Goal: Task Accomplishment & Management: Use online tool/utility

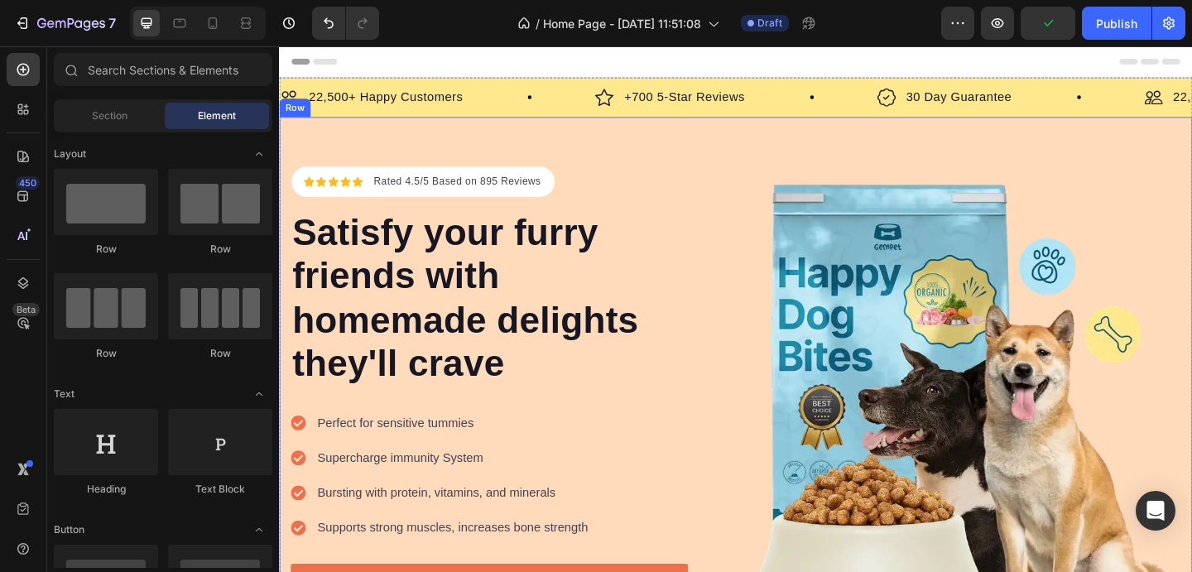
click at [710, 142] on div "Icon Icon Icon Icon Icon Icon List Hoz Rated 4.5/5 Based on 895 Reviews Text bl…" at bounding box center [776, 430] width 994 height 615
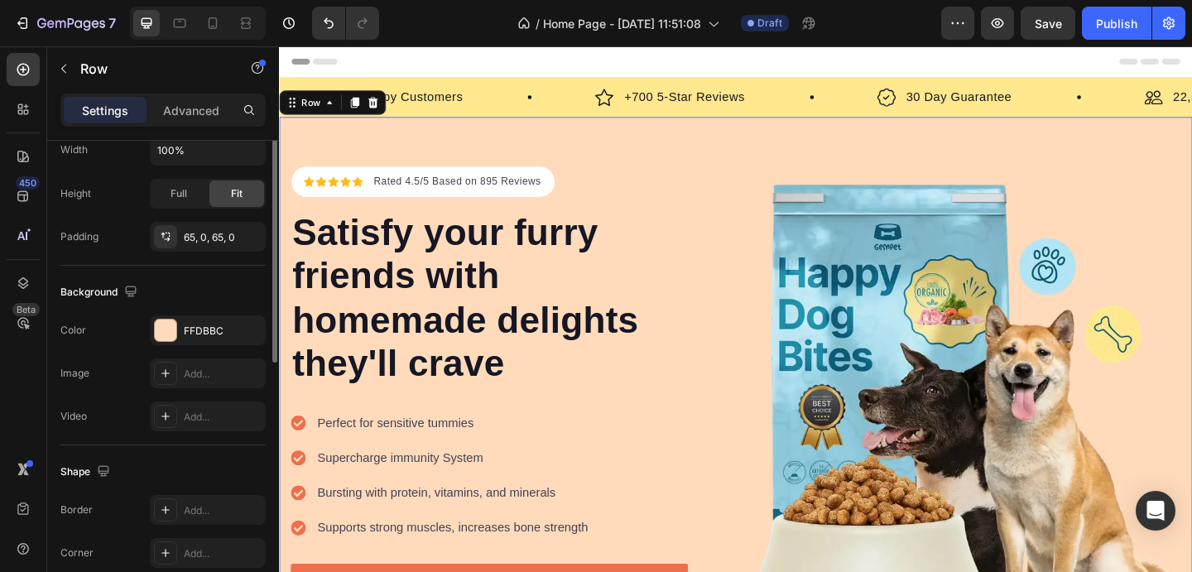
scroll to position [532, 0]
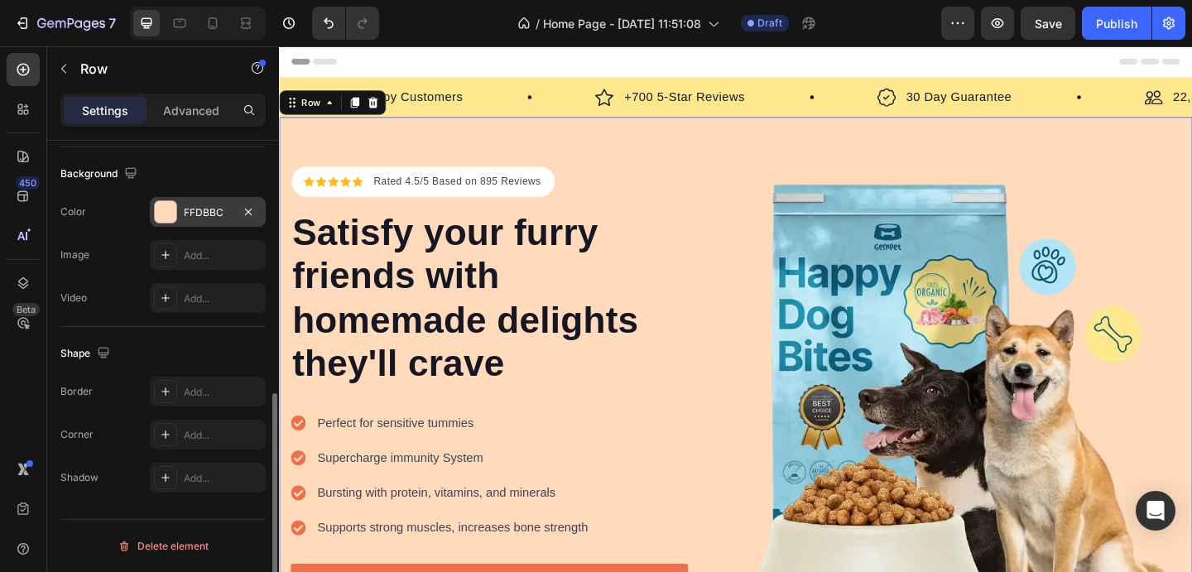
click at [188, 208] on div "FFDBBC" at bounding box center [208, 212] width 48 height 15
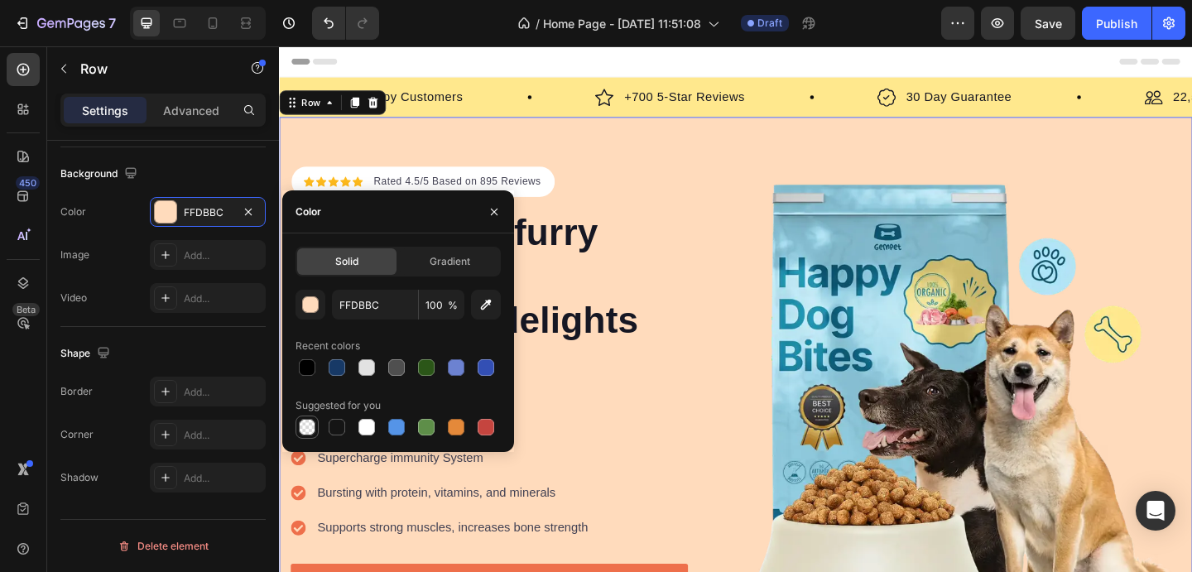
click at [313, 425] on div at bounding box center [307, 427] width 17 height 17
type input "000000"
type input "0"
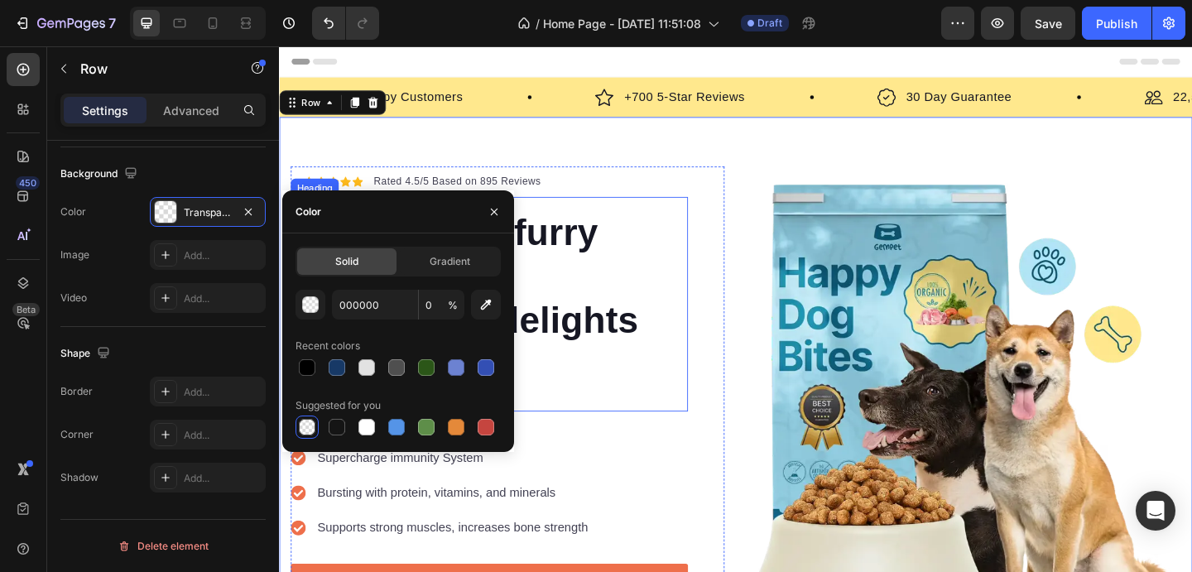
click at [603, 267] on p "Satisfy your furry friends with homemade delights they'll crave" at bounding box center [507, 320] width 429 height 190
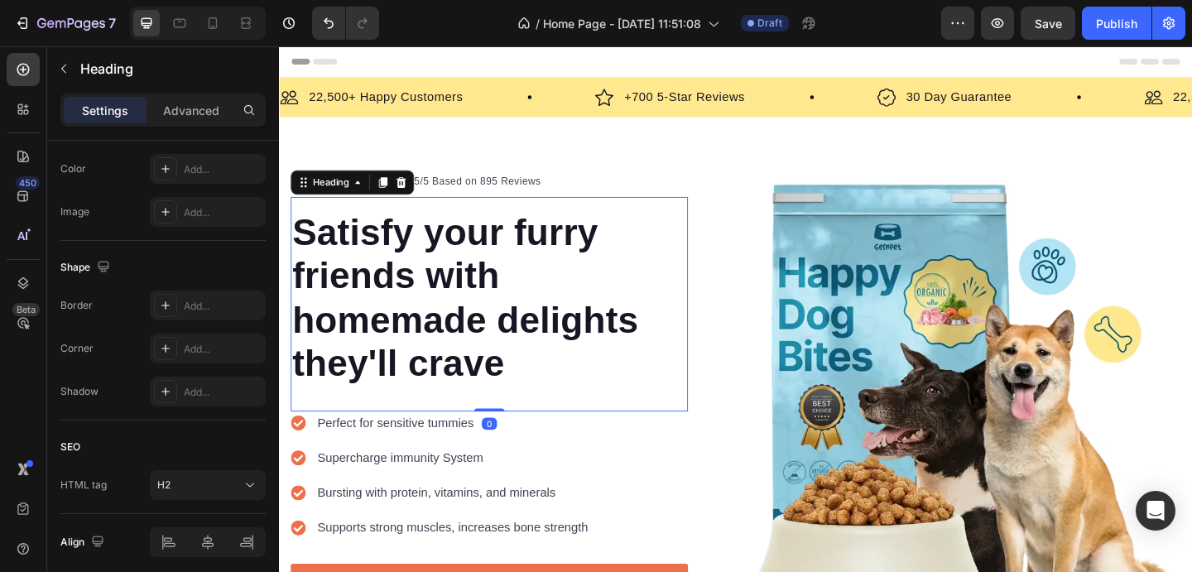
scroll to position [0, 0]
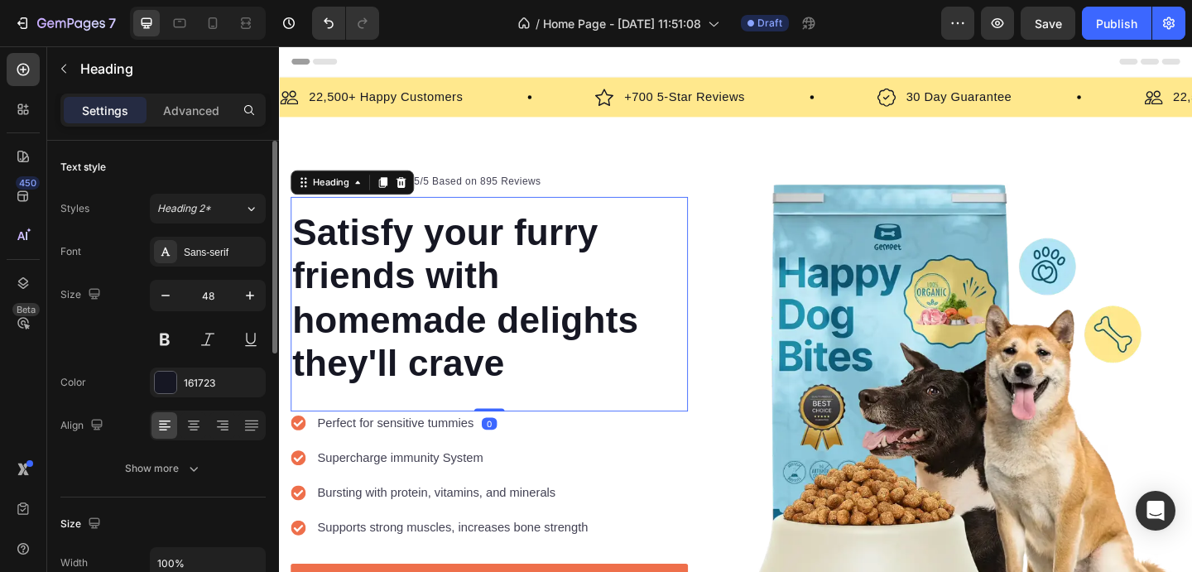
click at [565, 263] on p "Satisfy your furry friends with homemade delights they'll crave" at bounding box center [507, 320] width 429 height 190
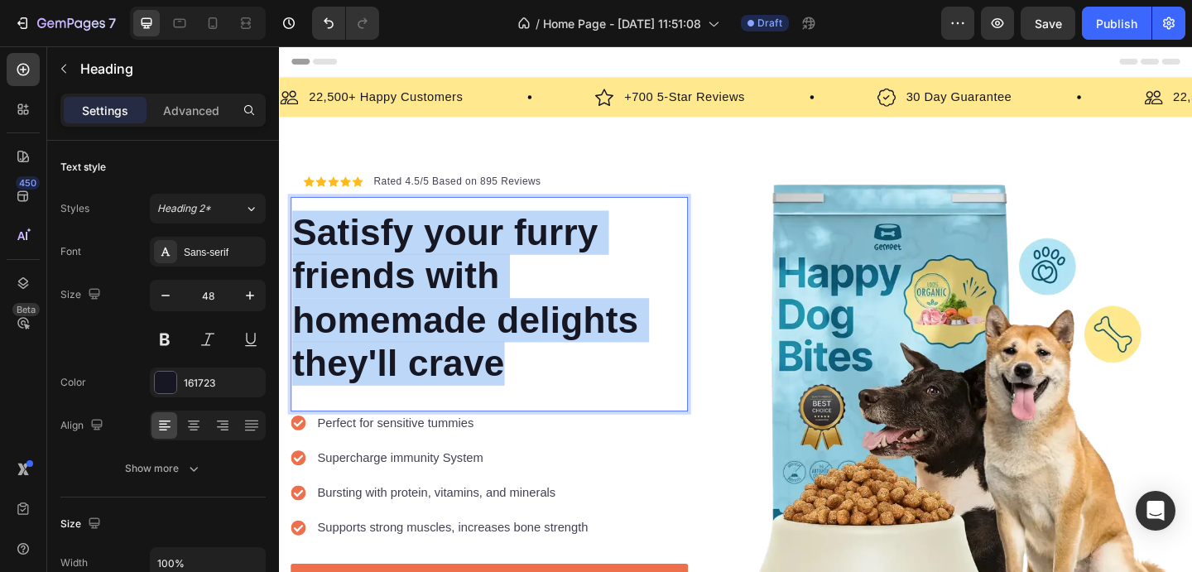
click at [565, 263] on p "Satisfy your furry friends with homemade delights they'll crave" at bounding box center [507, 320] width 429 height 190
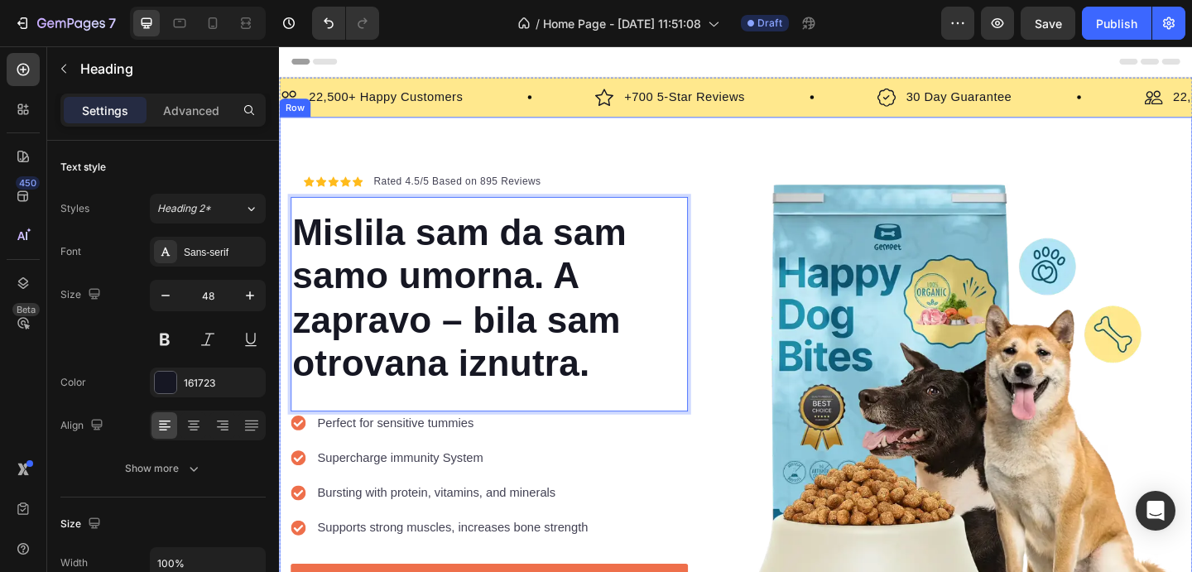
click at [764, 161] on div "Icon Icon Icon Icon Icon Icon List Hoz Rated 4.5/5 Based on 895 Reviews Text bl…" at bounding box center [776, 430] width 994 height 615
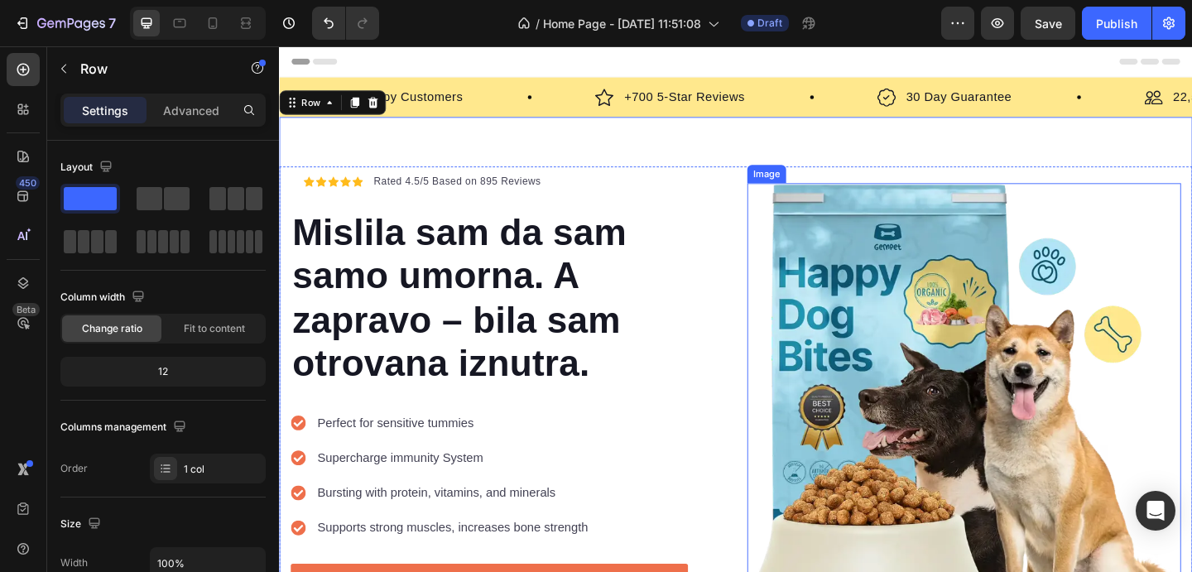
click at [916, 359] on img at bounding box center [1024, 431] width 472 height 472
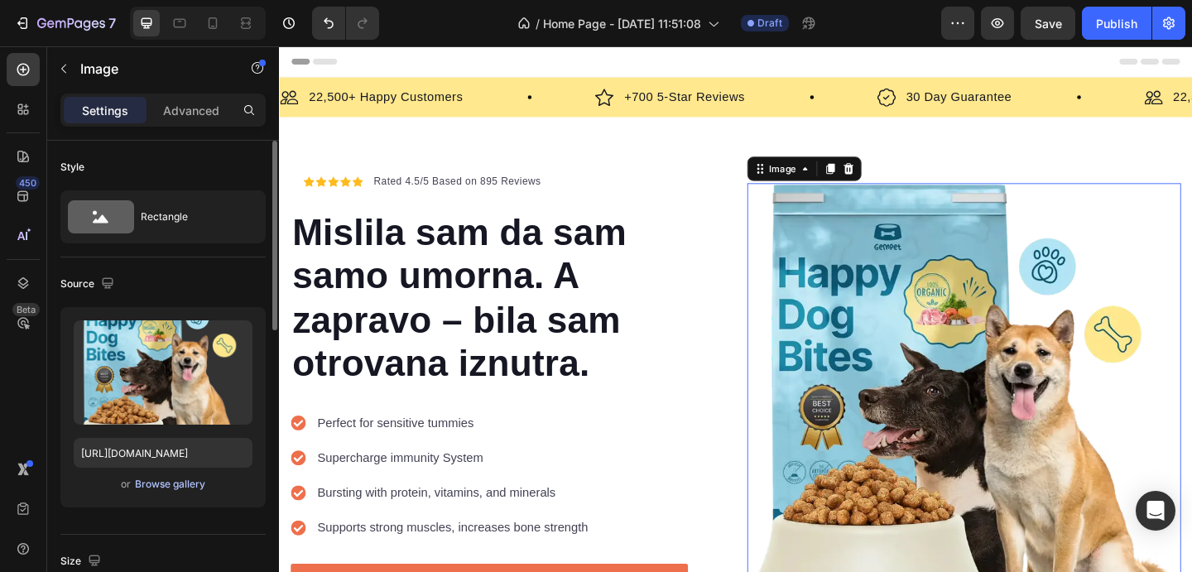
click at [179, 479] on div "Browse gallery" at bounding box center [170, 484] width 70 height 15
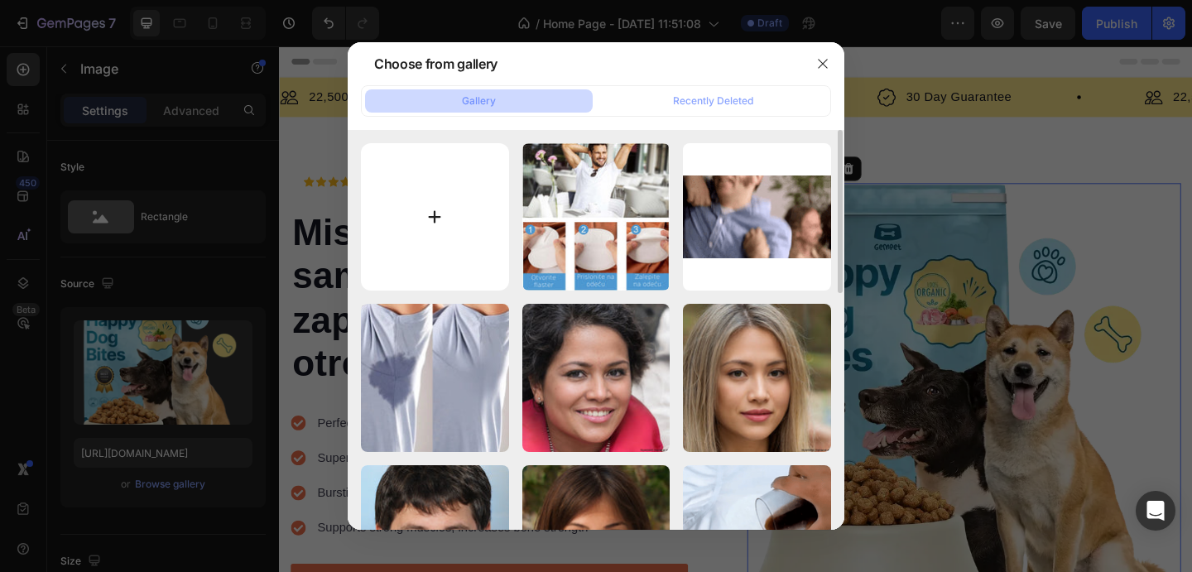
click at [449, 220] on input "file" at bounding box center [435, 217] width 148 height 148
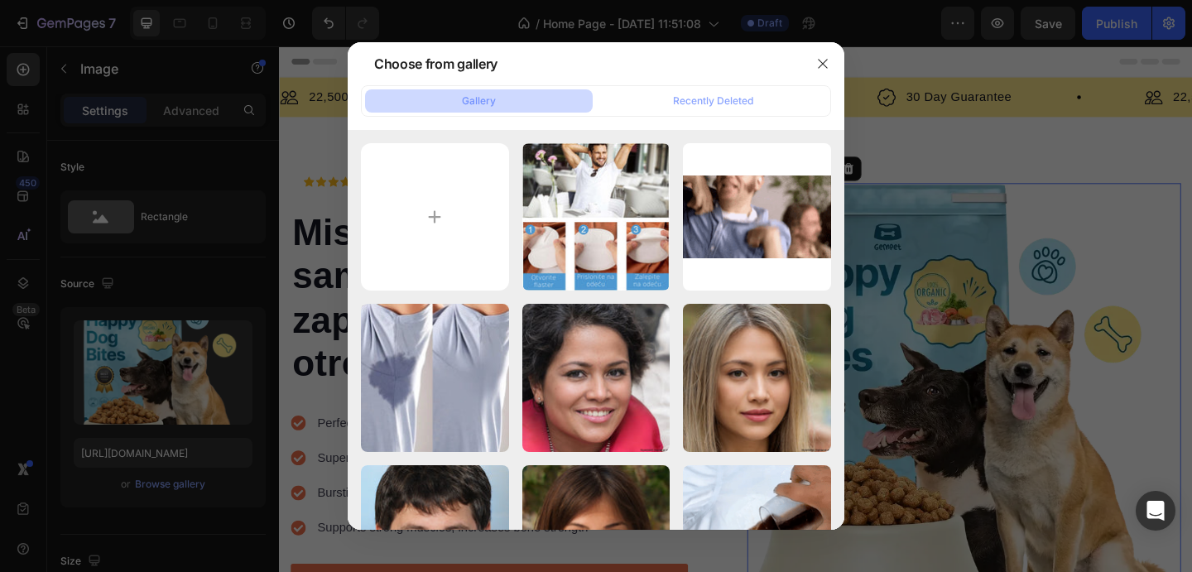
type input "C:\fakepath\1746822230467-my-texas-health-care-obgynWhy-Am-I-So-Tired-All-The-T…"
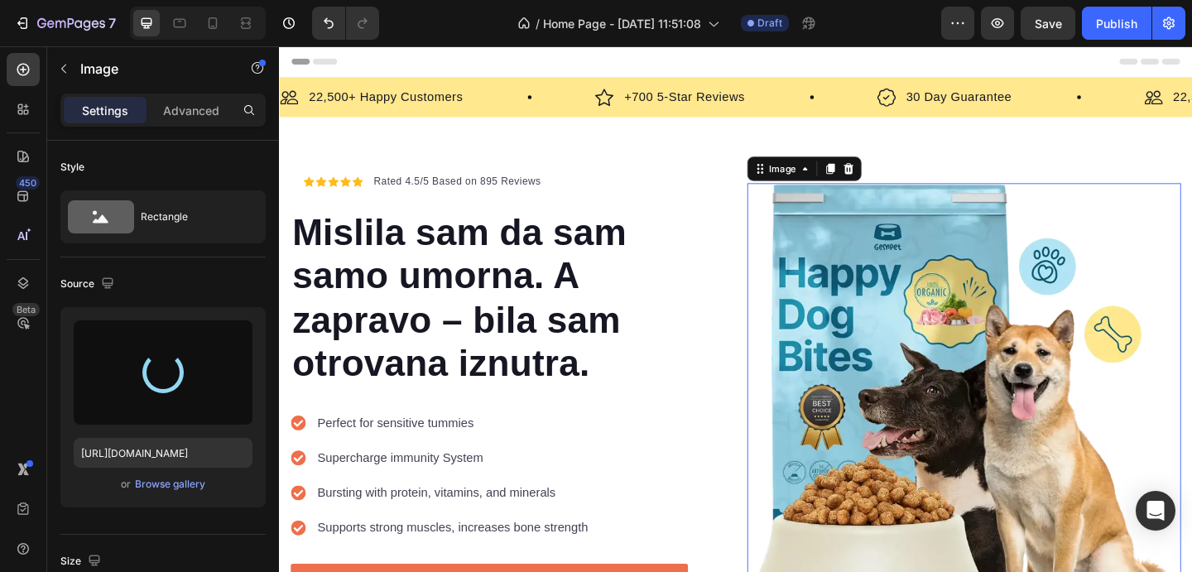
type input "[URL][DOMAIN_NAME]"
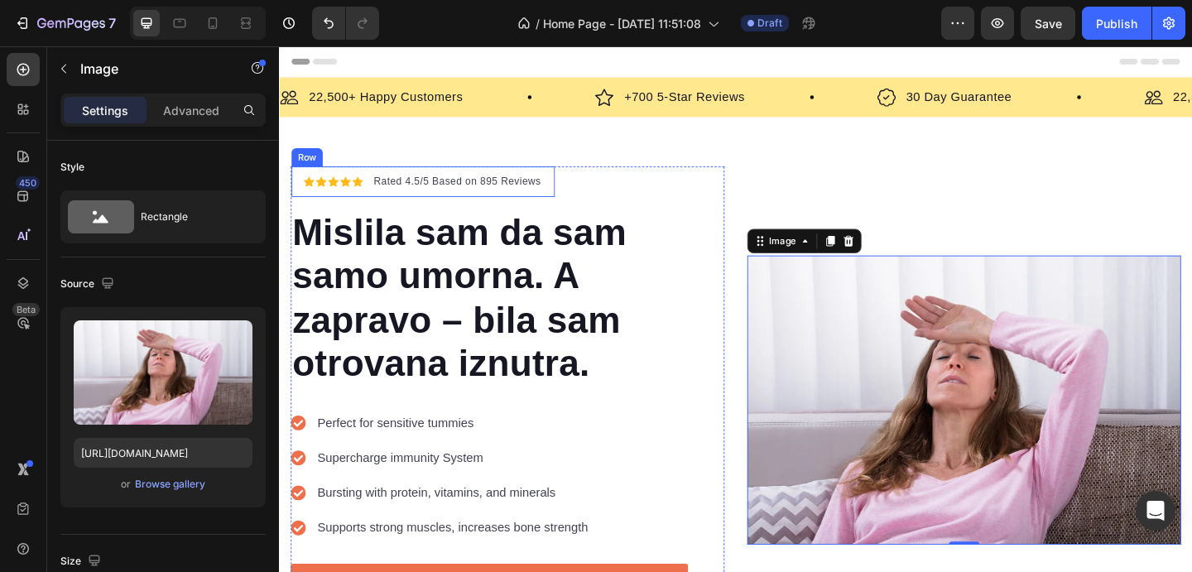
click at [564, 204] on div "Icon Icon Icon Icon Icon Icon List Hoz Rated 4.5/5 Based on 895 Reviews Text bl…" at bounding box center [435, 193] width 287 height 33
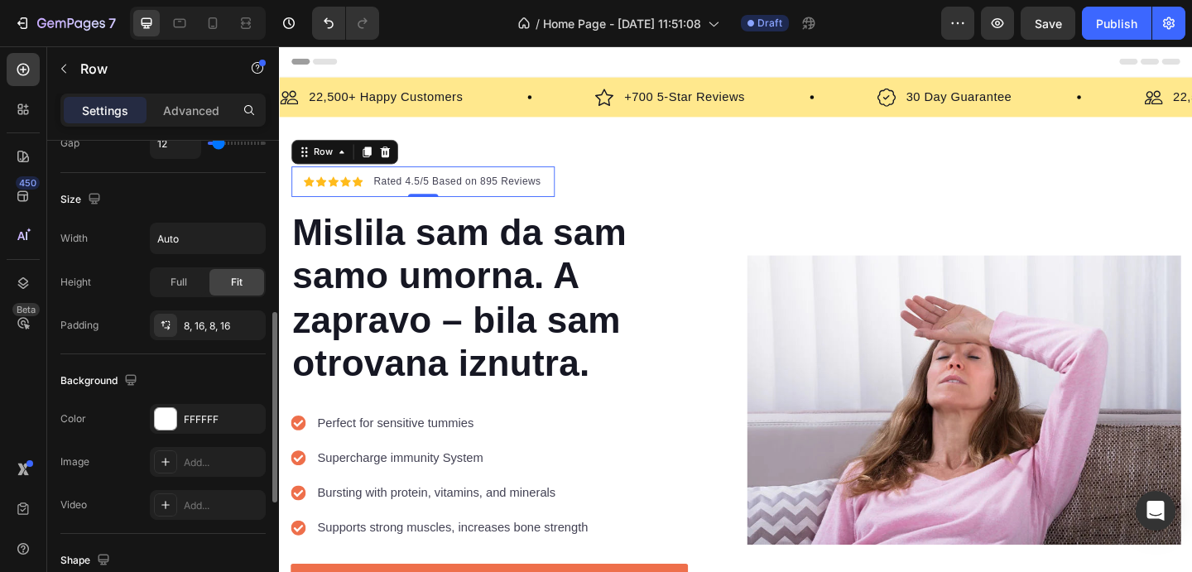
scroll to position [439, 0]
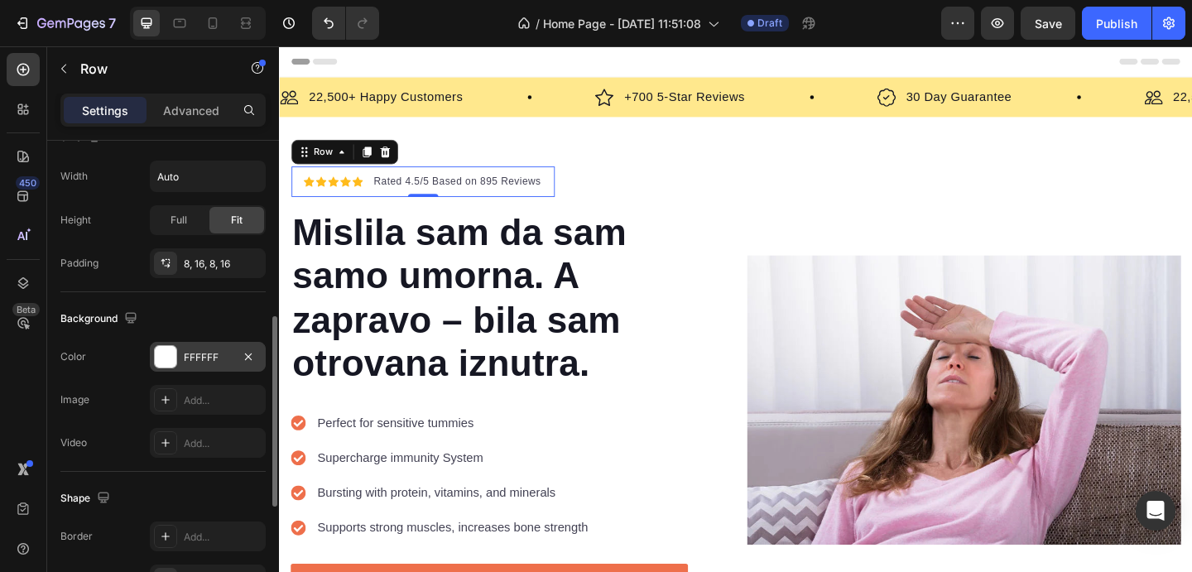
click at [172, 351] on div at bounding box center [166, 357] width 22 height 22
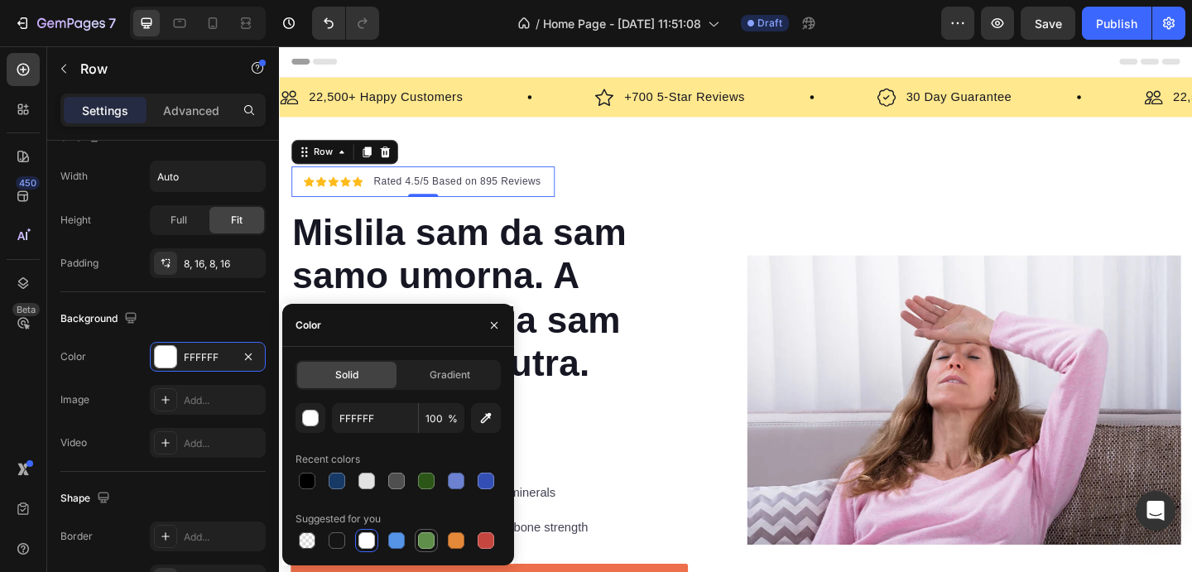
click at [421, 536] on div at bounding box center [426, 540] width 17 height 17
type input "5E8E49"
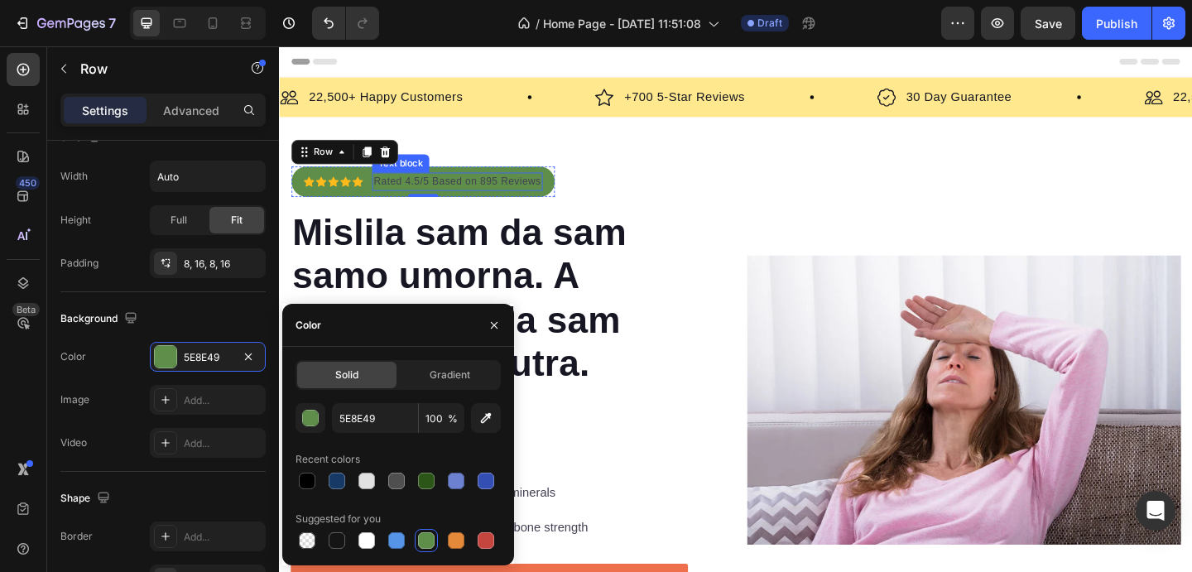
click at [433, 200] on p "Rated 4.5/5 Based on 895 Reviews" at bounding box center [473, 193] width 182 height 17
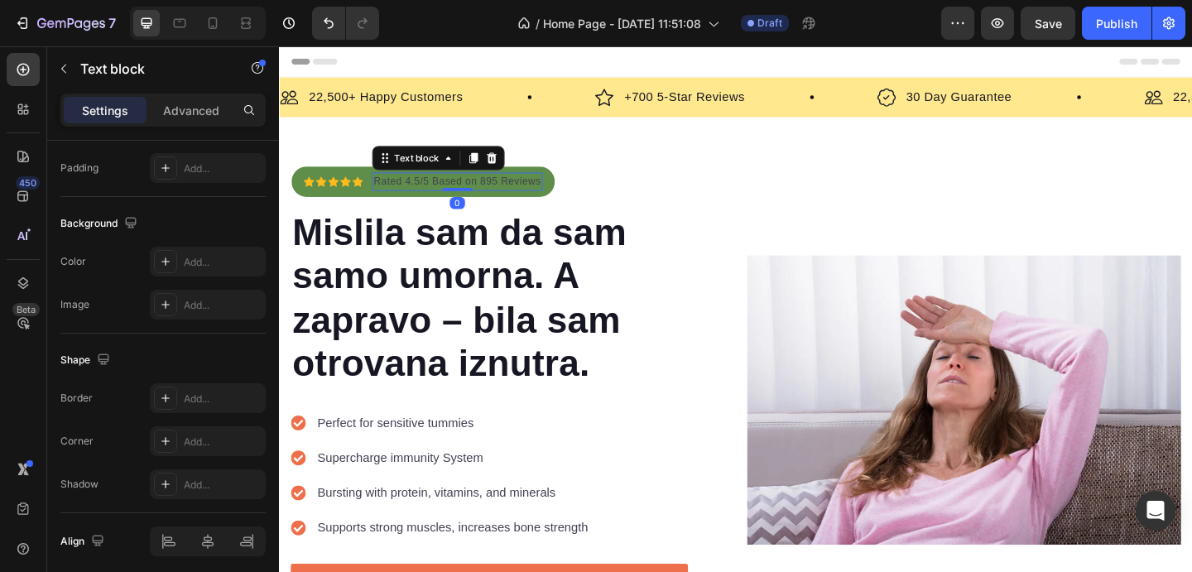
click at [433, 200] on p "Rated 4.5/5 Based on 895 Reviews" at bounding box center [473, 193] width 182 height 17
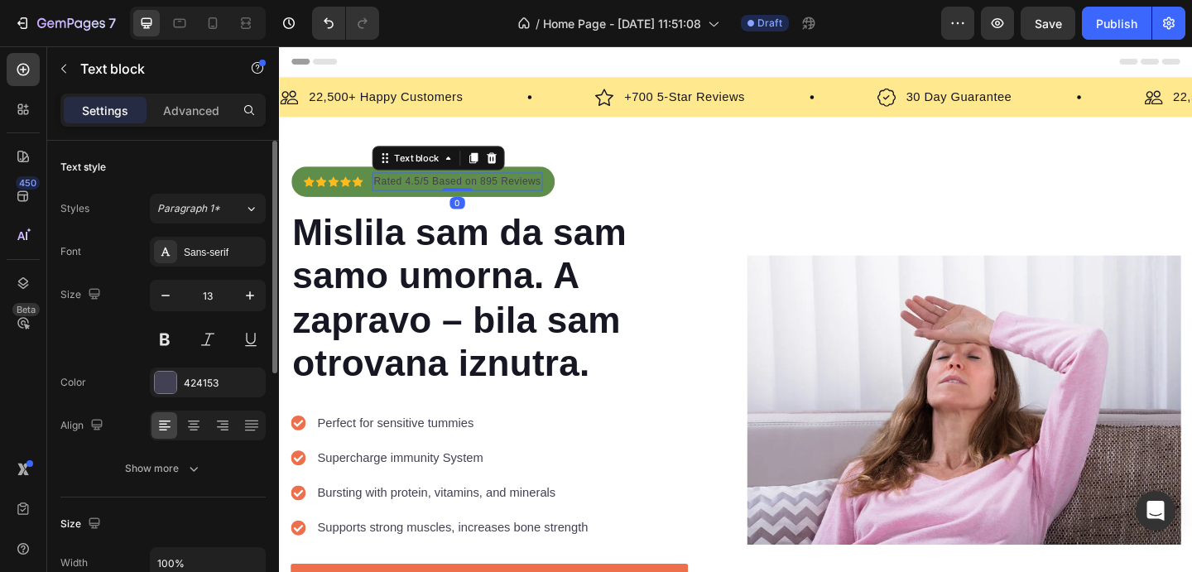
click at [433, 200] on p "Rated 4.5/5 Based on 895 Reviews" at bounding box center [473, 193] width 182 height 17
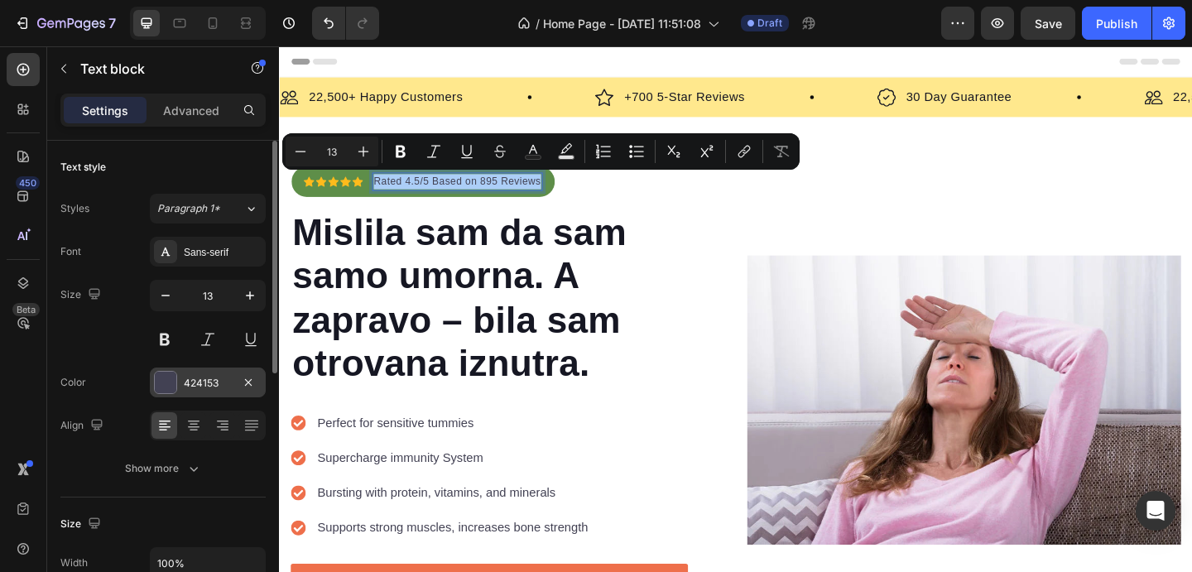
click at [219, 377] on div "424153" at bounding box center [208, 383] width 48 height 15
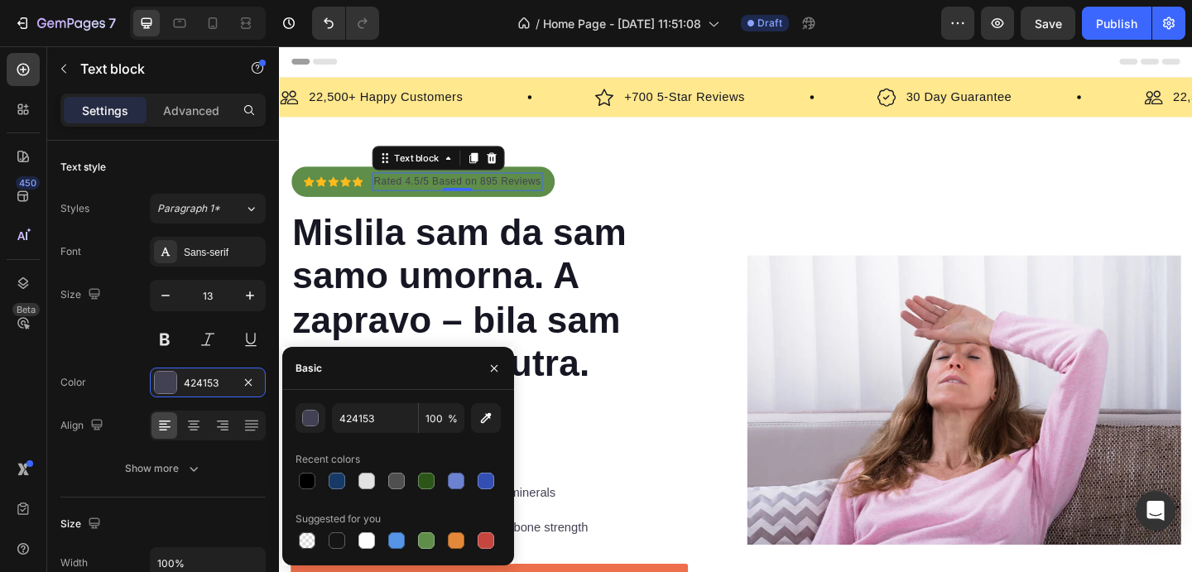
click at [378, 481] on div at bounding box center [398, 481] width 205 height 23
click at [374, 482] on div at bounding box center [367, 481] width 17 height 17
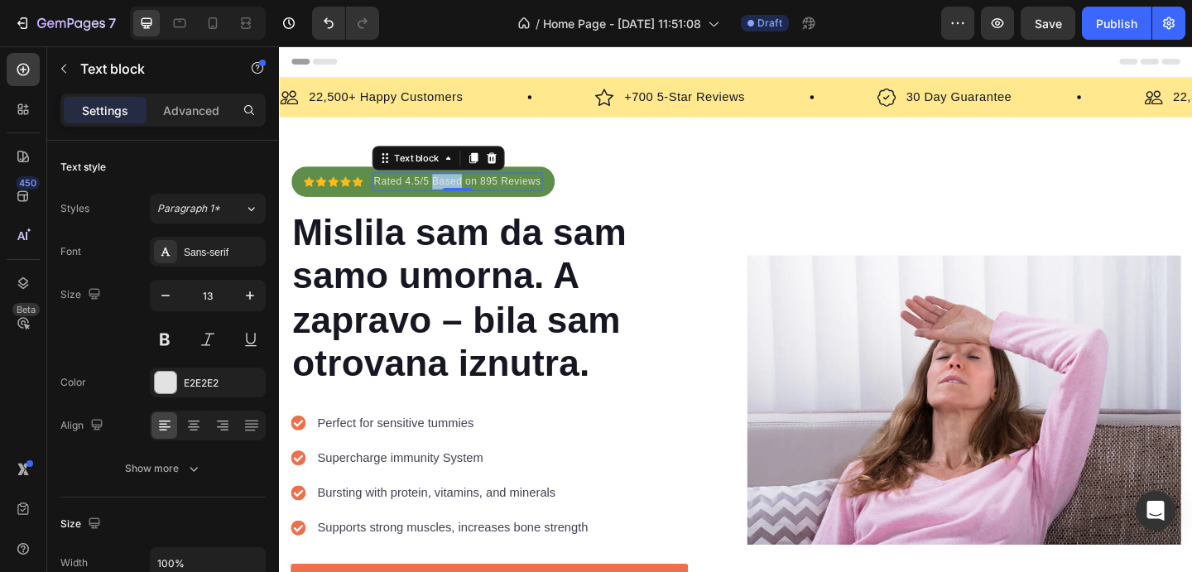
click at [444, 198] on p "Rated 4.5/5 Based on 895 Reviews" at bounding box center [473, 193] width 182 height 17
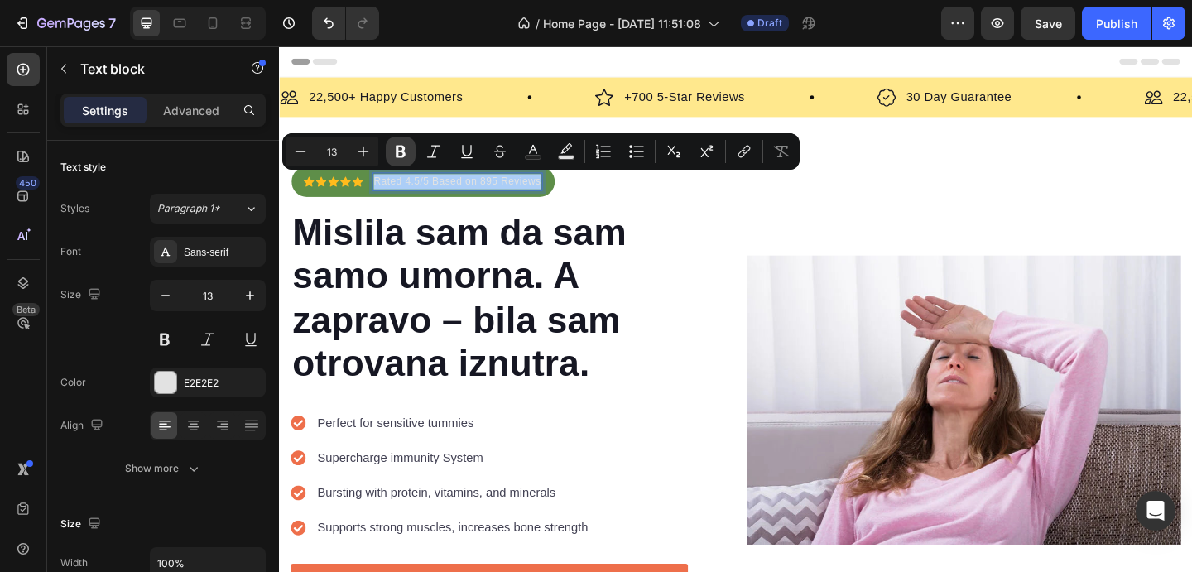
click at [404, 151] on icon "Editor contextual toolbar" at bounding box center [401, 151] width 17 height 17
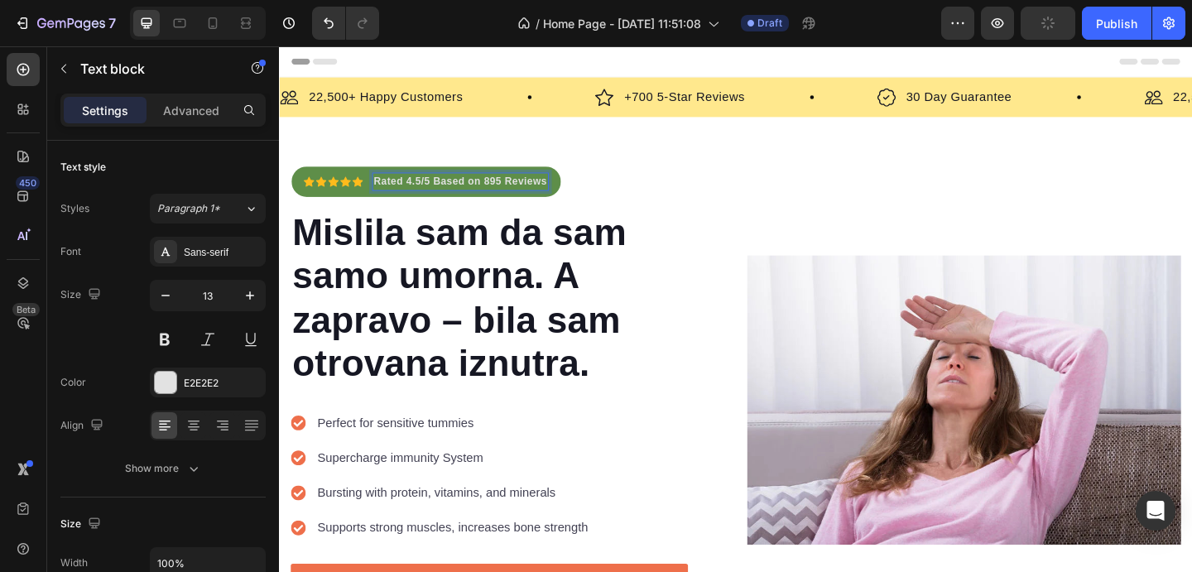
click at [542, 193] on strong "Rated 4.5/5 Based on 895 Reviews" at bounding box center [476, 193] width 189 height 12
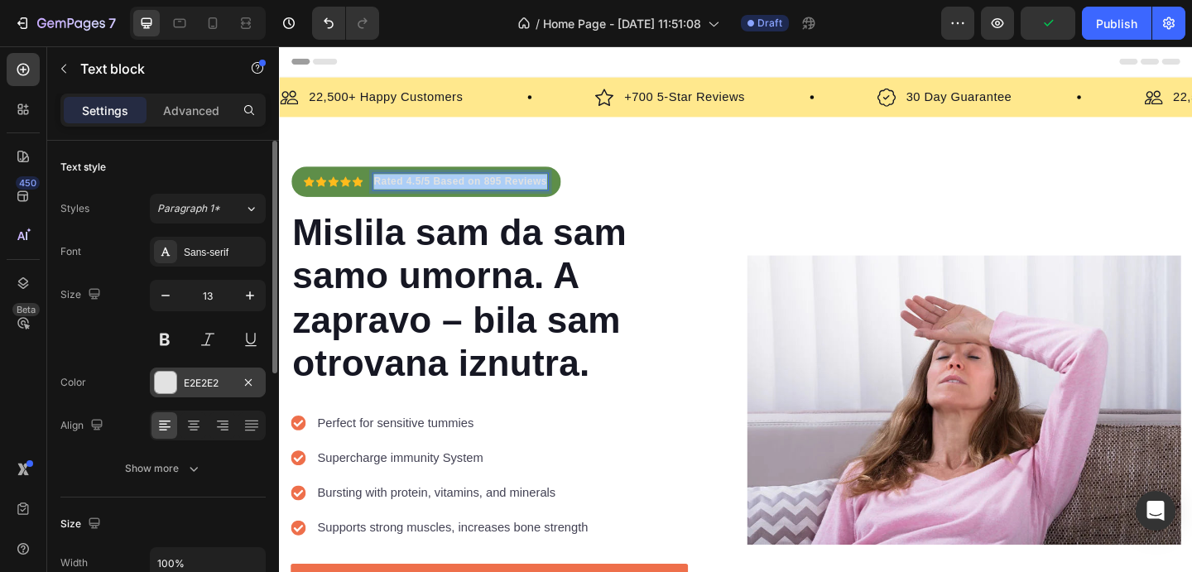
click at [208, 368] on div "E2E2E2" at bounding box center [208, 383] width 116 height 30
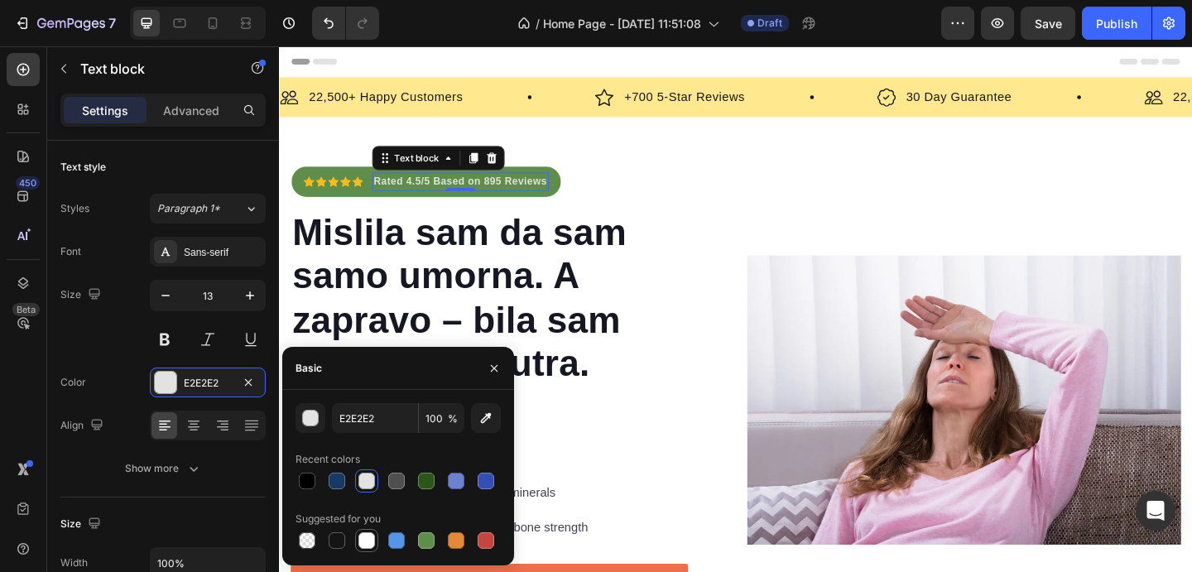
click at [362, 538] on div at bounding box center [367, 540] width 17 height 17
type input "FFFFFF"
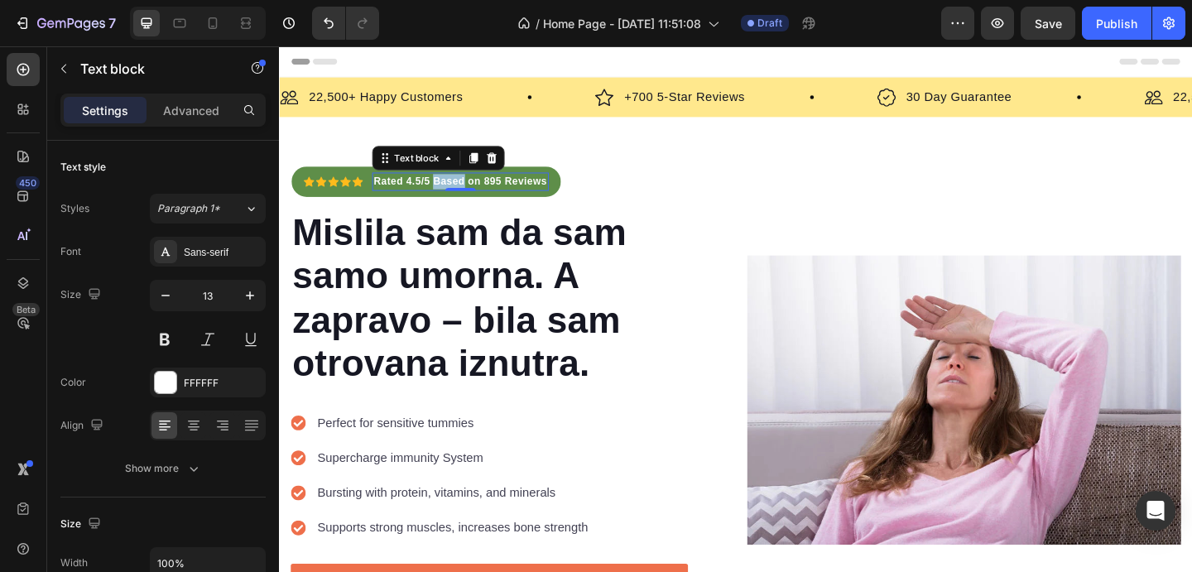
click at [474, 197] on strong "Rated 4.5/5 Based on 895 Reviews" at bounding box center [476, 193] width 189 height 12
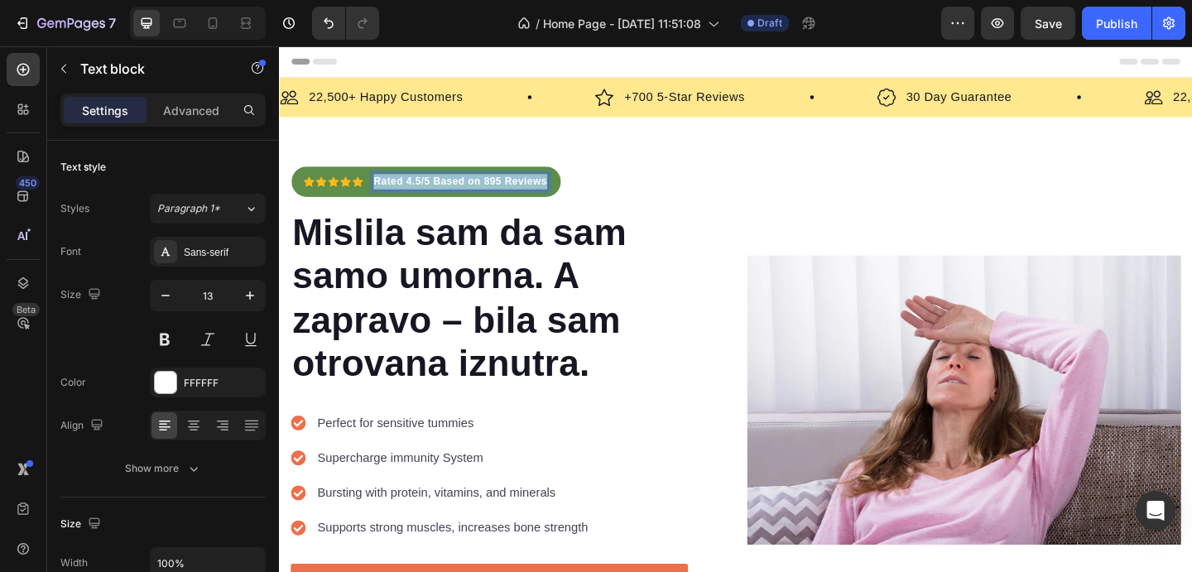
click at [474, 197] on strong "Rated 4.5/5 Based on 895 Reviews" at bounding box center [476, 193] width 189 height 12
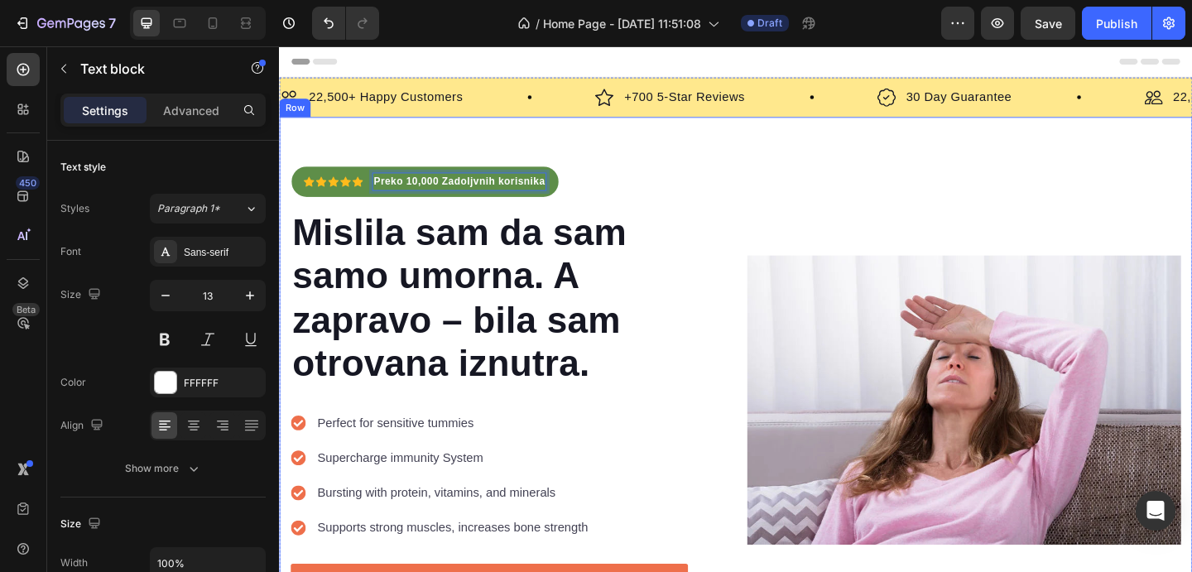
click at [663, 170] on div "Icon Icon Icon Icon Icon Icon List Hoz Preko 10,000 Zadoljvnih korisnika Text b…" at bounding box center [776, 430] width 994 height 615
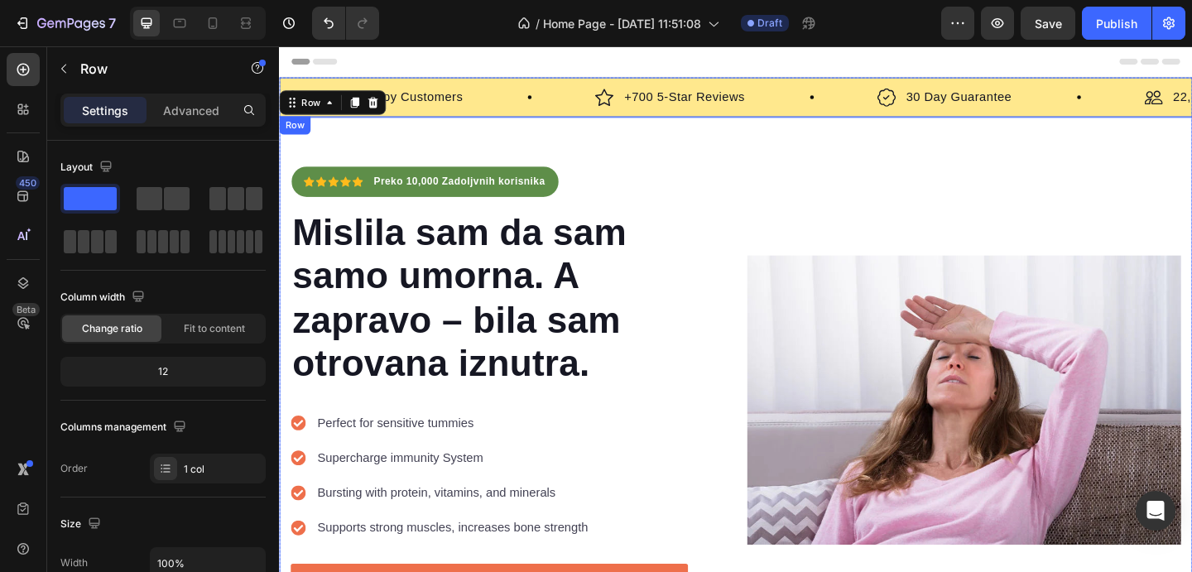
click at [591, 84] on div "Image 22,500+ Happy Customers Text Block Row Image +700 5-Star Reviews Text Blo…" at bounding box center [776, 101] width 994 height 43
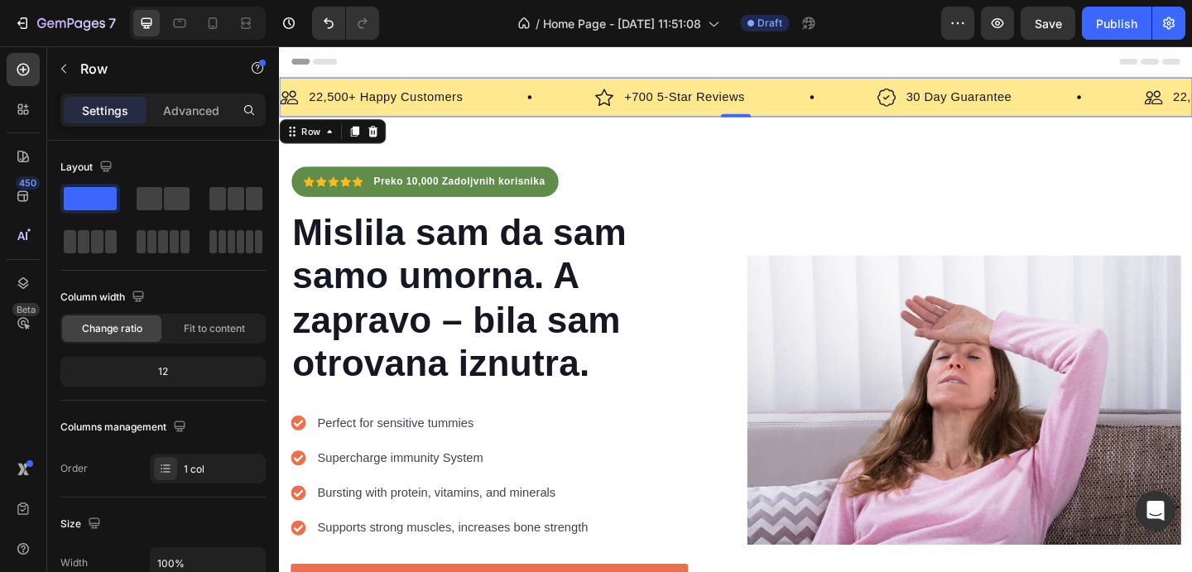
click at [608, 86] on div "Image 22,500+ Happy Customers Text Block Row Image +700 5-Star Reviews Text Blo…" at bounding box center [776, 101] width 994 height 43
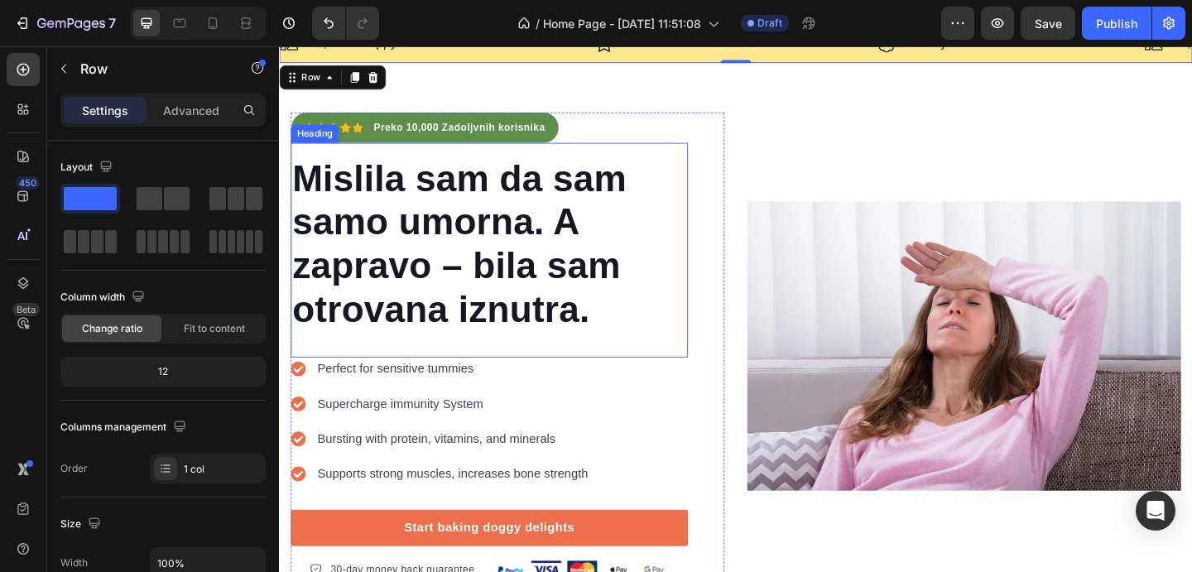
click at [530, 348] on strong "Mislila sam da sam samo umorna. A zapravo – bila sam otrovana iznutra." at bounding box center [475, 261] width 364 height 187
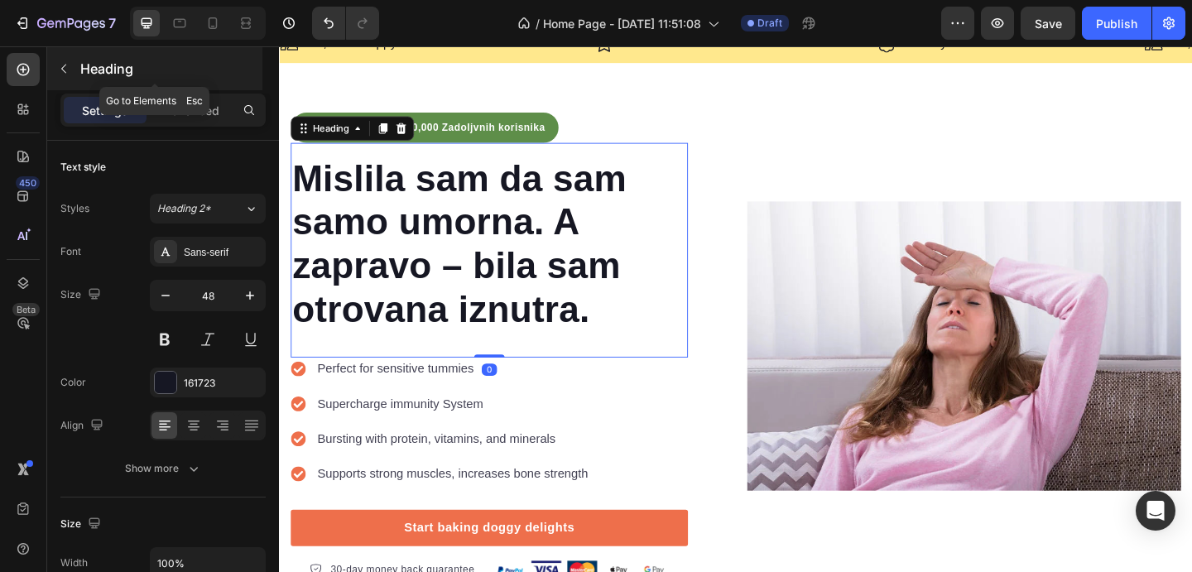
click at [62, 71] on icon "button" at bounding box center [63, 68] width 13 height 13
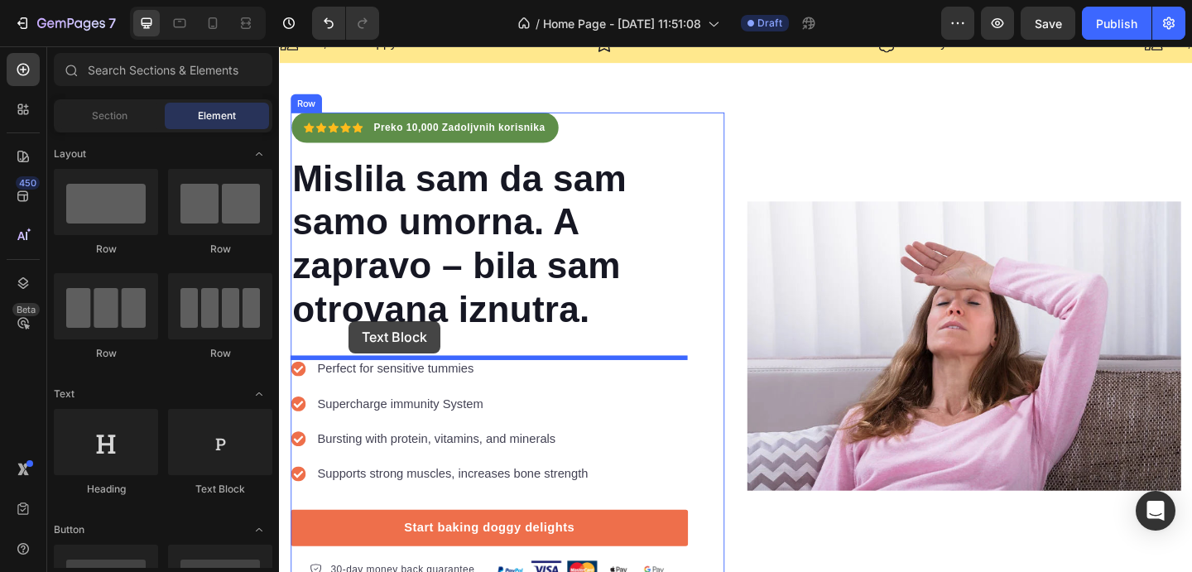
drag, startPoint x: 479, startPoint y: 487, endPoint x: 354, endPoint y: 345, distance: 188.4
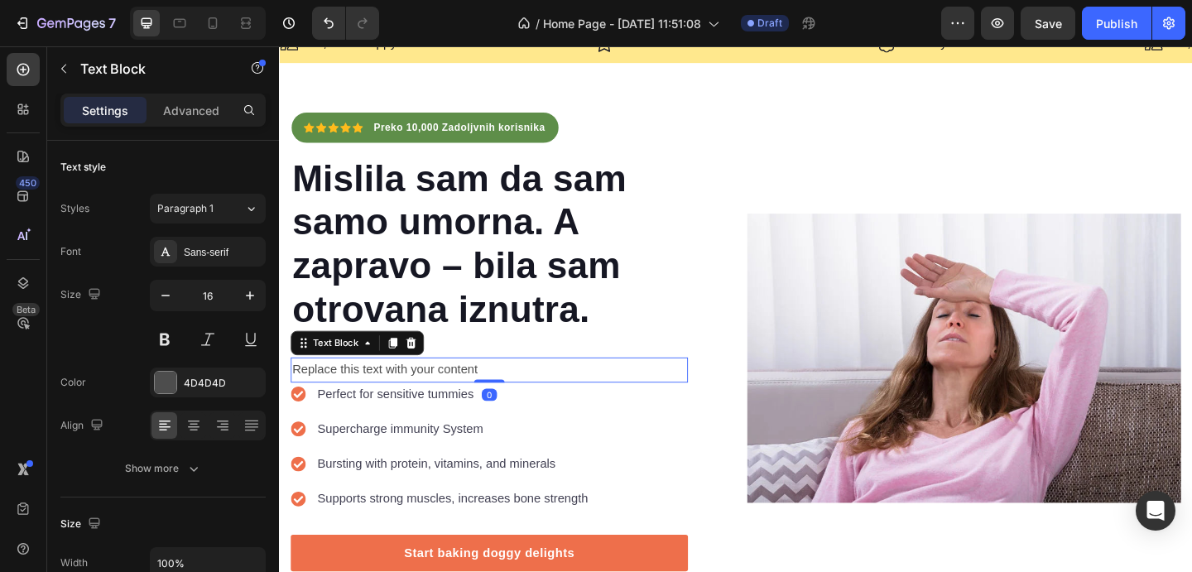
click at [388, 401] on div "Replace this text with your content" at bounding box center [507, 398] width 432 height 27
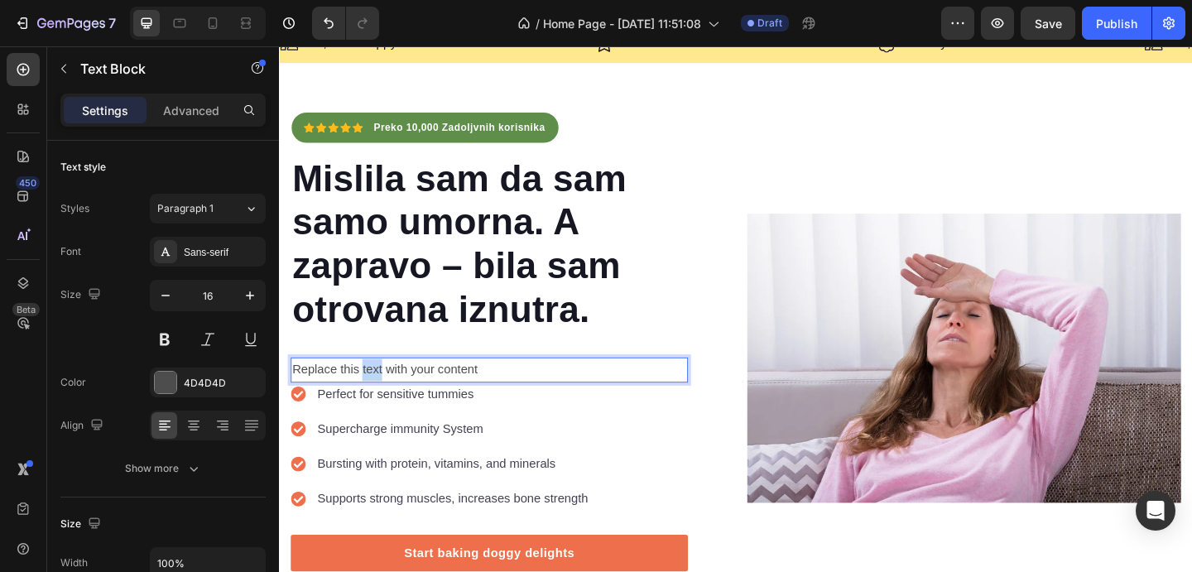
click at [388, 401] on p "Replace this text with your content" at bounding box center [507, 399] width 429 height 24
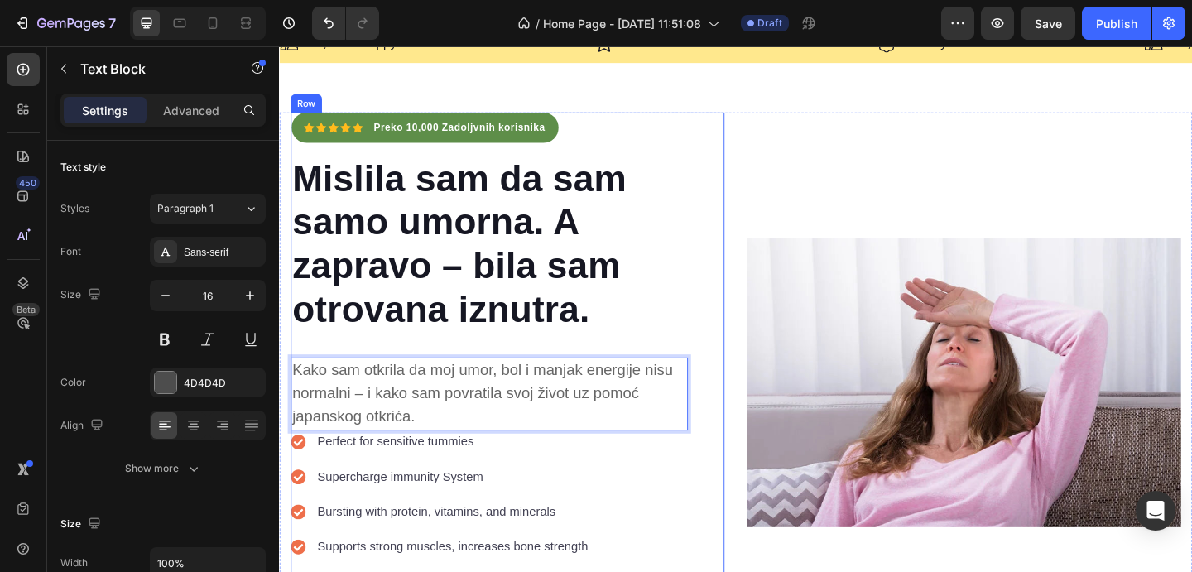
click at [757, 357] on div "Icon Icon Icon Icon Icon Icon List Hoz Preko 10,000 Zadoljvnih korisnika Text b…" at bounding box center [527, 412] width 472 height 588
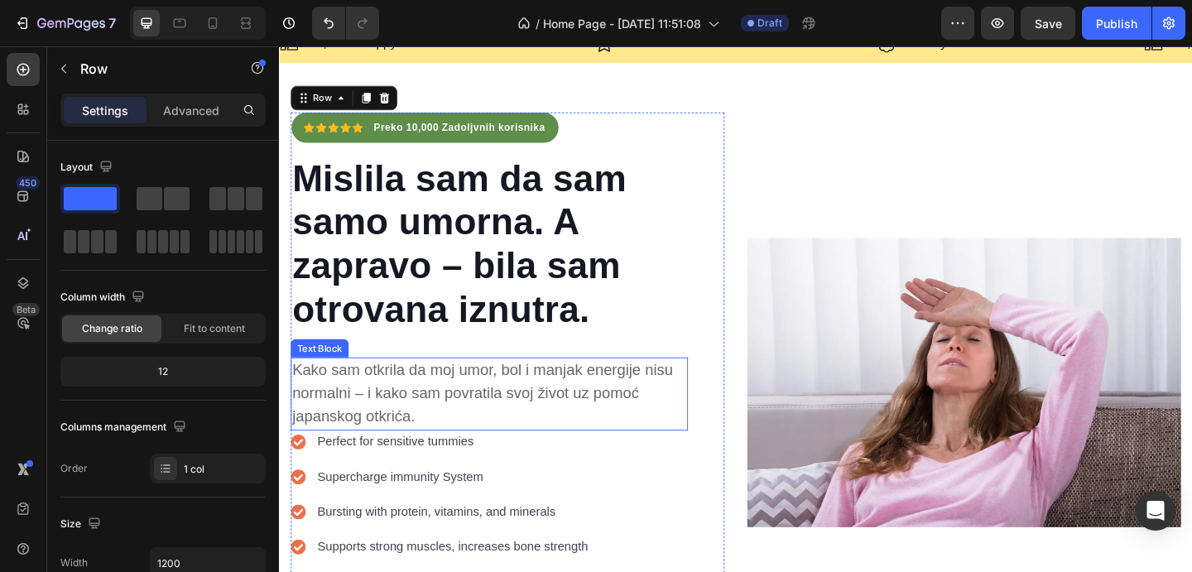
click at [658, 402] on span "Kako sam otkrila da moj umor, bol i manjak energije nisu normalni – i kako sam …" at bounding box center [500, 424] width 414 height 70
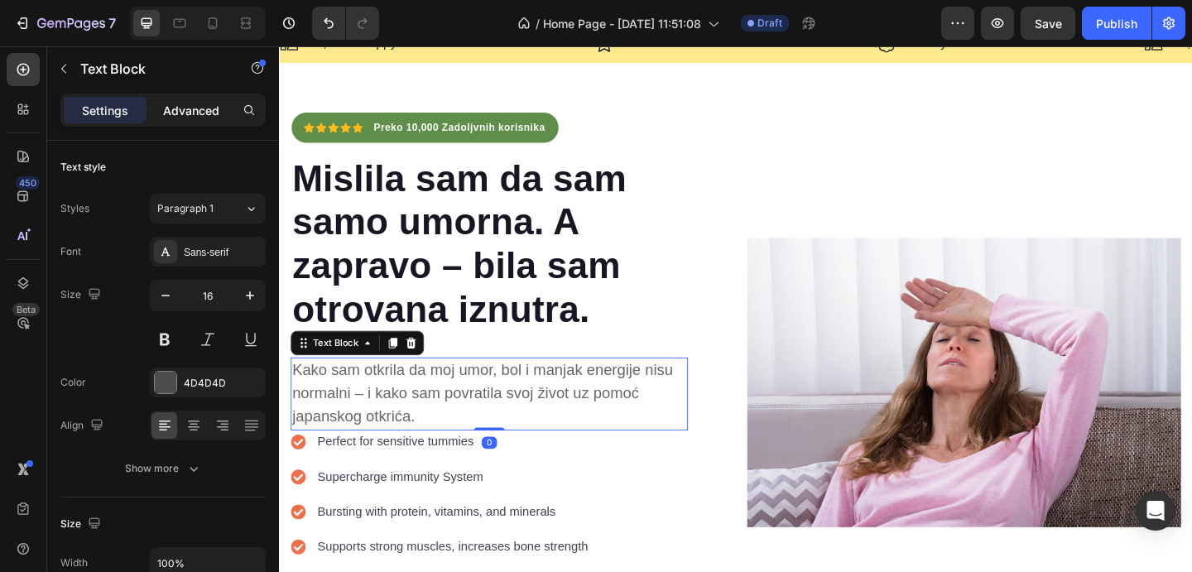
click at [203, 121] on div "Advanced" at bounding box center [191, 110] width 83 height 26
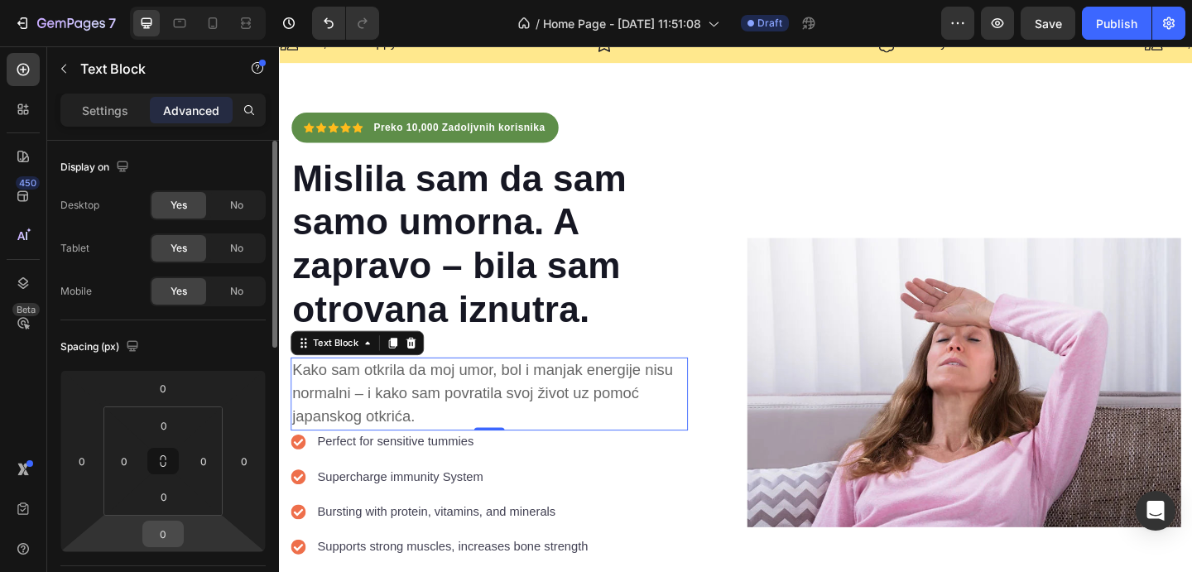
click at [176, 529] on input "0" at bounding box center [163, 534] width 33 height 25
click at [175, 529] on input "0" at bounding box center [163, 534] width 33 height 25
type input "1"
type input "10"
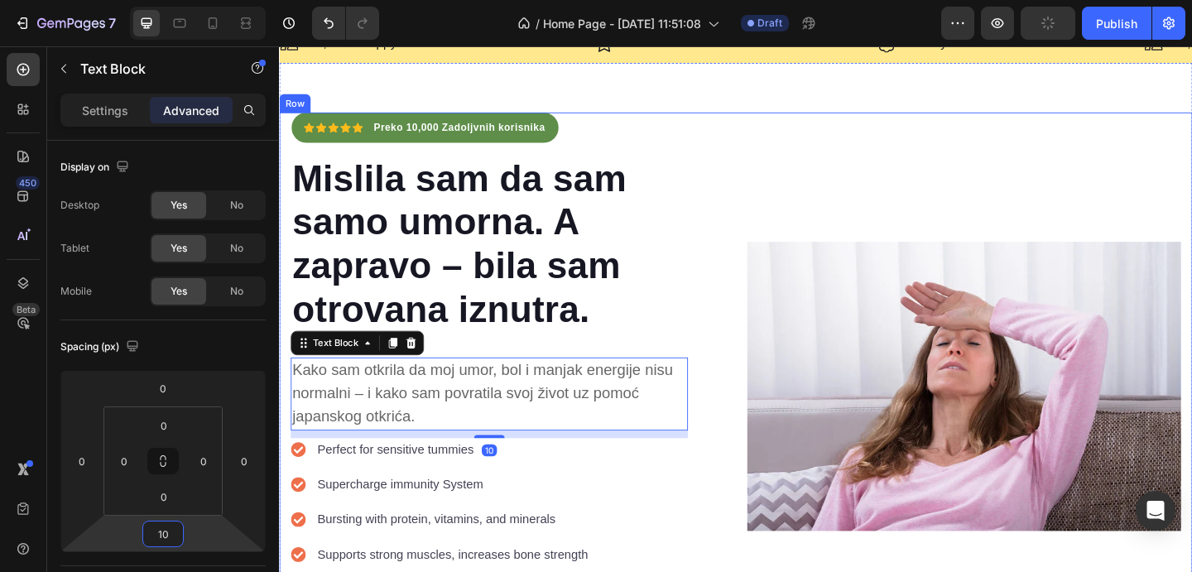
click at [842, 121] on div "Image" at bounding box center [1024, 416] width 472 height 596
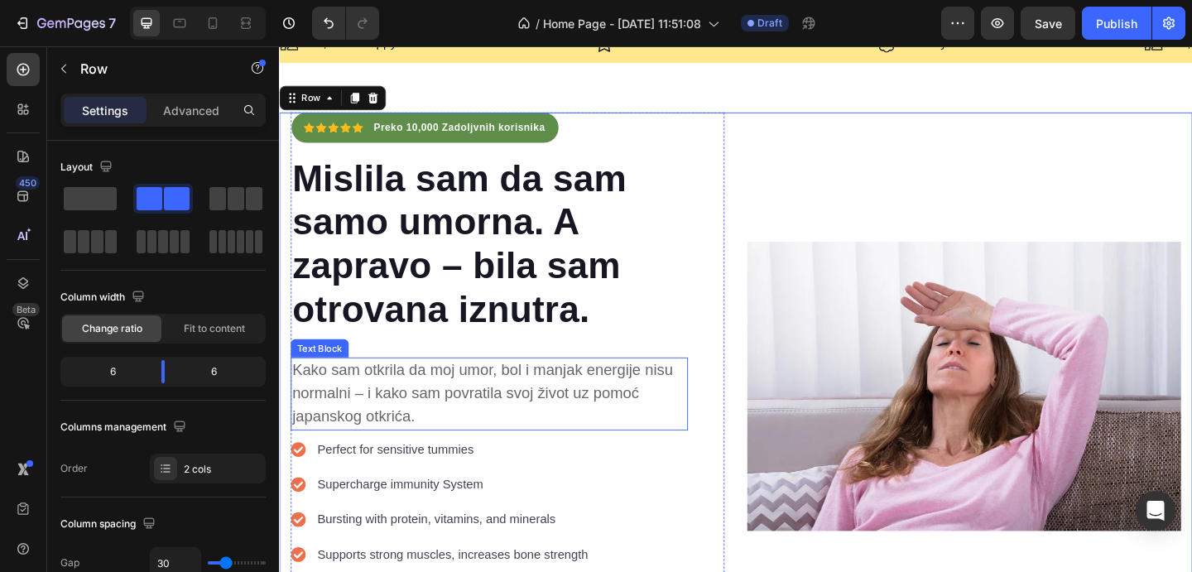
click at [516, 442] on p "Kako sam otkrila da moj umor, bol i manjak energije nisu normalni – i kako sam …" at bounding box center [507, 425] width 429 height 76
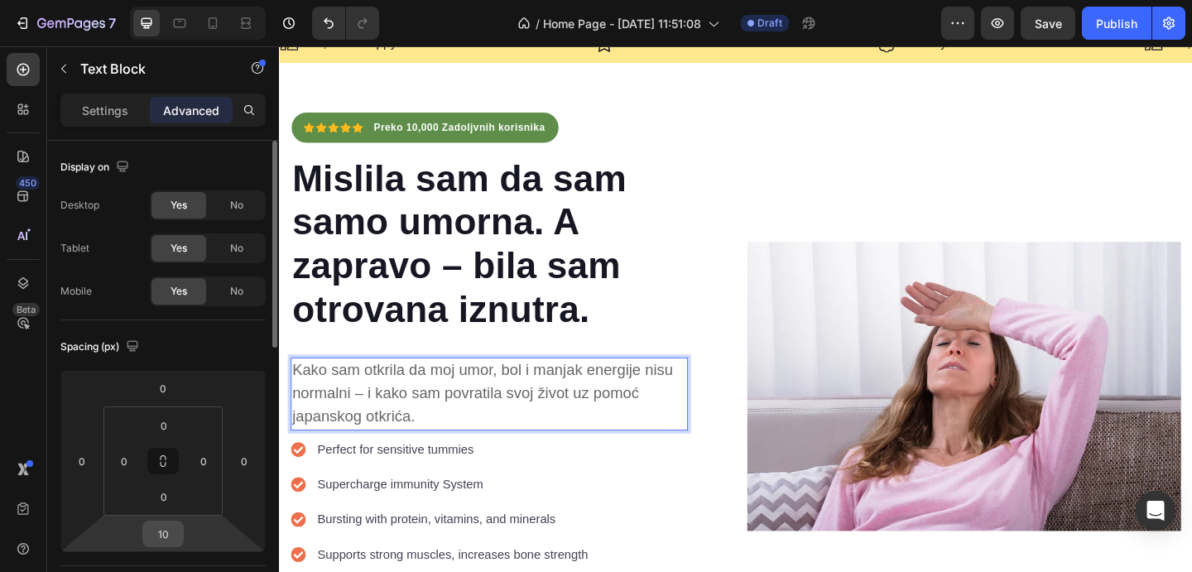
click at [177, 537] on input "10" at bounding box center [163, 534] width 33 height 25
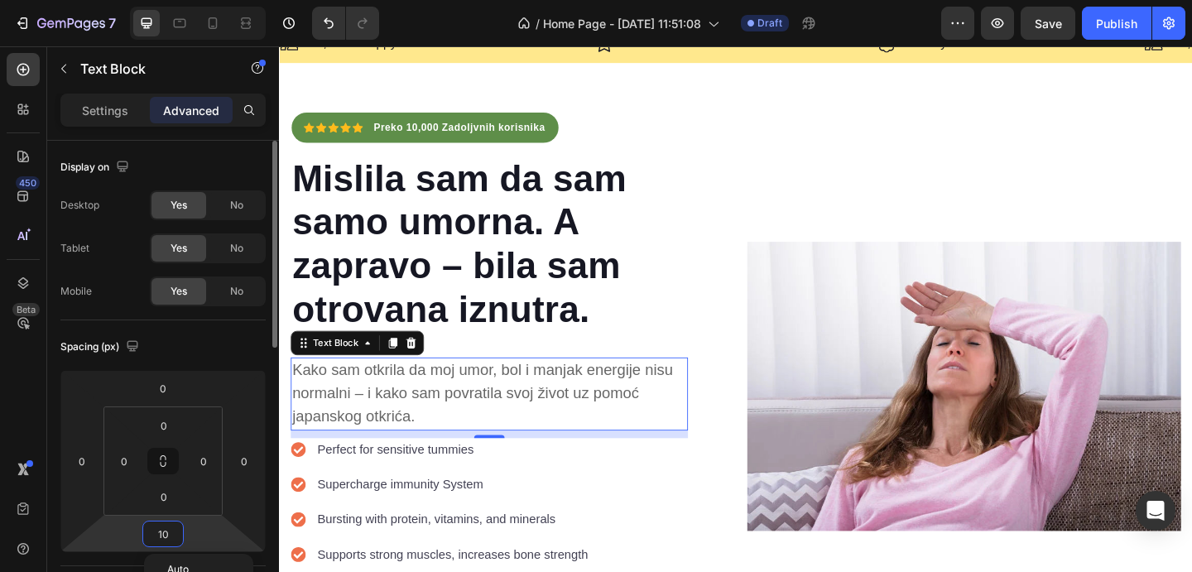
click at [177, 537] on input "10" at bounding box center [163, 534] width 33 height 25
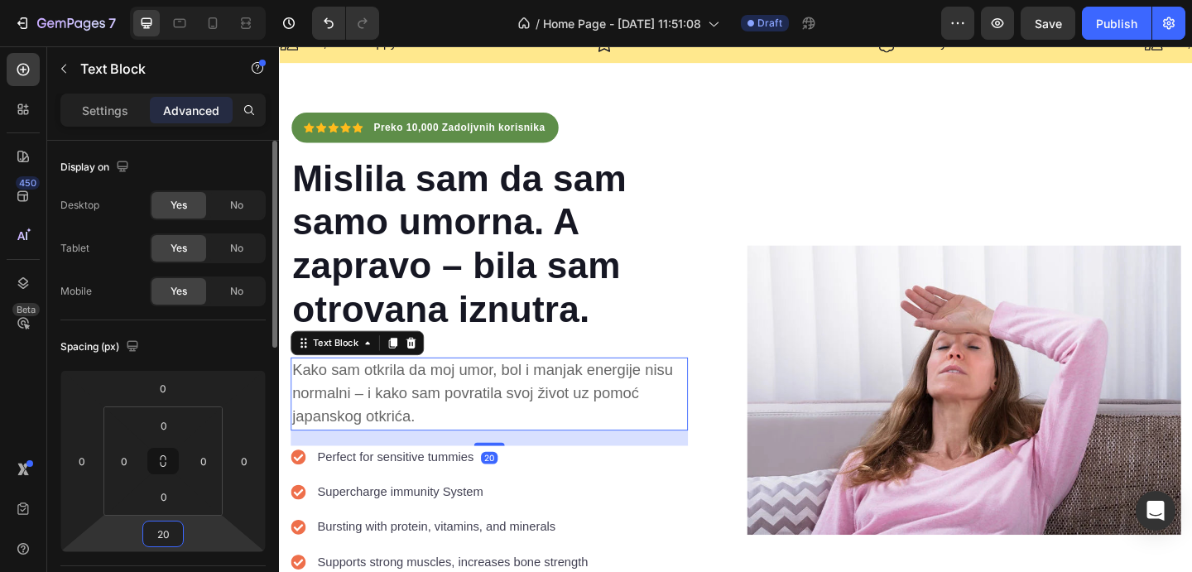
type input "20"
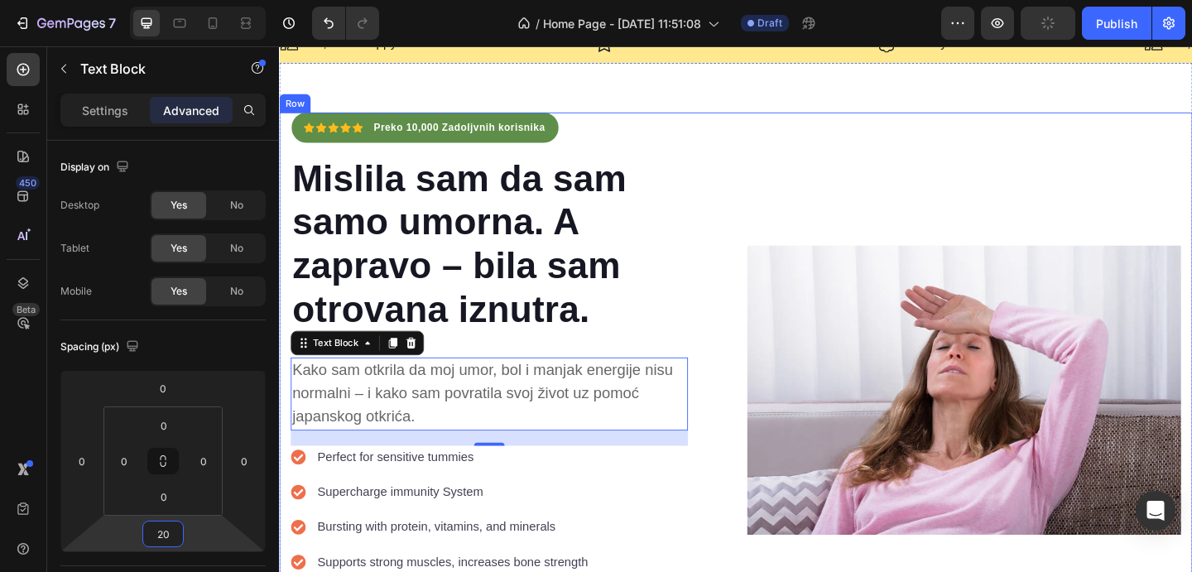
click at [843, 177] on div "Image" at bounding box center [1024, 420] width 472 height 605
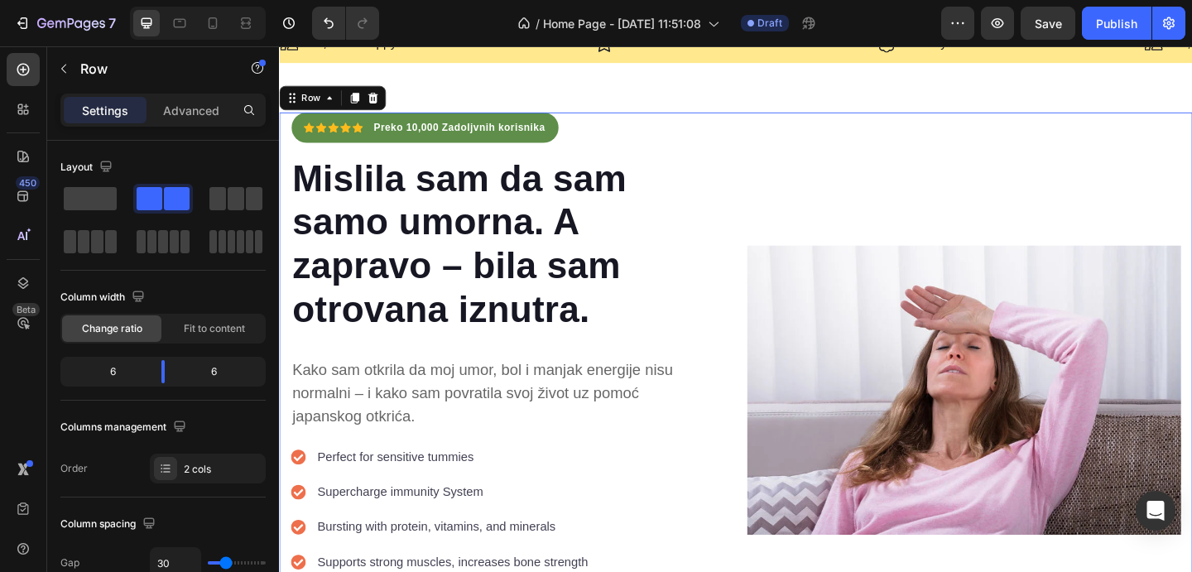
click at [219, 37] on div at bounding box center [198, 23] width 136 height 33
click at [217, 35] on div at bounding box center [213, 23] width 26 height 26
type input "0"
type input "100%"
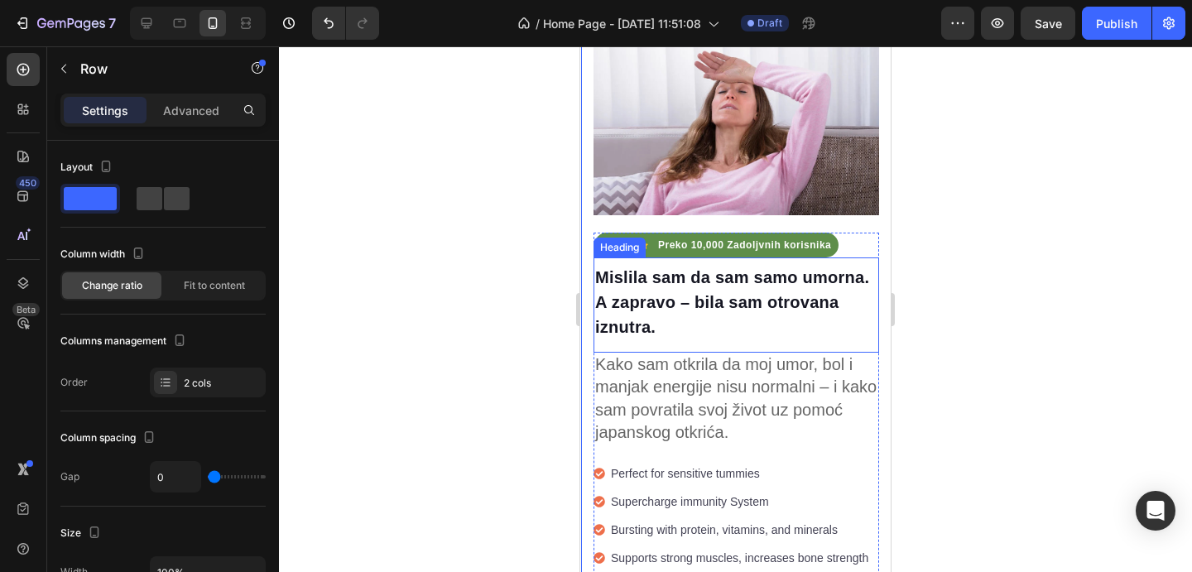
scroll to position [126, 0]
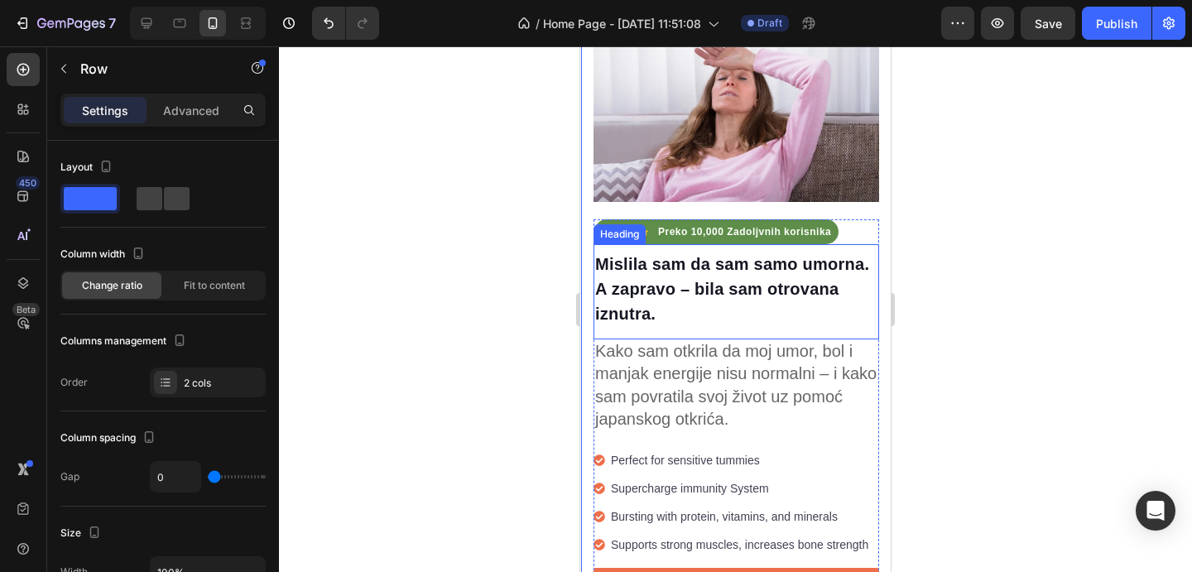
click at [739, 296] on strong "Mislila sam da sam samo umorna. A zapravo – bila sam otrovana iznutra." at bounding box center [732, 289] width 274 height 68
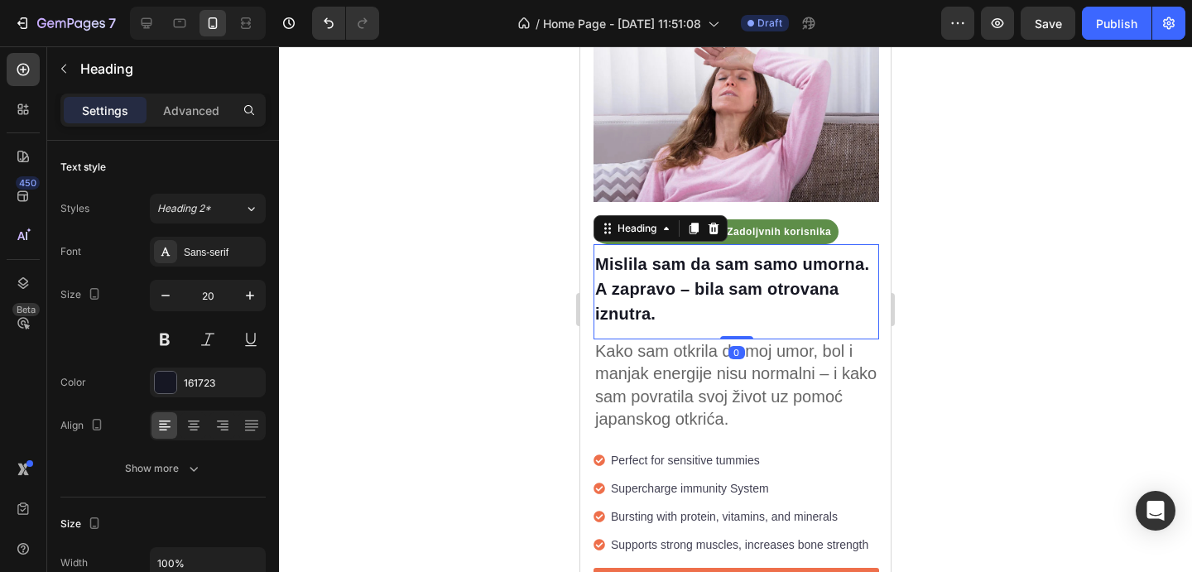
click at [739, 296] on strong "Mislila sam da sam samo umorna. A zapravo – bila sam otrovana iznutra." at bounding box center [732, 289] width 274 height 68
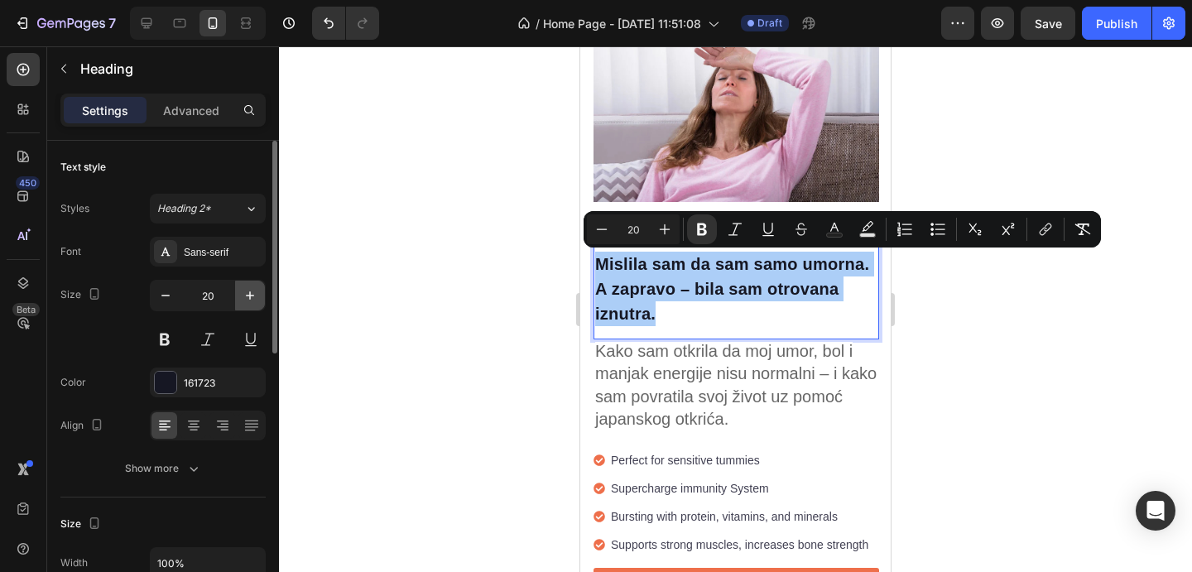
click at [258, 301] on icon "button" at bounding box center [250, 295] width 17 height 17
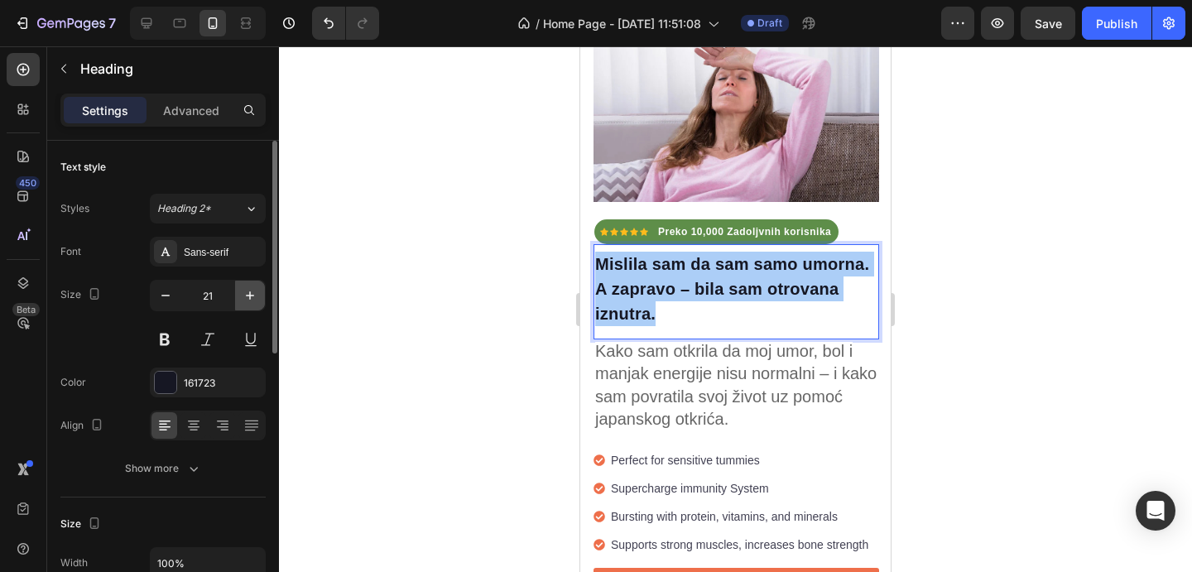
click at [258, 301] on icon "button" at bounding box center [250, 295] width 17 height 17
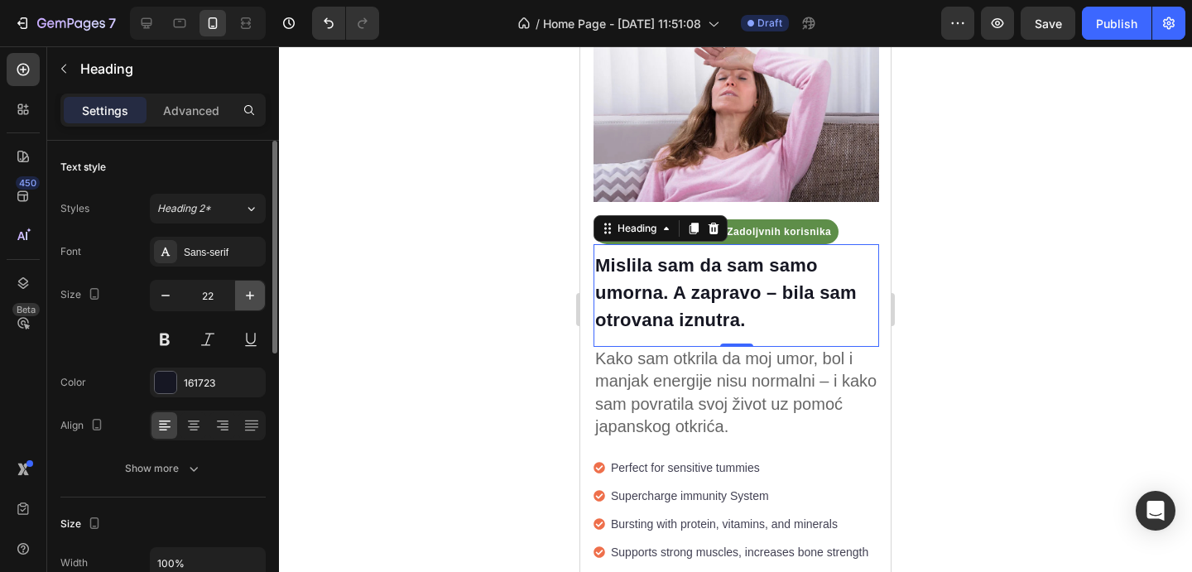
click at [258, 301] on icon "button" at bounding box center [250, 295] width 17 height 17
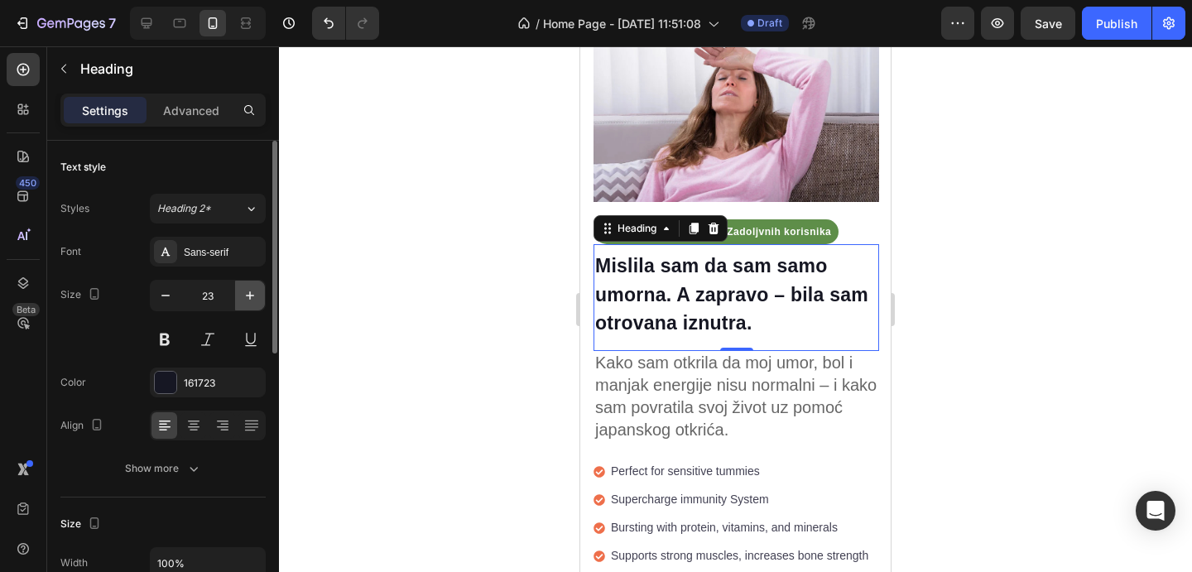
click at [258, 301] on icon "button" at bounding box center [250, 295] width 17 height 17
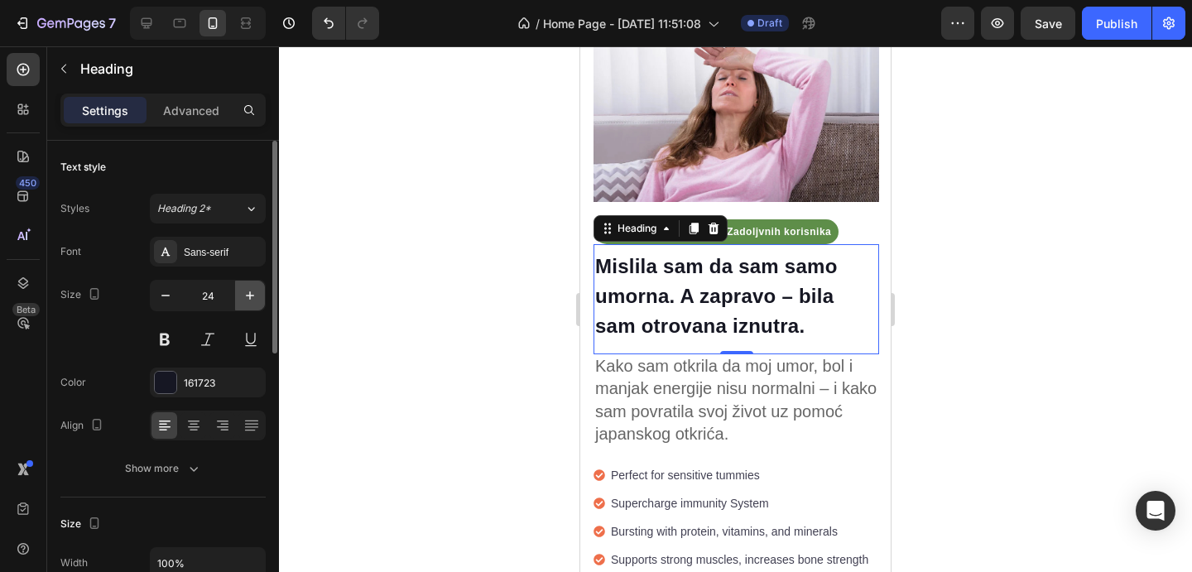
click at [258, 301] on icon "button" at bounding box center [250, 295] width 17 height 17
type input "25"
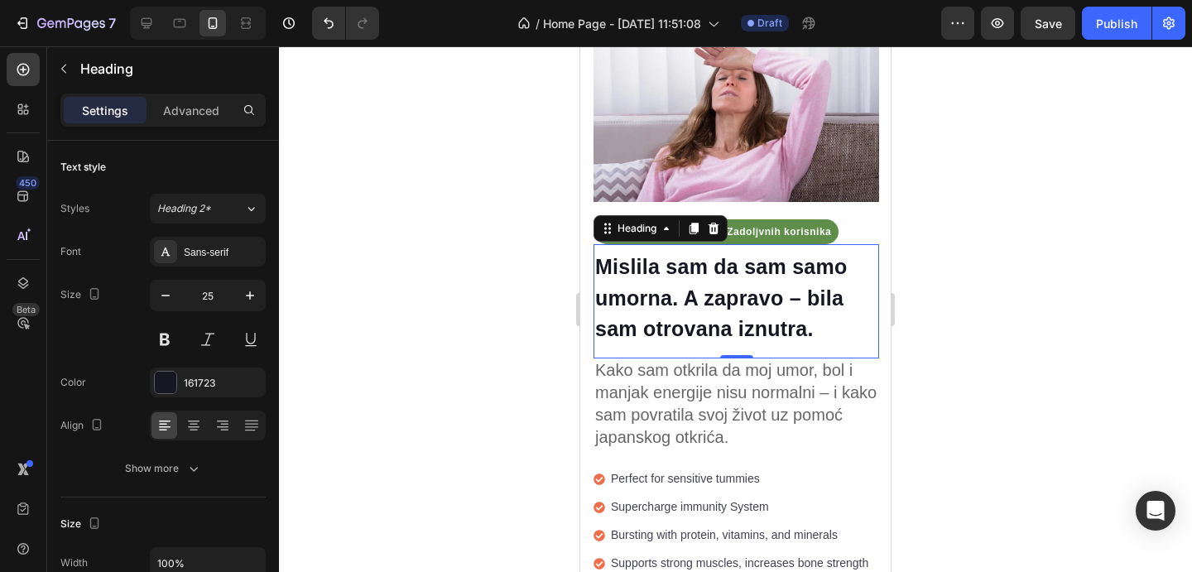
click at [1041, 315] on div at bounding box center [735, 309] width 913 height 526
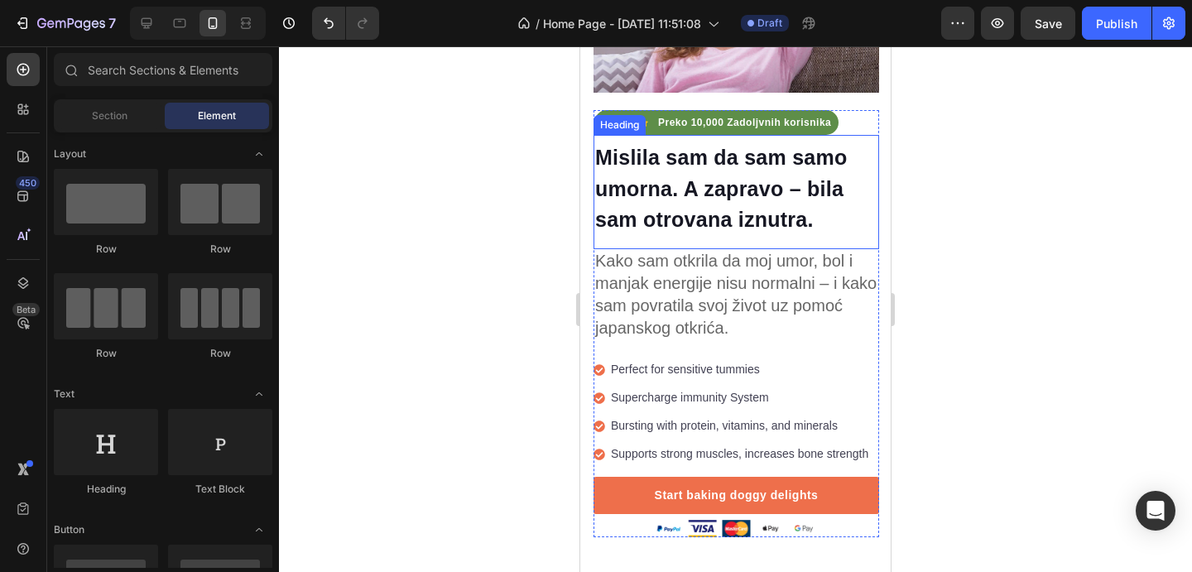
scroll to position [287, 0]
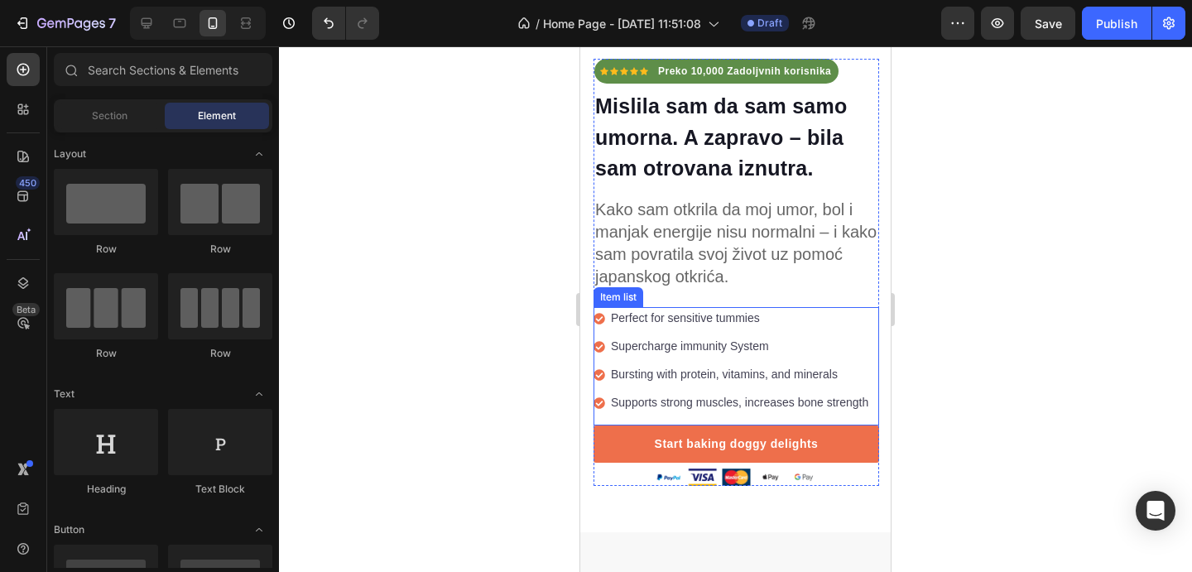
click at [738, 320] on p "Perfect for sensitive tummies" at bounding box center [740, 318] width 258 height 17
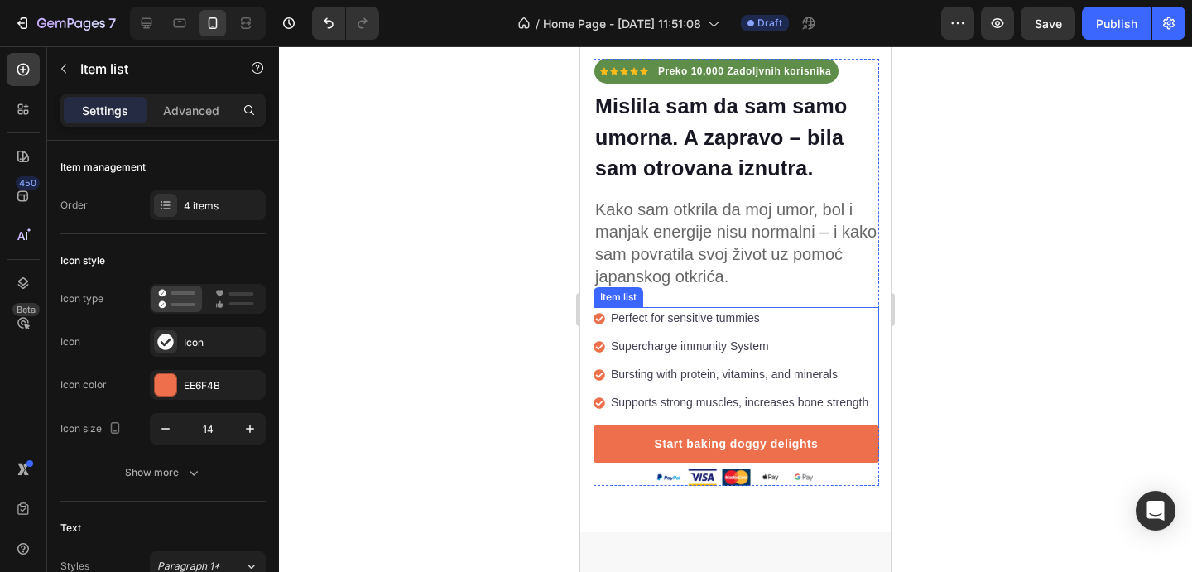
click at [738, 320] on p "Perfect for sensitive tummies" at bounding box center [740, 318] width 258 height 17
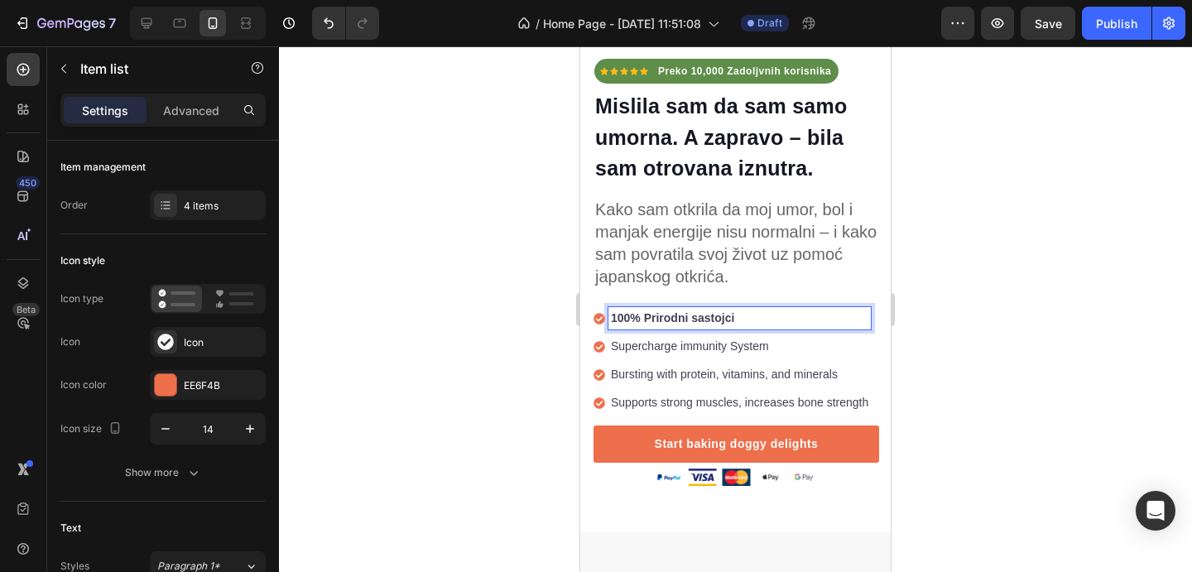
click at [703, 350] on p "Supercharge immunity System" at bounding box center [740, 346] width 258 height 17
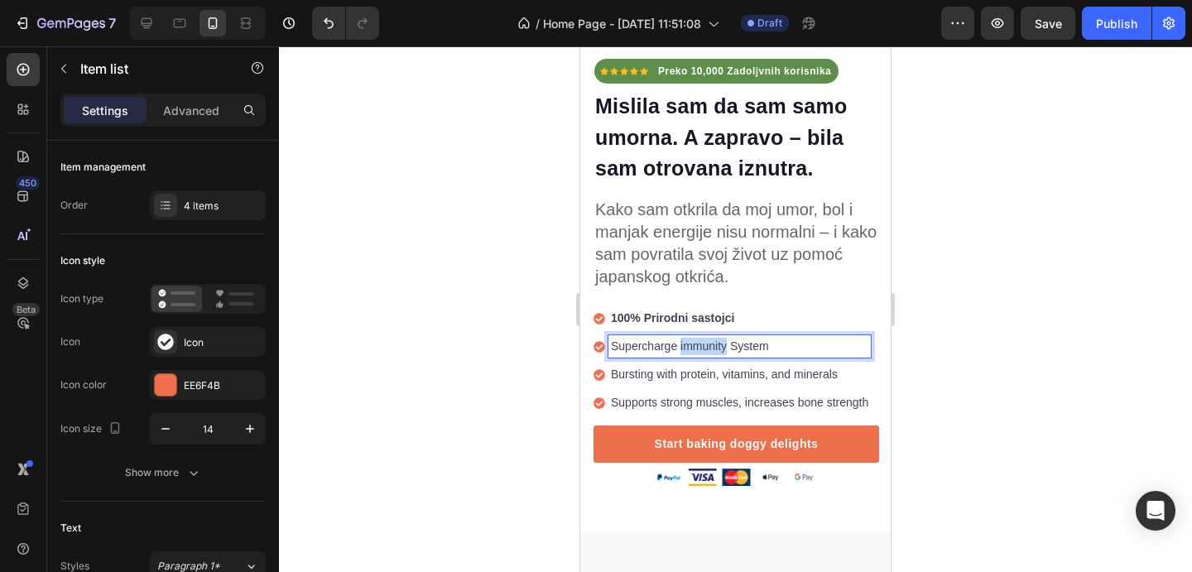
click at [703, 350] on p "Supercharge immunity System" at bounding box center [740, 346] width 258 height 17
click at [735, 369] on p "Bursting with protein, vitamins, and minerals" at bounding box center [740, 374] width 258 height 17
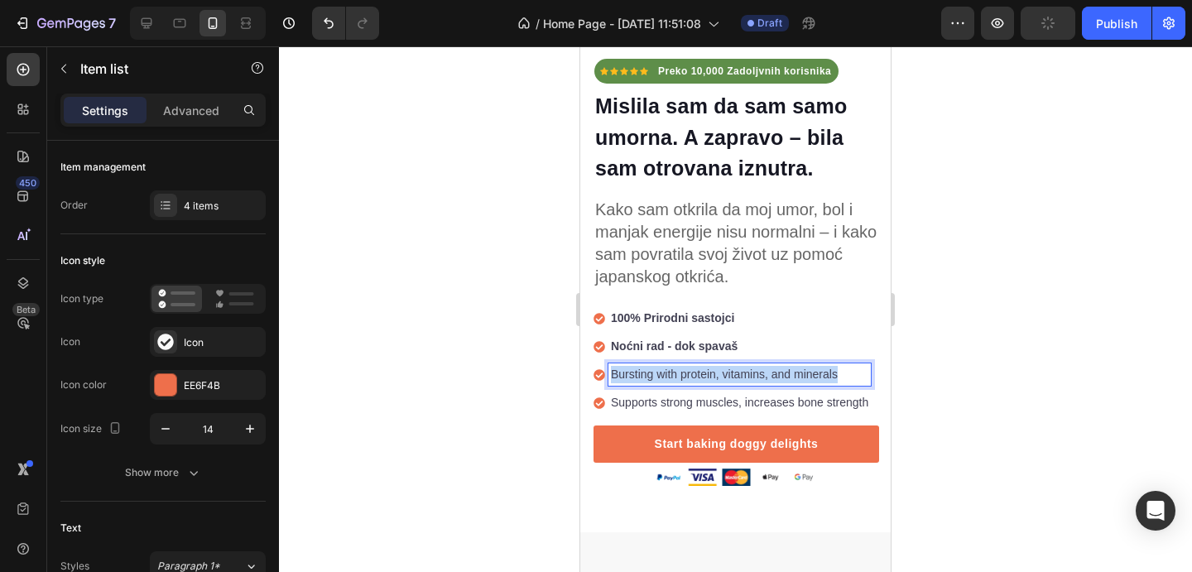
click at [735, 369] on p "Bursting with protein, vitamins, and minerals" at bounding box center [740, 374] width 258 height 17
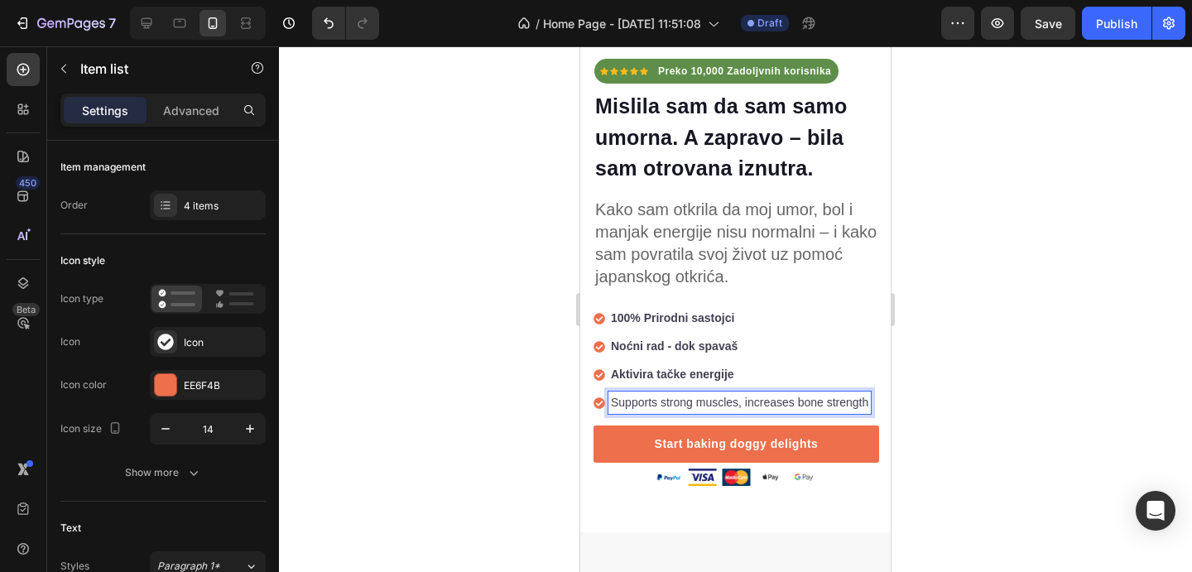
click at [688, 400] on p "Supports strong muscles, increases bone strength" at bounding box center [740, 402] width 258 height 17
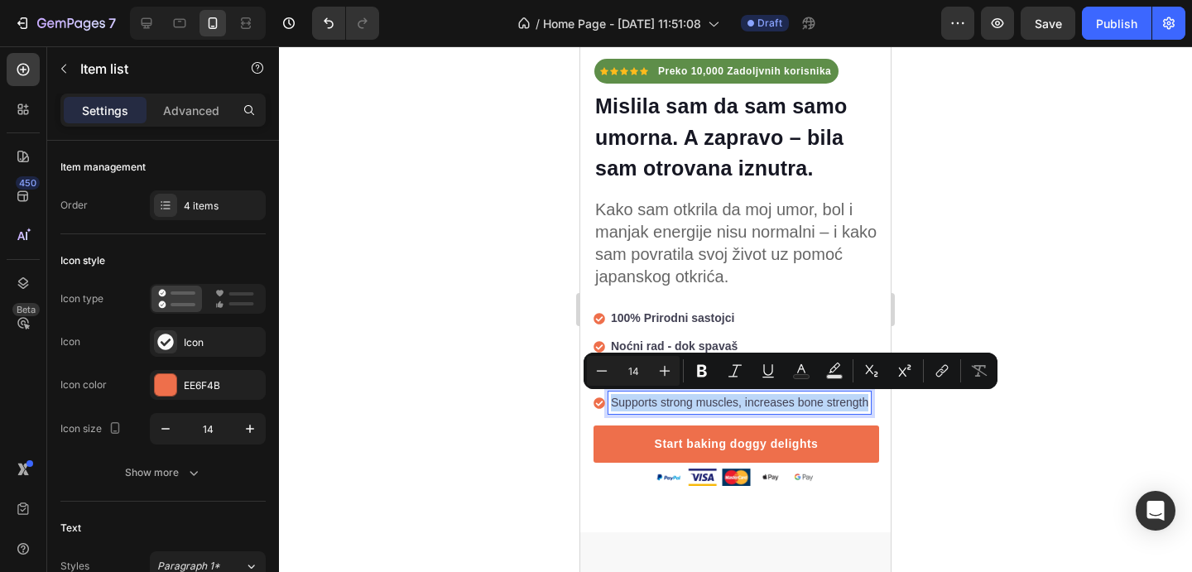
click at [688, 400] on p "Supports strong muscles, increases bone strength" at bounding box center [740, 402] width 258 height 17
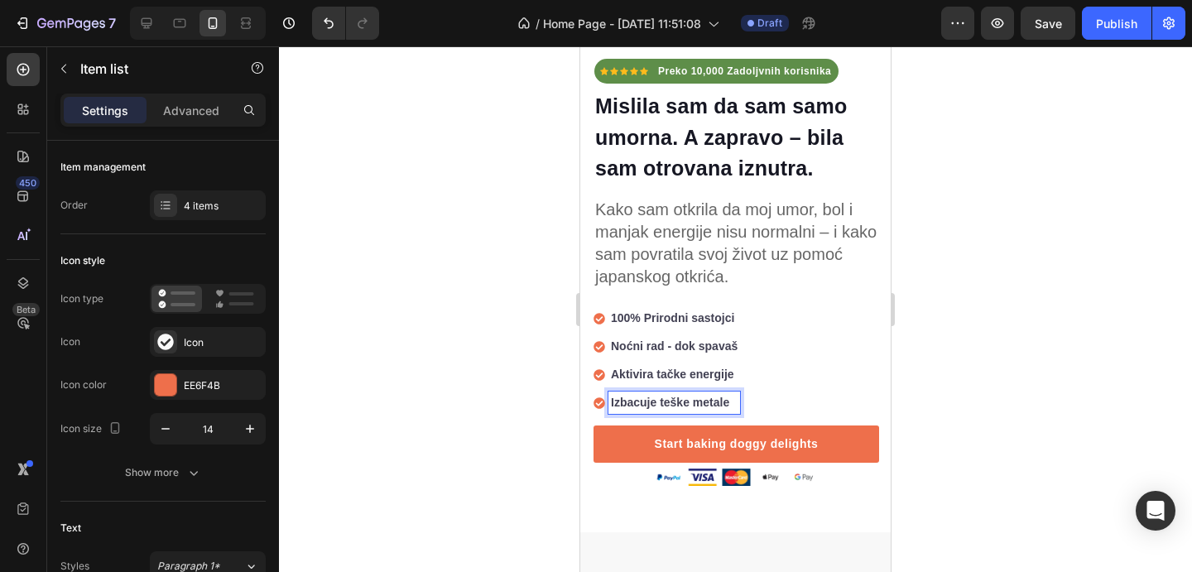
click at [854, 392] on div "100% Prirodni sastojci Noćni rad - dok spavaš Aktivira tačke energije Izbacuje …" at bounding box center [737, 366] width 286 height 118
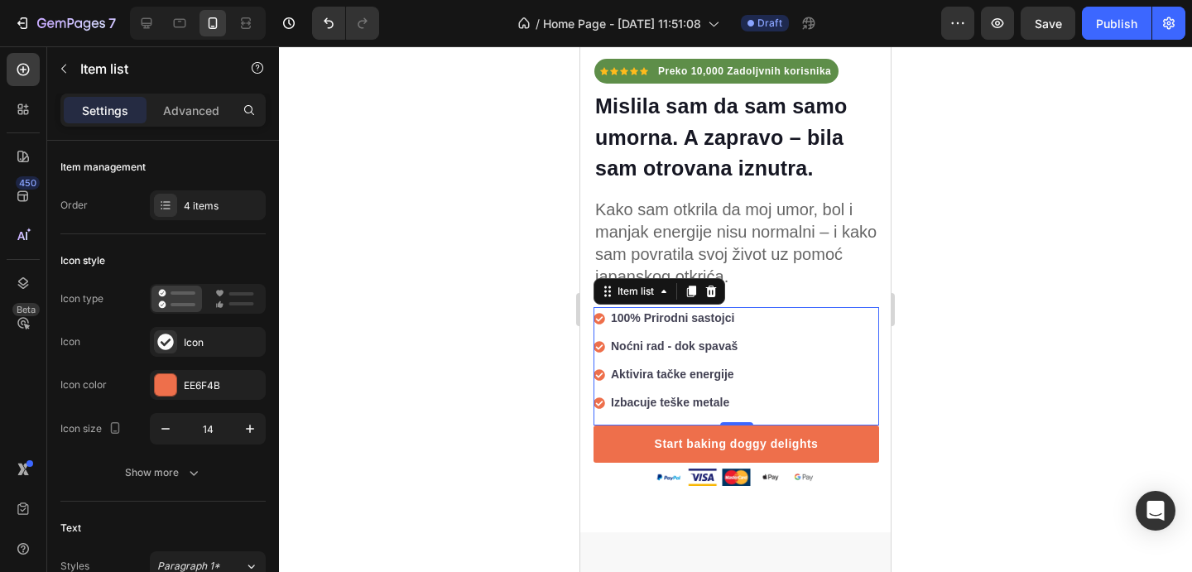
click at [808, 341] on div "100% Prirodni sastojci Noćni rad - dok spavaš Aktivira tačke energije Izbacuje …" at bounding box center [737, 366] width 286 height 118
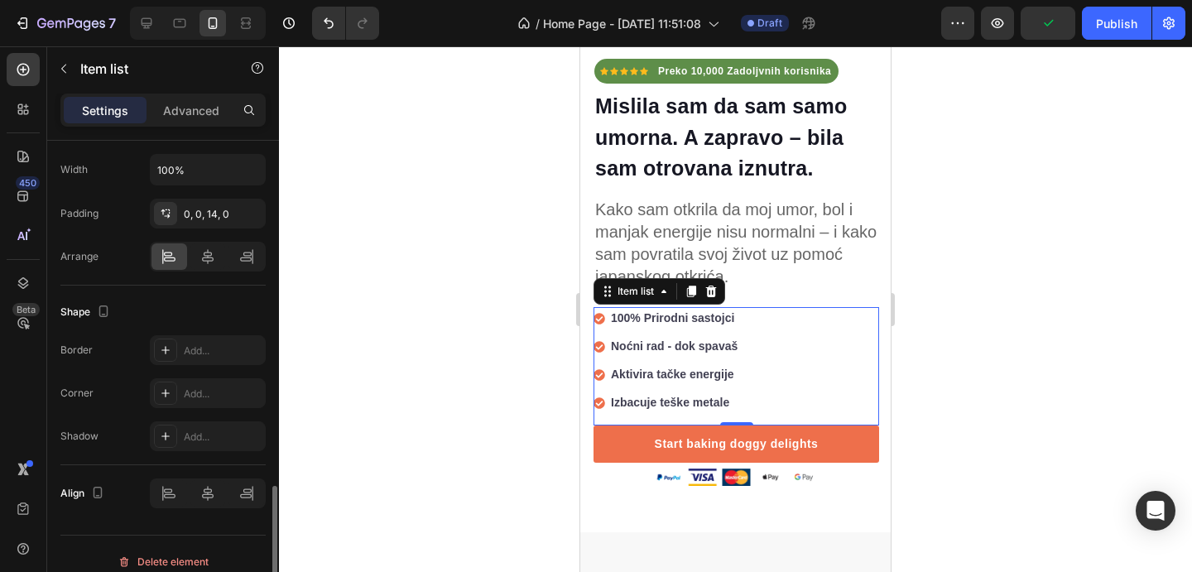
scroll to position [1051, 0]
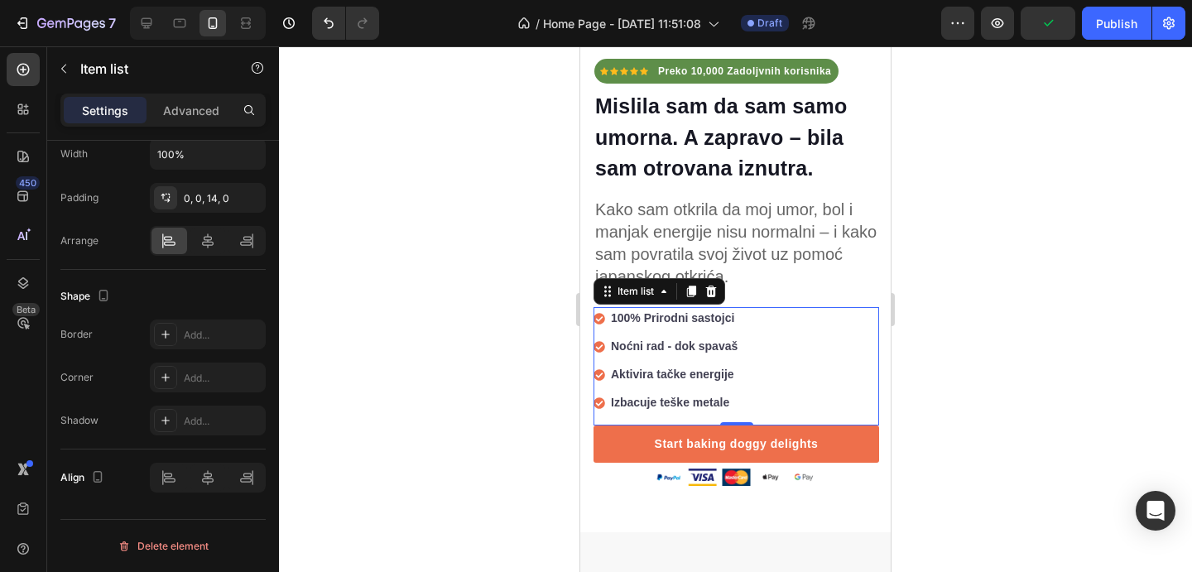
click at [875, 349] on div "100% Prirodni sastojci Noćni rad - dok spavaš Aktivira tačke energije Izbacuje …" at bounding box center [737, 366] width 286 height 118
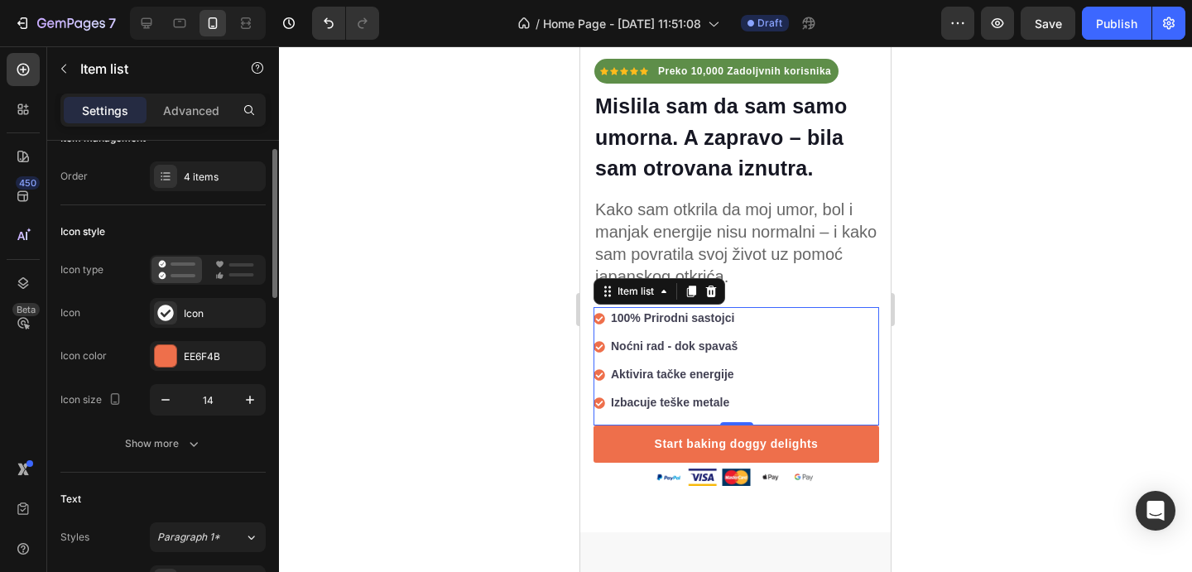
scroll to position [0, 0]
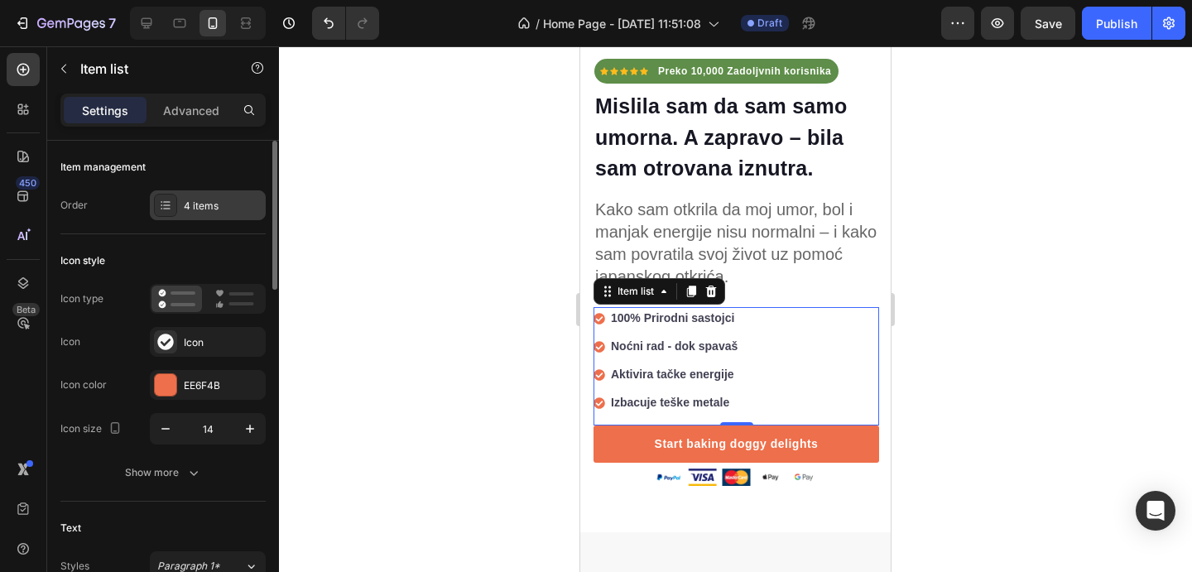
click at [226, 213] on div "4 items" at bounding box center [223, 206] width 78 height 15
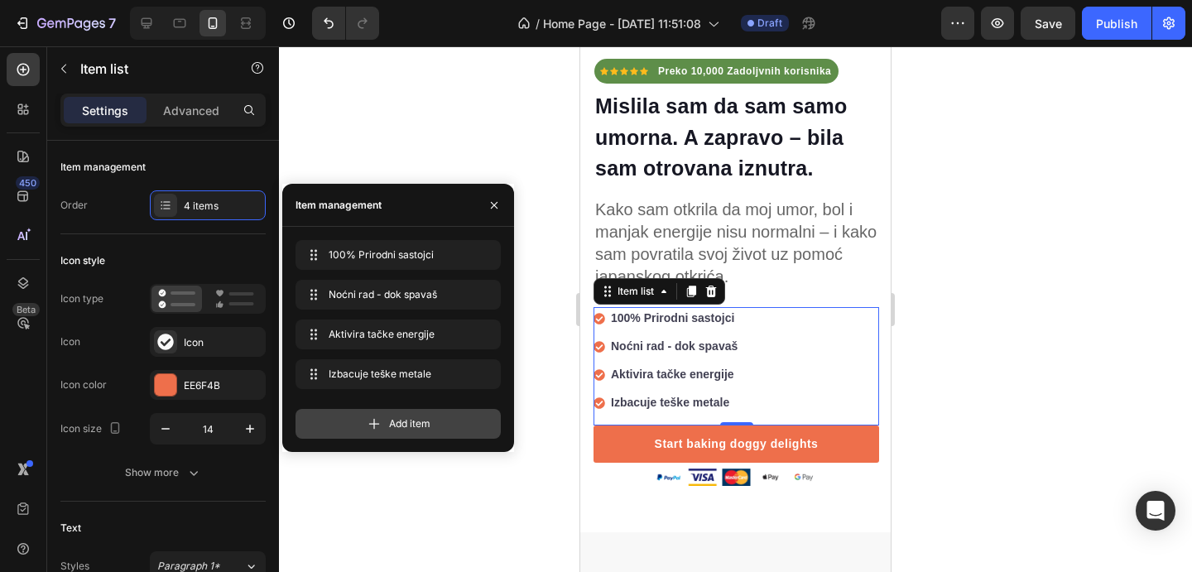
click at [451, 427] on div "Add item" at bounding box center [398, 424] width 205 height 30
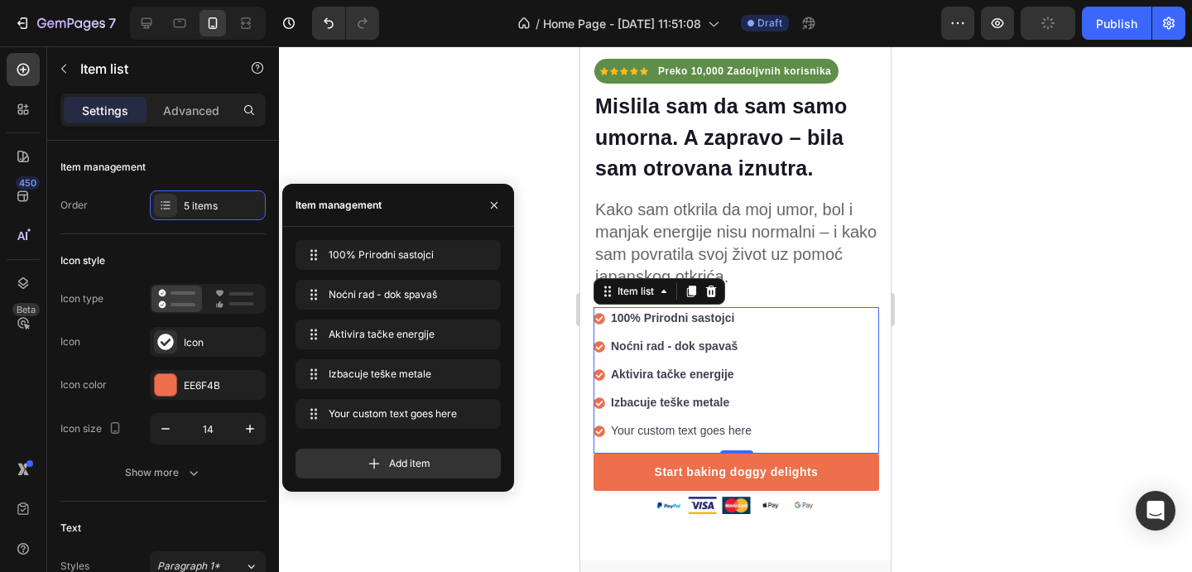
click at [670, 429] on div "Your custom text goes here" at bounding box center [682, 431] width 146 height 22
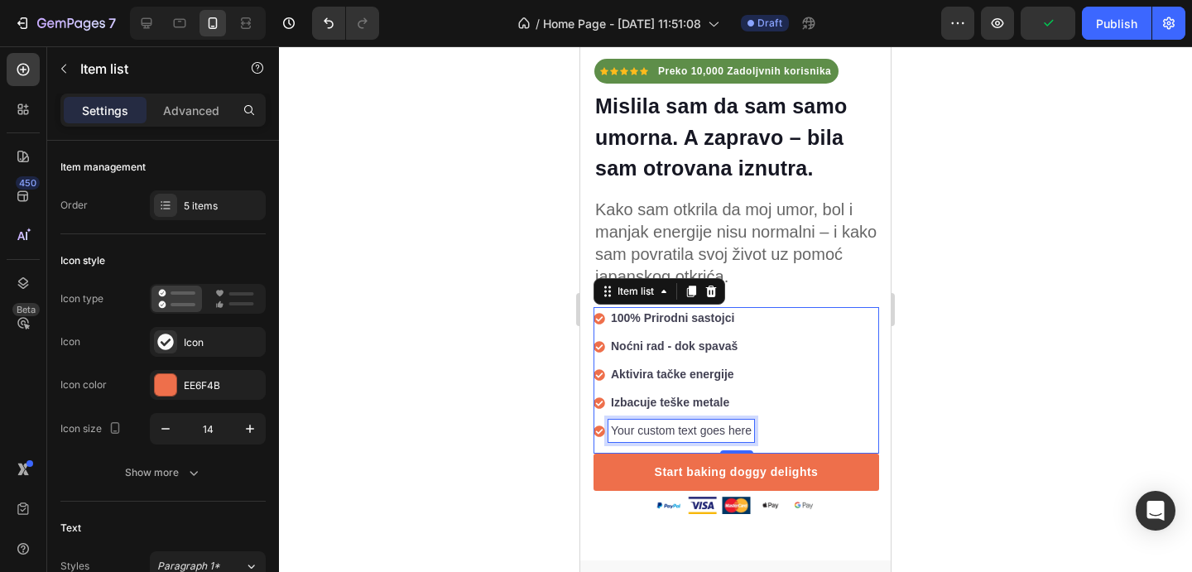
click at [670, 429] on p "Your custom text goes here" at bounding box center [681, 430] width 141 height 17
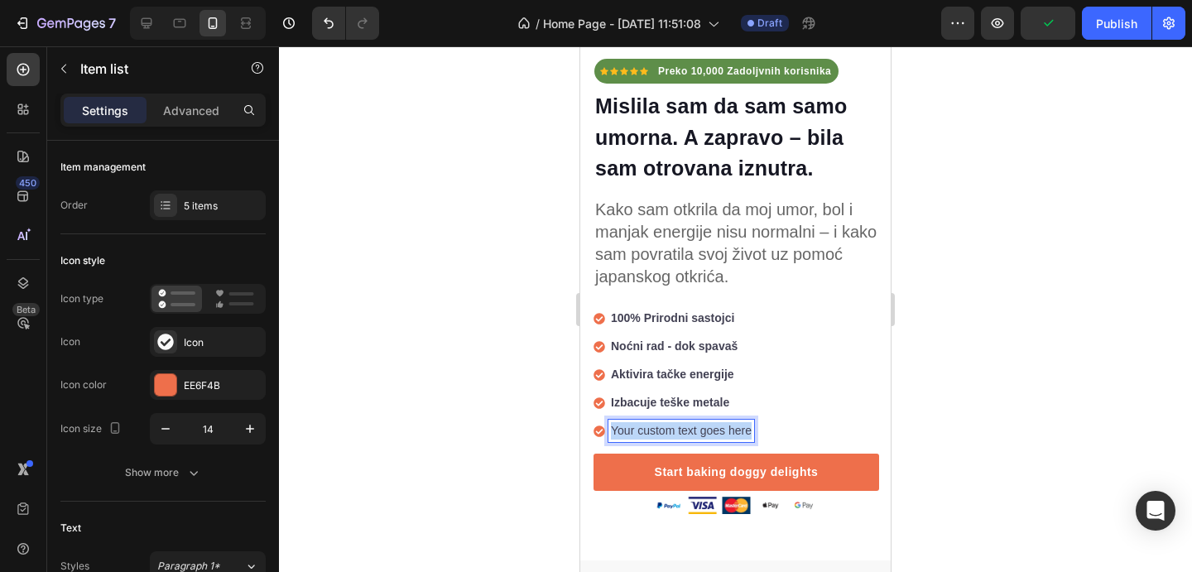
click at [670, 429] on p "Your custom text goes here" at bounding box center [681, 430] width 141 height 17
click at [980, 455] on div at bounding box center [735, 309] width 913 height 526
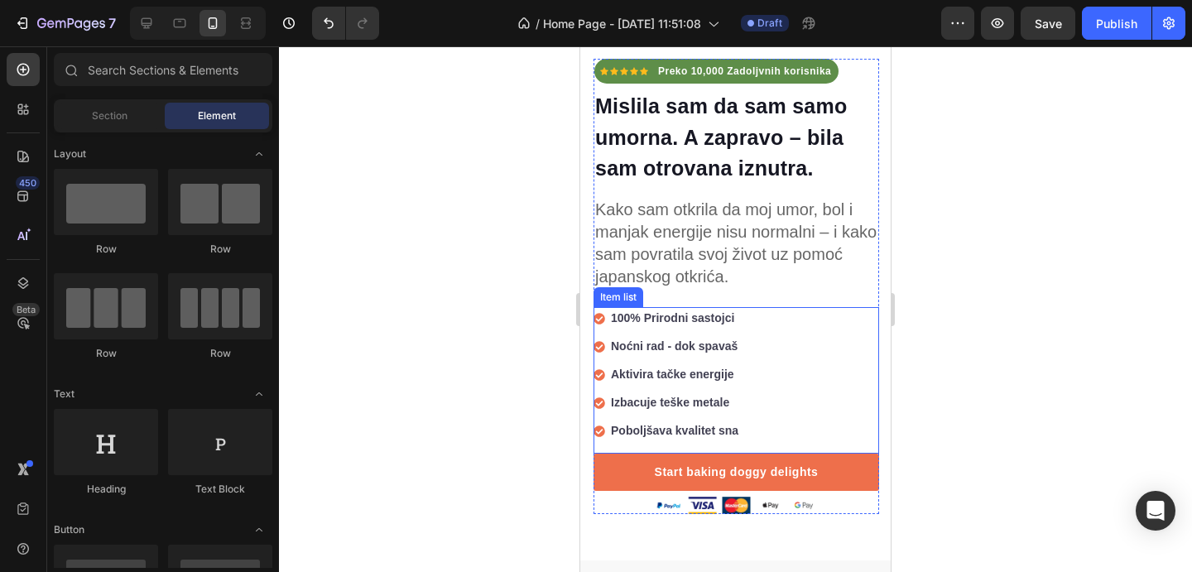
click at [759, 426] on div "100% Prirodni sastojci Noćni rad - dok spavaš Aktivira tačke energije Izbacuje …" at bounding box center [737, 380] width 286 height 147
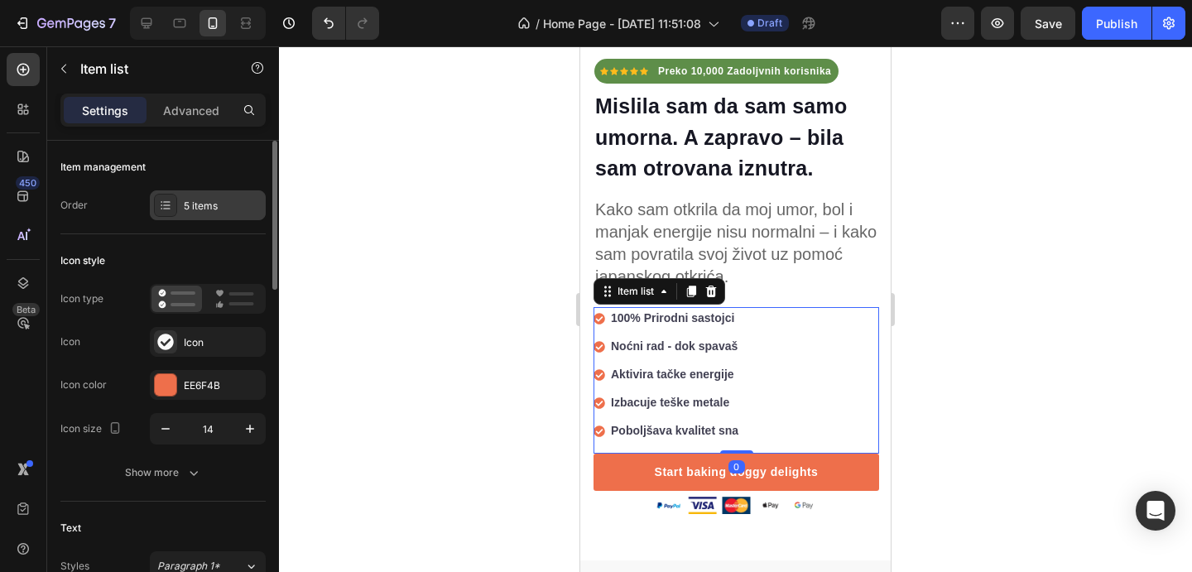
click at [216, 211] on div "5 items" at bounding box center [223, 206] width 78 height 15
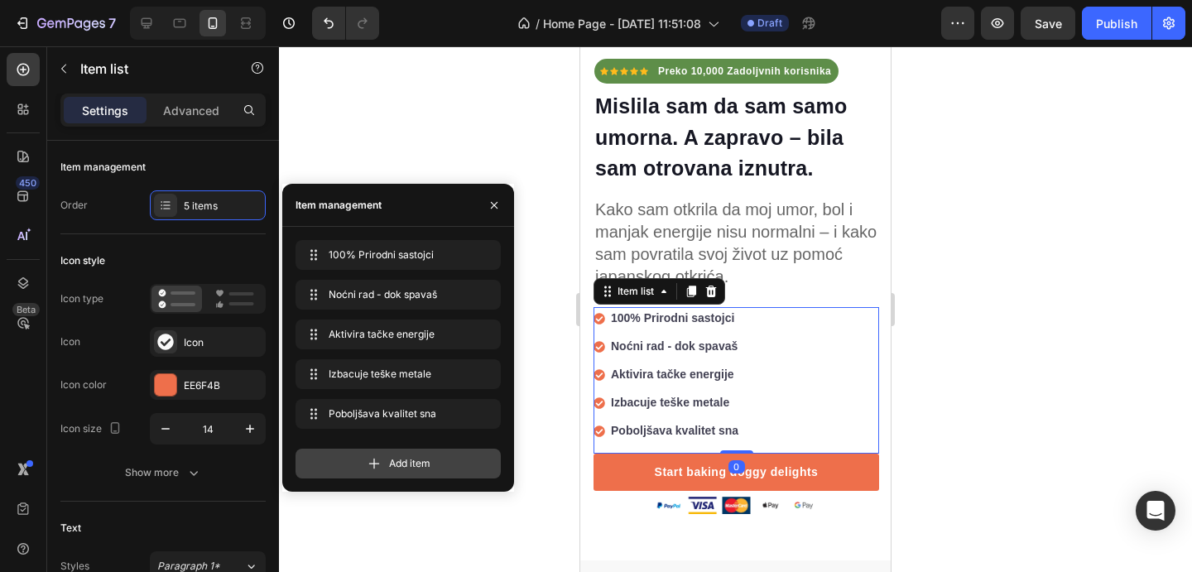
click at [371, 453] on div "Add item" at bounding box center [398, 464] width 205 height 30
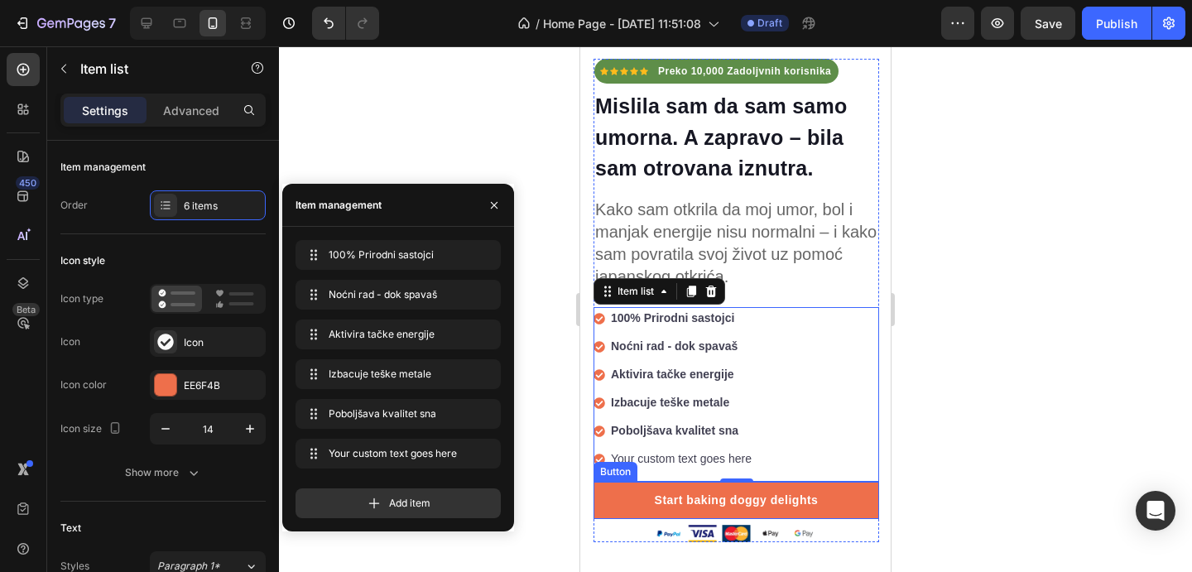
click at [631, 461] on div "Your custom text goes here" at bounding box center [682, 459] width 146 height 22
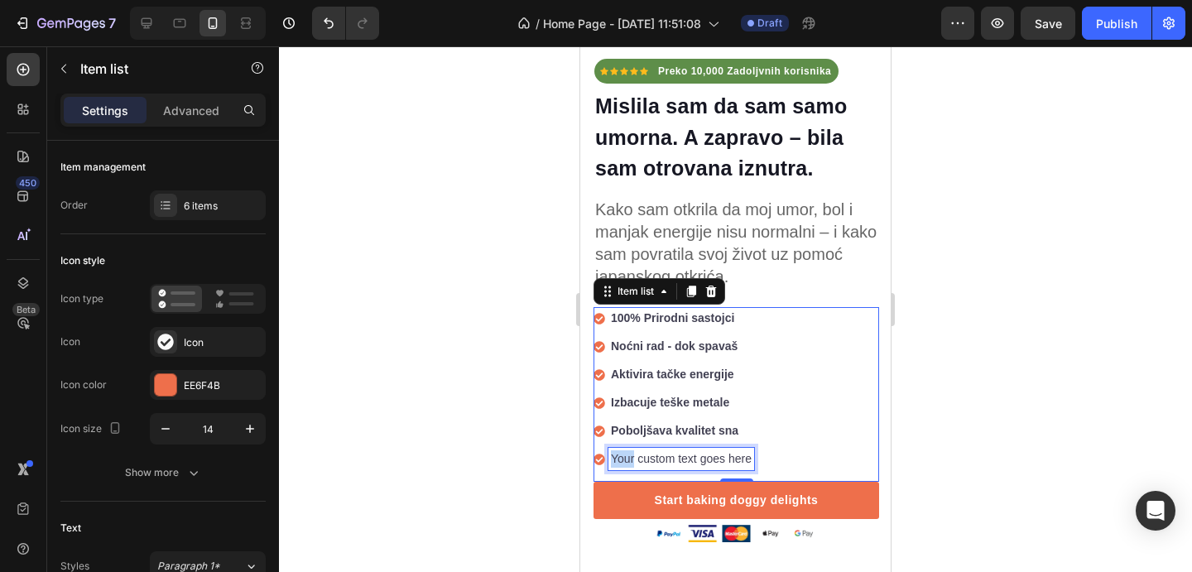
click at [631, 461] on p "Your custom text goes here" at bounding box center [681, 458] width 141 height 17
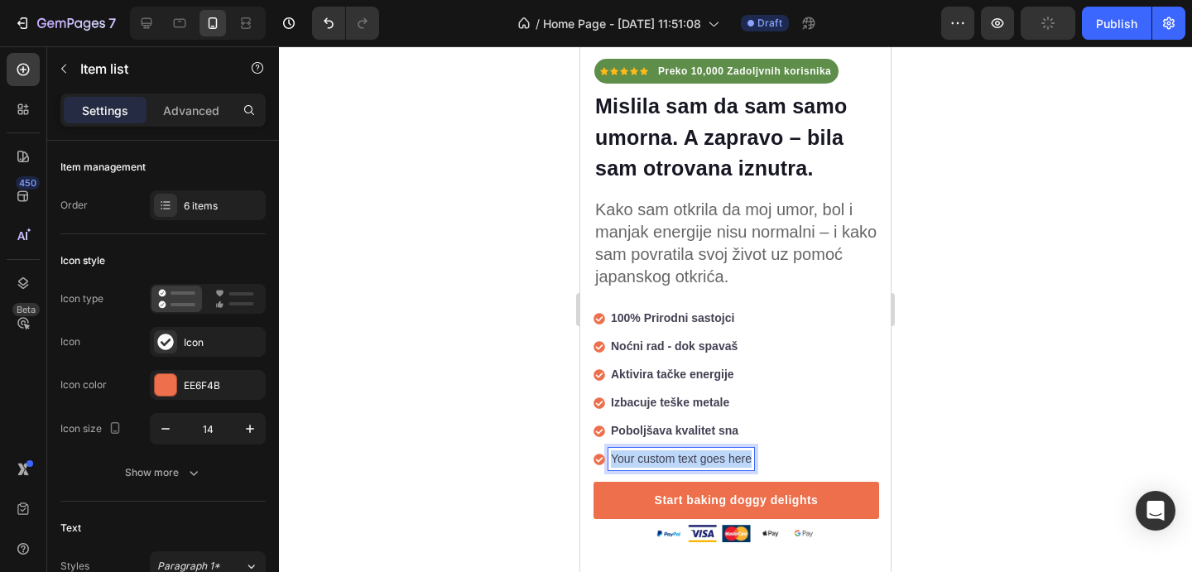
click at [631, 461] on p "Your custom text goes here" at bounding box center [681, 458] width 141 height 17
click at [1057, 429] on div at bounding box center [735, 309] width 913 height 526
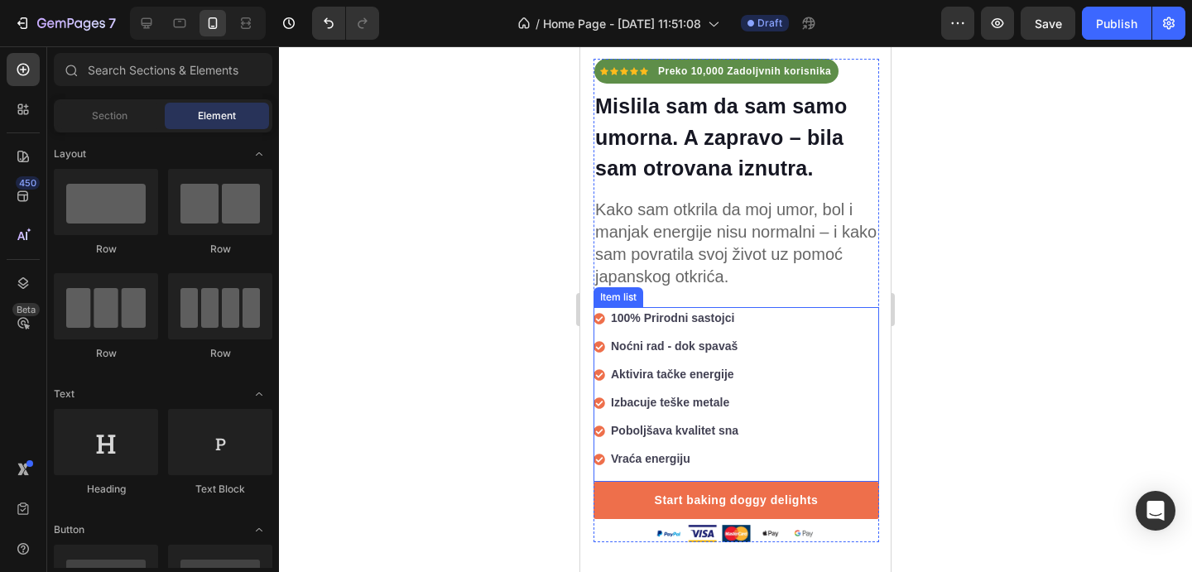
click at [762, 328] on div "100% Prirodni sastojci Noćni rad - dok spavaš Aktivira tačke energije Izbacuje …" at bounding box center [737, 394] width 286 height 175
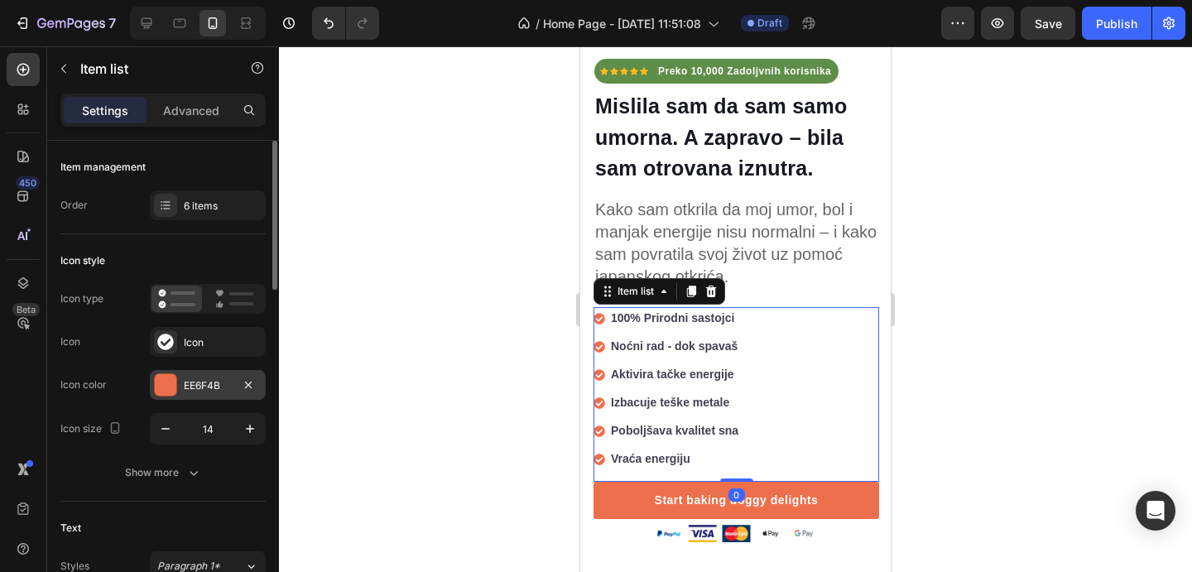
click at [198, 373] on div "EE6F4B" at bounding box center [208, 385] width 116 height 30
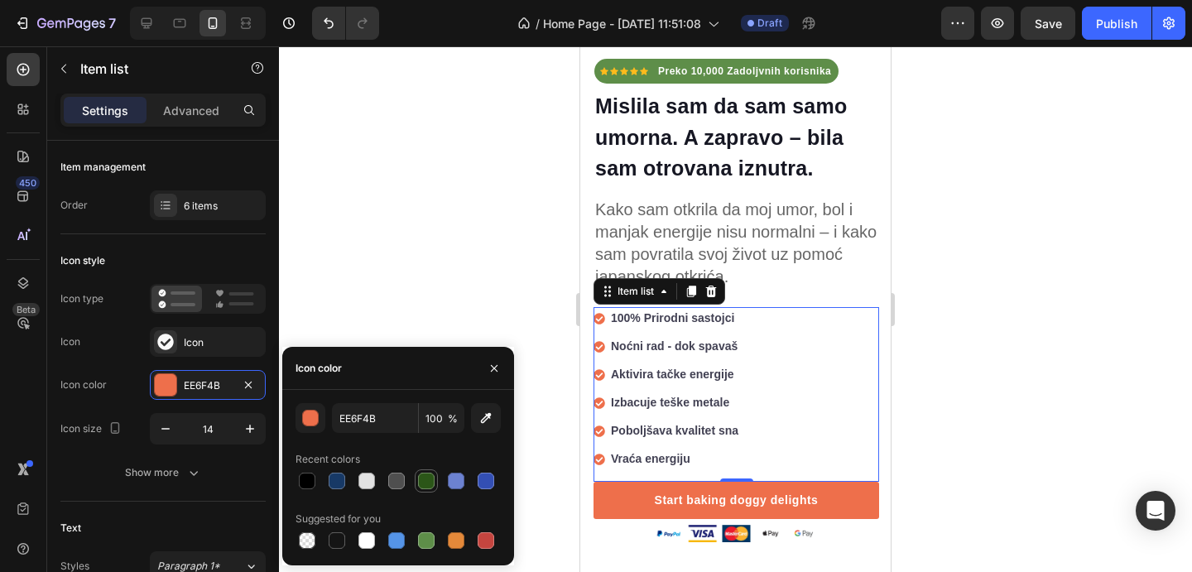
click at [426, 476] on div at bounding box center [426, 481] width 17 height 17
click at [431, 543] on div at bounding box center [426, 540] width 17 height 17
type input "5E8E49"
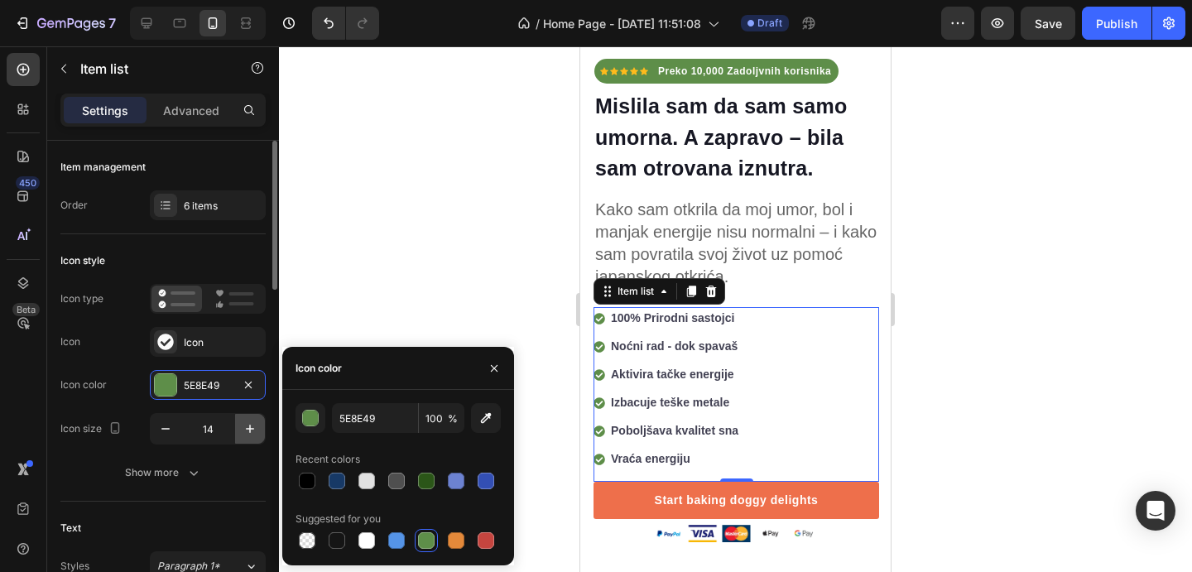
click at [249, 429] on icon "button" at bounding box center [250, 429] width 8 height 8
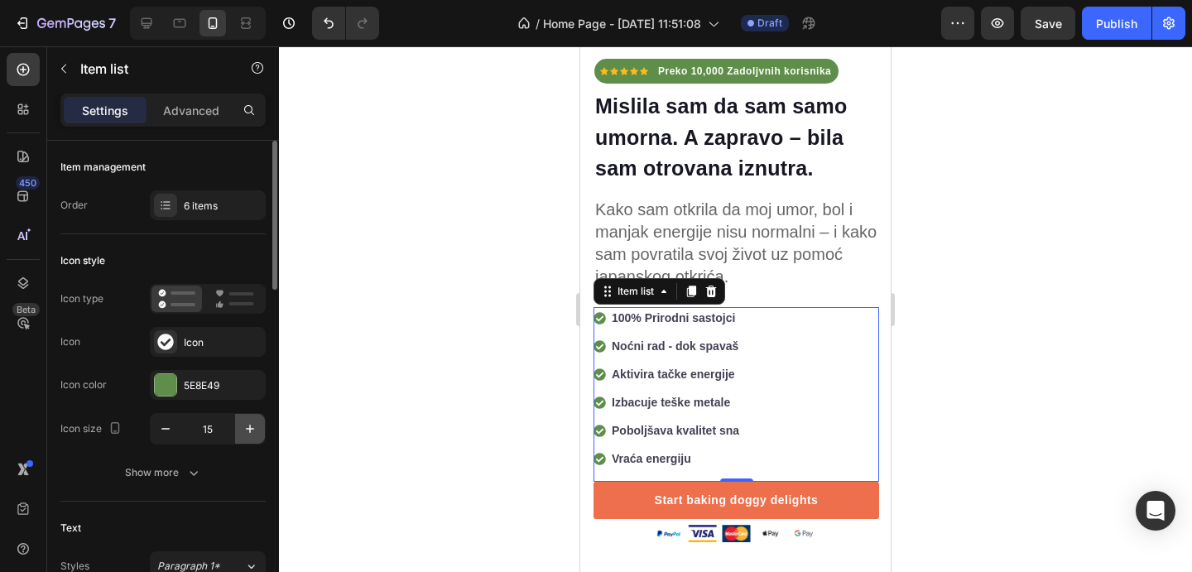
click at [249, 430] on icon "button" at bounding box center [250, 429] width 8 height 8
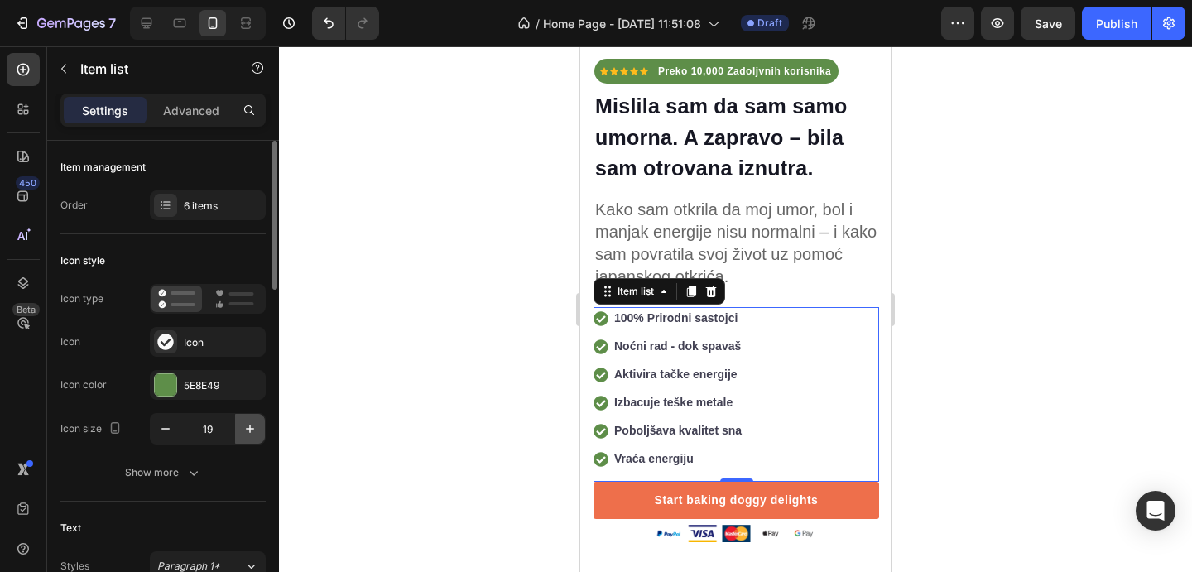
click at [249, 430] on icon "button" at bounding box center [250, 429] width 8 height 8
type input "22"
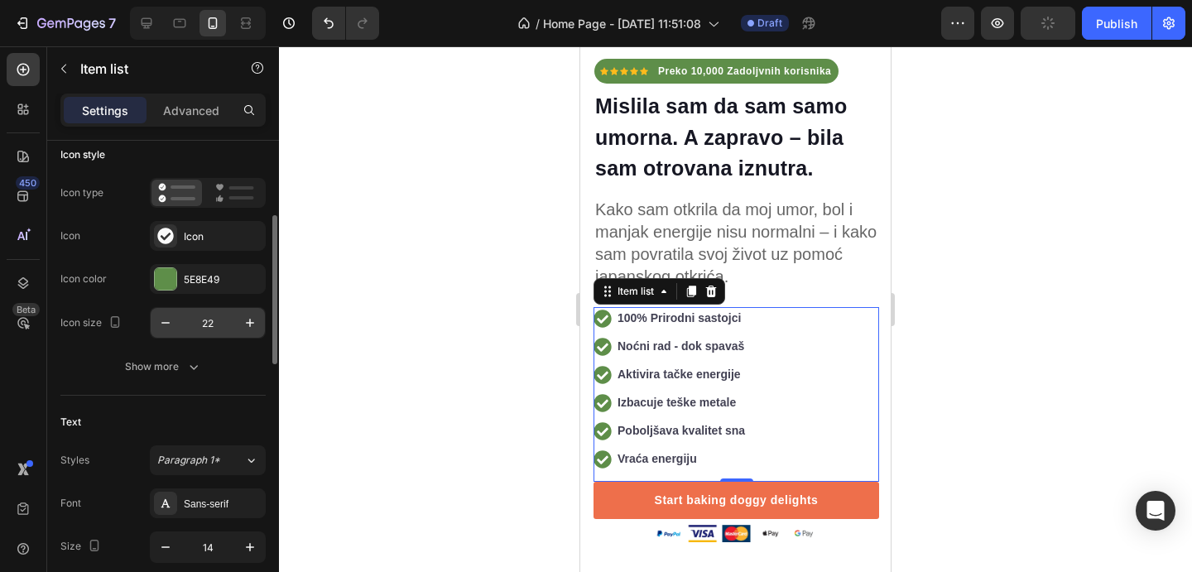
scroll to position [191, 0]
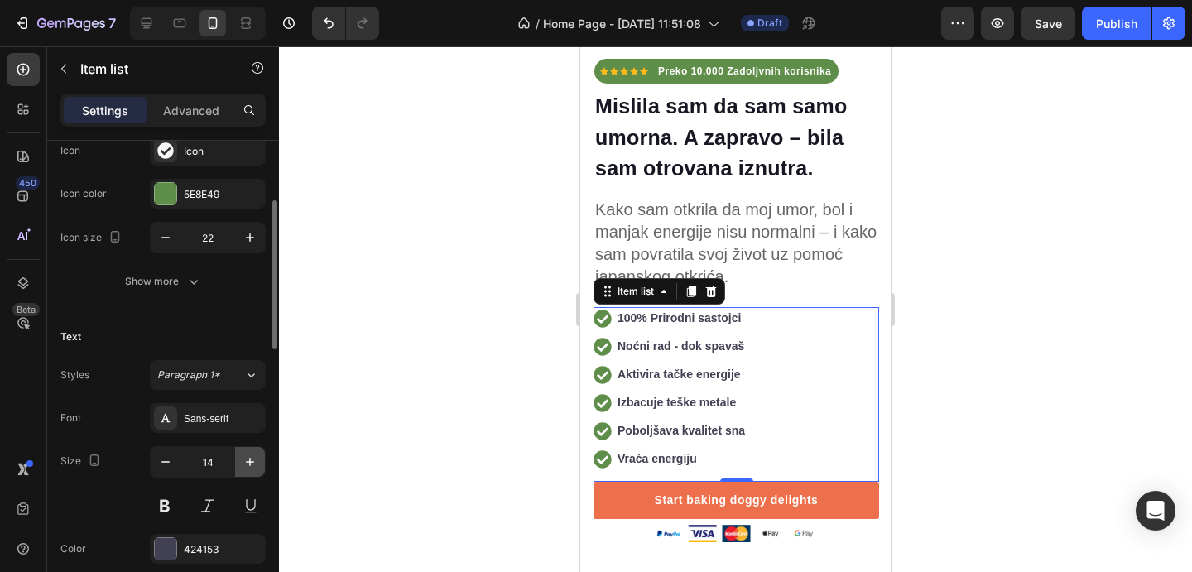
click at [242, 461] on icon "button" at bounding box center [250, 462] width 17 height 17
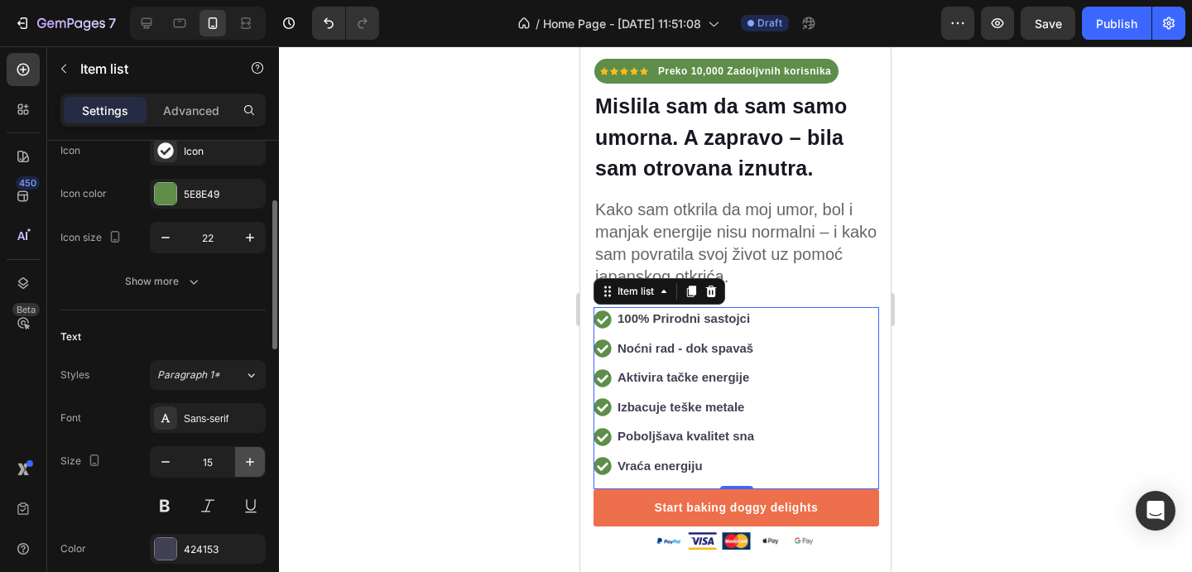
click at [242, 461] on icon "button" at bounding box center [250, 462] width 17 height 17
type input "17"
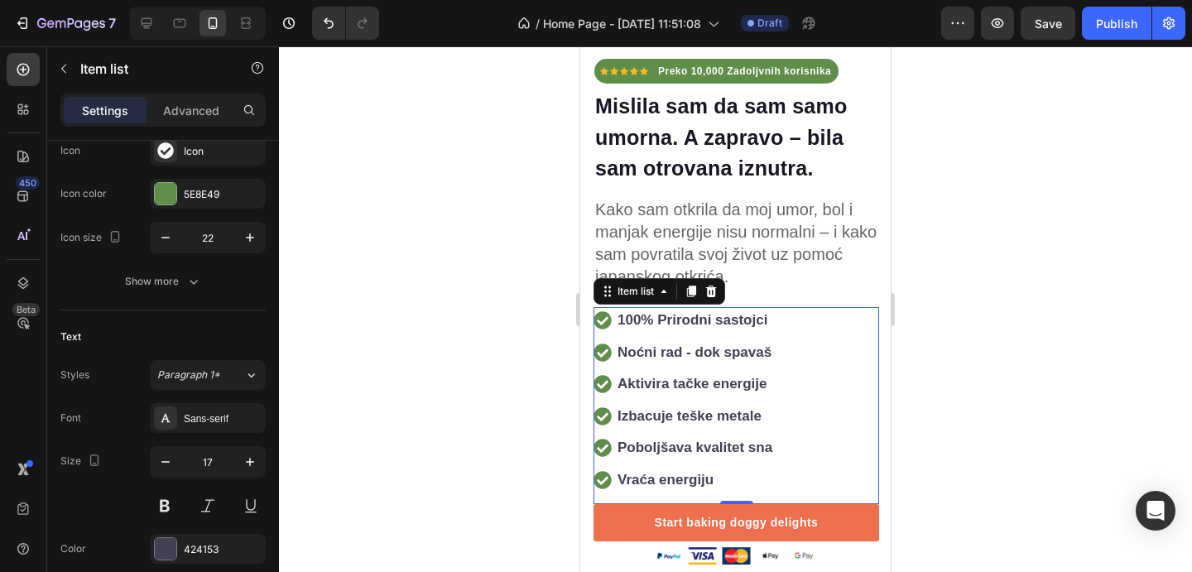
click at [1018, 325] on div at bounding box center [735, 309] width 913 height 526
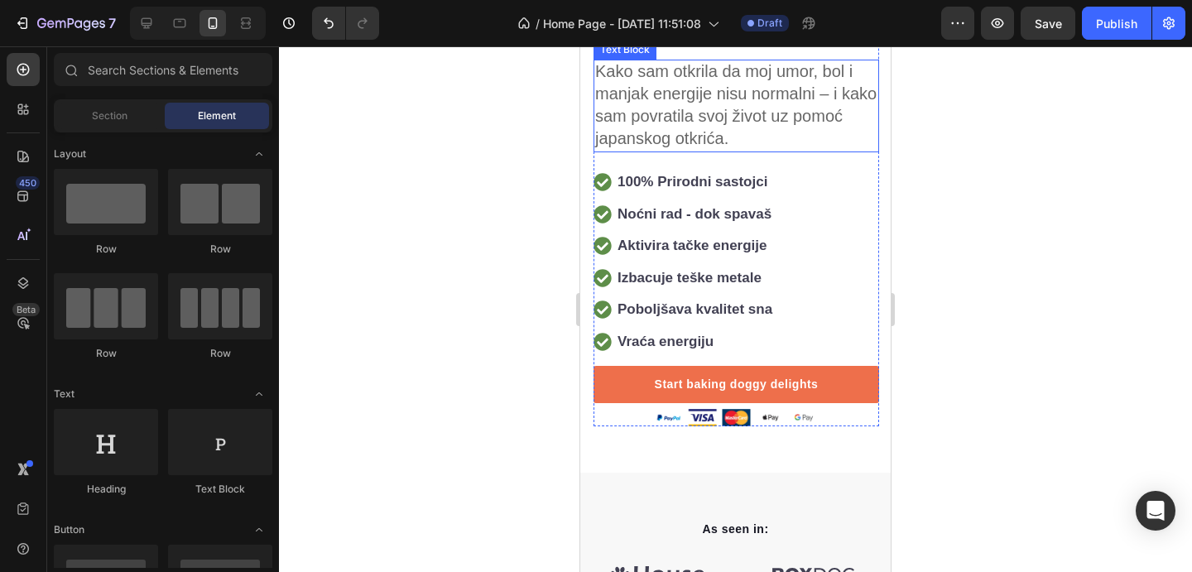
scroll to position [517, 0]
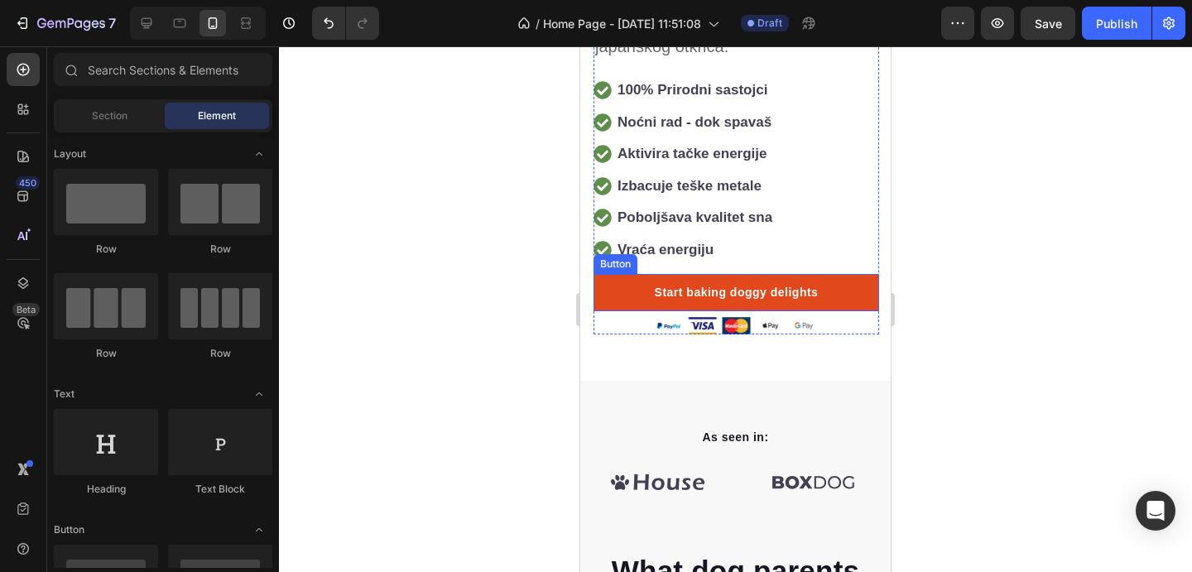
click at [829, 299] on link "Start baking doggy delights" at bounding box center [737, 292] width 286 height 37
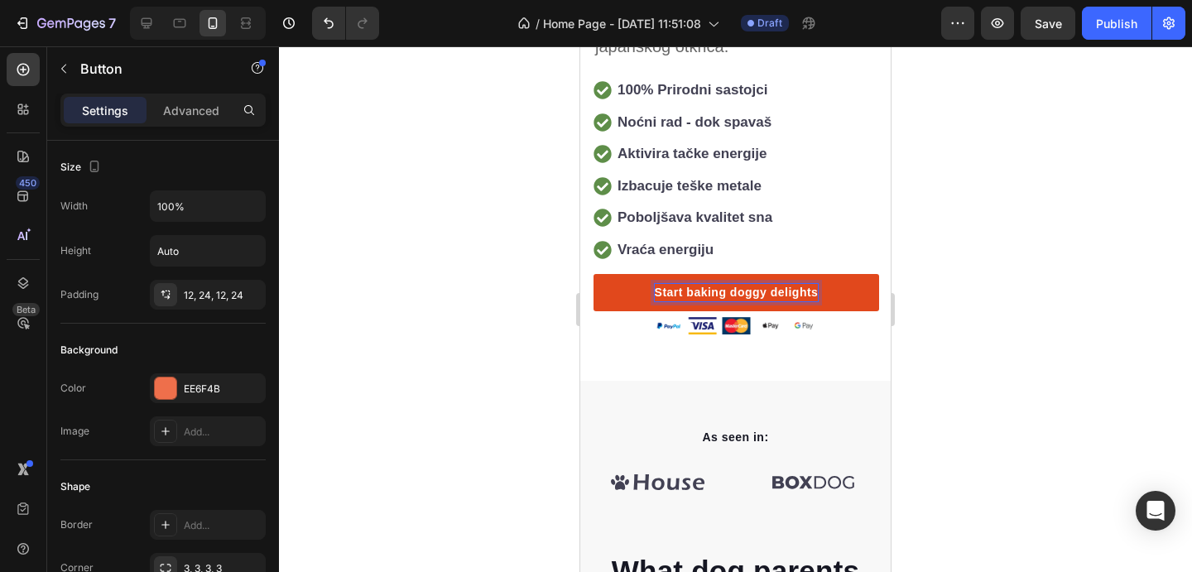
click at [693, 296] on div "Start baking doggy delights" at bounding box center [737, 292] width 164 height 17
click at [693, 296] on p "Start baking doggy delights" at bounding box center [737, 292] width 164 height 17
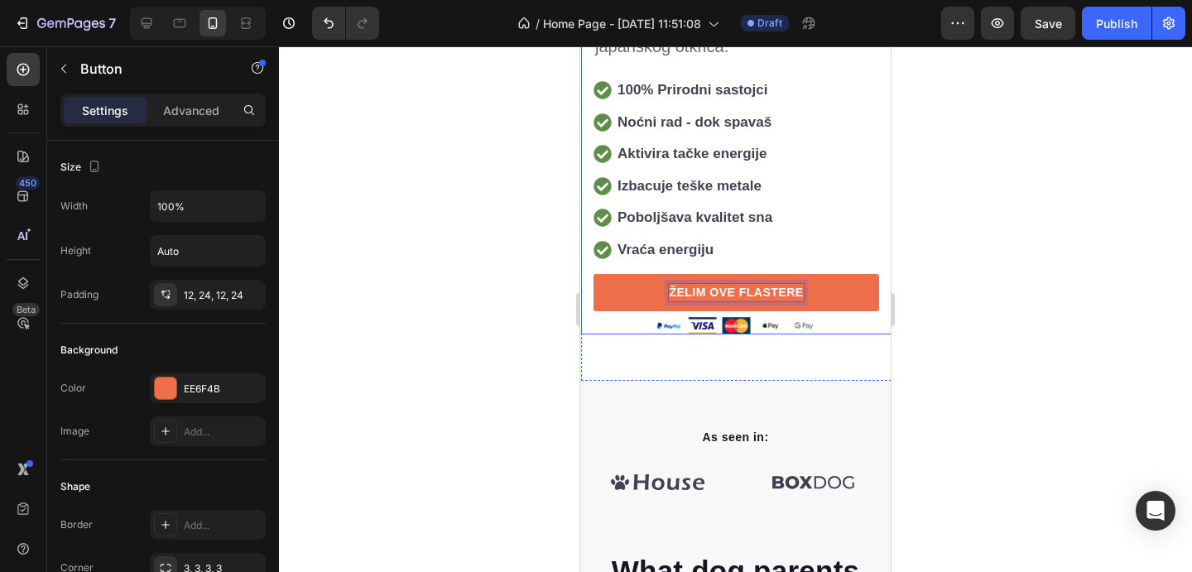
click at [966, 289] on div at bounding box center [735, 309] width 913 height 526
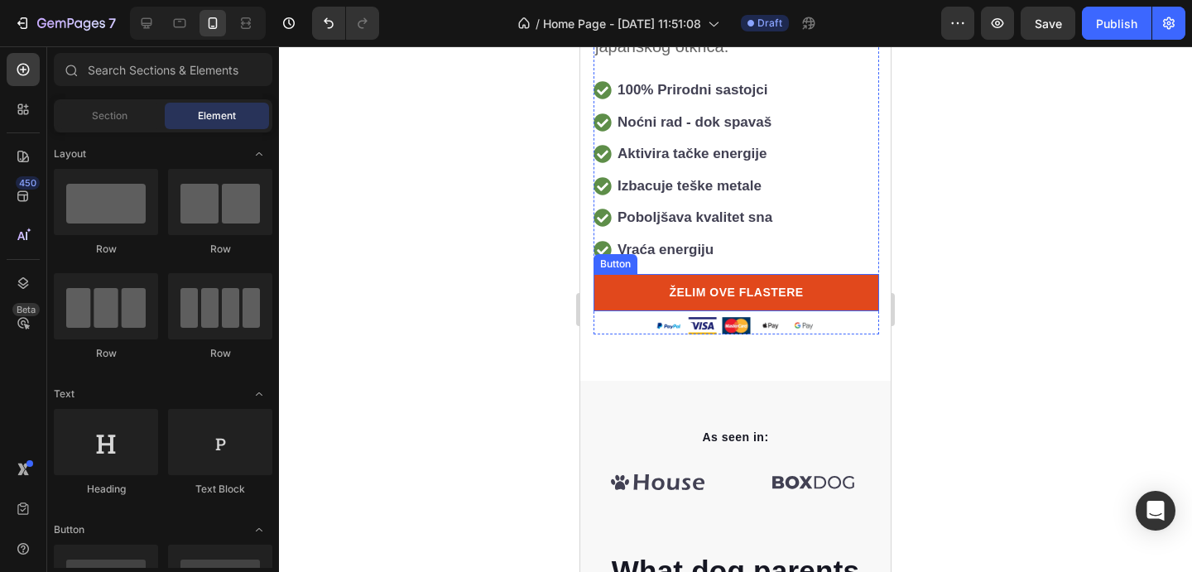
click at [874, 283] on link "ŽELIM OVE FLASTERE" at bounding box center [737, 292] width 286 height 37
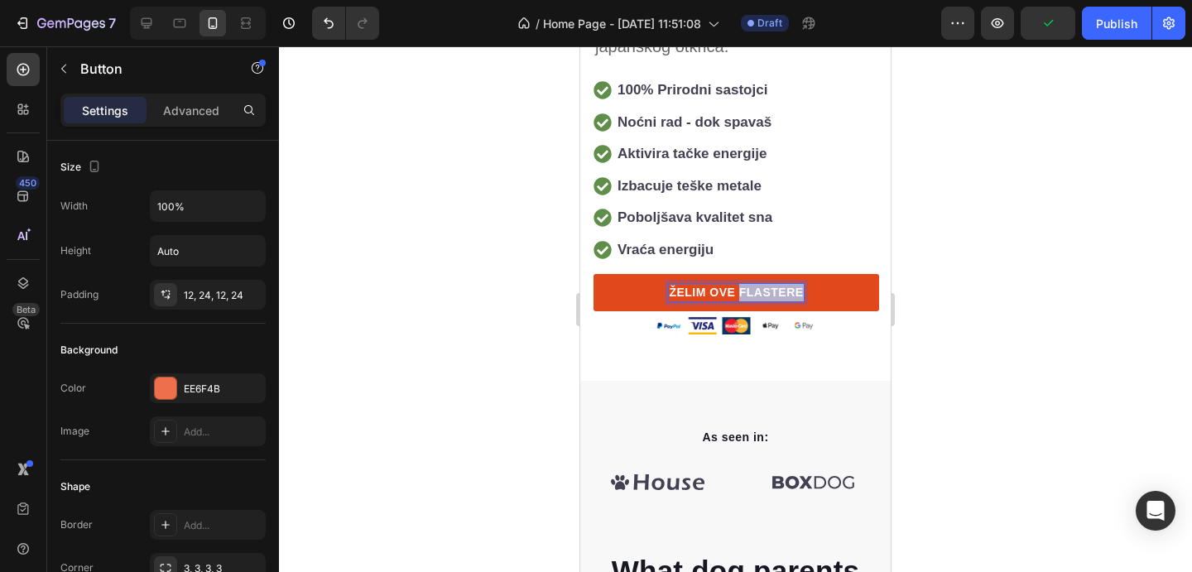
click at [797, 289] on p "ŽELIM OVE FLASTERE" at bounding box center [736, 292] width 134 height 17
click at [923, 280] on div at bounding box center [735, 309] width 913 height 526
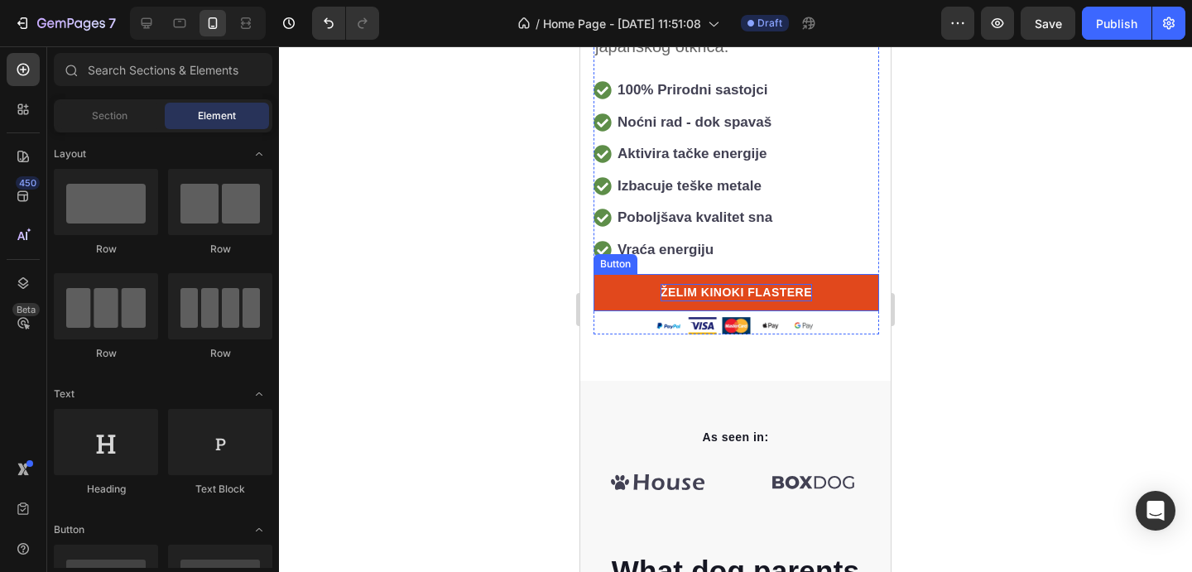
click at [869, 288] on link "ŽELIM KINOKI FLASTERE" at bounding box center [737, 292] width 286 height 37
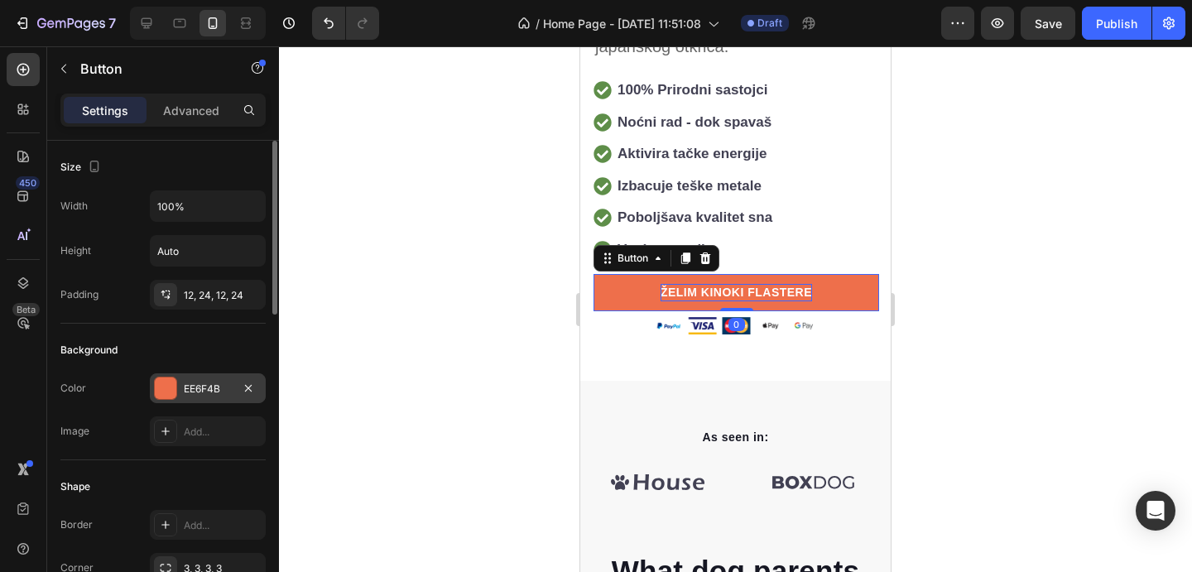
click at [217, 387] on div "EE6F4B" at bounding box center [208, 389] width 48 height 15
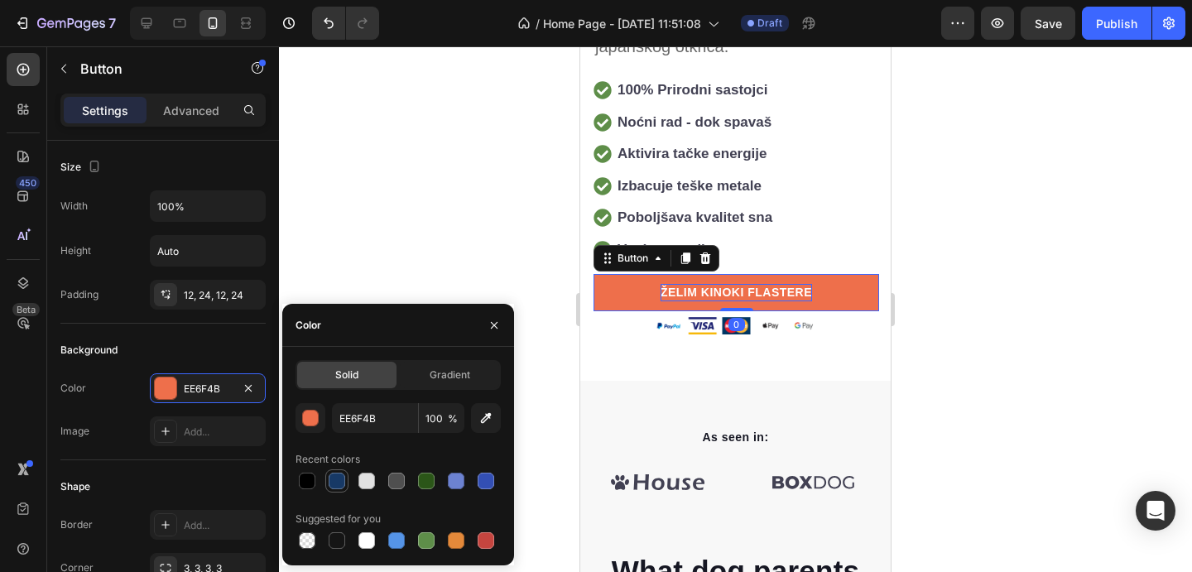
click at [330, 480] on div at bounding box center [337, 481] width 17 height 17
type input "173966"
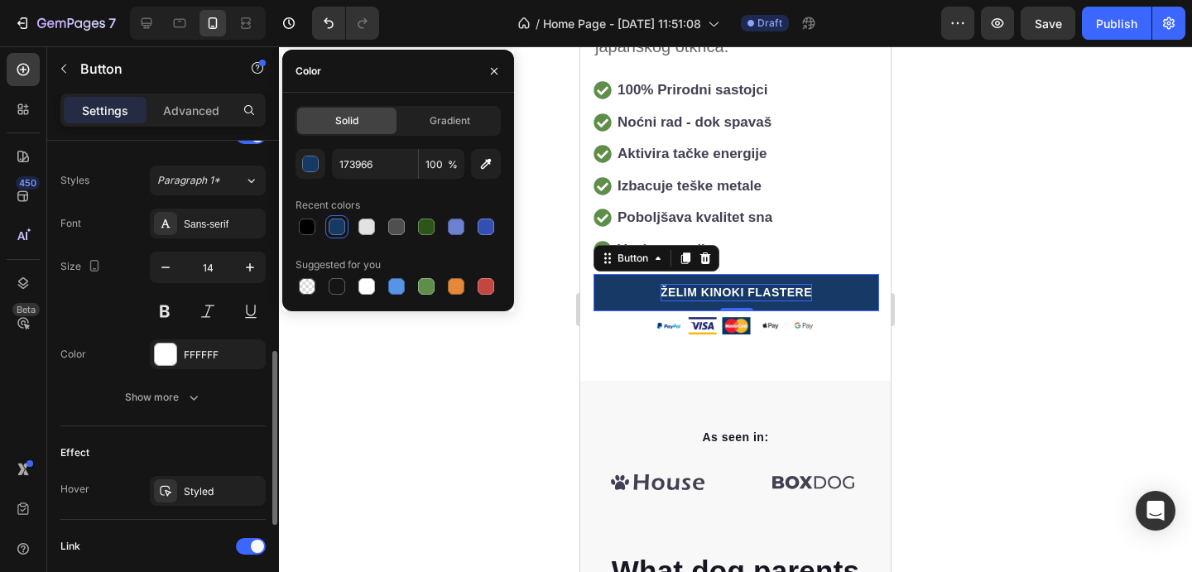
scroll to position [586, 0]
click at [193, 393] on icon "button" at bounding box center [193, 396] width 17 height 17
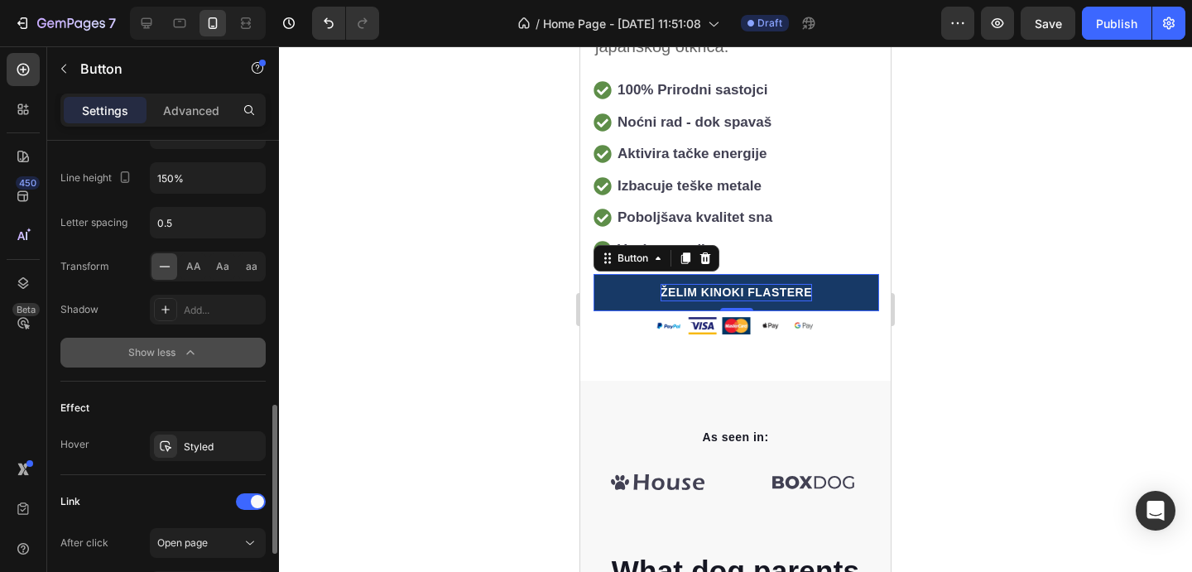
scroll to position [850, 0]
click at [200, 436] on div "Styled" at bounding box center [208, 445] width 116 height 30
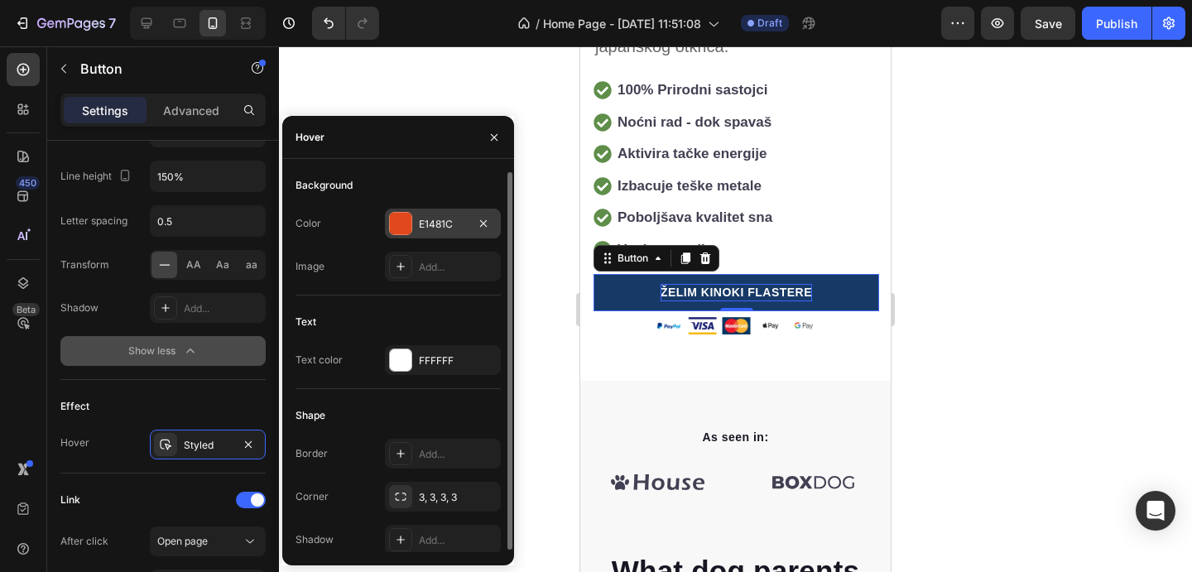
click at [407, 227] on div at bounding box center [401, 224] width 22 height 22
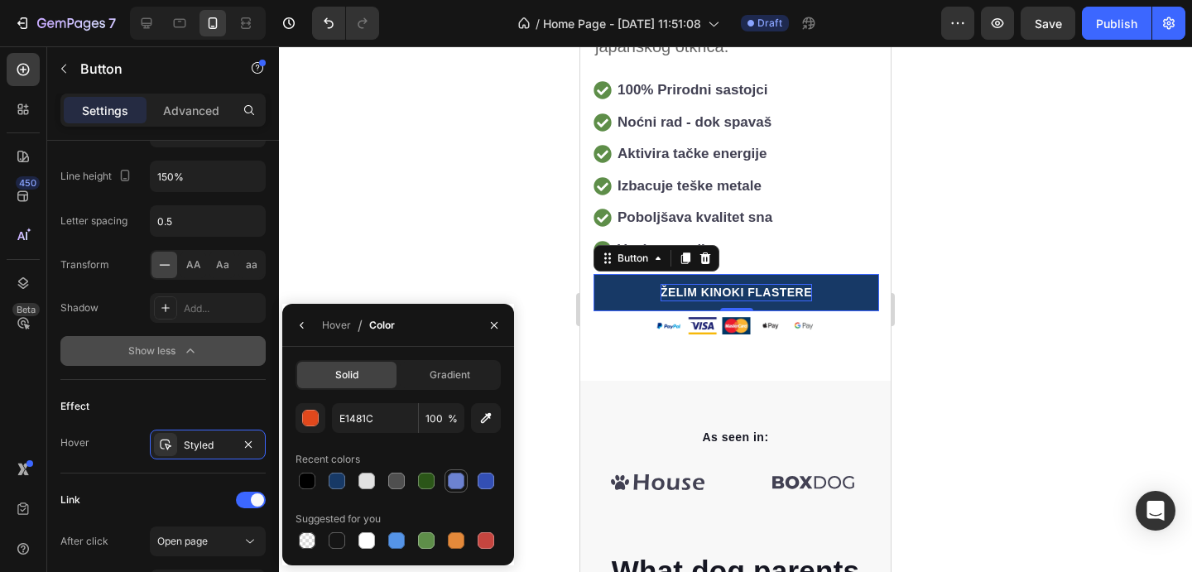
click at [461, 489] on div at bounding box center [456, 481] width 20 height 20
click at [494, 484] on div at bounding box center [486, 481] width 17 height 17
type input "334FB4"
click at [955, 335] on div at bounding box center [735, 309] width 913 height 526
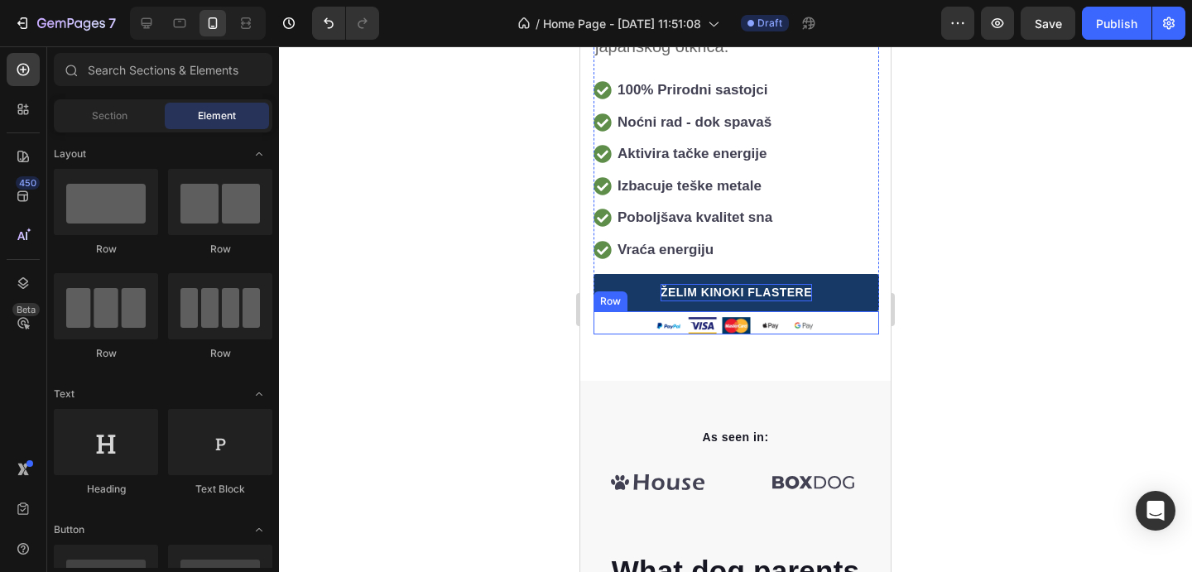
click at [831, 318] on div at bounding box center [737, 325] width 286 height 17
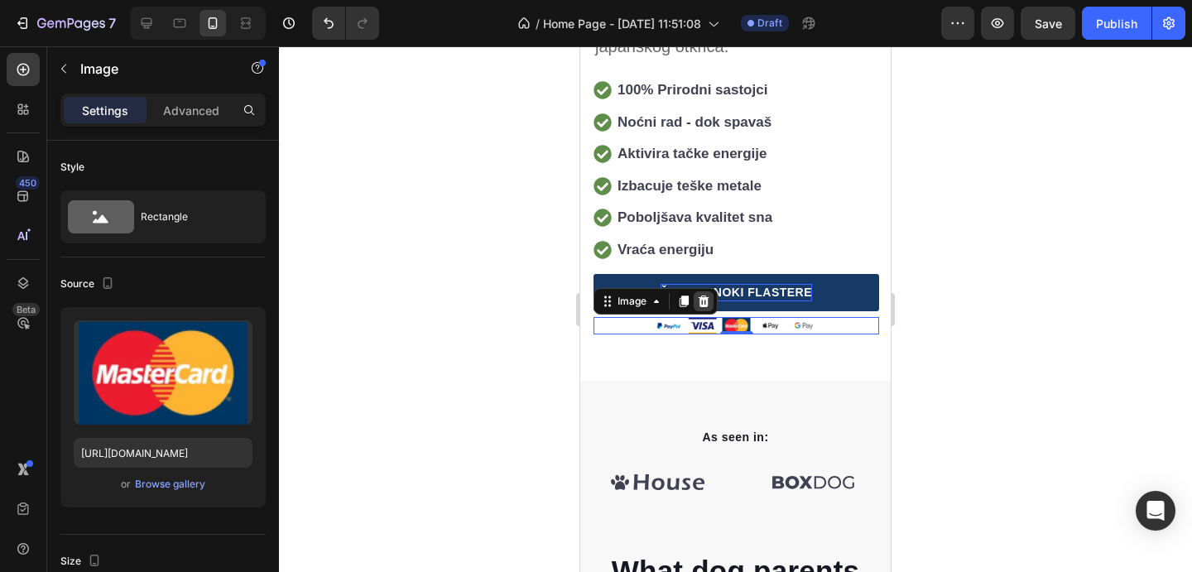
click at [710, 303] on icon at bounding box center [703, 301] width 13 height 13
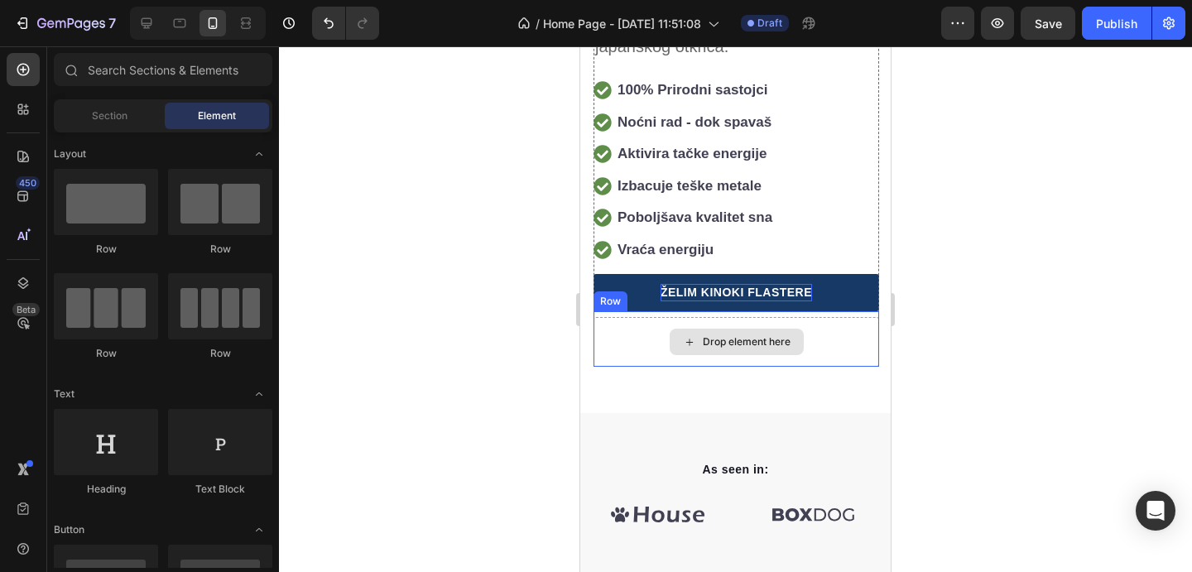
click at [832, 343] on div "Drop element here" at bounding box center [737, 342] width 286 height 50
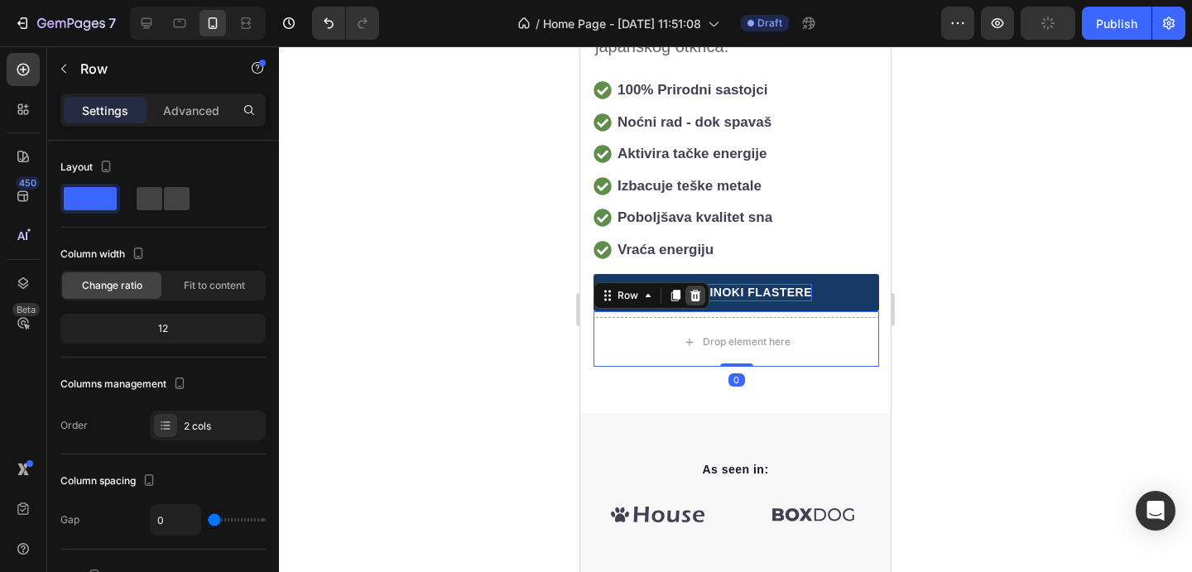
click at [696, 289] on icon at bounding box center [695, 295] width 13 height 13
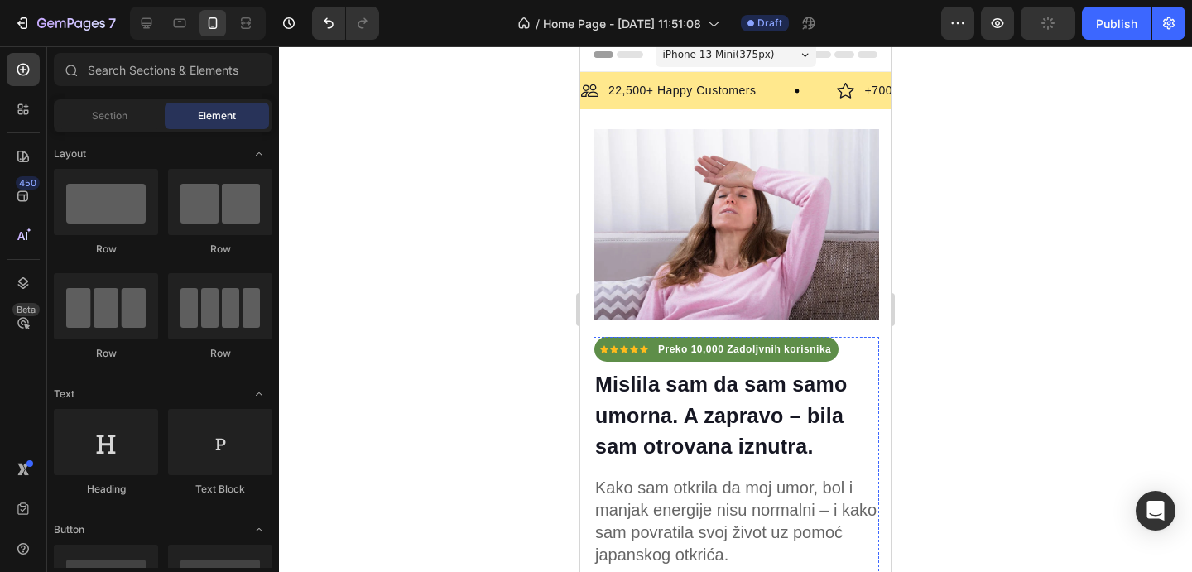
scroll to position [0, 0]
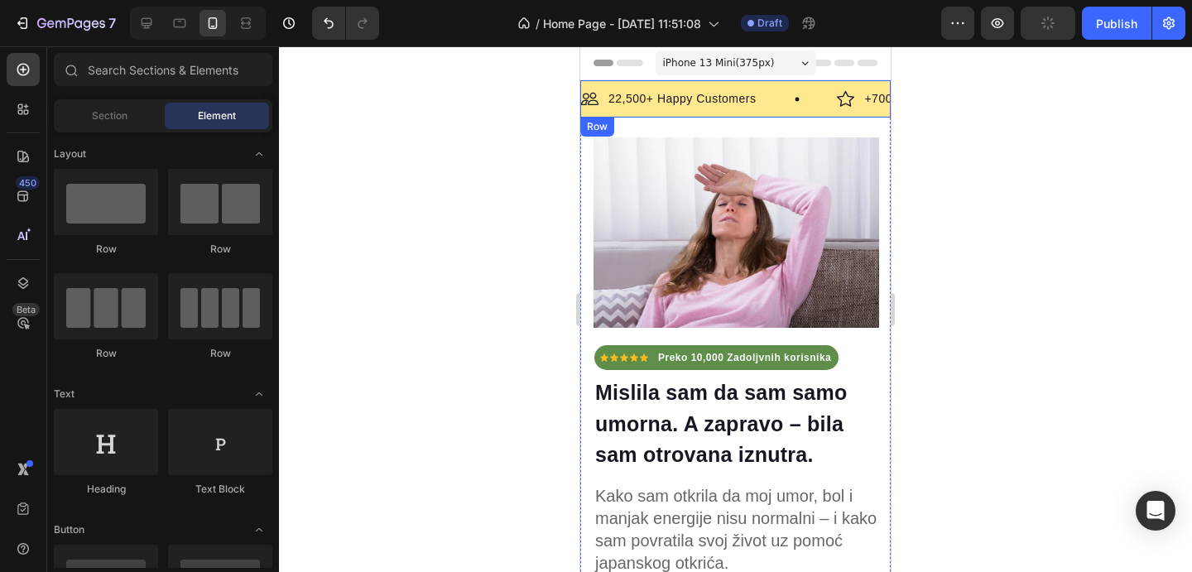
click at [809, 114] on div "Image 22,500+ Happy Customers Text Block Row Image +700 5-Star Reviews Text Blo…" at bounding box center [735, 98] width 311 height 37
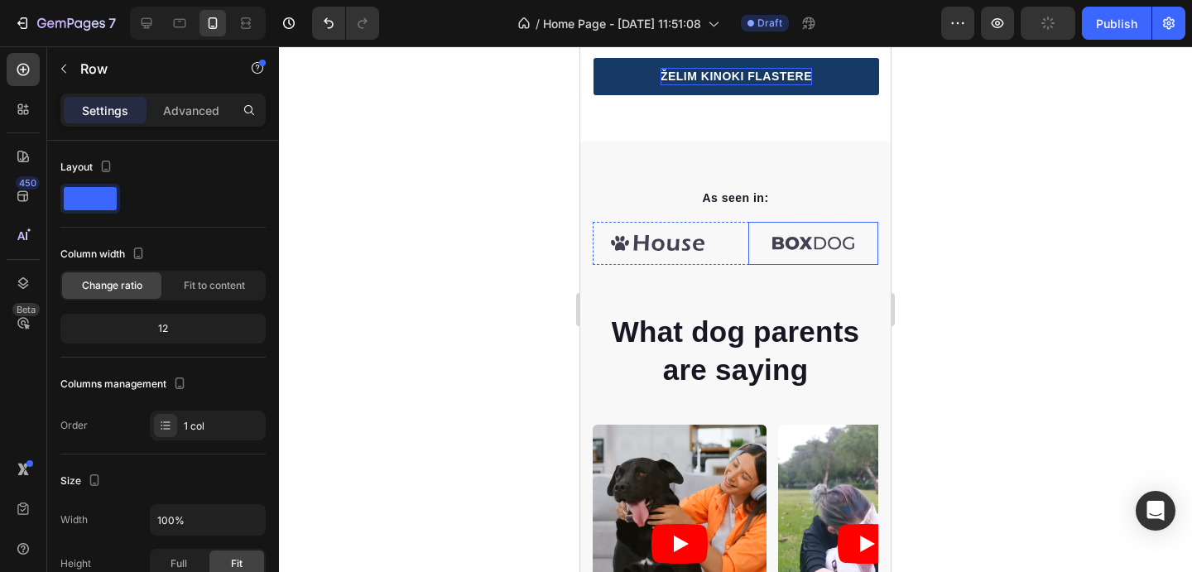
scroll to position [751, 0]
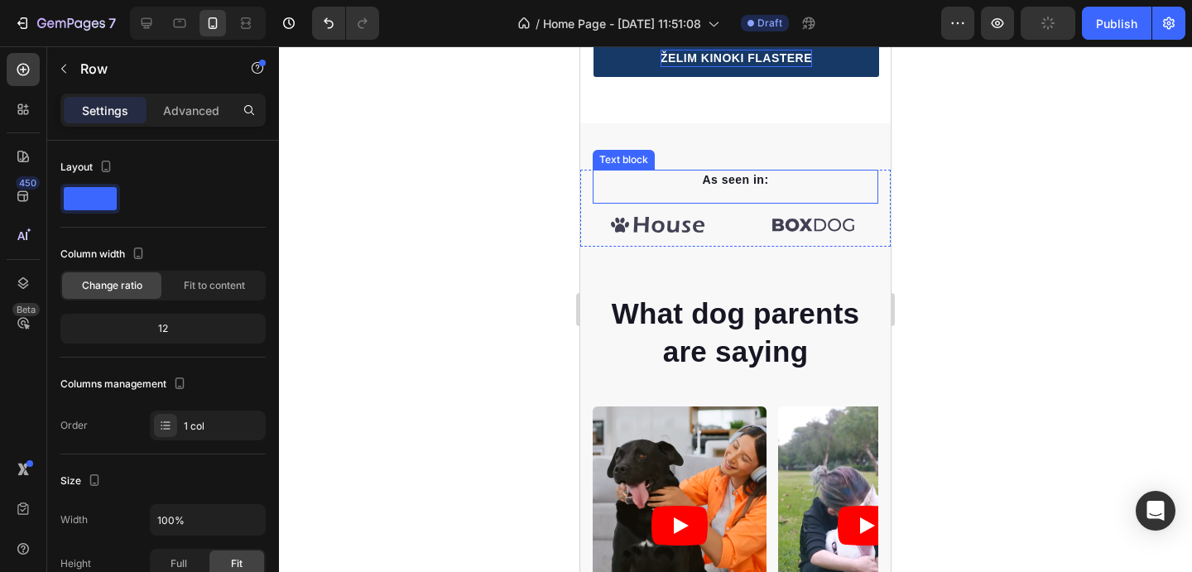
click at [748, 185] on p "As seen in:" at bounding box center [736, 179] width 282 height 17
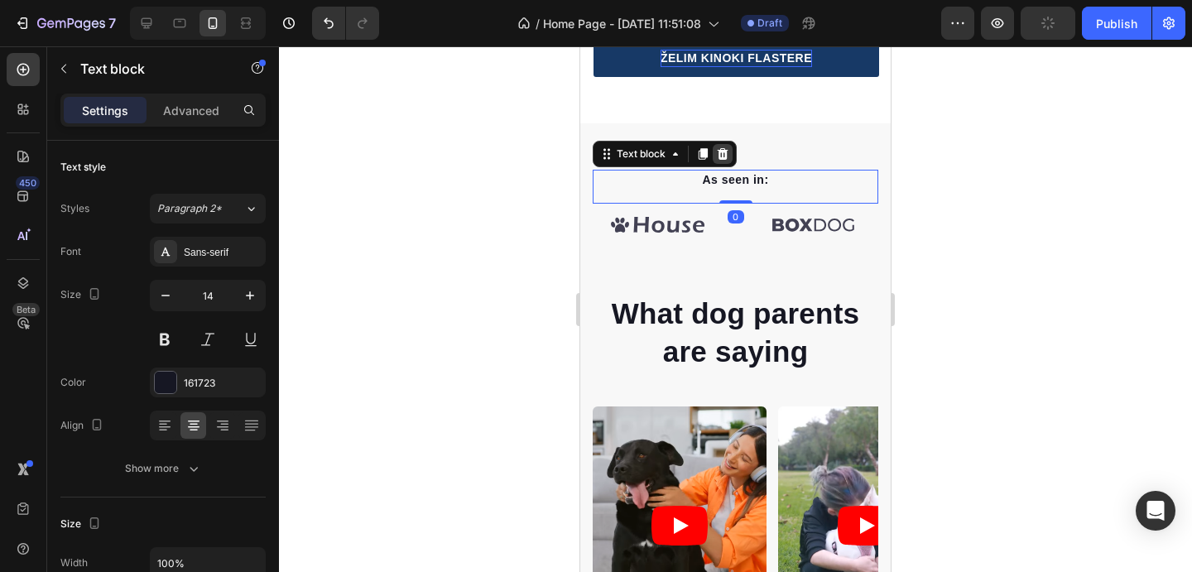
click at [729, 159] on icon at bounding box center [722, 153] width 13 height 13
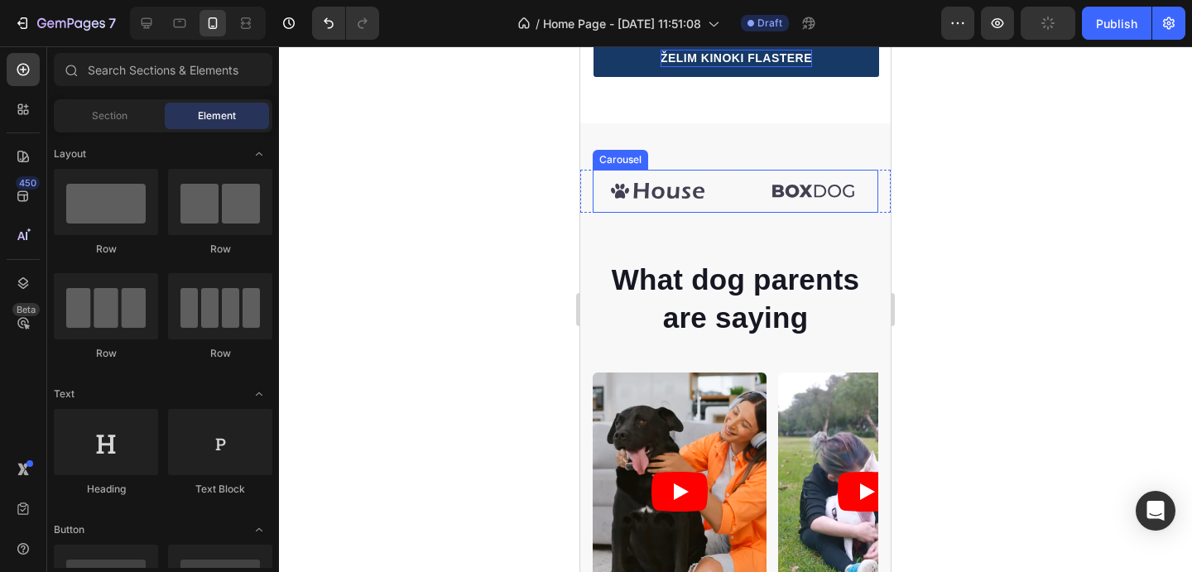
click at [746, 190] on div "Image Image Image Image Image Image" at bounding box center [736, 191] width 286 height 43
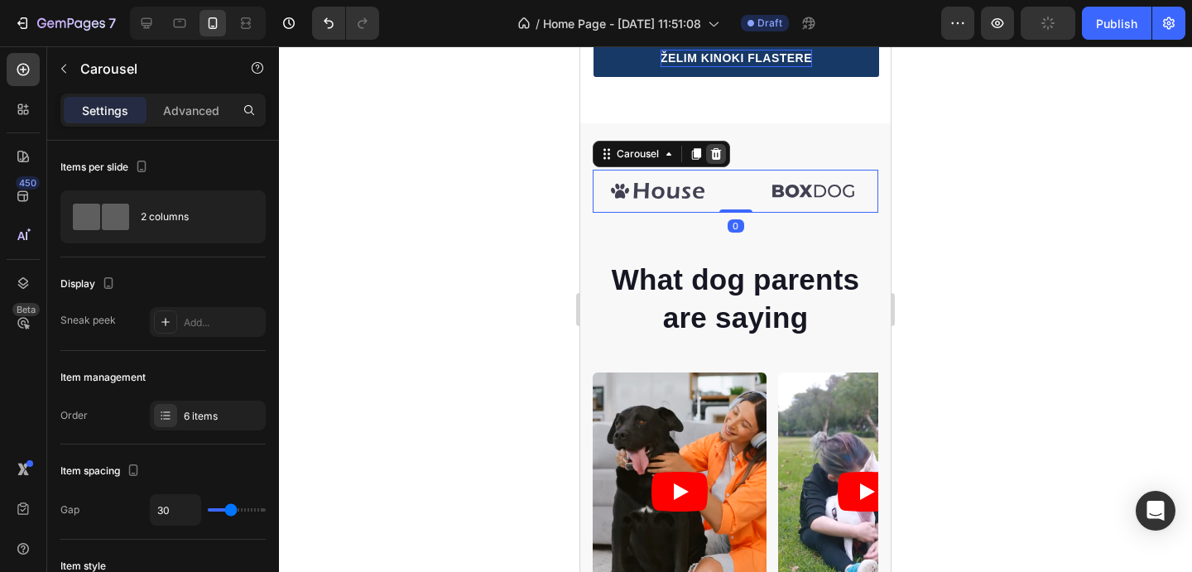
click at [720, 157] on icon at bounding box center [716, 154] width 11 height 12
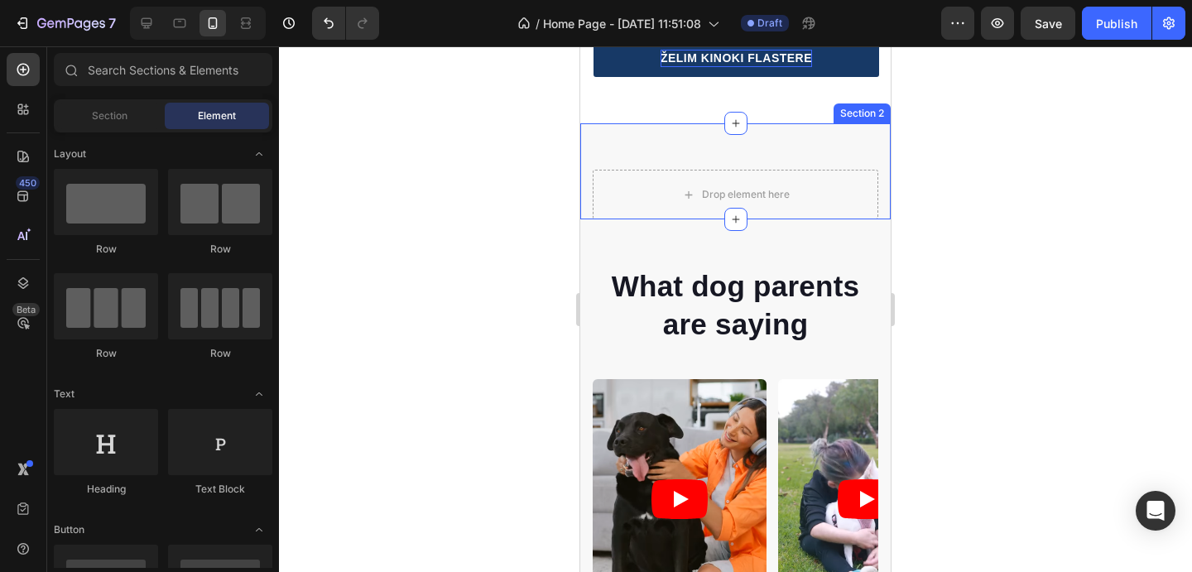
click at [706, 143] on div "Drop element here Row Section 2" at bounding box center [735, 171] width 311 height 96
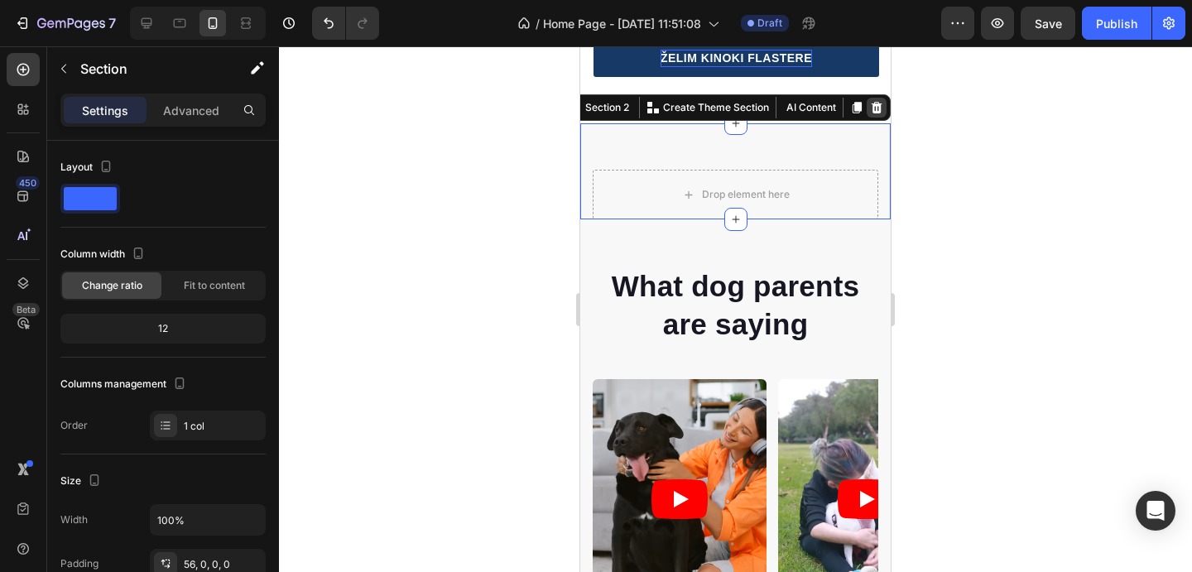
click at [876, 113] on icon at bounding box center [877, 108] width 11 height 12
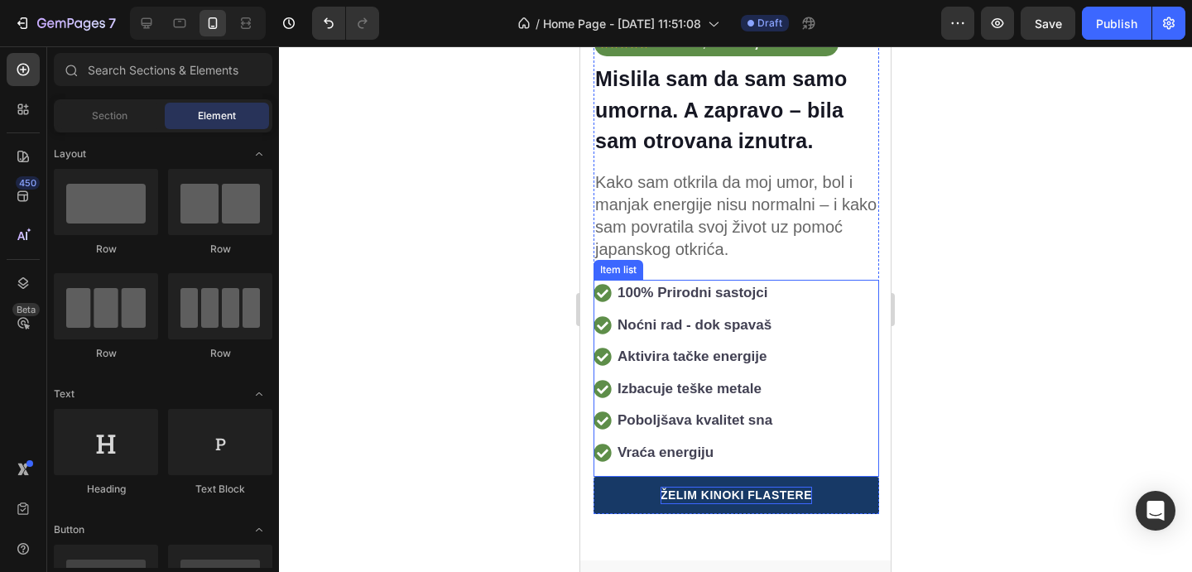
scroll to position [0, 0]
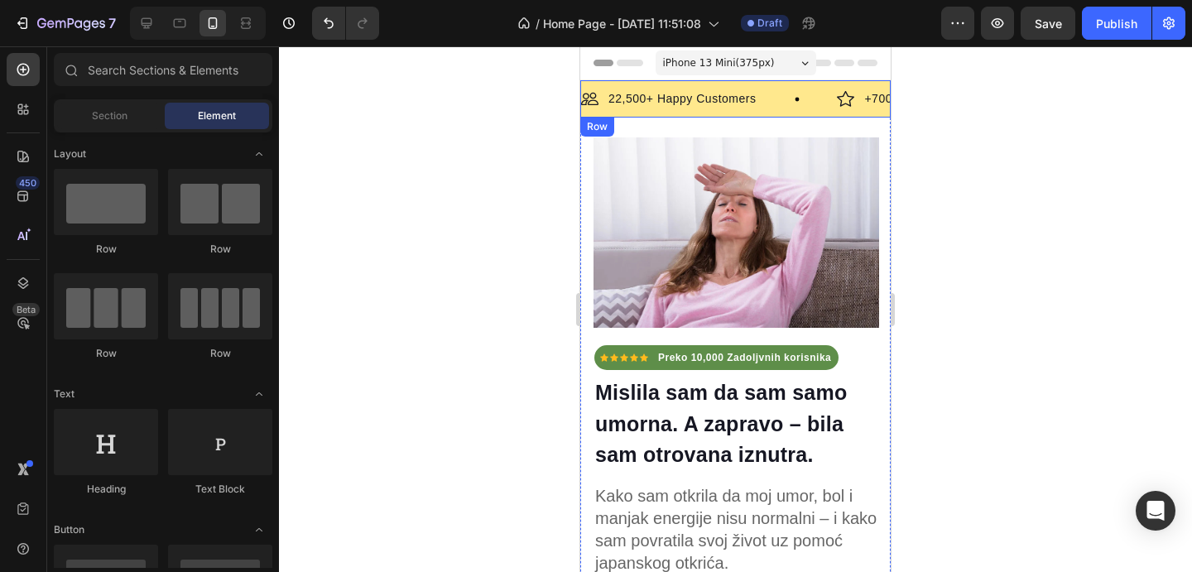
click at [756, 109] on div "Image 22,500+ Happy Customers Text Block Row Image +700 5-Star Reviews Text Blo…" at bounding box center [735, 98] width 311 height 37
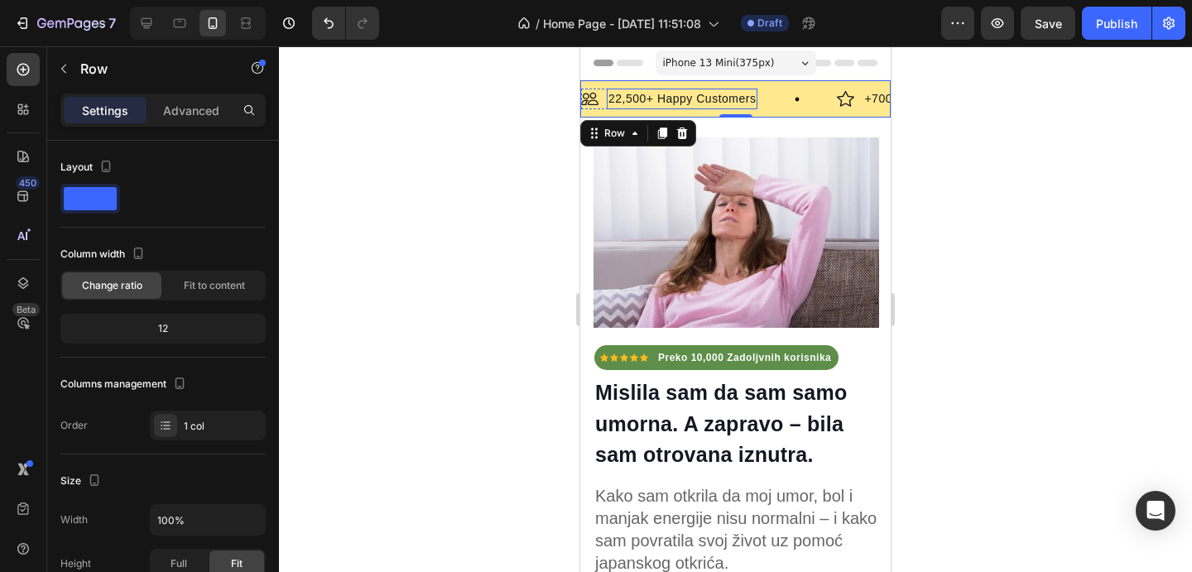
click at [724, 98] on p "22,500+ Happy Customers" at bounding box center [682, 98] width 147 height 17
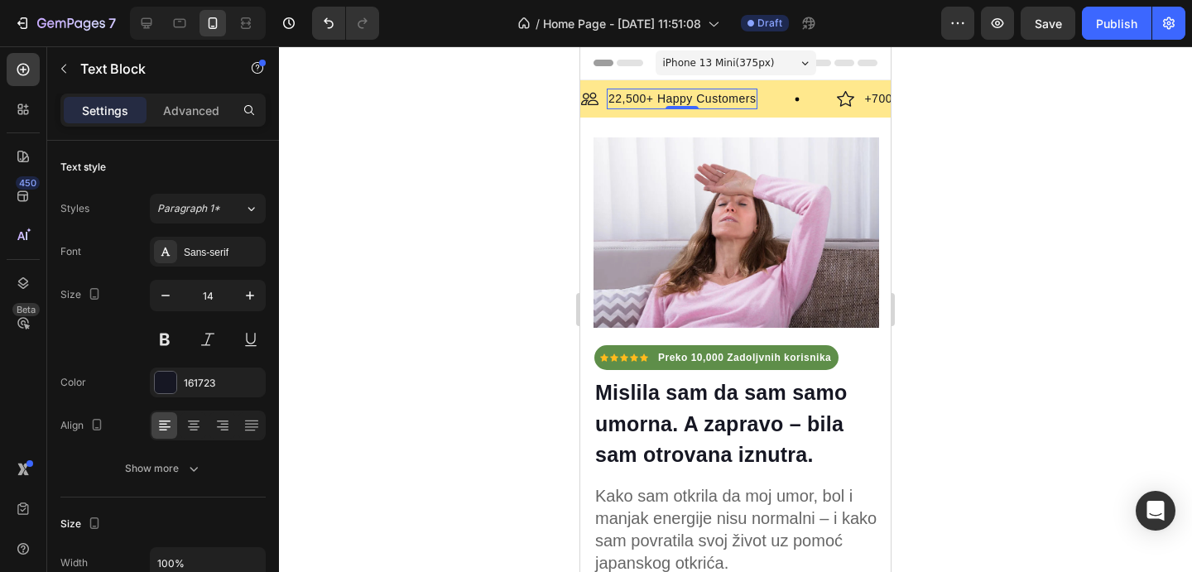
click at [724, 98] on p "22,500+ Happy Customers" at bounding box center [682, 98] width 147 height 17
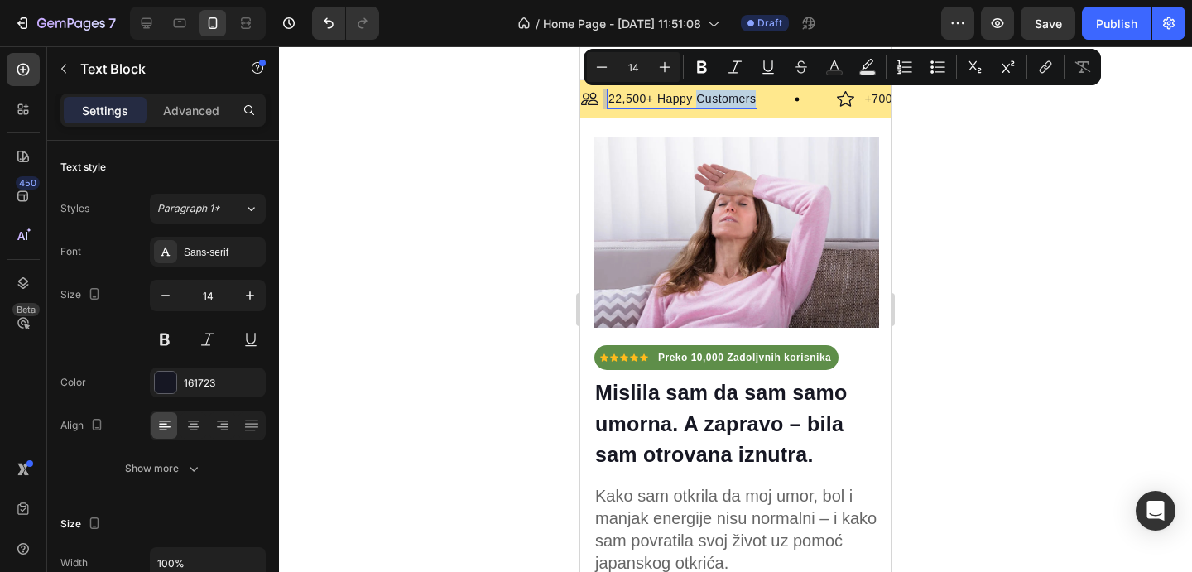
click at [724, 98] on p "22,500+ Happy Customers" at bounding box center [682, 98] width 147 height 17
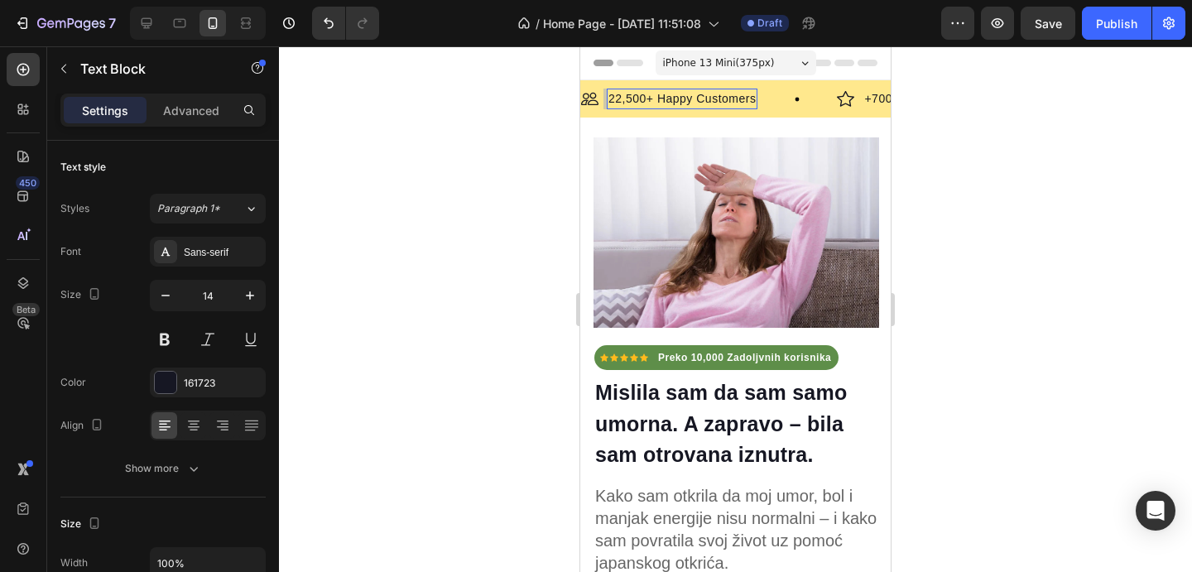
click at [724, 98] on p "22,500+ Happy Customers" at bounding box center [682, 98] width 147 height 17
click at [870, 104] on p "+700 5-Star Reviews" at bounding box center [918, 98] width 116 height 17
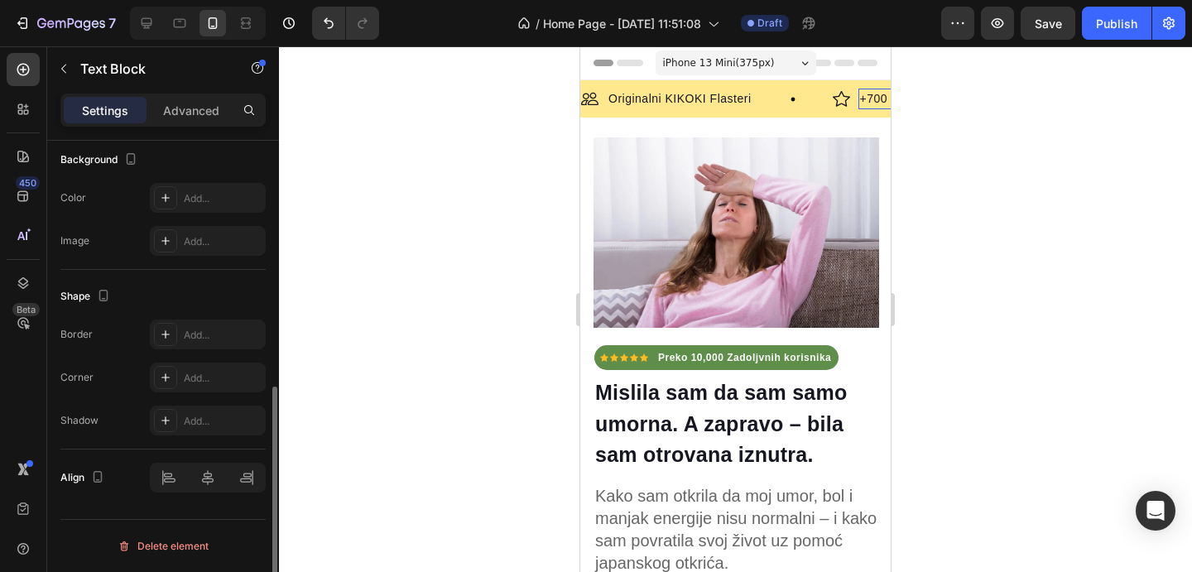
click at [870, 104] on p "+700 5-Star Reviews" at bounding box center [918, 98] width 116 height 17
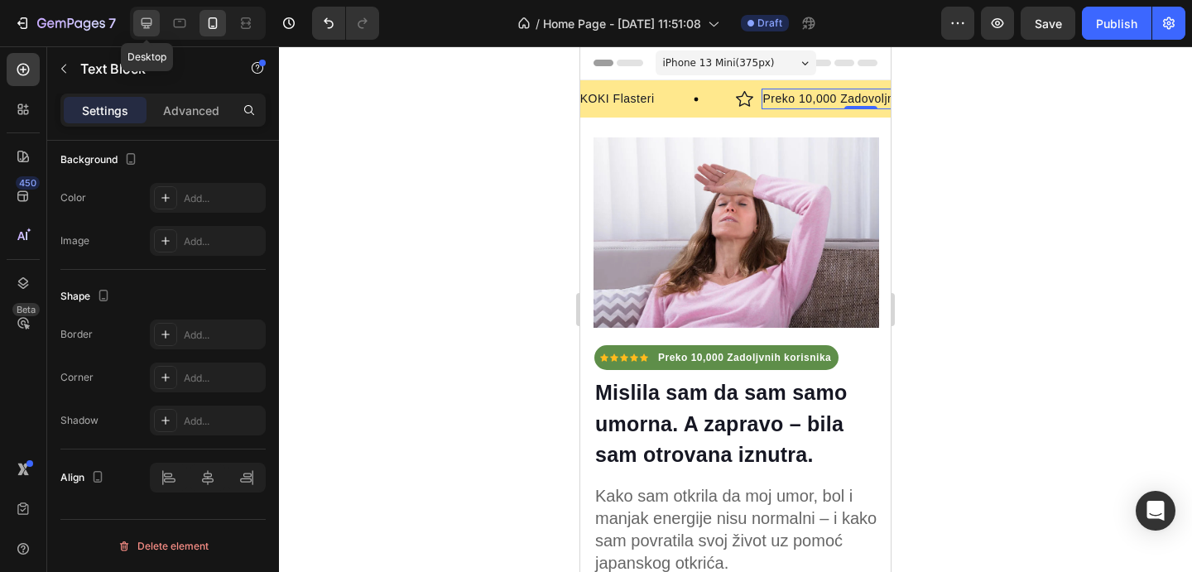
click at [152, 28] on icon at bounding box center [146, 23] width 17 height 17
type input "16"
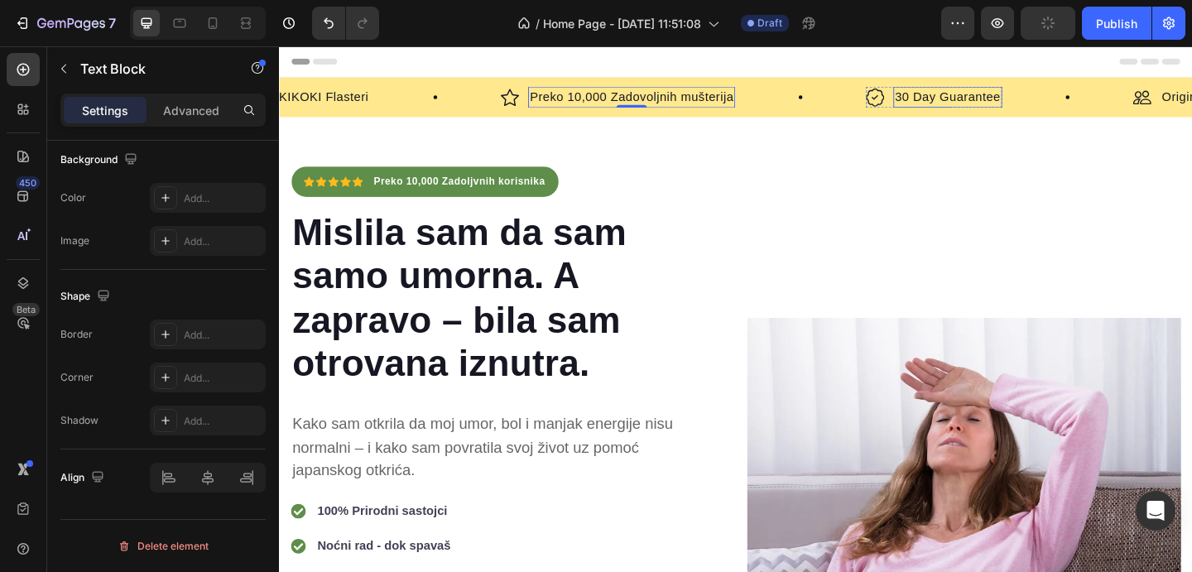
click at [1026, 95] on p "30 Day Guarantee" at bounding box center [1006, 102] width 115 height 20
click at [1025, 95] on p "30 Day Guarantee" at bounding box center [1006, 102] width 115 height 20
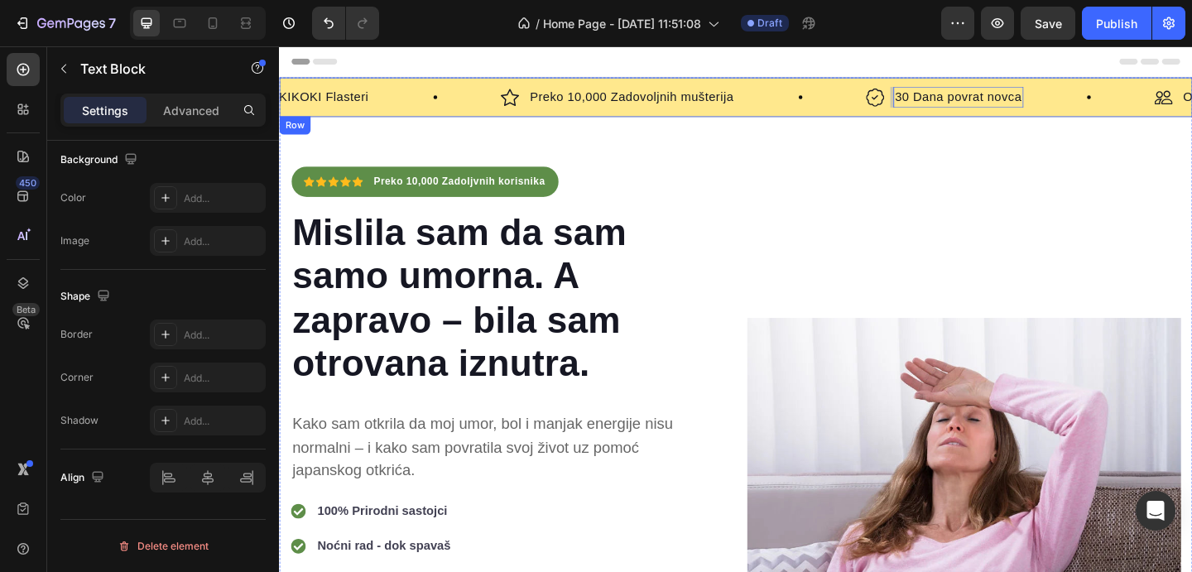
click at [874, 118] on div "Image Originalni KIKOKI Flasteri Text Block Row Image Preko 10,000 Zadovoljnih …" at bounding box center [776, 101] width 994 height 43
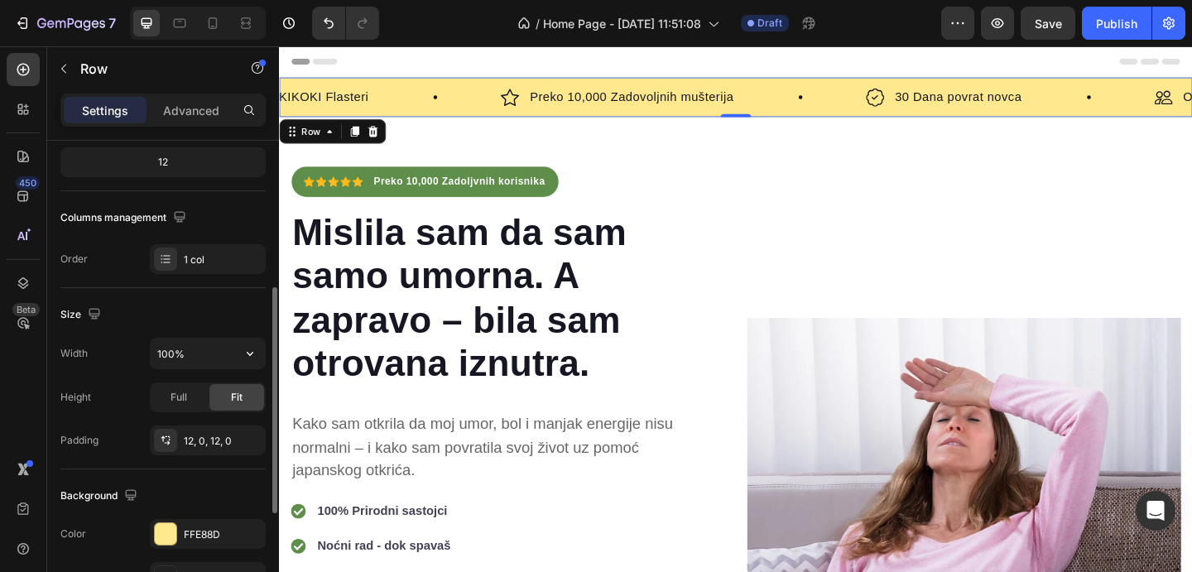
scroll to position [242, 0]
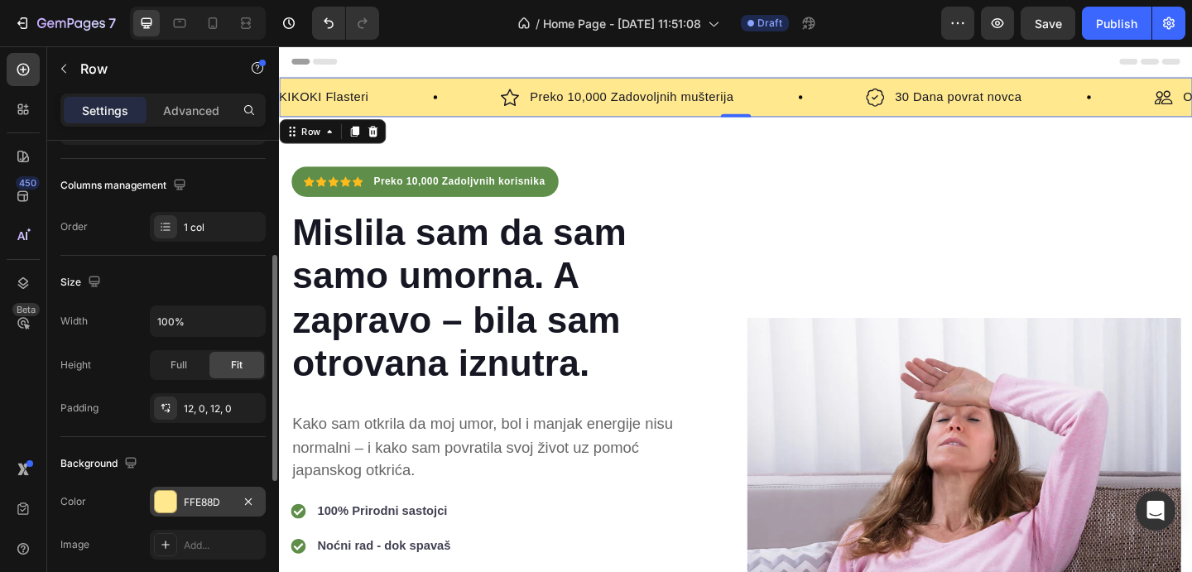
click at [206, 501] on div "FFE88D" at bounding box center [208, 502] width 48 height 15
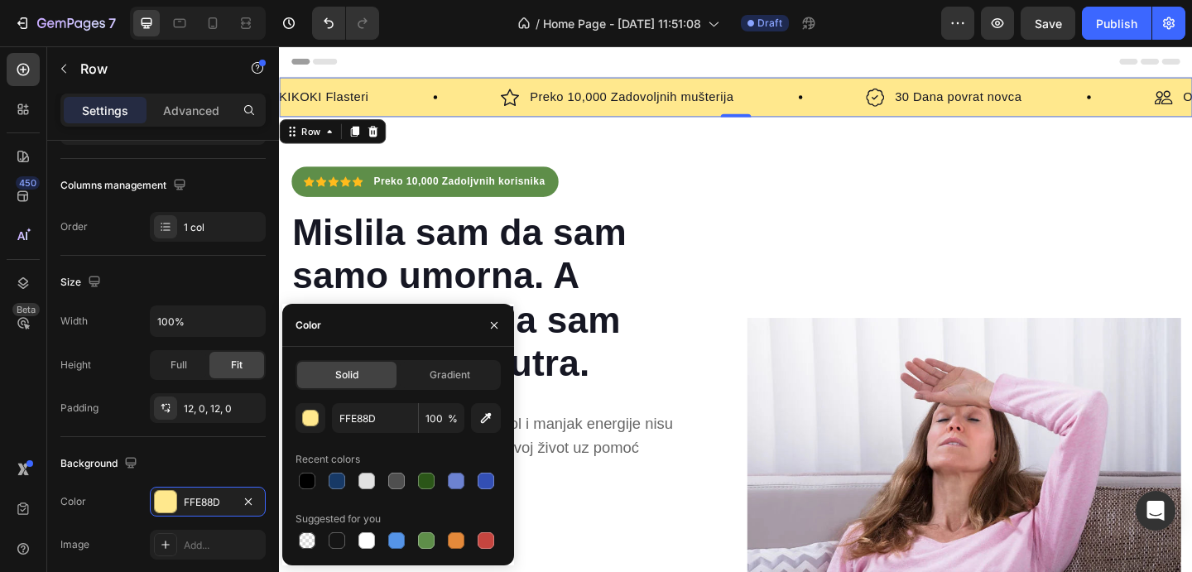
click at [441, 479] on div at bounding box center [398, 481] width 205 height 23
click at [431, 480] on div at bounding box center [426, 481] width 17 height 17
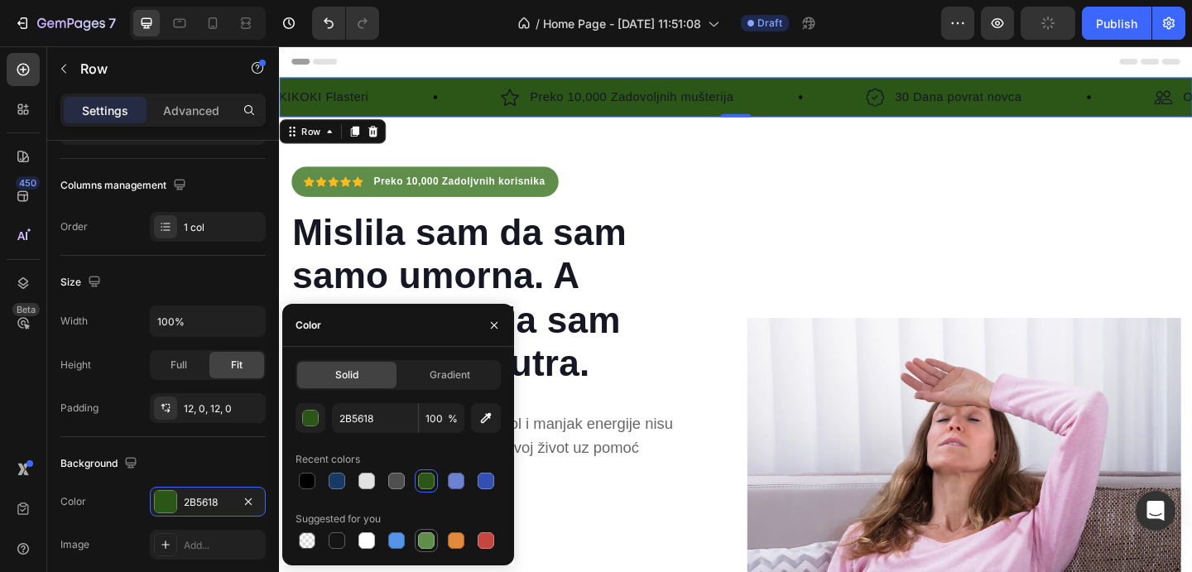
click at [428, 539] on div at bounding box center [426, 540] width 17 height 17
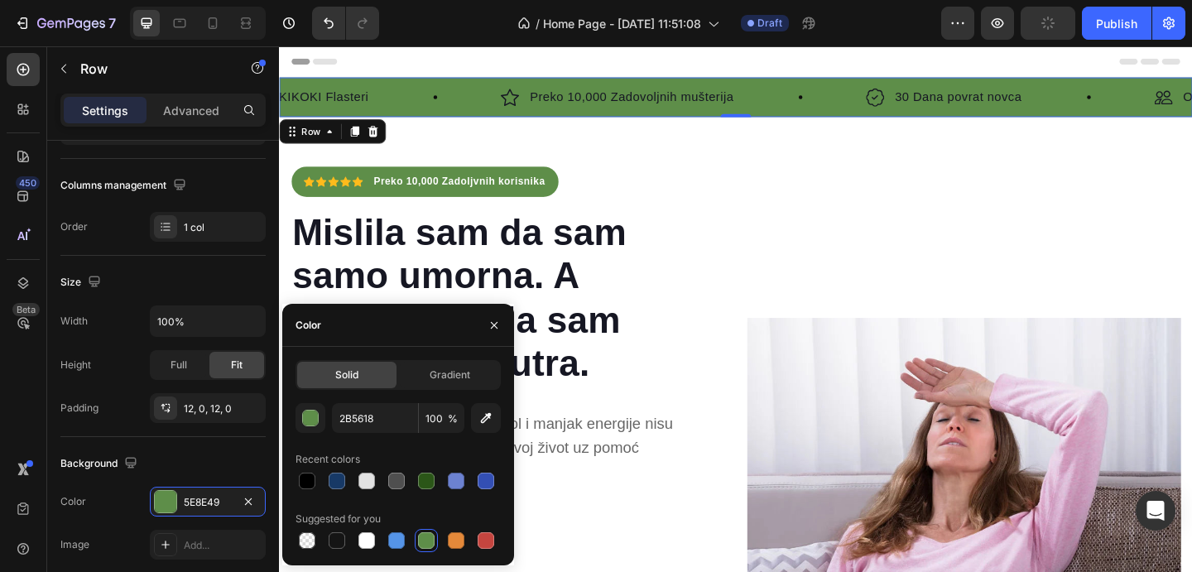
type input "5E8E49"
click at [528, 108] on img at bounding box center [530, 102] width 20 height 21
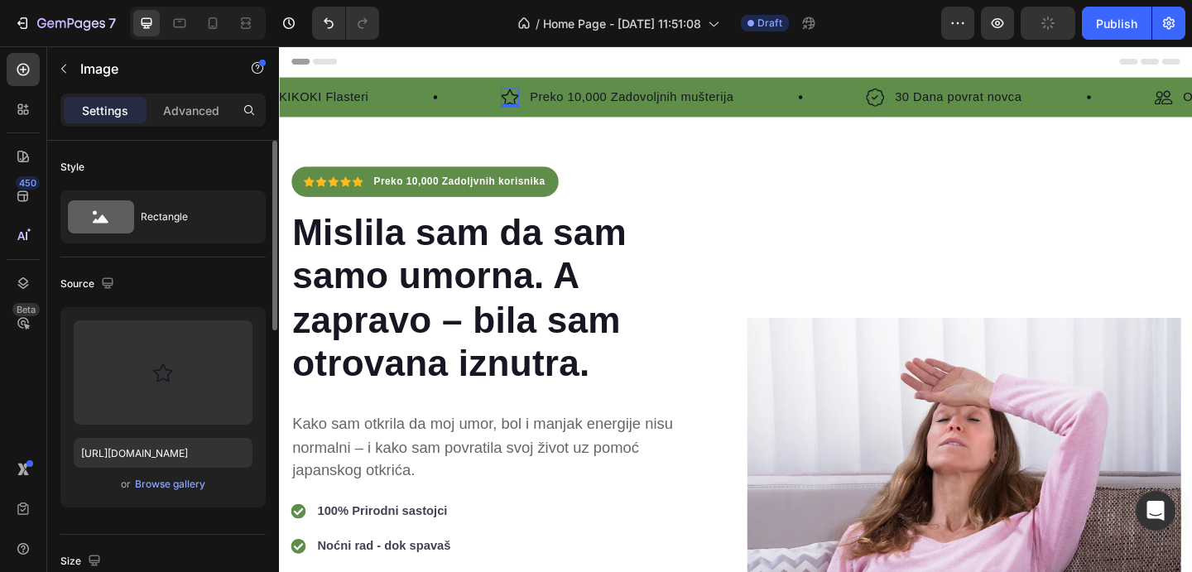
scroll to position [74, 0]
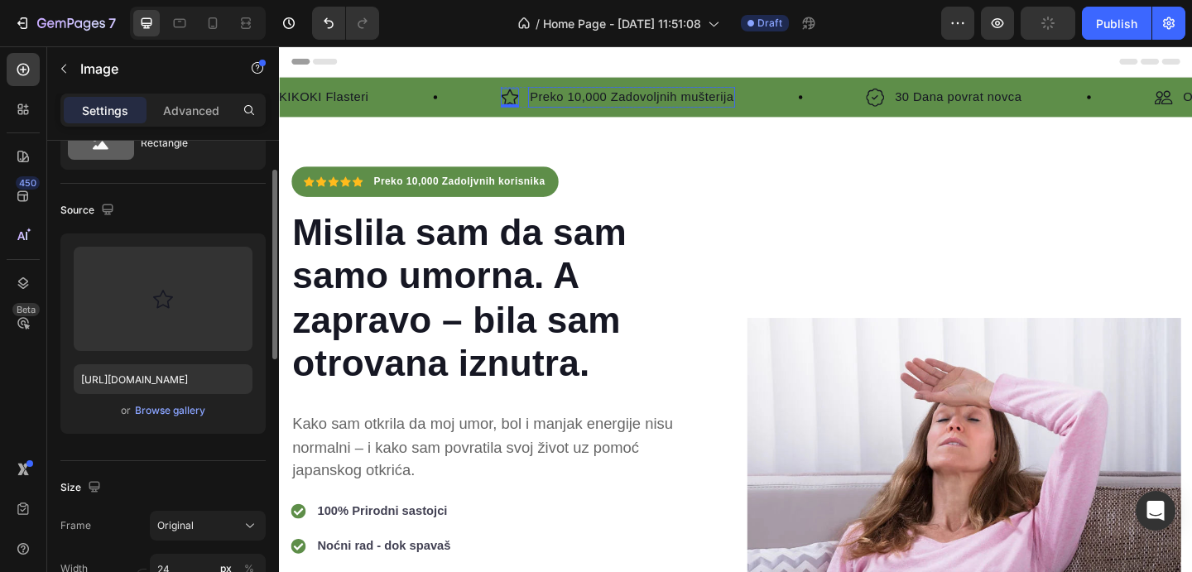
click at [608, 106] on p "Preko 10,000 Zadovoljnih mušterija" at bounding box center [663, 102] width 222 height 20
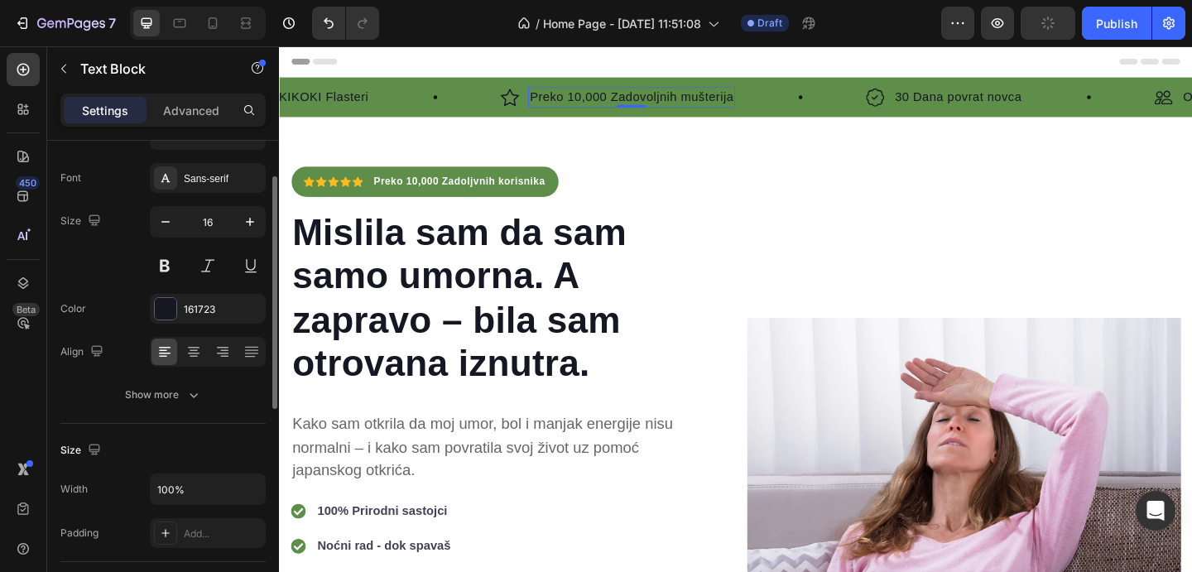
scroll to position [0, 0]
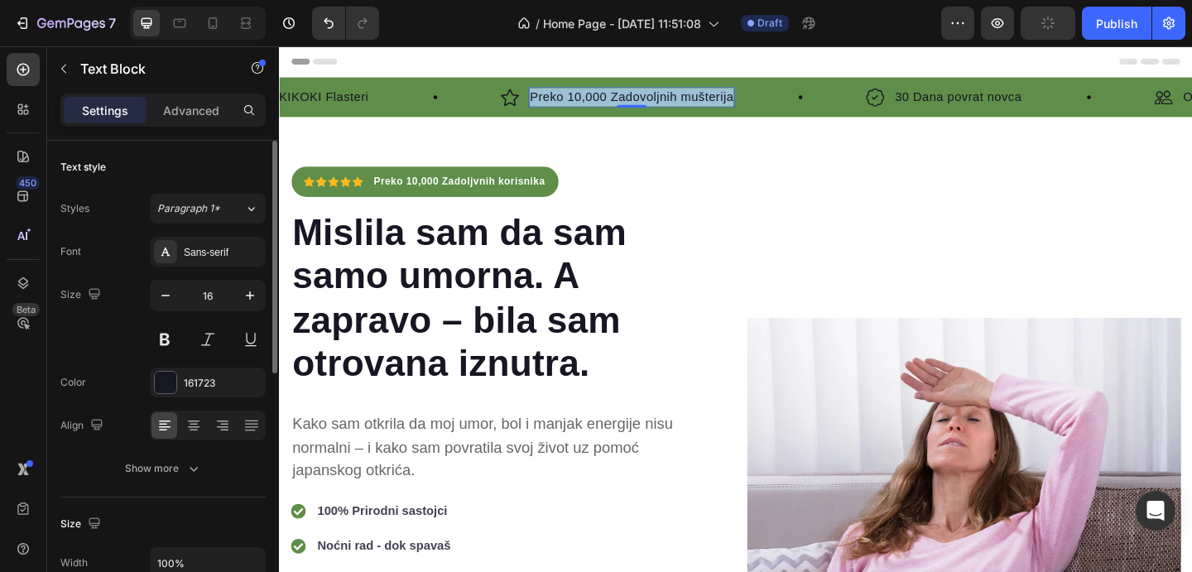
click at [608, 106] on p "Preko 10,000 Zadovoljnih mušterija" at bounding box center [663, 102] width 222 height 20
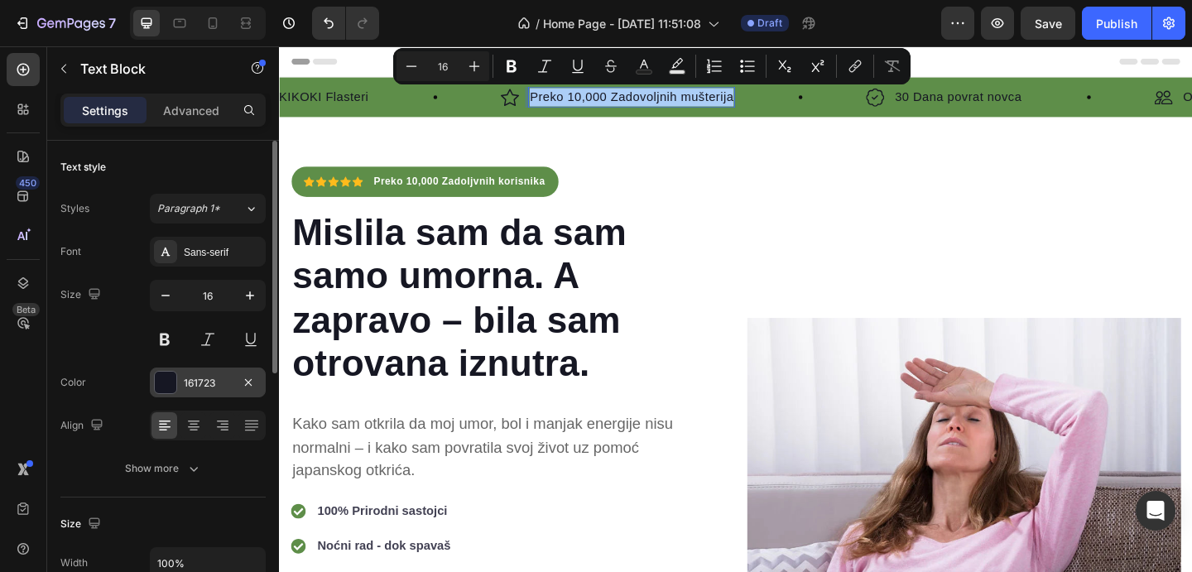
click at [198, 387] on div "161723" at bounding box center [208, 383] width 48 height 15
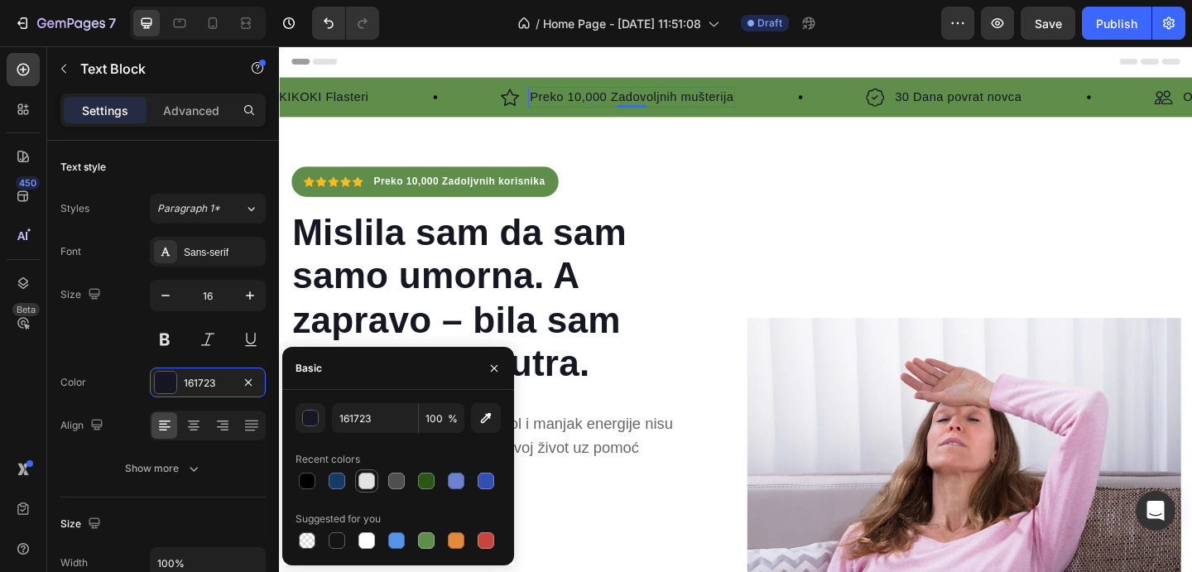
click at [373, 472] on div at bounding box center [367, 481] width 20 height 20
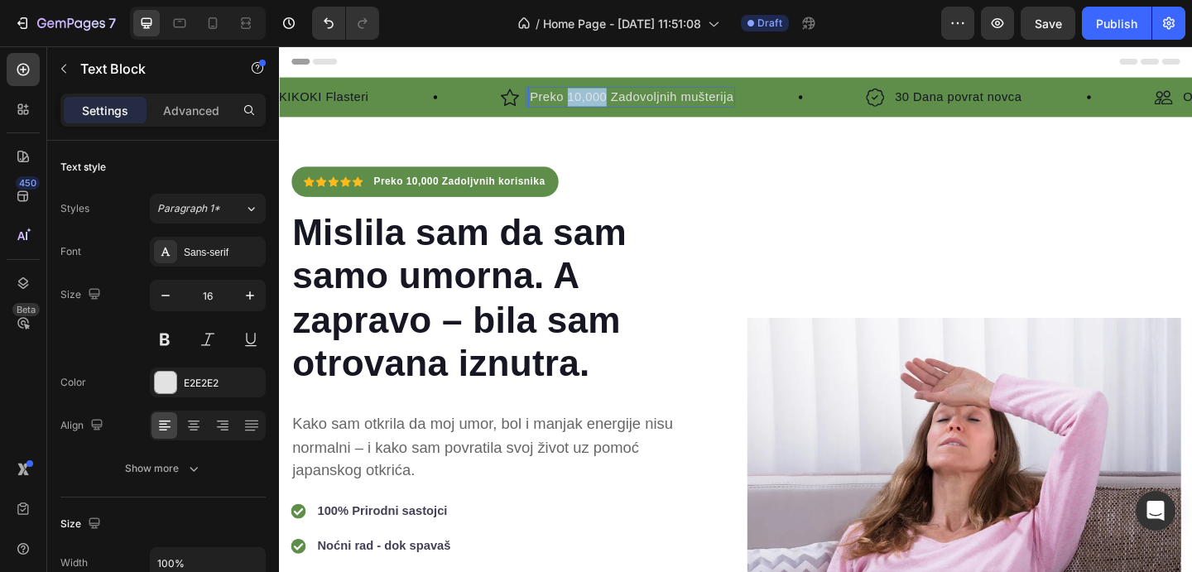
click at [619, 108] on p "Preko 10,000 Zadovoljnih mušterija" at bounding box center [663, 102] width 222 height 20
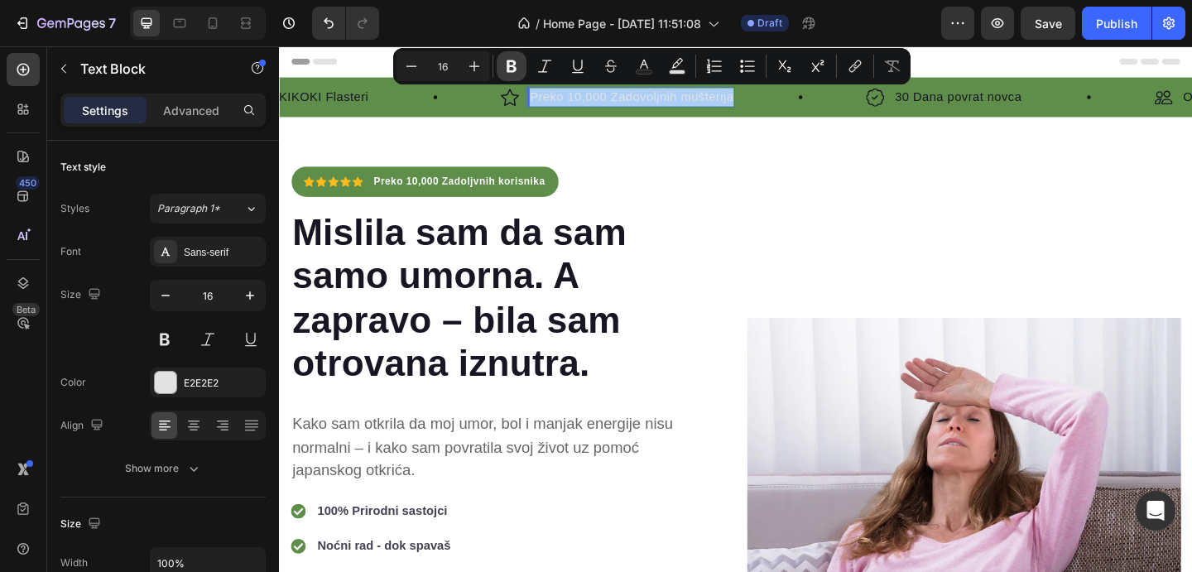
click at [516, 74] on icon "Editor contextual toolbar" at bounding box center [511, 66] width 17 height 17
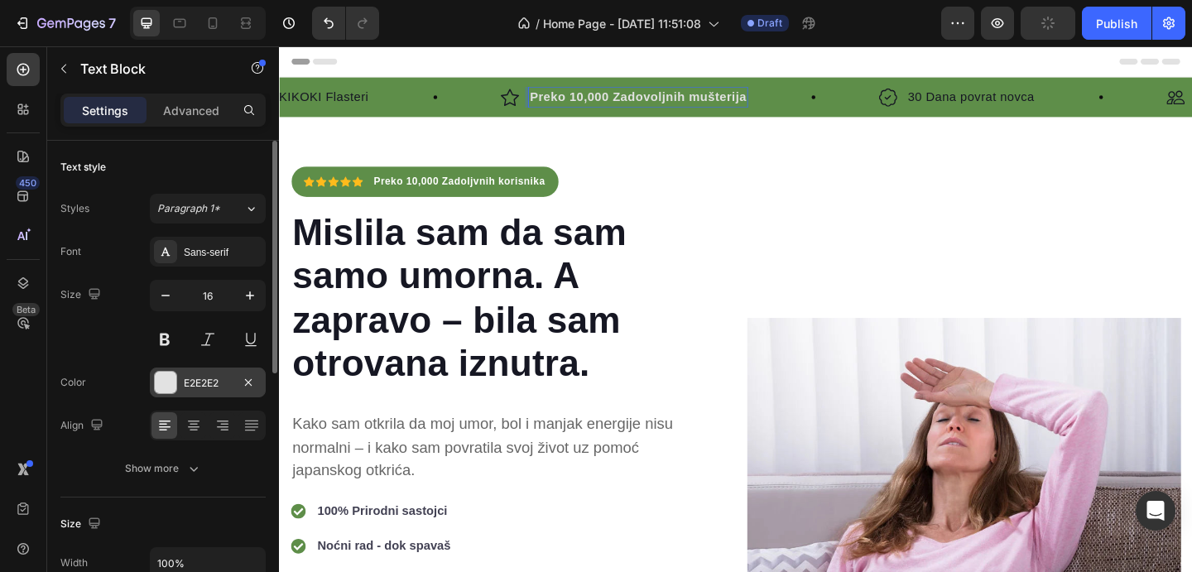
click at [228, 382] on div "E2E2E2" at bounding box center [208, 383] width 48 height 15
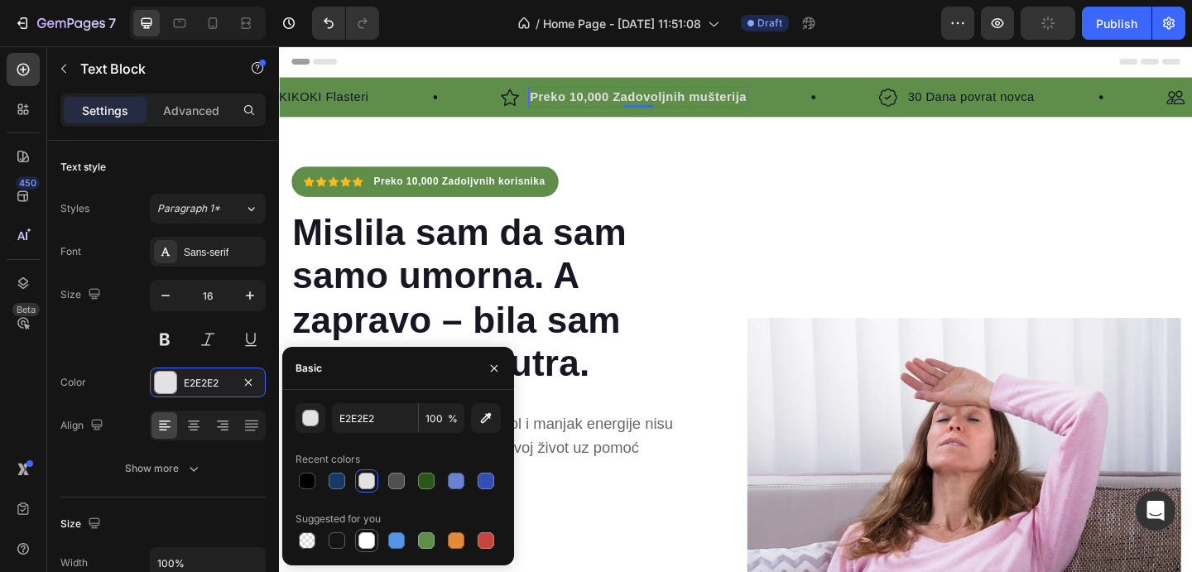
click at [373, 542] on div at bounding box center [367, 540] width 17 height 17
type input "FFFFFF"
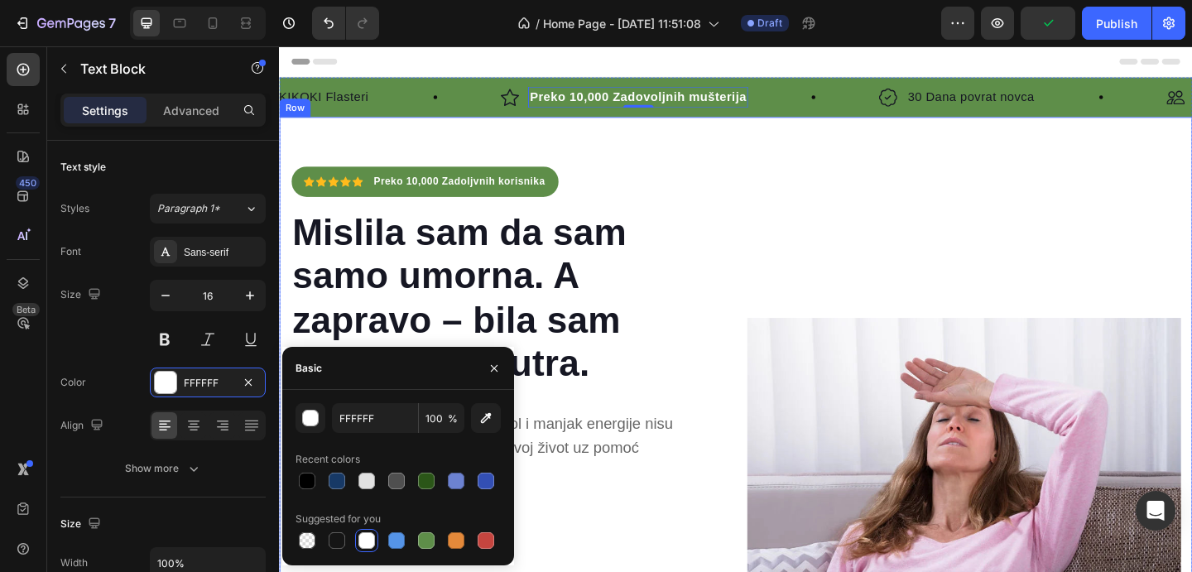
click at [997, 98] on p "30 Dana povrat novca" at bounding box center [1032, 102] width 138 height 20
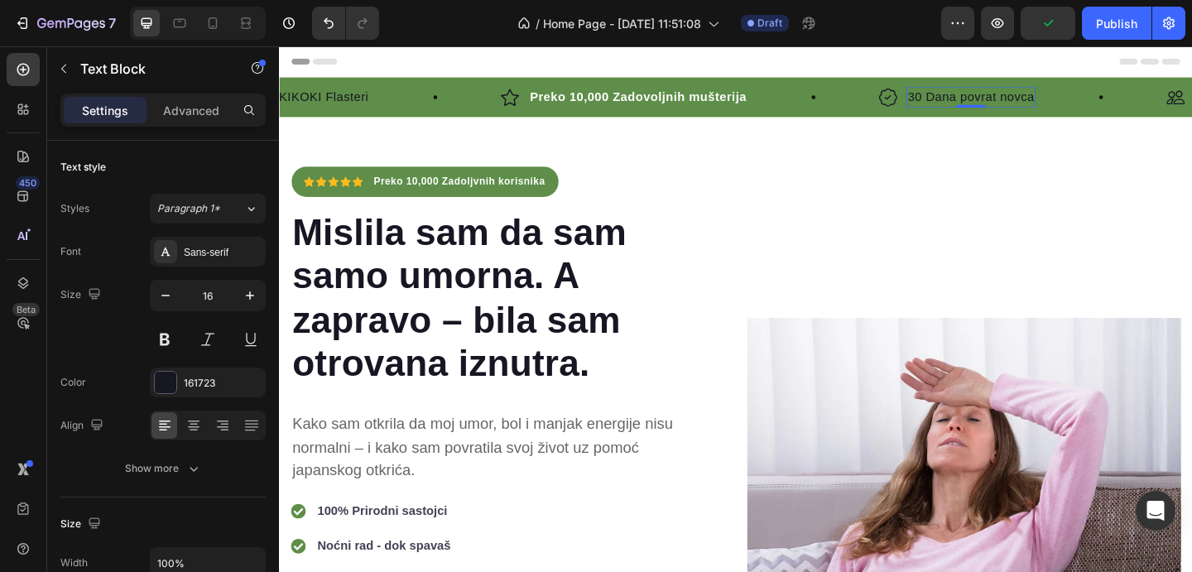
click at [997, 98] on p "30 Dana povrat novca" at bounding box center [1032, 102] width 138 height 20
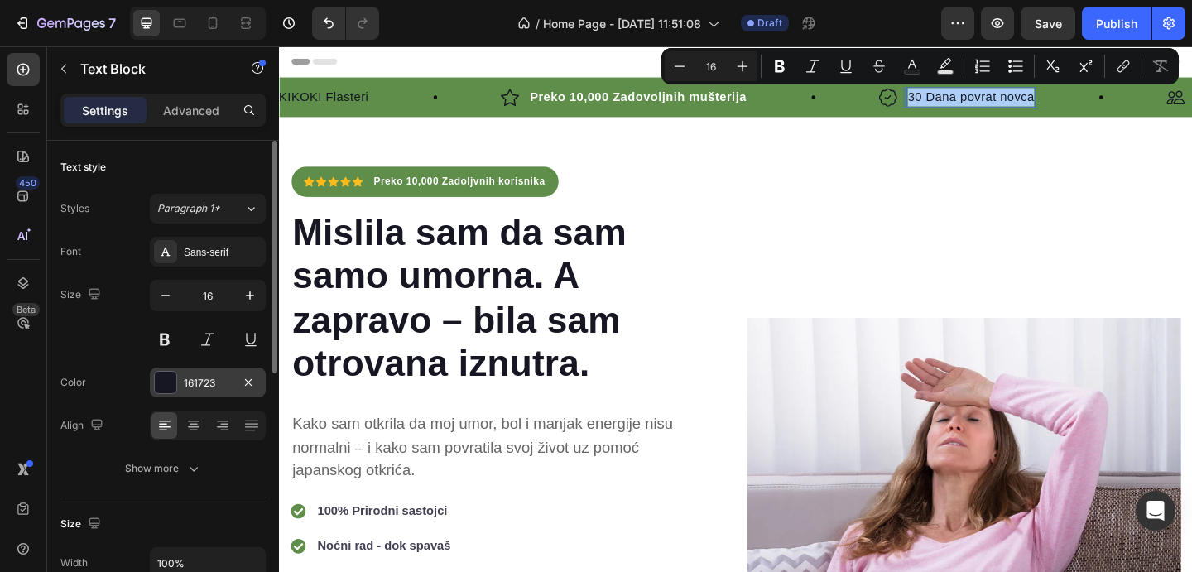
click at [191, 372] on div "161723" at bounding box center [208, 383] width 116 height 30
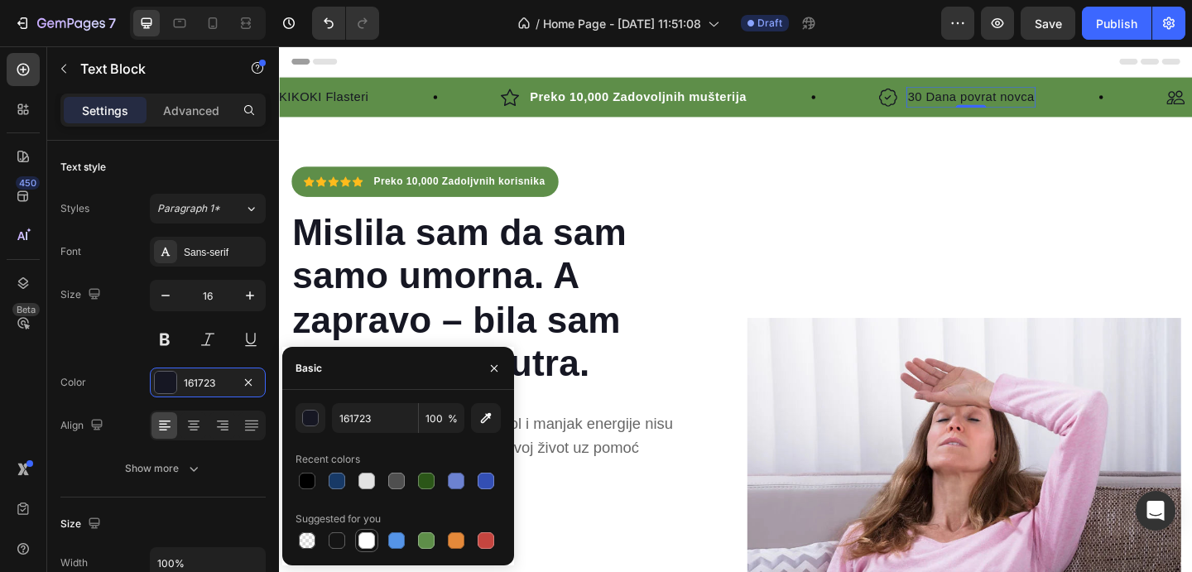
click at [364, 535] on div at bounding box center [367, 540] width 17 height 17
type input "FFFFFF"
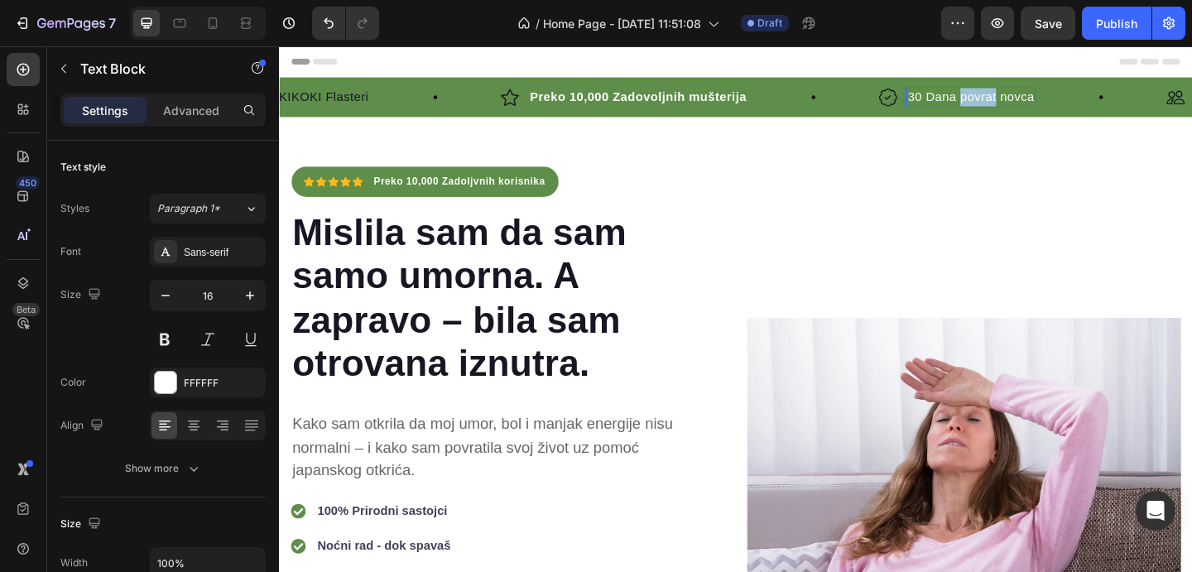
click at [1028, 100] on p "30 Dana povrat novca" at bounding box center [1032, 102] width 138 height 20
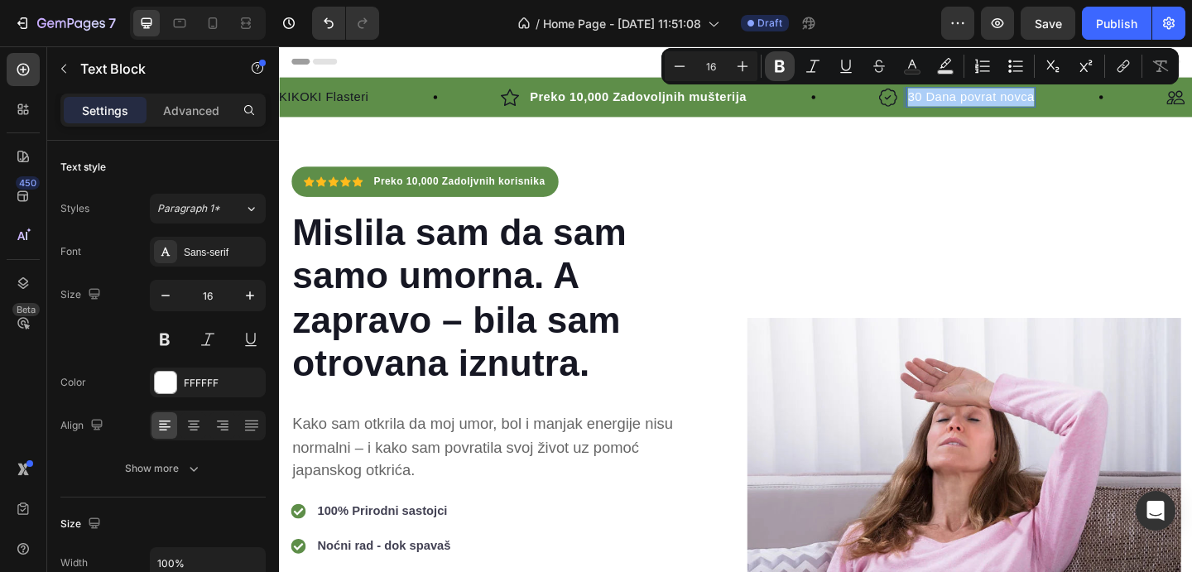
click at [783, 75] on button "Bold" at bounding box center [780, 66] width 30 height 30
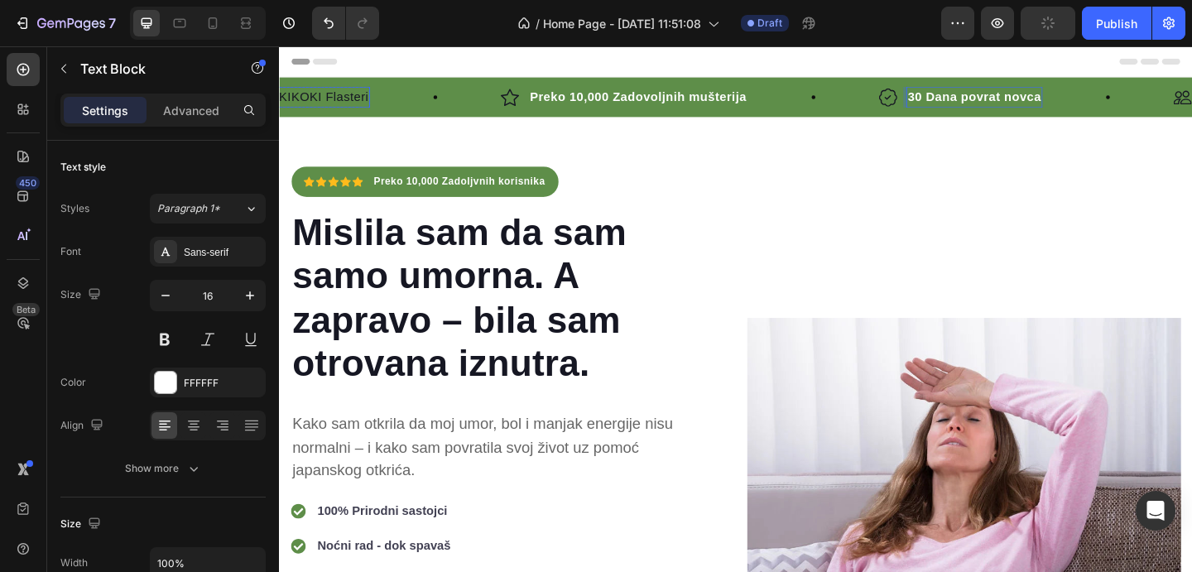
click at [335, 106] on p "Originalni KIKOKI Flasteri" at bounding box center [294, 102] width 161 height 20
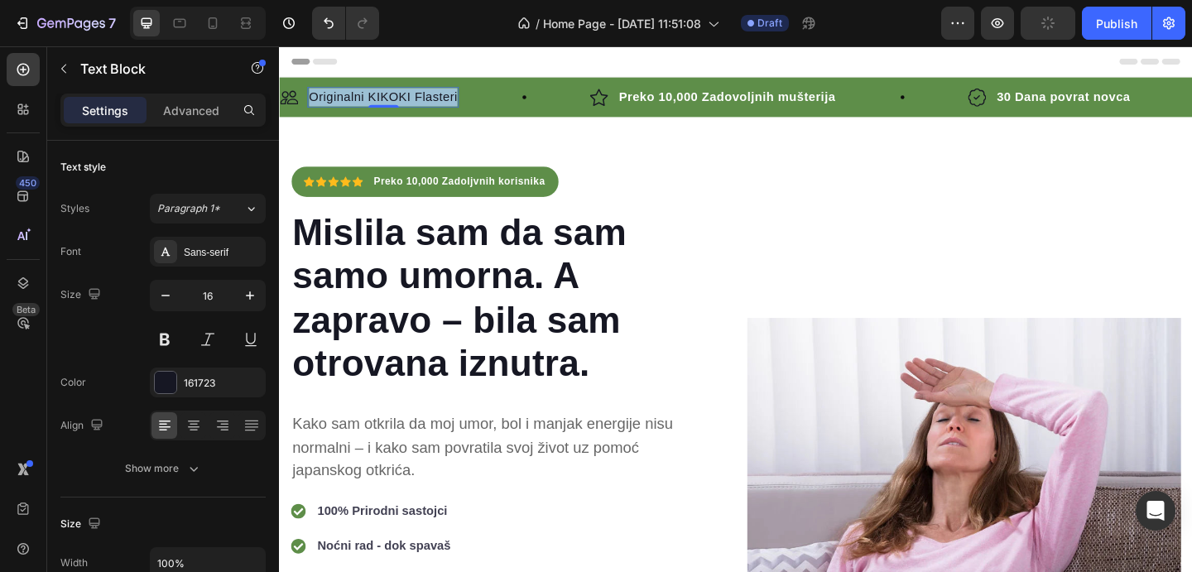
click at [335, 106] on p "Originalni KIKOKI Flasteri" at bounding box center [391, 102] width 161 height 20
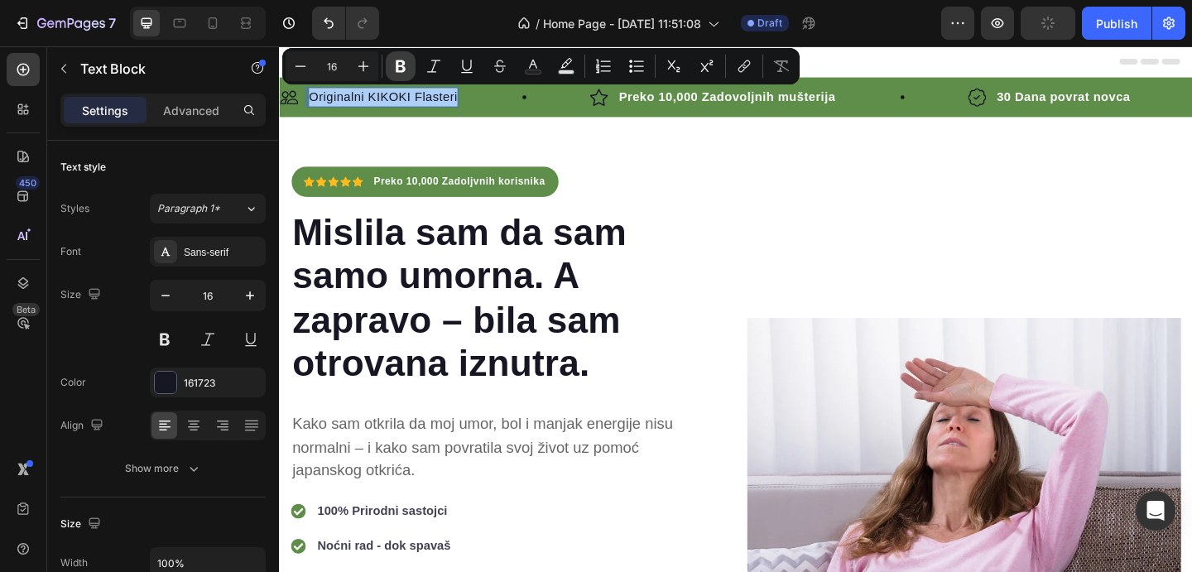
click at [397, 65] on icon "Editor contextual toolbar" at bounding box center [401, 66] width 10 height 12
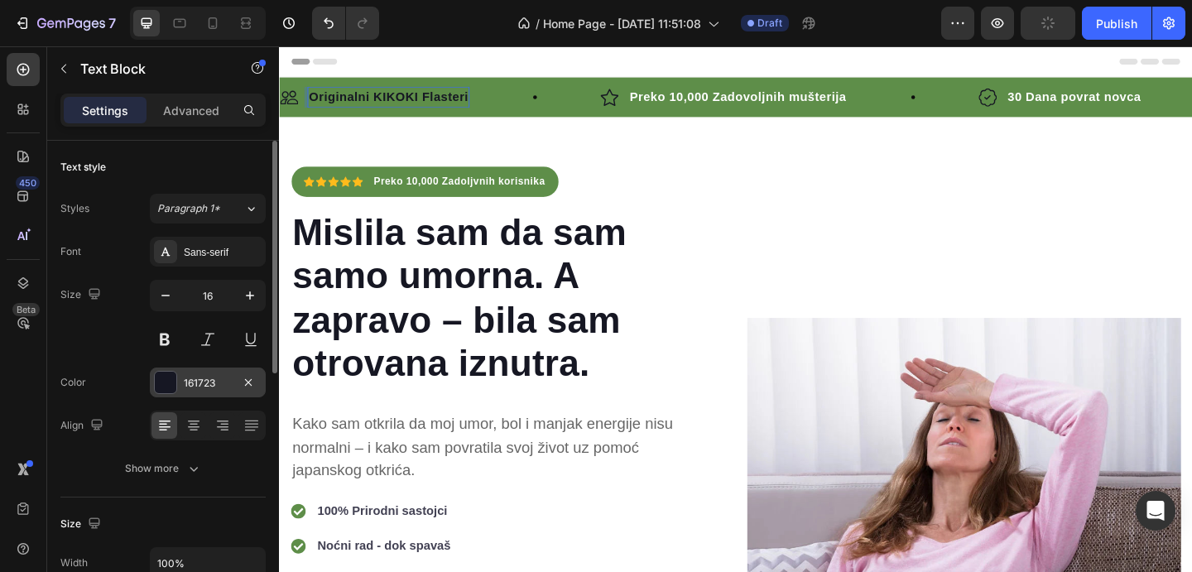
click at [190, 378] on div "161723" at bounding box center [208, 383] width 48 height 15
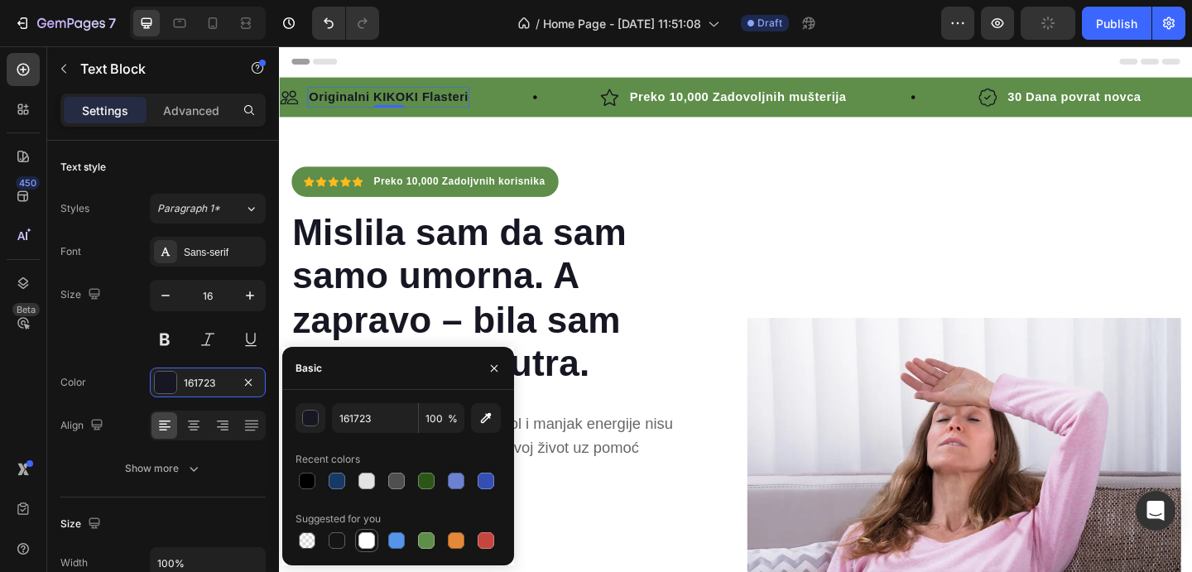
click at [369, 537] on div at bounding box center [367, 540] width 17 height 17
type input "FFFFFF"
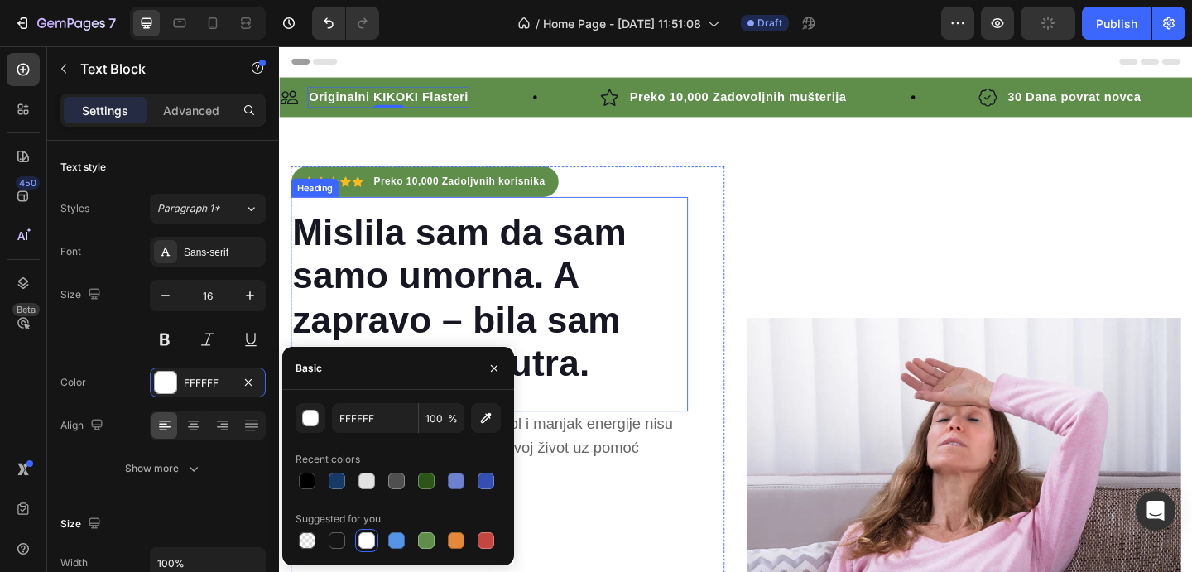
click at [715, 233] on p "⁠⁠⁠⁠⁠⁠⁠ Mislila sam da sam samo umorna. A zapravo – bila sam otrovana iznutra." at bounding box center [507, 320] width 429 height 190
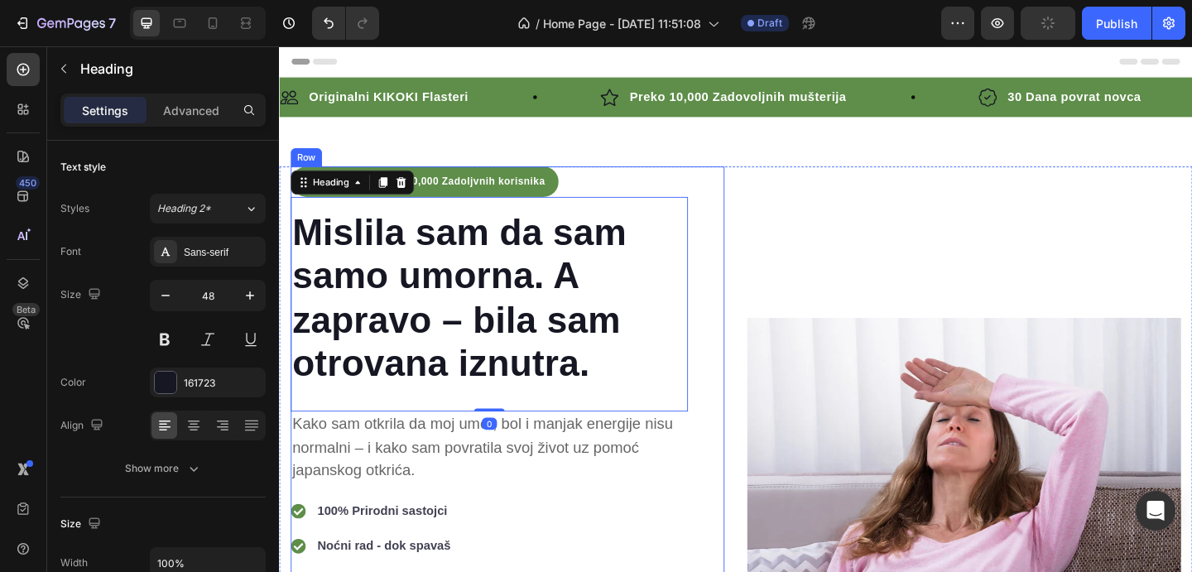
click at [834, 177] on div "Image" at bounding box center [1024, 499] width 472 height 644
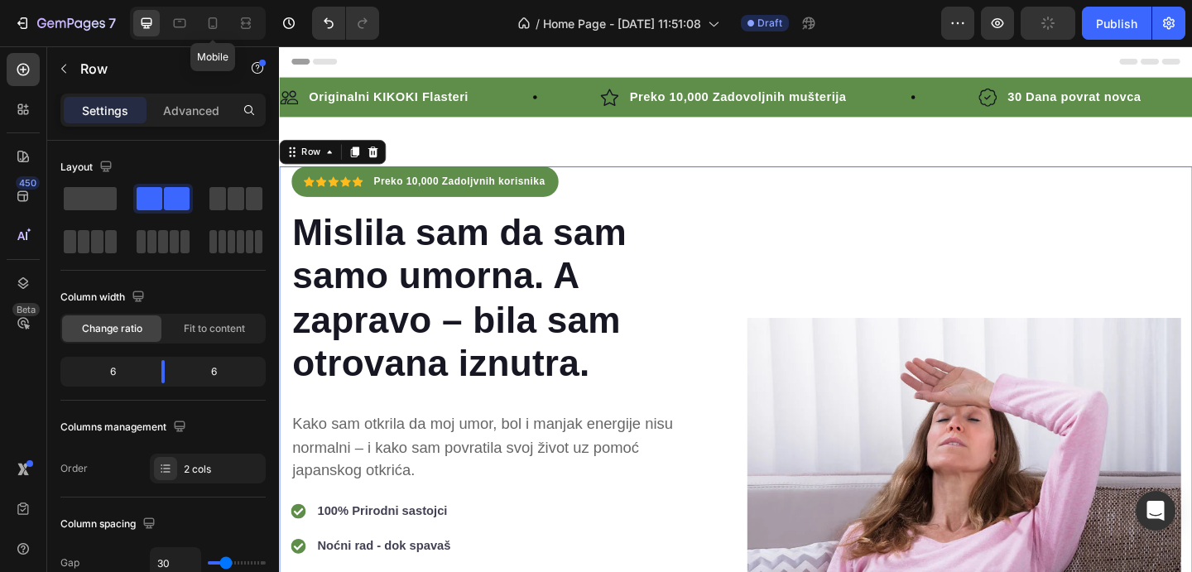
click at [197, 22] on div "Mobile" at bounding box center [198, 23] width 136 height 33
click at [202, 22] on div at bounding box center [213, 23] width 26 height 26
type input "0"
type input "100%"
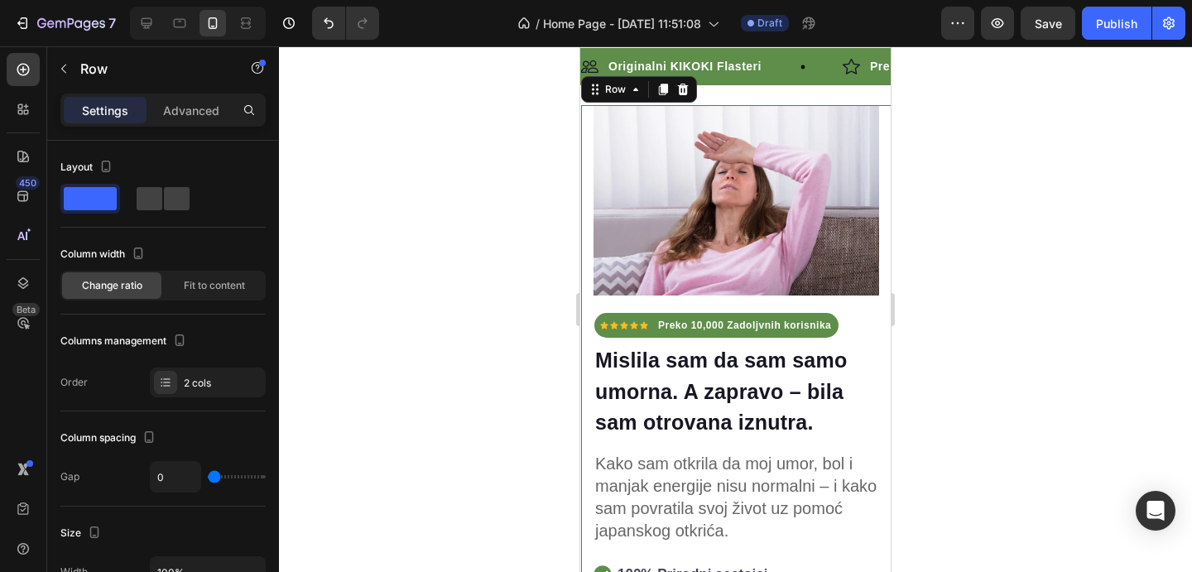
scroll to position [33, 0]
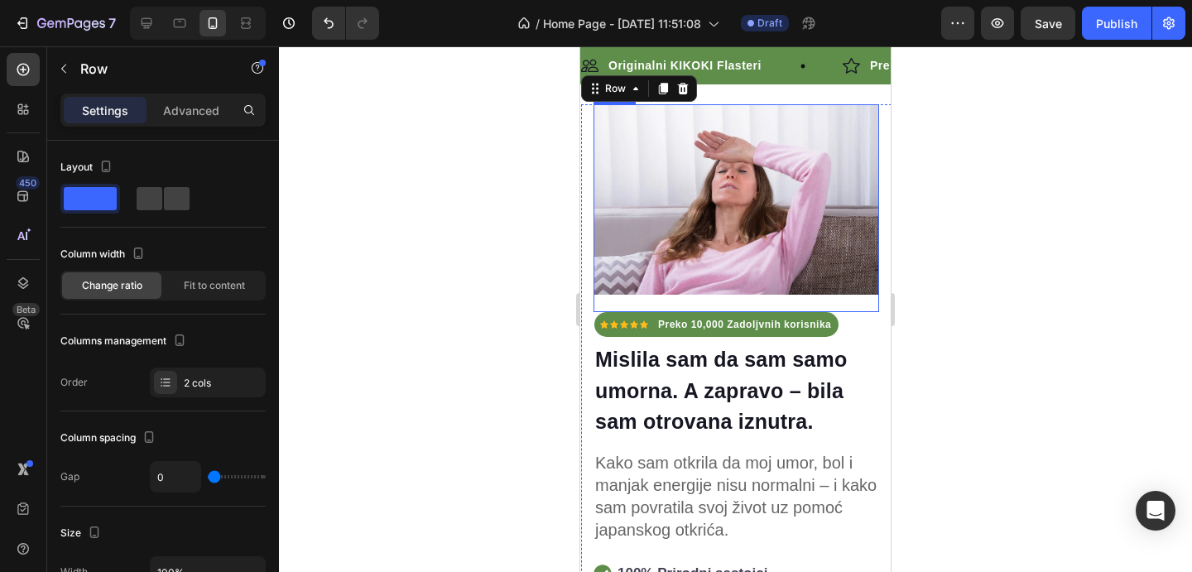
click at [990, 179] on div at bounding box center [735, 309] width 913 height 526
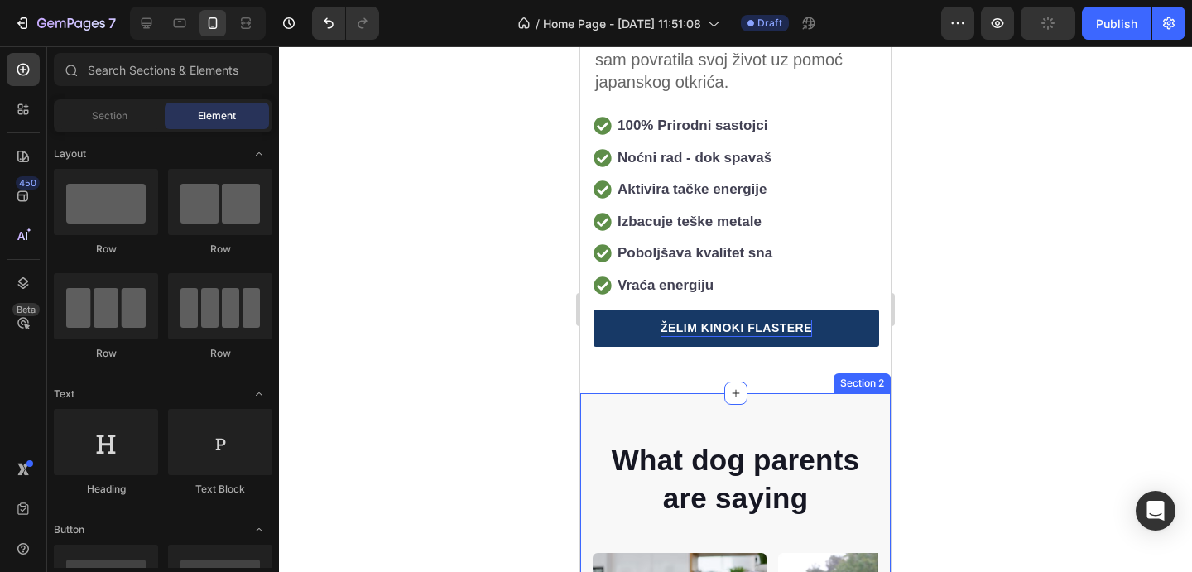
scroll to position [547, 0]
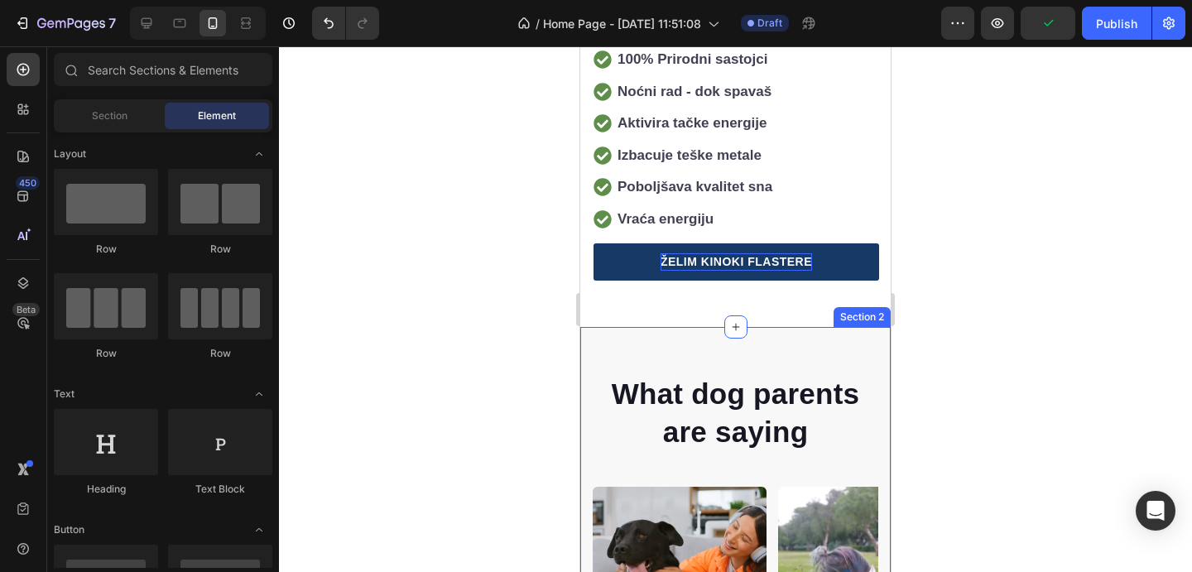
click at [750, 380] on p "What dog parents are saying" at bounding box center [736, 412] width 282 height 75
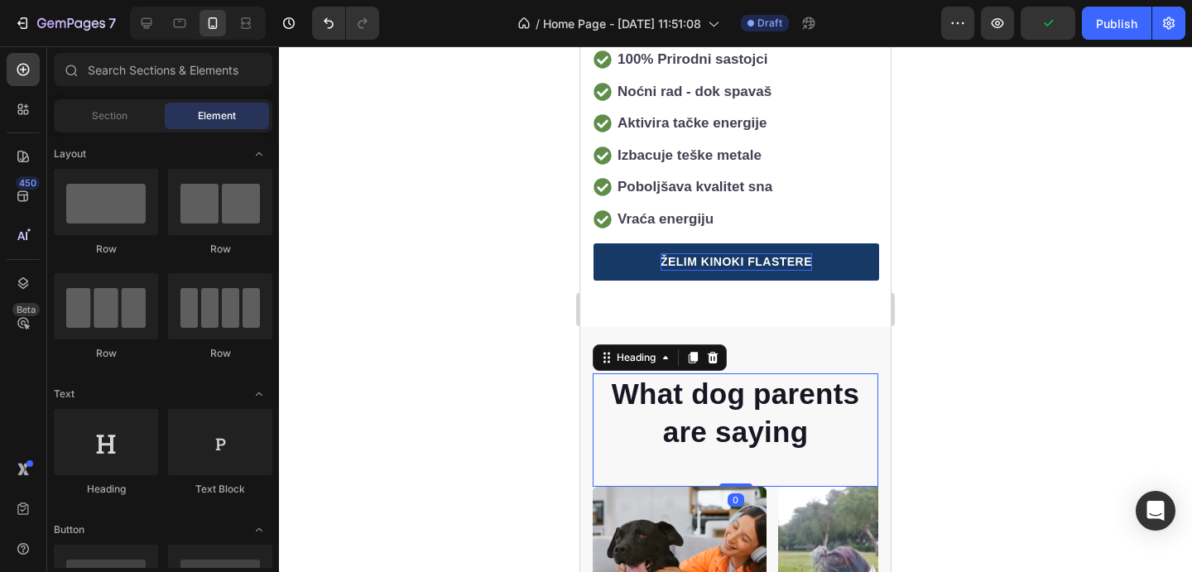
click at [750, 380] on p "What dog parents are saying" at bounding box center [736, 412] width 282 height 75
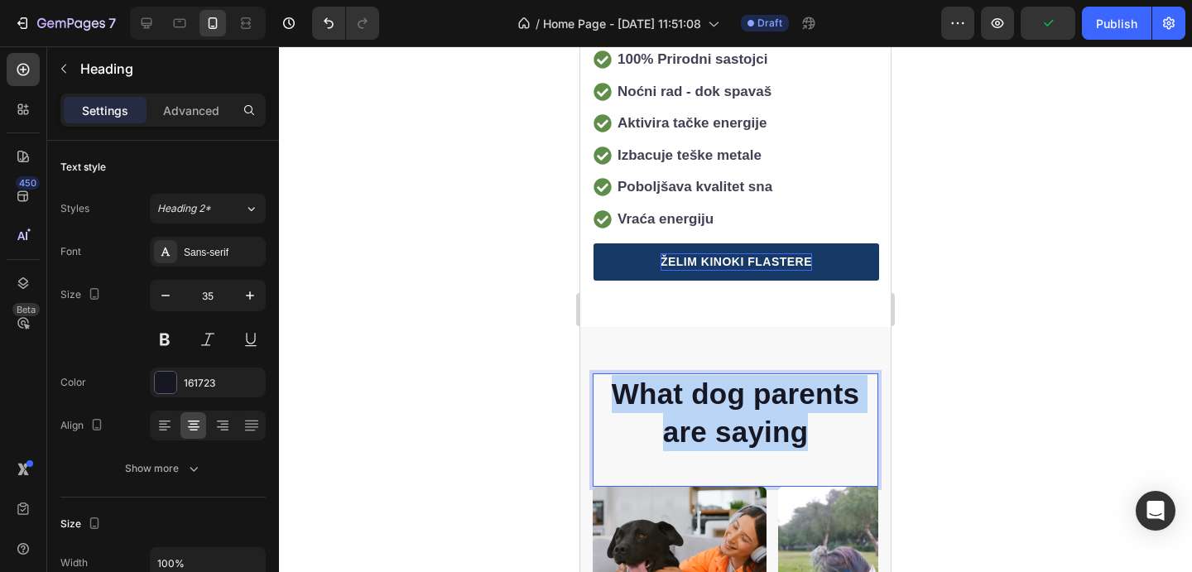
click at [750, 380] on p "What dog parents are saying" at bounding box center [736, 412] width 282 height 75
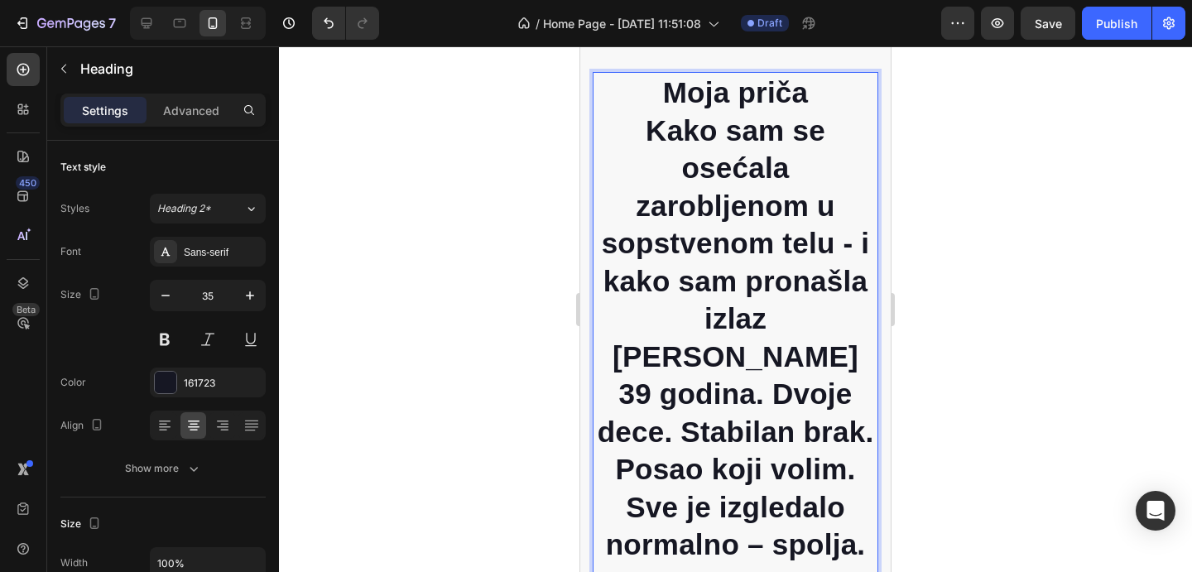
scroll to position [855, 0]
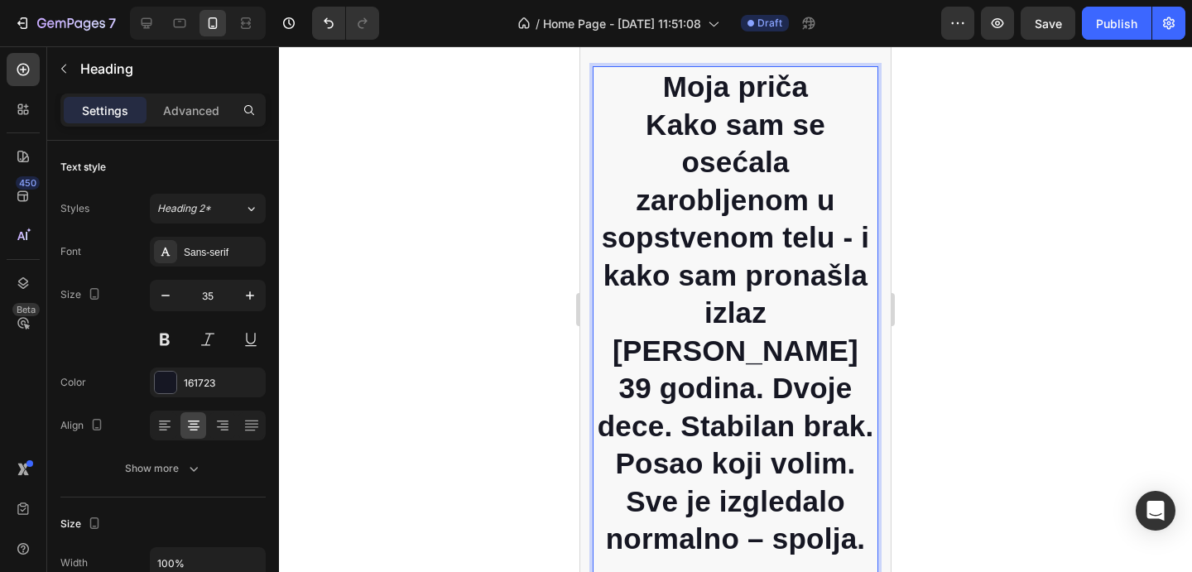
click at [651, 127] on p "Kako sam se osećala zarobljenom u sopstvenom telu - i kako sam pronašla izlaz" at bounding box center [736, 219] width 282 height 226
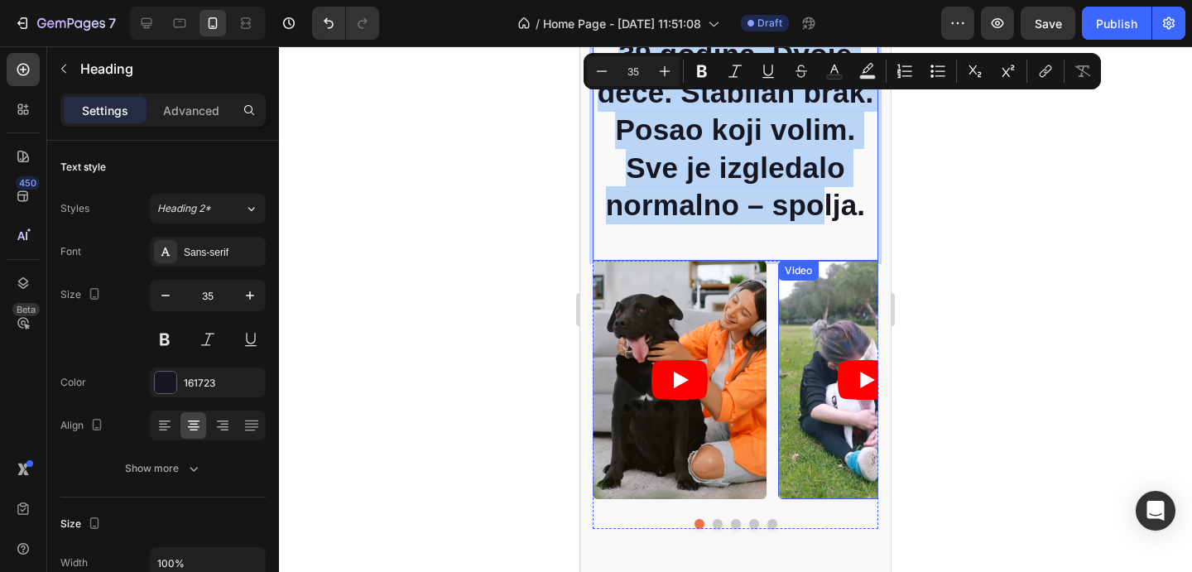
scroll to position [1207, 0]
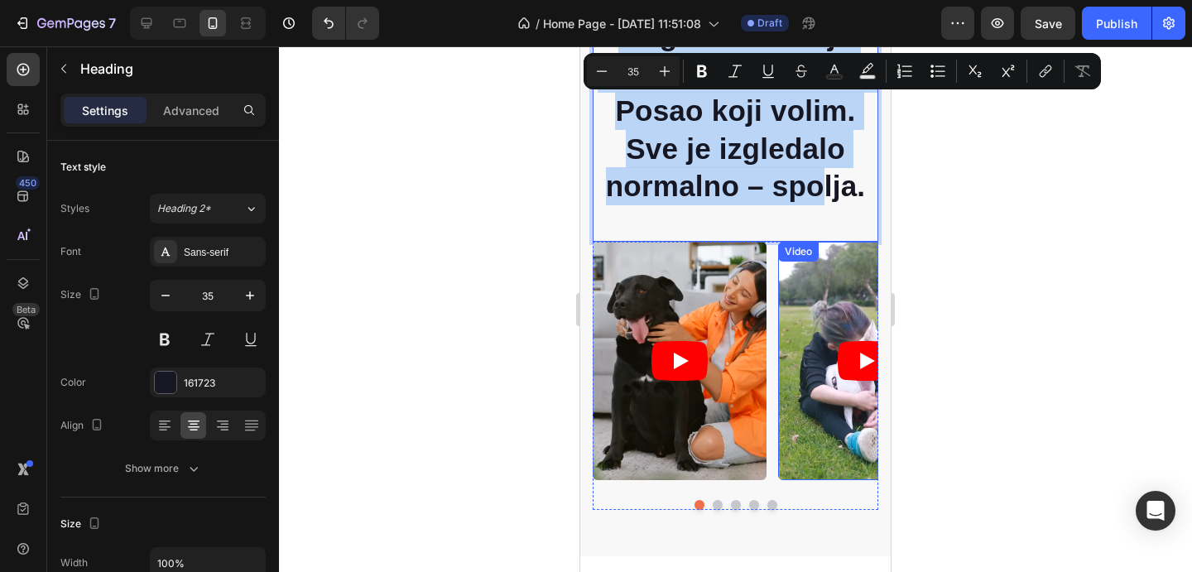
drag, startPoint x: 651, startPoint y: 127, endPoint x: 850, endPoint y: 263, distance: 241.4
click at [850, 263] on div "Moja priča Kako sam se osećala zarobljenom u sopstvenom telu - i kako sam prona…" at bounding box center [736, 111] width 286 height 797
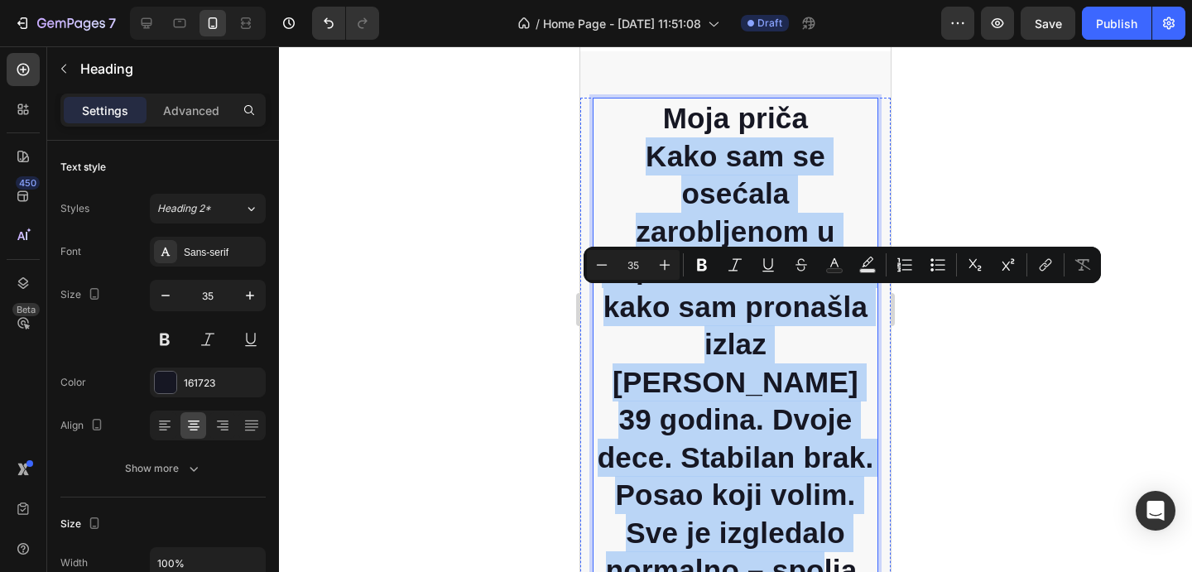
scroll to position [672, 0]
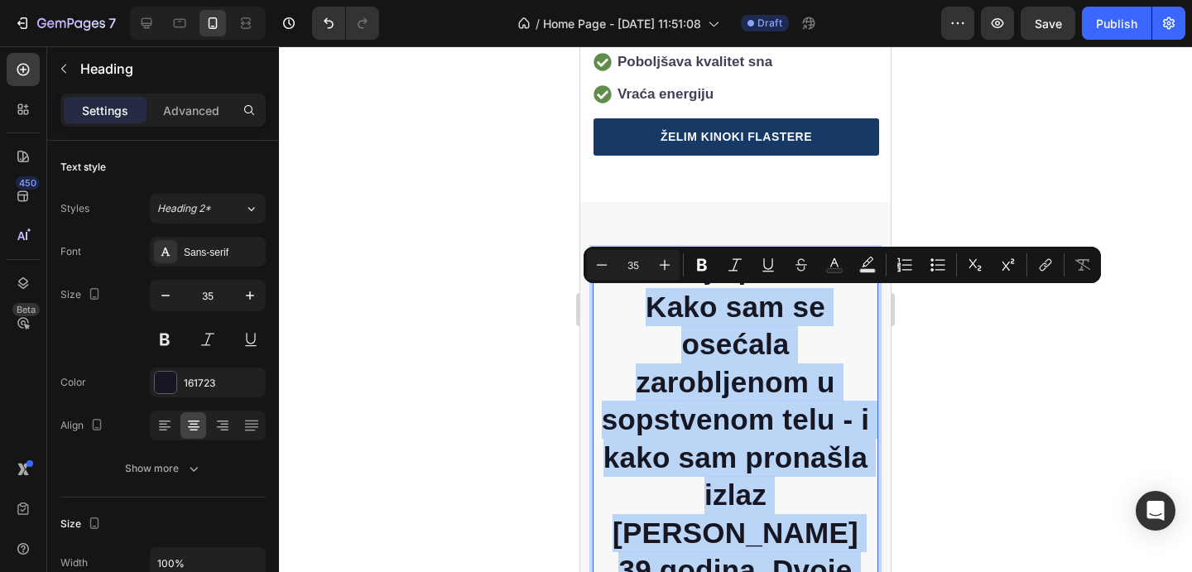
click at [769, 332] on p "Kako sam se osećala zarobljenom u sopstvenom telu - i kako sam pronašla izlaz" at bounding box center [736, 401] width 282 height 226
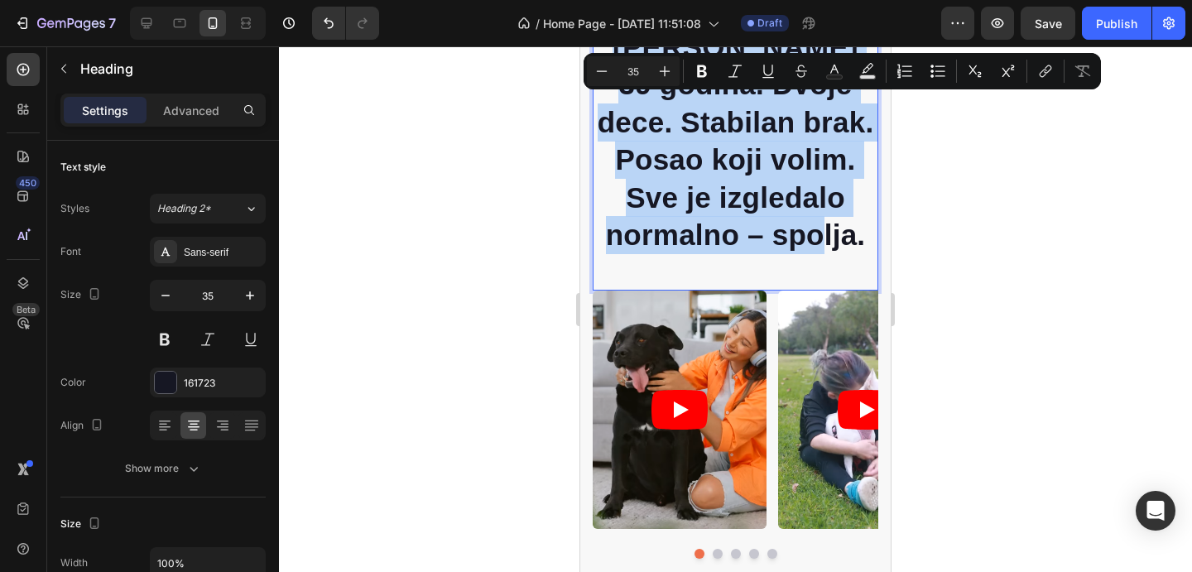
scroll to position [1336, 0]
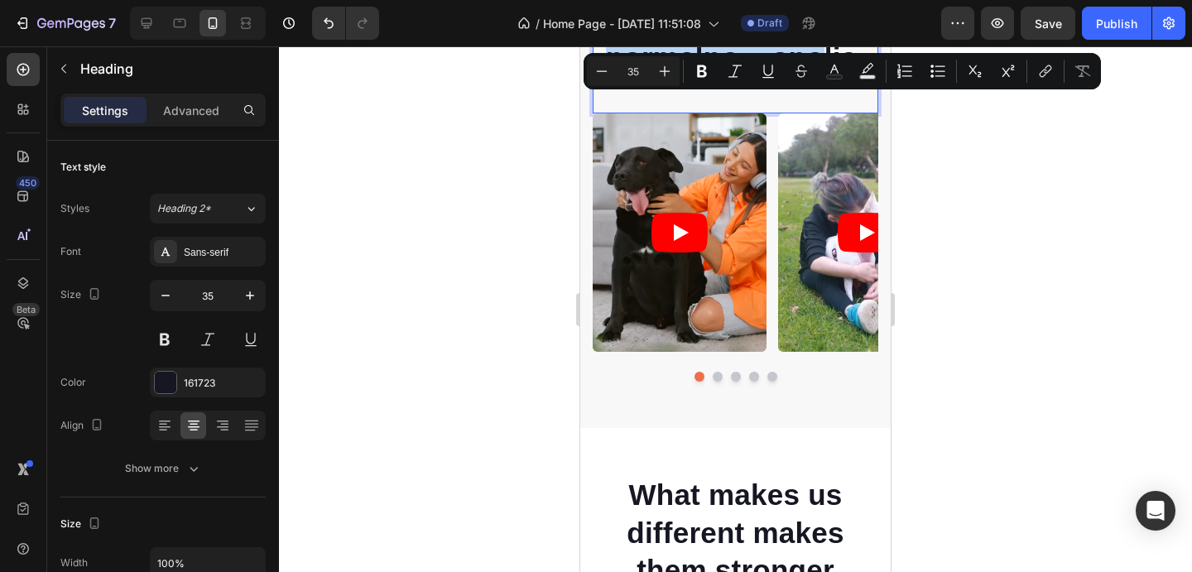
drag, startPoint x: 648, startPoint y: 302, endPoint x: 924, endPoint y: 509, distance: 345.5
copy h2 "Kako sam se osećala zarobljenom u sopstvenom telu - i kako sam pronašla izlaz I…"
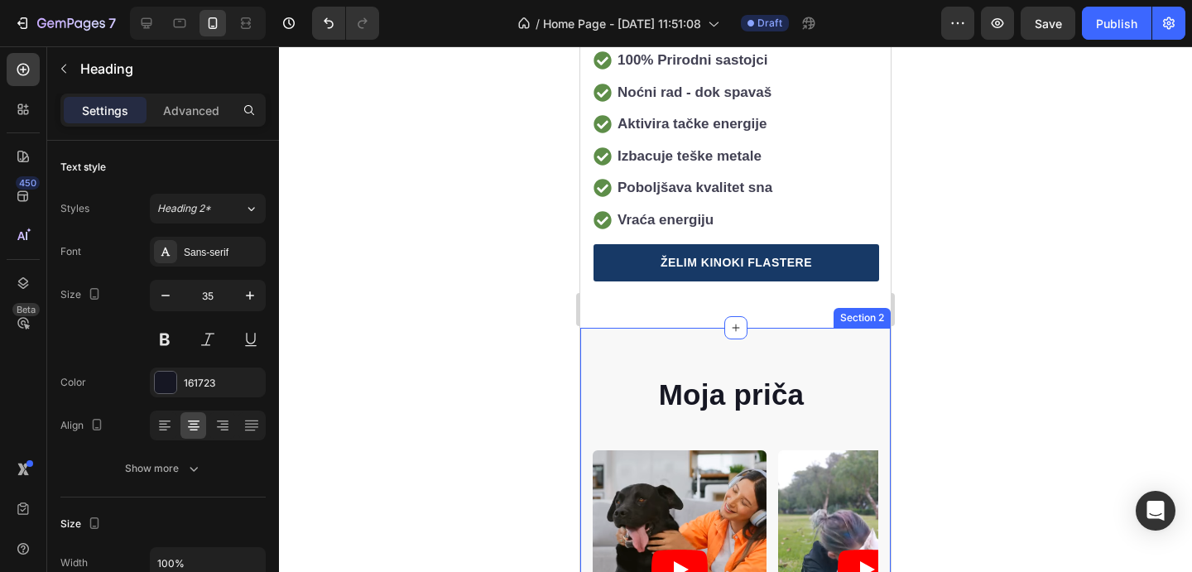
scroll to position [641, 0]
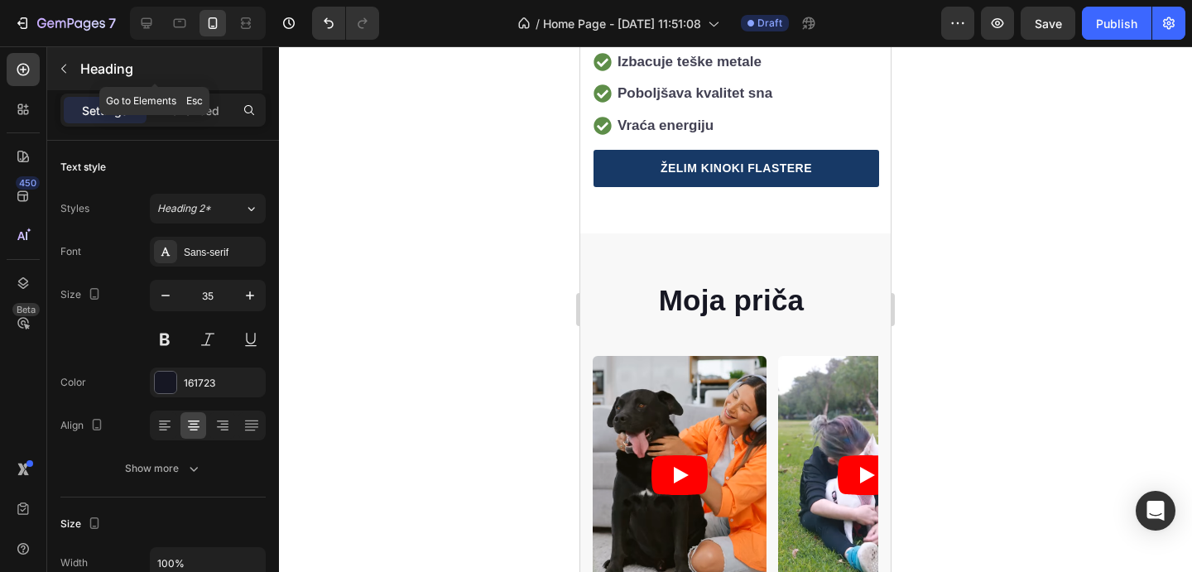
click at [65, 70] on icon "button" at bounding box center [63, 68] width 13 height 13
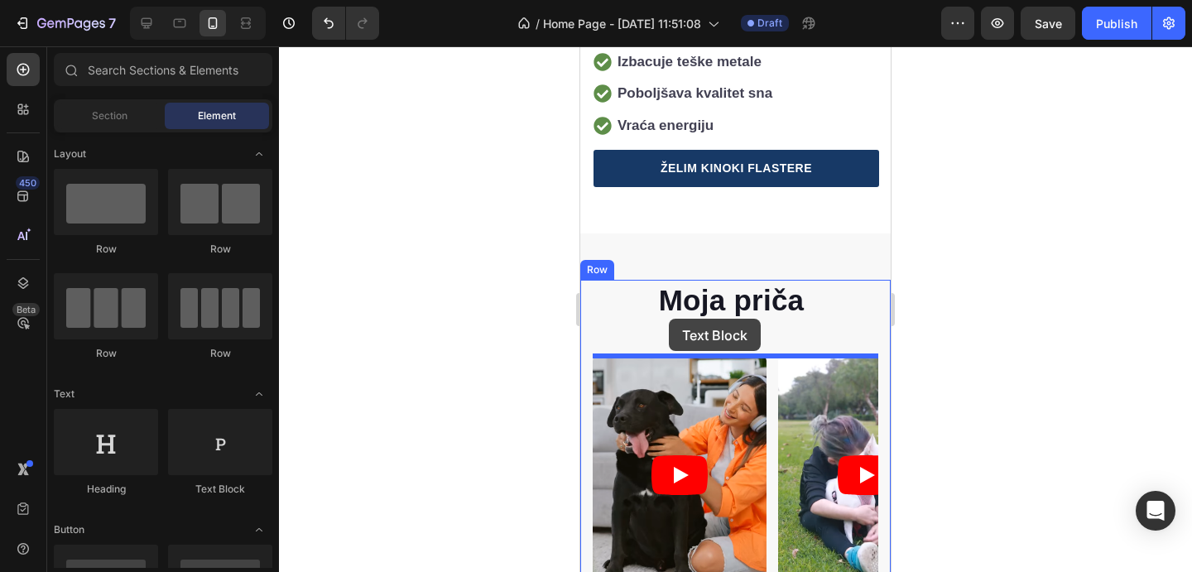
drag, startPoint x: 812, startPoint y: 481, endPoint x: 669, endPoint y: 319, distance: 215.9
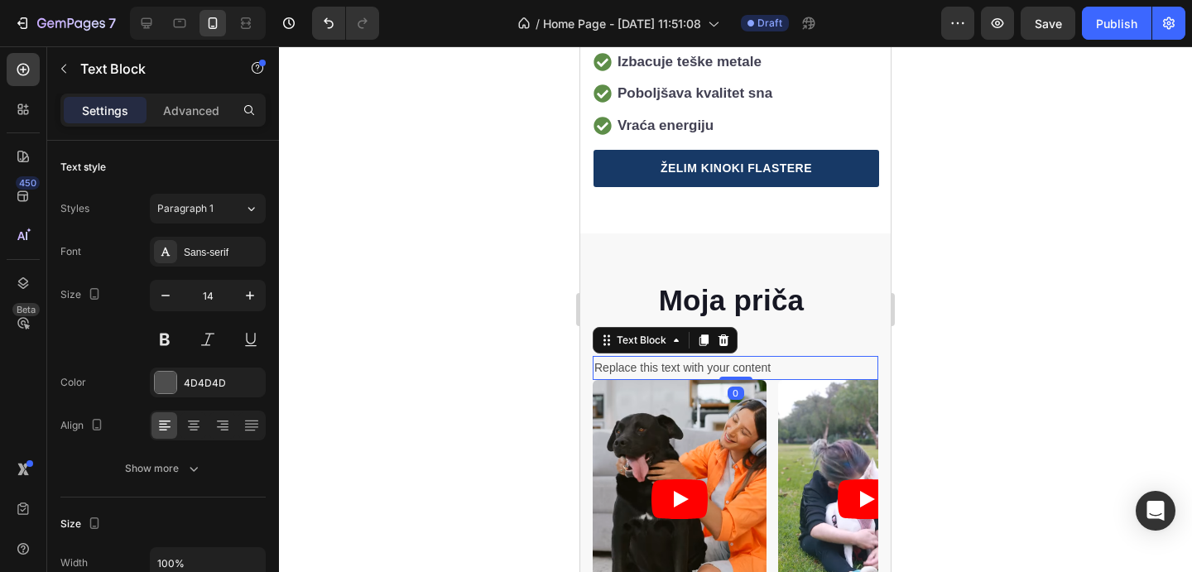
click at [666, 381] on article at bounding box center [680, 499] width 174 height 238
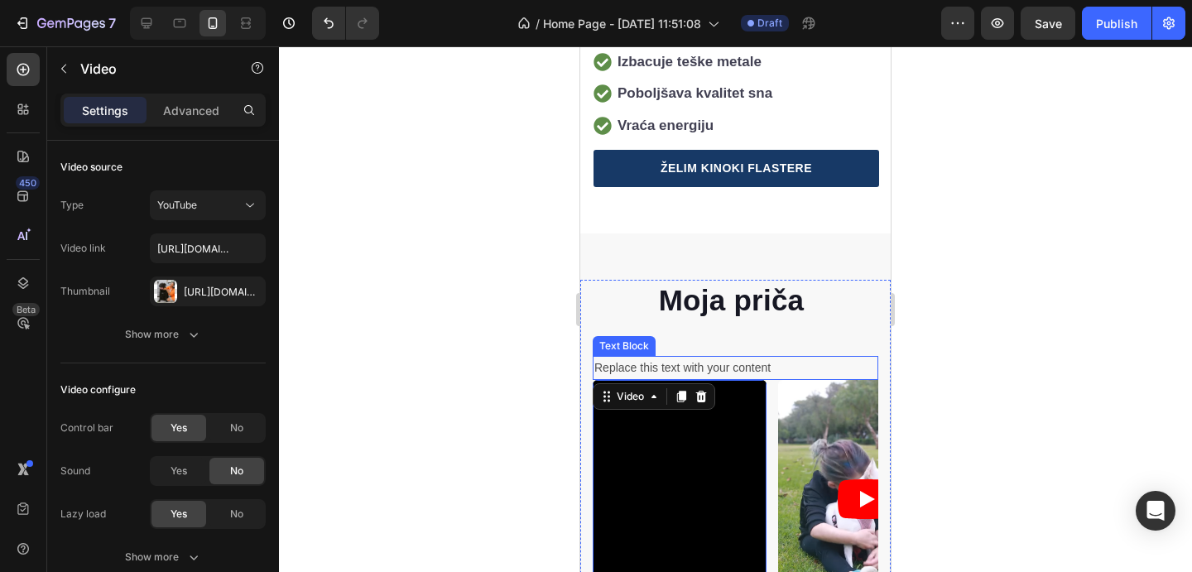
click at [666, 370] on div "Replace this text with your content" at bounding box center [736, 368] width 286 height 24
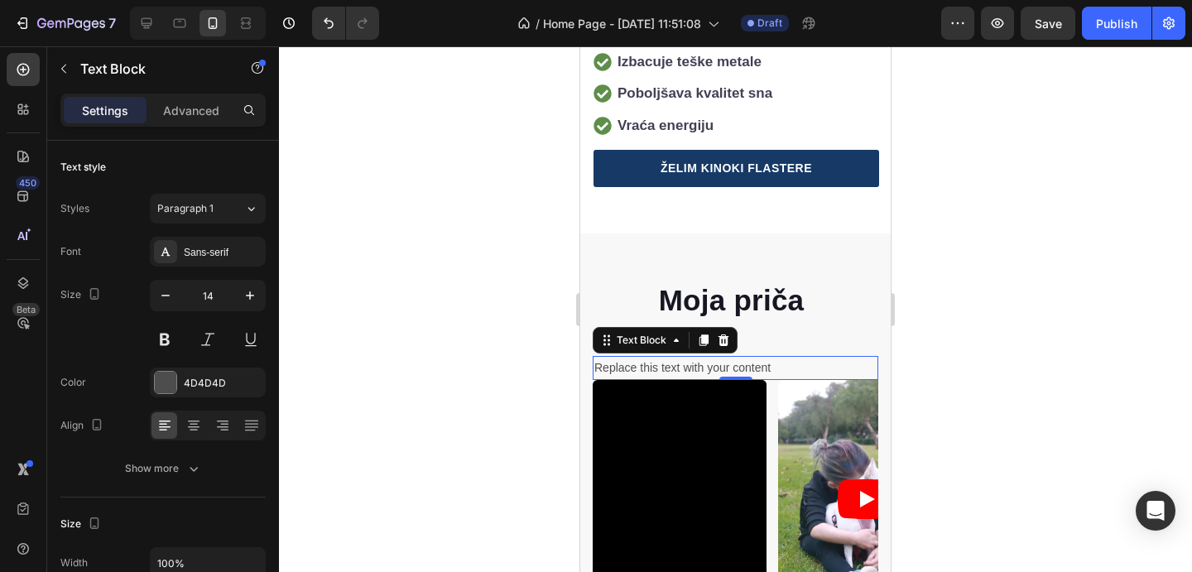
click at [666, 369] on div "Replace this text with your content" at bounding box center [736, 368] width 286 height 24
click at [666, 369] on p "Replace this text with your content" at bounding box center [736, 368] width 282 height 21
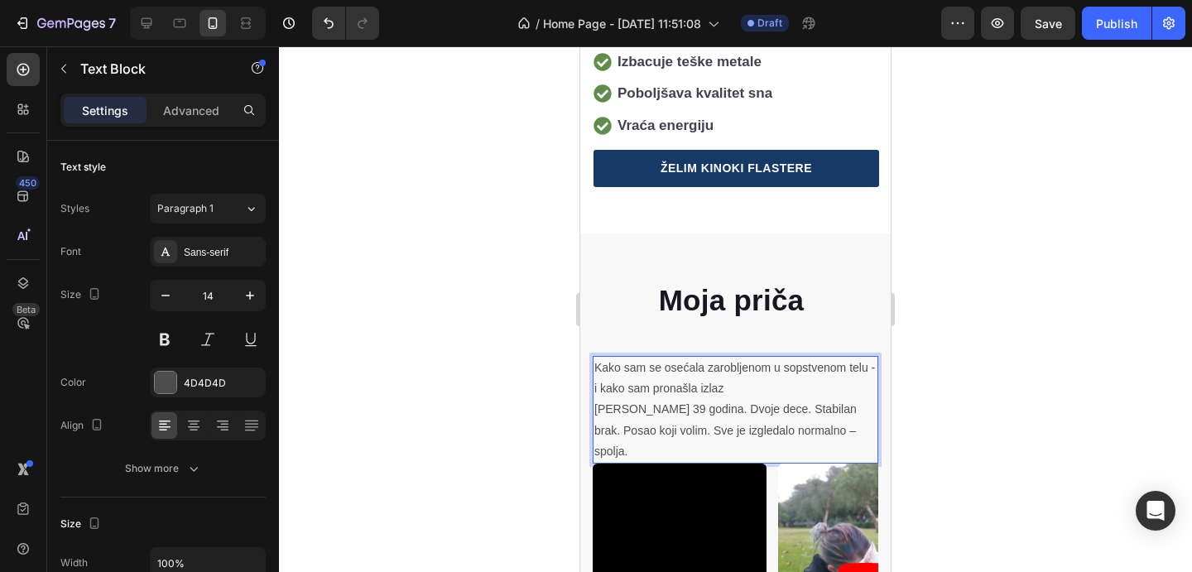
click at [732, 403] on p "Imala sam 39 godina. Dvoje dece. Stabilan brak. Posao koji volim. Sve je izgled…" at bounding box center [736, 430] width 282 height 63
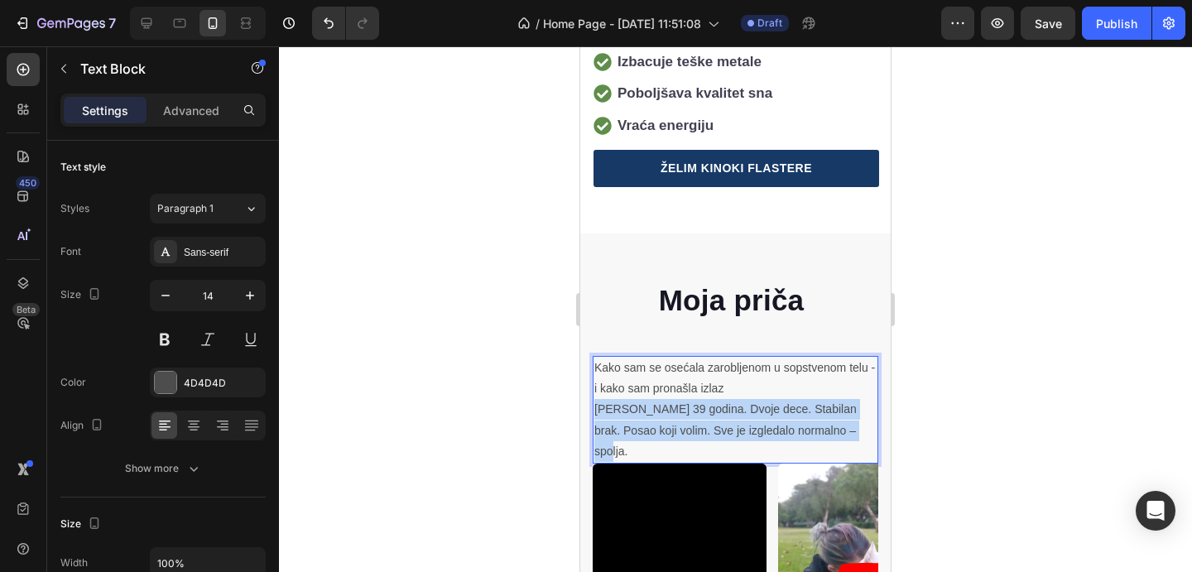
click at [732, 403] on p "Imala sam 39 godina. Dvoje dece. Stabilan brak. Posao koji volim. Sve je izgled…" at bounding box center [736, 430] width 282 height 63
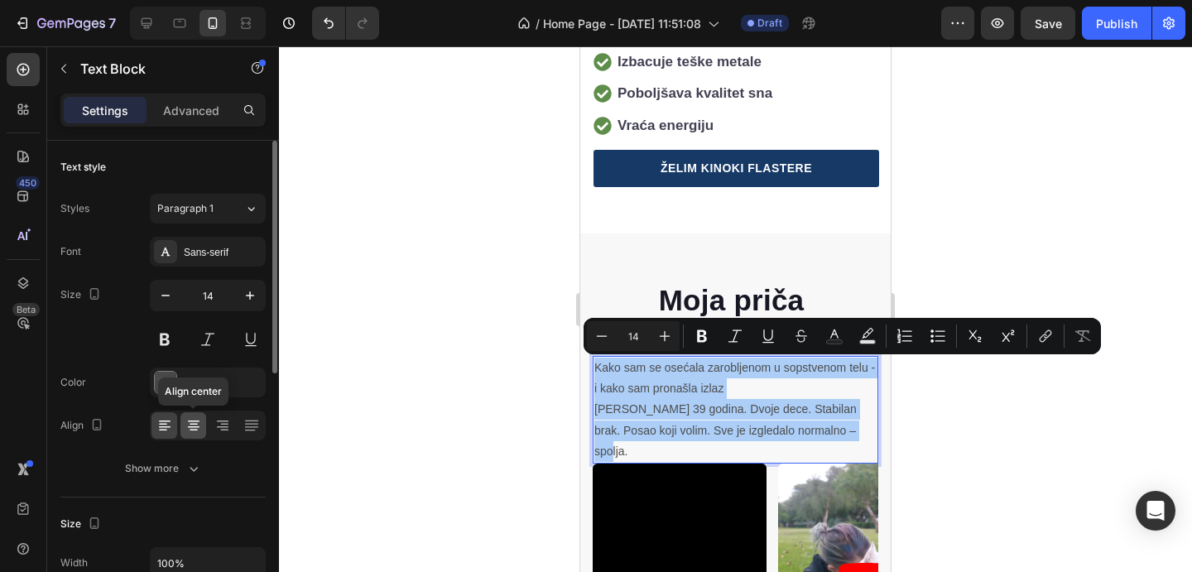
click at [205, 422] on div at bounding box center [194, 425] width 26 height 26
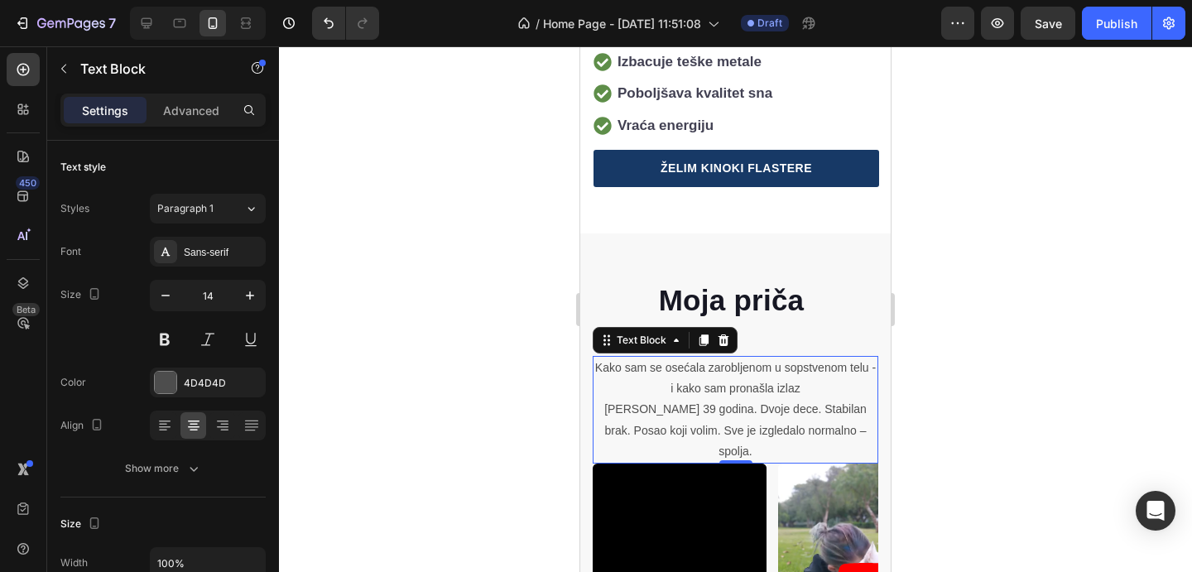
click at [967, 397] on div at bounding box center [735, 309] width 913 height 526
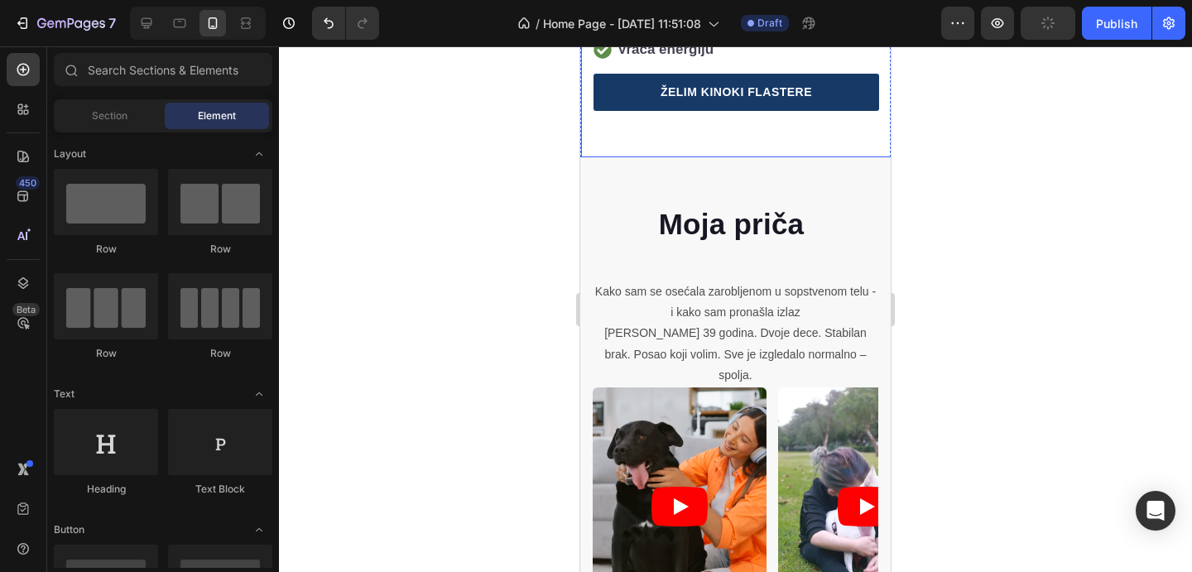
scroll to position [797, 0]
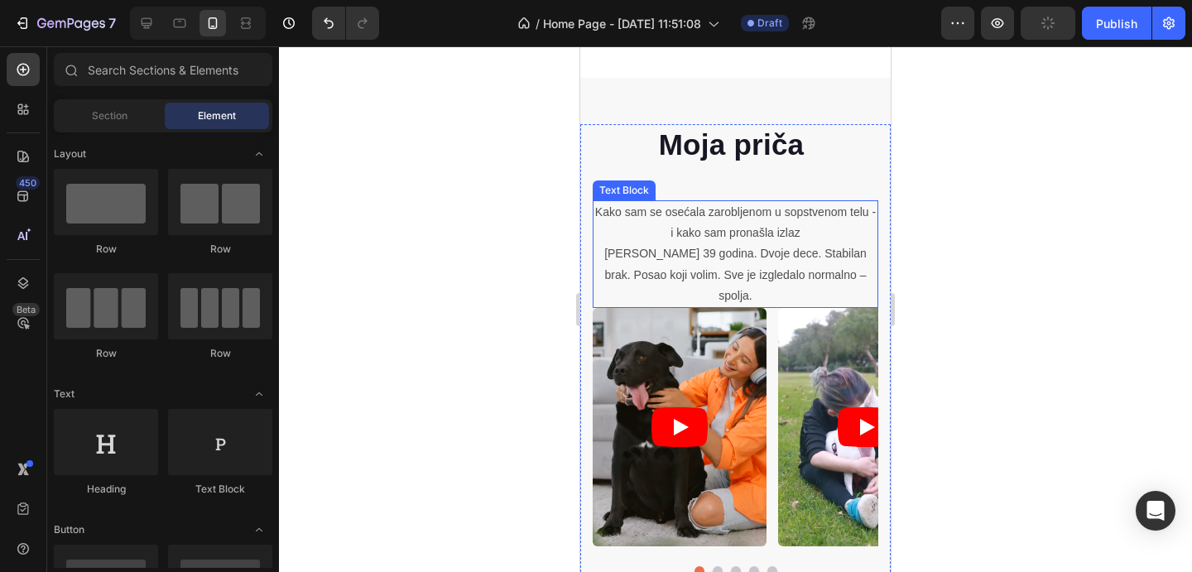
click at [727, 238] on p "Kako sam se osećala zarobljenom u sopstvenom telu - i kako sam pronašla izlaz" at bounding box center [736, 222] width 282 height 41
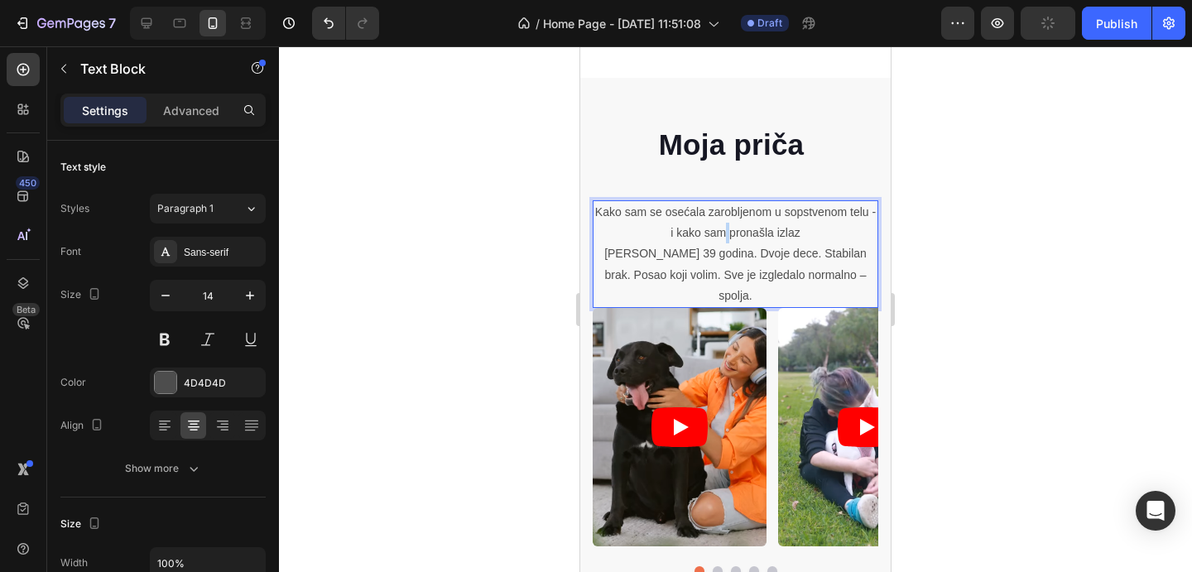
click at [727, 238] on p "Kako sam se osećala zarobljenom u sopstvenom telu - i kako sam pronašla izlaz" at bounding box center [736, 222] width 282 height 41
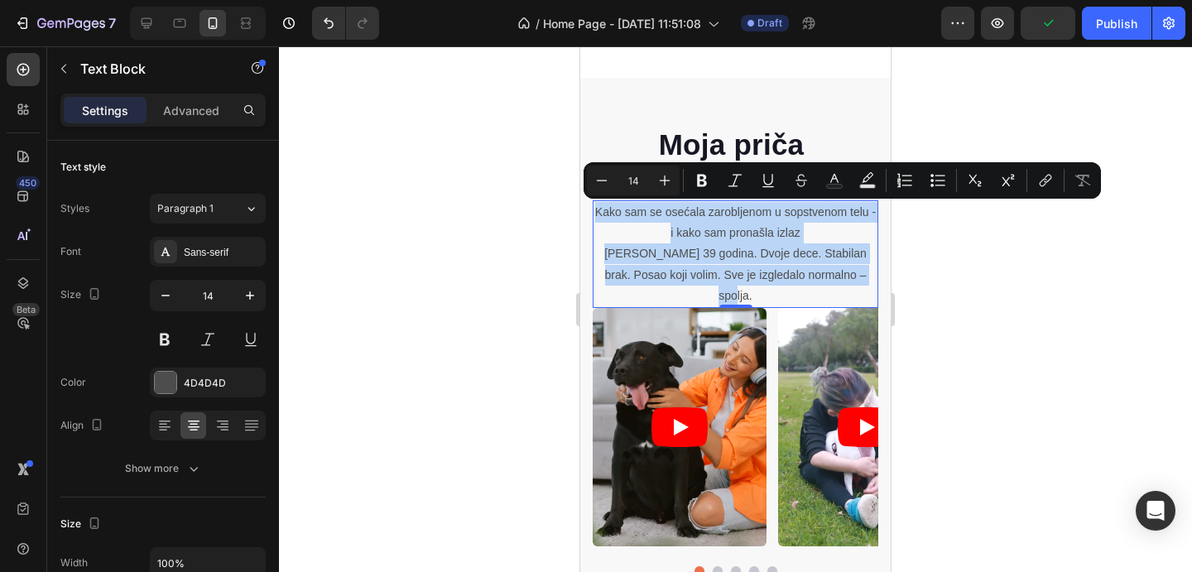
copy div "Kako sam se osećala zarobljenom u sopstvenom telu - i kako sam pronašla izlaz I…"
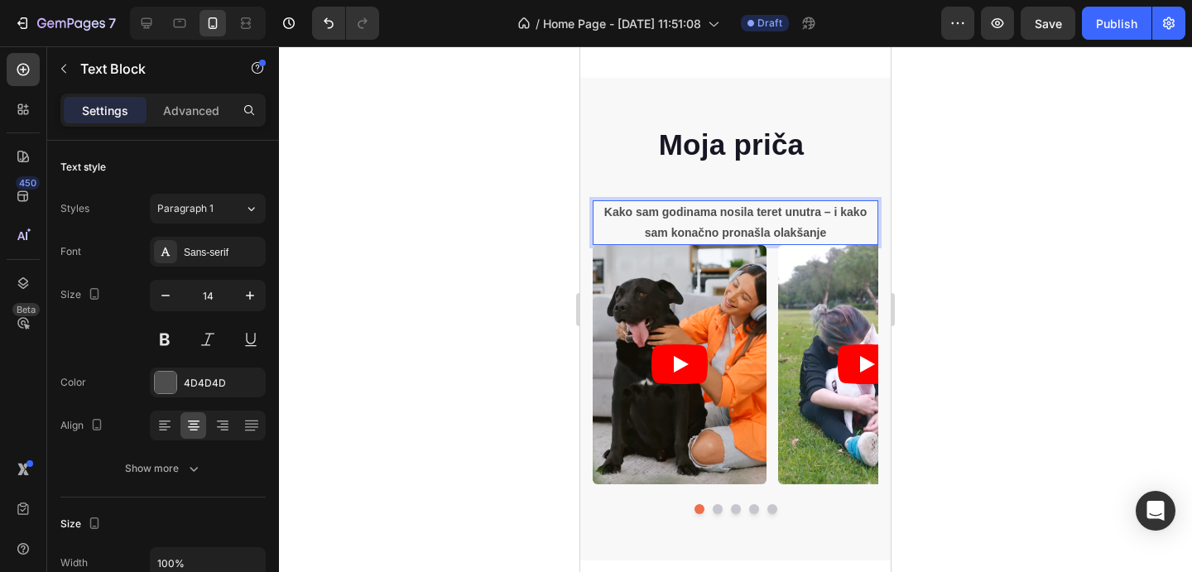
click at [971, 215] on div at bounding box center [735, 309] width 913 height 526
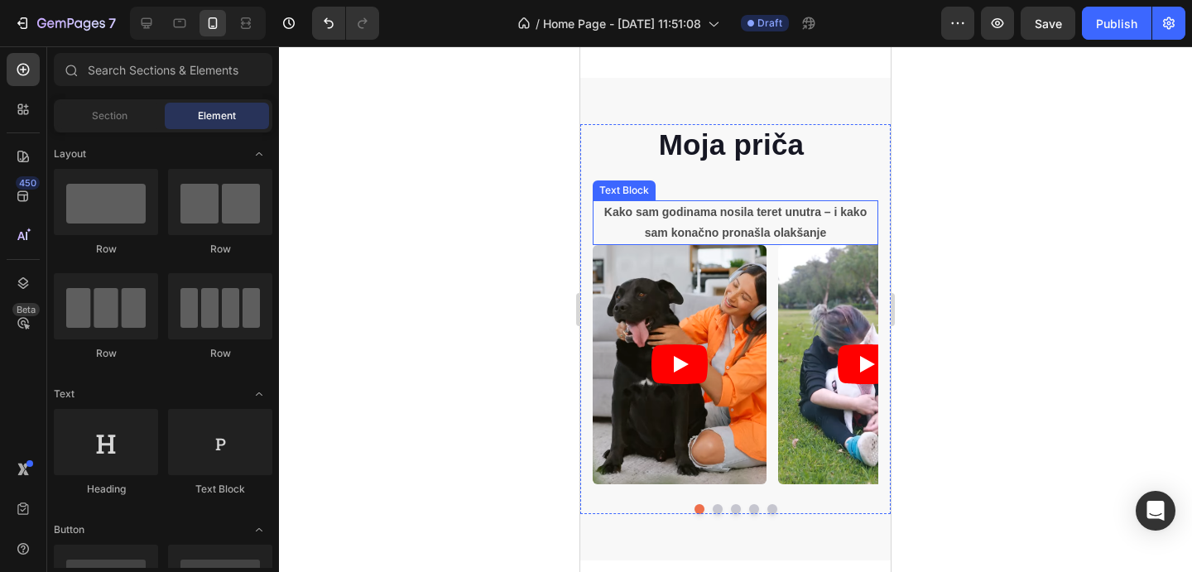
click at [740, 226] on strong "Kako sam godinama nosila teret unutra – i kako sam konačno pronašla olakšanje" at bounding box center [736, 222] width 263 height 34
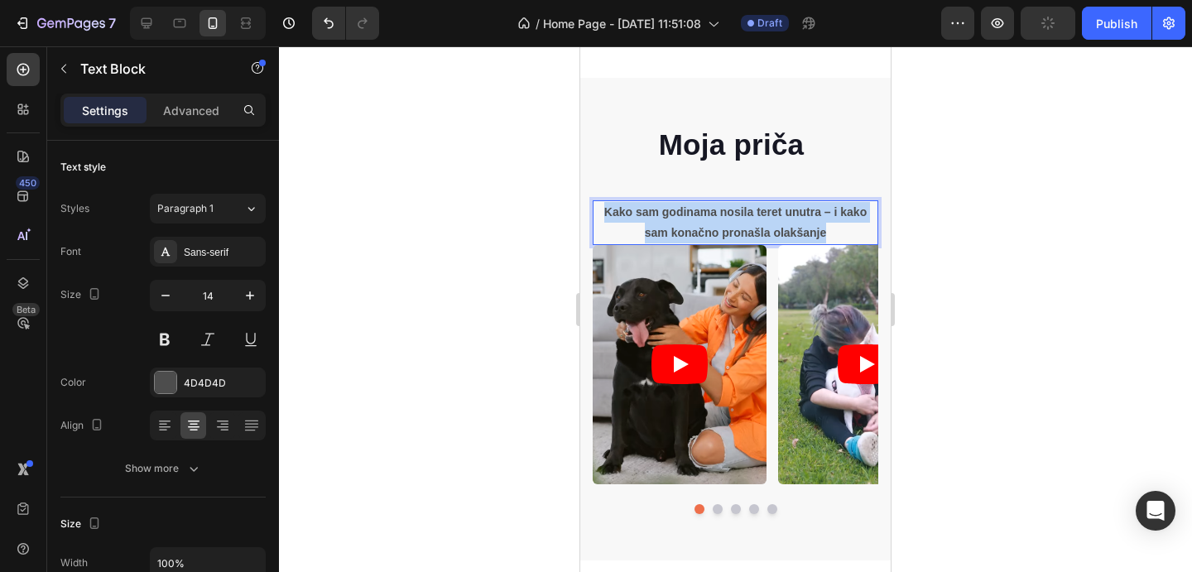
click at [740, 226] on strong "Kako sam godinama nosila teret unutra – i kako sam konačno pronašla olakšanje" at bounding box center [736, 222] width 263 height 34
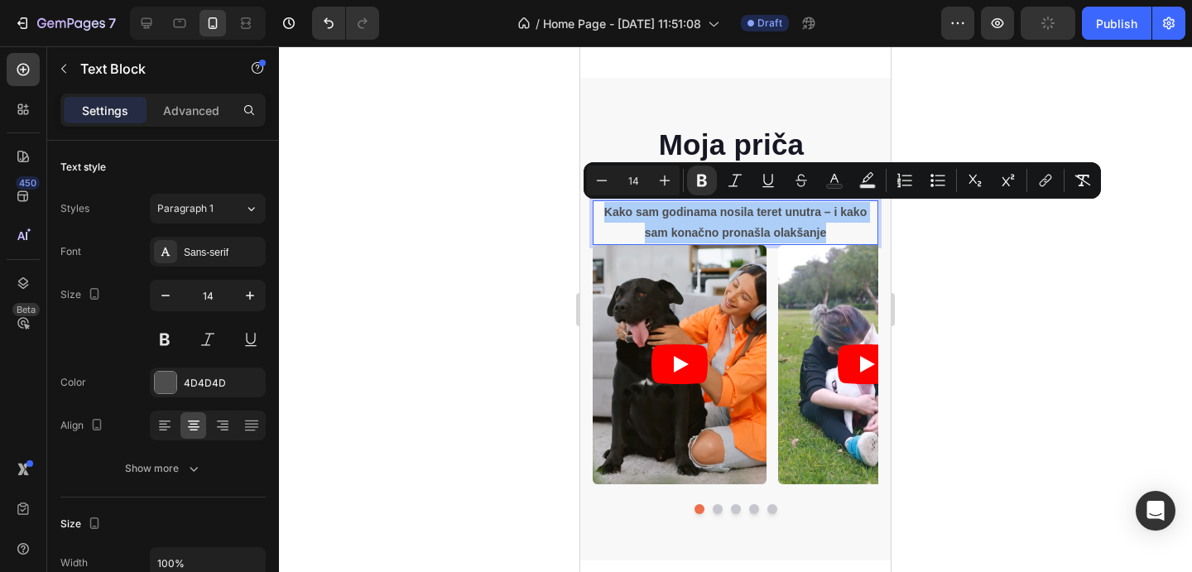
click at [1030, 397] on div at bounding box center [735, 309] width 913 height 526
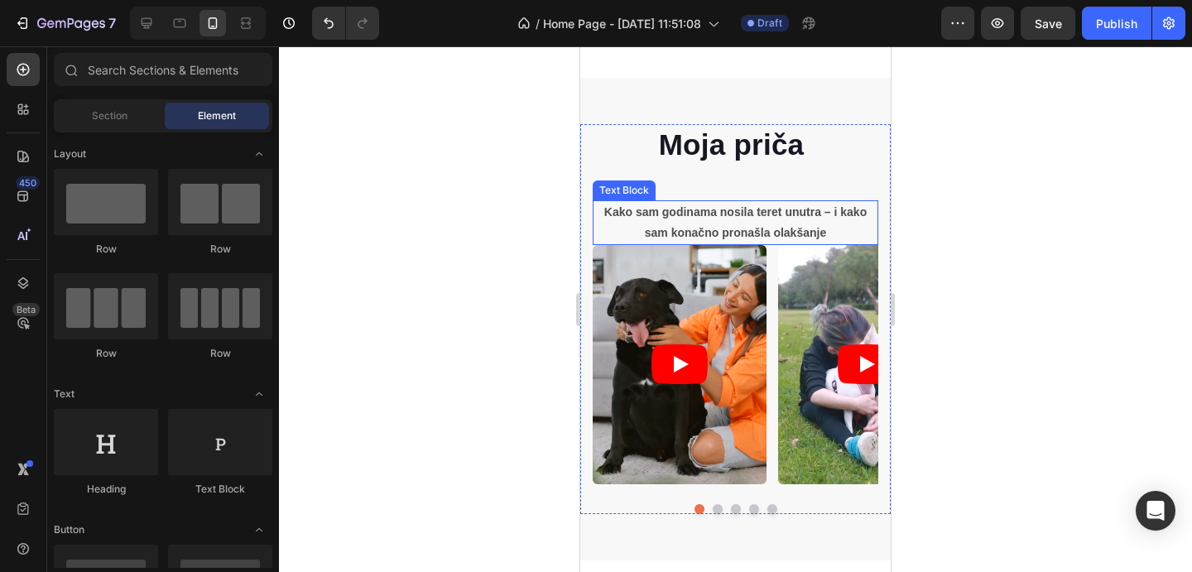
click at [767, 230] on strong "Kako sam godinama nosila teret unutra – i kako sam konačno pronašla olakšanje" at bounding box center [736, 222] width 263 height 34
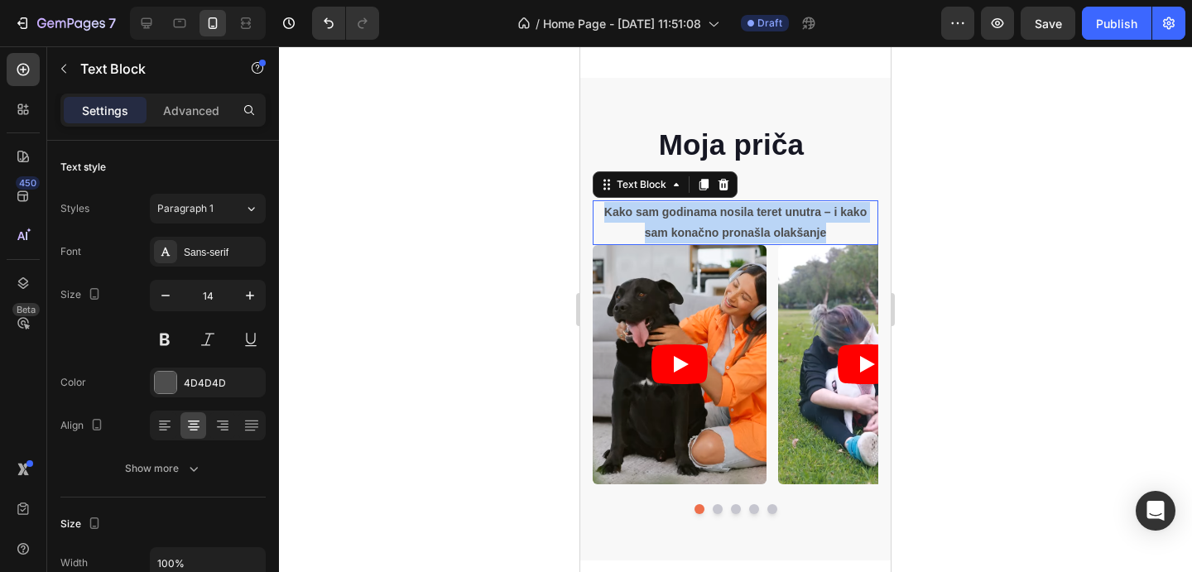
click at [767, 230] on strong "Kako sam godinama nosila teret unutra – i kako sam konačno pronašla olakšanje" at bounding box center [736, 222] width 263 height 34
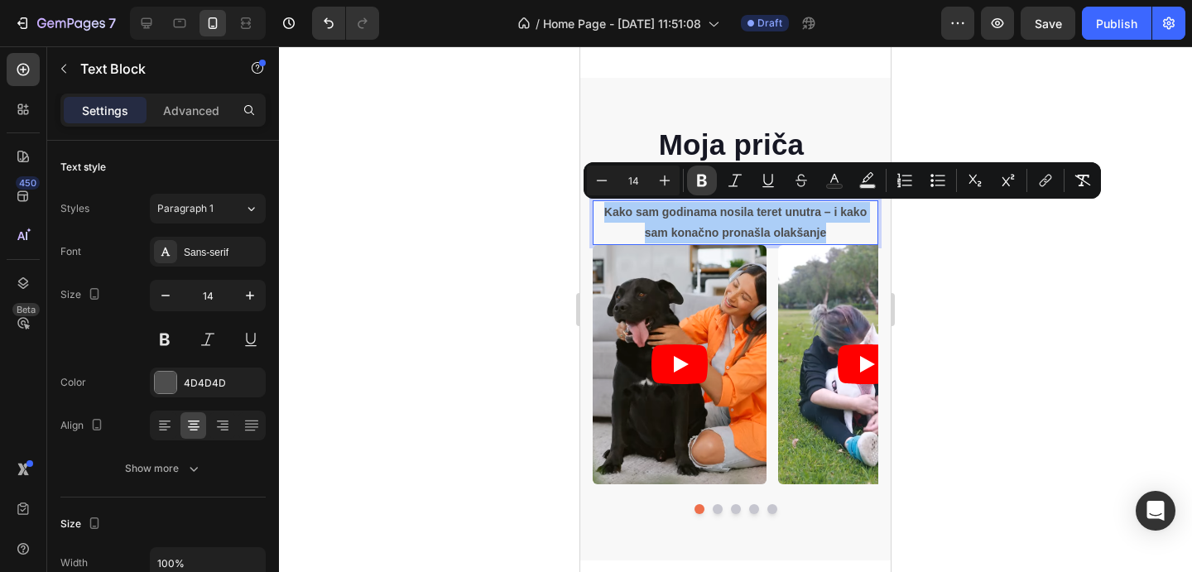
click at [706, 178] on icon "Editor contextual toolbar" at bounding box center [702, 180] width 17 height 17
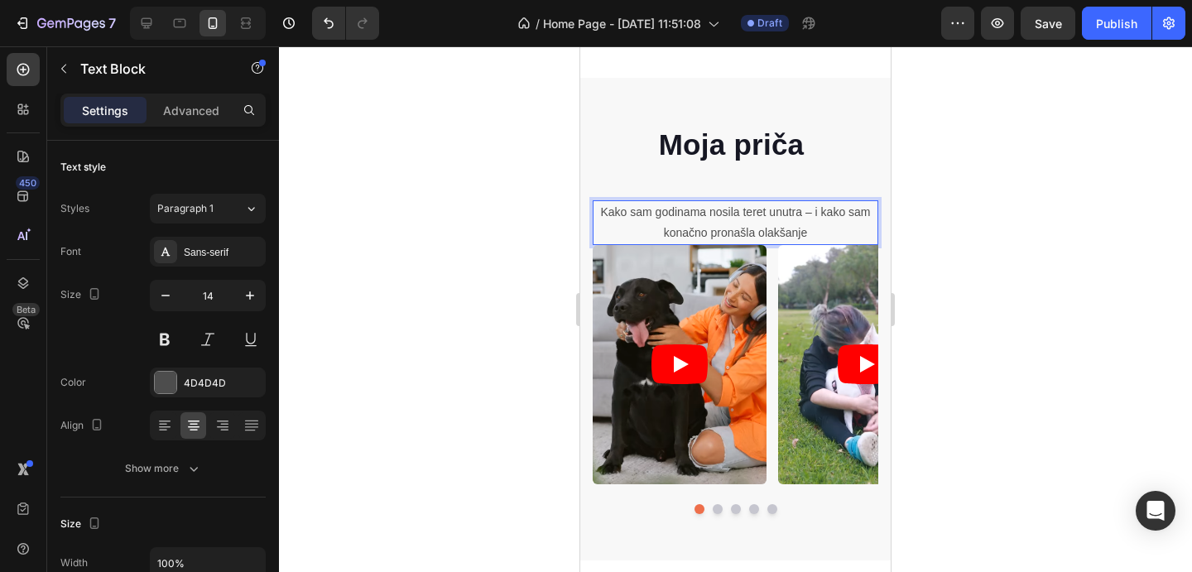
click at [666, 213] on p "Kako sam godinama nosila teret unutra – i kako sam konačno pronašla olakšanje" at bounding box center [736, 222] width 282 height 41
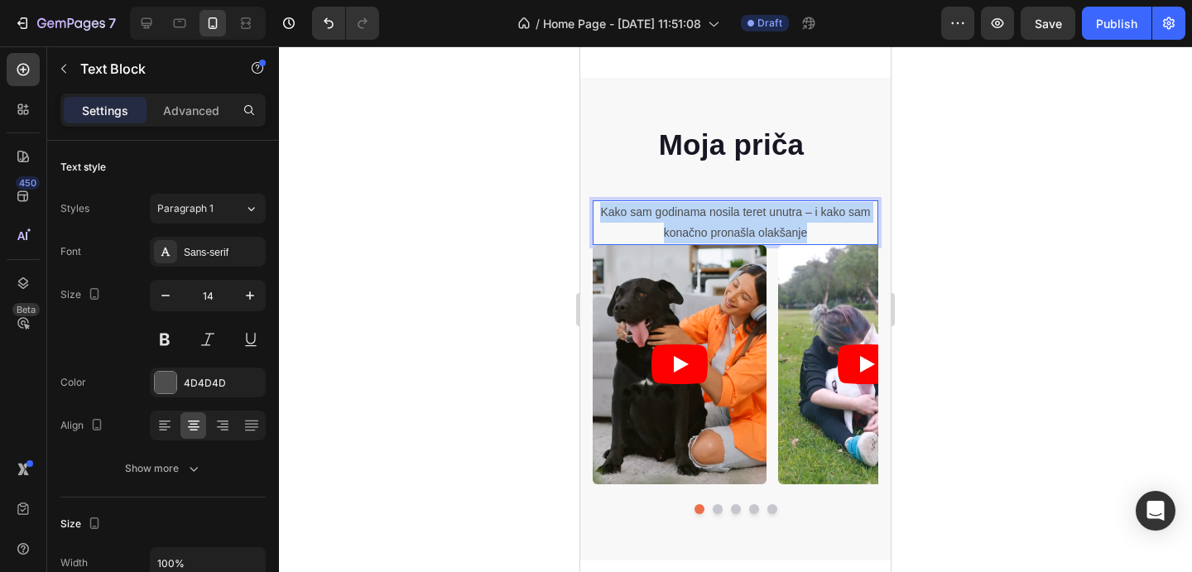
click at [666, 213] on p "Kako sam godinama nosila teret unutra – i kako sam konačno pronašla olakšanje" at bounding box center [736, 222] width 282 height 41
click at [967, 218] on div at bounding box center [735, 309] width 913 height 526
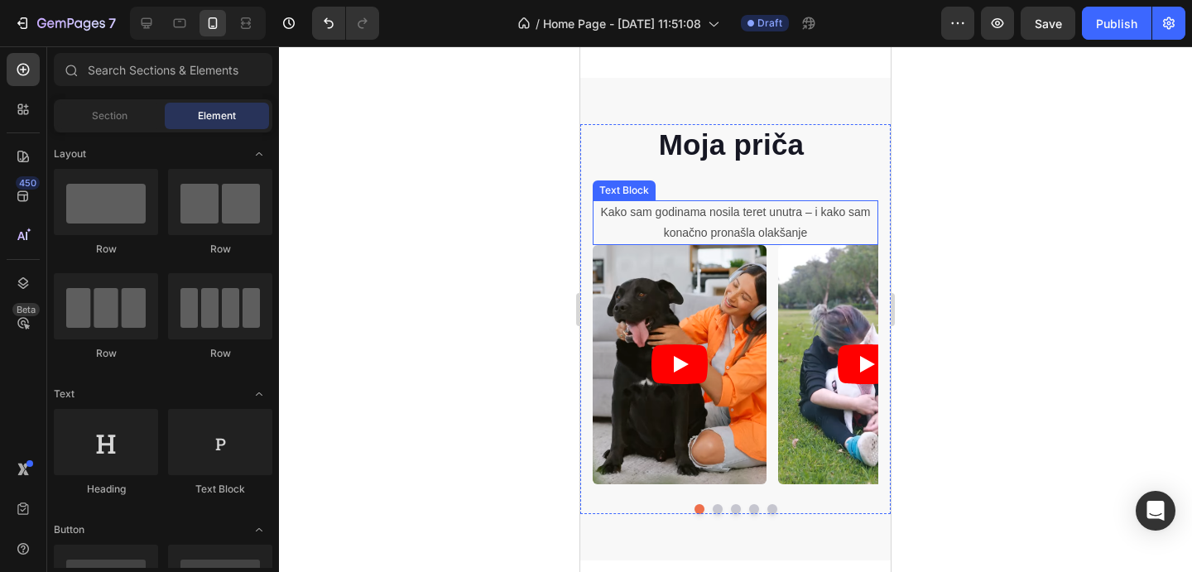
click at [875, 212] on p "Kako sam godinama nosila teret unutra – i kako sam konačno pronašla olakšanje" at bounding box center [736, 222] width 282 height 41
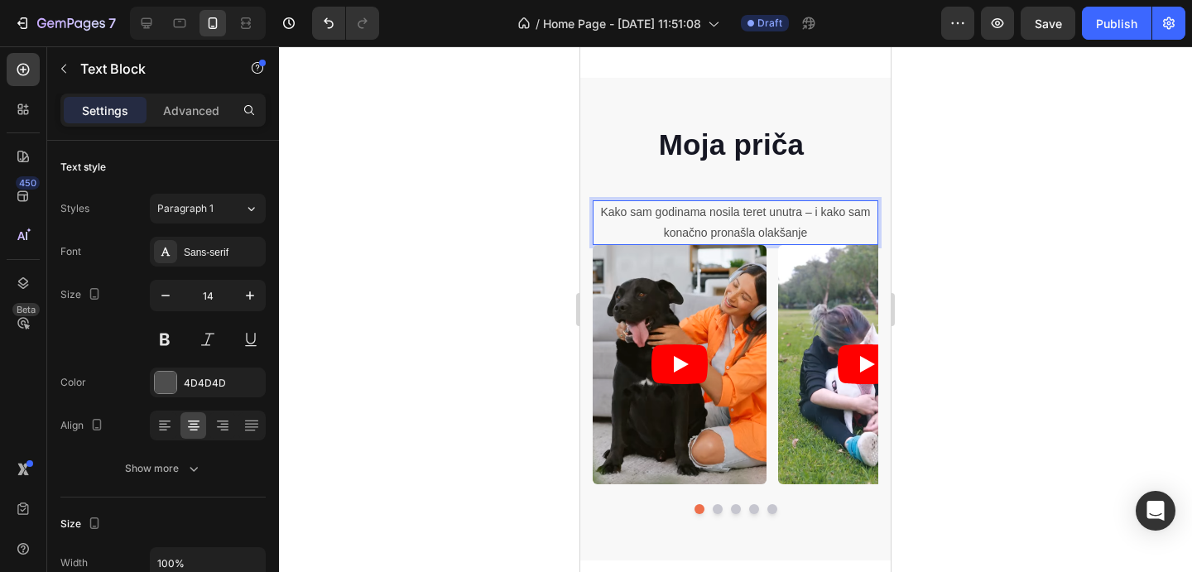
click at [991, 267] on div at bounding box center [735, 309] width 913 height 526
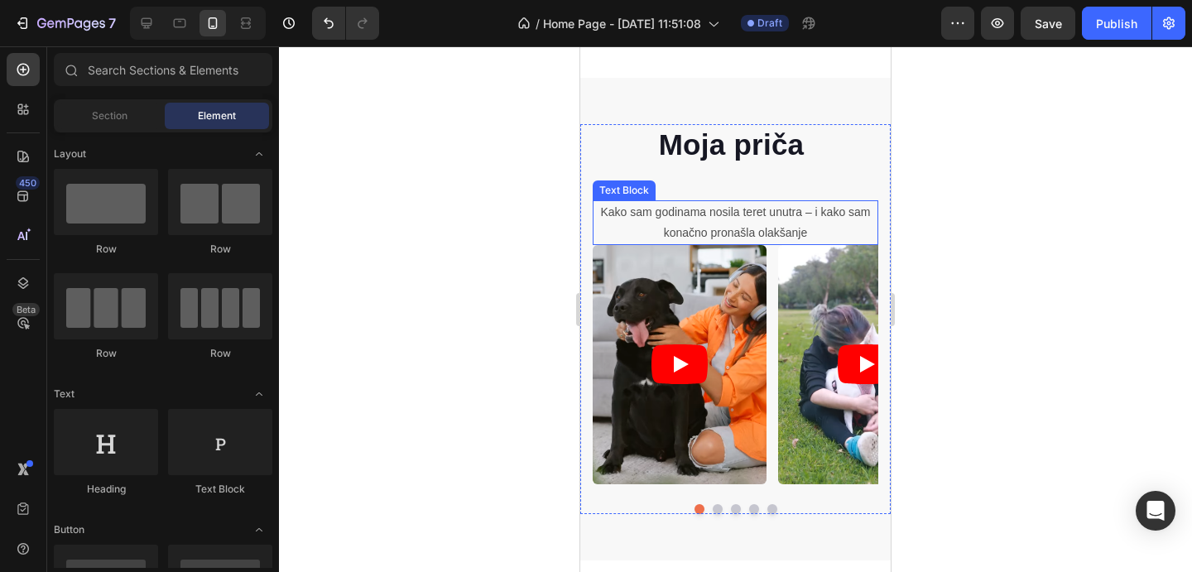
click at [832, 233] on p "Kako sam godinama nosila teret unutra – i kako sam konačno pronašla olakšanje" at bounding box center [736, 222] width 282 height 41
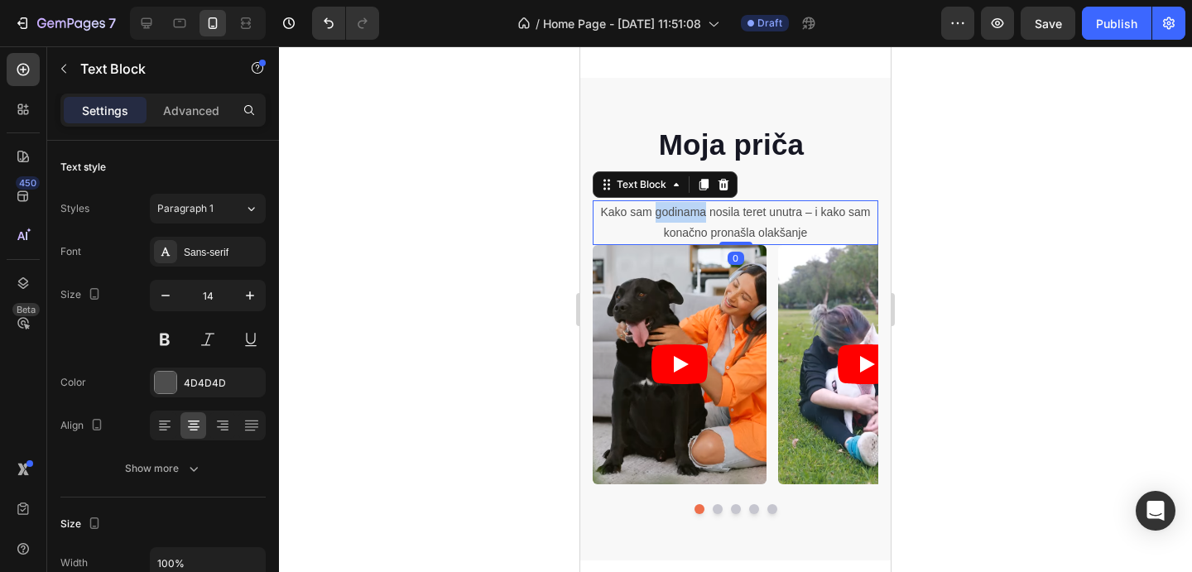
click at [677, 215] on p "Kako sam godinama nosila teret unutra – i kako sam konačno pronašla olakšanje" at bounding box center [736, 222] width 282 height 41
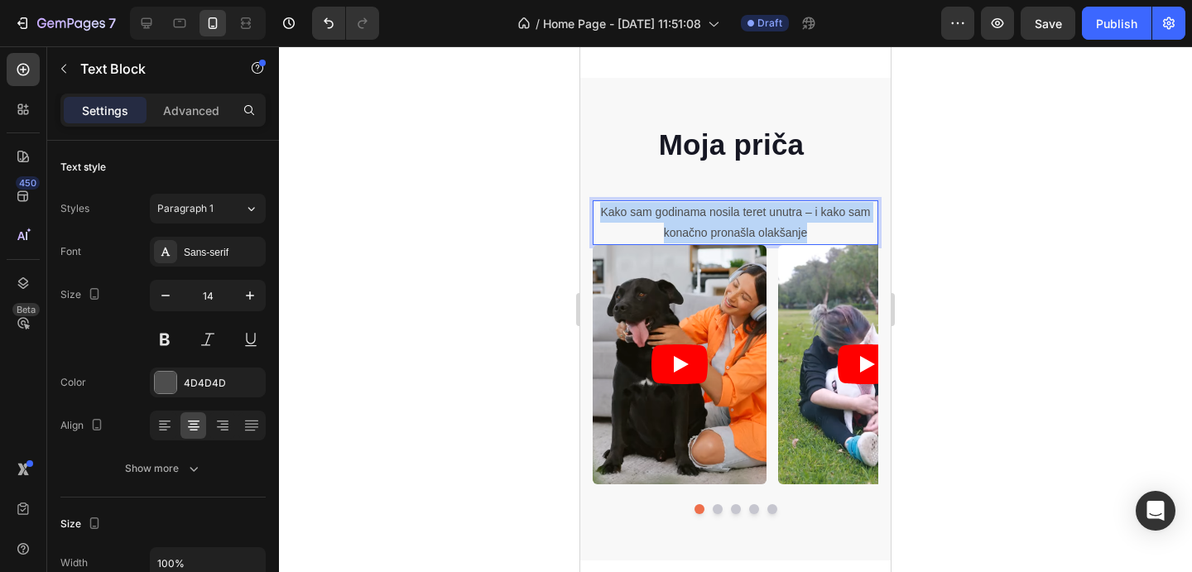
click at [677, 215] on p "Kako sam godinama nosila teret unutra – i kako sam konačno pronašla olakšanje" at bounding box center [736, 222] width 282 height 41
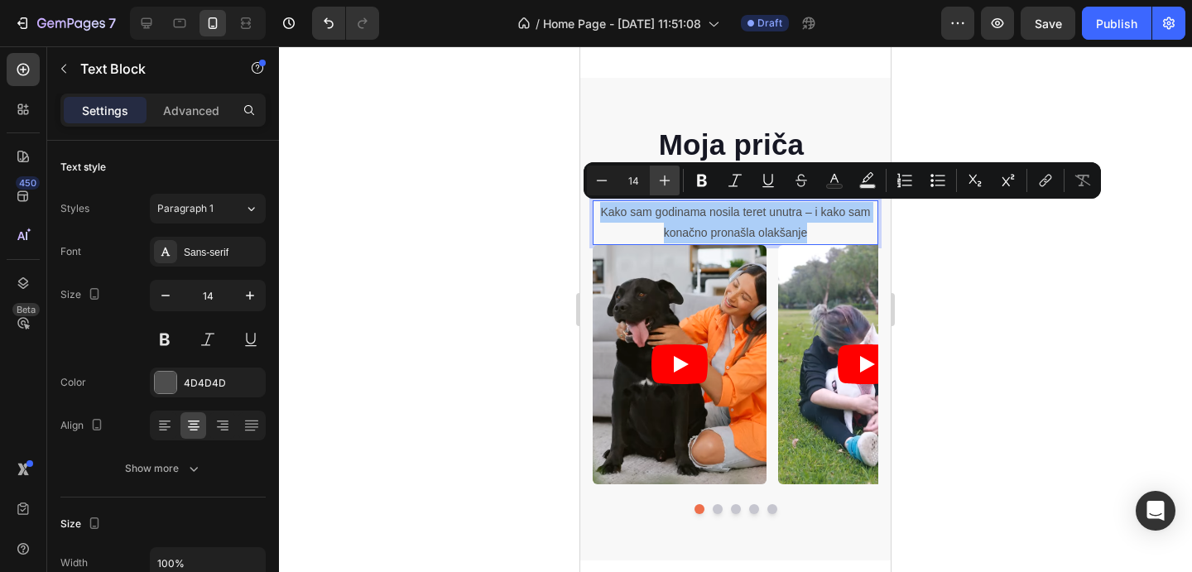
click at [670, 176] on icon "Editor contextual toolbar" at bounding box center [665, 180] width 17 height 17
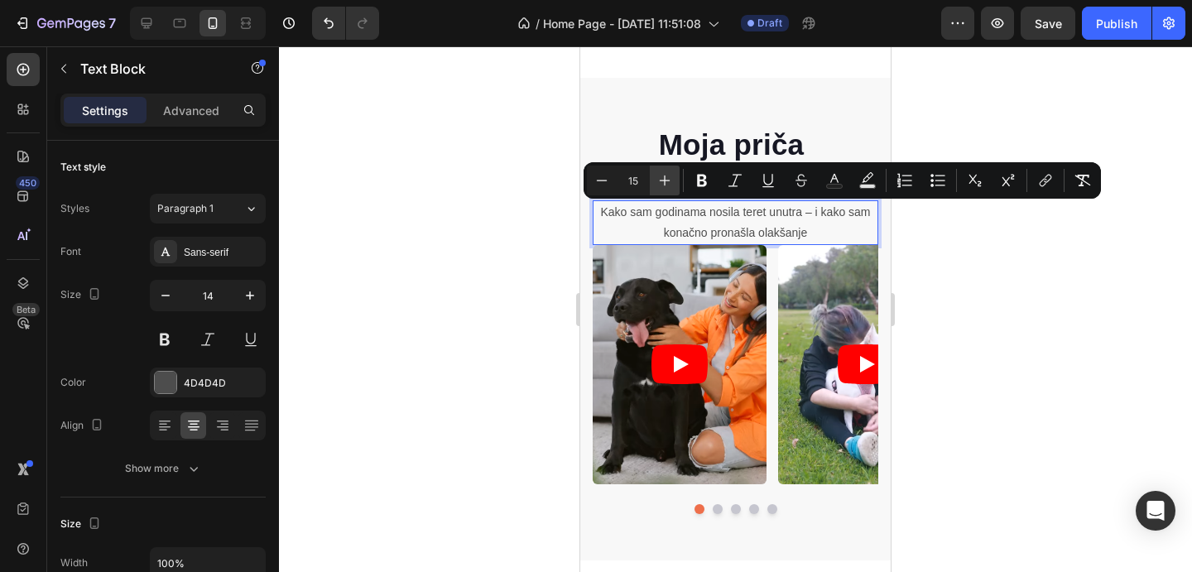
click at [670, 176] on icon "Editor contextual toolbar" at bounding box center [665, 180] width 17 height 17
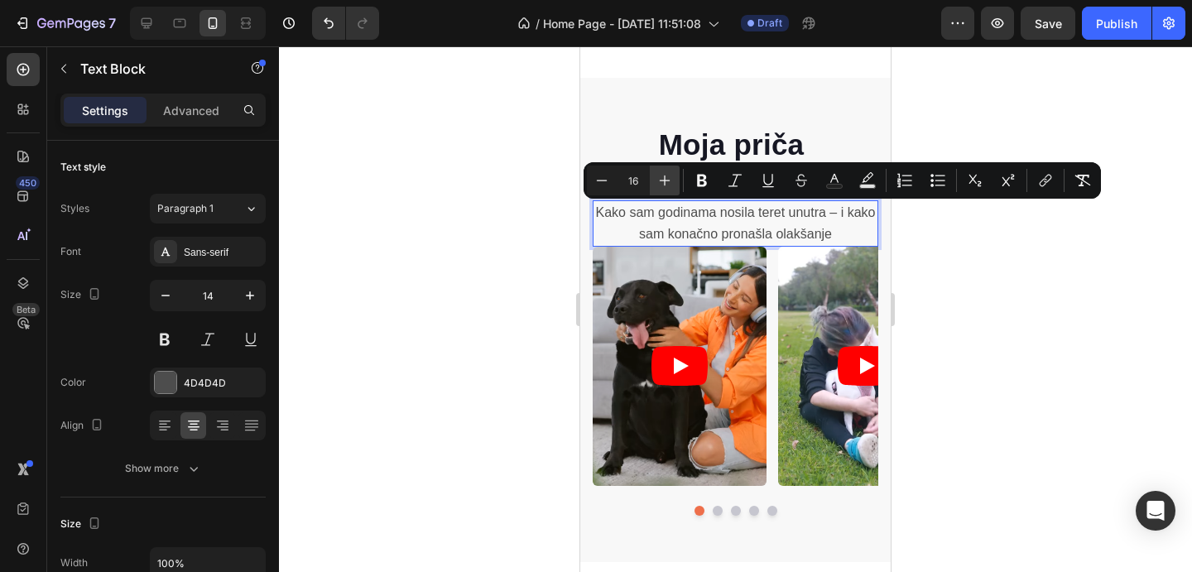
click at [670, 176] on icon "Editor contextual toolbar" at bounding box center [665, 180] width 17 height 17
type input "18"
click at [988, 338] on div at bounding box center [735, 309] width 913 height 526
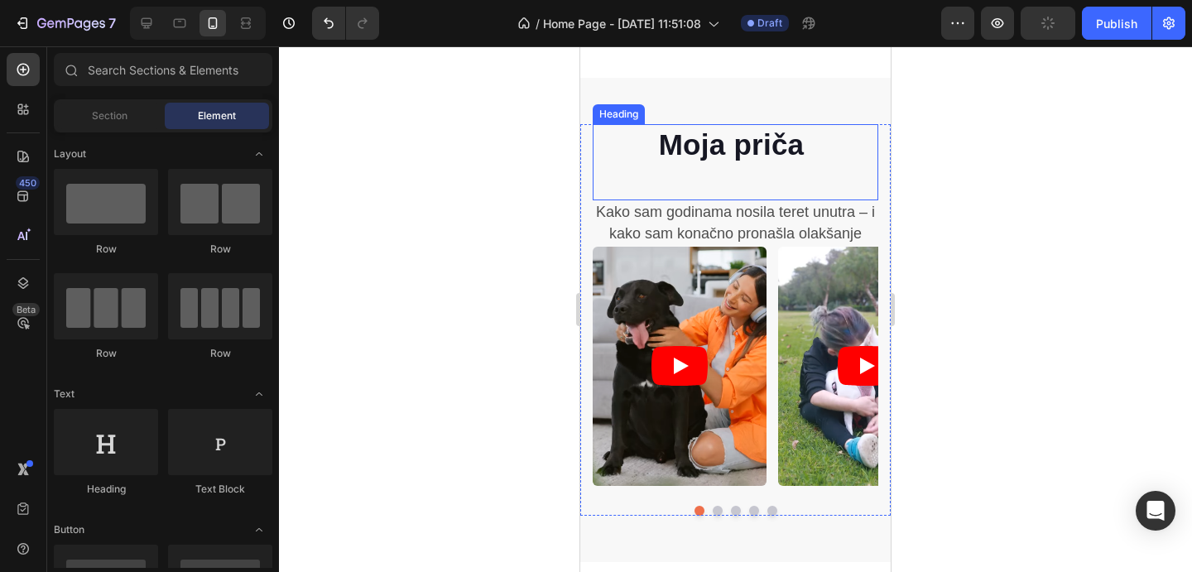
click at [771, 152] on strong "Moja priča" at bounding box center [732, 144] width 146 height 32
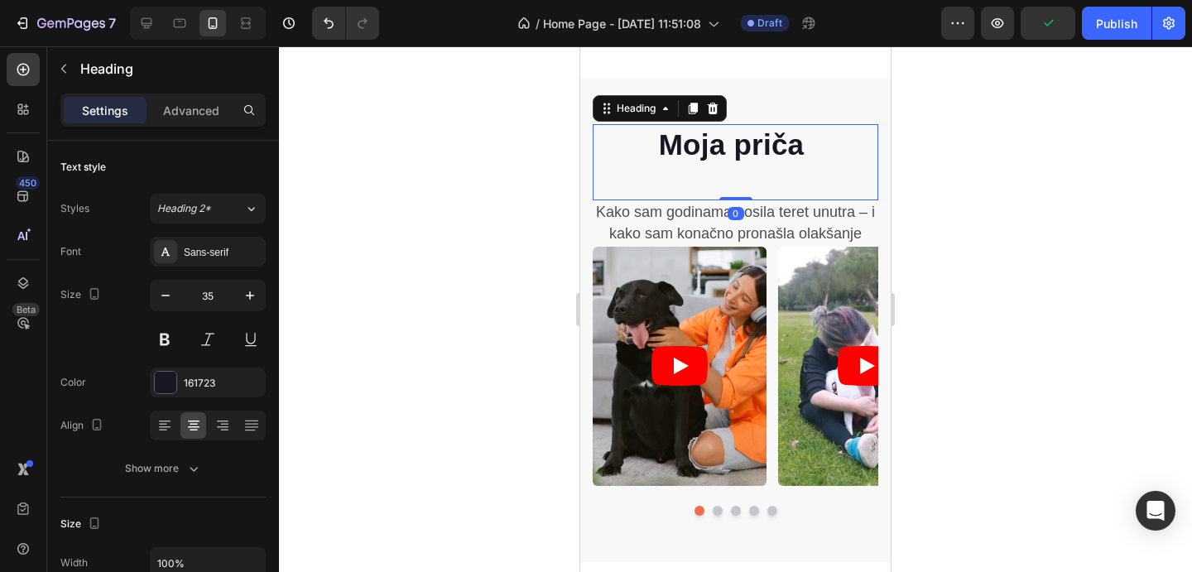
click at [707, 181] on div "Moja priča Heading 0" at bounding box center [736, 162] width 286 height 76
click at [201, 108] on p "Advanced" at bounding box center [191, 110] width 56 height 17
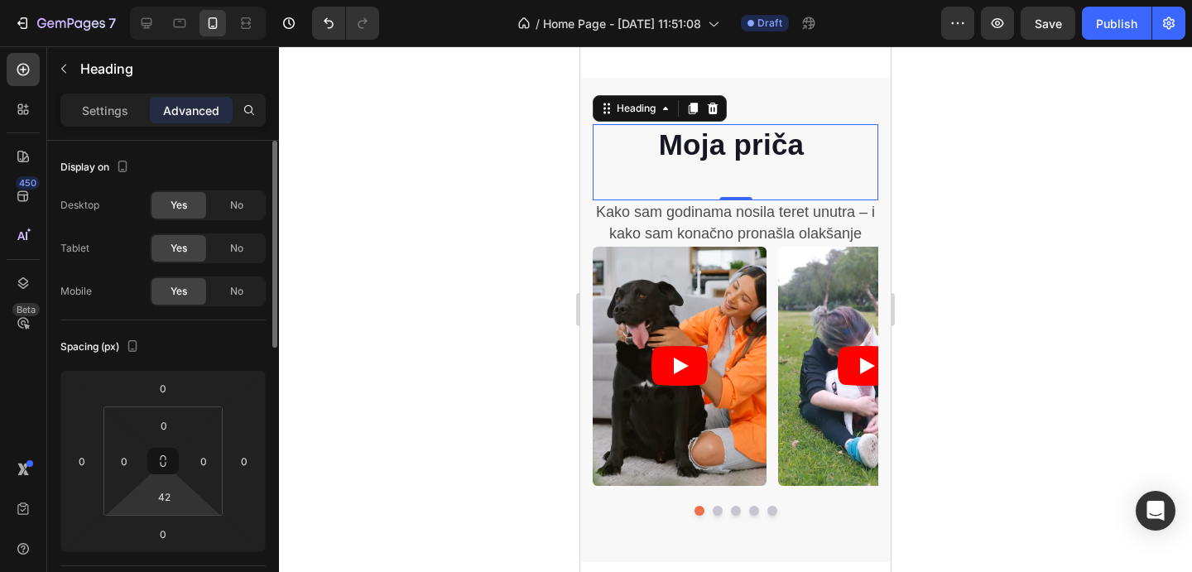
click at [185, 0] on html "7 Version history / Home Page - Aug 28, 11:51:08 Draft Preview Save Publish 450…" at bounding box center [596, 0] width 1192 height 0
click at [172, 496] on input "42" at bounding box center [163, 496] width 33 height 25
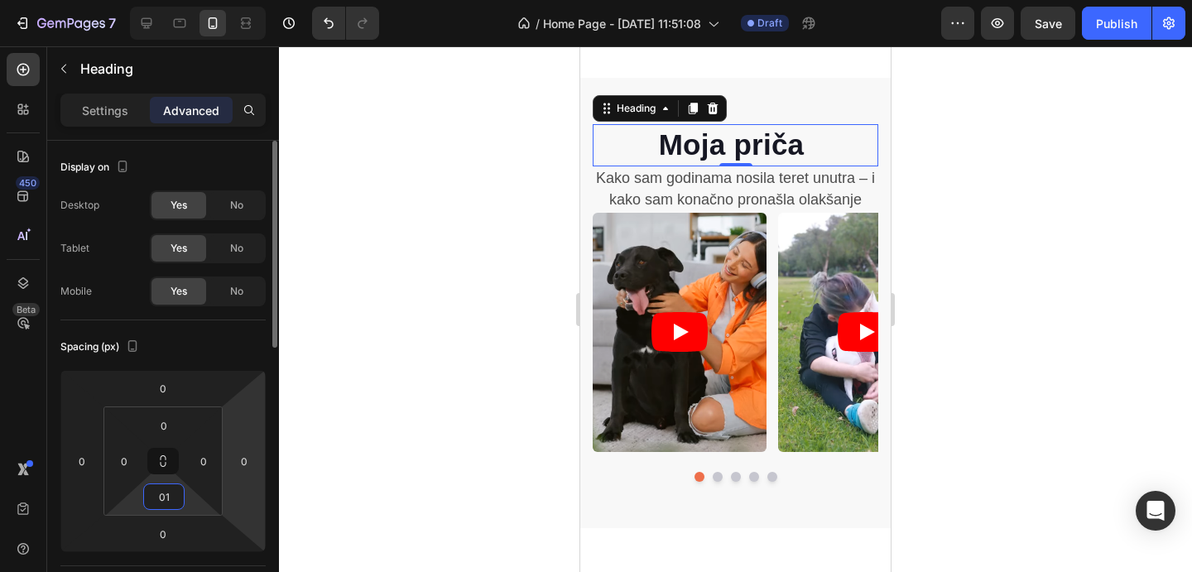
type input "0"
type input "10"
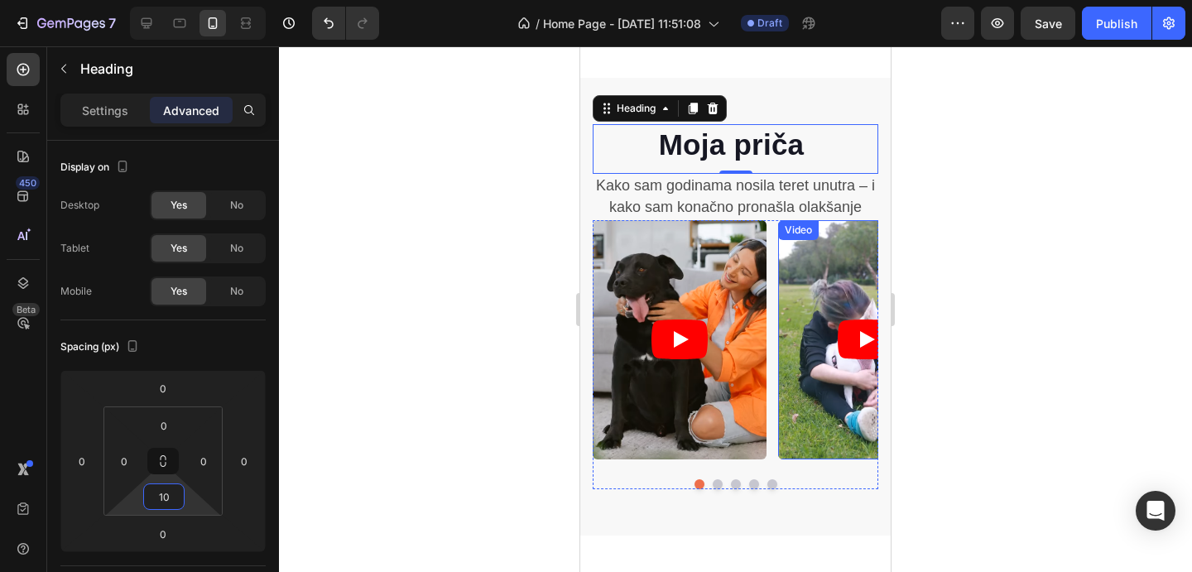
click at [1016, 333] on div at bounding box center [735, 309] width 913 height 526
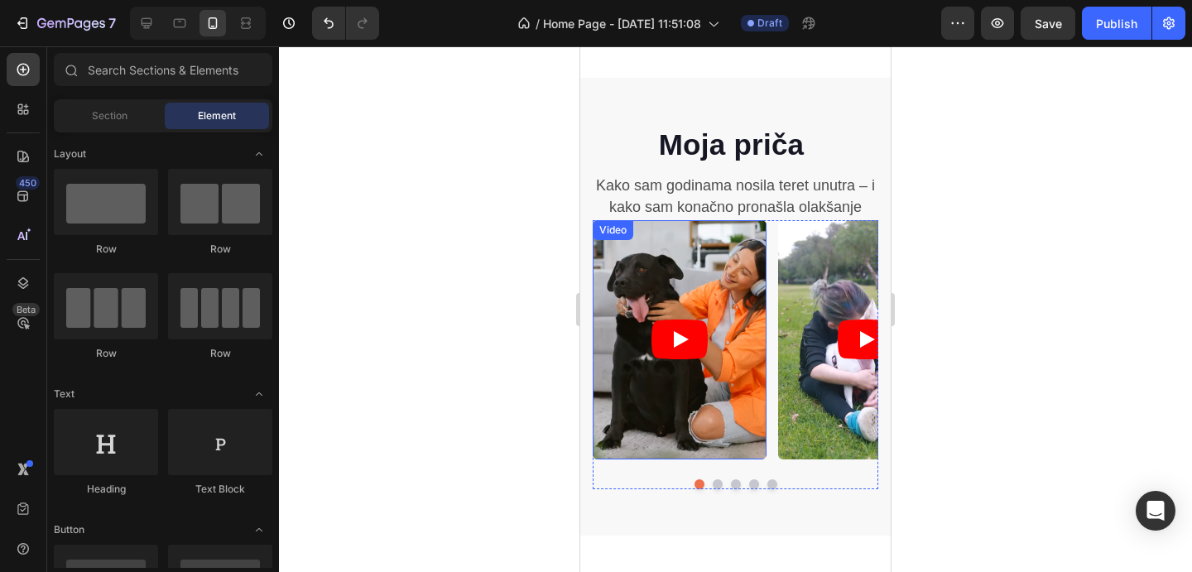
click at [744, 266] on article at bounding box center [680, 339] width 174 height 238
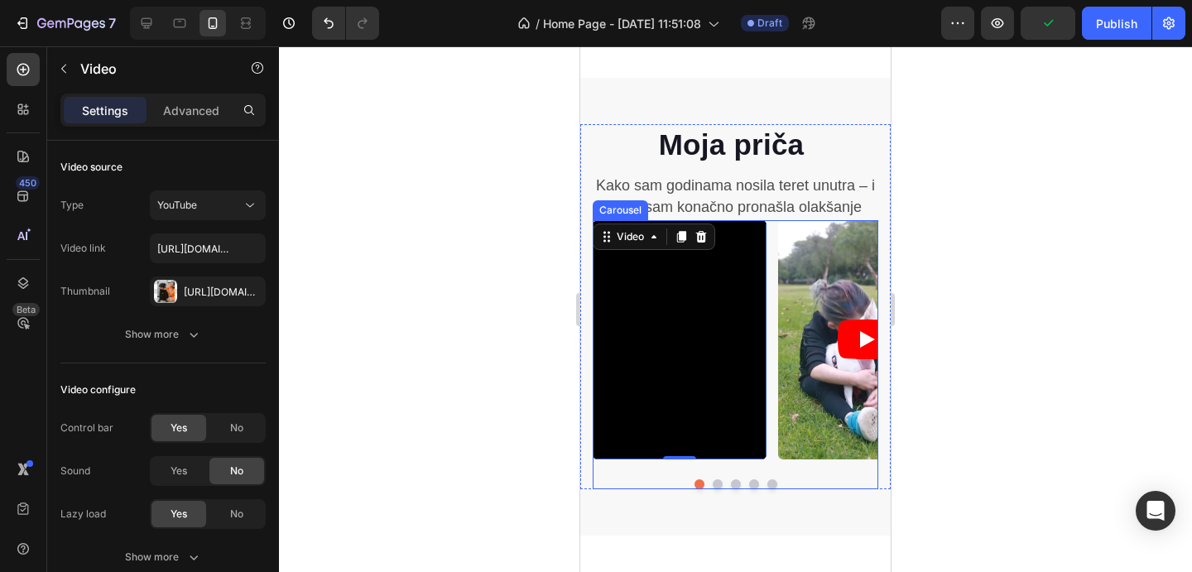
click at [773, 243] on div "Video 0 Video Video Video Video" at bounding box center [736, 339] width 286 height 238
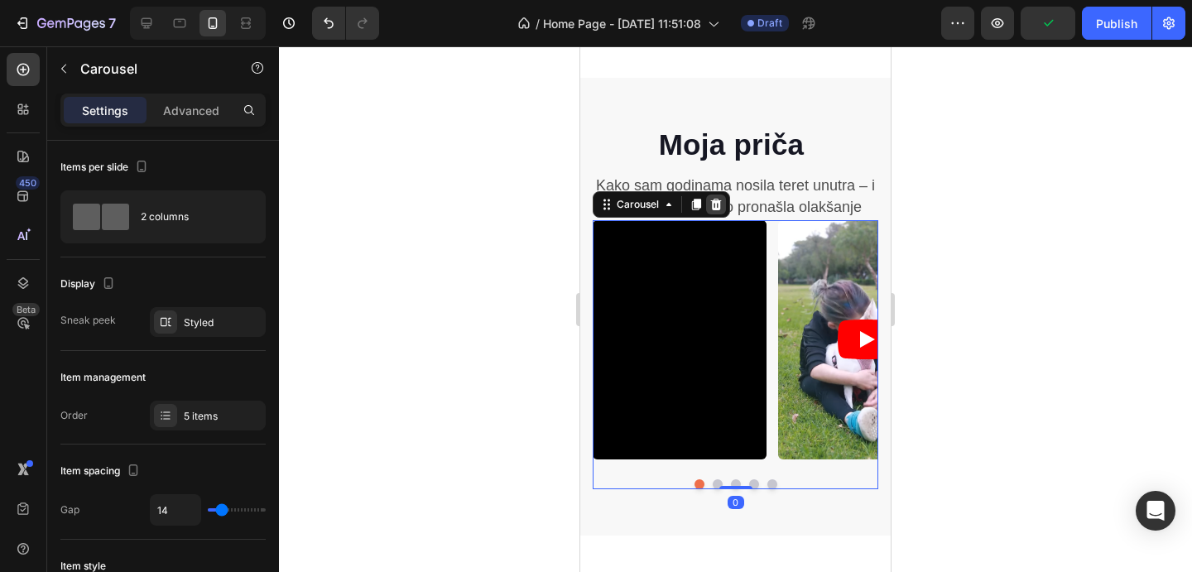
click at [719, 207] on icon at bounding box center [716, 205] width 11 height 12
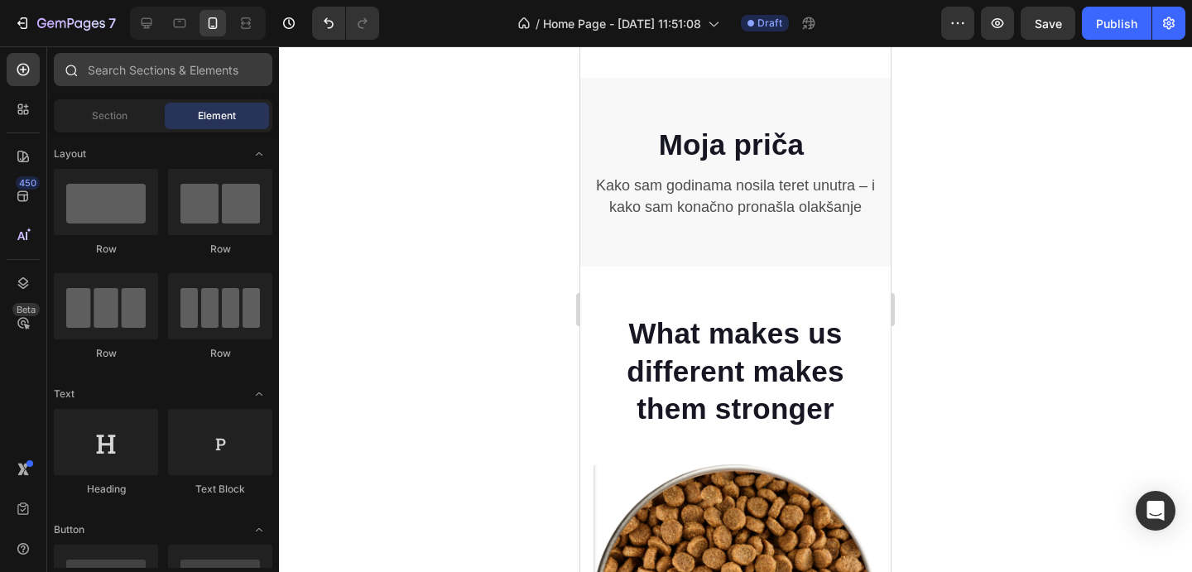
scroll to position [697, 0]
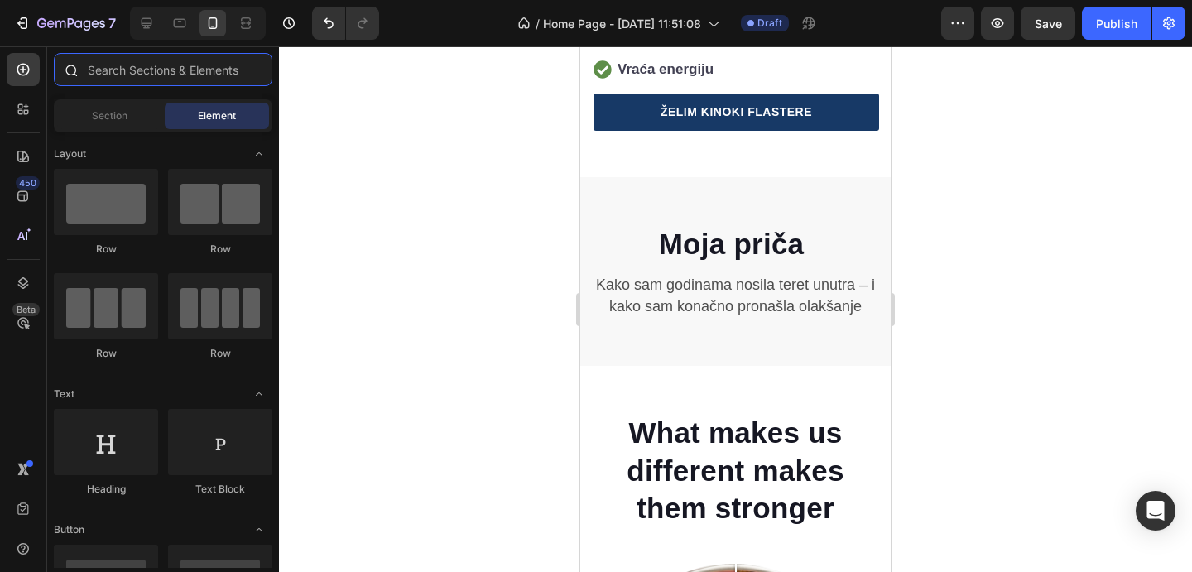
click at [164, 76] on input "text" at bounding box center [163, 69] width 219 height 33
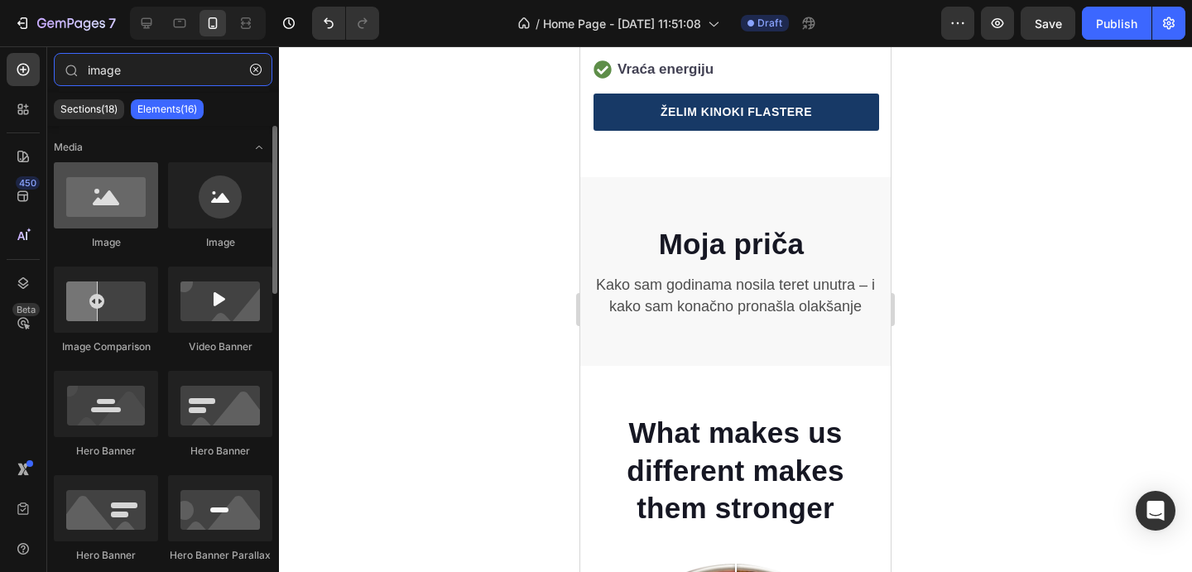
type input "image"
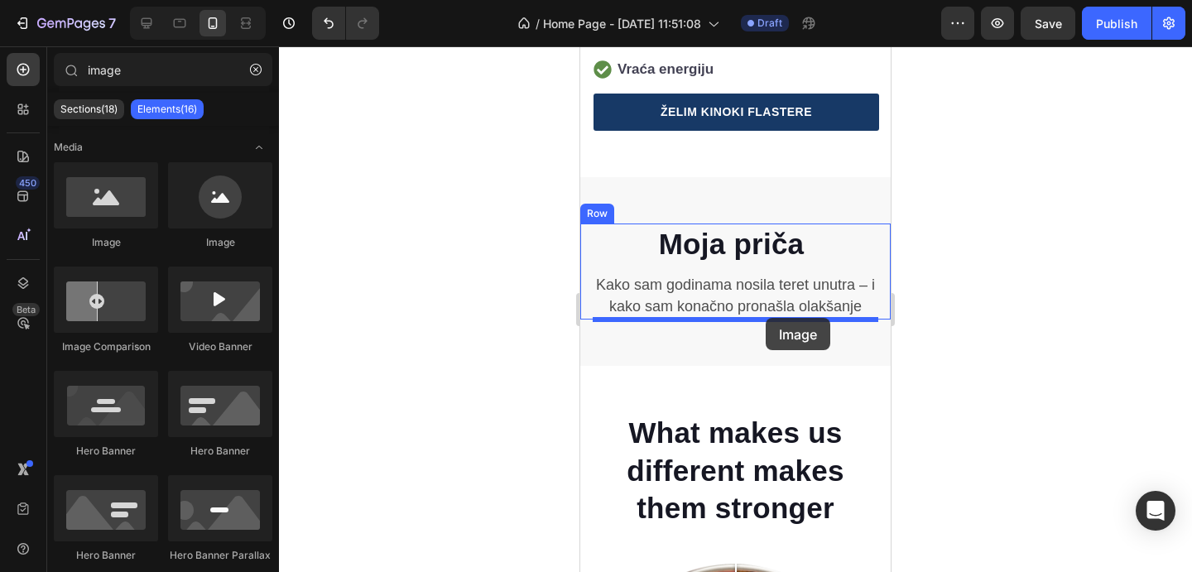
drag, startPoint x: 711, startPoint y: 265, endPoint x: 766, endPoint y: 319, distance: 76.7
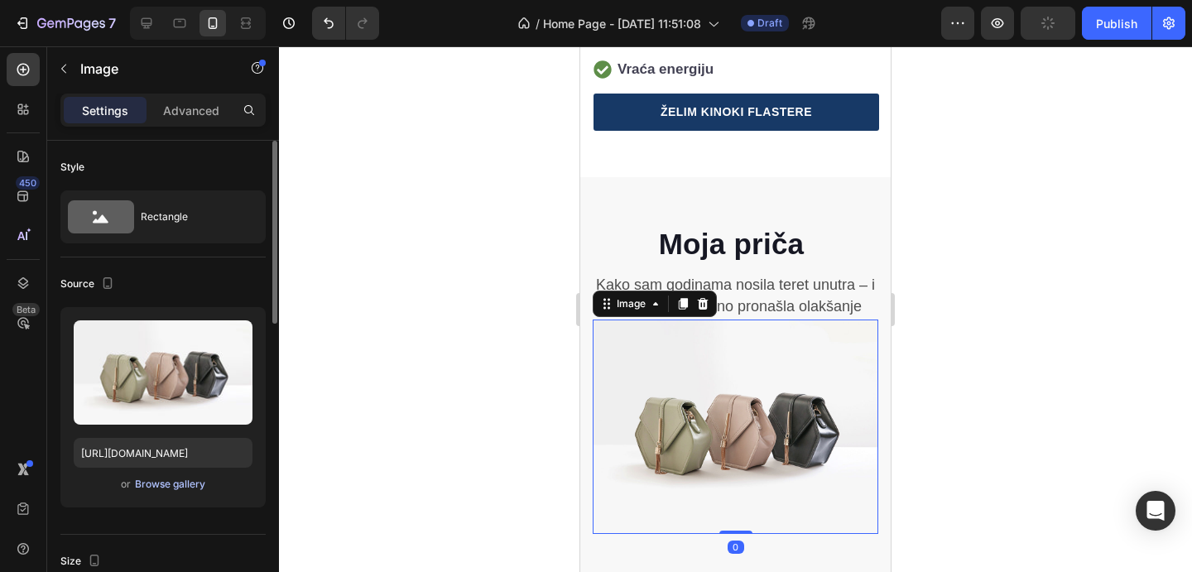
click at [193, 479] on div "Browse gallery" at bounding box center [170, 484] width 70 height 15
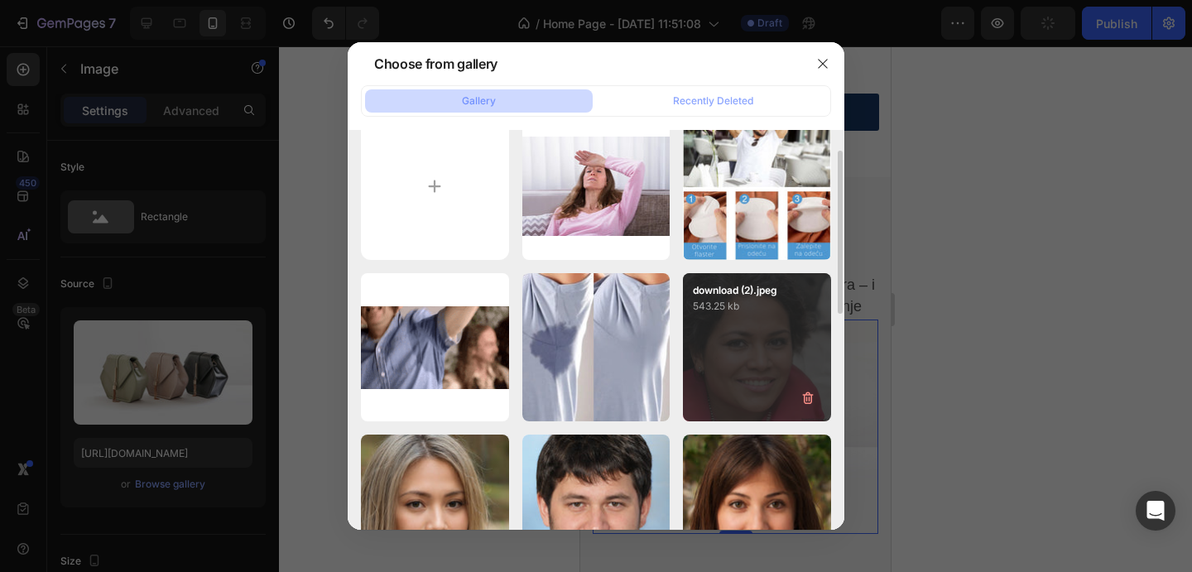
scroll to position [36, 0]
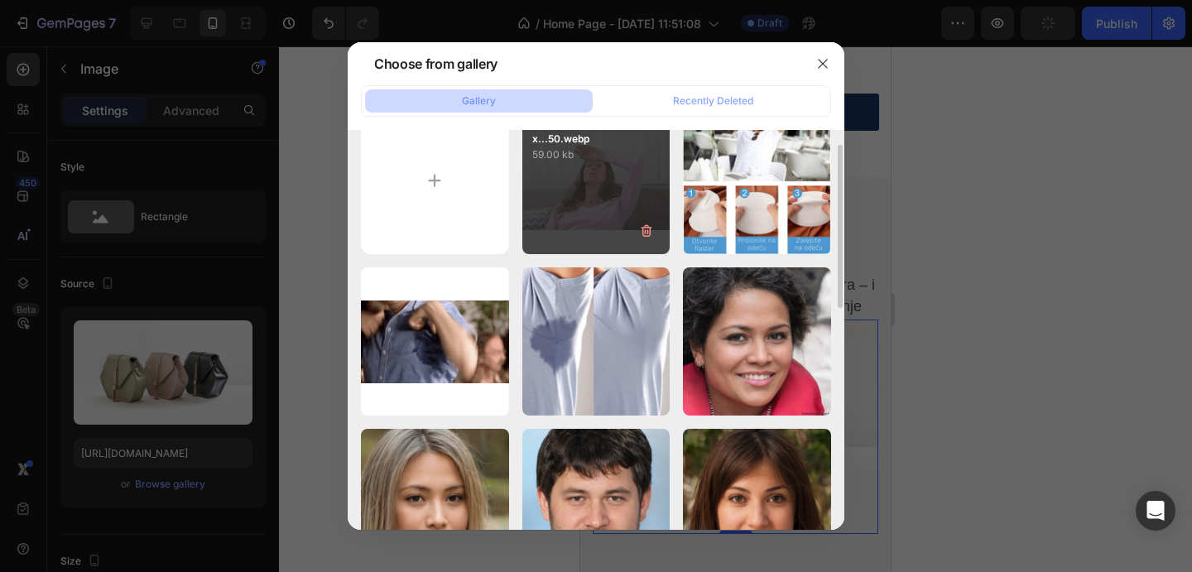
click at [603, 169] on div "1746822230467-my-tex...50.webp 59.00 kb" at bounding box center [597, 181] width 148 height 148
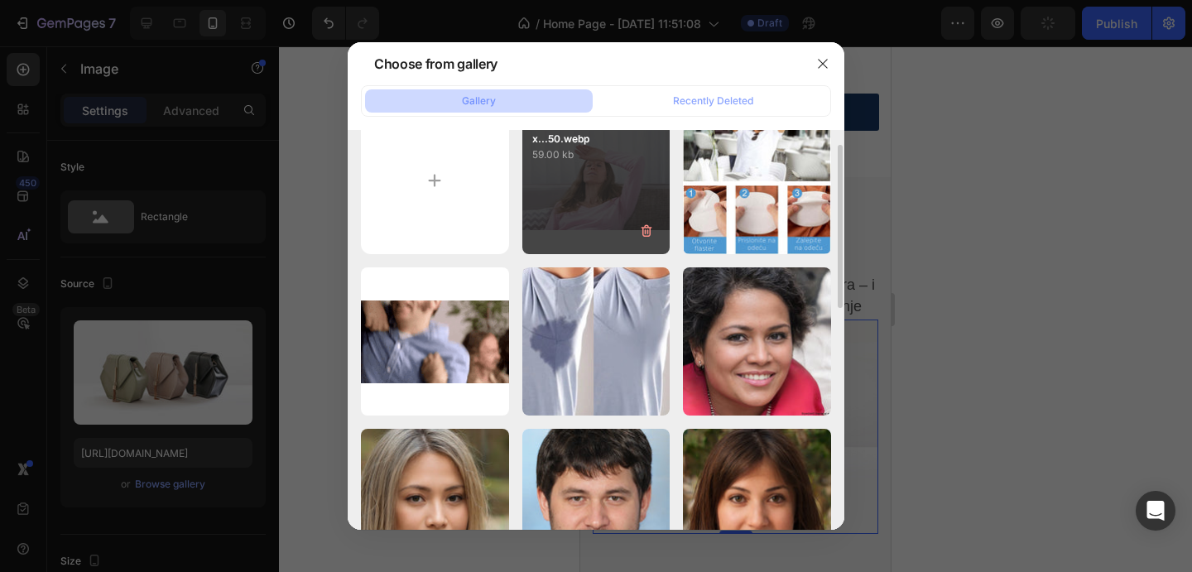
type input "https://cdn.shopify.com/s/files/1/0772/5085/5171/files/gempages_580184976394290…"
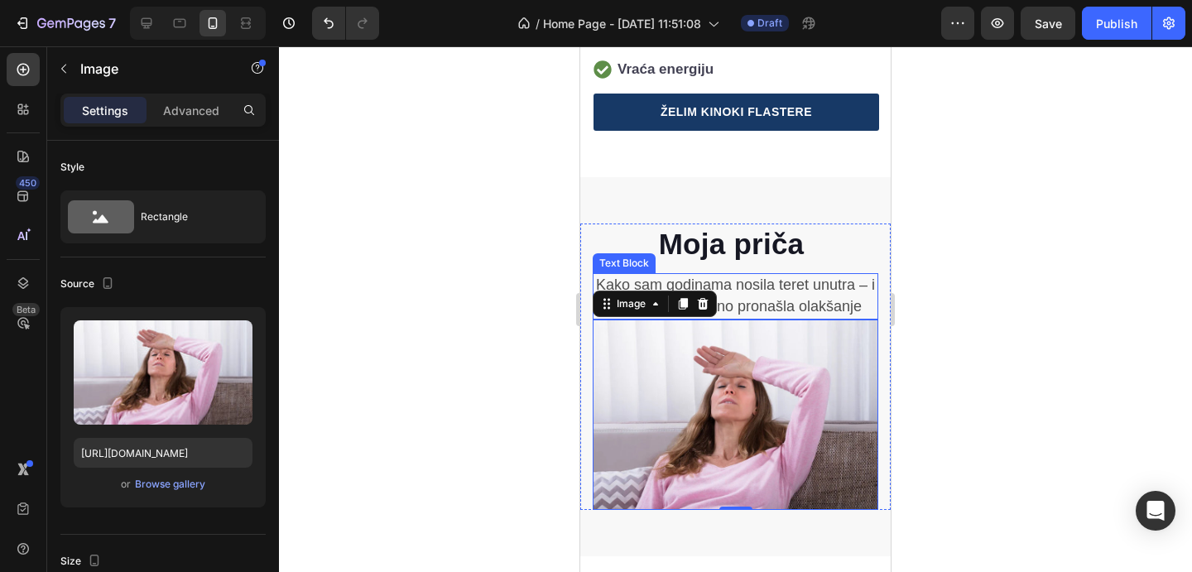
click at [834, 294] on p "Kako sam godinama nosila teret unutra – i kako sam konačno pronašla olakšanje" at bounding box center [736, 296] width 282 height 43
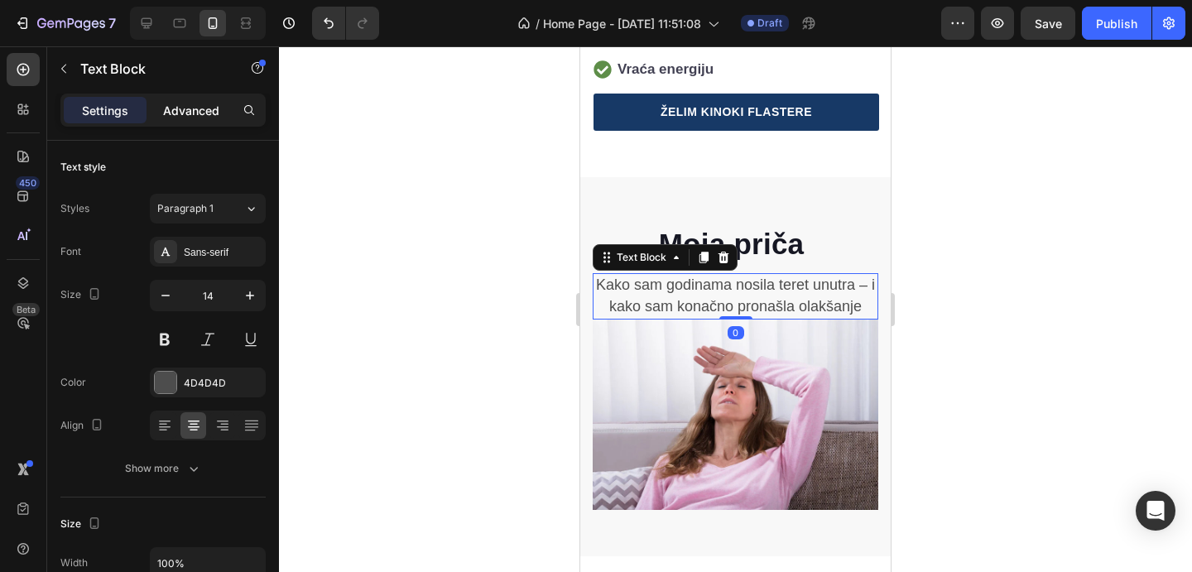
click at [190, 114] on p "Advanced" at bounding box center [191, 110] width 56 height 17
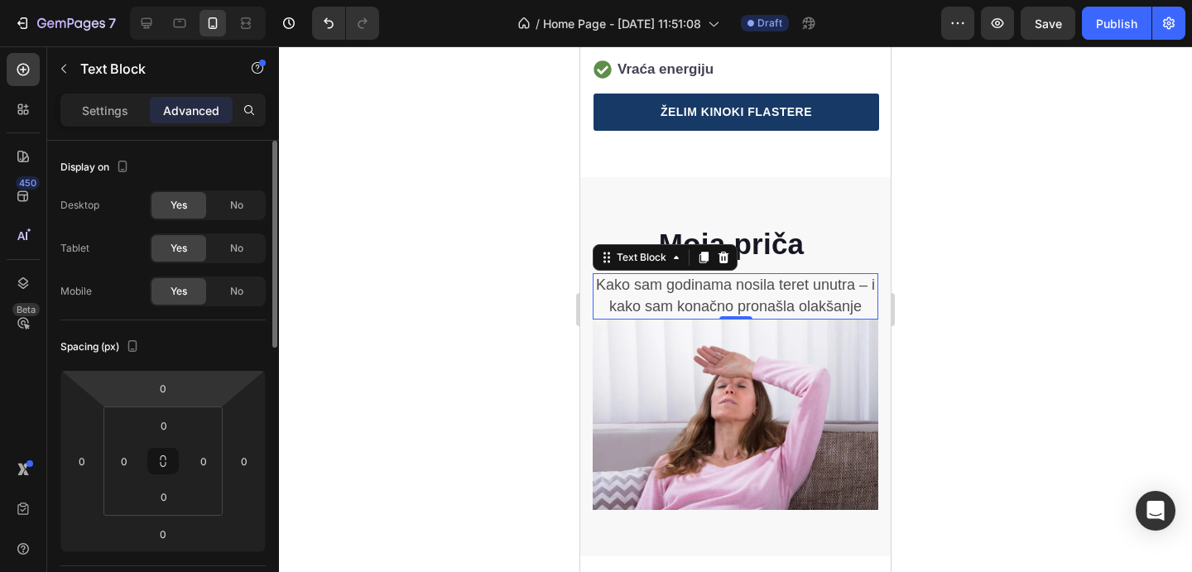
click at [176, 0] on html "7 Version history / Home Page - Aug 28, 11:51:08 Draft Preview Save Publish 450…" at bounding box center [596, 0] width 1192 height 0
click at [171, 392] on input "0" at bounding box center [163, 388] width 33 height 25
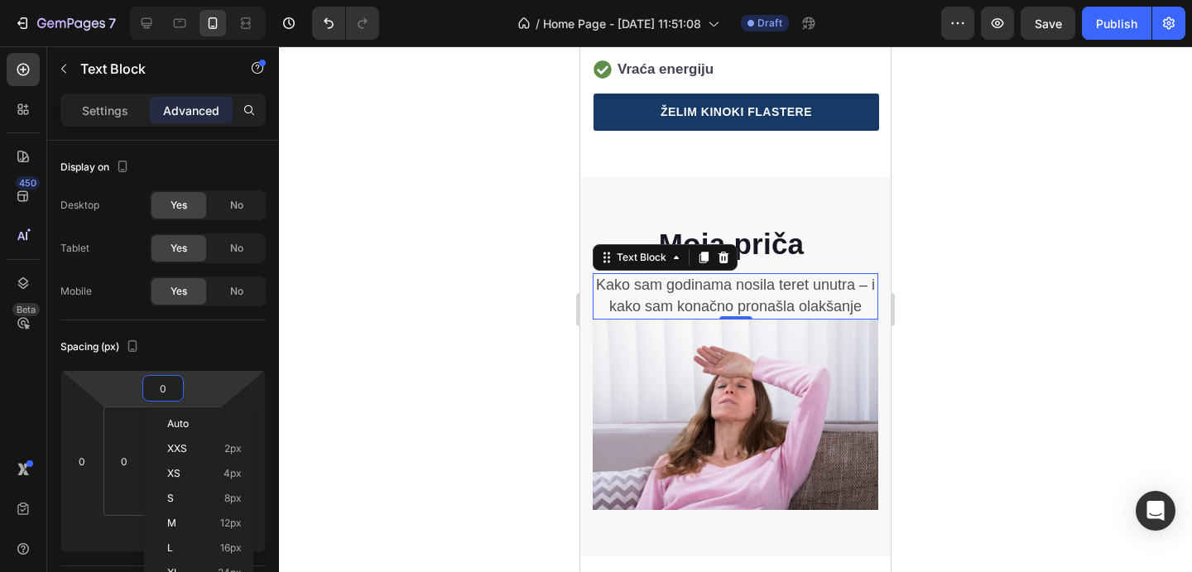
click at [303, 374] on div at bounding box center [735, 309] width 913 height 526
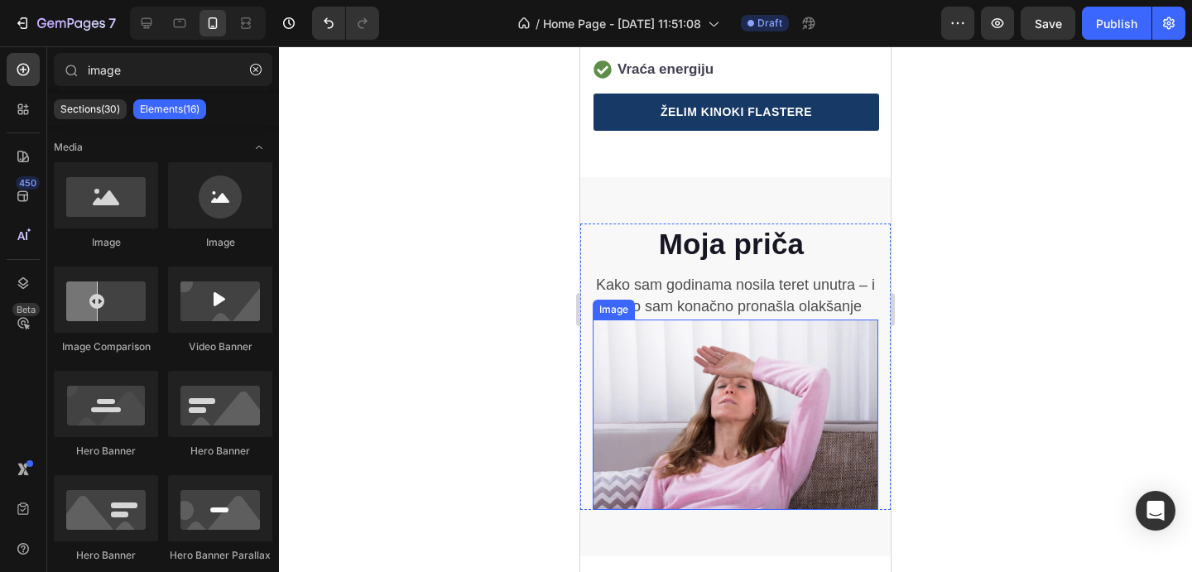
click at [619, 318] on div "Moja priča Heading Kako sam godinama nosila teret unutra – i kako sam konačno p…" at bounding box center [736, 367] width 286 height 287
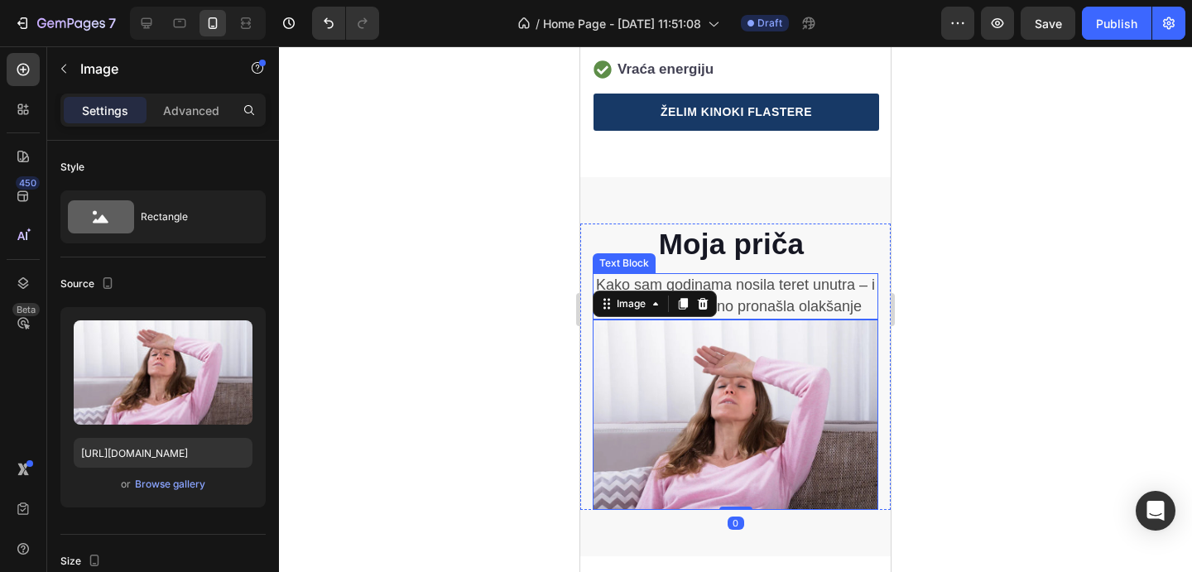
click at [750, 297] on span "Kako sam godinama nosila teret unutra – i kako sam konačno pronašla olakšanje" at bounding box center [735, 296] width 279 height 38
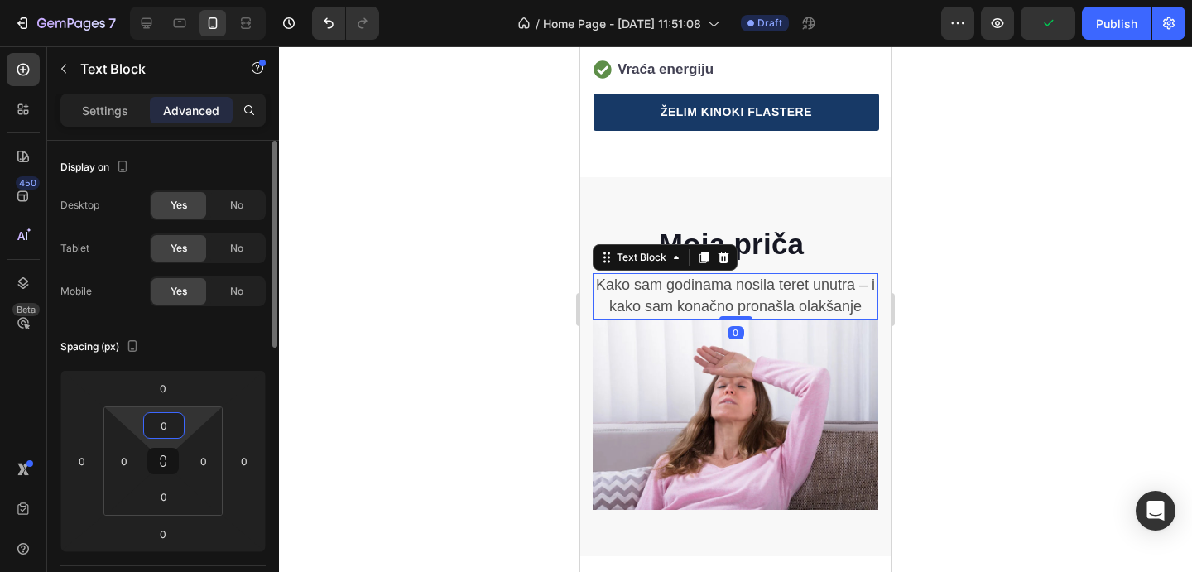
click at [171, 418] on input "0" at bounding box center [163, 425] width 33 height 25
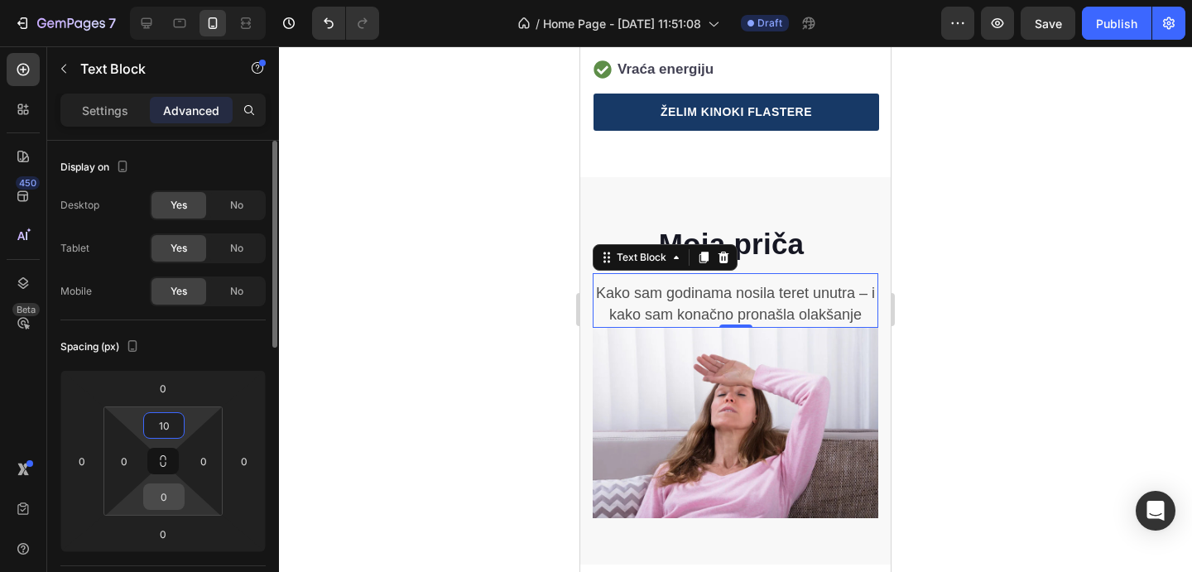
type input "10"
click at [159, 491] on input "0" at bounding box center [163, 496] width 33 height 25
type input "10"
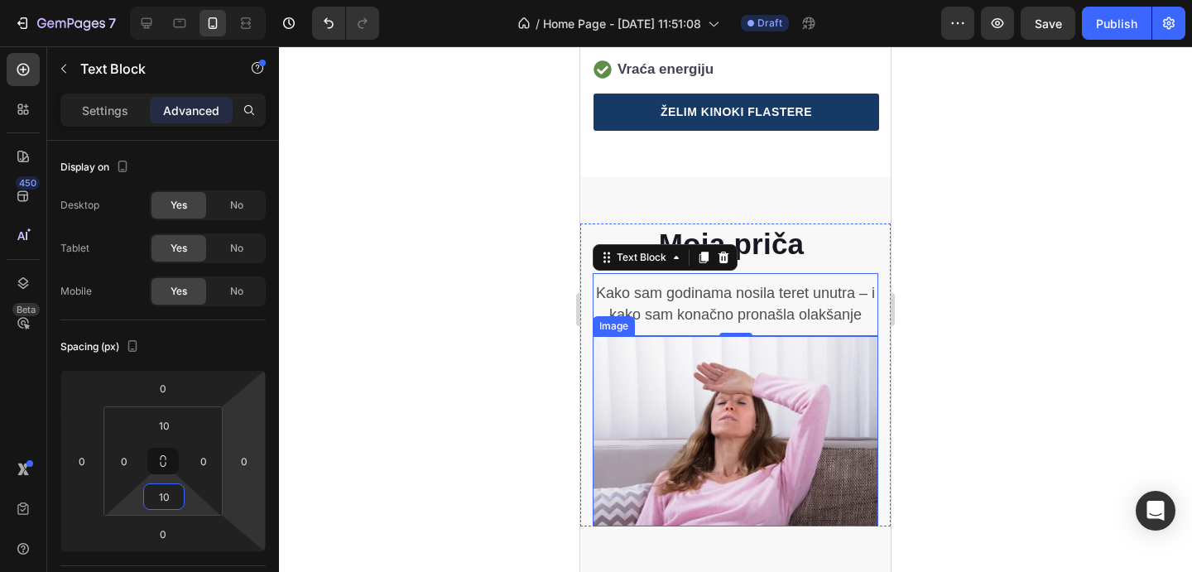
click at [1021, 357] on div at bounding box center [735, 309] width 913 height 526
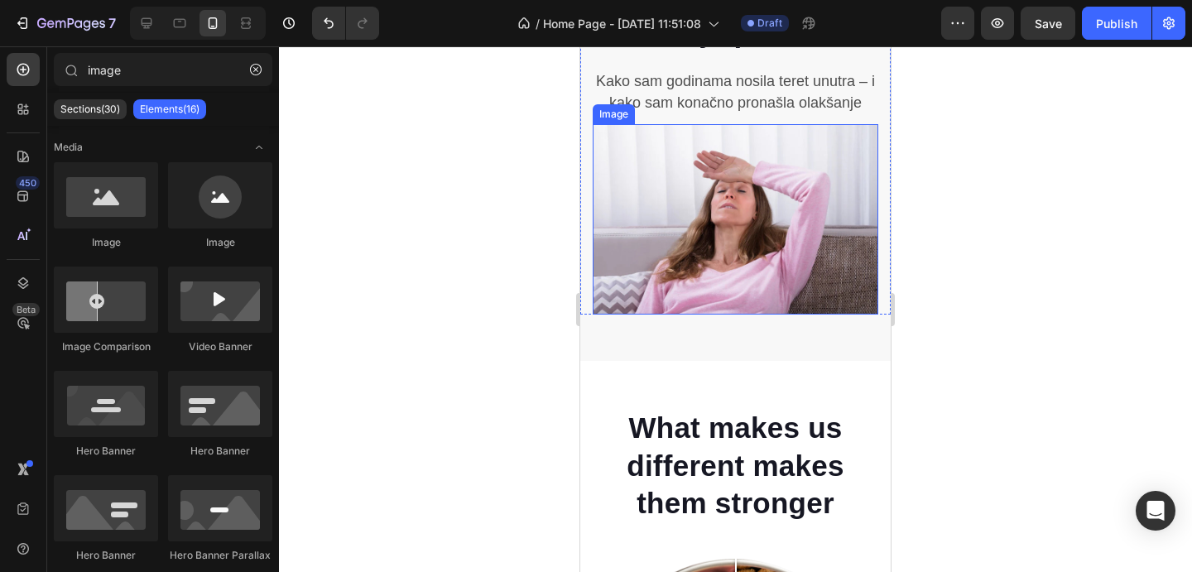
scroll to position [911, 0]
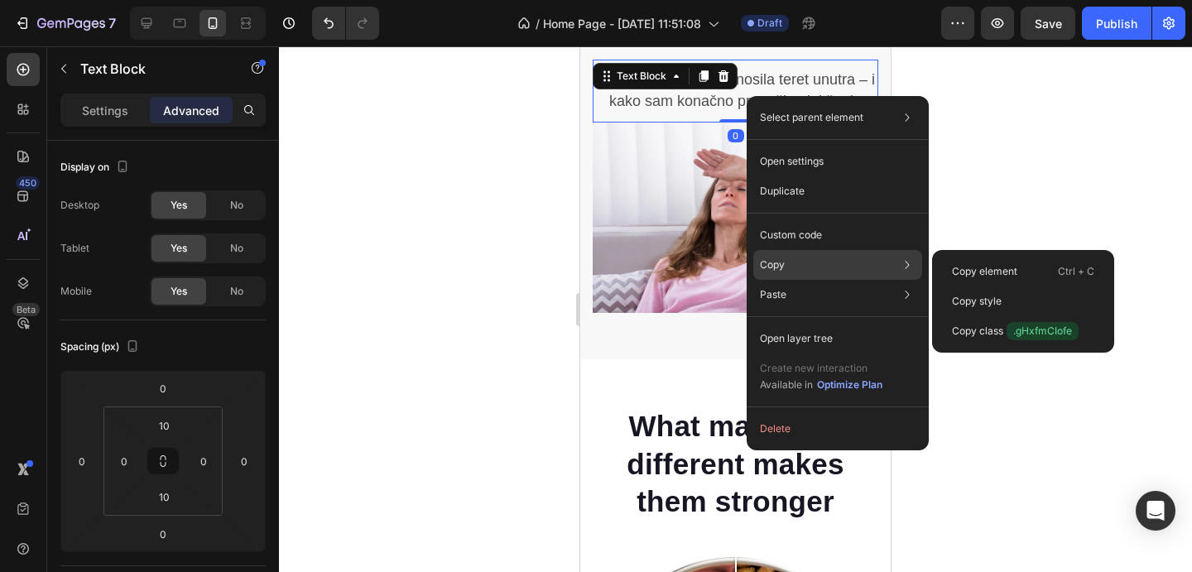
click at [780, 263] on p "Copy" at bounding box center [772, 265] width 25 height 15
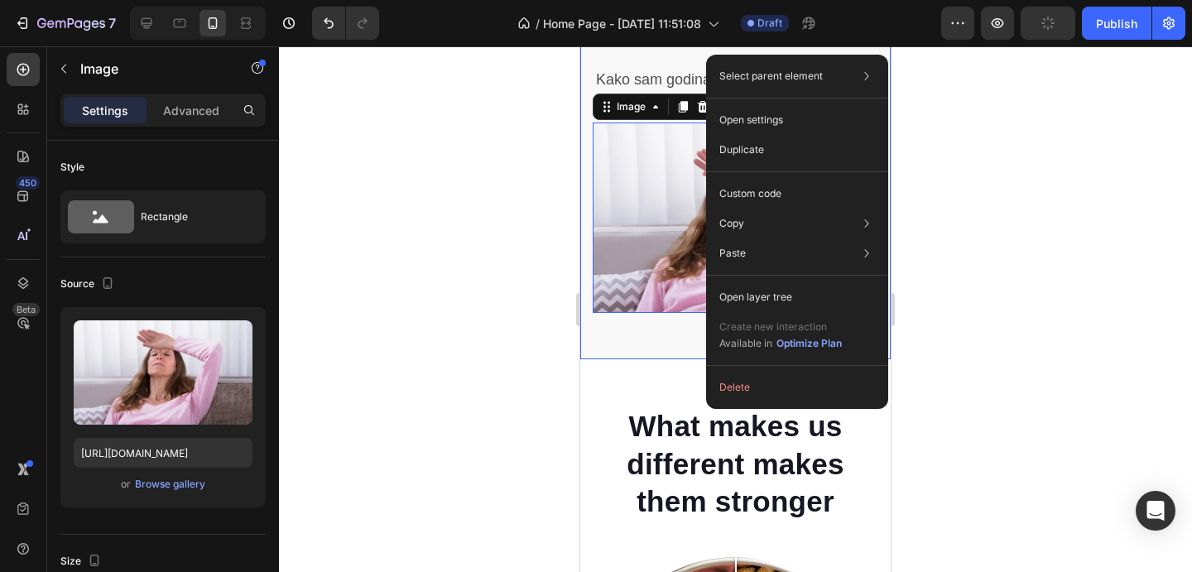
click at [670, 325] on div "Moja priča Heading Kako sam godinama nosila teret unutra – i kako sam konačno p…" at bounding box center [735, 168] width 311 height 316
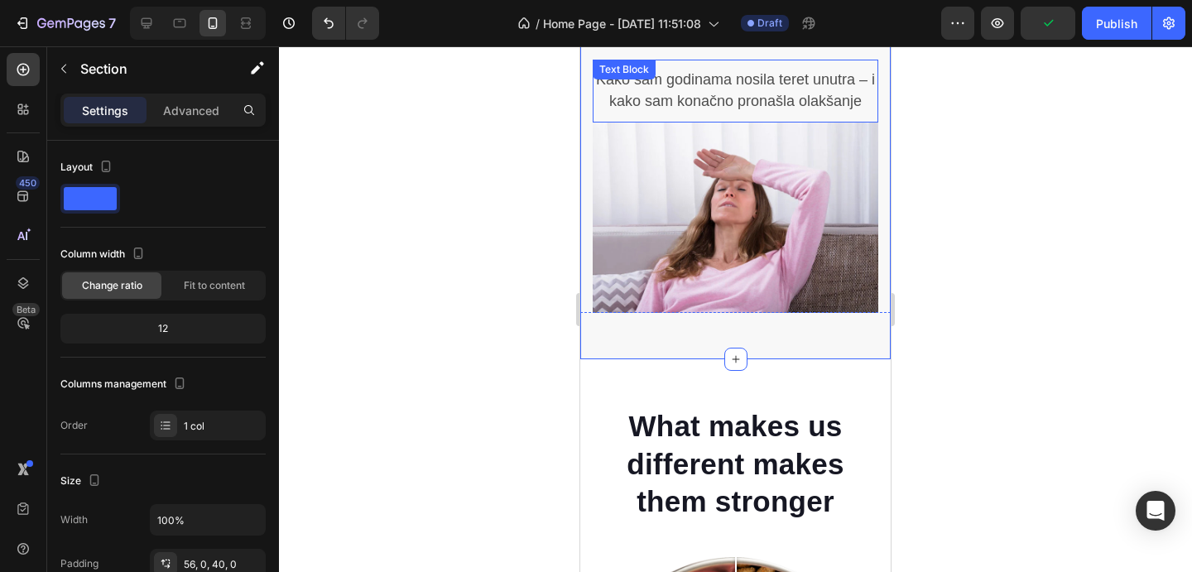
click at [697, 93] on span "Kako sam godinama nosila teret unutra – i kako sam konačno pronašla olakšanje" at bounding box center [735, 90] width 279 height 38
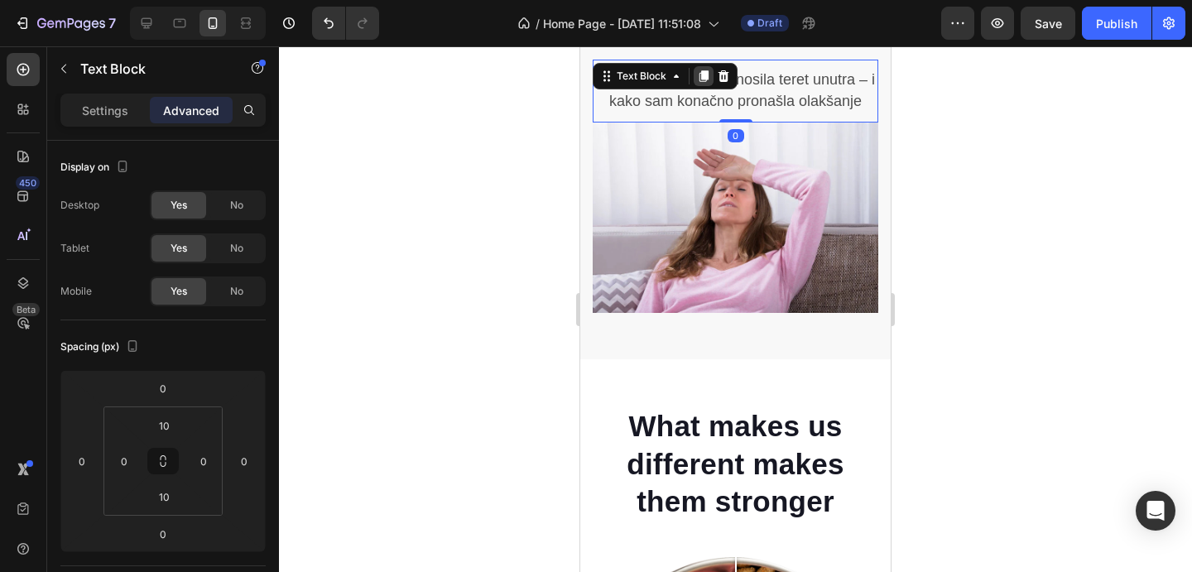
click at [704, 74] on icon at bounding box center [704, 76] width 9 height 12
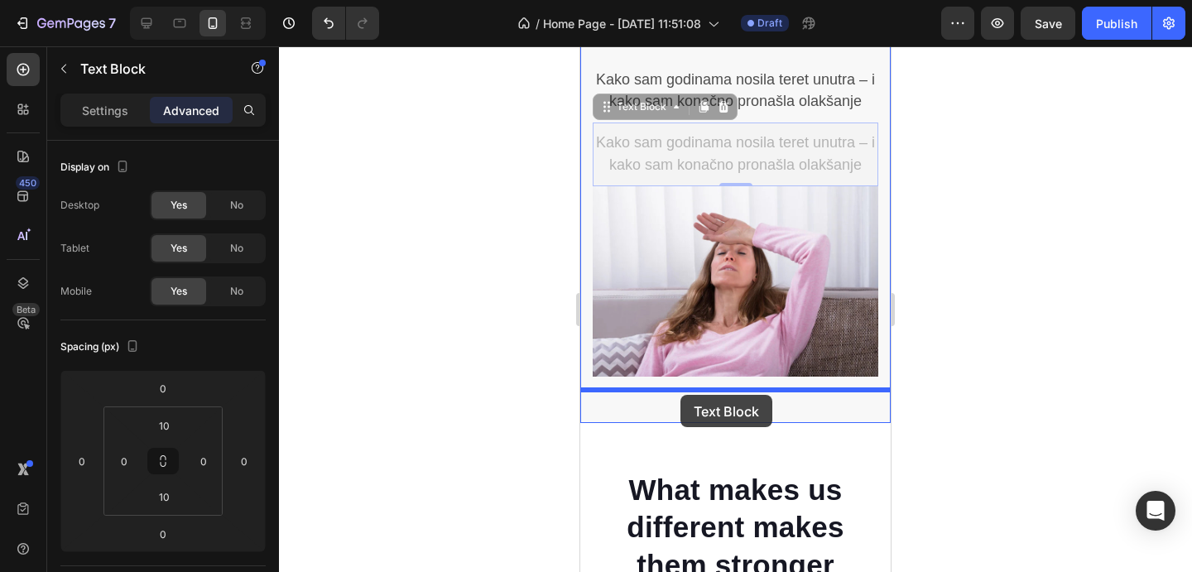
drag, startPoint x: 659, startPoint y: 109, endPoint x: 681, endPoint y: 395, distance: 286.5
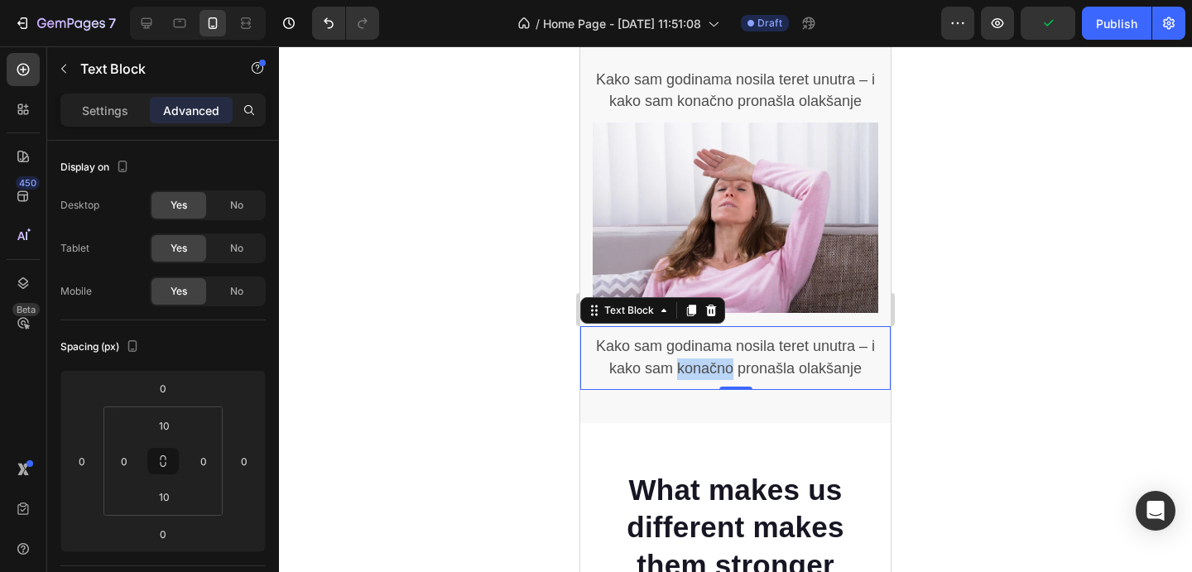
click at [716, 368] on span "Kako sam godinama nosila teret unutra – i kako sam konačno pronašla olakšanje" at bounding box center [735, 357] width 279 height 38
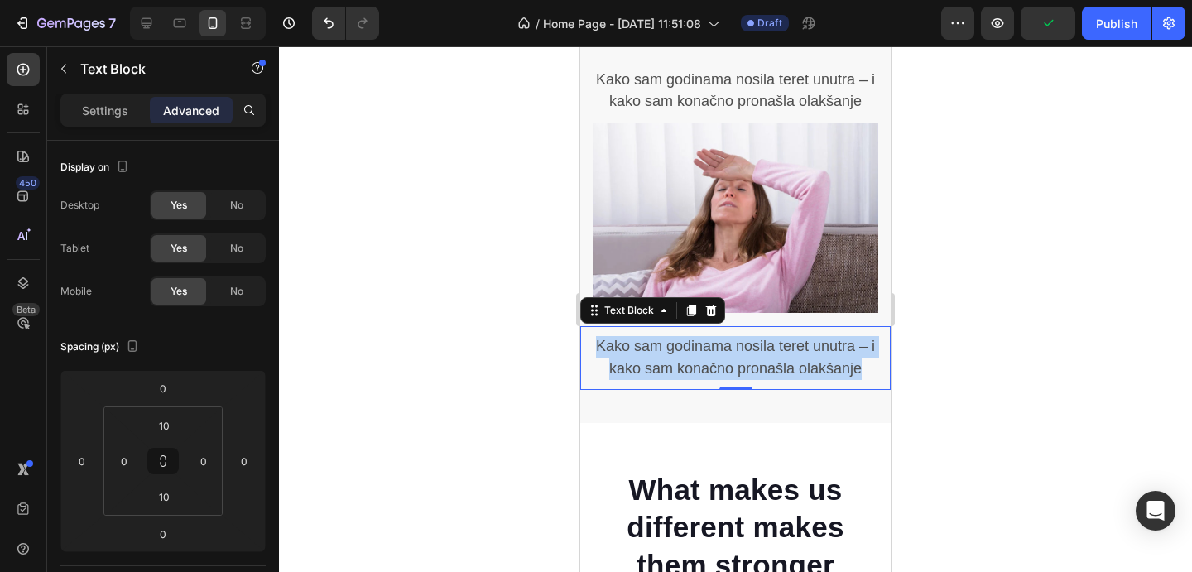
click at [716, 368] on span "Kako sam godinama nosila teret unutra – i kako sam konačno pronašla olakšanje" at bounding box center [735, 357] width 279 height 38
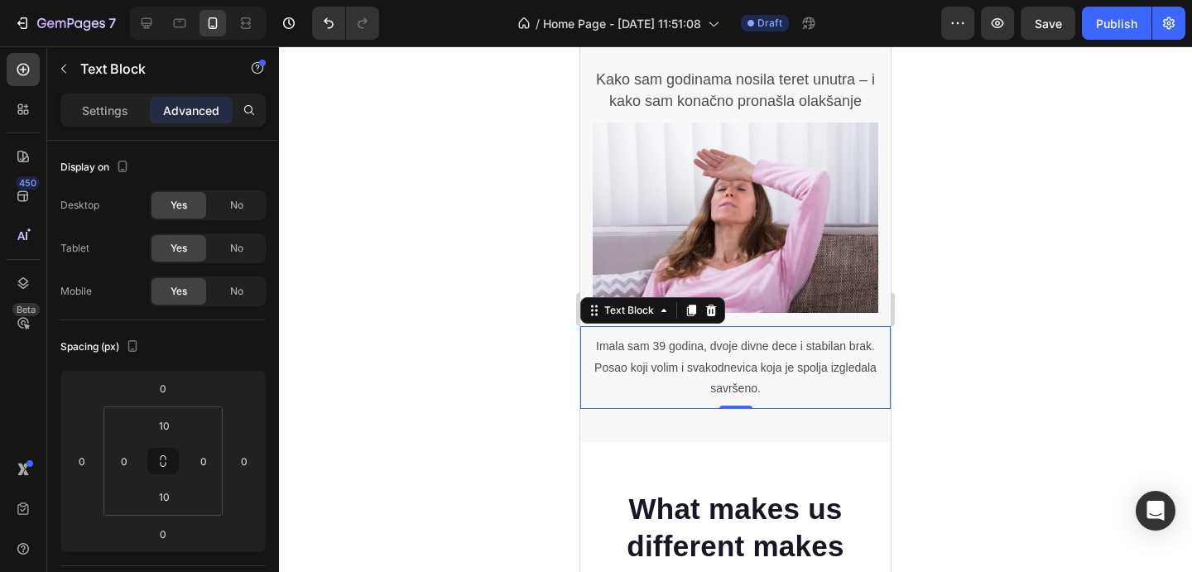
click at [691, 355] on p "Imala sam 39 godina, dvoje divne dece i stabilan brak. Posao koji volim i svako…" at bounding box center [735, 367] width 307 height 63
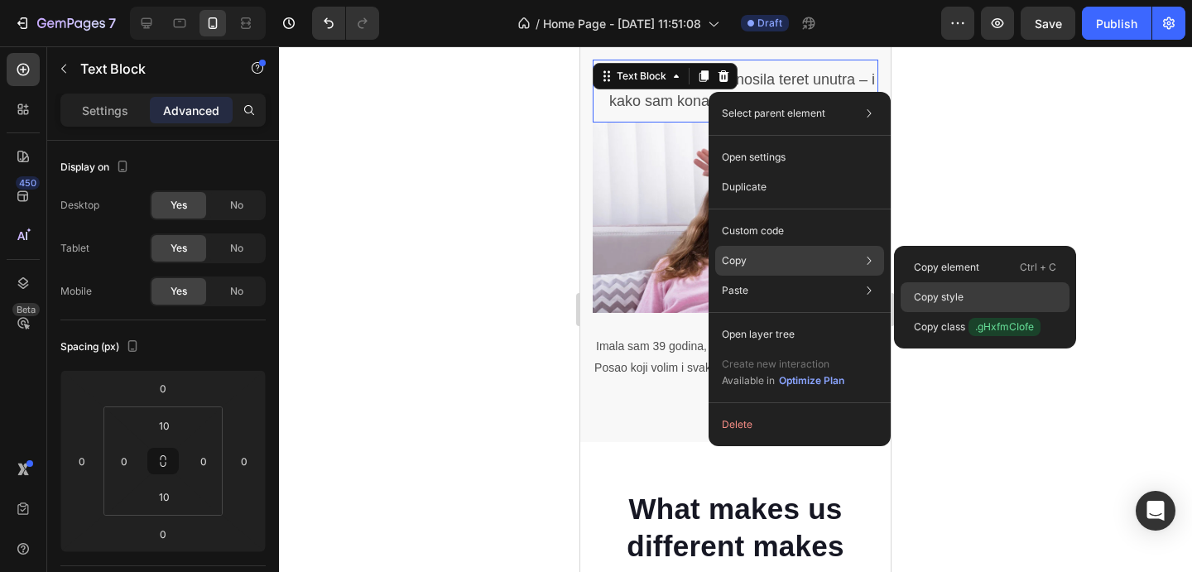
click at [931, 292] on p "Copy style" at bounding box center [939, 297] width 50 height 15
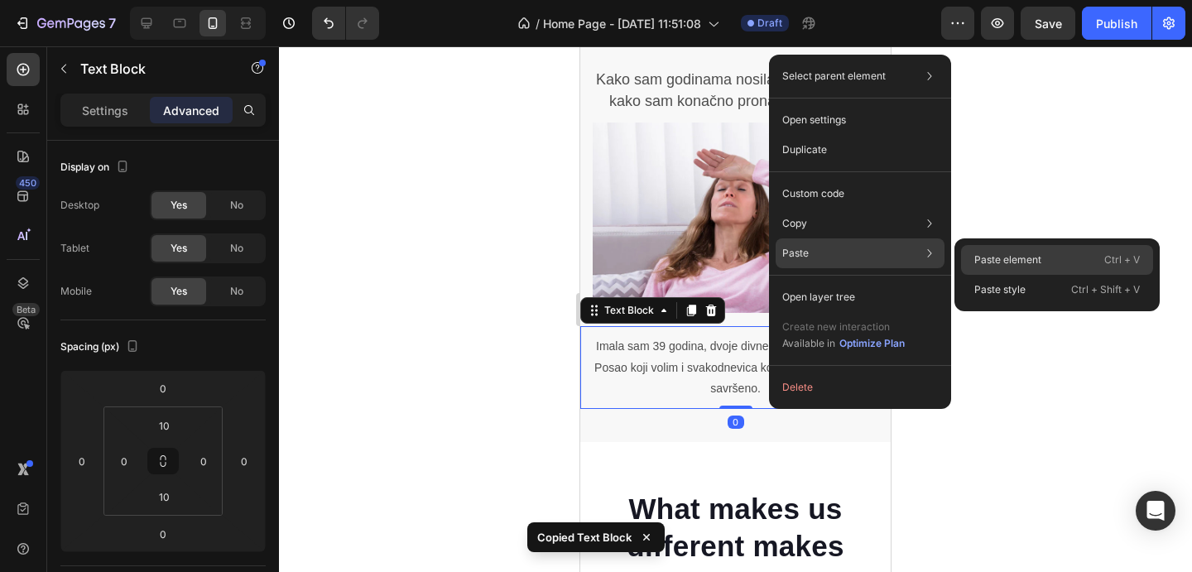
click at [990, 275] on div "Paste element Ctrl + V" at bounding box center [1057, 290] width 192 height 30
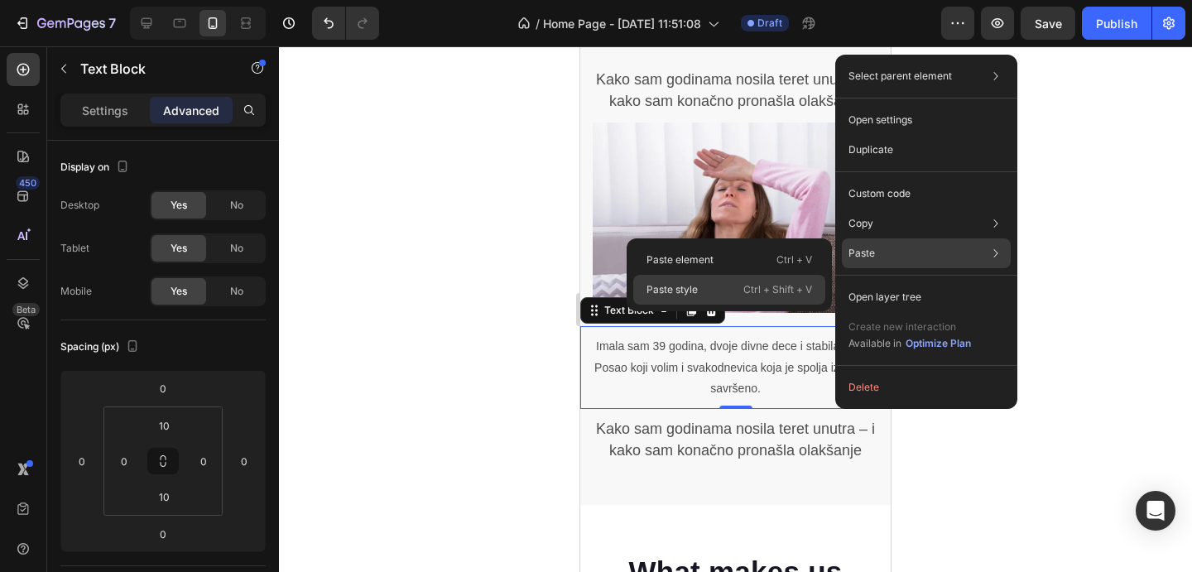
click at [783, 291] on p "Ctrl + Shift + V" at bounding box center [778, 290] width 69 height 17
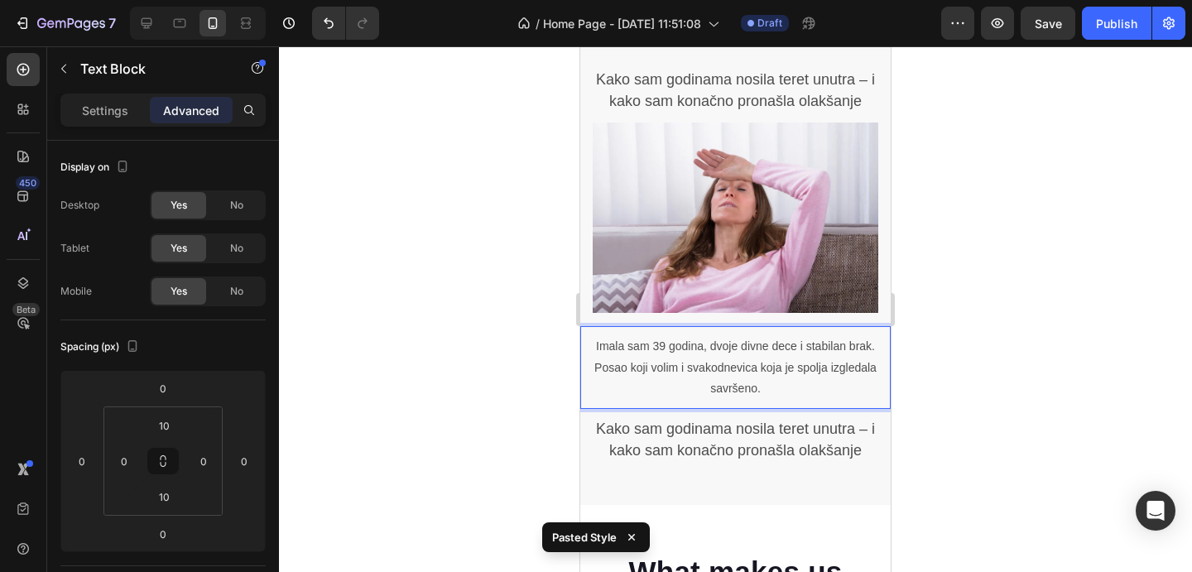
click at [749, 374] on p "Imala sam 39 godina, dvoje divne dece i stabilan brak. Posao koji volim i svako…" at bounding box center [735, 367] width 307 height 63
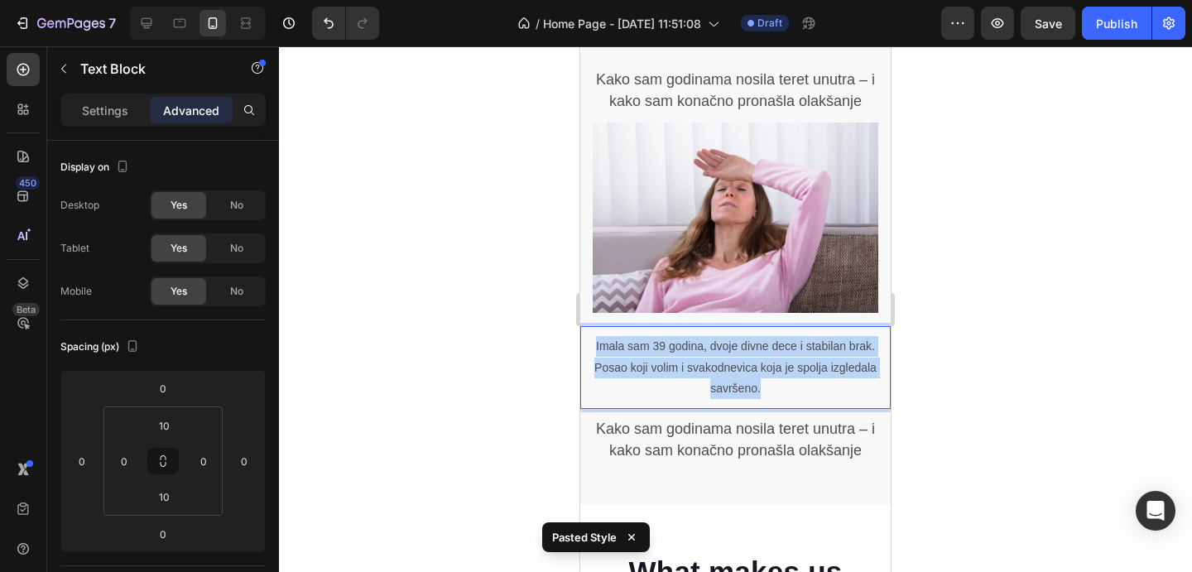
click at [749, 374] on p "Imala sam 39 godina, dvoje divne dece i stabilan brak. Posao koji volim i svako…" at bounding box center [735, 367] width 307 height 63
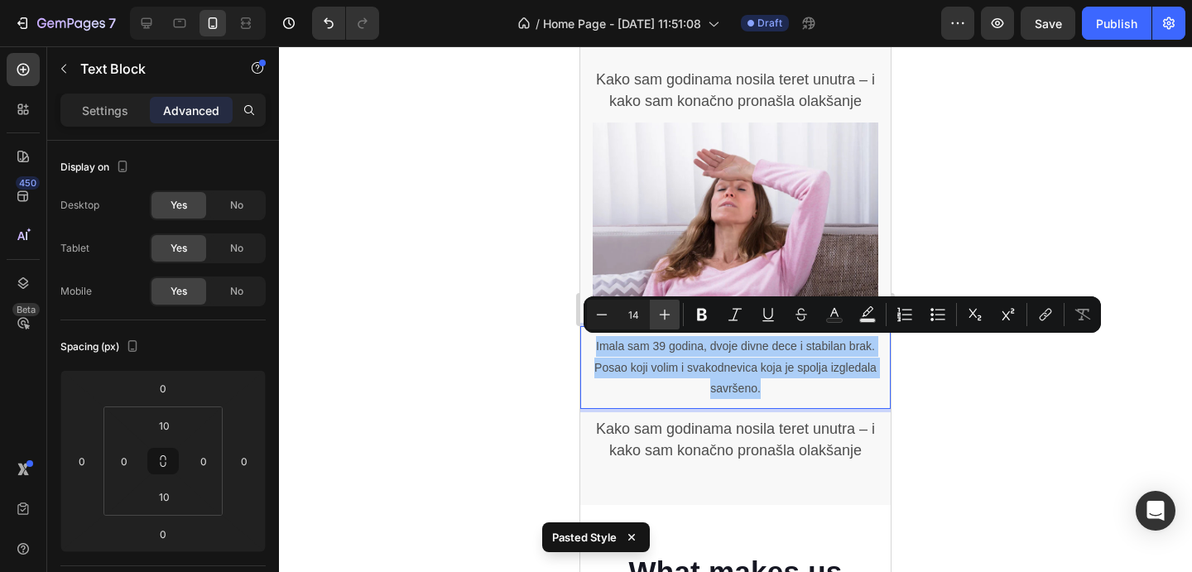
click at [666, 313] on icon "Editor contextual toolbar" at bounding box center [665, 314] width 17 height 17
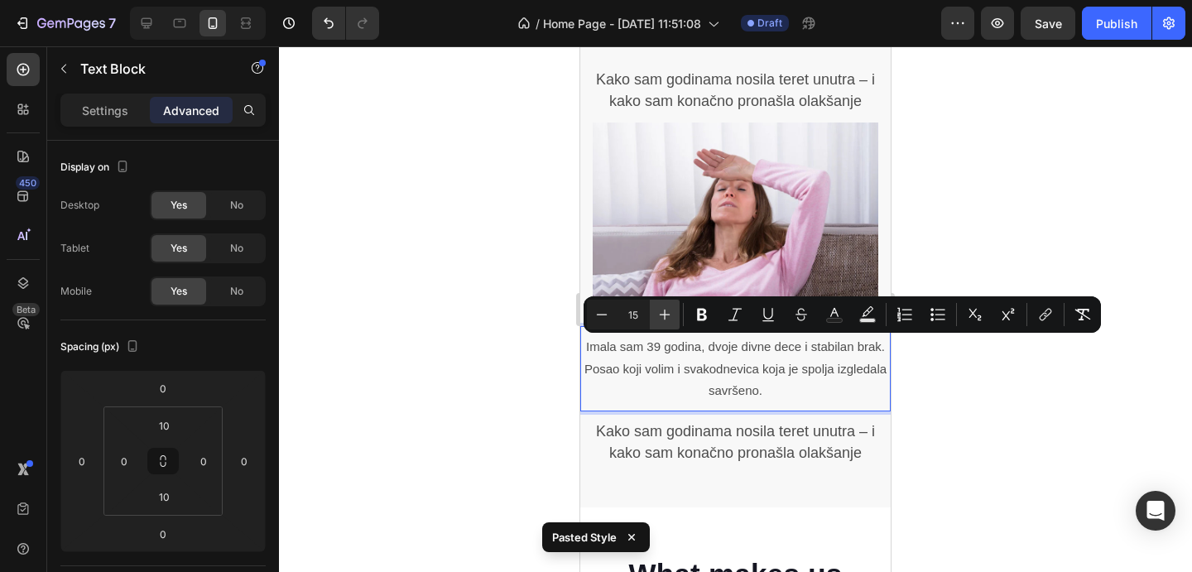
click at [666, 313] on icon "Editor contextual toolbar" at bounding box center [665, 314] width 17 height 17
type input "18"
click at [1049, 427] on div at bounding box center [735, 309] width 913 height 526
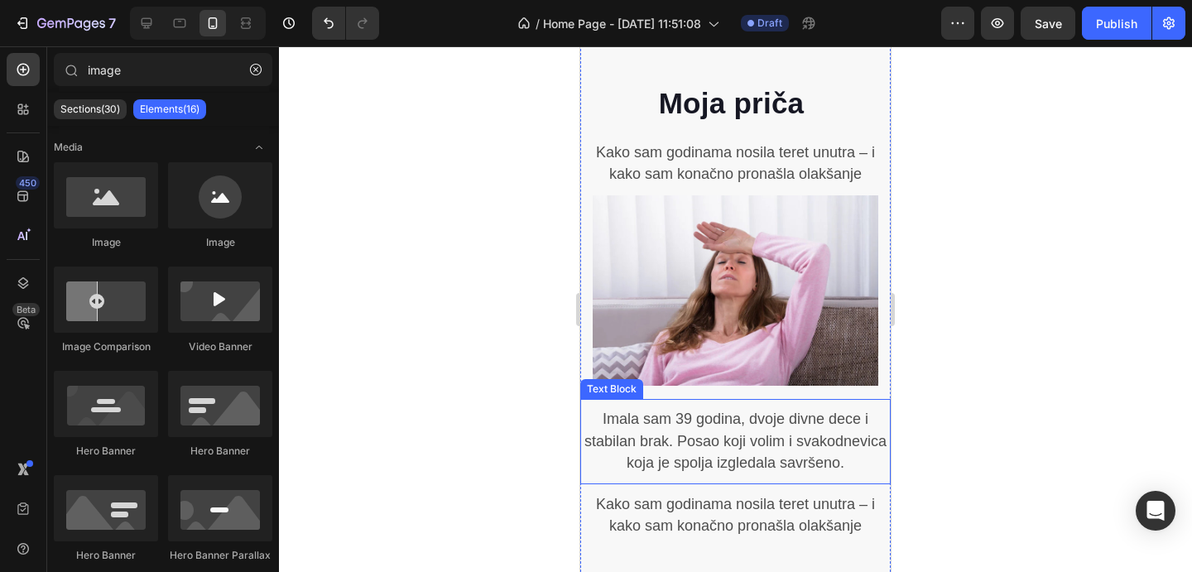
scroll to position [902, 0]
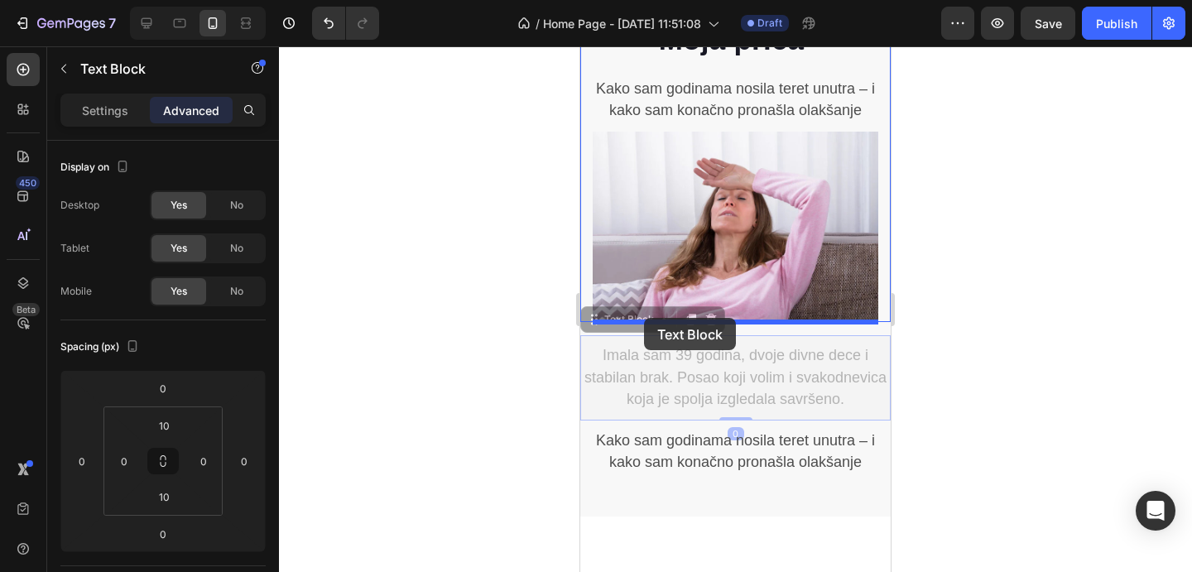
drag, startPoint x: 633, startPoint y: 322, endPoint x: 644, endPoint y: 318, distance: 11.5
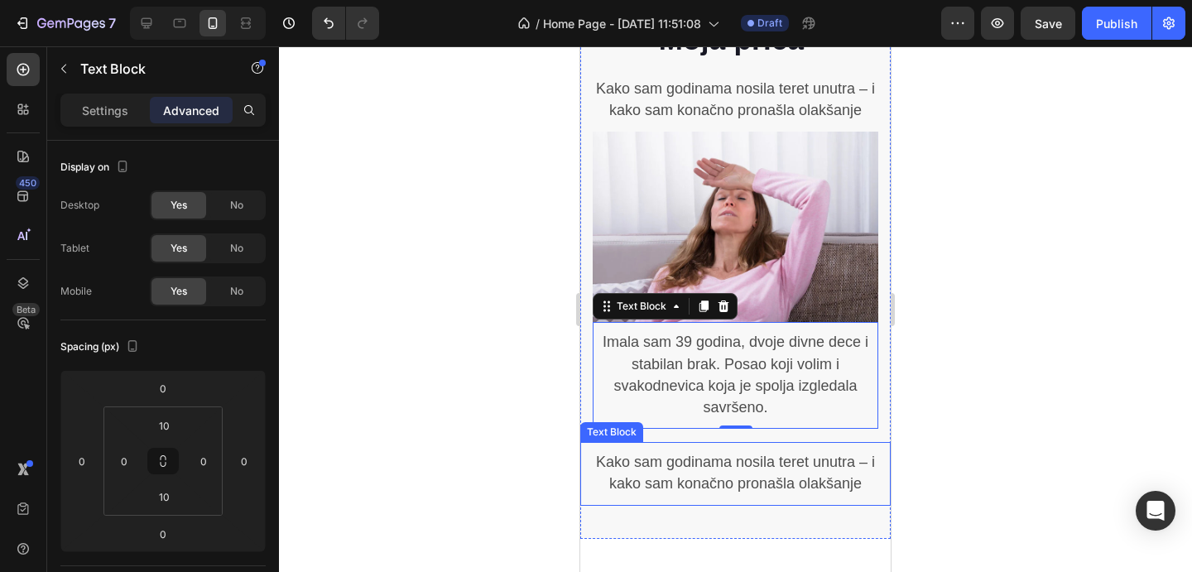
click at [617, 455] on span "Kako sam godinama nosila teret unutra – i kako sam konačno pronašla olakšanje" at bounding box center [735, 473] width 279 height 38
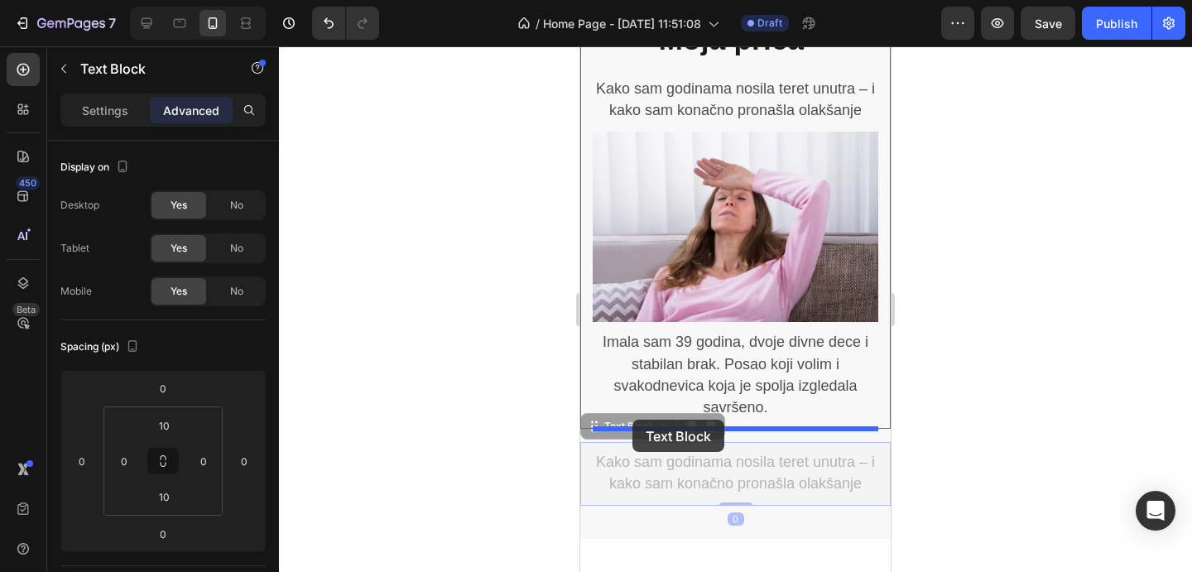
drag, startPoint x: 614, startPoint y: 429, endPoint x: 632, endPoint y: 421, distance: 19.3
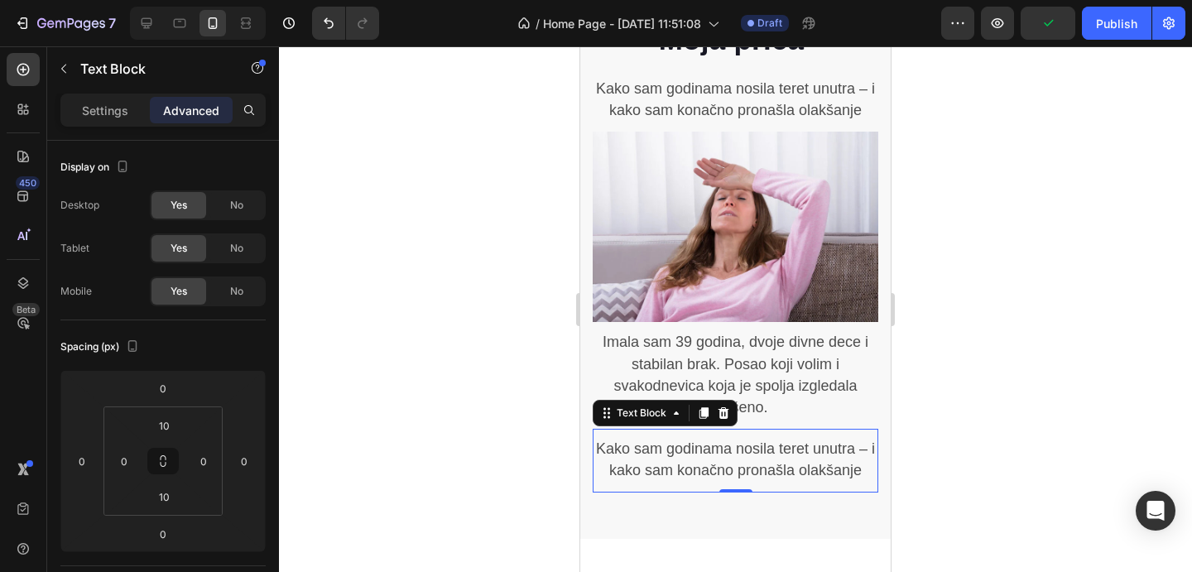
click at [759, 466] on span "Kako sam godinama nosila teret unutra – i kako sam konačno pronašla olakšanje" at bounding box center [735, 460] width 279 height 38
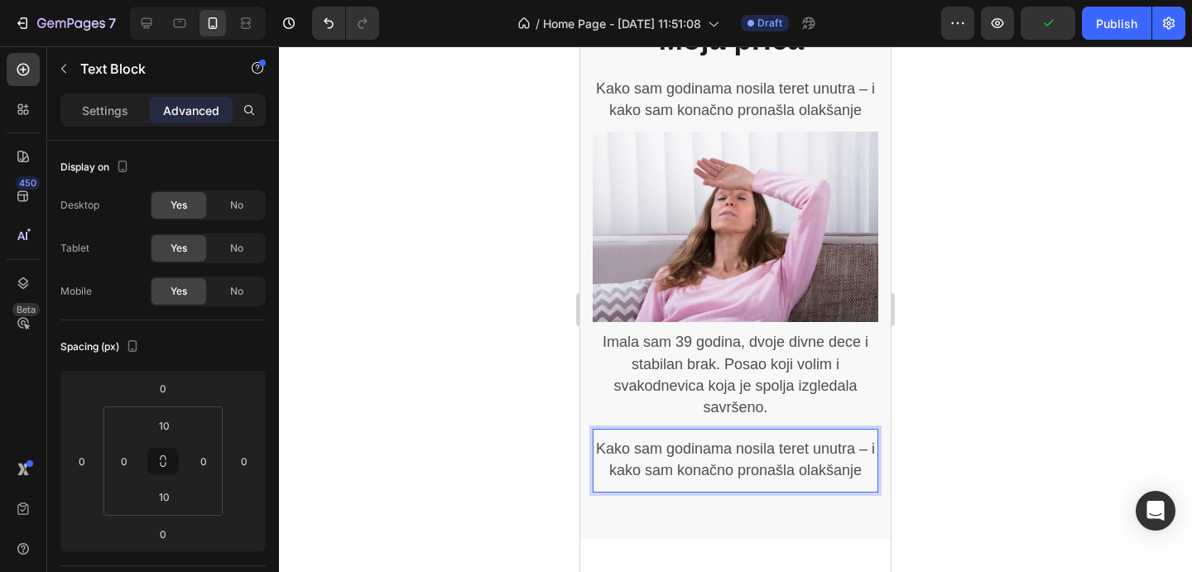
click at [759, 466] on span "Kako sam godinama nosila teret unutra – i kako sam konačno pronašla olakšanje" at bounding box center [735, 460] width 279 height 38
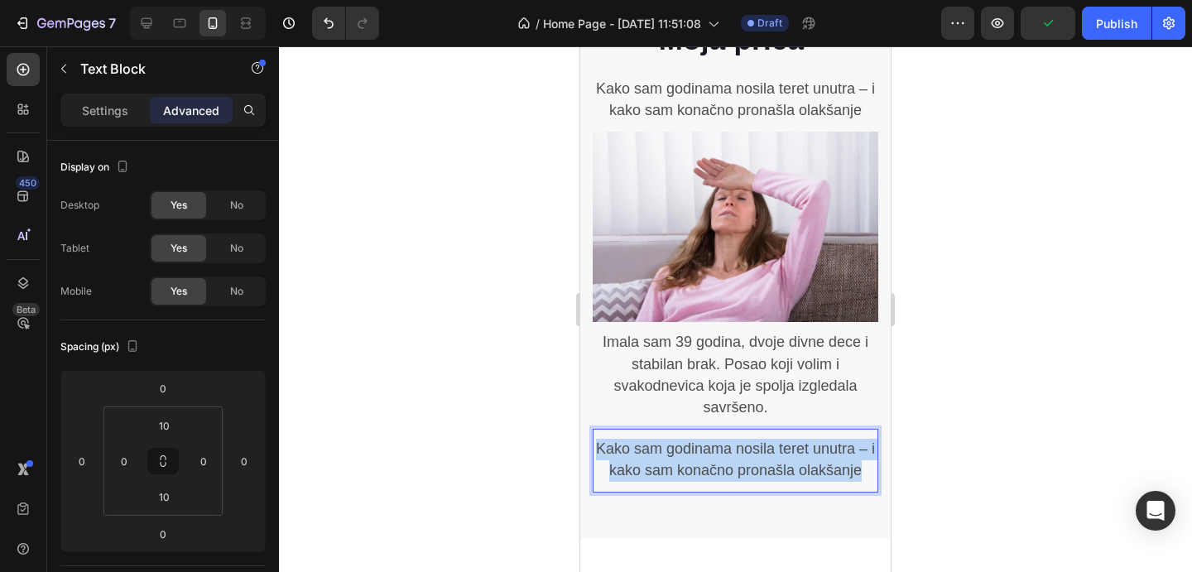
click at [759, 466] on span "Kako sam godinama nosila teret unutra – i kako sam konačno pronašla olakšanje" at bounding box center [735, 460] width 279 height 38
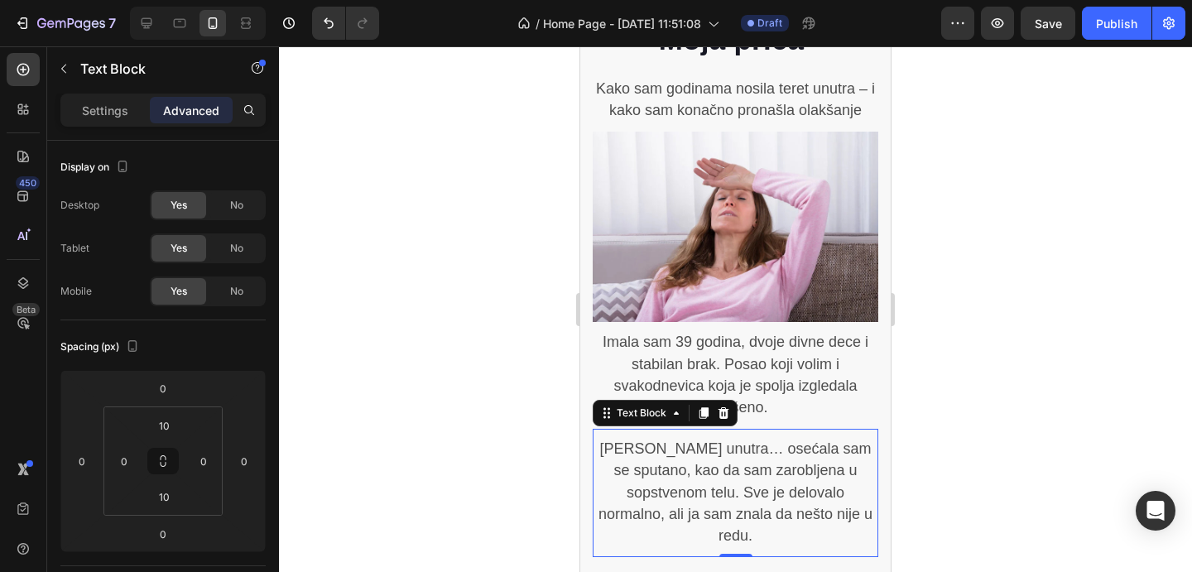
click at [987, 426] on div at bounding box center [735, 309] width 913 height 526
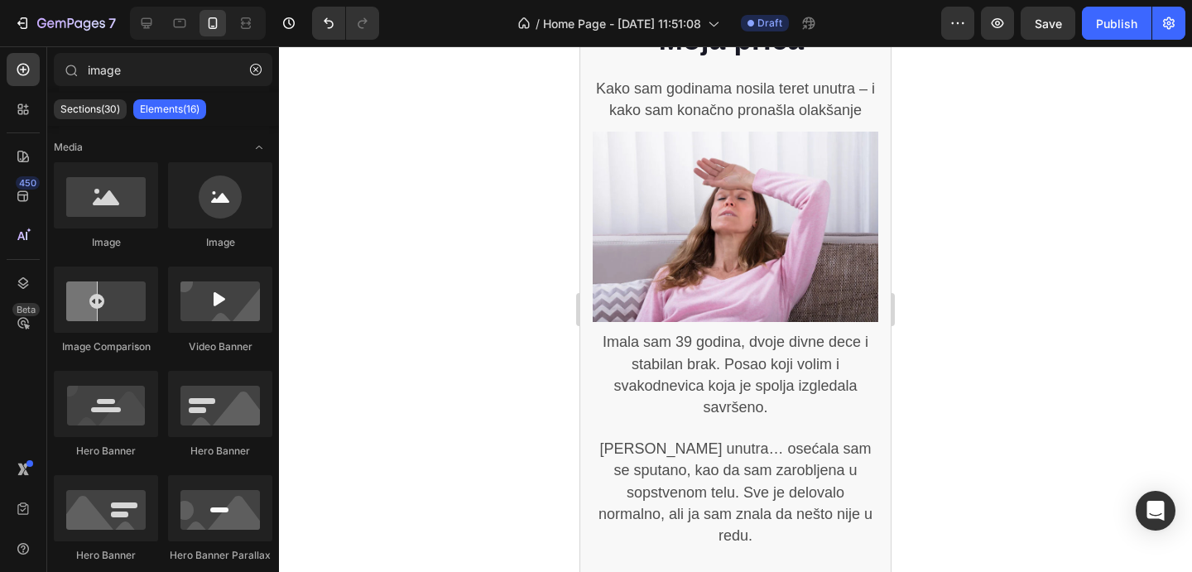
scroll to position [1097, 0]
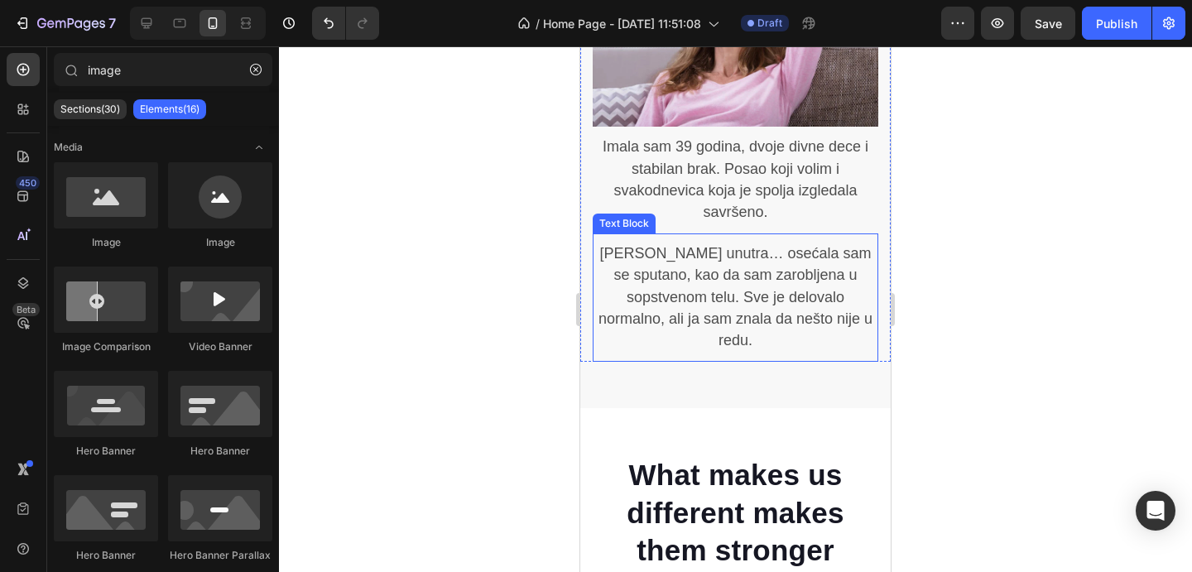
click at [780, 267] on span "Ali unutra… osećala sam se sputano, kao da sam zarobljena u sopstvenom telu. Sv…" at bounding box center [736, 297] width 274 height 104
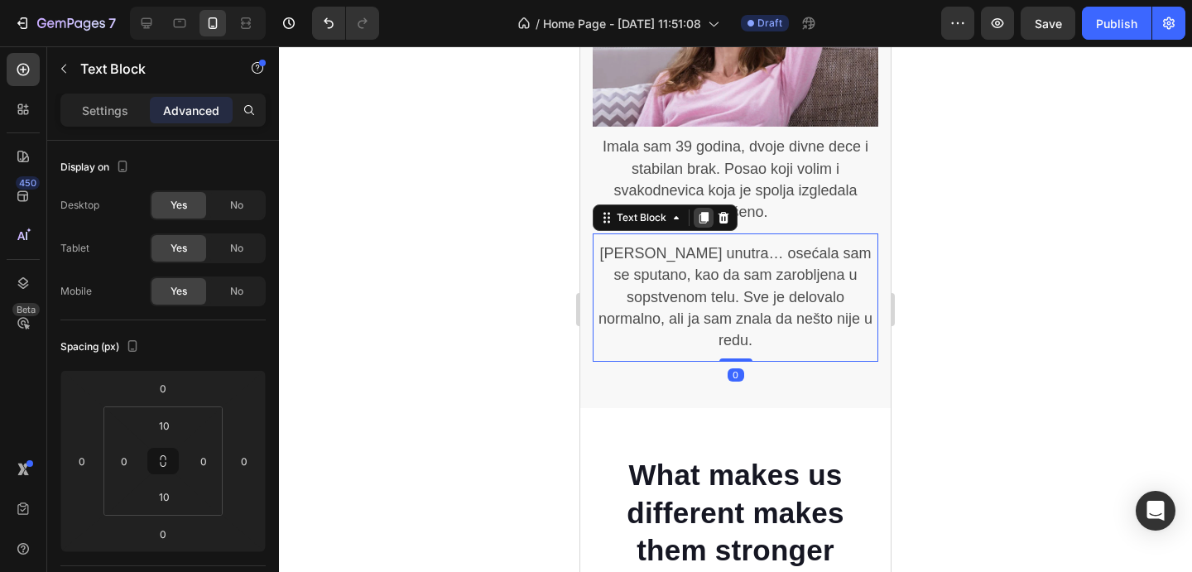
click at [694, 213] on div at bounding box center [704, 218] width 20 height 20
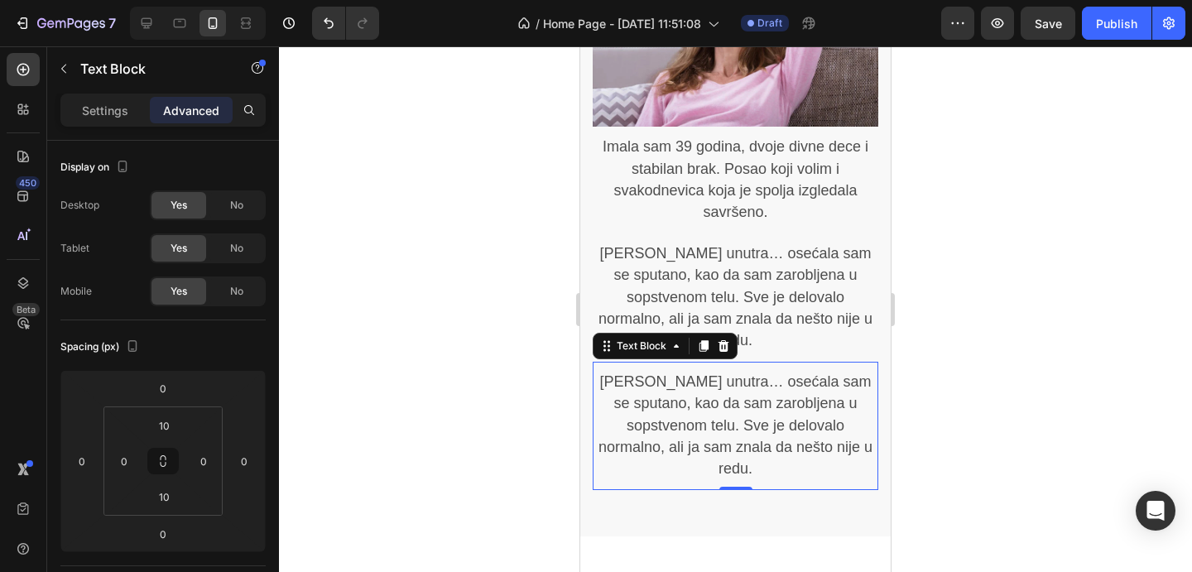
click at [750, 413] on p "Ali unutra… osećala sam se sputano, kao da sam zarobljena u sopstvenom telu. Sv…" at bounding box center [736, 426] width 282 height 108
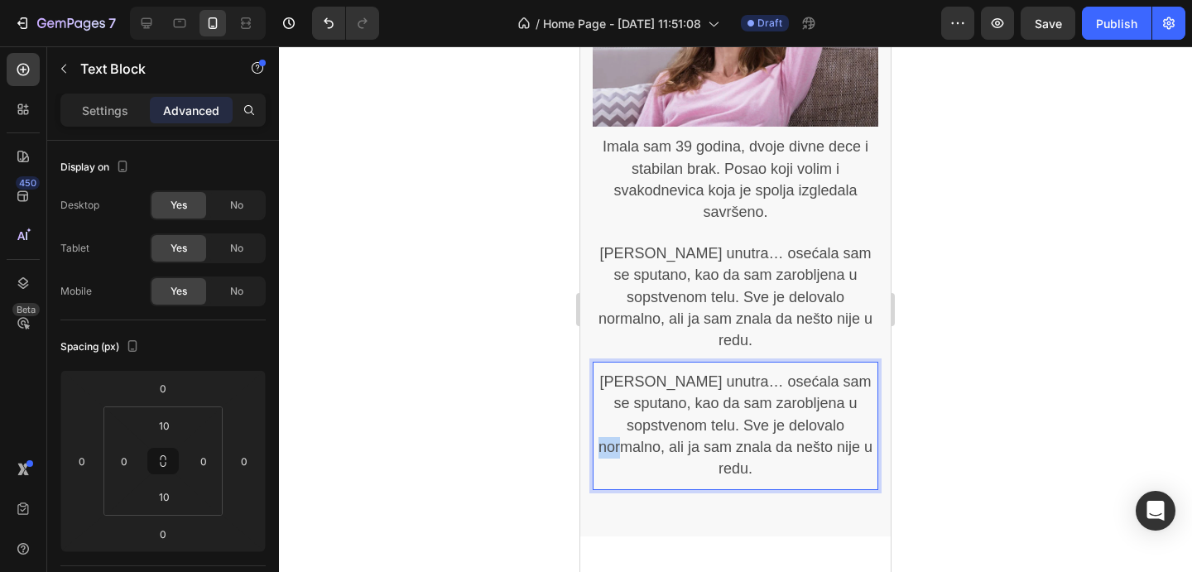
click at [749, 412] on p "Ali unutra… osećala sam se sputano, kao da sam zarobljena u sopstvenom telu. Sv…" at bounding box center [736, 426] width 282 height 108
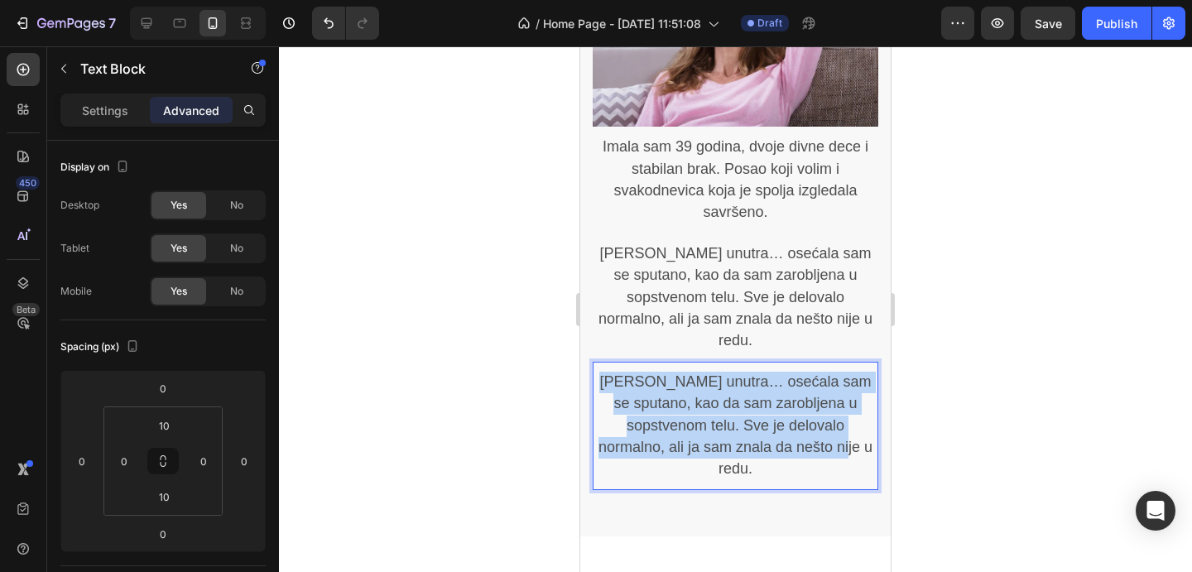
click at [749, 412] on p "Ali unutra… osećala sam se sputano, kao da sam zarobljena u sopstvenom telu. Sv…" at bounding box center [736, 426] width 282 height 108
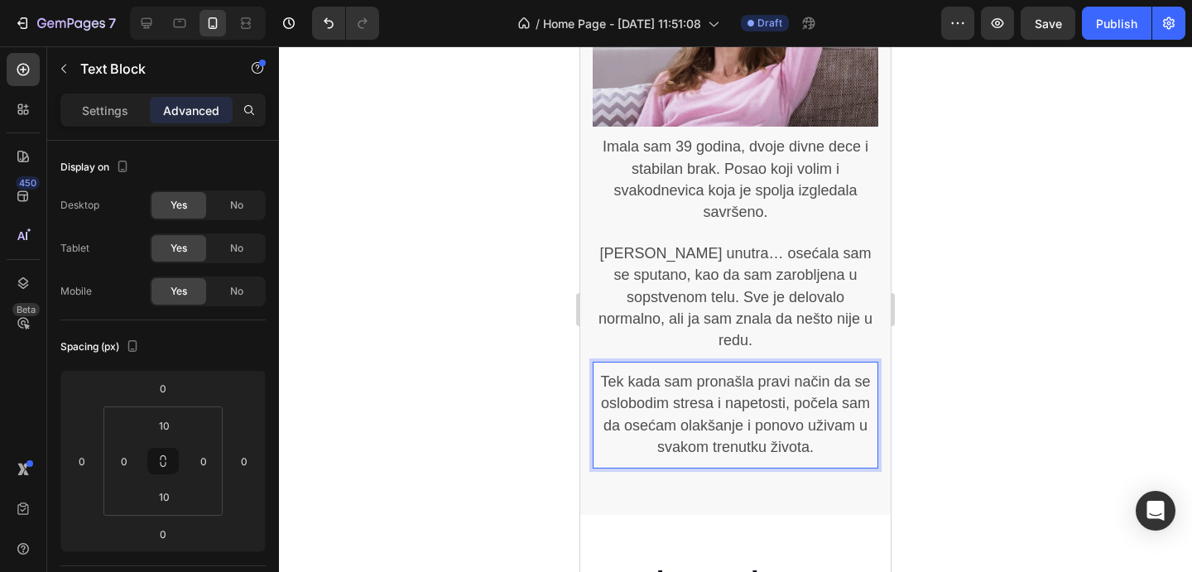
click at [1030, 417] on div at bounding box center [735, 309] width 913 height 526
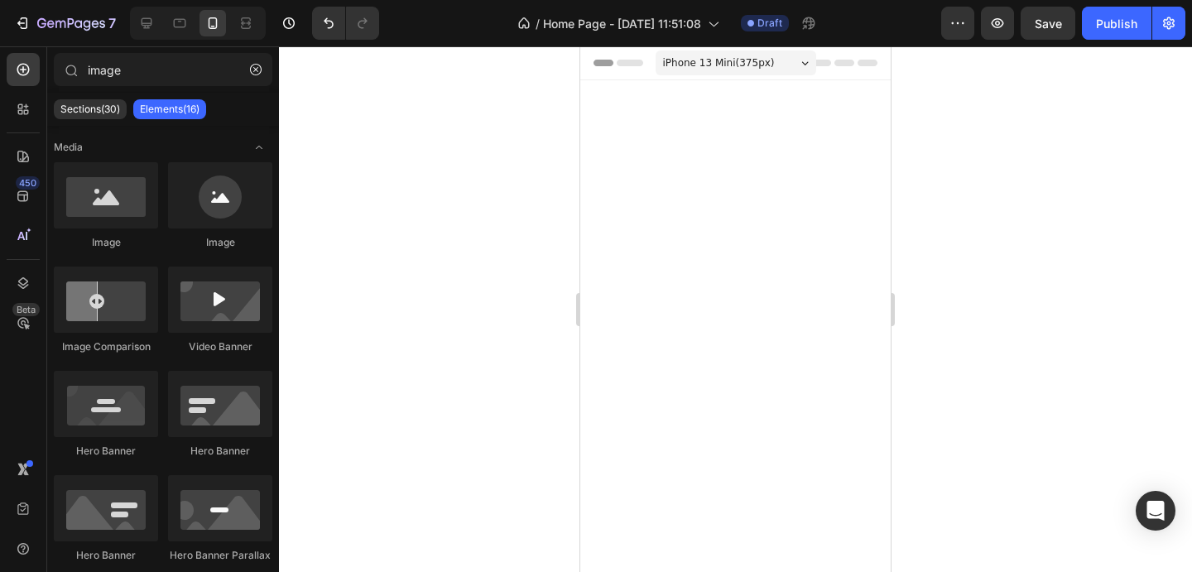
scroll to position [1097, 0]
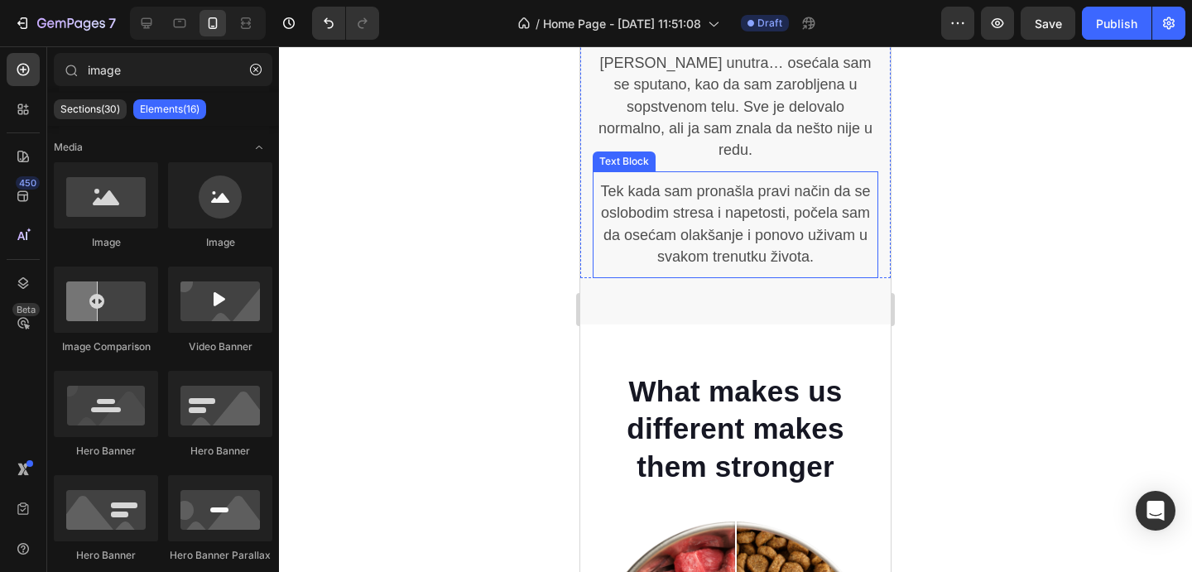
click at [778, 265] on span "Tek kada sam pronašla pravi način da se oslobodim stresa i napetosti, počela sa…" at bounding box center [735, 224] width 270 height 82
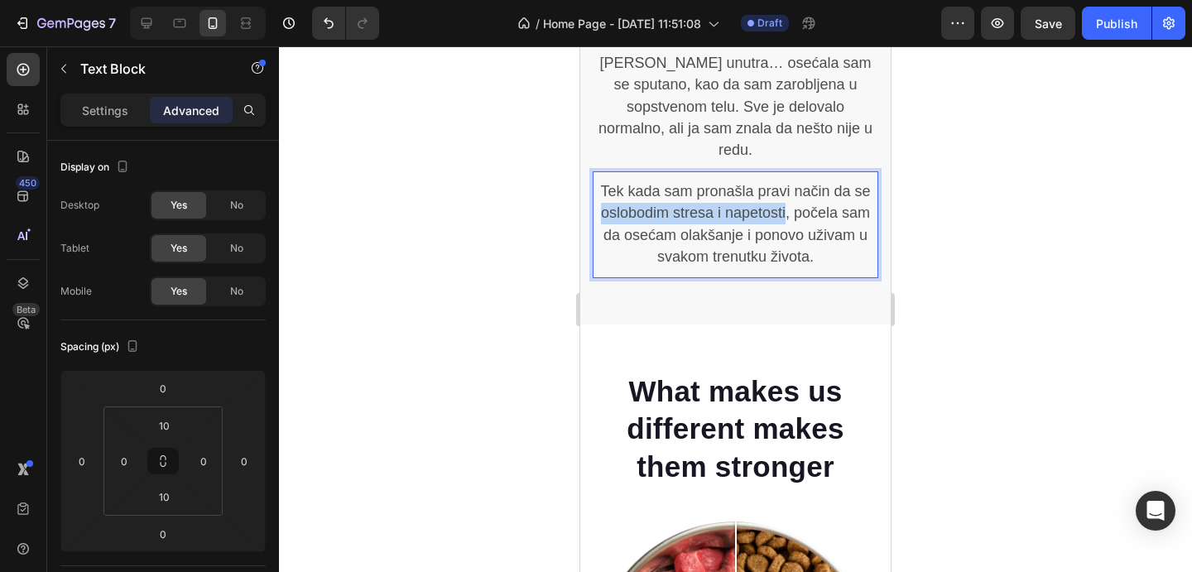
drag, startPoint x: 787, startPoint y: 381, endPoint x: 602, endPoint y: 386, distance: 184.7
click at [602, 265] on span "Tek kada sam pronašla pravi način da se oslobodim stresa i napetosti, počela sa…" at bounding box center [735, 224] width 270 height 82
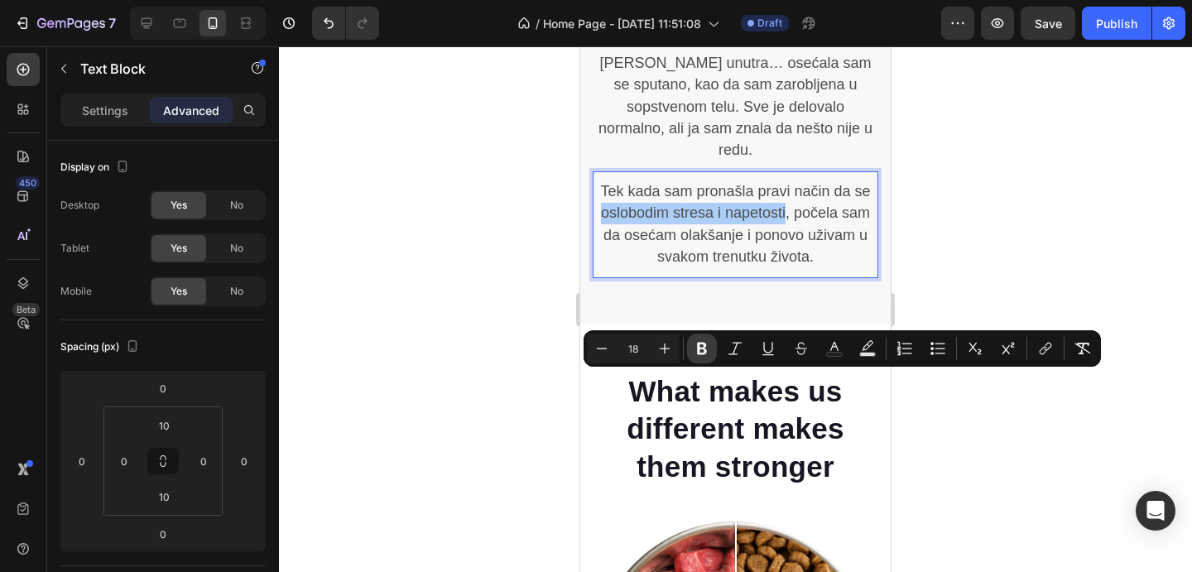
click at [700, 347] on icon "Editor contextual toolbar" at bounding box center [702, 349] width 10 height 12
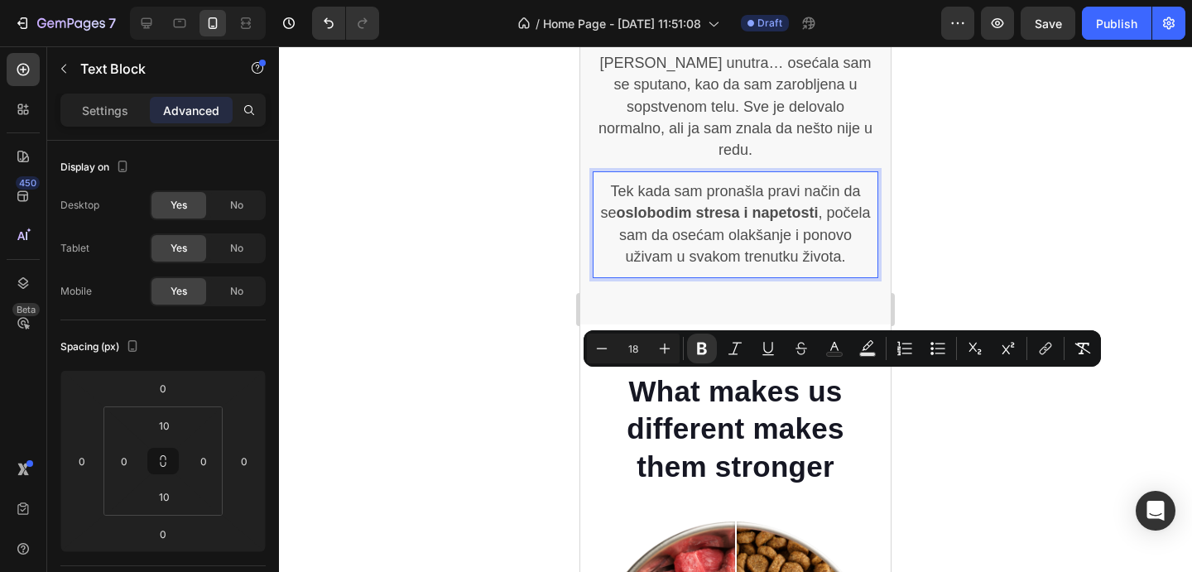
click at [1000, 426] on div at bounding box center [735, 309] width 913 height 526
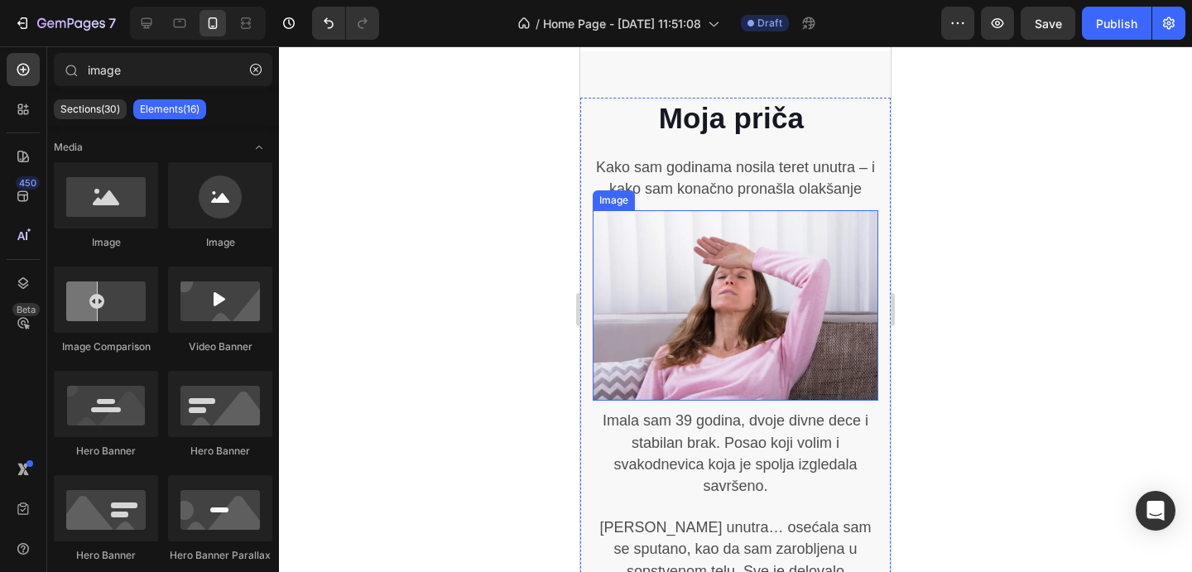
scroll to position [711, 0]
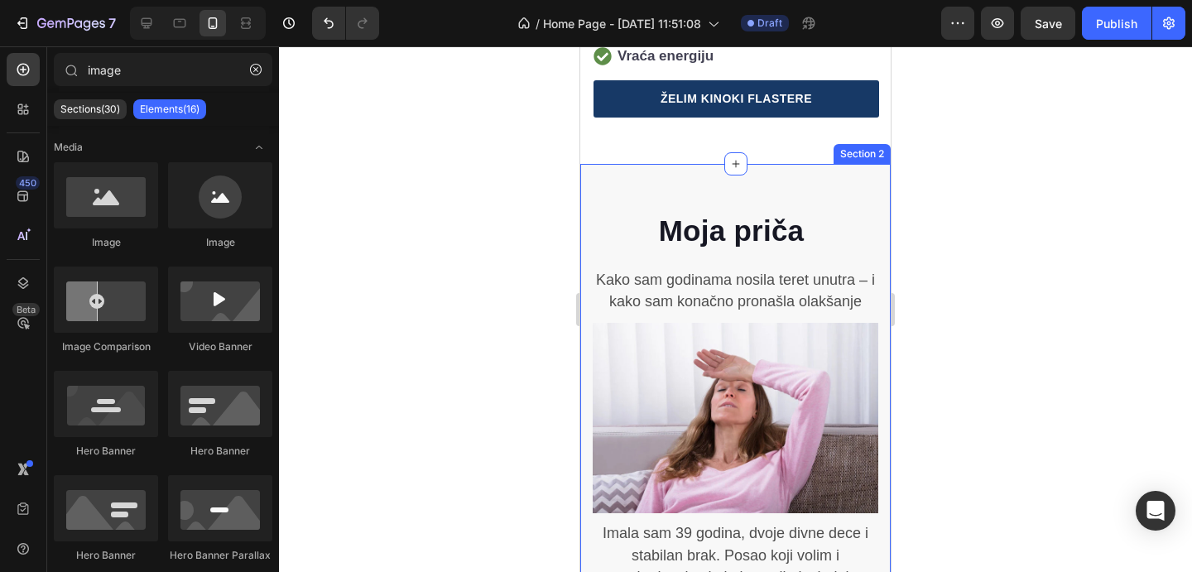
click at [761, 175] on div "Moja priča Heading Kako sam godinama nosila teret unutra – i kako sam konačno p…" at bounding box center [735, 533] width 311 height 738
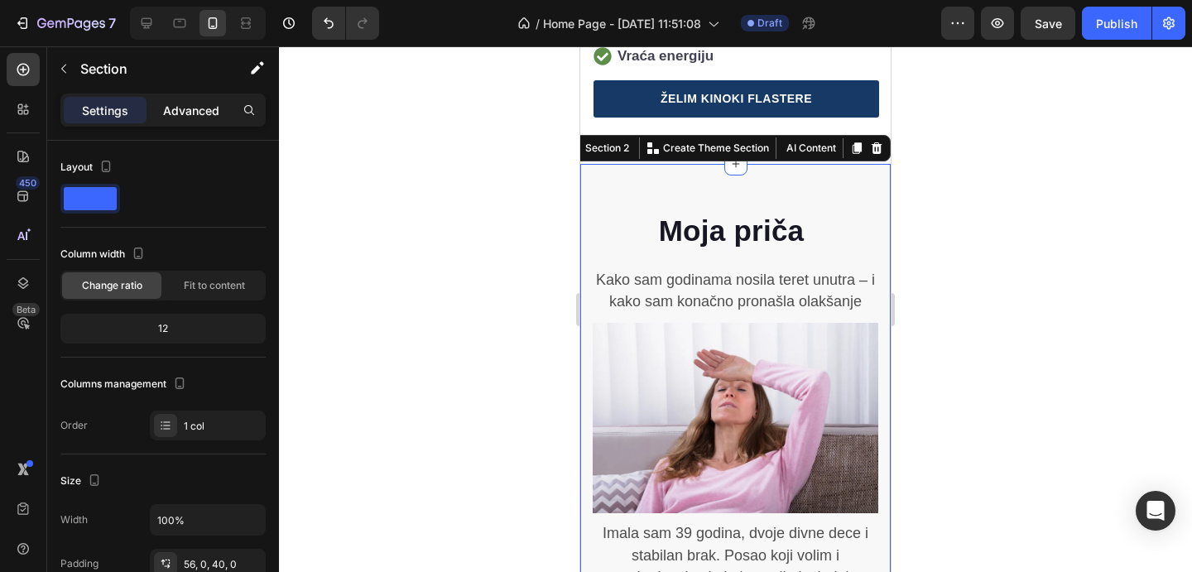
click at [198, 116] on p "Advanced" at bounding box center [191, 110] width 56 height 17
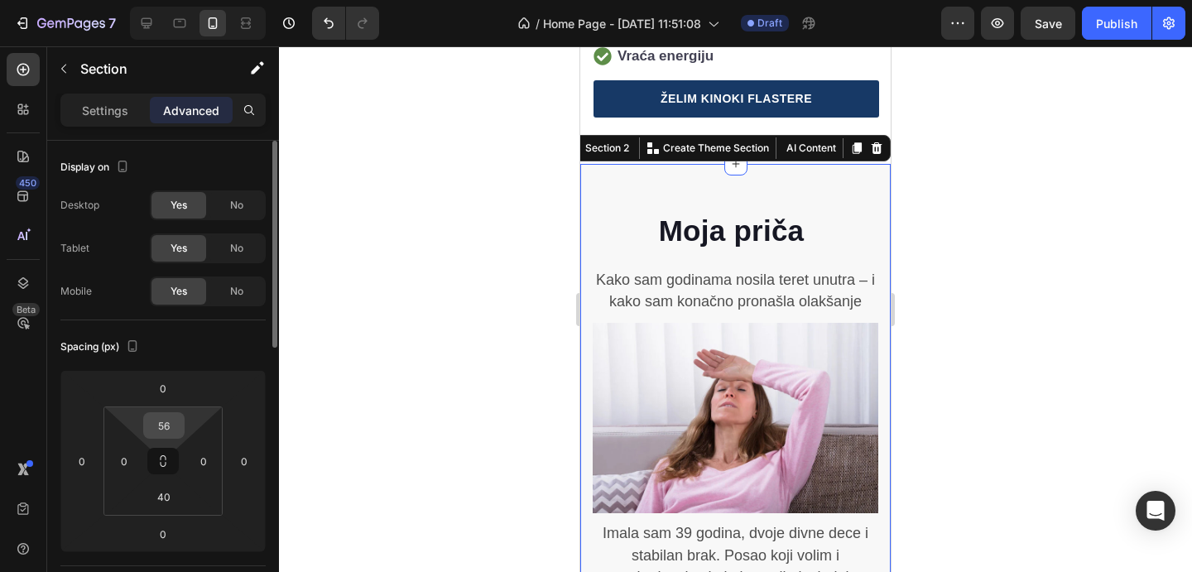
click at [177, 429] on input "56" at bounding box center [163, 425] width 33 height 25
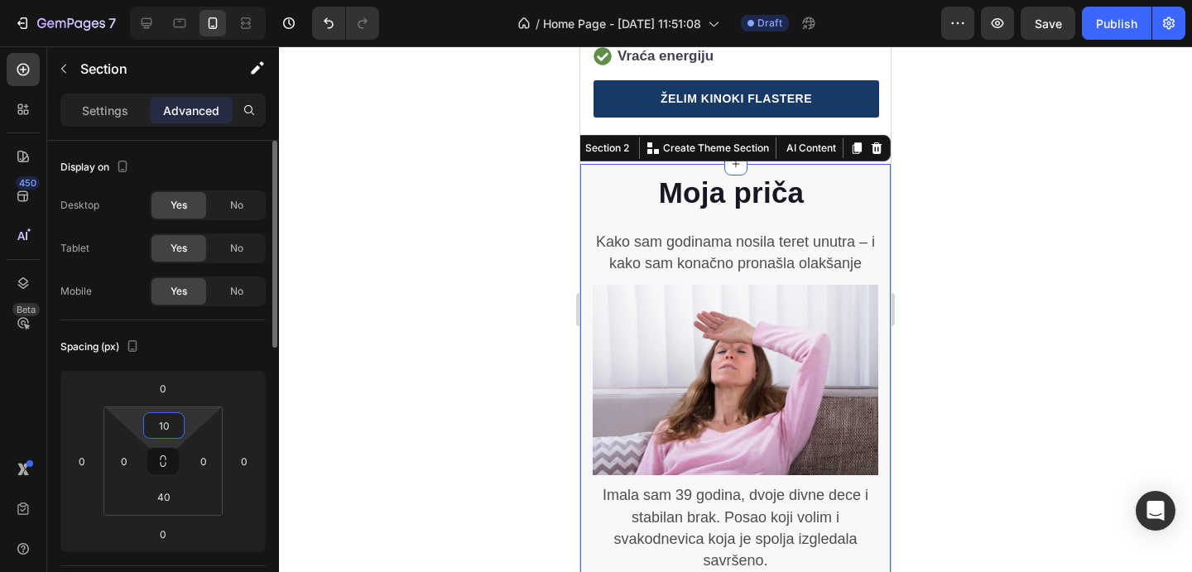
type input "1"
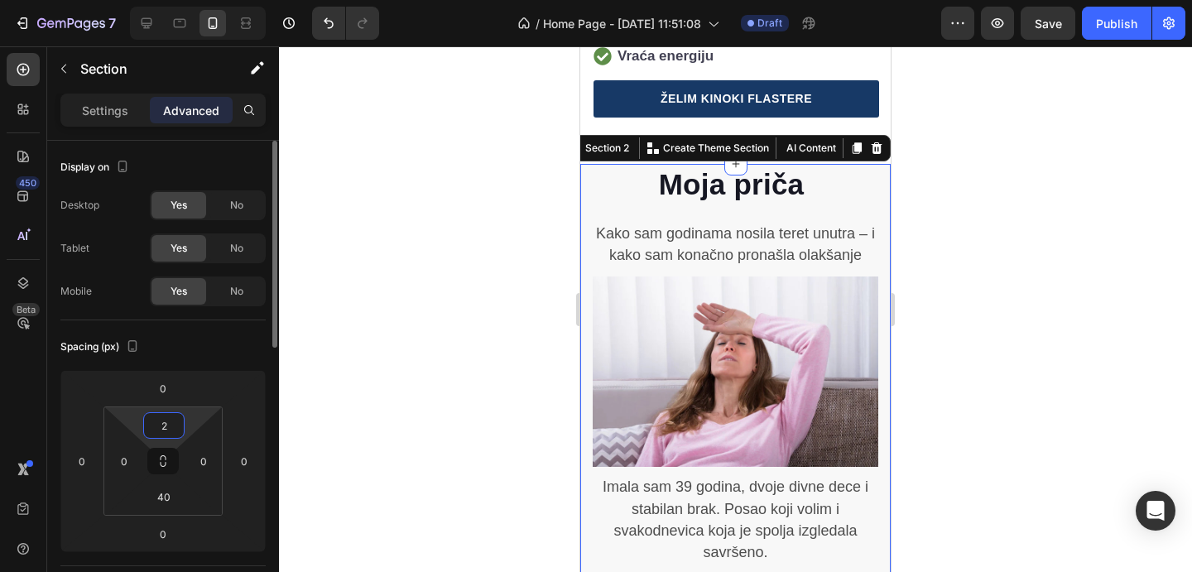
type input "20"
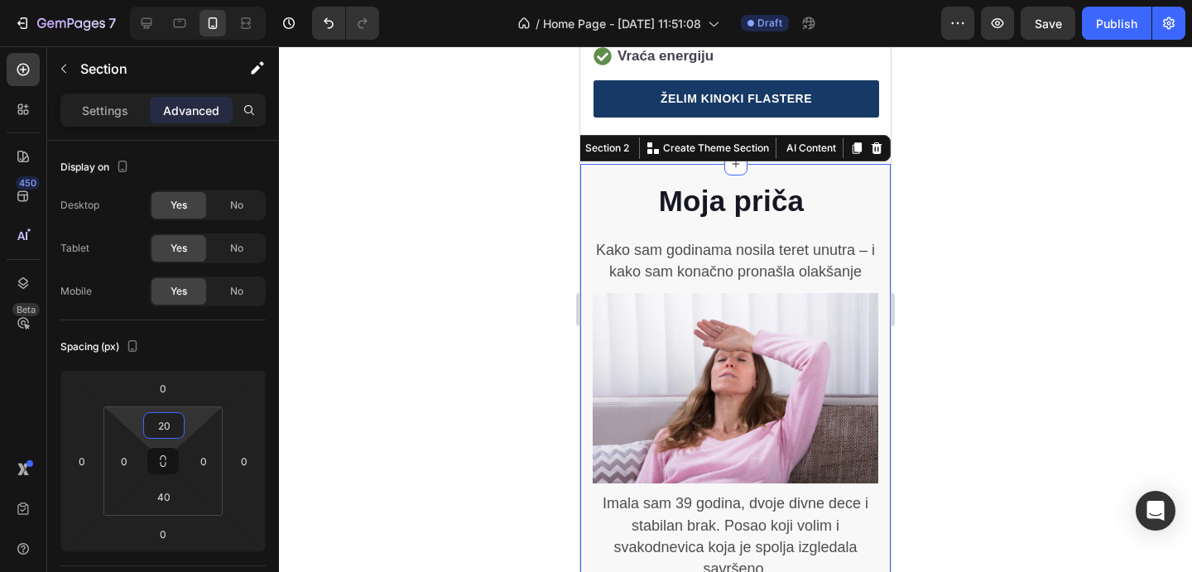
click at [993, 403] on div at bounding box center [735, 309] width 913 height 526
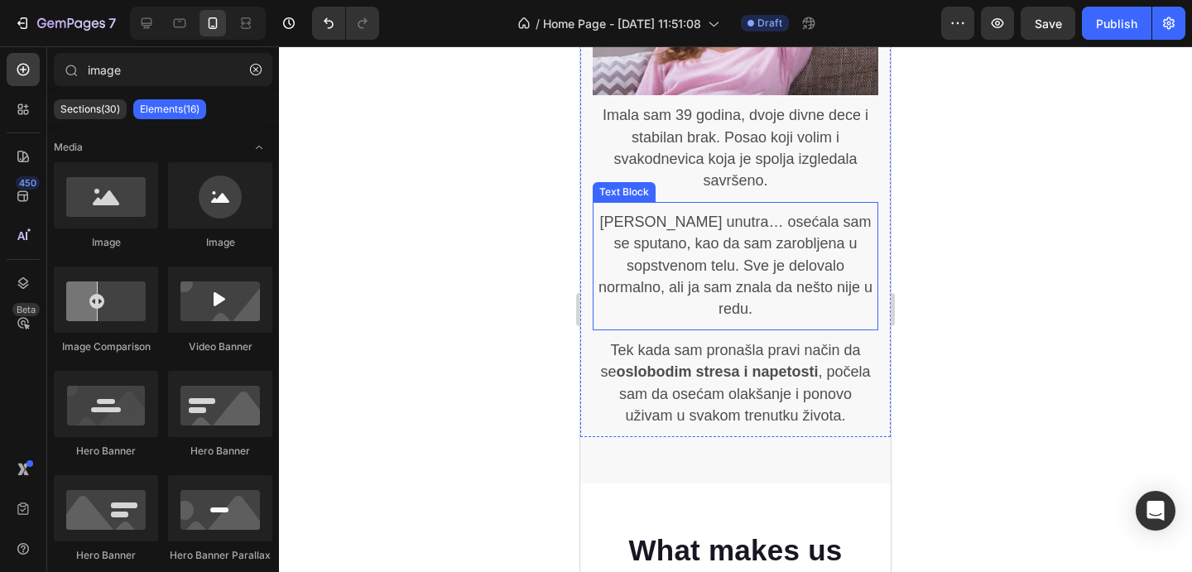
scroll to position [1179, 0]
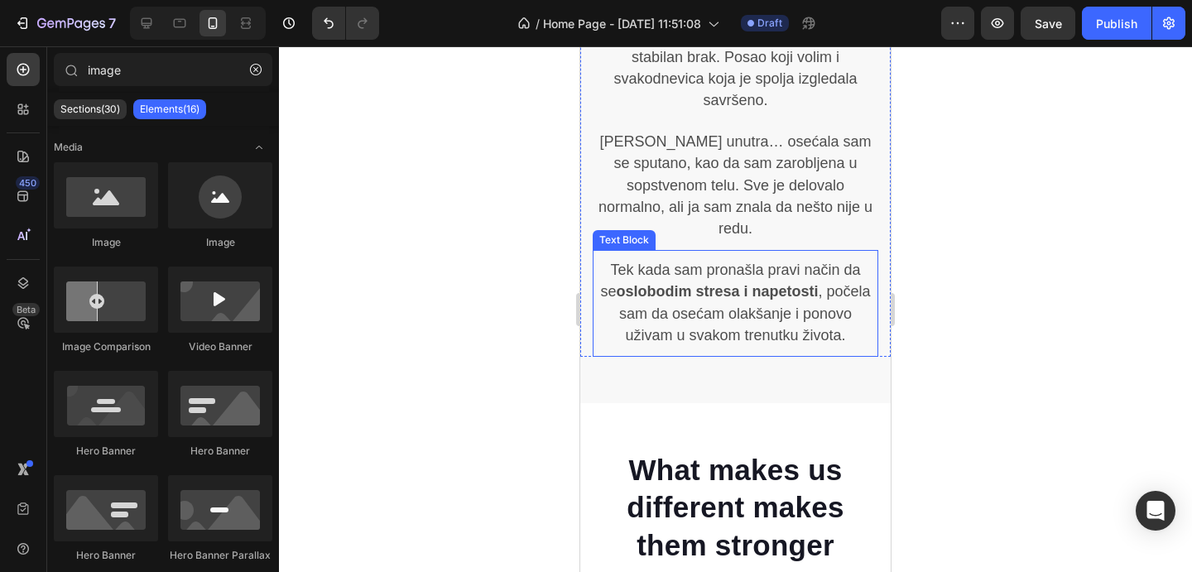
click at [766, 260] on p "Tek kada sam pronašla pravi način da se oslobodim stresa i napetosti , počela s…" at bounding box center [736, 303] width 282 height 87
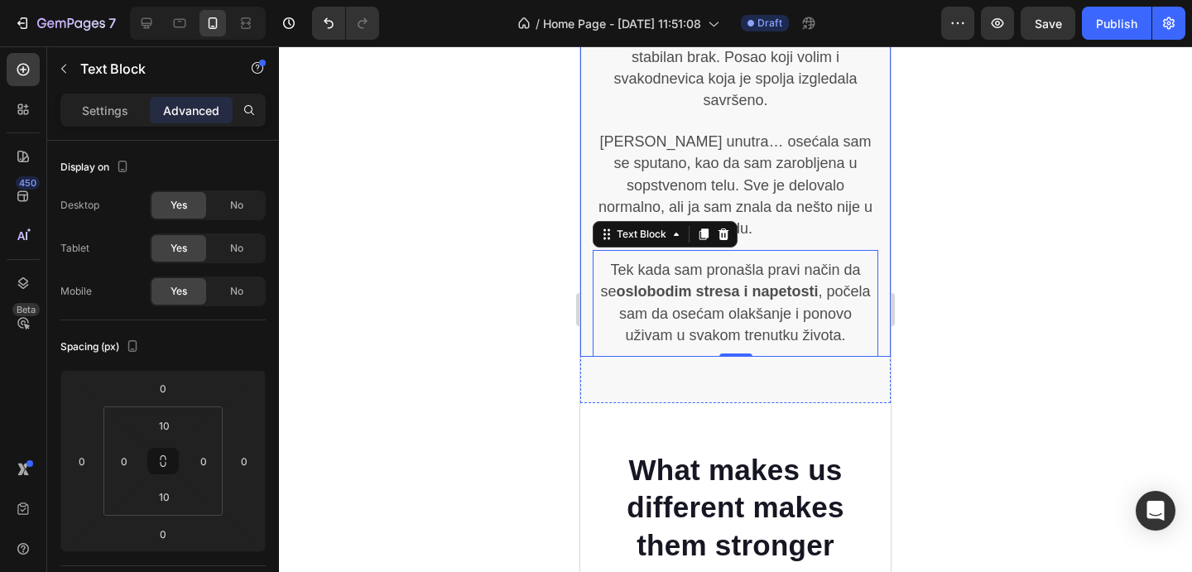
click at [961, 232] on div at bounding box center [735, 309] width 913 height 526
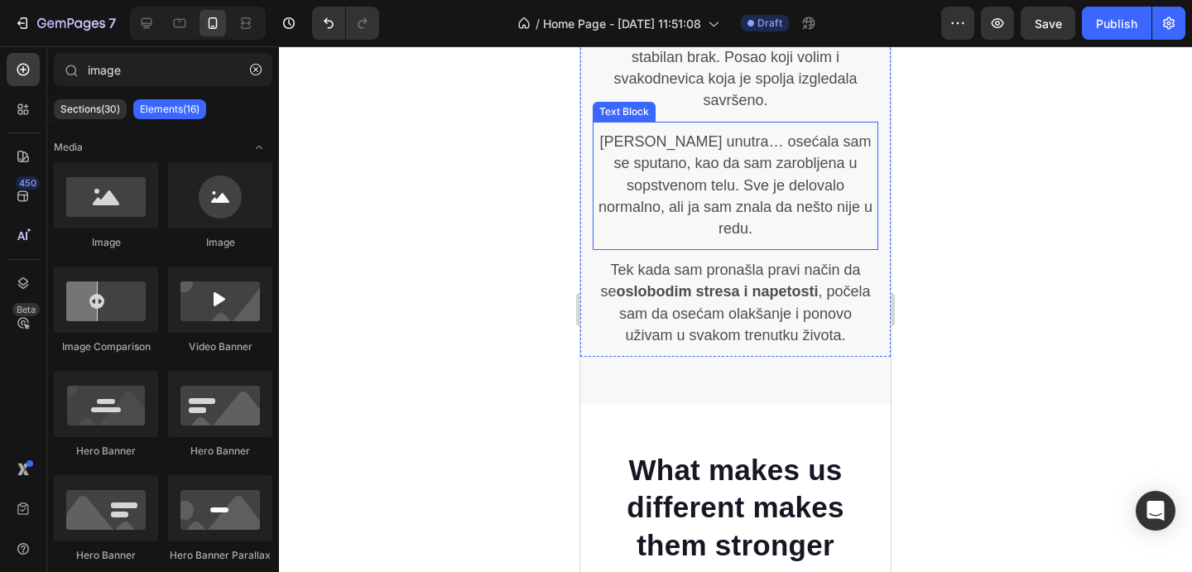
click at [731, 210] on span "Ali unutra… osećala sam se sputano, kao da sam zarobljena u sopstvenom telu. Sv…" at bounding box center [736, 185] width 274 height 104
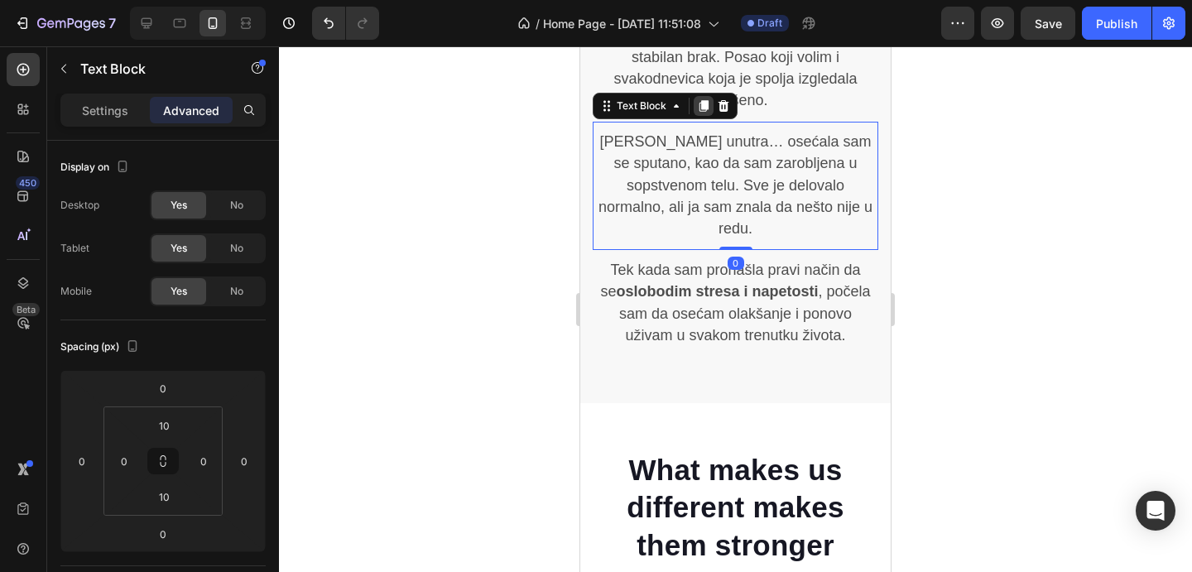
click at [702, 106] on icon at bounding box center [704, 106] width 9 height 12
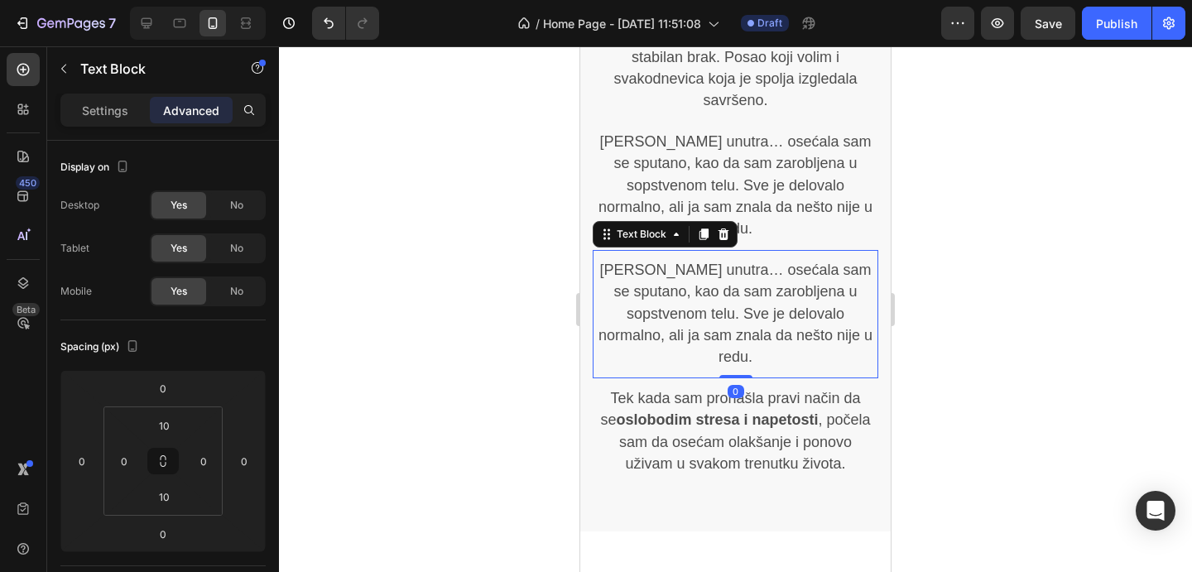
click at [690, 267] on span "Ali unutra… osećala sam se sputano, kao da sam zarobljena u sopstvenom telu. Sv…" at bounding box center [736, 314] width 274 height 104
click at [689, 267] on span "Ali unutra… osećala sam se sputano, kao da sam zarobljena u sopstvenom telu. Sv…" at bounding box center [736, 314] width 274 height 104
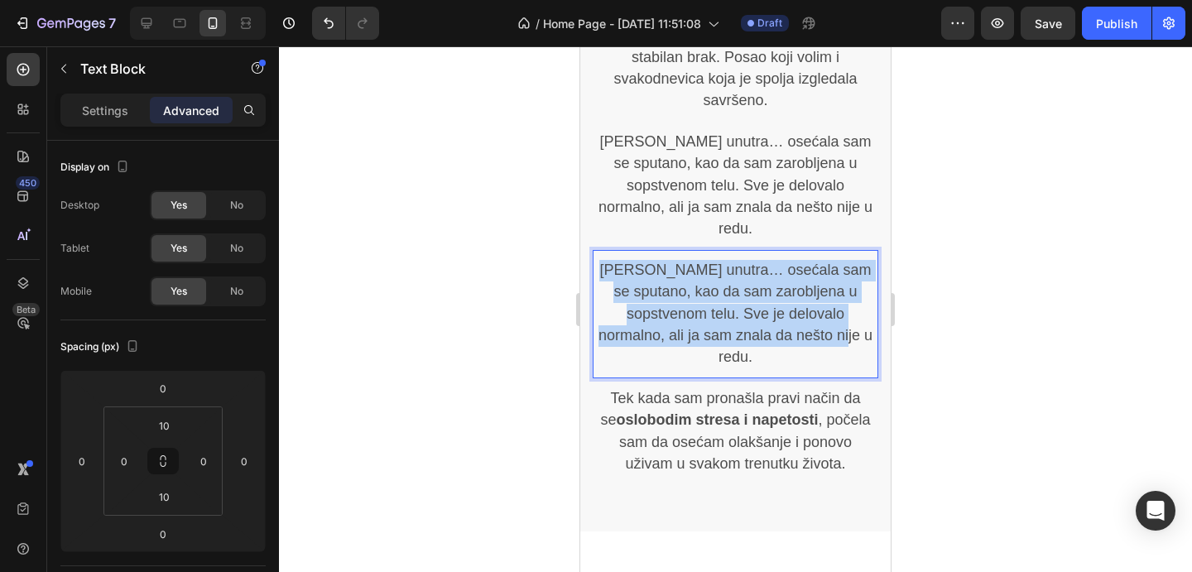
click at [689, 267] on span "Ali unutra… osećala sam se sputano, kao da sam zarobljena u sopstvenom telu. Sv…" at bounding box center [736, 314] width 274 height 104
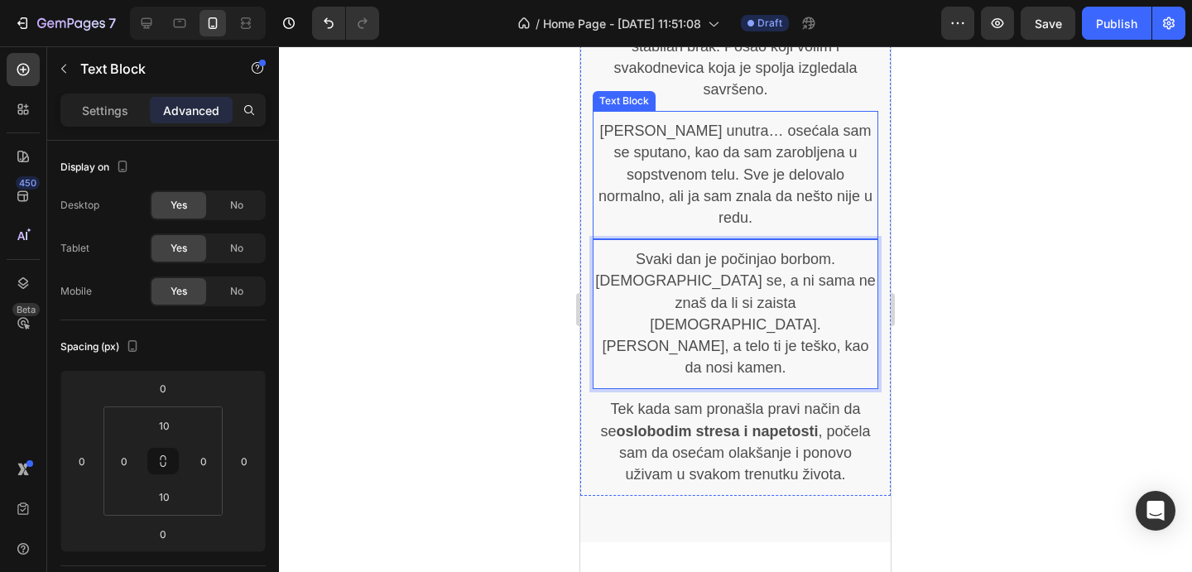
scroll to position [1191, 0]
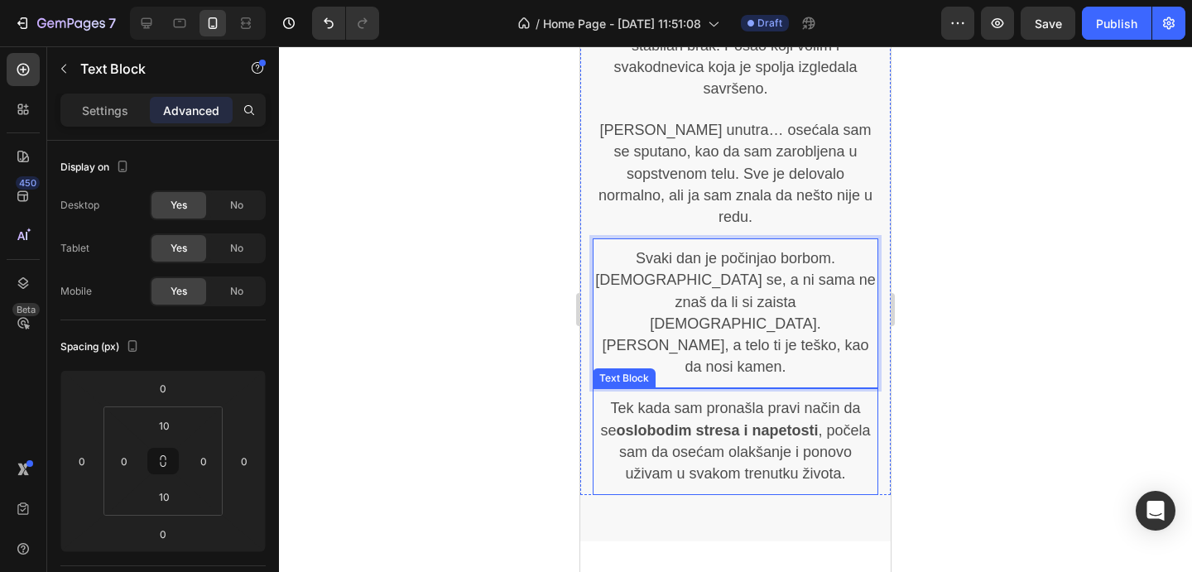
click at [735, 422] on strong "oslobodim stresa i napetosti" at bounding box center [717, 430] width 202 height 17
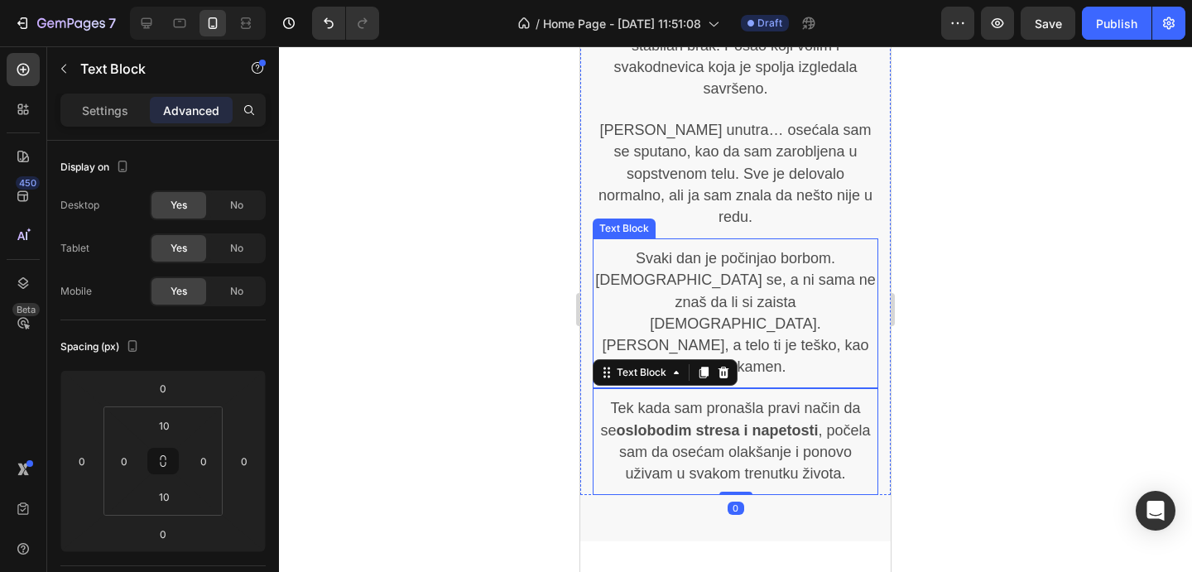
click at [718, 258] on span "Svaki dan je počinjao borbom. Probudiš se, a ni sama ne znaš da li si zaista bu…" at bounding box center [735, 312] width 280 height 125
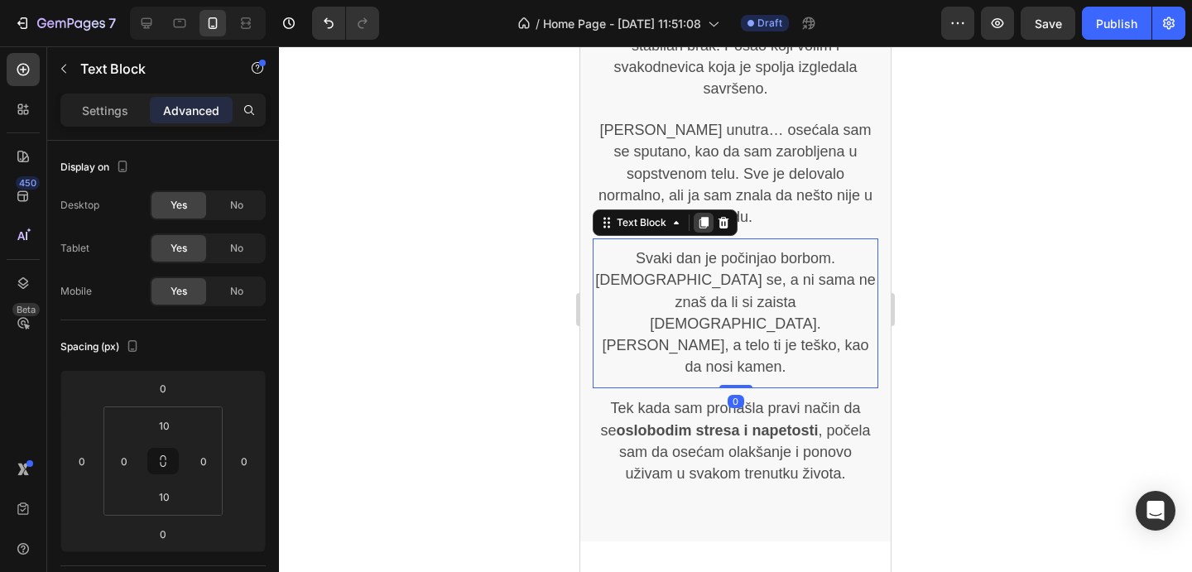
click at [703, 213] on div at bounding box center [704, 223] width 20 height 20
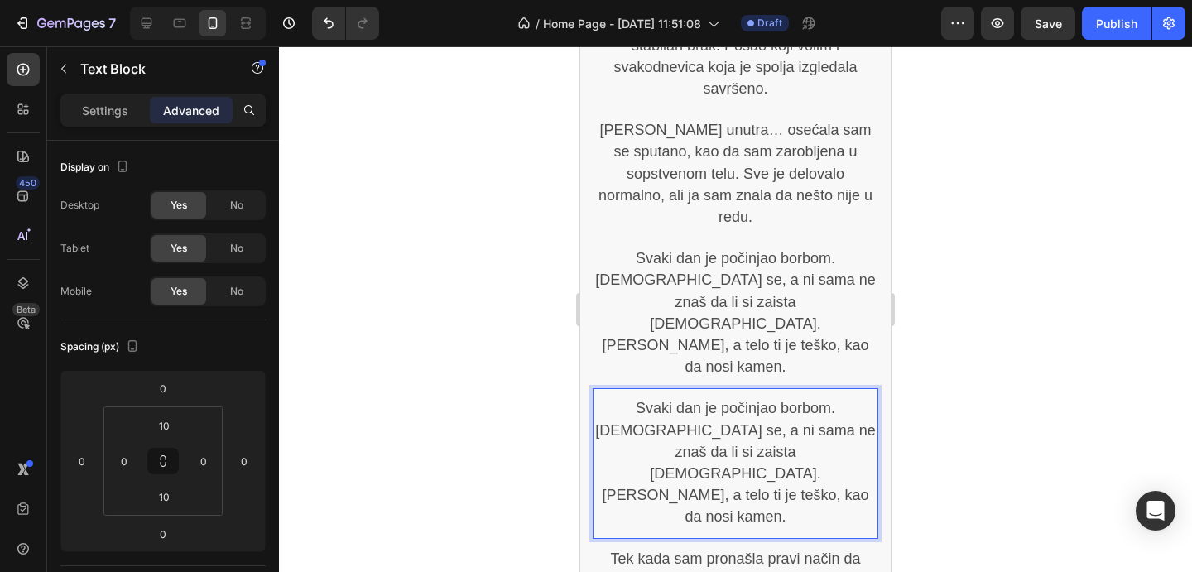
click at [720, 398] on p "Svaki dan je počinjao borbom. Probudiš se, a ni sama ne znaš da li si zaista bu…" at bounding box center [736, 463] width 282 height 130
click at [719, 398] on p "Svaki dan je počinjao borbom. Probudiš se, a ni sama ne znaš da li si zaista bu…" at bounding box center [736, 463] width 282 height 130
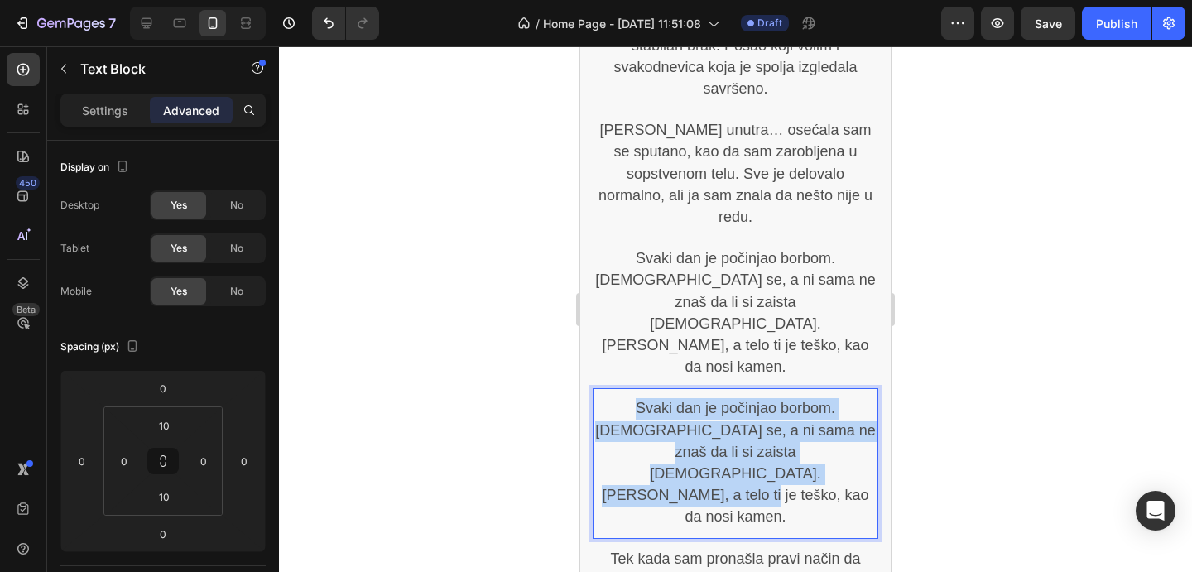
click at [719, 398] on p "Svaki dan je počinjao borbom. Probudiš se, a ni sama ne znaš da li si zaista bu…" at bounding box center [736, 463] width 282 height 130
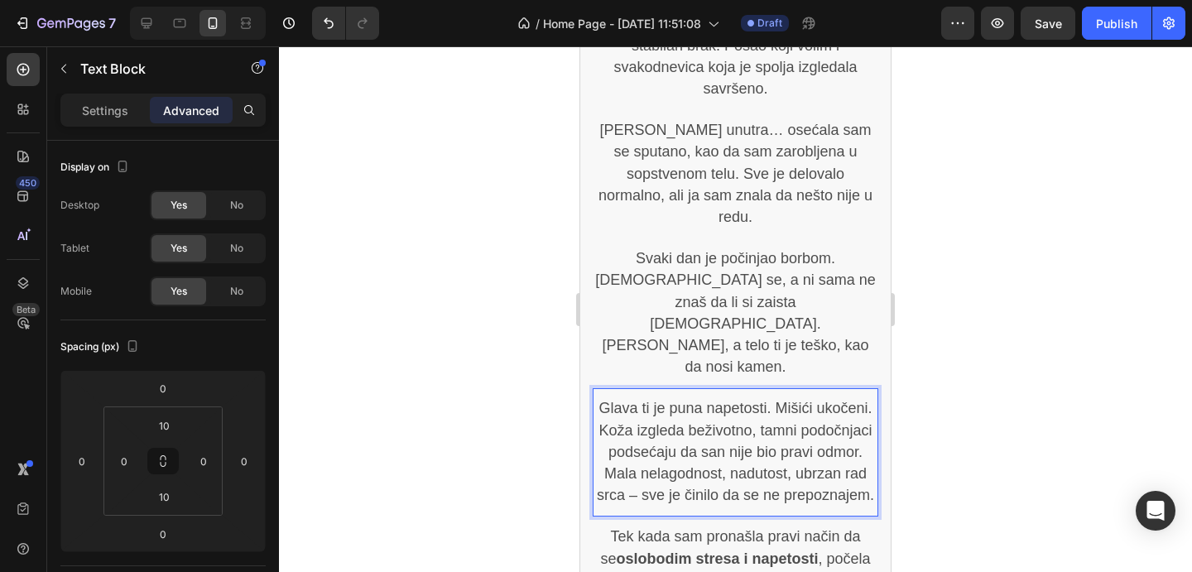
click at [766, 400] on span "Glava ti je puna napetosti. Mišići ukočeni. Koža izgleda beživotno, tamni podoč…" at bounding box center [735, 452] width 277 height 104
click at [1019, 377] on div at bounding box center [735, 309] width 913 height 526
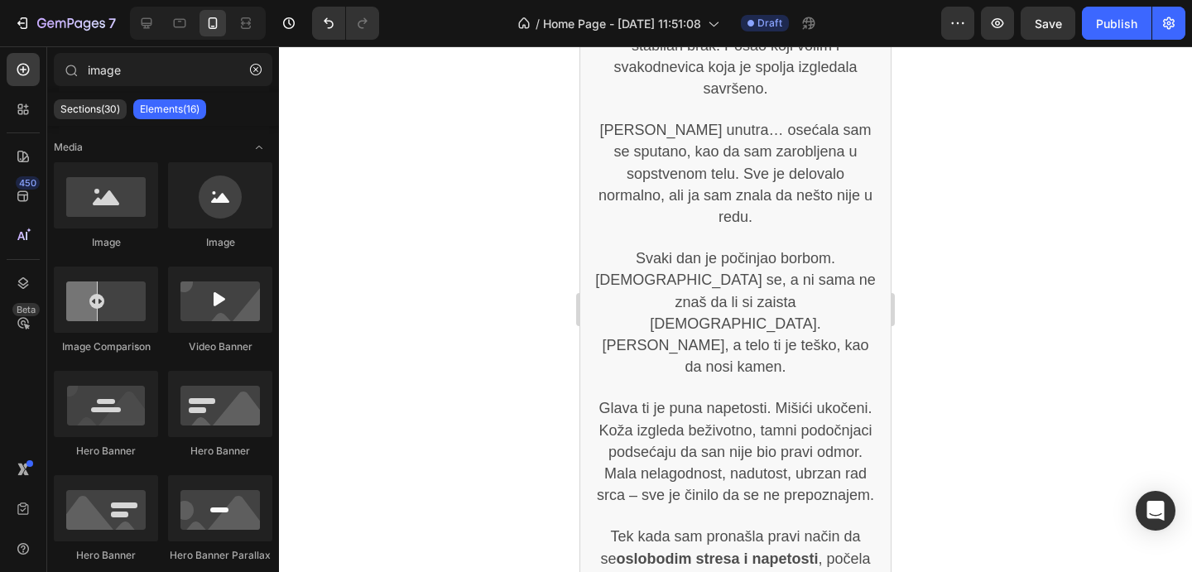
click at [844, 400] on span "Glava ti je puna napetosti. Mišići ukočeni. Koža izgleda beživotno, tamni podoč…" at bounding box center [735, 452] width 277 height 104
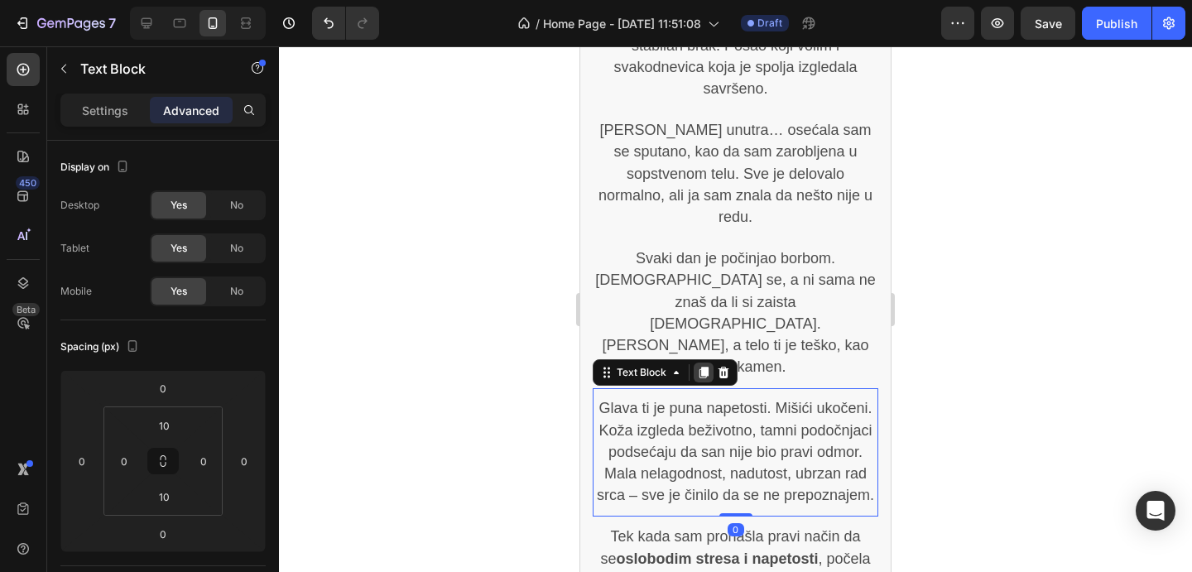
click at [711, 363] on div at bounding box center [704, 373] width 20 height 20
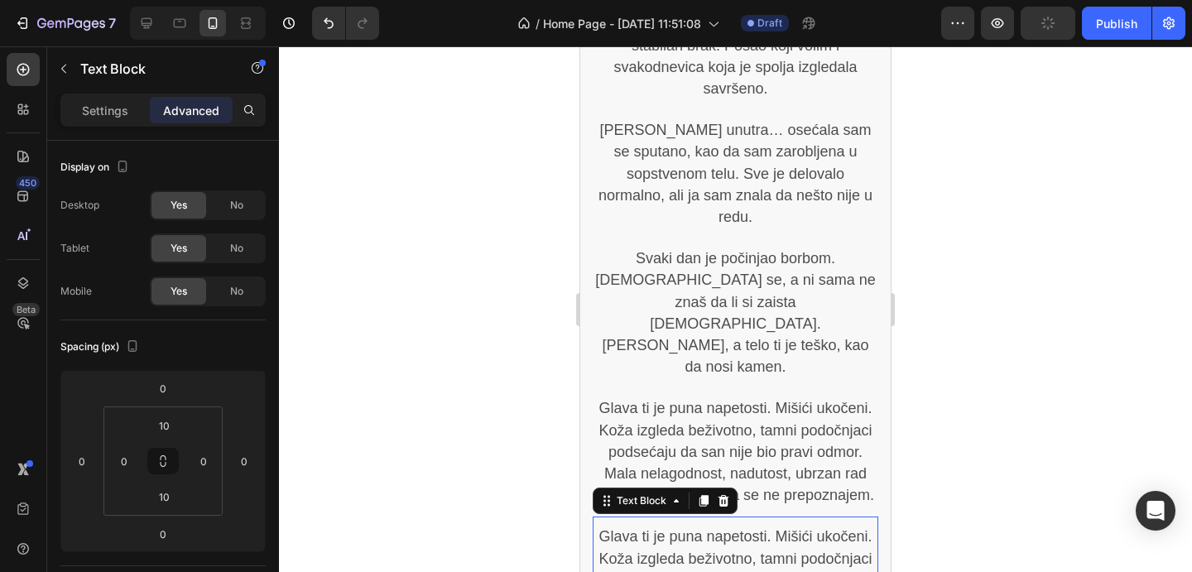
click at [720, 517] on div "Glava ti je puna napetosti. Mišići ukočeni. Koža izgleda beživotno, tamni podoč…" at bounding box center [736, 581] width 286 height 128
click at [720, 528] on span "Glava ti je puna napetosti. Mišići ukočeni. Koža izgleda beživotno, tamni podoč…" at bounding box center [735, 580] width 277 height 104
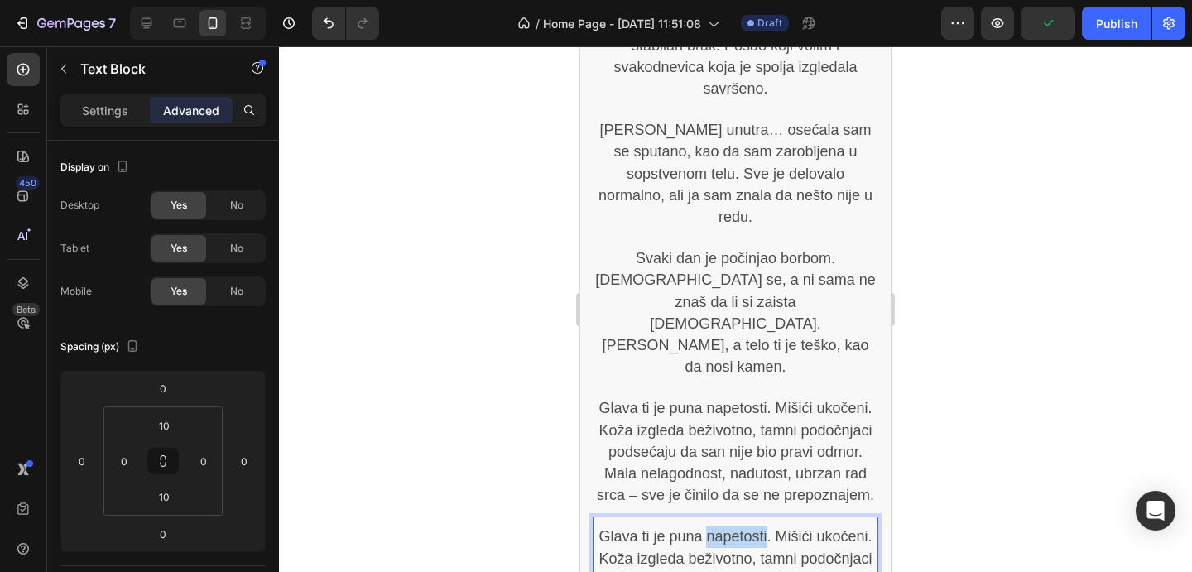
click at [720, 528] on span "Glava ti je puna napetosti. Mišići ukočeni. Koža izgleda beživotno, tamni podoč…" at bounding box center [735, 580] width 277 height 104
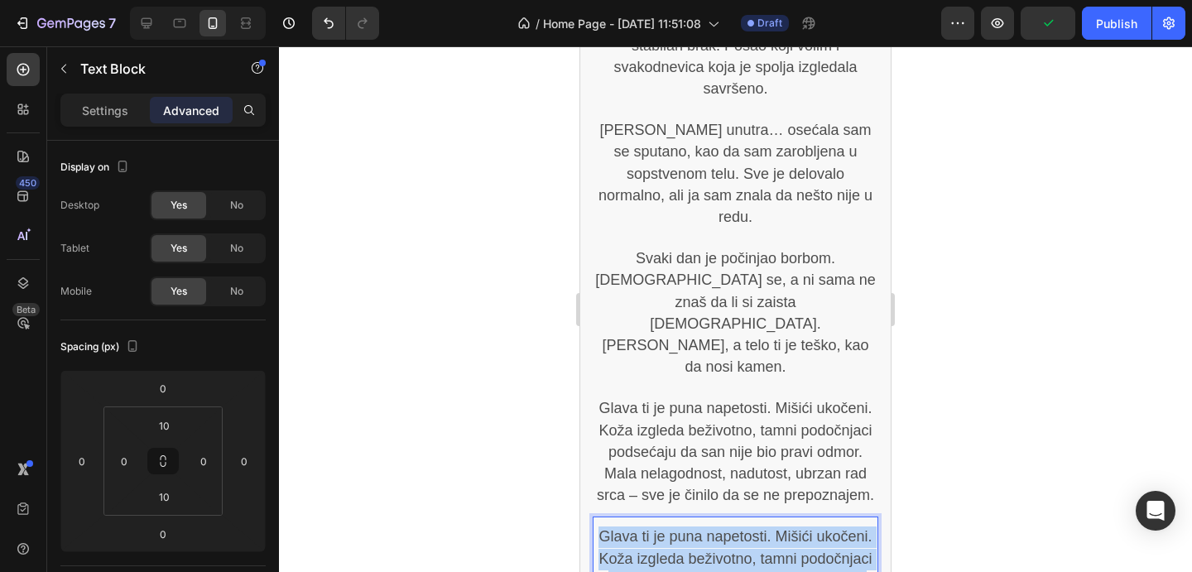
click at [720, 528] on span "Glava ti je puna napetosti. Mišići ukočeni. Koža izgleda beživotno, tamni podoč…" at bounding box center [735, 580] width 277 height 104
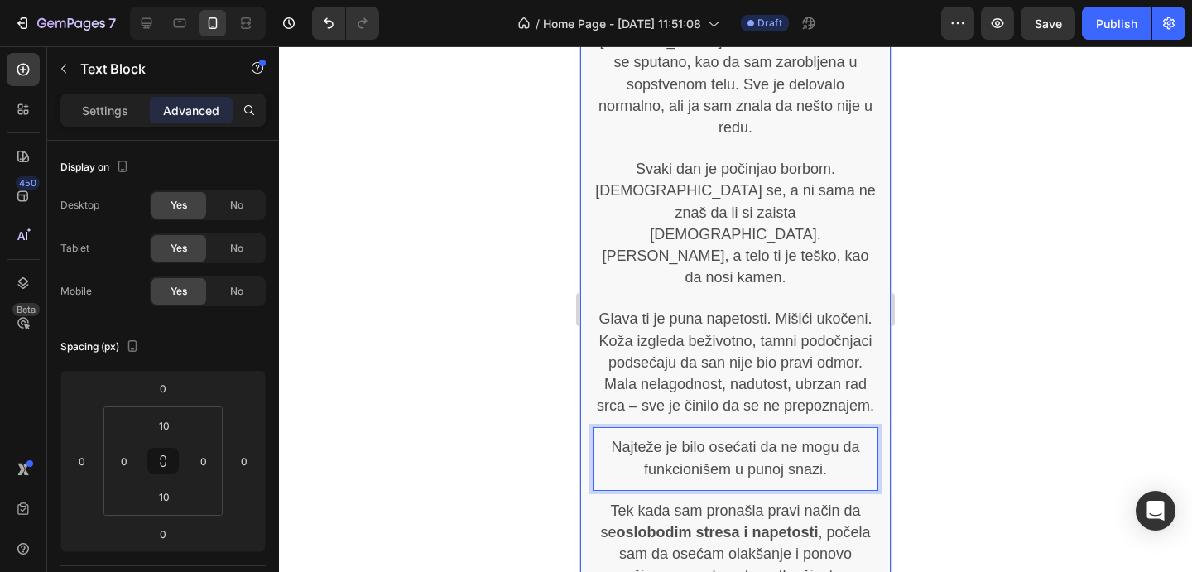
scroll to position [1433, 0]
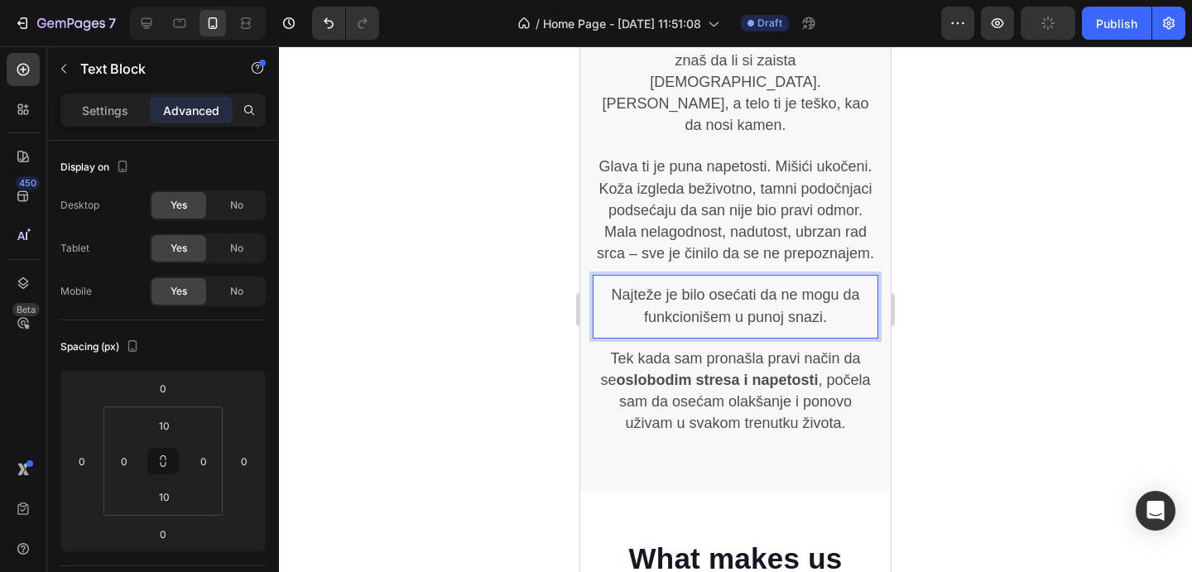
click at [722, 287] on span "Najteže je bilo osećati da ne mogu da funkcionišem u punoj snazi." at bounding box center [735, 306] width 248 height 38
click at [977, 298] on div at bounding box center [735, 309] width 913 height 526
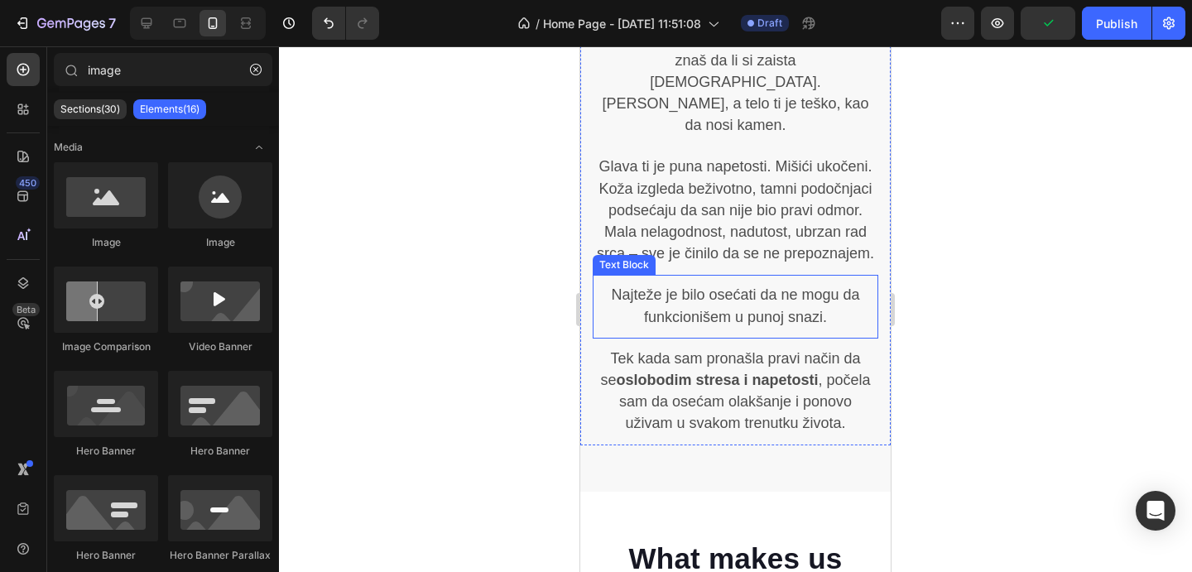
click at [764, 287] on span "Najteže je bilo osećati da ne mogu da funkcionišem u punoj snazi." at bounding box center [735, 306] width 248 height 38
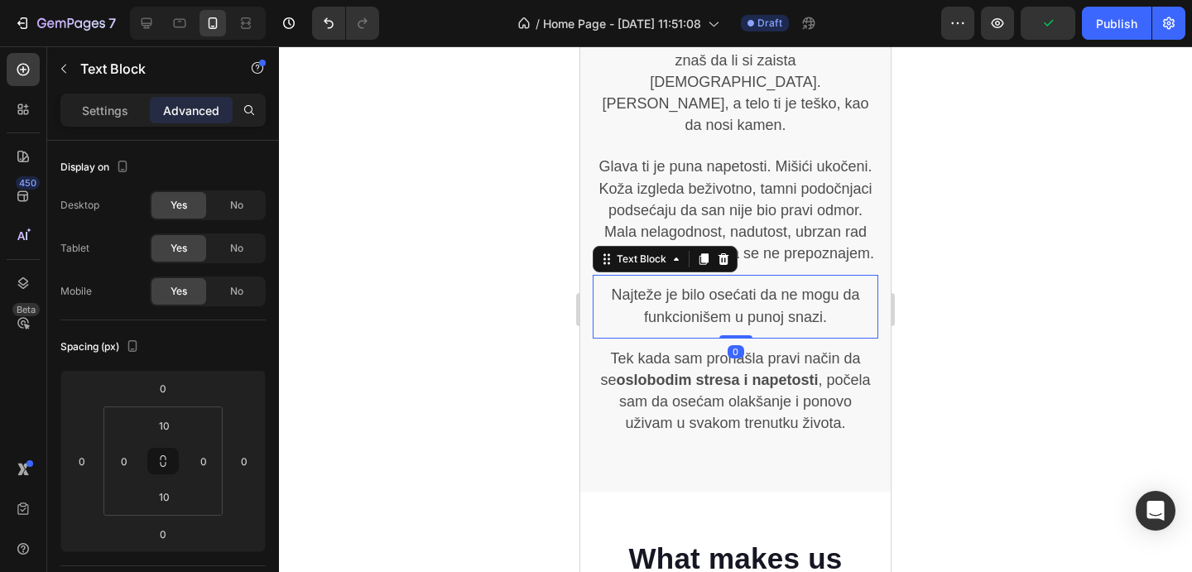
click at [706, 254] on icon at bounding box center [704, 260] width 9 height 12
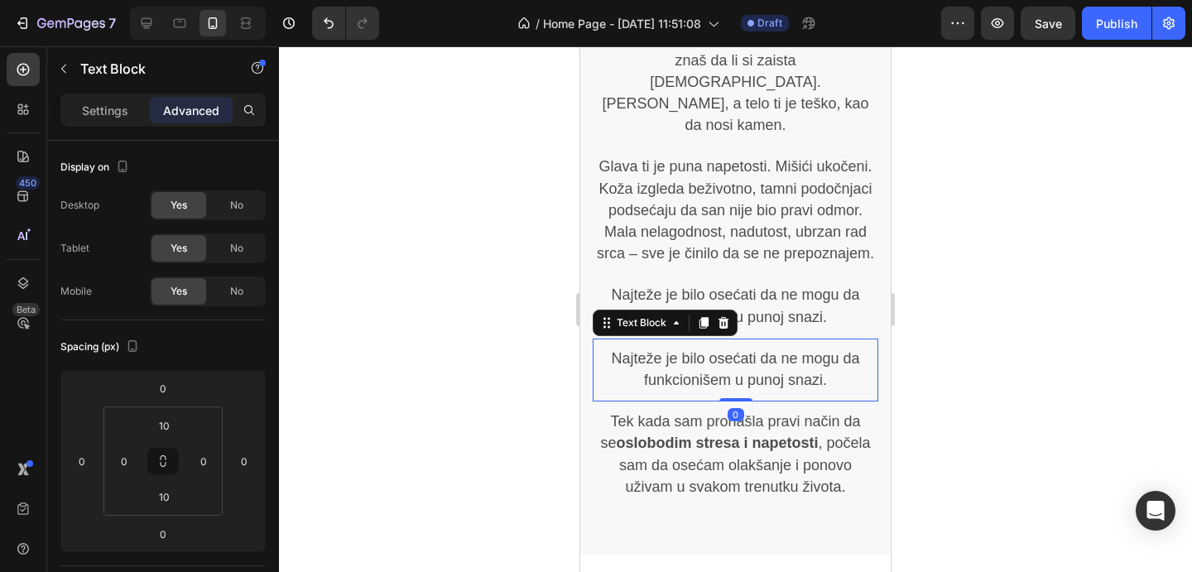
click at [719, 349] on p "Najteže je bilo osećati da ne mogu da funkcionišem u punoj snazi." at bounding box center [736, 370] width 282 height 43
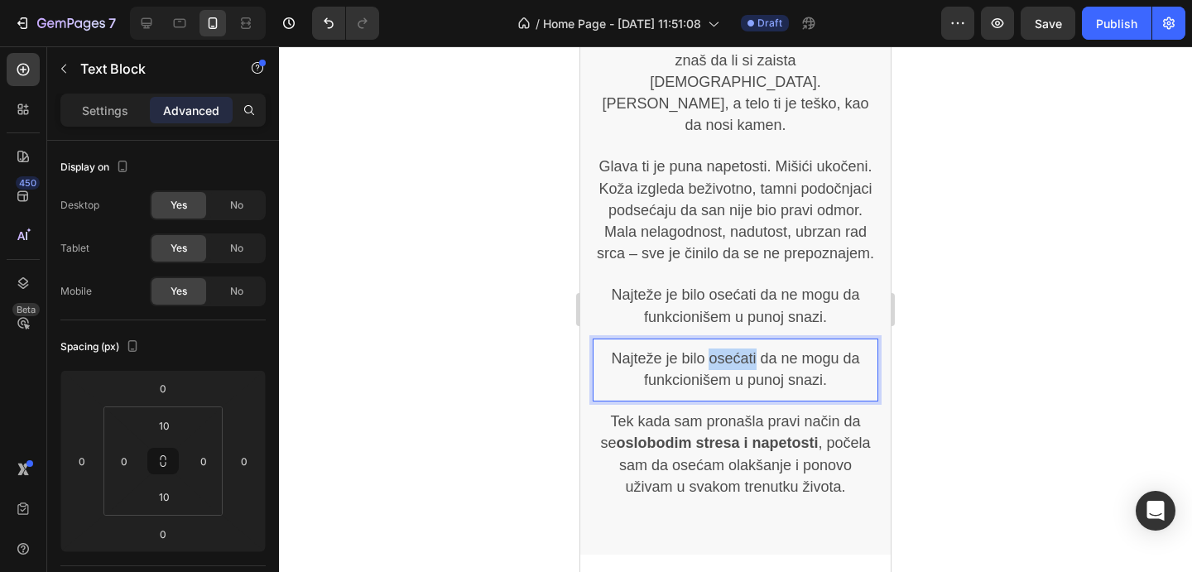
click at [719, 349] on p "Najteže je bilo osećati da ne mogu da funkcionišem u punoj snazi." at bounding box center [736, 370] width 282 height 43
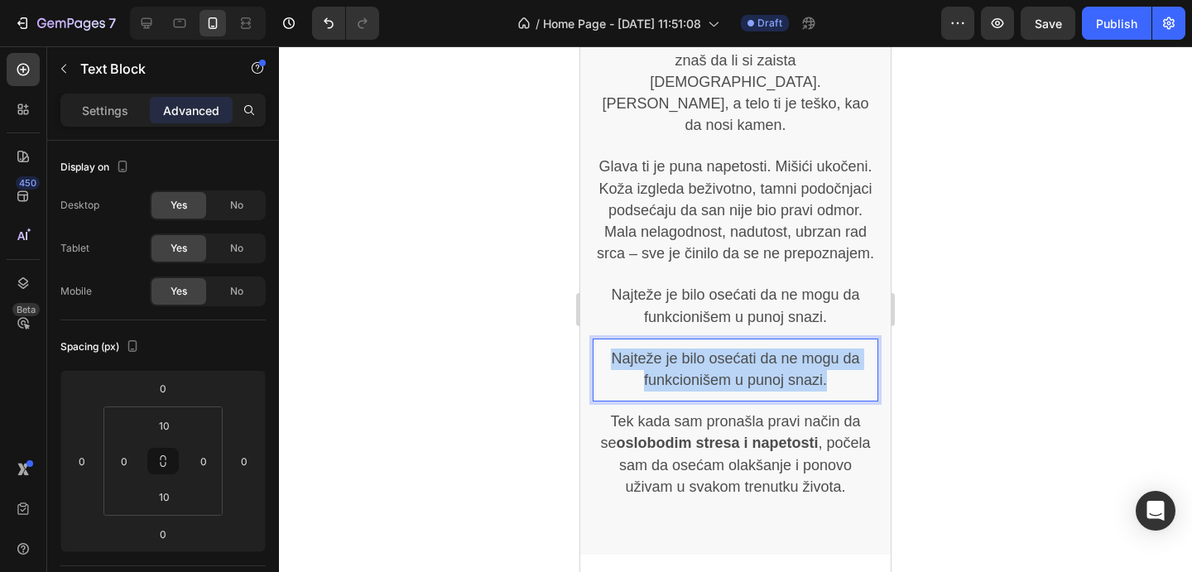
click at [719, 349] on p "Najteže je bilo osećati da ne mogu da funkcionišem u punoj snazi." at bounding box center [736, 370] width 282 height 43
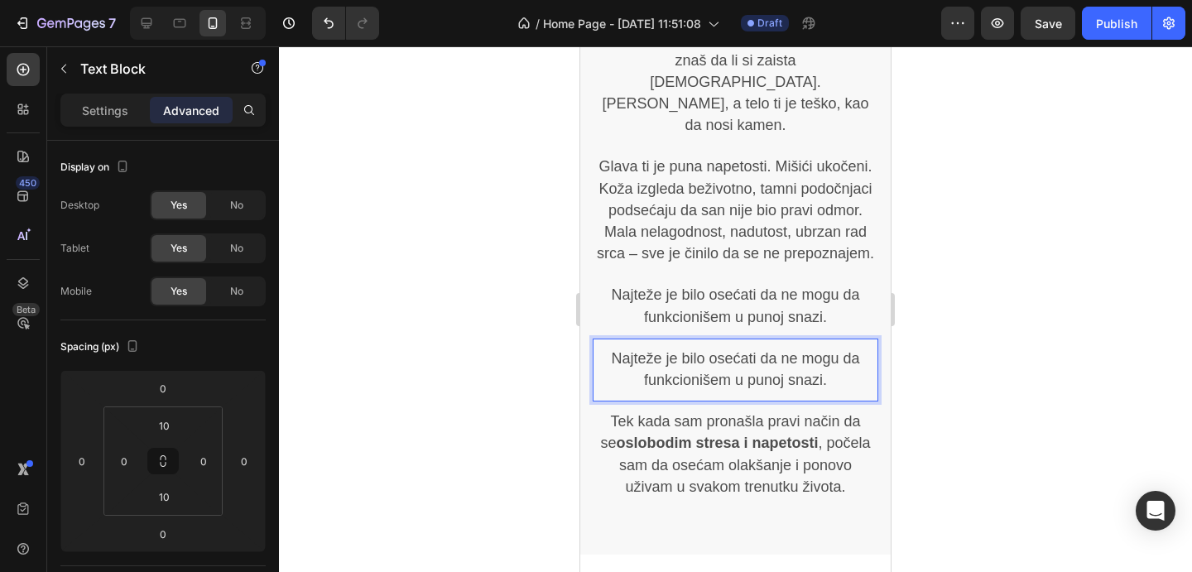
click at [709, 350] on span "Najteže je bilo osećati da ne mogu da funkcionišem u punoj snazi." at bounding box center [735, 369] width 248 height 38
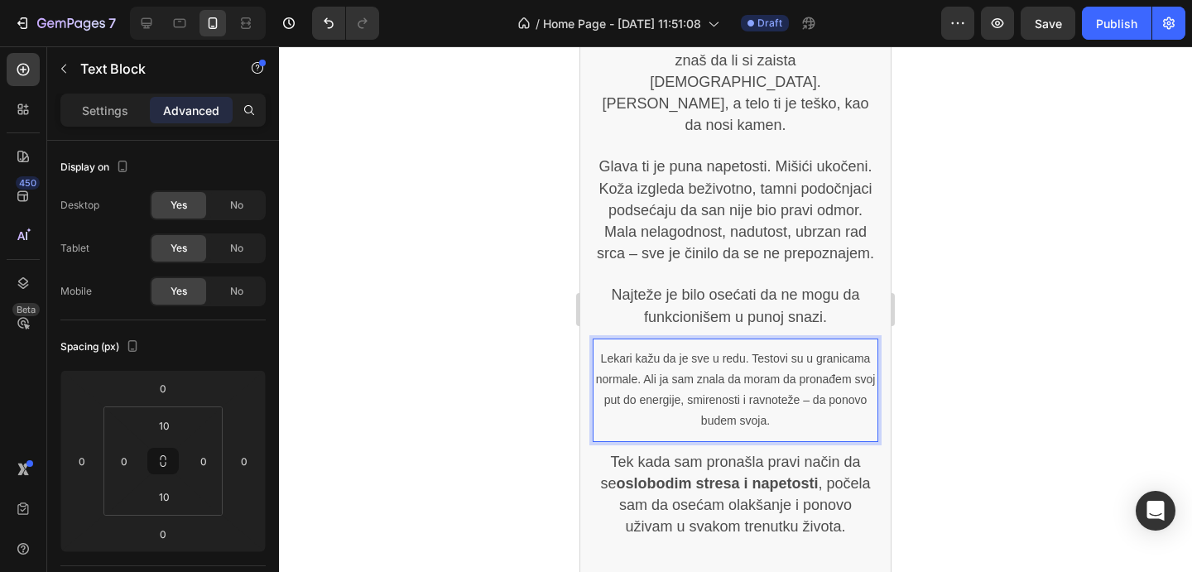
click at [785, 349] on p "Lekari kažu da je sve u redu. Testovi su u granicama normale. Ali ja sam znala …" at bounding box center [736, 391] width 282 height 84
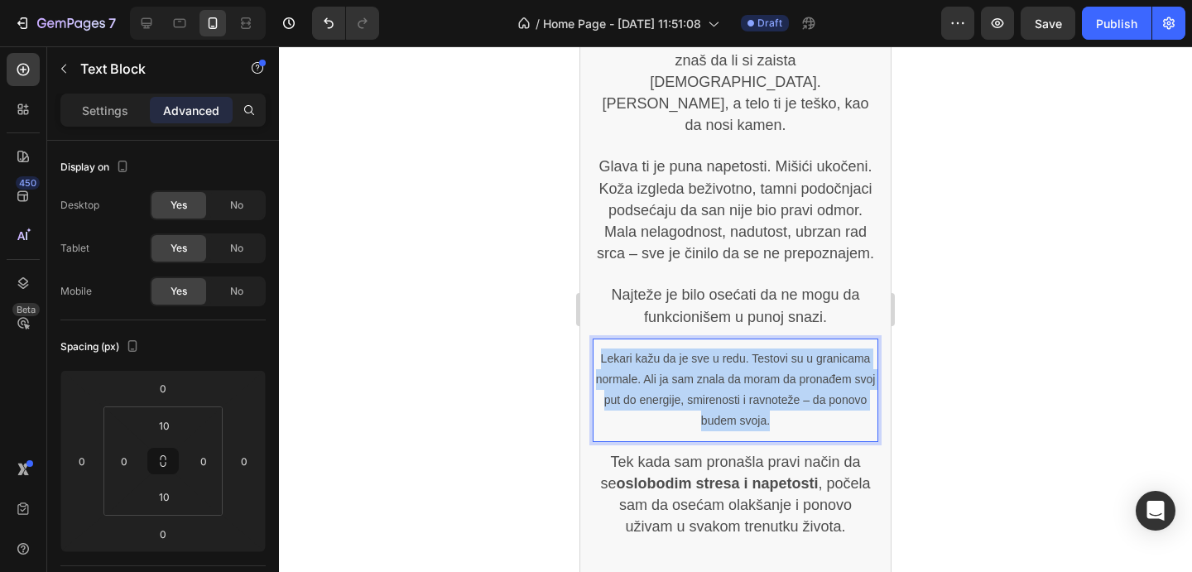
click at [785, 349] on p "Lekari kažu da je sve u redu. Testovi su u granicama normale. Ali ja sam znala …" at bounding box center [736, 391] width 282 height 84
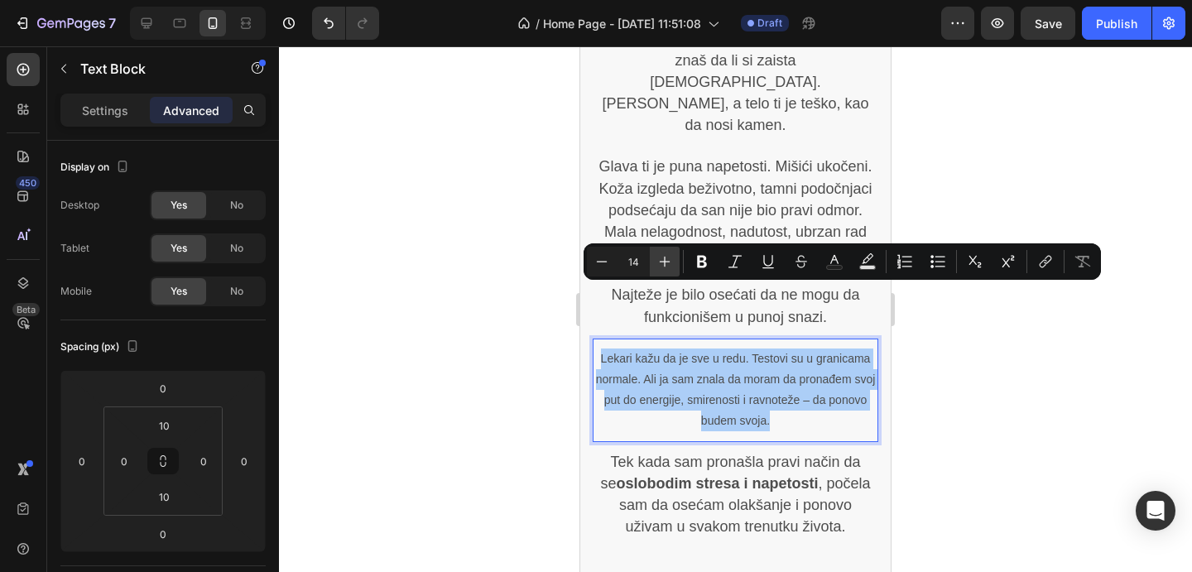
click at [667, 260] on icon "Editor contextual toolbar" at bounding box center [665, 261] width 17 height 17
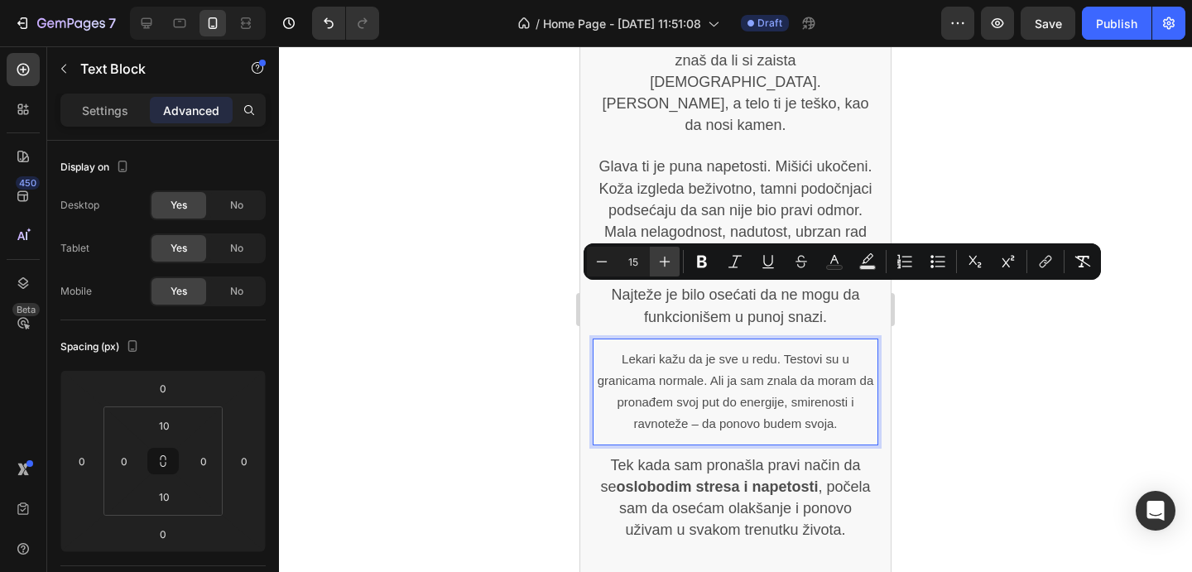
click at [667, 260] on icon "Editor contextual toolbar" at bounding box center [665, 261] width 17 height 17
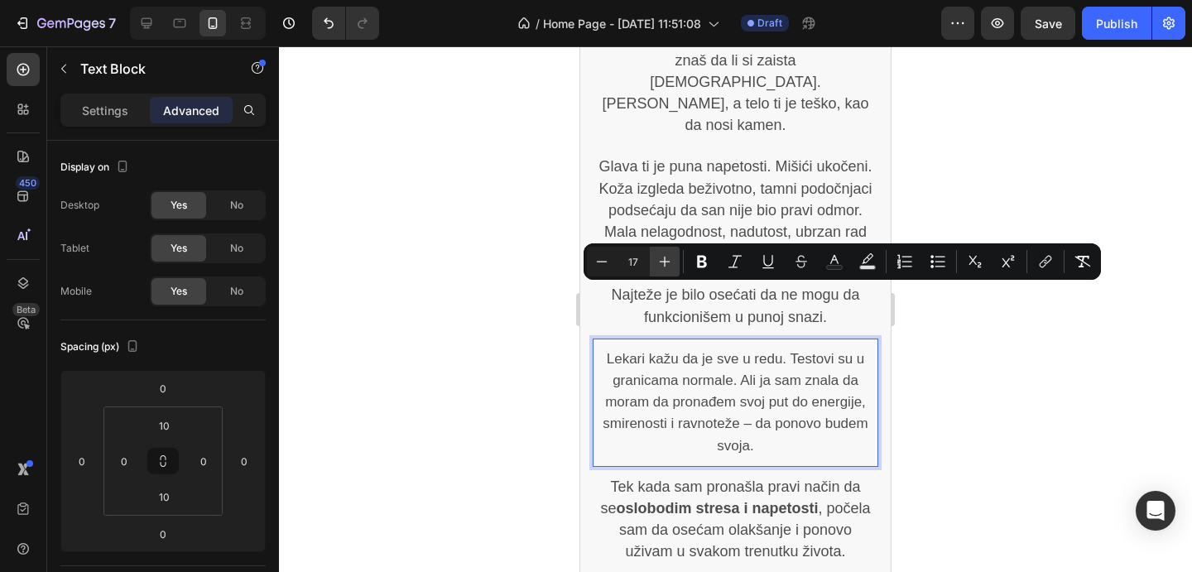
click at [667, 260] on icon "Editor contextual toolbar" at bounding box center [665, 261] width 17 height 17
type input "18"
click at [986, 367] on div at bounding box center [735, 309] width 913 height 526
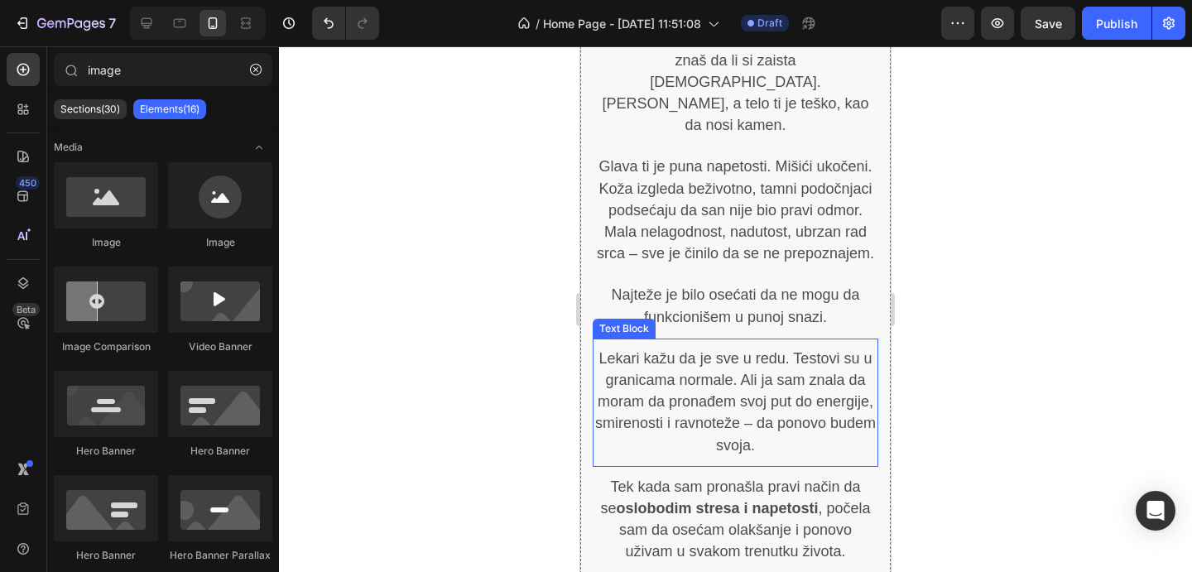
click at [725, 350] on span "Lekari kažu da je sve u redu. Testovi su u granicama normale. Ali ja sam znala …" at bounding box center [735, 402] width 281 height 104
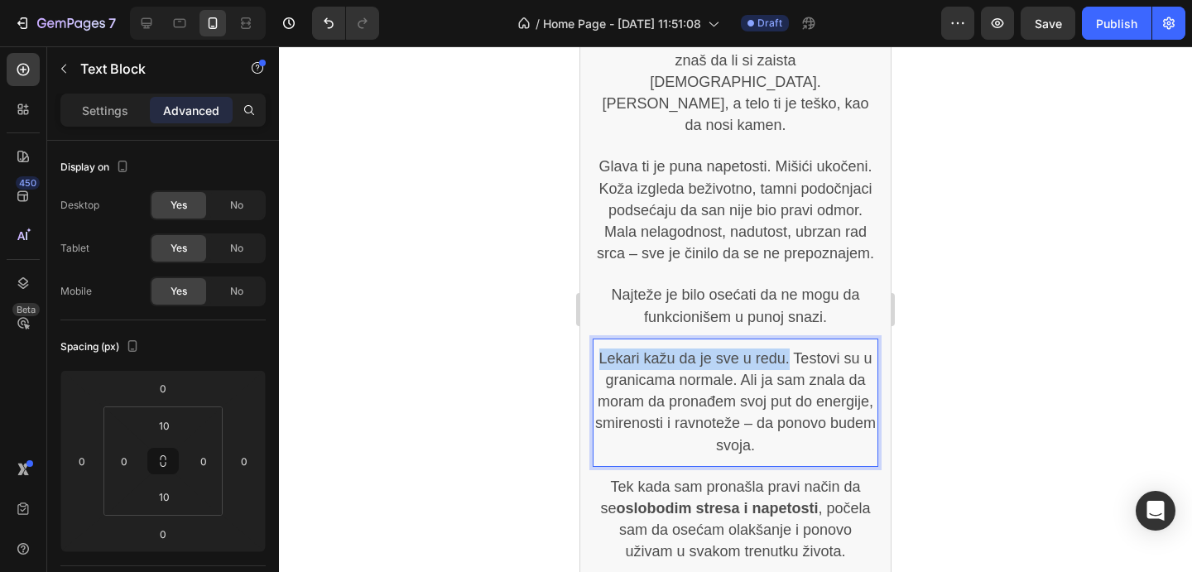
drag, startPoint x: 790, startPoint y: 293, endPoint x: 590, endPoint y: 287, distance: 200.5
click at [590, 287] on div "Moja priča Heading Kako sam godinama nosila teret unutra – i kako sam konačno p…" at bounding box center [735, 15] width 311 height 1115
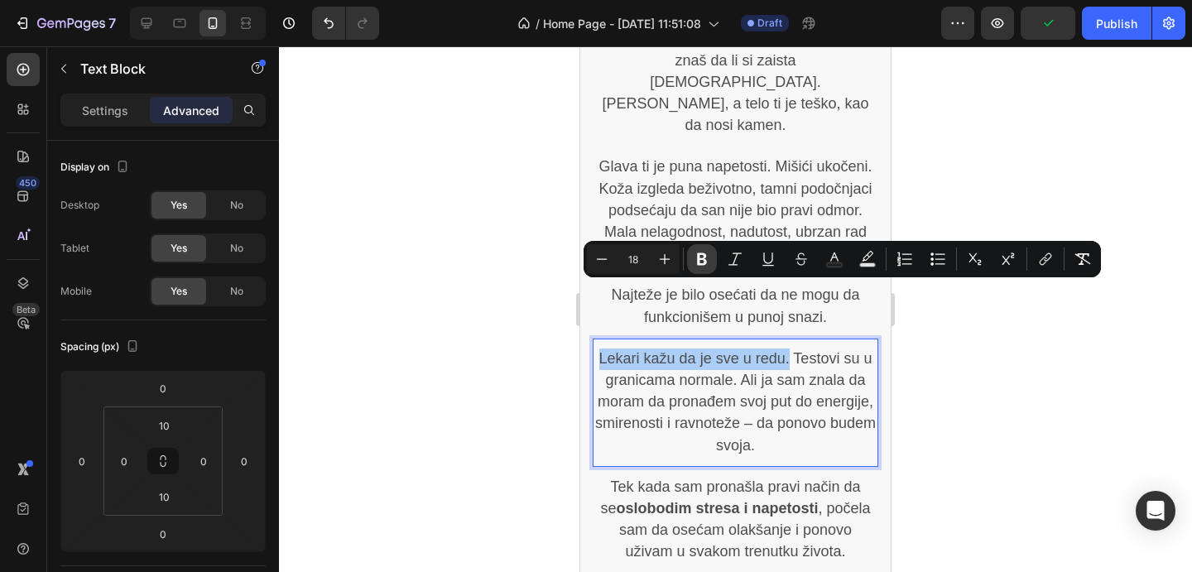
click at [701, 259] on icon "Editor contextual toolbar" at bounding box center [702, 259] width 10 height 12
click at [943, 401] on div at bounding box center [735, 309] width 913 height 526
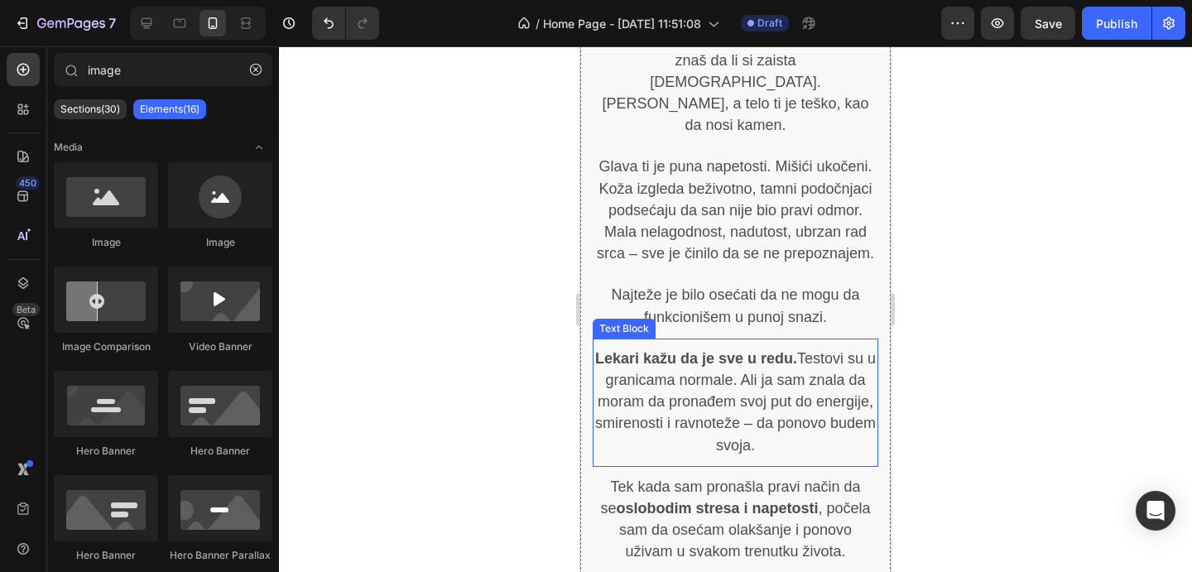
scroll to position [1335, 0]
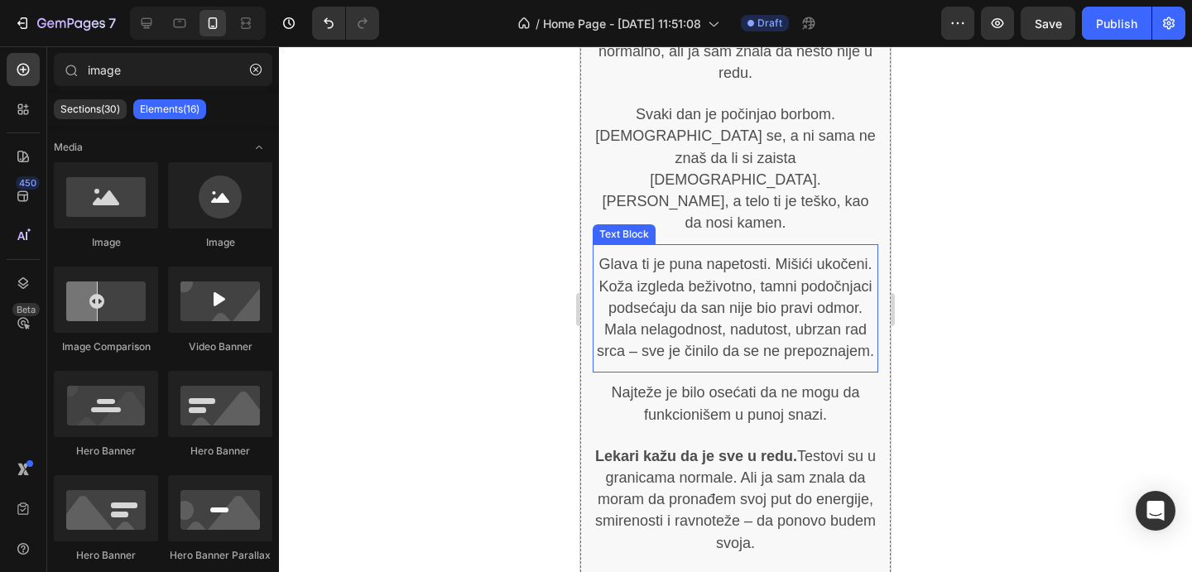
click at [744, 256] on span "Glava ti je puna napetosti. Mišići ukočeni. Koža izgleda beživotno, tamni podoč…" at bounding box center [735, 308] width 277 height 104
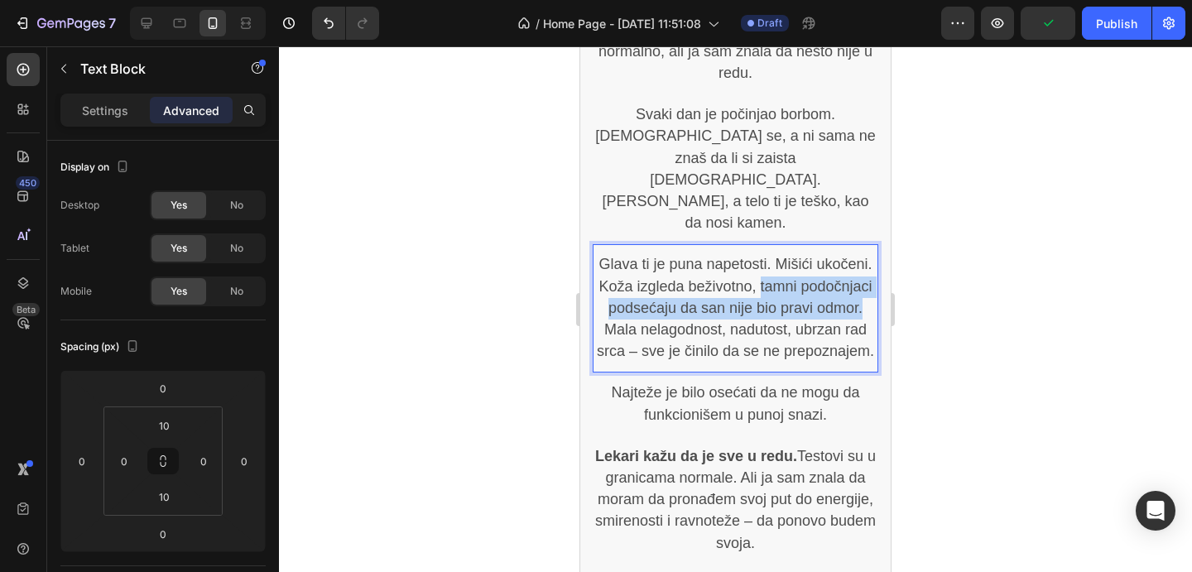
drag, startPoint x: 761, startPoint y: 219, endPoint x: 861, endPoint y: 239, distance: 102.2
click at [861, 256] on span "Glava ti je puna napetosti. Mišići ukočeni. Koža izgleda beživotno, tamni podoč…" at bounding box center [735, 308] width 277 height 104
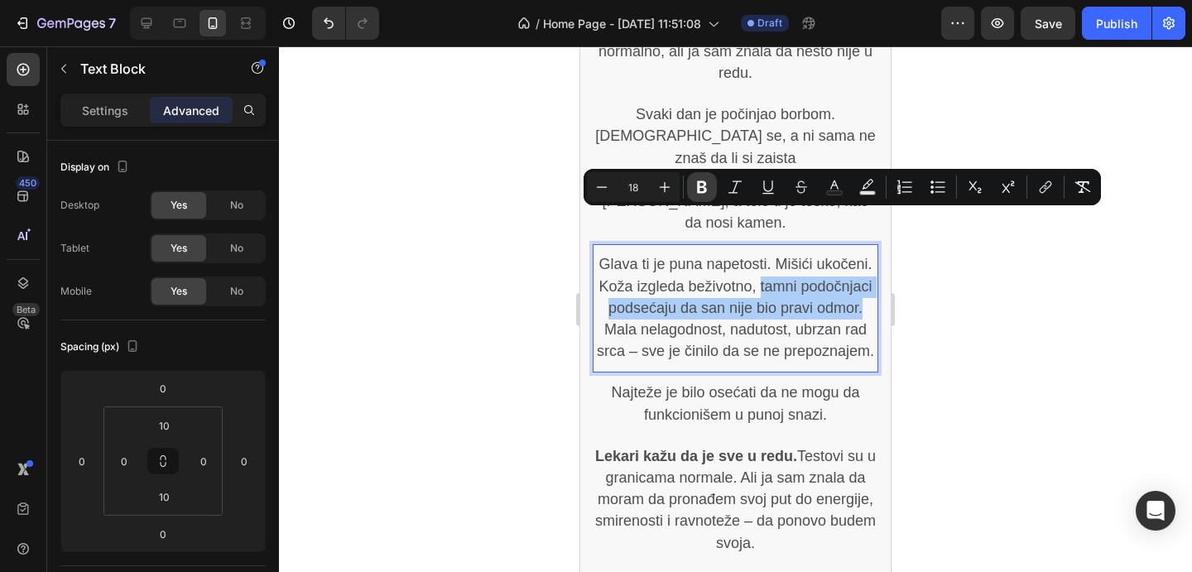
click at [687, 187] on button "Bold" at bounding box center [702, 187] width 30 height 30
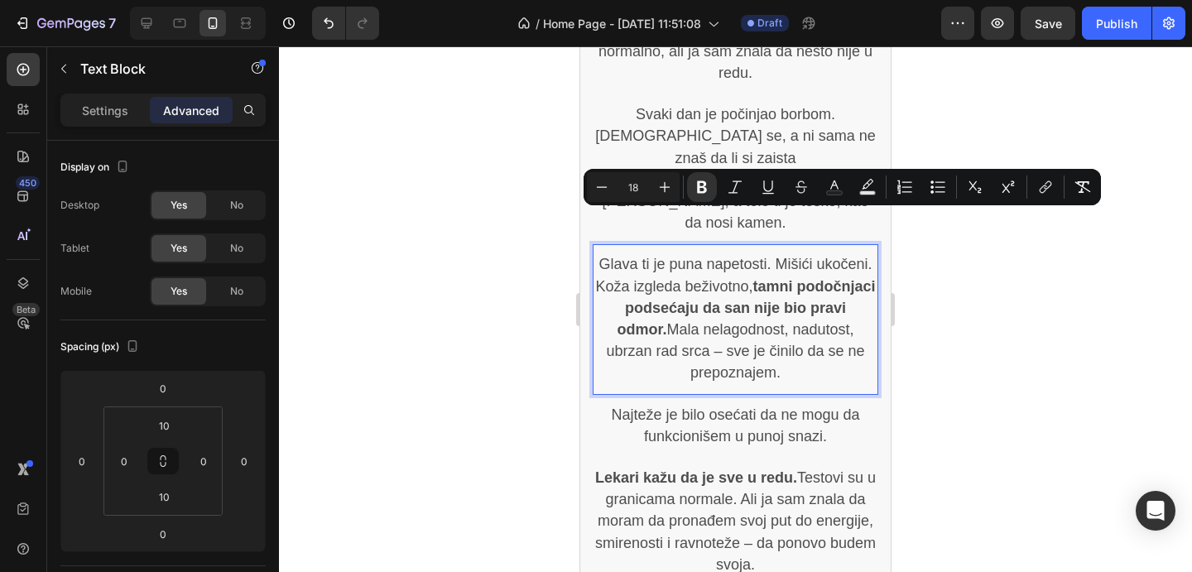
click at [1022, 340] on div at bounding box center [735, 309] width 913 height 526
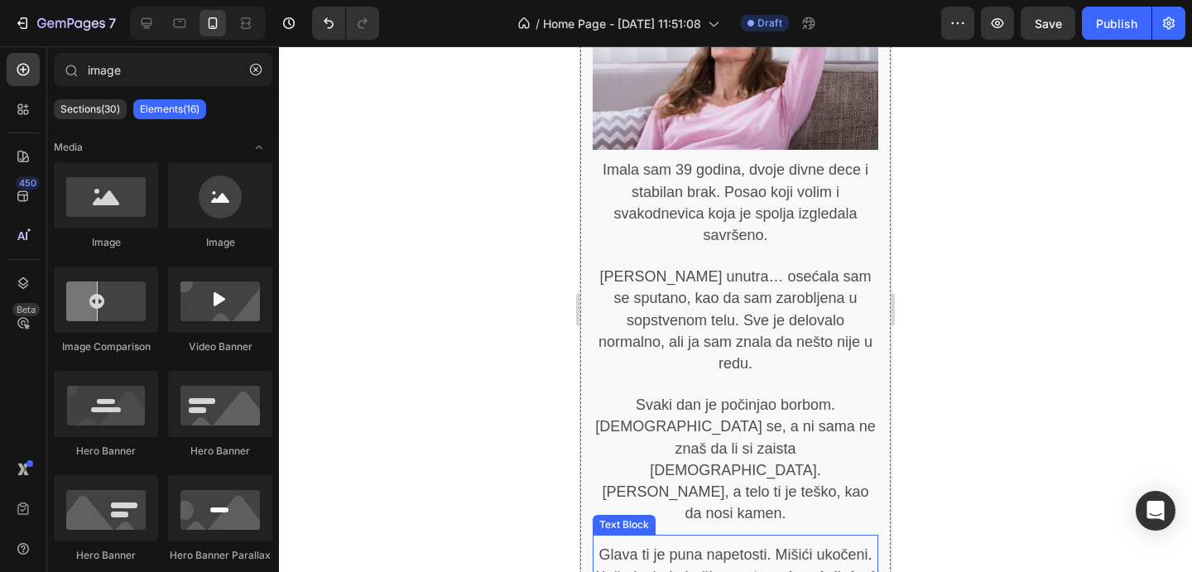
scroll to position [1024, 0]
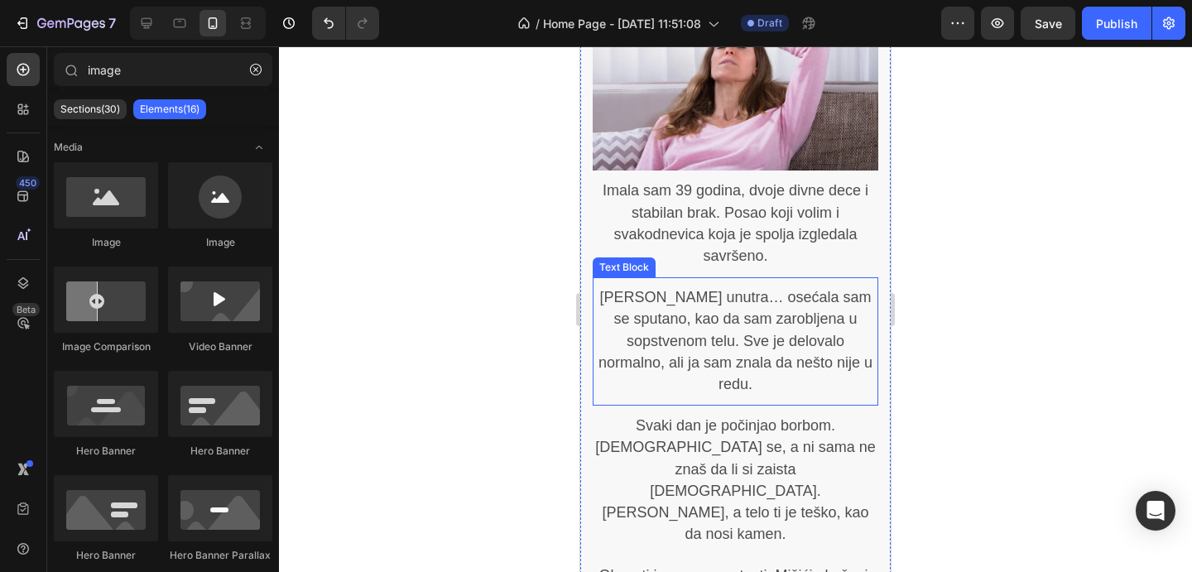
click at [734, 306] on p "Ali unutra… osećala sam se sputano, kao da sam zarobljena u sopstvenom telu. Sv…" at bounding box center [736, 341] width 282 height 108
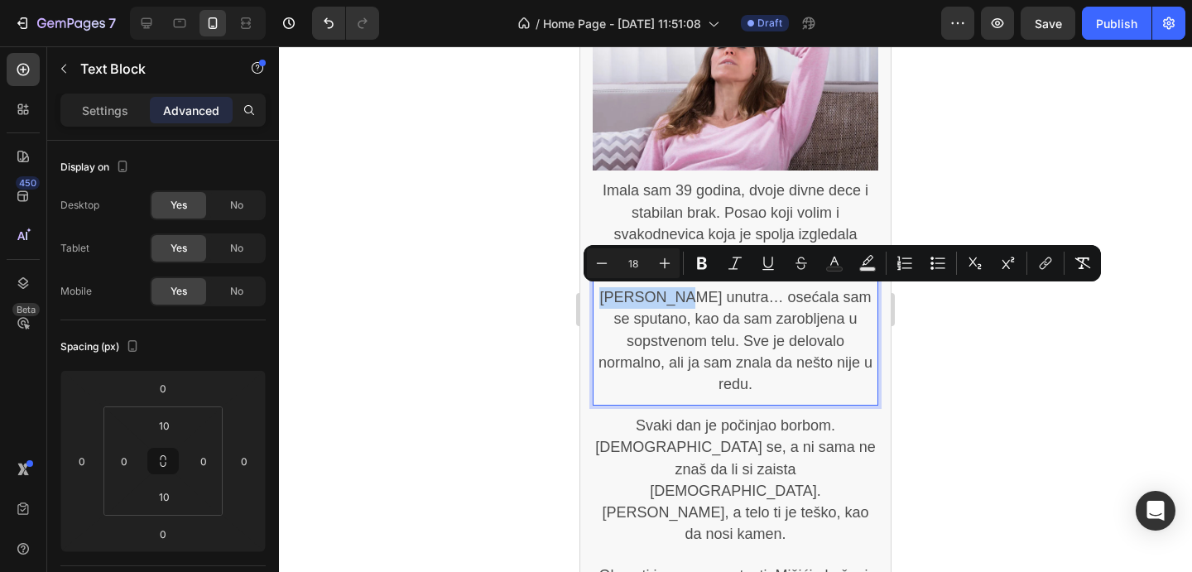
drag, startPoint x: 660, startPoint y: 299, endPoint x: 595, endPoint y: 299, distance: 64.6
click at [595, 299] on p "Ali unutra… osećala sam se sputano, kao da sam zarobljena u sopstvenom telu. Sv…" at bounding box center [736, 341] width 282 height 108
click at [703, 265] on icon "Editor contextual toolbar" at bounding box center [702, 263] width 17 height 17
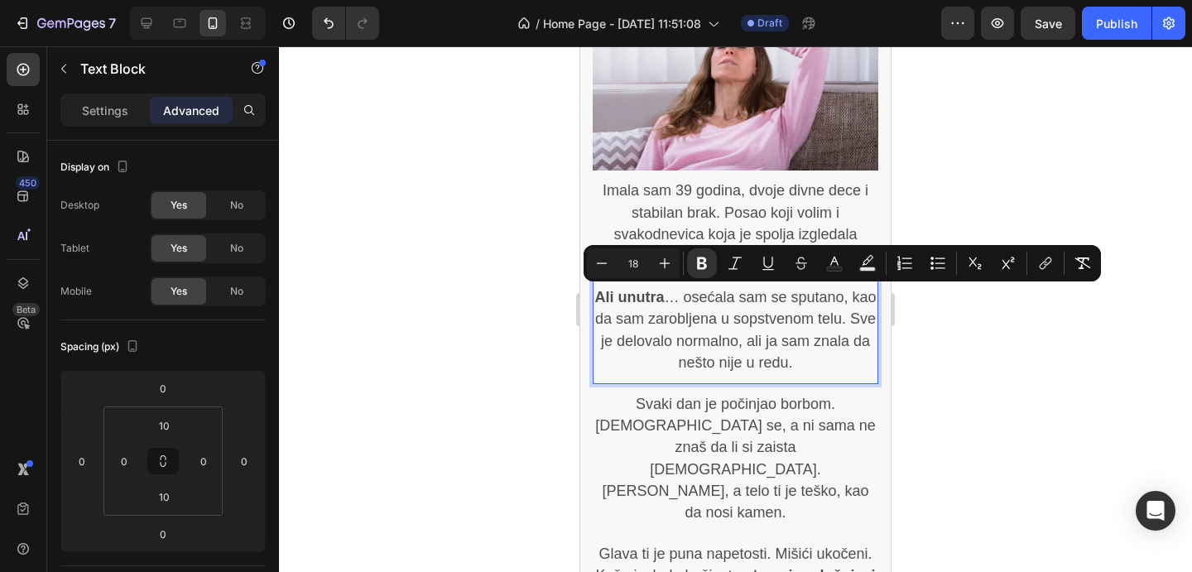
click at [1024, 343] on div at bounding box center [735, 309] width 913 height 526
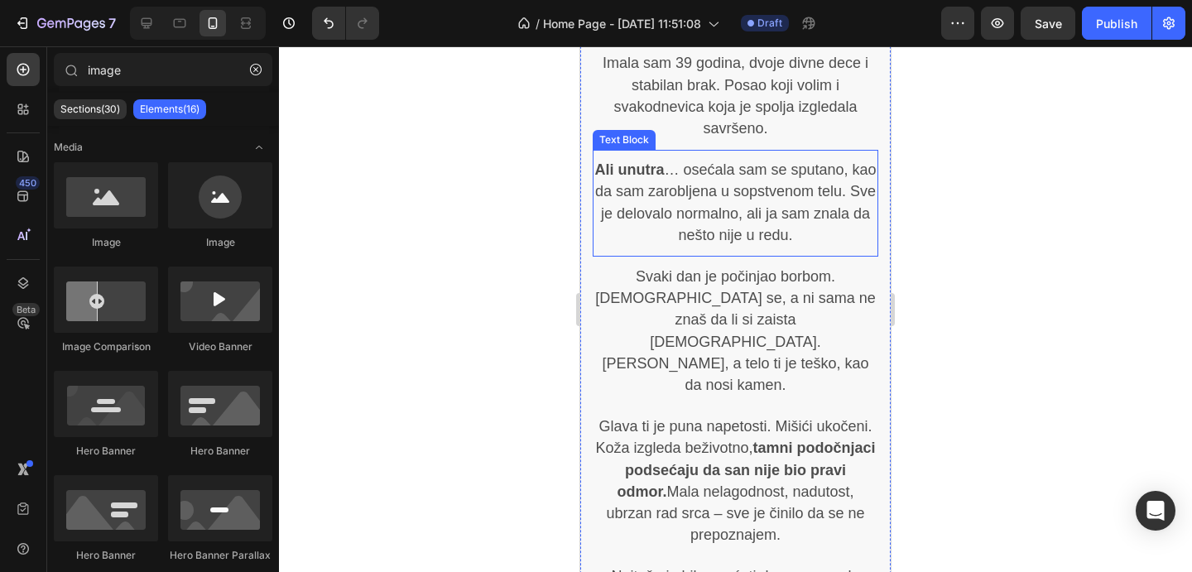
scroll to position [1228, 0]
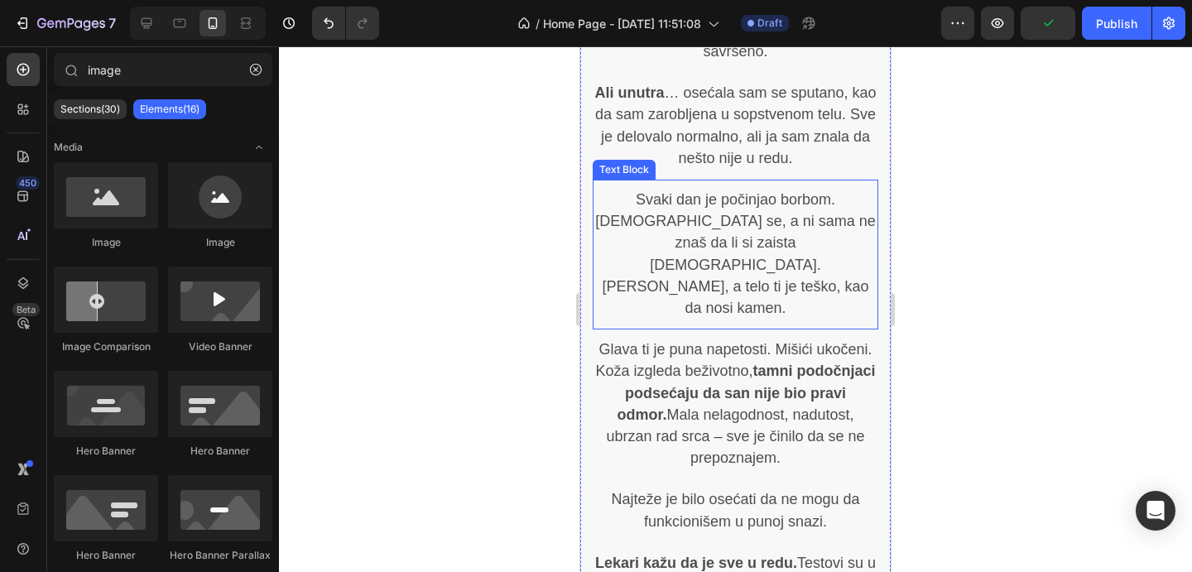
click at [770, 256] on span "Svaki dan je počinjao borbom. Probudiš se, a ni sama ne znaš da li si zaista bu…" at bounding box center [735, 253] width 280 height 125
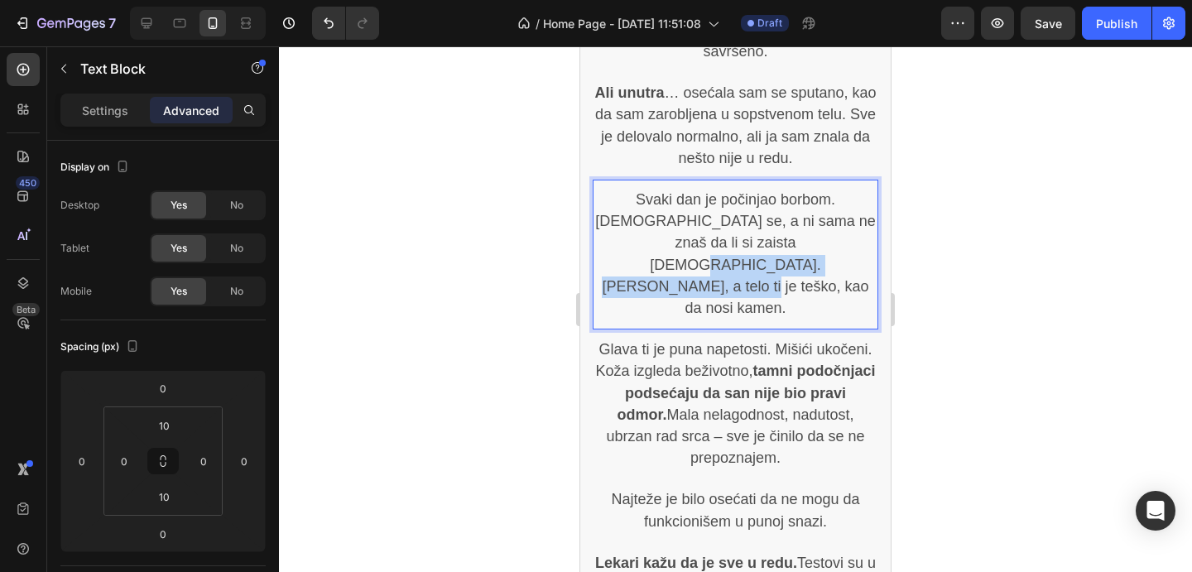
drag, startPoint x: 781, startPoint y: 266, endPoint x: 717, endPoint y: 247, distance: 66.5
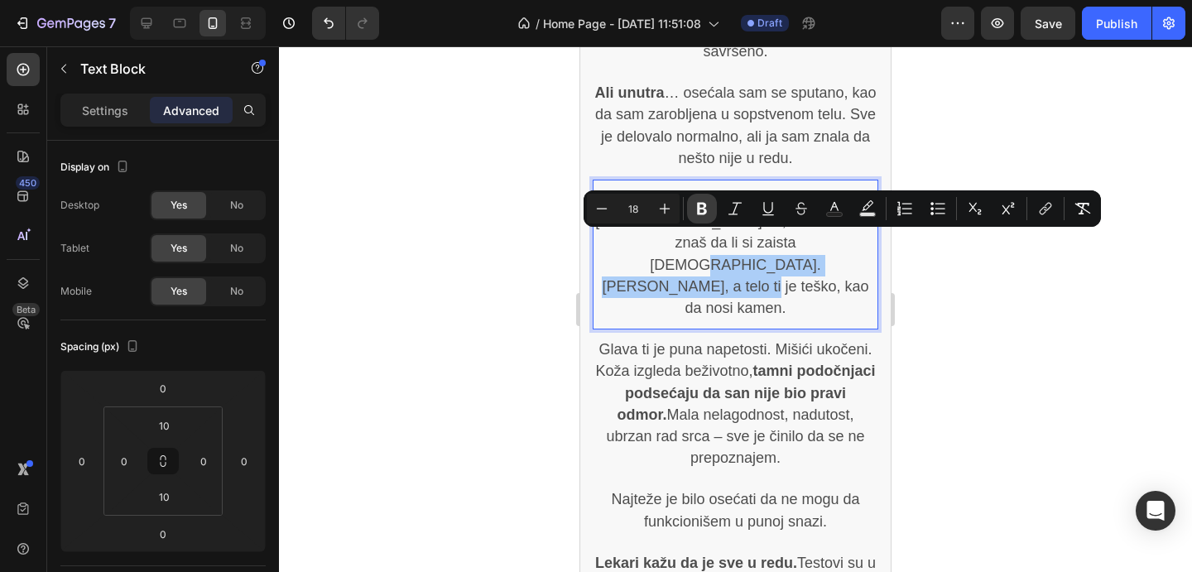
click at [704, 216] on icon "Editor contextual toolbar" at bounding box center [702, 208] width 17 height 17
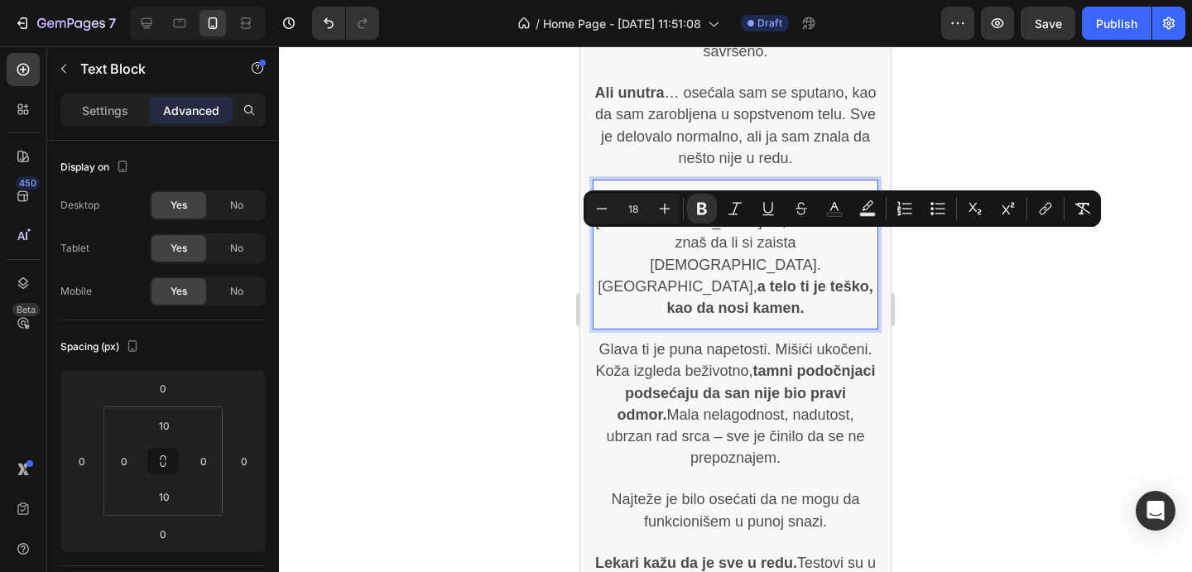
click at [993, 336] on div at bounding box center [735, 309] width 913 height 526
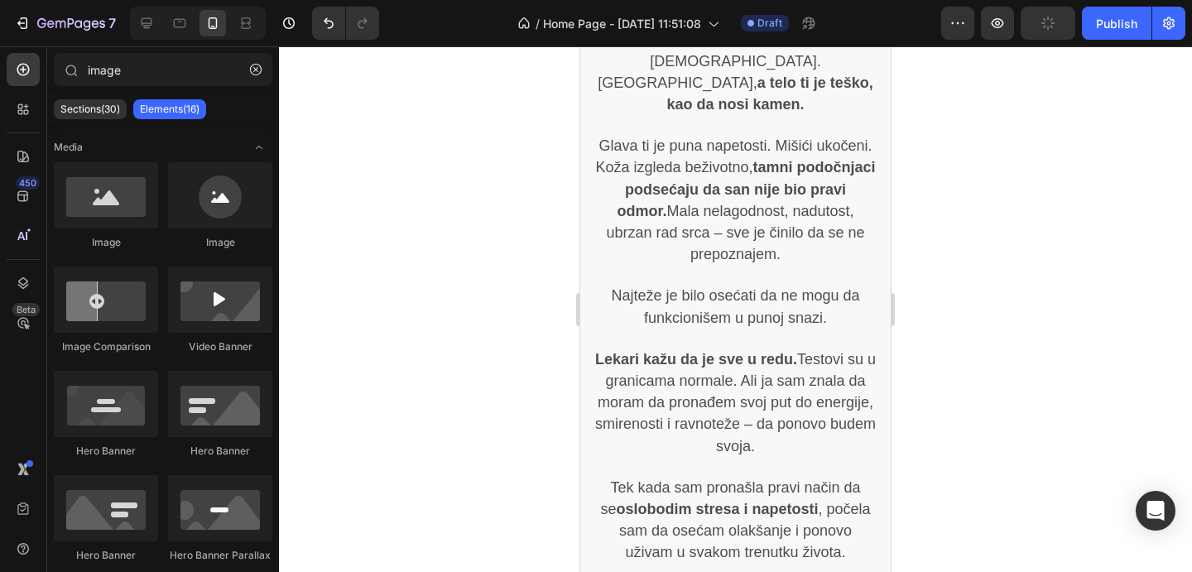
scroll to position [1661, 0]
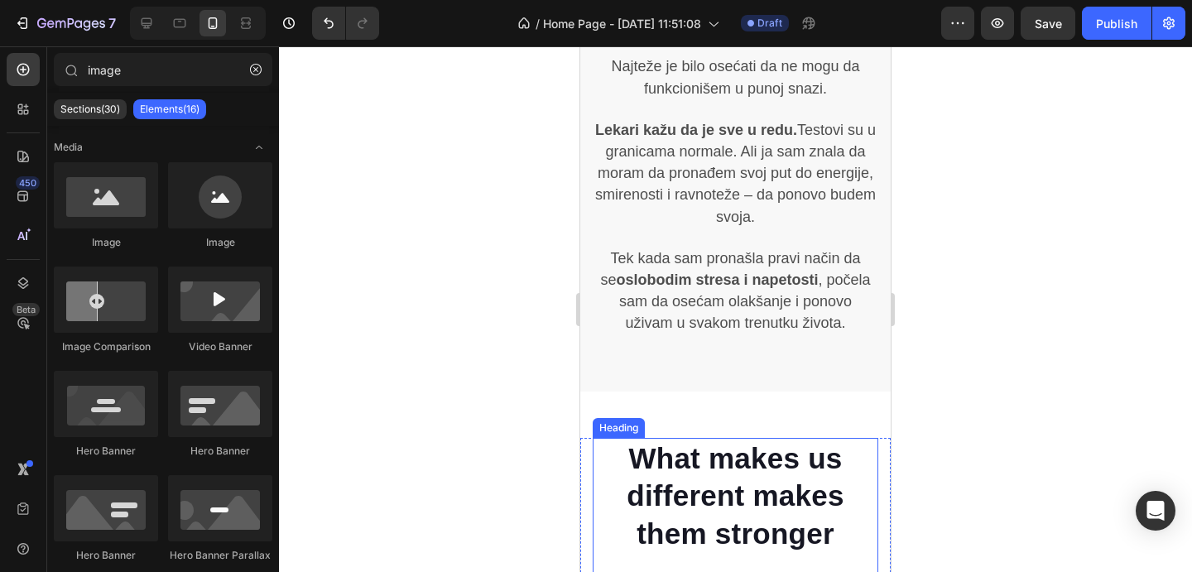
click at [758, 440] on p "What makes us different makes them stronger" at bounding box center [736, 496] width 282 height 113
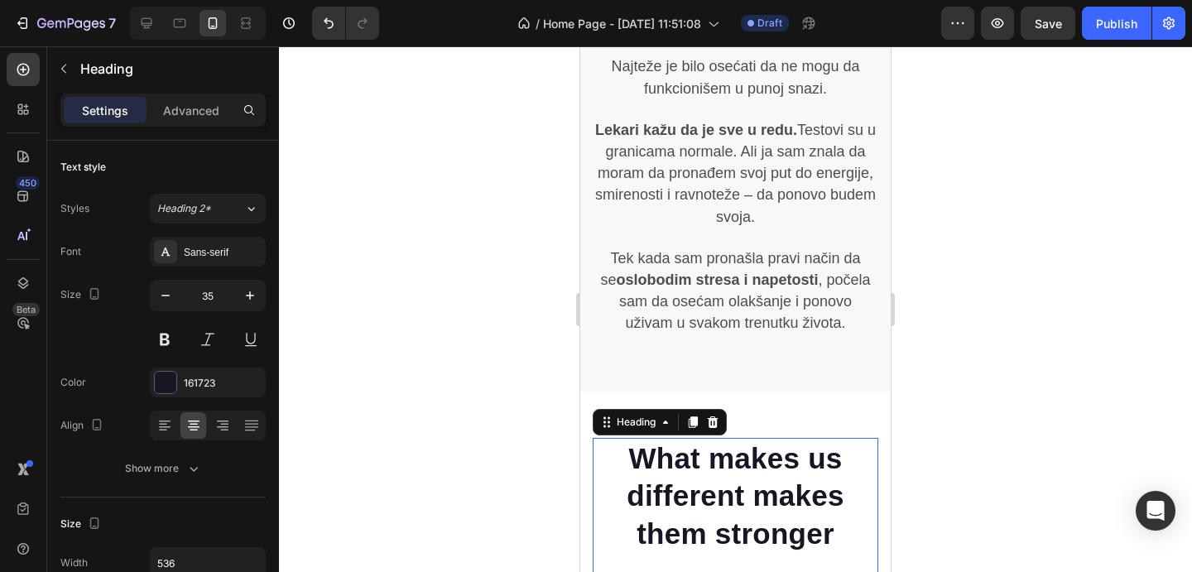
click at [758, 440] on p "What makes us different makes them stronger" at bounding box center [736, 496] width 282 height 113
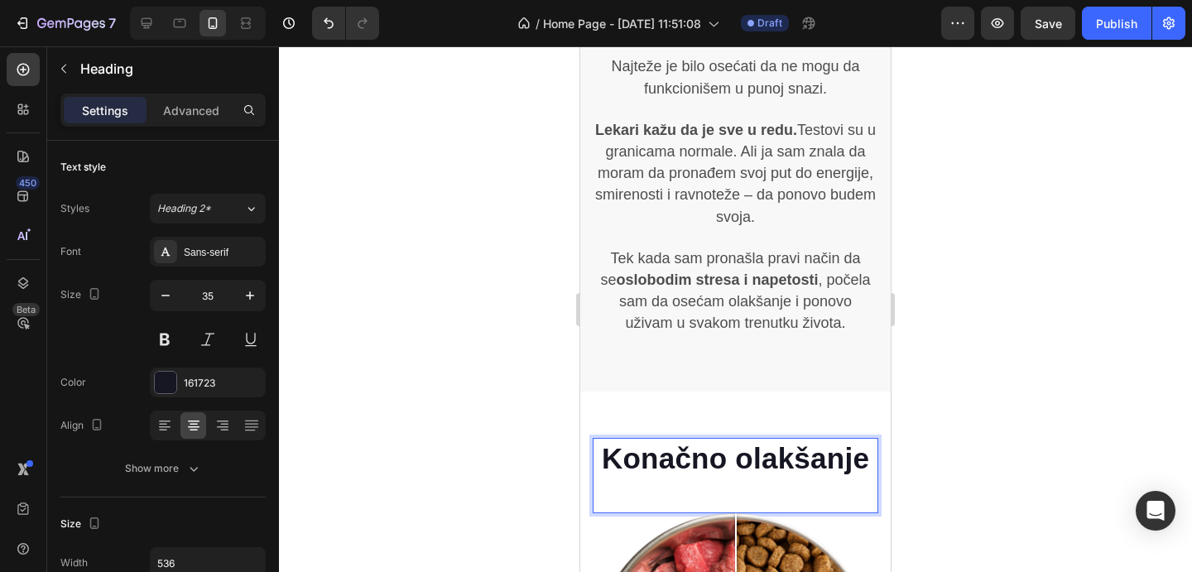
click at [1025, 400] on div at bounding box center [735, 309] width 913 height 526
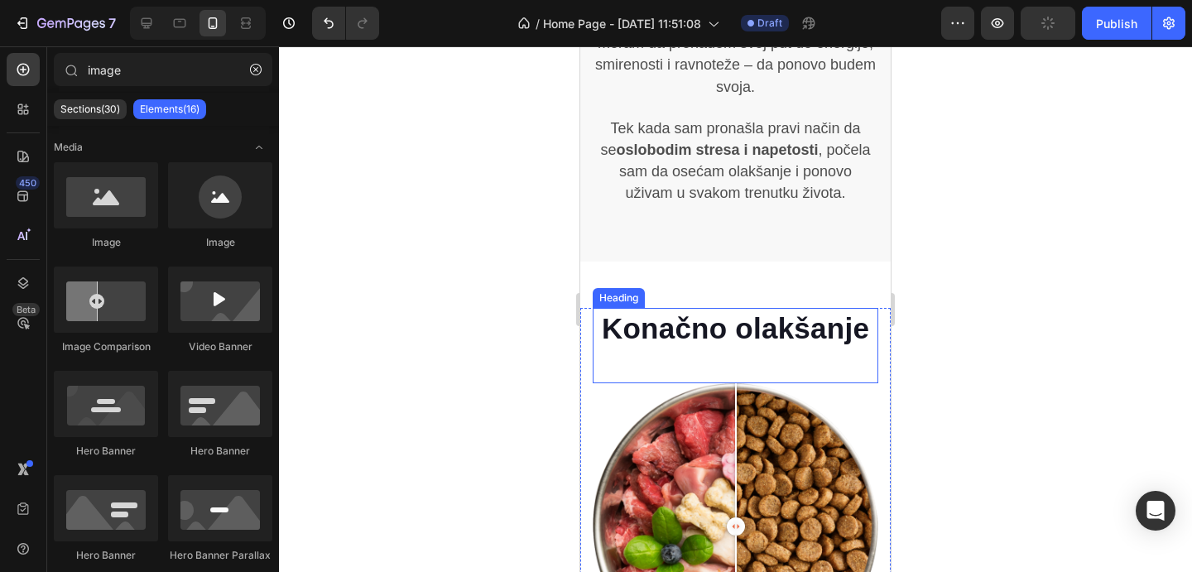
scroll to position [1834, 0]
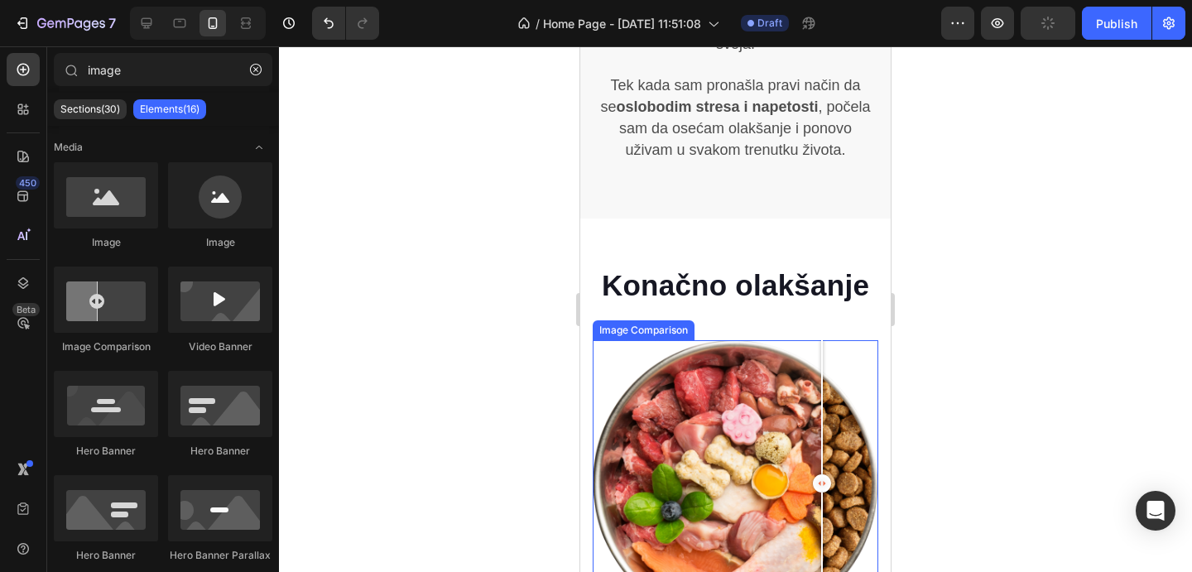
click at [822, 357] on div at bounding box center [736, 483] width 286 height 286
click at [845, 340] on div at bounding box center [736, 483] width 286 height 286
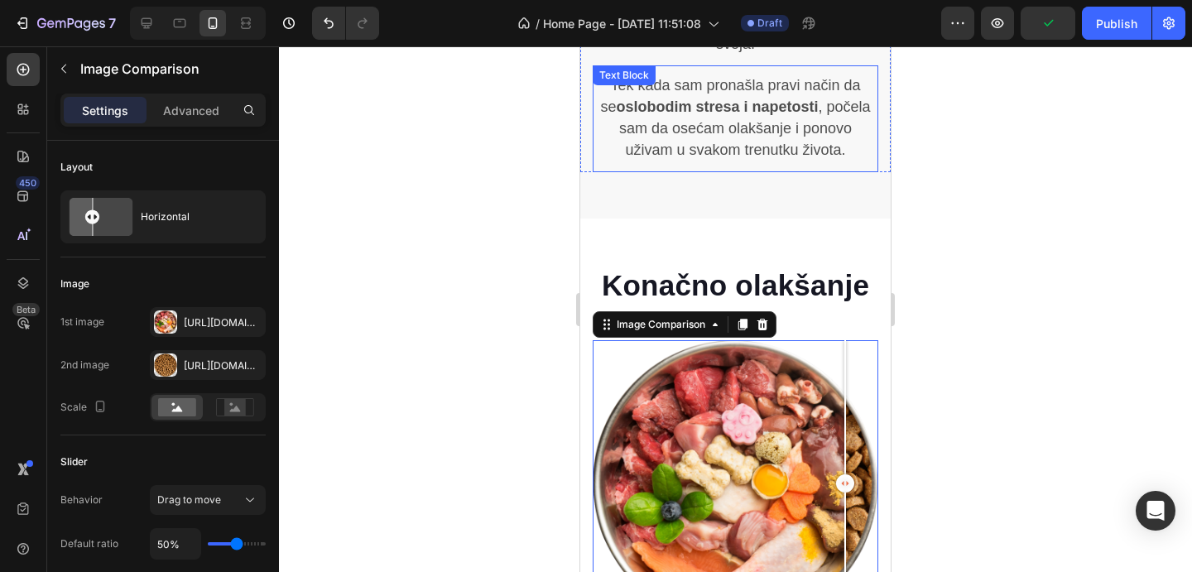
click at [761, 94] on p "Tek kada sam pronašla pravi način da se oslobodim stresa i napetosti , počela s…" at bounding box center [736, 118] width 282 height 87
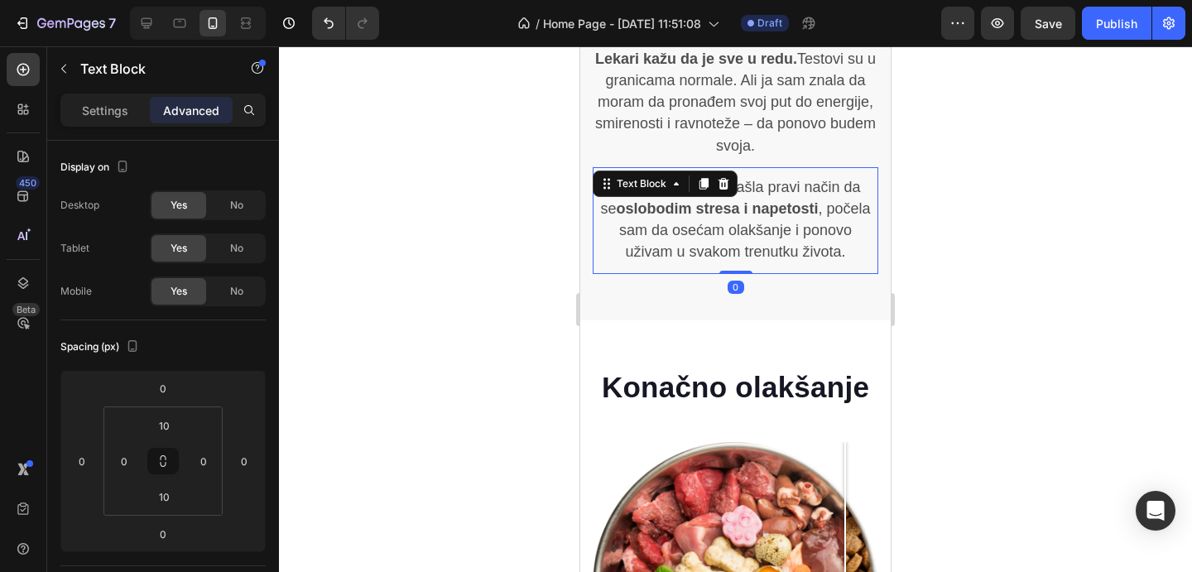
scroll to position [1666, 0]
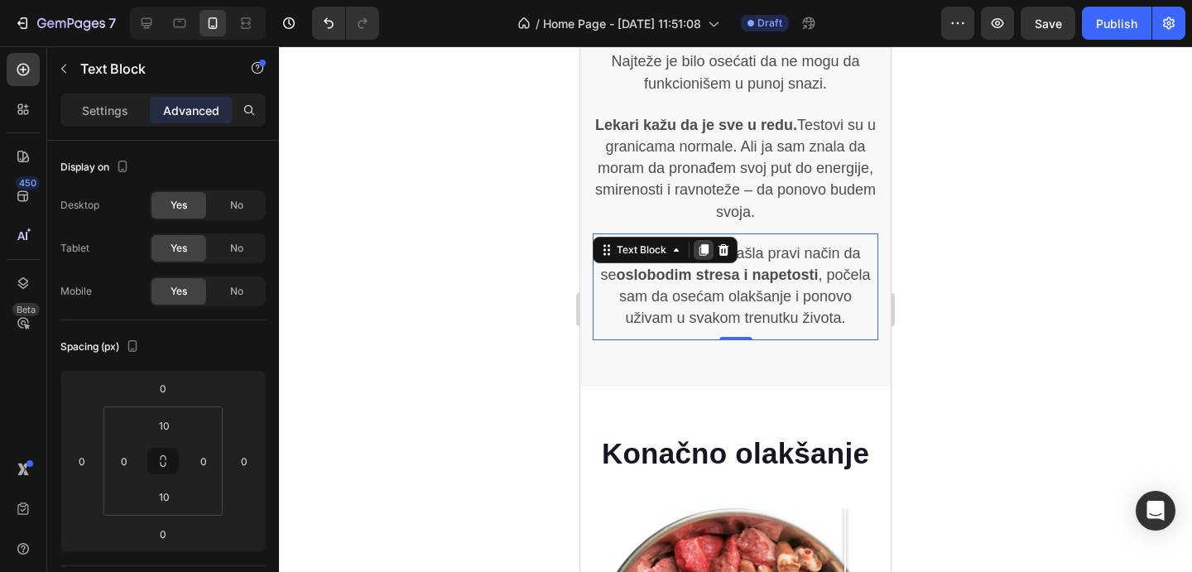
click at [703, 244] on icon at bounding box center [704, 250] width 9 height 12
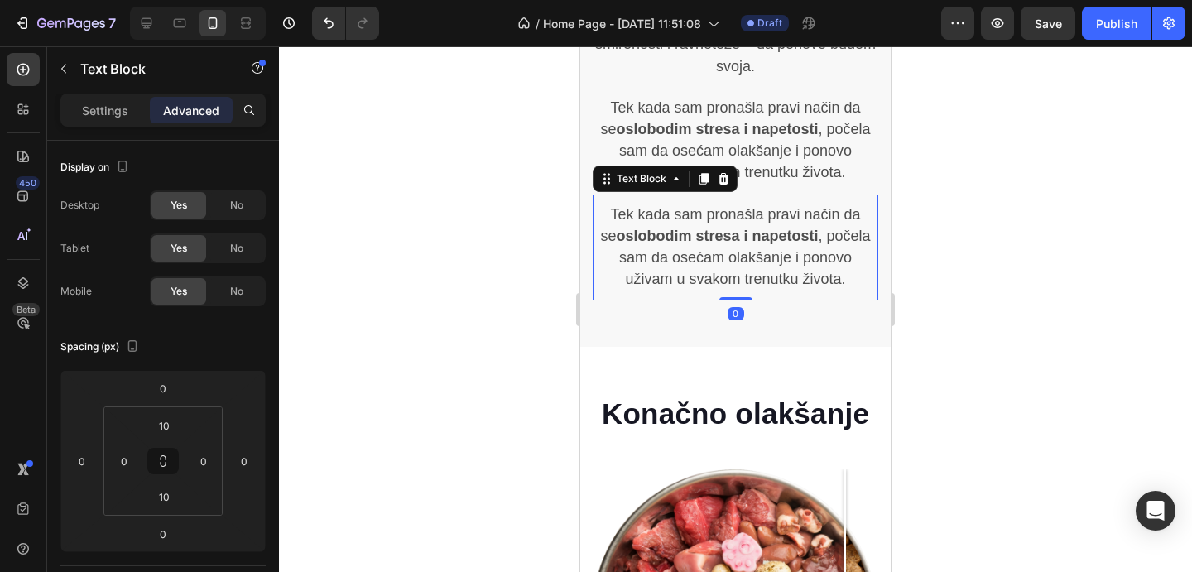
scroll to position [1850, 0]
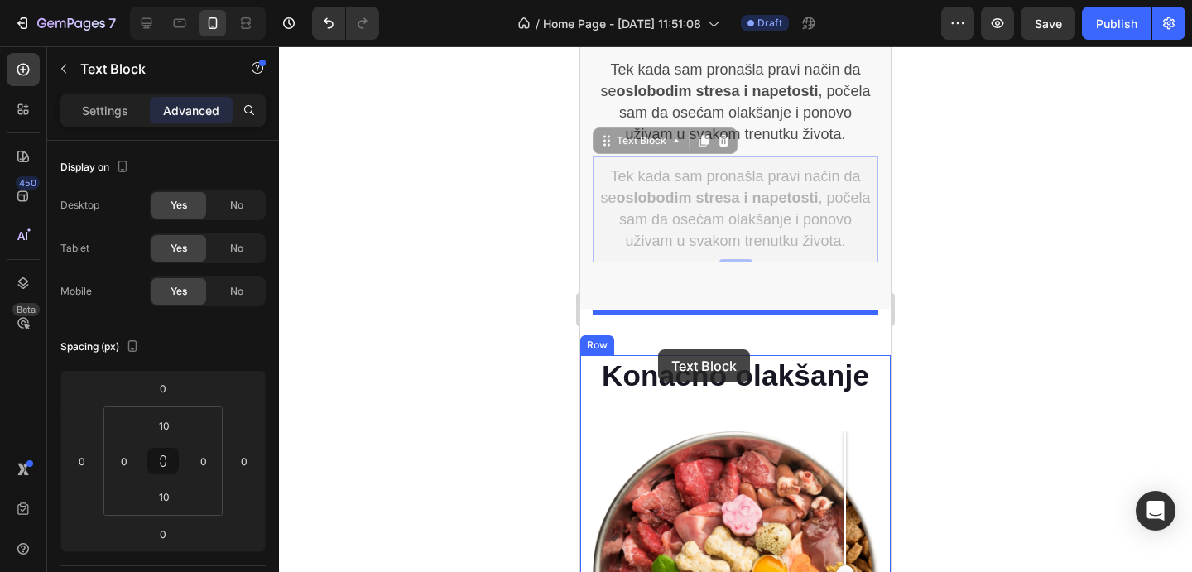
drag, startPoint x: 653, startPoint y: 98, endPoint x: 658, endPoint y: 349, distance: 251.8
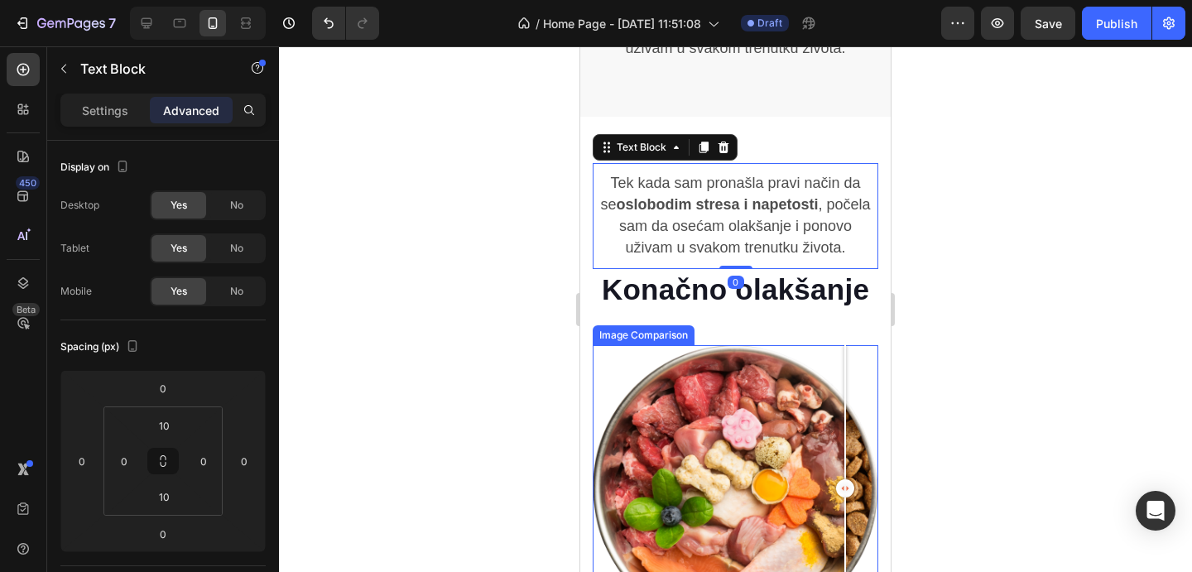
scroll to position [1938, 0]
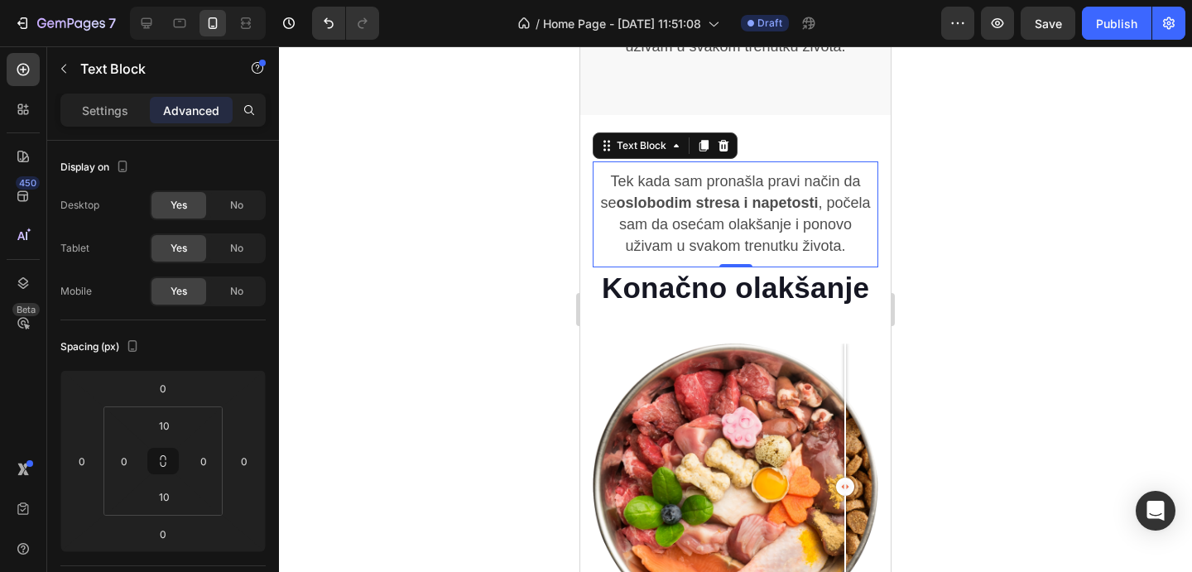
click at [713, 195] on strong "oslobodim stresa i napetosti" at bounding box center [717, 203] width 202 height 17
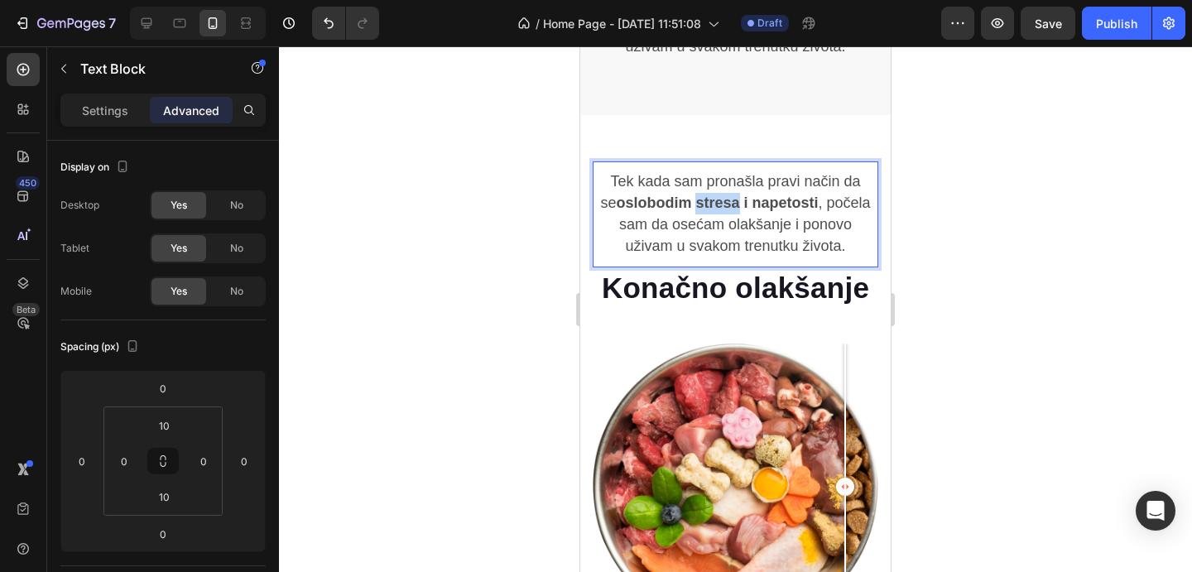
click at [713, 195] on strong "oslobodim stresa i napetosti" at bounding box center [717, 203] width 202 height 17
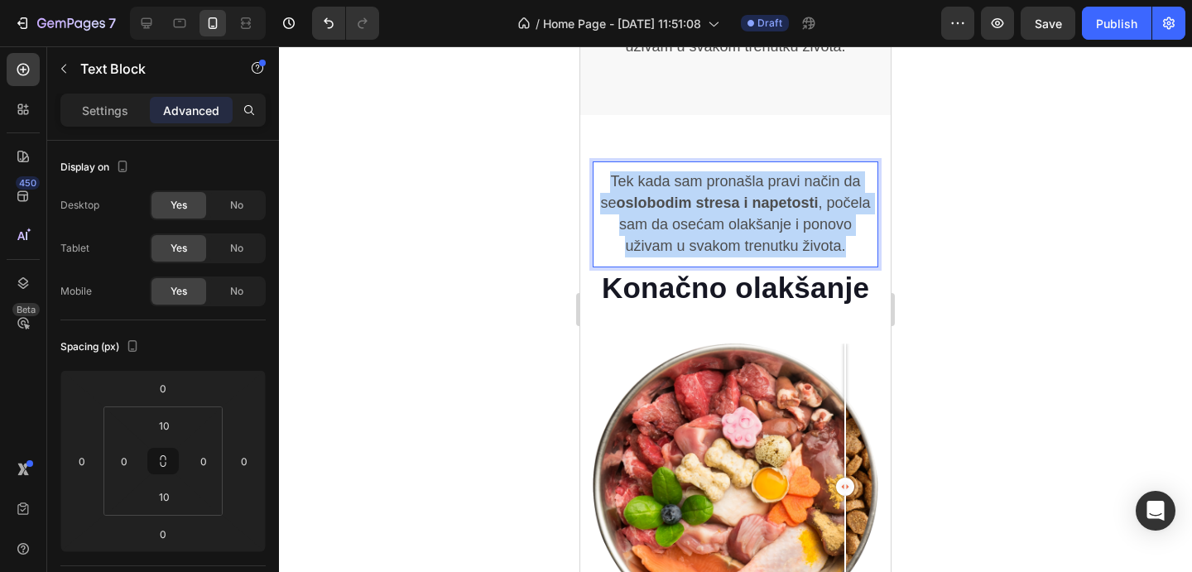
click at [713, 195] on strong "oslobodim stresa i napetosti" at bounding box center [717, 203] width 202 height 17
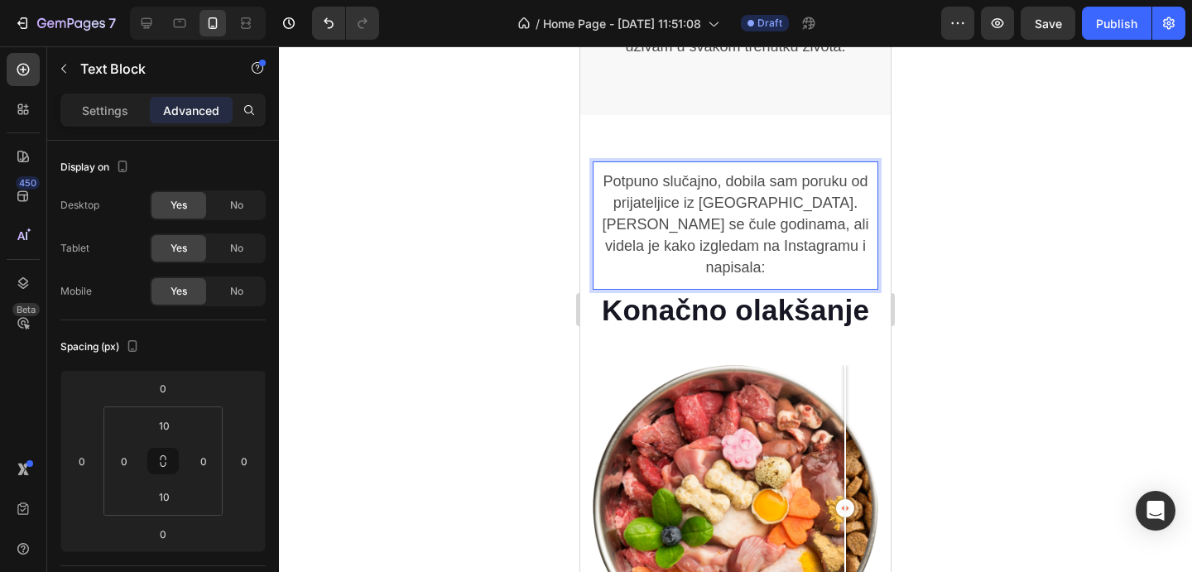
click at [976, 272] on div at bounding box center [735, 309] width 913 height 526
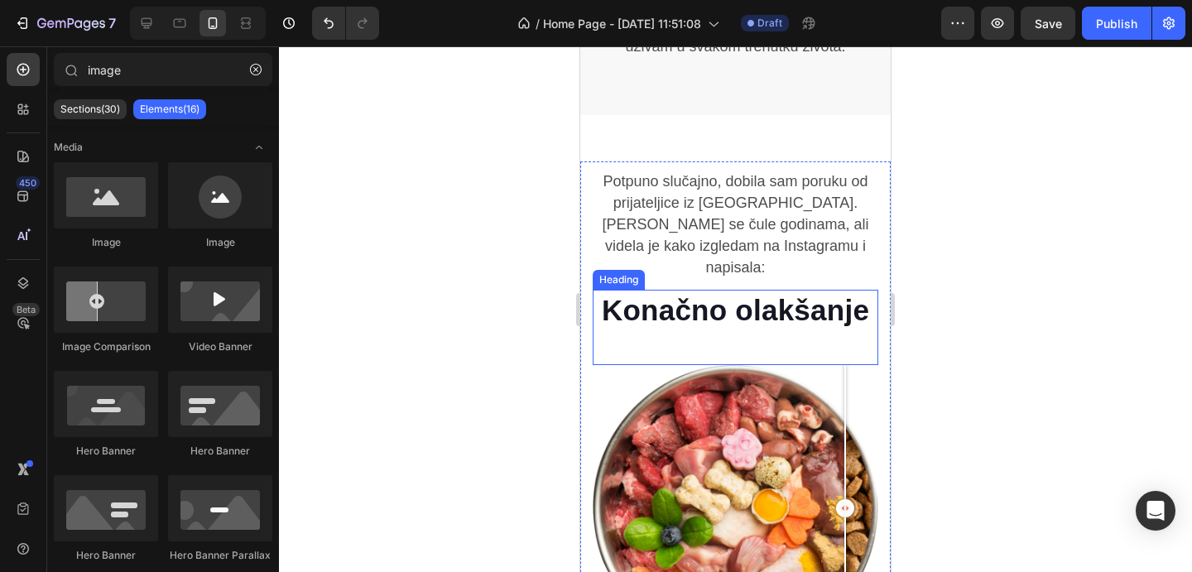
click at [844, 291] on p "Konačno olakšanje" at bounding box center [736, 310] width 282 height 38
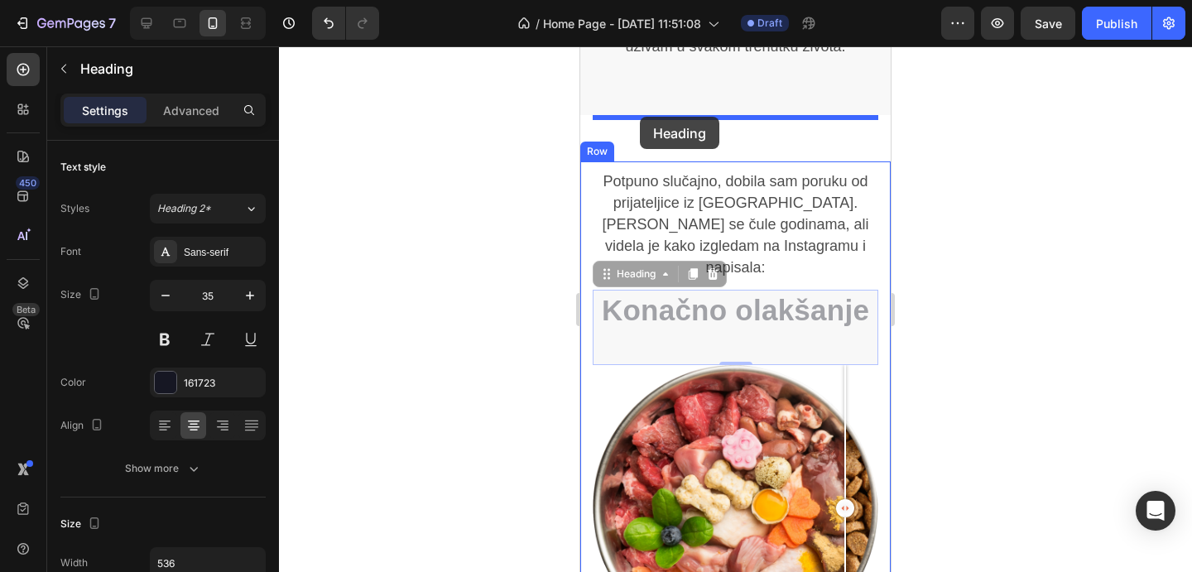
drag, startPoint x: 641, startPoint y: 215, endPoint x: 640, endPoint y: 117, distance: 98.5
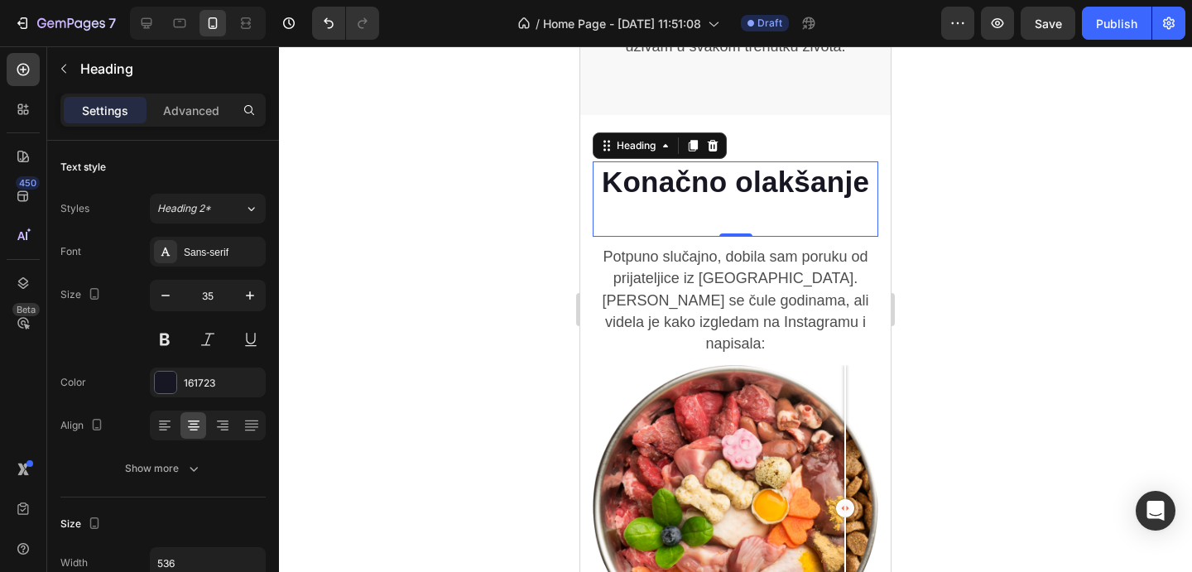
click at [982, 213] on div at bounding box center [735, 309] width 913 height 526
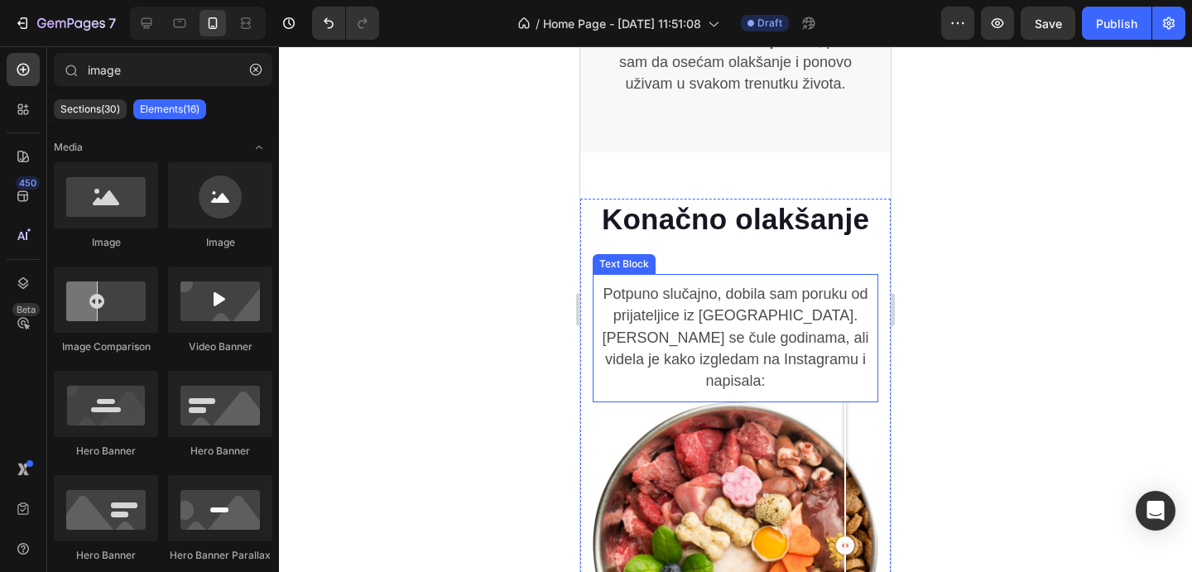
scroll to position [1929, 0]
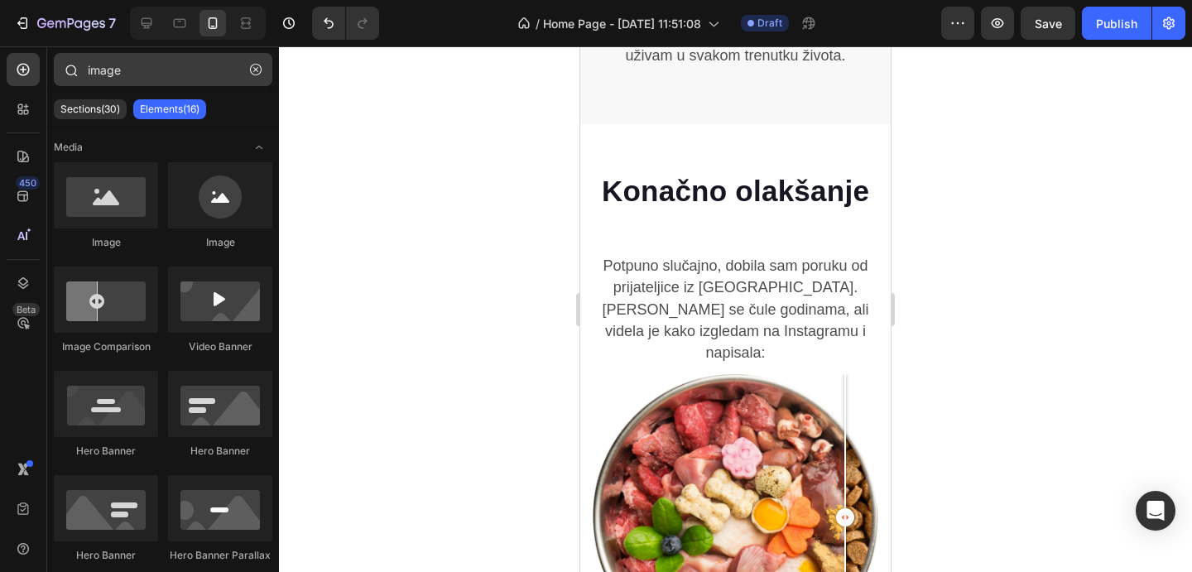
click at [259, 74] on icon "button" at bounding box center [256, 70] width 12 height 12
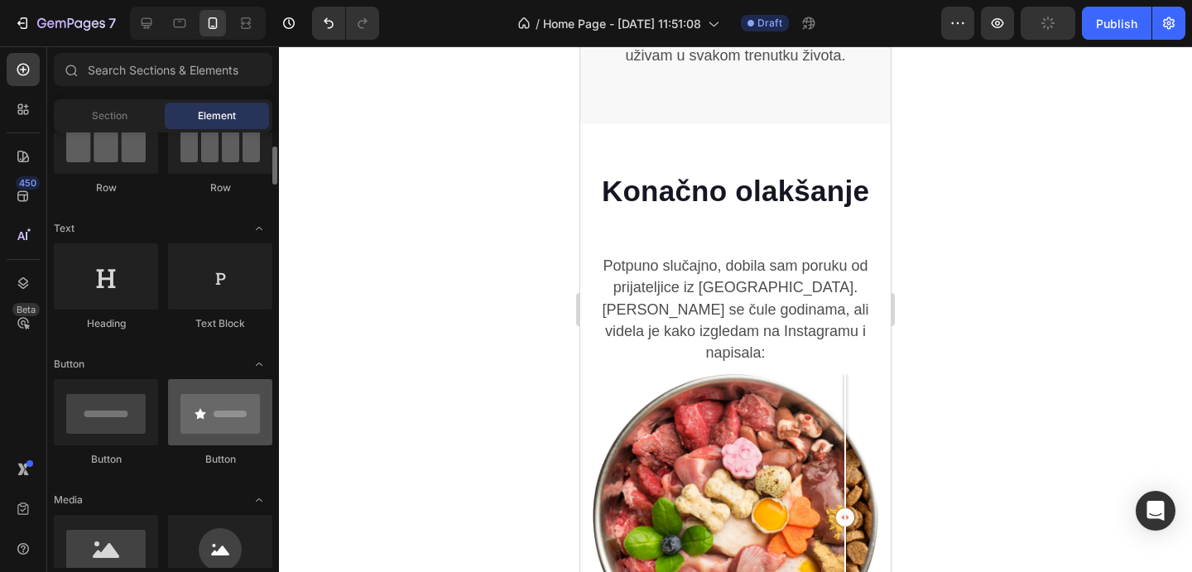
scroll to position [164, 0]
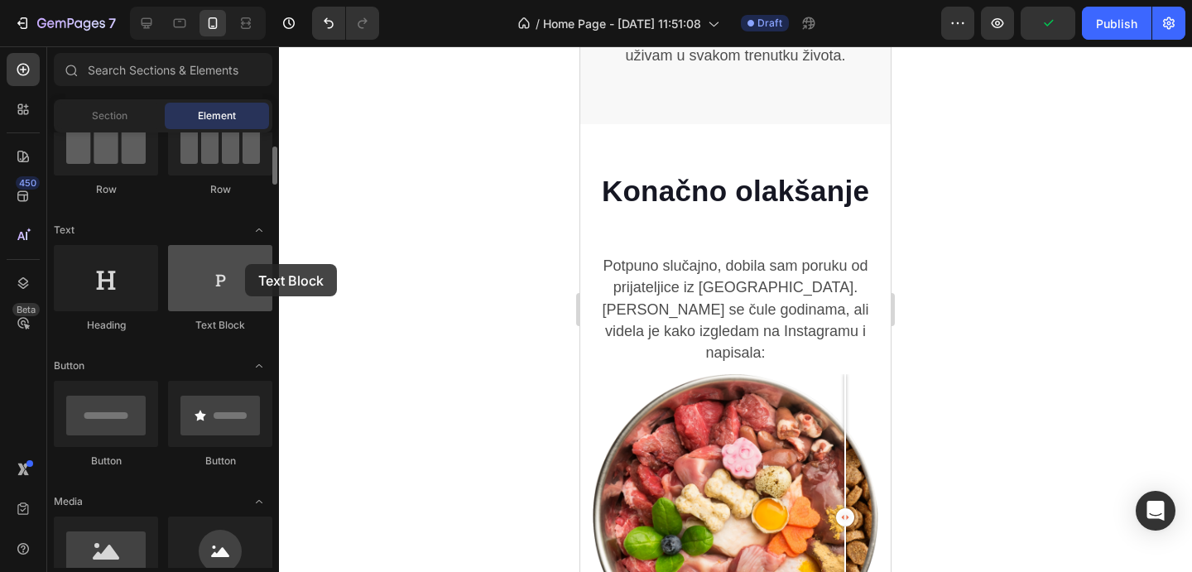
drag, startPoint x: 221, startPoint y: 285, endPoint x: 240, endPoint y: 265, distance: 27.5
click at [241, 265] on div at bounding box center [220, 278] width 104 height 66
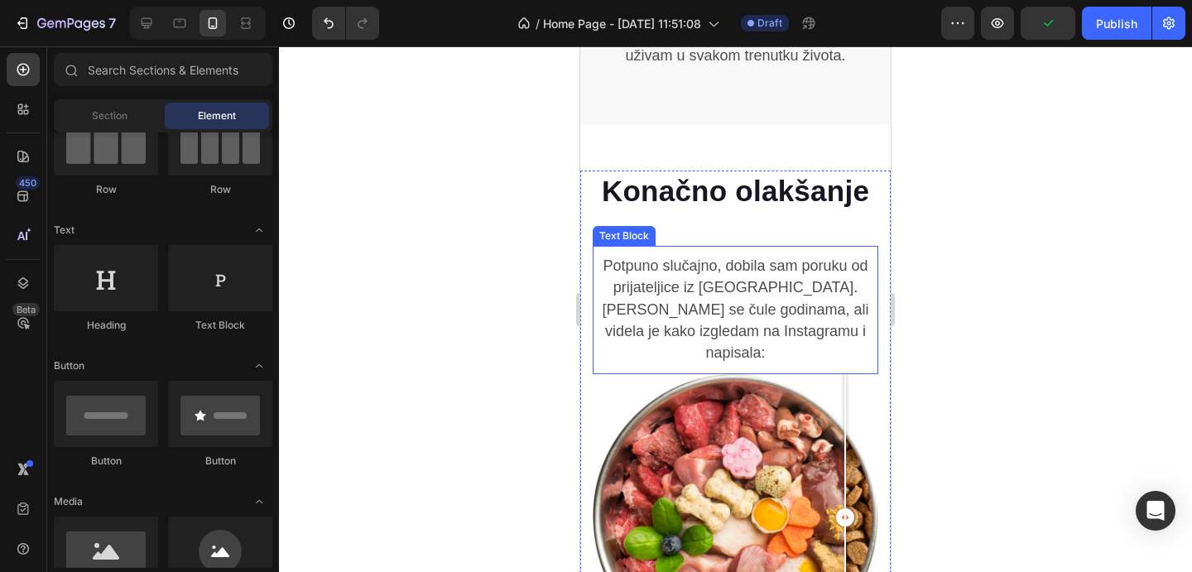
click at [717, 258] on span "Potpuno slučajno, dobila [PERSON_NAME] poruku od prijateljice iz [GEOGRAPHIC_DA…" at bounding box center [735, 310] width 267 height 104
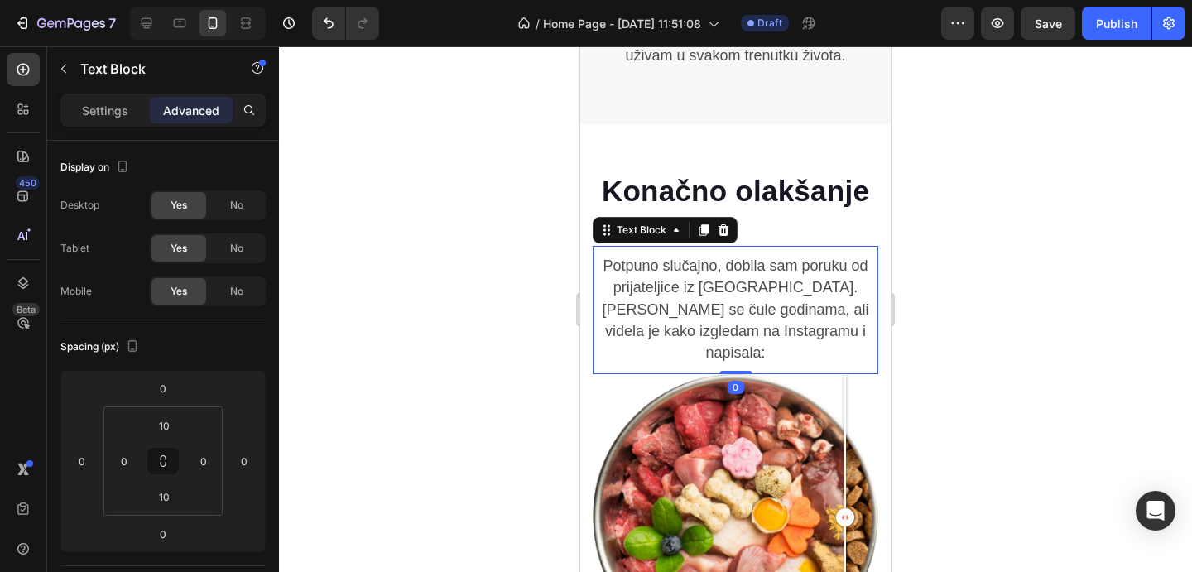
click at [697, 224] on icon at bounding box center [703, 230] width 13 height 13
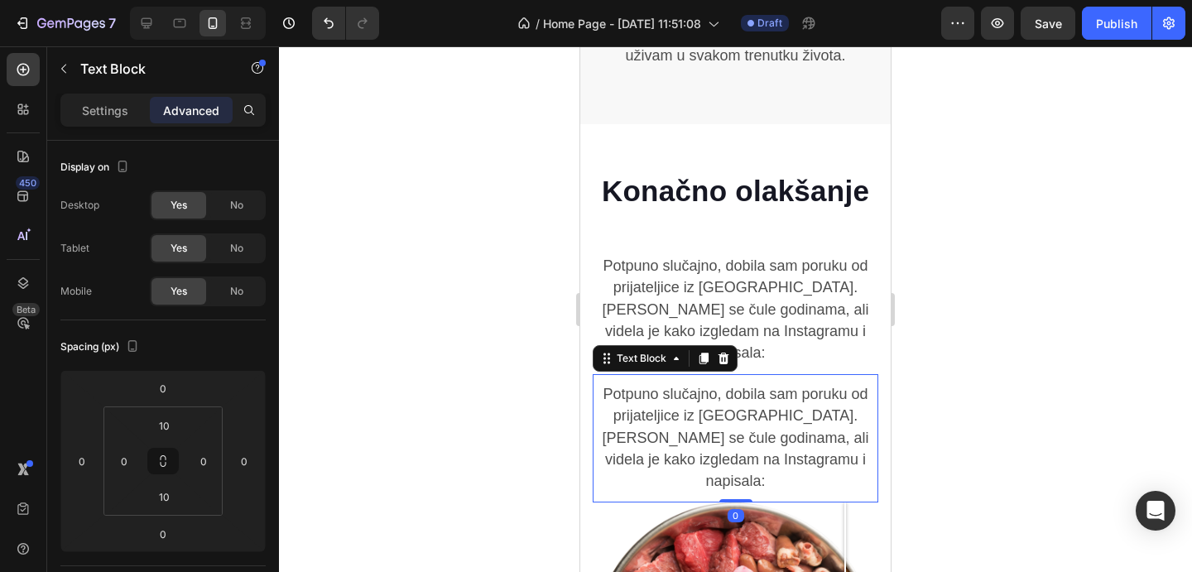
click at [697, 386] on span "Potpuno slučajno, dobila [PERSON_NAME] poruku od prijateljice iz [GEOGRAPHIC_DA…" at bounding box center [735, 438] width 267 height 104
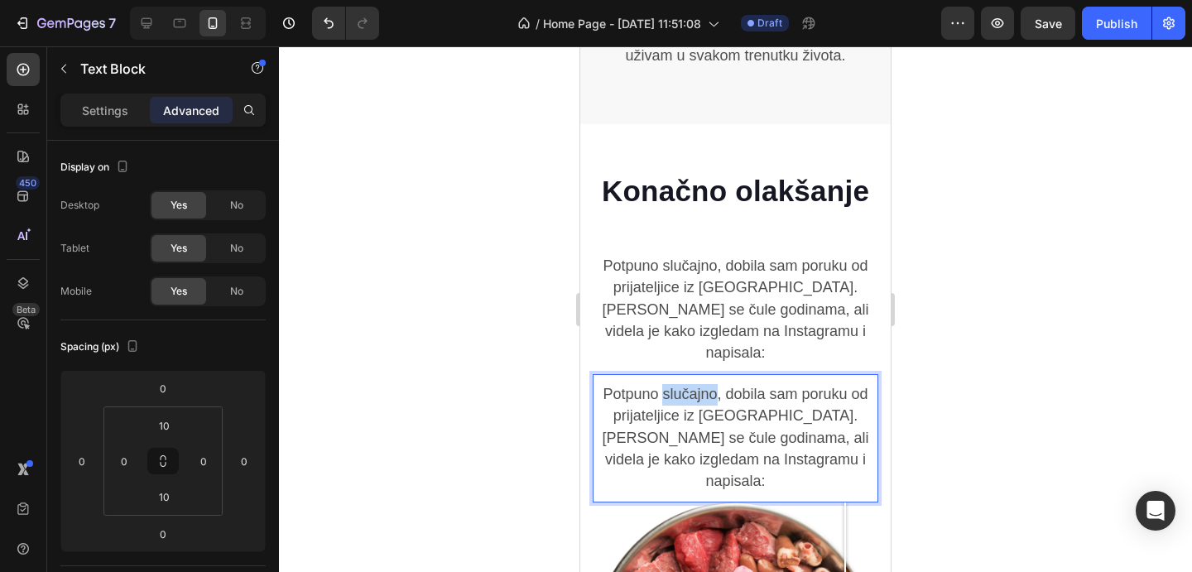
click at [697, 386] on span "Potpuno slučajno, dobila [PERSON_NAME] poruku od prijateljice iz [GEOGRAPHIC_DA…" at bounding box center [735, 438] width 267 height 104
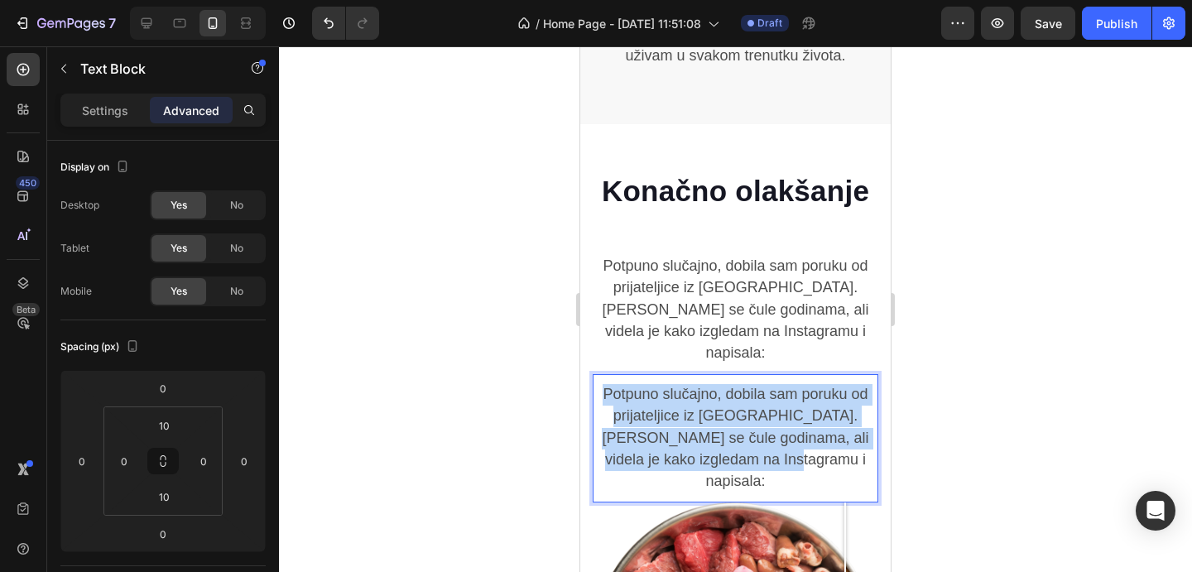
click at [697, 386] on span "Potpuno slučajno, dobila [PERSON_NAME] poruku od prijateljice iz [GEOGRAPHIC_DA…" at bounding box center [735, 438] width 267 height 104
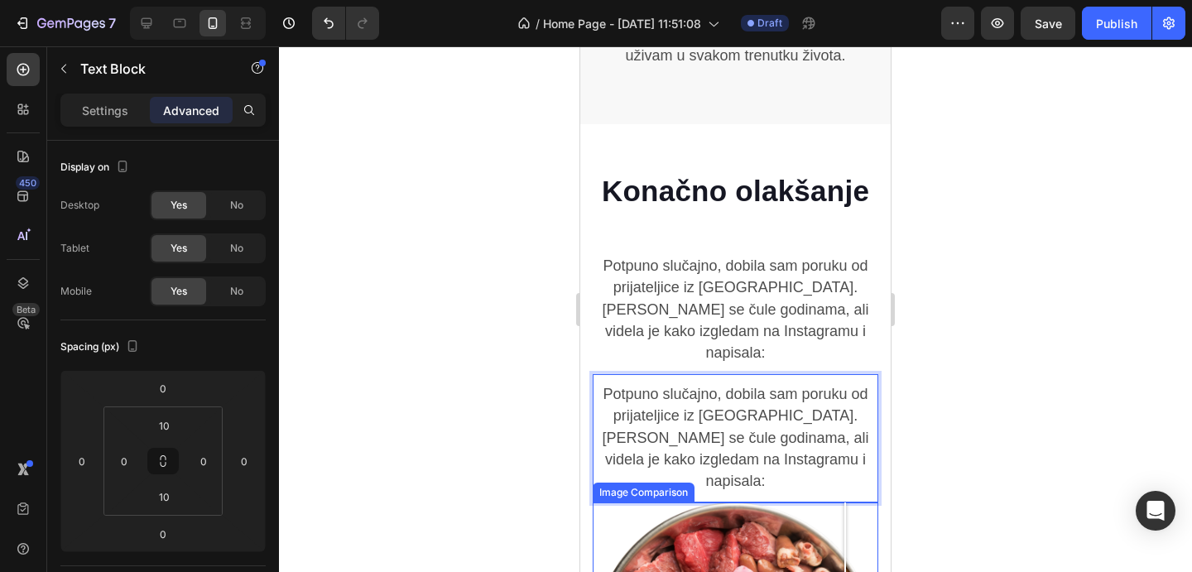
click at [752, 401] on span "Potpuno slučajno, dobila [PERSON_NAME] poruku od prijateljice iz [GEOGRAPHIC_DA…" at bounding box center [735, 438] width 267 height 104
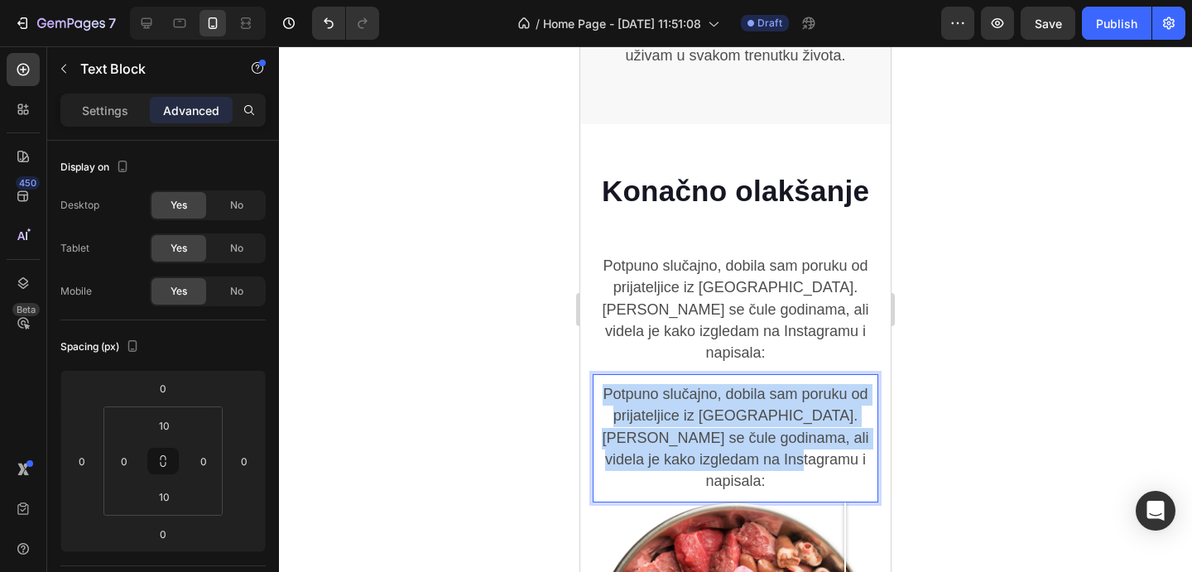
click at [752, 401] on span "Potpuno slučajno, dobila [PERSON_NAME] poruku od prijateljice iz [GEOGRAPHIC_DA…" at bounding box center [735, 438] width 267 height 104
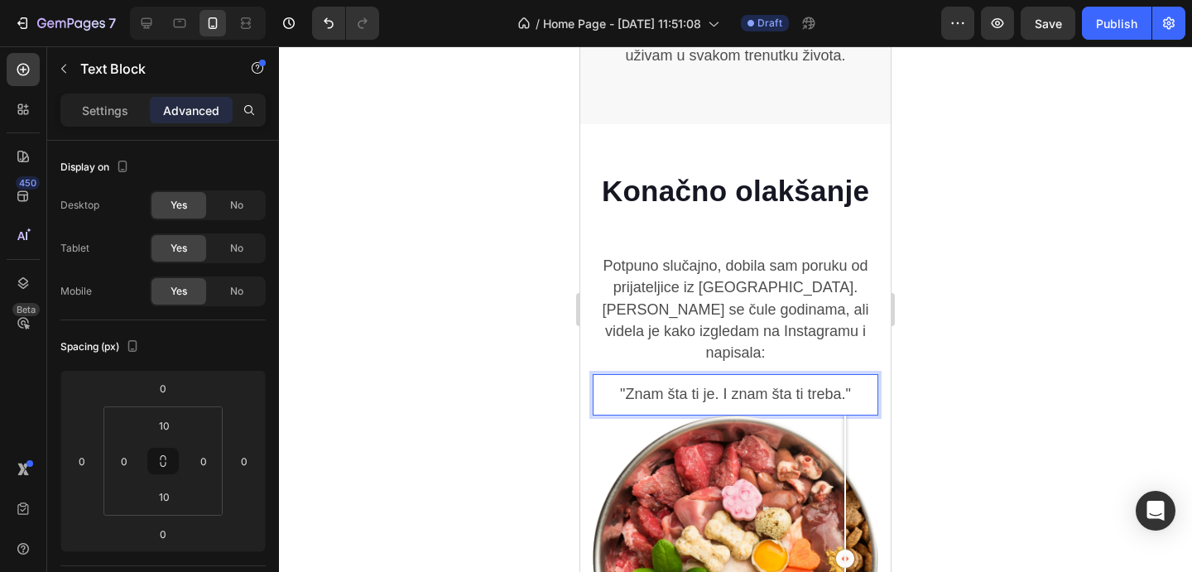
click at [866, 384] on p ""Znam šta ti je. I znam šta ti treba."" at bounding box center [736, 395] width 282 height 22
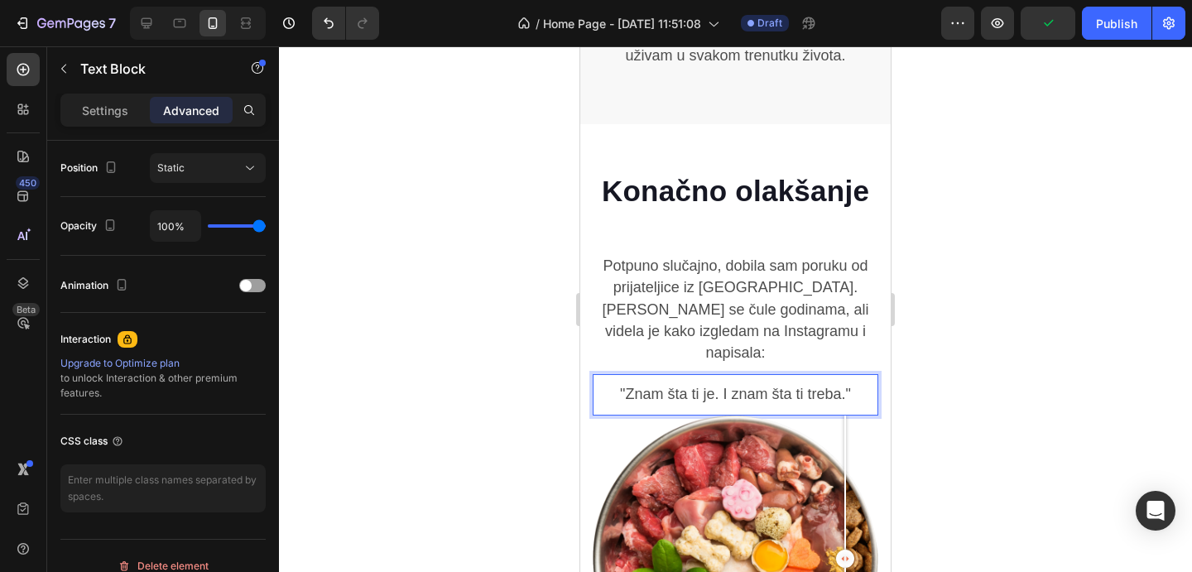
scroll to position [197, 0]
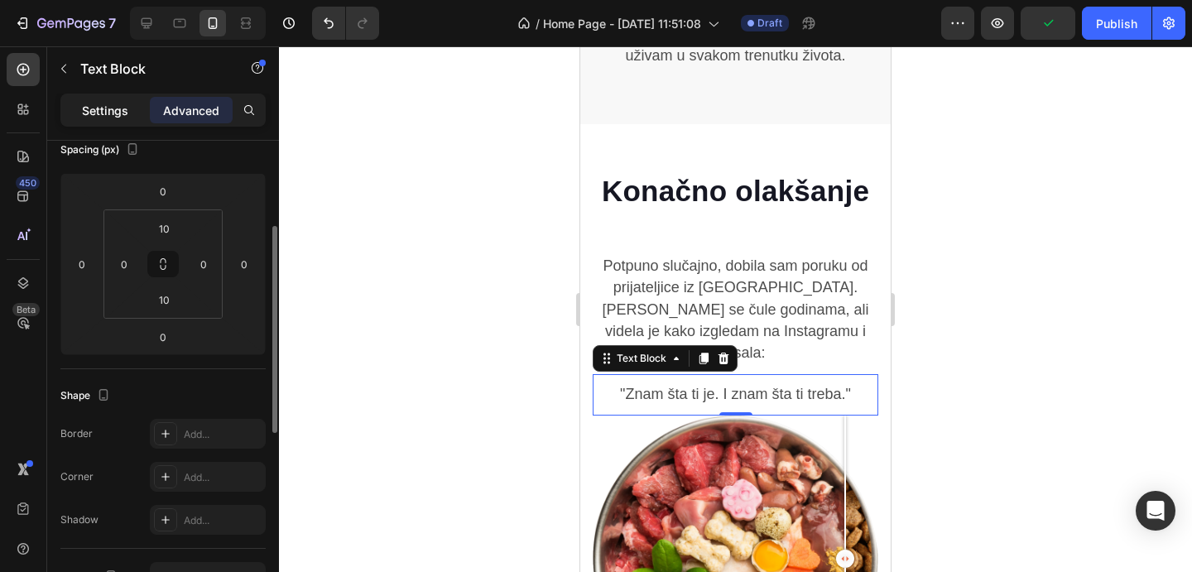
click at [118, 117] on p "Settings" at bounding box center [105, 110] width 46 height 17
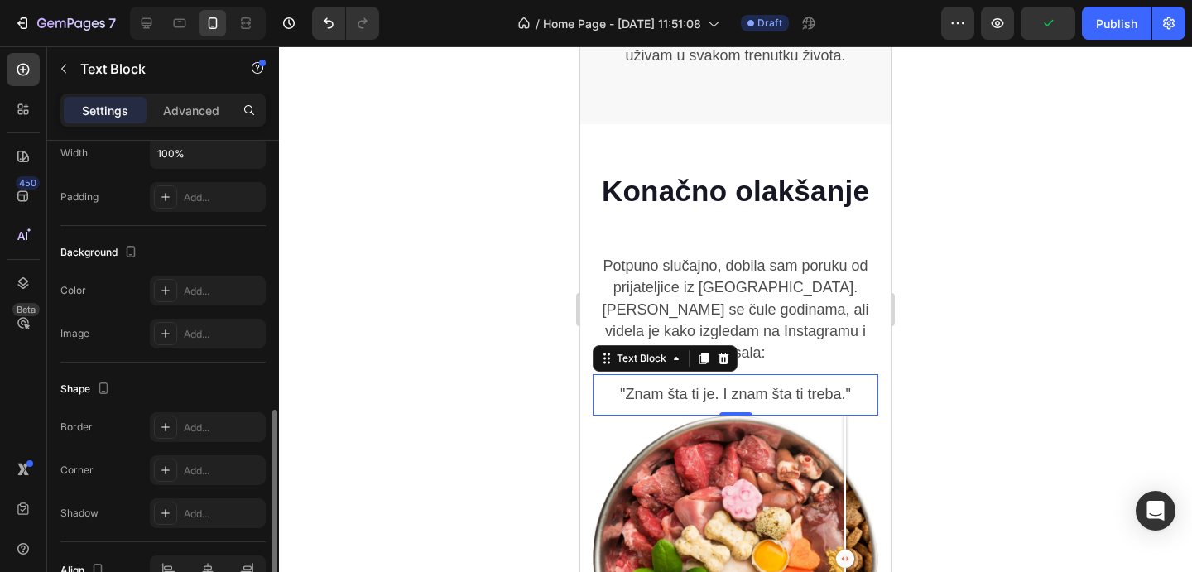
scroll to position [503, 0]
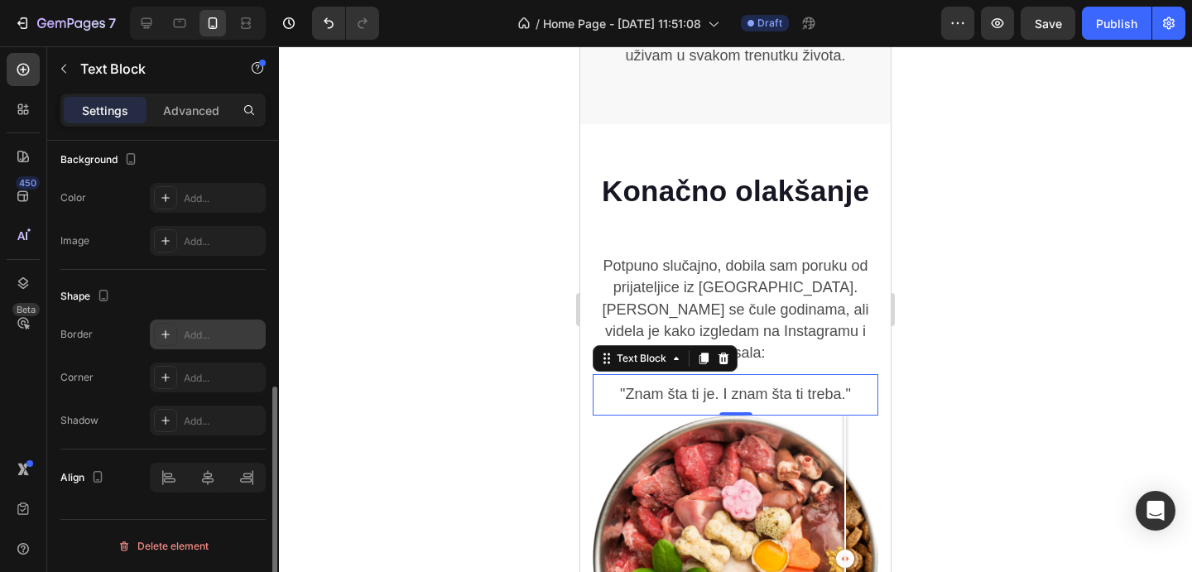
click at [195, 344] on div "Add..." at bounding box center [208, 335] width 116 height 30
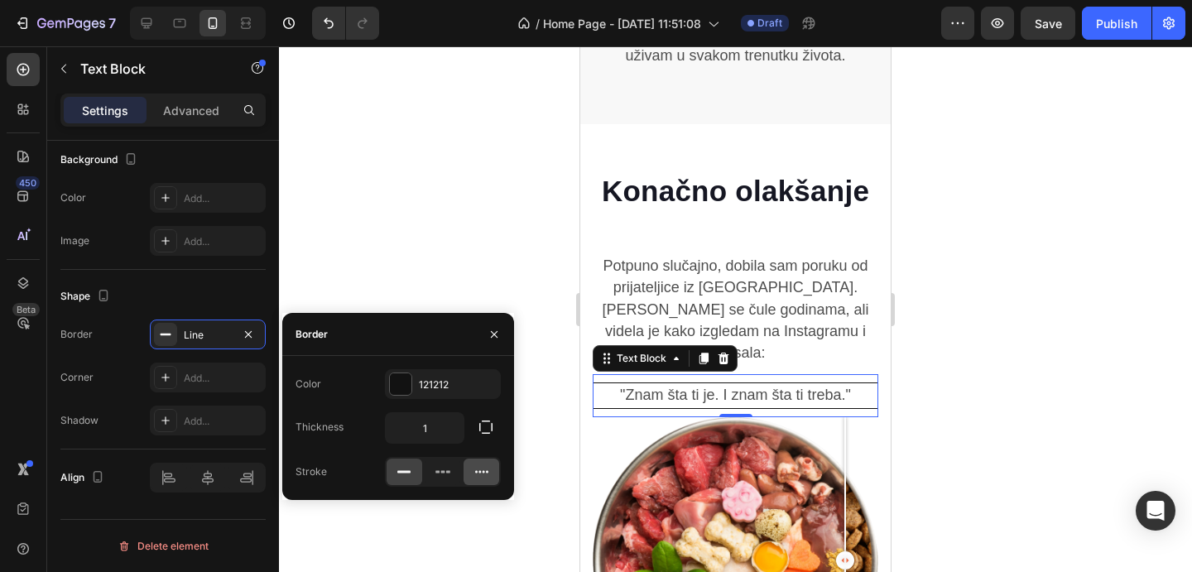
click at [474, 469] on icon at bounding box center [482, 472] width 17 height 17
click at [204, 390] on div "Add..." at bounding box center [208, 378] width 116 height 30
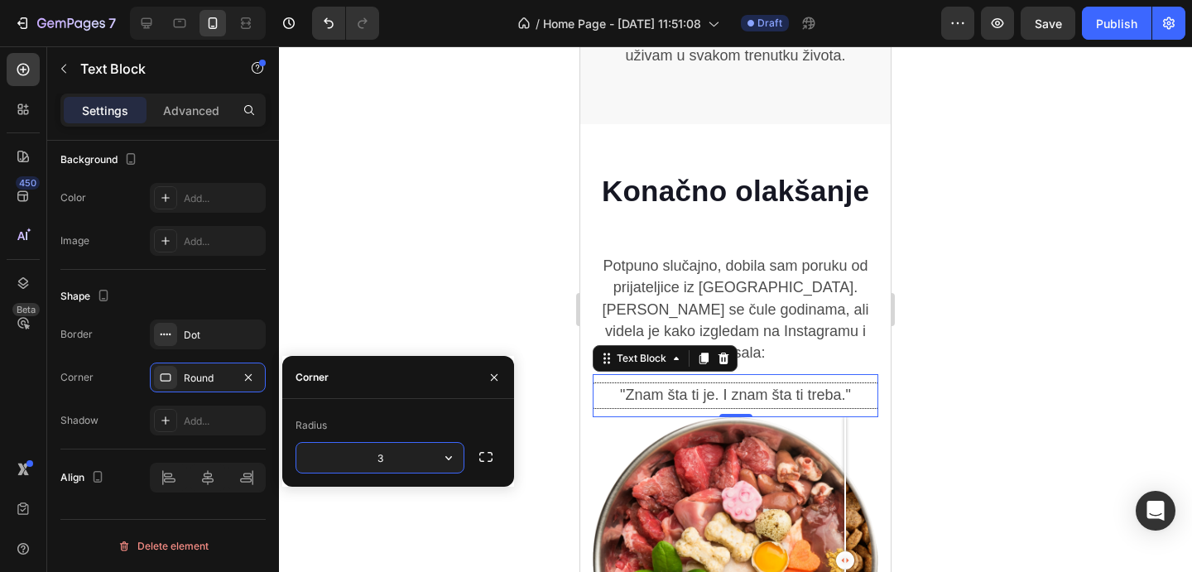
type input "30"
click at [213, 426] on div "Add..." at bounding box center [223, 421] width 78 height 15
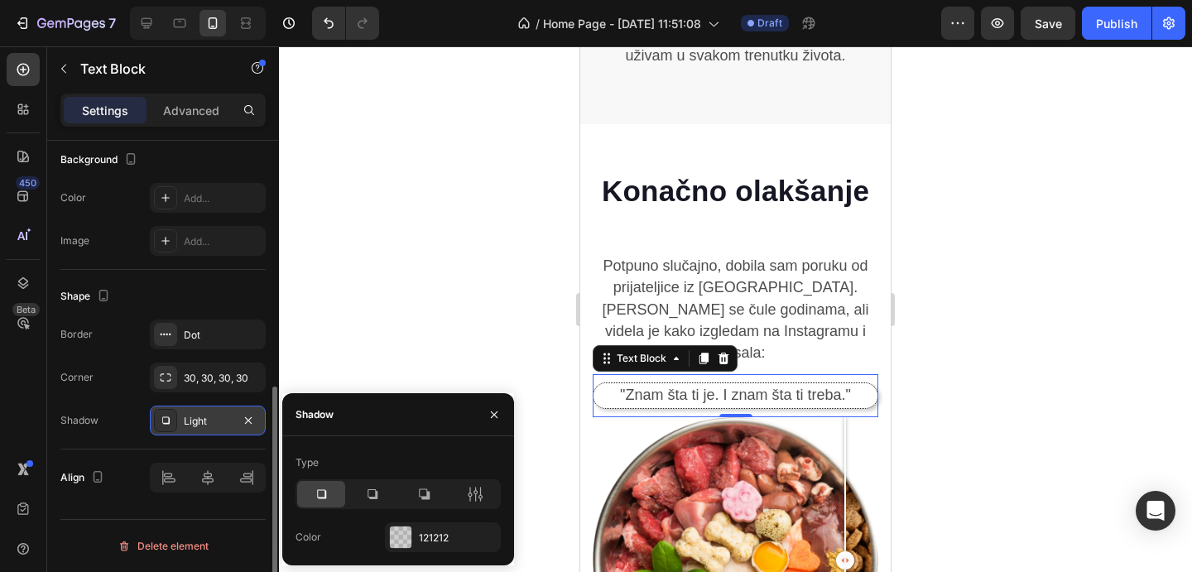
click at [213, 179] on div "Background The changes might be hidden by the video. Color Add... Image Add..." at bounding box center [162, 201] width 205 height 137
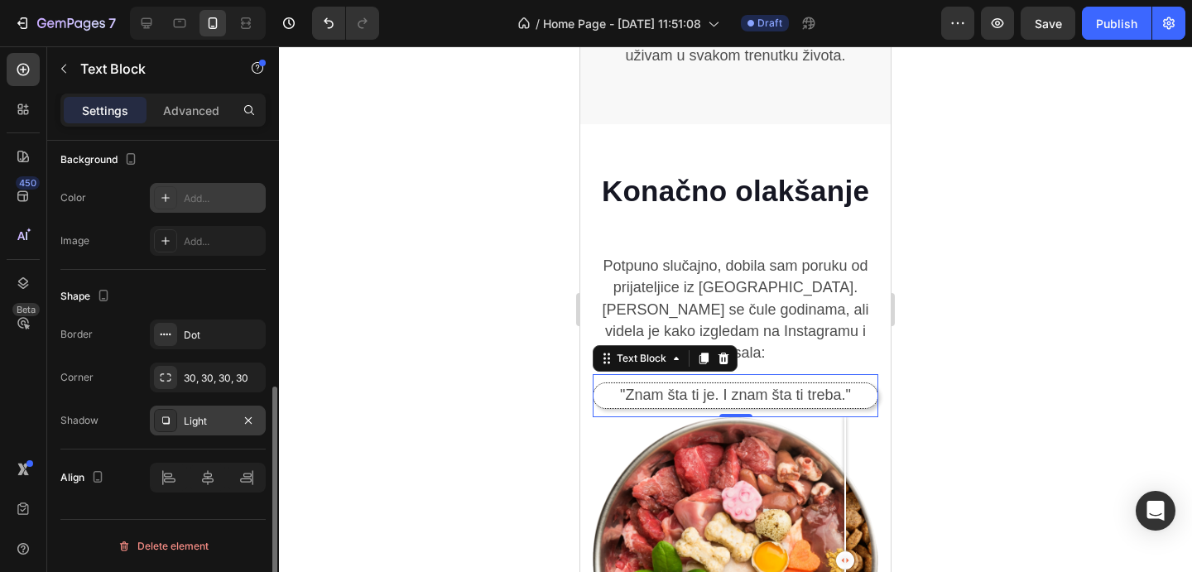
click at [213, 186] on div "Add..." at bounding box center [208, 198] width 116 height 30
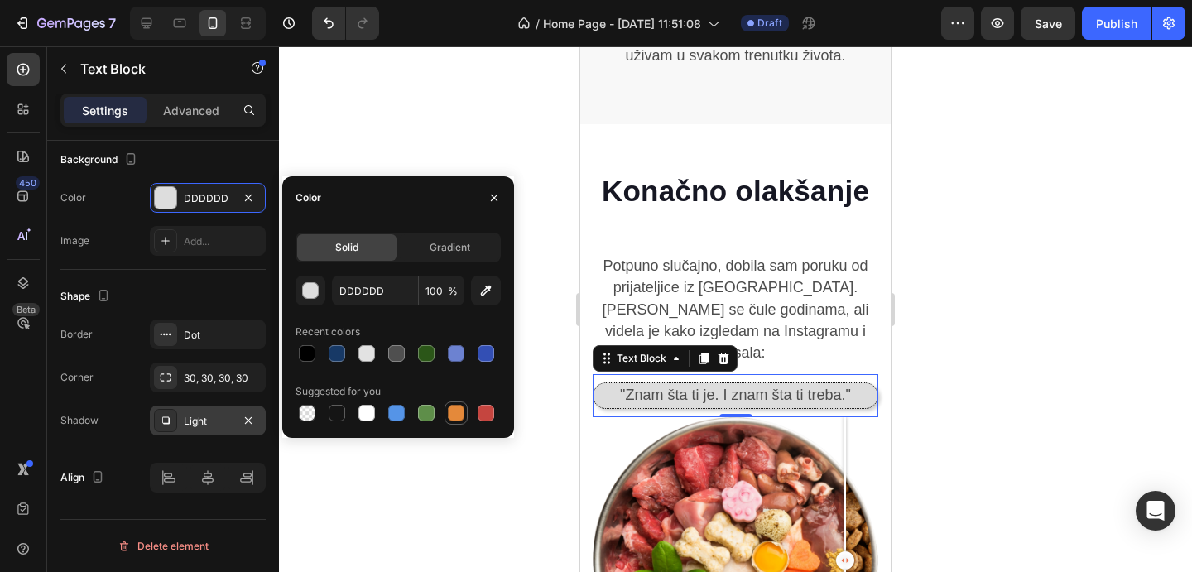
click at [460, 414] on div at bounding box center [456, 413] width 17 height 17
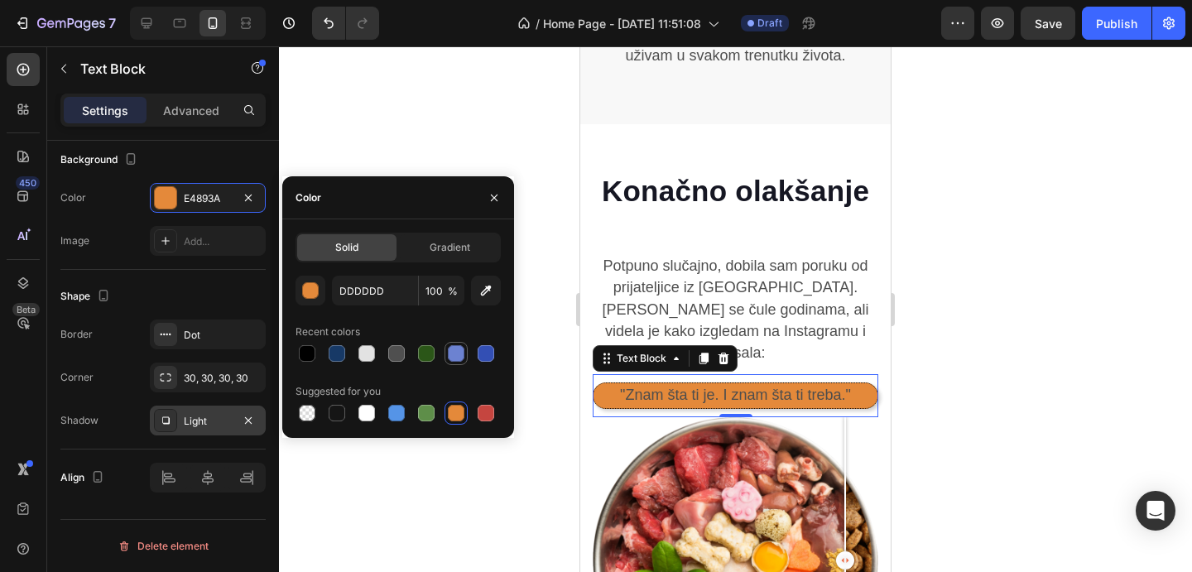
click at [460, 350] on div at bounding box center [456, 353] width 17 height 17
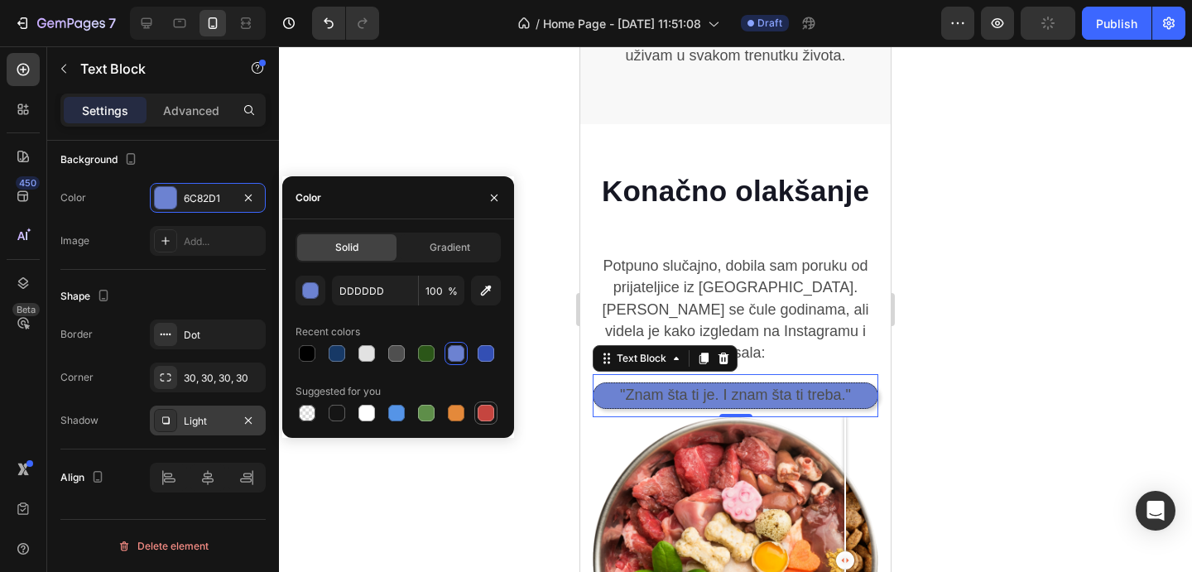
click at [482, 410] on div at bounding box center [486, 413] width 17 height 17
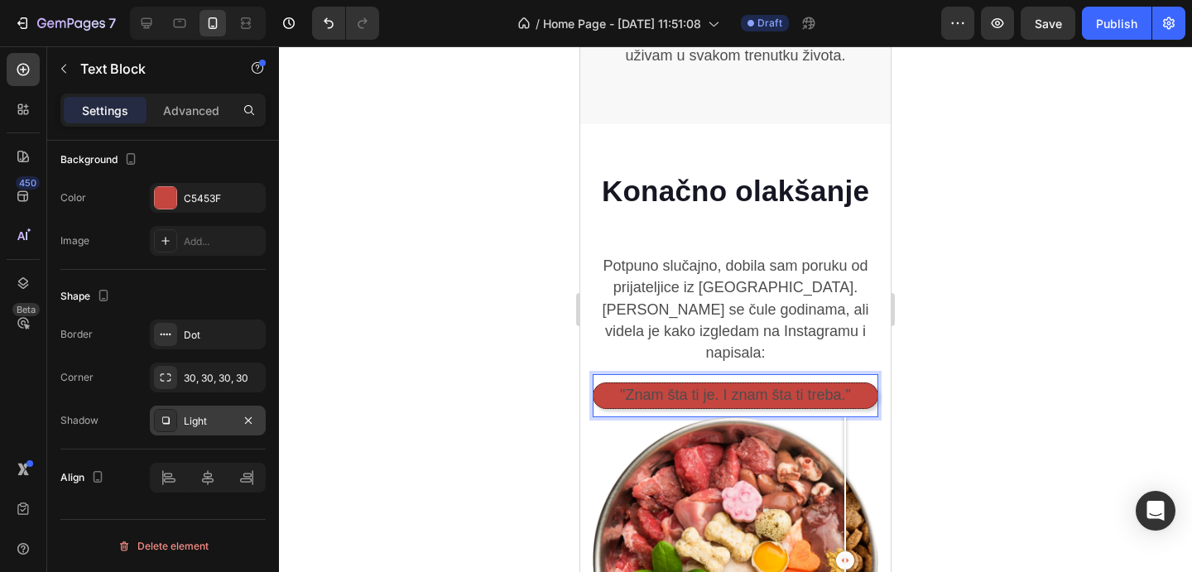
click at [648, 387] on span ""Znam šta ti je. I znam šta ti treba."" at bounding box center [735, 395] width 231 height 17
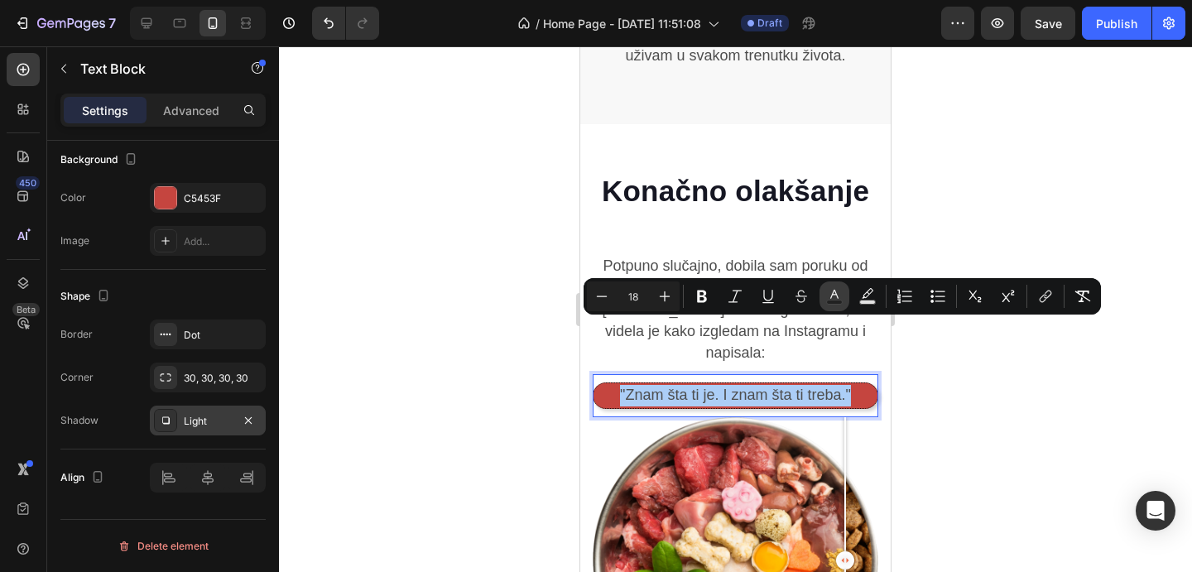
click at [835, 299] on icon "Editor contextual toolbar" at bounding box center [834, 296] width 17 height 17
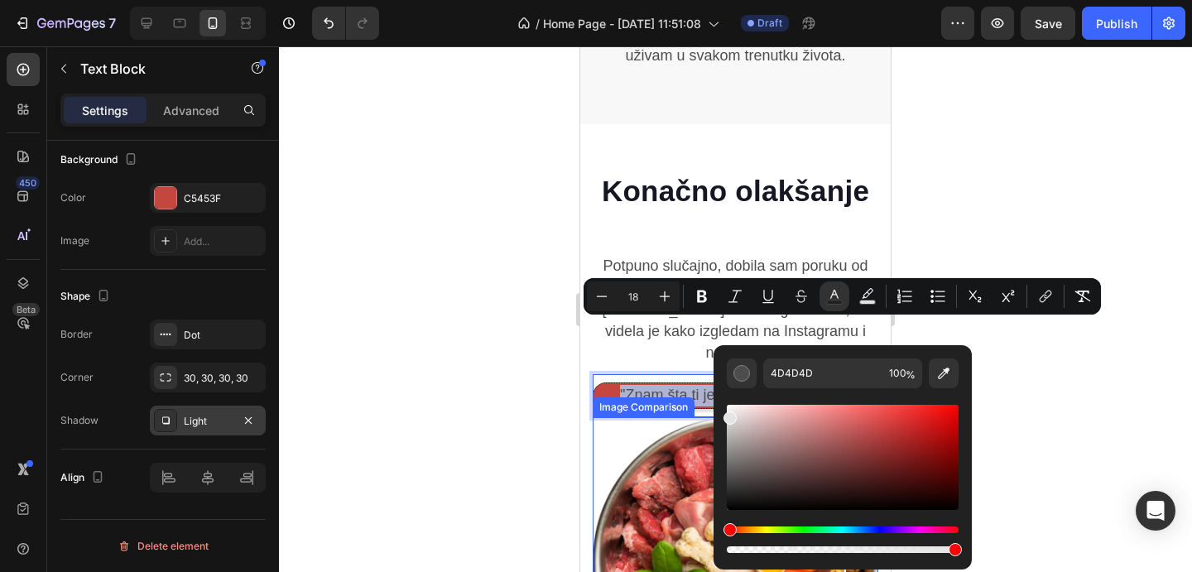
drag, startPoint x: 1388, startPoint y: 461, endPoint x: 635, endPoint y: 394, distance: 755.7
drag, startPoint x: 1343, startPoint y: 472, endPoint x: 695, endPoint y: 378, distance: 655.2
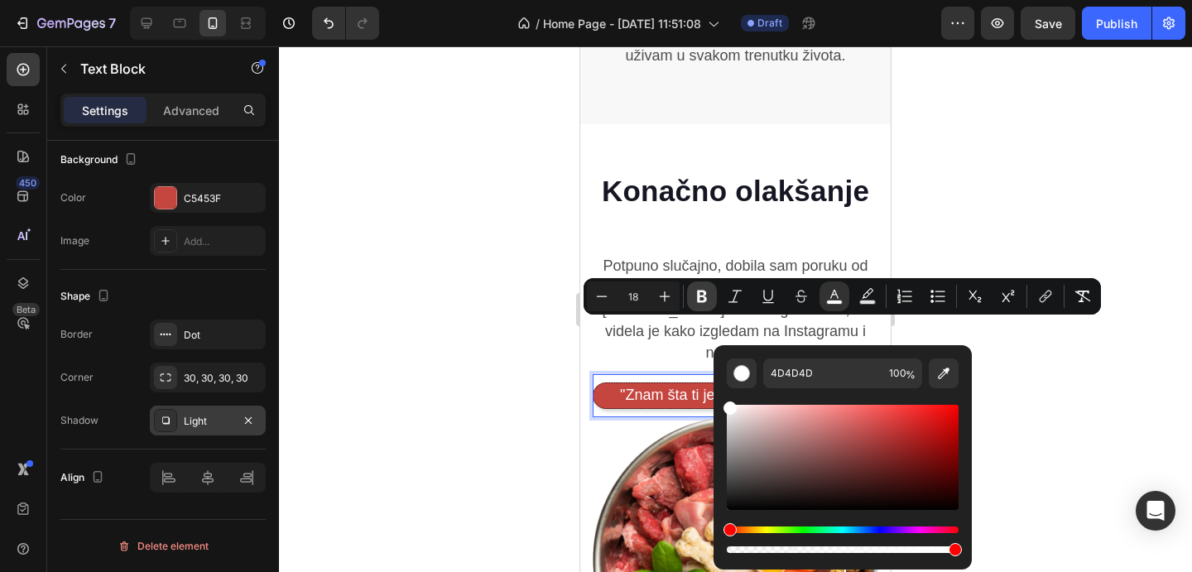
click at [705, 292] on icon "Editor contextual toolbar" at bounding box center [702, 297] width 10 height 12
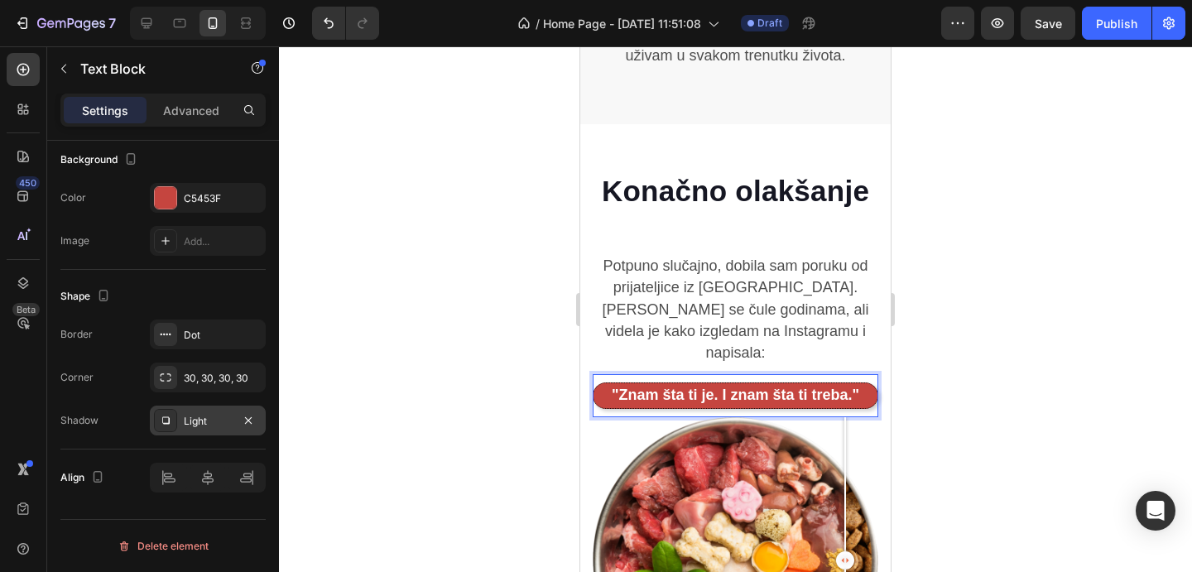
click at [1036, 181] on div at bounding box center [735, 309] width 913 height 526
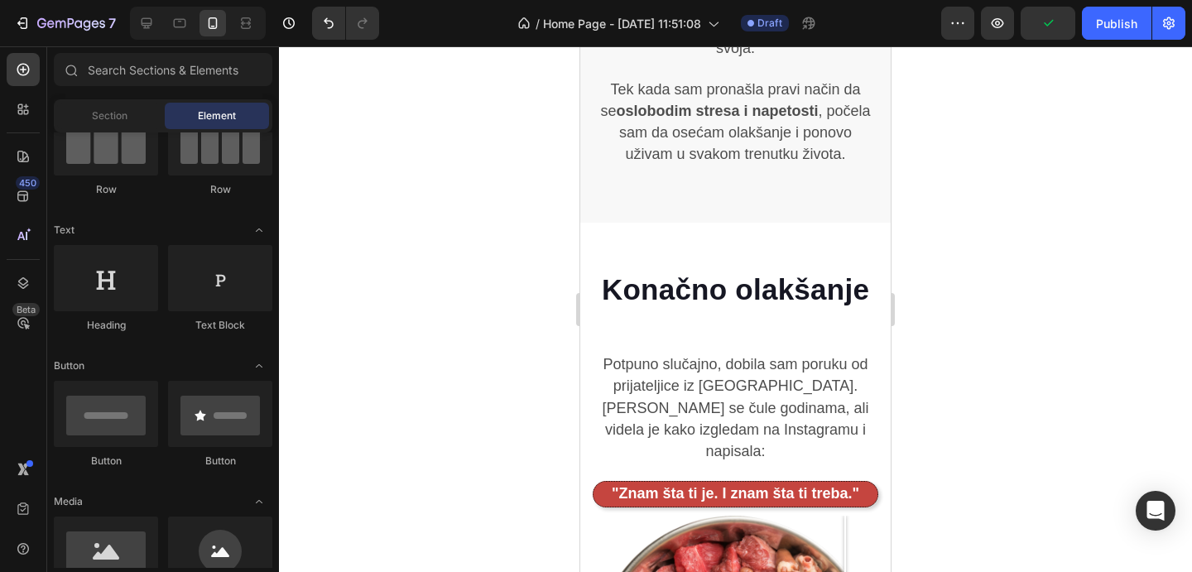
scroll to position [1837, 0]
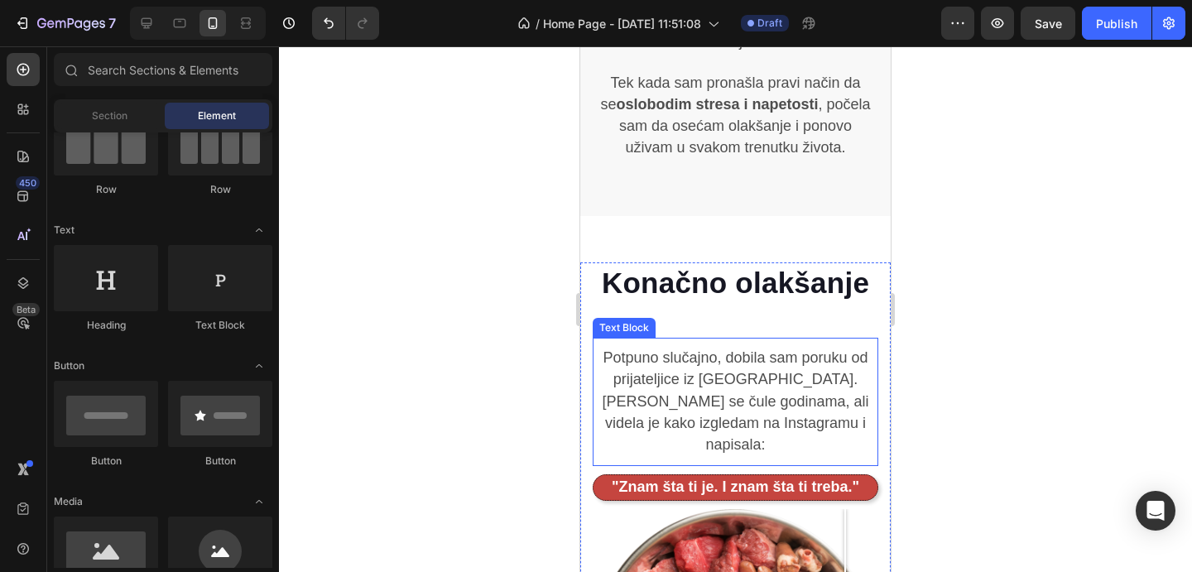
click at [729, 351] on span "Potpuno slučajno, dobila [PERSON_NAME] poruku od prijateljice iz [GEOGRAPHIC_DA…" at bounding box center [735, 401] width 267 height 104
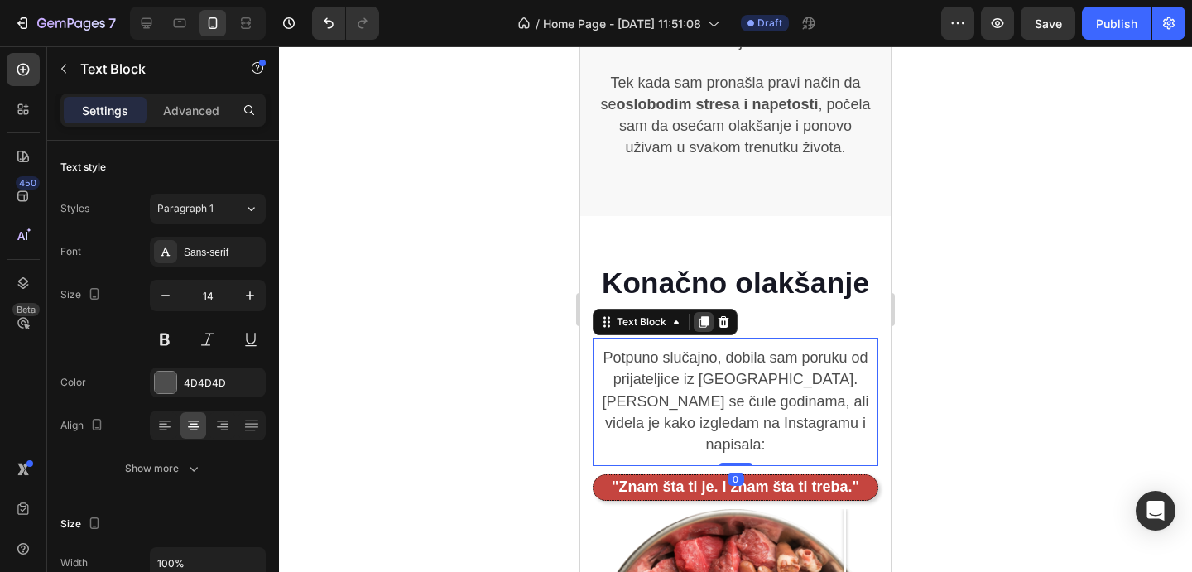
click at [706, 312] on div at bounding box center [704, 322] width 20 height 20
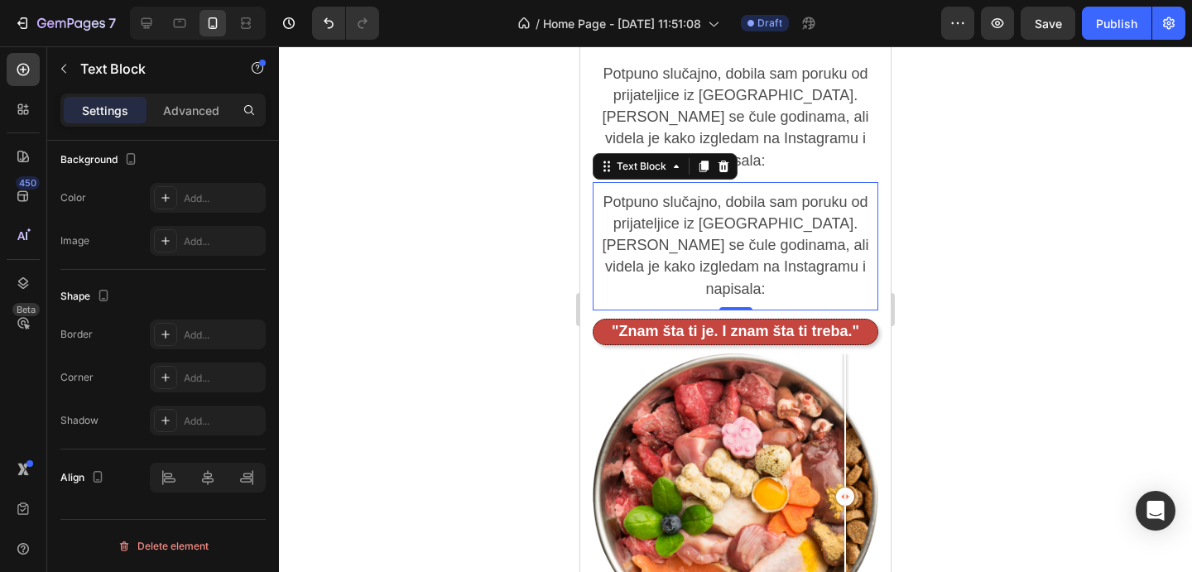
scroll to position [2021, 0]
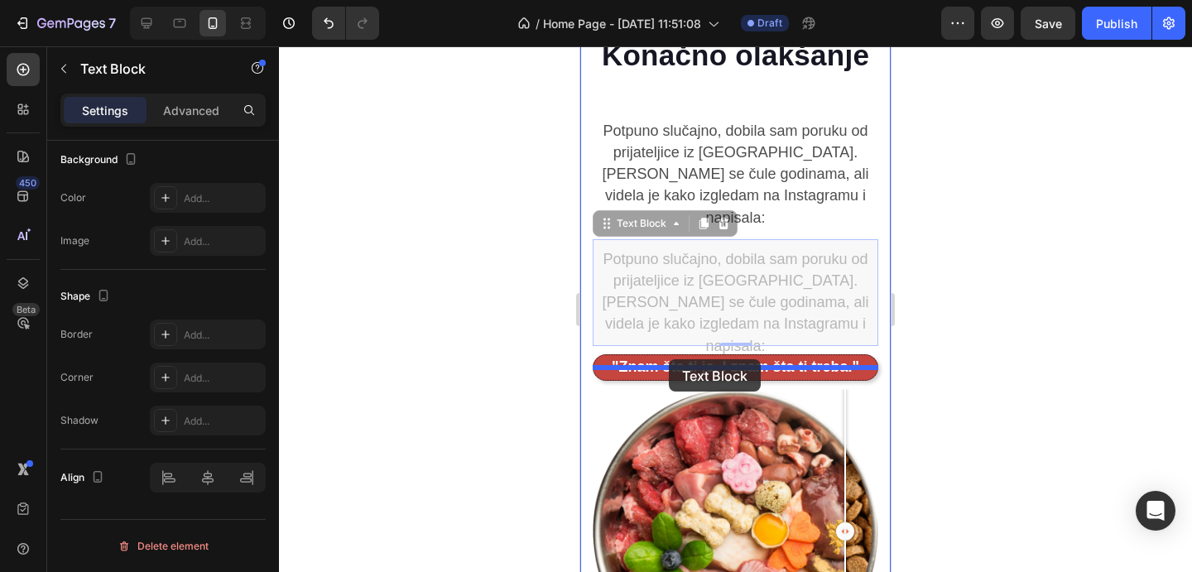
drag, startPoint x: 661, startPoint y: 203, endPoint x: 669, endPoint y: 359, distance: 156.7
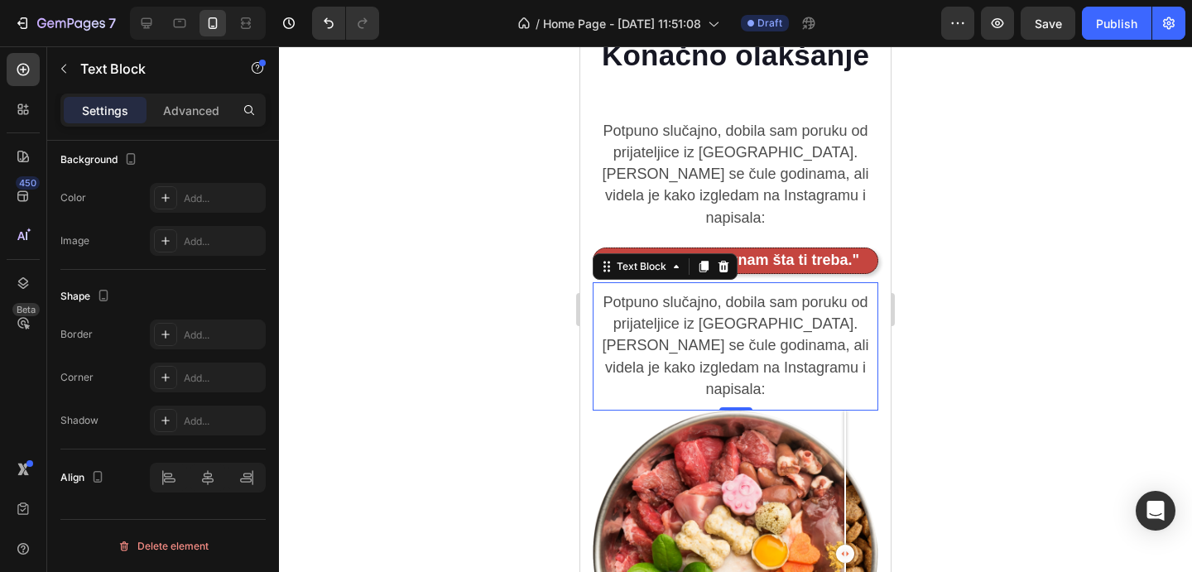
click at [682, 337] on span "Potpuno slučajno, dobila [PERSON_NAME] poruku od prijateljice iz [GEOGRAPHIC_DA…" at bounding box center [735, 346] width 267 height 104
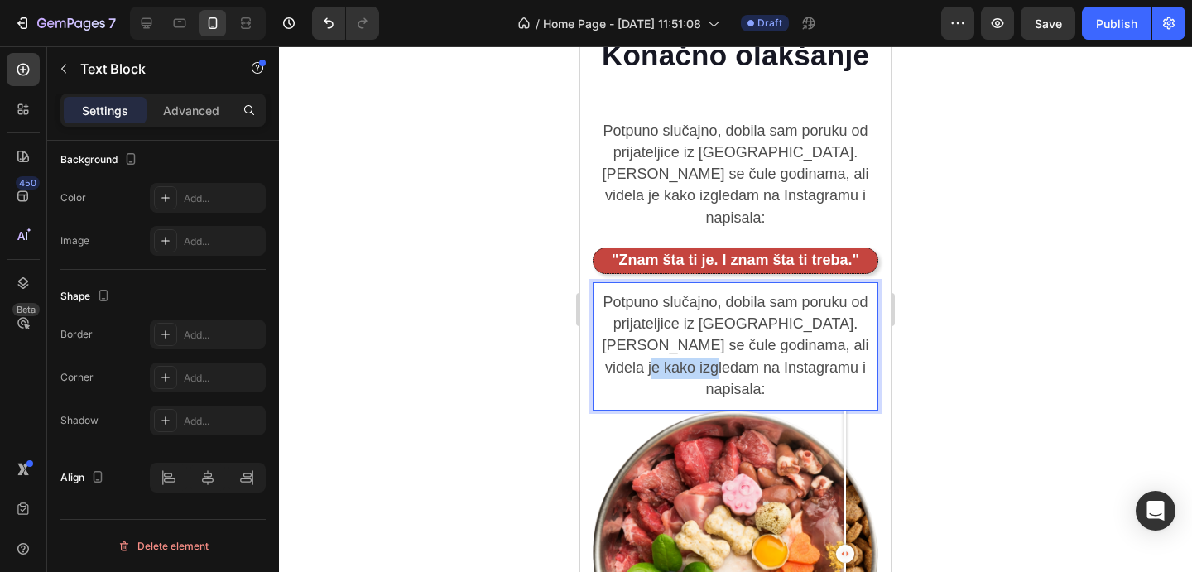
click at [682, 337] on span "Potpuno slučajno, dobila [PERSON_NAME] poruku od prijateljice iz [GEOGRAPHIC_DA…" at bounding box center [735, 346] width 267 height 104
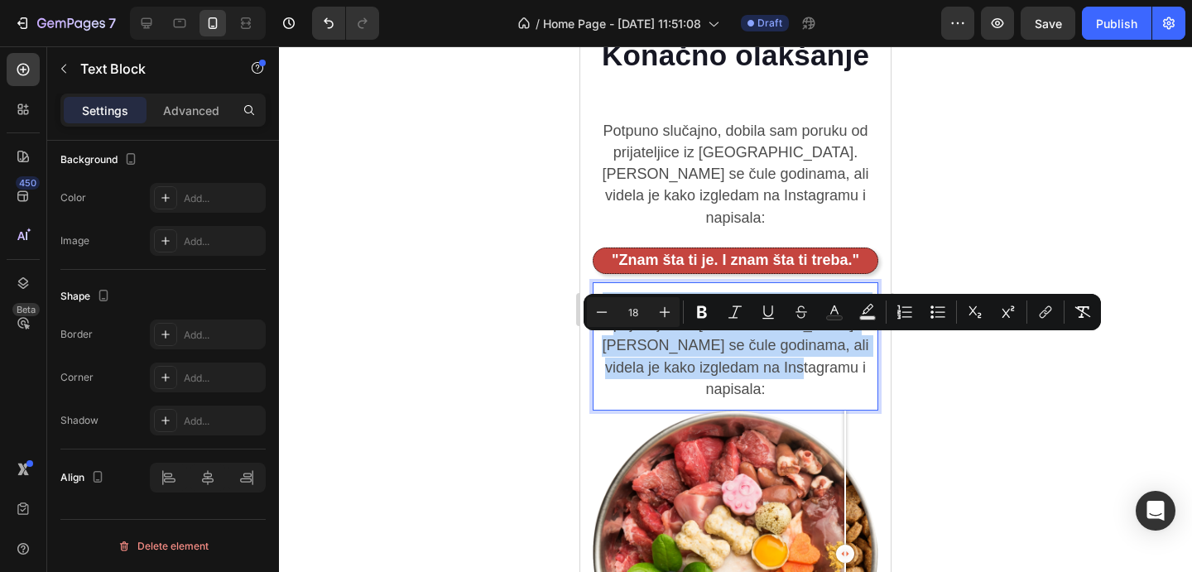
click at [682, 337] on span "Potpuno slučajno, dobila [PERSON_NAME] poruku od prijateljice iz [GEOGRAPHIC_DA…" at bounding box center [735, 346] width 267 height 104
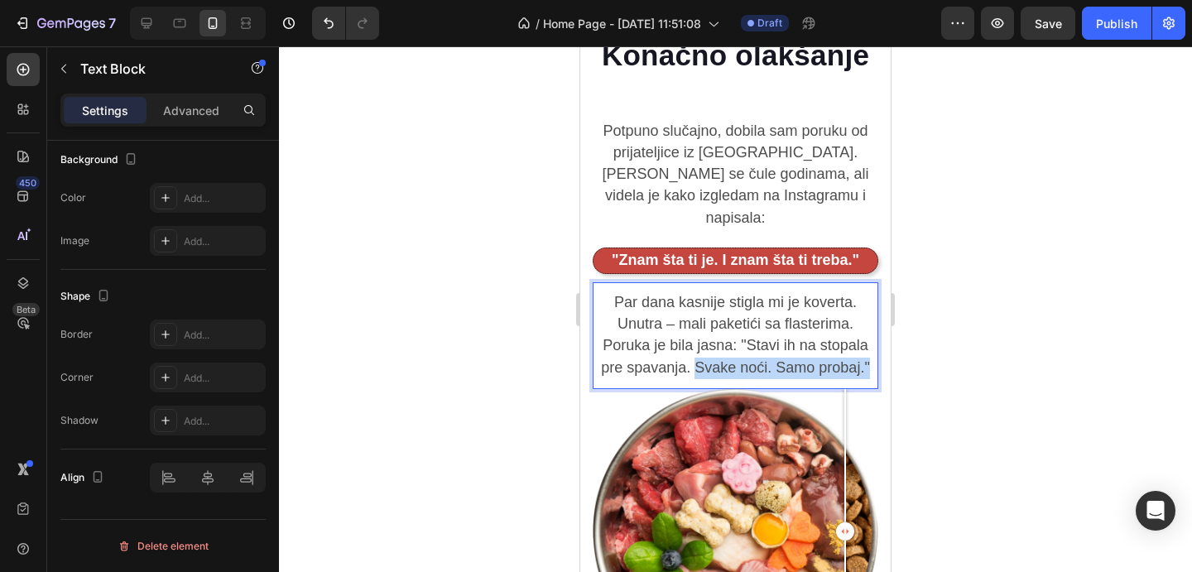
drag, startPoint x: 696, startPoint y: 349, endPoint x: 874, endPoint y: 344, distance: 178.9
click at [874, 344] on p "Par dana kasnije stigla mi je koverta. Unutra – mali paketići sa flasterima. Po…" at bounding box center [736, 335] width 282 height 87
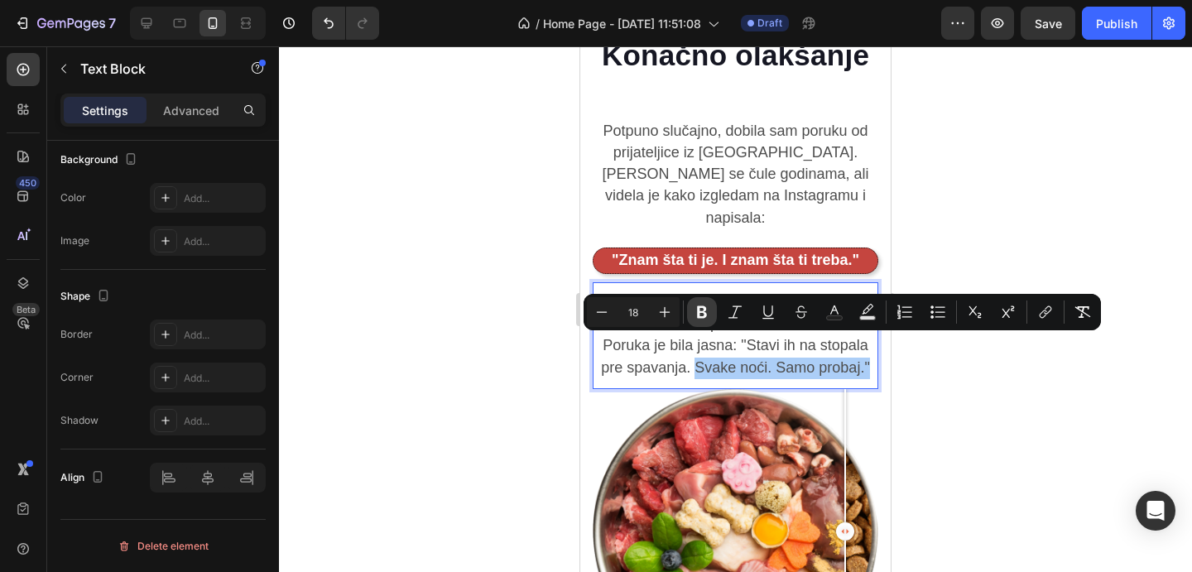
click at [701, 315] on icon "Editor contextual toolbar" at bounding box center [702, 312] width 17 height 17
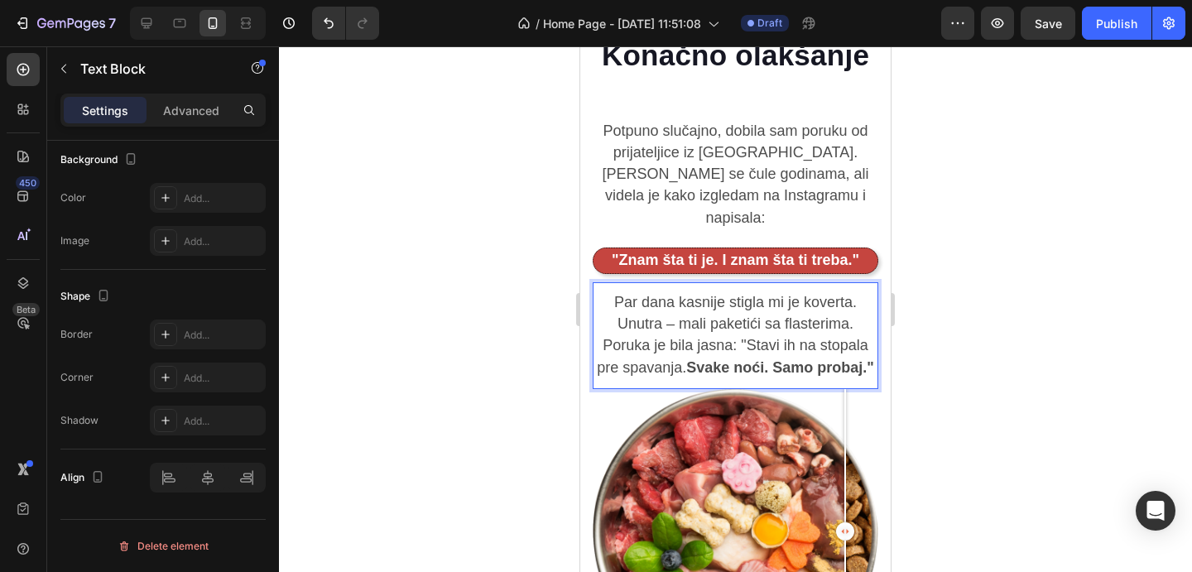
click at [976, 412] on div at bounding box center [735, 309] width 913 height 526
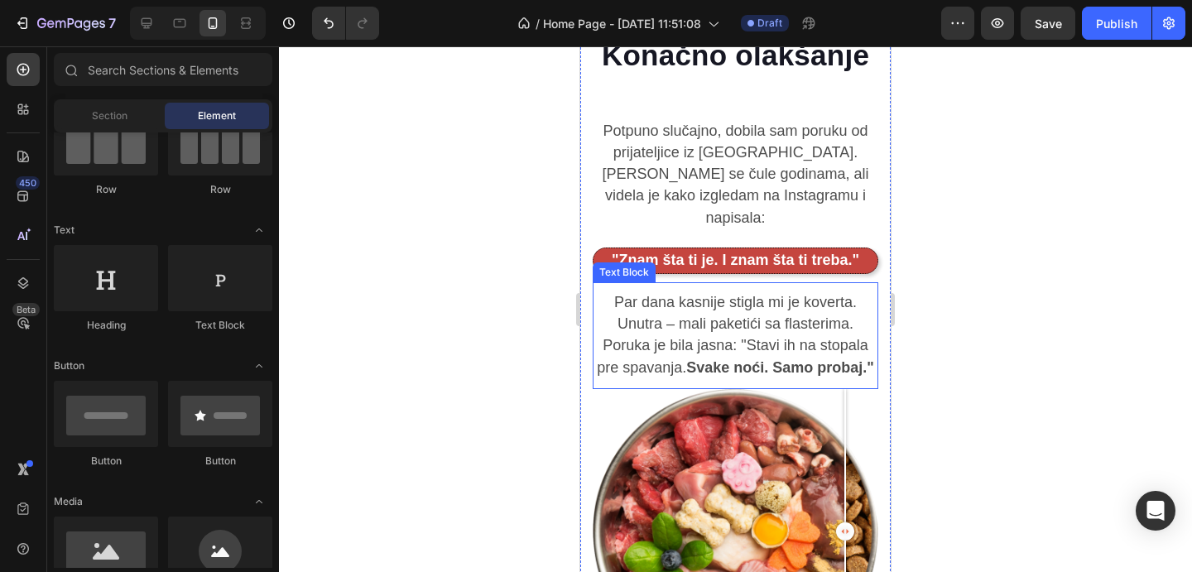
click at [773, 301] on span "Par dana kasnije stigla mi je koverta. Unutra – mali paketići sa flasterima. Po…" at bounding box center [735, 335] width 277 height 82
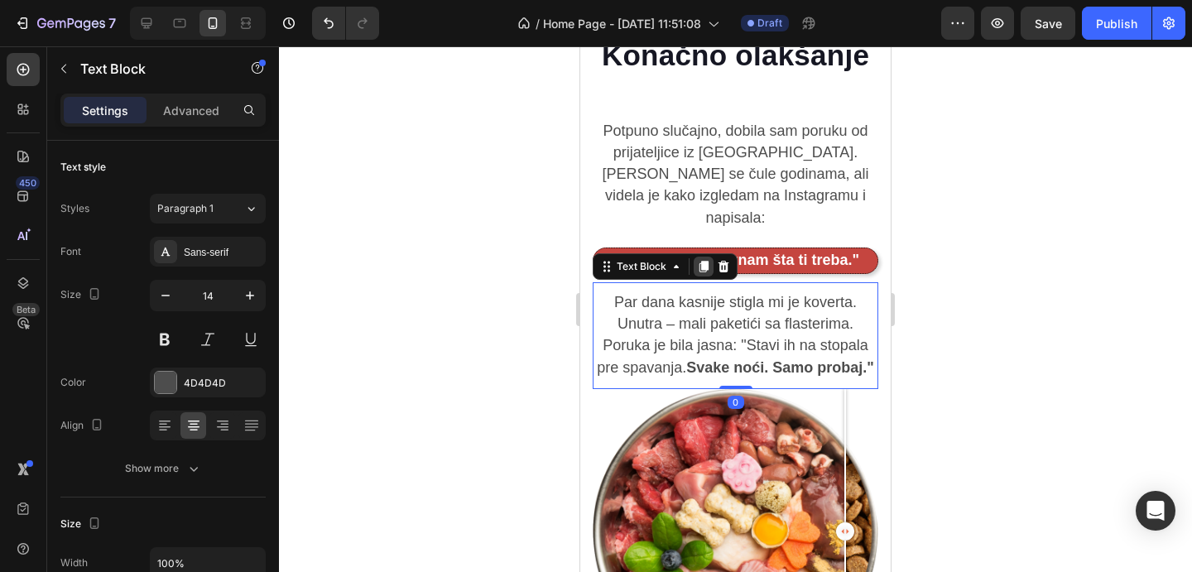
click at [704, 260] on icon at bounding box center [703, 266] width 13 height 13
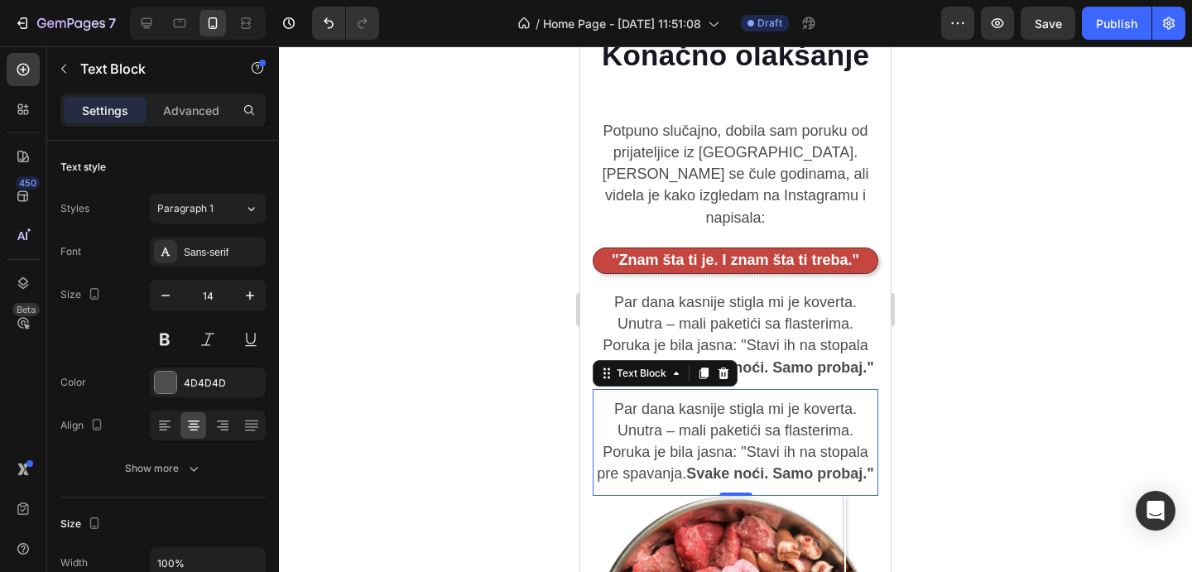
scroll to position [503, 0]
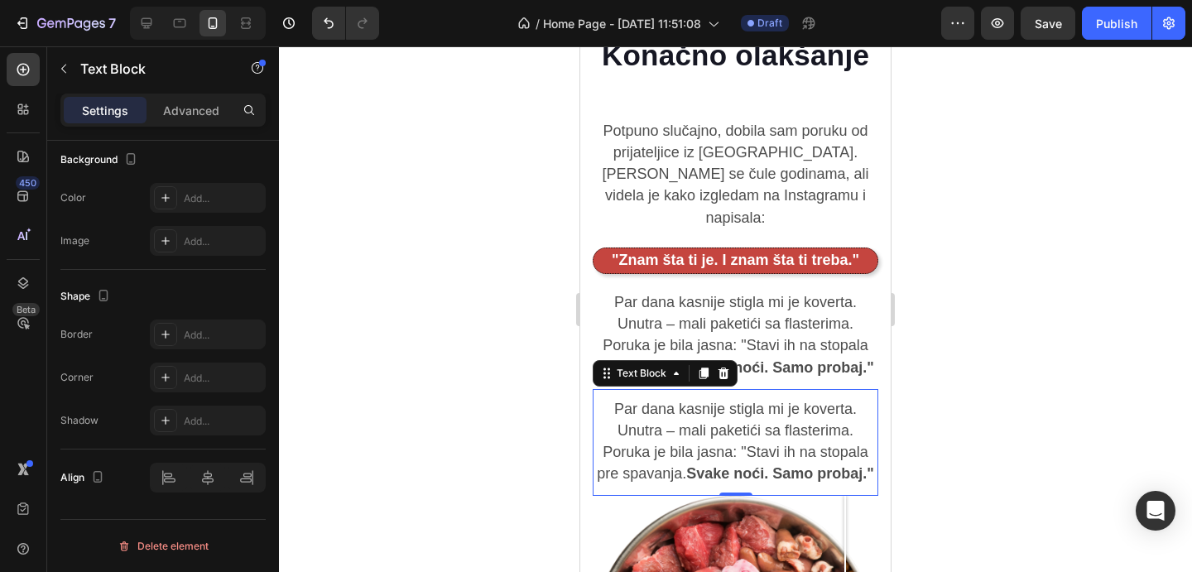
click at [740, 407] on span "Par dana kasnije stigla mi je koverta. Unutra – mali paketići sa flasterima. Po…" at bounding box center [735, 442] width 277 height 82
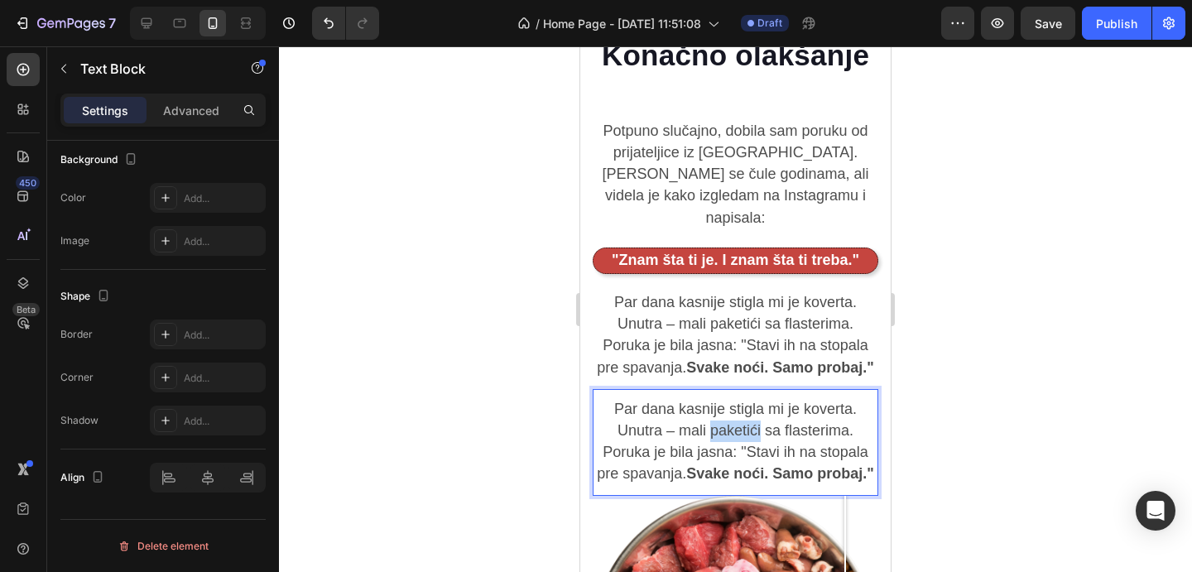
click at [740, 407] on span "Par dana kasnije stigla mi je koverta. Unutra – mali paketići sa flasterima. Po…" at bounding box center [735, 442] width 277 height 82
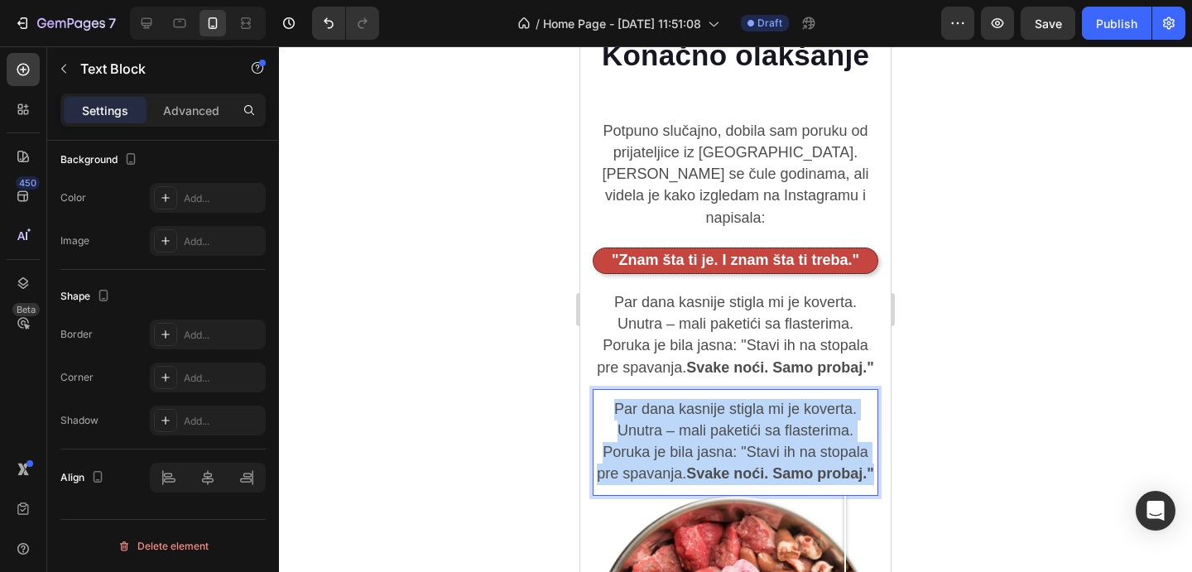
click at [740, 407] on span "Par dana kasnije stigla mi je koverta. Unutra – mali paketići sa flasterima. Po…" at bounding box center [735, 442] width 277 height 82
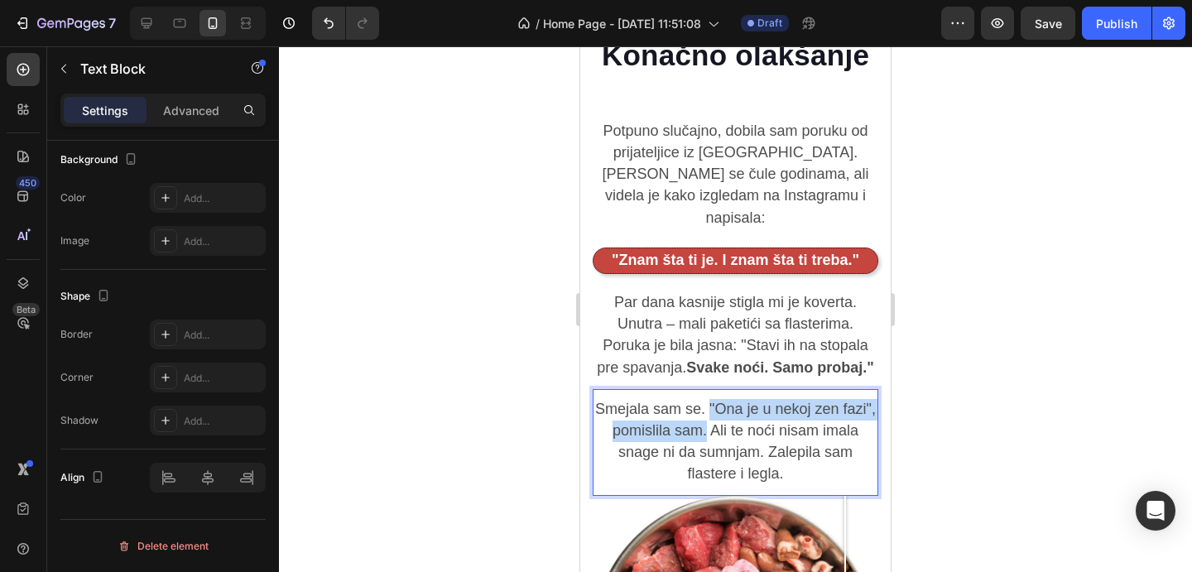
drag, startPoint x: 711, startPoint y: 383, endPoint x: 707, endPoint y: 399, distance: 17.1
click at [707, 399] on p "Smejala sam se. "Ona je u nekoj zen fazi", pomislila sam. Ali te noći nisam ima…" at bounding box center [736, 442] width 282 height 87
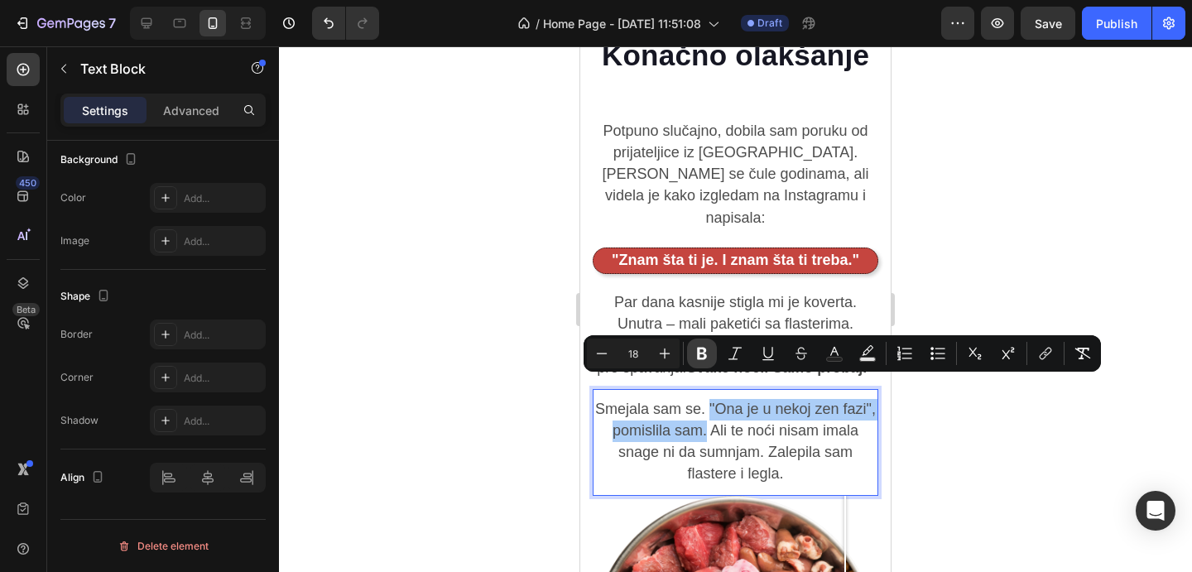
click at [714, 350] on button "Bold" at bounding box center [702, 354] width 30 height 30
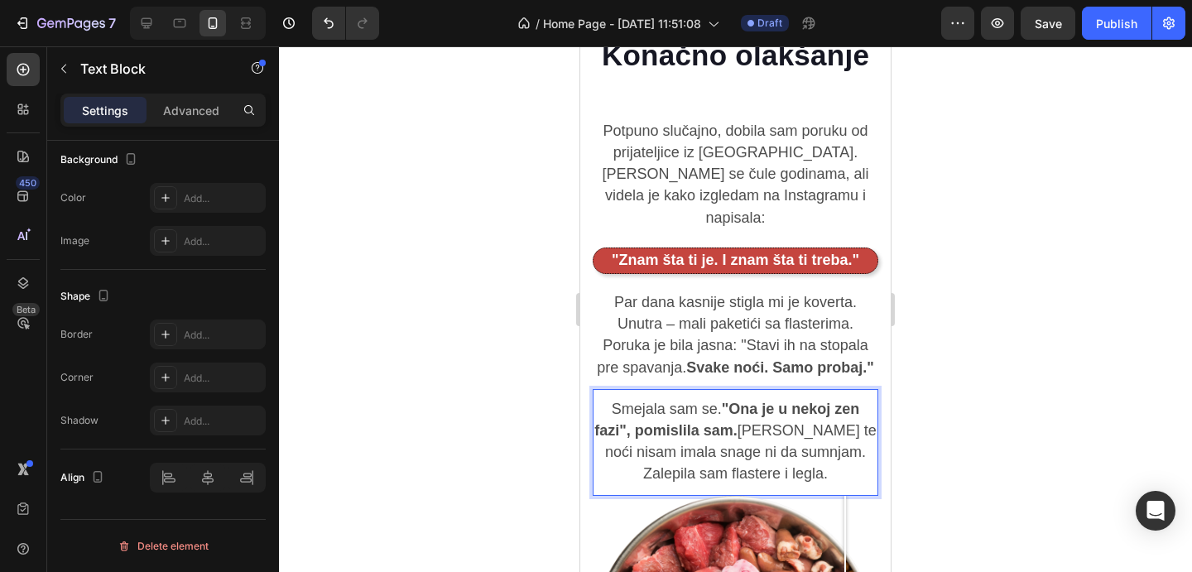
click at [749, 409] on strong ""Ona je u nekoj zen fazi", pomislila sam." at bounding box center [727, 420] width 265 height 38
click at [729, 401] on strong ""Ona je u nekoj zen fazi", pomislila sam." at bounding box center [727, 420] width 265 height 38
click at [787, 455] on p "Smejala sam se. Ona je u nekoj zen fazi", pomislila sam. Ali te noći nisam imal…" at bounding box center [736, 442] width 282 height 87
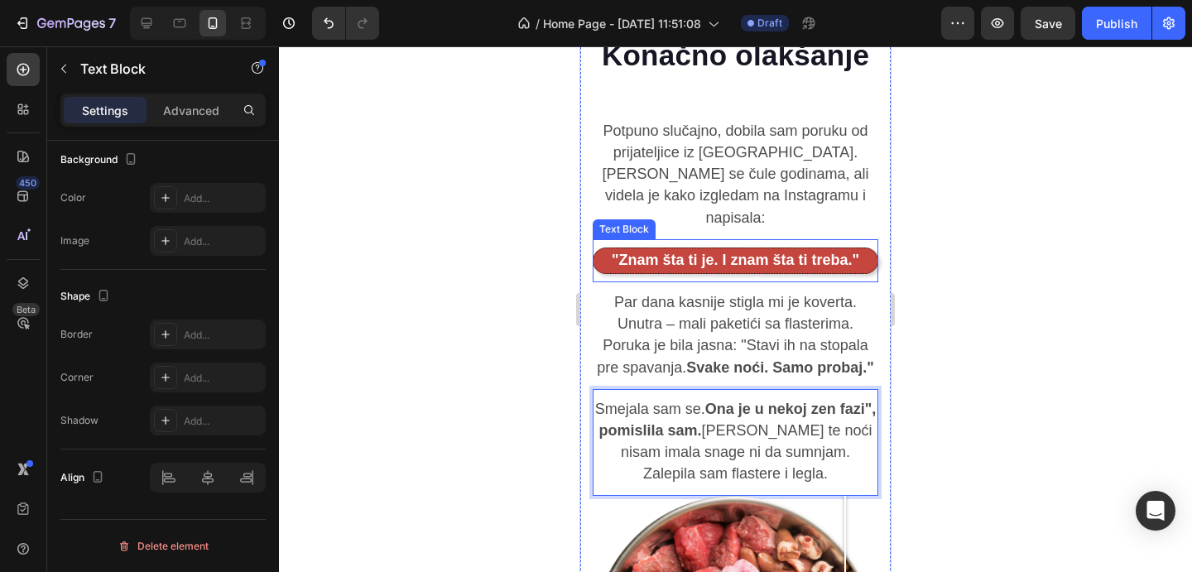
click at [855, 252] on strong ""Znam šta ti je. I znam šta ti treba."" at bounding box center [736, 260] width 248 height 17
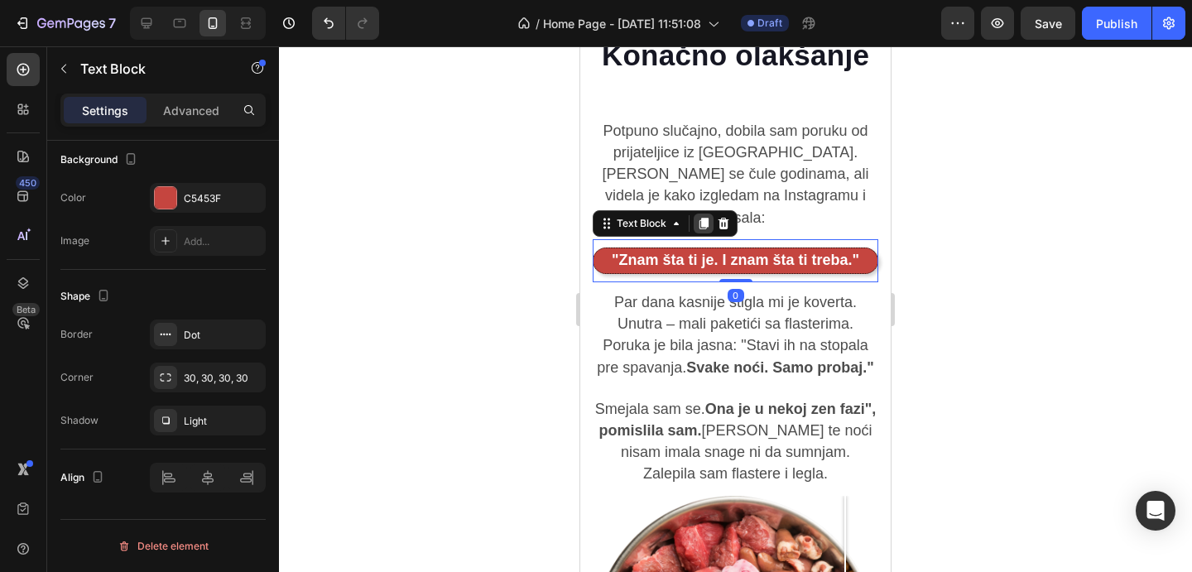
click at [708, 218] on icon at bounding box center [704, 224] width 9 height 12
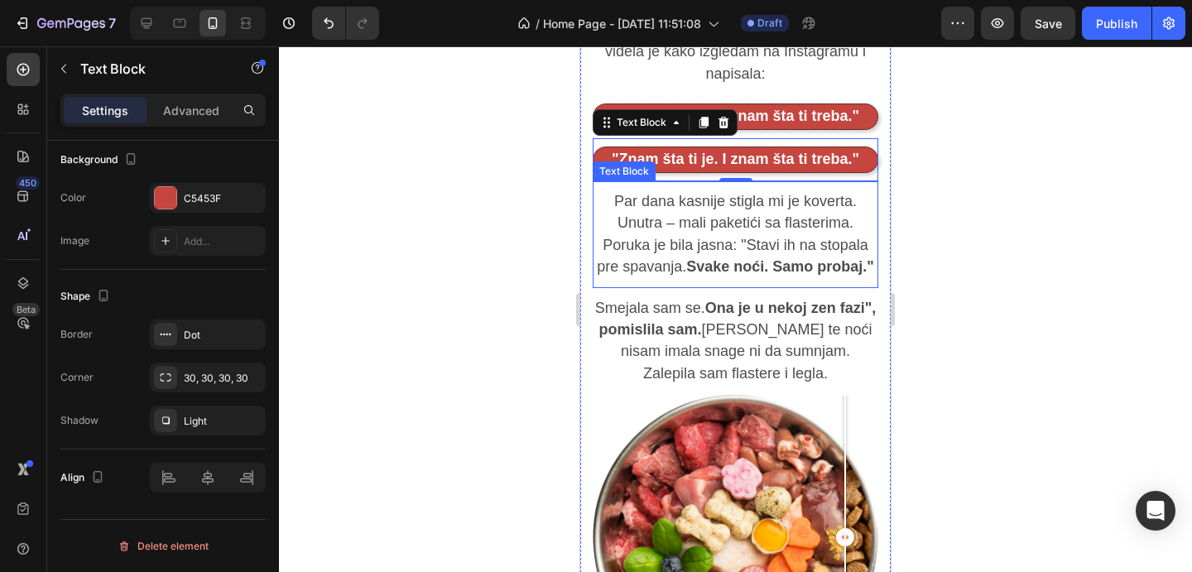
scroll to position [2167, 0]
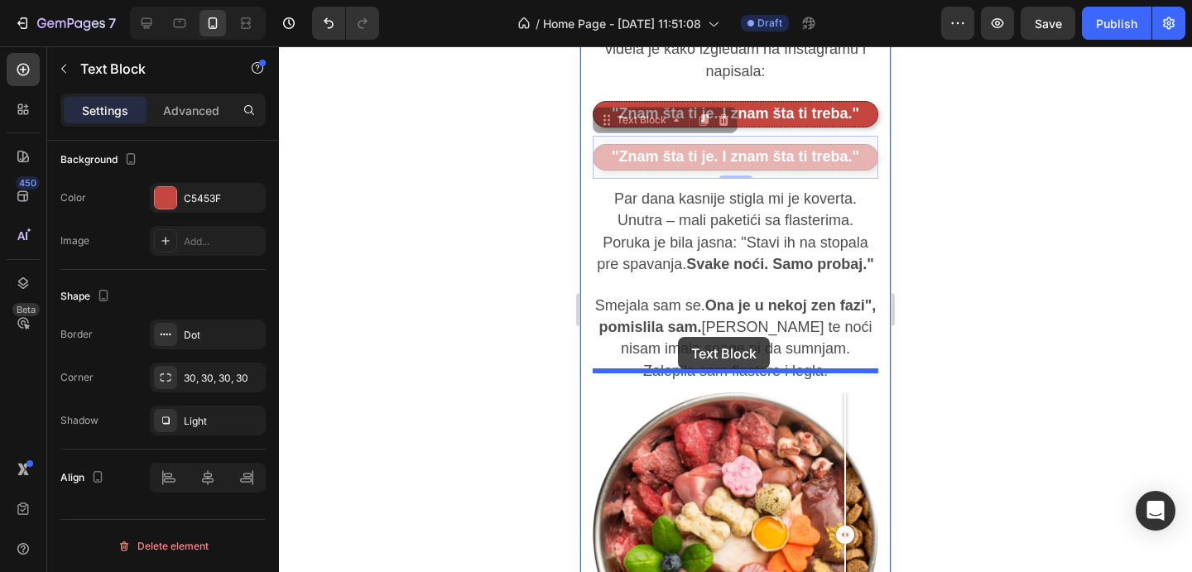
drag, startPoint x: 677, startPoint y: 100, endPoint x: 677, endPoint y: 337, distance: 236.8
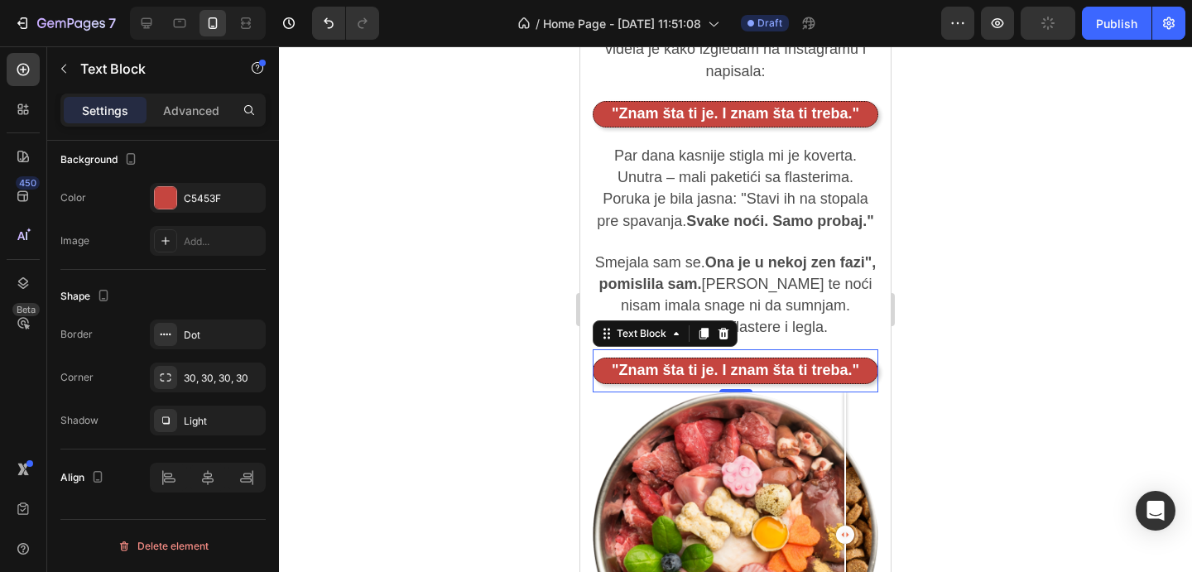
click at [725, 362] on strong ""Znam šta ti je. I znam šta ti treba."" at bounding box center [736, 370] width 248 height 17
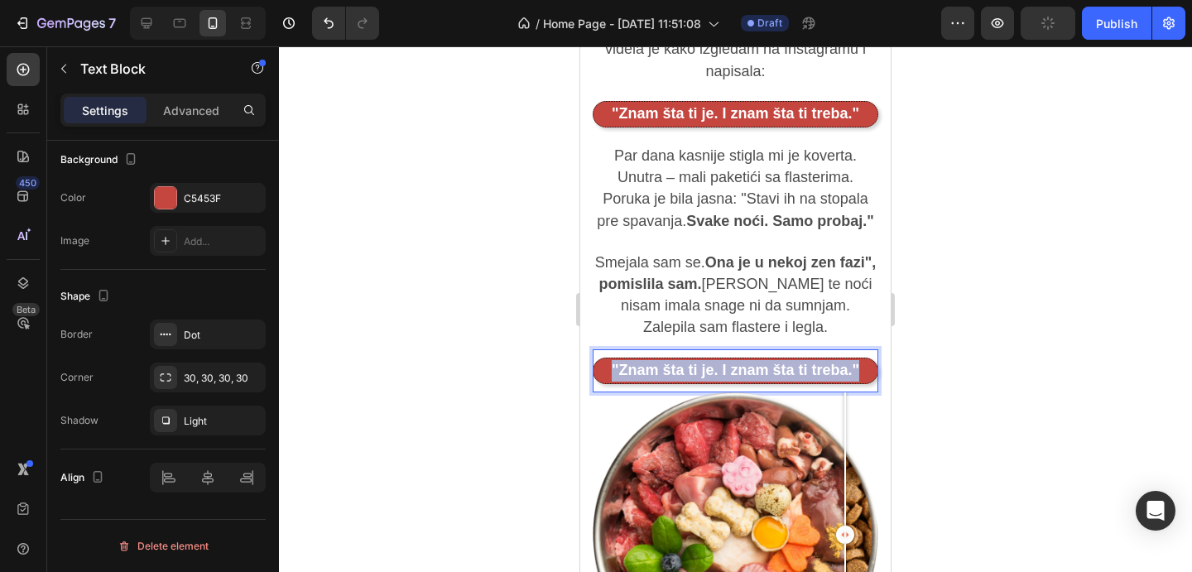
click at [725, 362] on strong ""Znam šta ti je. I znam šta ti treba."" at bounding box center [736, 370] width 248 height 17
click at [1004, 397] on div at bounding box center [735, 309] width 913 height 526
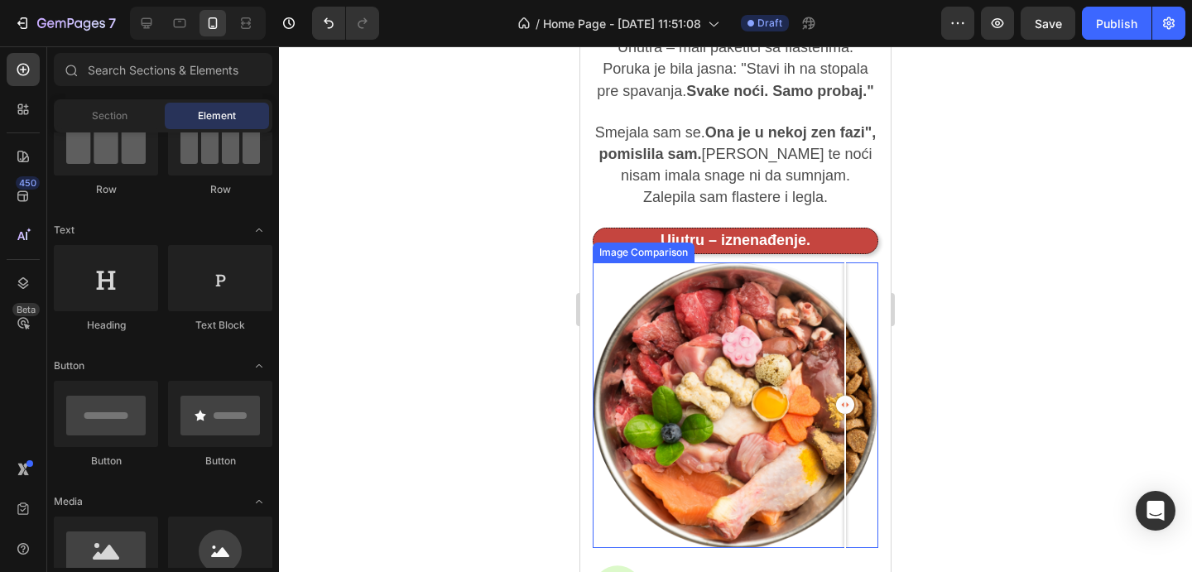
scroll to position [2300, 0]
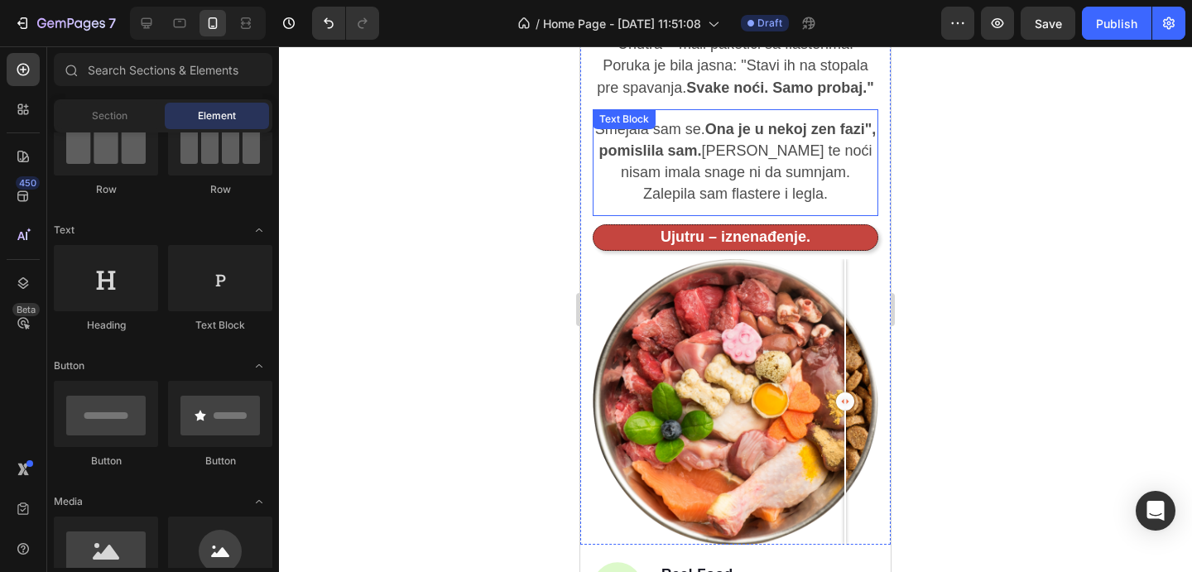
click at [687, 144] on span "Smejala sam se. Ona je u nekoj zen fazi", pomislila sam. Ali te noći nisam imal…" at bounding box center [736, 162] width 282 height 82
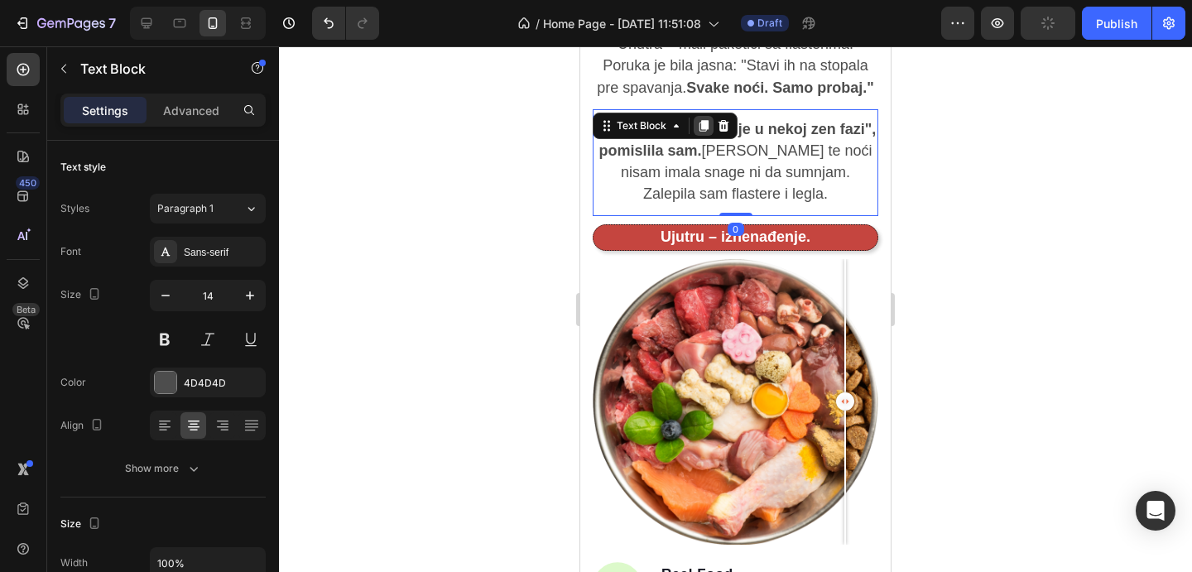
click at [697, 119] on icon at bounding box center [703, 125] width 13 height 13
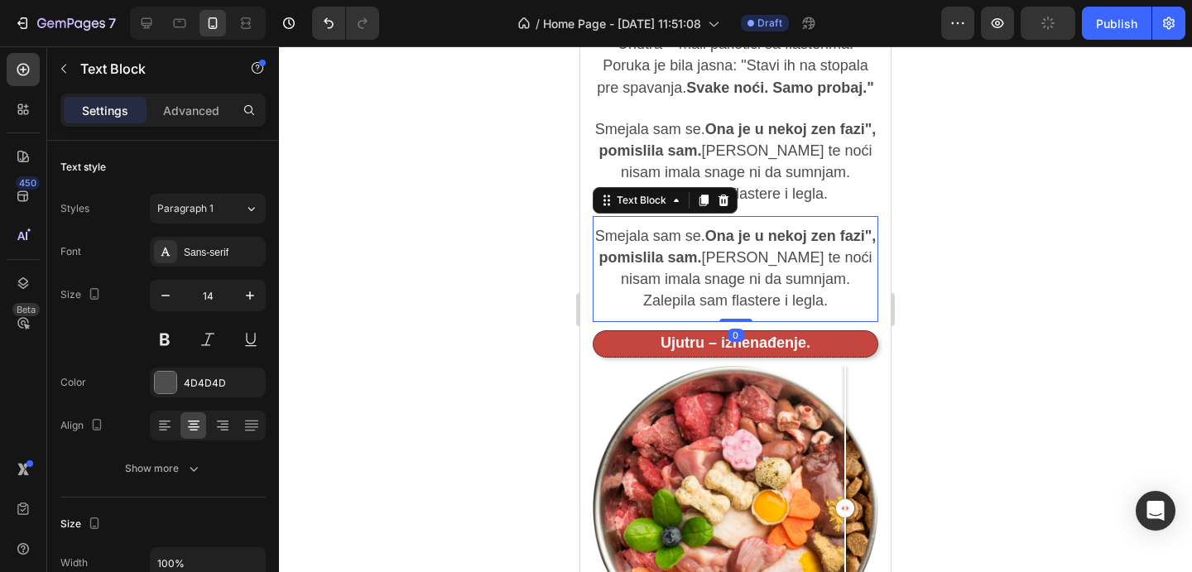
scroll to position [503, 0]
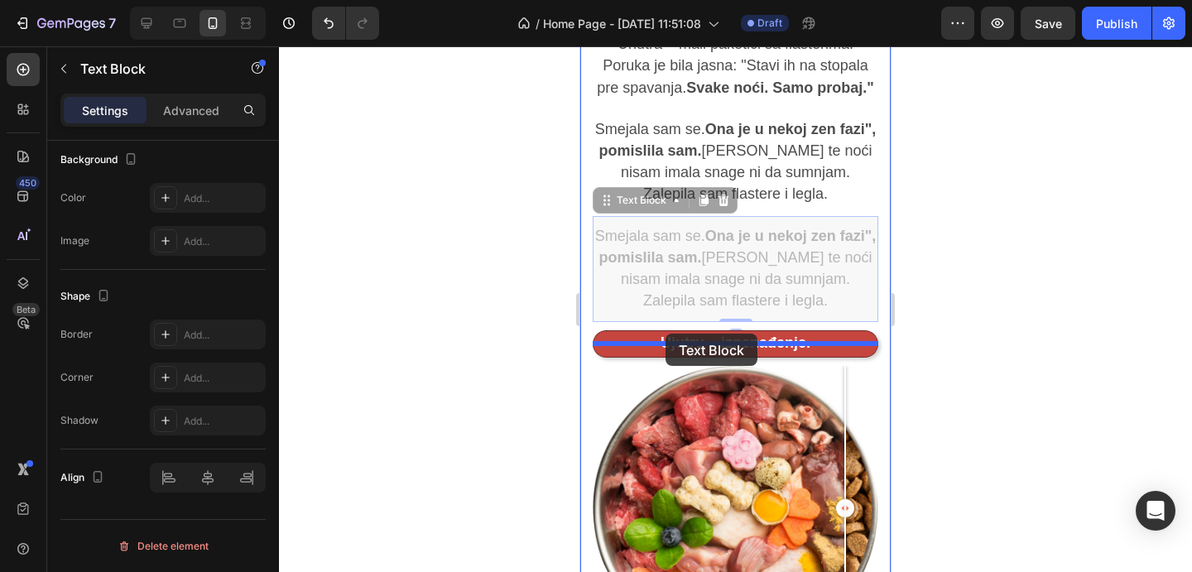
drag, startPoint x: 668, startPoint y: 181, endPoint x: 666, endPoint y: 334, distance: 153.2
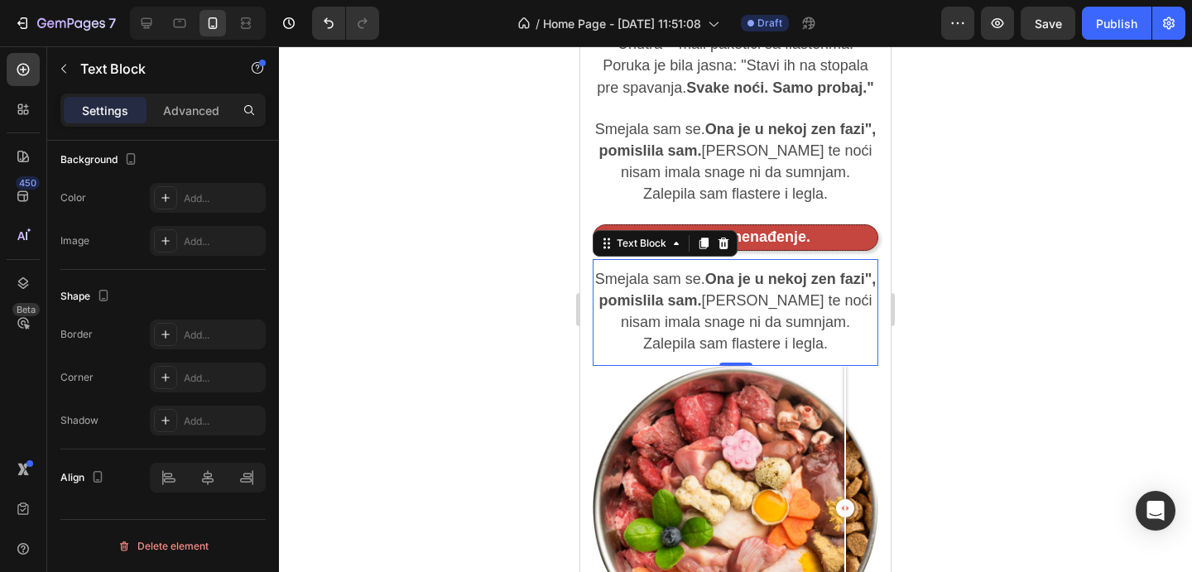
click at [682, 309] on p "Smejala sam se. Ona je u nekoj zen fazi", pomislila sam. Ali te noći nisam imal…" at bounding box center [736, 312] width 282 height 87
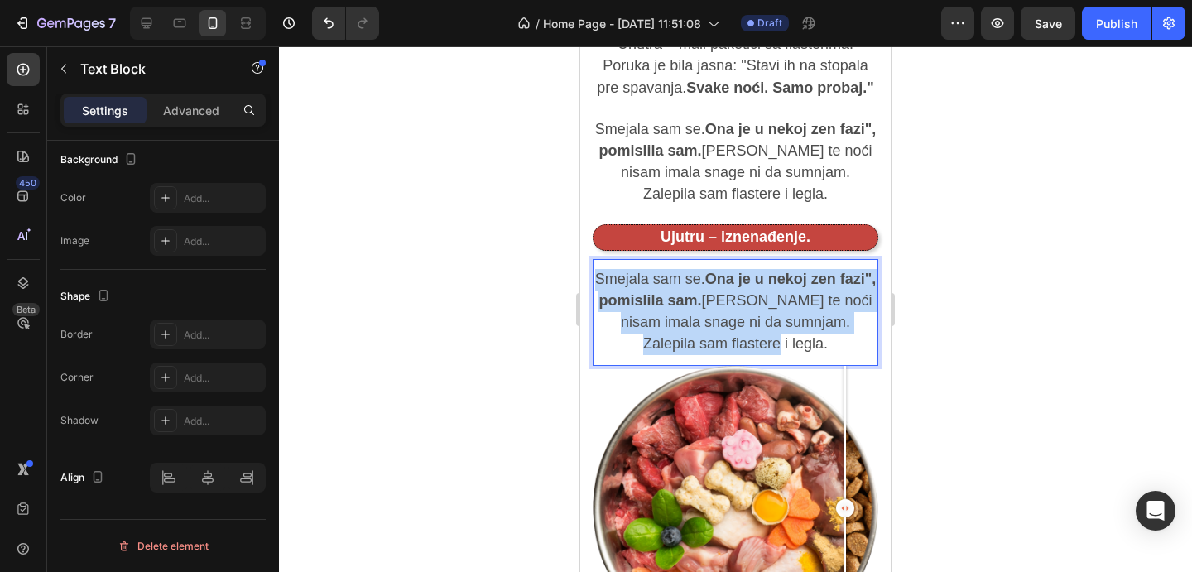
click at [682, 309] on p "Smejala sam se. Ona je u nekoj zen fazi", pomislila sam. Ali te noći nisam imal…" at bounding box center [736, 312] width 282 height 87
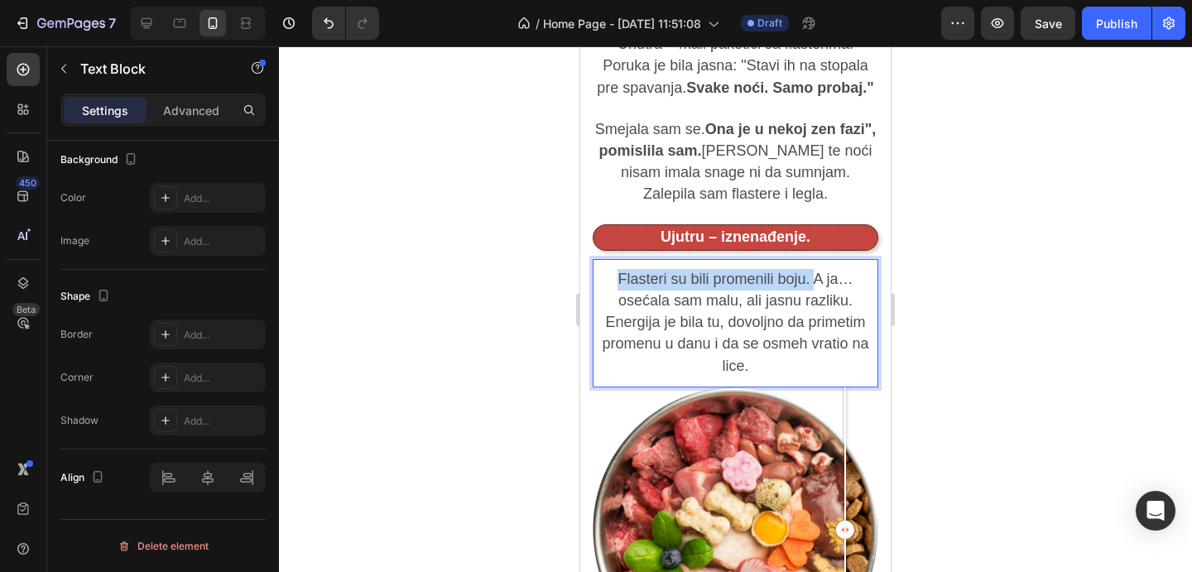
drag, startPoint x: 812, startPoint y: 260, endPoint x: 616, endPoint y: 256, distance: 196.3
click at [616, 269] on p "Flasteri su bili promenili boju. A ja… osećala sam malu, ali jasnu razliku. Ene…" at bounding box center [736, 323] width 282 height 108
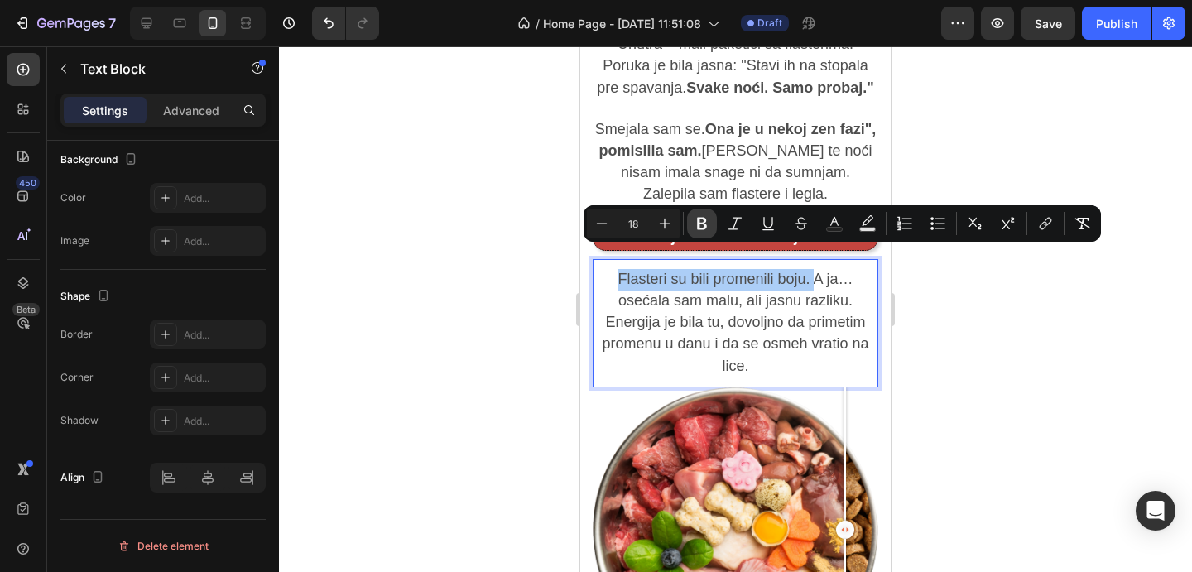
click at [699, 224] on icon "Editor contextual toolbar" at bounding box center [702, 224] width 10 height 12
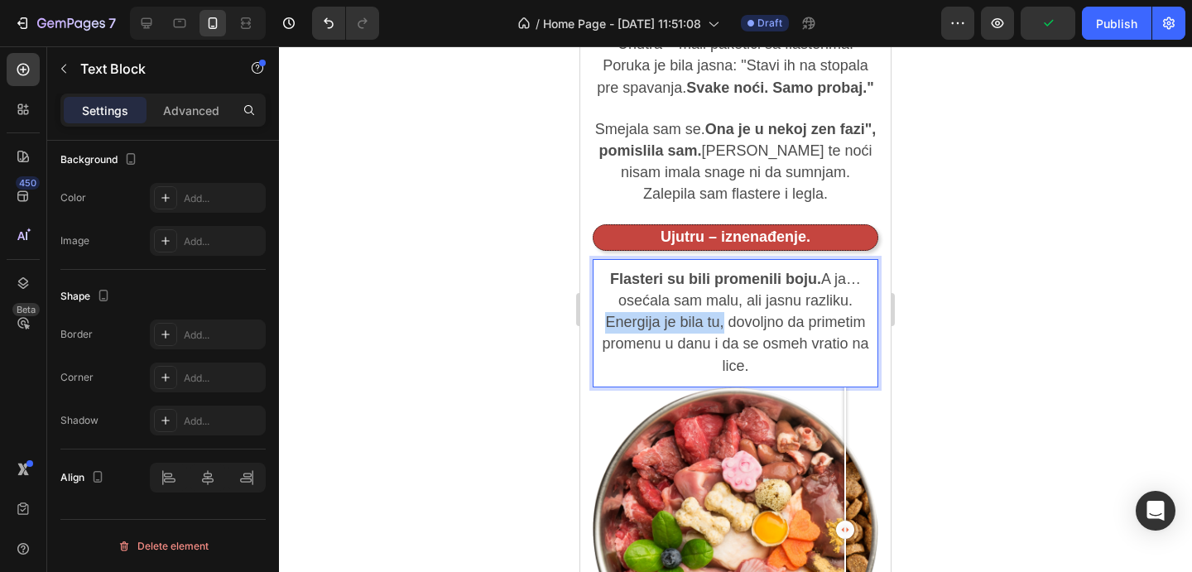
drag, startPoint x: 605, startPoint y: 306, endPoint x: 726, endPoint y: 306, distance: 120.9
click at [726, 306] on span "Flasteri su bili promenili boju. A ja… osećala sam malu, ali jasnu razliku. Ene…" at bounding box center [735, 323] width 267 height 104
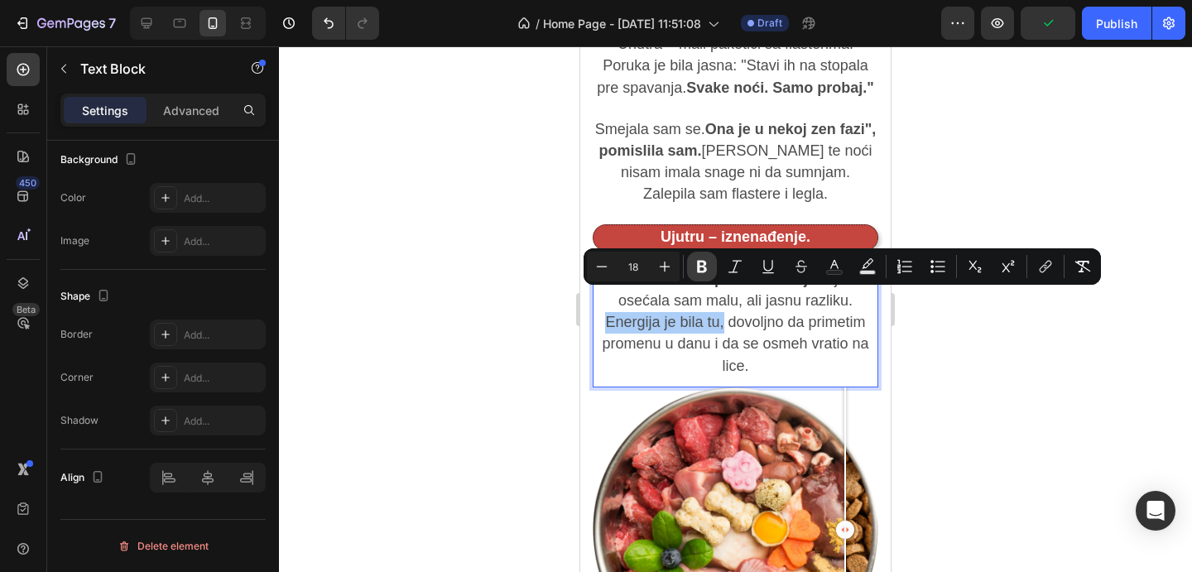
click at [711, 267] on button "Bold" at bounding box center [702, 267] width 30 height 30
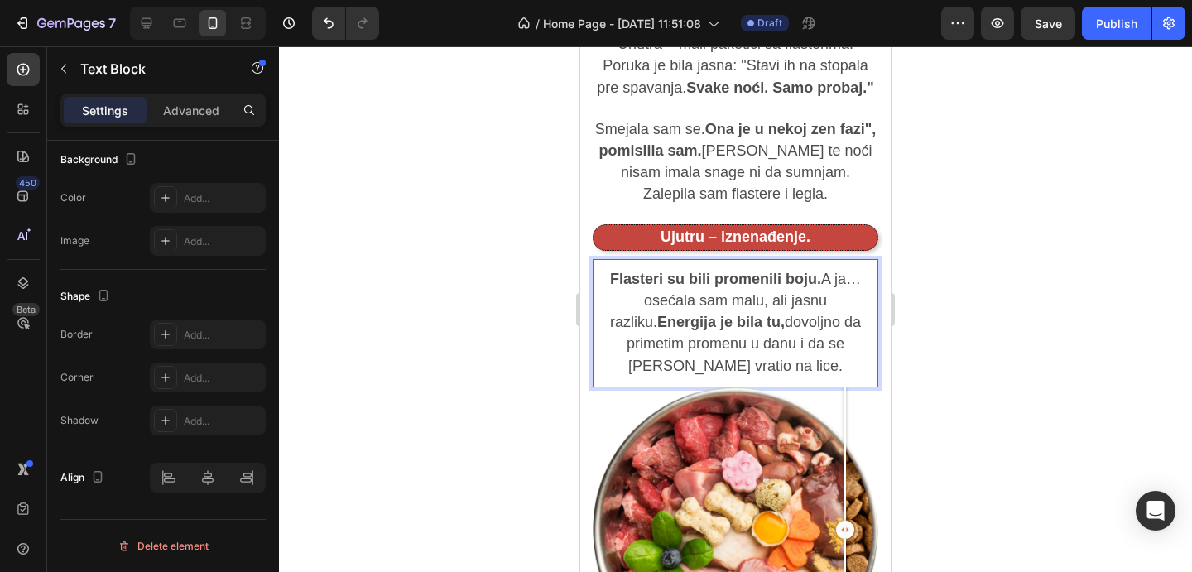
click at [1110, 369] on div at bounding box center [735, 309] width 913 height 526
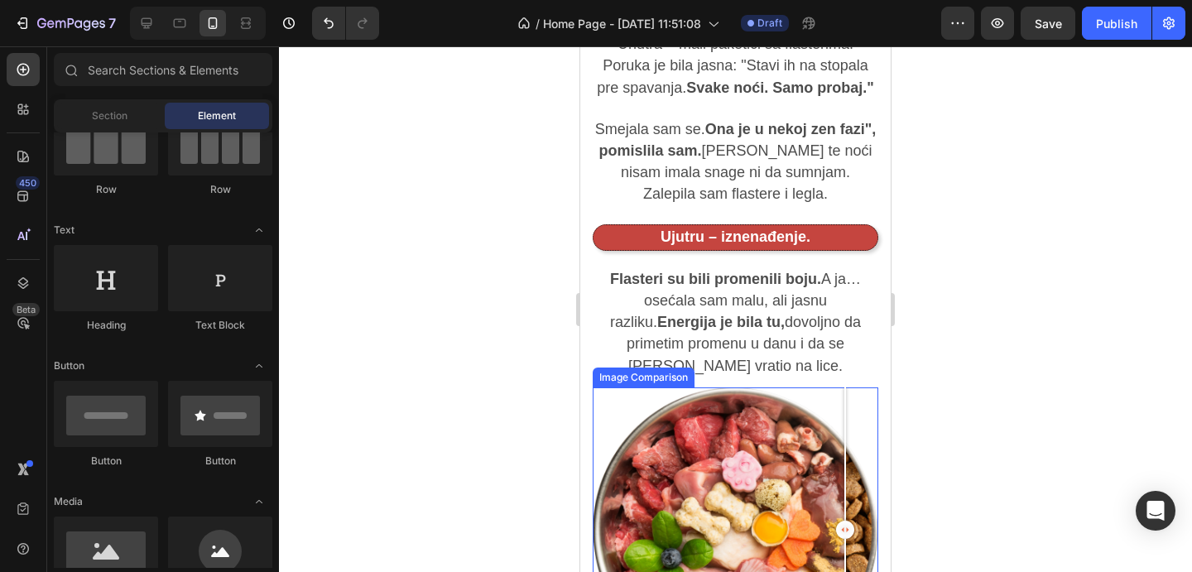
click at [831, 393] on div at bounding box center [845, 531] width 33 height 286
click at [817, 389] on div at bounding box center [817, 531] width 33 height 286
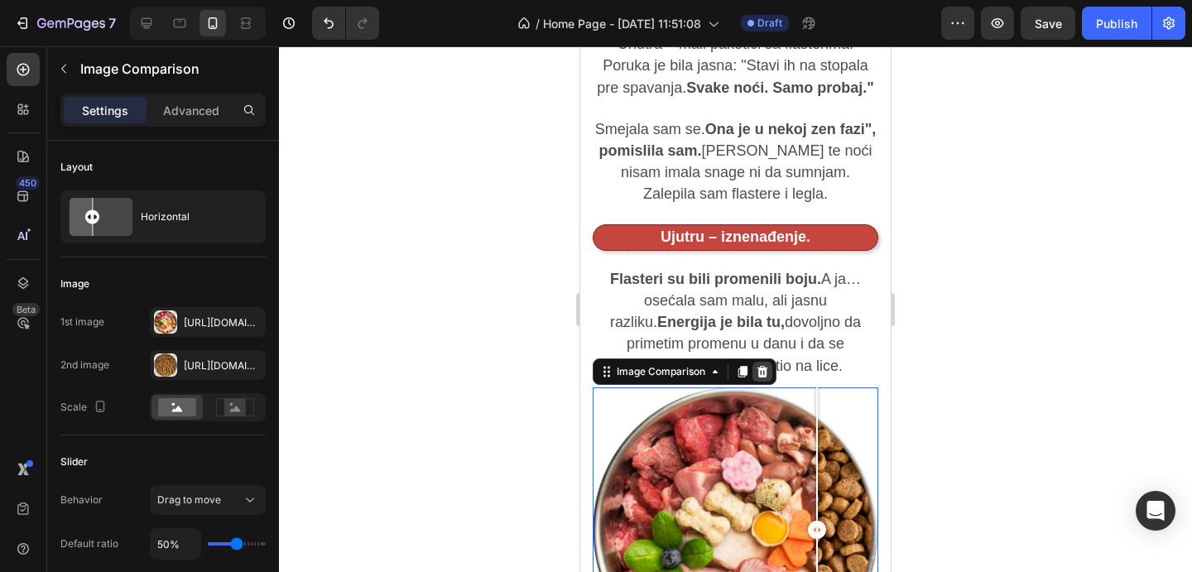
click at [767, 362] on div at bounding box center [763, 372] width 20 height 20
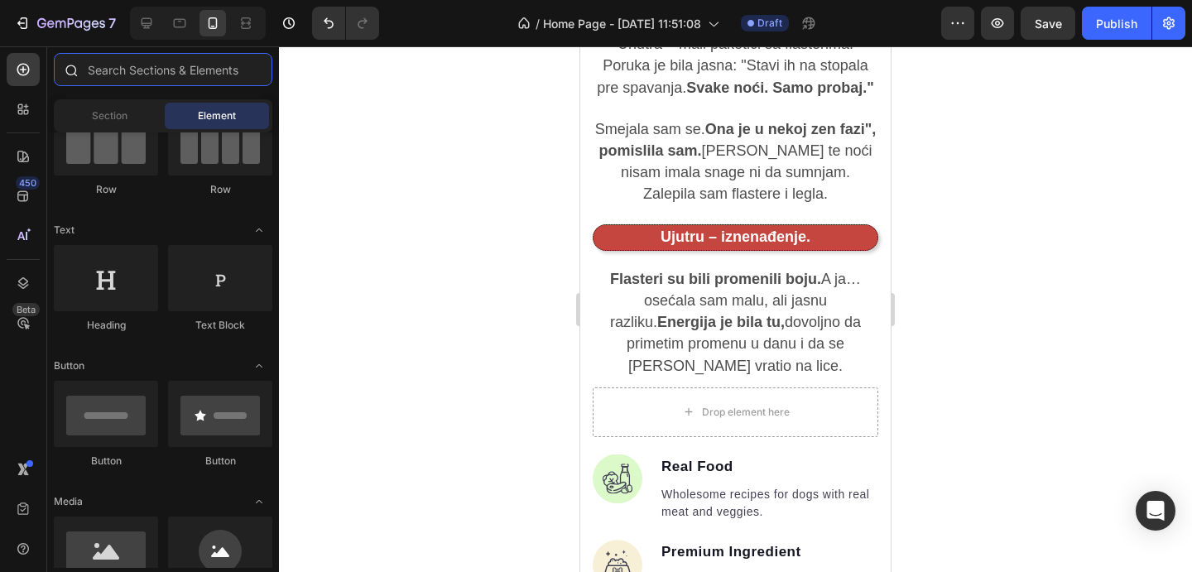
click at [160, 65] on input "text" at bounding box center [163, 69] width 219 height 33
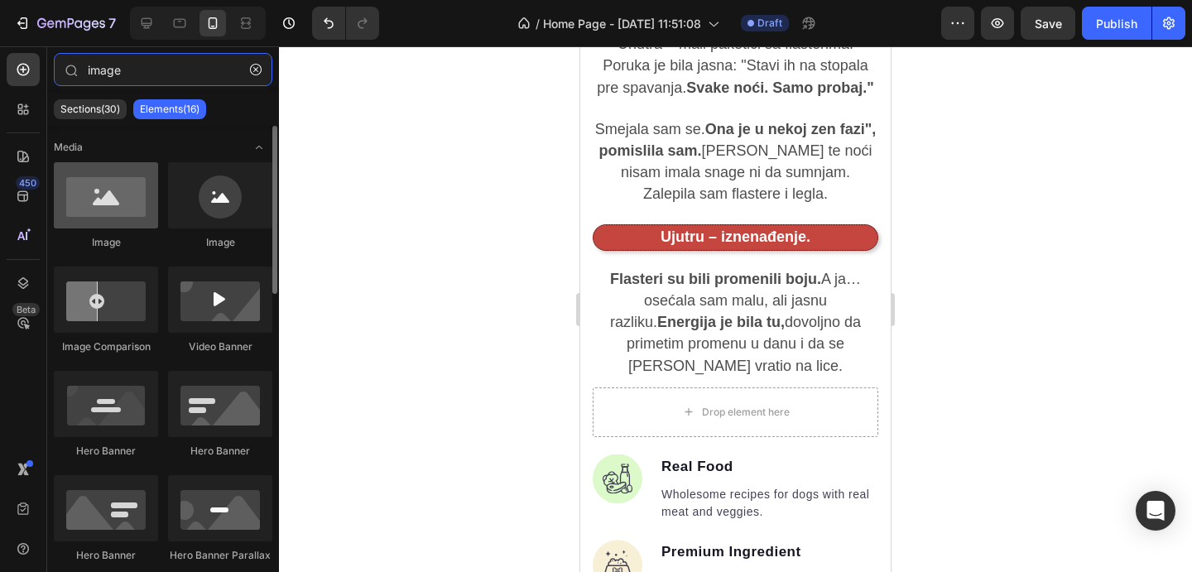
type input "image"
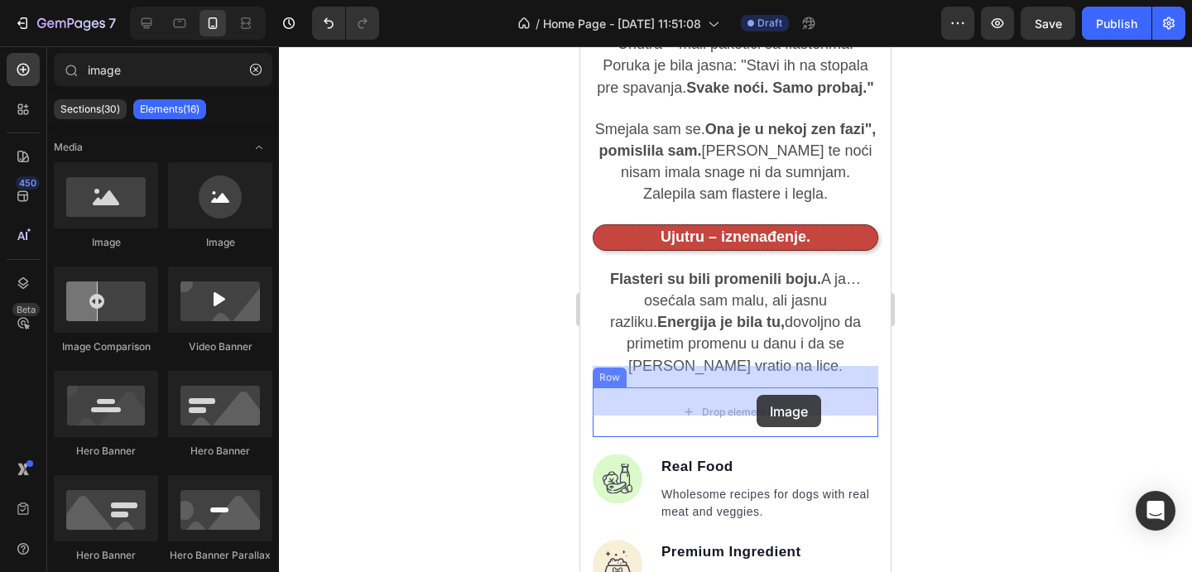
drag, startPoint x: 693, startPoint y: 229, endPoint x: 879, endPoint y: 328, distance: 210.4
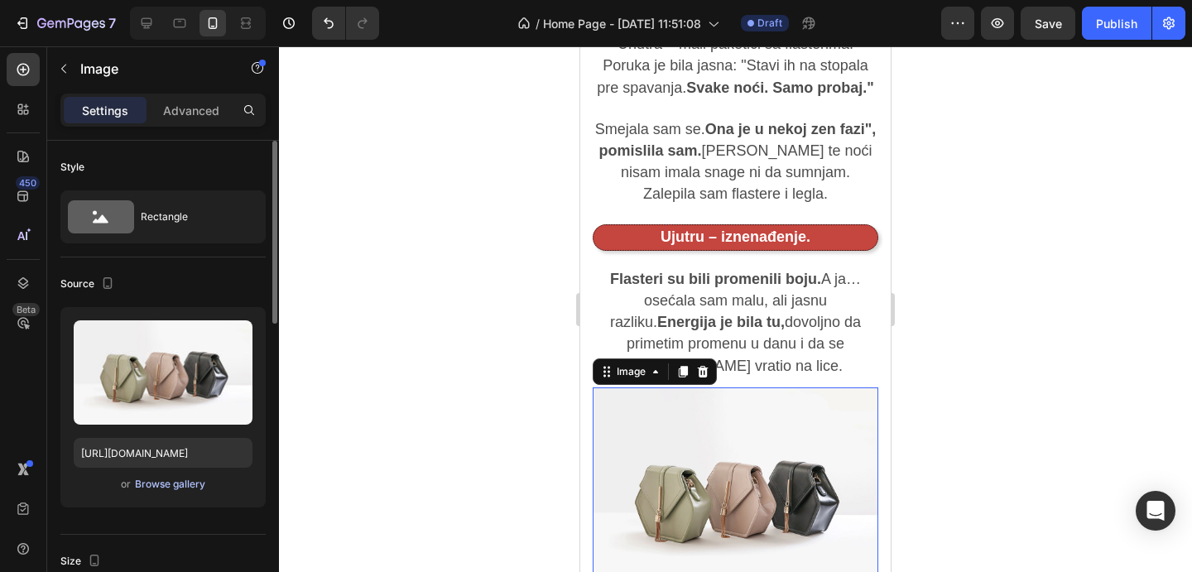
click at [156, 483] on div "Browse gallery" at bounding box center [170, 484] width 70 height 15
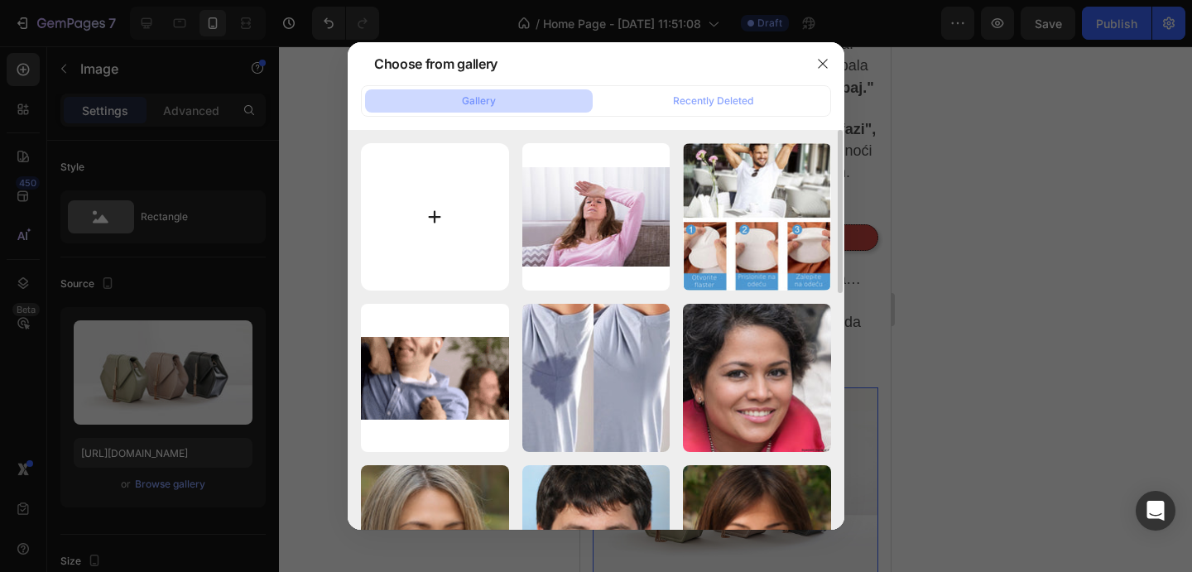
click at [484, 202] on input "file" at bounding box center [435, 217] width 148 height 148
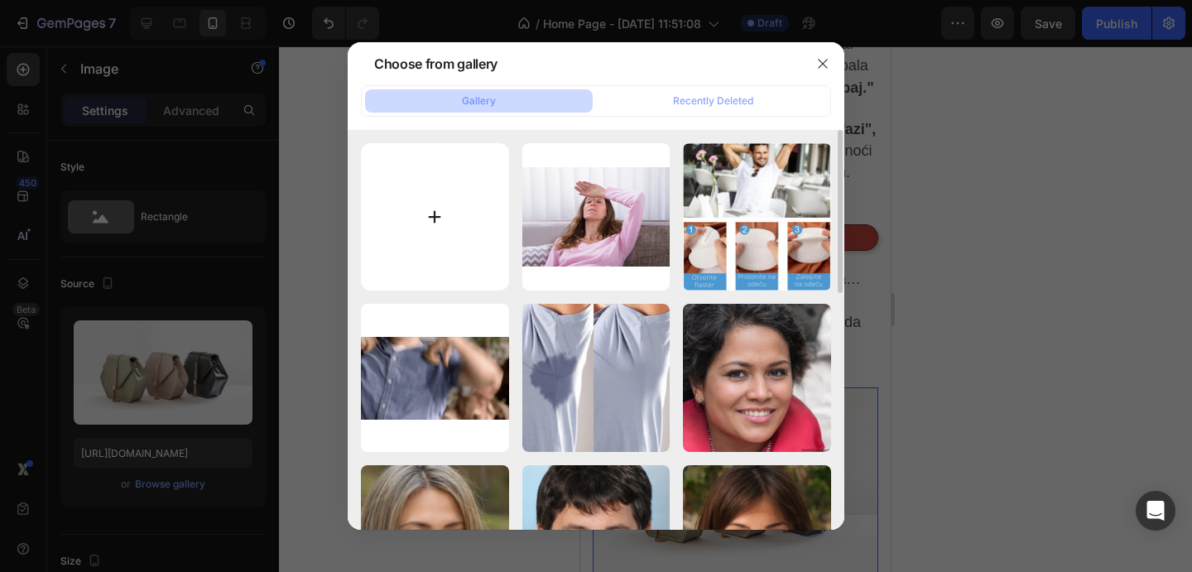
type input "C:\fakepath\Kinoki-flasteri-za-detoksikaciju-10komada-1-min.jpg"
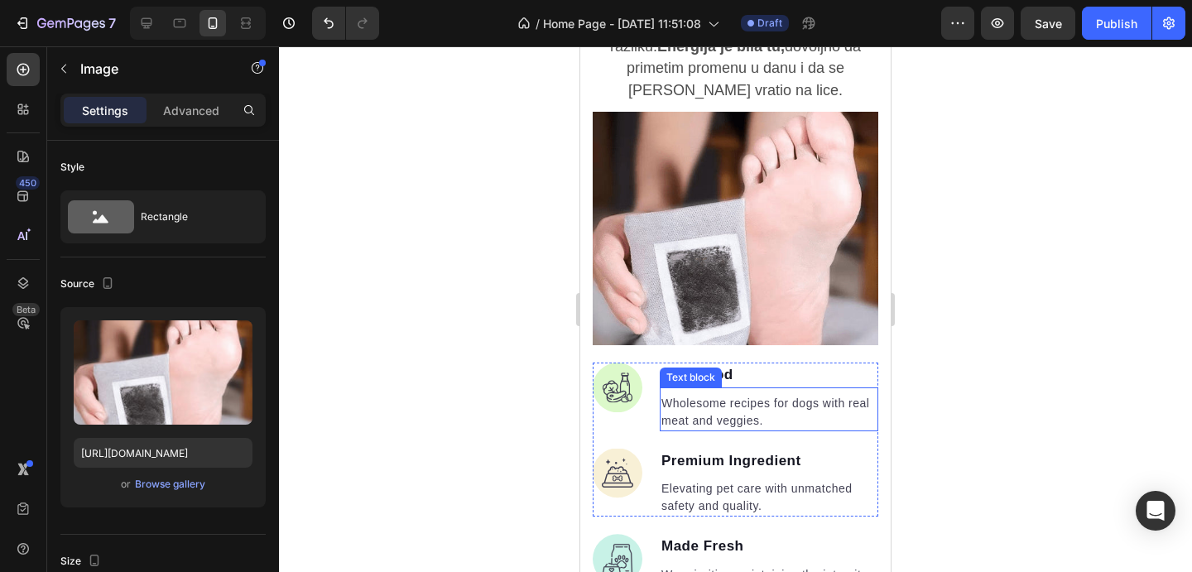
scroll to position [2532, 0]
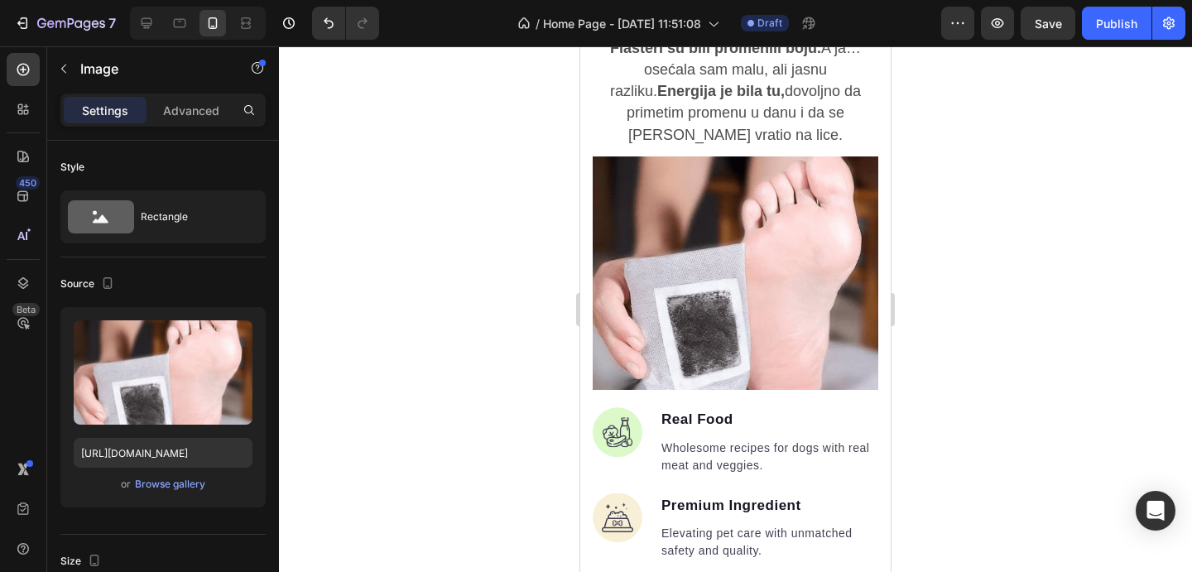
click at [803, 252] on img at bounding box center [736, 274] width 286 height 234
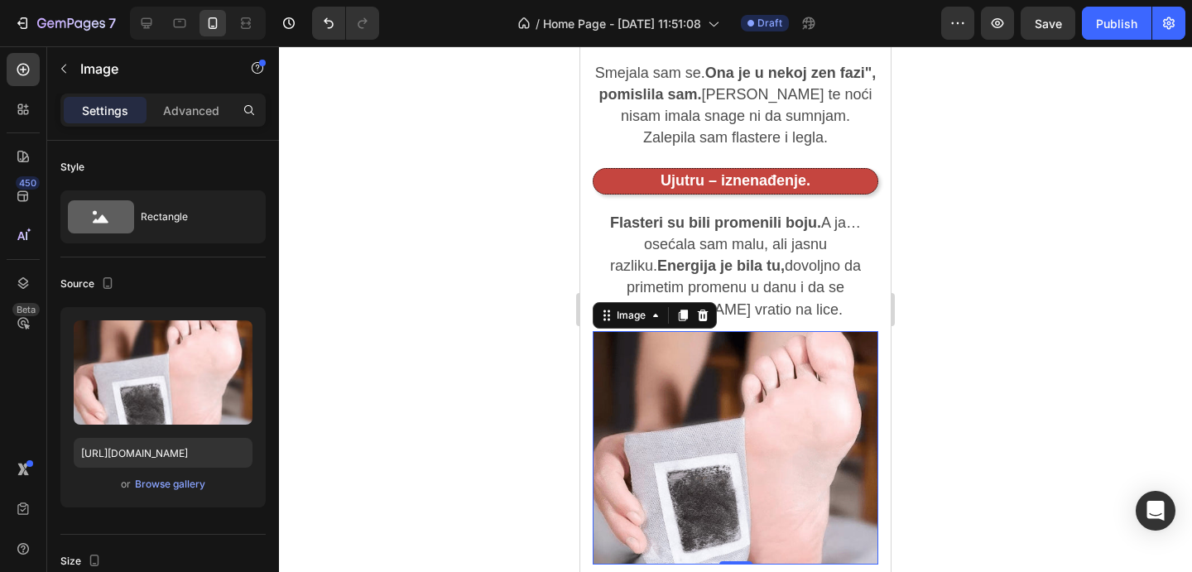
scroll to position [2345, 0]
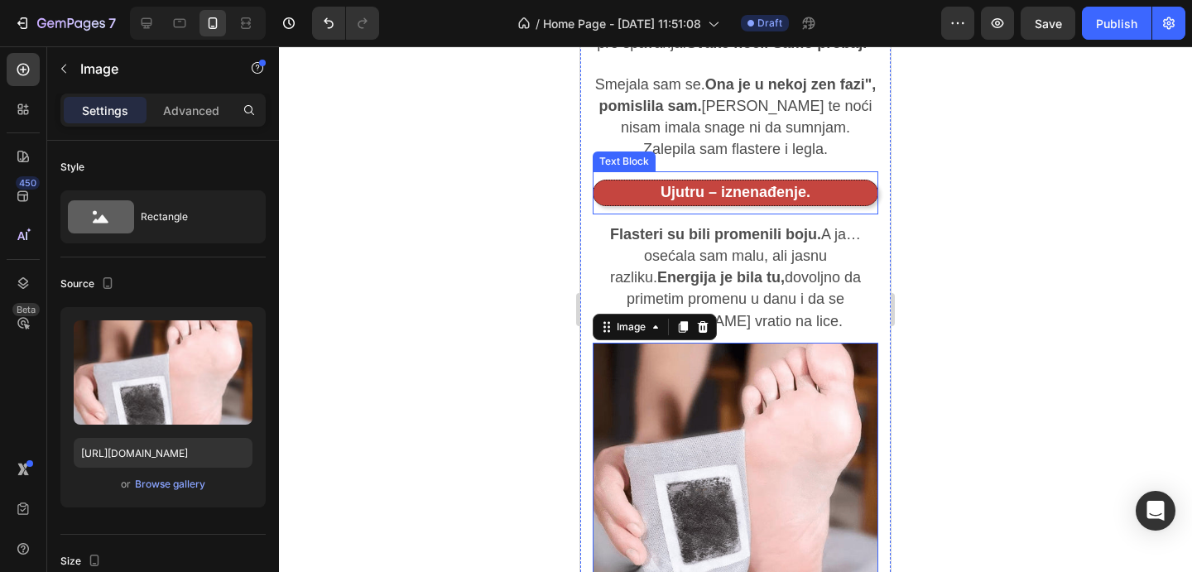
click at [819, 182] on p "Ujutru – iznenađenje." at bounding box center [735, 193] width 281 height 22
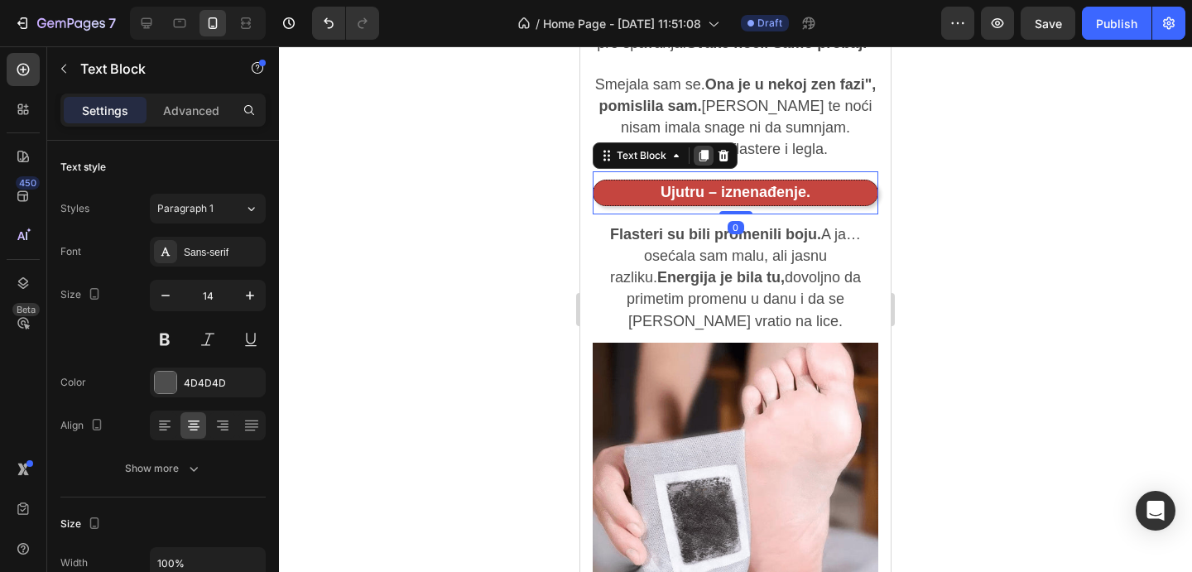
click at [703, 150] on icon at bounding box center [704, 156] width 9 height 12
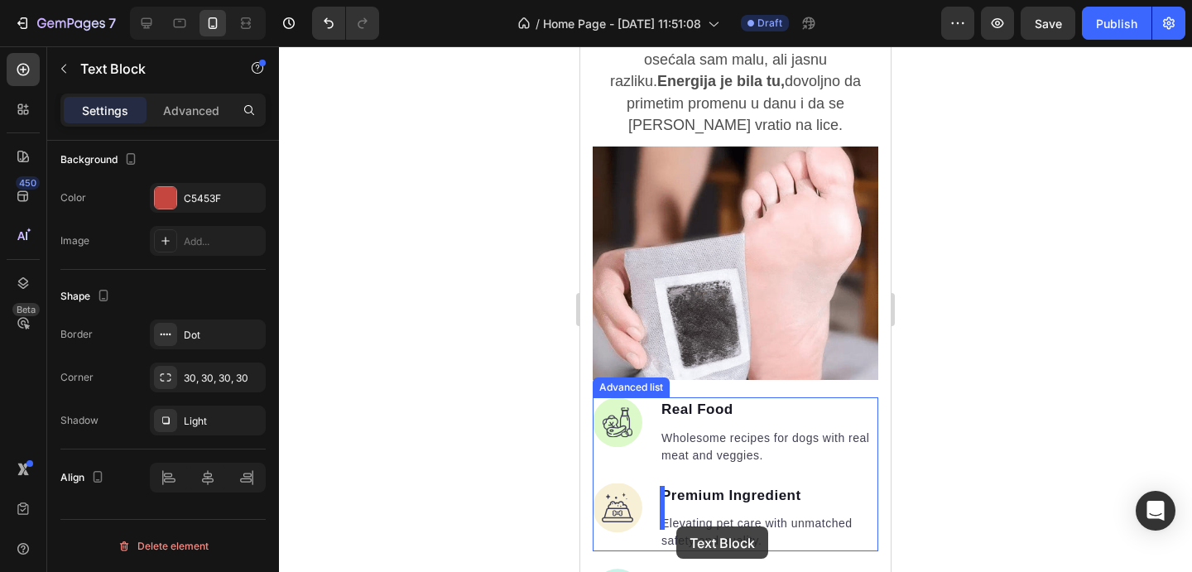
scroll to position [2618, 0]
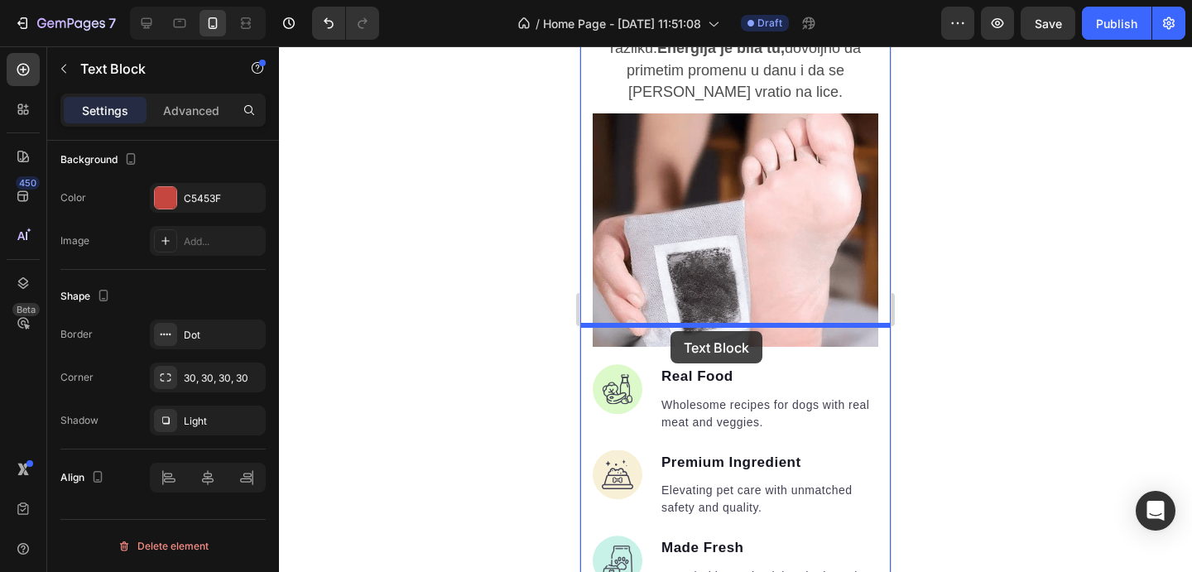
drag, startPoint x: 675, startPoint y: 125, endPoint x: 671, endPoint y: 331, distance: 206.2
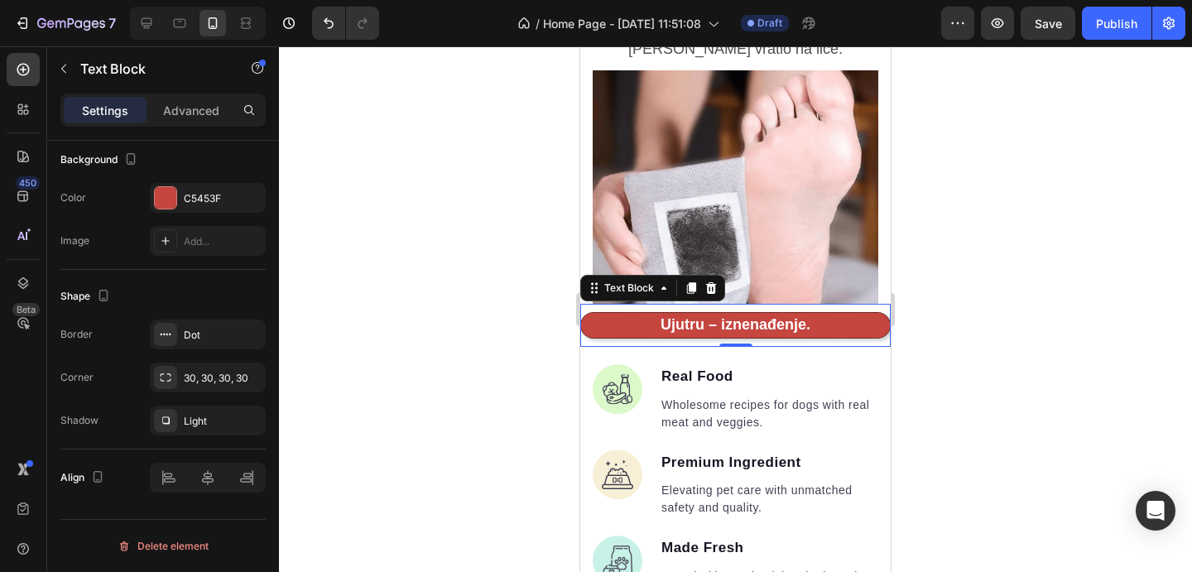
scroll to position [2575, 0]
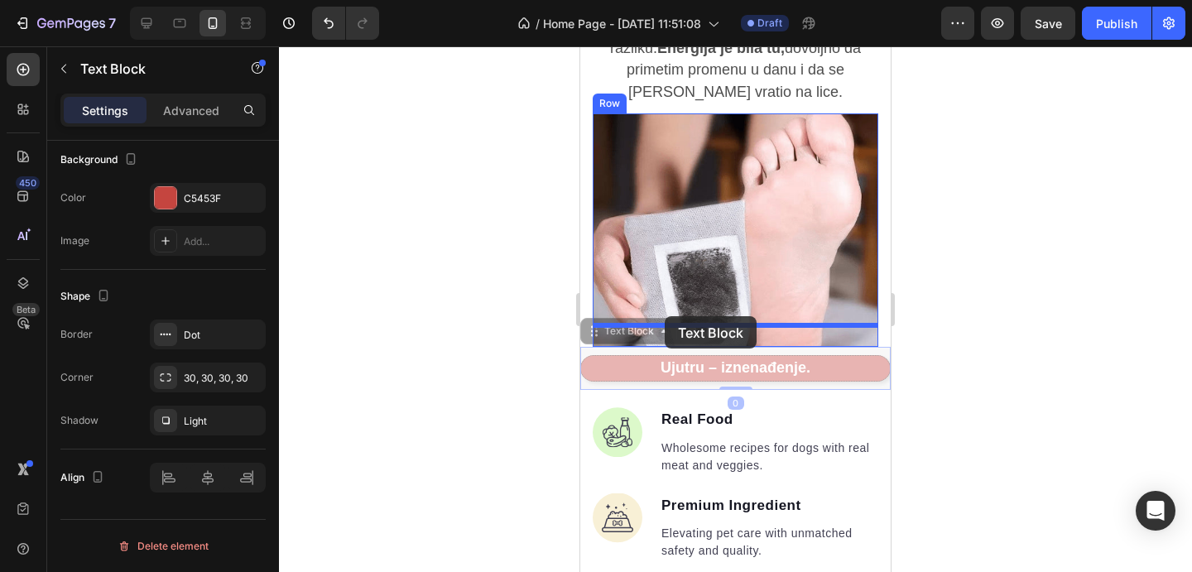
drag, startPoint x: 643, startPoint y: 307, endPoint x: 665, endPoint y: 316, distance: 23.4
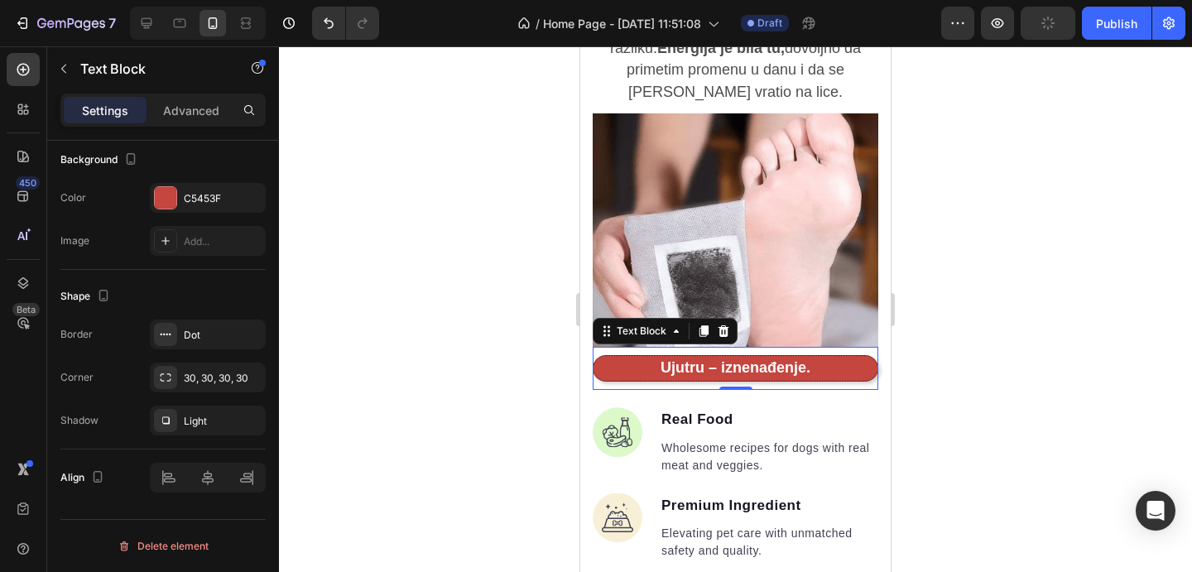
click at [798, 359] on strong "Ujutru – iznenađenje." at bounding box center [736, 367] width 150 height 17
click at [797, 359] on strong "Ujutru – iznenađenje." at bounding box center [736, 367] width 150 height 17
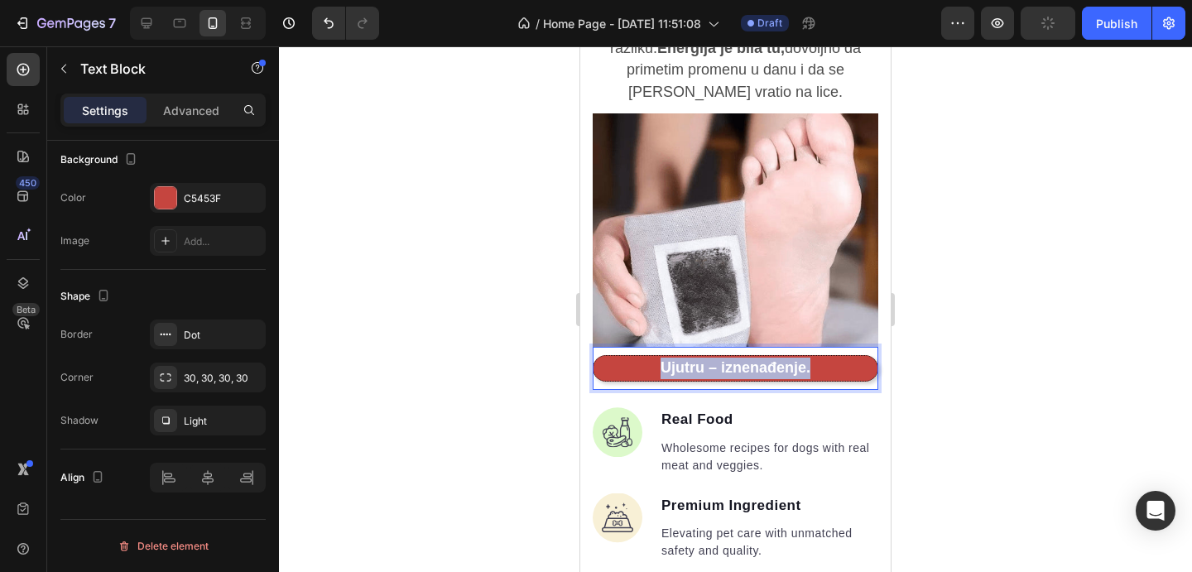
click at [797, 359] on strong "Ujutru – iznenađenje." at bounding box center [736, 367] width 150 height 17
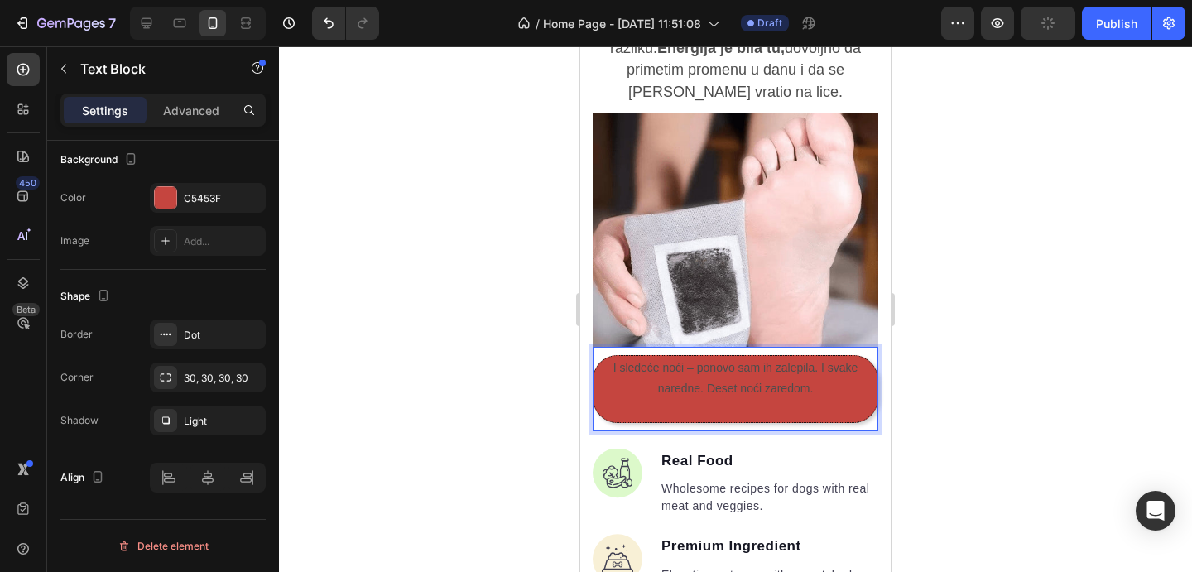
click at [786, 359] on p "I sledeće noći – ponovo sam ih zalepila. I svake naredne. Deset noći zaredom." at bounding box center [735, 378] width 281 height 41
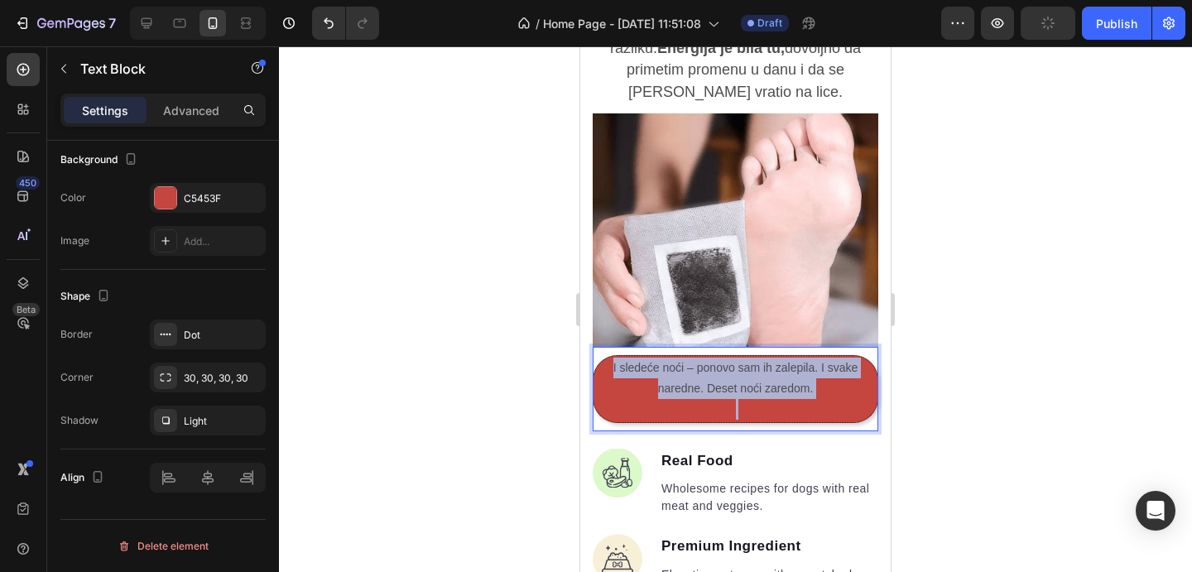
click at [786, 359] on p "I sledeće noći – ponovo sam ih zalepila. I svake naredne. Deset noći zaredom." at bounding box center [735, 378] width 281 height 41
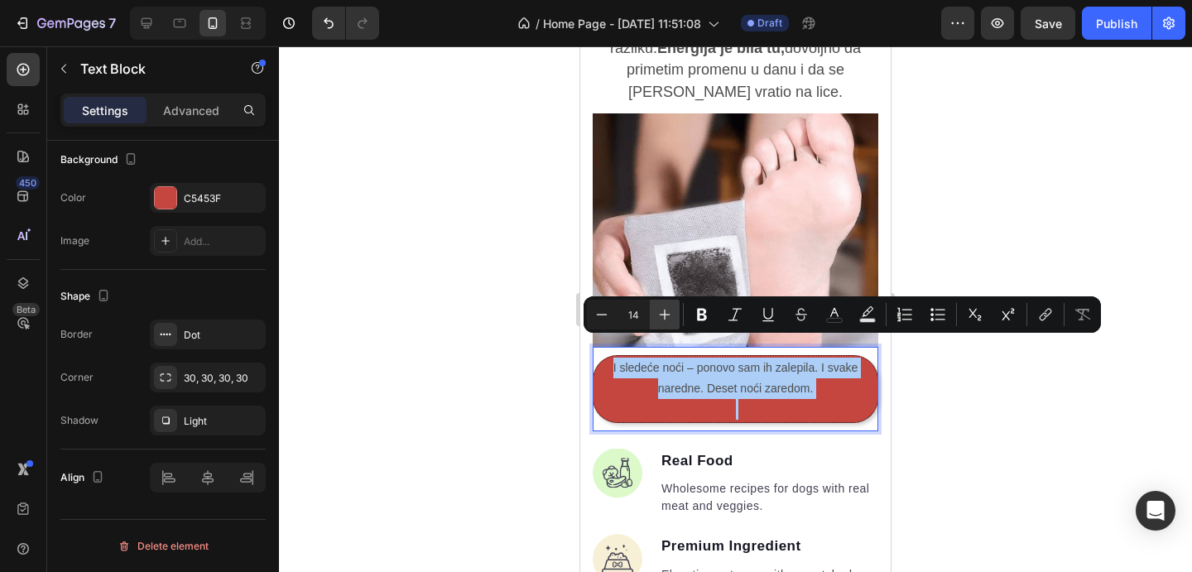
click at [671, 316] on icon "Editor contextual toolbar" at bounding box center [665, 314] width 17 height 17
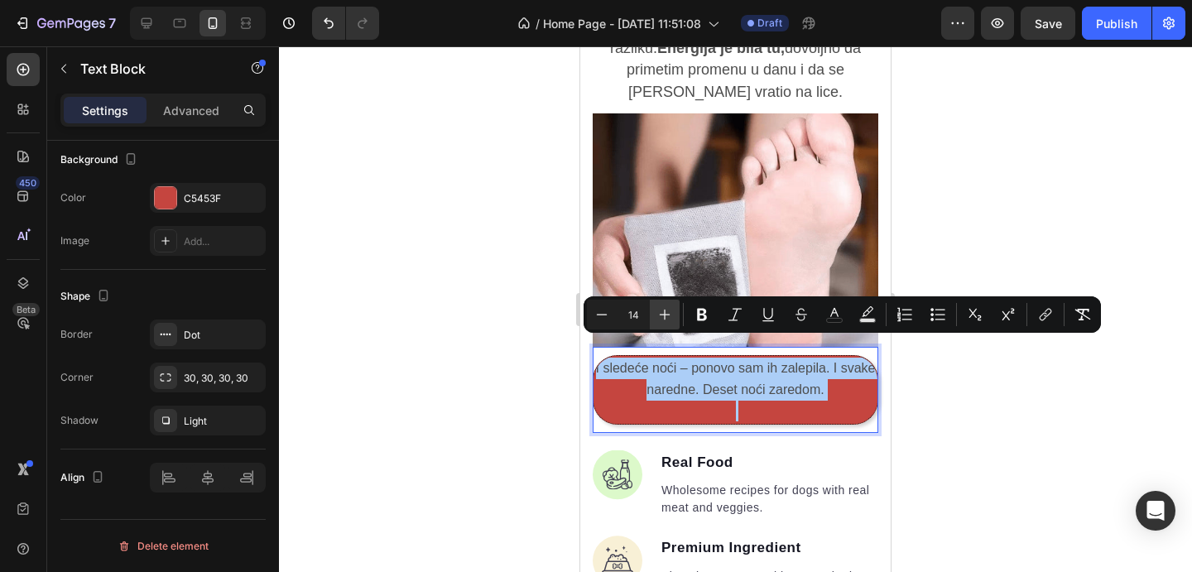
click at [671, 316] on icon "Editor contextual toolbar" at bounding box center [665, 314] width 17 height 17
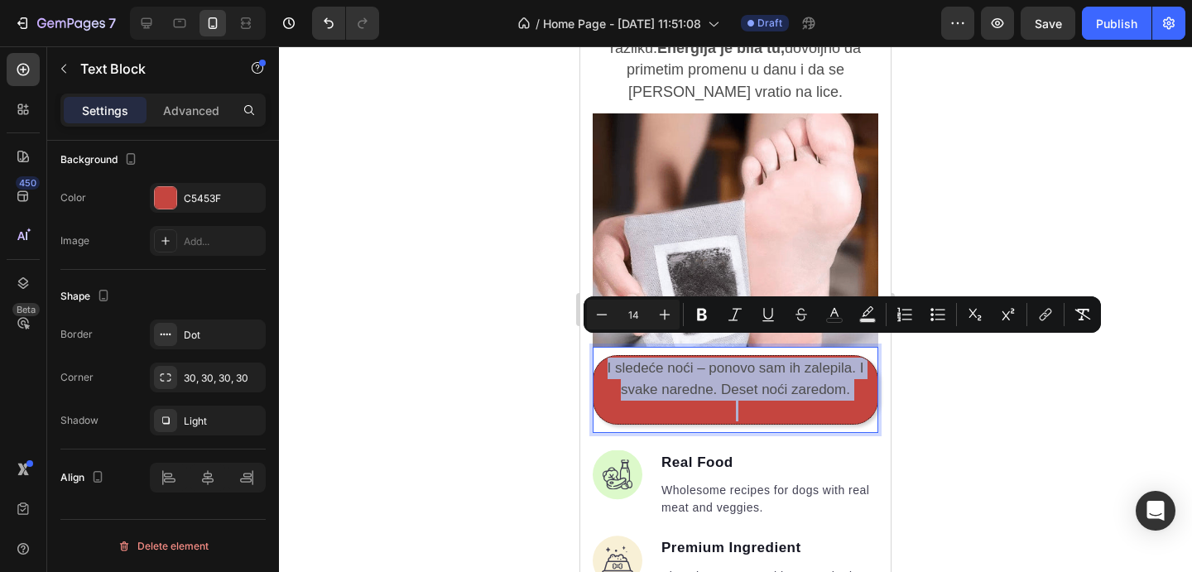
click at [704, 401] on p "Rich Text Editor. Editing area: main" at bounding box center [735, 411] width 281 height 21
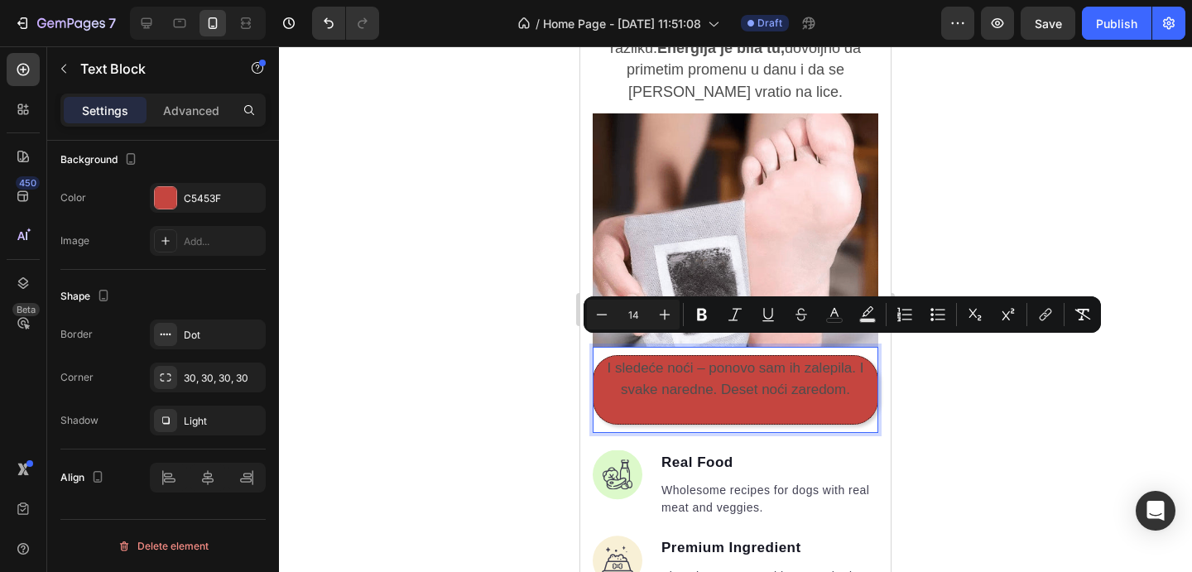
click at [704, 401] on p "Rich Text Editor. Editing area: main" at bounding box center [735, 411] width 281 height 21
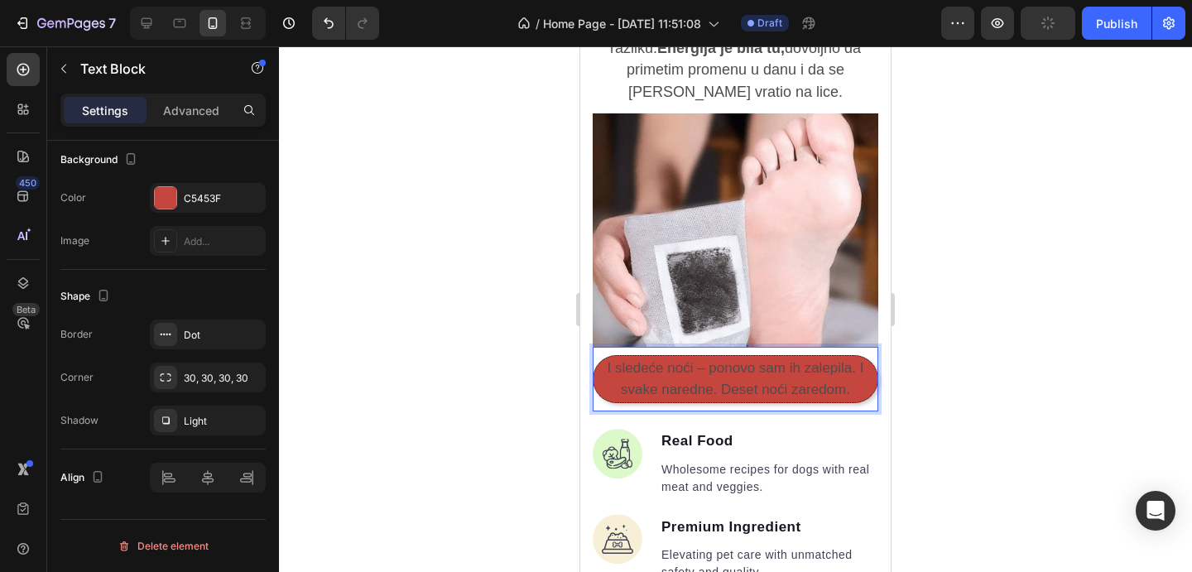
click at [715, 373] on span "I sledeće noći – ponovo sam ih zalepila. I svake naredne. Deset noći zaredom." at bounding box center [736, 378] width 257 height 37
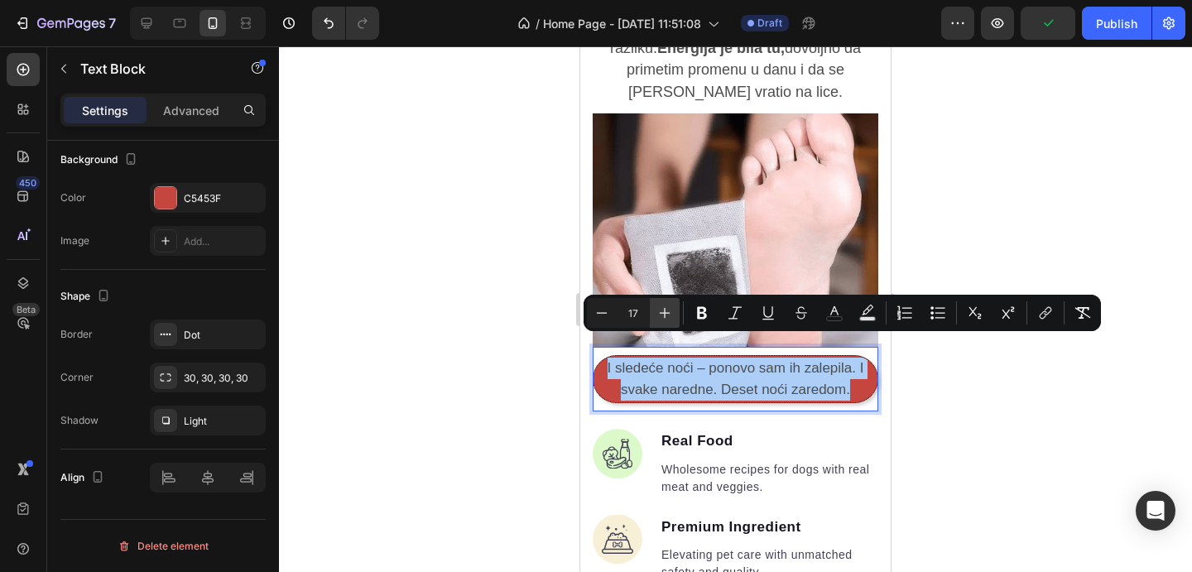
click at [662, 319] on icon "Editor contextual toolbar" at bounding box center [665, 313] width 17 height 17
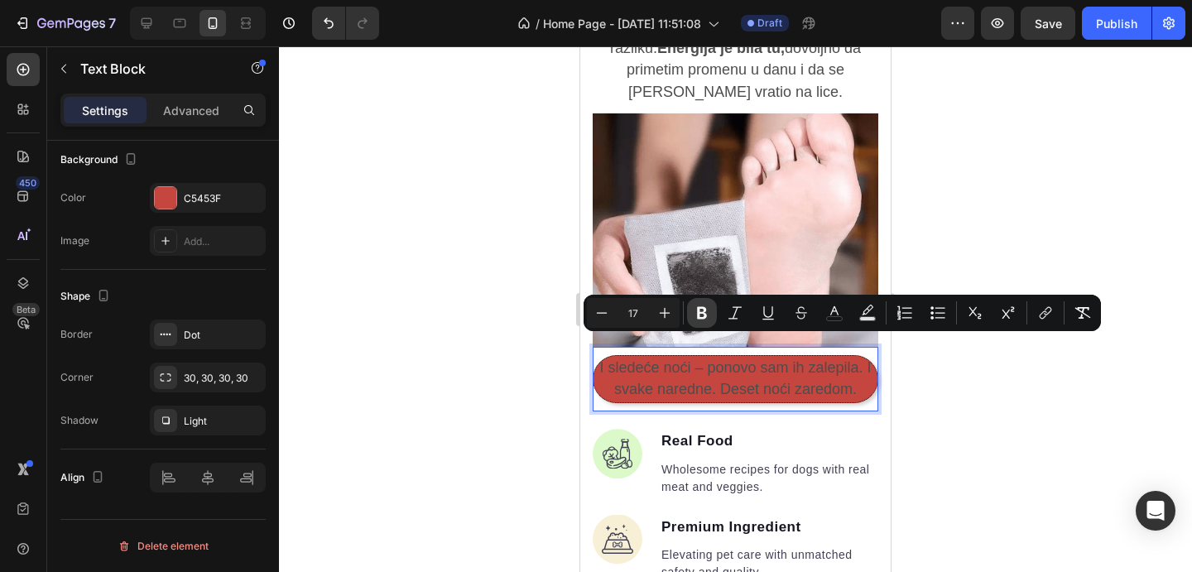
click at [708, 307] on icon "Editor contextual toolbar" at bounding box center [702, 313] width 17 height 17
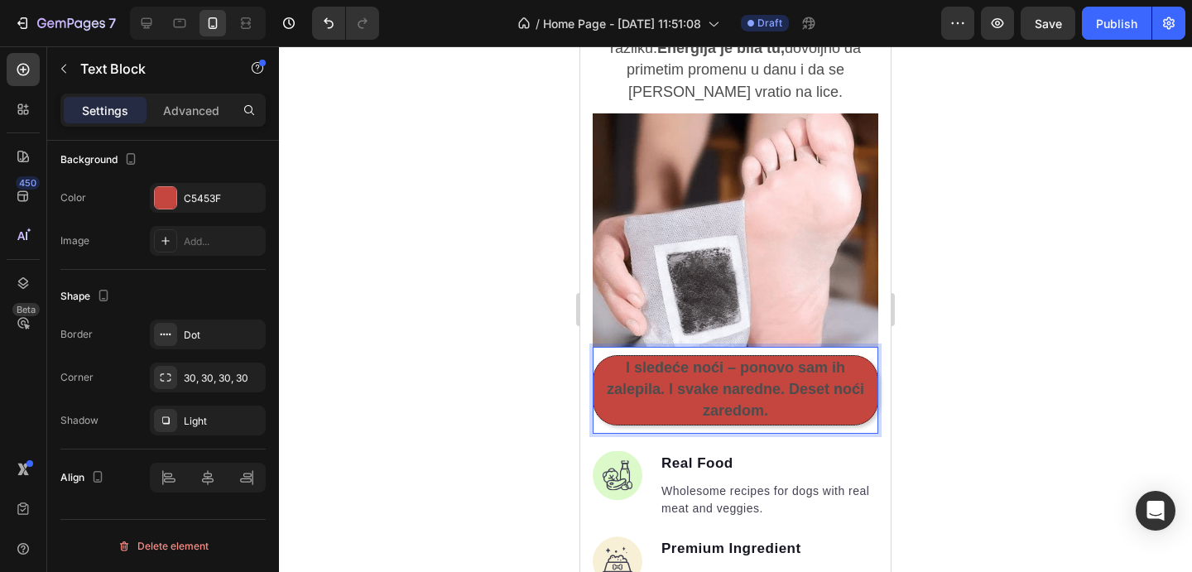
click at [730, 358] on p "I sledeće noći – ponovo sam ih zalepila. I svake naredne. Deset noći zaredom." at bounding box center [735, 390] width 281 height 65
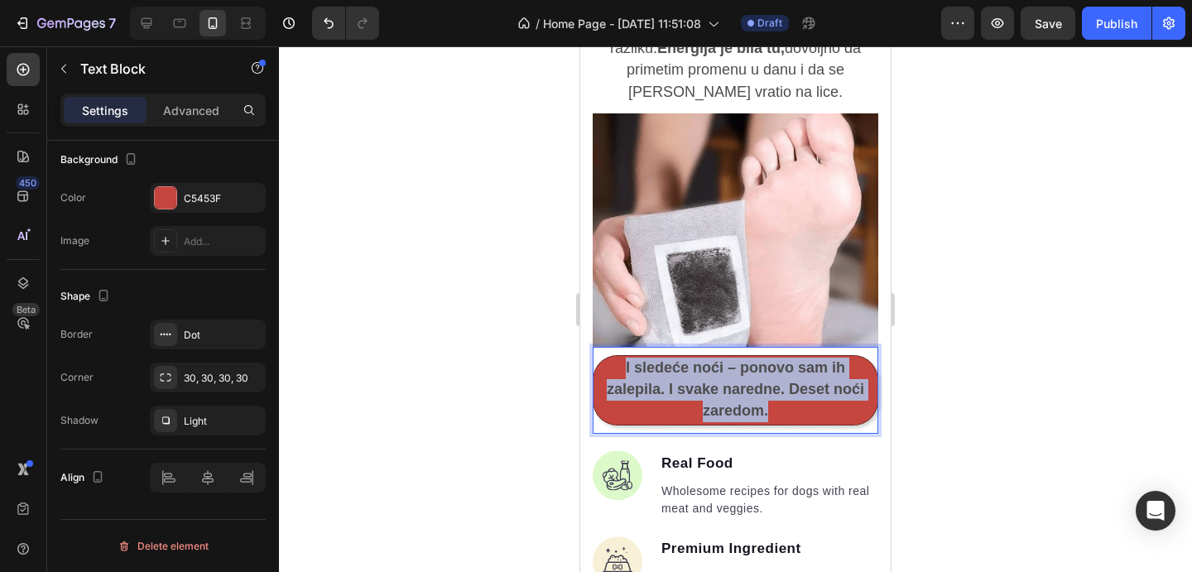
click at [730, 358] on p "I sledeće noći – ponovo sam ih zalepila. I svake naredne. Deset noći zaredom." at bounding box center [735, 390] width 281 height 65
click at [814, 364] on strong "I sledeće noći – ponovo sam ih zalepila. I svake naredne. Deset noći zaredom." at bounding box center [736, 389] width 258 height 60
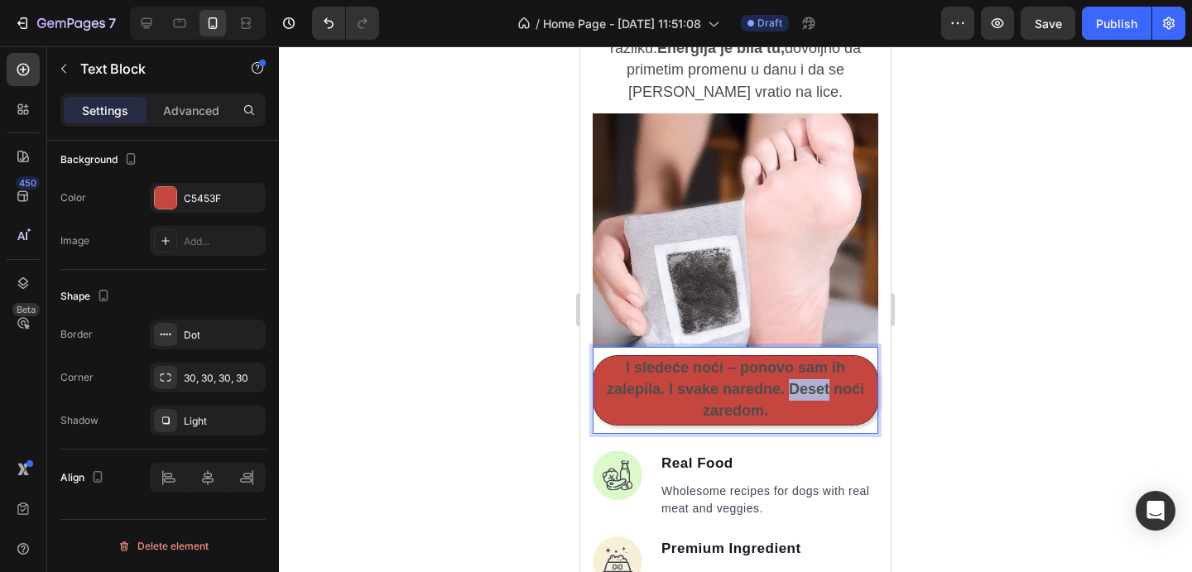
click at [814, 364] on strong "I sledeće noći – ponovo sam ih zalepila. I svake naredne. Deset noći zaredom." at bounding box center [736, 389] width 258 height 60
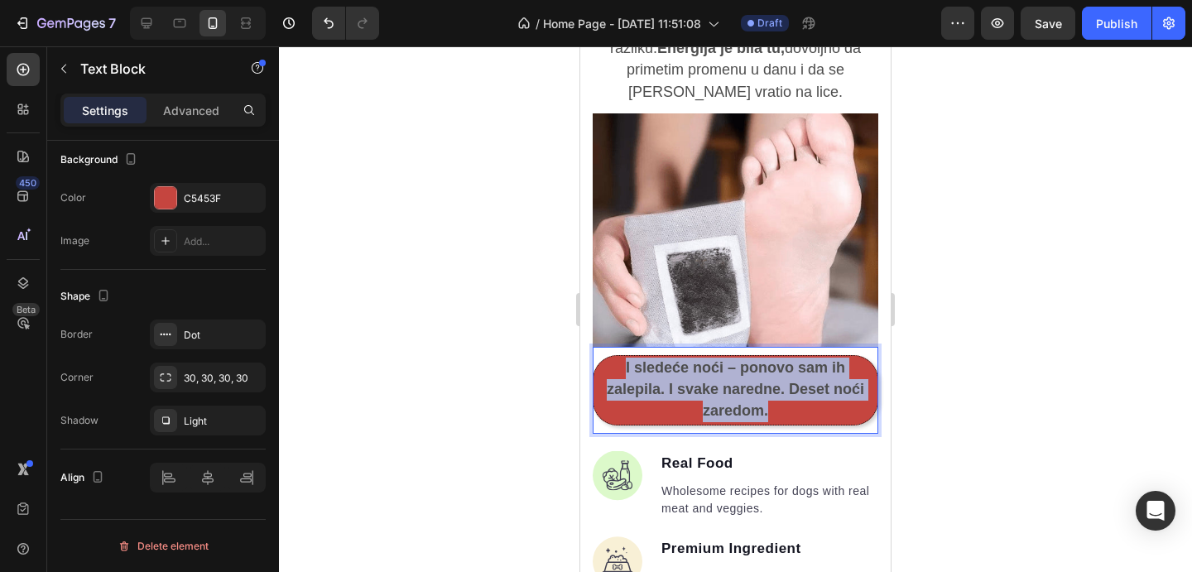
click at [814, 364] on strong "I sledeće noći – ponovo sam ih zalepila. I svake naredne. Deset noći zaredom." at bounding box center [736, 389] width 258 height 60
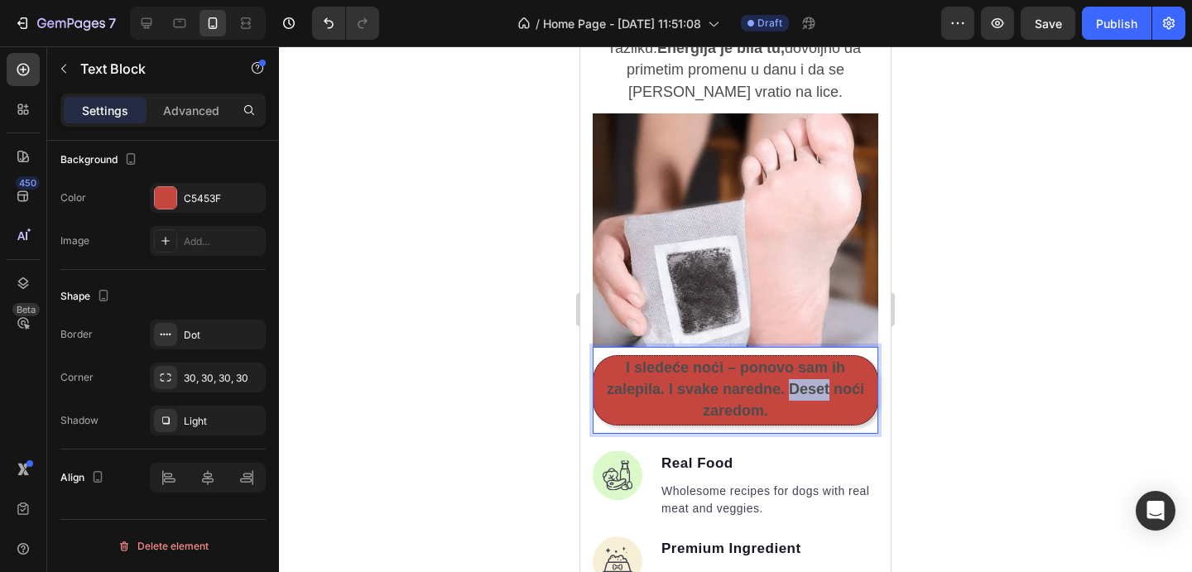
click at [814, 364] on strong "I sledeće noći – ponovo sam ih zalepila. I svake naredne. Deset noći zaredom." at bounding box center [736, 389] width 258 height 60
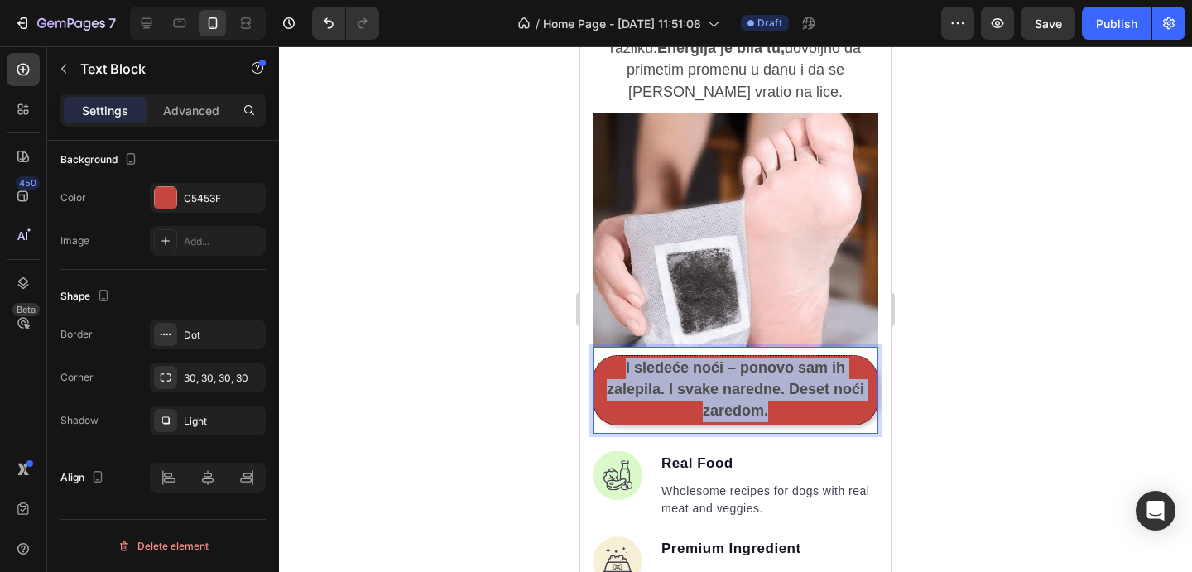
click at [814, 364] on strong "I sledeće noći – ponovo sam ih zalepila. I svake naredne. Deset noći zaredom." at bounding box center [736, 389] width 258 height 60
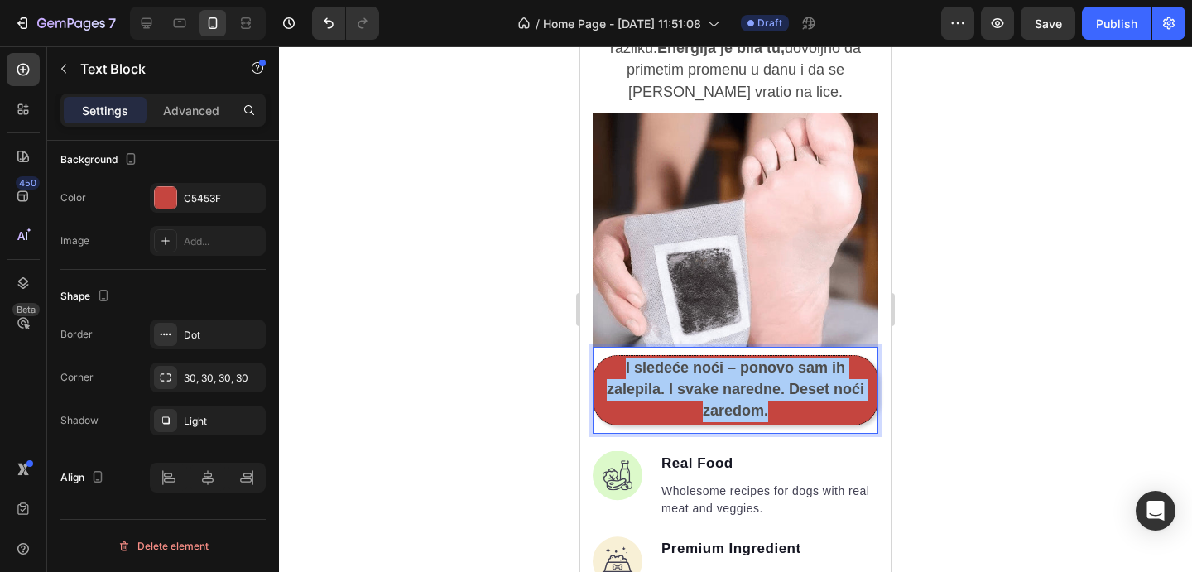
click at [1017, 362] on div at bounding box center [735, 309] width 913 height 526
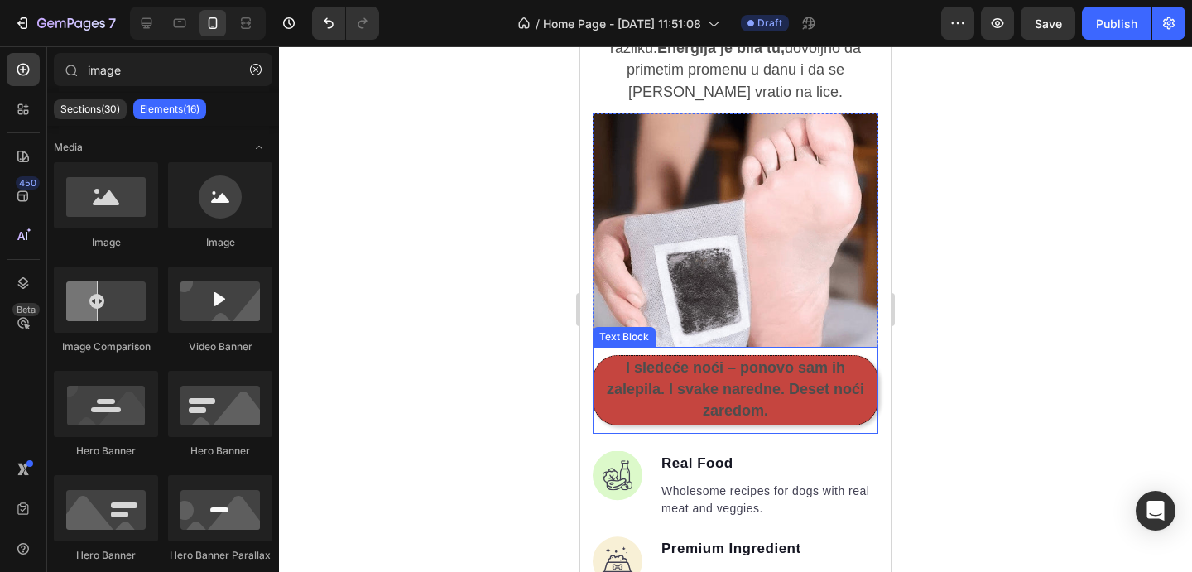
click at [798, 368] on strong "I sledeće noći – ponovo sam ih zalepila. I svake naredne. Deset noći zaredom." at bounding box center [736, 389] width 258 height 60
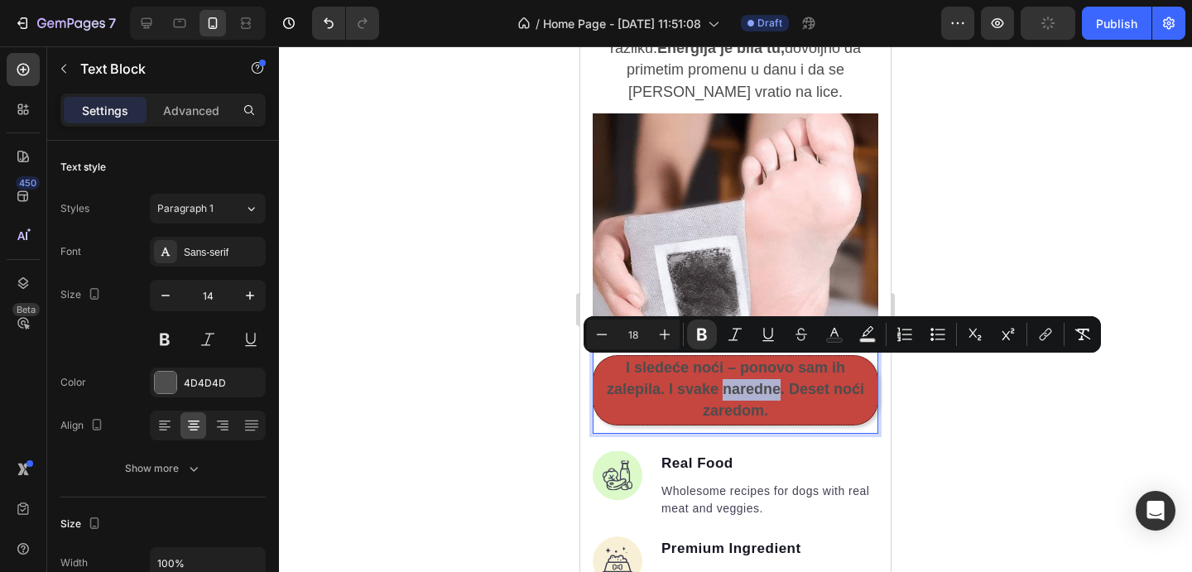
click at [772, 360] on strong "I sledeće noći – ponovo sam ih zalepila. I svake naredne. Deset noći zaredom." at bounding box center [736, 389] width 258 height 60
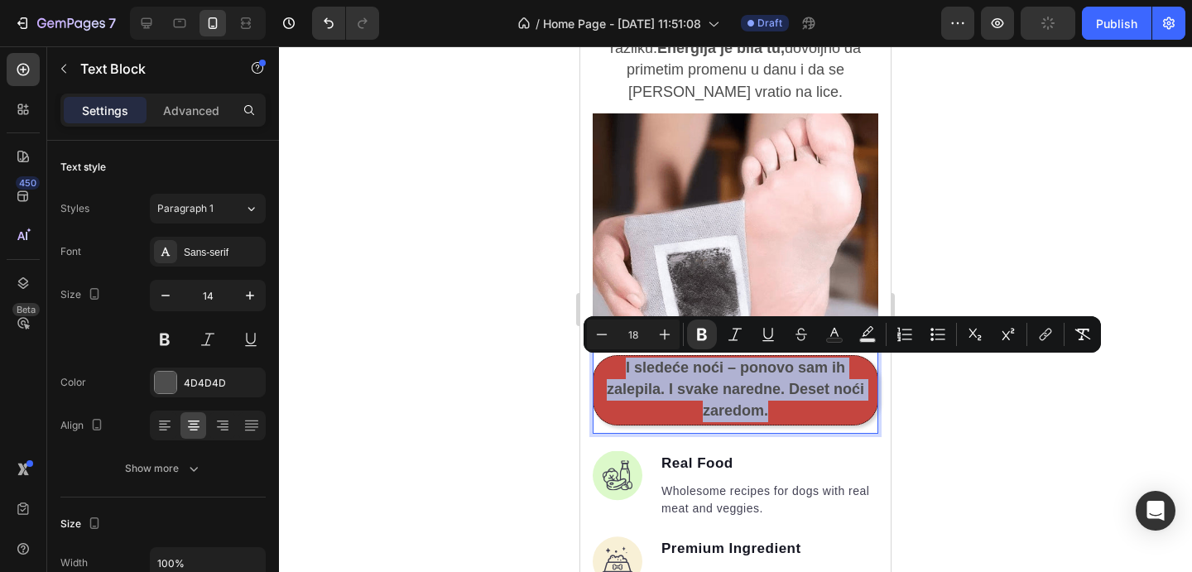
click at [772, 360] on strong "I sledeće noći – ponovo sam ih zalepila. I svake naredne. Deset noći zaredom." at bounding box center [736, 389] width 258 height 60
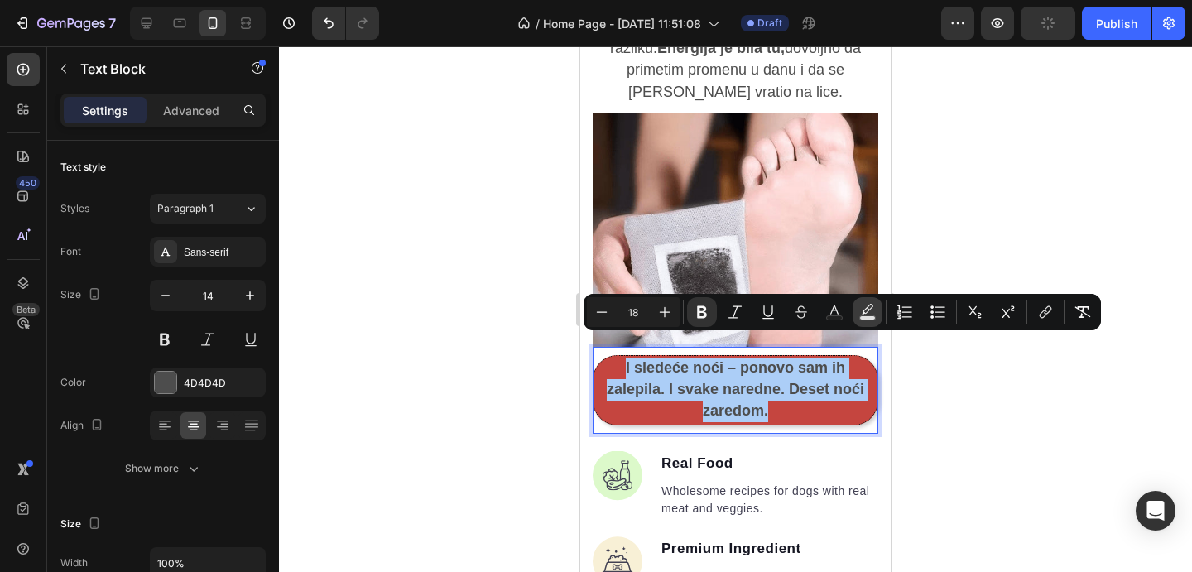
click at [856, 306] on button "Text Background Color" at bounding box center [868, 312] width 30 height 30
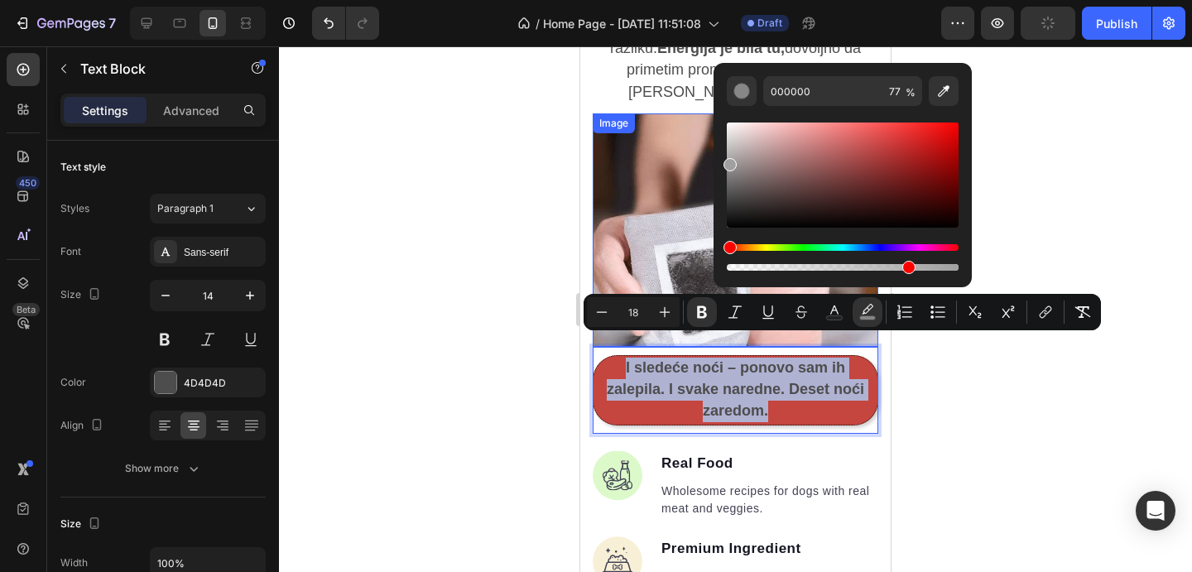
drag, startPoint x: 1364, startPoint y: 244, endPoint x: 711, endPoint y: 133, distance: 662.7
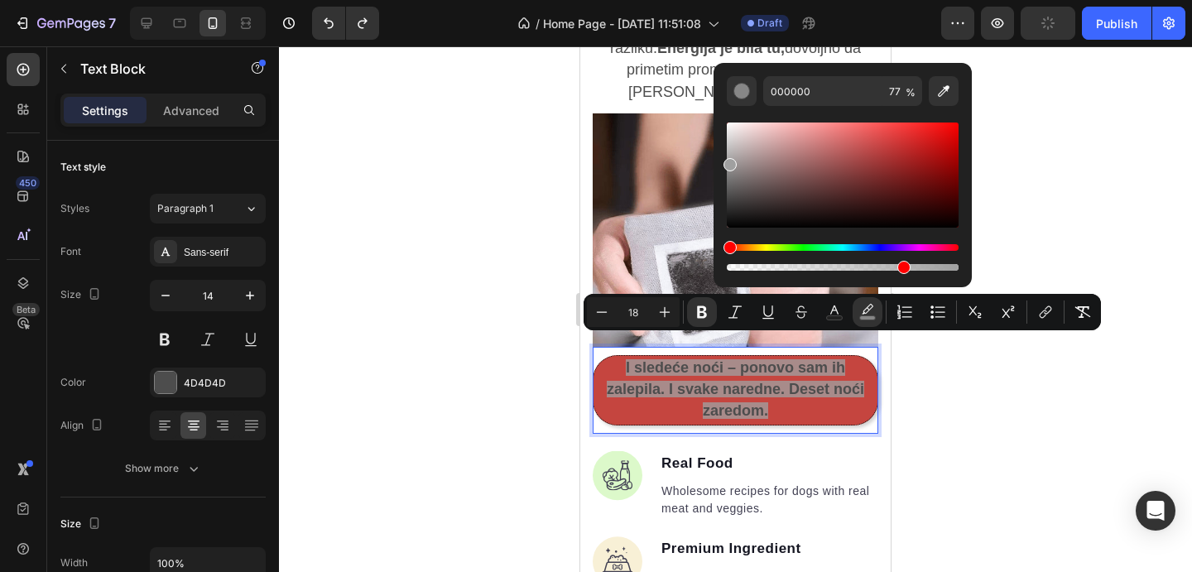
drag, startPoint x: 905, startPoint y: 267, endPoint x: 413, endPoint y: 267, distance: 491.9
click at [422, 0] on body "7 Version history / Home Page - Aug 28, 11:51:08 Draft Preview Publish 450 Beta…" at bounding box center [596, 0] width 1192 height 0
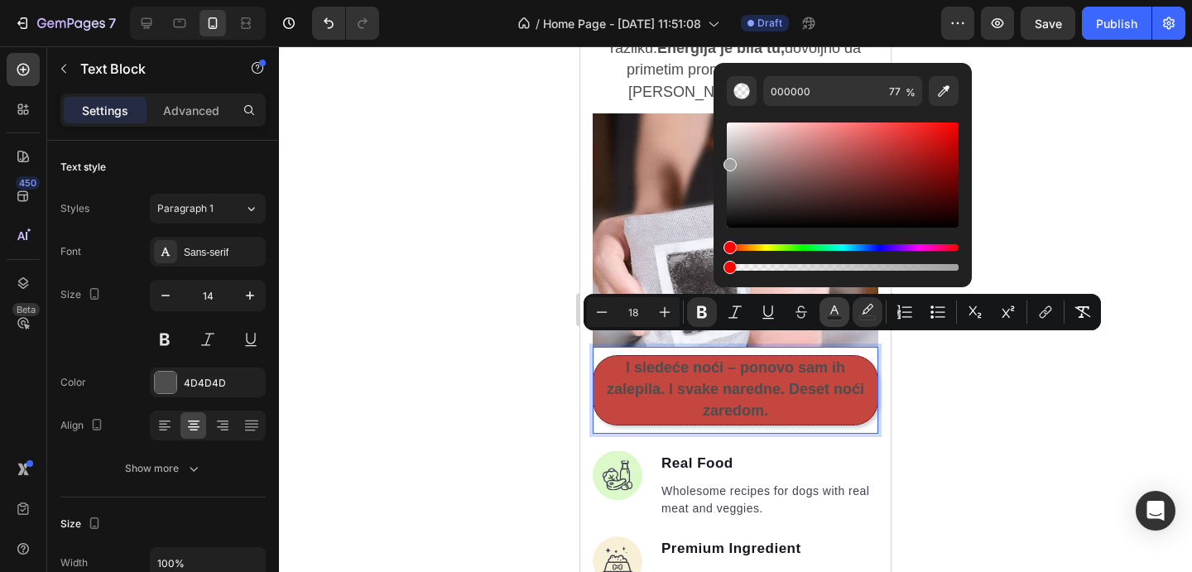
click at [836, 313] on icon "Editor contextual toolbar" at bounding box center [834, 312] width 17 height 17
drag, startPoint x: 1348, startPoint y: 259, endPoint x: 697, endPoint y: 81, distance: 674.8
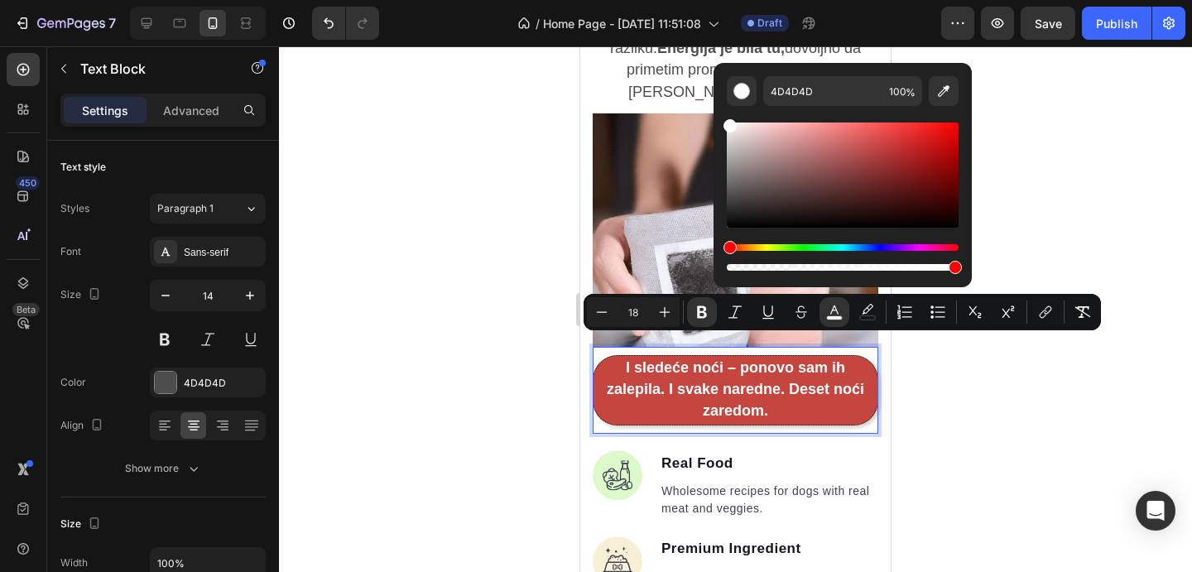
click at [1055, 161] on div at bounding box center [735, 309] width 913 height 526
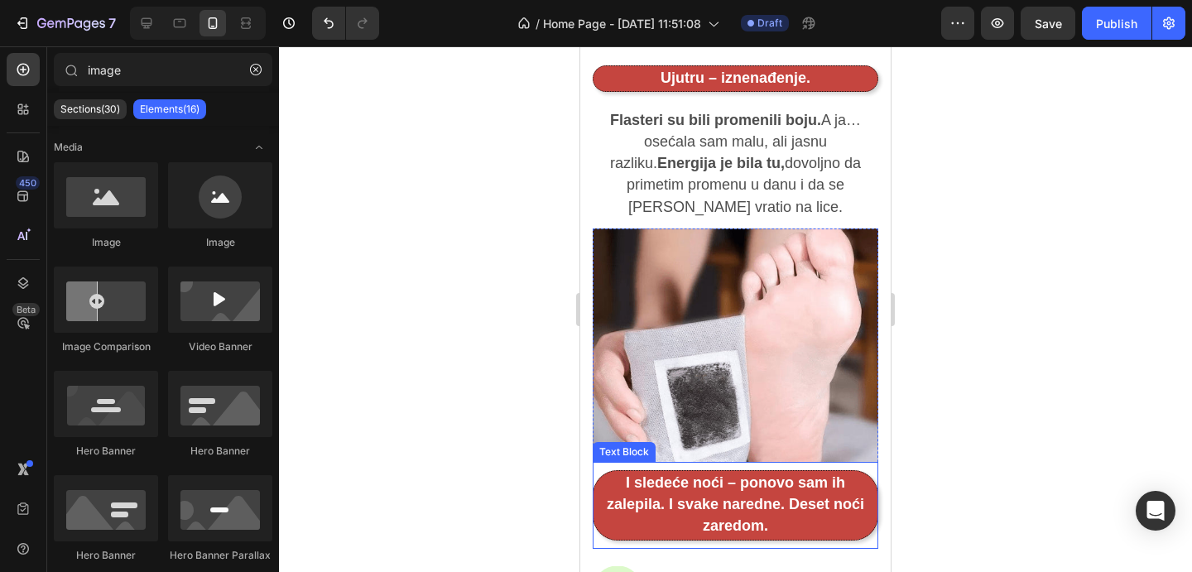
scroll to position [2311, 0]
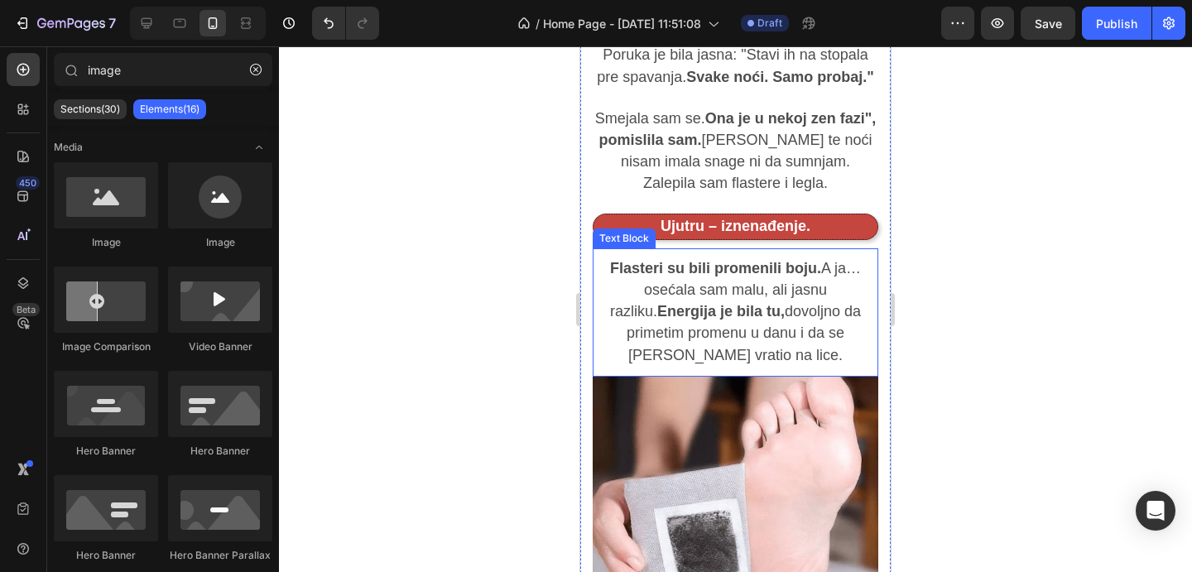
click at [730, 273] on span "Flasteri su bili promenili boju. A ja… osećala sam malu, ali jasnu razliku. Ene…" at bounding box center [735, 312] width 251 height 104
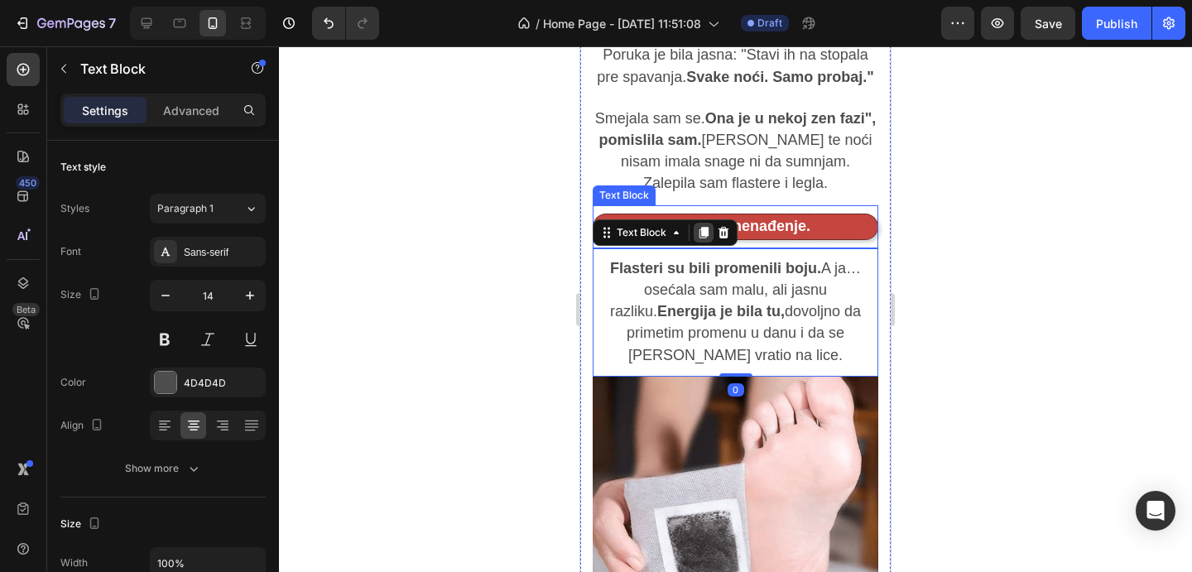
click at [705, 227] on icon at bounding box center [704, 233] width 9 height 12
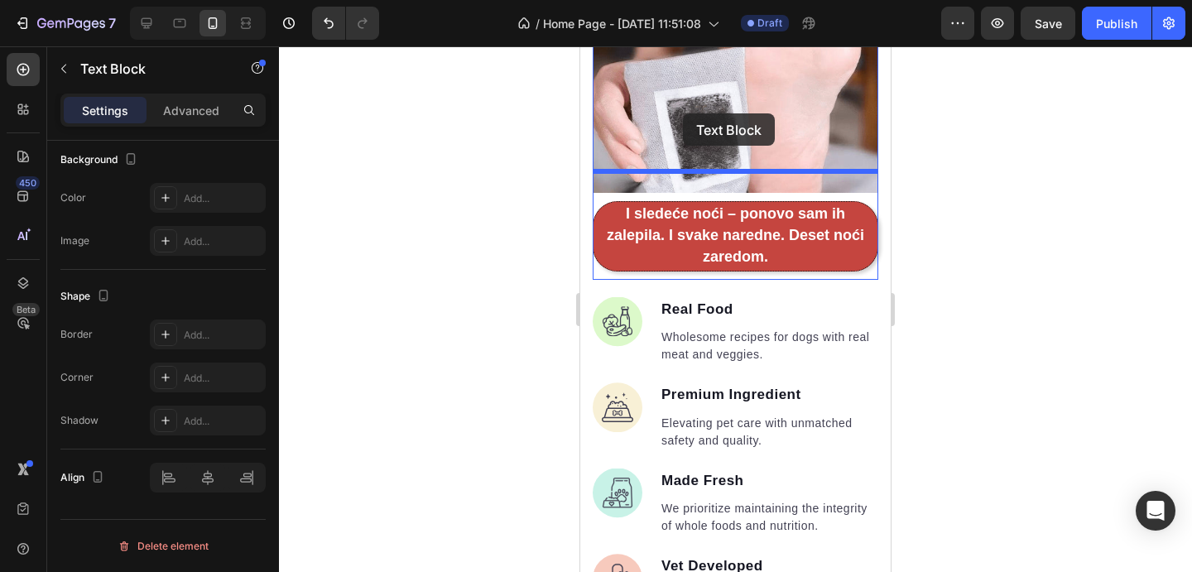
scroll to position [2842, 0]
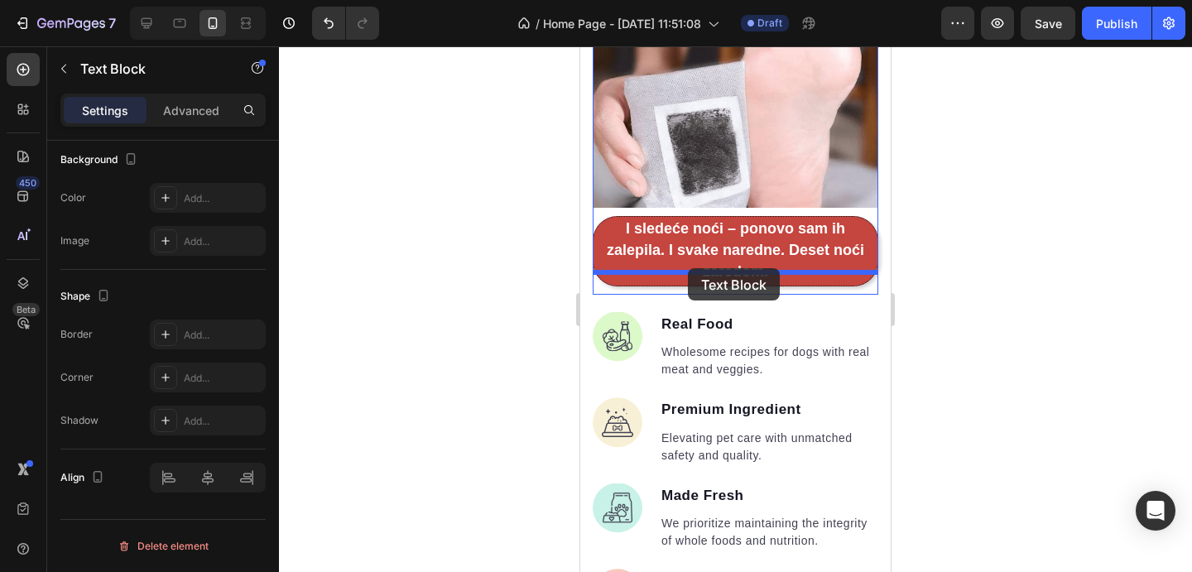
drag, startPoint x: 658, startPoint y: 101, endPoint x: 688, endPoint y: 268, distance: 170.1
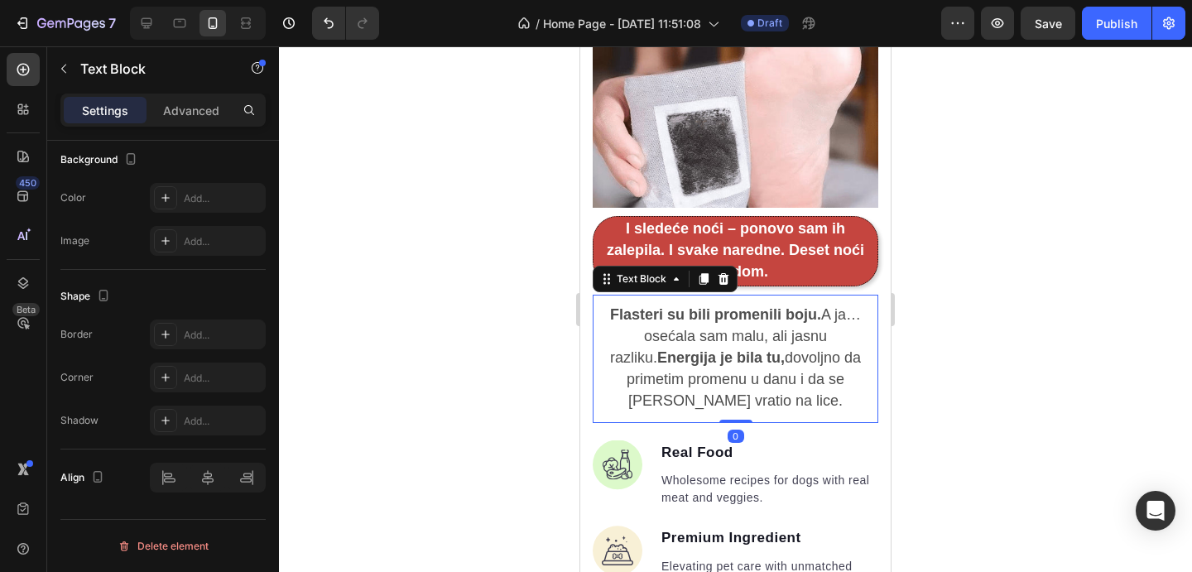
click at [672, 315] on span "Flasteri su bili promenili boju. A ja… osećala sam malu, ali jasnu razliku. Ene…" at bounding box center [735, 358] width 251 height 104
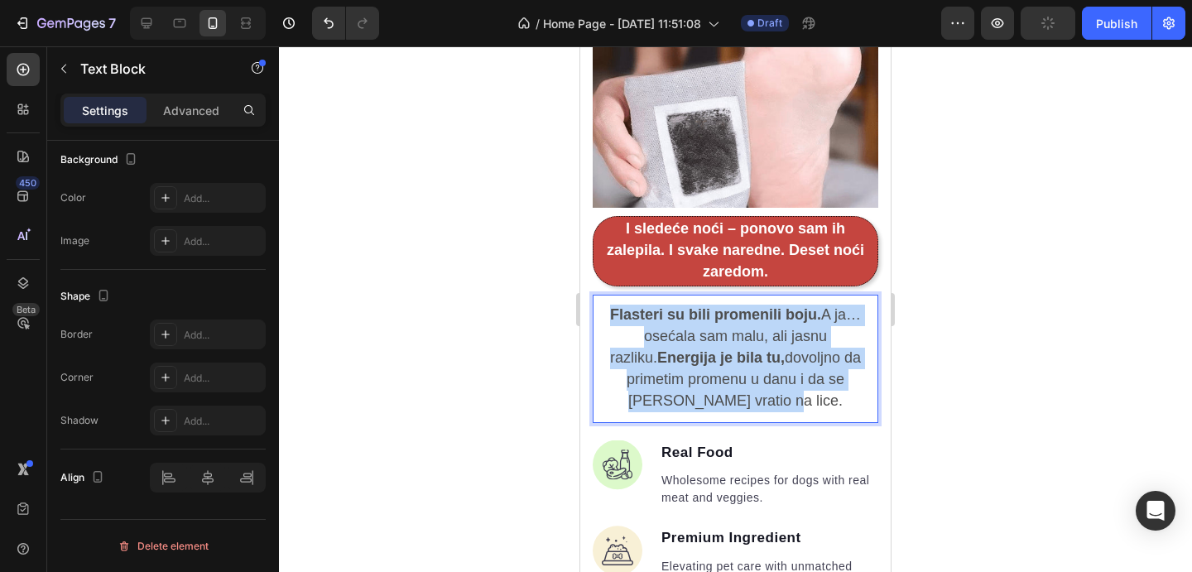
click at [672, 315] on span "Flasteri su bili promenili boju. A ja… osećala sam malu, ali jasnu razliku. Ene…" at bounding box center [735, 358] width 251 height 104
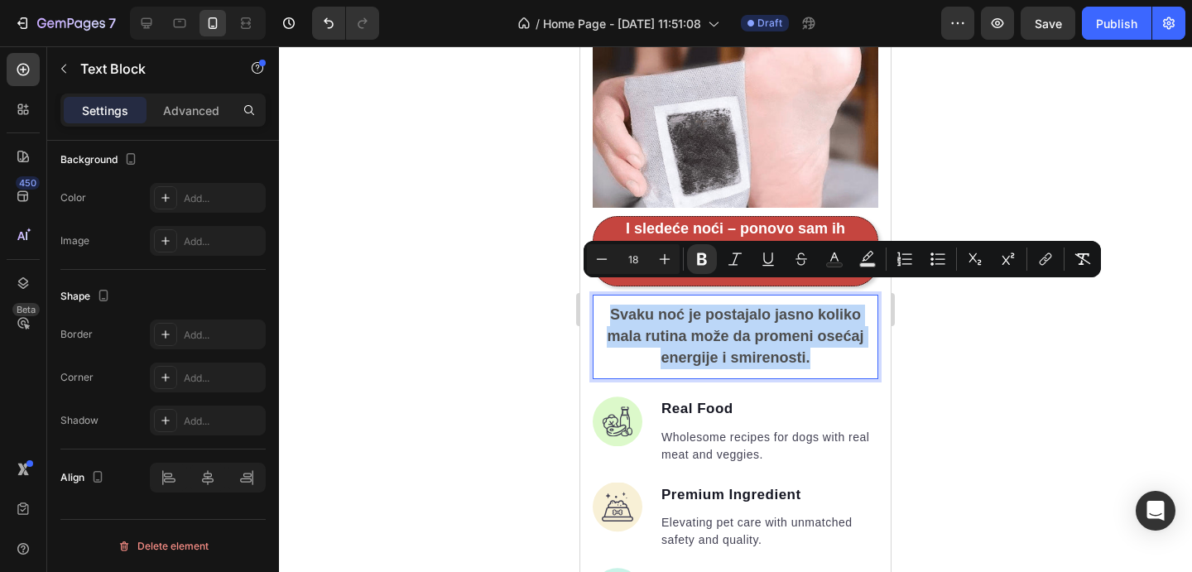
drag, startPoint x: 821, startPoint y: 336, endPoint x: 600, endPoint y: 292, distance: 224.6
click at [600, 305] on p "Svaku noć je postajalo jasno koliko mala rutina može da promeni osećaj energije…" at bounding box center [736, 337] width 282 height 65
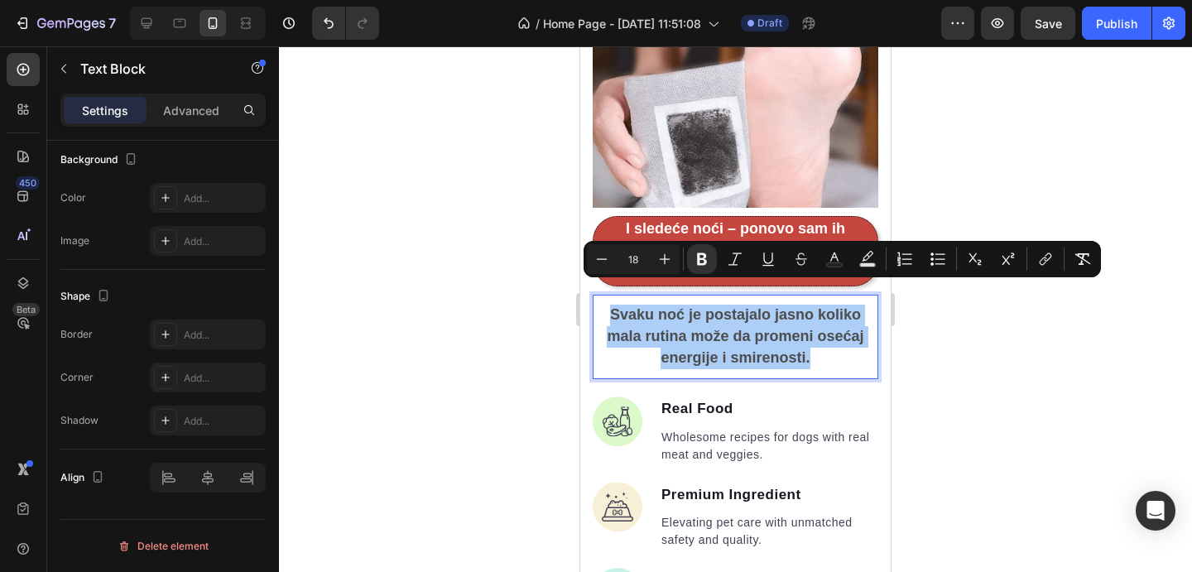
click at [686, 259] on div "Minus 18 Plus Bold Italic Underline Strikethrough Text Color Text Background Co…" at bounding box center [842, 259] width 511 height 30
click at [699, 258] on icon "Editor contextual toolbar" at bounding box center [702, 259] width 10 height 12
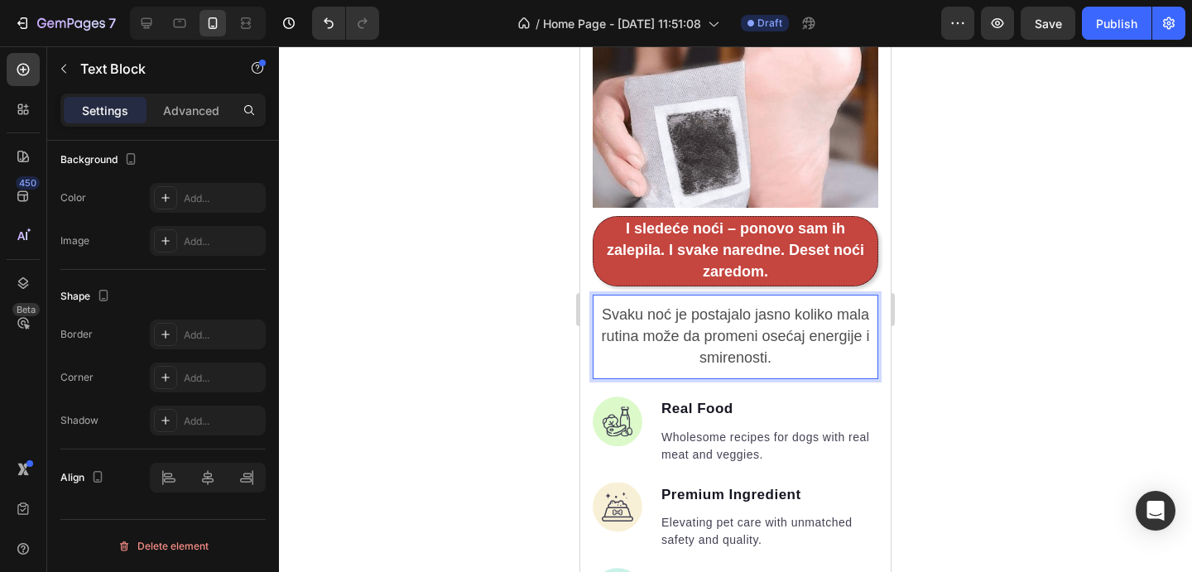
click at [809, 334] on p "Svaku noć je postajalo jasno koliko mala rutina može da promeni osećaj energije…" at bounding box center [736, 337] width 282 height 65
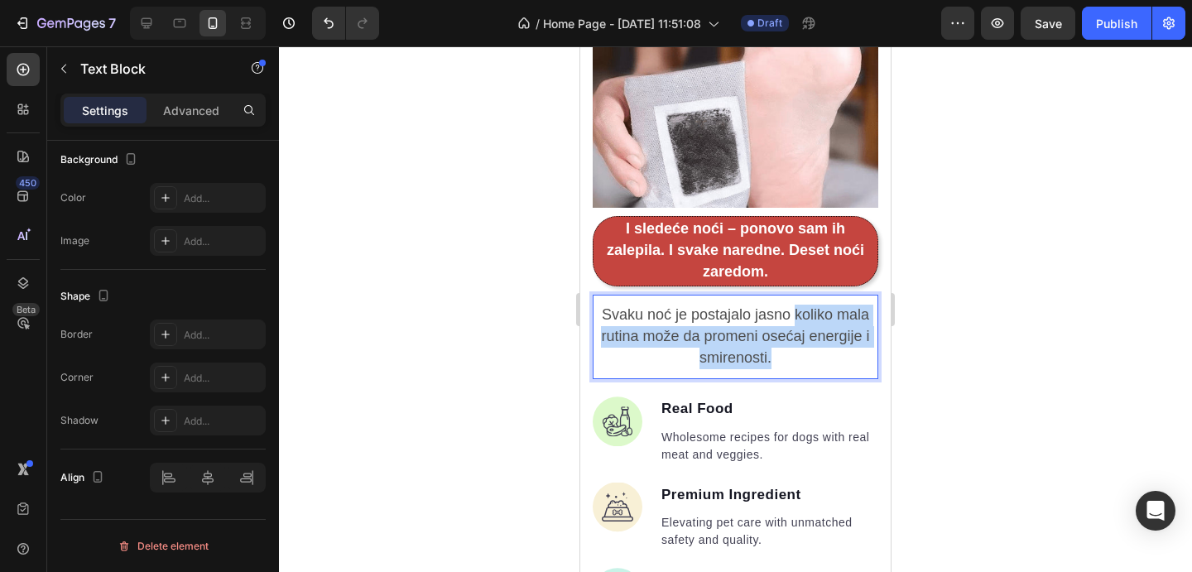
drag, startPoint x: 796, startPoint y: 290, endPoint x: 803, endPoint y: 332, distance: 42.9
click at [803, 332] on p "Svaku noć je postajalo jasno koliko mala rutina može da promeni osećaj energije…" at bounding box center [736, 337] width 282 height 65
click at [797, 306] on span "Svaku noć je postajalo jasno koliko mala rutina može da promeni osećaj energije…" at bounding box center [735, 336] width 268 height 60
drag, startPoint x: 797, startPoint y: 292, endPoint x: 820, endPoint y: 333, distance: 46.3
click at [819, 333] on p "Svaku noć je postajalo jasno koliko mala rutina može da promeni osećaj energije…" at bounding box center [736, 337] width 282 height 65
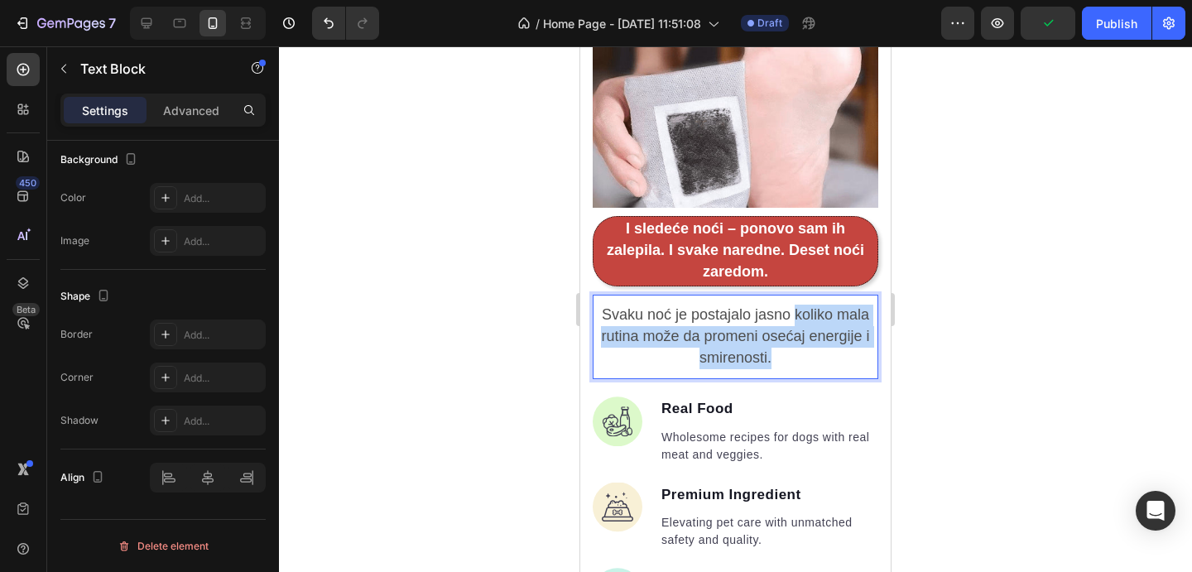
click at [820, 333] on p "Svaku noć je postajalo jasno koliko mala rutina može da promeni osećaj energije…" at bounding box center [736, 337] width 282 height 65
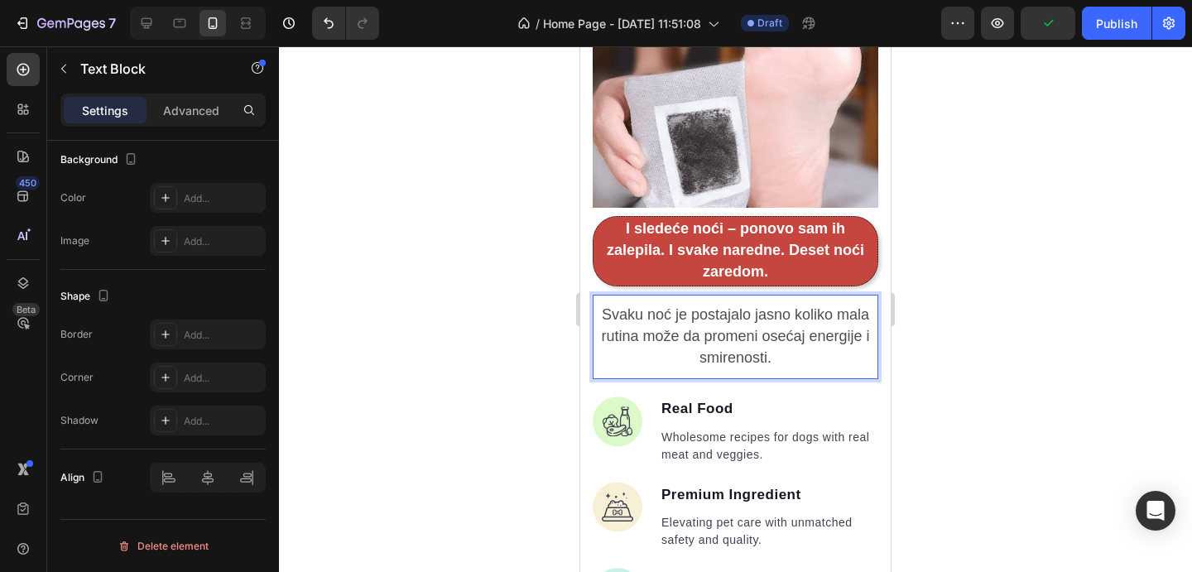
click at [820, 333] on p "Svaku noć je postajalo jasno koliko mala rutina može da promeni osećaj energije…" at bounding box center [736, 337] width 282 height 65
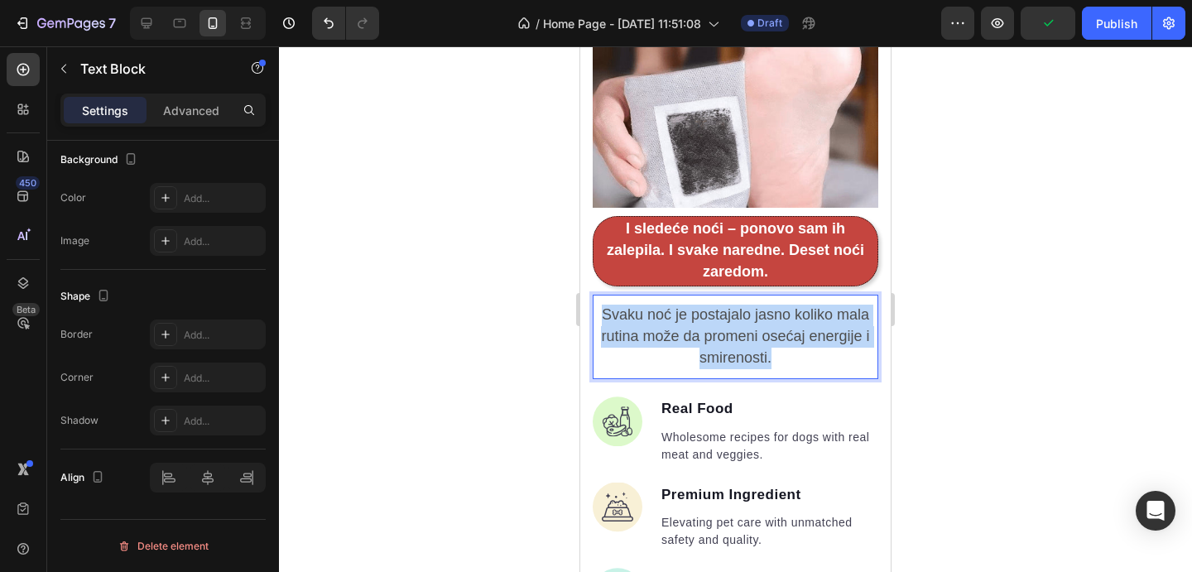
click at [820, 333] on p "Svaku noć je postajalo jasno koliko mala rutina može da promeni osećaj energije…" at bounding box center [736, 337] width 282 height 65
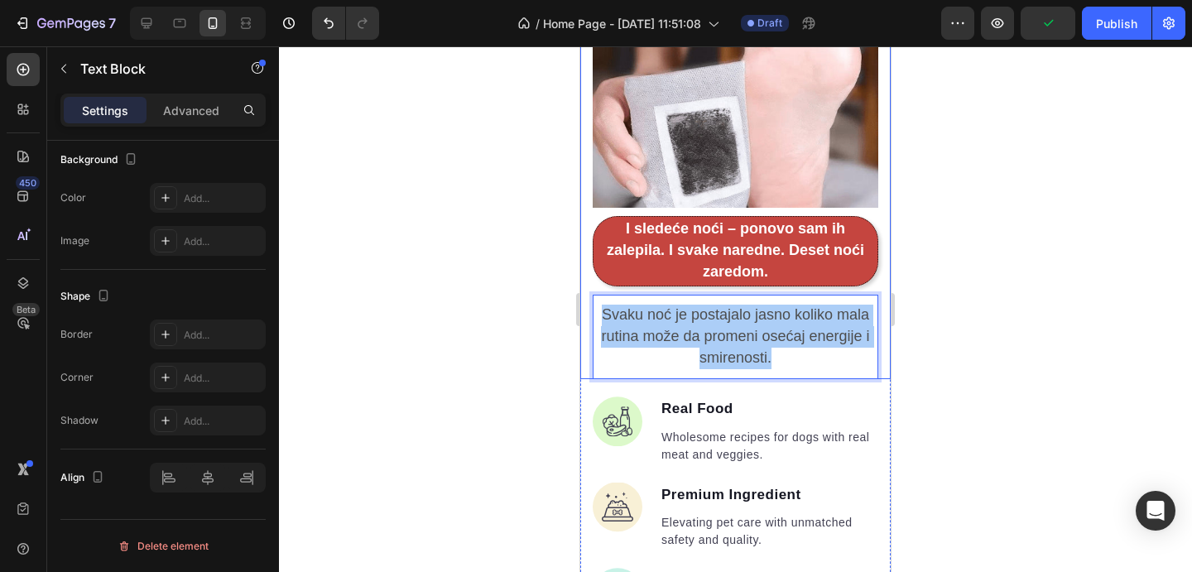
click at [986, 330] on div at bounding box center [735, 309] width 913 height 526
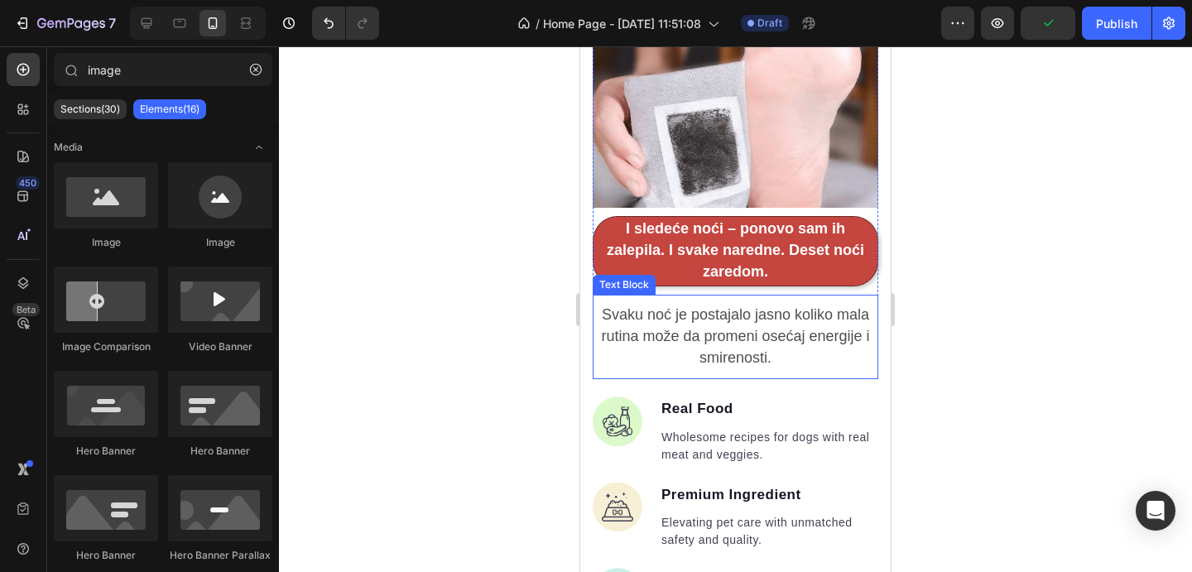
click at [841, 312] on span "Svaku noć je postajalo jasno koliko mala rutina može da promeni osećaj energije…" at bounding box center [735, 336] width 268 height 60
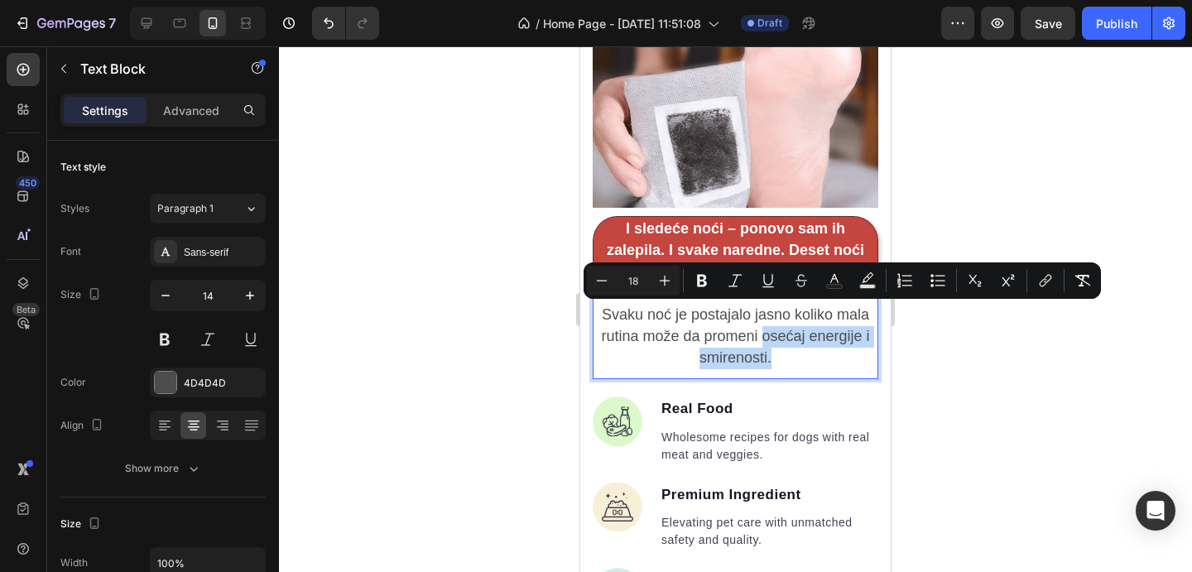
drag, startPoint x: 765, startPoint y: 316, endPoint x: 784, endPoint y: 348, distance: 36.8
click at [699, 284] on icon "Editor contextual toolbar" at bounding box center [702, 281] width 10 height 12
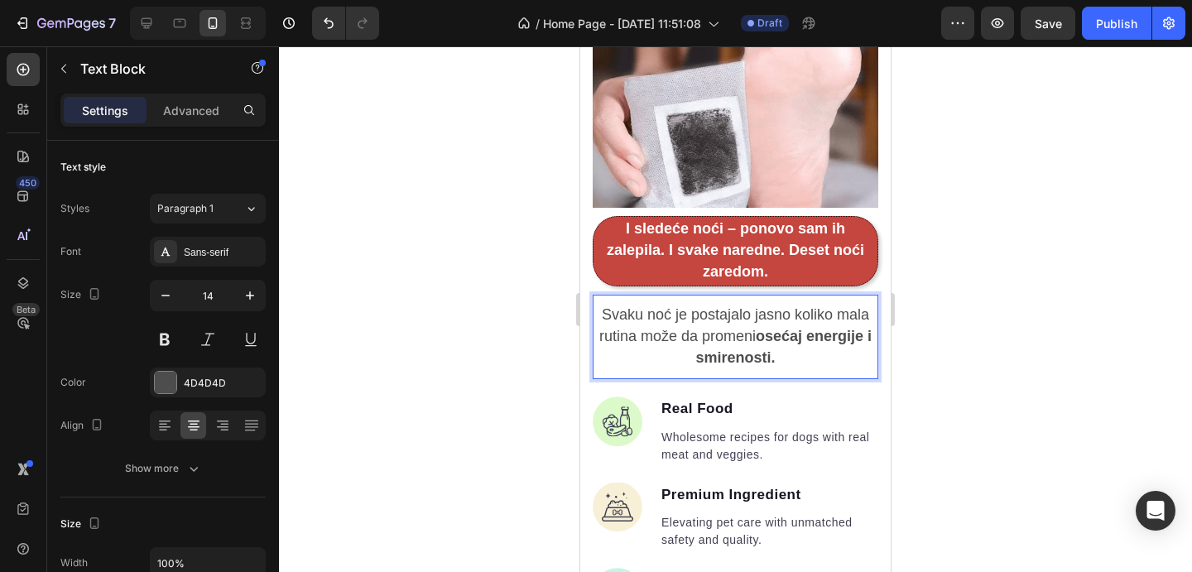
click at [1047, 416] on div at bounding box center [735, 309] width 913 height 526
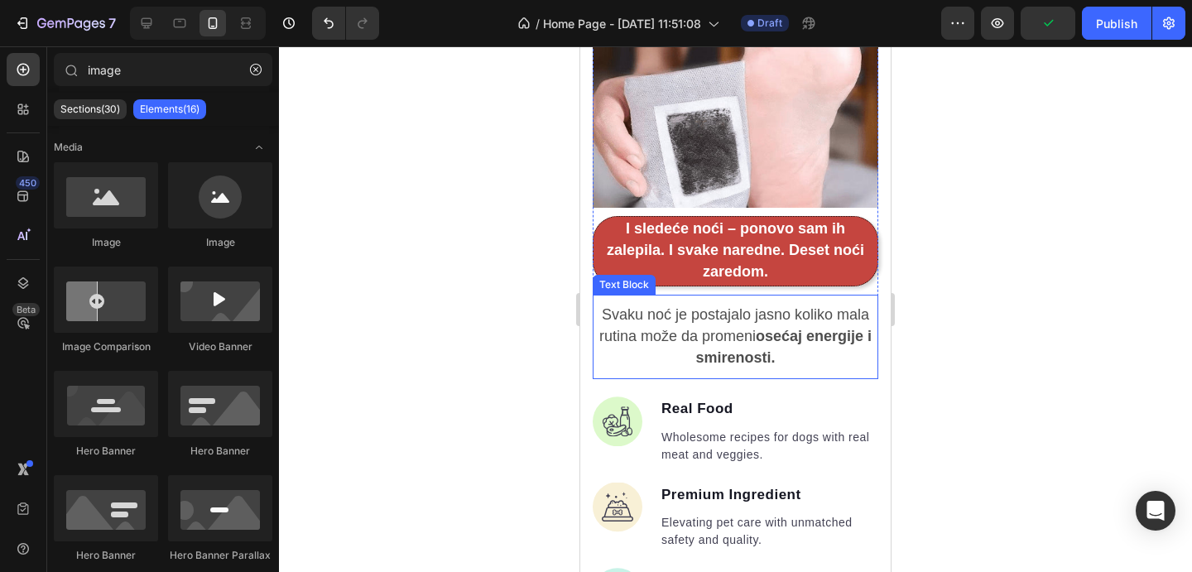
click at [749, 344] on strong "osećaj energije i smirenosti." at bounding box center [784, 347] width 176 height 38
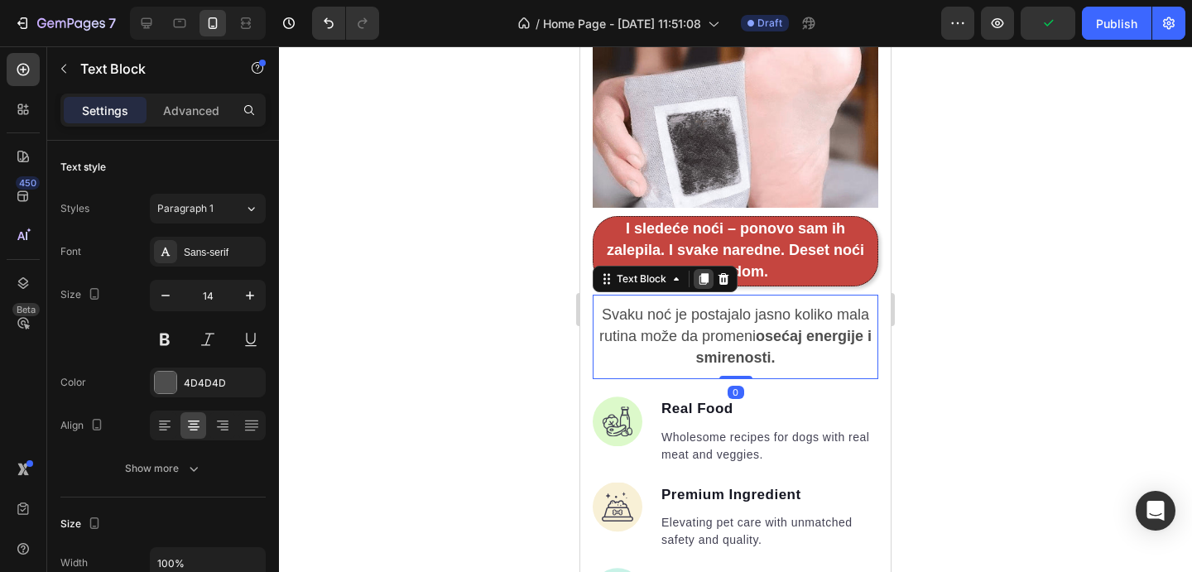
click at [698, 272] on icon at bounding box center [703, 278] width 13 height 13
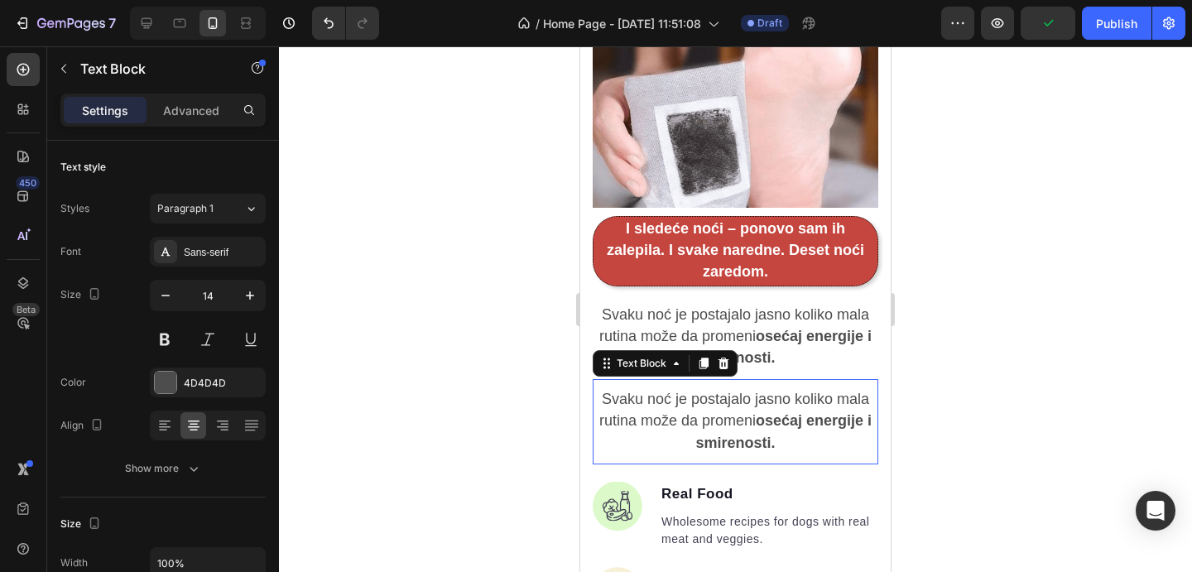
scroll to position [503, 0]
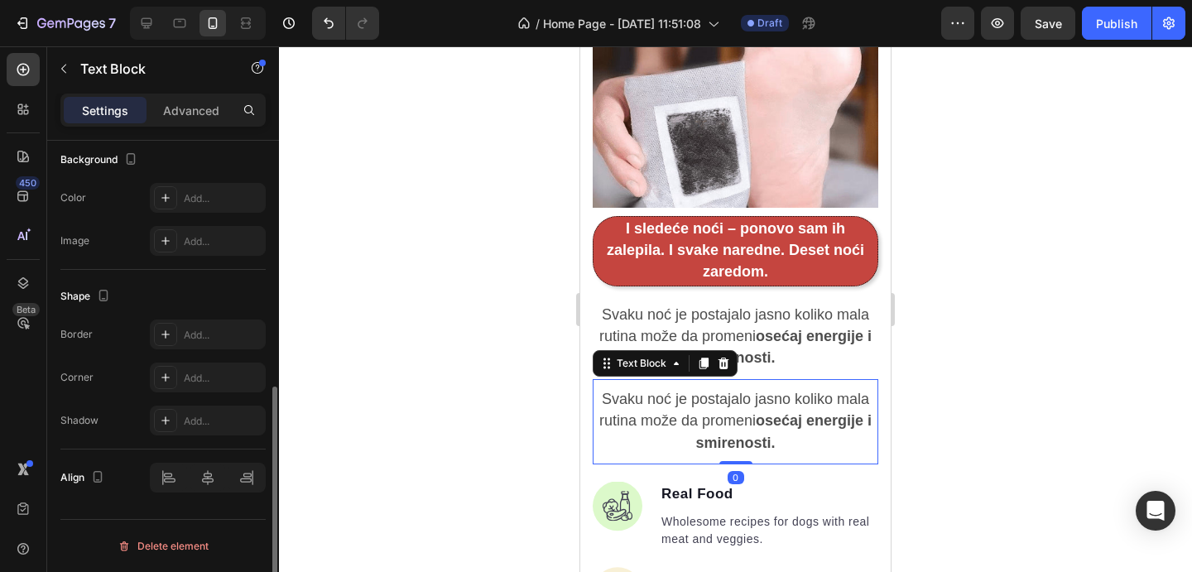
click at [728, 391] on span "Svaku noć je postajalo jasno koliko mala rutina može da promeni osećaj energije…" at bounding box center [736, 421] width 272 height 60
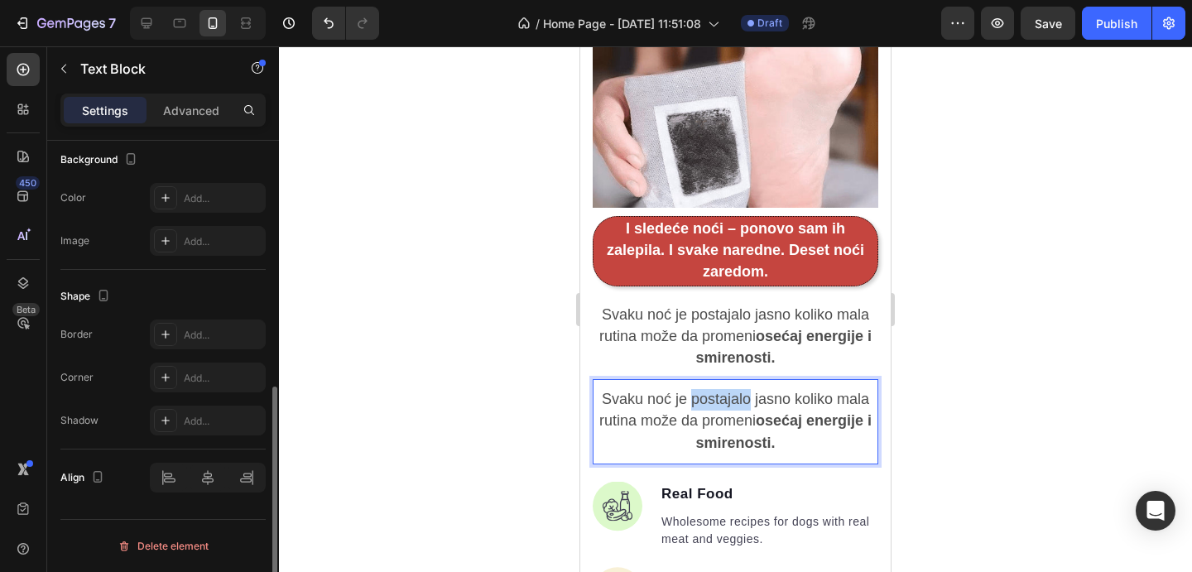
click at [728, 391] on span "Svaku noć je postajalo jasno koliko mala rutina može da promeni osećaj energije…" at bounding box center [736, 421] width 272 height 60
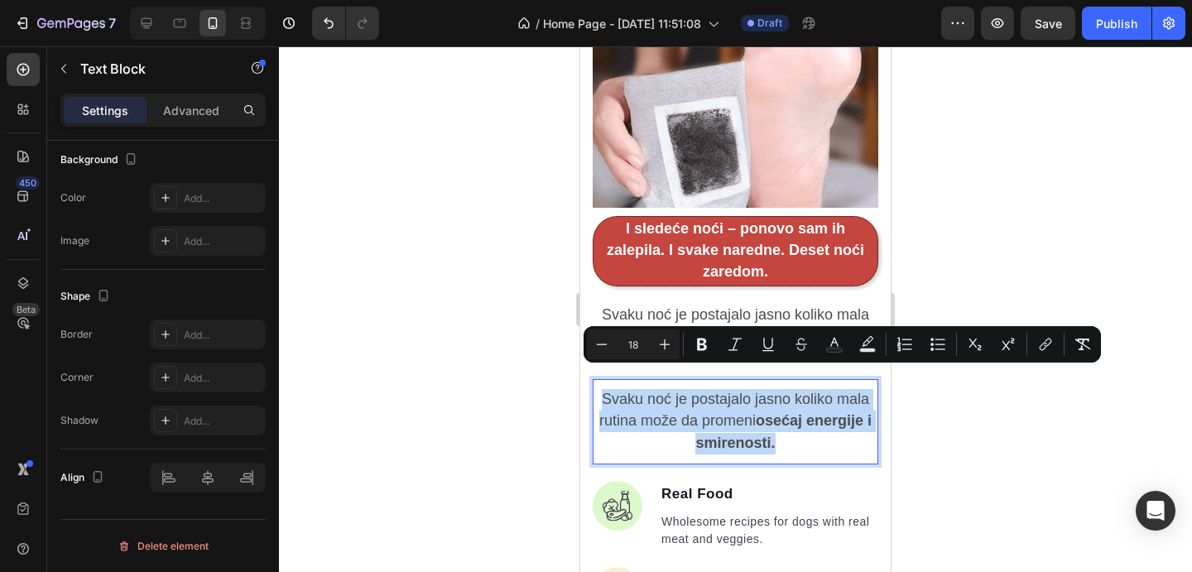
click at [728, 391] on span "Svaku noć je postajalo jasno koliko mala rutina može da promeni osećaj energije…" at bounding box center [736, 421] width 272 height 60
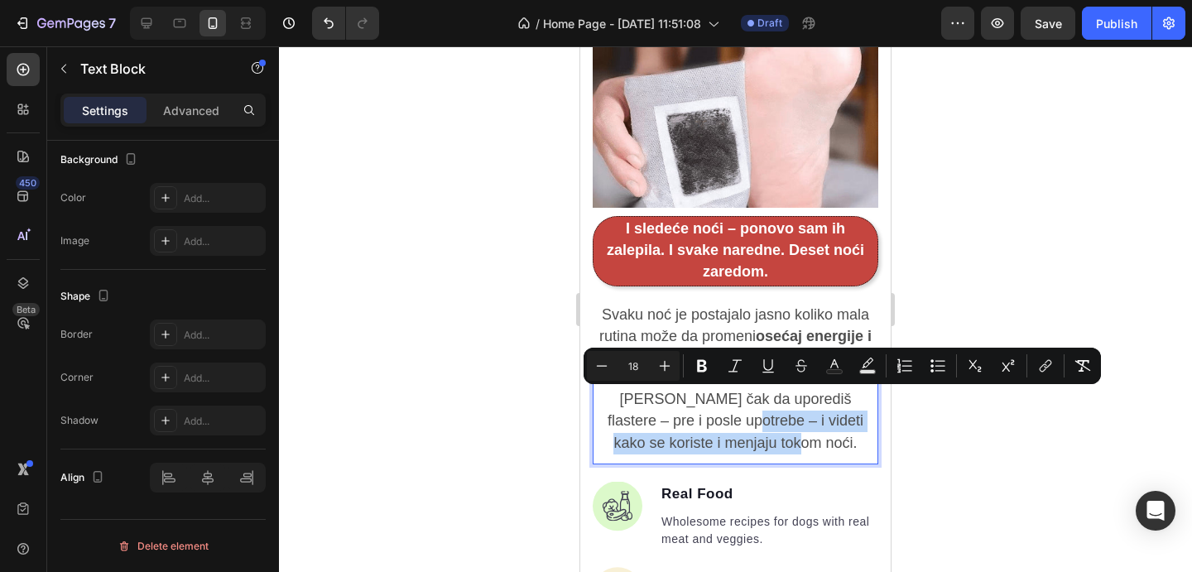
drag, startPoint x: 816, startPoint y: 429, endPoint x: 714, endPoint y: 403, distance: 105.0
click at [714, 403] on p "Možeš čak da uporediš flastere – pre i posle upotrebe – i videti kako se korist…" at bounding box center [736, 421] width 282 height 65
click at [701, 369] on icon "Editor contextual toolbar" at bounding box center [702, 366] width 17 height 17
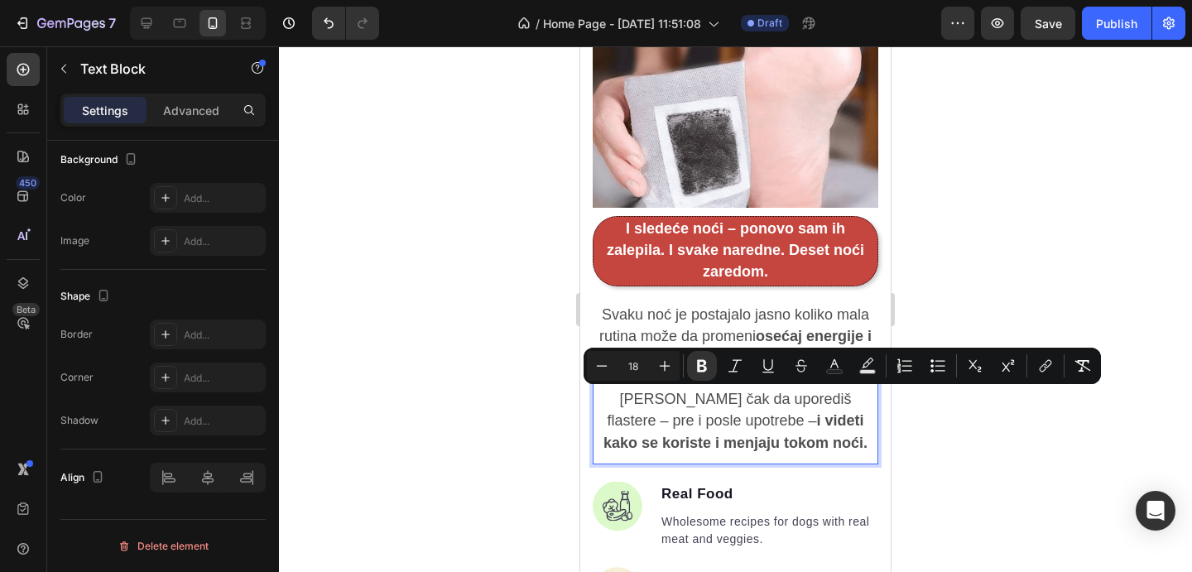
click at [1051, 474] on div at bounding box center [735, 309] width 913 height 526
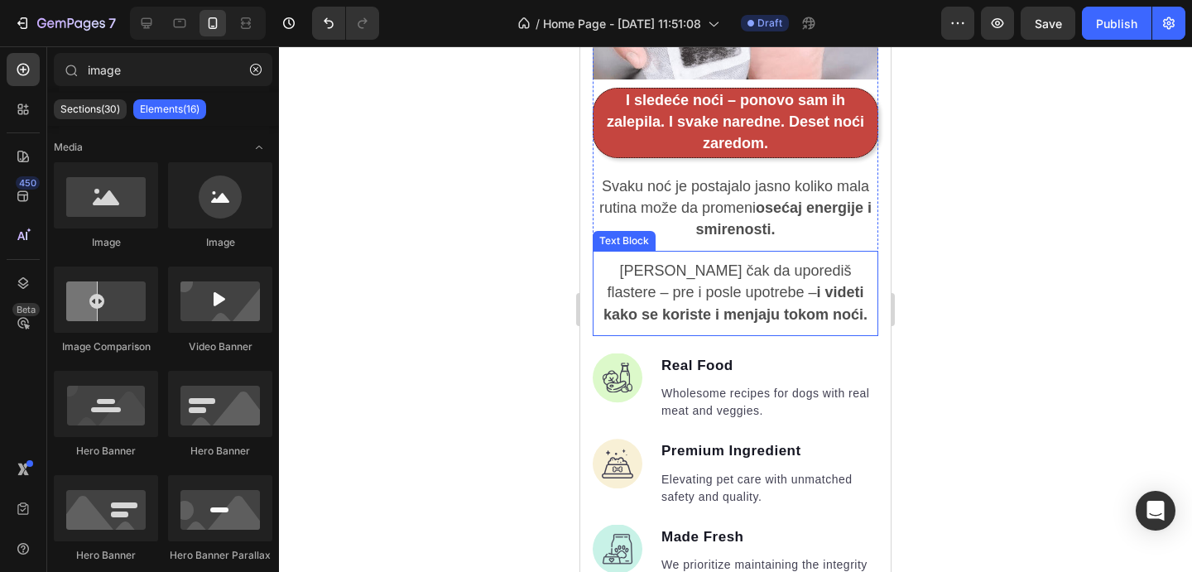
scroll to position [2854, 0]
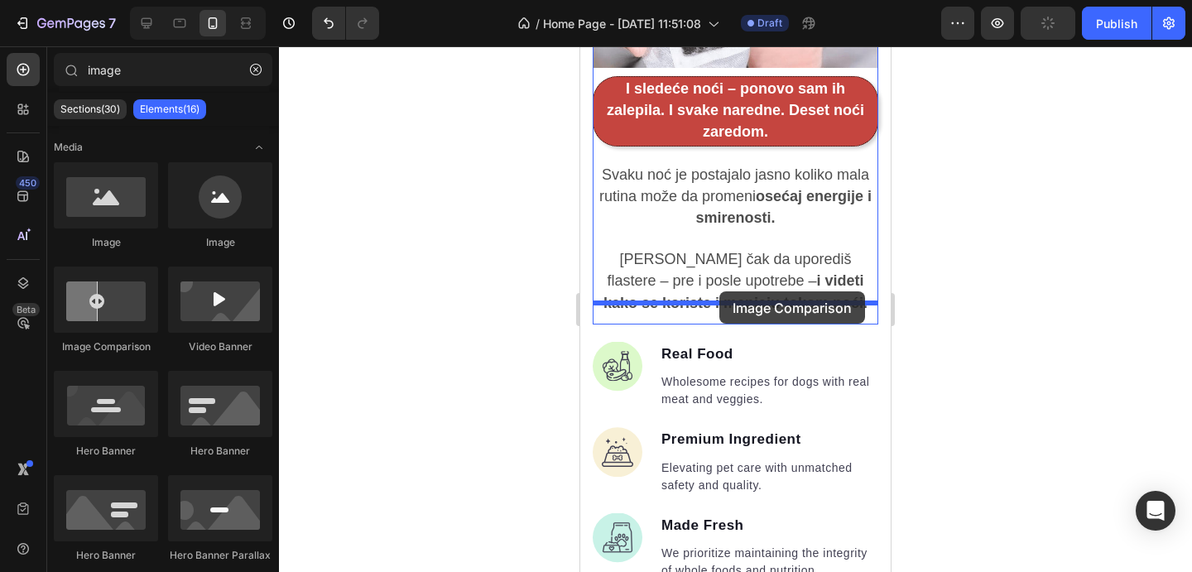
drag, startPoint x: 701, startPoint y: 332, endPoint x: 826, endPoint y: 386, distance: 135.4
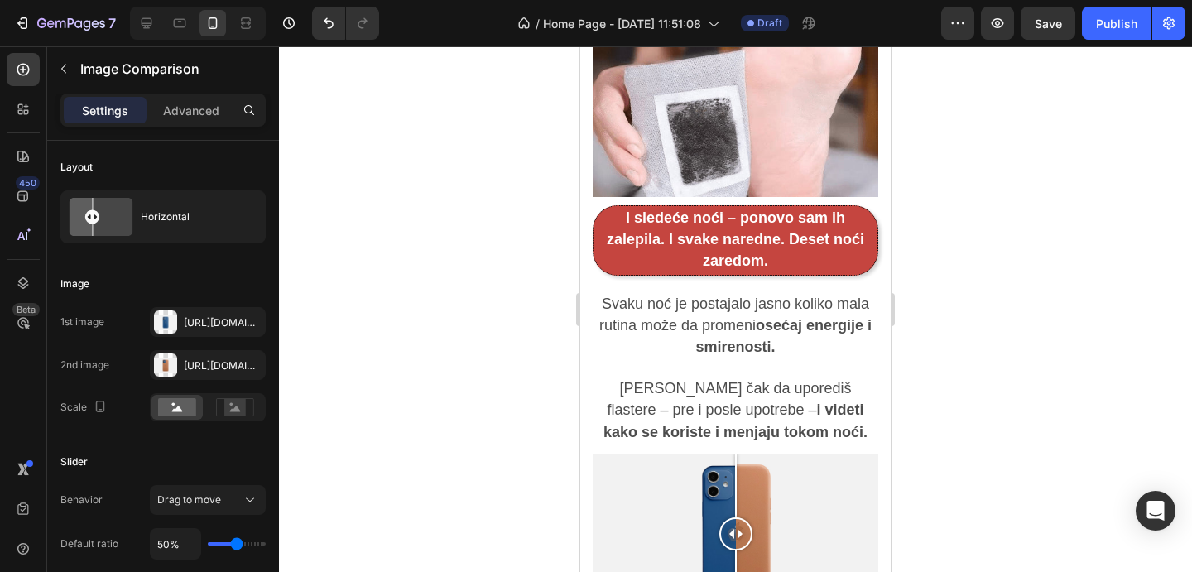
scroll to position [2775, 0]
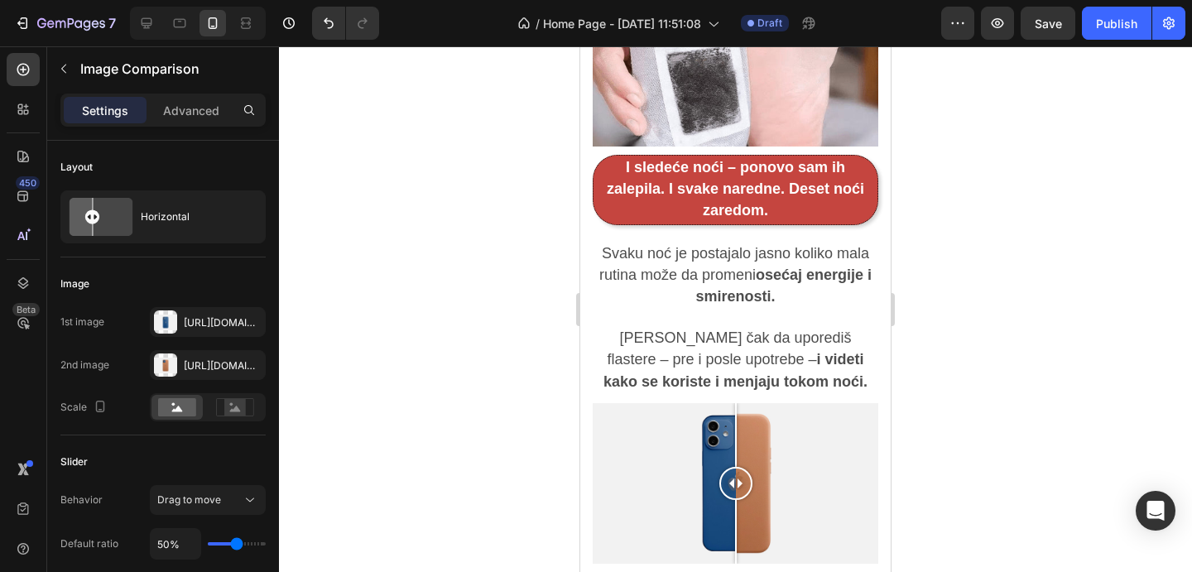
click at [704, 407] on div at bounding box center [736, 483] width 286 height 161
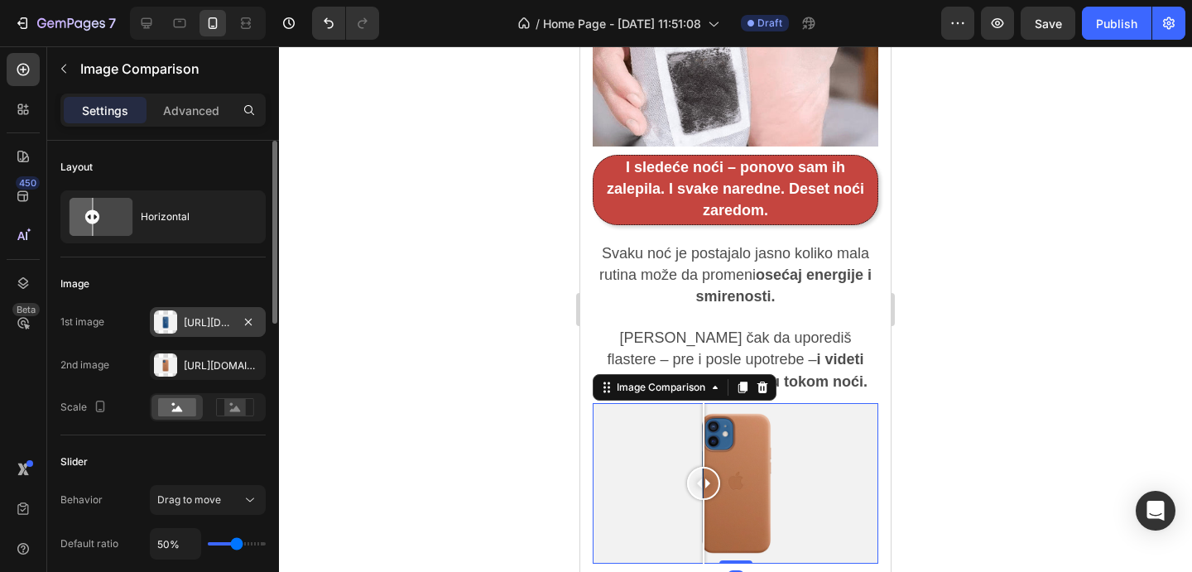
click at [212, 308] on div "Https://cdn.Shopify.Com/s/files/1/2005/9307/files/image_compare_before.Png" at bounding box center [208, 322] width 116 height 30
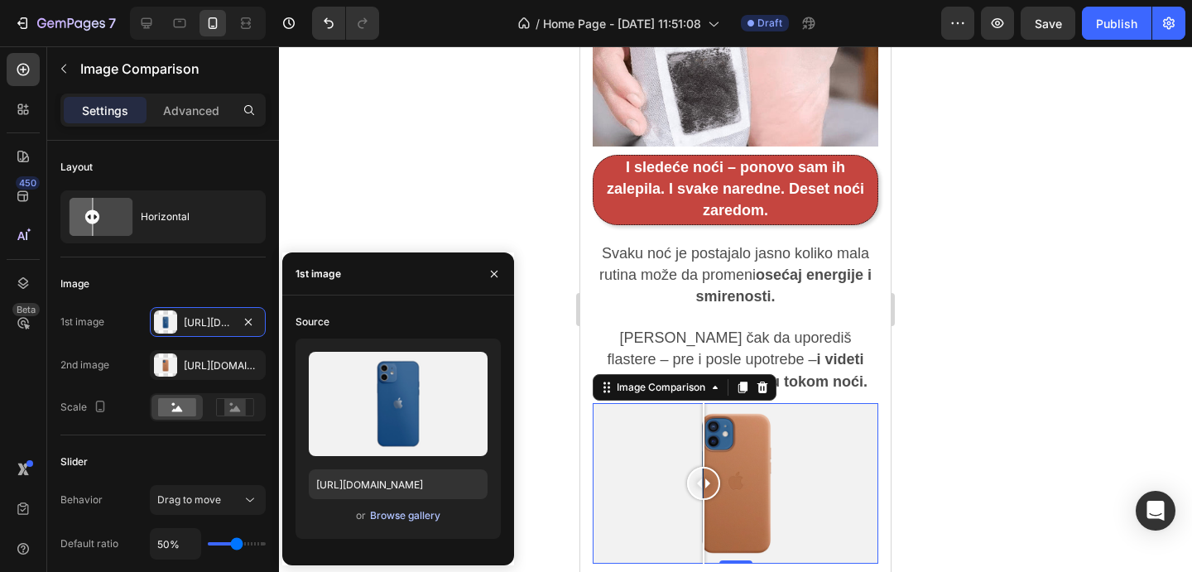
click at [411, 510] on div "Browse gallery" at bounding box center [405, 515] width 70 height 15
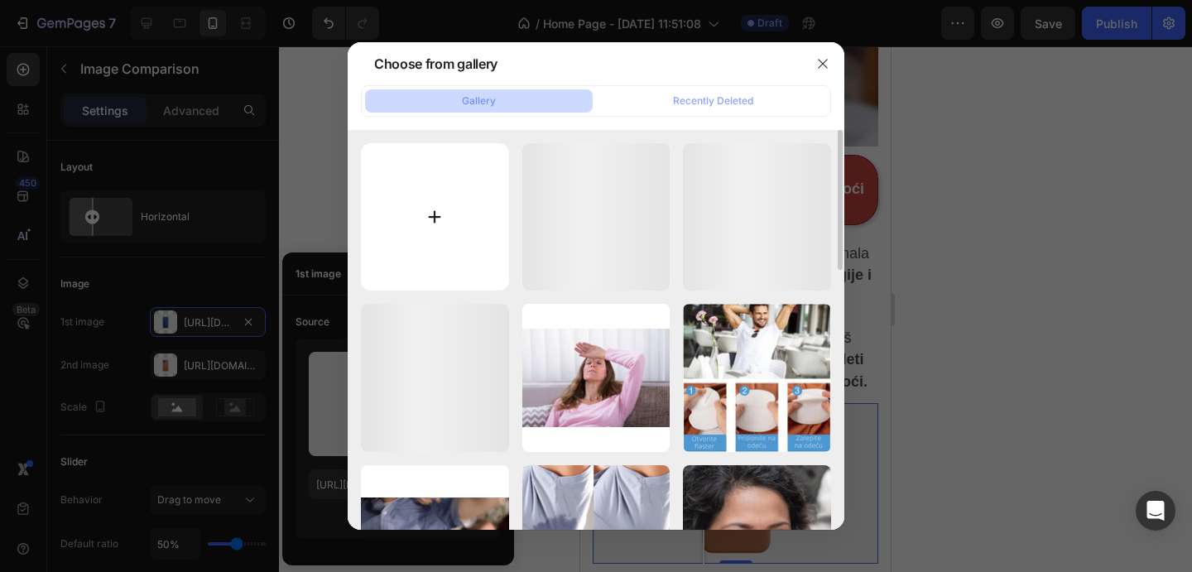
click at [463, 183] on input "file" at bounding box center [435, 217] width 148 height 148
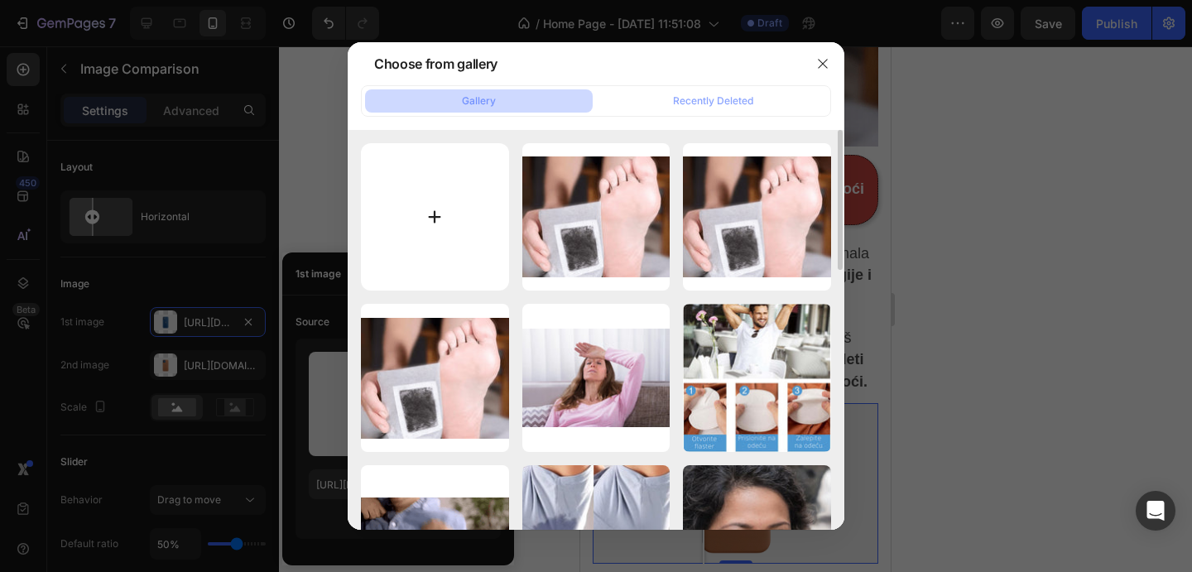
type input "C:\fakepath\detox-foot-pads-turned-black-before-and-after-using.webp"
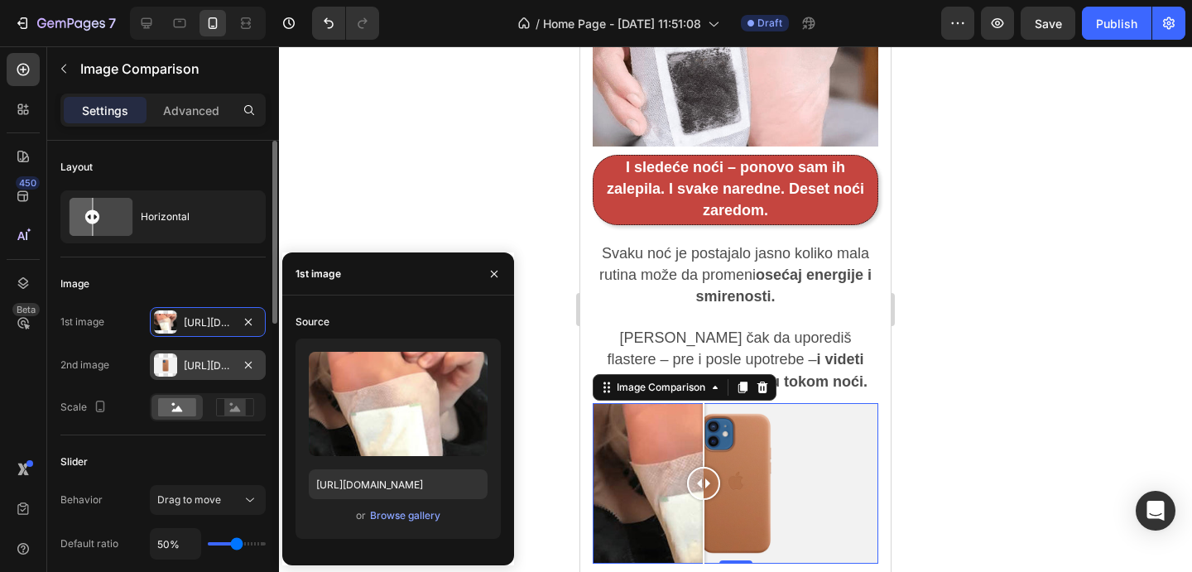
click at [238, 371] on div "Https://cdn.Shopify.Com/s/files/1/2005/9307/files/image_compare_after.Png" at bounding box center [208, 365] width 116 height 30
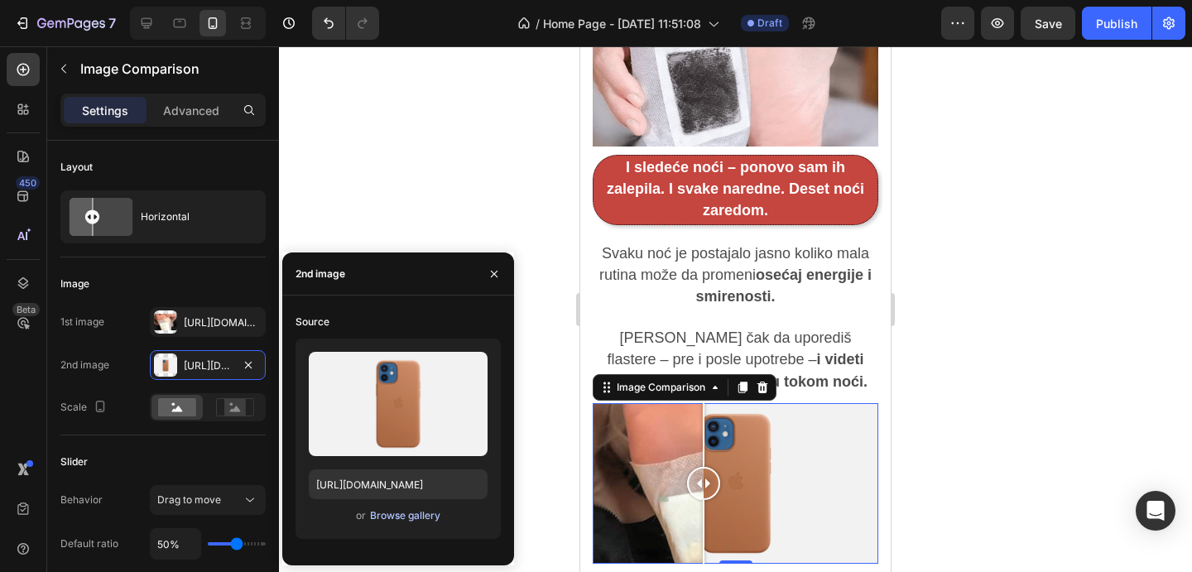
click at [400, 514] on div "Browse gallery" at bounding box center [405, 515] width 70 height 15
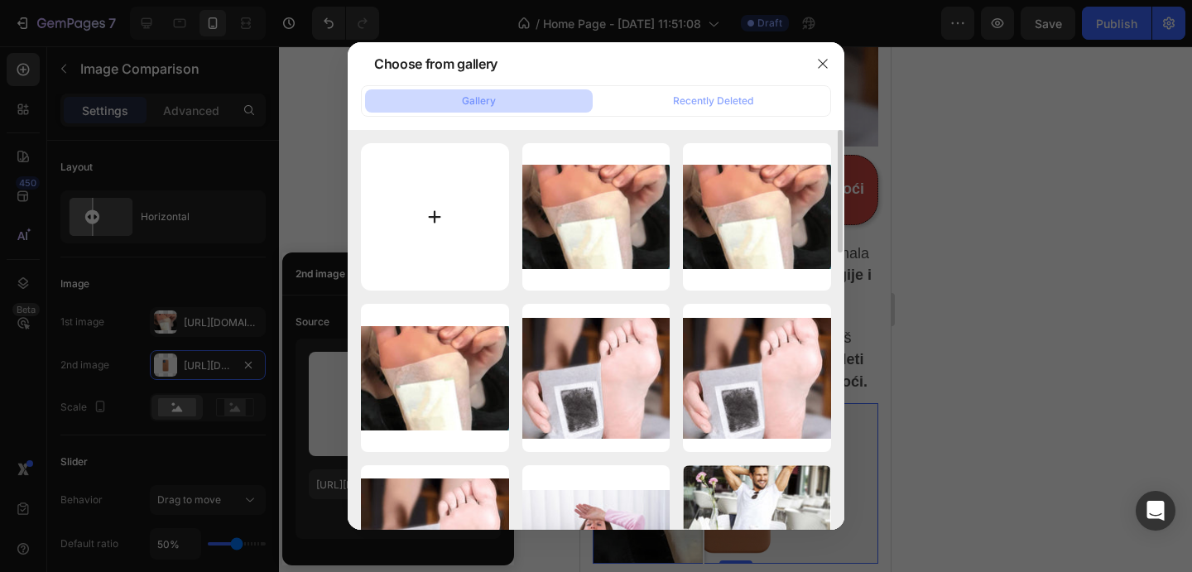
click at [463, 190] on input "file" at bounding box center [435, 217] width 148 height 148
type input "C:\fakepath\detox-foot-pads-turned-black-before-and-after-using (1).webp"
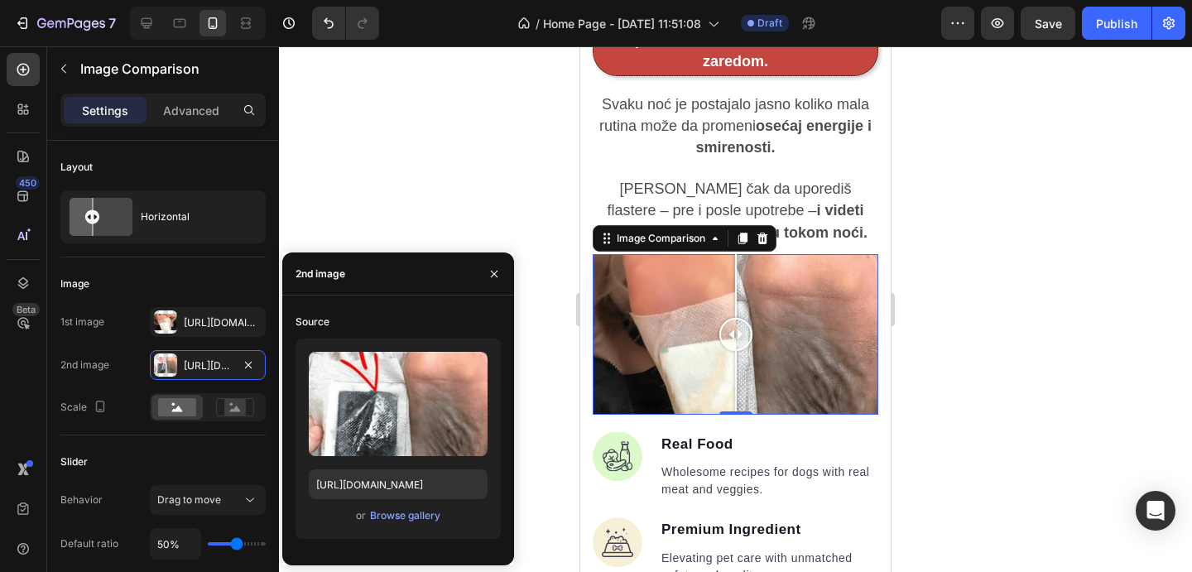
scroll to position [2925, 0]
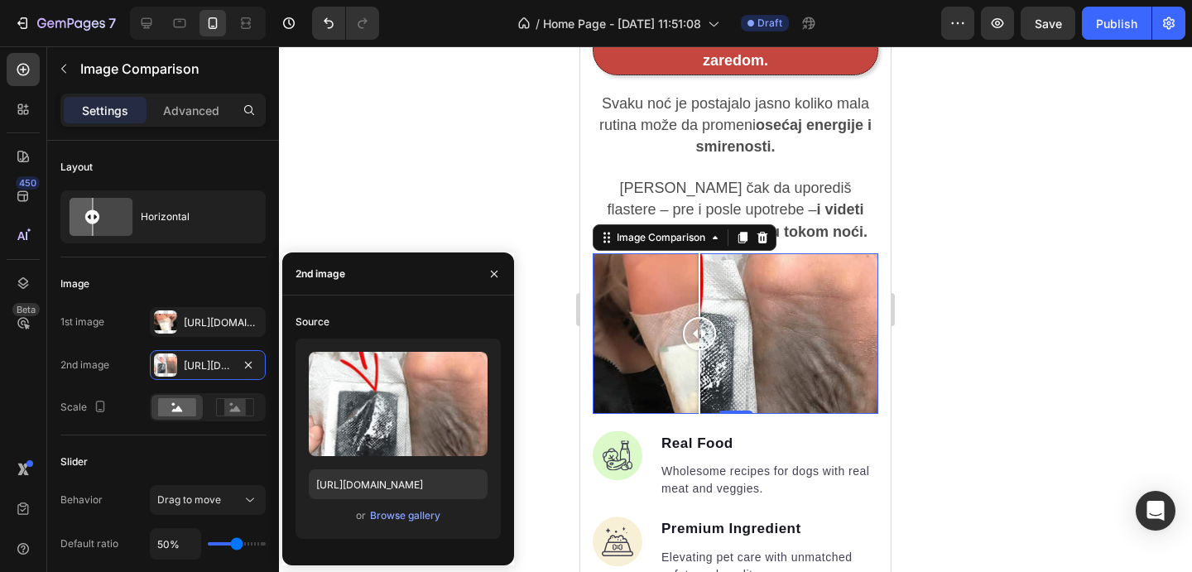
drag, startPoint x: 743, startPoint y: 309, endPoint x: 700, endPoint y: 311, distance: 43.1
click at [700, 317] on div at bounding box center [699, 333] width 33 height 33
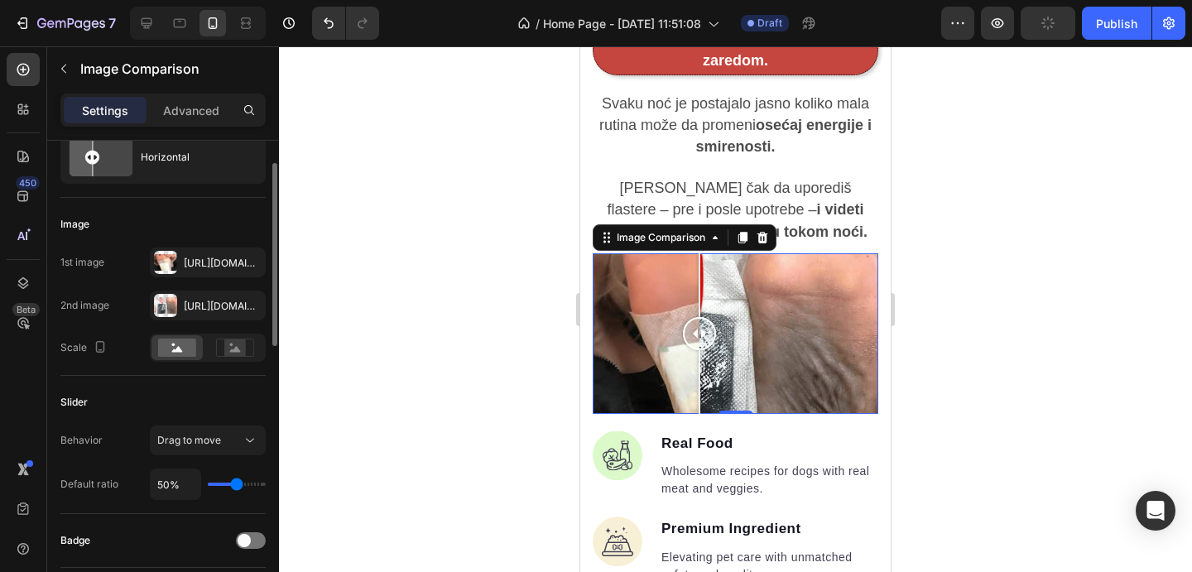
click at [225, 490] on div "50%" at bounding box center [208, 484] width 116 height 31
click at [225, 489] on div "50%" at bounding box center [208, 484] width 116 height 31
click at [224, 484] on input "range" at bounding box center [237, 484] width 58 height 3
type input "38"
click at [231, 486] on input "range" at bounding box center [237, 484] width 58 height 3
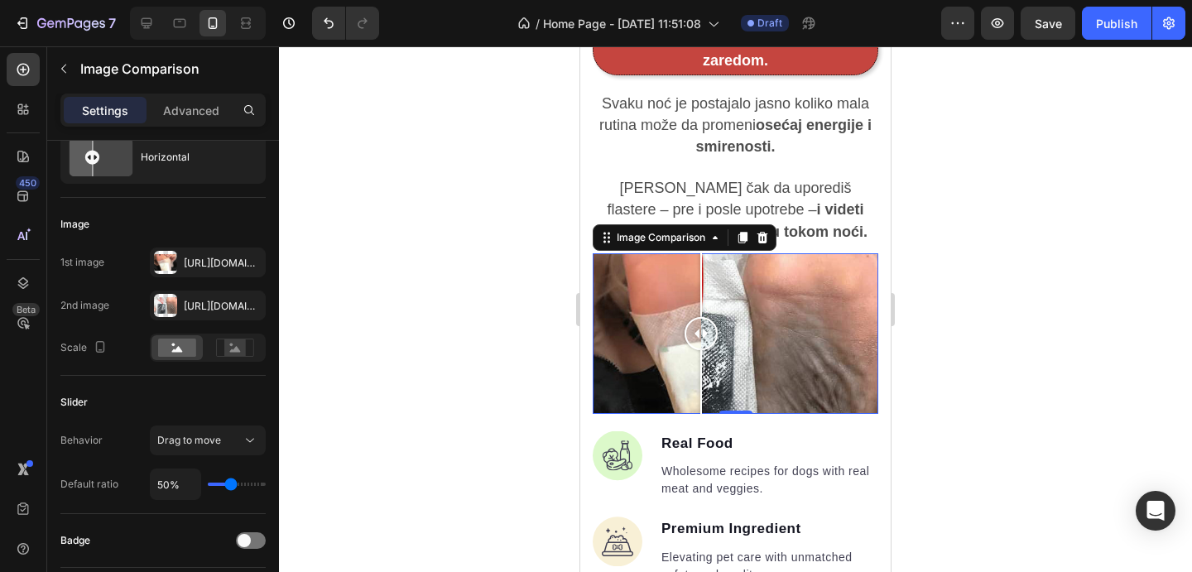
click at [982, 281] on div at bounding box center [735, 309] width 913 height 526
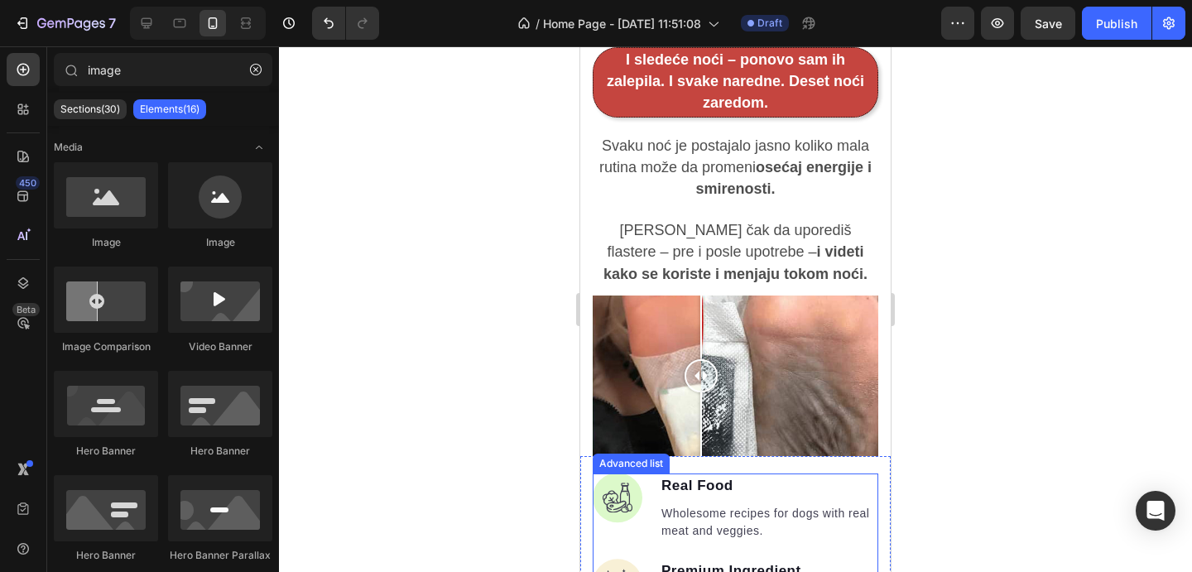
scroll to position [2798, 0]
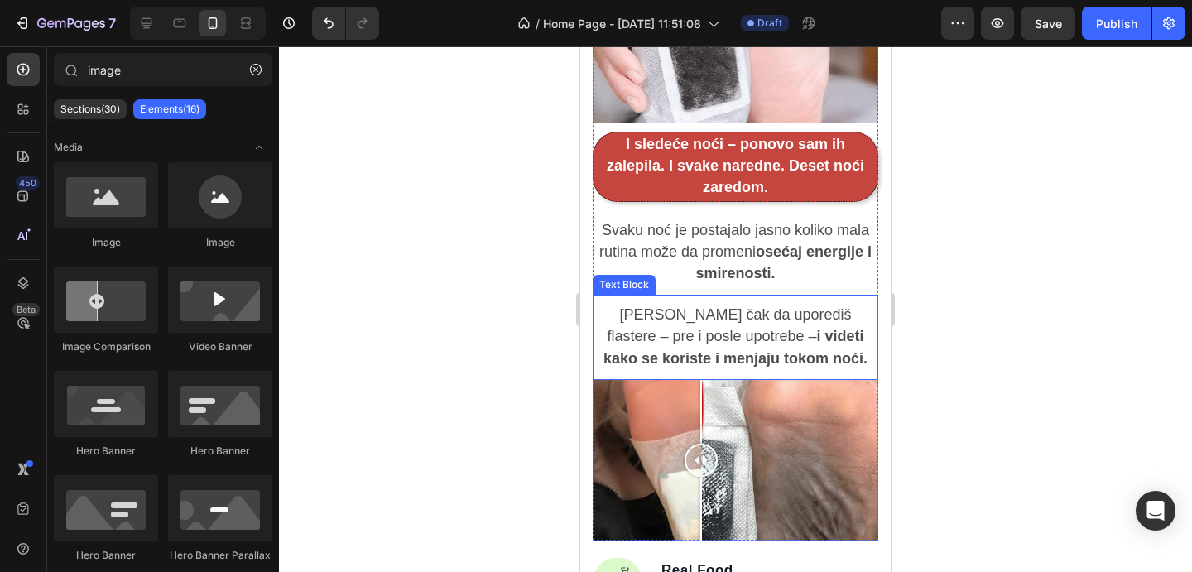
click at [742, 328] on strong "i videti kako se koriste i menjaju tokom noći." at bounding box center [736, 347] width 264 height 38
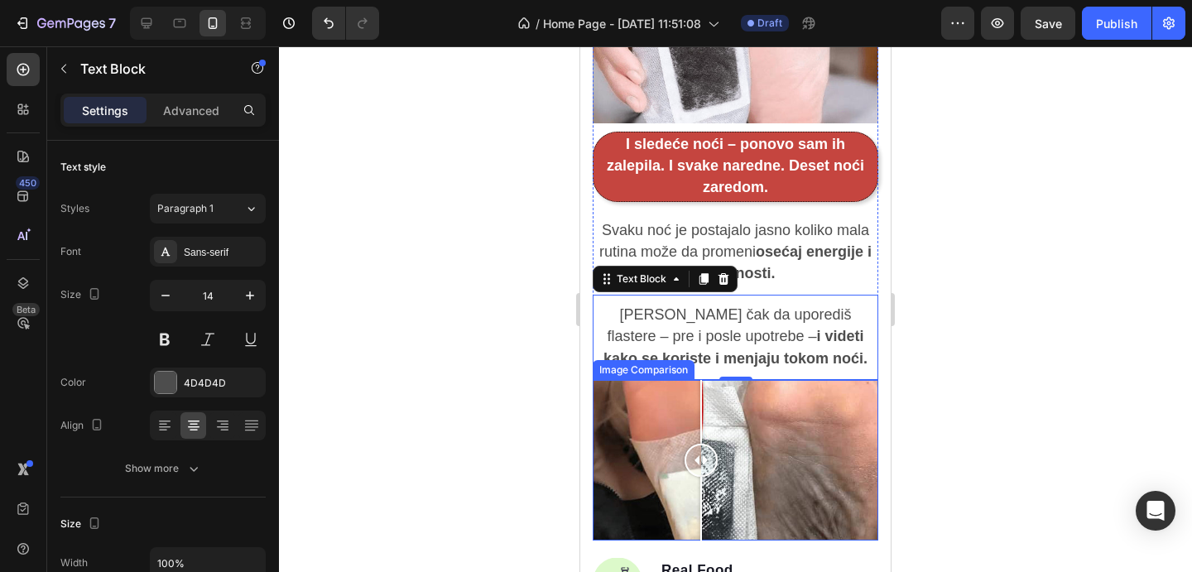
scroll to position [2906, 0]
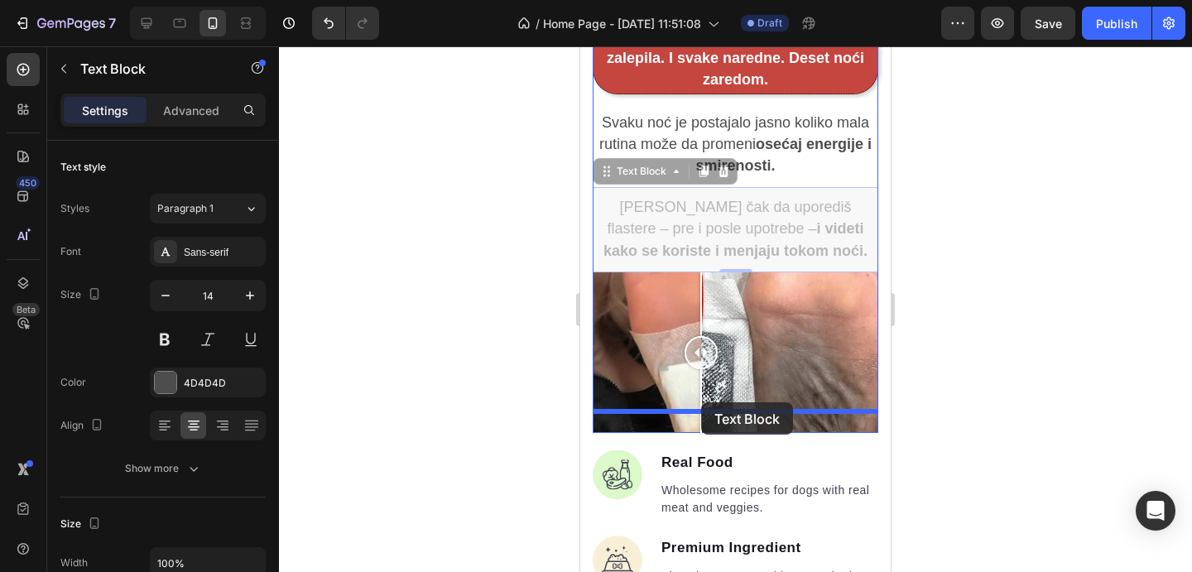
drag, startPoint x: 662, startPoint y: 150, endPoint x: 701, endPoint y: 402, distance: 255.7
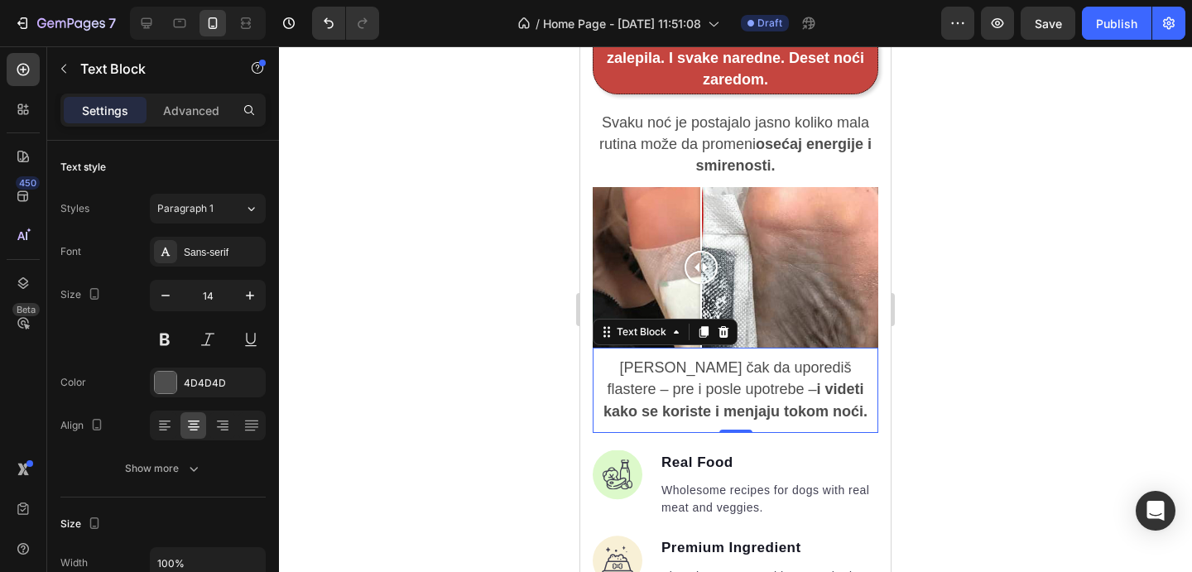
click at [694, 388] on strong "i videti kako se koriste i menjaju tokom noći." at bounding box center [736, 400] width 264 height 38
click at [693, 388] on strong "i videti kako se koriste i menjaju tokom noći." at bounding box center [736, 400] width 264 height 38
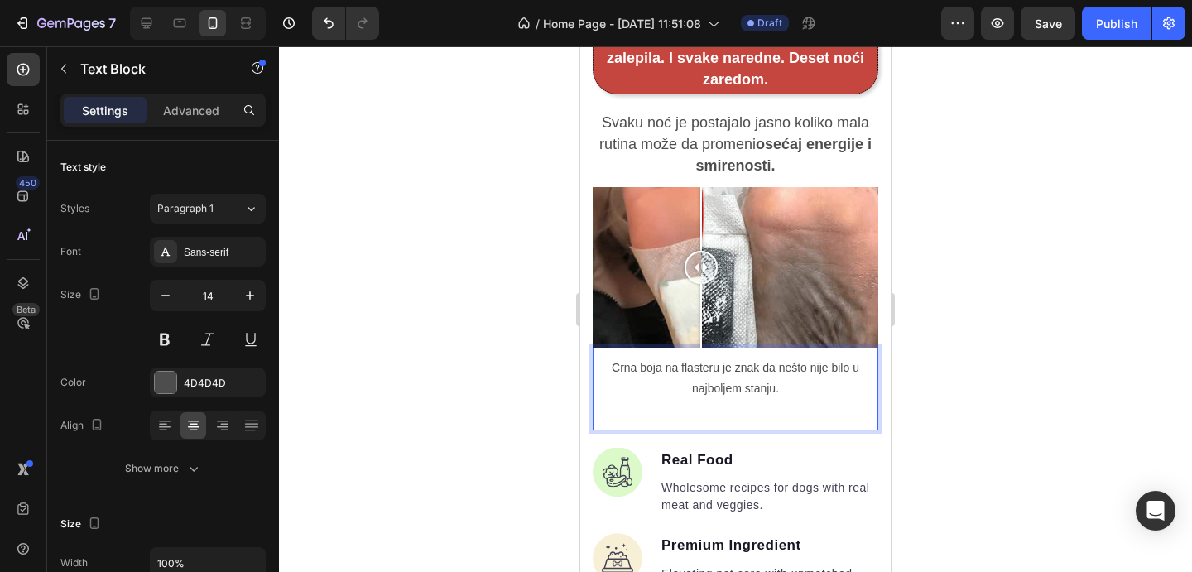
click at [715, 367] on p "Crna boja na flasteru je znak da nešto nije bilo u najboljem stanju." at bounding box center [736, 378] width 282 height 41
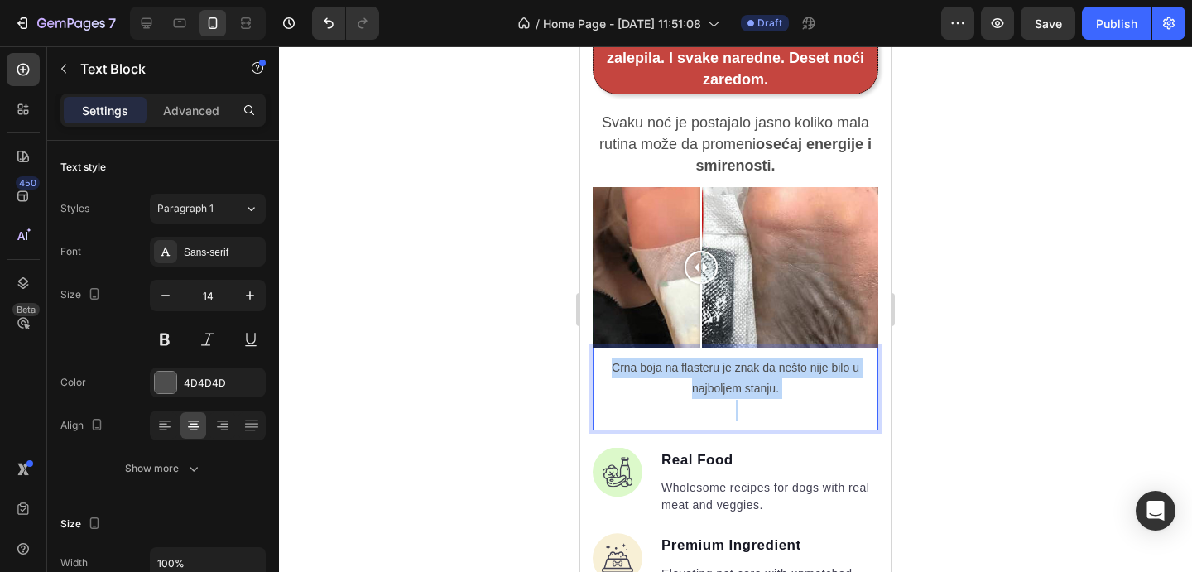
click at [715, 367] on p "Crna boja na flasteru je znak da nešto nije bilo u najboljem stanju." at bounding box center [736, 378] width 282 height 41
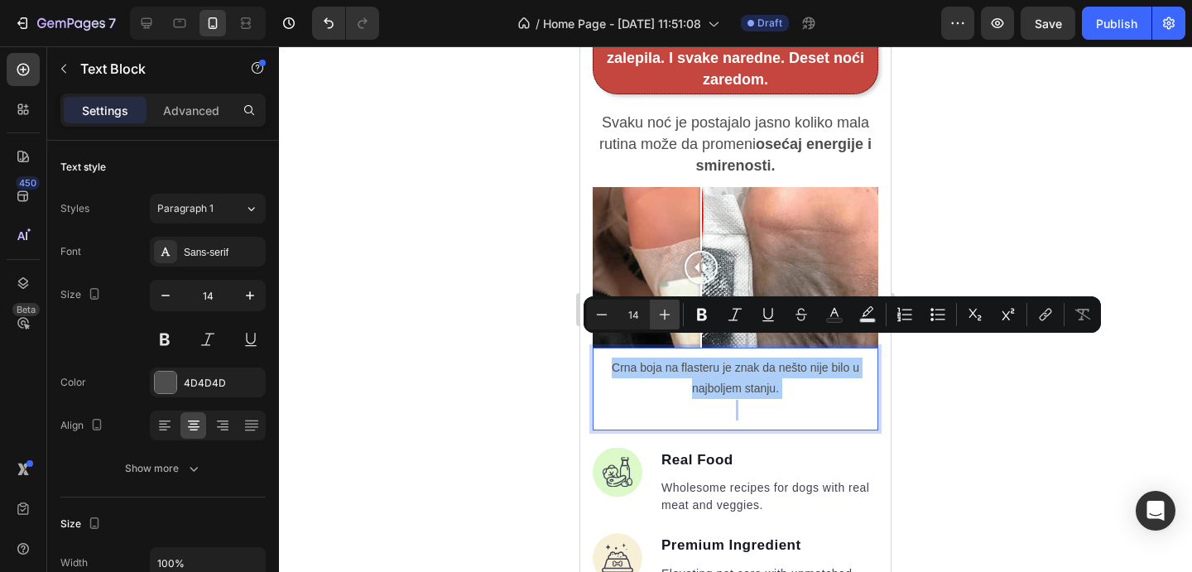
click at [671, 310] on icon "Editor contextual toolbar" at bounding box center [665, 314] width 17 height 17
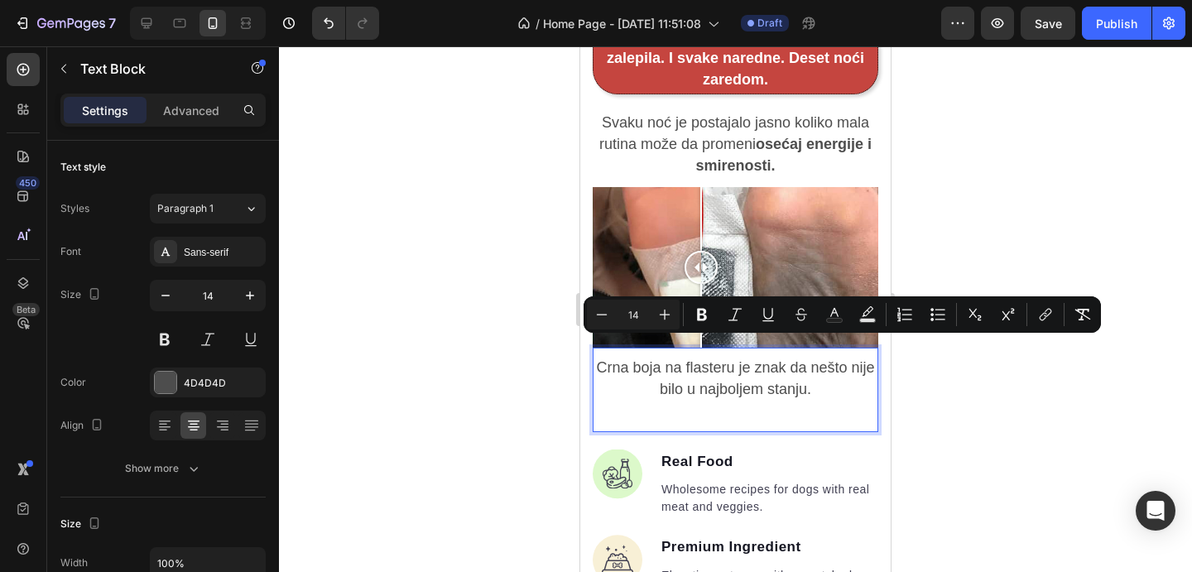
click at [737, 363] on span "Crna boja na flasteru je znak da nešto nije bilo u najboljem stanju." at bounding box center [735, 378] width 278 height 38
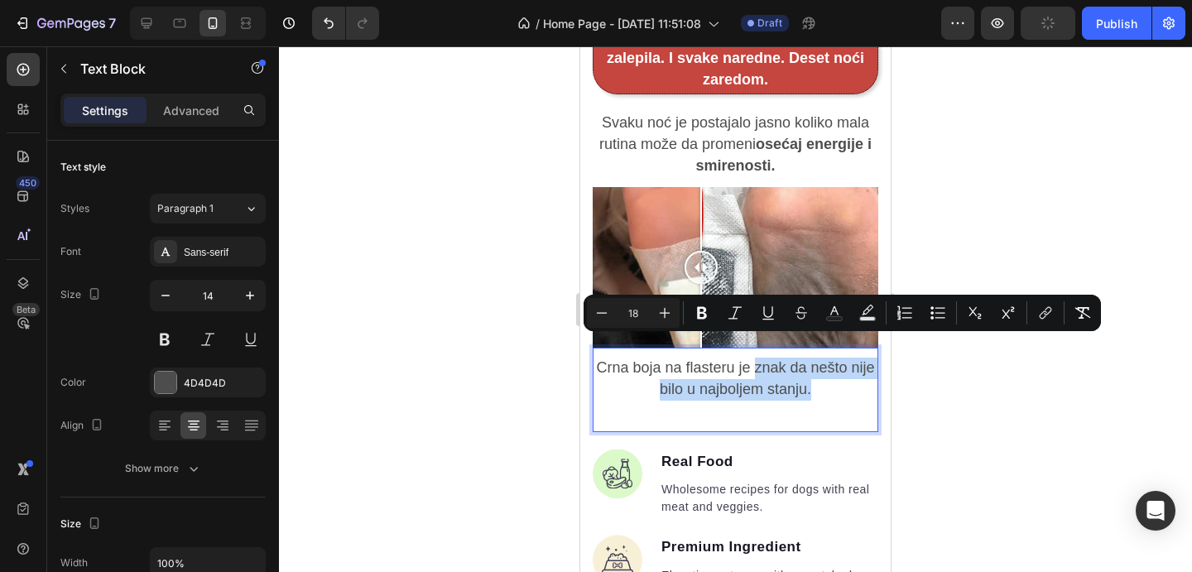
drag, startPoint x: 817, startPoint y: 372, endPoint x: 754, endPoint y: 346, distance: 67.2
click at [754, 358] on p "Crna boja na flasteru je znak da nešto nije bilo u najboljem stanju." at bounding box center [736, 379] width 282 height 43
click at [700, 306] on icon "Editor contextual toolbar" at bounding box center [702, 313] width 17 height 17
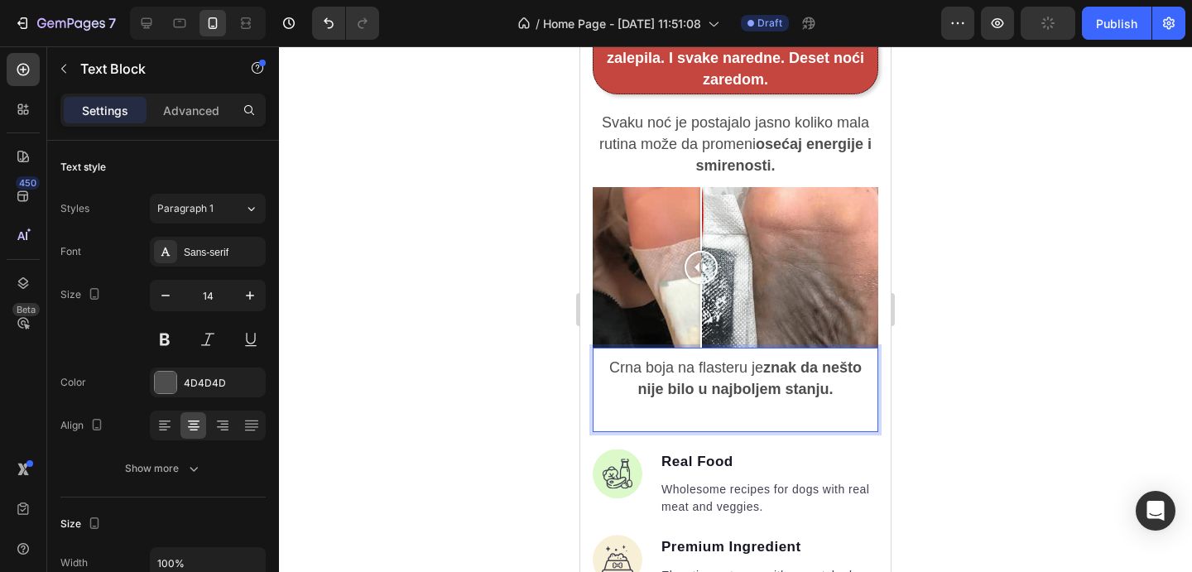
click at [965, 433] on div at bounding box center [735, 309] width 913 height 526
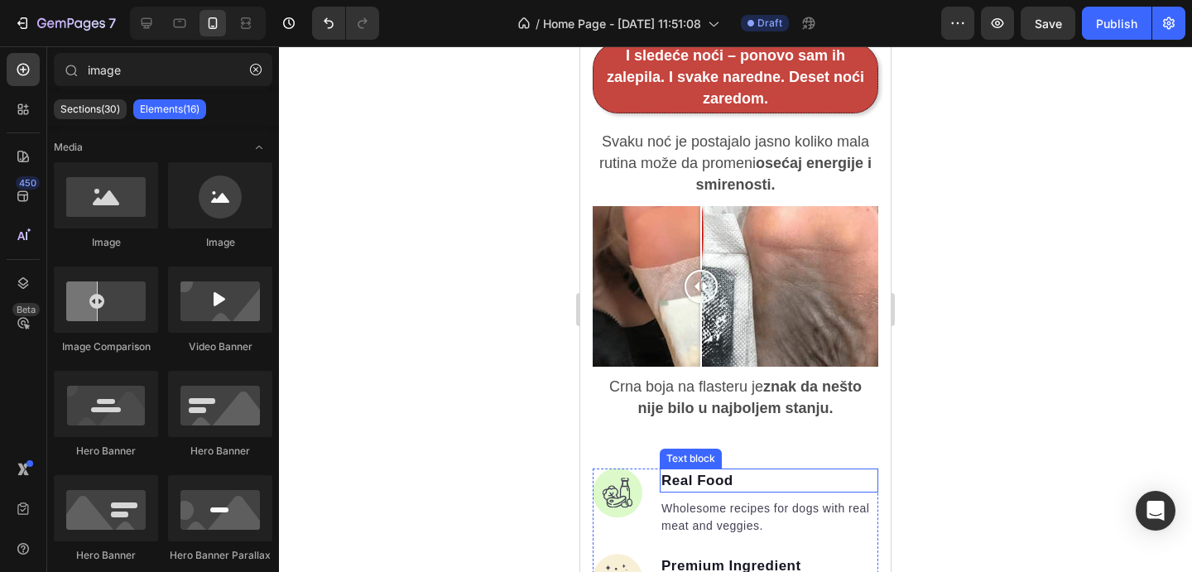
scroll to position [2984, 0]
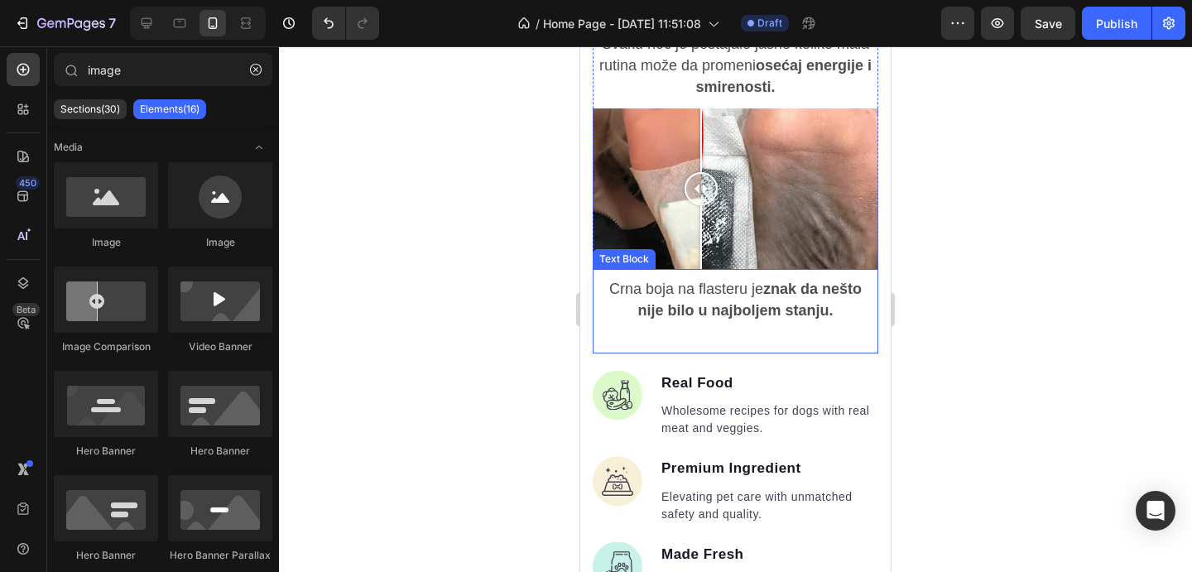
click at [797, 287] on strong "znak da nešto nije bilo u najboljem stanju." at bounding box center [750, 300] width 224 height 38
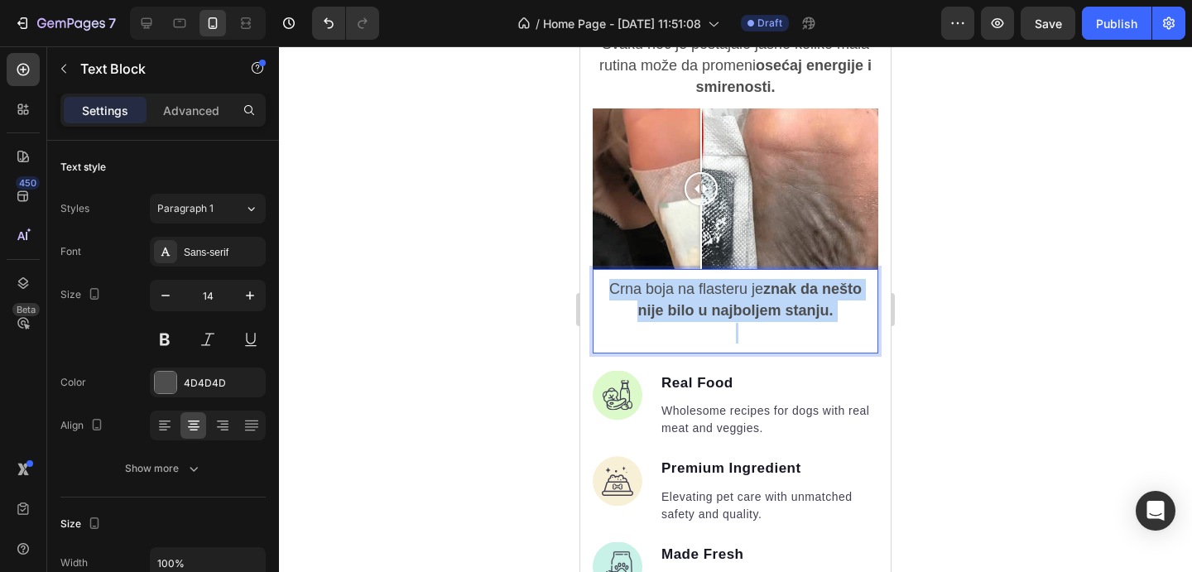
click at [797, 287] on strong "znak da nešto nije bilo u najboljem stanju." at bounding box center [750, 300] width 224 height 38
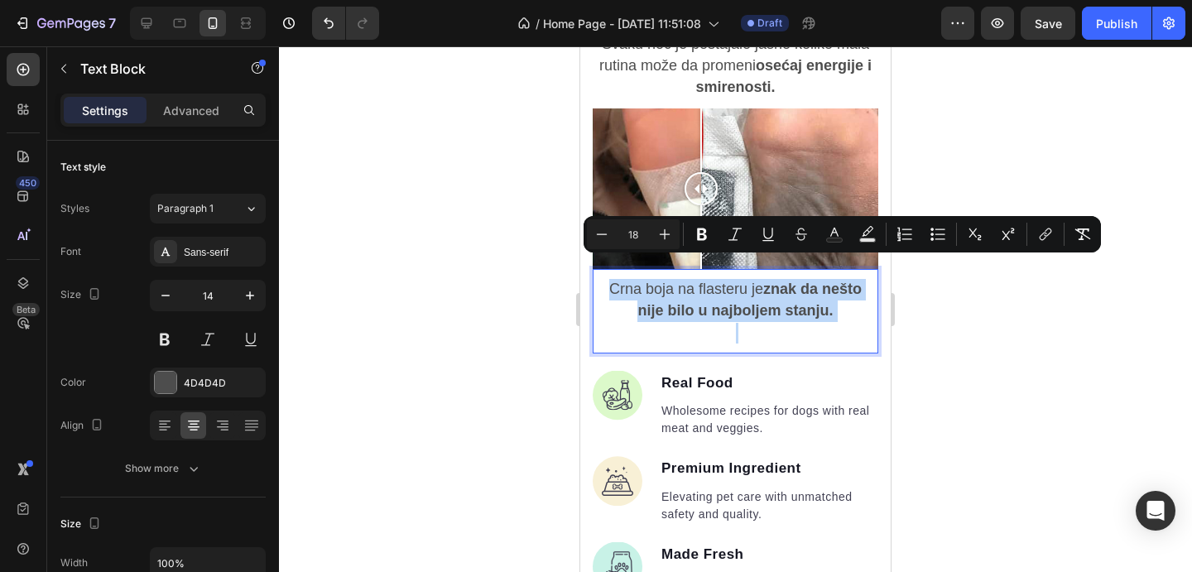
click at [830, 292] on strong "znak da nešto nije bilo u najboljem stanju." at bounding box center [750, 300] width 224 height 38
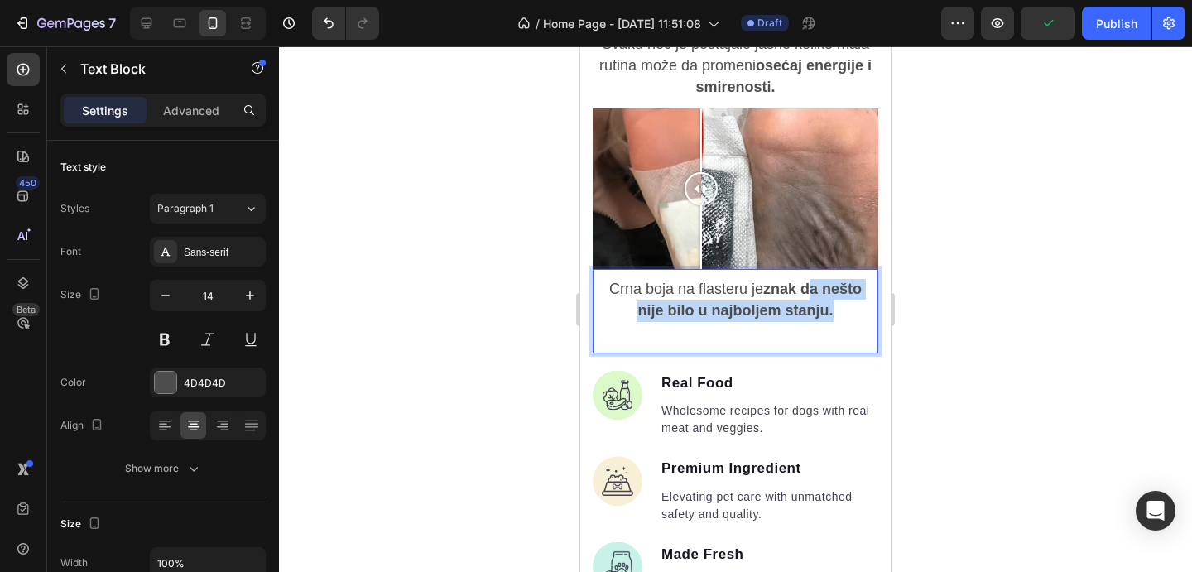
drag, startPoint x: 838, startPoint y: 295, endPoint x: 812, endPoint y: 273, distance: 34.1
click at [812, 279] on p "Crna boja na flasteru je znak da nešto nije bilo u najboljem stanju." at bounding box center [736, 300] width 282 height 43
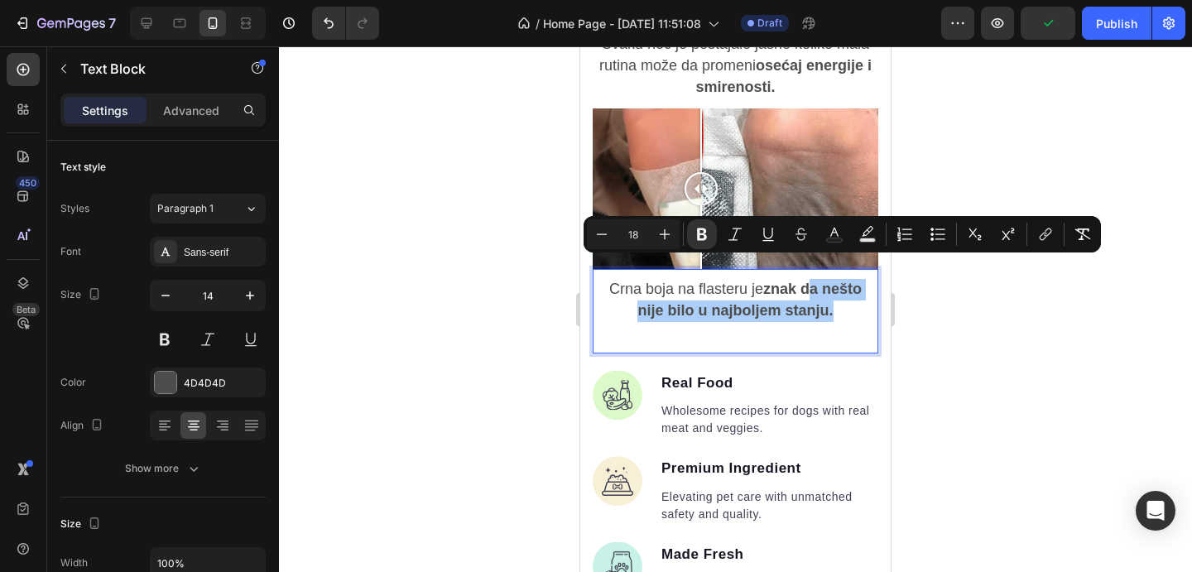
click at [966, 271] on div at bounding box center [735, 309] width 913 height 526
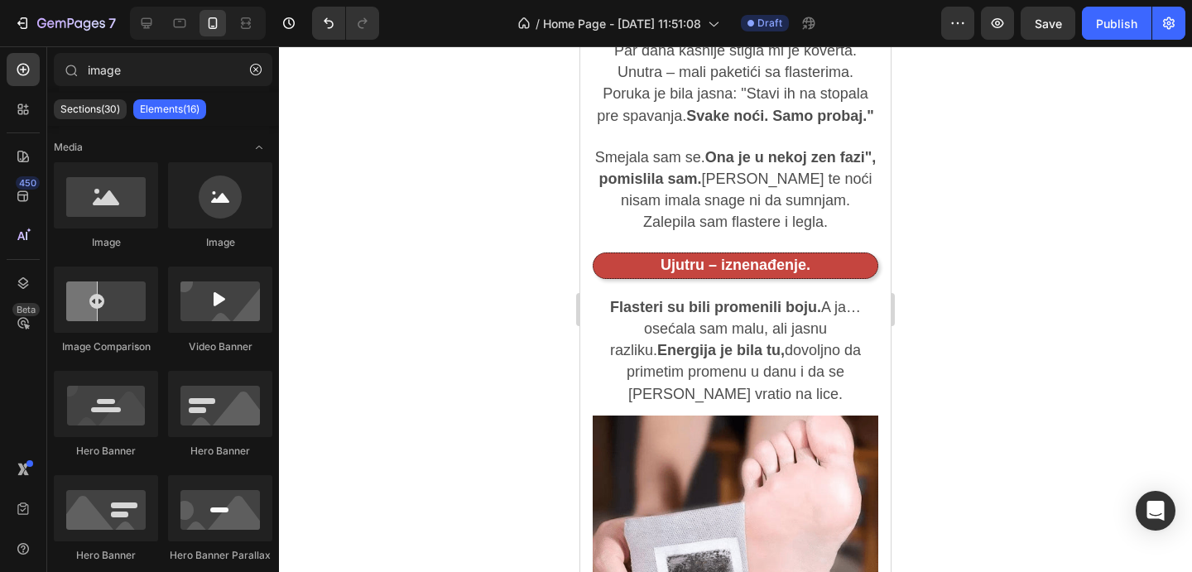
scroll to position [2271, 0]
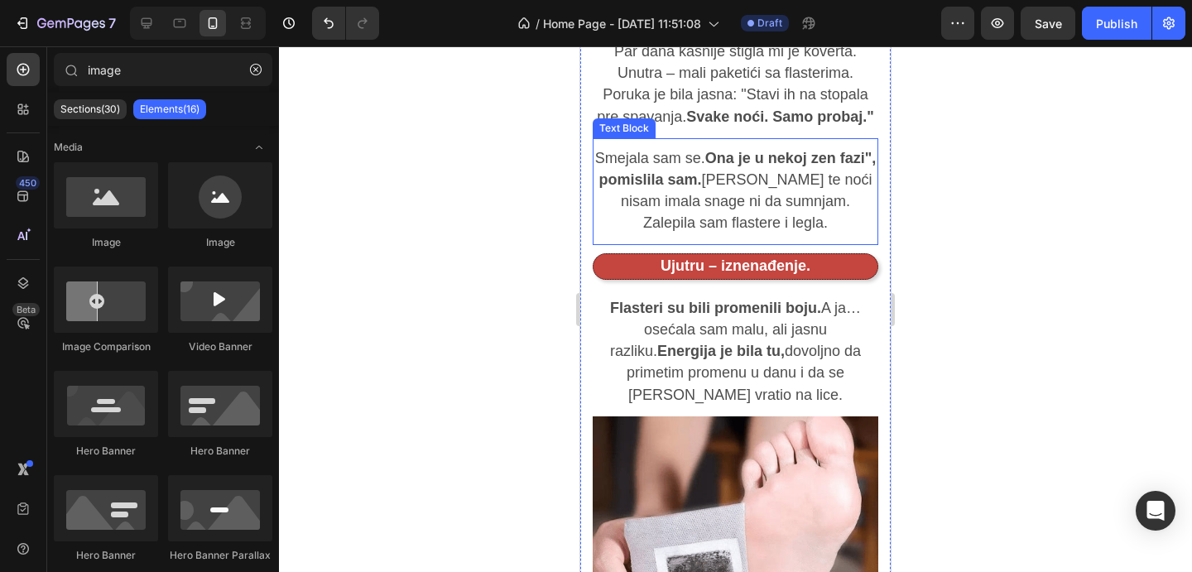
click at [727, 150] on strong "Ona je u nekoj zen fazi", pomislila sam." at bounding box center [737, 169] width 277 height 38
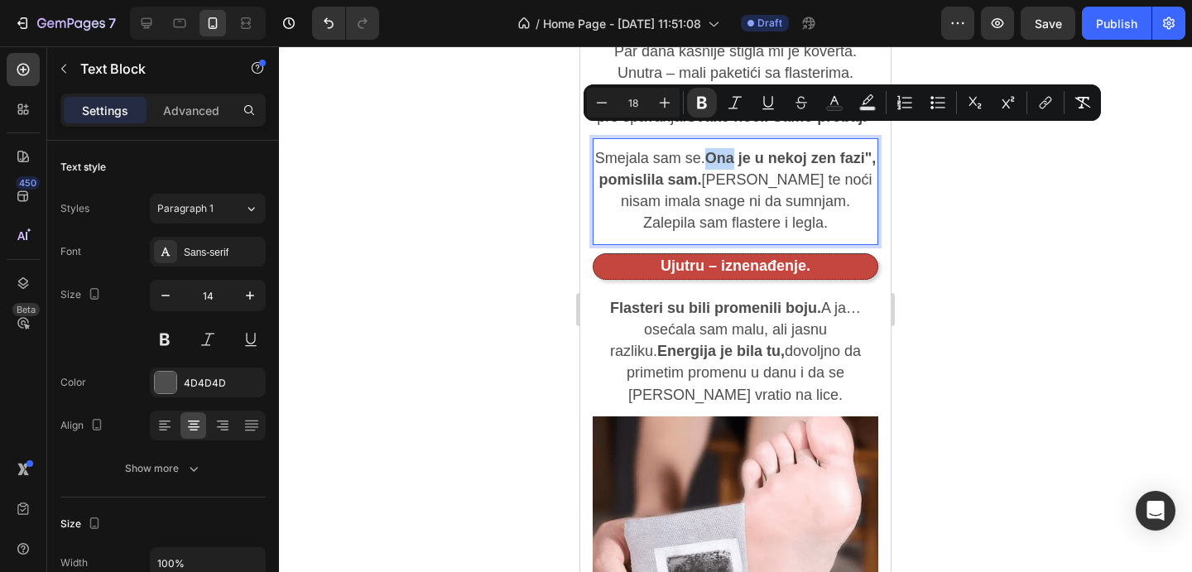
click at [727, 150] on strong "Ona je u nekoj zen fazi", pomislila sam." at bounding box center [737, 169] width 277 height 38
click at [725, 150] on span "Smejala sam se. " Ona je u nekoj zen fazi", pomislila sam. Ali te noći nisam im…" at bounding box center [736, 191] width 282 height 82
click at [702, 104] on icon "Editor contextual toolbar" at bounding box center [702, 102] width 17 height 17
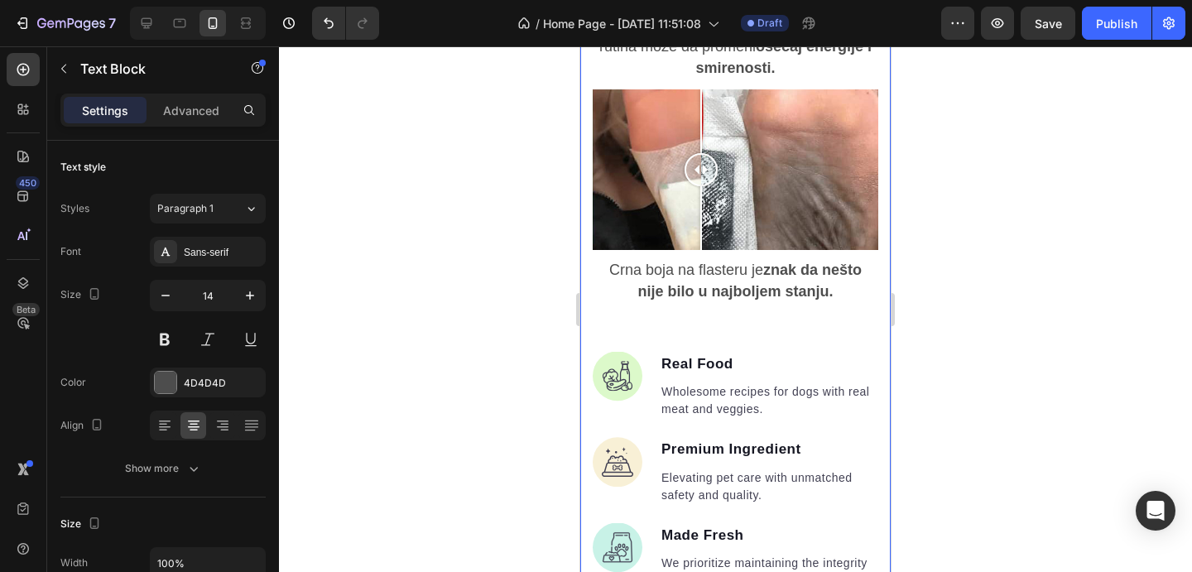
scroll to position [2986, 0]
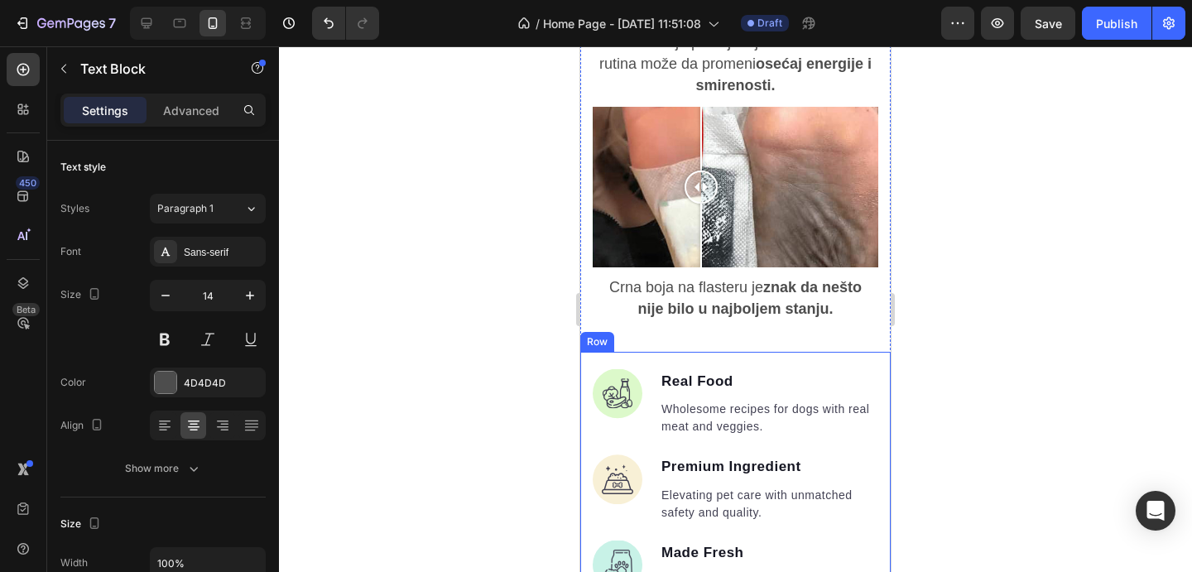
click at [789, 352] on div "Image Real Food Text block Wholesome recipes for dogs with real meat and veggie…" at bounding box center [735, 523] width 311 height 343
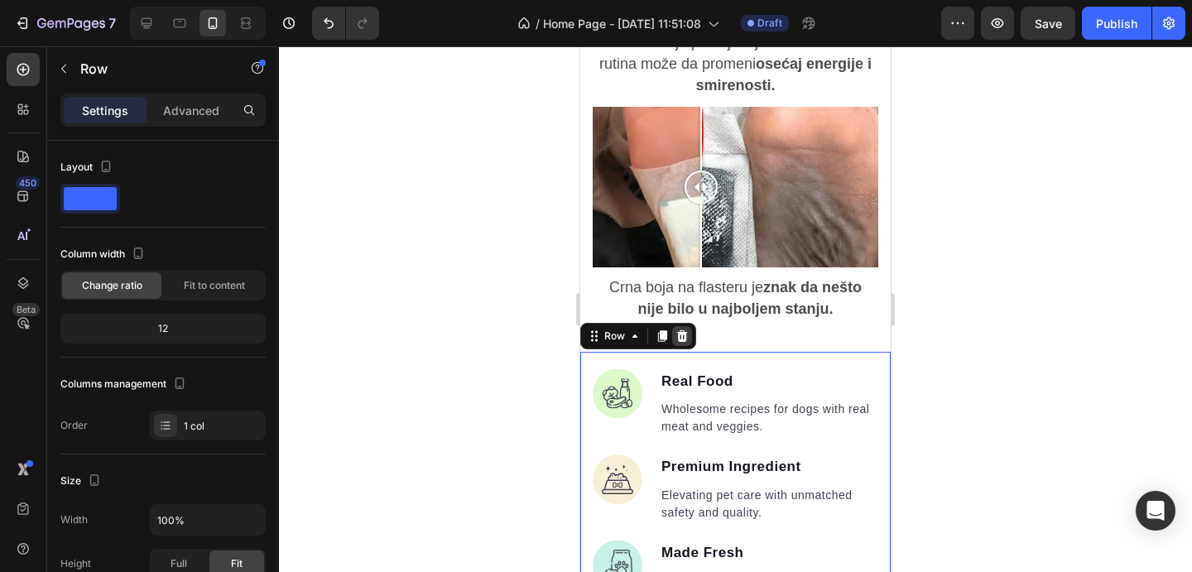
click at [683, 330] on icon at bounding box center [682, 336] width 13 height 13
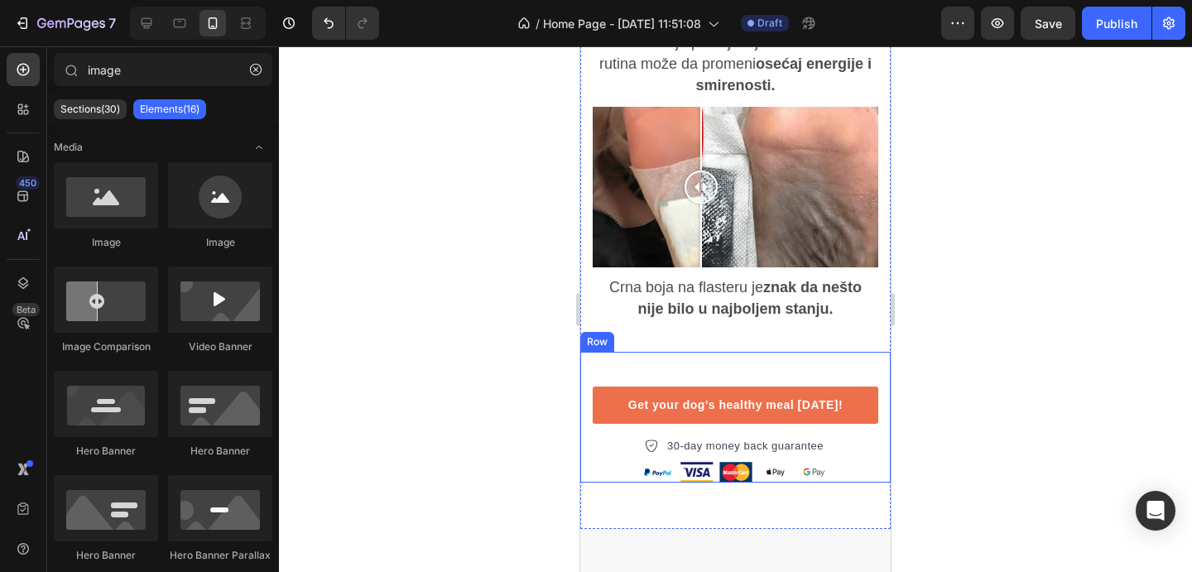
scroll to position [3008, 0]
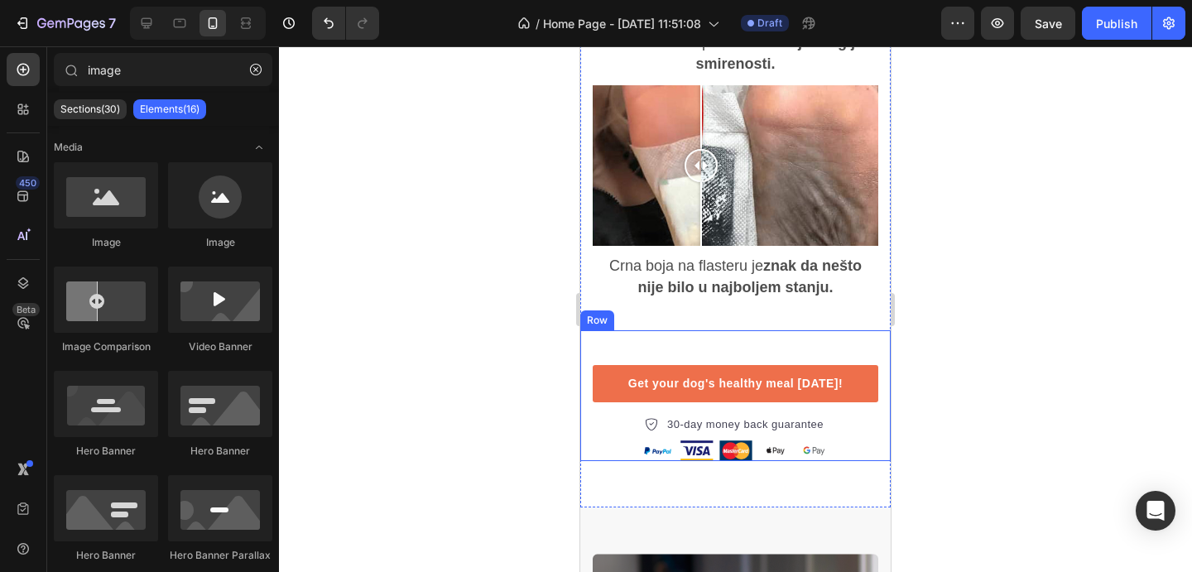
click at [753, 330] on div "Get your dog's healthy meal today! Button 30-day money back guarantee Item list…" at bounding box center [735, 395] width 311 height 131
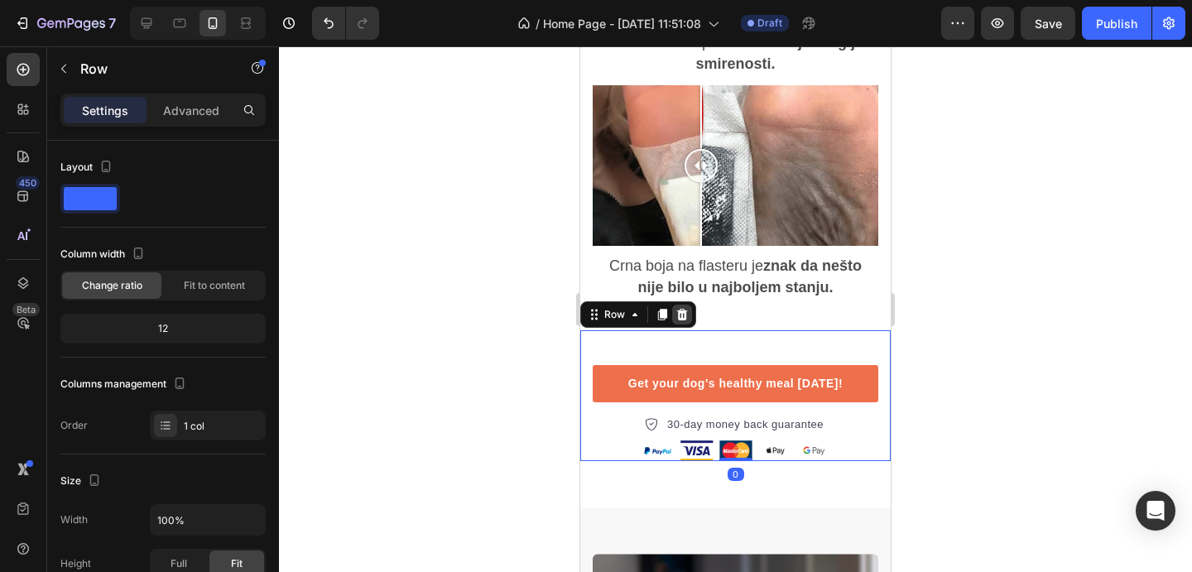
click at [686, 308] on icon at bounding box center [682, 314] width 13 height 13
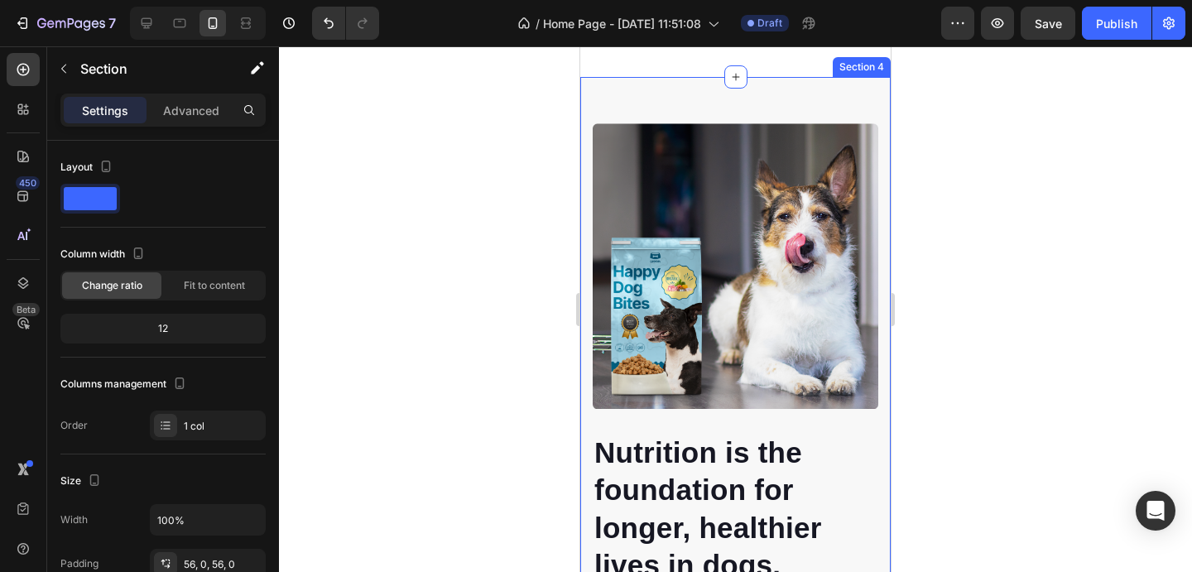
scroll to position [3353, 0]
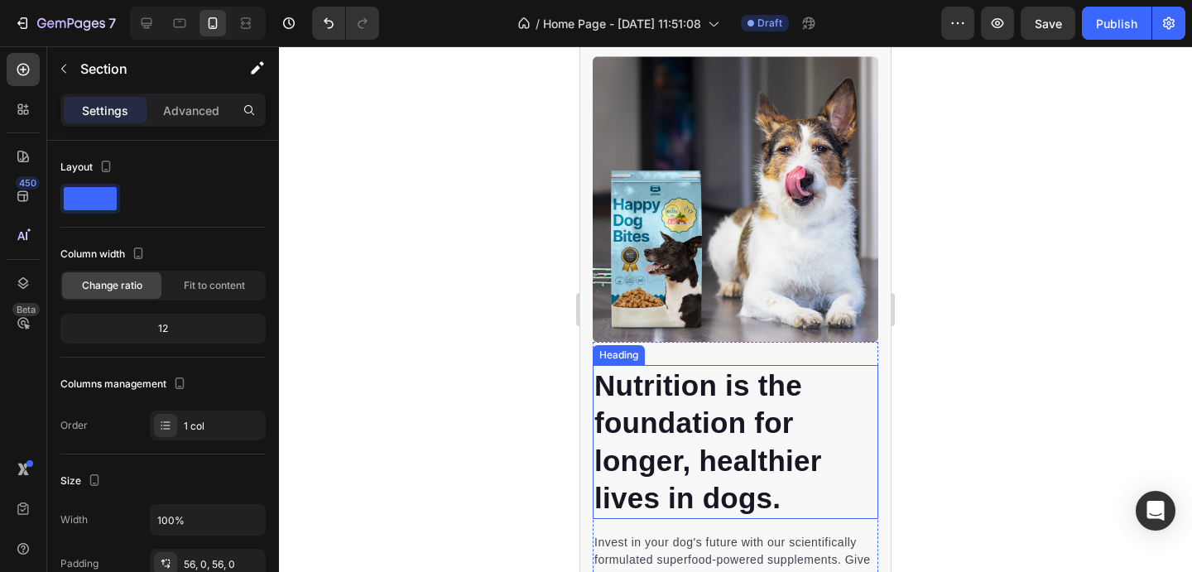
click at [752, 444] on p "Nutrition is the foundation for longer, healthier lives in dogs." at bounding box center [736, 442] width 282 height 151
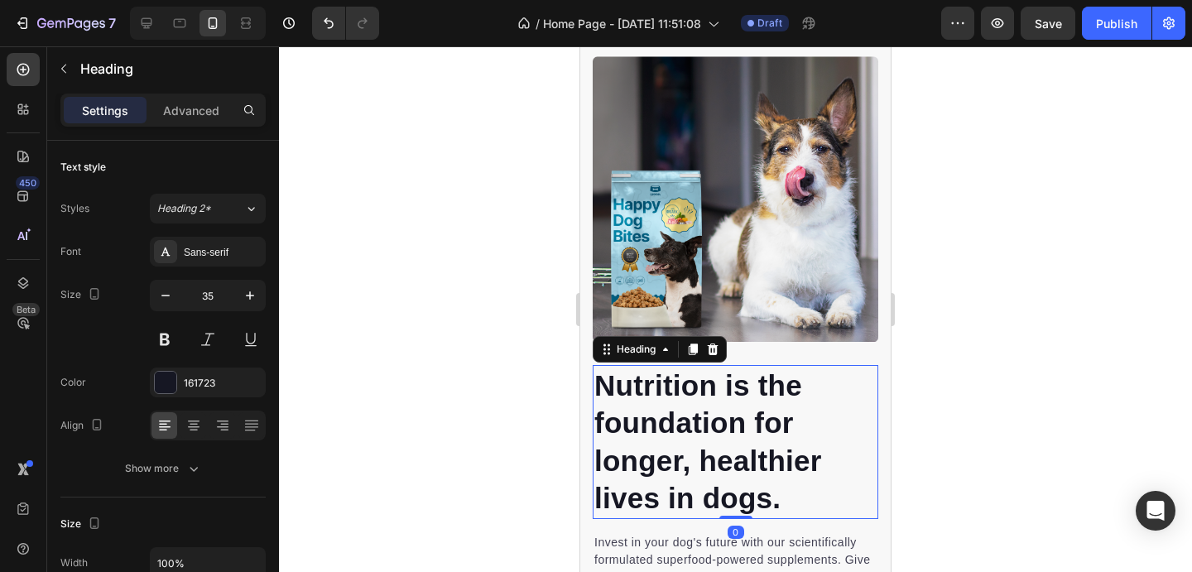
click at [752, 444] on p "Nutrition is the foundation for longer, healthier lives in dogs." at bounding box center [736, 442] width 282 height 151
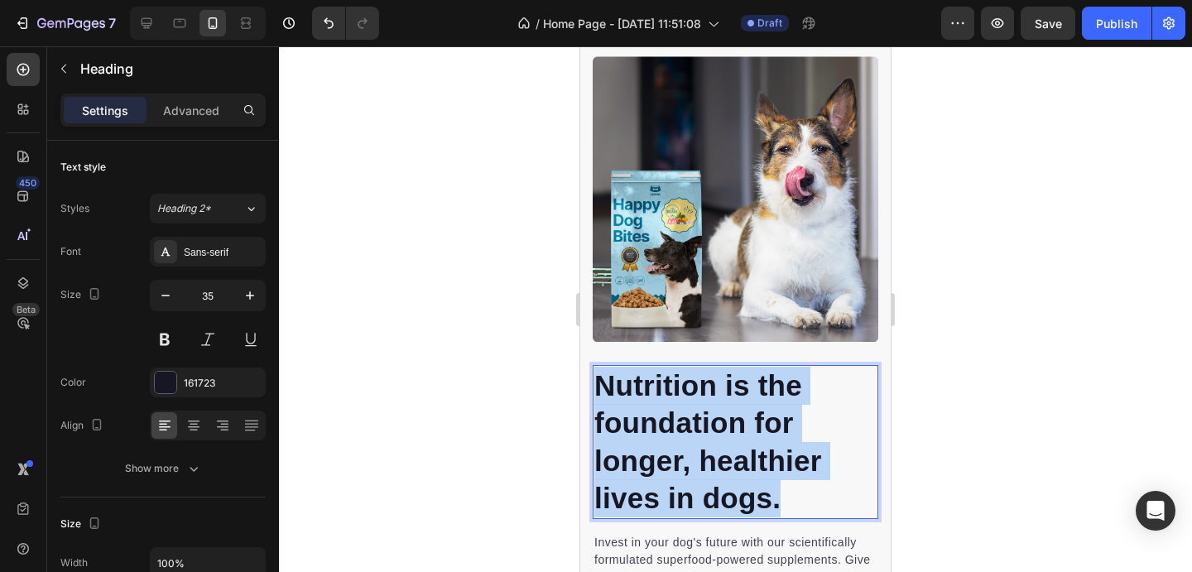
click at [752, 444] on p "Nutrition is the foundation for longer, healthier lives in dogs." at bounding box center [736, 442] width 282 height 151
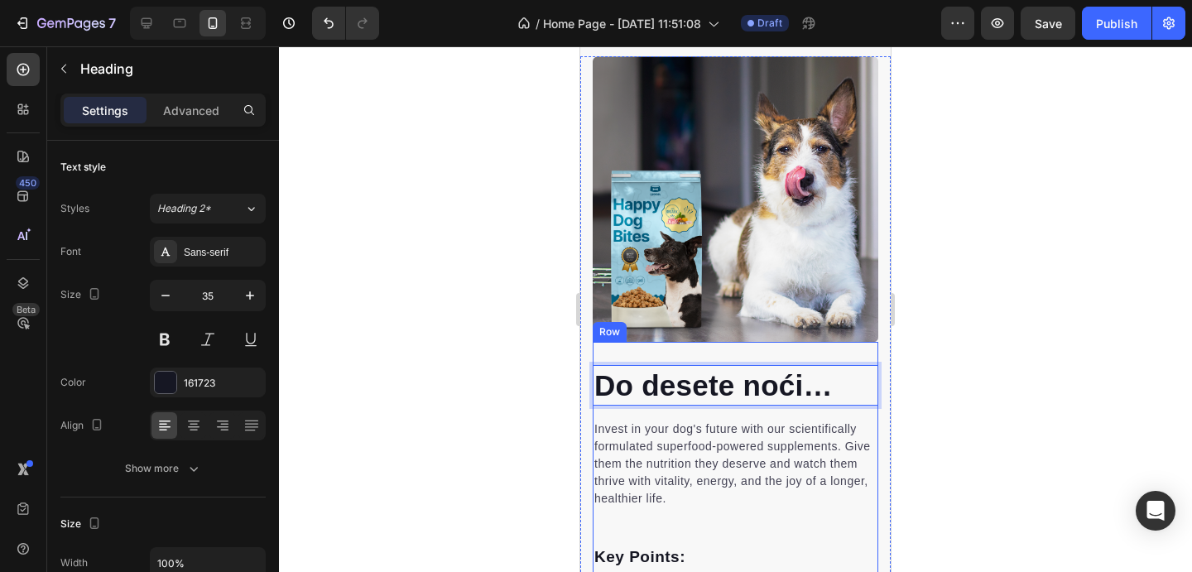
scroll to position [3344, 0]
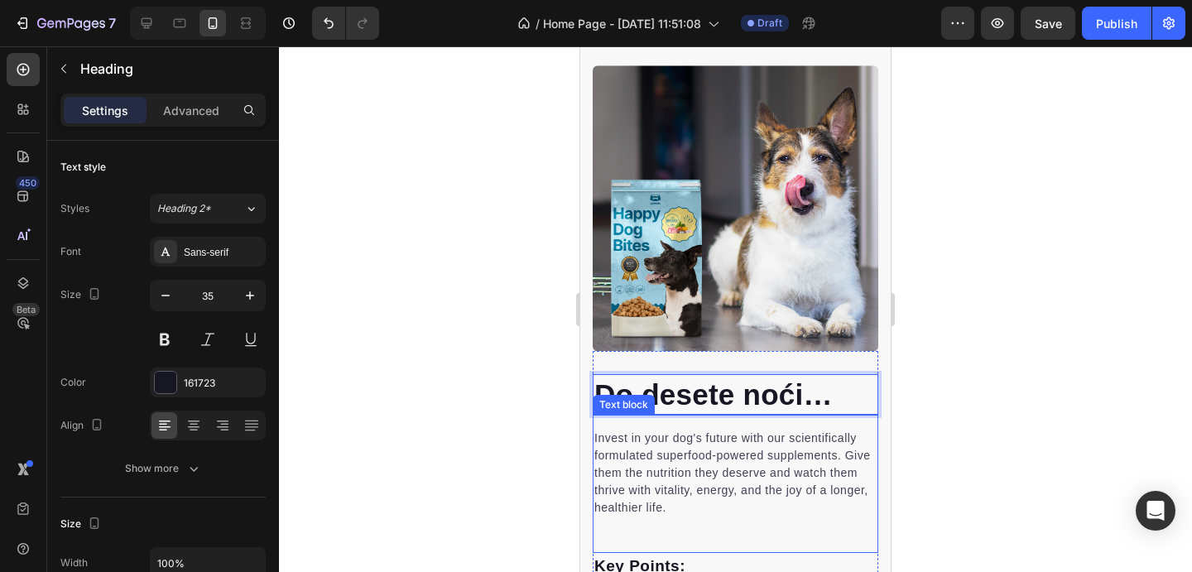
click at [787, 432] on p "Invest in your dog's future with our scientifically formulated superfood-powere…" at bounding box center [736, 473] width 282 height 87
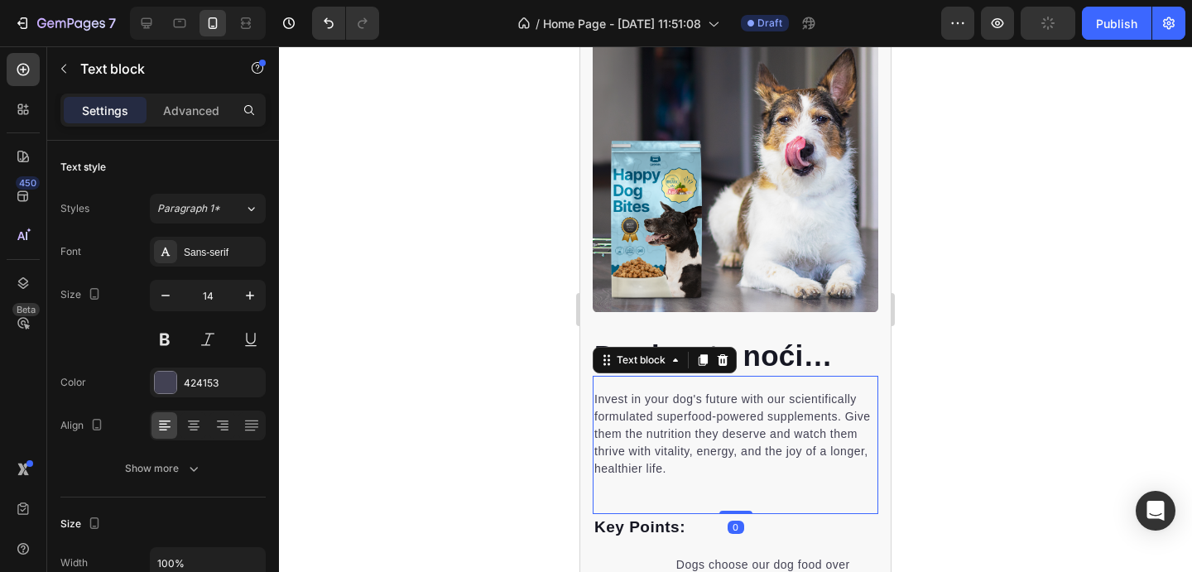
scroll to position [3394, 0]
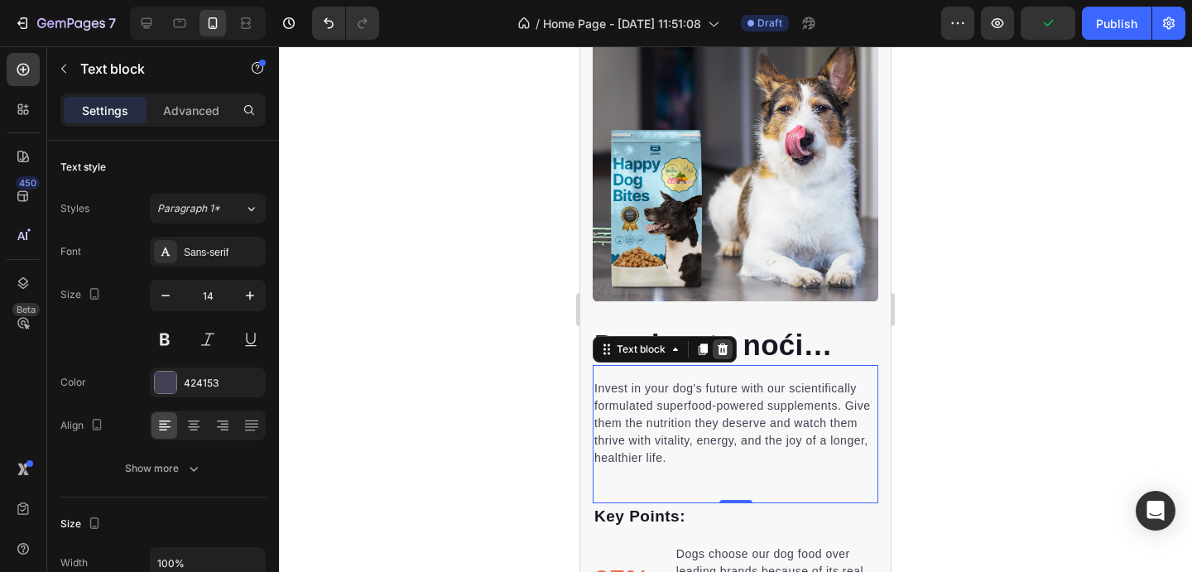
click at [729, 351] on icon at bounding box center [722, 349] width 13 height 13
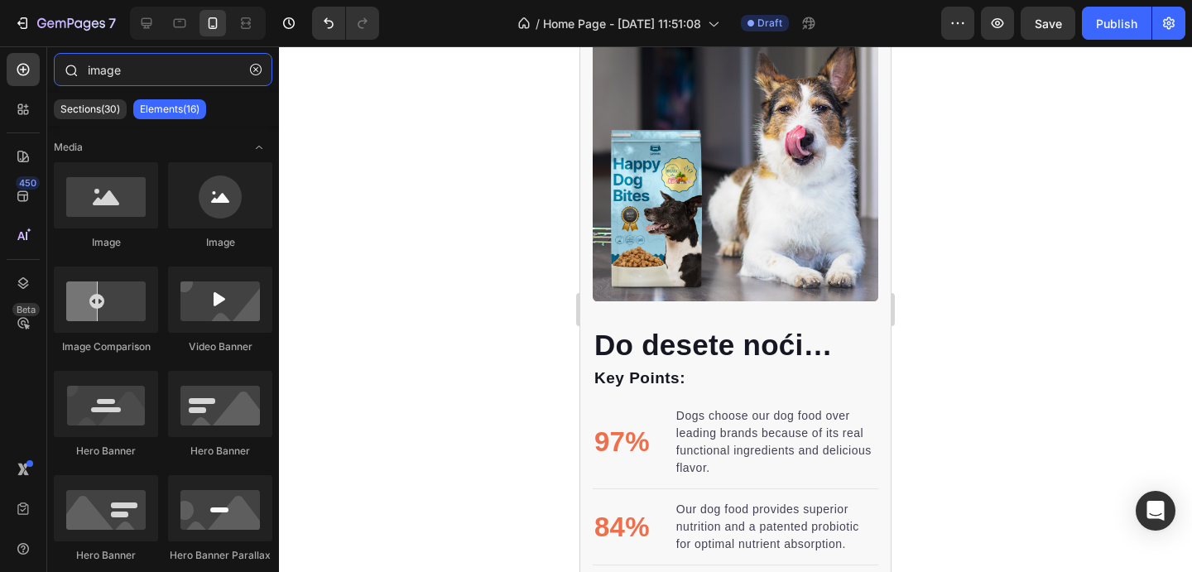
click at [111, 79] on input "image" at bounding box center [163, 69] width 219 height 33
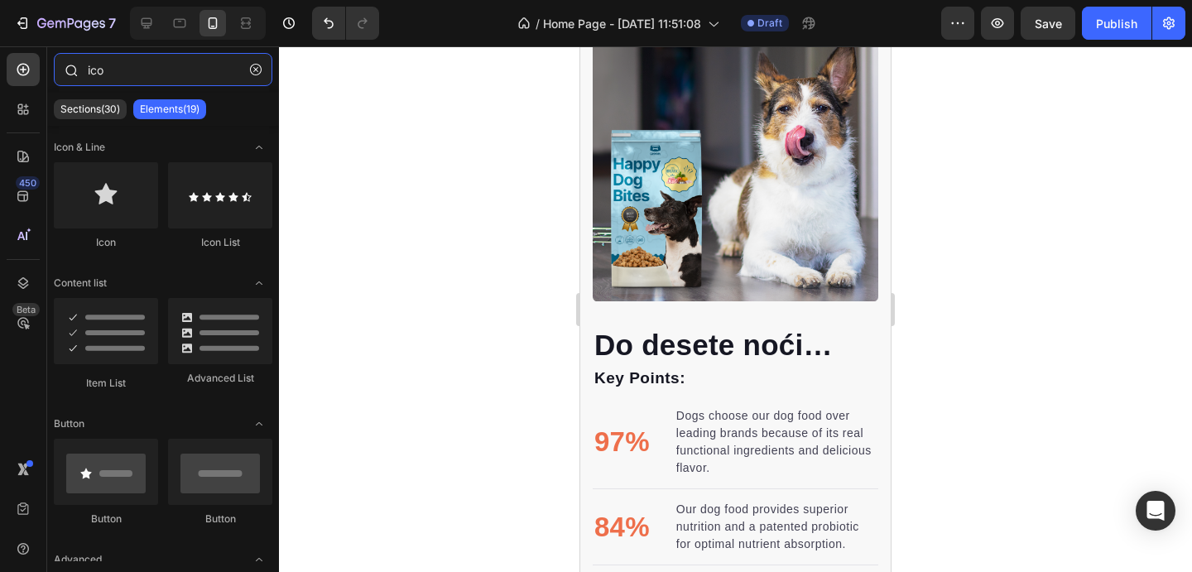
type input "icon"
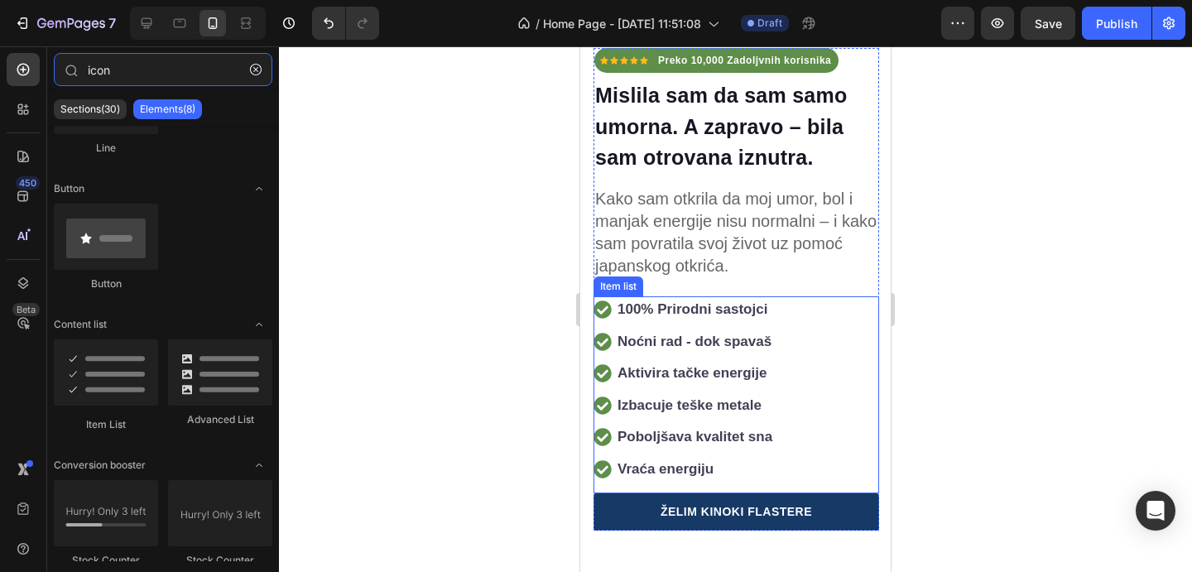
scroll to position [339, 0]
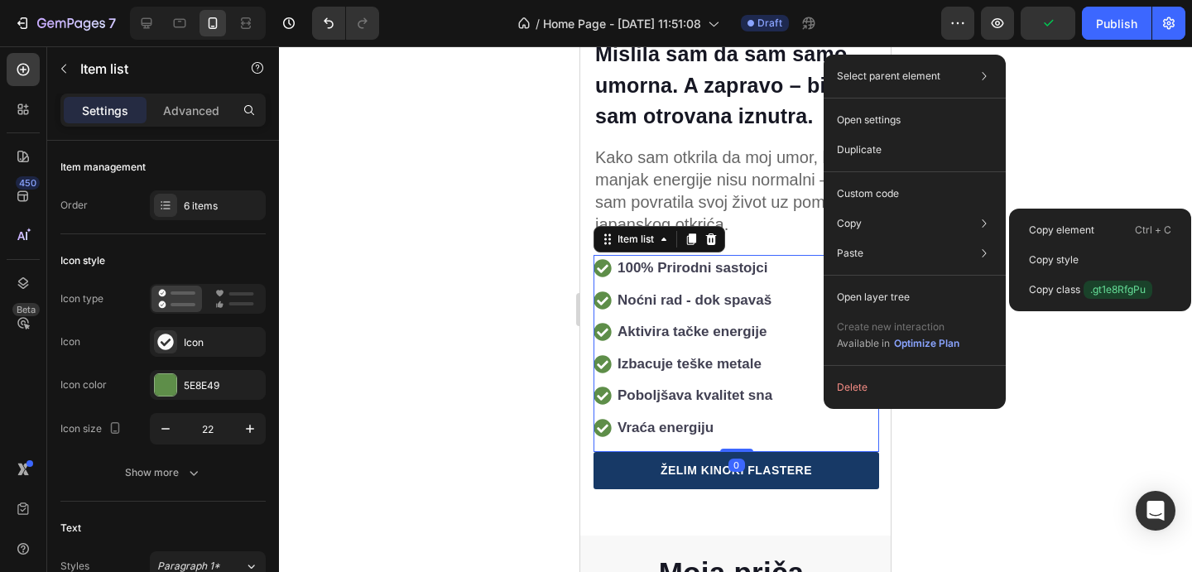
click at [1045, 245] on div "Copy element Ctrl + C" at bounding box center [1100, 260] width 169 height 30
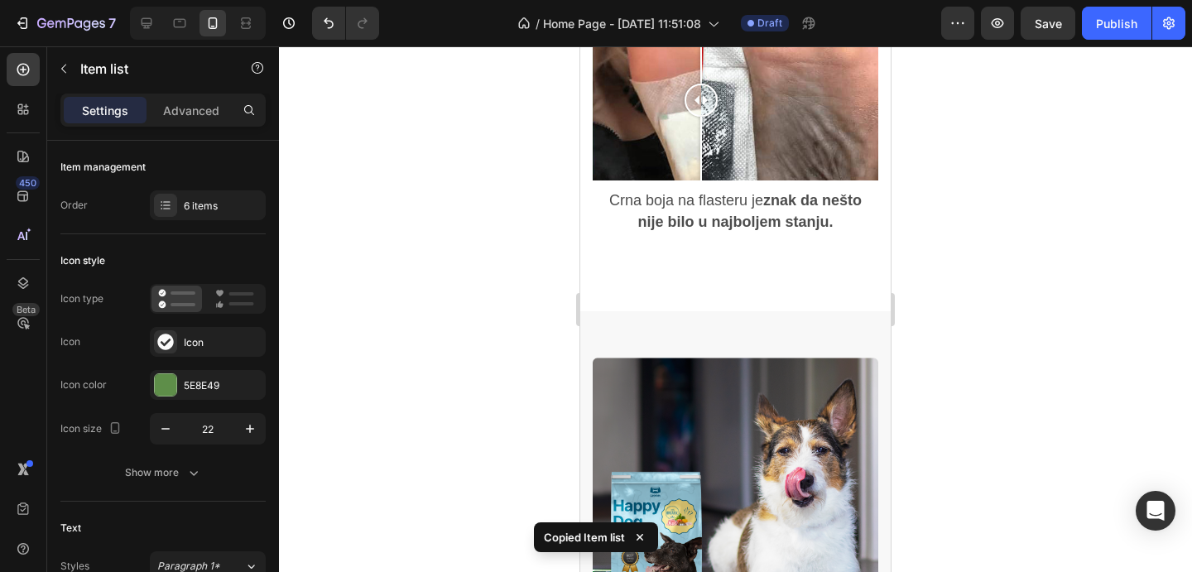
scroll to position [3075, 0]
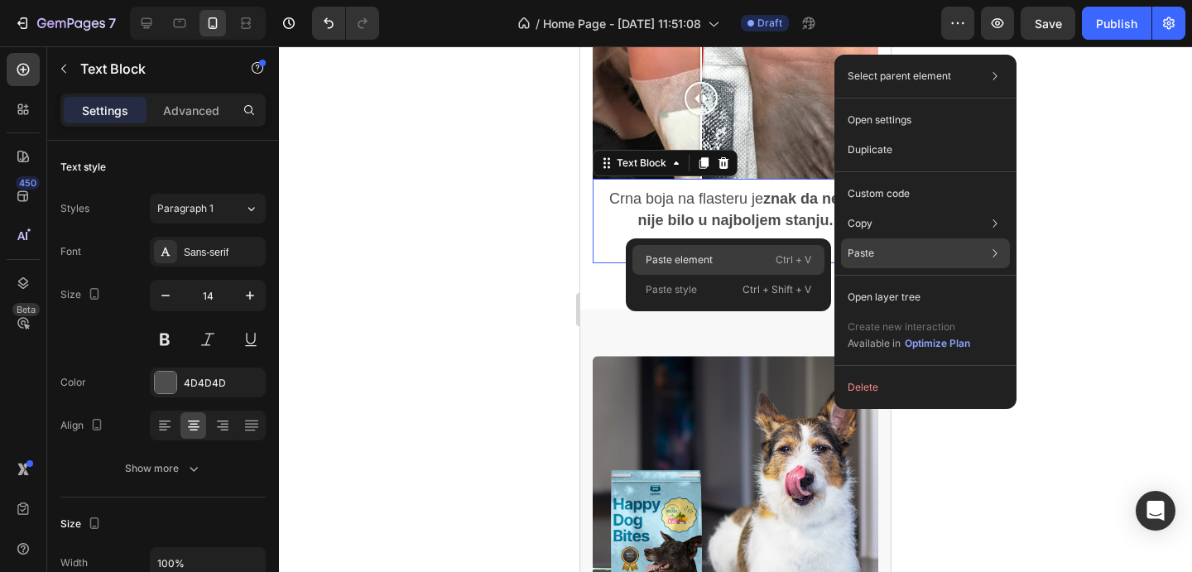
click at [800, 258] on p "Ctrl + V" at bounding box center [794, 260] width 36 height 17
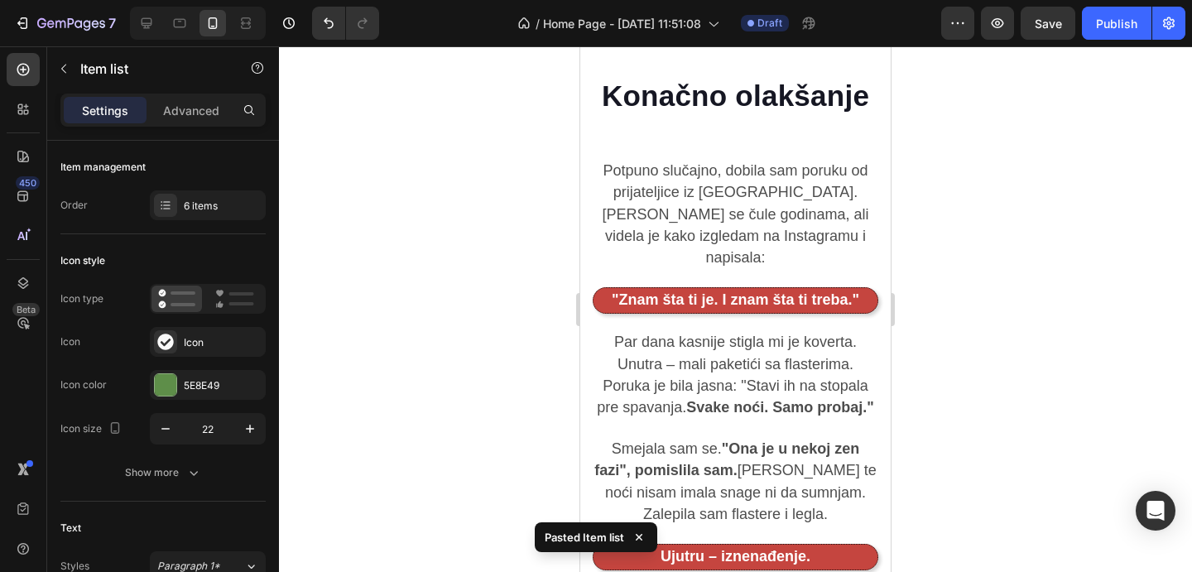
scroll to position [1788, 0]
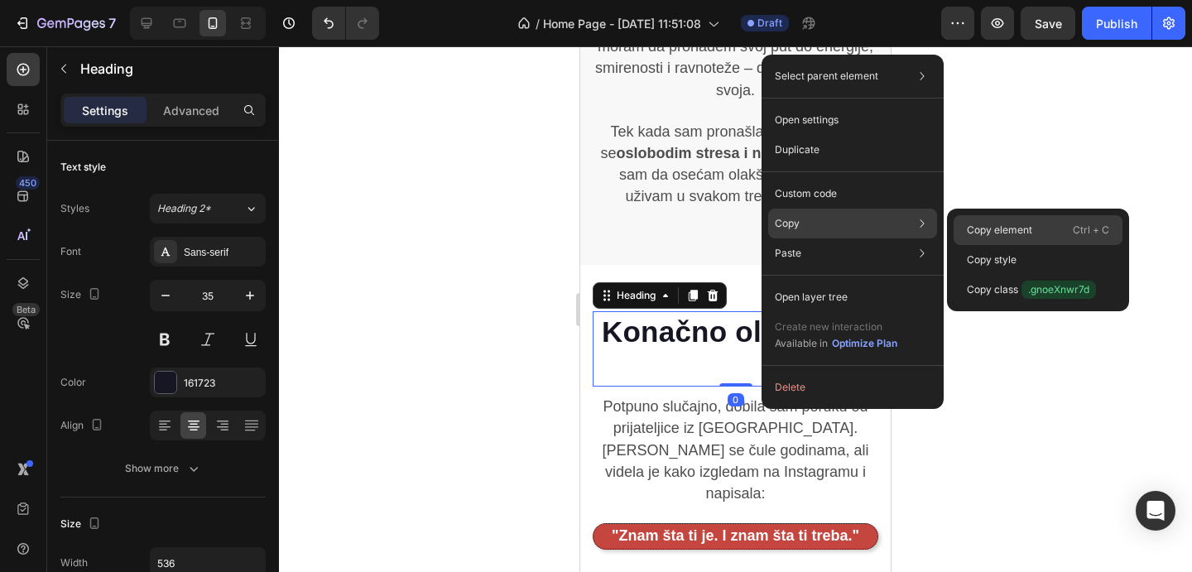
click at [971, 226] on p "Copy element" at bounding box center [999, 230] width 65 height 15
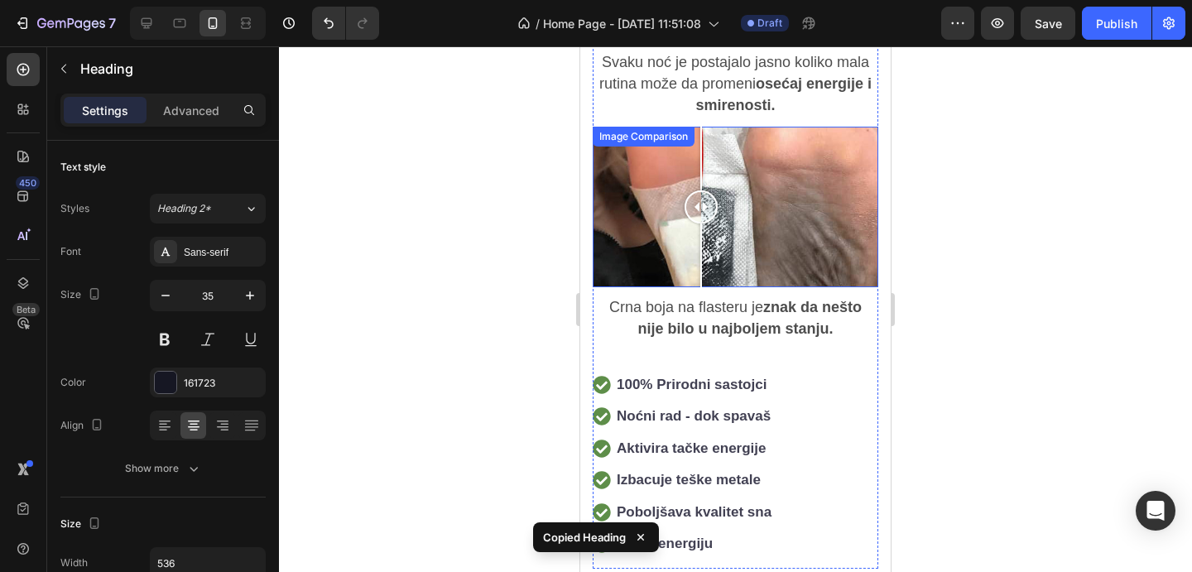
scroll to position [3008, 0]
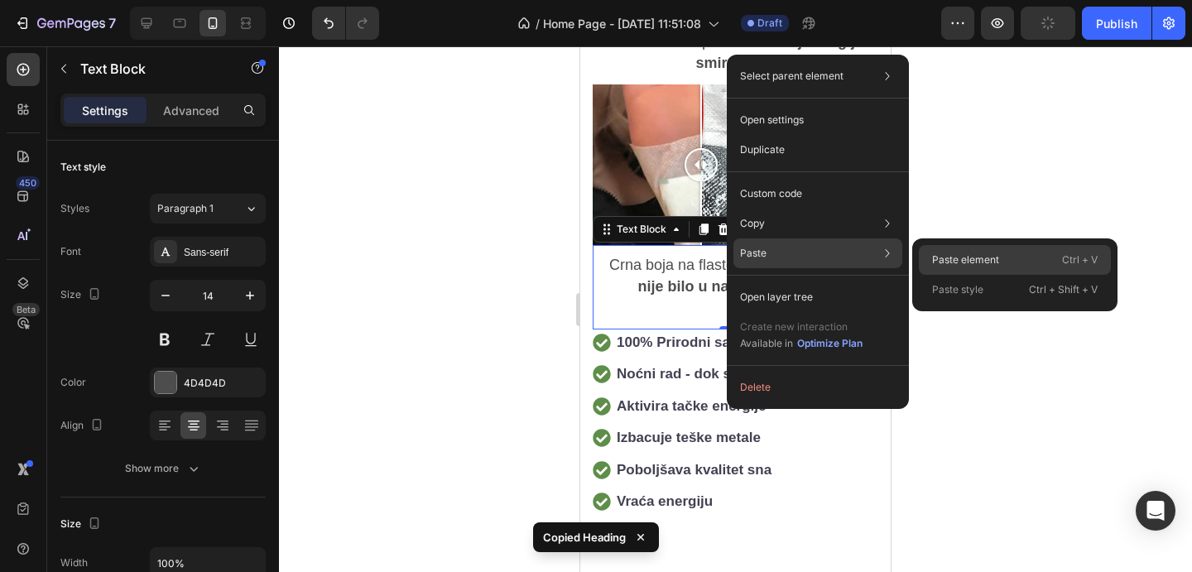
click at [969, 257] on p "Paste element" at bounding box center [965, 260] width 67 height 15
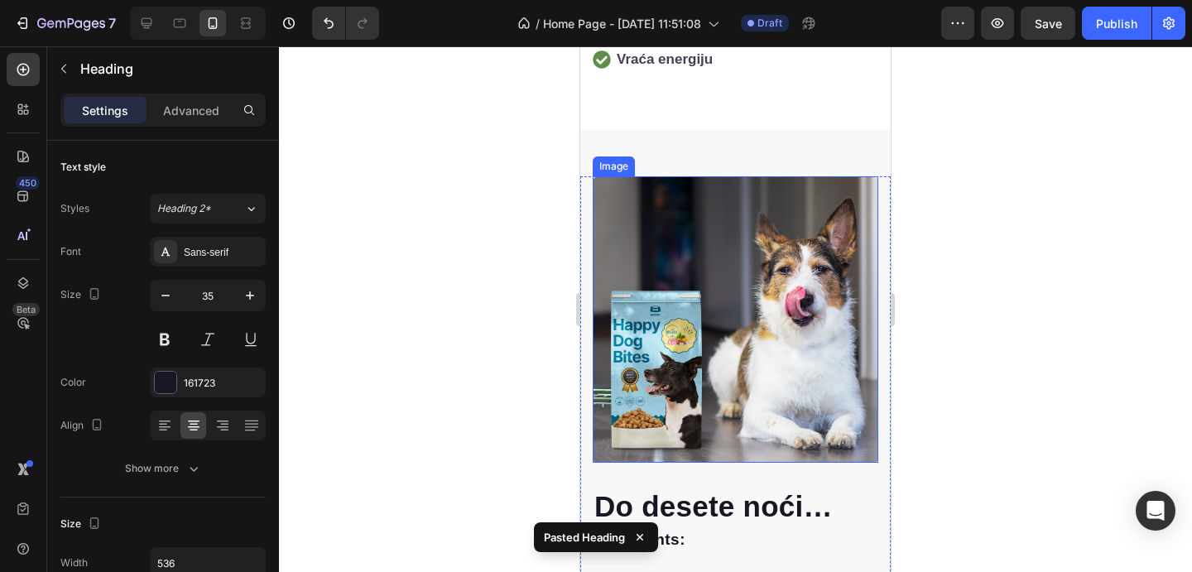
scroll to position [3642, 0]
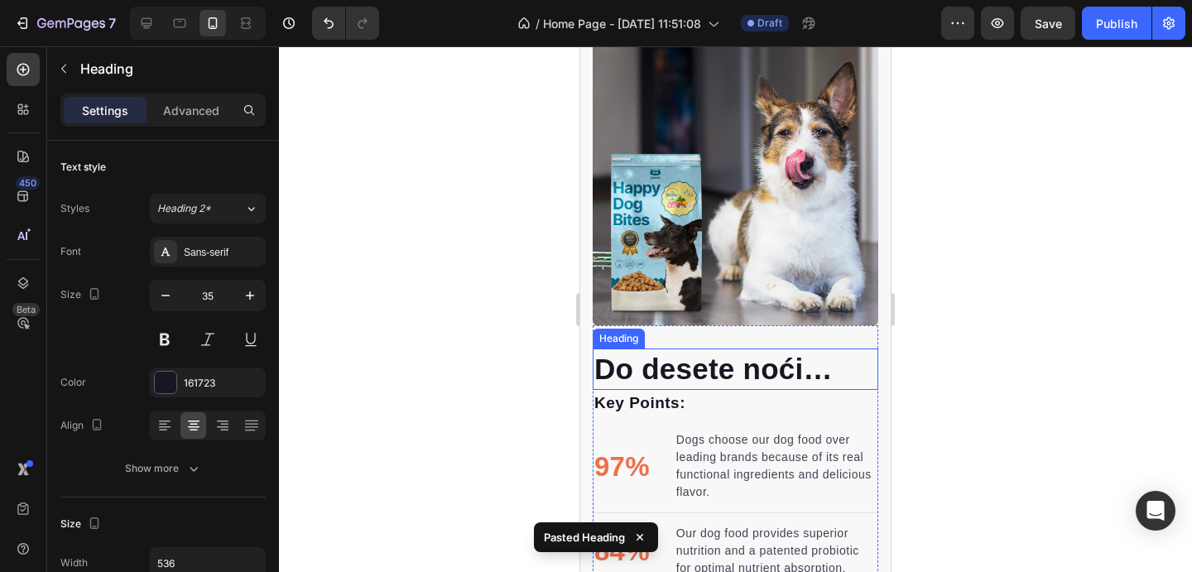
click at [760, 367] on h2 "Do desete noći…" at bounding box center [736, 369] width 286 height 41
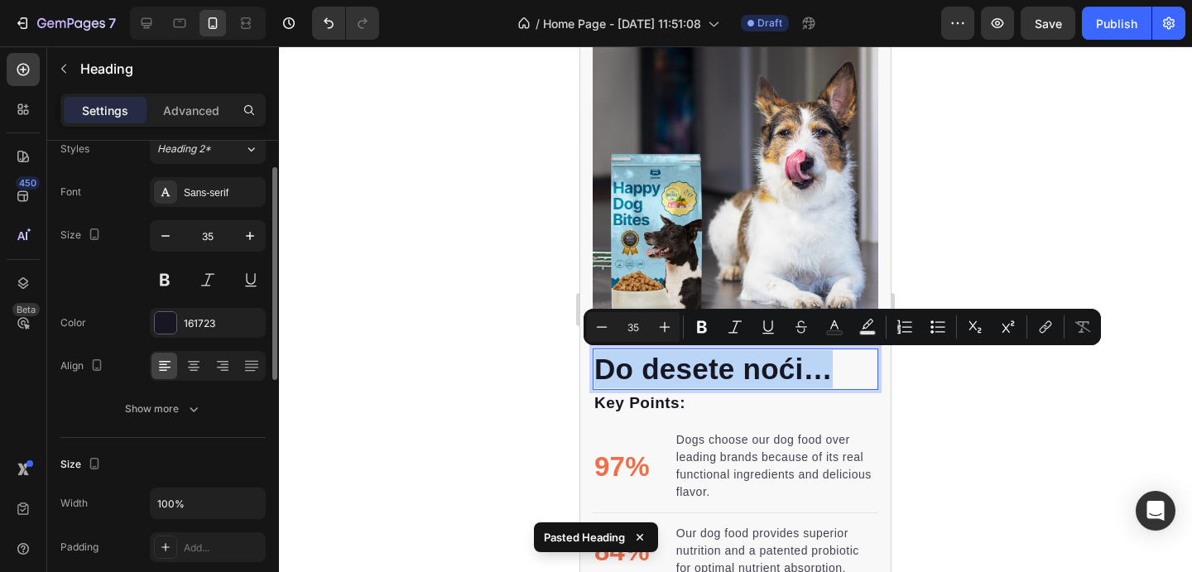
copy p "Do desete noći…"
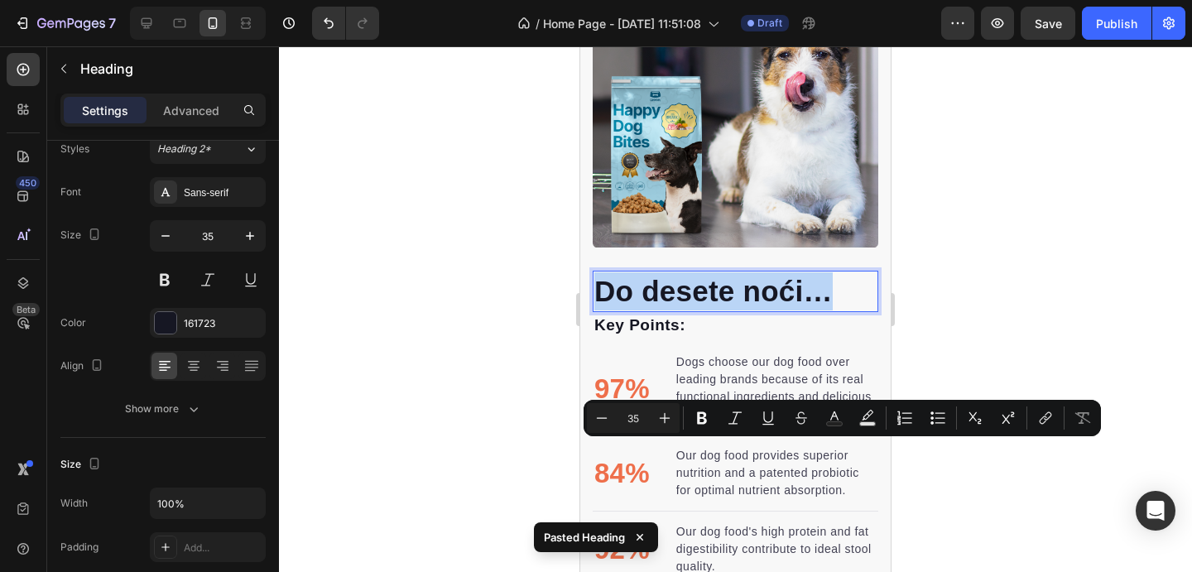
scroll to position [3218, 0]
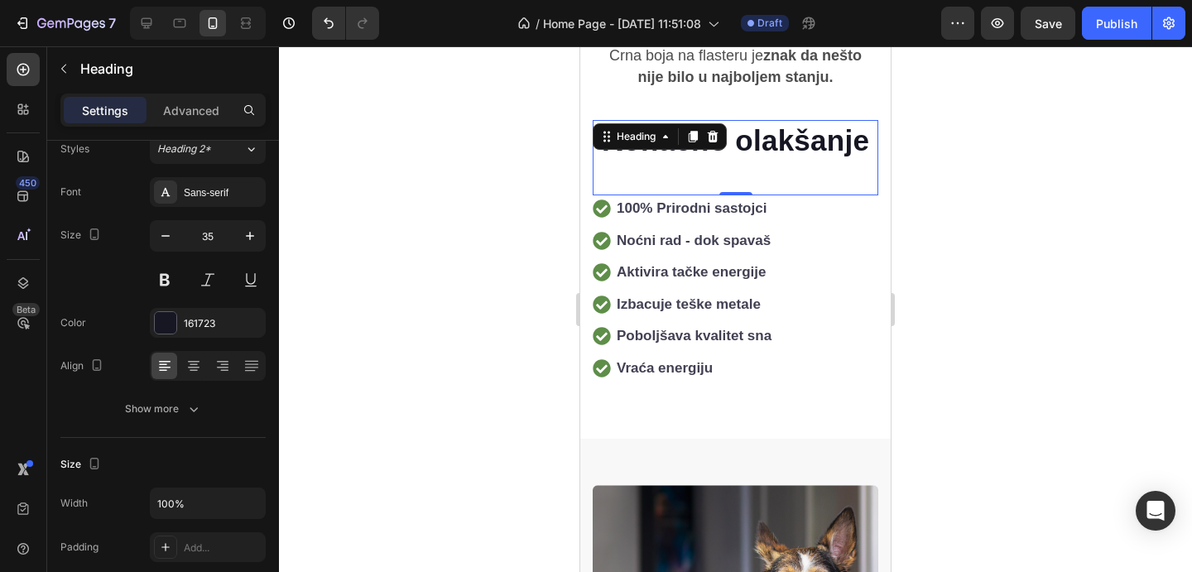
click at [723, 120] on div "Konačno olakšanje Heading 0" at bounding box center [736, 158] width 286 height 76
click at [723, 123] on div "Heading" at bounding box center [660, 136] width 134 height 26
click at [766, 120] on h2 "Konačno olakšanje" at bounding box center [736, 140] width 286 height 41
click at [766, 122] on p "Konačno olakšanje" at bounding box center [736, 141] width 282 height 38
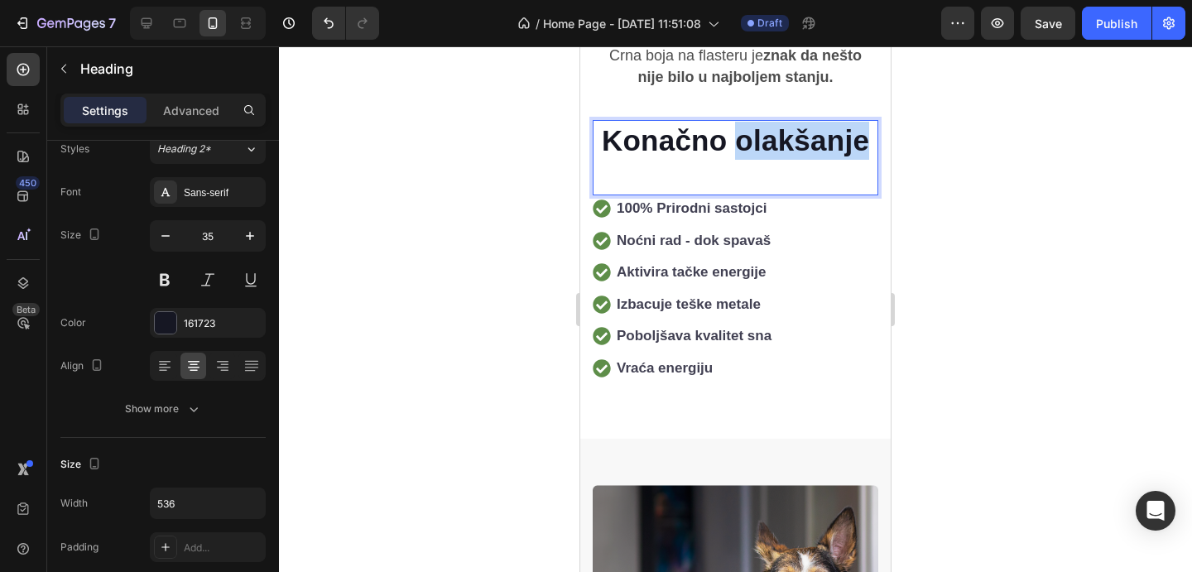
click at [766, 122] on p "Konačno olakšanje" at bounding box center [736, 141] width 282 height 38
click at [983, 204] on div at bounding box center [735, 309] width 913 height 526
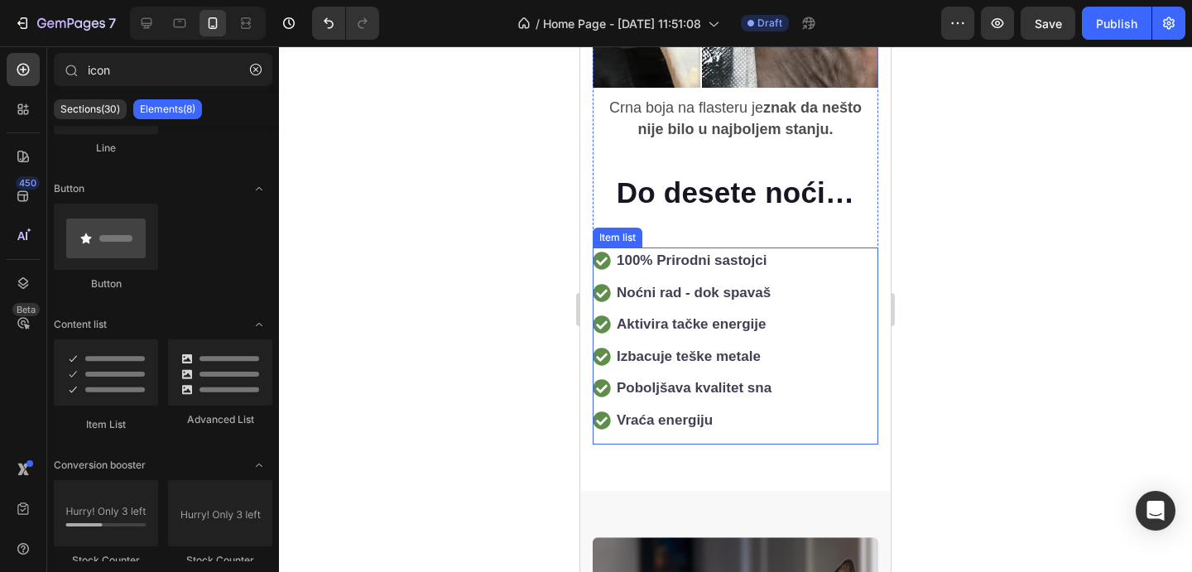
scroll to position [3201, 0]
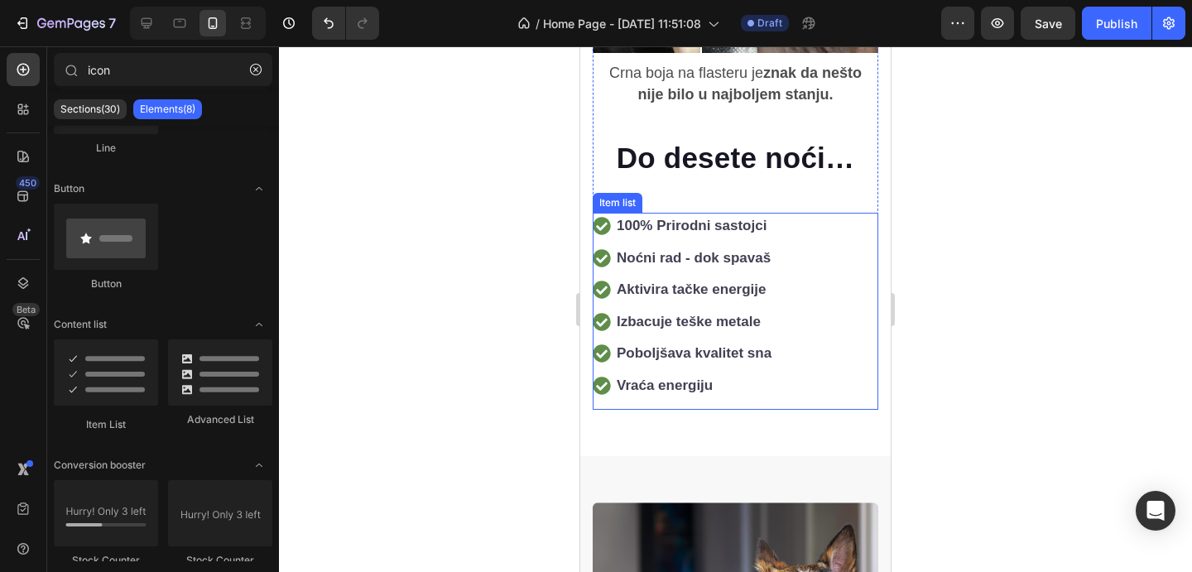
click at [749, 218] on strong "100% Prirodni sastojci" at bounding box center [692, 226] width 150 height 16
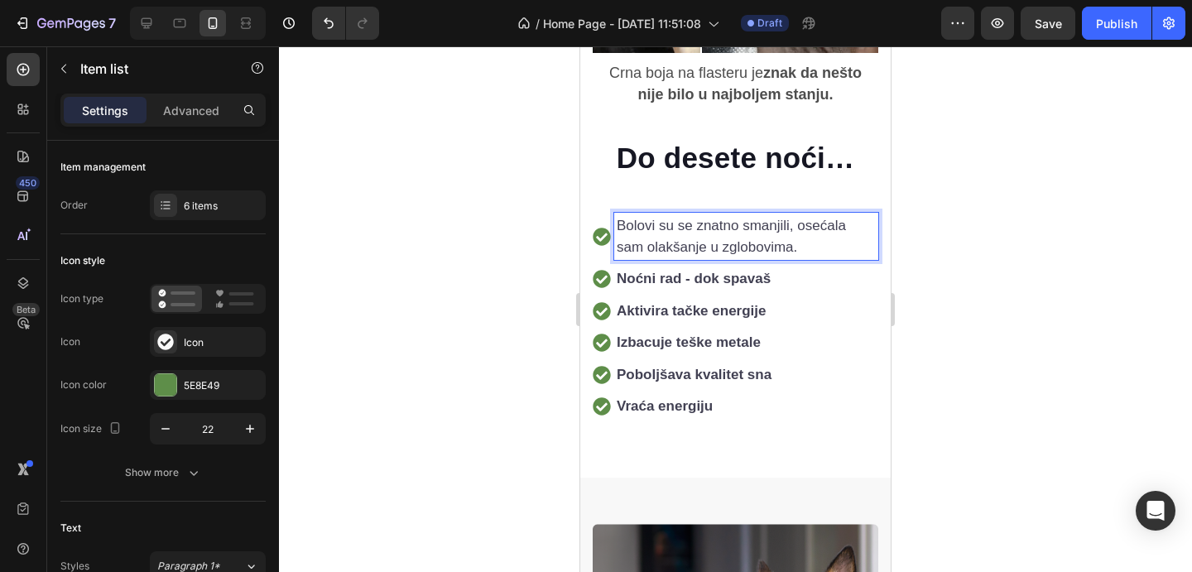
click at [1046, 270] on div at bounding box center [735, 309] width 913 height 526
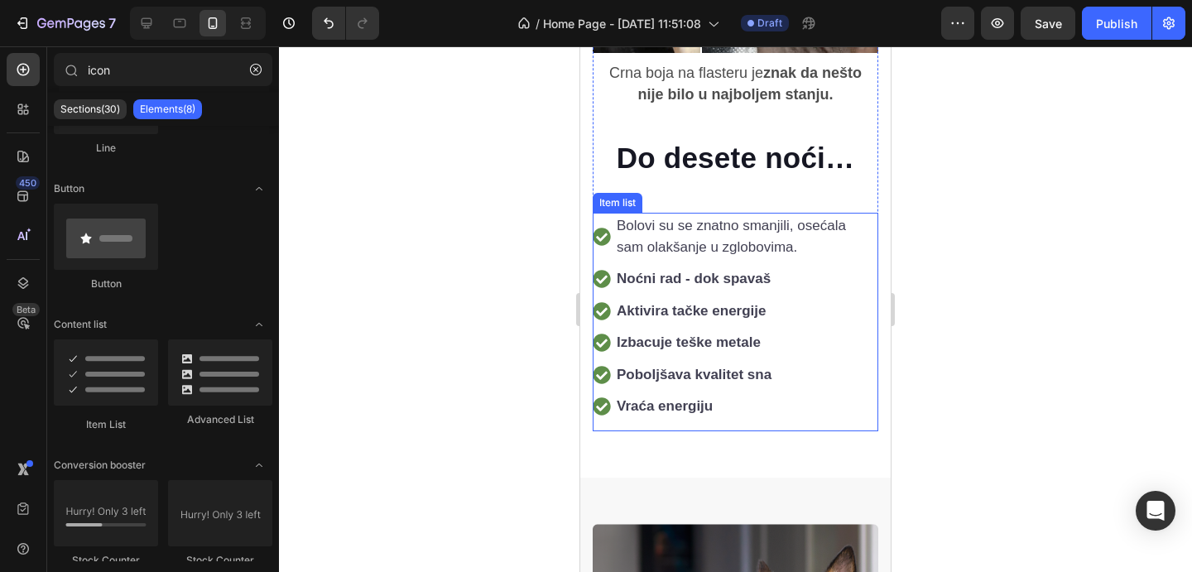
click at [715, 271] on strong "Noćni rad - dok spavaš" at bounding box center [694, 279] width 154 height 16
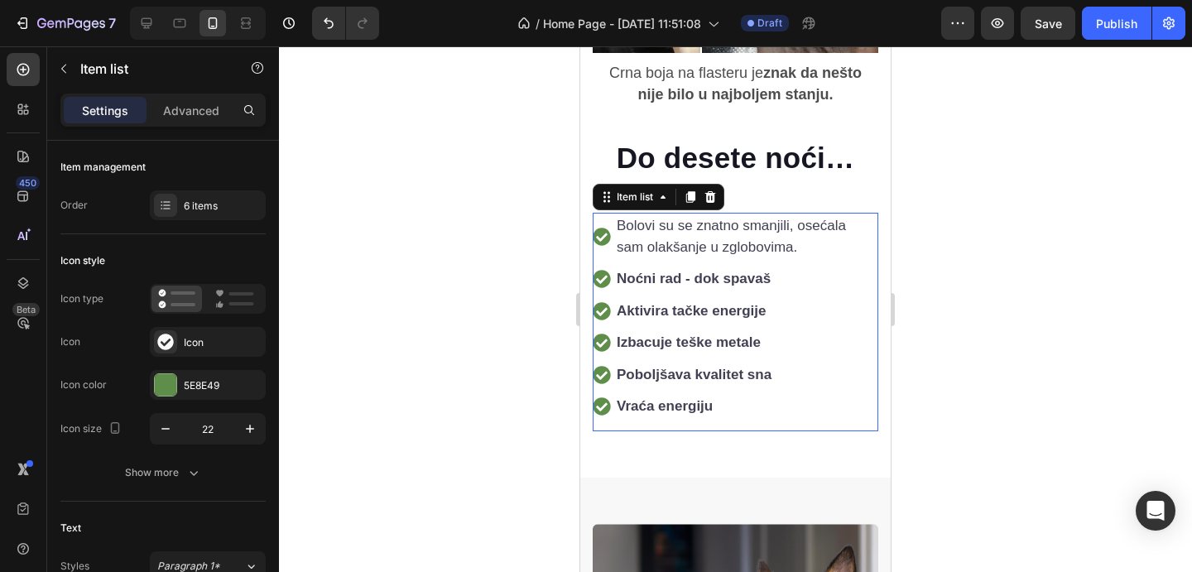
click at [715, 271] on strong "Noćni rad - dok spavaš" at bounding box center [694, 279] width 154 height 16
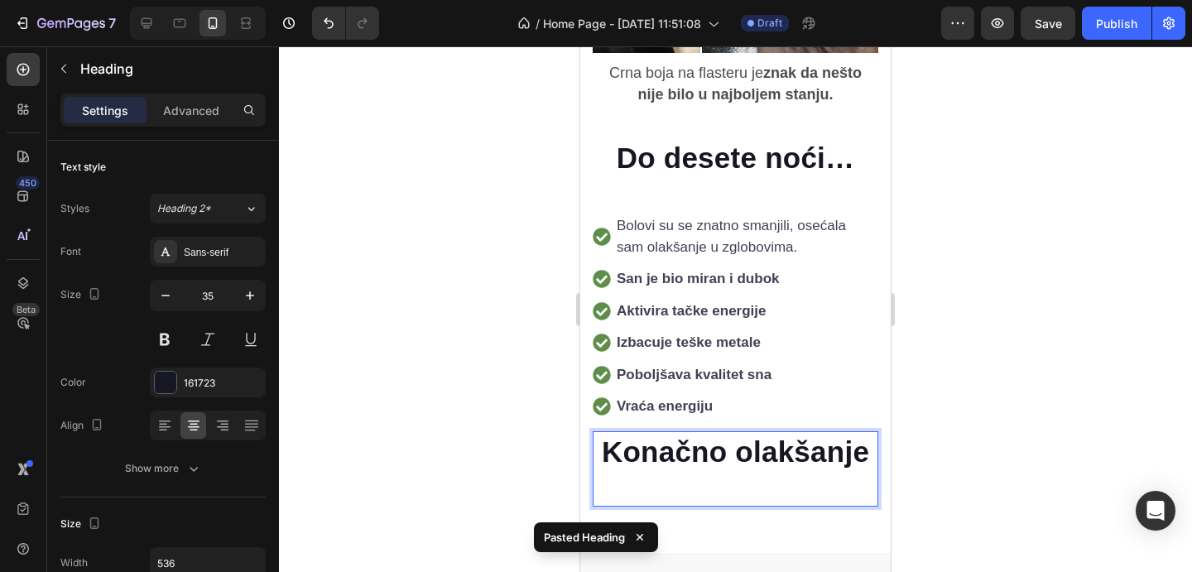
click at [715, 271] on strong "San je bio miran i dubok" at bounding box center [698, 279] width 162 height 16
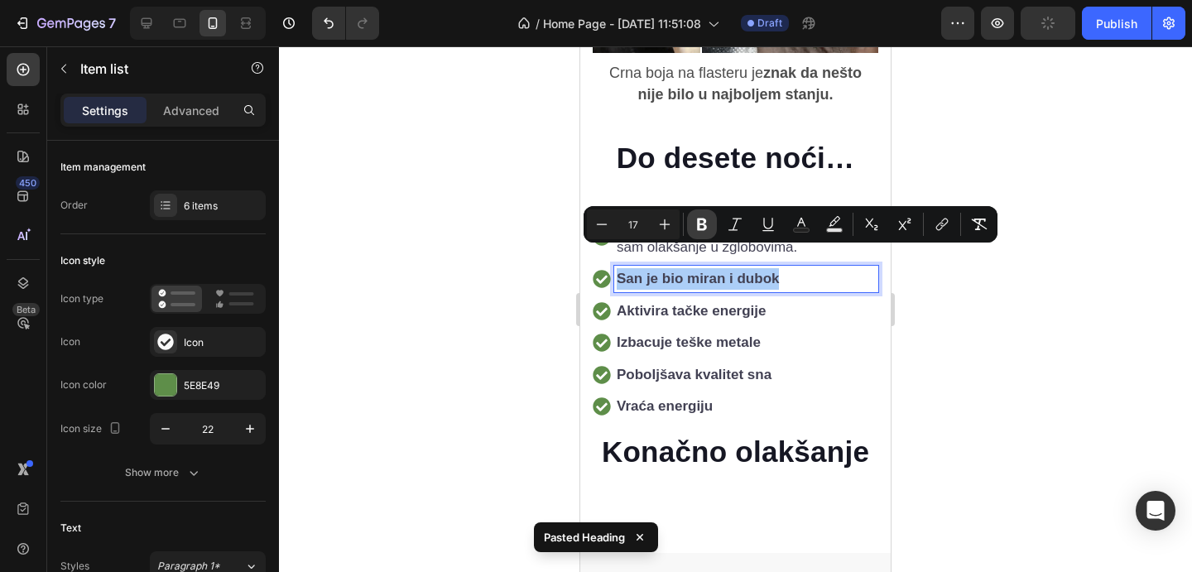
click at [694, 222] on icon "Editor contextual toolbar" at bounding box center [702, 224] width 17 height 17
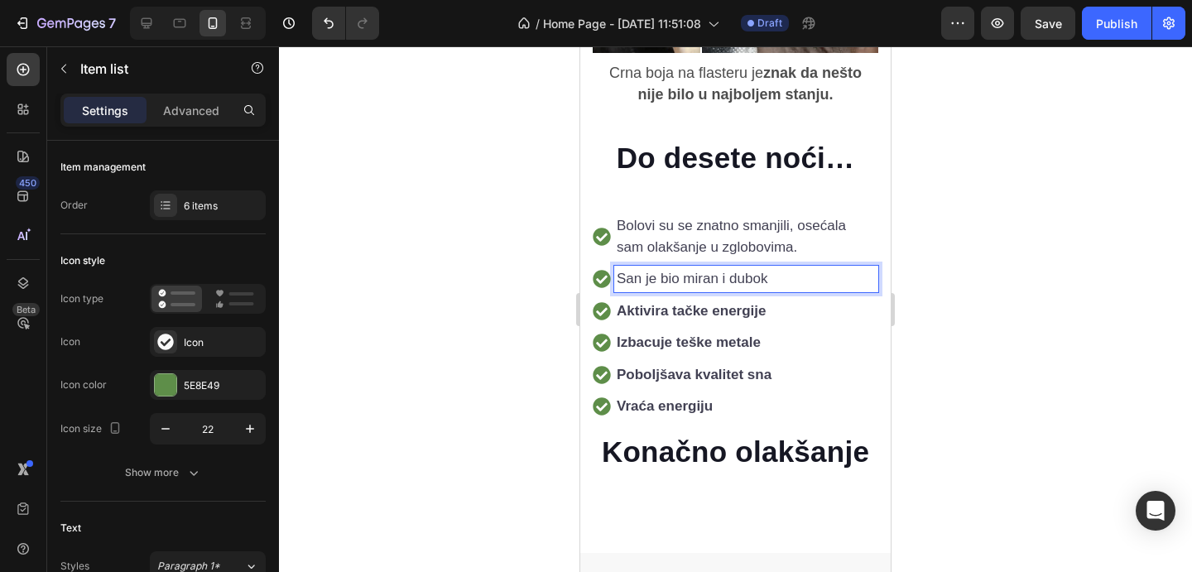
click at [732, 303] on strong "Aktivira tačke energije" at bounding box center [691, 311] width 149 height 16
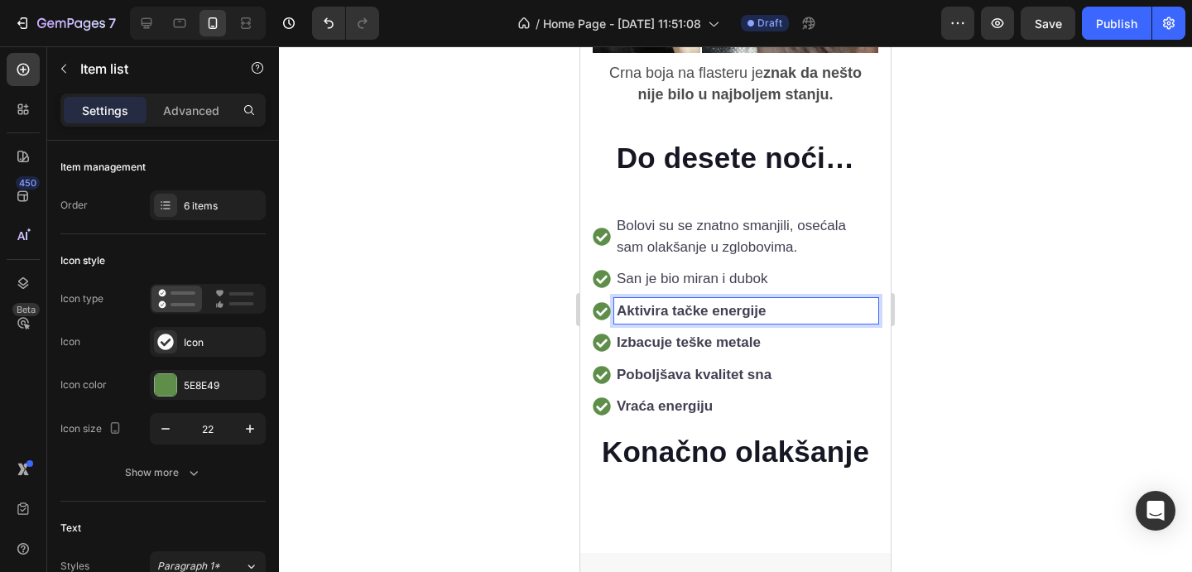
click at [732, 303] on strong "Aktivira tačke energije" at bounding box center [691, 311] width 149 height 16
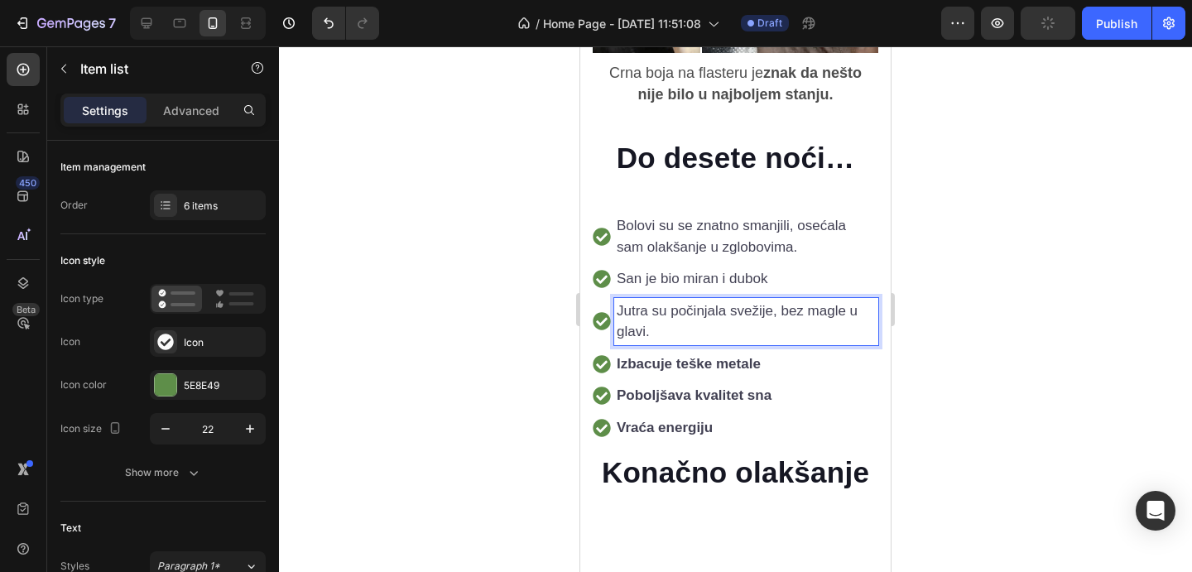
click at [707, 356] on strong "Izbacuje teške metale" at bounding box center [689, 364] width 144 height 16
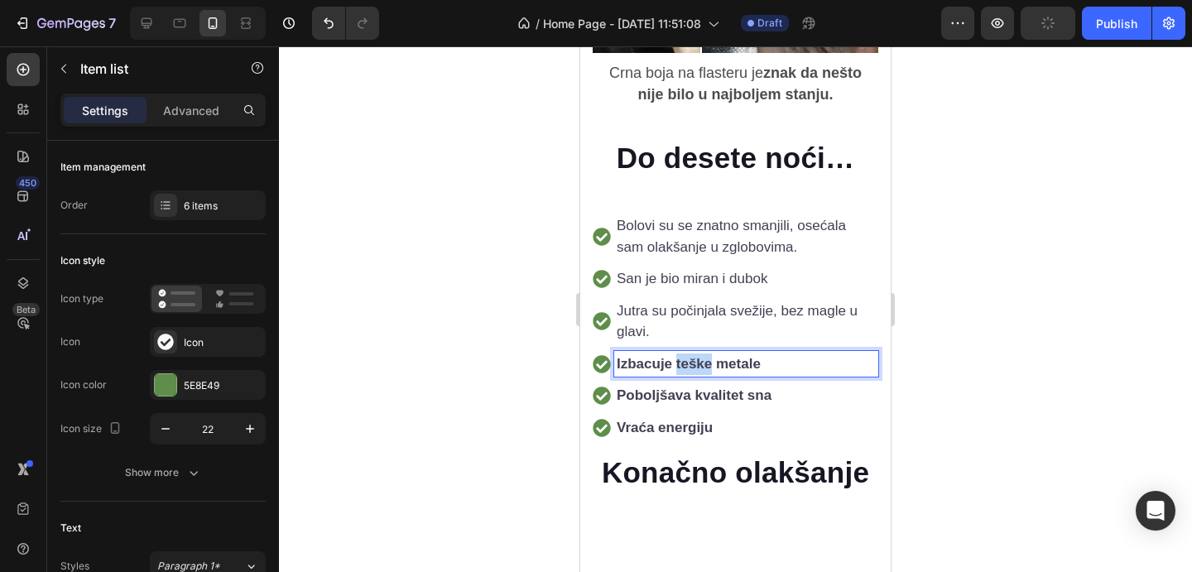
click at [707, 356] on strong "Izbacuje teške metale" at bounding box center [689, 364] width 144 height 16
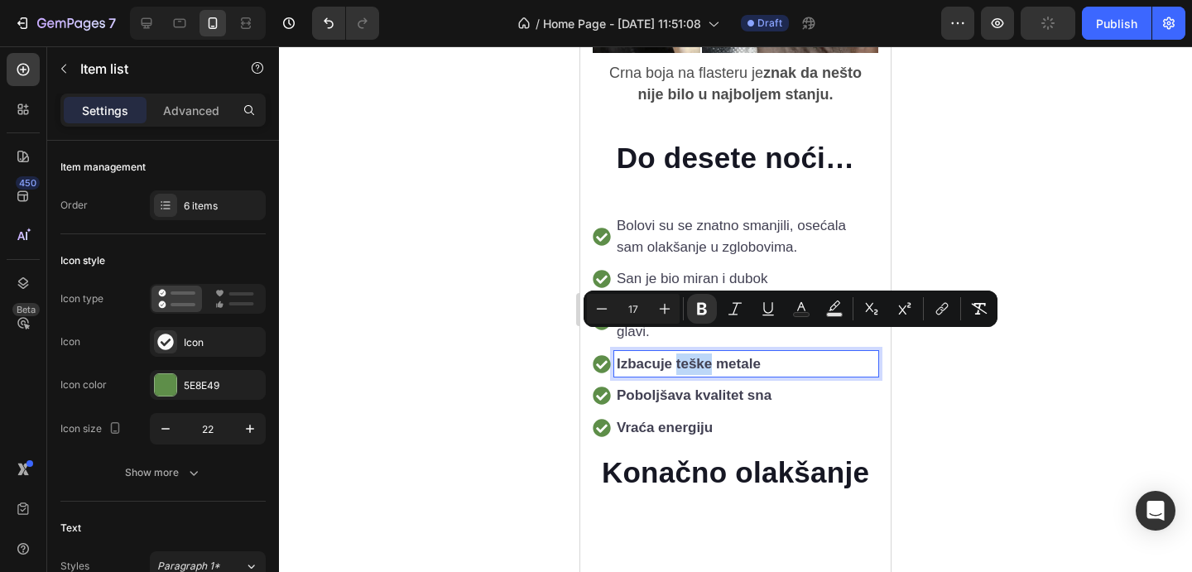
click at [707, 356] on strong "Izbacuje teške metale" at bounding box center [689, 364] width 144 height 16
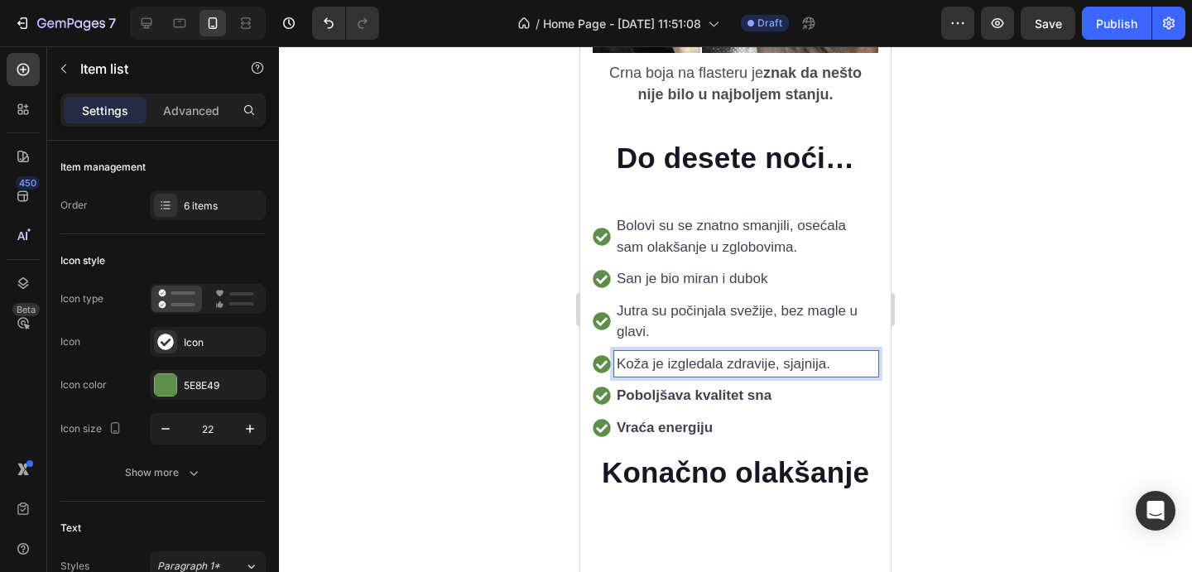
click at [661, 388] on strong "Poboljšava kvalitet sna" at bounding box center [694, 396] width 155 height 16
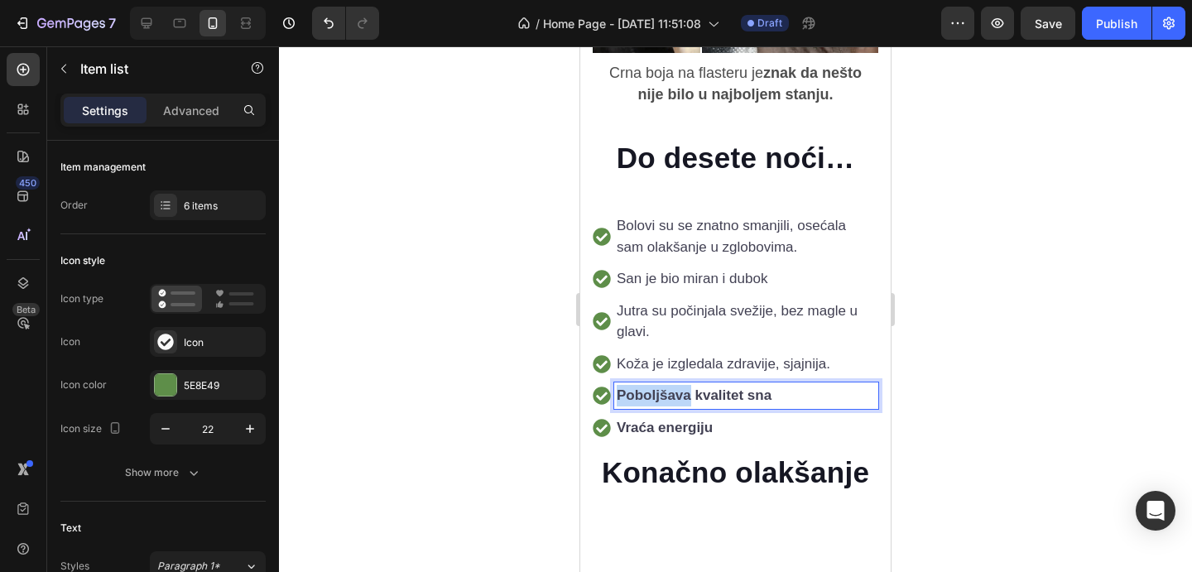
click at [661, 388] on strong "Poboljšava kvalitet sna" at bounding box center [694, 396] width 155 height 16
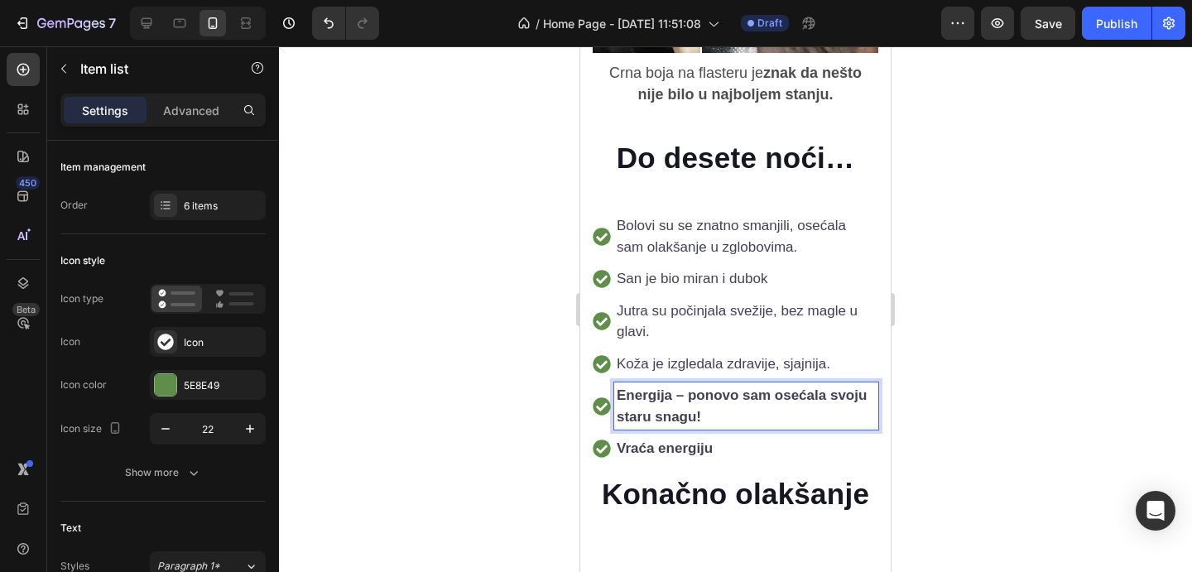
click at [661, 388] on strong "Energija – ponovo sam osećala svoju staru snagu!" at bounding box center [742, 406] width 250 height 37
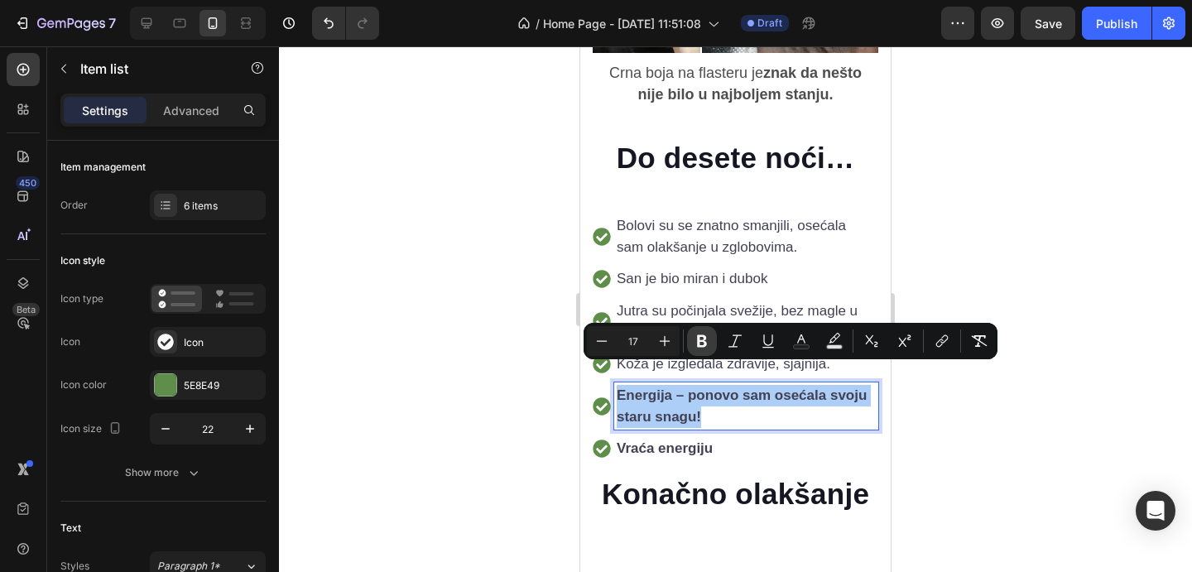
click at [692, 338] on button "Bold" at bounding box center [702, 341] width 30 height 30
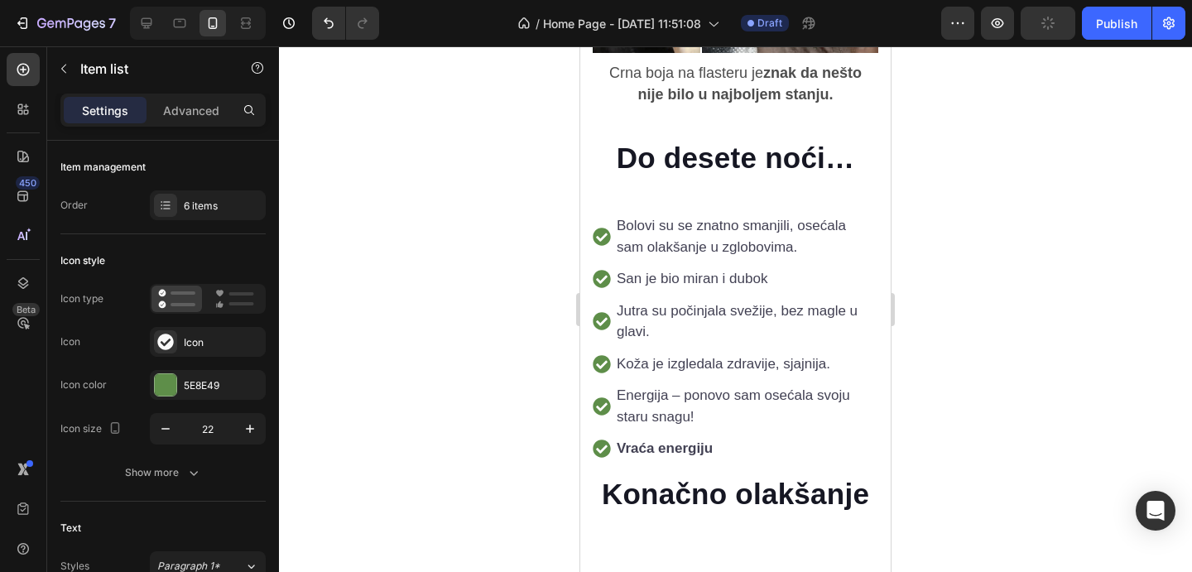
click at [732, 438] on p "Vraća energiju" at bounding box center [746, 449] width 259 height 22
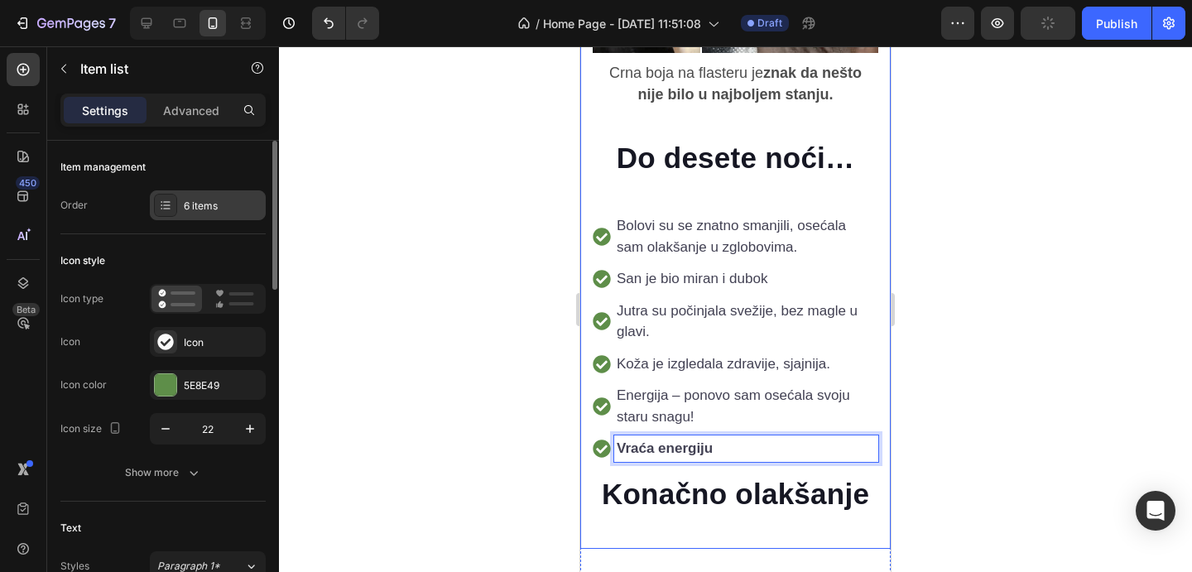
click at [234, 219] on div "6 items" at bounding box center [208, 205] width 116 height 30
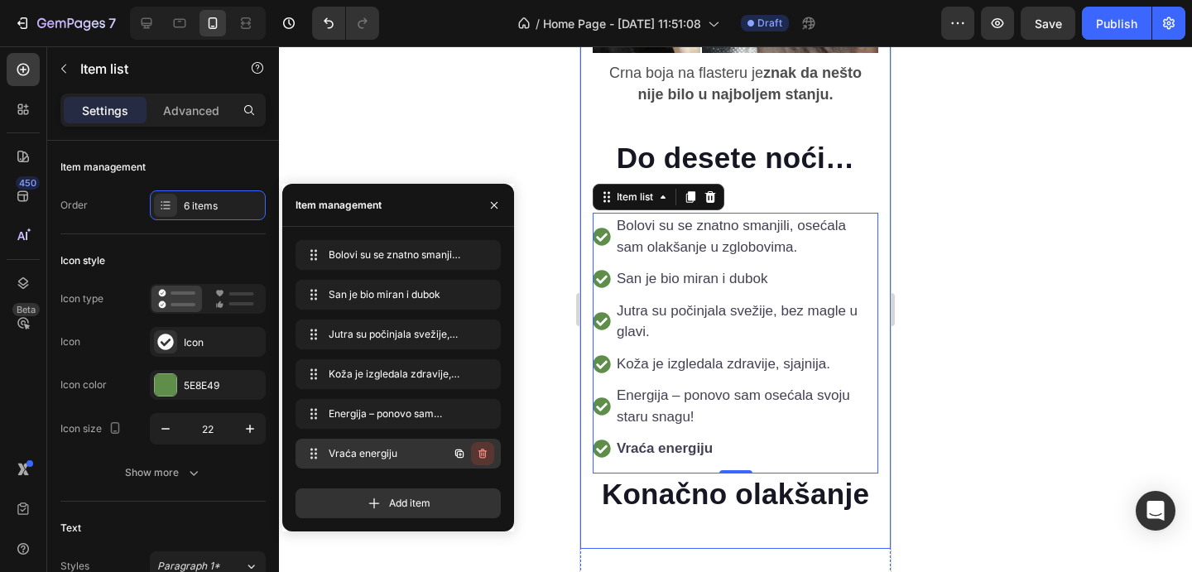
click at [486, 457] on icon "button" at bounding box center [482, 453] width 13 height 13
click at [484, 455] on div "Delete" at bounding box center [471, 453] width 31 height 15
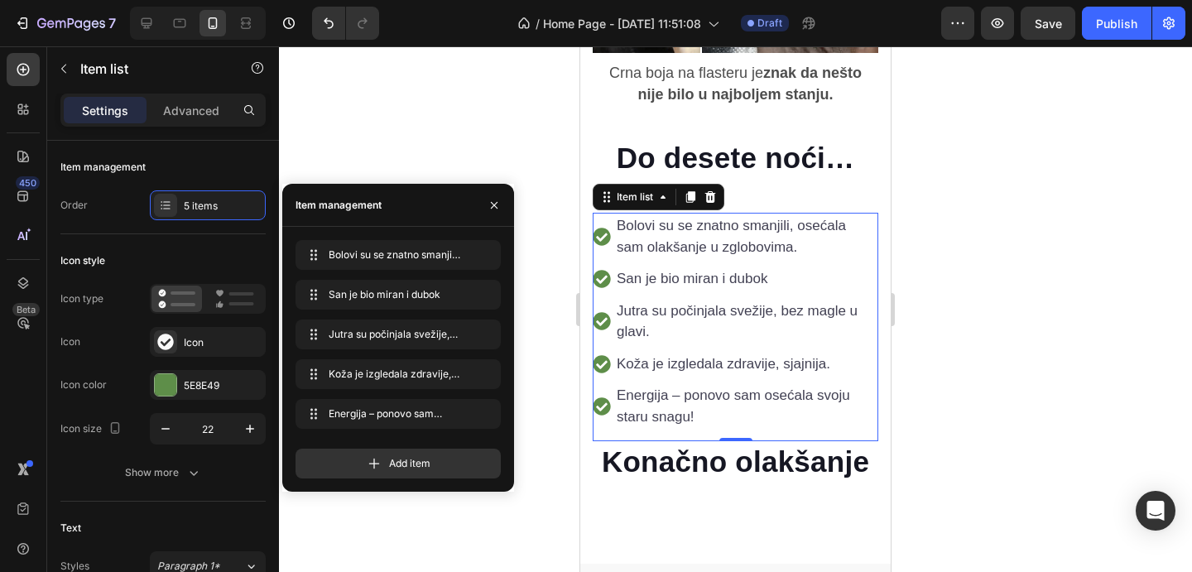
click at [1110, 337] on div at bounding box center [735, 309] width 913 height 526
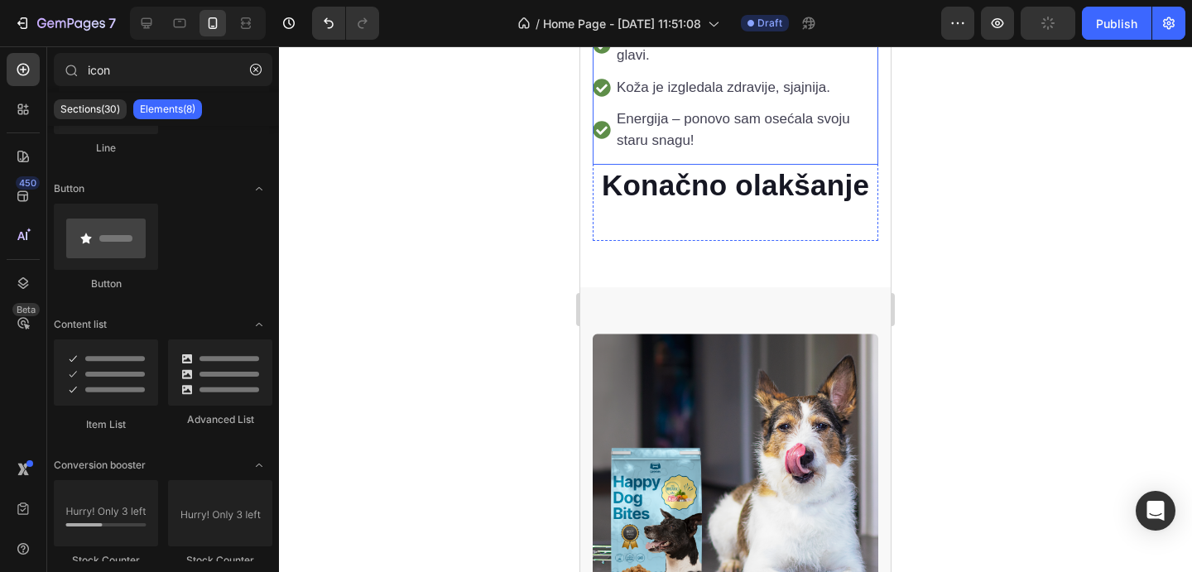
scroll to position [3486, 0]
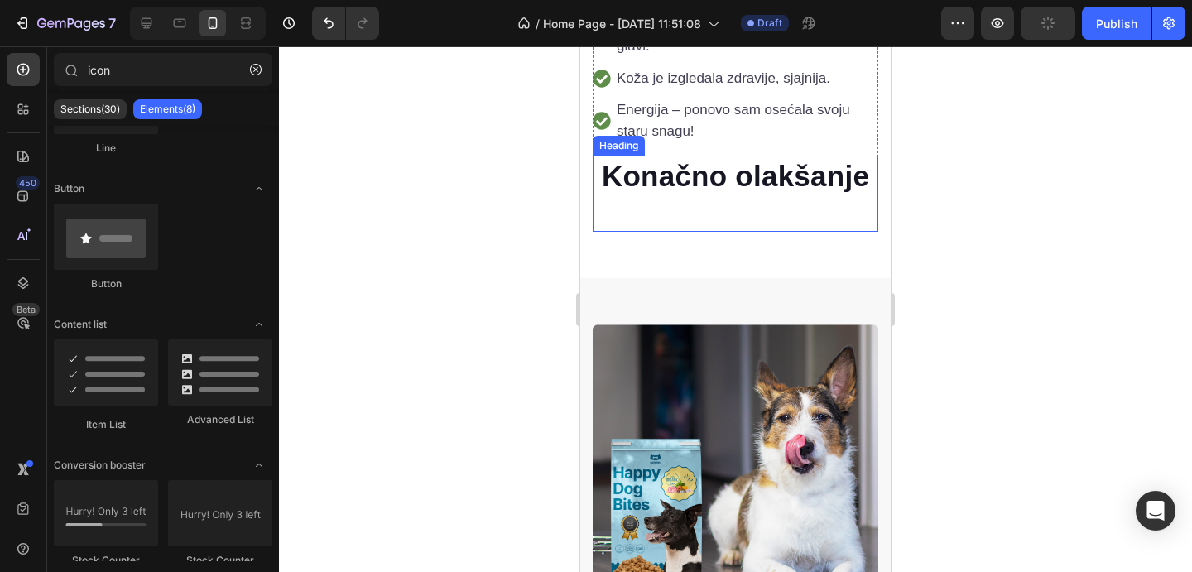
click at [752, 171] on p "Konačno olakšanje" at bounding box center [736, 176] width 282 height 38
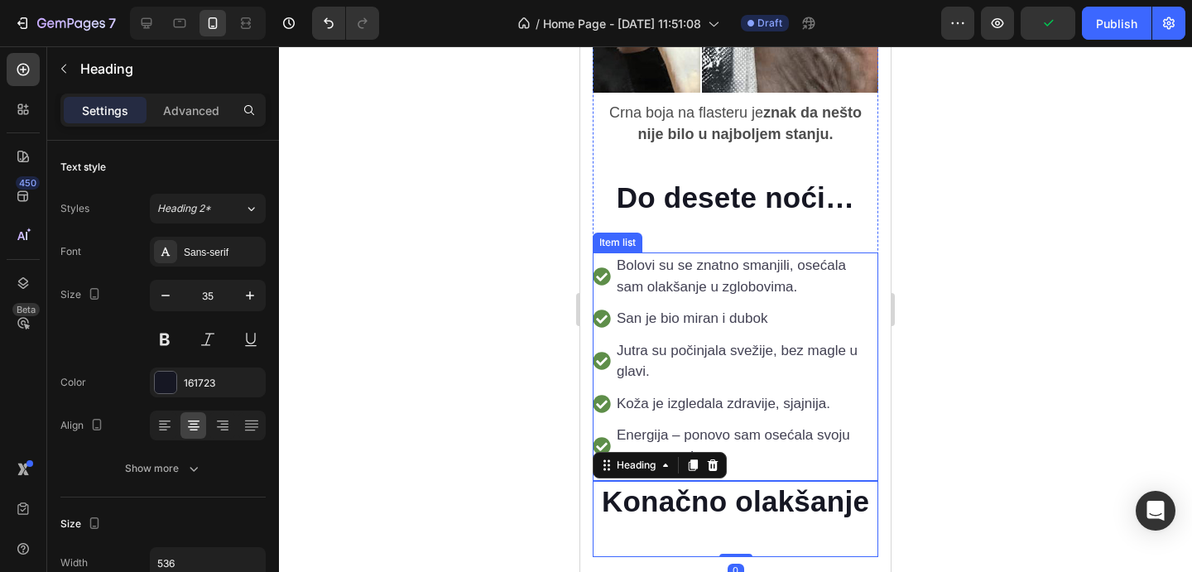
scroll to position [3239, 0]
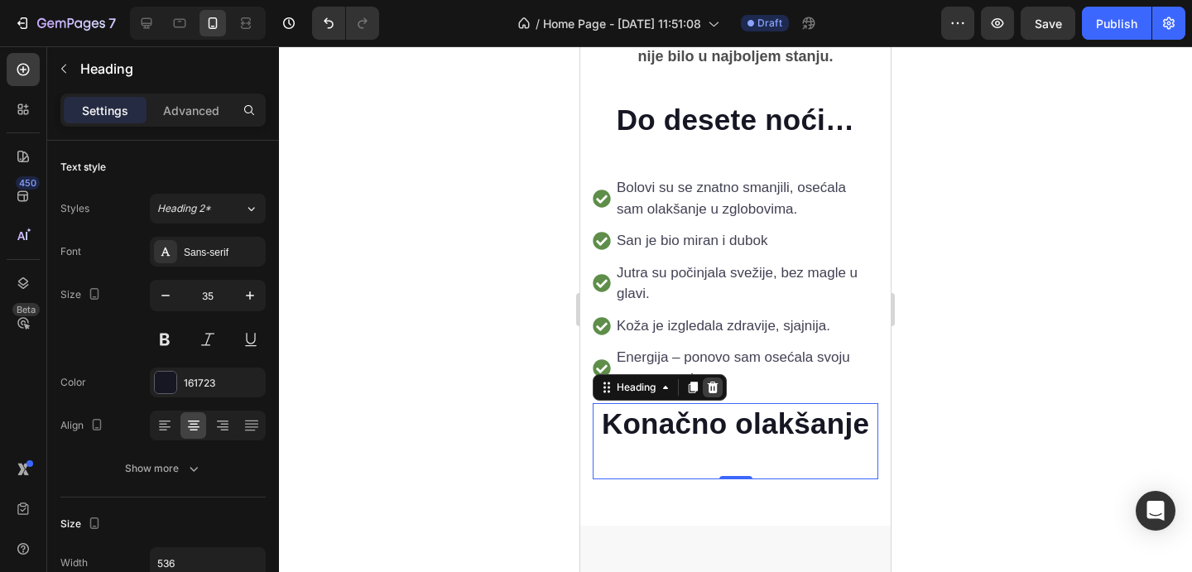
click at [715, 382] on icon at bounding box center [713, 388] width 11 height 12
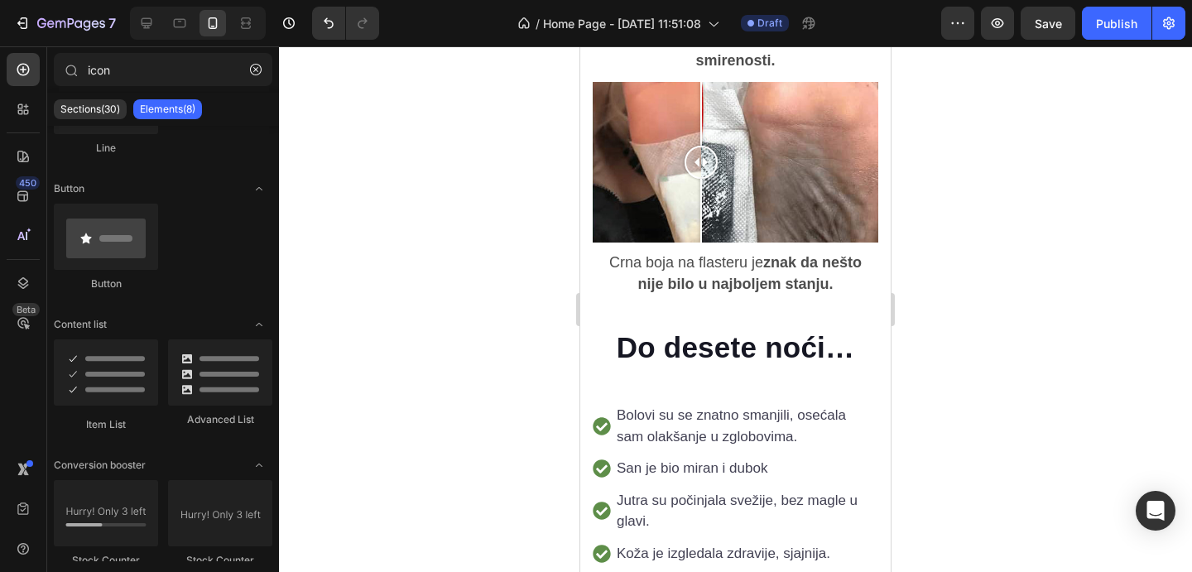
scroll to position [3250, 0]
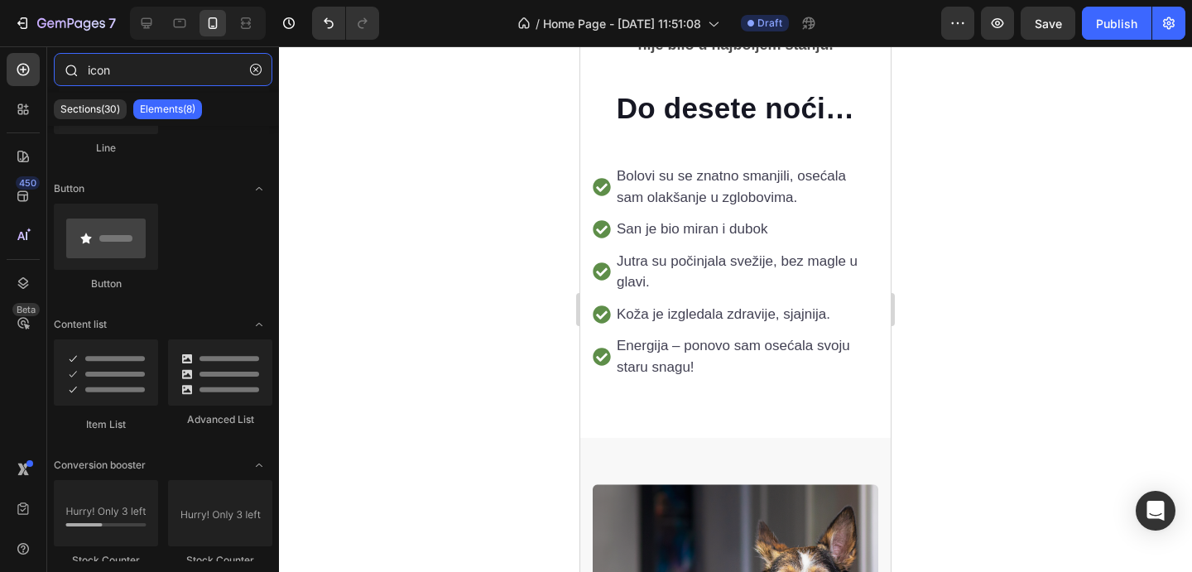
click at [105, 81] on input "icon" at bounding box center [163, 69] width 219 height 33
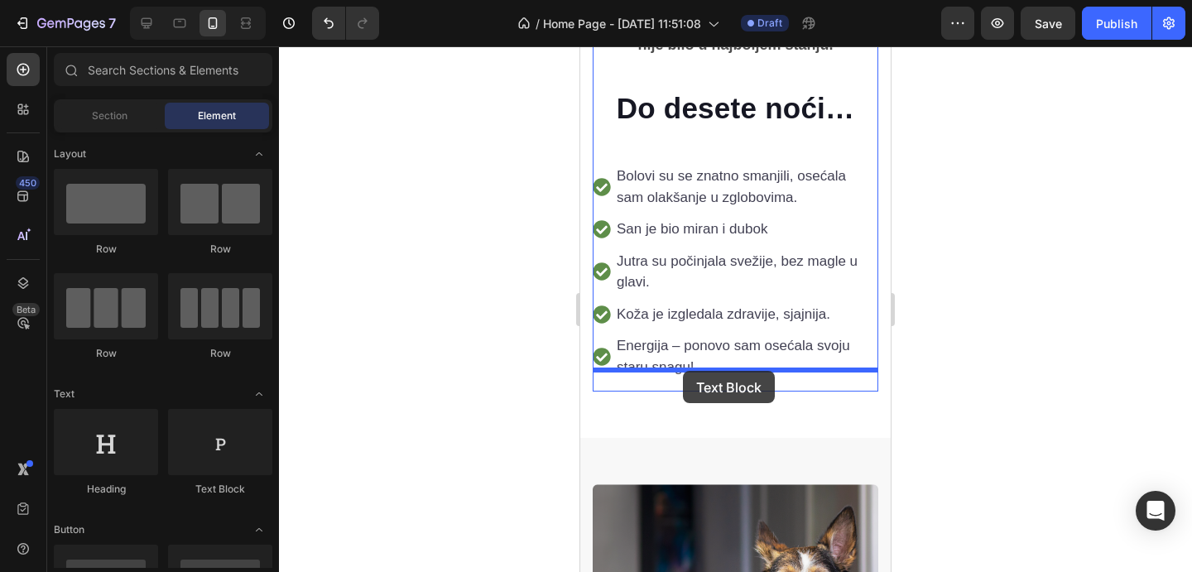
drag, startPoint x: 815, startPoint y: 476, endPoint x: 683, endPoint y: 371, distance: 168.5
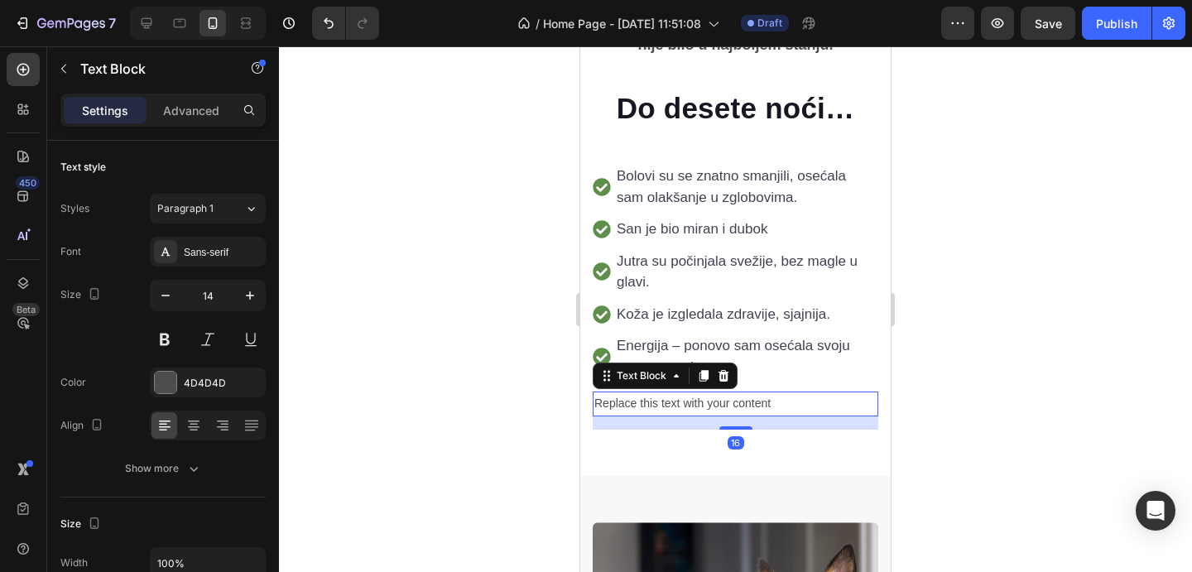
click at [686, 392] on div "Replace this text with your content" at bounding box center [736, 404] width 286 height 24
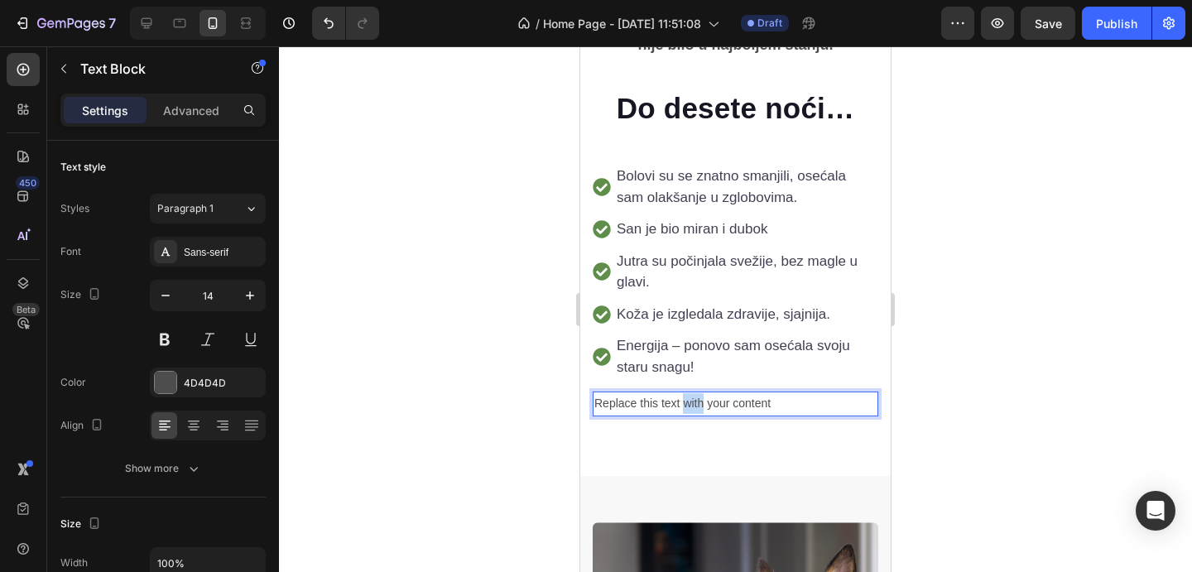
click at [686, 393] on p "Replace this text with your content" at bounding box center [736, 403] width 282 height 21
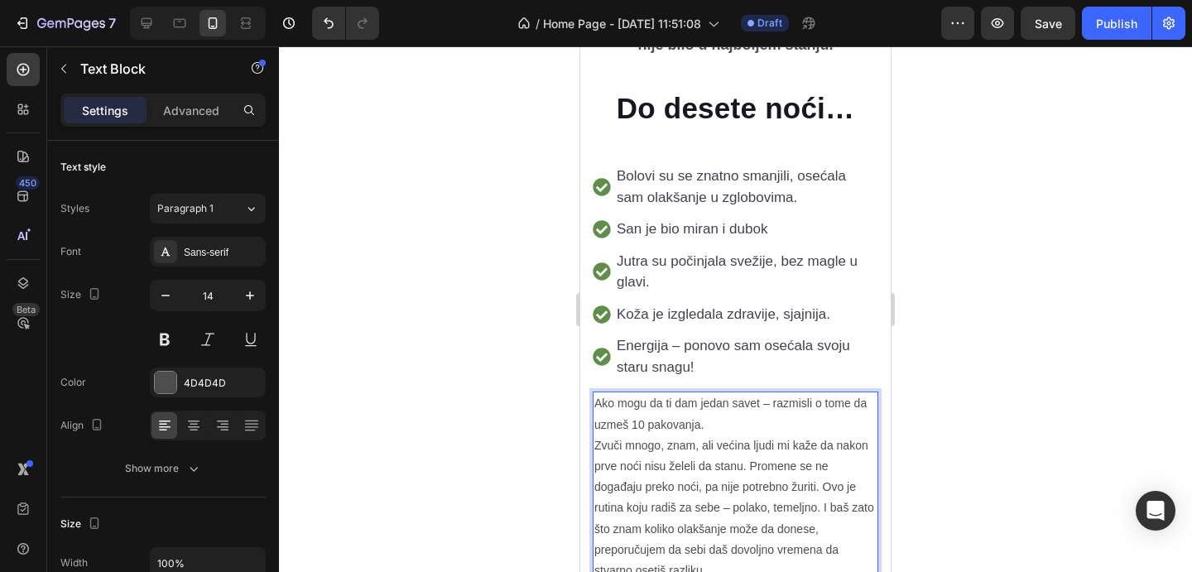
click at [686, 393] on p "Ako mogu da ti dam jedan savet – razmisli o tome da uzmeš 10 pakovanja." at bounding box center [736, 413] width 282 height 41
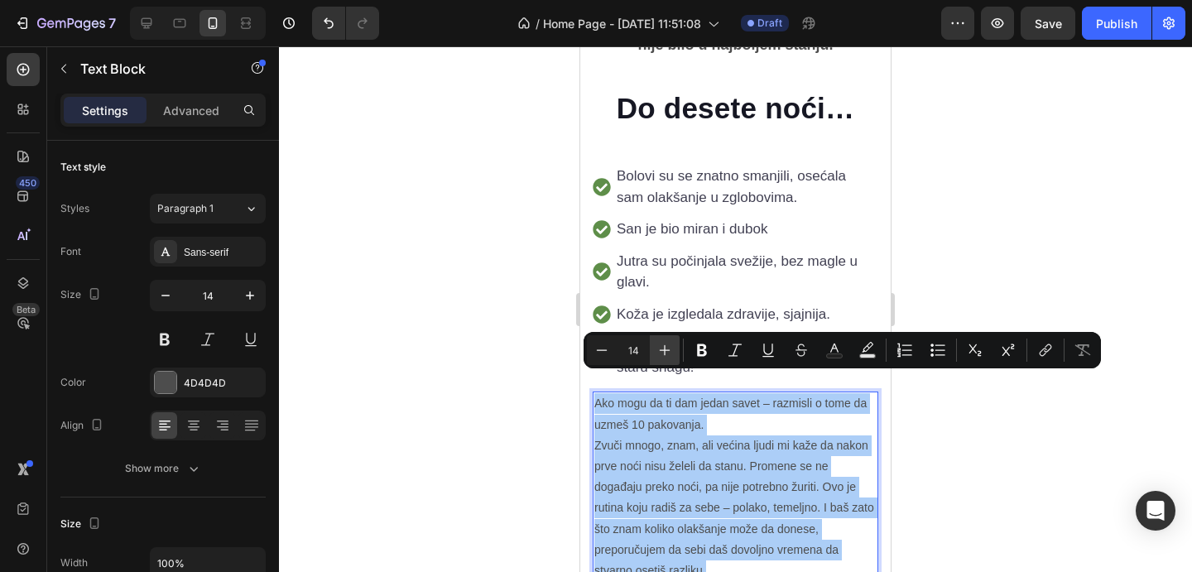
click at [662, 345] on icon "Editor contextual toolbar" at bounding box center [665, 350] width 17 height 17
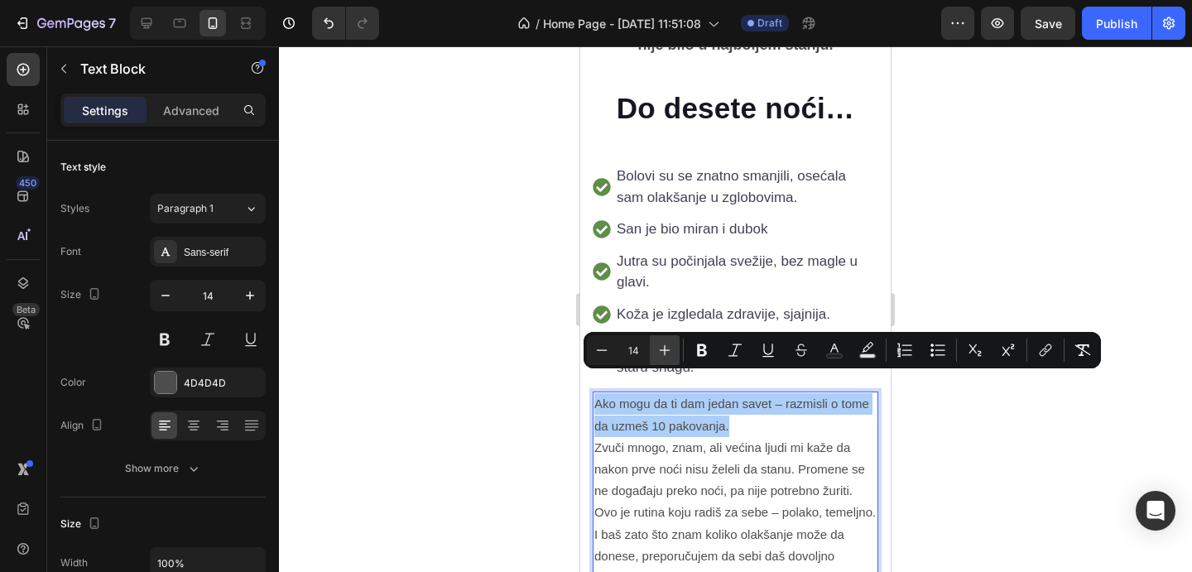
click at [662, 345] on icon "Editor contextual toolbar" at bounding box center [665, 350] width 17 height 17
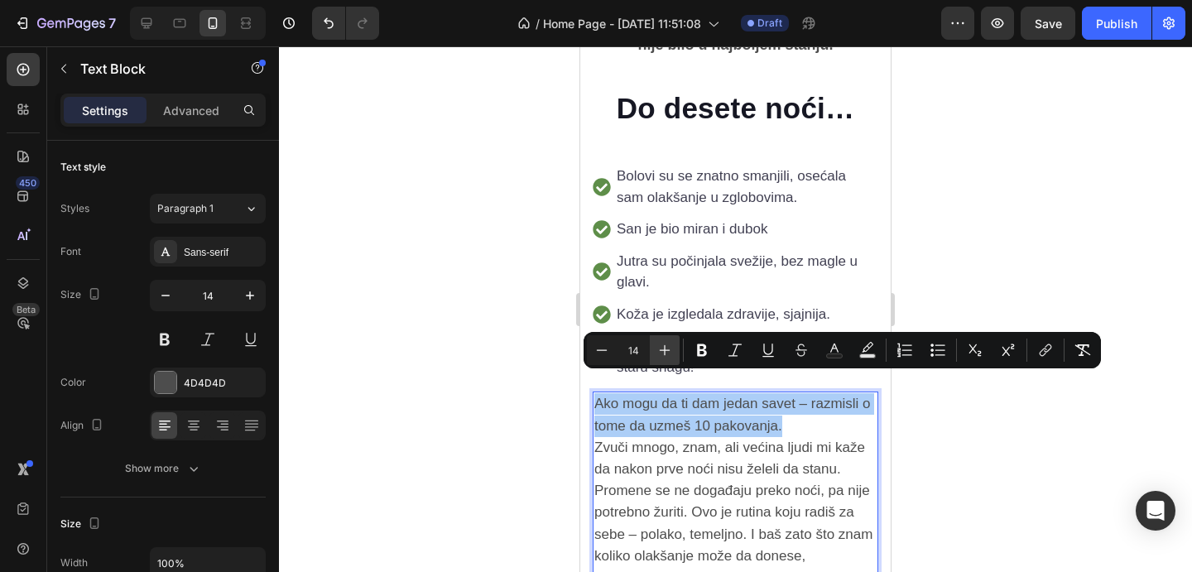
click at [662, 345] on icon "Editor contextual toolbar" at bounding box center [665, 350] width 17 height 17
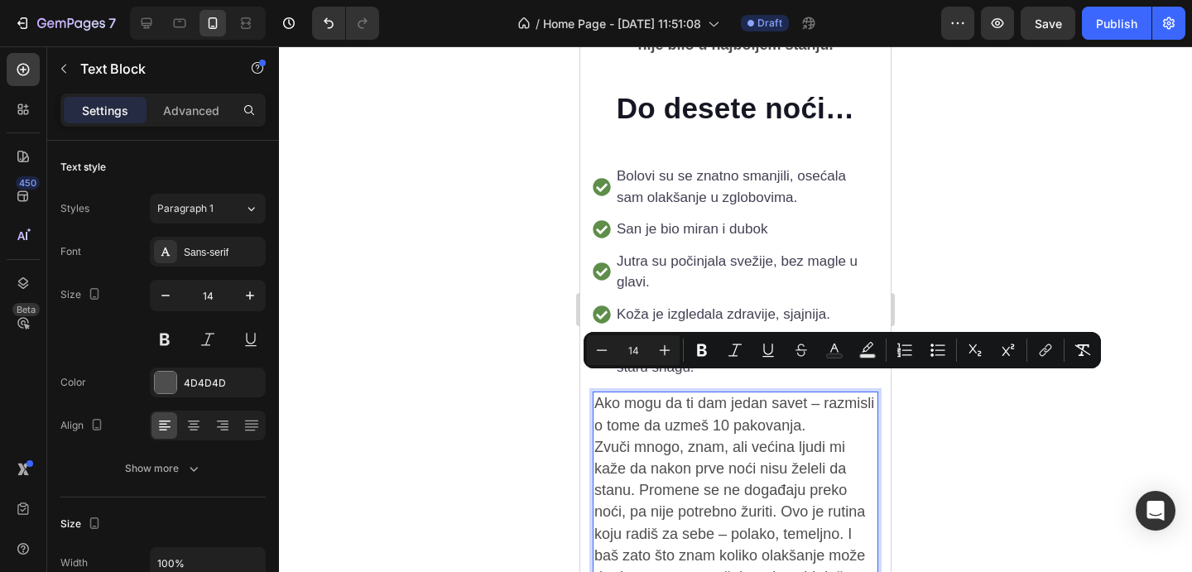
click at [739, 439] on span "Zvuči mnogo, znam, ali većina ljudi mi kaže da nakon prve noći nisu želeli da s…" at bounding box center [730, 534] width 271 height 190
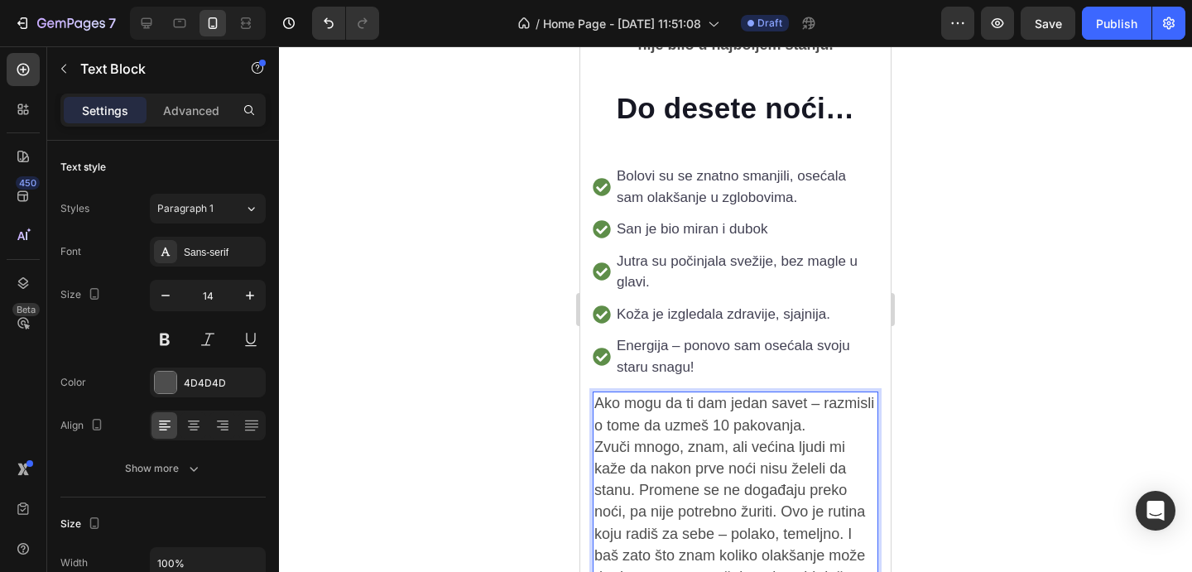
click at [804, 403] on span "Ako mogu da ti dam jedan savet – razmisli o tome da uzmeš 10 pakovanja." at bounding box center [735, 414] width 280 height 38
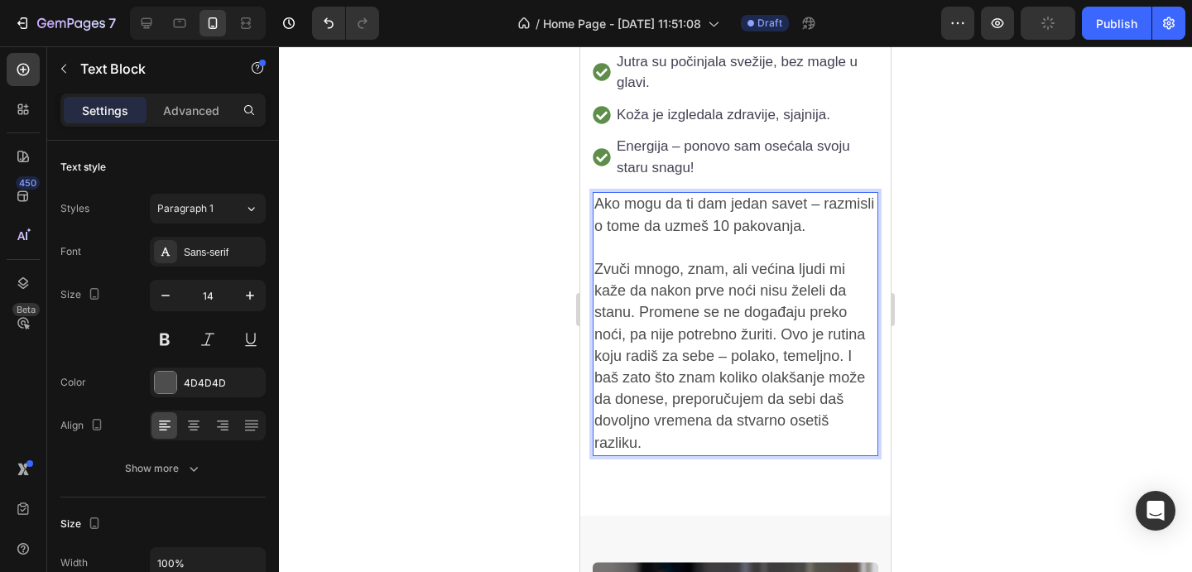
scroll to position [3448, 0]
click at [738, 262] on span "Zvuči mnogo, znam, ali većina ljudi mi kaže da nakon prve noći nisu želeli da s…" at bounding box center [730, 357] width 271 height 190
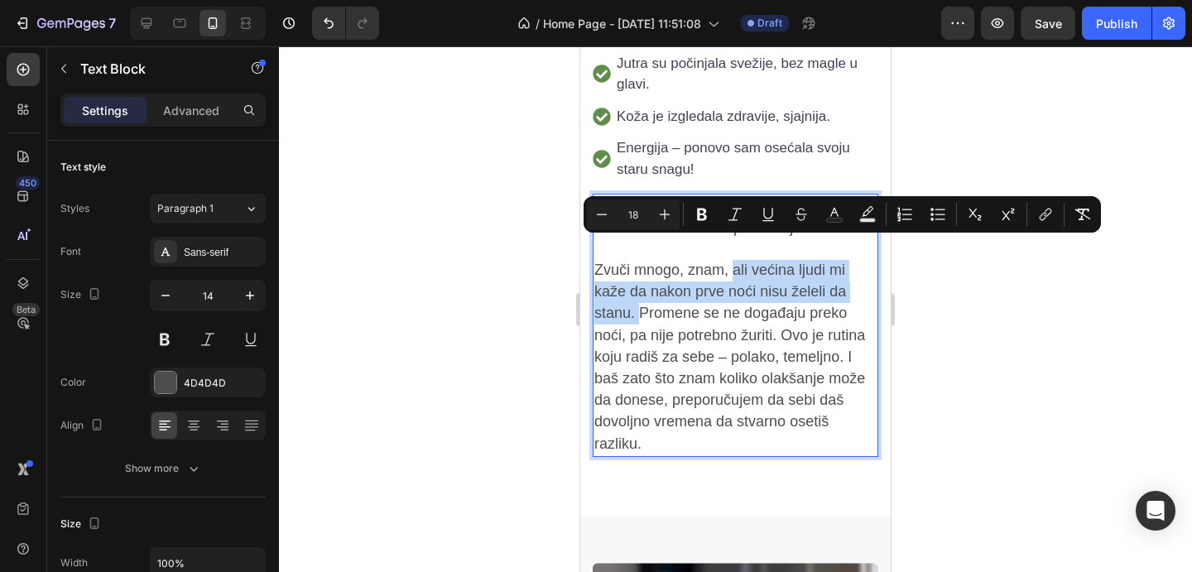
drag, startPoint x: 735, startPoint y: 245, endPoint x: 638, endPoint y: 292, distance: 107.0
click at [638, 292] on span "Zvuči mnogo, znam, ali većina ljudi mi kaže da nakon prve noći nisu želeli da s…" at bounding box center [730, 357] width 271 height 190
click at [696, 218] on icon "Editor contextual toolbar" at bounding box center [702, 214] width 17 height 17
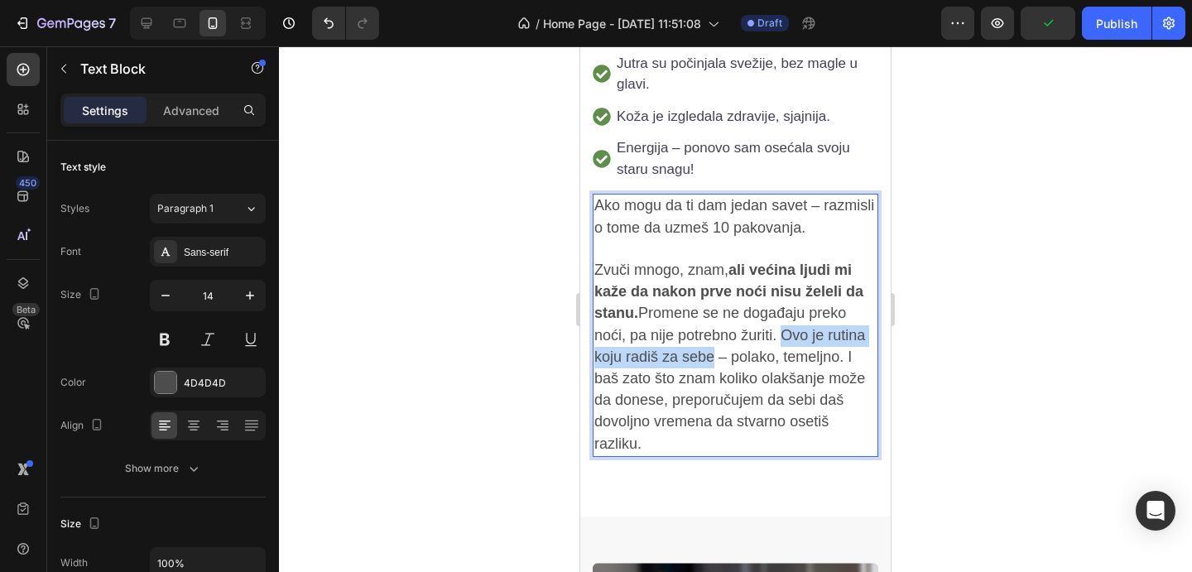
drag, startPoint x: 783, startPoint y: 316, endPoint x: 711, endPoint y: 341, distance: 76.2
click at [711, 341] on span "Zvuči mnogo, znam, ali većina ljudi mi kaže da nakon prve noći nisu želeli da s…" at bounding box center [730, 357] width 271 height 190
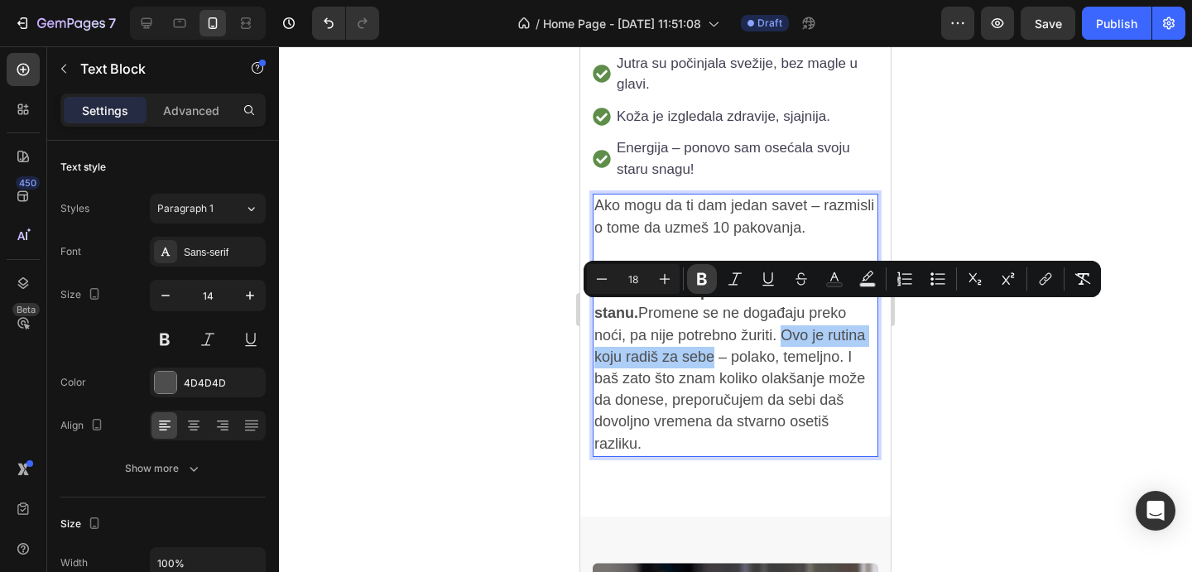
click at [694, 277] on icon "Editor contextual toolbar" at bounding box center [702, 279] width 17 height 17
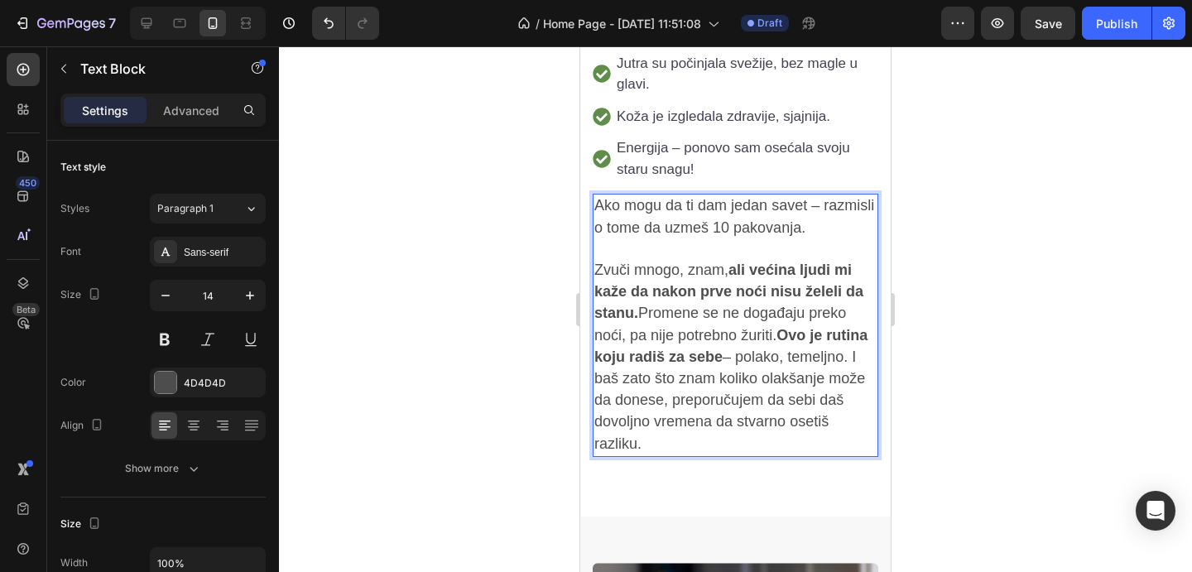
click at [1078, 320] on div at bounding box center [735, 309] width 913 height 526
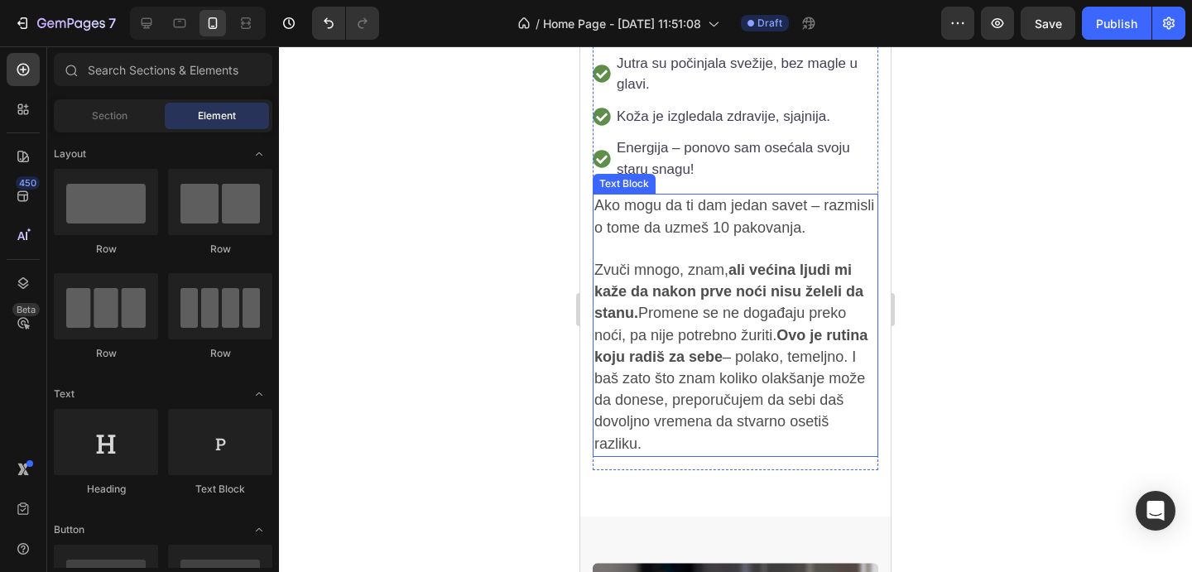
click at [863, 206] on p "Ako mogu da ti dam jedan savet – razmisli o tome da uzmeš 10 pakovanja." at bounding box center [736, 216] width 282 height 43
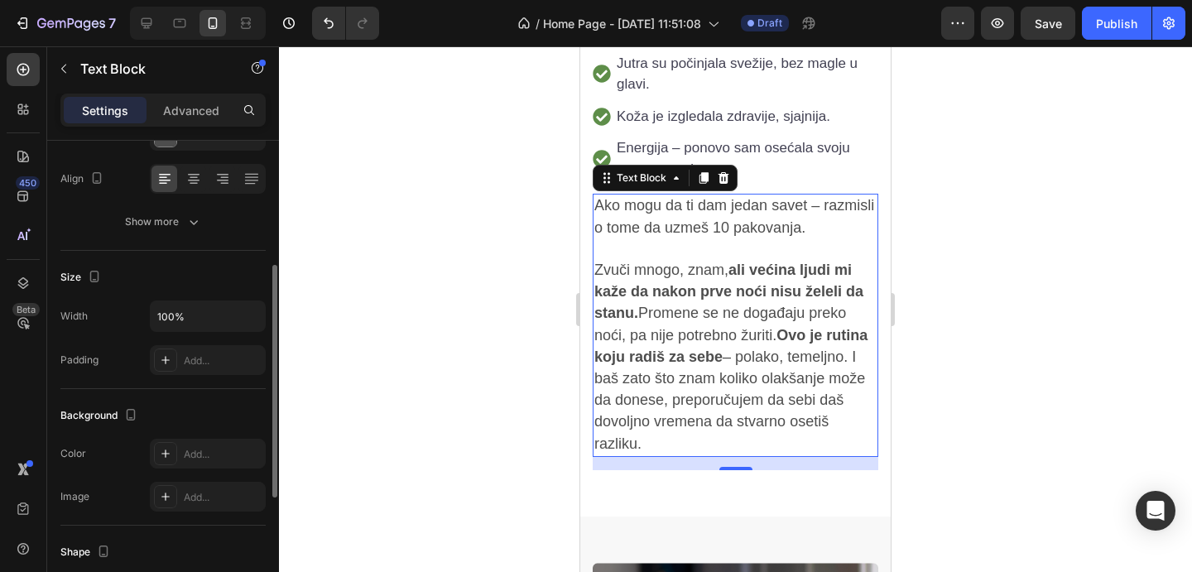
scroll to position [250, 0]
click at [199, 446] on div "Add..." at bounding box center [223, 451] width 78 height 15
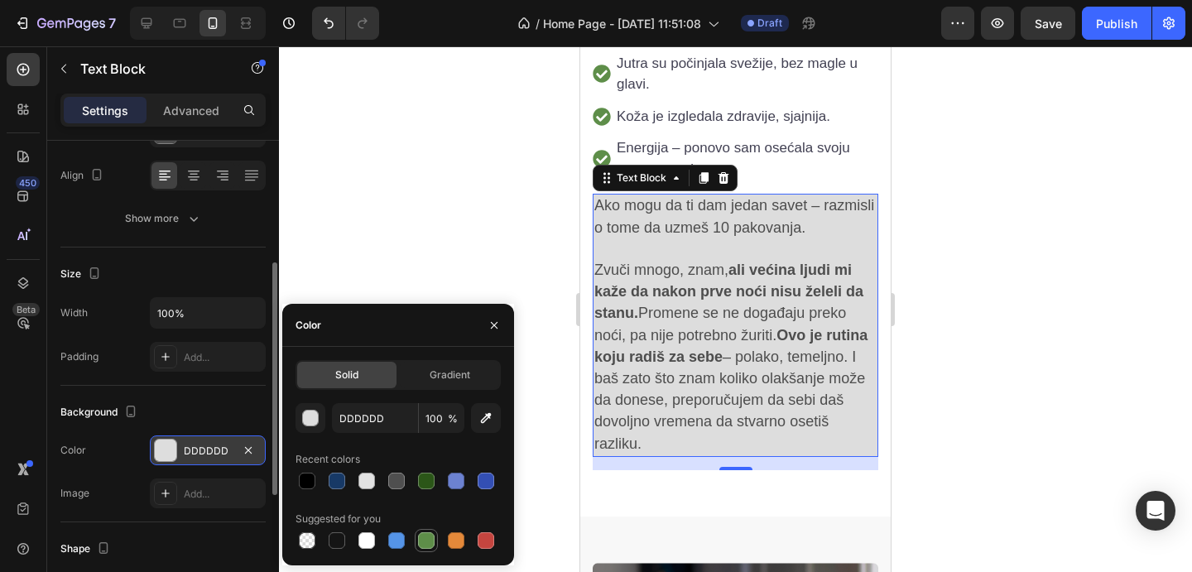
click at [425, 535] on div at bounding box center [426, 540] width 17 height 17
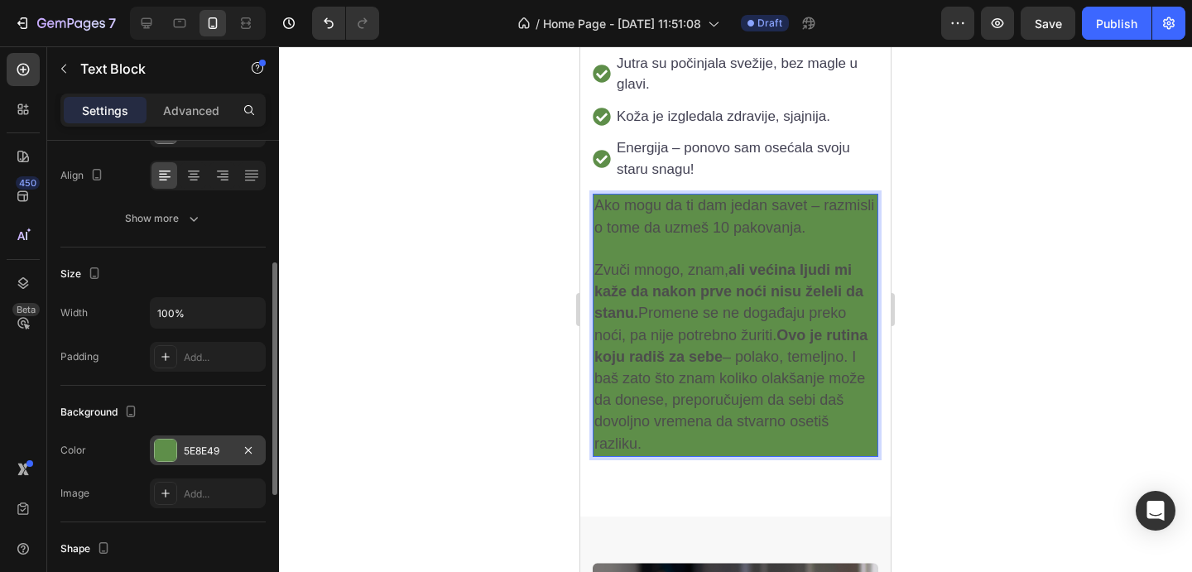
click at [672, 304] on p "Zvuči mnogo, znam, ali većina ljudi mi kaže da nakon prve noći nisu želeli da s…" at bounding box center [736, 357] width 282 height 195
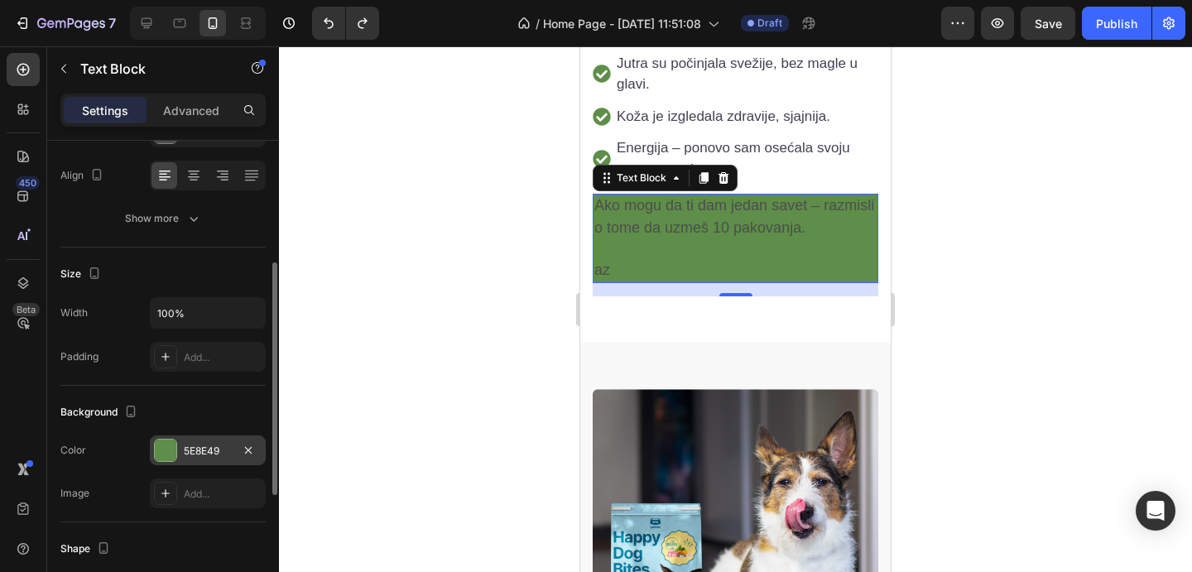
click at [995, 259] on div at bounding box center [735, 309] width 913 height 526
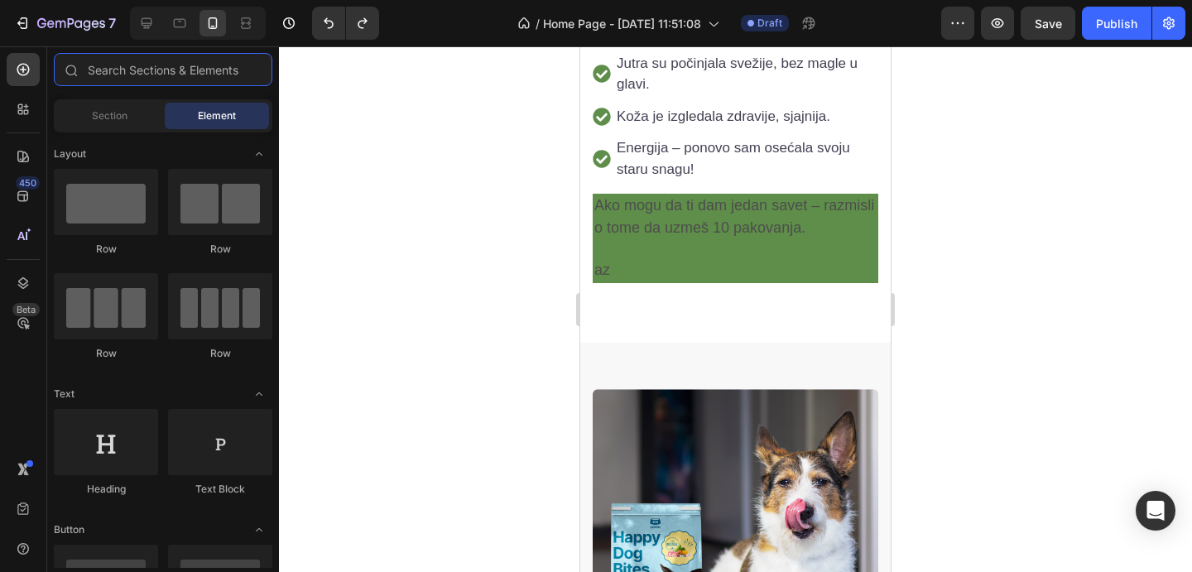
type input "icon"
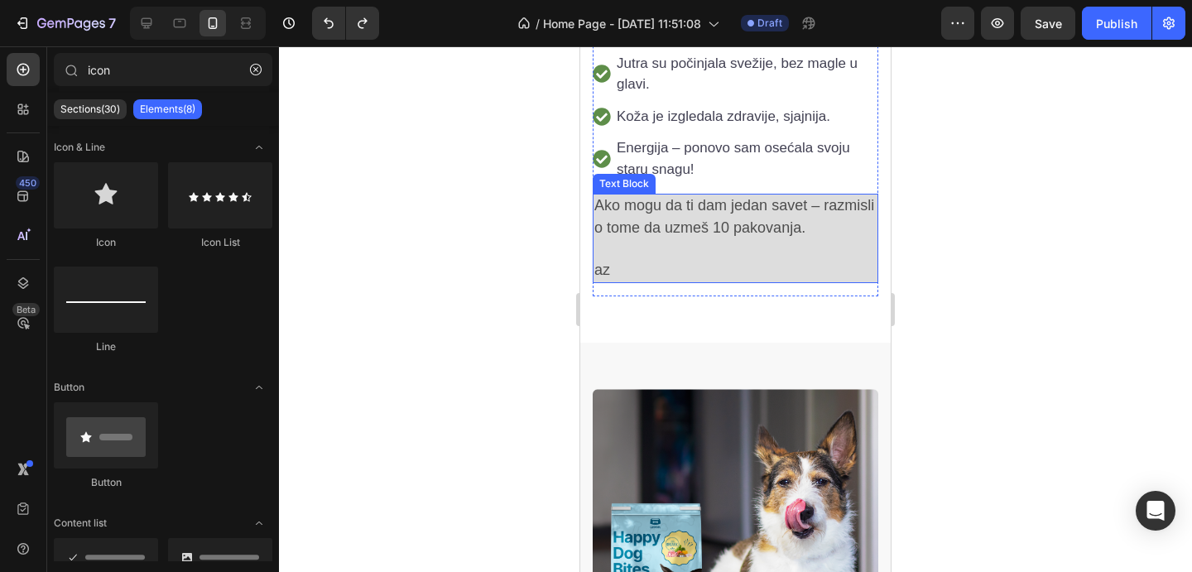
click at [678, 260] on p "az" at bounding box center [736, 271] width 282 height 22
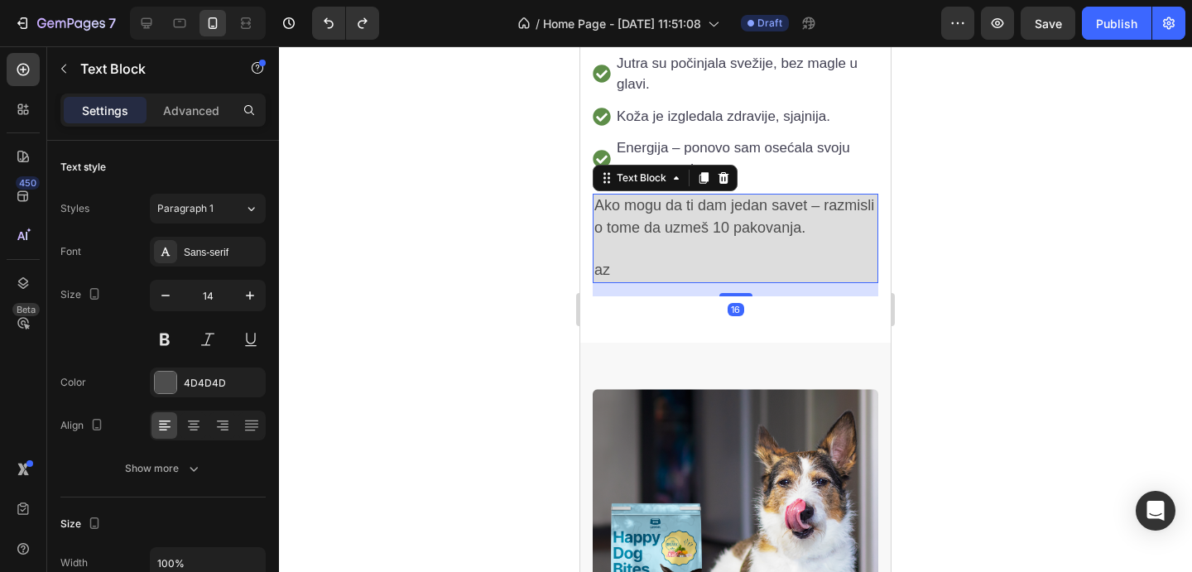
click at [678, 260] on p "az" at bounding box center [736, 271] width 282 height 22
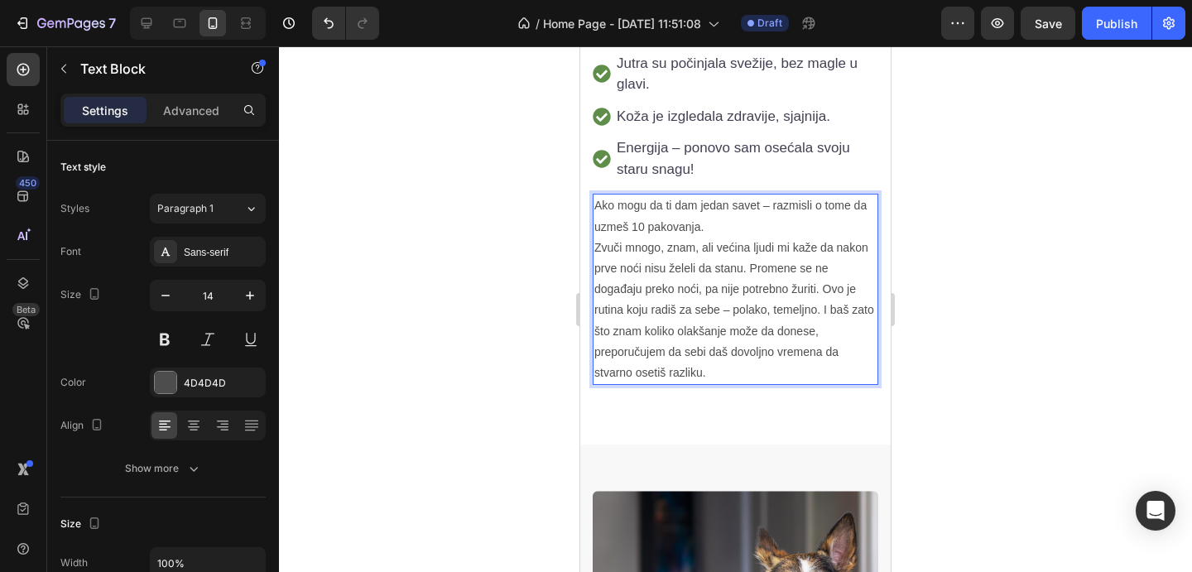
click at [707, 205] on p "Ako mogu da ti dam jedan savet – razmisli o tome da uzmeš 10 pakovanja." at bounding box center [736, 215] width 282 height 41
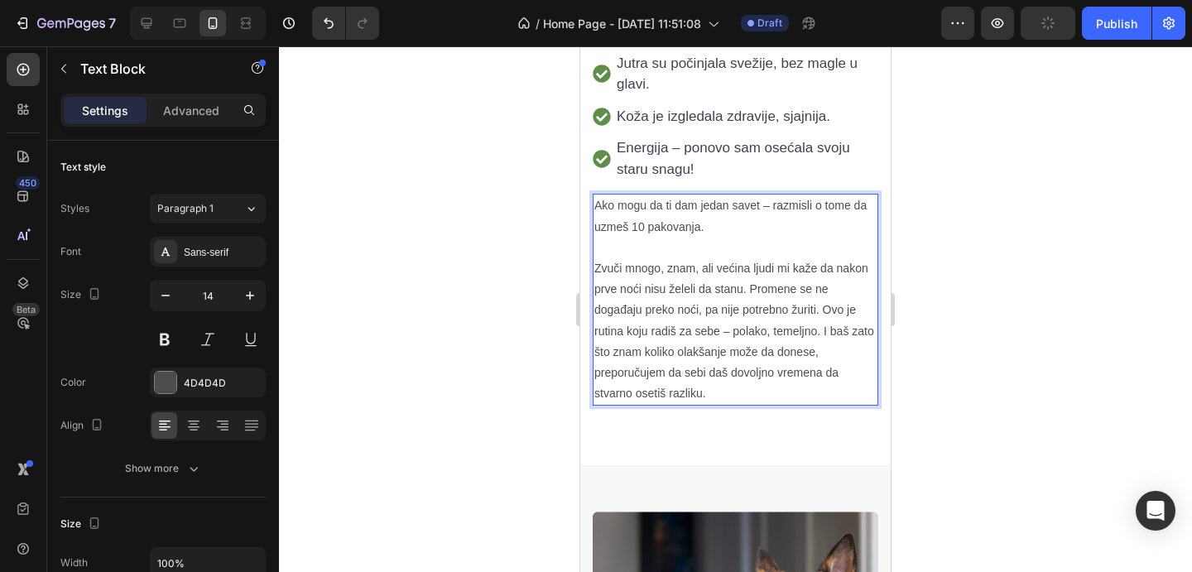
click at [708, 238] on p "Rich Text Editor. Editing area: main" at bounding box center [736, 248] width 282 height 21
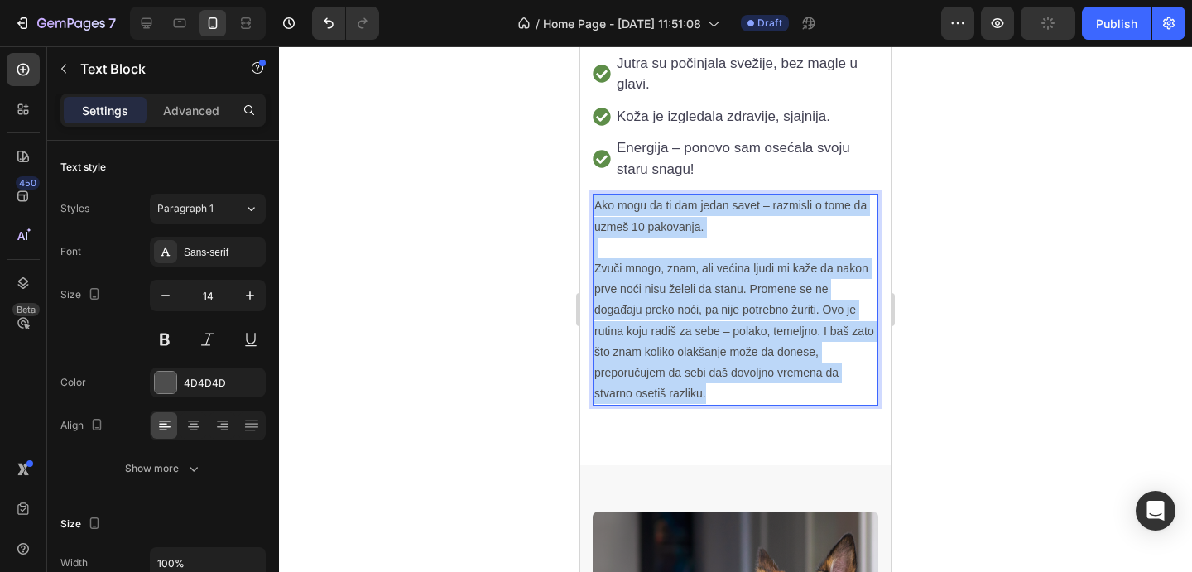
click at [691, 199] on p "Ako mogu da ti dam jedan savet – razmisli o tome da uzmeš 10 pakovanja." at bounding box center [736, 215] width 282 height 41
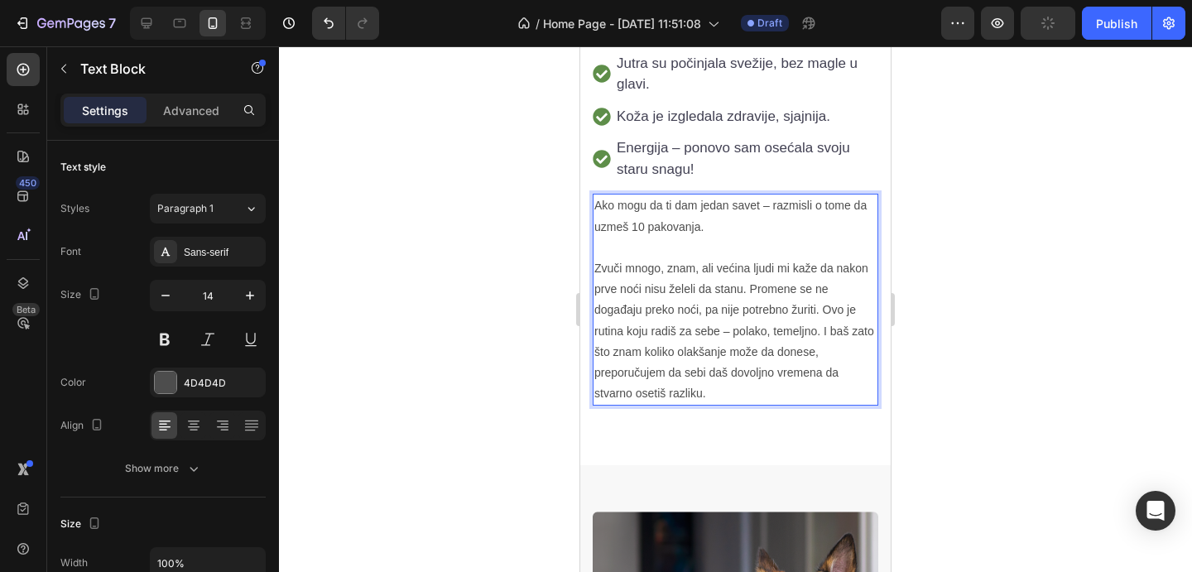
click at [1040, 305] on div at bounding box center [735, 309] width 913 height 526
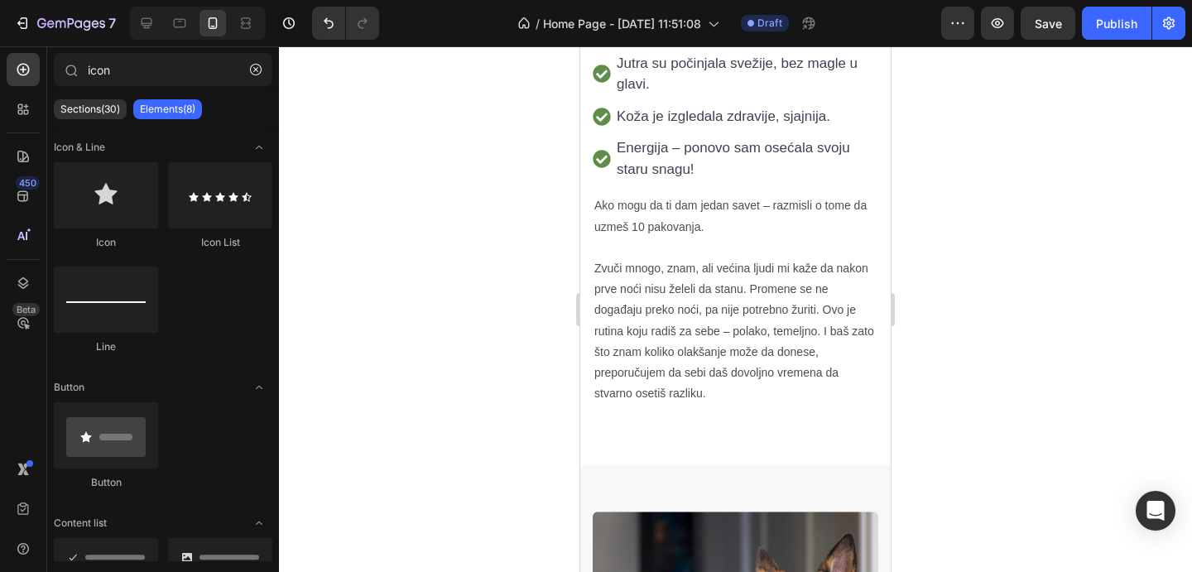
click at [772, 258] on p "Zvuči mnogo, znam, ali većina ljudi mi kaže da nakon prve noći nisu želeli da s…" at bounding box center [736, 331] width 282 height 146
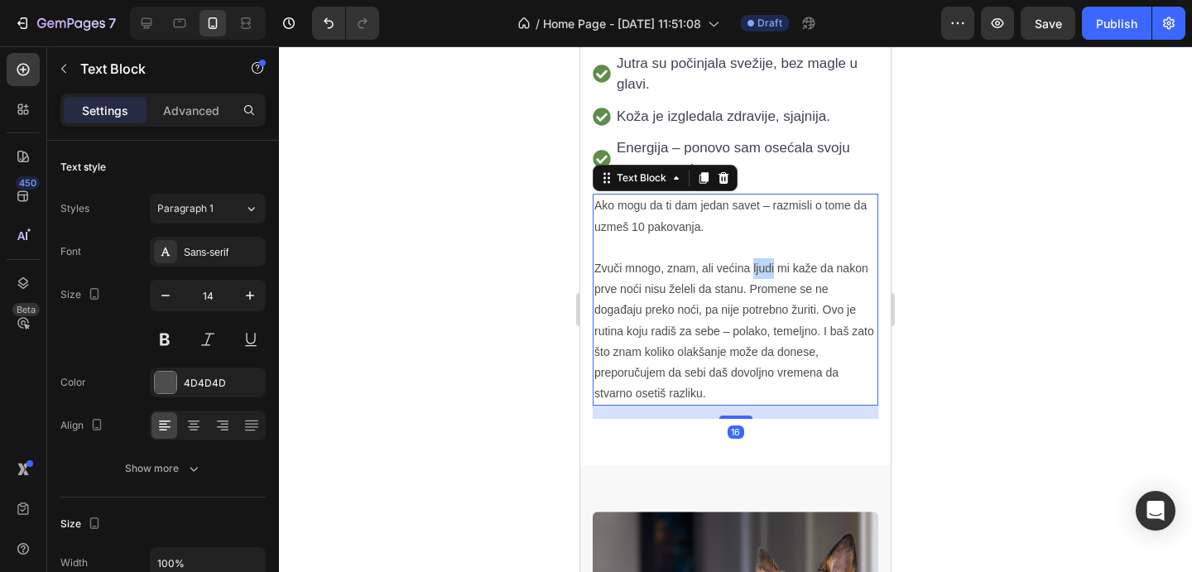
click at [769, 258] on p "Zvuči mnogo, znam, ali većina ljudi mi kaže da nakon prve noći nisu želeli da s…" at bounding box center [736, 331] width 282 height 146
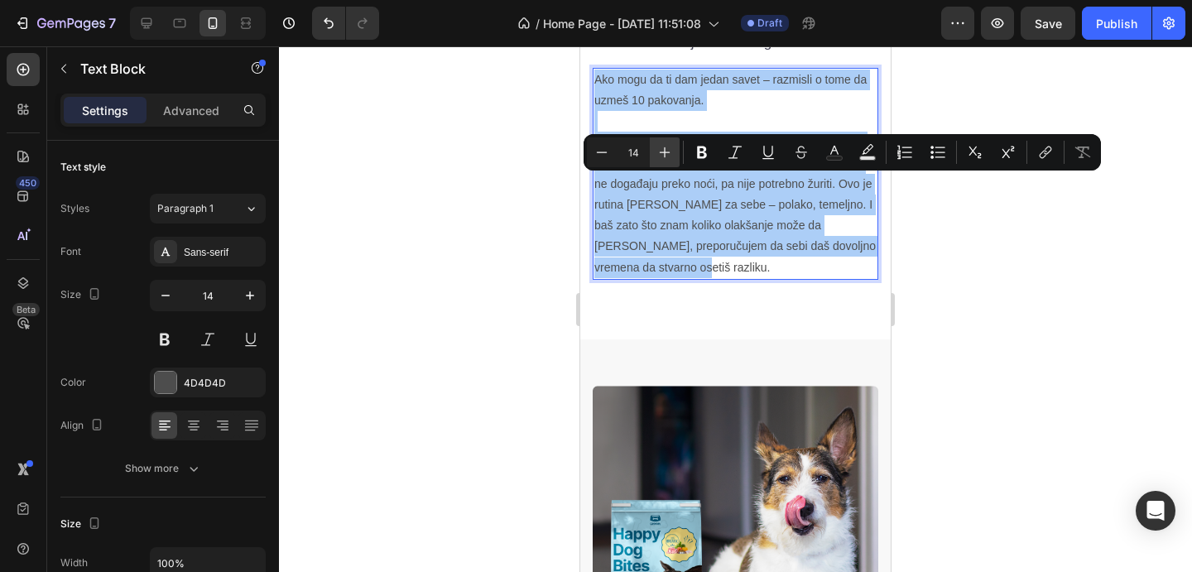
click at [664, 162] on button "Plus" at bounding box center [665, 152] width 30 height 30
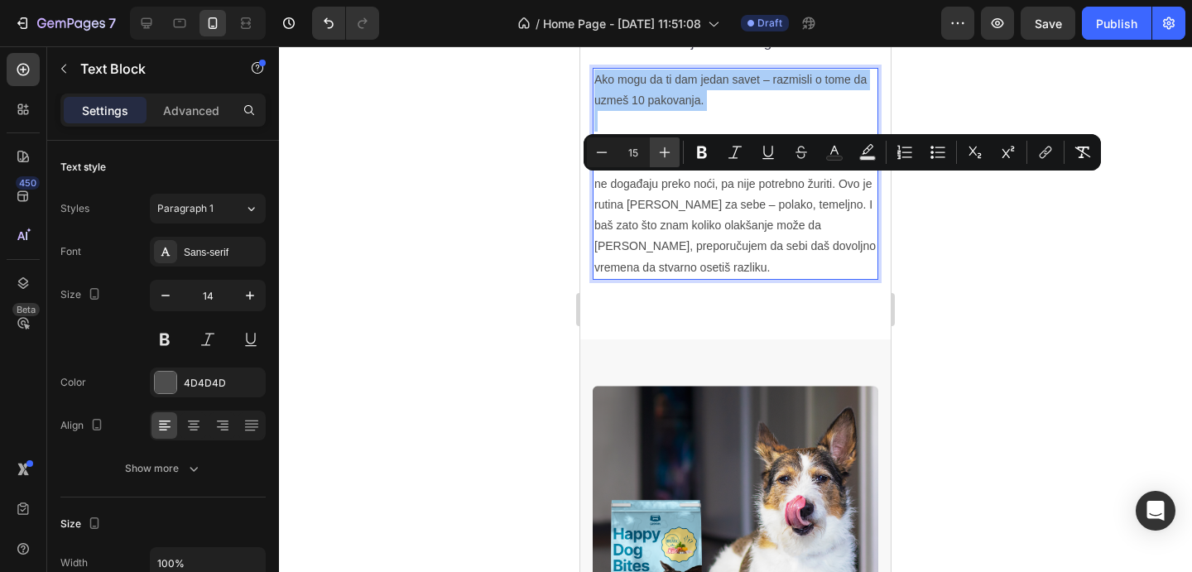
click at [664, 162] on button "Plus" at bounding box center [665, 152] width 30 height 30
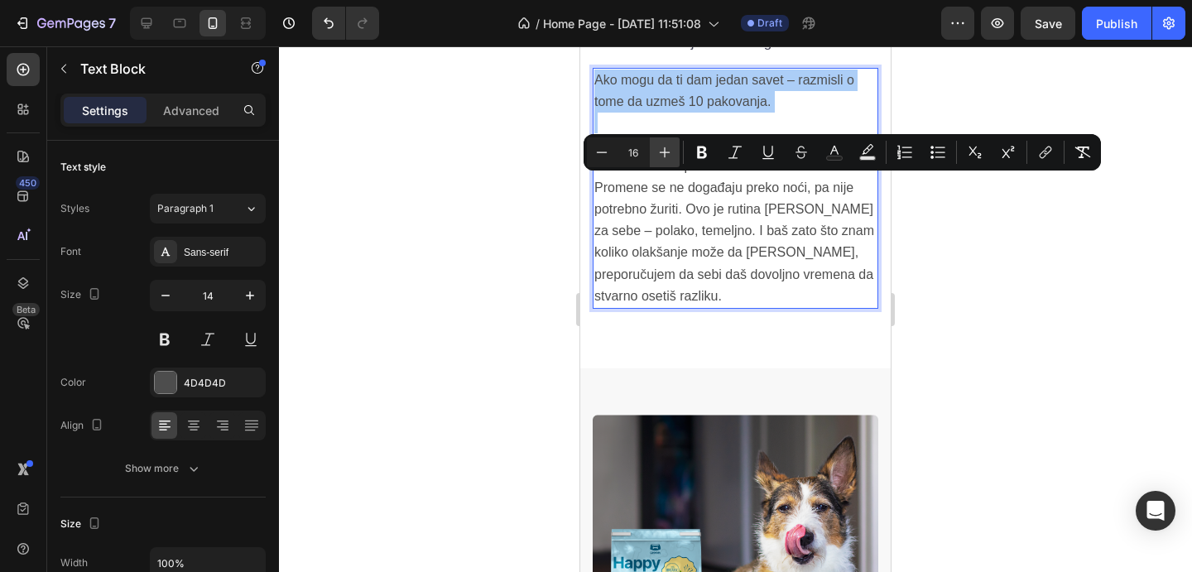
click at [664, 162] on button "Plus" at bounding box center [665, 152] width 30 height 30
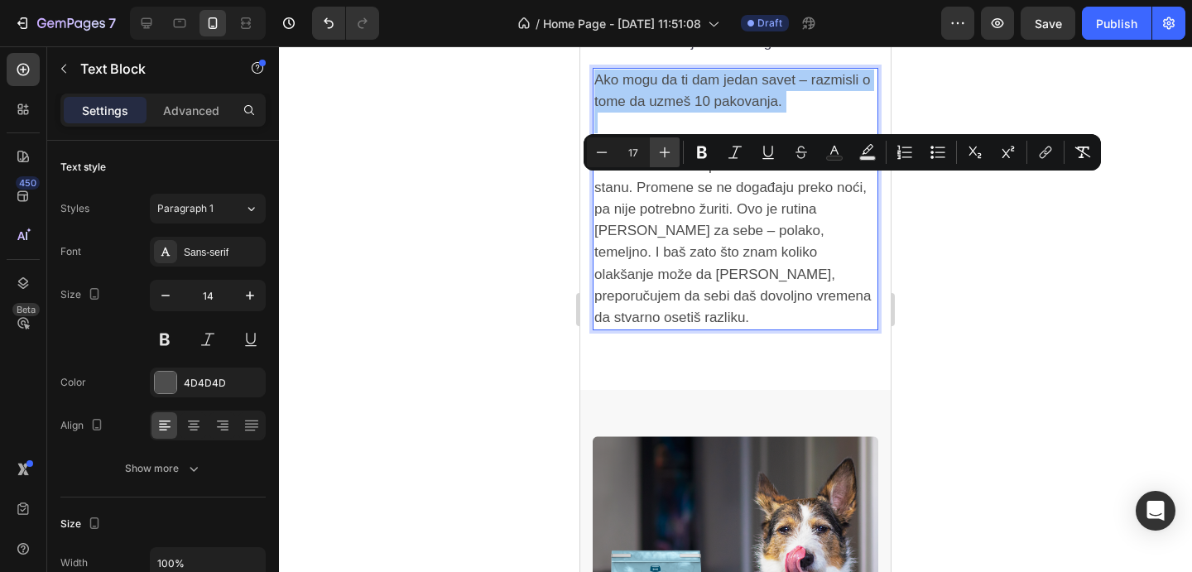
click at [664, 162] on button "Plus" at bounding box center [665, 152] width 30 height 30
type input "18"
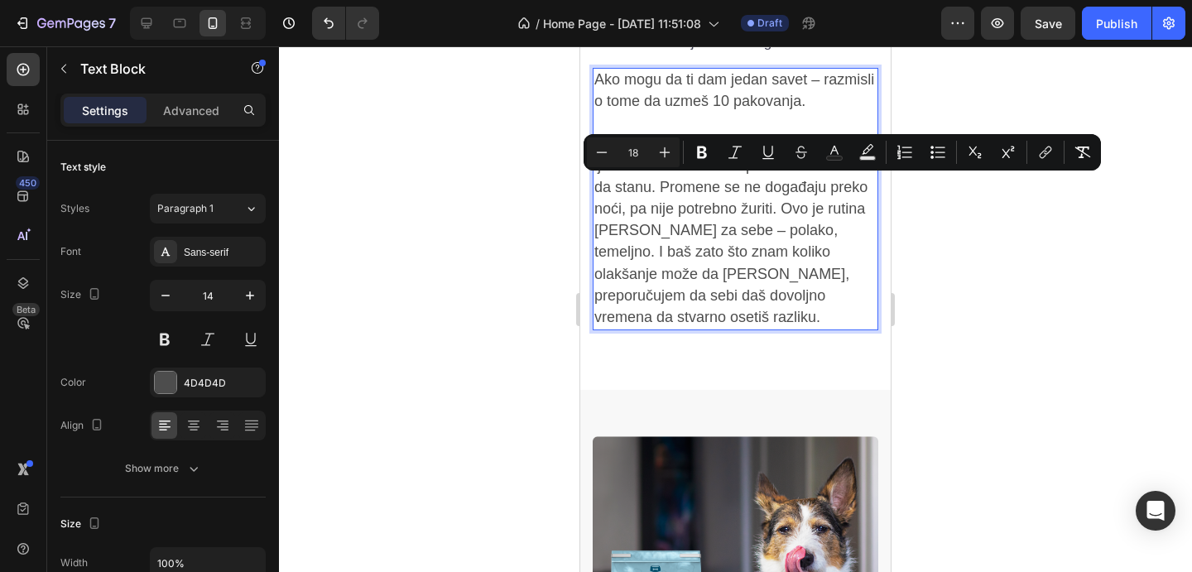
click at [761, 259] on p "Zvuči mnogo, znam, ali većina ljudi mi kaže da nakon prve noći nisu želeli da s…" at bounding box center [736, 230] width 282 height 195
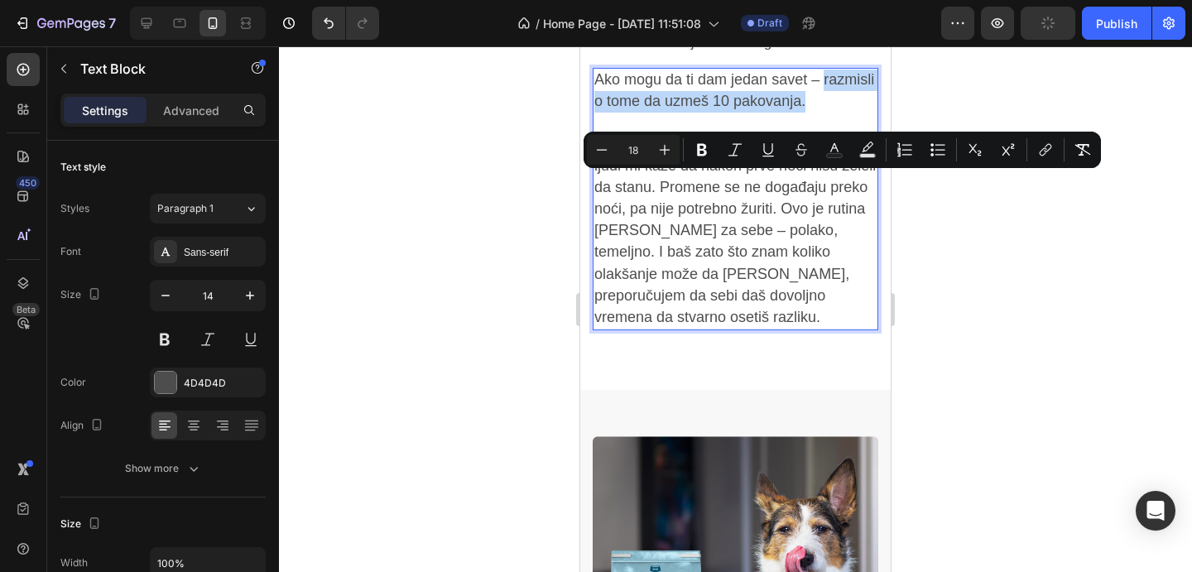
drag, startPoint x: 810, startPoint y: 214, endPoint x: 823, endPoint y: 185, distance: 31.1
click at [823, 113] on p "Ako mogu da ti dam jedan savet – razmisli o tome da uzmeš 10 pakovanja." at bounding box center [736, 91] width 282 height 43
click at [707, 147] on icon "Editor contextual toolbar" at bounding box center [702, 150] width 17 height 17
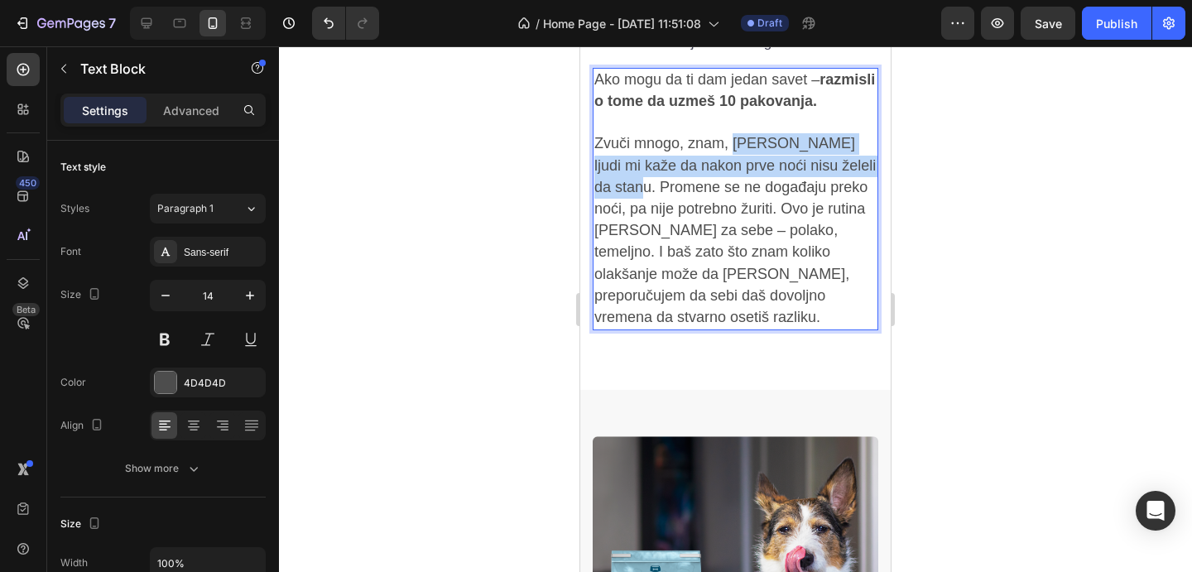
drag, startPoint x: 735, startPoint y: 266, endPoint x: 644, endPoint y: 317, distance: 103.8
click at [644, 317] on span "Zvuči mnogo, znam, ali većina ljudi mi kaže da nakon prve noći nisu želeli da s…" at bounding box center [736, 230] width 282 height 190
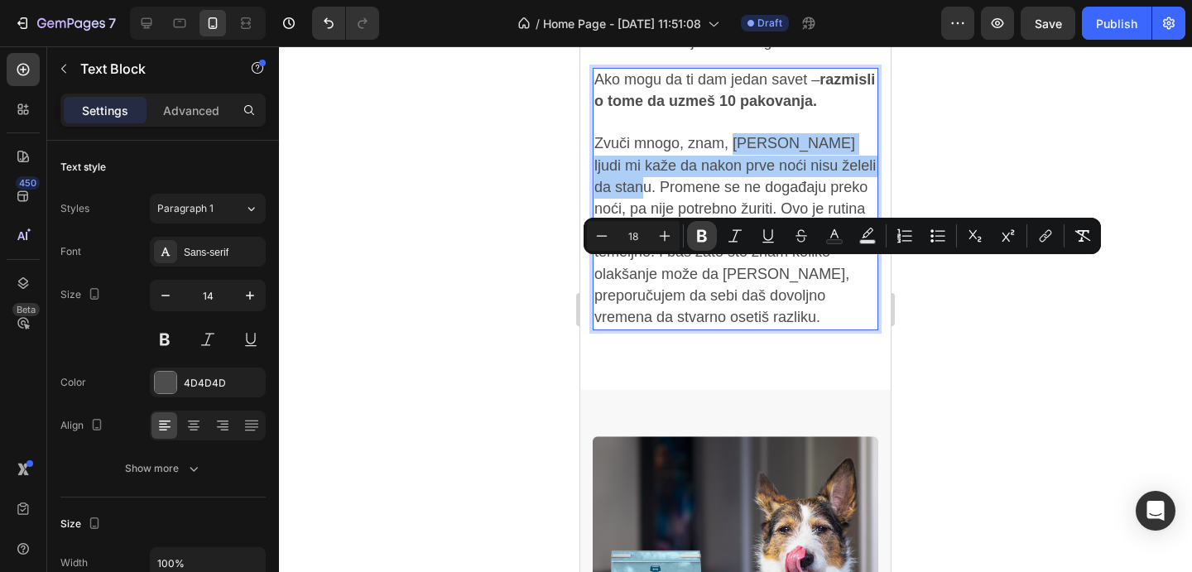
click at [707, 232] on icon "Editor contextual toolbar" at bounding box center [702, 236] width 17 height 17
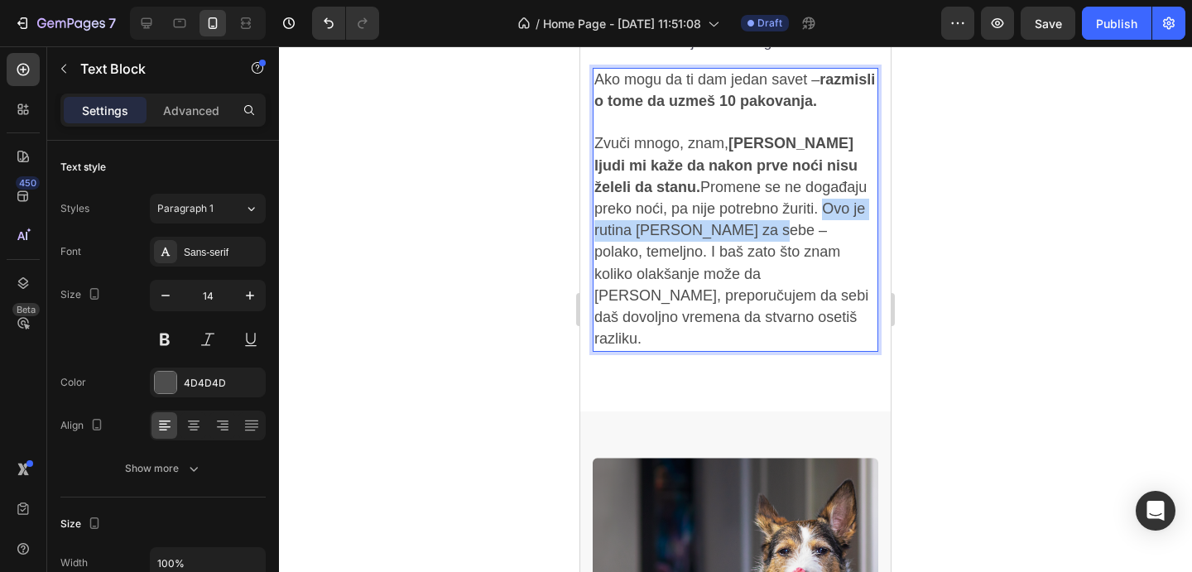
drag, startPoint x: 783, startPoint y: 335, endPoint x: 714, endPoint y: 361, distance: 74.4
click at [714, 347] on span "Zvuči mnogo, znam, ali većina ljudi mi kaže da nakon prve noći nisu želeli da s…" at bounding box center [732, 241] width 274 height 212
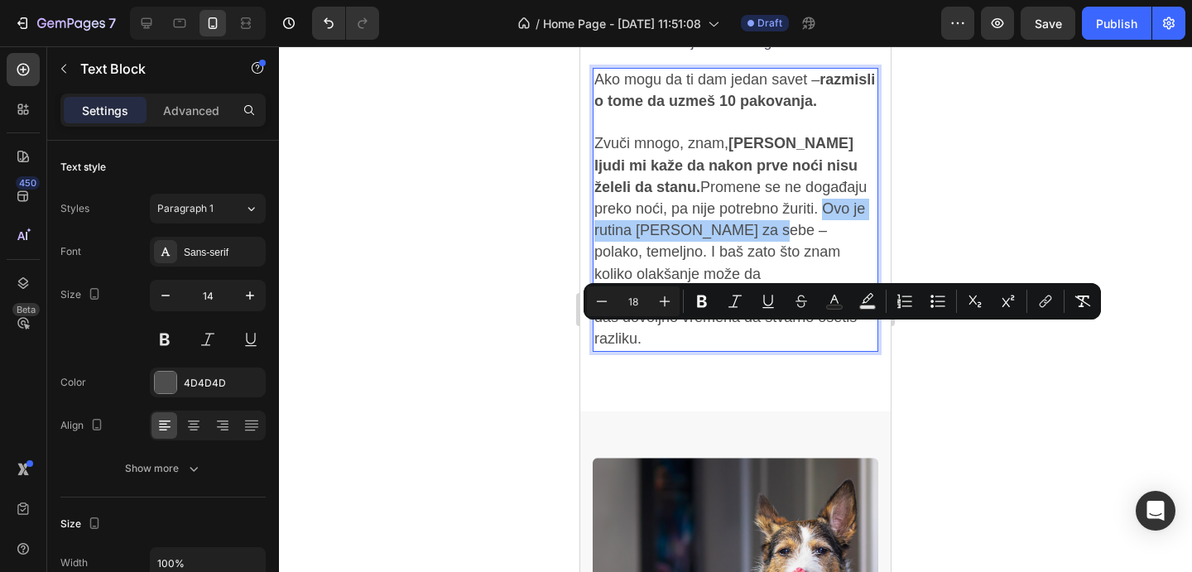
click at [702, 300] on icon "Editor contextual toolbar" at bounding box center [702, 302] width 10 height 12
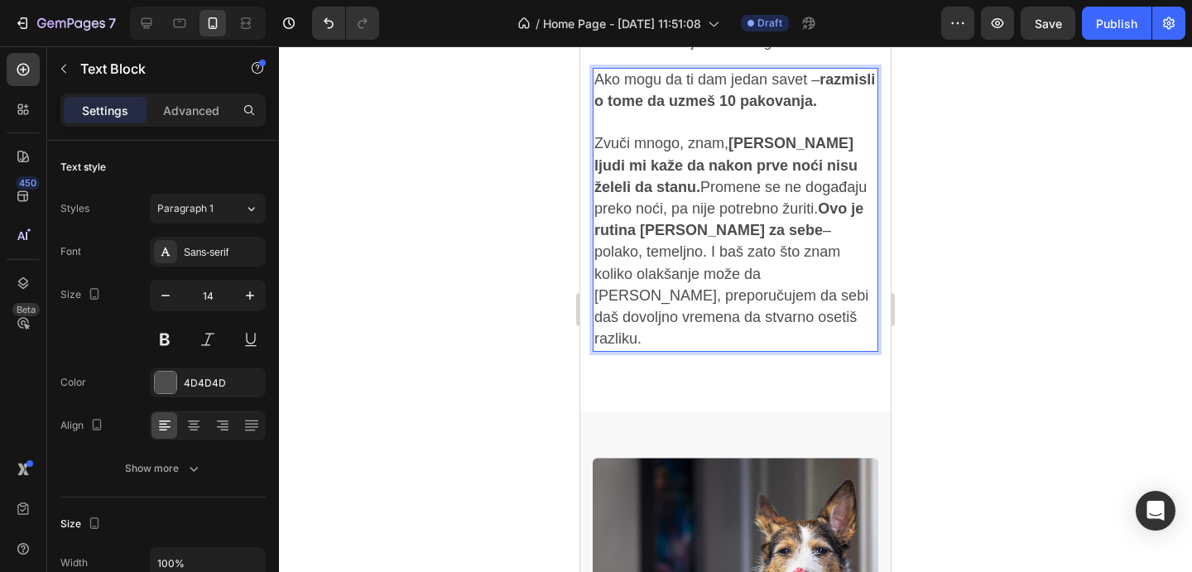
click at [1045, 238] on div at bounding box center [735, 309] width 913 height 526
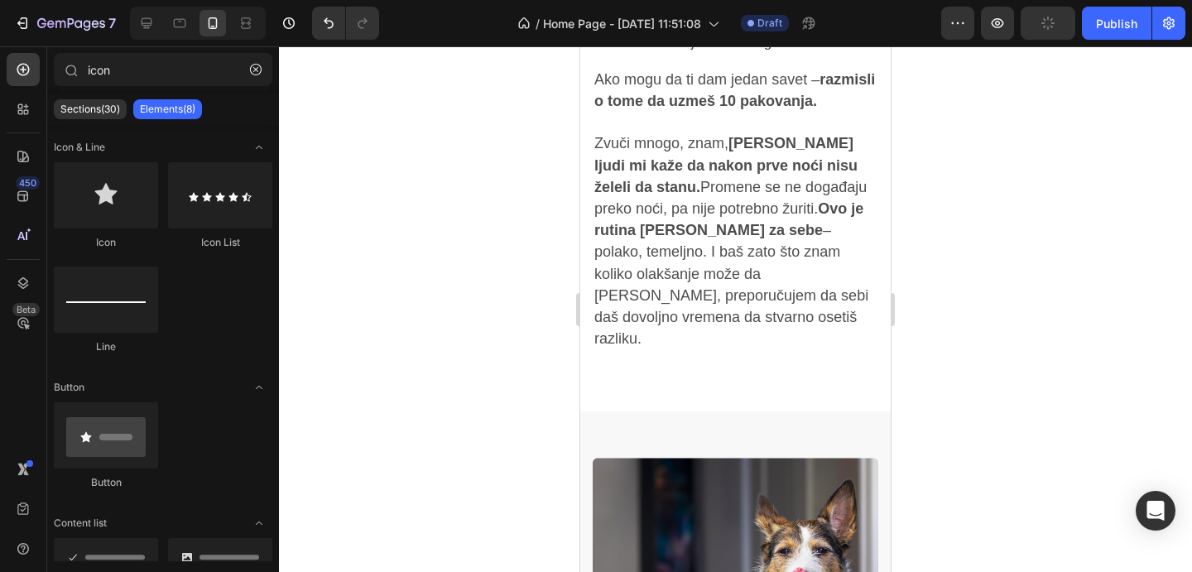
click at [860, 113] on p "Ako mogu da ti dam jedan savet – razmisli o tome da uzmeš 10 pakovanja." at bounding box center [736, 91] width 282 height 43
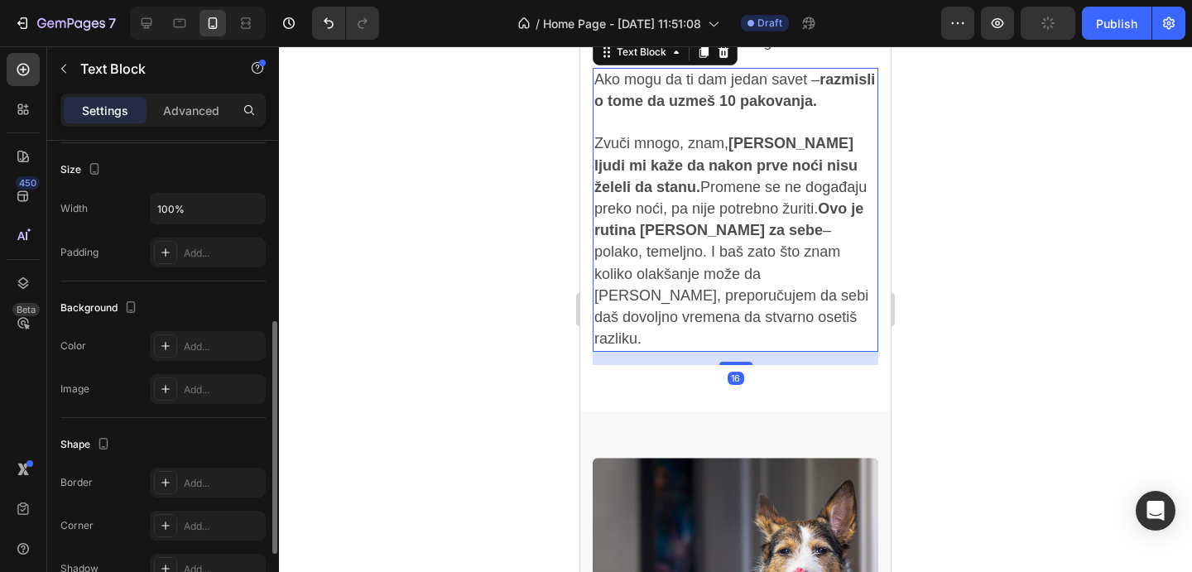
scroll to position [359, 0]
click at [205, 352] on div "Add..." at bounding box center [208, 341] width 116 height 30
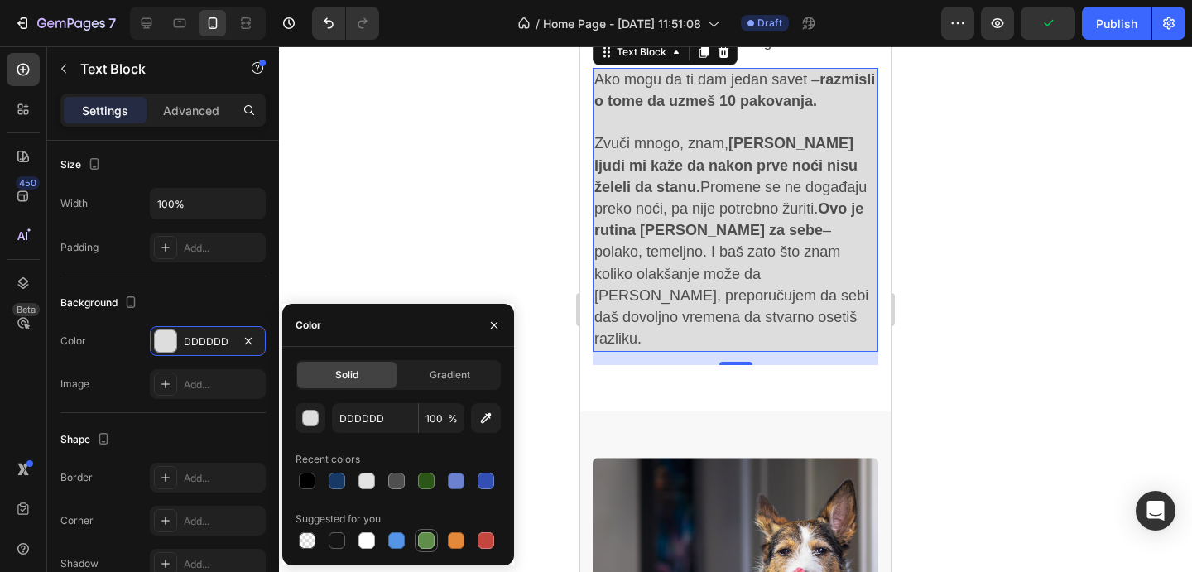
click at [425, 531] on div at bounding box center [427, 541] width 20 height 20
type input "5E8E49"
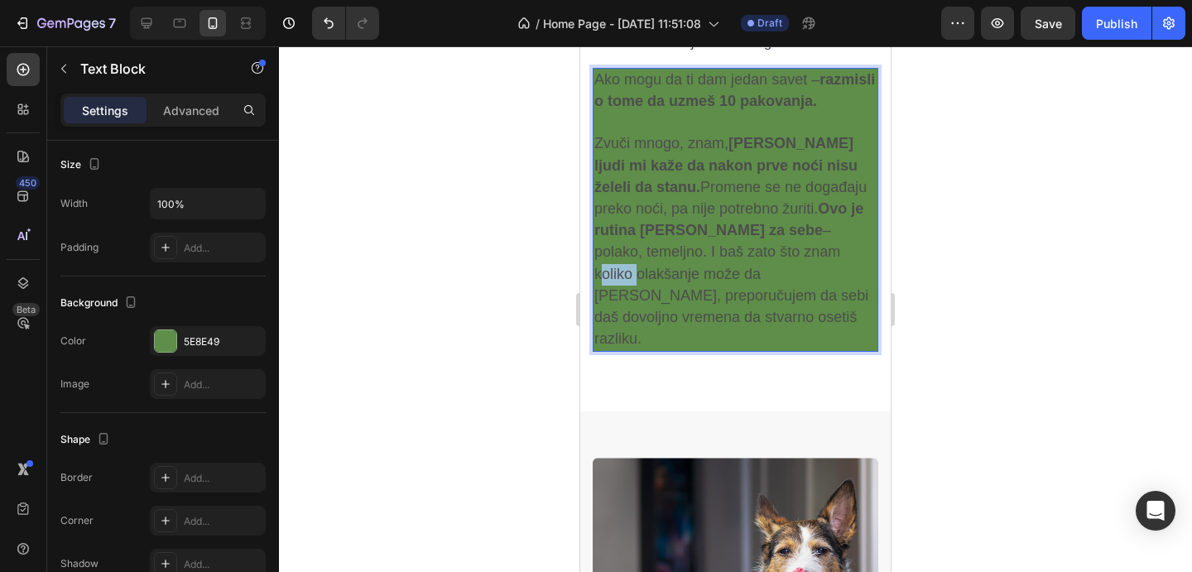
click at [731, 350] on p "Zvuči mnogo, znam, ali većina ljudi mi kaže da nakon prve noći nisu želeli da s…" at bounding box center [736, 241] width 282 height 217
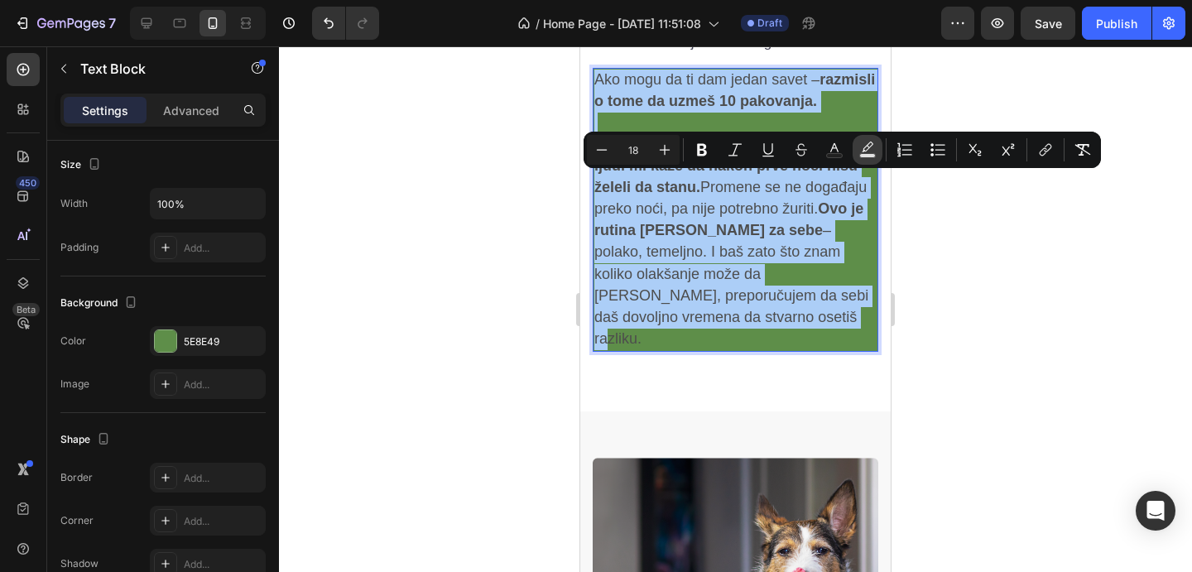
click at [858, 150] on button "Text Background Color" at bounding box center [868, 150] width 30 height 30
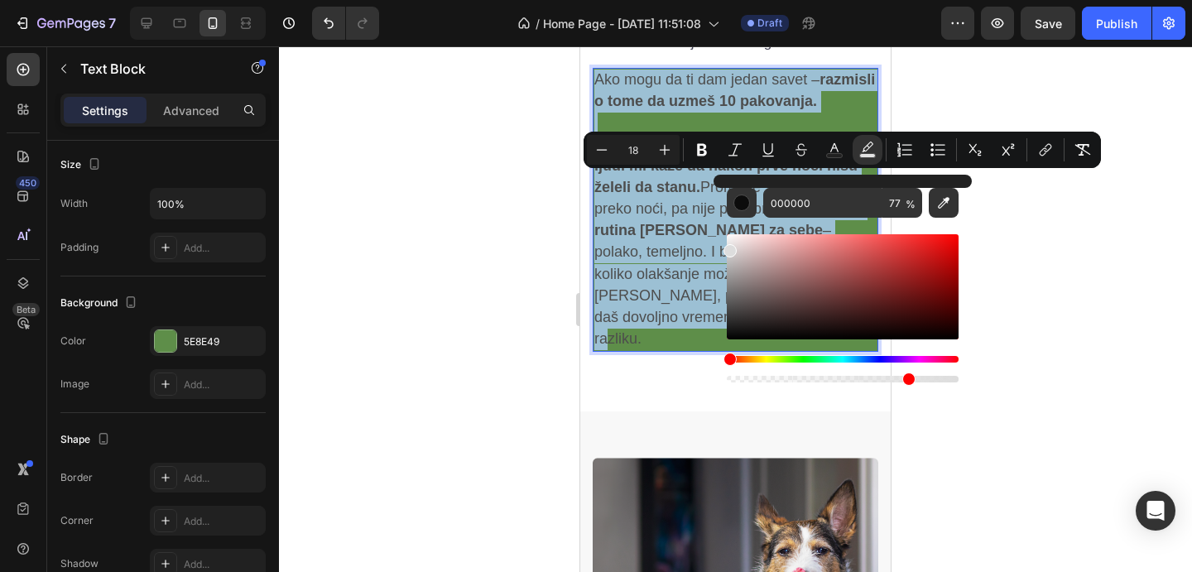
type input "DDDDDD"
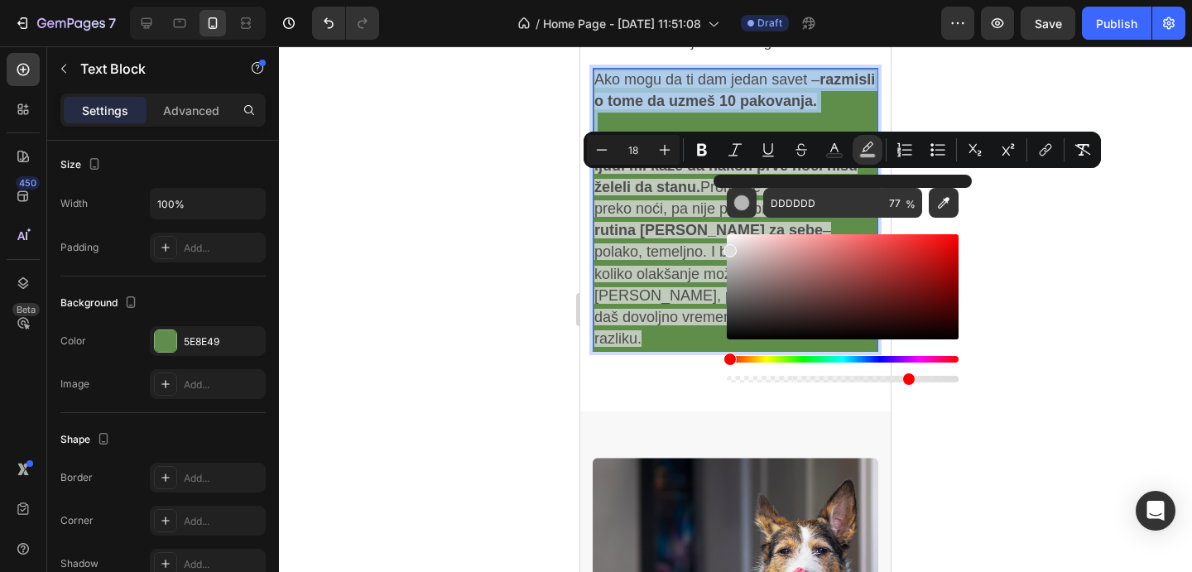
drag, startPoint x: 1356, startPoint y: 305, endPoint x: 686, endPoint y: 181, distance: 682.0
drag, startPoint x: 1491, startPoint y: 425, endPoint x: 608, endPoint y: 390, distance: 883.4
type input "0"
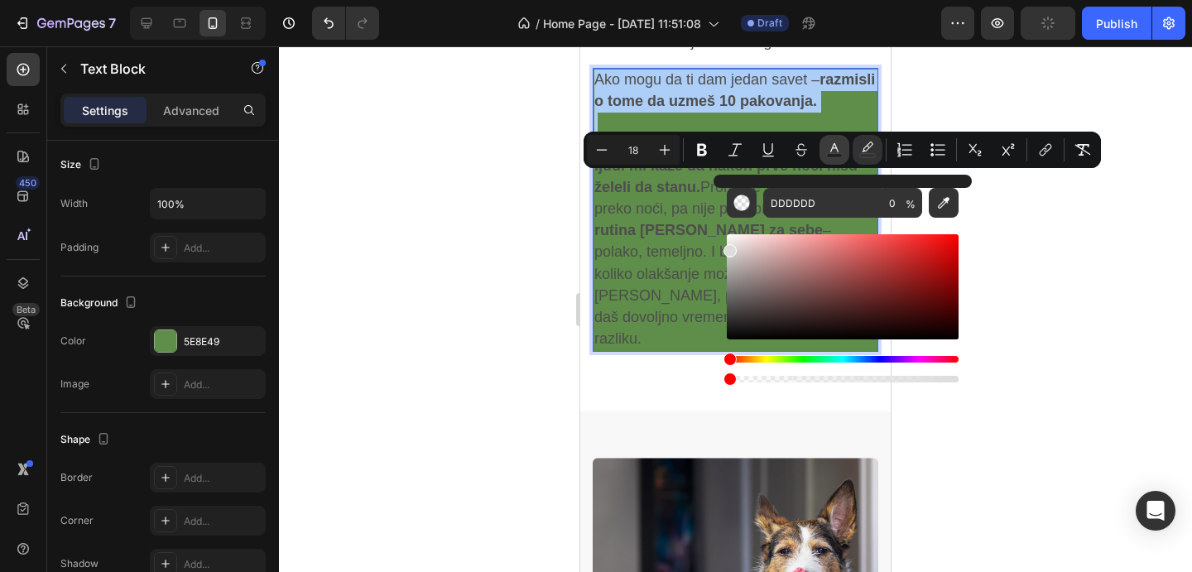
click at [830, 142] on icon "Editor contextual toolbar" at bounding box center [834, 150] width 17 height 17
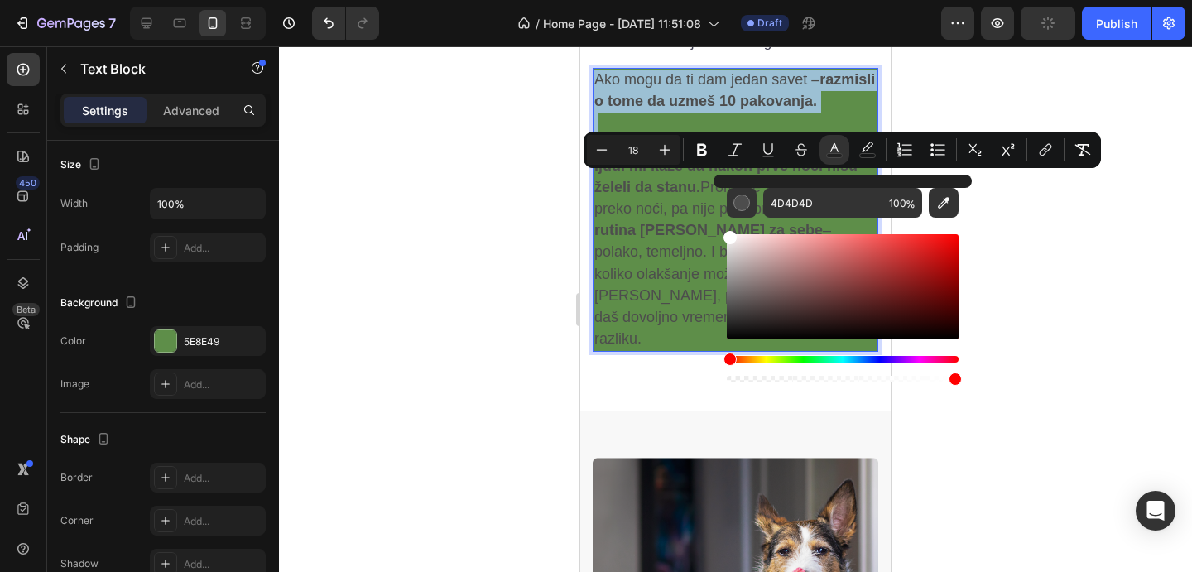
type input "FFFFFF"
drag, startPoint x: 1353, startPoint y: 295, endPoint x: 701, endPoint y: 205, distance: 658.6
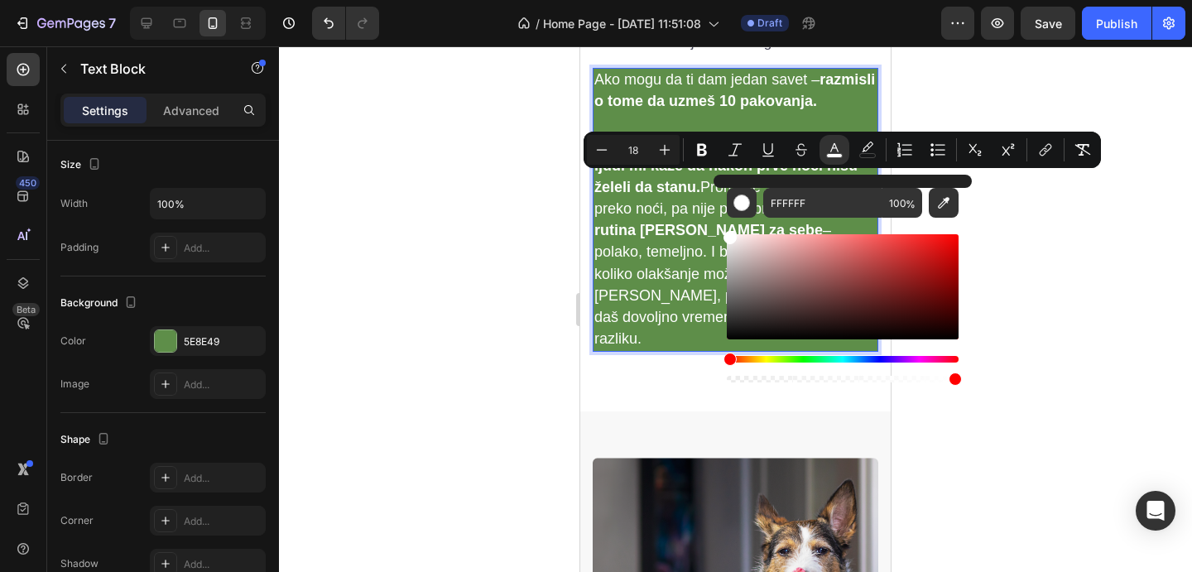
click at [1020, 254] on div at bounding box center [735, 309] width 913 height 526
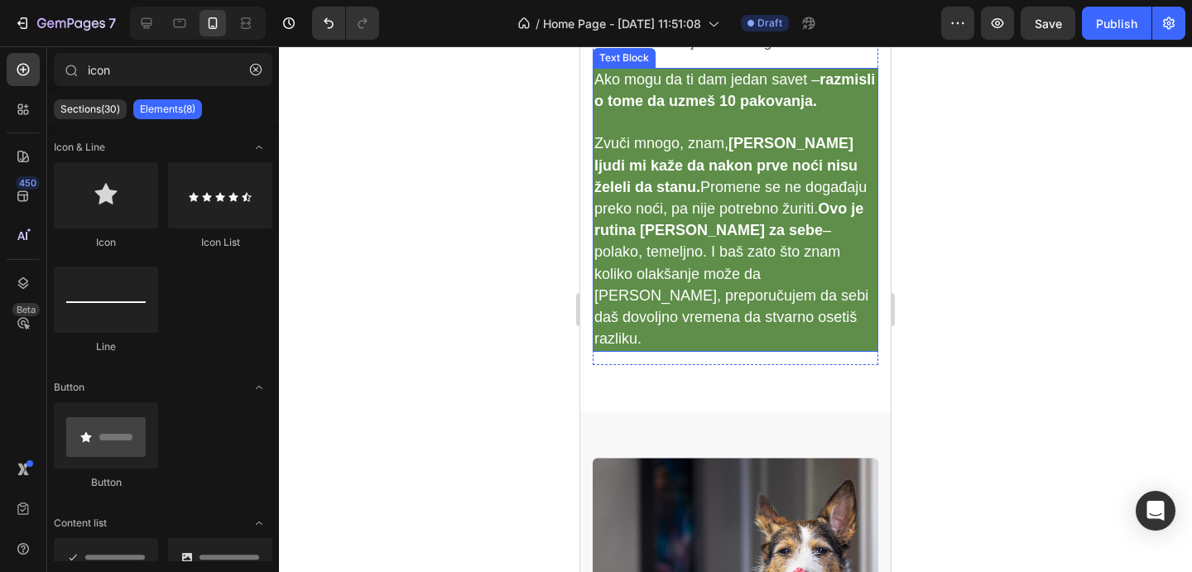
click at [780, 195] on strong "ali većina ljudi mi kaže da nakon prve noći nisu želeli da stanu." at bounding box center [726, 165] width 263 height 60
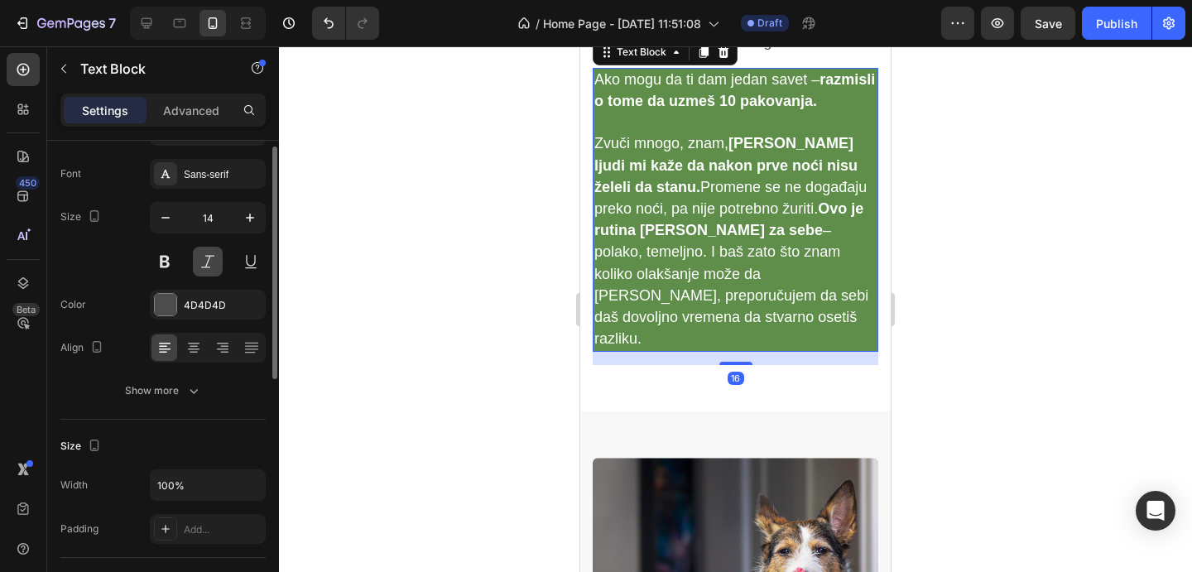
scroll to position [108, 0]
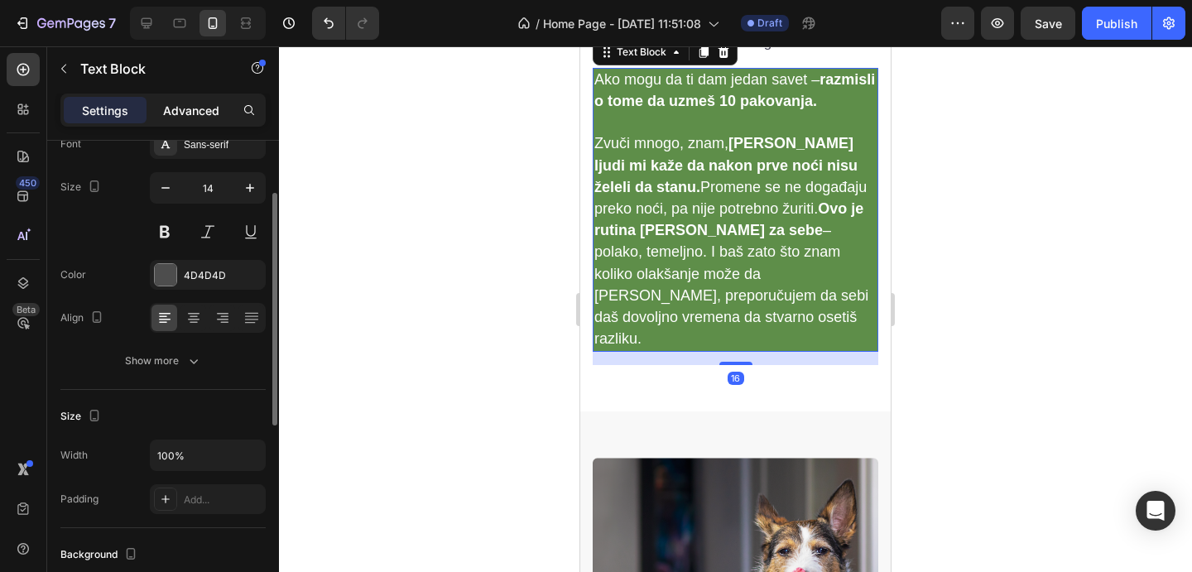
click at [190, 113] on p "Advanced" at bounding box center [191, 110] width 56 height 17
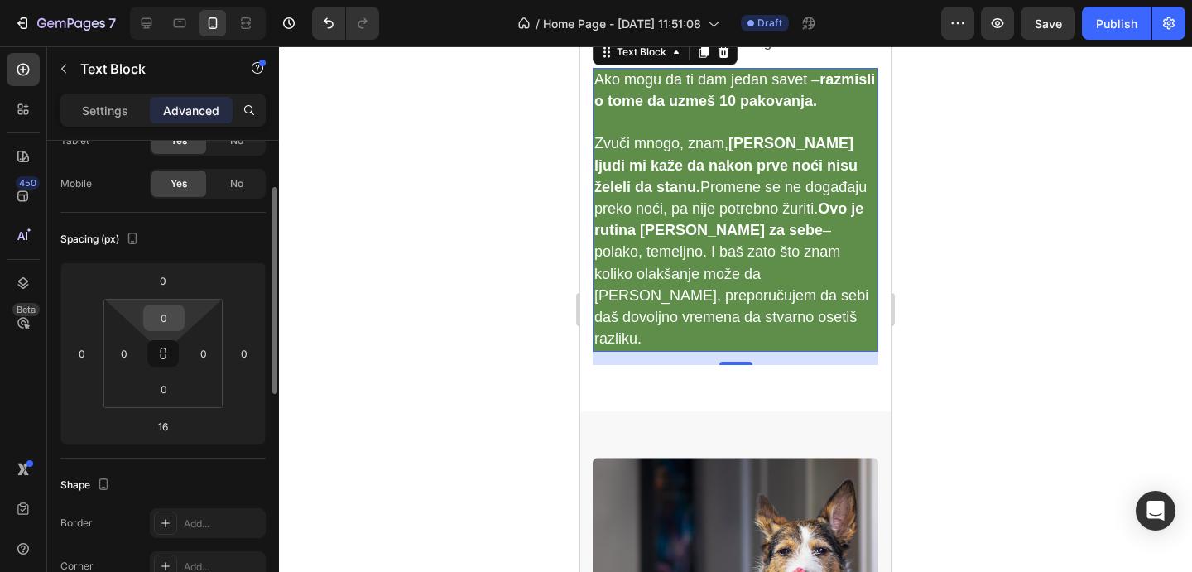
click at [167, 320] on input "0" at bounding box center [163, 318] width 33 height 25
click at [168, 320] on input "0" at bounding box center [163, 318] width 33 height 25
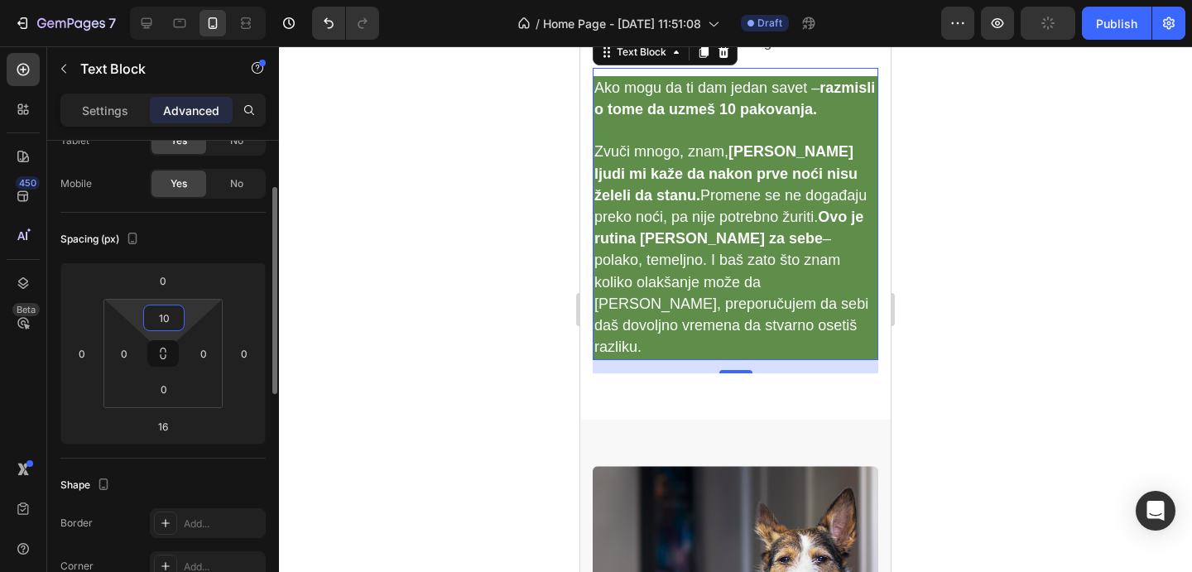
type input "1"
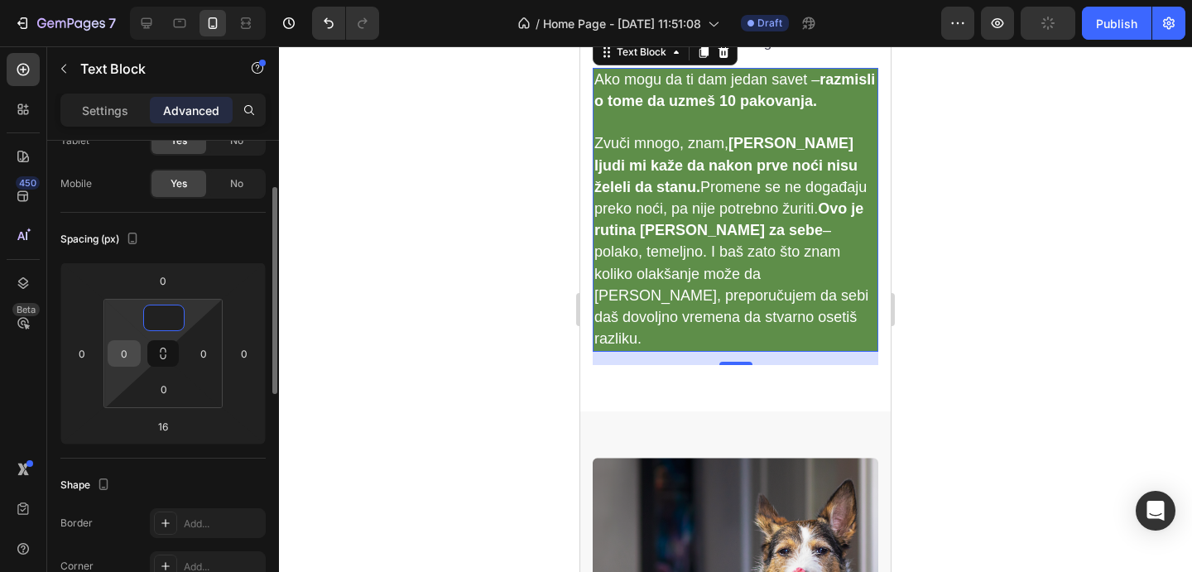
click at [123, 350] on input "0" at bounding box center [124, 353] width 25 height 25
type input "0"
click at [123, 350] on input "0" at bounding box center [124, 353] width 25 height 25
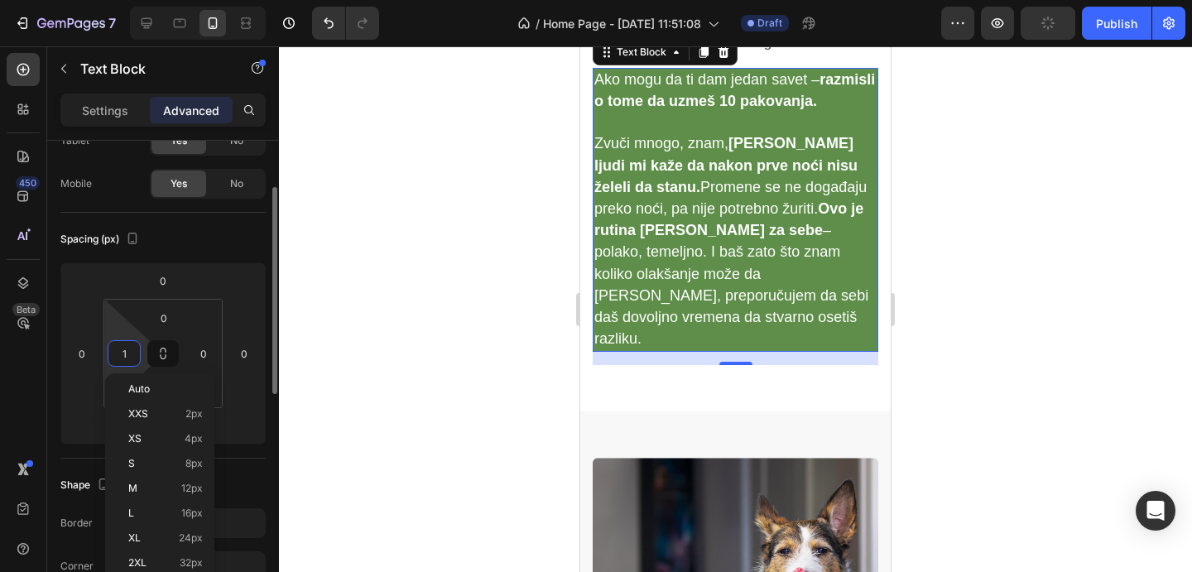
type input "10"
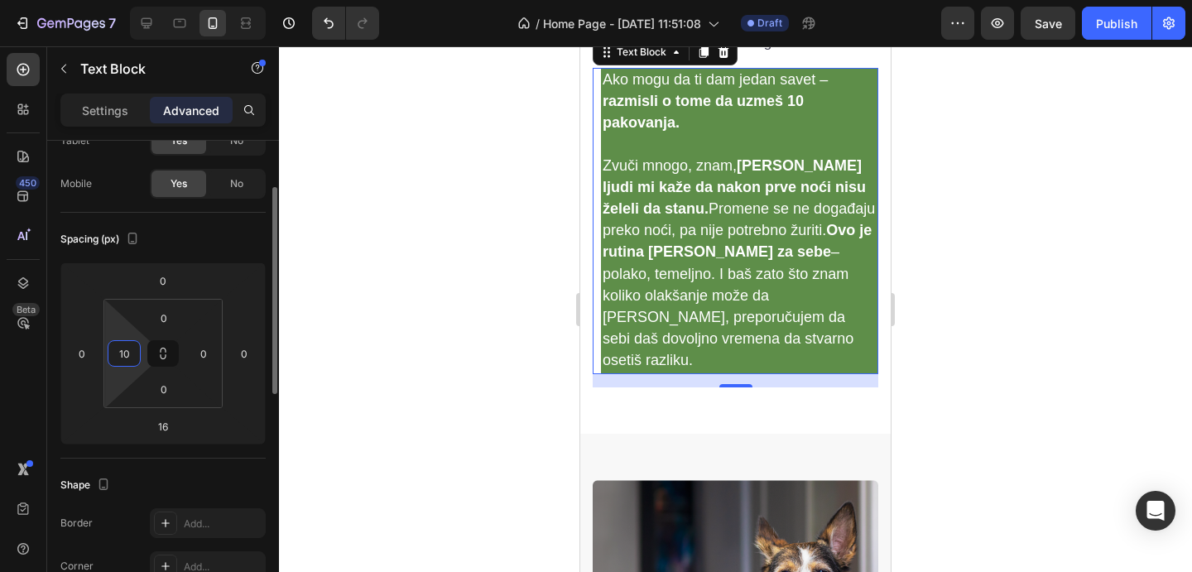
click at [132, 348] on input "10" at bounding box center [124, 353] width 25 height 25
click at [166, 423] on input "16" at bounding box center [163, 426] width 33 height 25
type input "0"
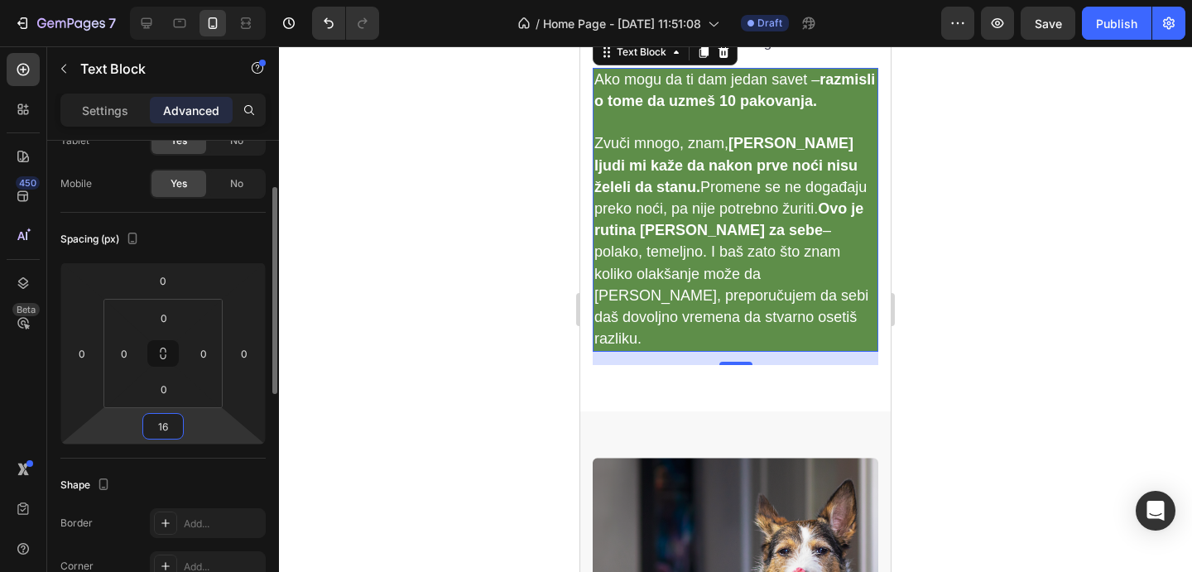
click at [166, 424] on input "16" at bounding box center [163, 426] width 33 height 25
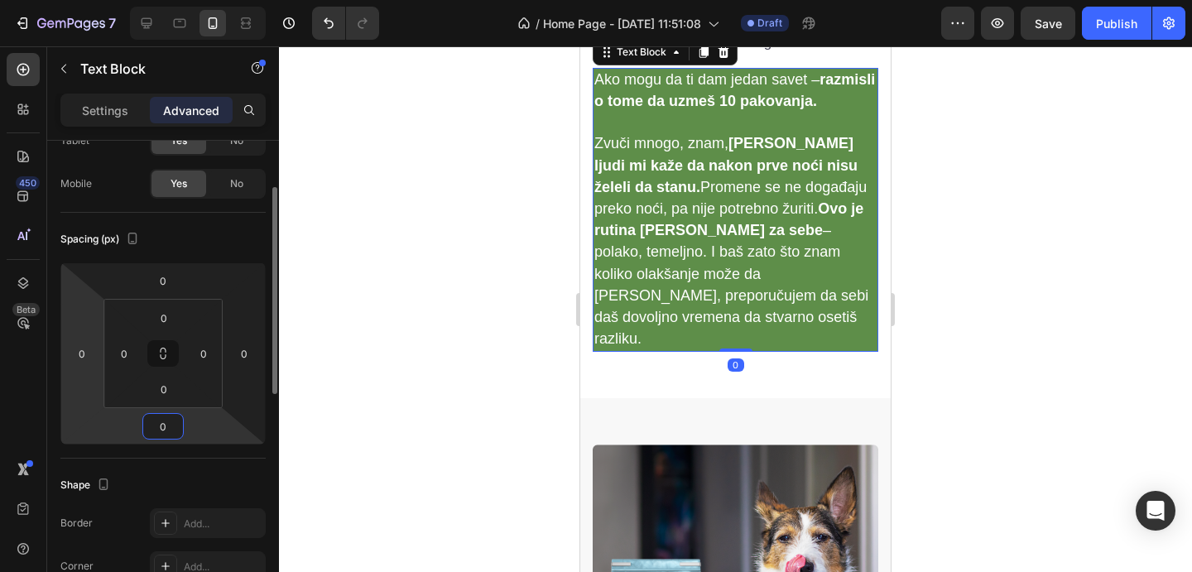
type input "0"
click at [78, 0] on html "7 Version history / Home Page - Aug 28, 11:51:08 Draft Preview Save Publish 450…" at bounding box center [596, 0] width 1192 height 0
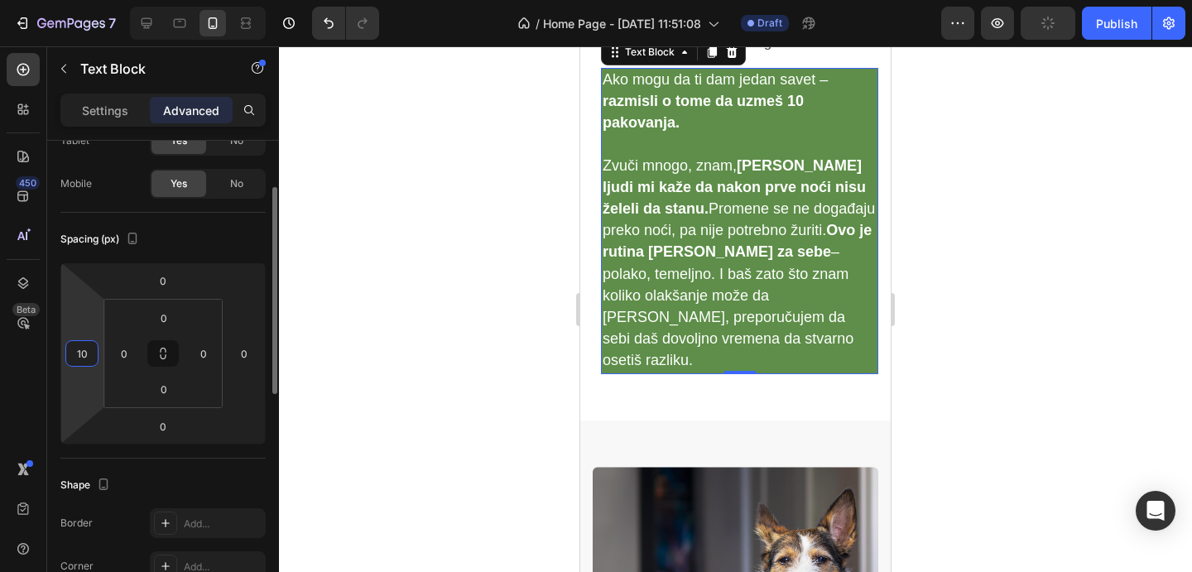
type input "0"
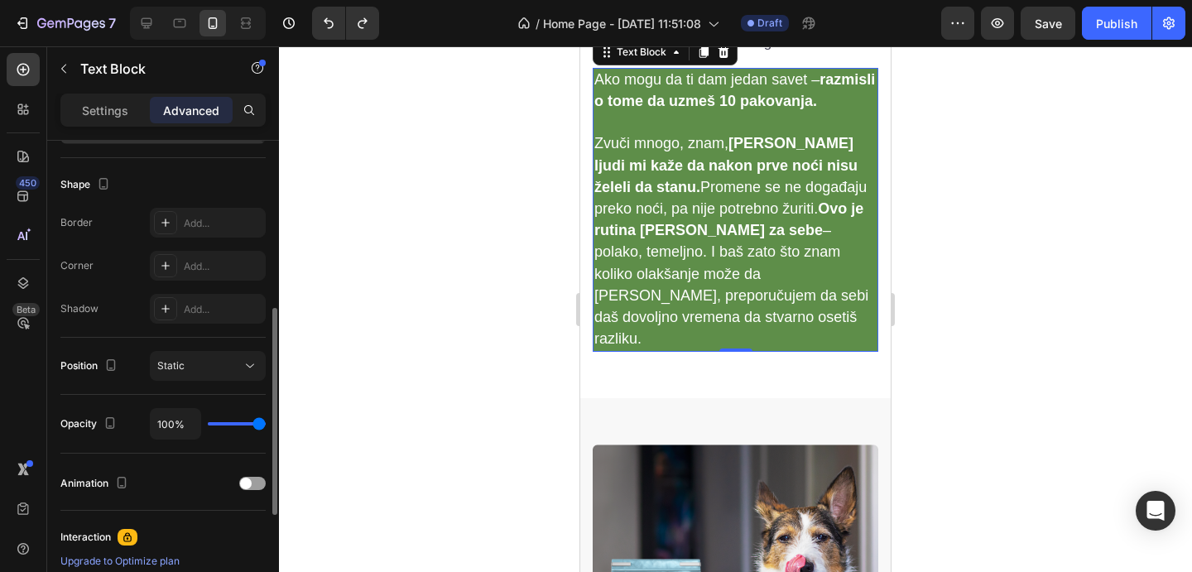
scroll to position [409, 0]
click at [208, 216] on div "Add..." at bounding box center [223, 222] width 78 height 15
type input "0"
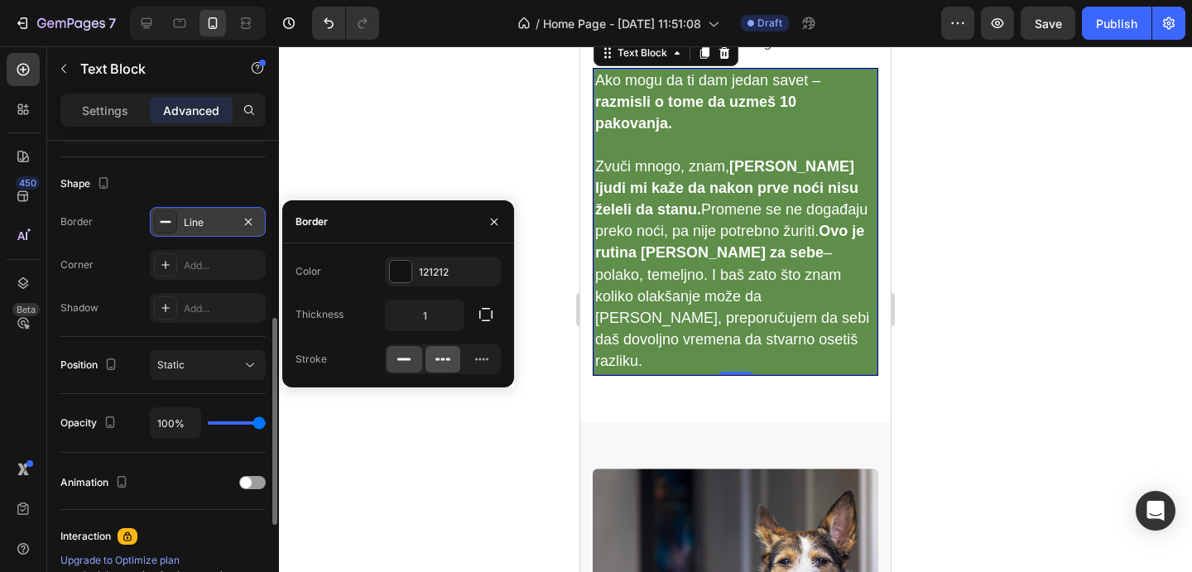
click at [453, 359] on div at bounding box center [444, 359] width 36 height 26
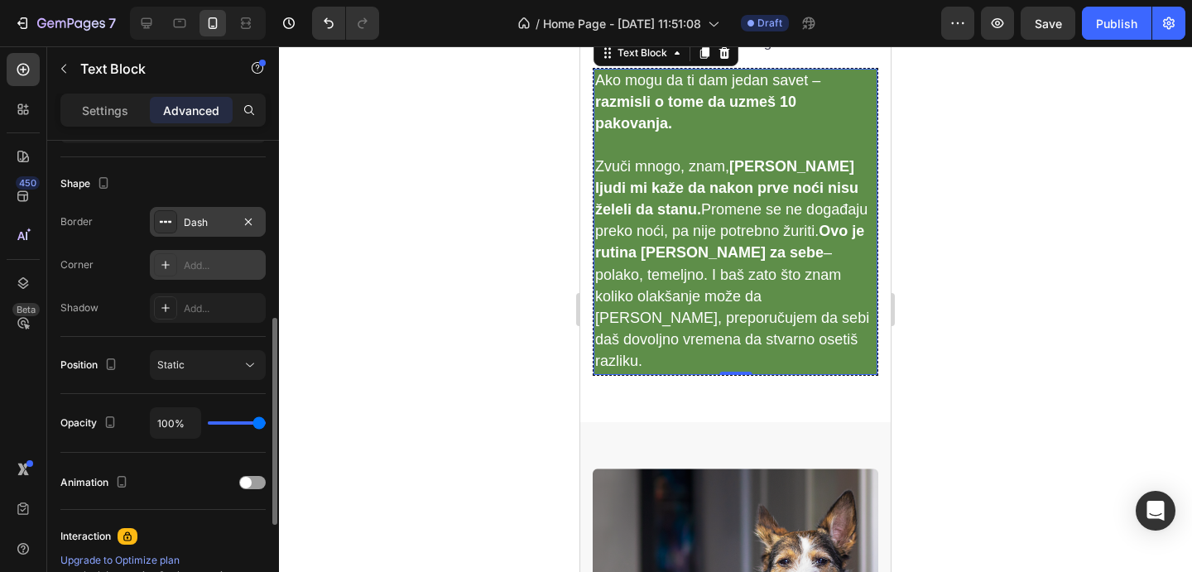
click at [229, 257] on div "Add..." at bounding box center [208, 265] width 116 height 30
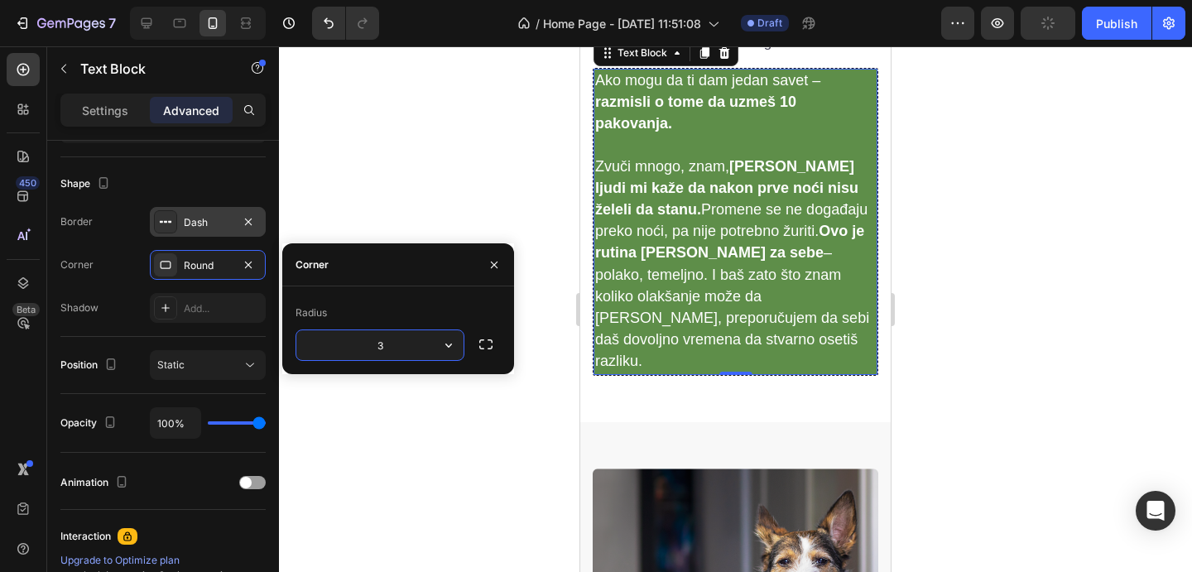
type input "30"
click at [956, 325] on div at bounding box center [735, 309] width 913 height 526
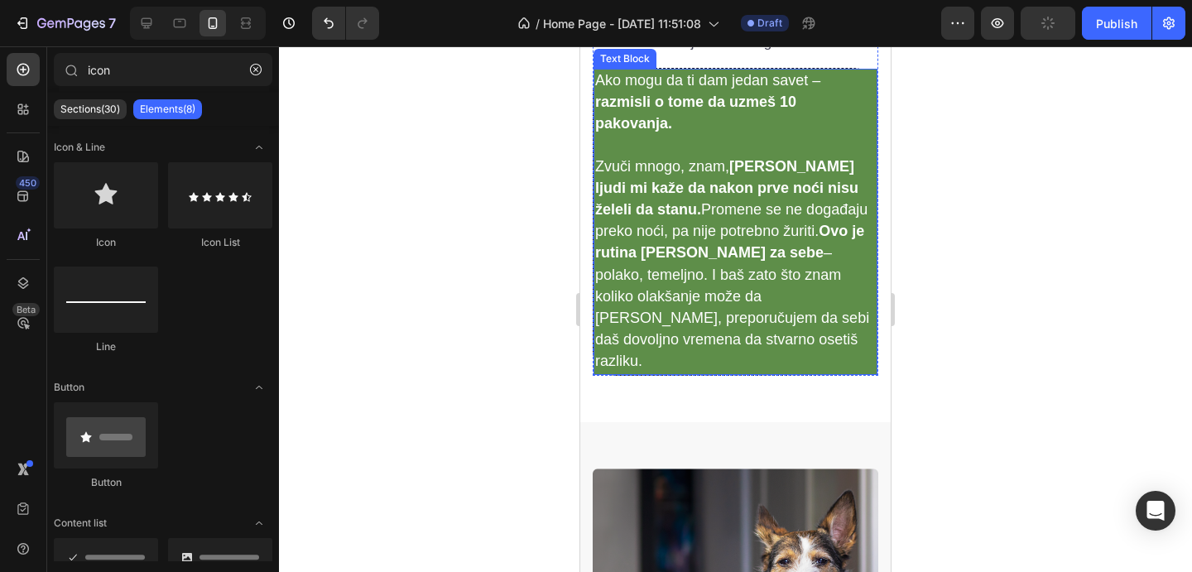
click at [750, 136] on p "Ako mogu da ti dam jedan savet – razmisli o tome da uzmeš 10 pakovanja." at bounding box center [735, 102] width 281 height 65
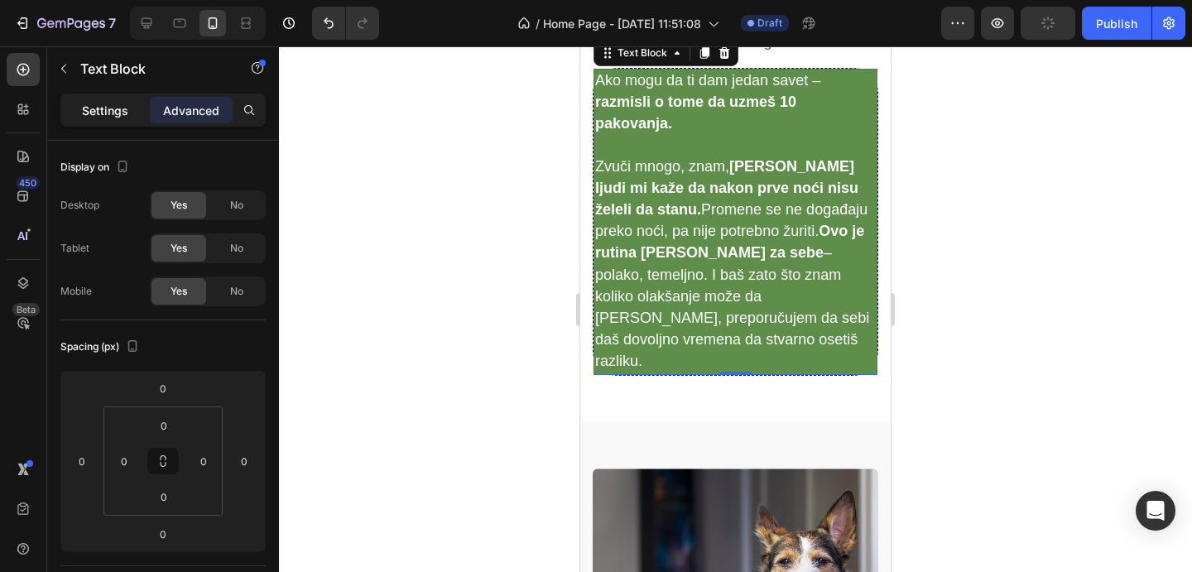
click at [112, 112] on p "Settings" at bounding box center [105, 110] width 46 height 17
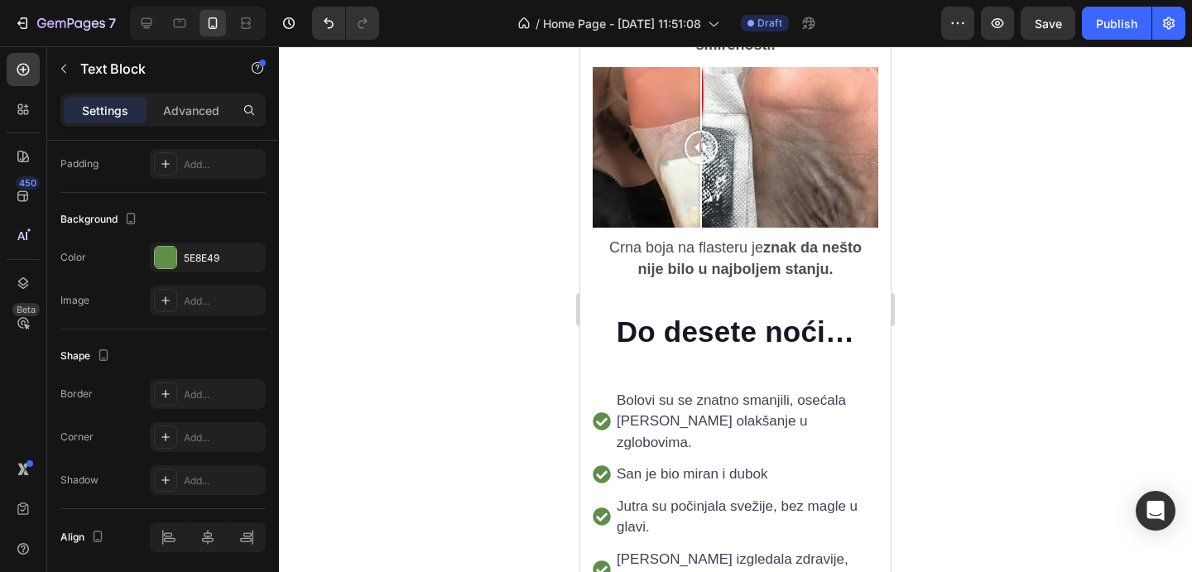
scroll to position [2682, 0]
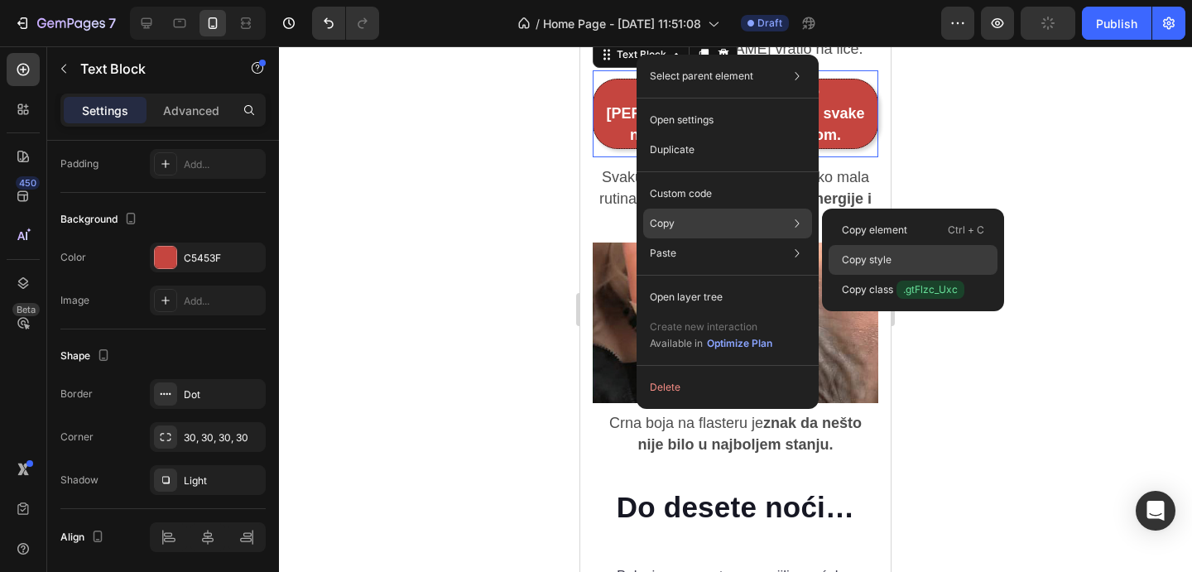
click at [865, 275] on div "Copy style" at bounding box center [913, 290] width 169 height 30
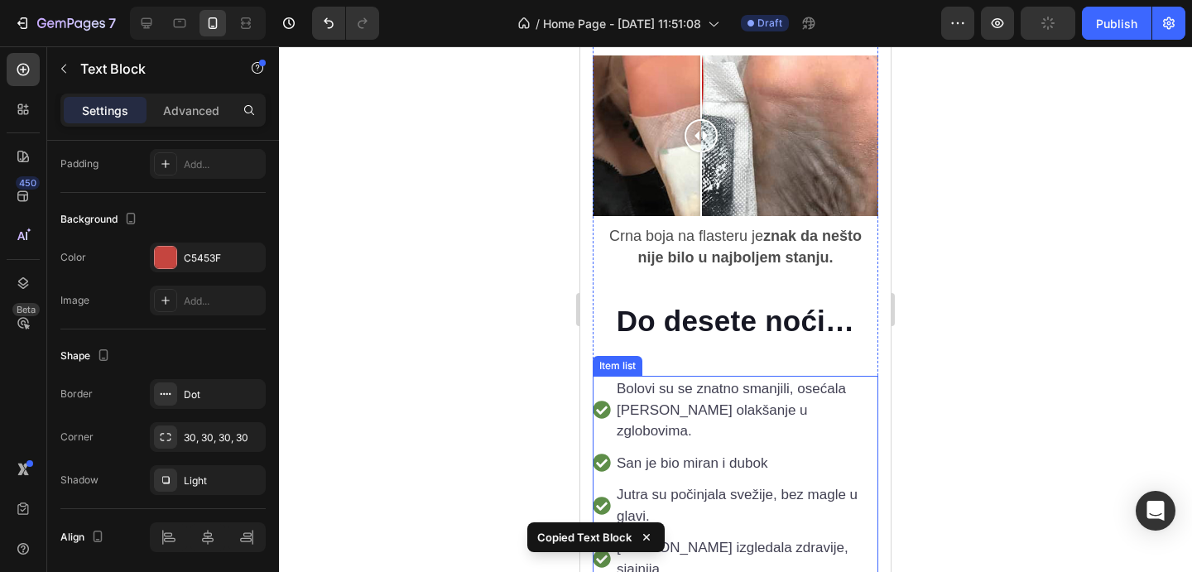
scroll to position [3201, 0]
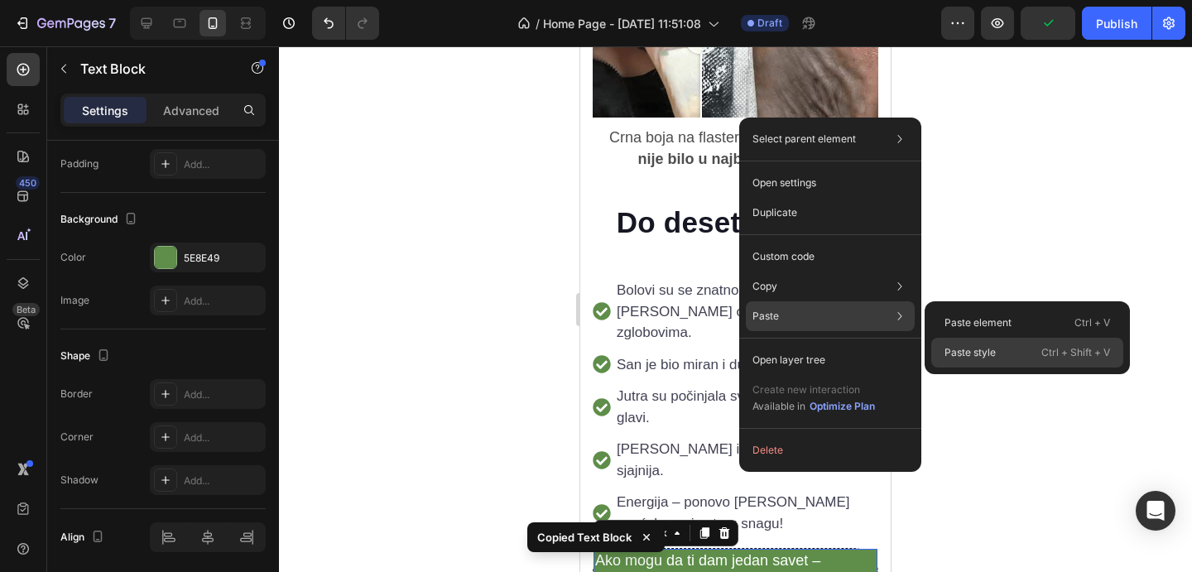
click at [975, 352] on p "Paste style" at bounding box center [970, 352] width 51 height 15
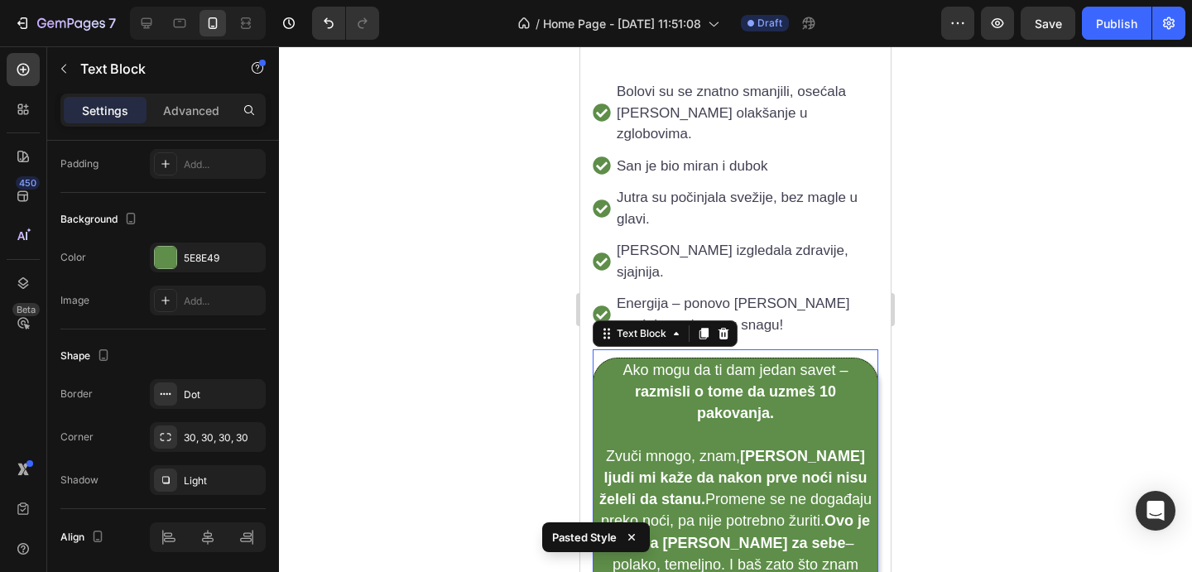
scroll to position [3432, 0]
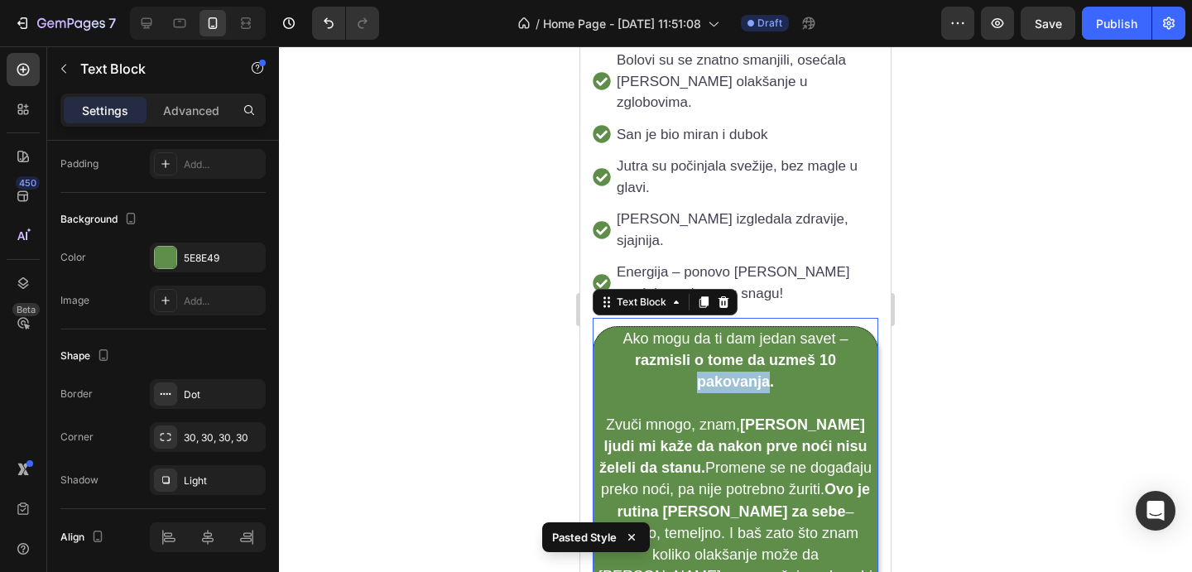
click at [734, 352] on strong "razmisli o tome da uzmeš 10 pakovanja." at bounding box center [735, 371] width 201 height 38
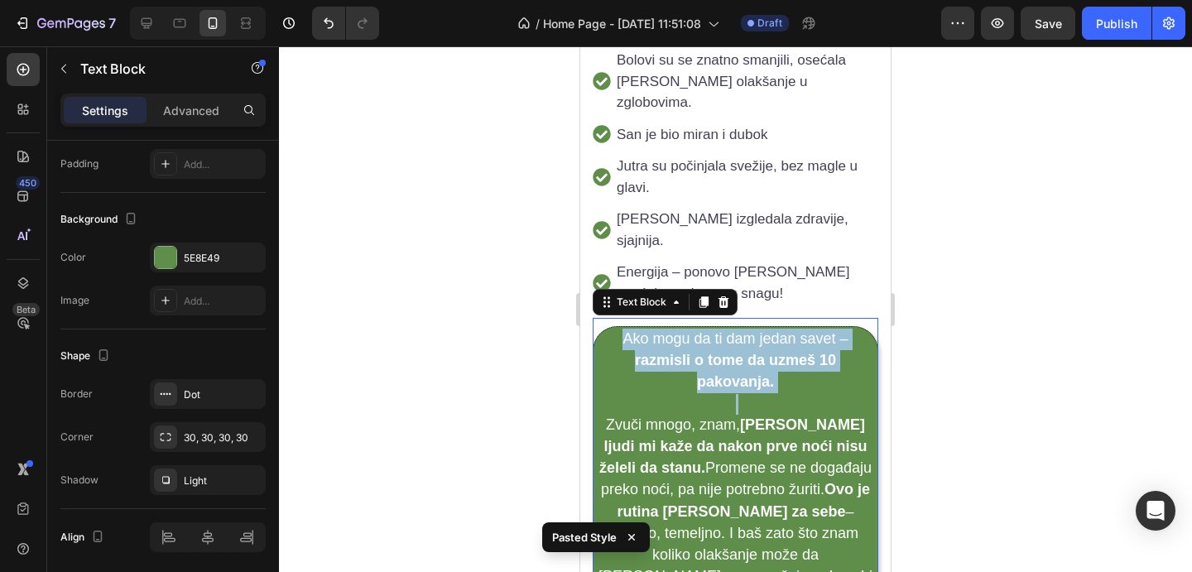
click at [734, 352] on strong "razmisli o tome da uzmeš 10 pakovanja." at bounding box center [735, 371] width 201 height 38
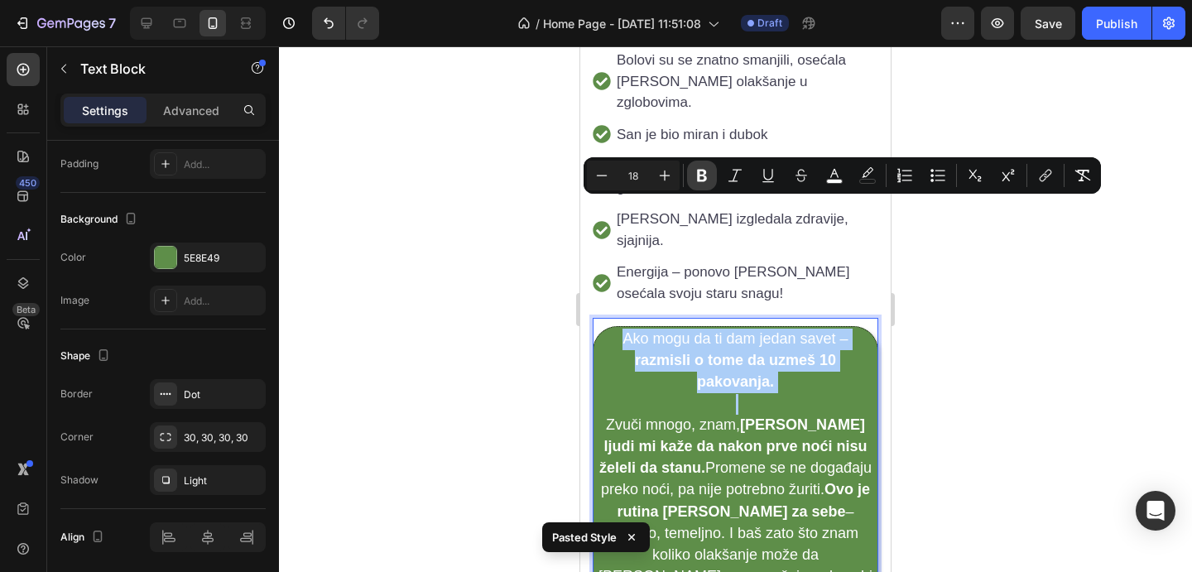
click at [702, 176] on icon "Editor contextual toolbar" at bounding box center [702, 175] width 17 height 17
click at [702, 177] on icon "Editor contextual toolbar" at bounding box center [702, 175] width 17 height 17
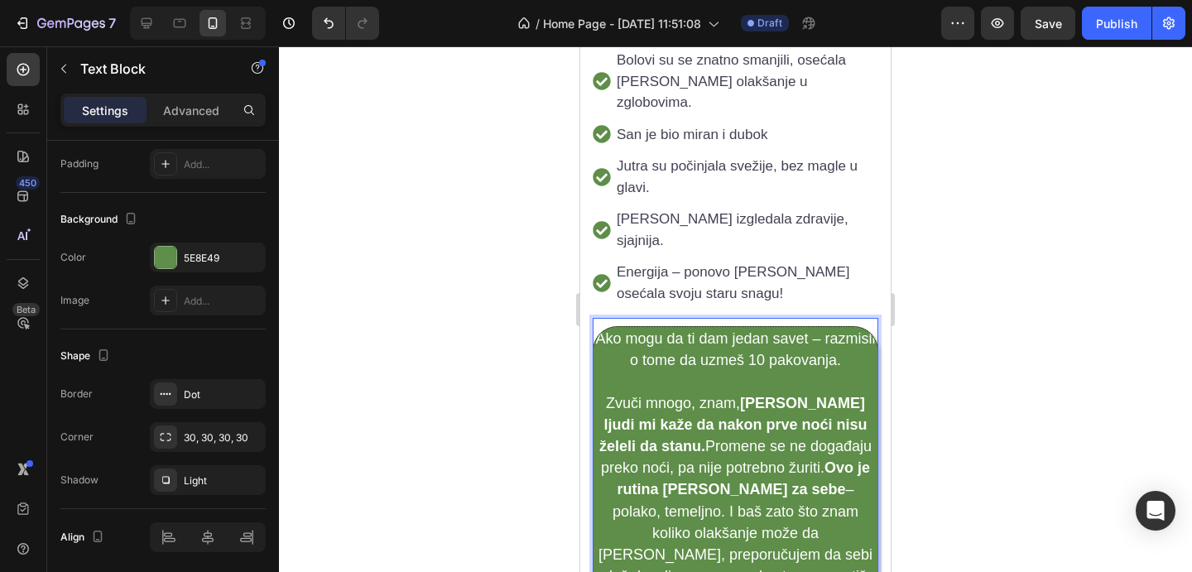
click at [718, 329] on p "Ako mogu da ti dam jedan savet – razmisli o tome da uzmeš 10 pakovanja." at bounding box center [735, 350] width 281 height 43
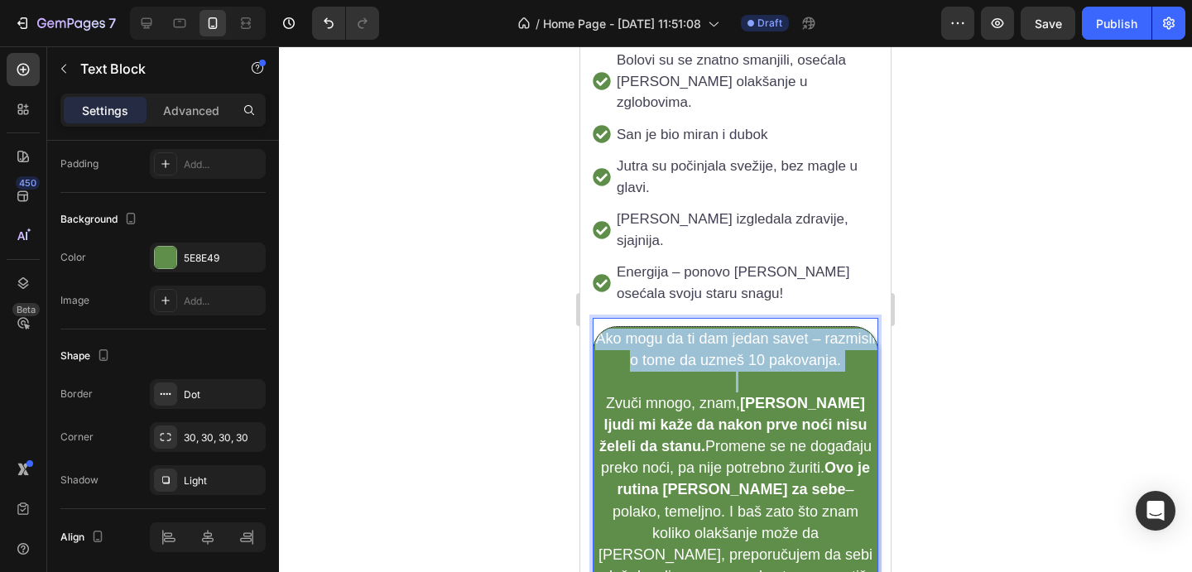
click at [718, 329] on p "Ako mogu da ti dam jedan savet – razmisli o tome da uzmeš 10 pakovanja." at bounding box center [735, 350] width 281 height 43
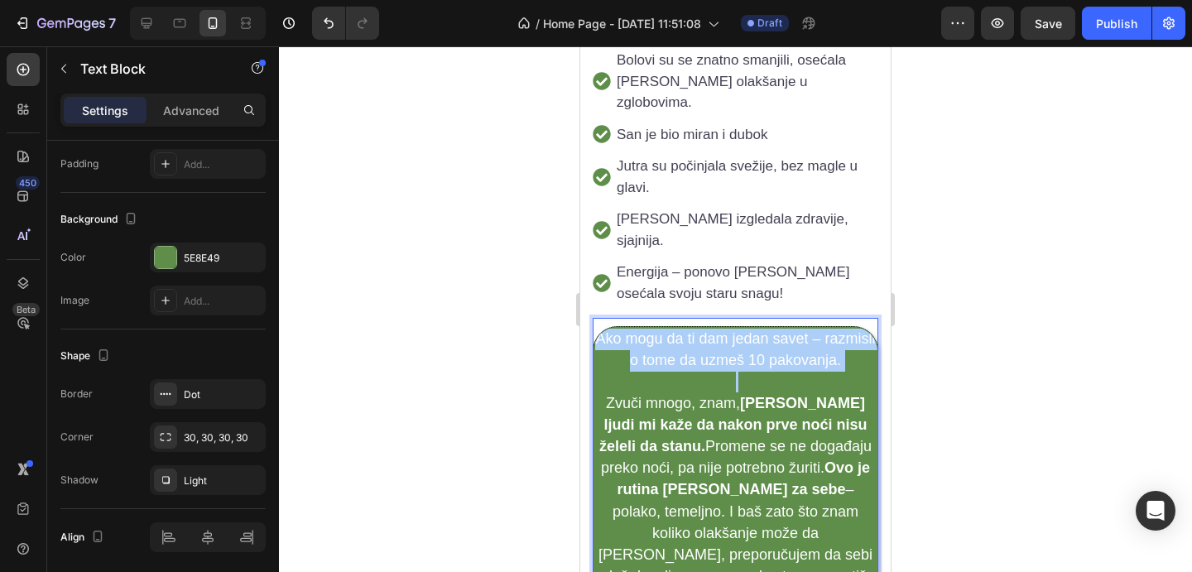
click at [954, 263] on div at bounding box center [735, 309] width 913 height 526
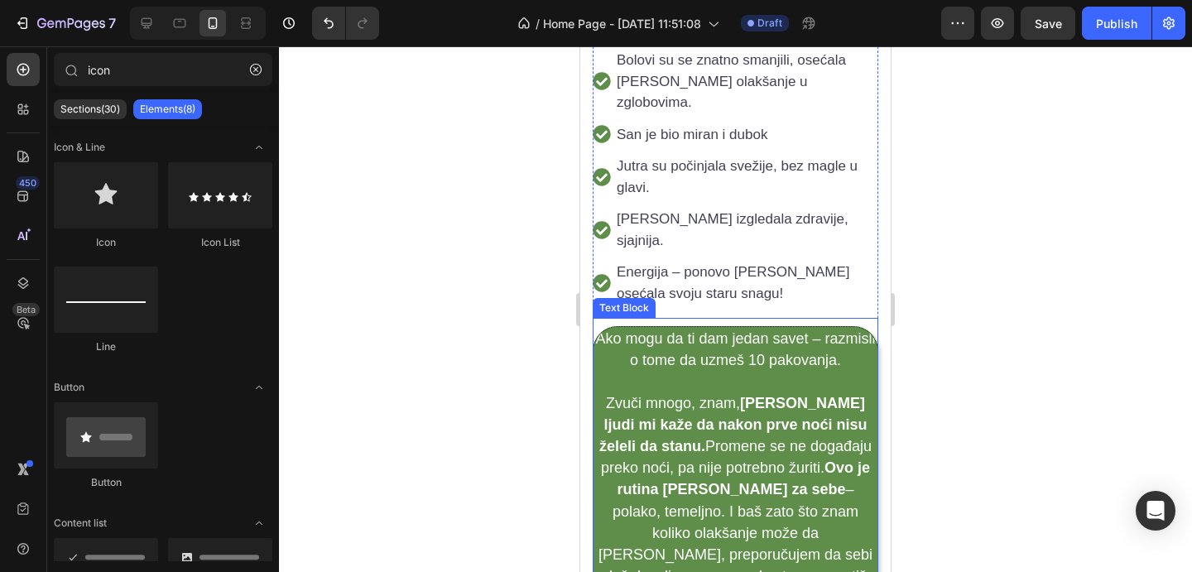
click at [814, 330] on span "Ako mogu da ti dam jedan savet – razmisli o tome da uzmeš 10 pakovanja." at bounding box center [735, 349] width 280 height 38
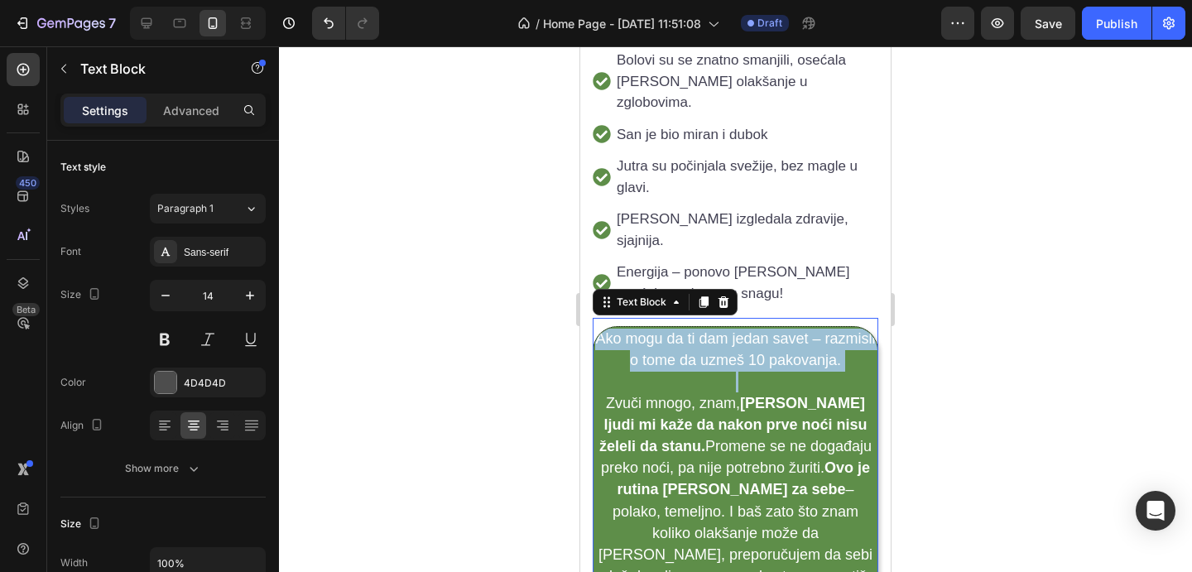
click at [814, 330] on span "Ako mogu da ti dam jedan savet – razmisli o tome da uzmeš 10 pakovanja." at bounding box center [735, 349] width 280 height 38
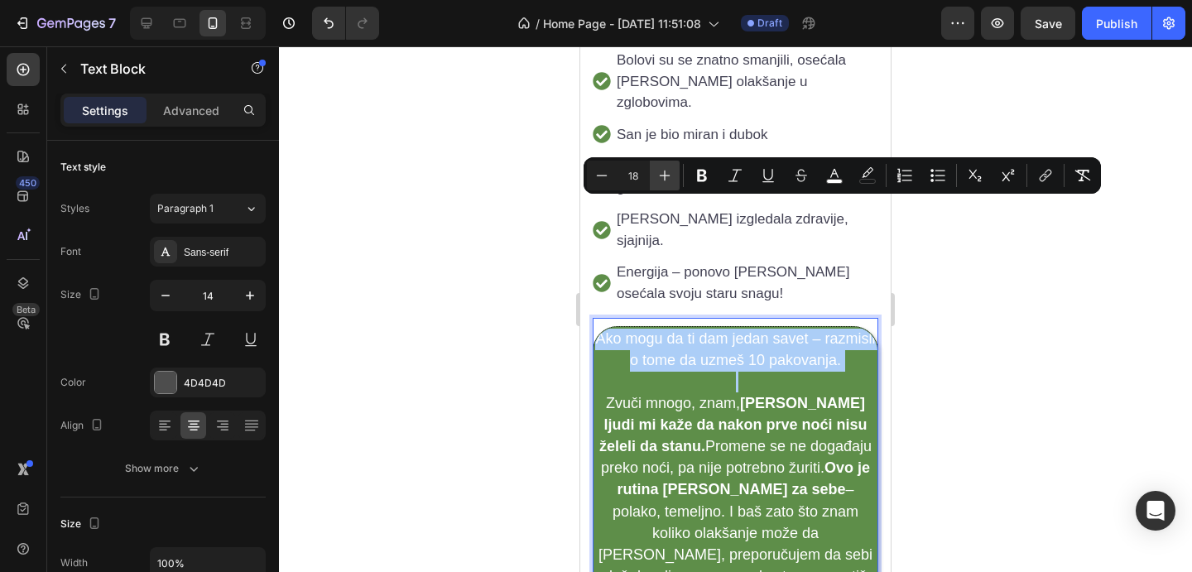
click at [665, 171] on icon "Editor contextual toolbar" at bounding box center [665, 176] width 11 height 11
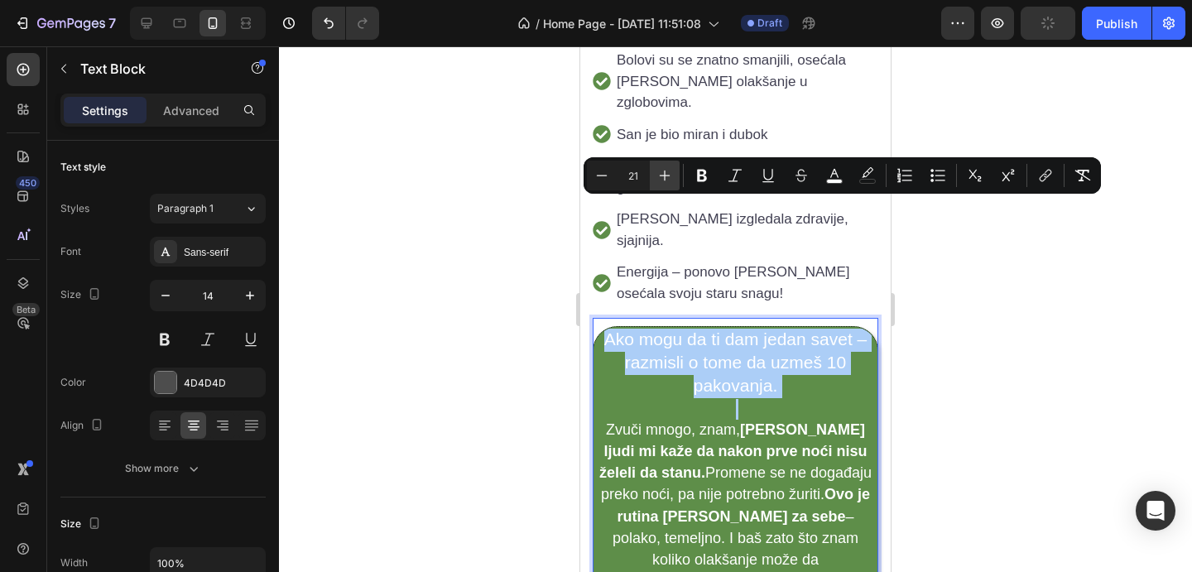
click at [665, 171] on icon "Editor contextual toolbar" at bounding box center [665, 176] width 11 height 11
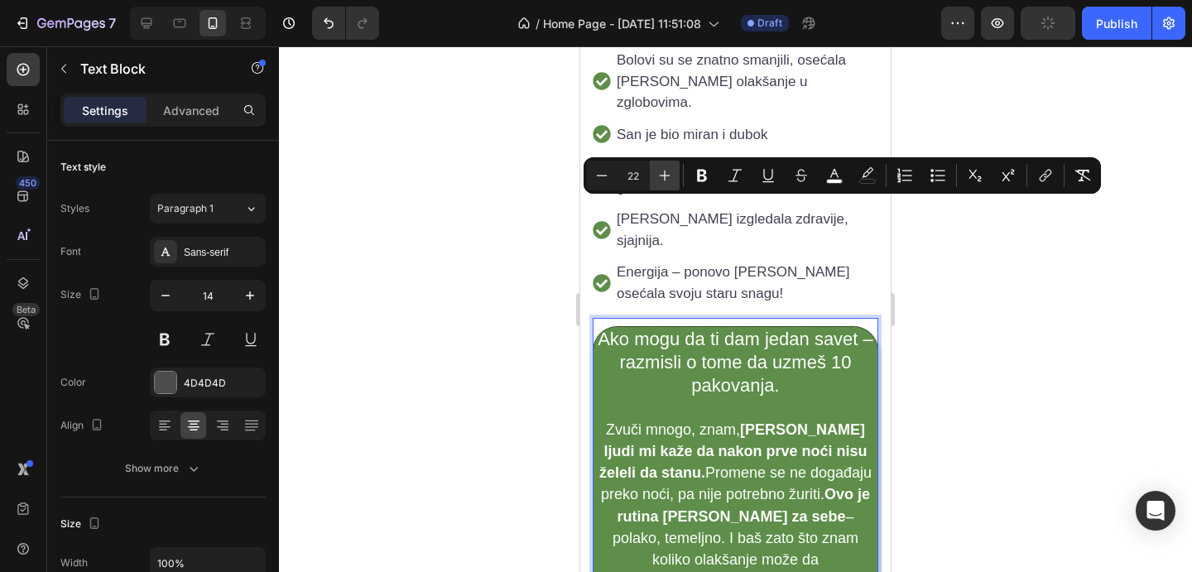
click at [665, 171] on icon "Editor contextual toolbar" at bounding box center [665, 176] width 11 height 11
type input "24"
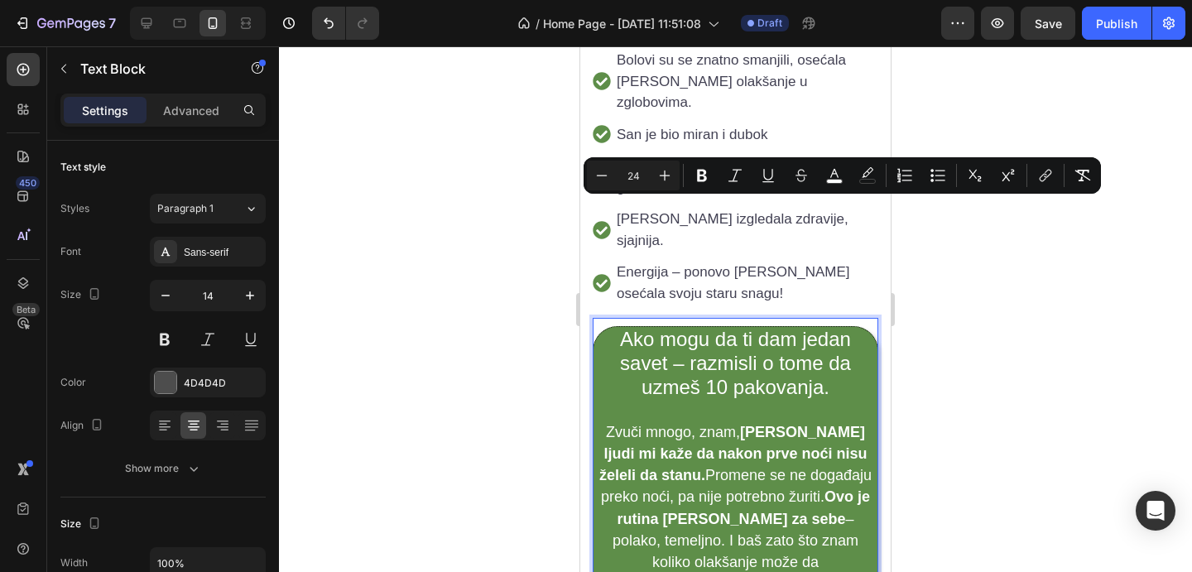
click at [1073, 346] on div at bounding box center [735, 309] width 913 height 526
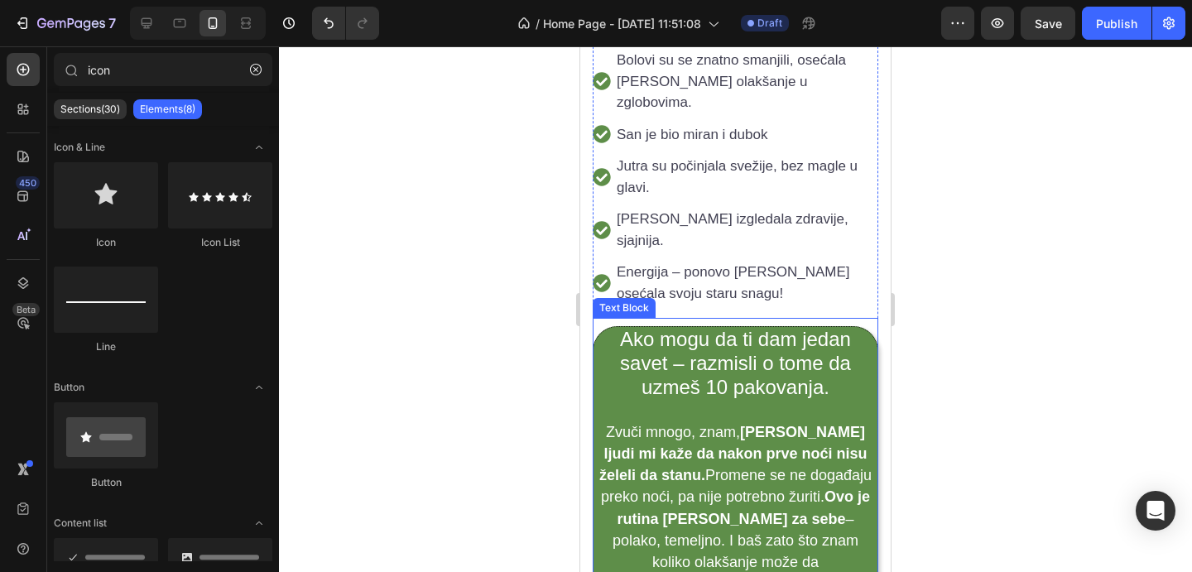
click at [835, 402] on p "Rich Text Editor. Editing area: main" at bounding box center [735, 412] width 281 height 21
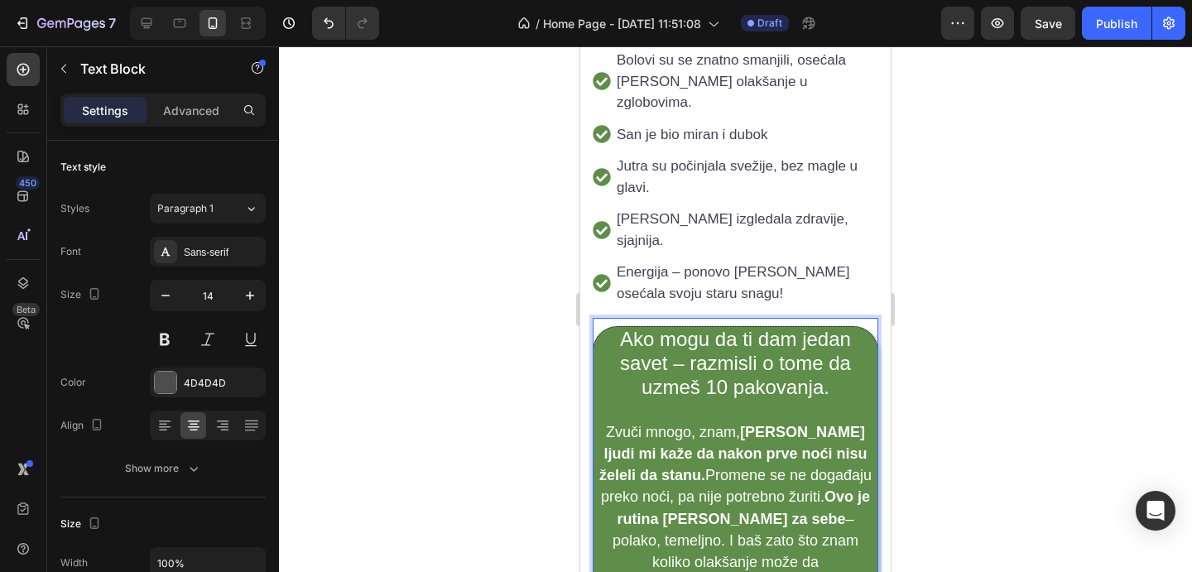
click at [826, 328] on span "Ako mogu da ti dam jedan savet – razmisli o tome da uzmeš 10 pakovanja." at bounding box center [735, 363] width 231 height 70
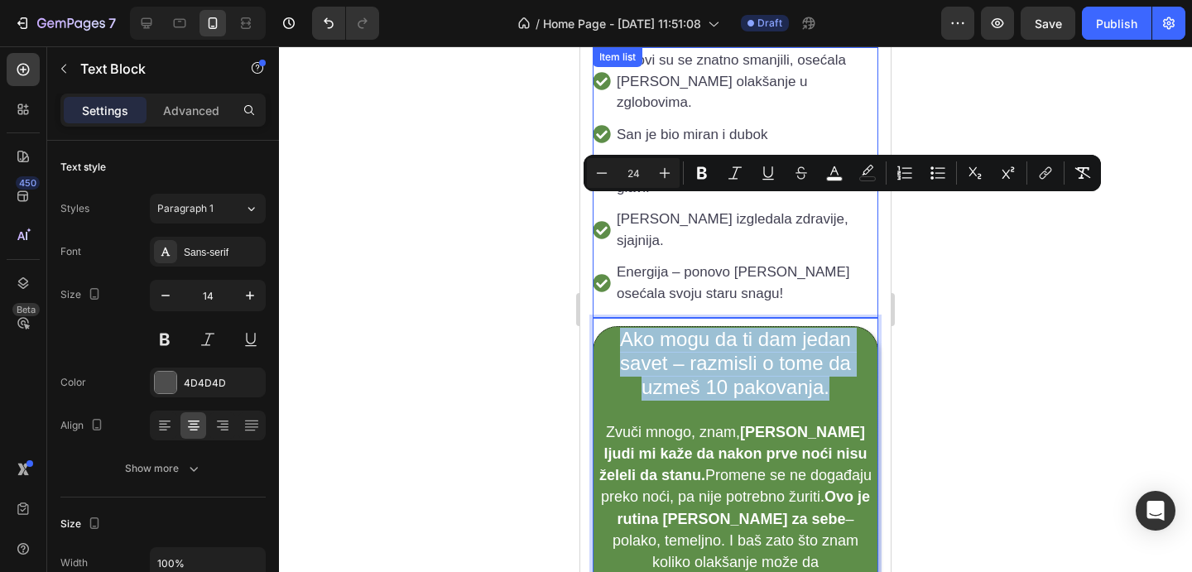
drag, startPoint x: 826, startPoint y: 259, endPoint x: 624, endPoint y: 186, distance: 214.8
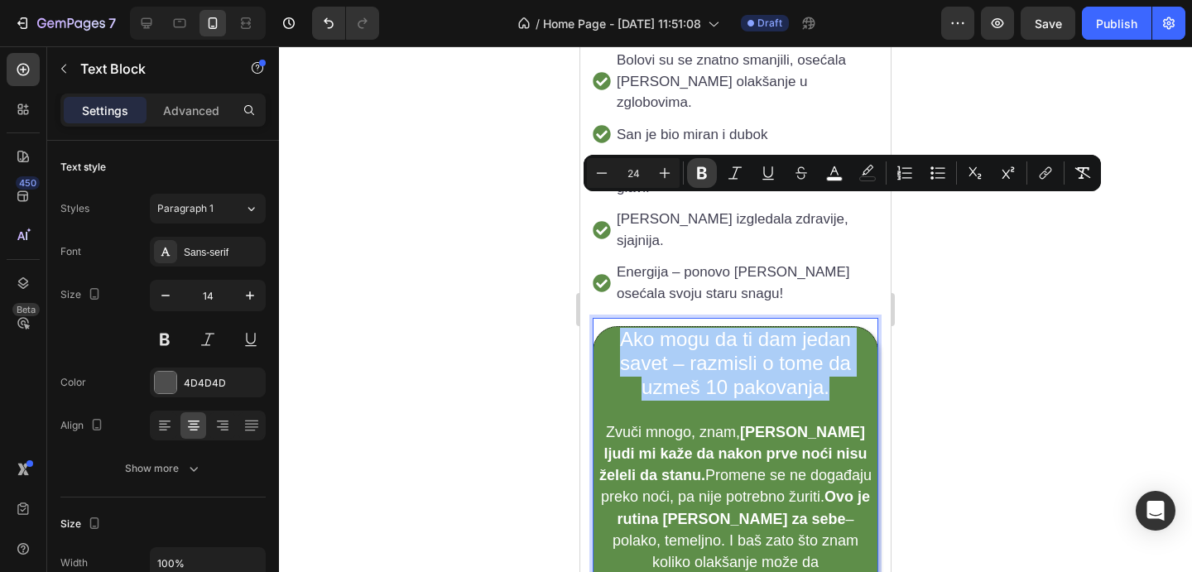
click at [689, 171] on button "Bold" at bounding box center [702, 173] width 30 height 30
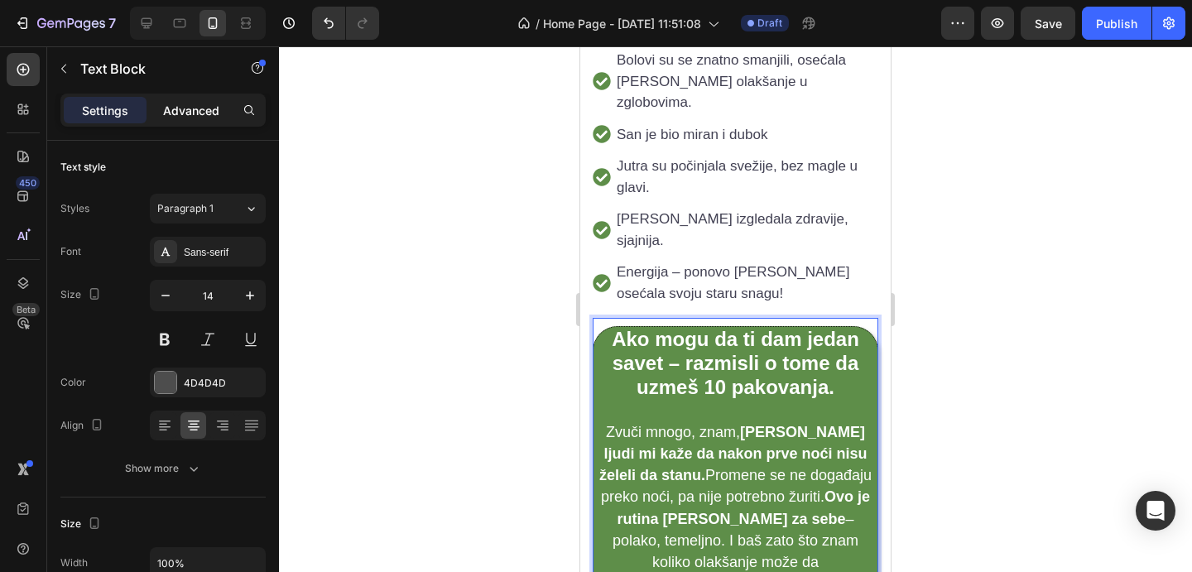
click at [212, 114] on p "Advanced" at bounding box center [191, 110] width 56 height 17
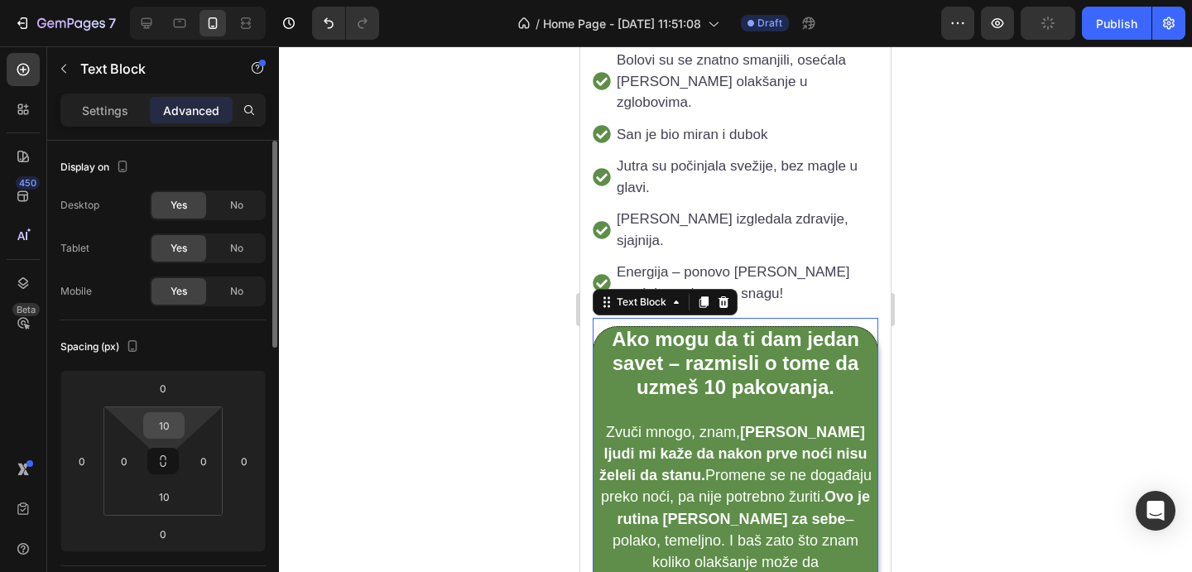
click at [171, 424] on input "10" at bounding box center [163, 425] width 33 height 25
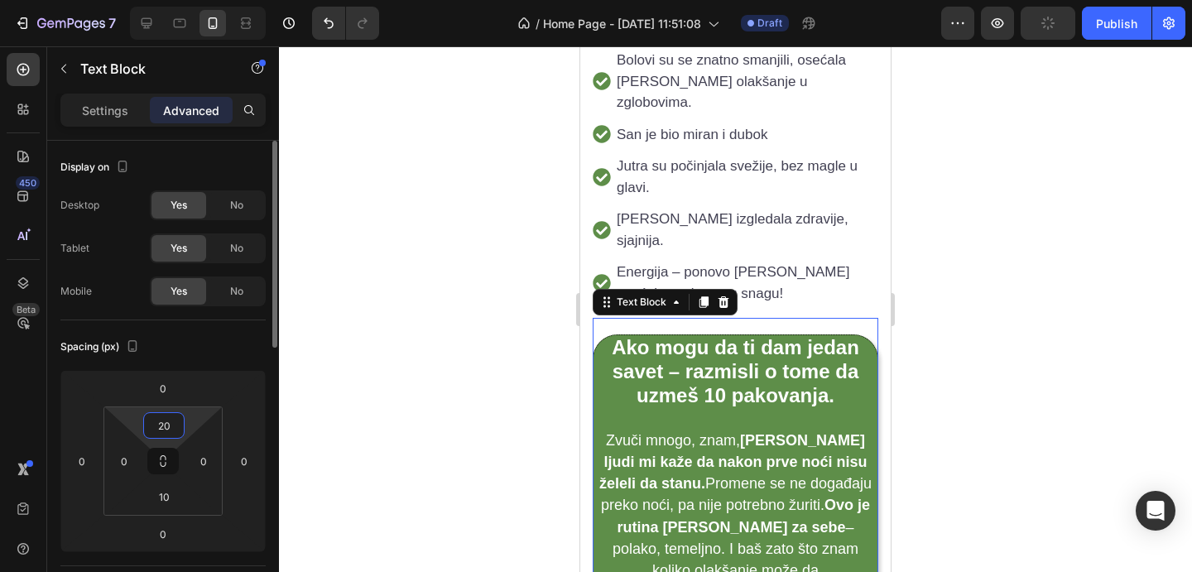
type input "2"
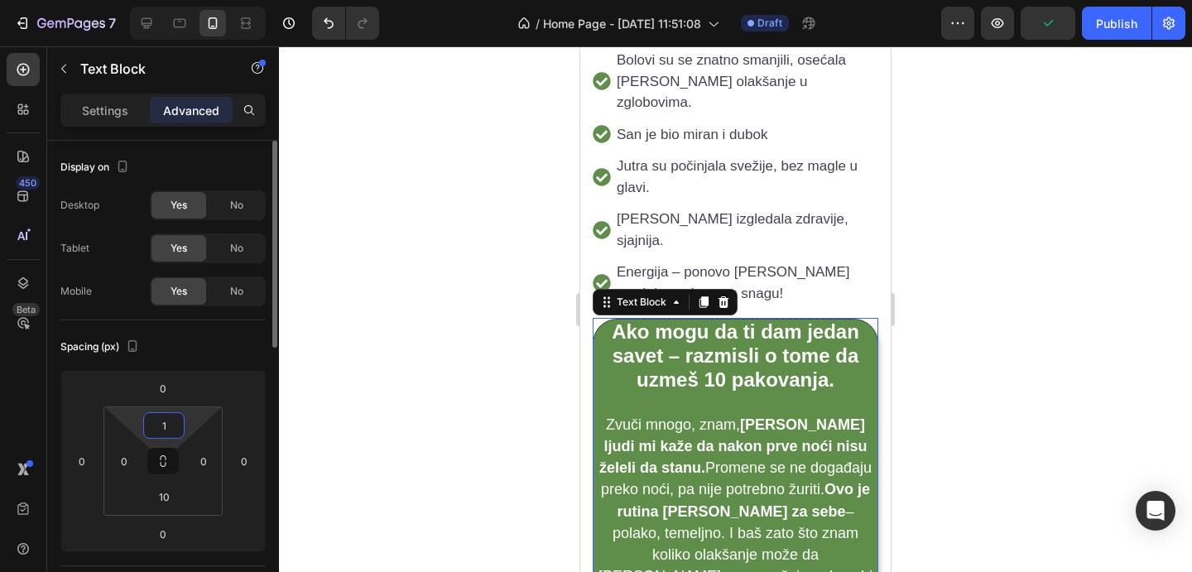
type input "10"
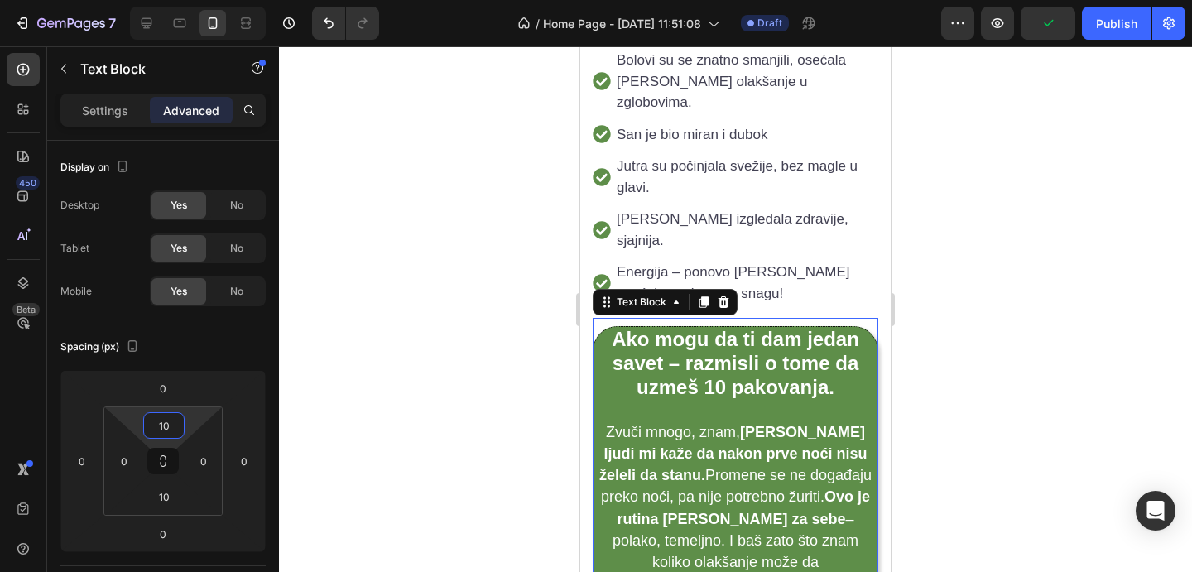
click at [1052, 393] on div at bounding box center [735, 309] width 913 height 526
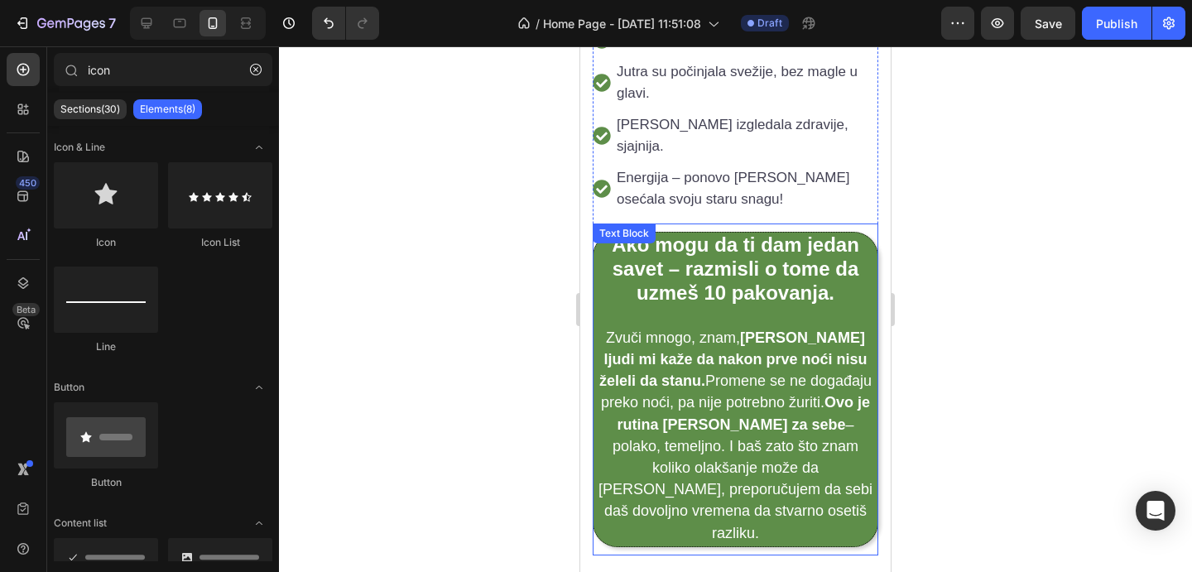
scroll to position [3517, 0]
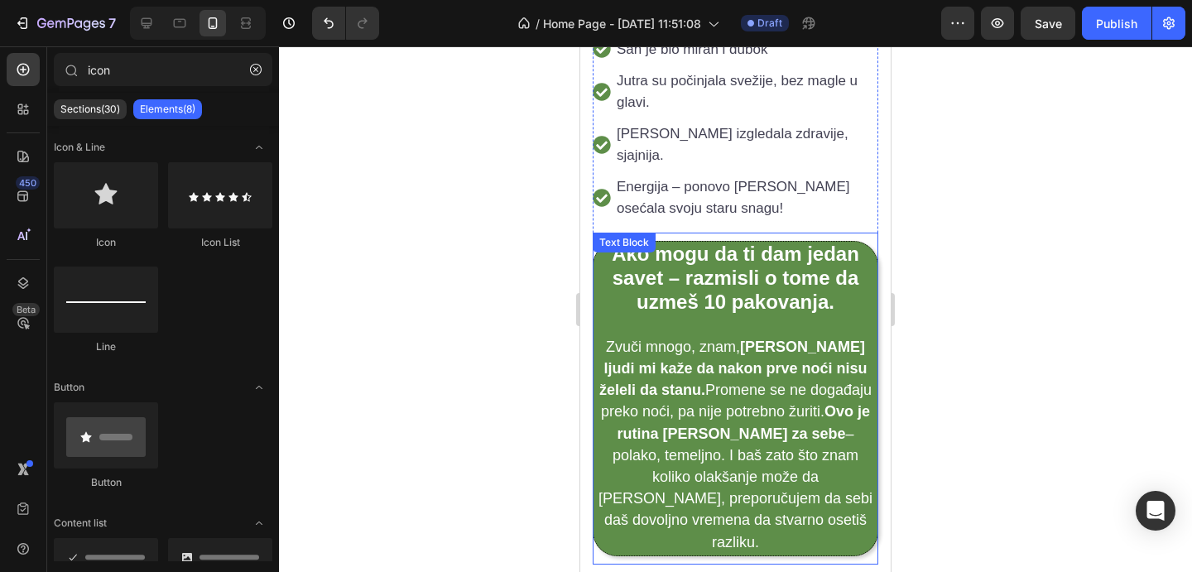
click at [711, 243] on strong "Ako mogu da ti dam jedan savet – razmisli o tome da uzmeš 10 pakovanja." at bounding box center [736, 278] width 248 height 70
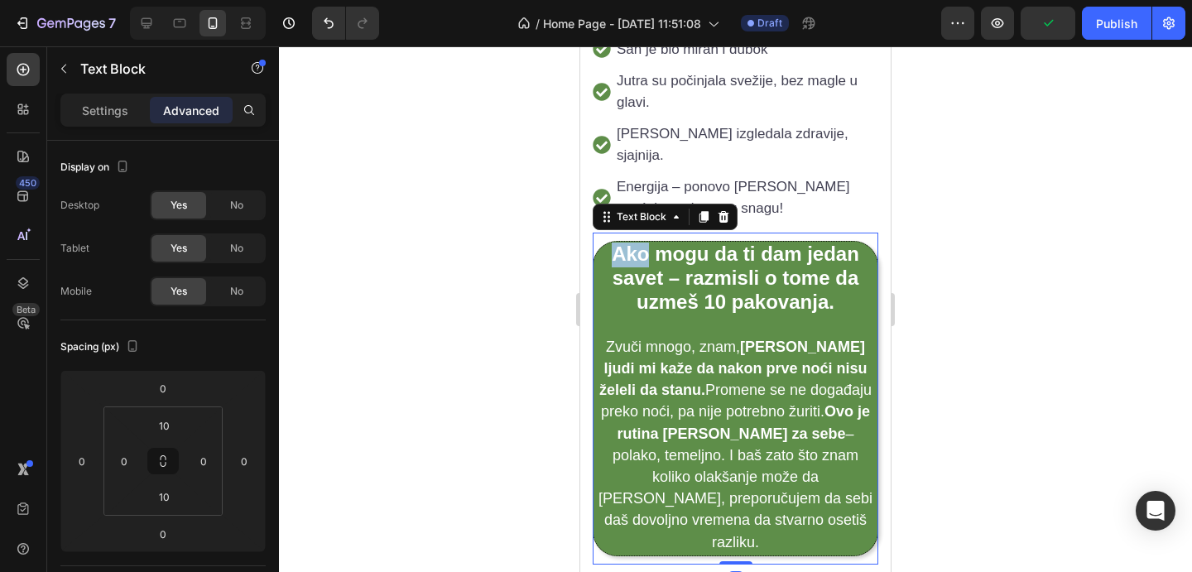
click at [612, 243] on strong "Ako mogu da ti dam jedan savet – razmisli o tome da uzmeš 10 pakovanja." at bounding box center [736, 278] width 248 height 70
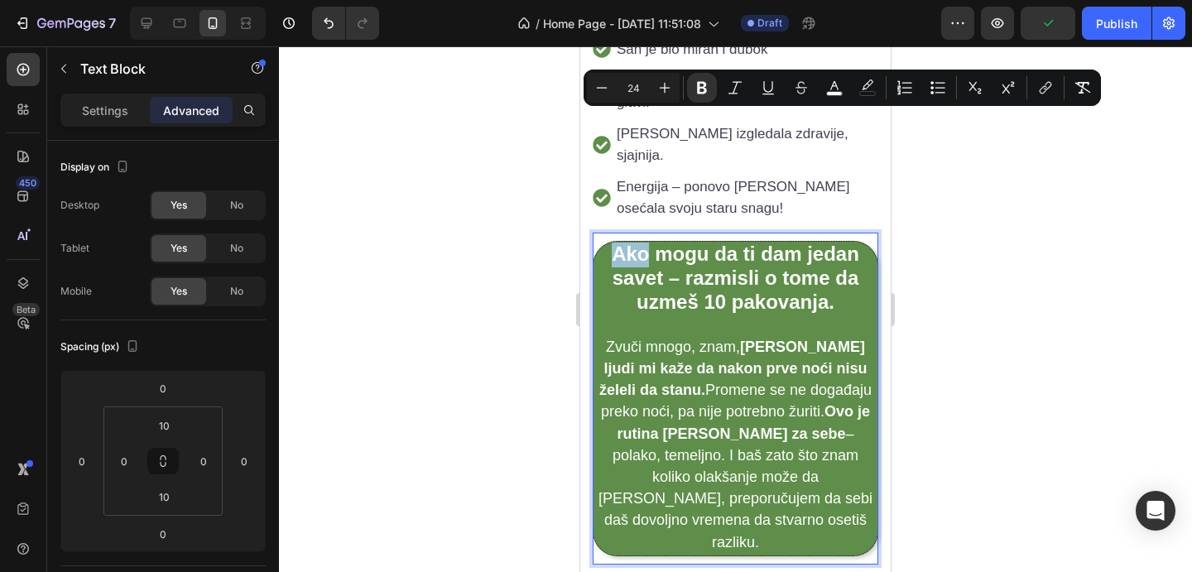
click at [612, 243] on strong "Ako mogu da ti dam jedan savet – razmisli o tome da uzmeš 10 pakovanja." at bounding box center [736, 278] width 248 height 70
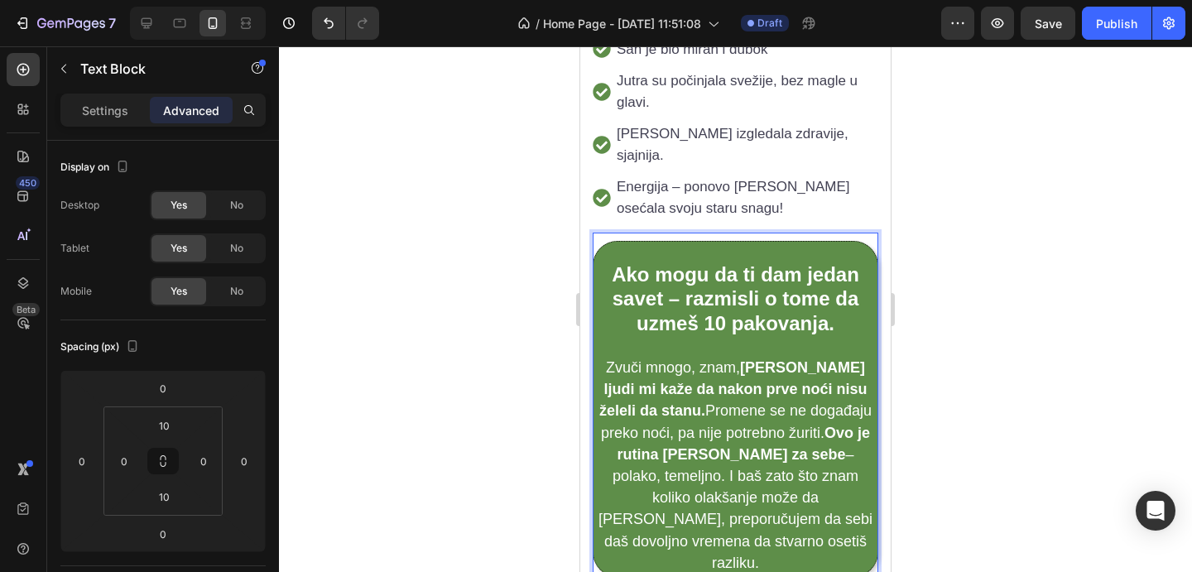
click at [766, 412] on p "Zvuči mnogo, znam, ali većina ljudi mi kaže da nakon prve noći nisu želeli da s…" at bounding box center [735, 466] width 281 height 217
click at [1024, 390] on div at bounding box center [735, 309] width 913 height 526
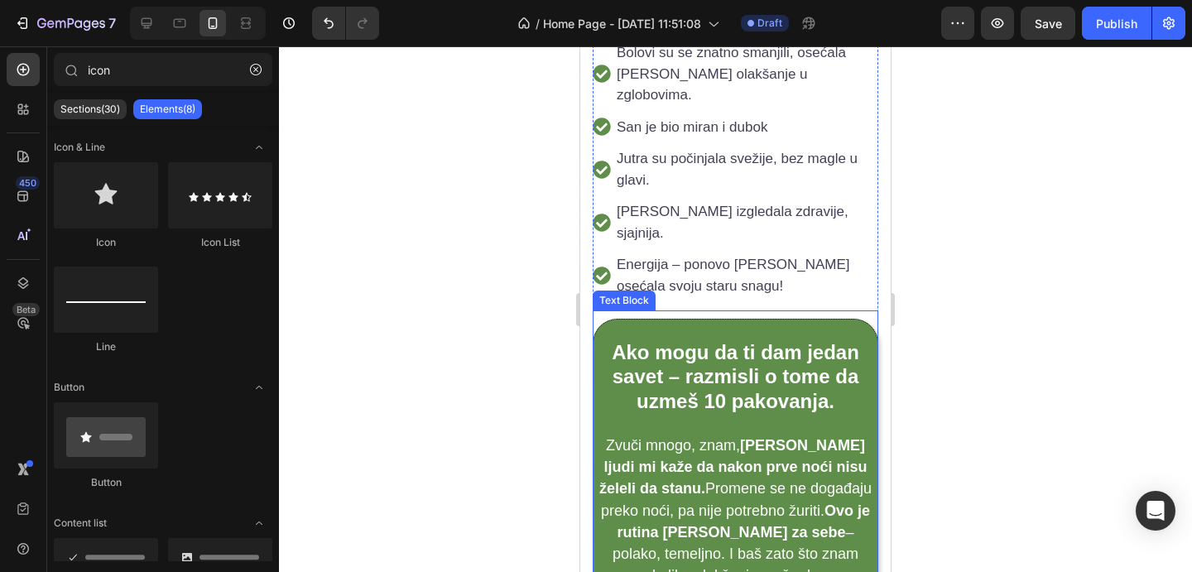
scroll to position [3312, 0]
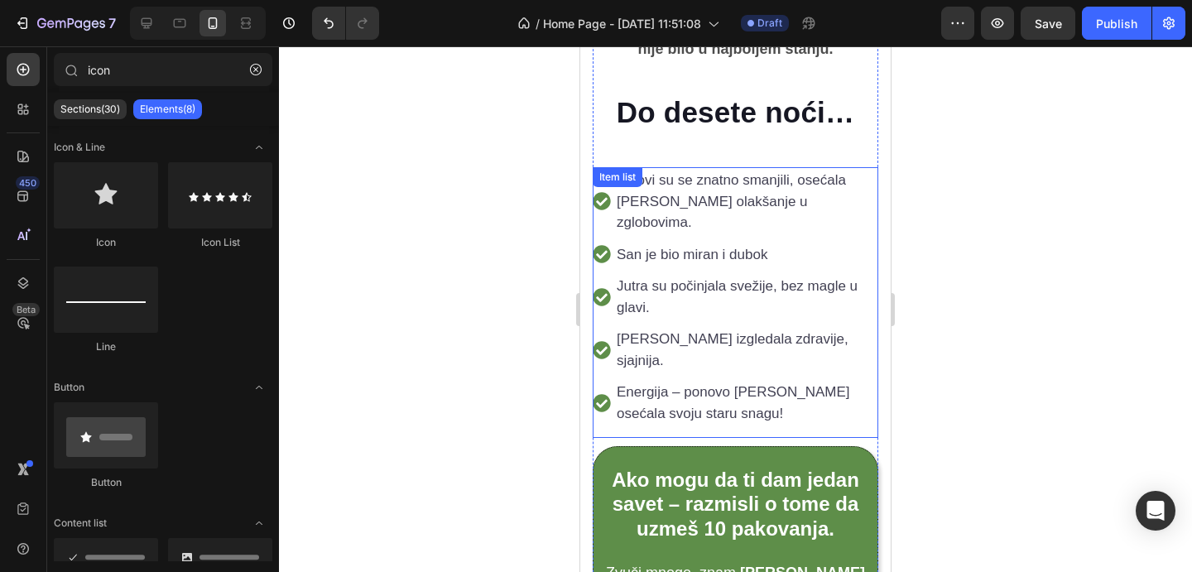
click at [859, 170] on p "Bolovi su se znatno smanjili, osećala sam olakšanje u zglobovima." at bounding box center [746, 202] width 259 height 64
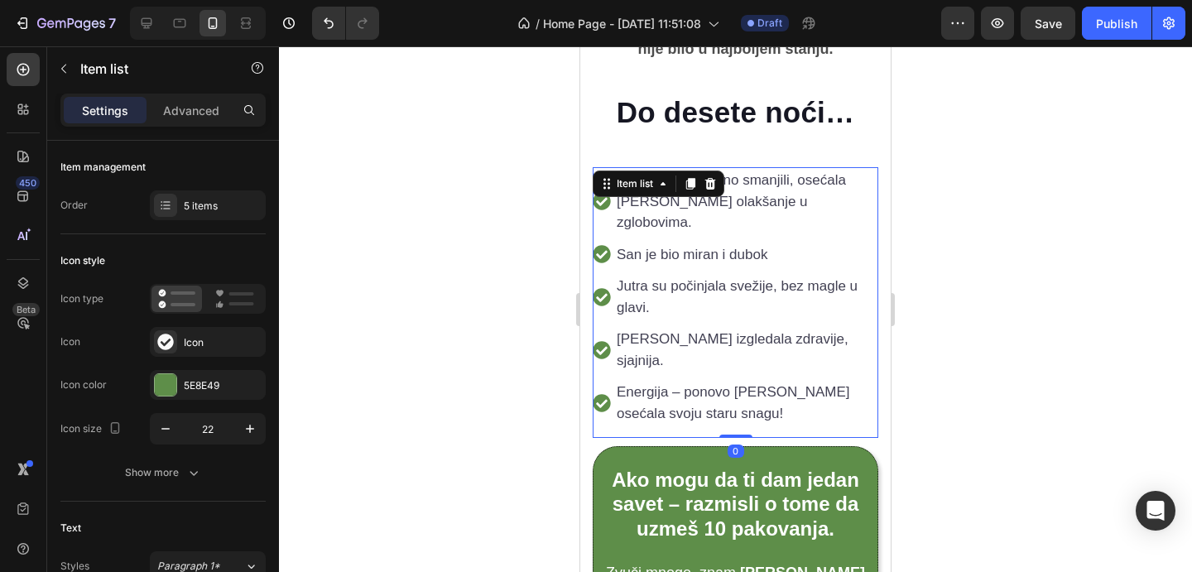
click at [985, 149] on div at bounding box center [735, 309] width 913 height 526
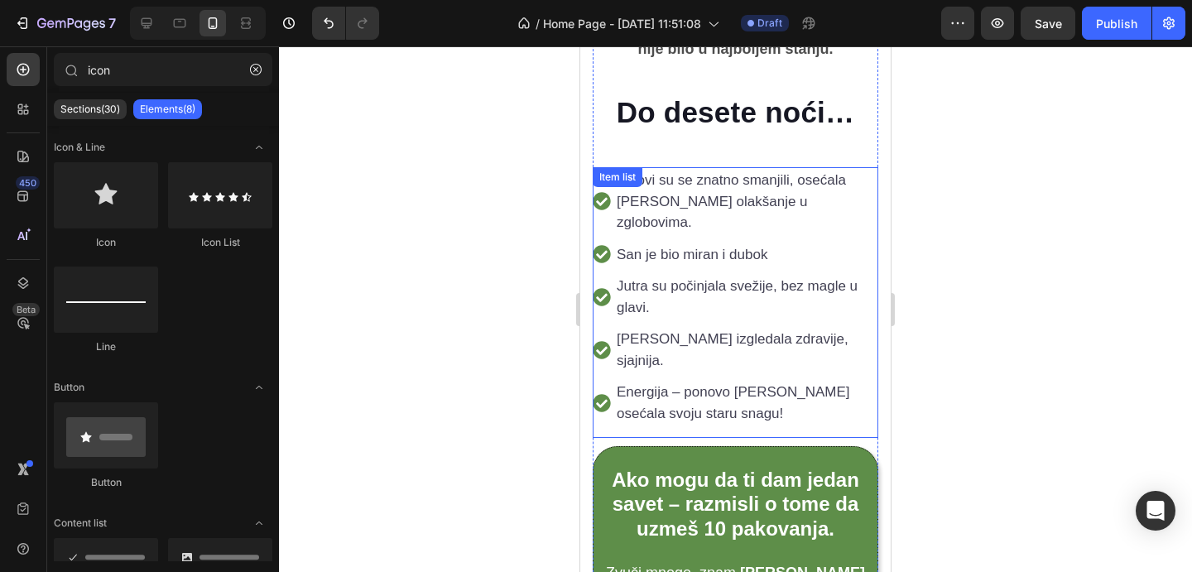
click at [627, 167] on div "Item list" at bounding box center [618, 177] width 50 height 20
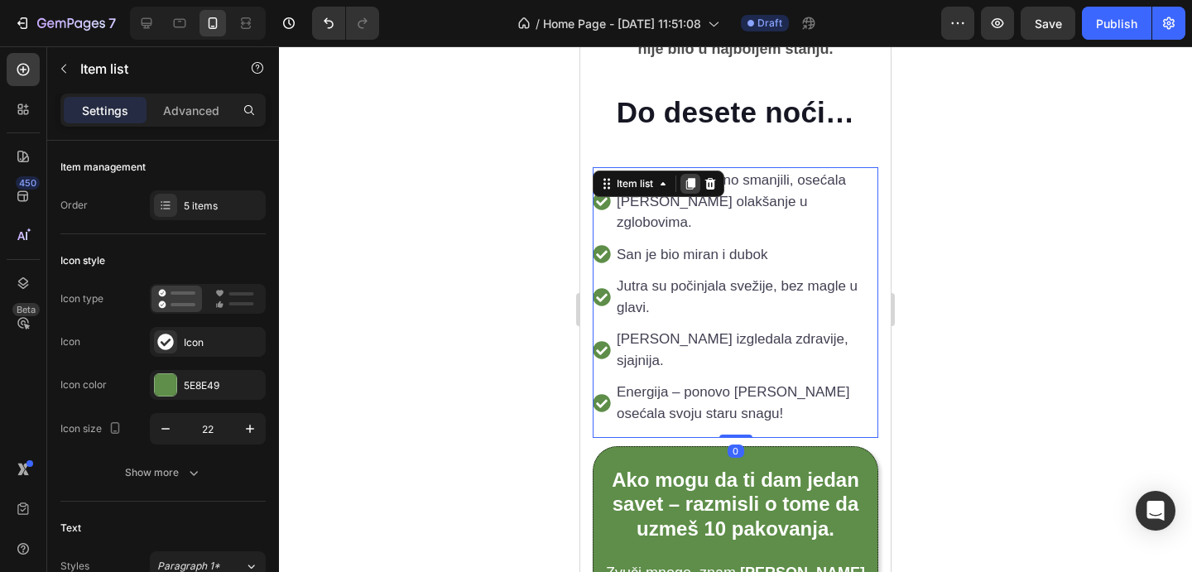
click at [694, 178] on icon at bounding box center [690, 184] width 9 height 12
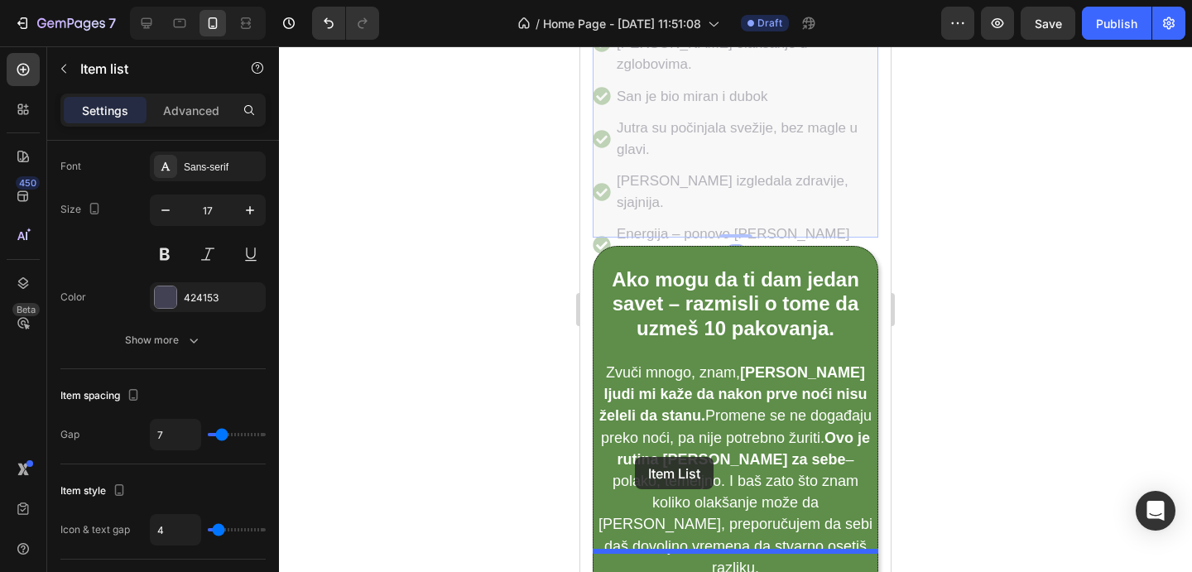
scroll to position [3764, 0]
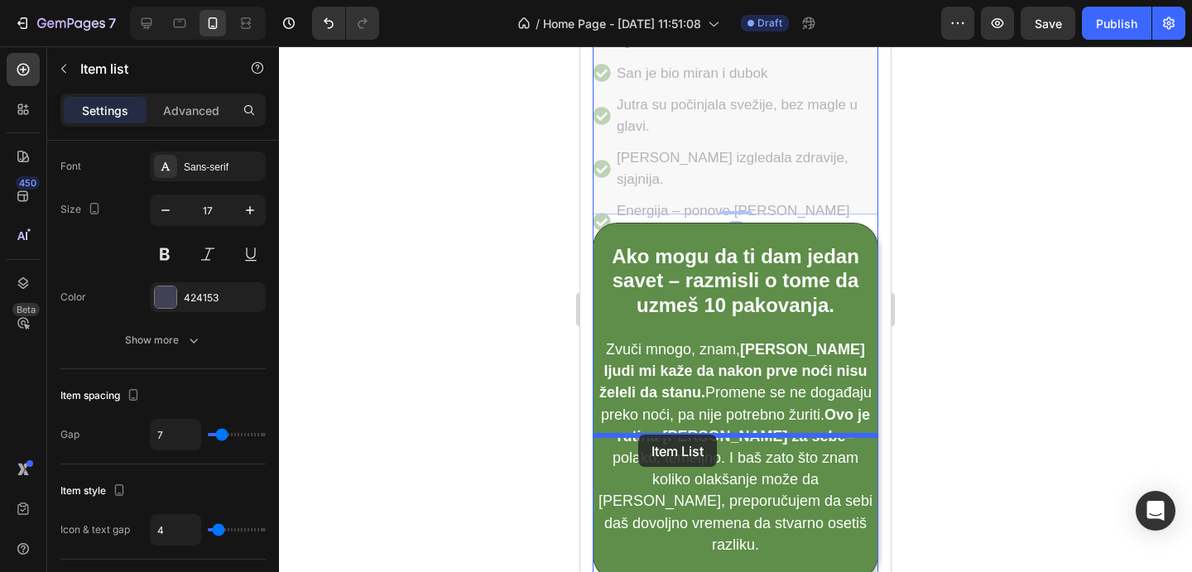
drag, startPoint x: 638, startPoint y: 126, endPoint x: 638, endPoint y: 436, distance: 309.7
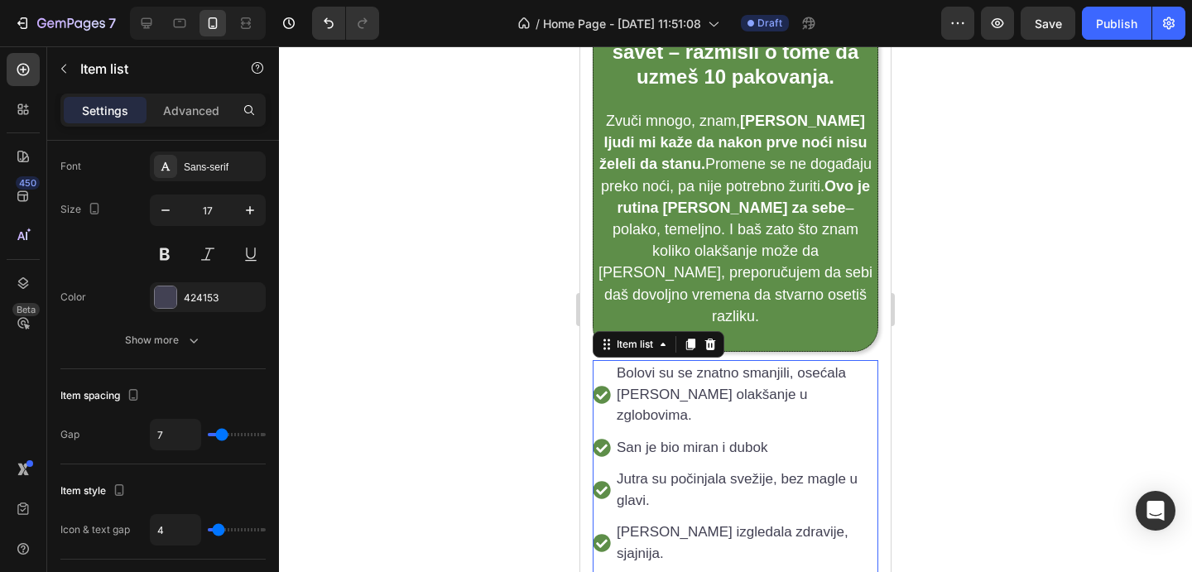
click at [692, 363] on p "Bolovi su se znatno smanjili, osećala sam olakšanje u zglobovima." at bounding box center [746, 395] width 259 height 64
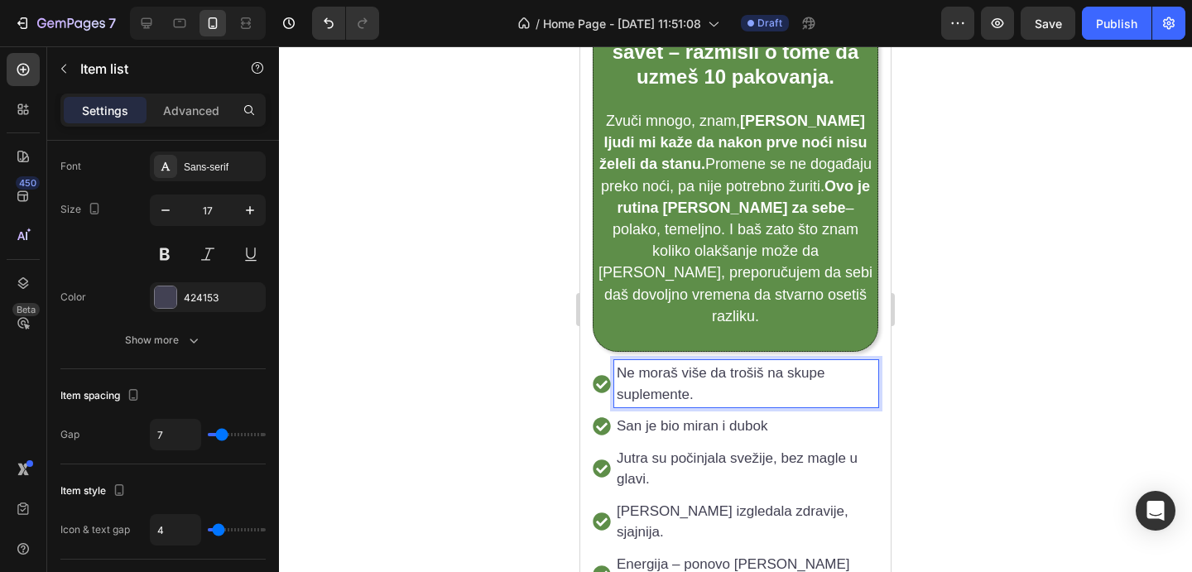
click at [691, 416] on p "San je bio miran i dubok" at bounding box center [746, 427] width 259 height 22
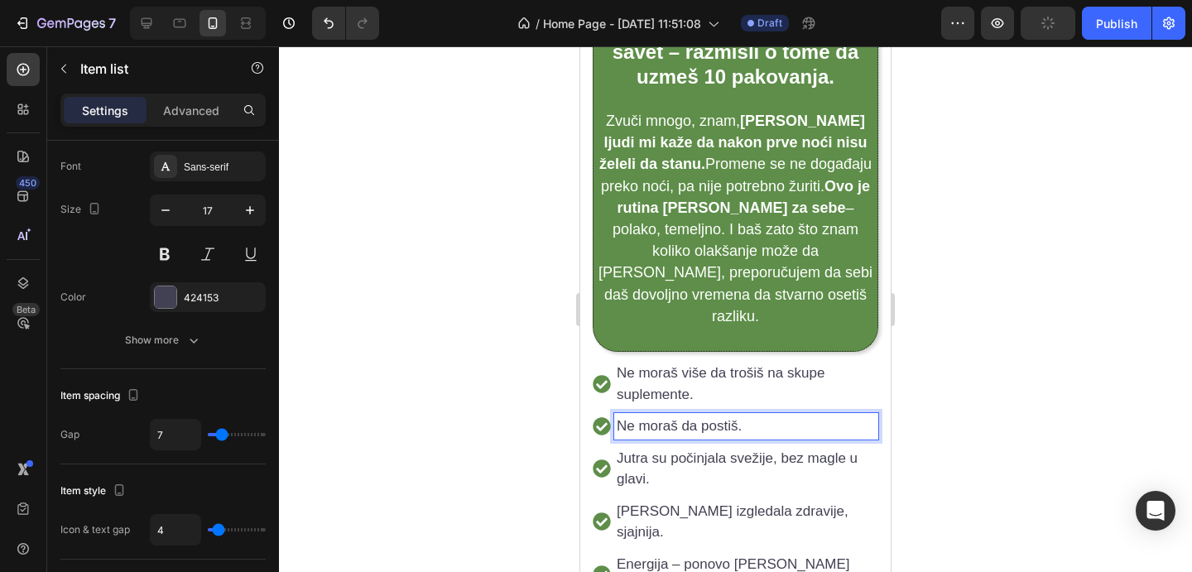
click at [723, 448] on p "Jutra su počinjala svežije, bez magle u glavi." at bounding box center [746, 469] width 259 height 42
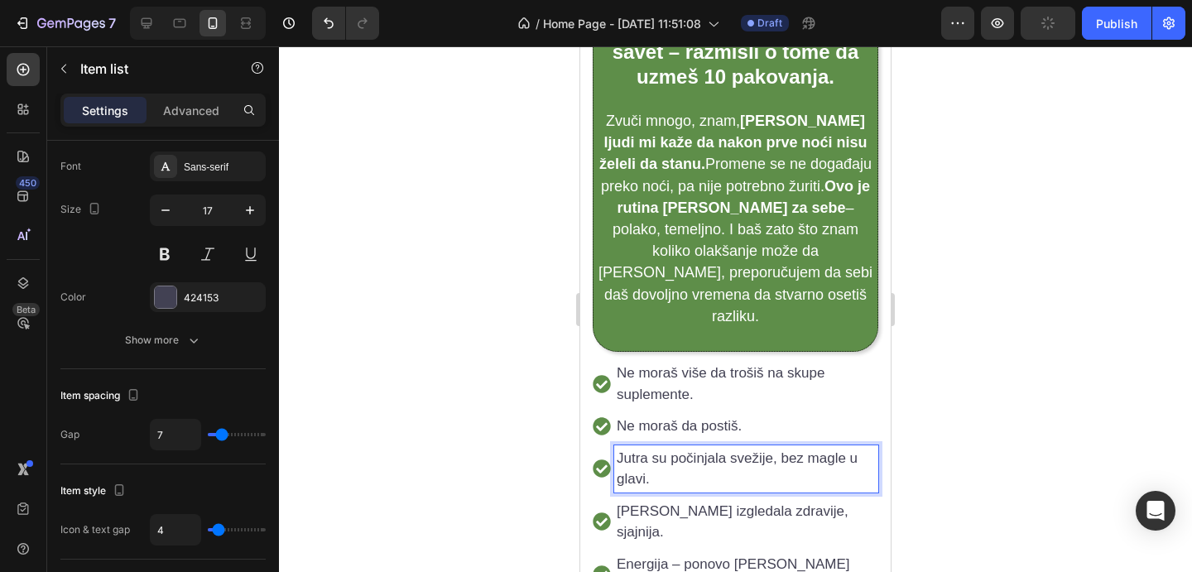
click at [722, 448] on p "Jutra su počinjala svežije, bez magle u glavi." at bounding box center [746, 469] width 259 height 42
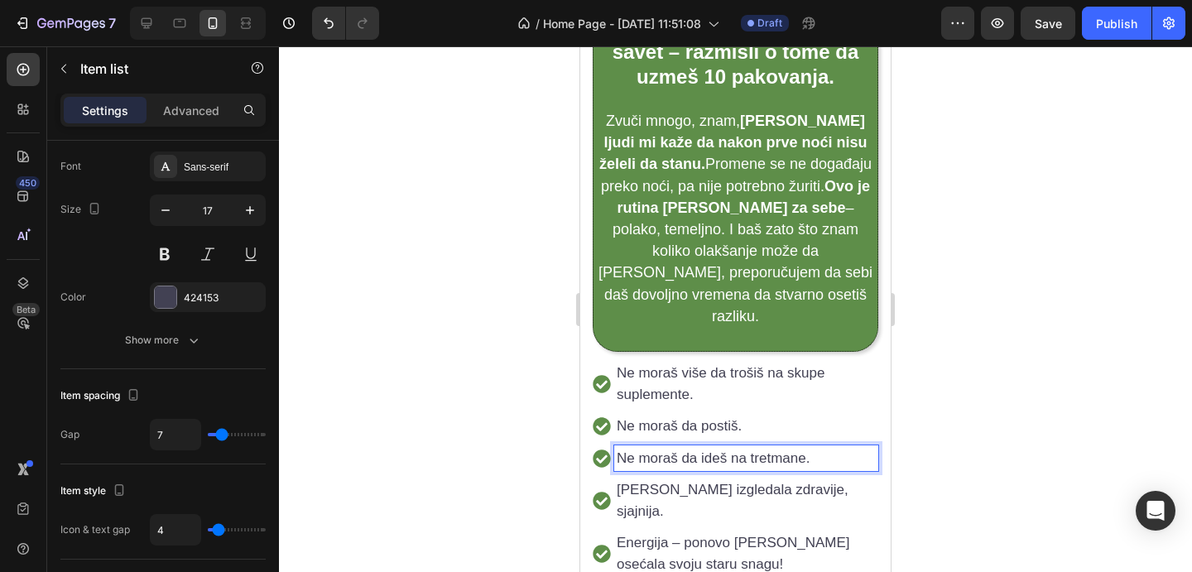
click at [859, 479] on p "Koža je izgledala zdravije, sjajnija." at bounding box center [746, 500] width 259 height 42
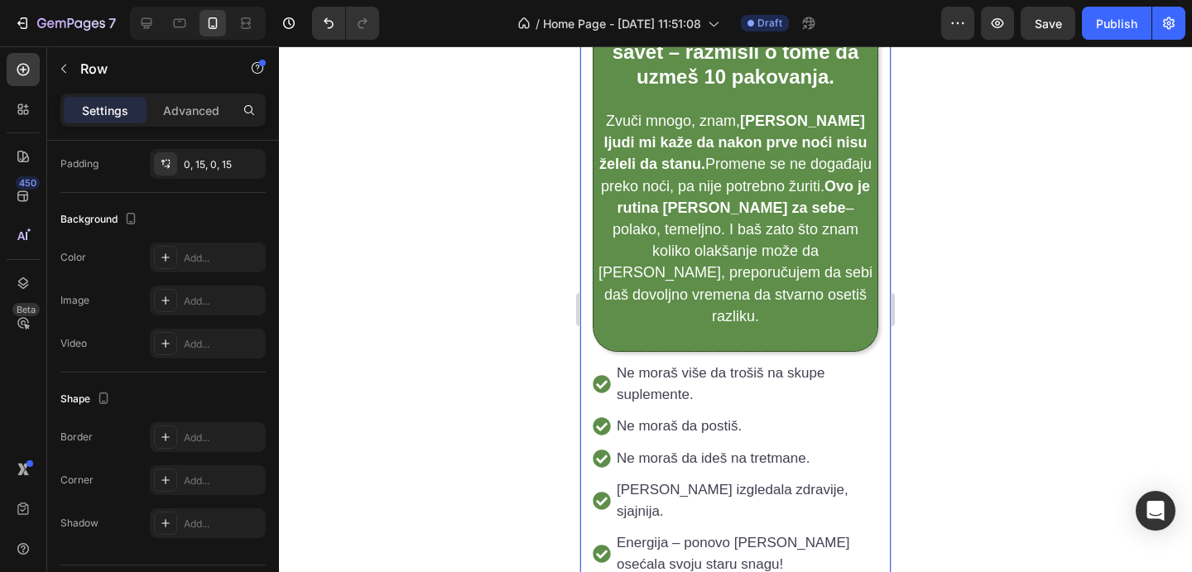
scroll to position [0, 0]
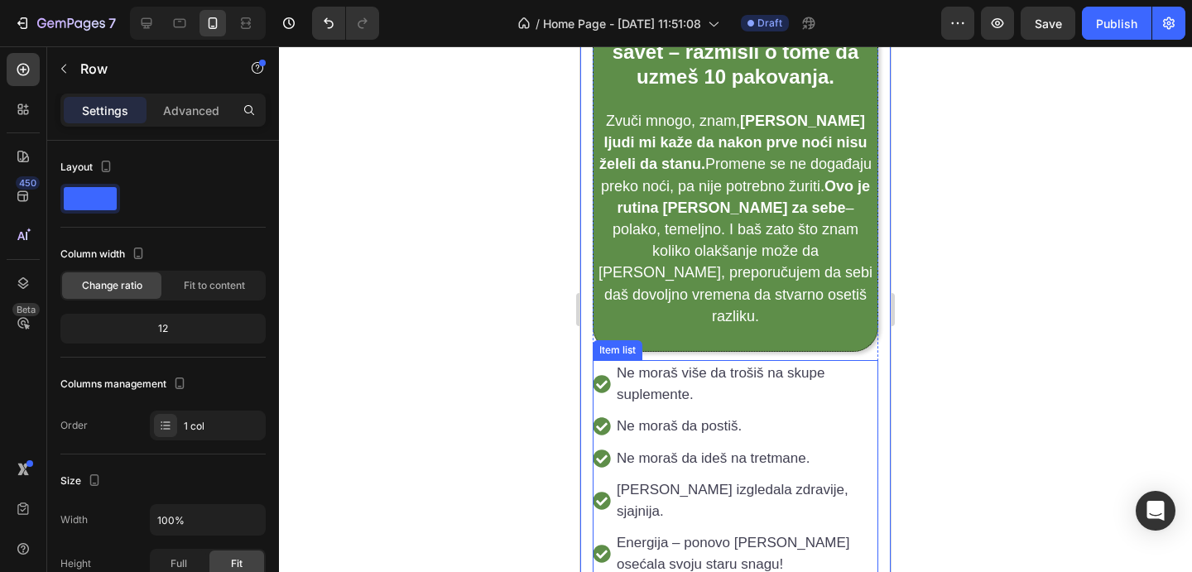
click at [867, 409] on div "Ne moraš više da trošiš na skupe suplemente. Ne moraš da postiš. Ne moraš da id…" at bounding box center [736, 474] width 286 height 229
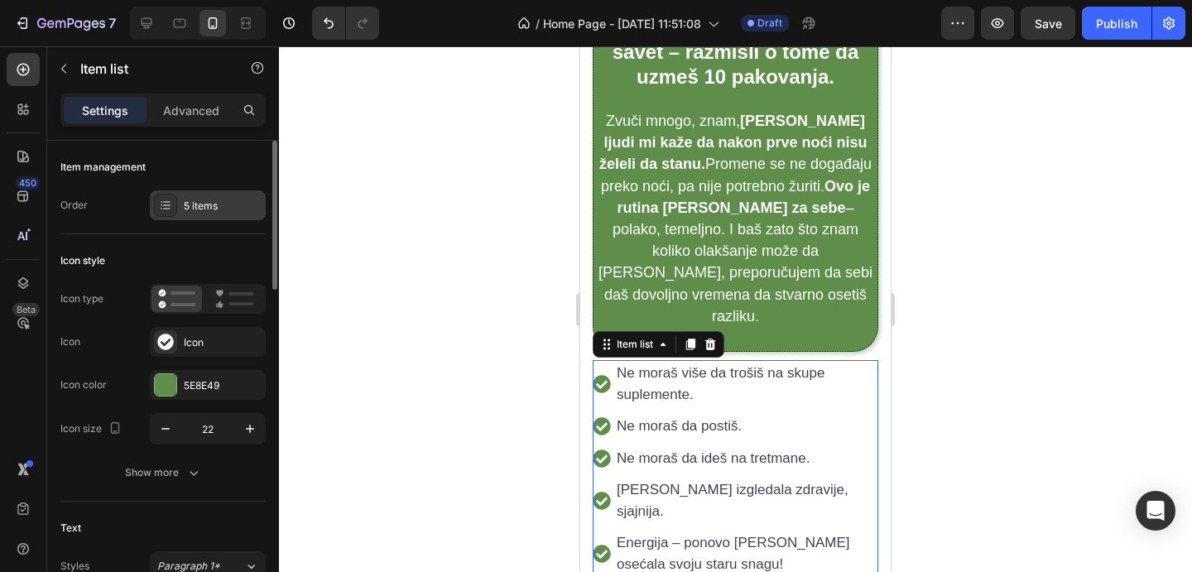
click at [231, 200] on div "5 items" at bounding box center [223, 206] width 78 height 15
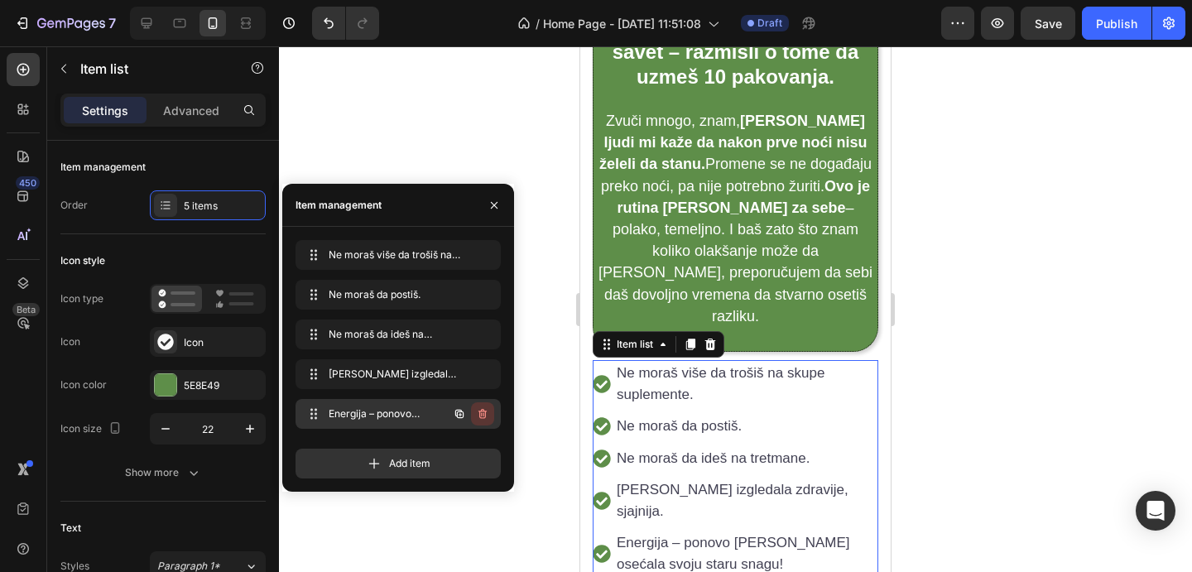
click at [487, 414] on icon "button" at bounding box center [482, 413] width 13 height 13
click at [482, 410] on div "Delete" at bounding box center [471, 414] width 31 height 15
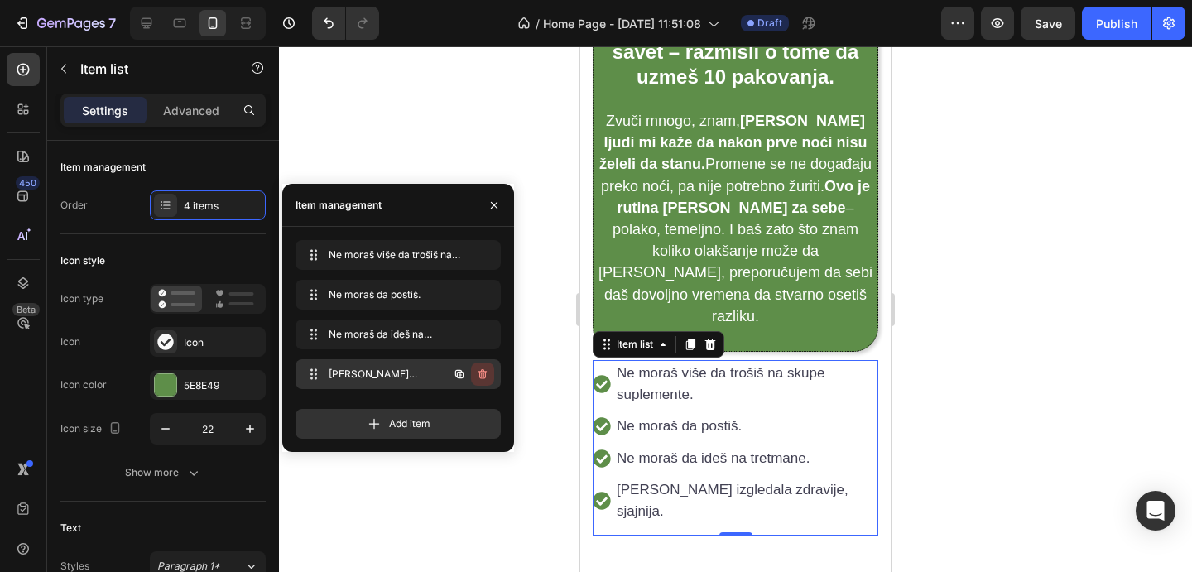
click at [485, 373] on icon "button" at bounding box center [483, 374] width 8 height 10
click at [485, 373] on div "Delete" at bounding box center [471, 374] width 31 height 15
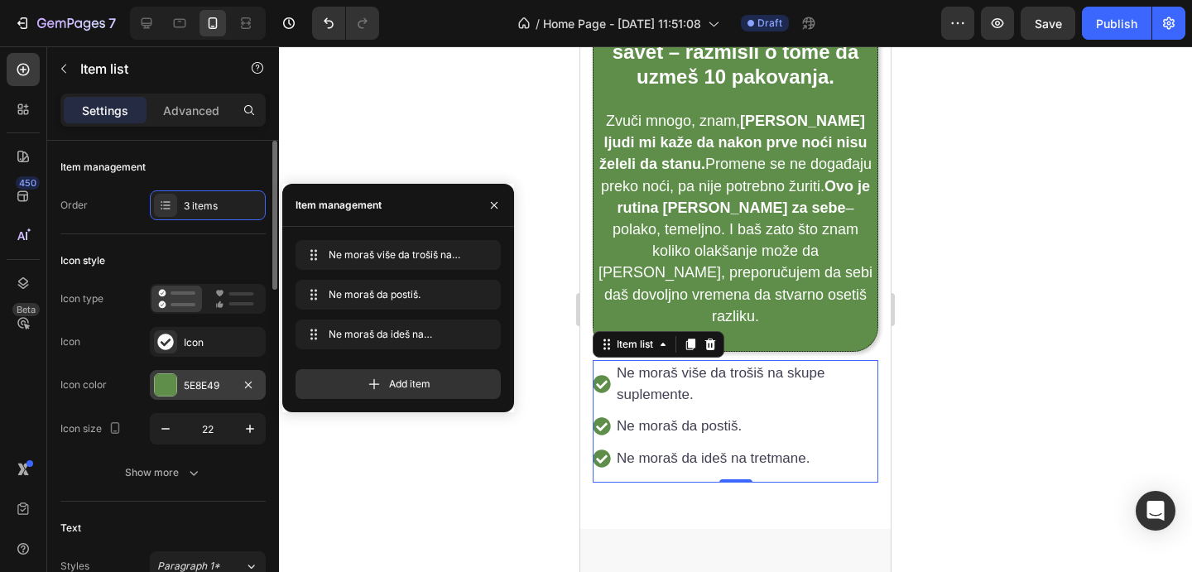
click at [201, 377] on div "5E8E49" at bounding box center [208, 385] width 116 height 30
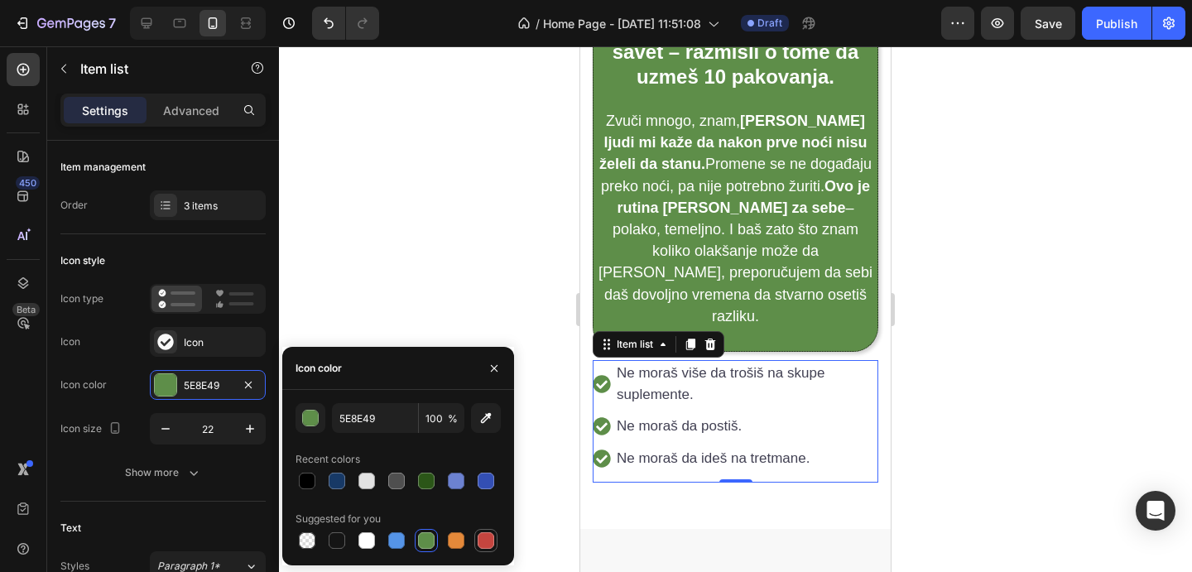
click at [493, 542] on div at bounding box center [486, 540] width 17 height 17
type input "C5453F"
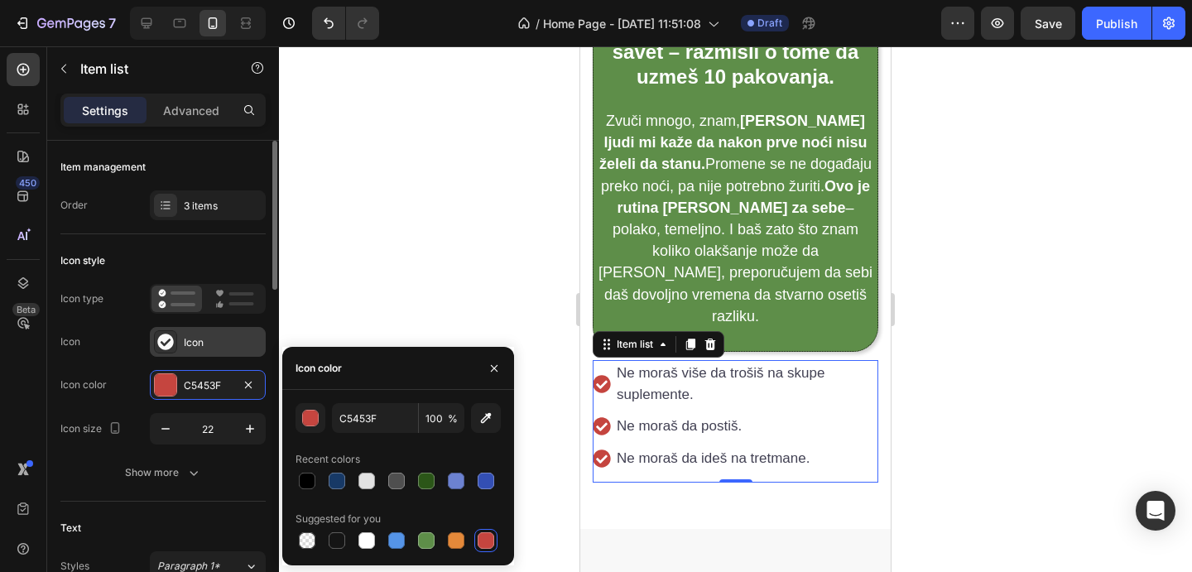
click at [216, 334] on div "Icon" at bounding box center [208, 342] width 116 height 30
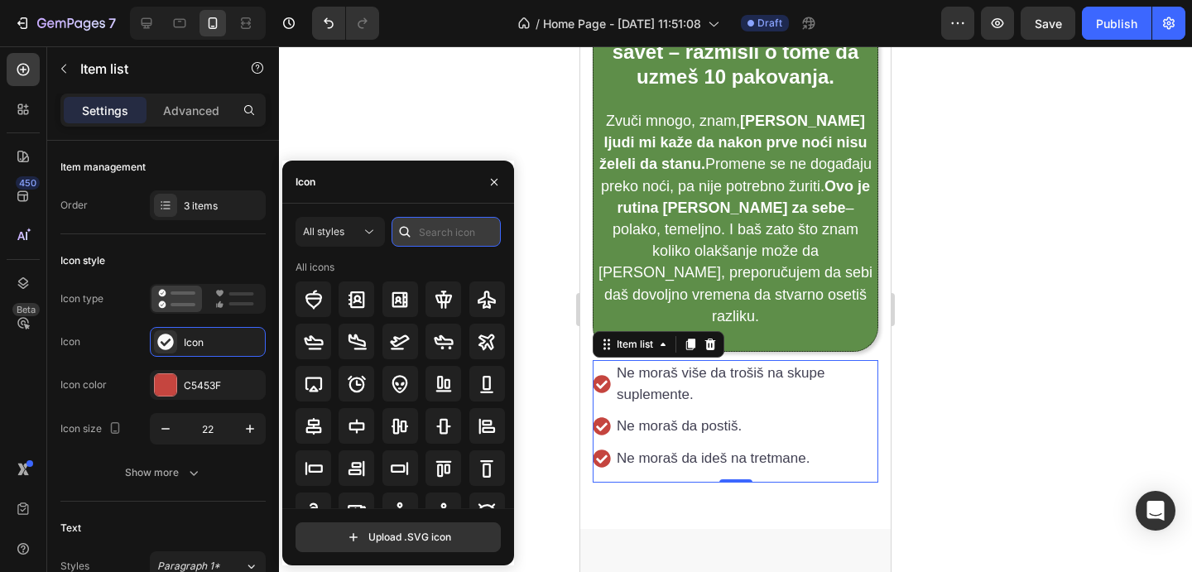
click at [441, 232] on input "text" at bounding box center [446, 232] width 109 height 30
type input "x"
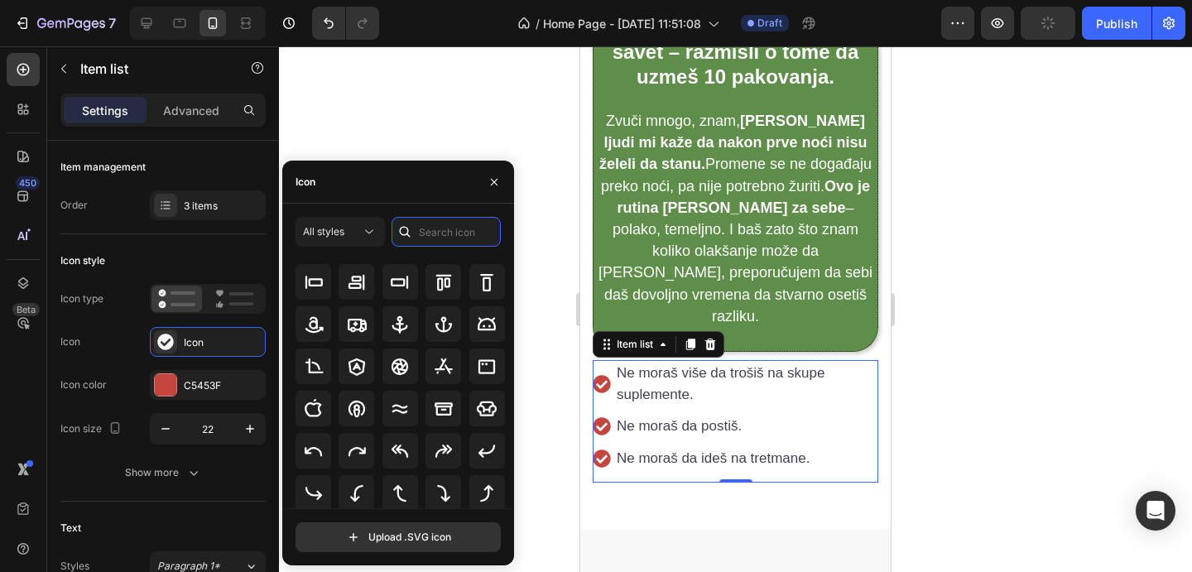
scroll to position [182, 0]
type input "no"
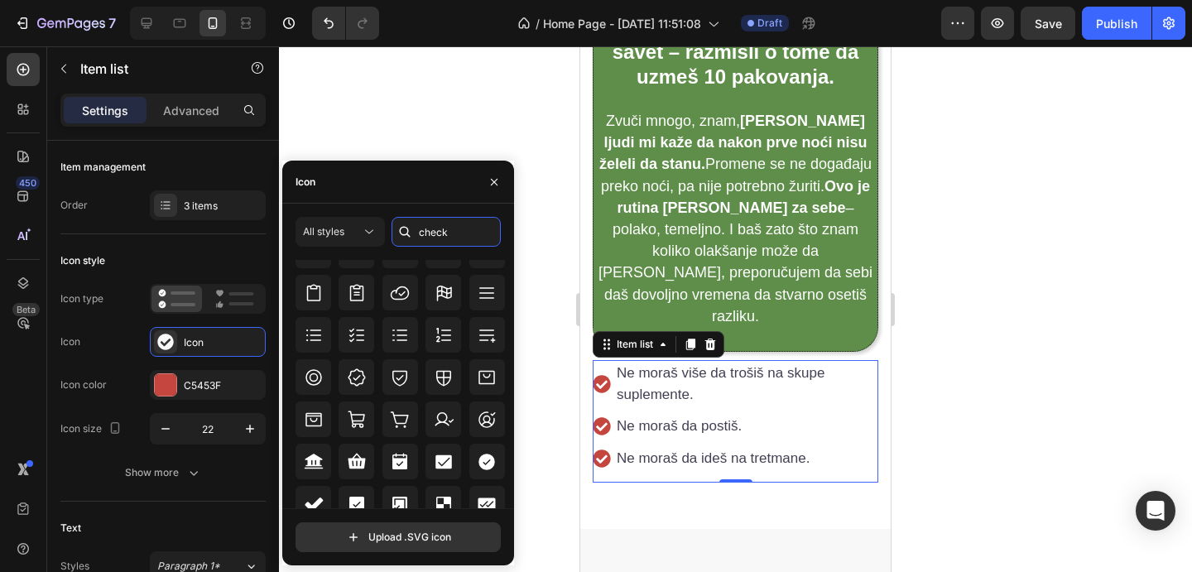
scroll to position [0, 0]
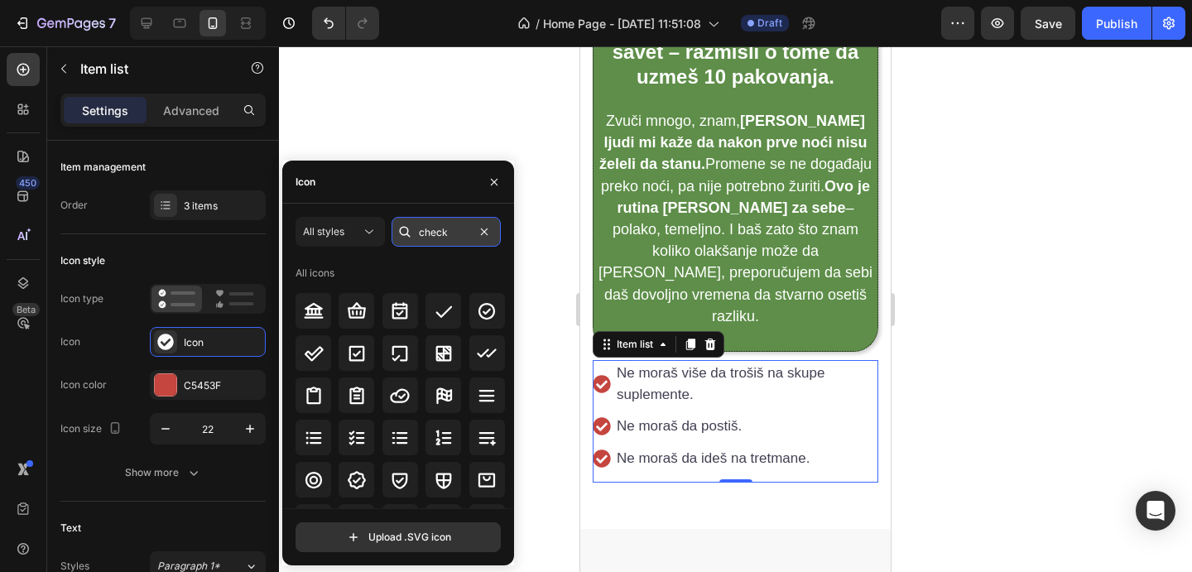
click at [455, 224] on input "check" at bounding box center [446, 232] width 109 height 30
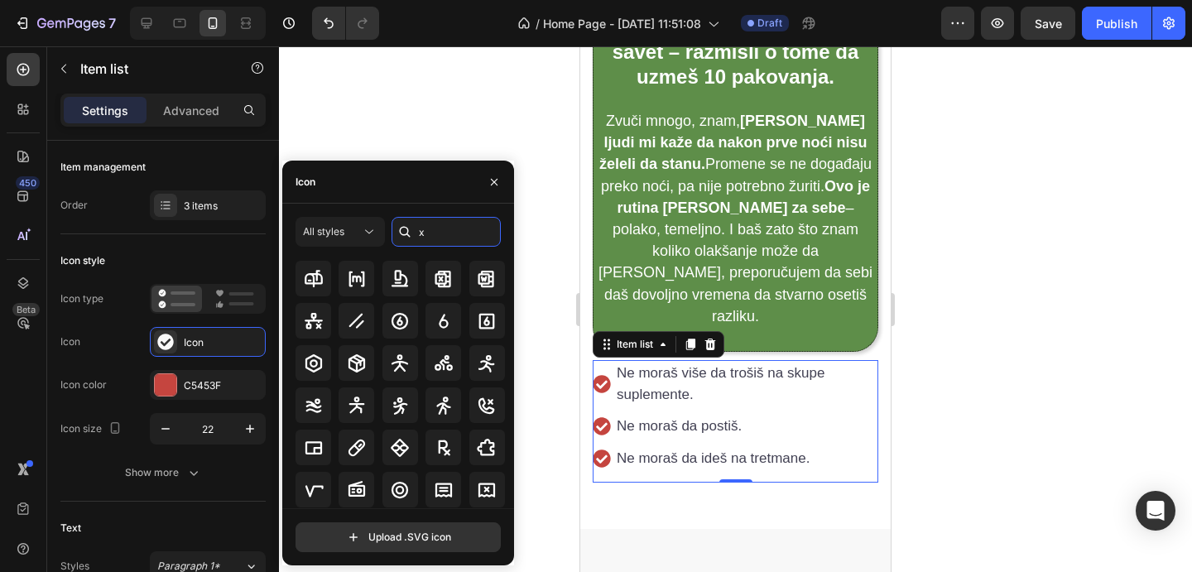
scroll to position [894, 0]
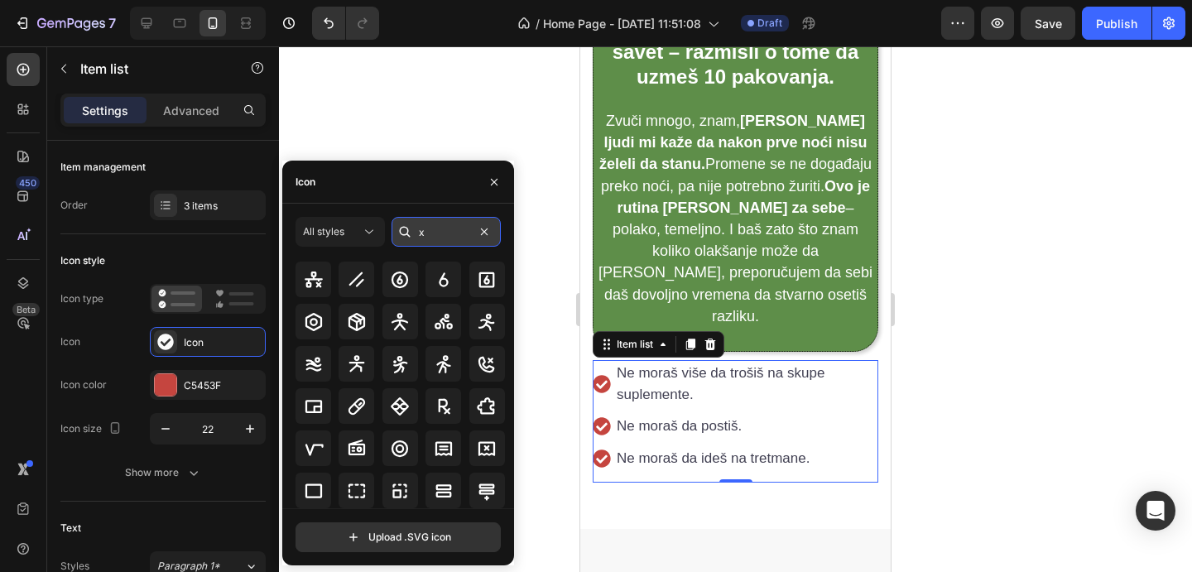
click at [443, 231] on input "x" at bounding box center [446, 232] width 109 height 30
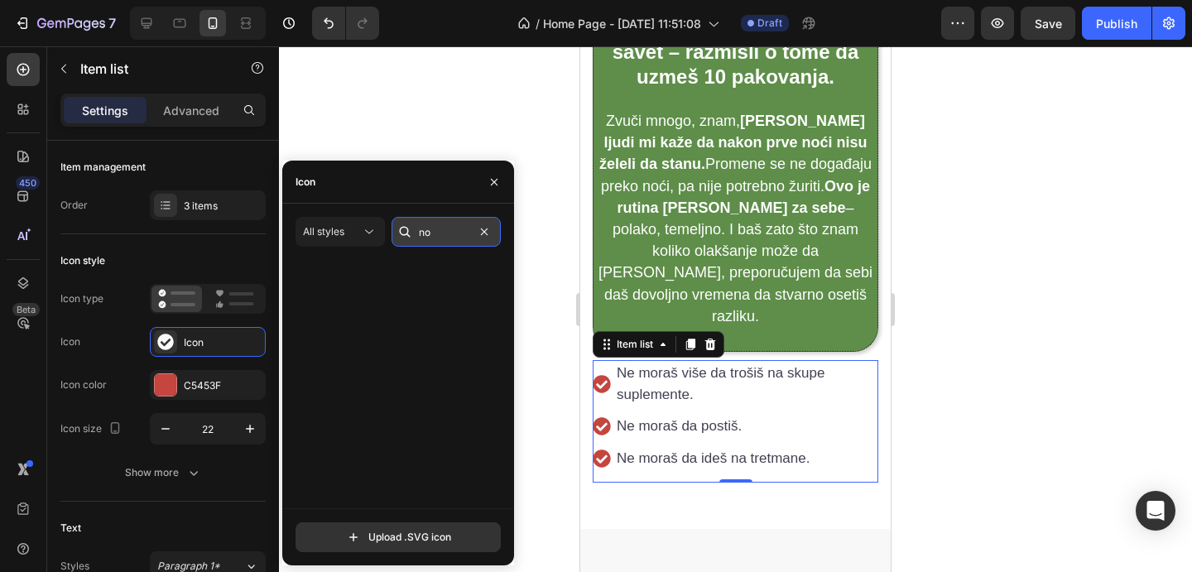
scroll to position [0, 0]
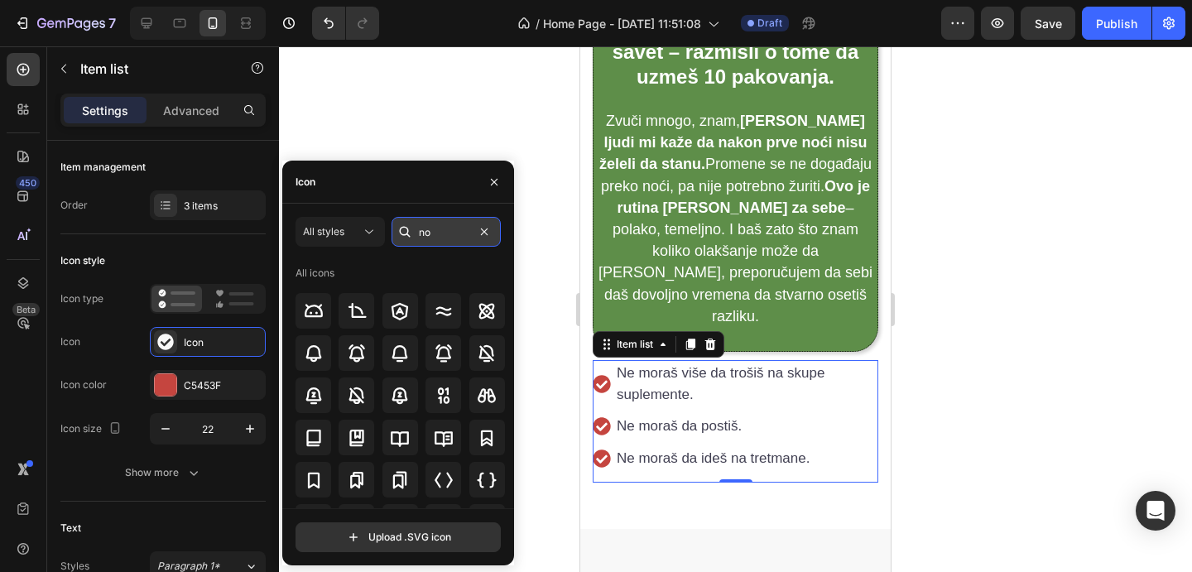
type input "no"
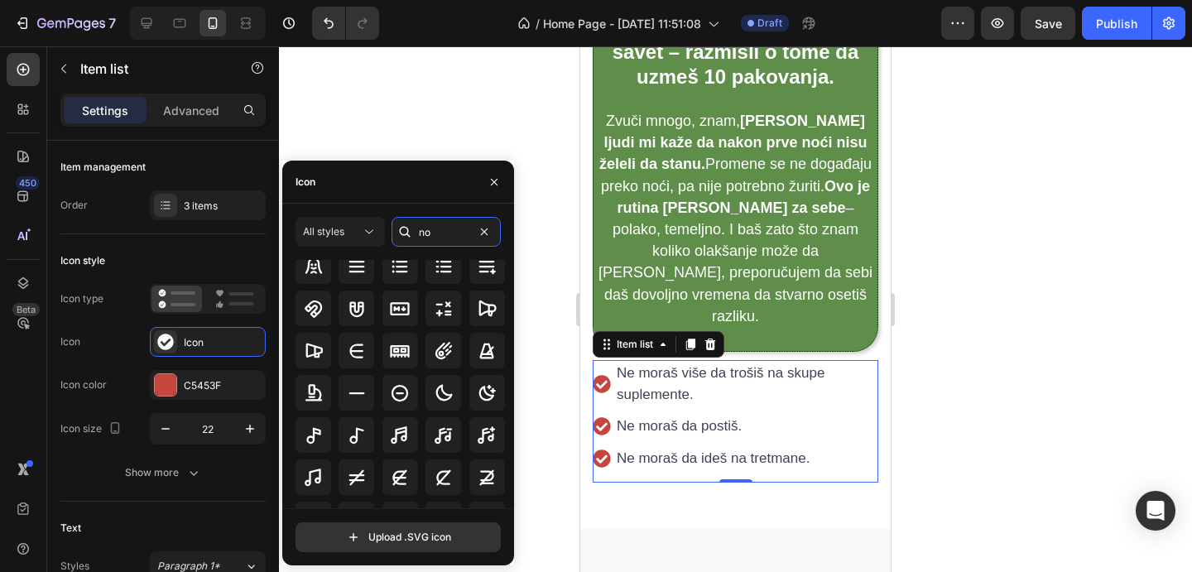
scroll to position [1250, 0]
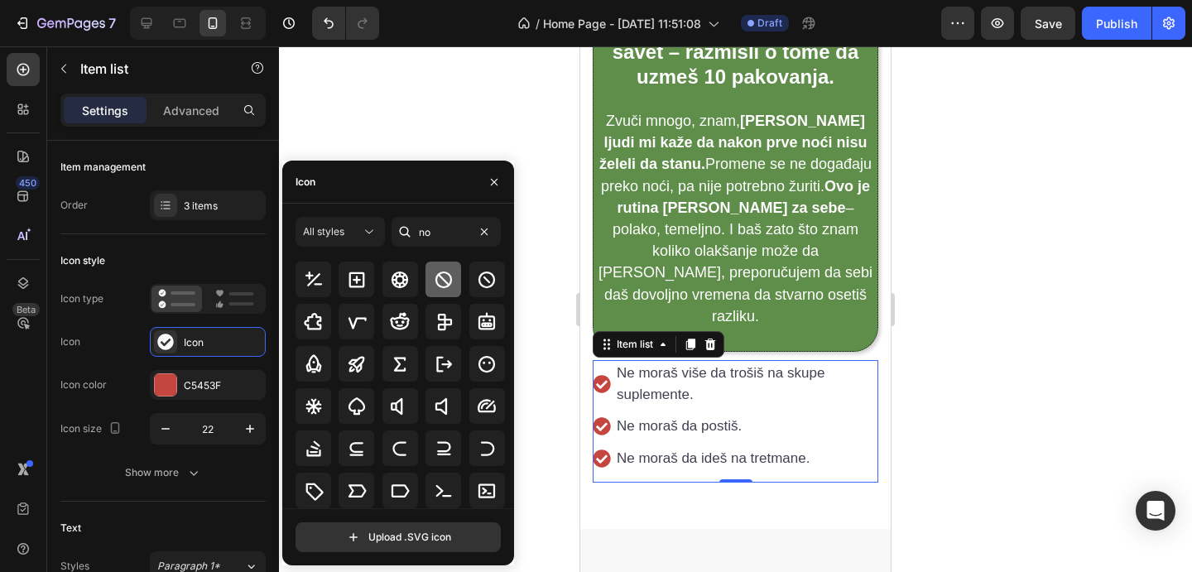
click at [434, 288] on icon at bounding box center [444, 280] width 20 height 20
click at [1007, 263] on div at bounding box center [735, 309] width 913 height 526
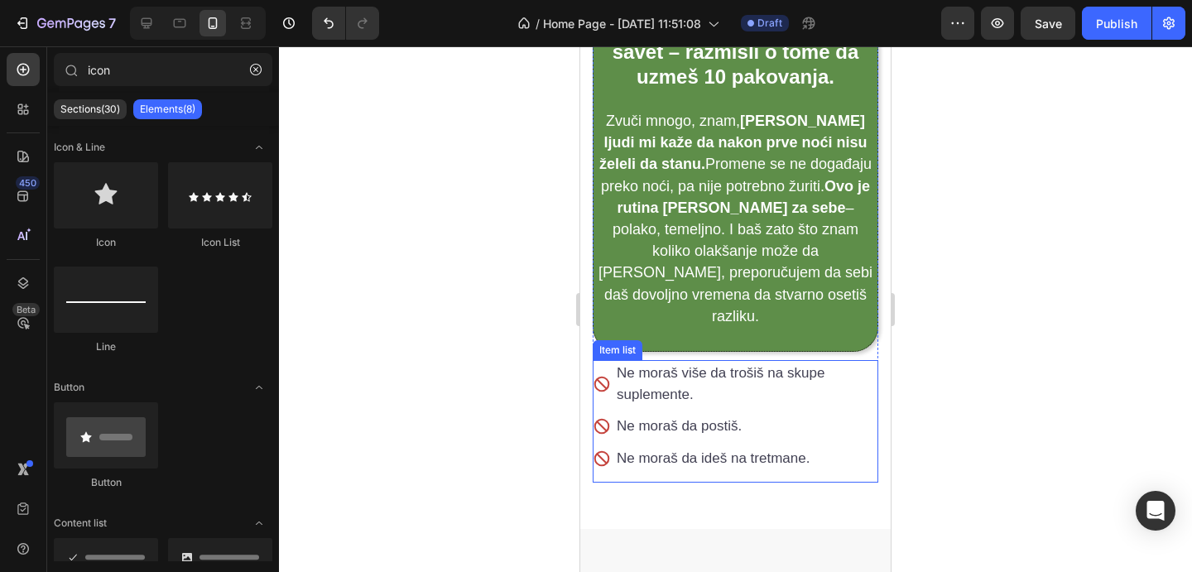
click at [864, 360] on div "Ne moraš više da trošiš na skupe suplemente. Ne moraš da postiš. Ne moraš da id…" at bounding box center [736, 421] width 286 height 123
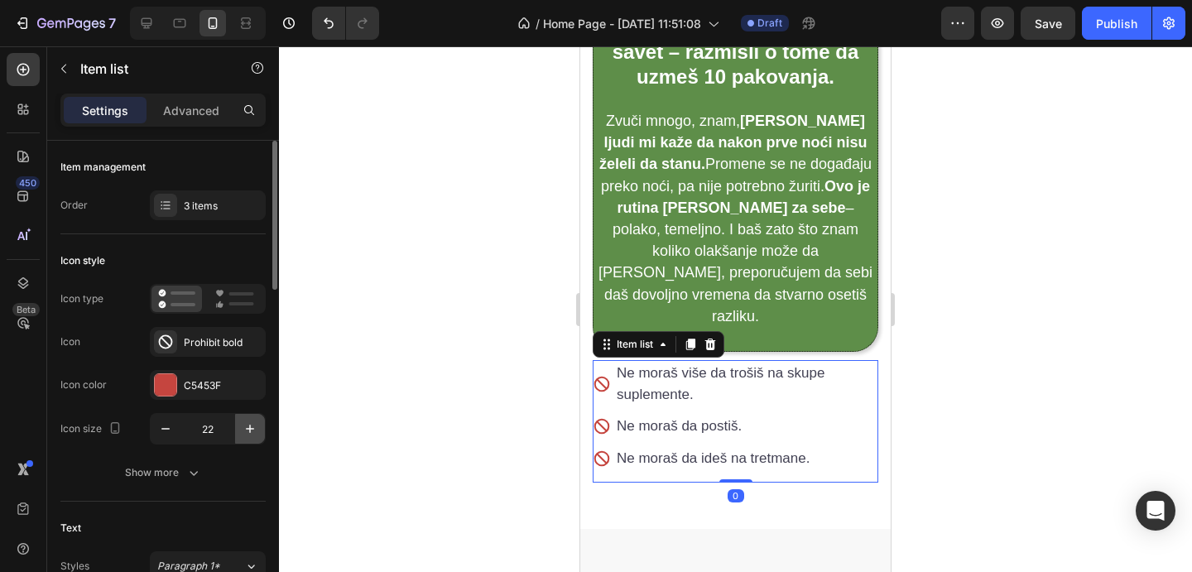
click at [246, 430] on icon "button" at bounding box center [250, 429] width 17 height 17
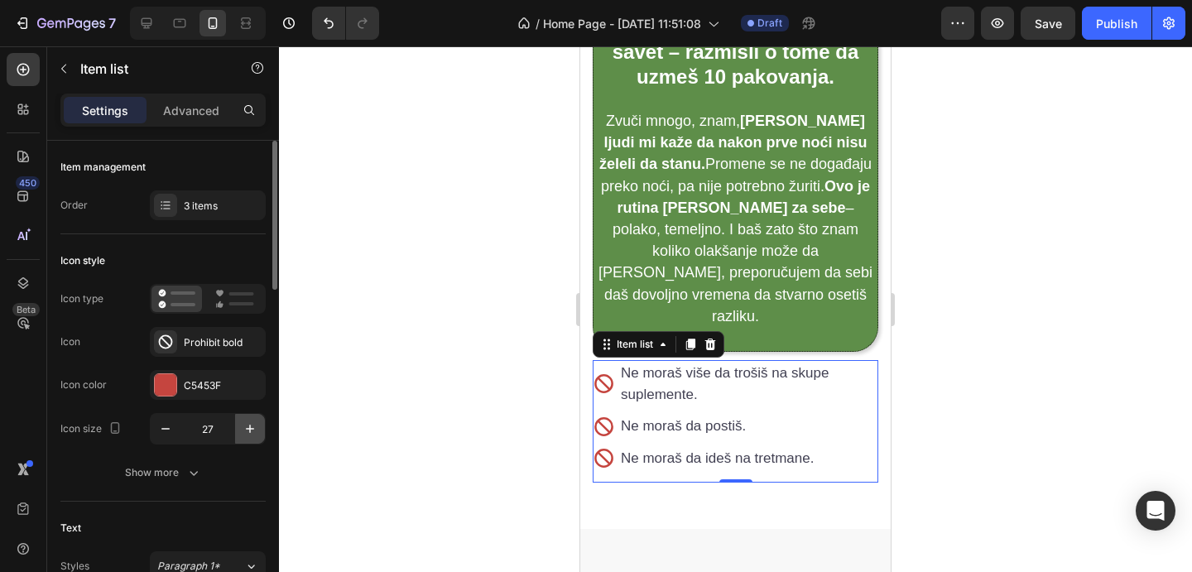
click at [246, 430] on icon "button" at bounding box center [250, 429] width 17 height 17
type input "28"
click at [1101, 364] on div at bounding box center [735, 309] width 913 height 526
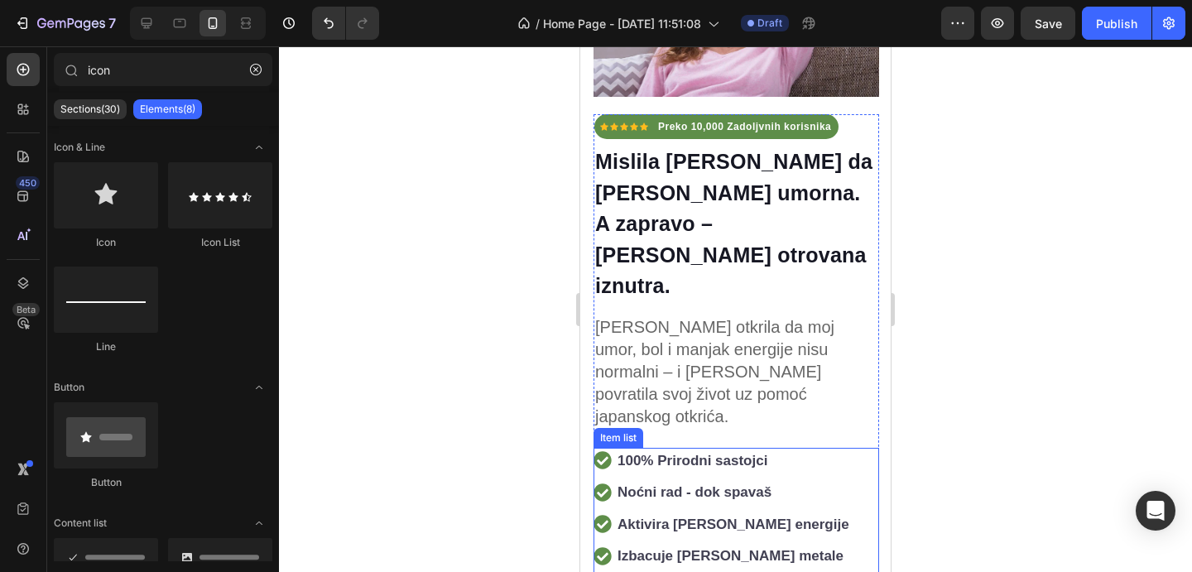
scroll to position [421, 0]
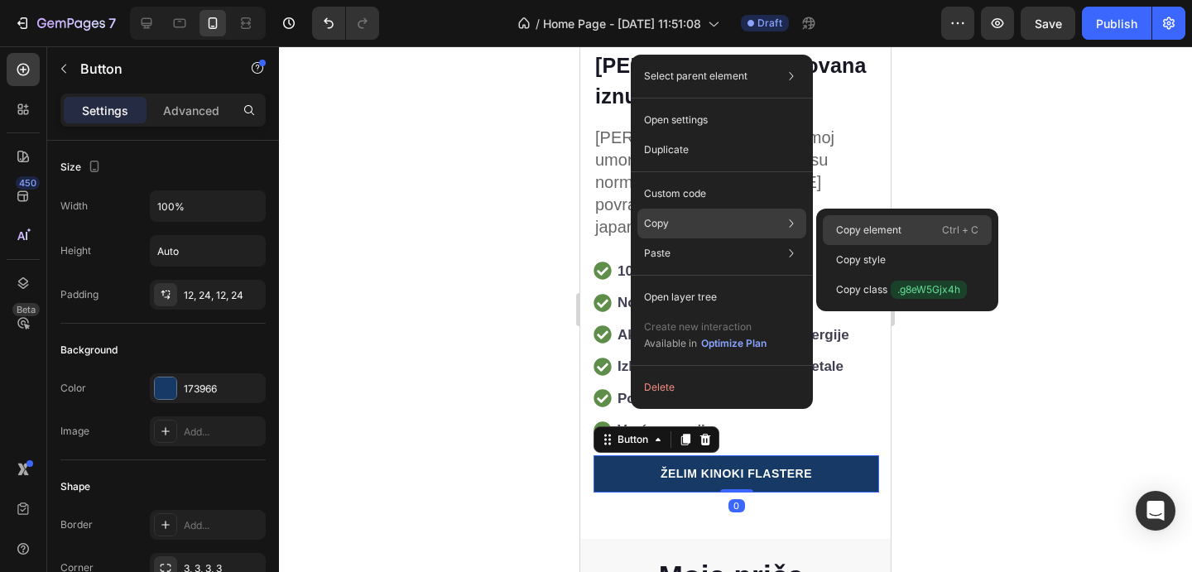
click at [851, 223] on p "Copy element" at bounding box center [868, 230] width 65 height 15
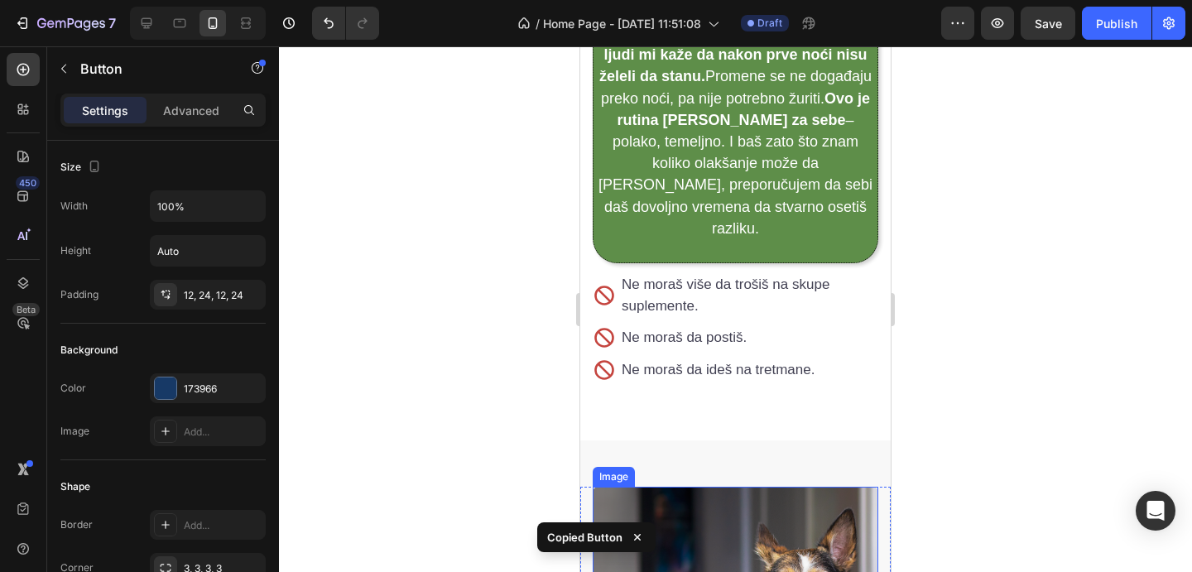
scroll to position [3859, 0]
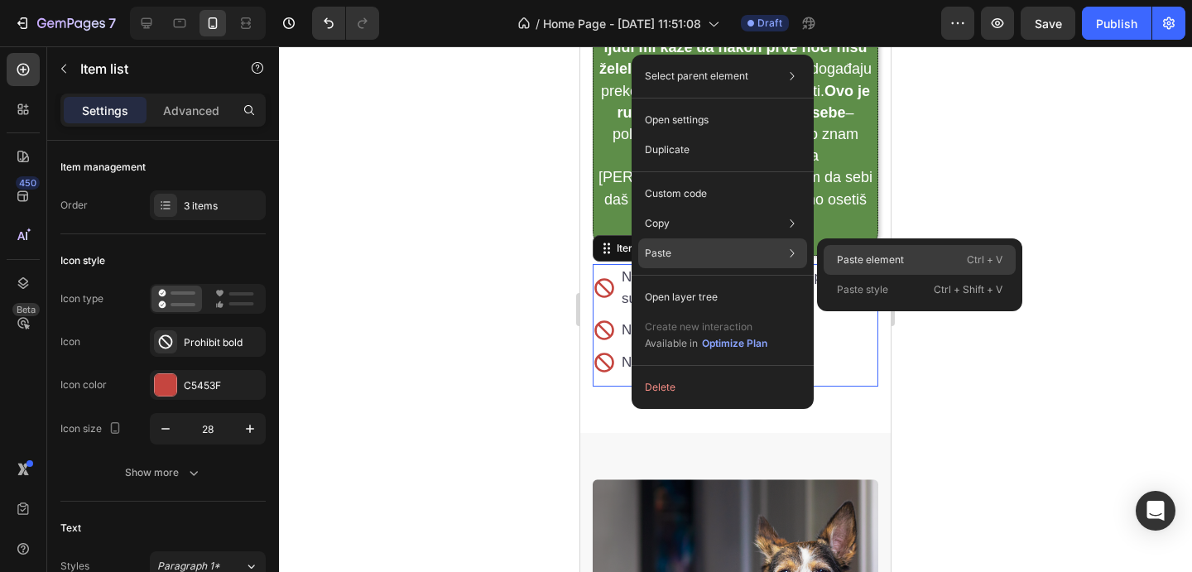
click at [837, 258] on p "Paste element" at bounding box center [870, 260] width 67 height 15
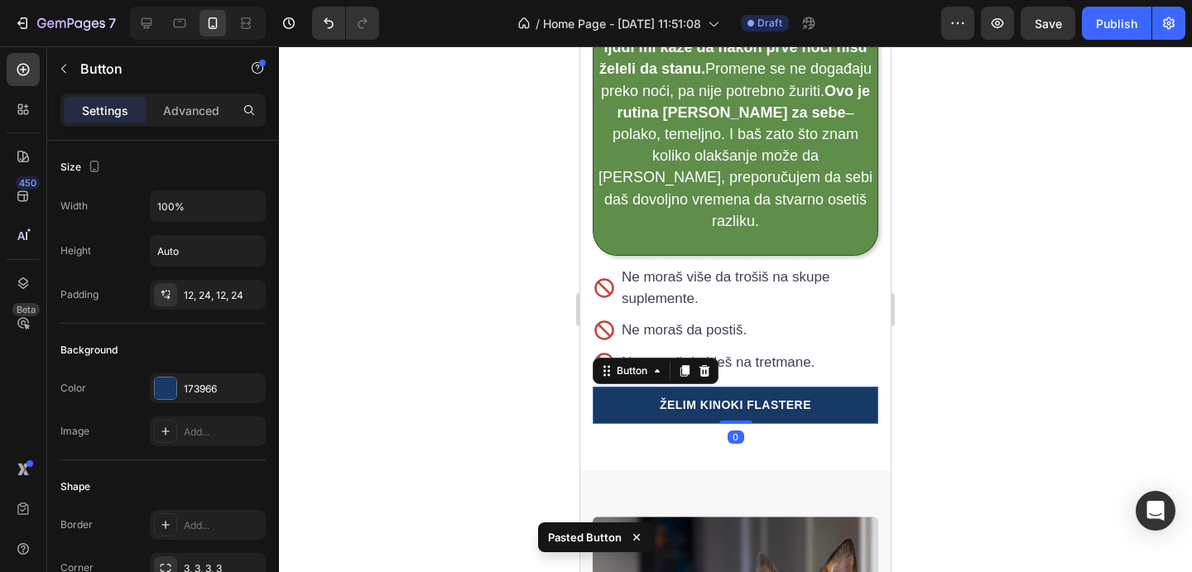
click at [1083, 321] on div at bounding box center [735, 309] width 913 height 526
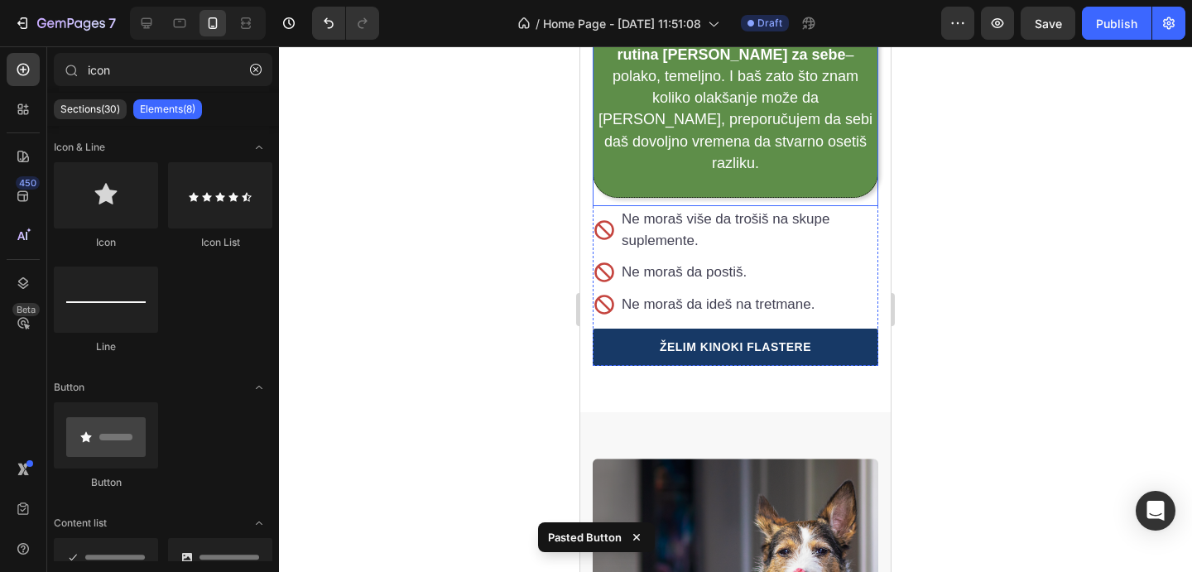
scroll to position [4087, 0]
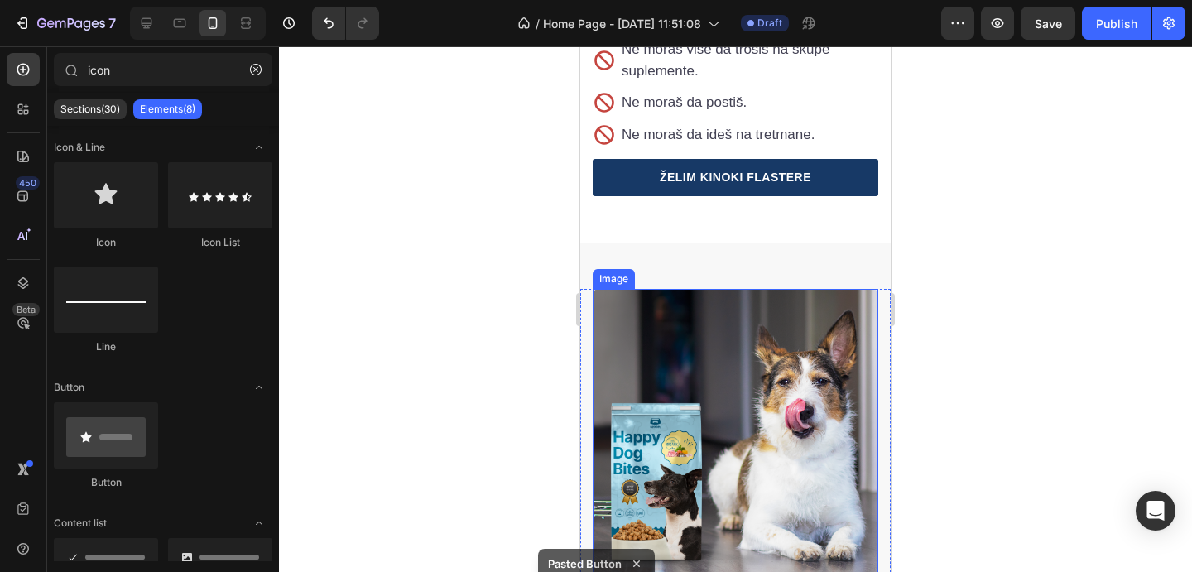
click at [785, 289] on img at bounding box center [736, 432] width 286 height 286
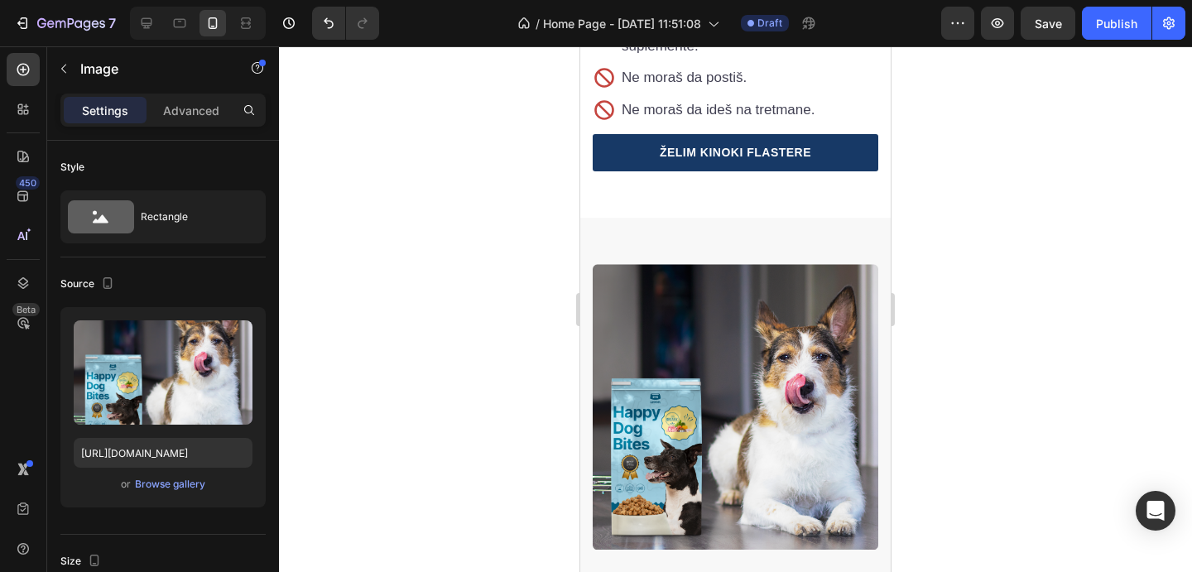
scroll to position [4119, 0]
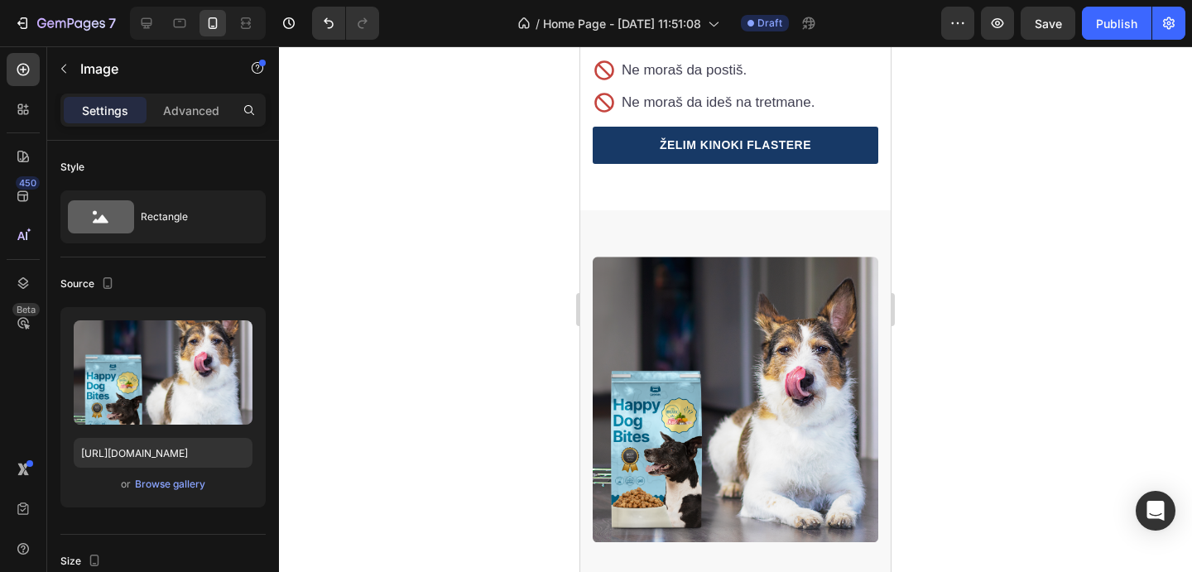
click at [680, 257] on img at bounding box center [736, 400] width 286 height 286
click at [701, 257] on img at bounding box center [736, 400] width 286 height 286
click at [190, 480] on div "Browse gallery" at bounding box center [170, 484] width 70 height 15
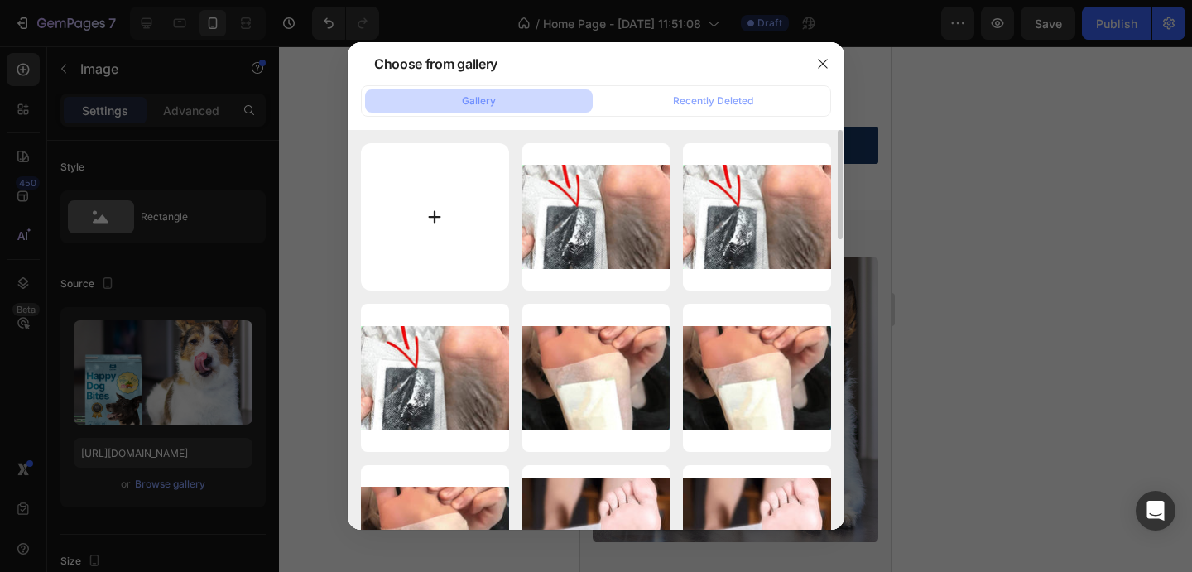
click at [412, 230] on input "file" at bounding box center [435, 217] width 148 height 148
type input "C:\fakepath\100-cleansing-foot-pads-10-pcs-natural-toxin-removal-stress-pain-or…"
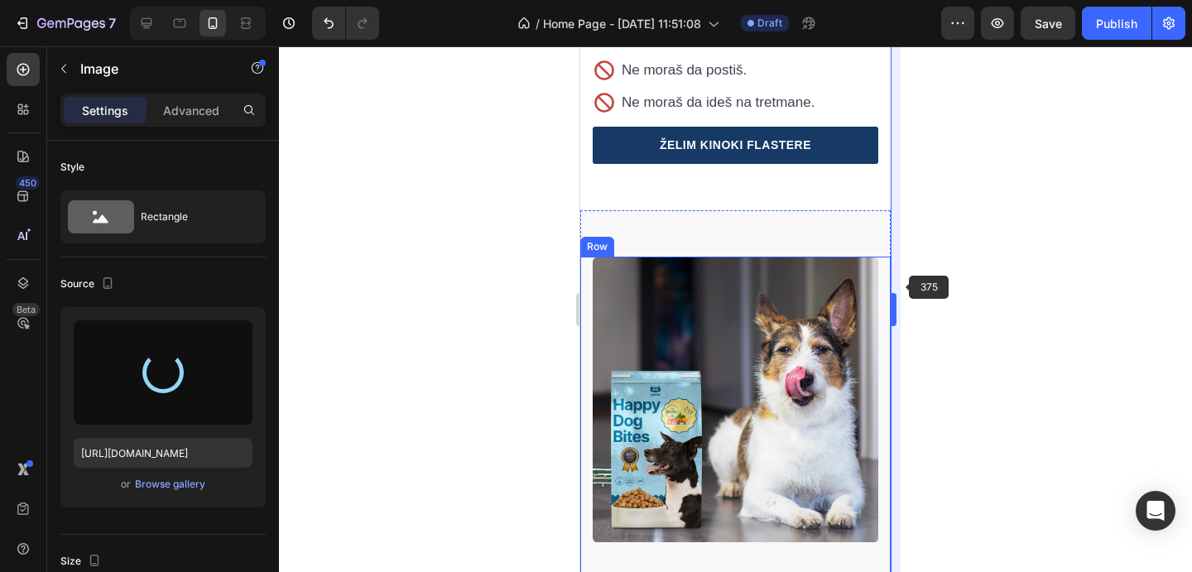
type input "[URL][DOMAIN_NAME]"
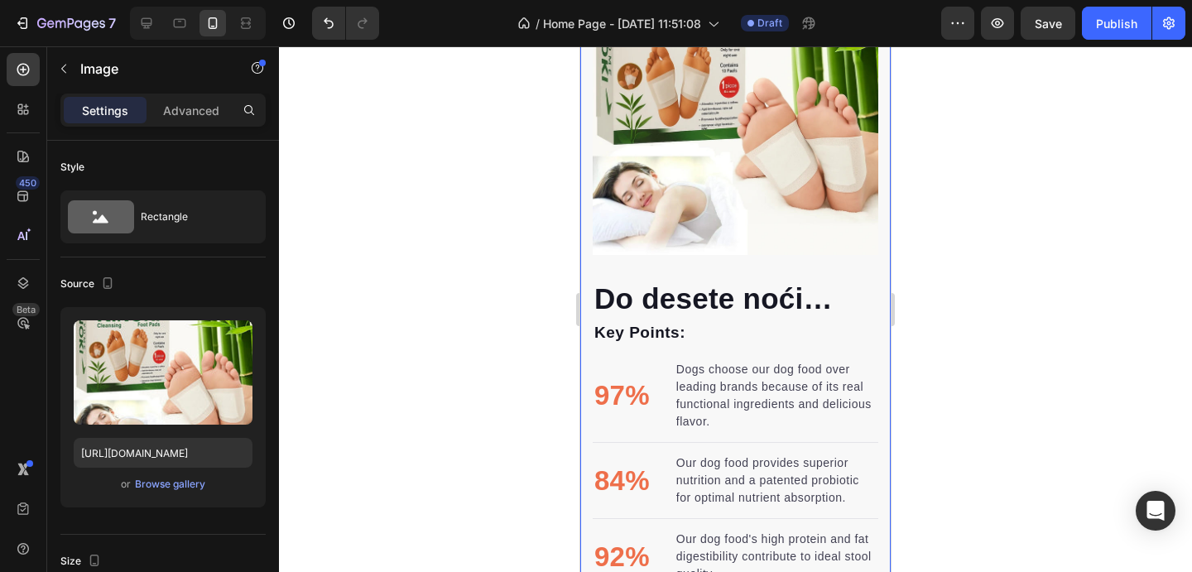
scroll to position [4264, 0]
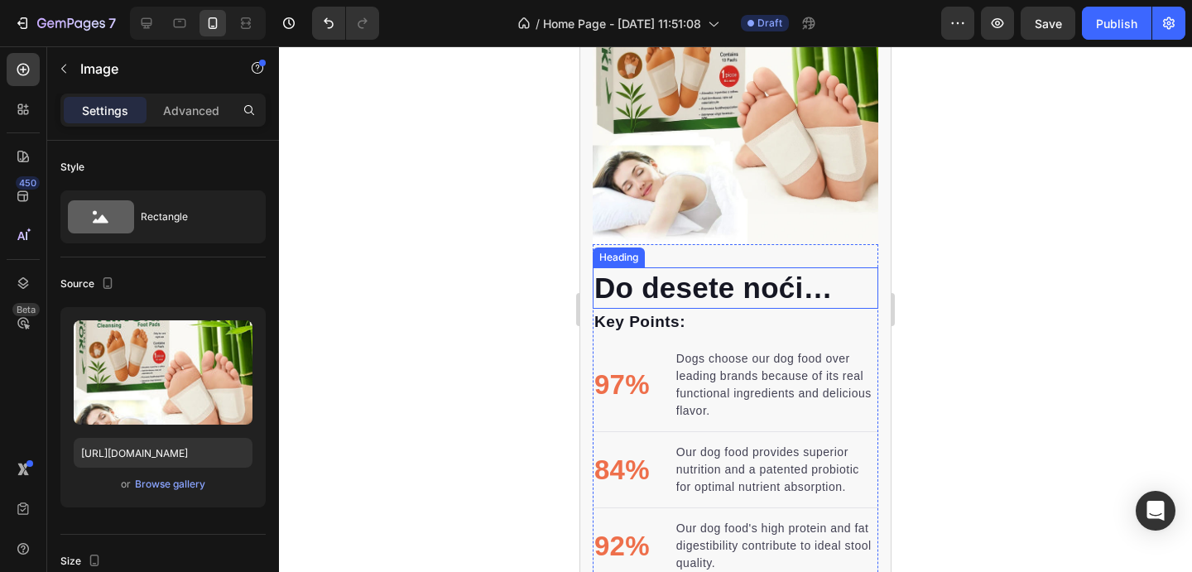
click at [757, 284] on h2 "Do desete noći…" at bounding box center [736, 287] width 286 height 41
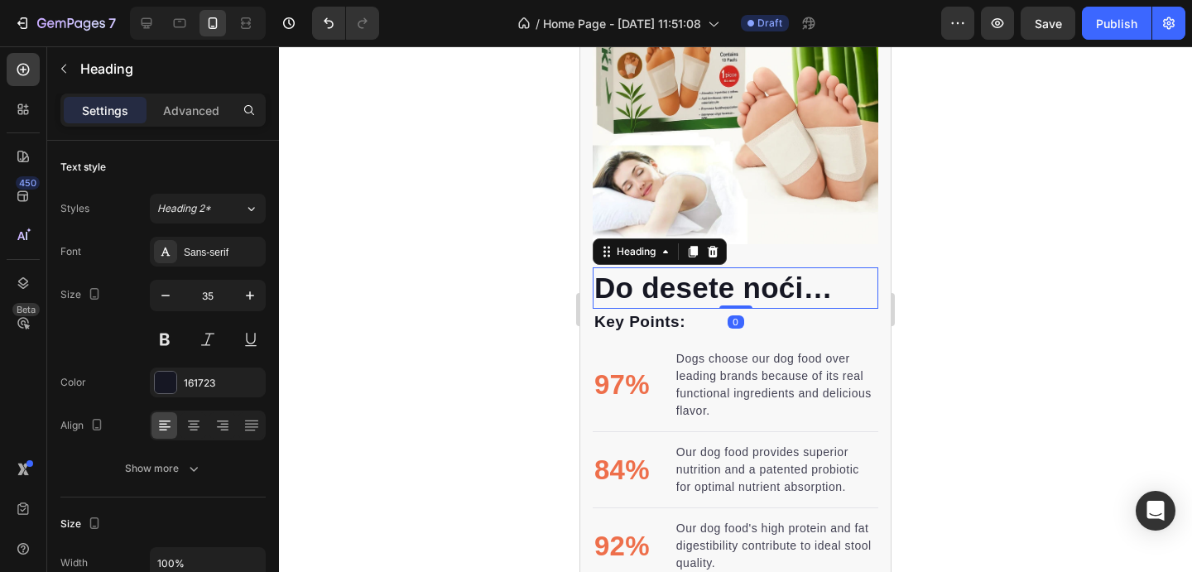
click at [757, 284] on h2 "Do desete noći…" at bounding box center [736, 287] width 286 height 41
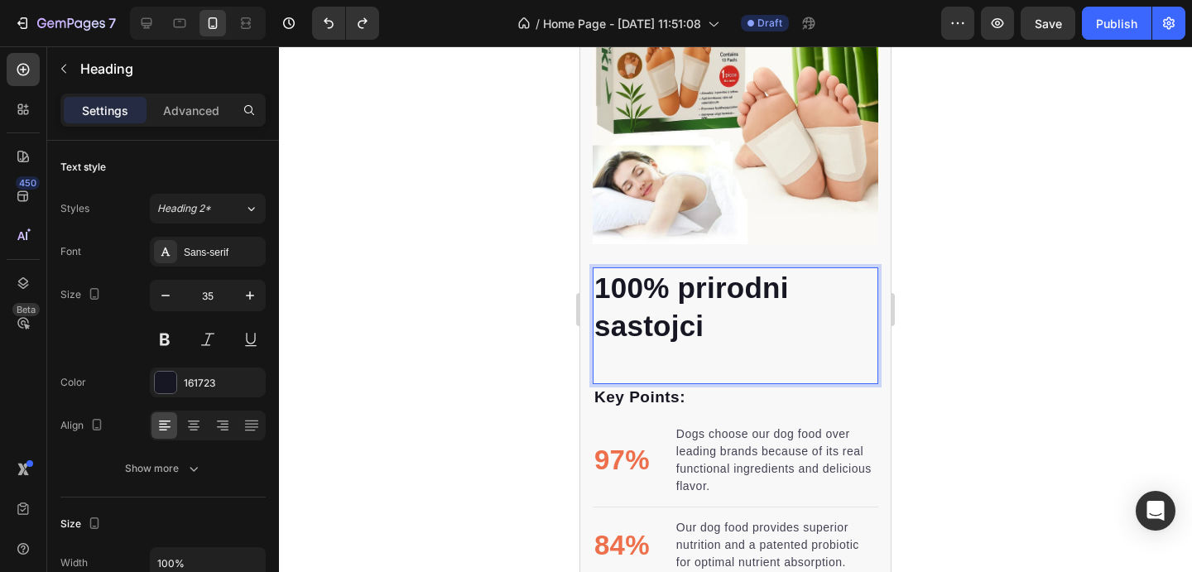
click at [740, 322] on p "100% prirodni sastojci" at bounding box center [736, 325] width 282 height 113
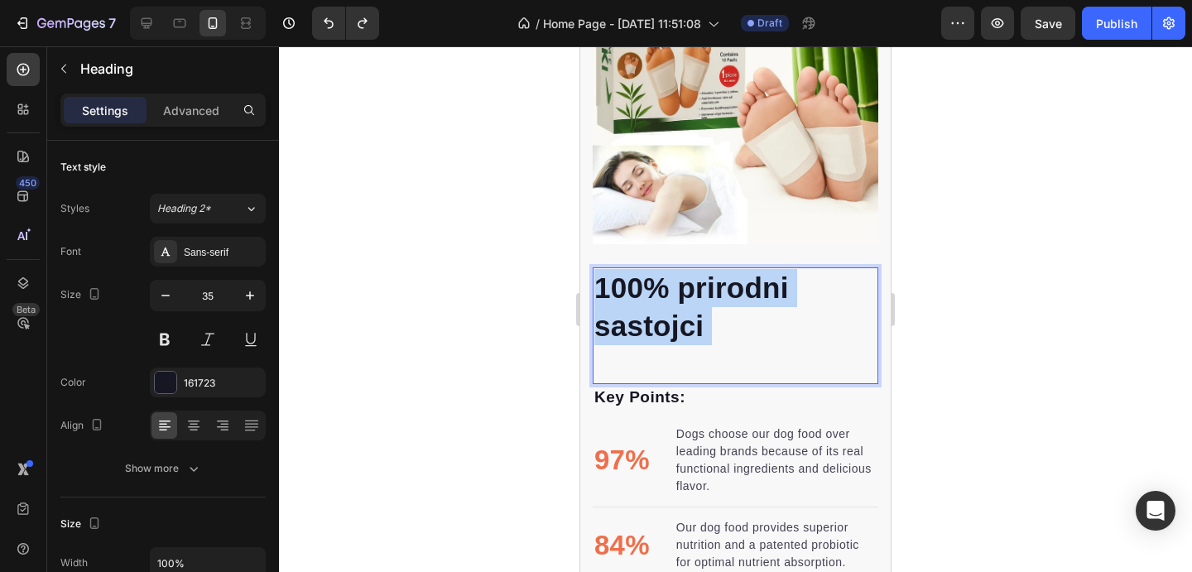
click at [740, 322] on p "100% prirodni sastojci" at bounding box center [736, 325] width 282 height 113
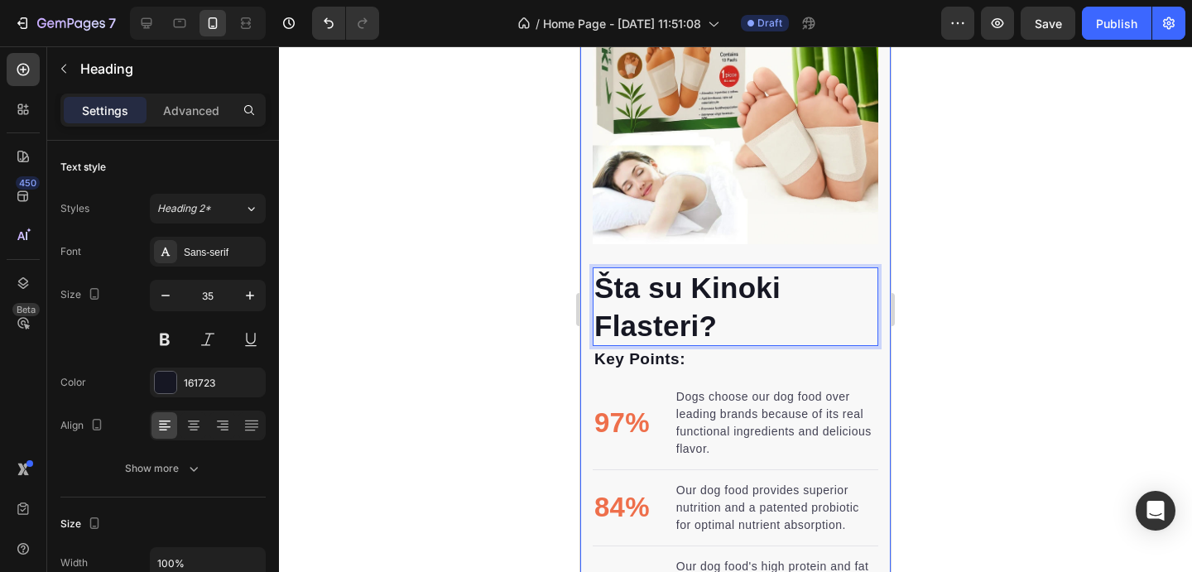
click at [1011, 354] on div at bounding box center [735, 309] width 913 height 526
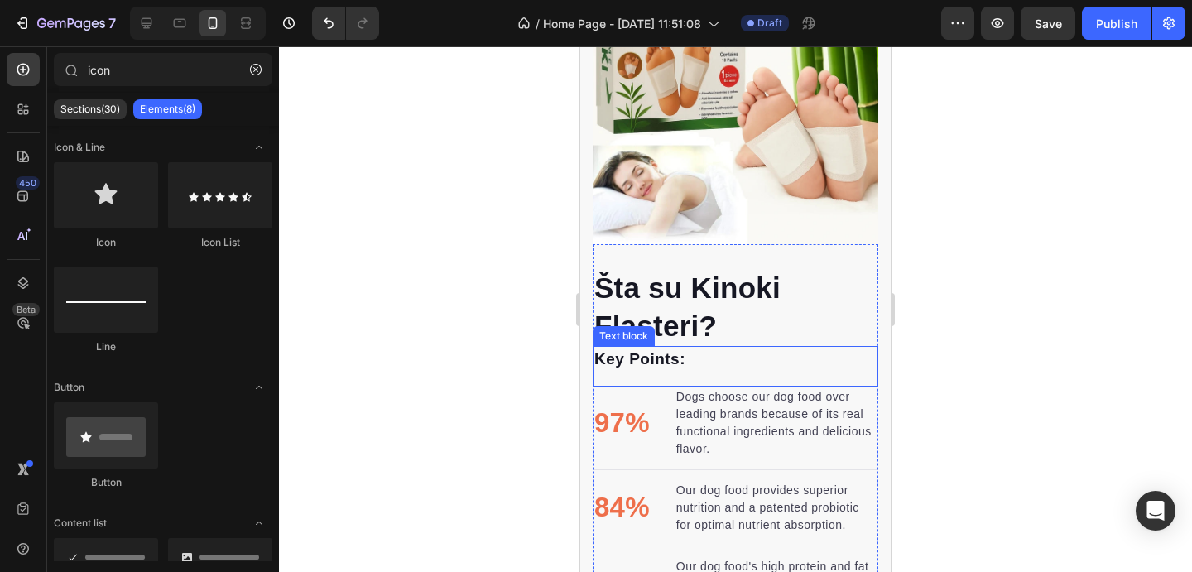
click at [812, 367] on p "Key Points:" at bounding box center [736, 360] width 282 height 24
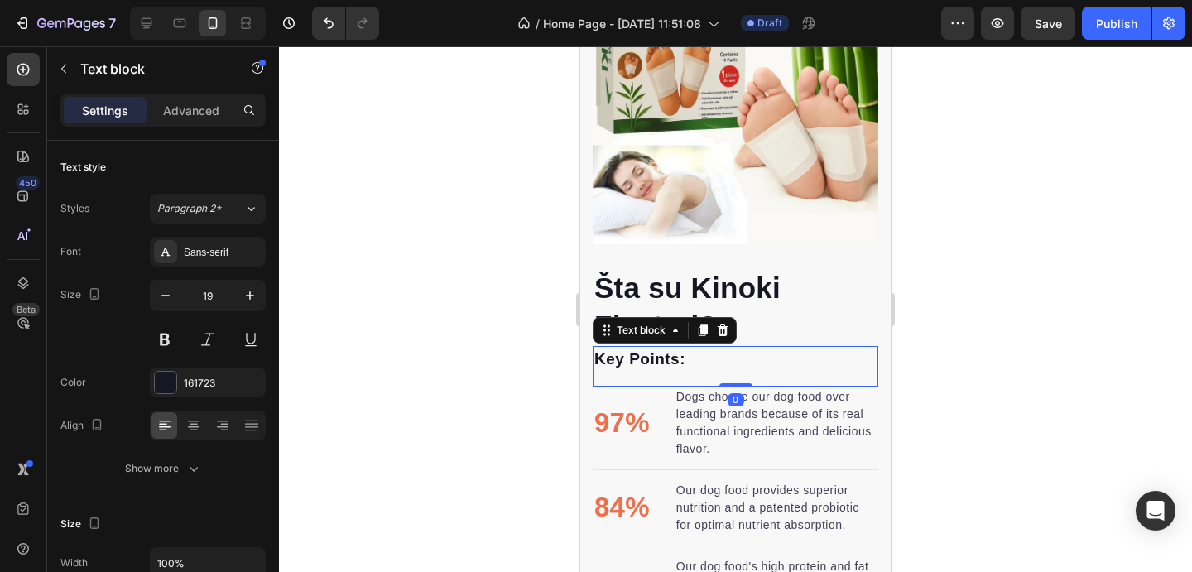
click at [725, 330] on icon at bounding box center [723, 331] width 11 height 12
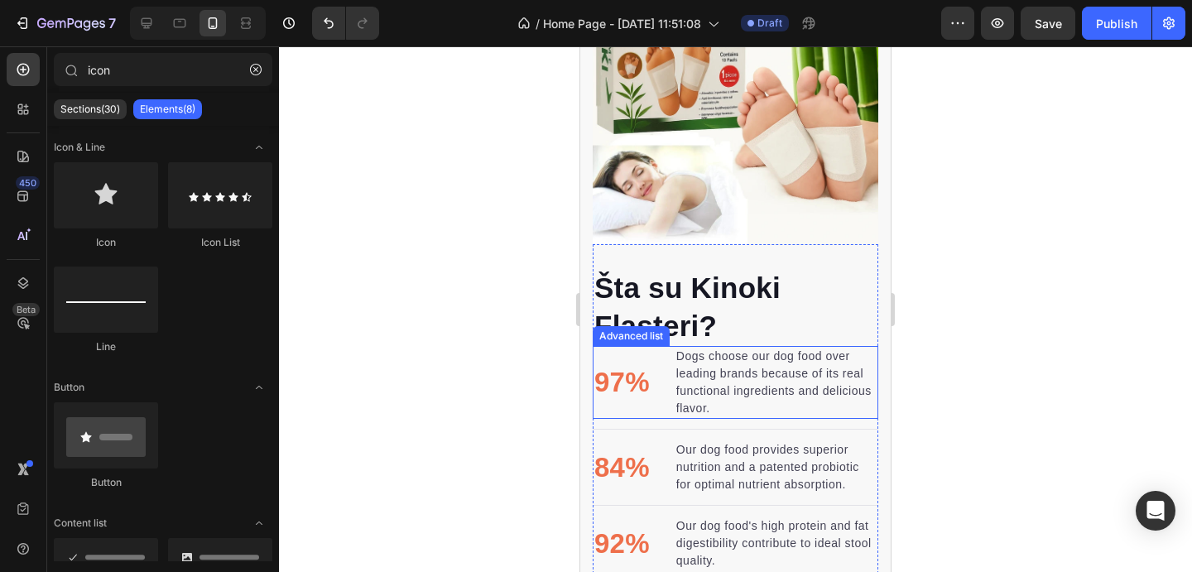
click at [653, 361] on li "97% Text block Dogs choose our dog food over leading brands because of its real…" at bounding box center [736, 382] width 286 height 73
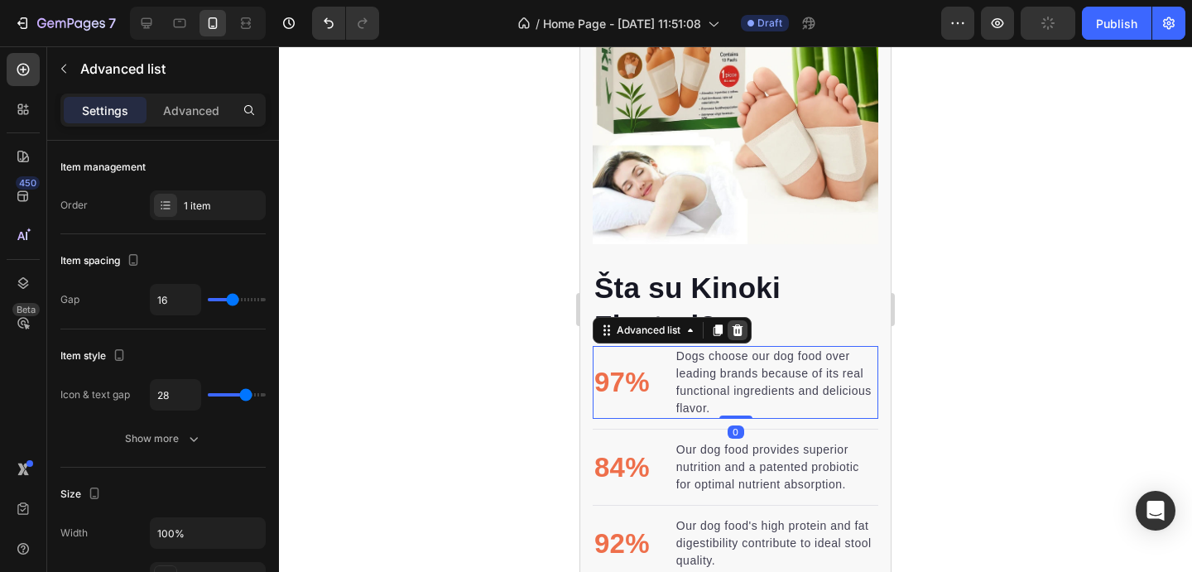
click at [740, 331] on icon at bounding box center [738, 331] width 11 height 12
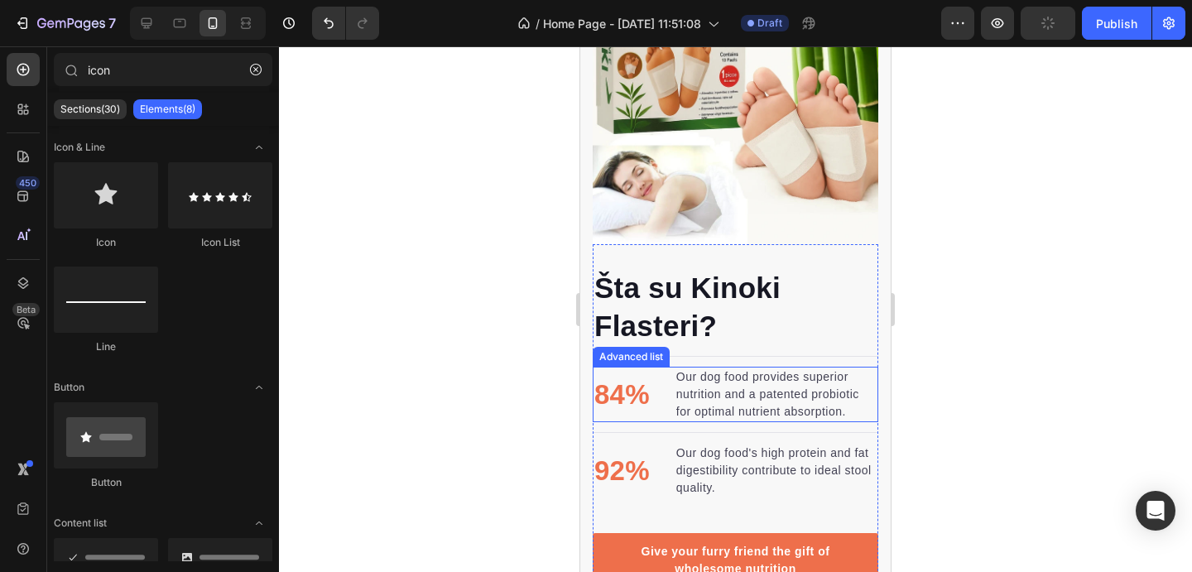
click at [658, 367] on div "84% Text block Our dog food provides superior nutrition and a patented probioti…" at bounding box center [736, 394] width 286 height 55
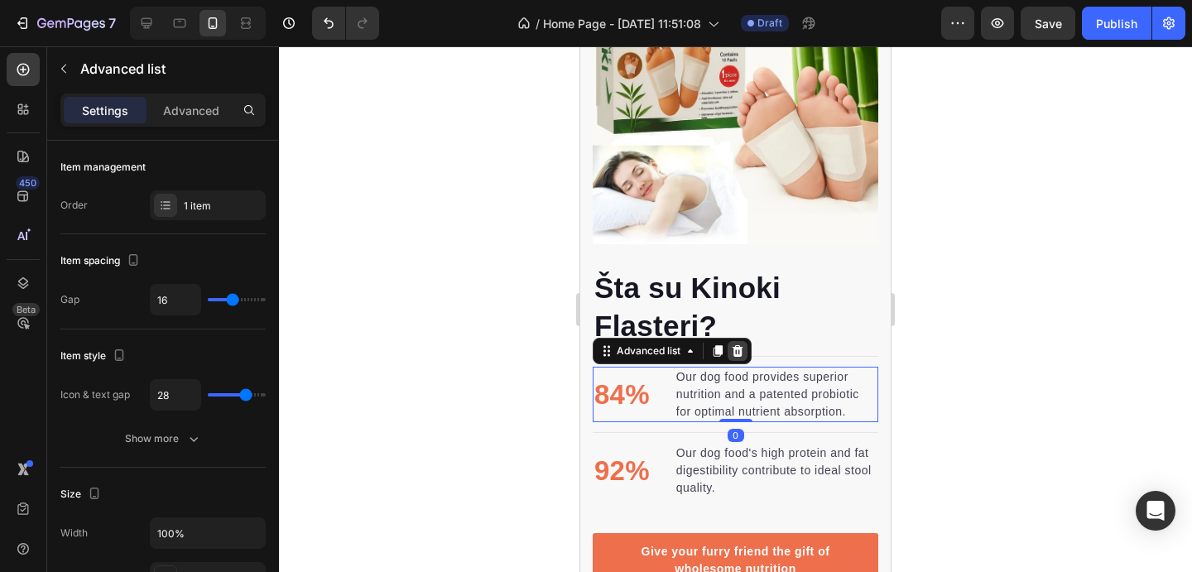
click at [737, 349] on icon at bounding box center [738, 351] width 11 height 12
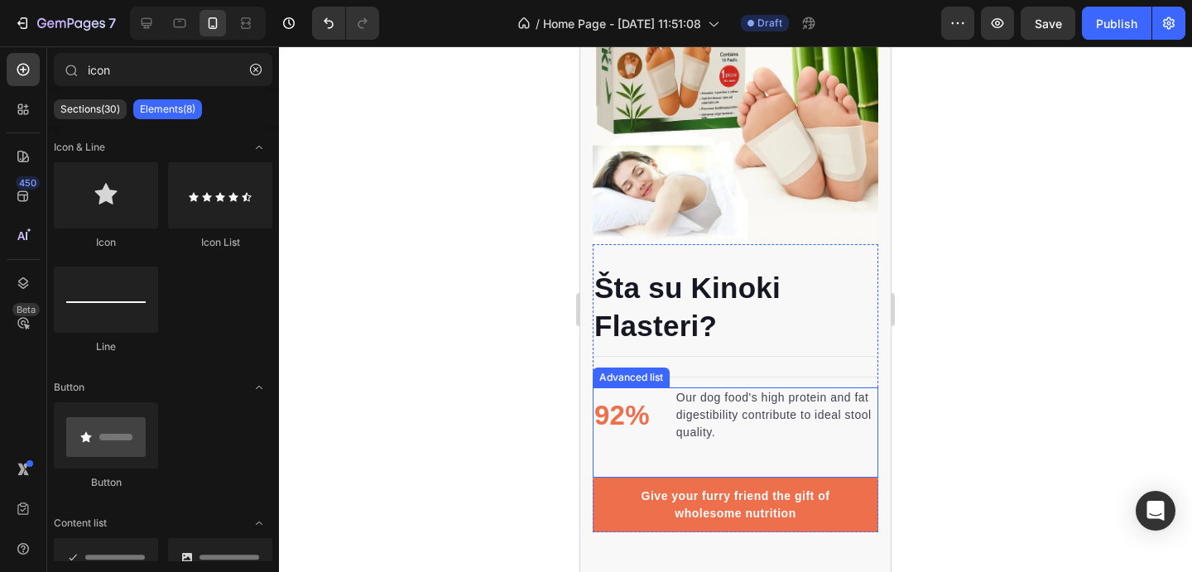
click at [653, 401] on li "92% Text block Our dog food's high protein and fat digestibility contribute to …" at bounding box center [736, 415] width 286 height 55
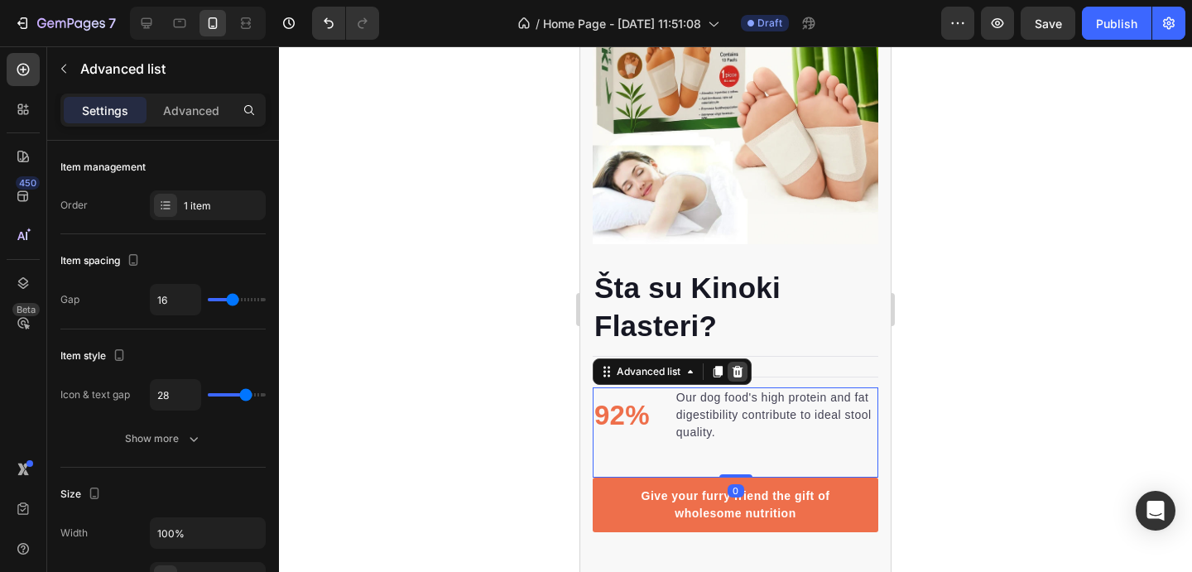
click at [740, 374] on icon at bounding box center [737, 371] width 13 height 13
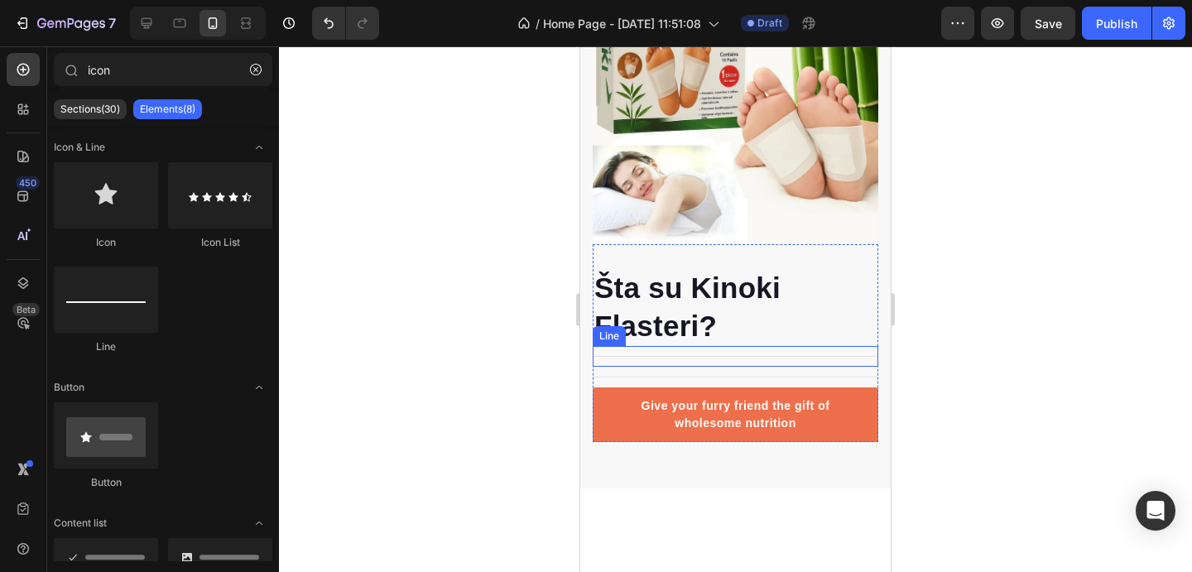
click at [735, 356] on div at bounding box center [736, 356] width 286 height 1
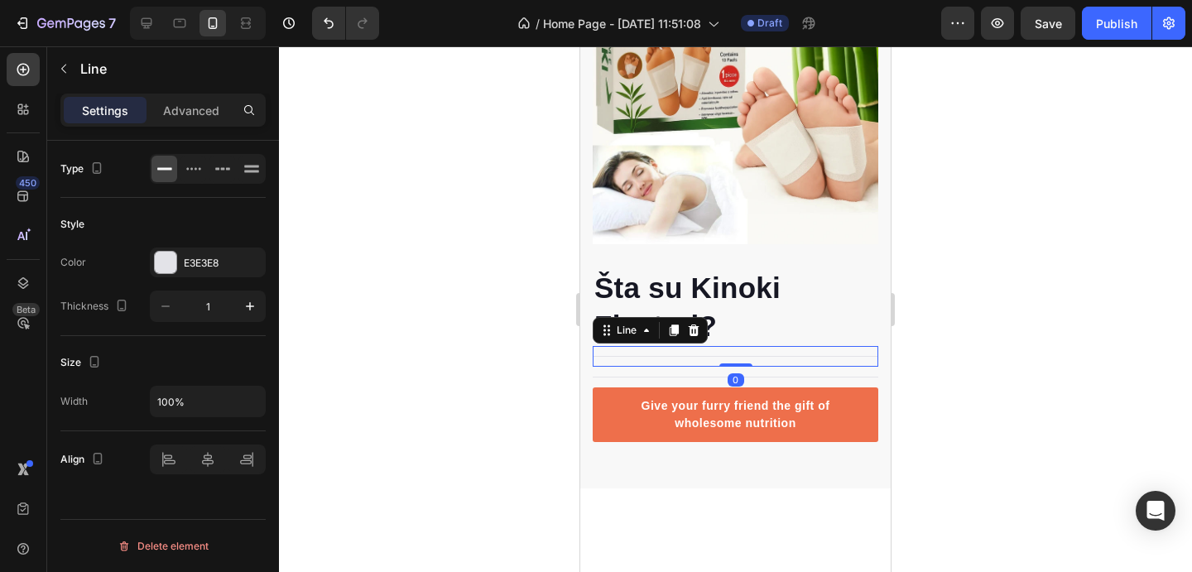
click at [699, 329] on icon at bounding box center [693, 330] width 13 height 13
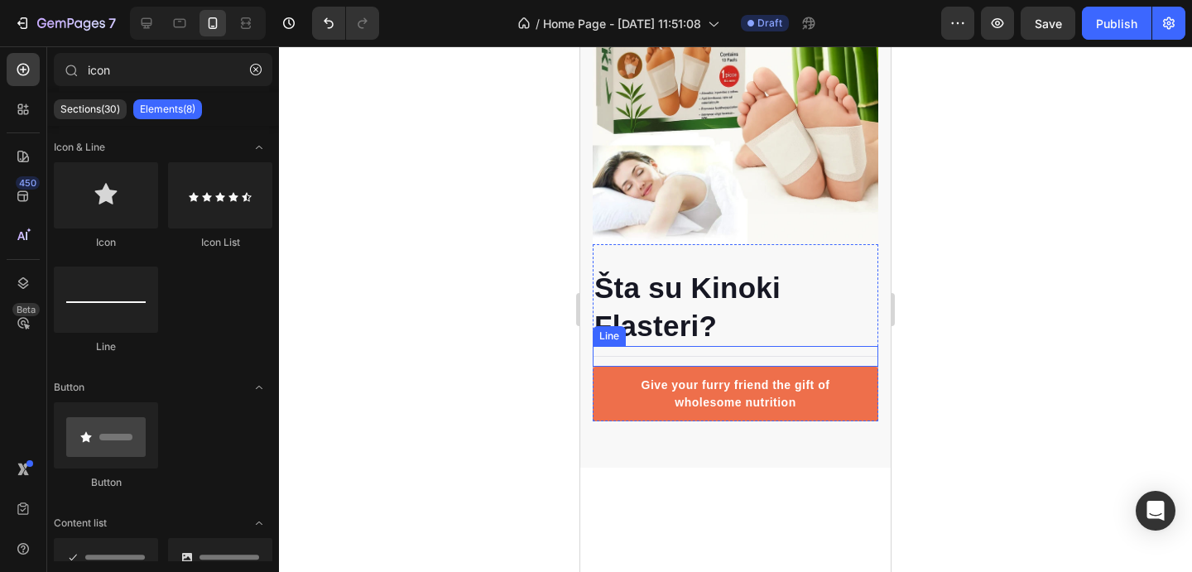
click at [698, 349] on div "Title Line" at bounding box center [736, 356] width 286 height 21
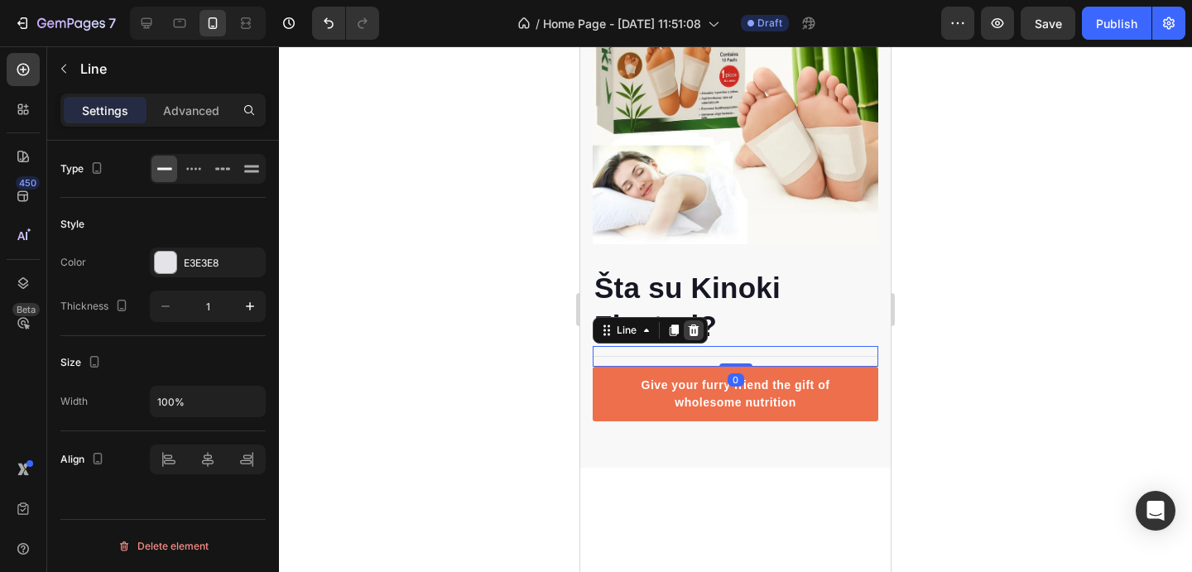
click at [696, 334] on icon at bounding box center [694, 331] width 11 height 12
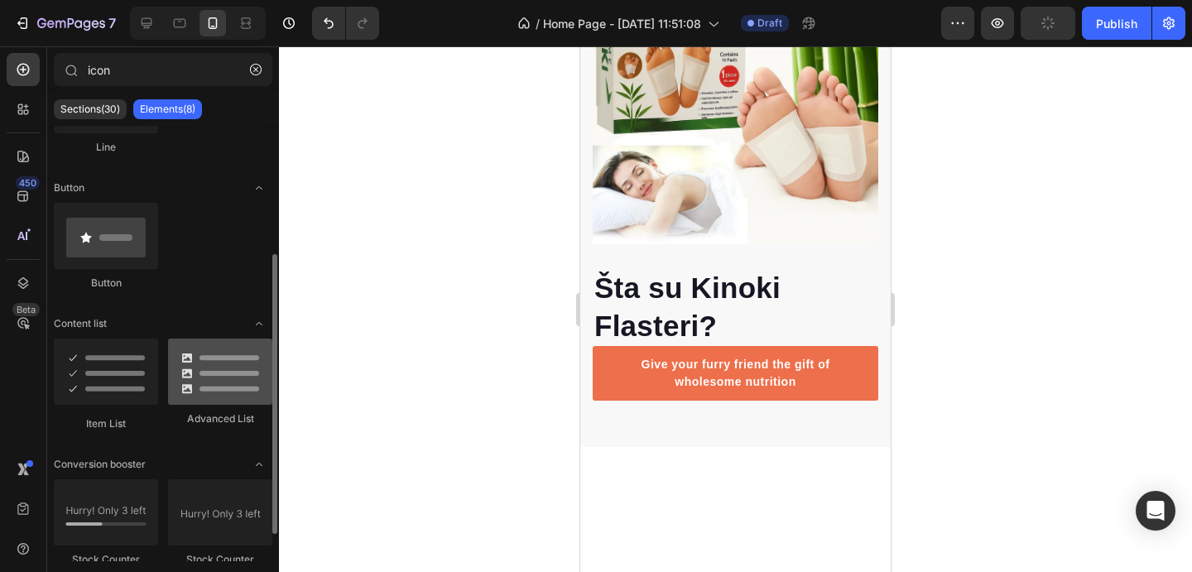
scroll to position [240, 0]
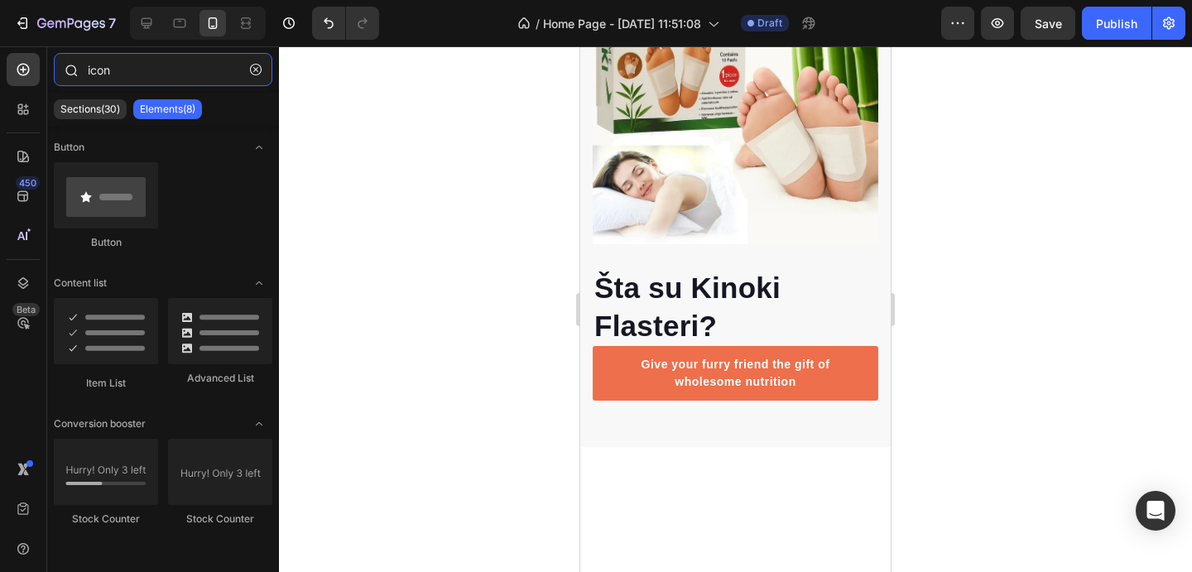
click at [148, 80] on input "icon" at bounding box center [163, 69] width 219 height 33
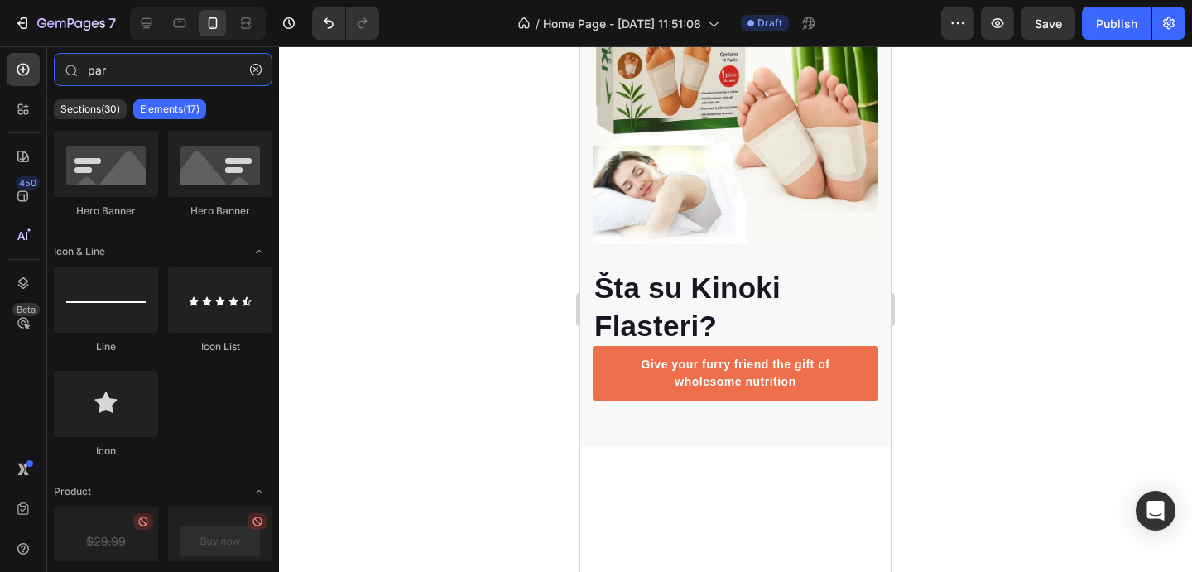
scroll to position [0, 0]
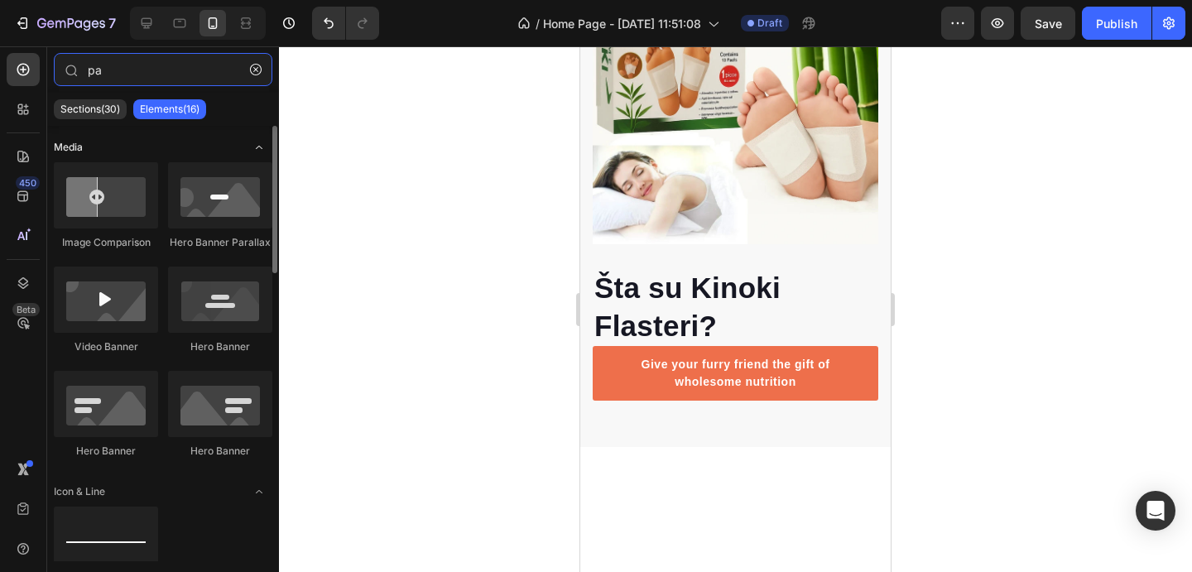
type input "p"
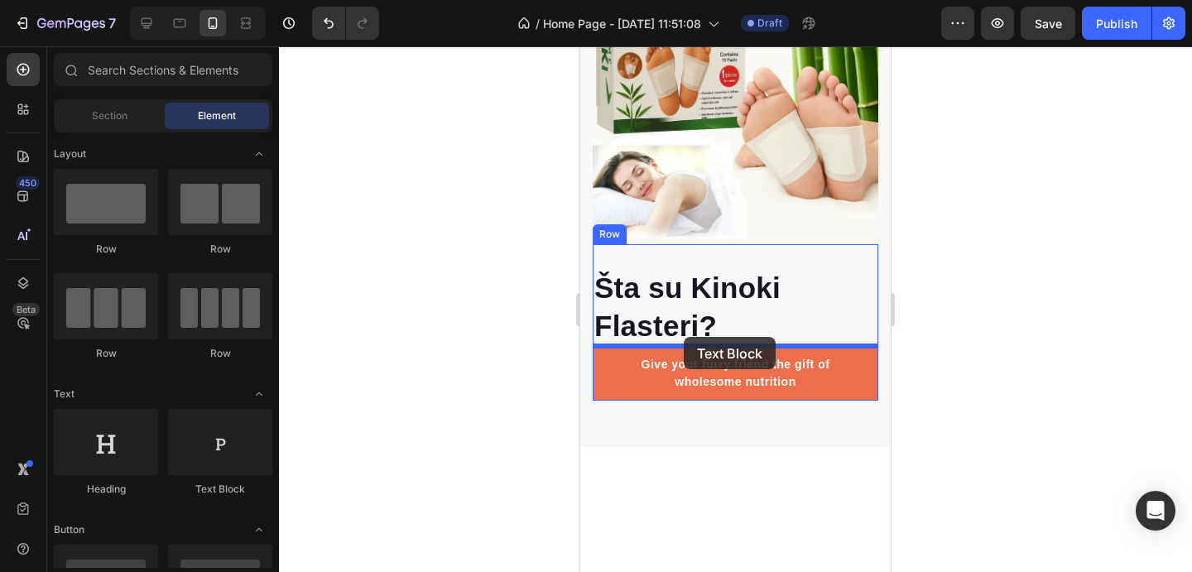
drag, startPoint x: 816, startPoint y: 495, endPoint x: 684, endPoint y: 337, distance: 205.8
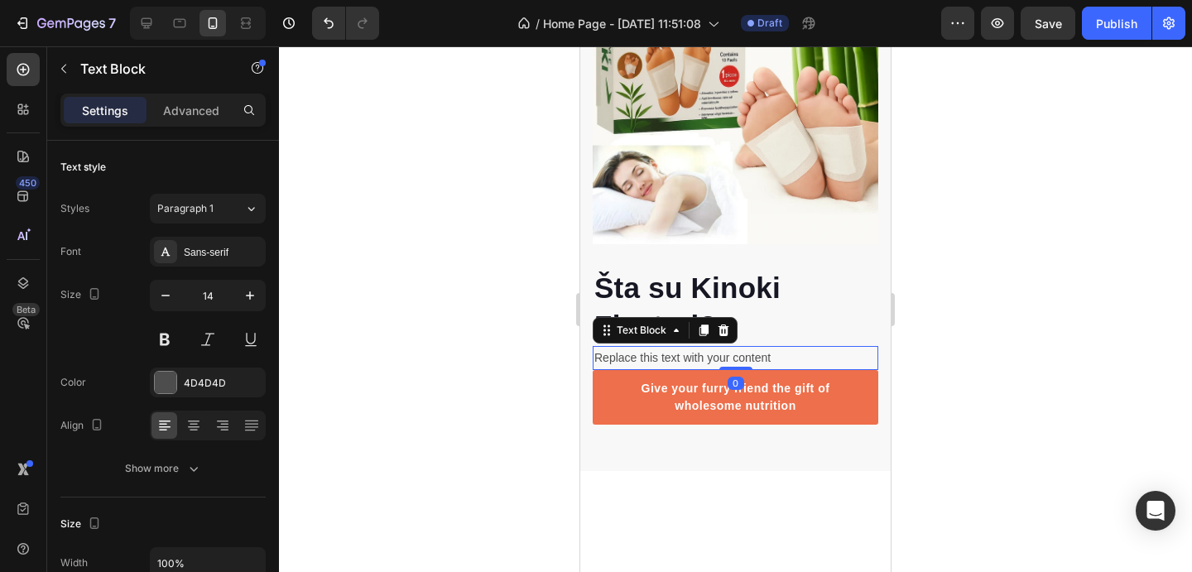
click at [681, 351] on div "Replace this text with your content" at bounding box center [736, 358] width 286 height 24
click at [681, 351] on p "Replace this text with your content" at bounding box center [736, 358] width 282 height 21
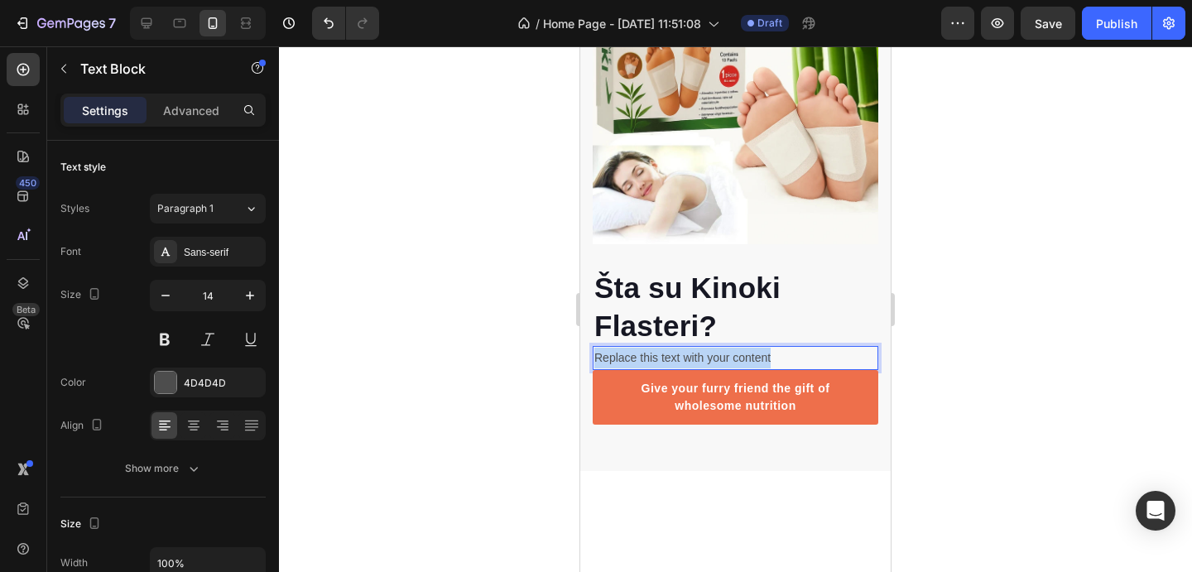
click at [681, 351] on p "Replace this text with your content" at bounding box center [736, 358] width 282 height 21
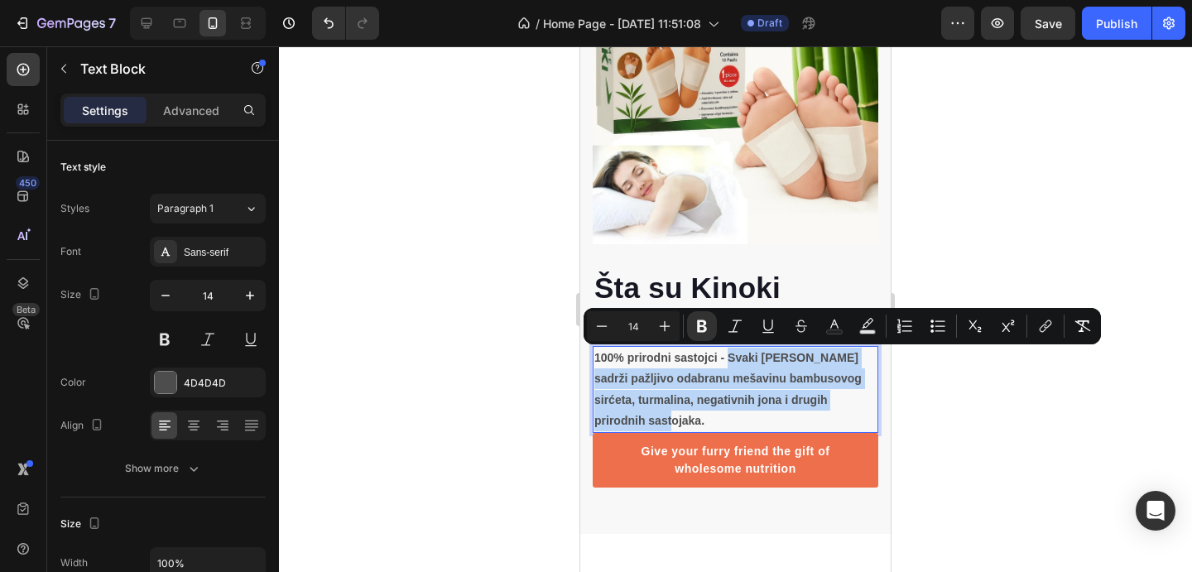
drag, startPoint x: 677, startPoint y: 412, endPoint x: 730, endPoint y: 355, distance: 76.8
click at [730, 355] on p "100% prirodni sastojci - Svaki flaster sadrži pažljivo odabranu mešavinu bambus…" at bounding box center [736, 390] width 282 height 84
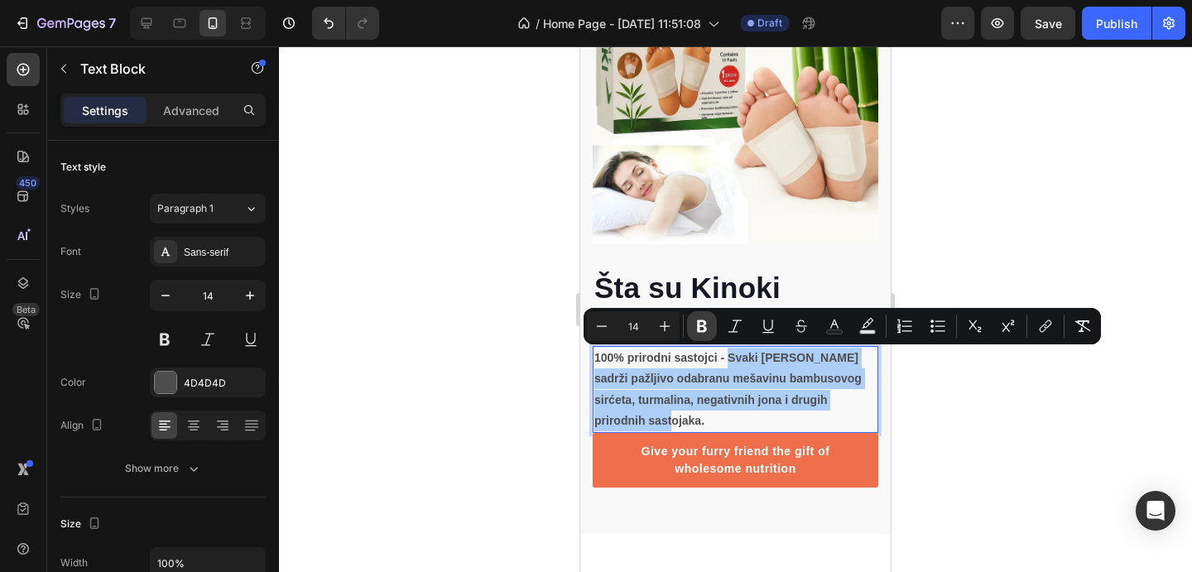
click at [701, 328] on icon "Editor contextual toolbar" at bounding box center [702, 326] width 17 height 17
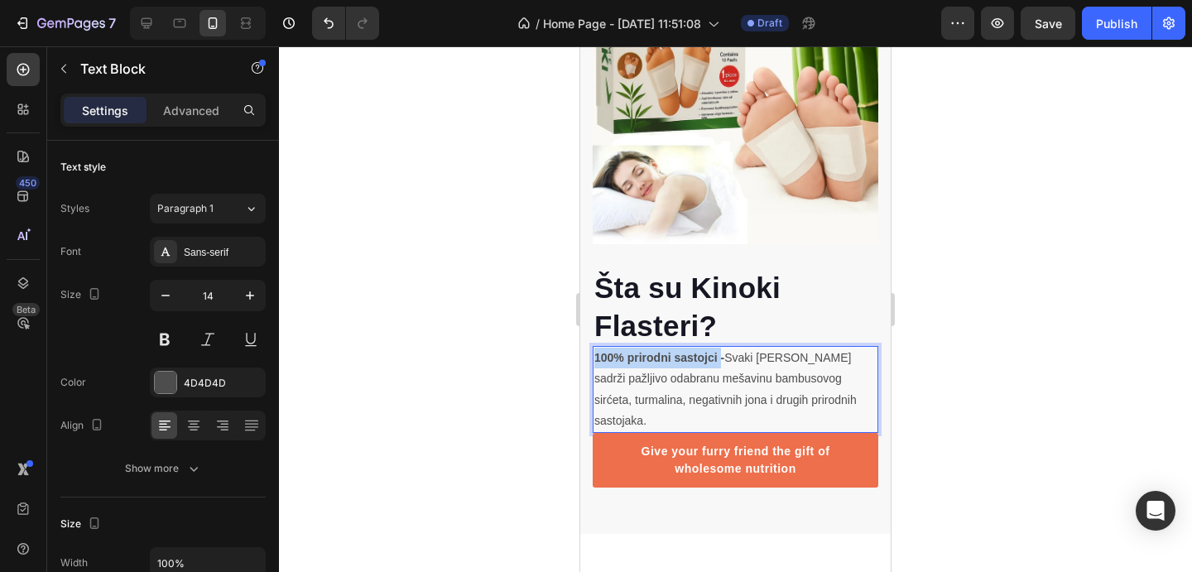
drag, startPoint x: 720, startPoint y: 358, endPoint x: 594, endPoint y: 354, distance: 126.8
click at [595, 353] on strong "100% prirodni sastojci -" at bounding box center [660, 357] width 130 height 13
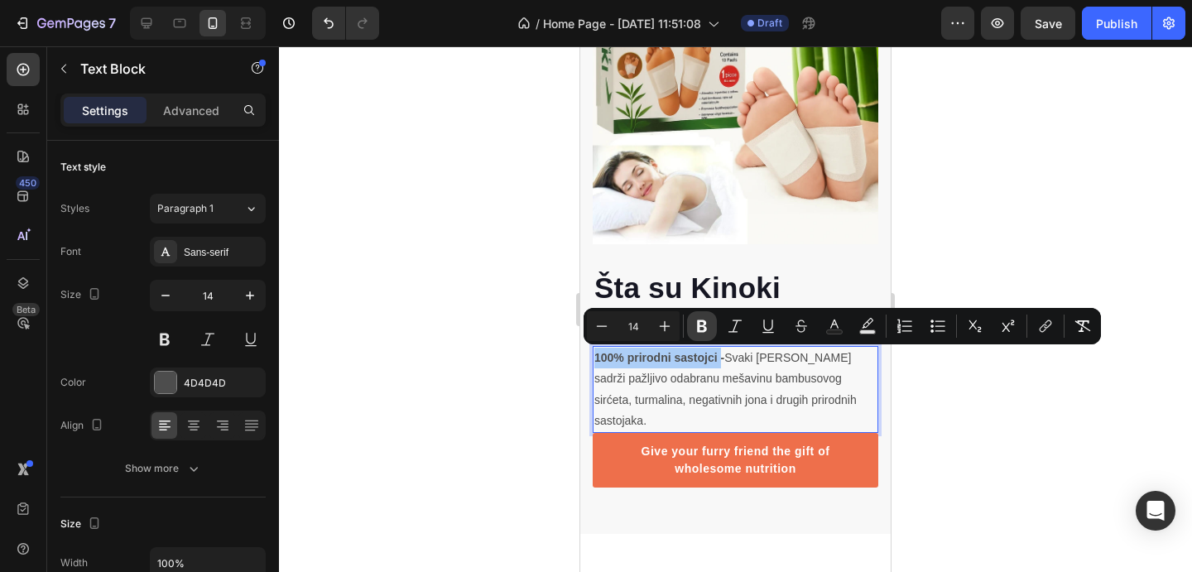
click at [708, 321] on icon "Editor contextual toolbar" at bounding box center [702, 326] width 17 height 17
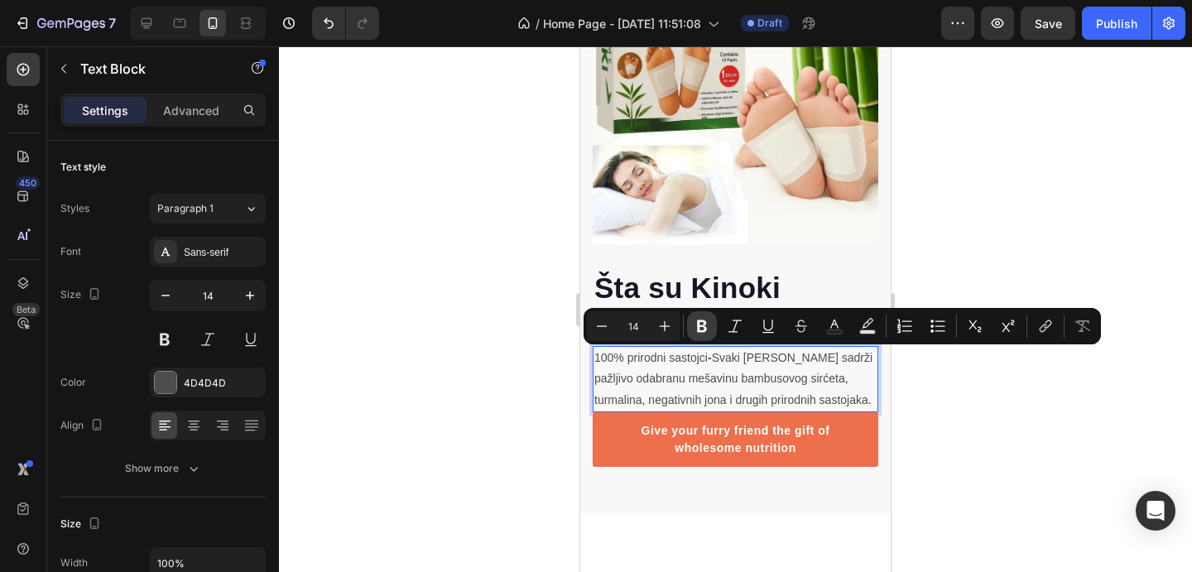
click at [708, 321] on strong "Šta su Kinoki Flasteri?" at bounding box center [688, 307] width 186 height 70
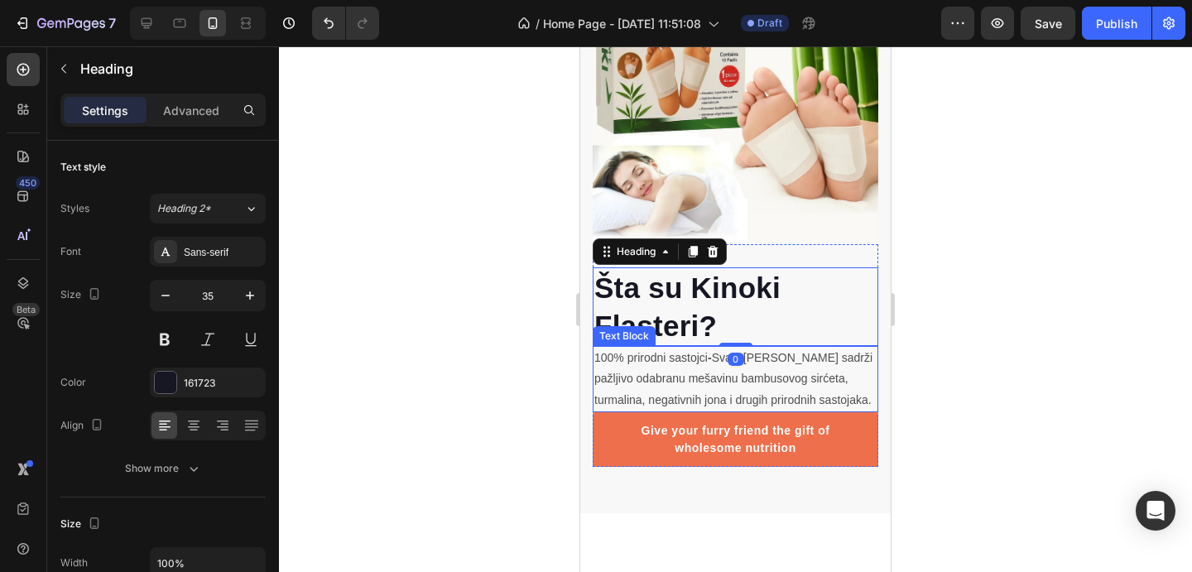
click at [719, 358] on p "100% prirodni sastojci - Svaki flaster sadrži pažljivo odabranu mešavinu bambus…" at bounding box center [736, 379] width 282 height 63
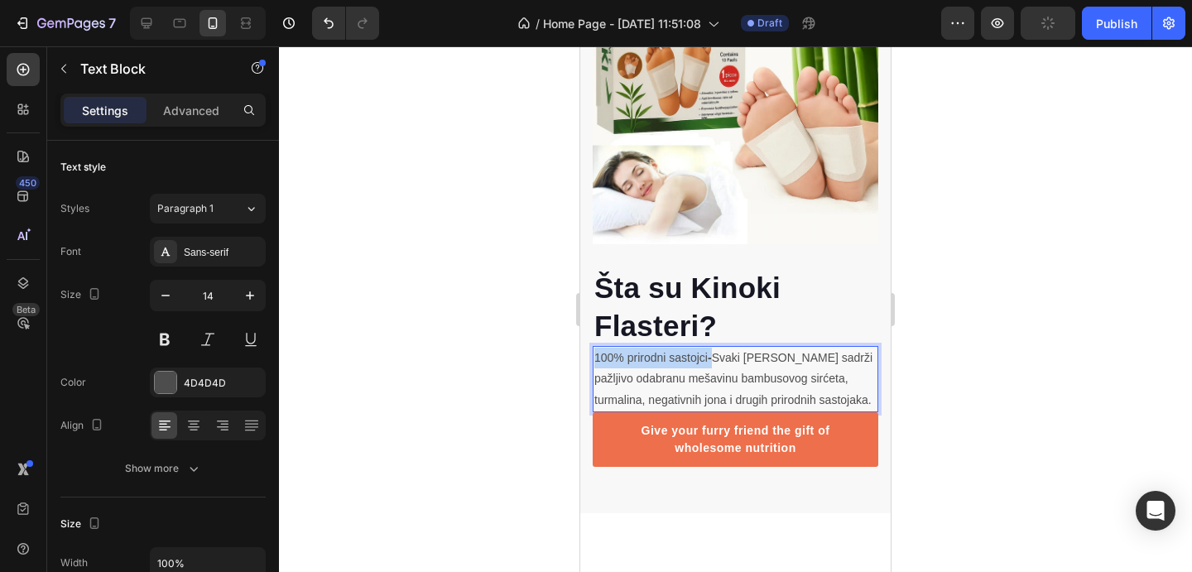
drag, startPoint x: 715, startPoint y: 359, endPoint x: 595, endPoint y: 362, distance: 120.1
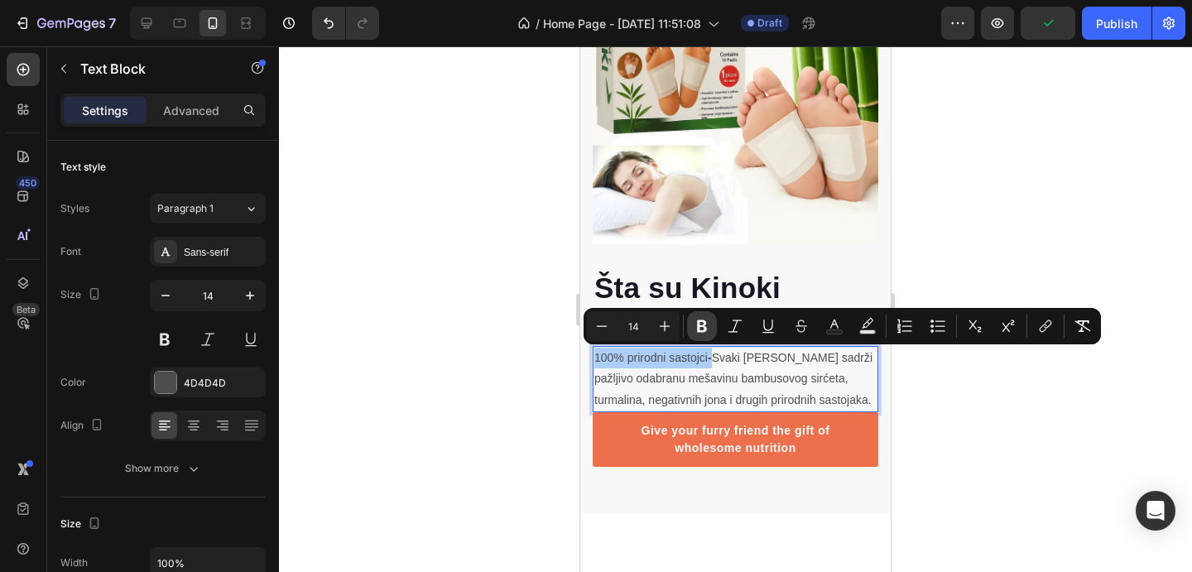
click at [696, 324] on icon "Editor contextual toolbar" at bounding box center [702, 326] width 17 height 17
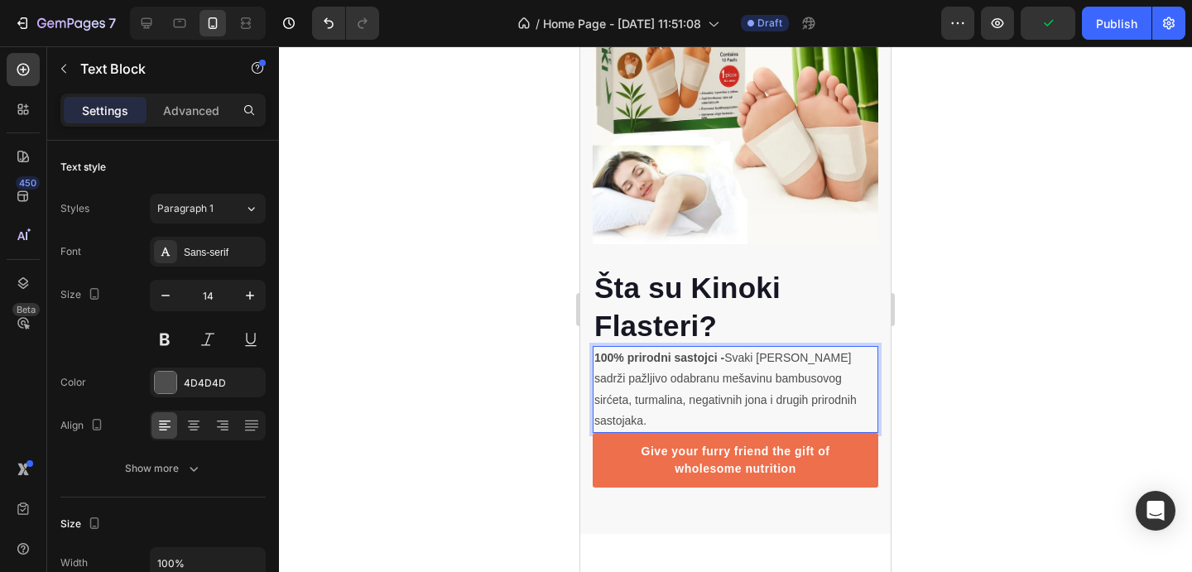
click at [756, 385] on p "100% prirodni sastojci - Svaki flaster sadrži pažljivo odabranu mešavinu bambus…" at bounding box center [736, 390] width 282 height 84
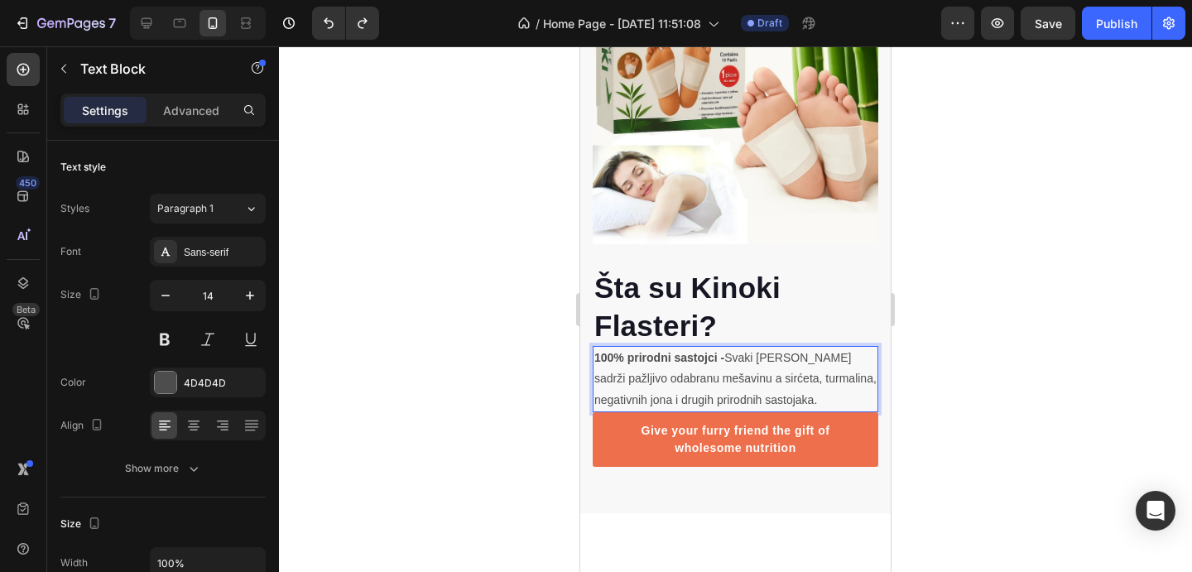
click at [762, 381] on p "100% prirodni sastojci - Svaki flaster sadrži pažljivo odabranu mešavinu a sirć…" at bounding box center [736, 379] width 282 height 63
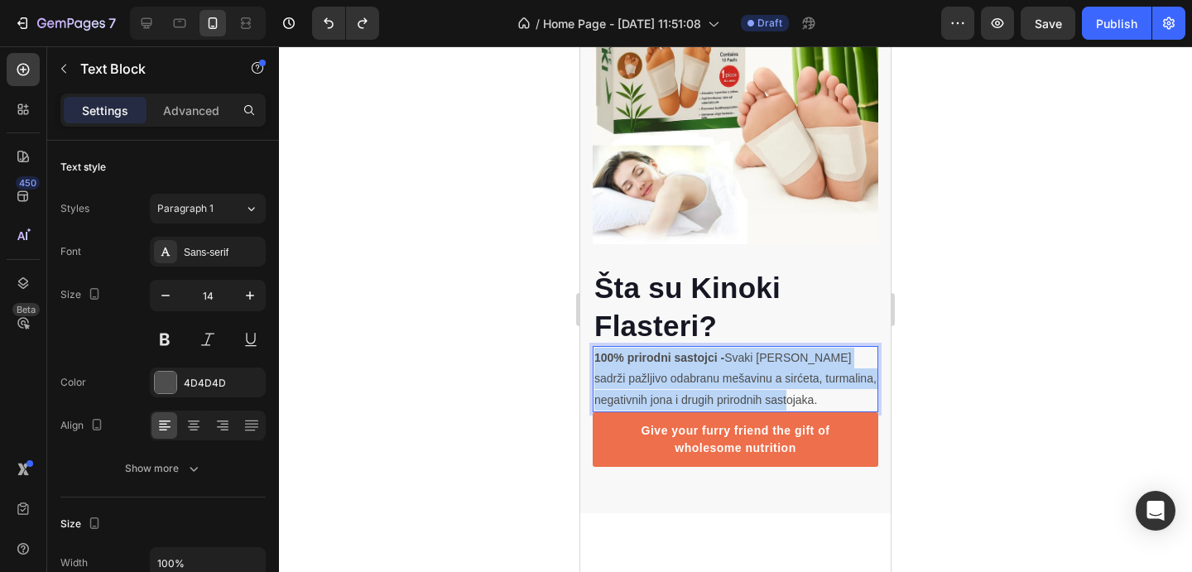
click at [736, 363] on p "100% prirodni sastojci - Svaki flaster sadrži pažljivo odabranu mešavinu a sirć…" at bounding box center [736, 379] width 282 height 63
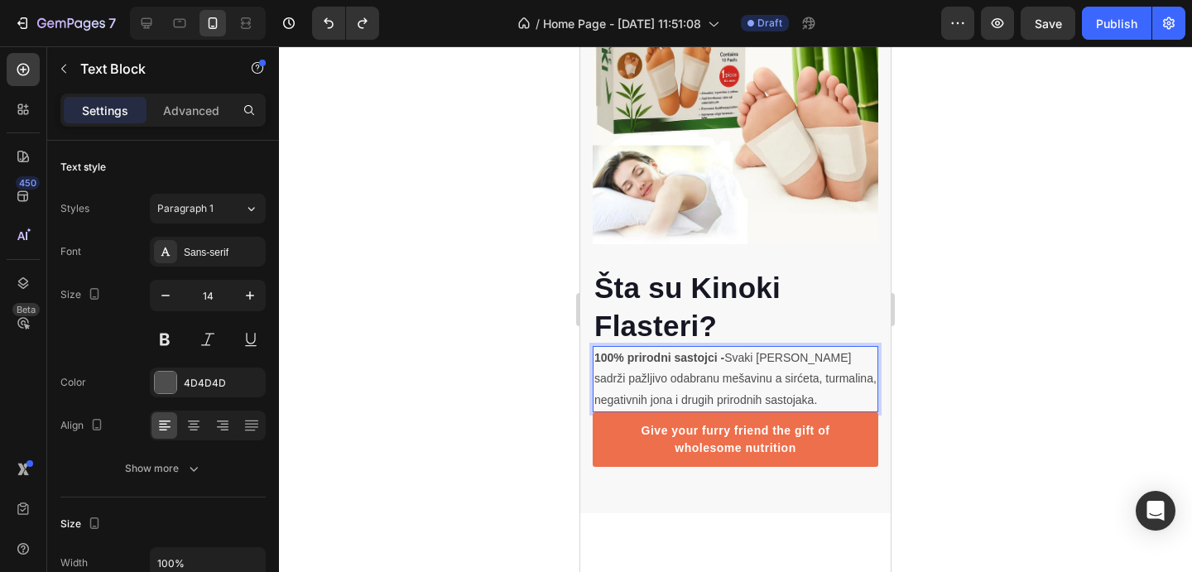
click at [1019, 389] on div at bounding box center [735, 309] width 913 height 526
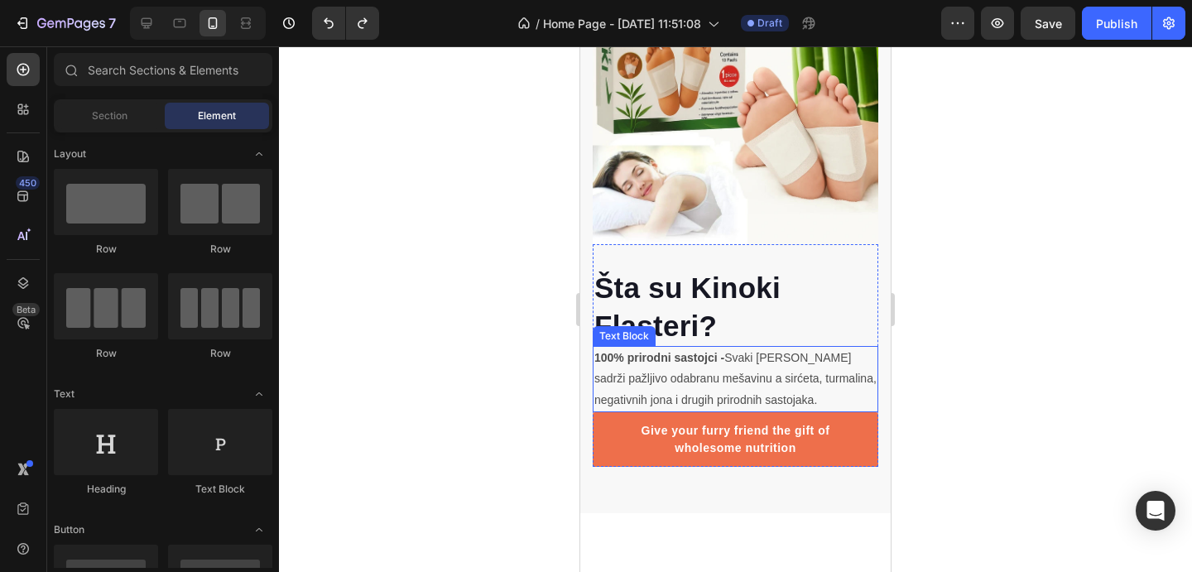
click at [788, 370] on p "100% prirodni sastojci - Svaki flaster sadrži pažljivo odabranu mešavinu a sirć…" at bounding box center [736, 379] width 282 height 63
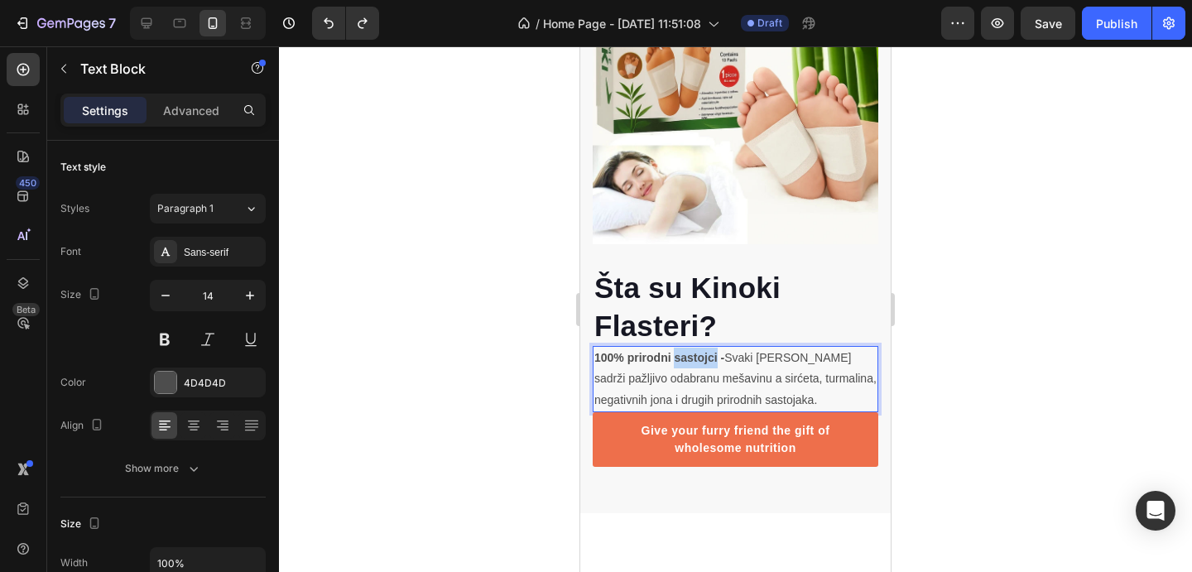
click at [683, 362] on strong "100% prirodni sastojci -" at bounding box center [660, 357] width 130 height 13
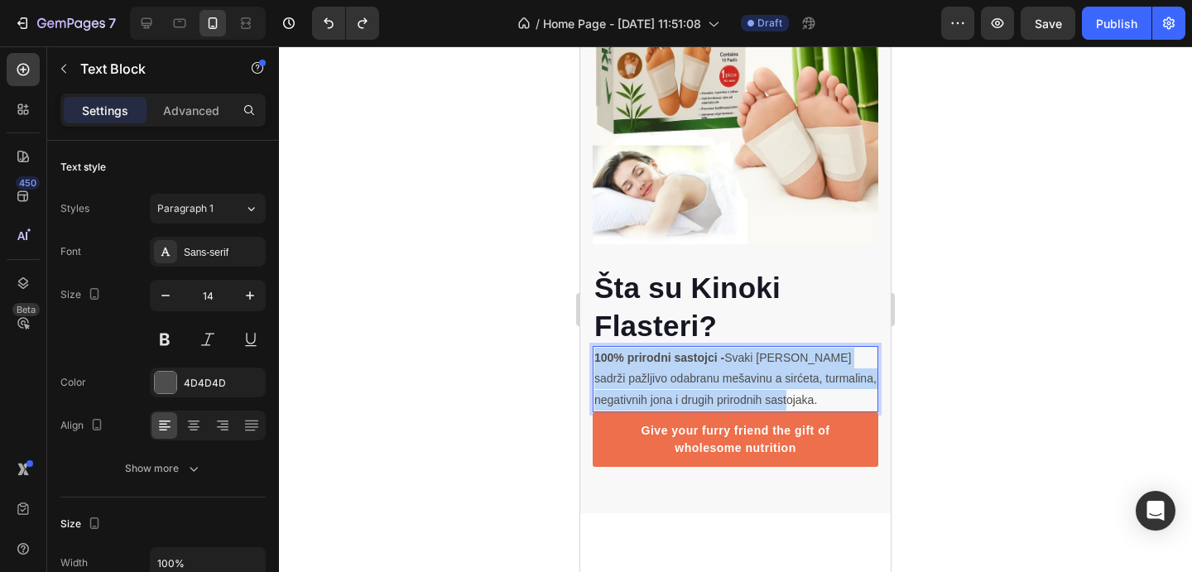
click at [683, 362] on strong "100% prirodni sastojci -" at bounding box center [660, 357] width 130 height 13
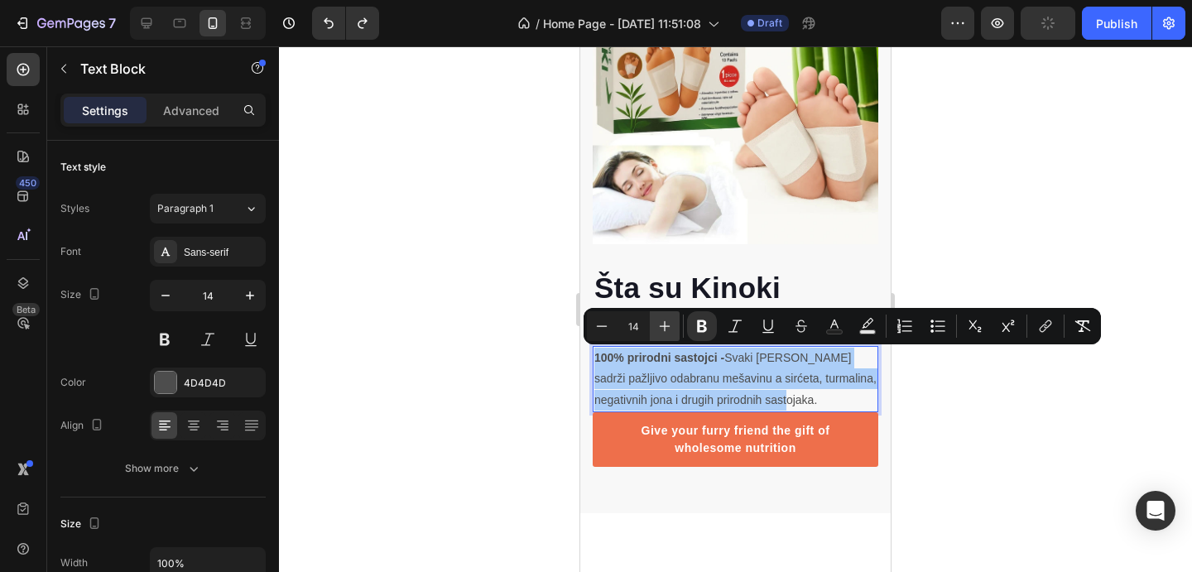
click at [662, 322] on icon "Editor contextual toolbar" at bounding box center [665, 326] width 17 height 17
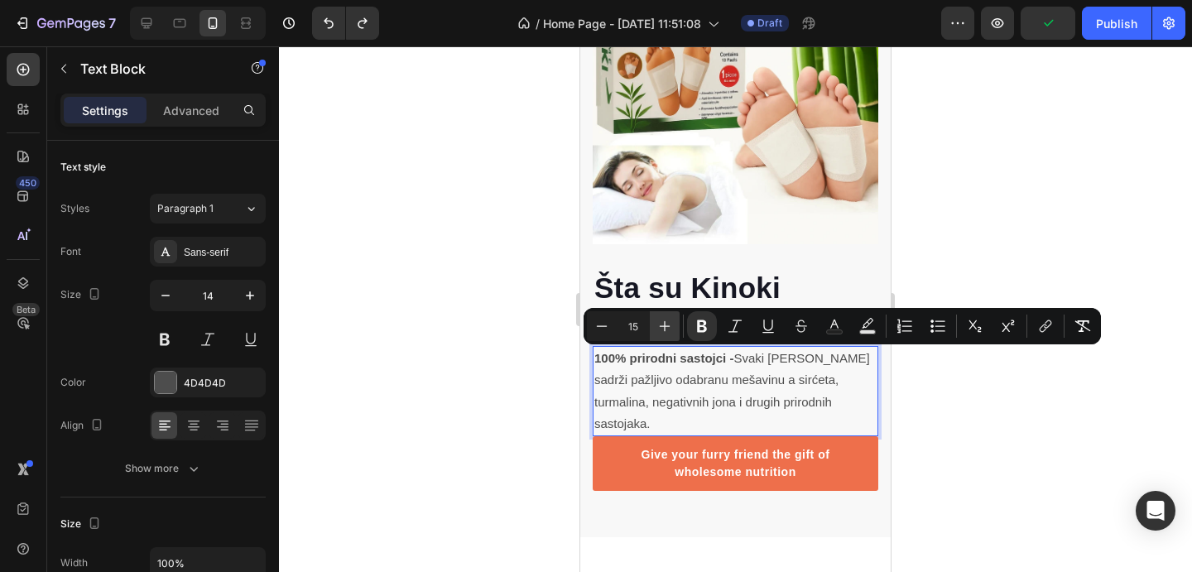
click at [662, 322] on icon "Editor contextual toolbar" at bounding box center [665, 326] width 17 height 17
type input "18"
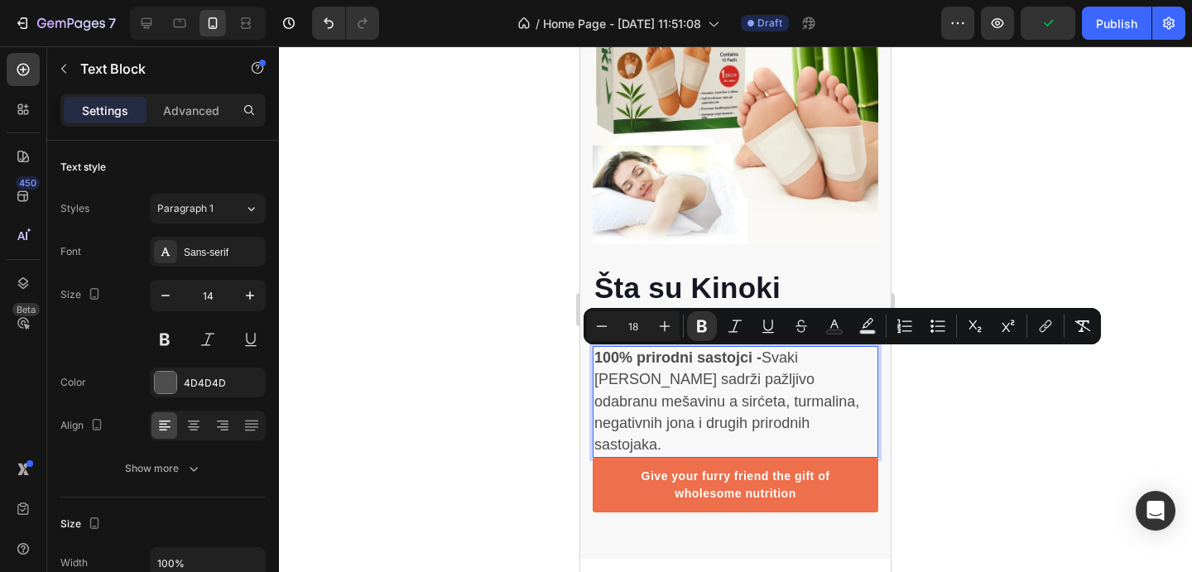
click at [765, 425] on p "100% prirodni sastojci - Svaki flaster sadrži pažljivo odabranu mešavinu a sirć…" at bounding box center [736, 402] width 282 height 108
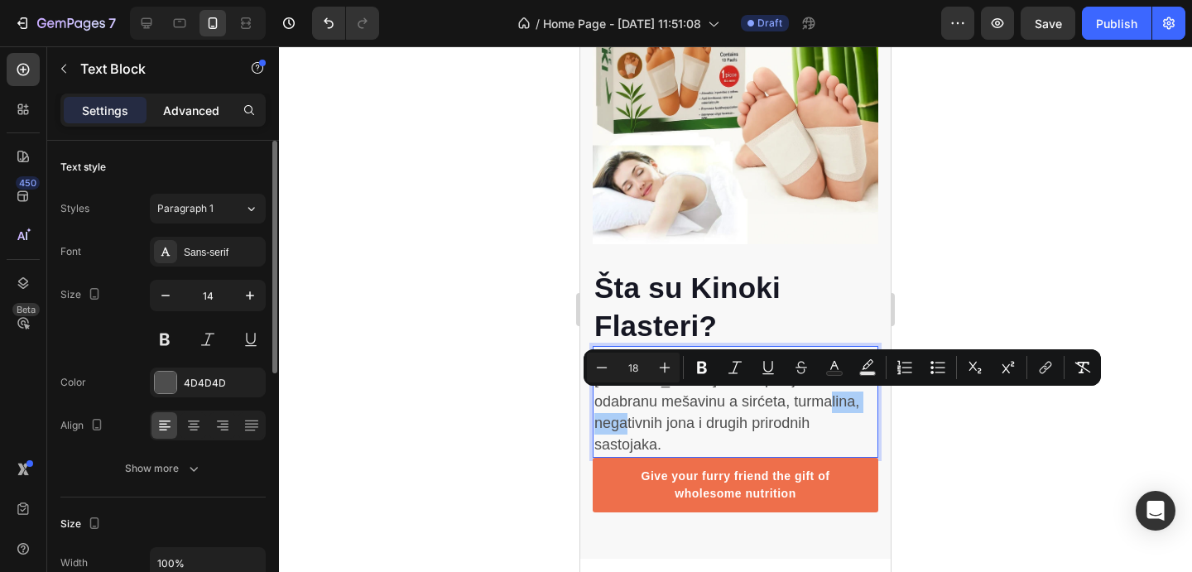
click at [186, 113] on p "Advanced" at bounding box center [191, 110] width 56 height 17
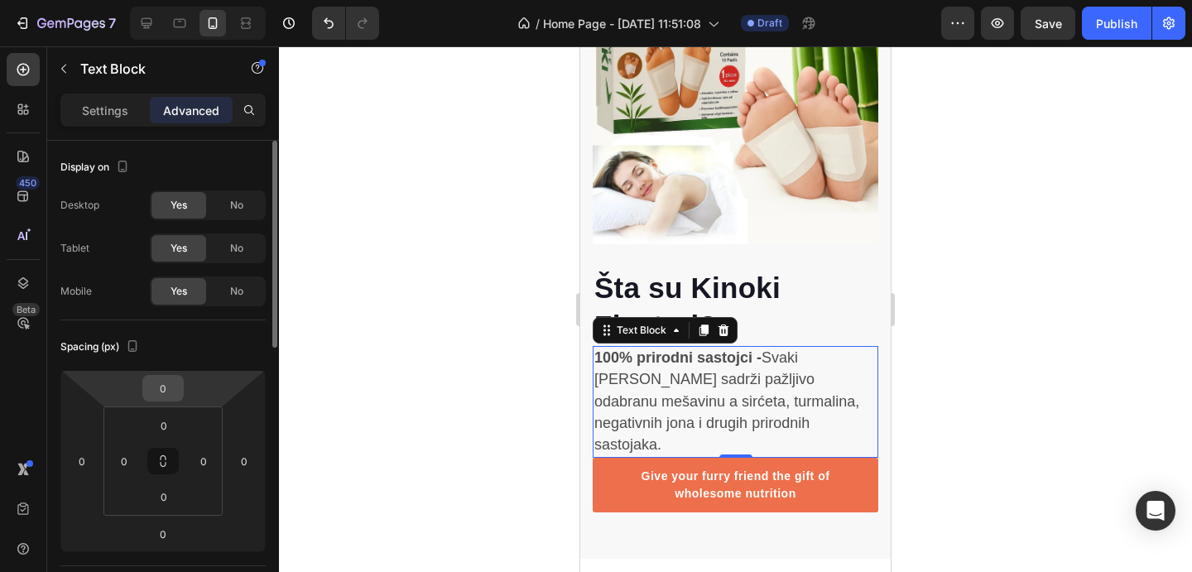
click at [179, 384] on input "0" at bounding box center [163, 388] width 33 height 25
click at [178, 384] on input "0" at bounding box center [163, 388] width 33 height 25
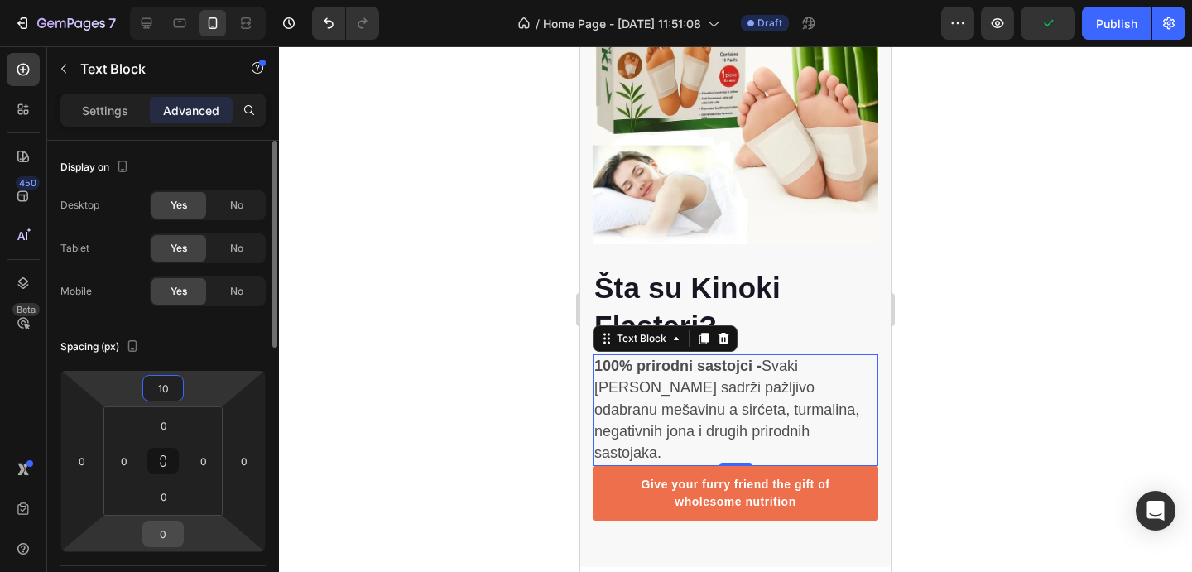
type input "10"
click at [164, 539] on input "0" at bounding box center [163, 534] width 33 height 25
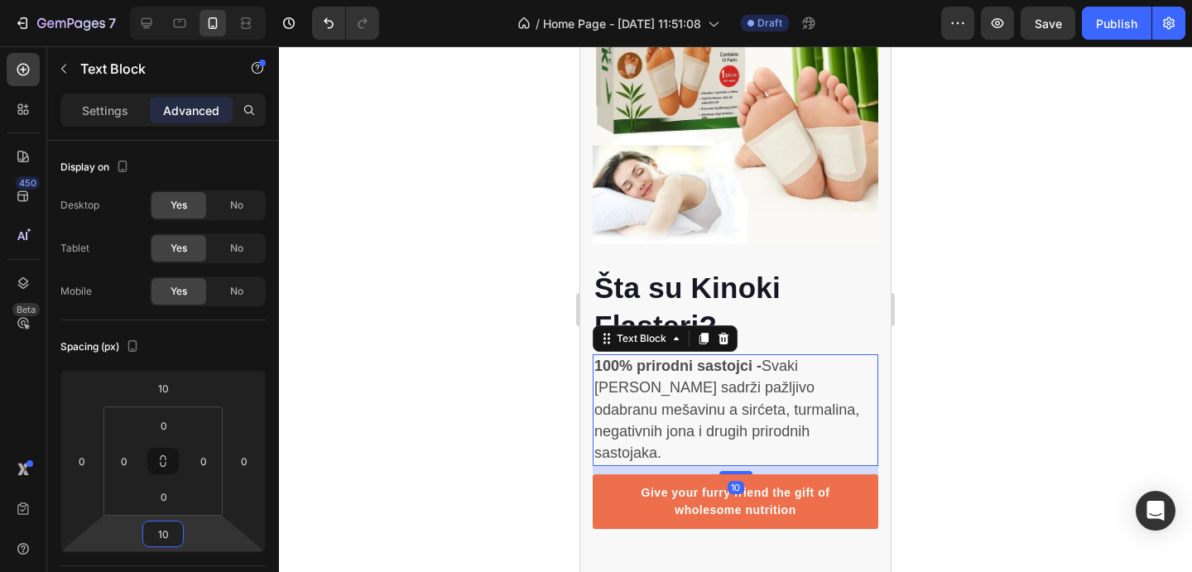
type input "10"
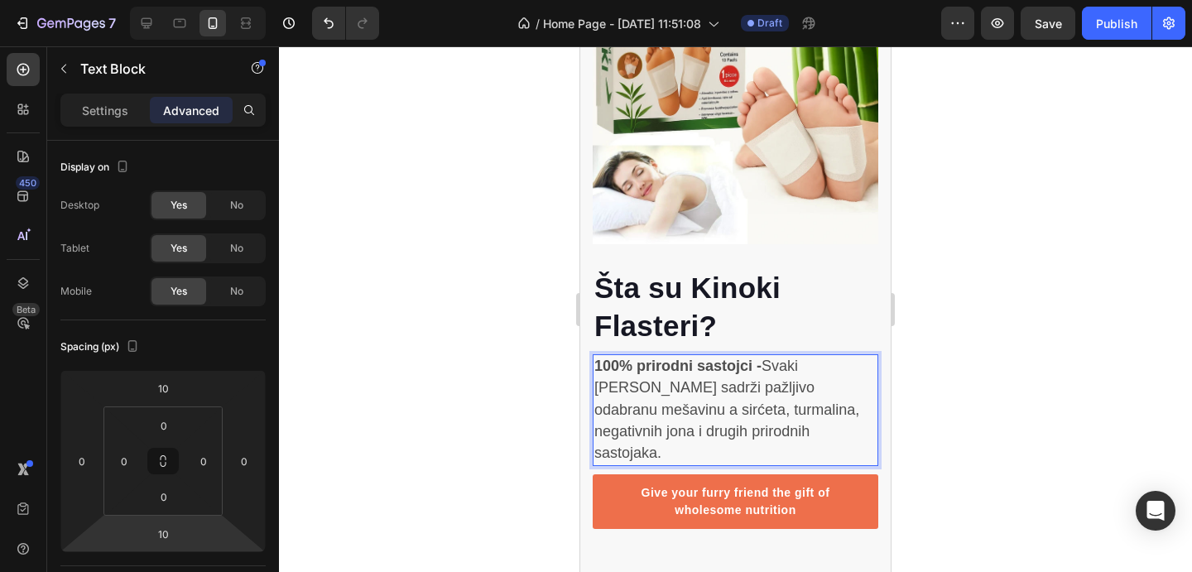
click at [714, 381] on span "100% prirodni sastojci - Svaki flaster sadrži pažljivo odabranu mešavinu a sirć…" at bounding box center [727, 410] width 265 height 104
click at [1070, 373] on div at bounding box center [735, 309] width 913 height 526
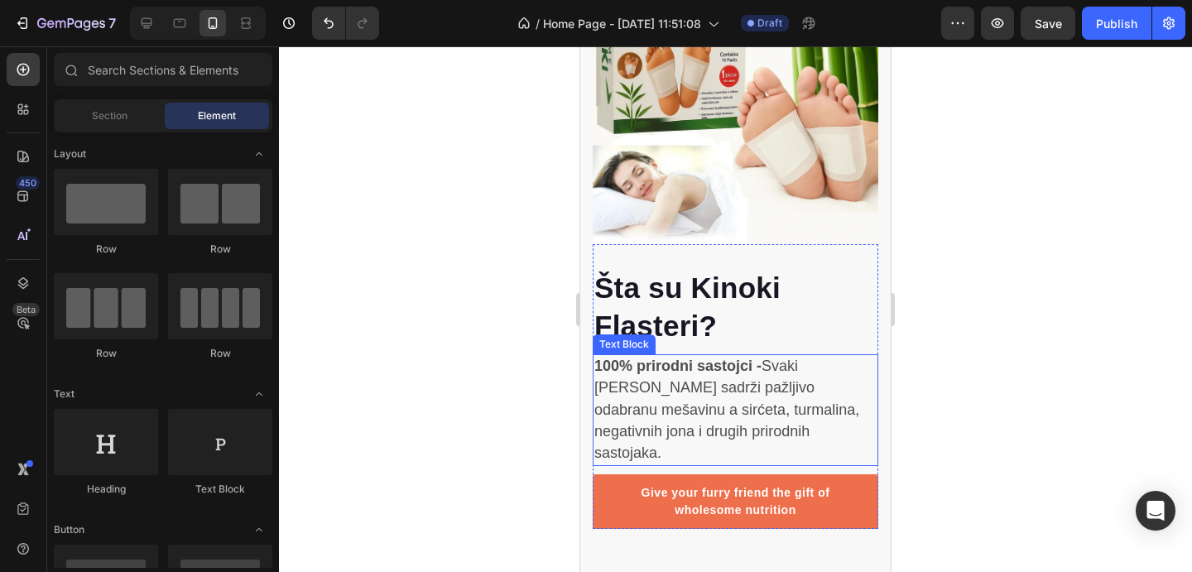
click at [831, 402] on span "100% prirodni sastojci - Svaki flaster sadrži pažljivo odabranu mešavinu a sirć…" at bounding box center [727, 410] width 265 height 104
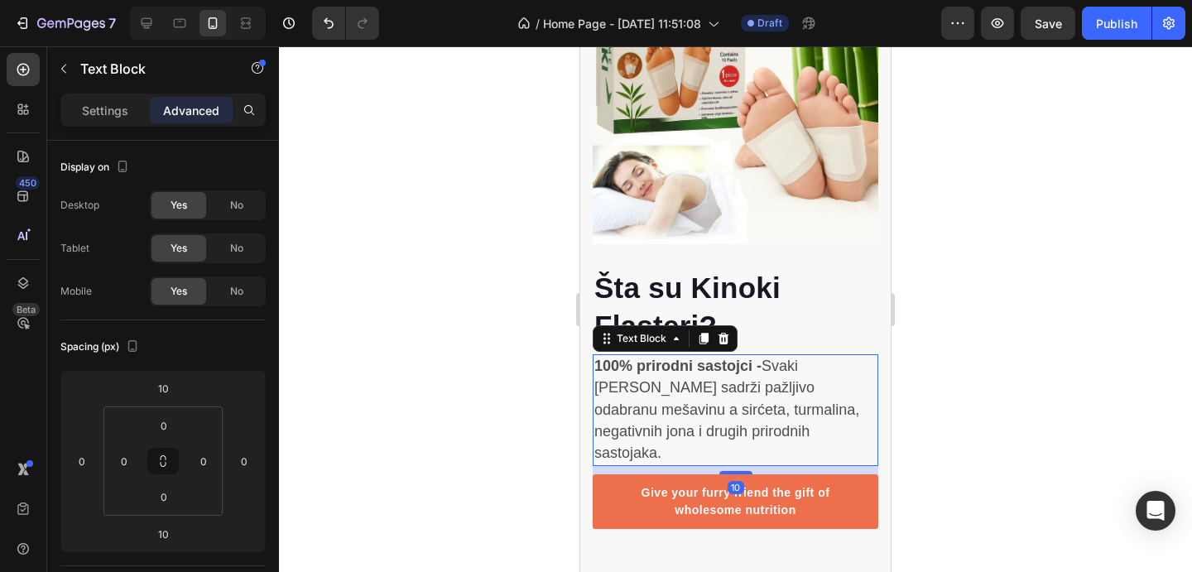
click at [705, 339] on icon at bounding box center [704, 339] width 9 height 12
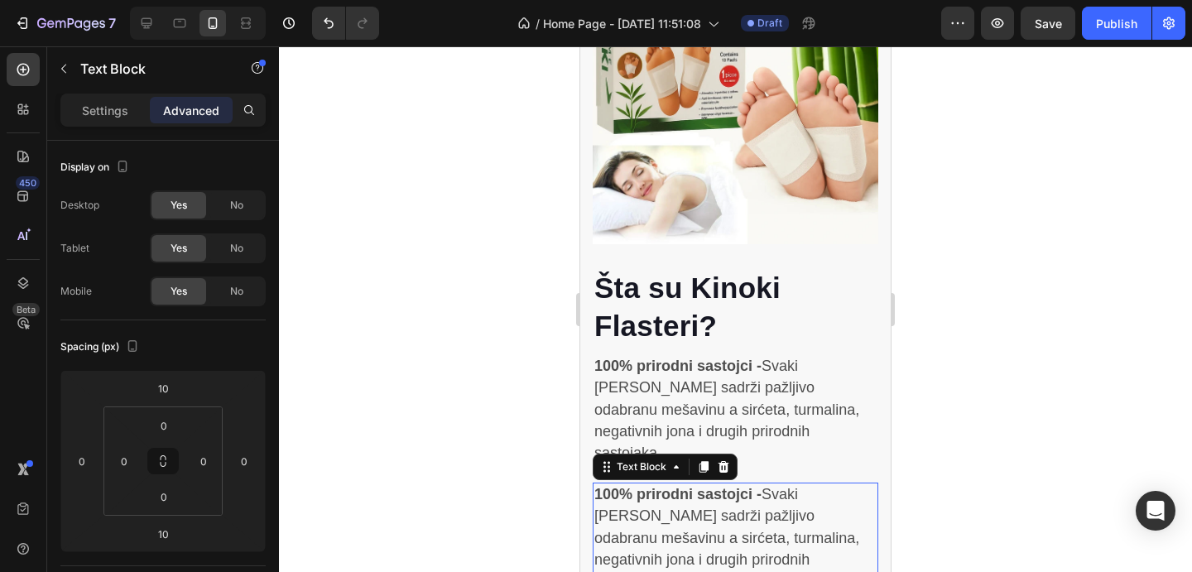
click at [704, 506] on p "100% prirodni sastojci - Svaki flaster sadrži pažljivo odabranu mešavinu a sirć…" at bounding box center [736, 538] width 282 height 108
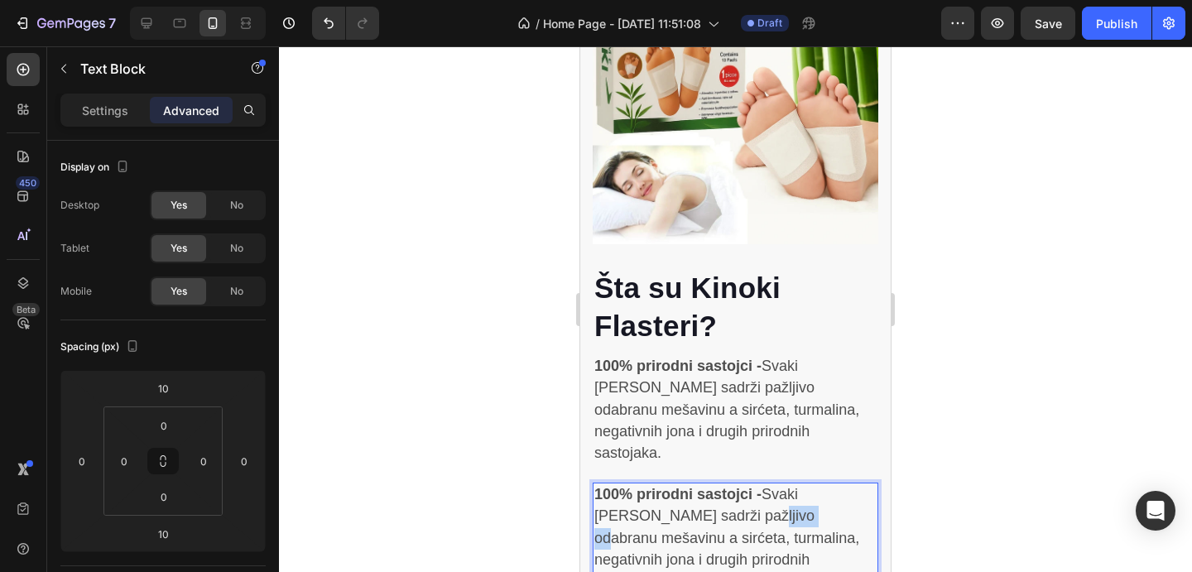
click at [704, 506] on p "100% prirodni sastojci - Svaki flaster sadrži pažljivo odabranu mešavinu a sirć…" at bounding box center [736, 538] width 282 height 108
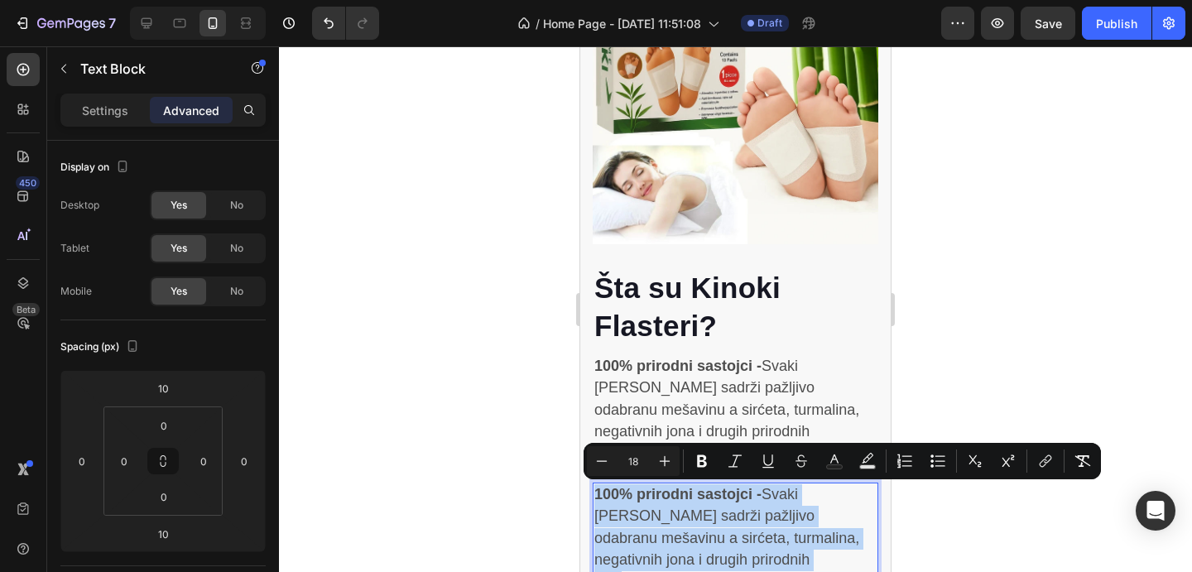
click at [704, 506] on p "100% prirodni sastojci - Svaki flaster sadrži pažljivo odabranu mešavinu a sirć…" at bounding box center [736, 538] width 282 height 108
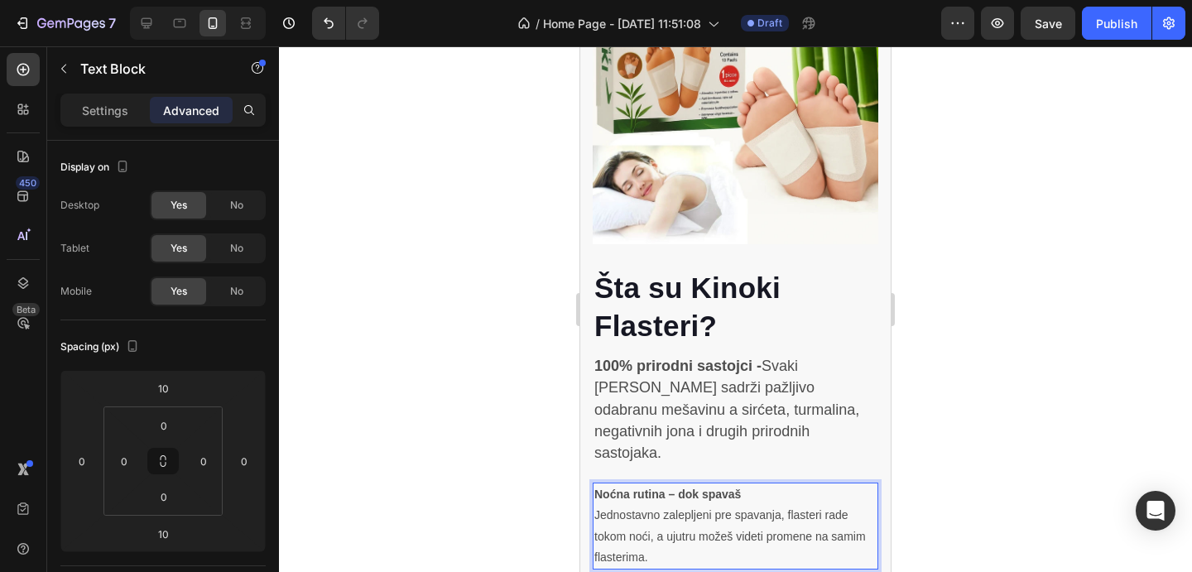
click at [596, 494] on p "Noćna rutina – dok spavaš Jednostavno zalepljeni pre spavanja, flasteri rade to…" at bounding box center [736, 526] width 282 height 84
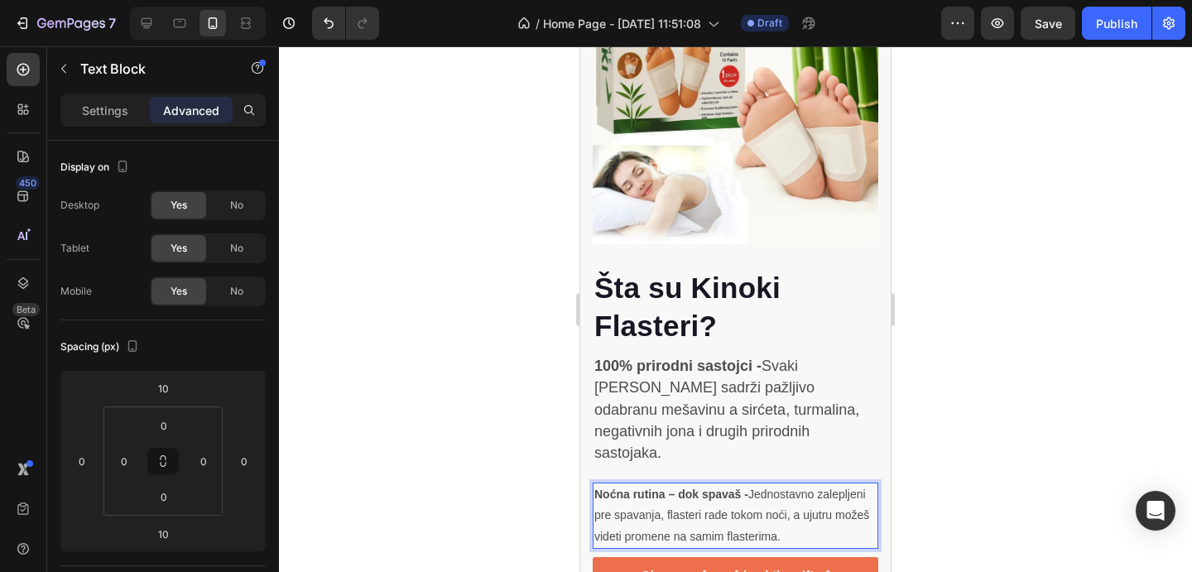
click at [639, 489] on p "Noćna rutina – dok spavaš - Jednostavno zalepljeni pre spavanja, flasteri rade …" at bounding box center [736, 515] width 282 height 63
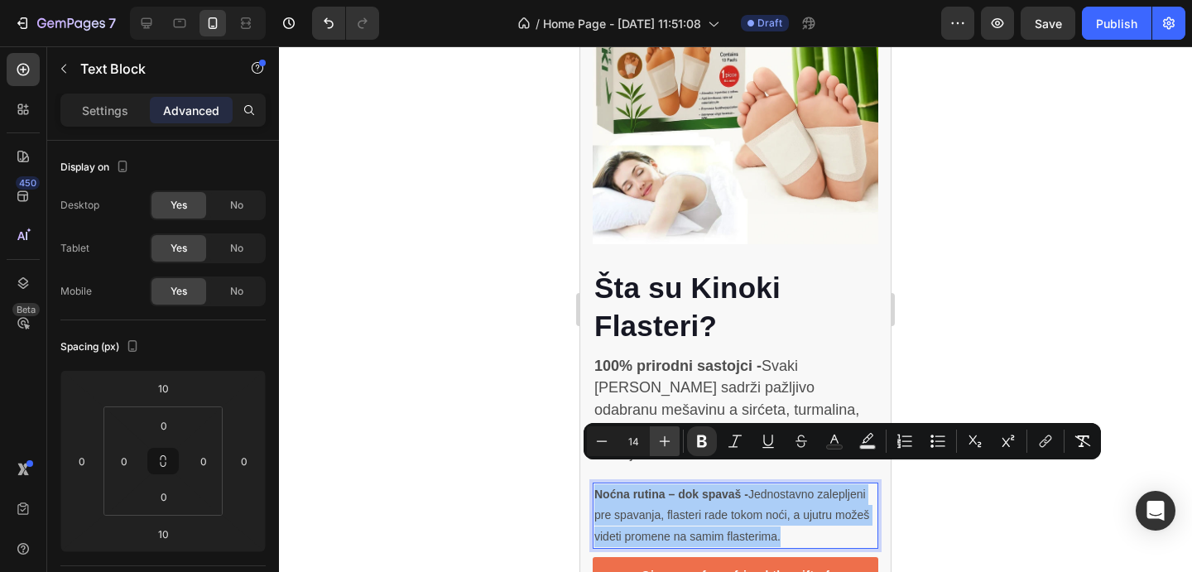
click at [657, 434] on icon "Editor contextual toolbar" at bounding box center [665, 441] width 17 height 17
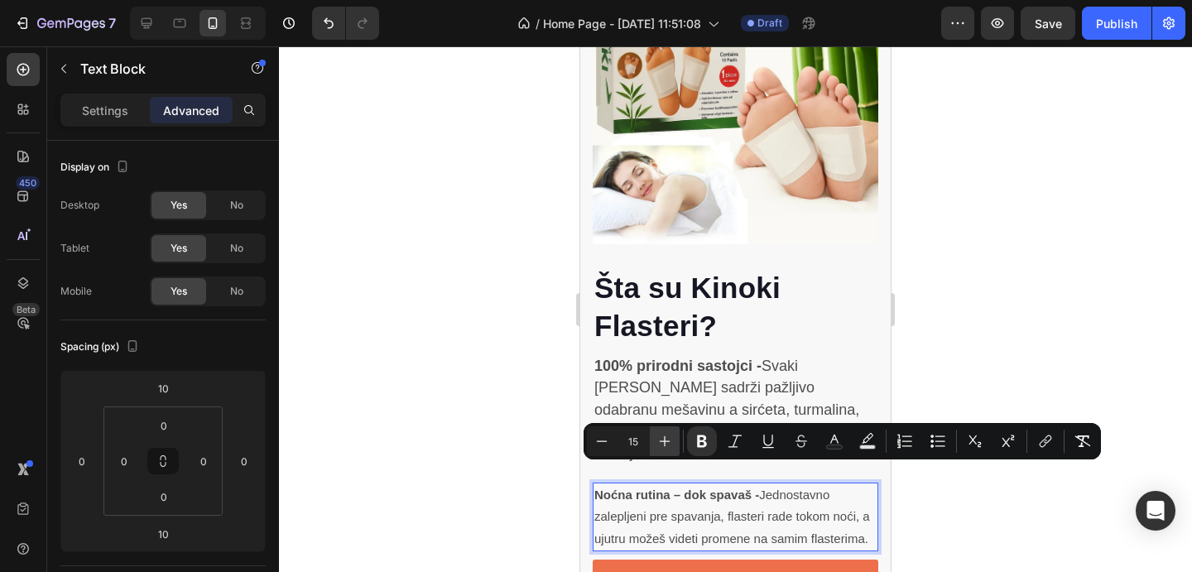
click at [657, 434] on icon "Editor contextual toolbar" at bounding box center [665, 441] width 17 height 17
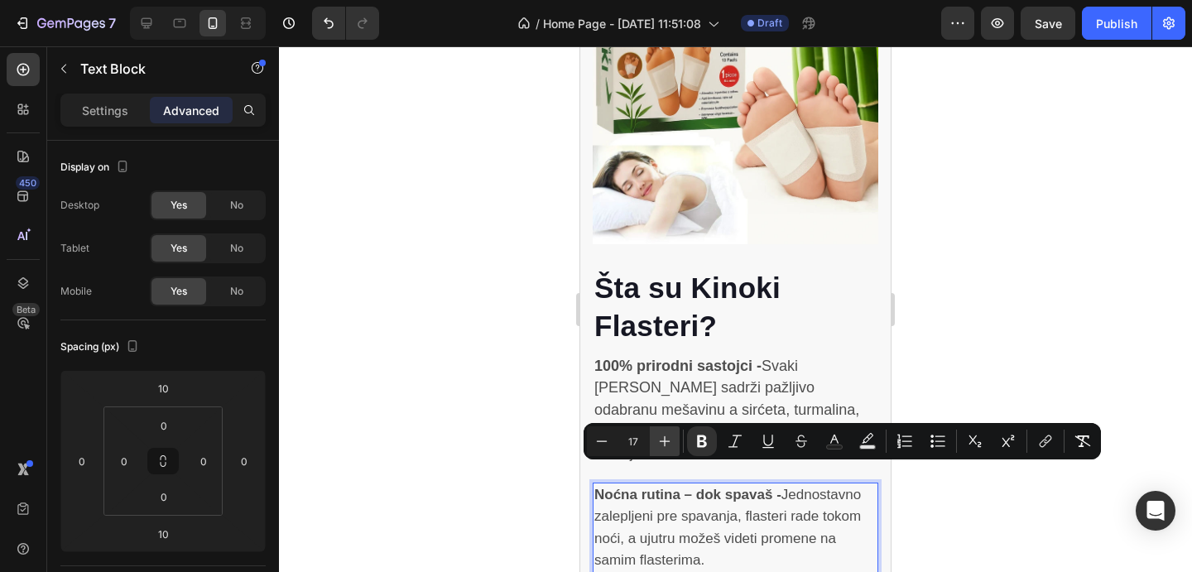
click at [657, 434] on icon "Editor contextual toolbar" at bounding box center [665, 441] width 17 height 17
type input "18"
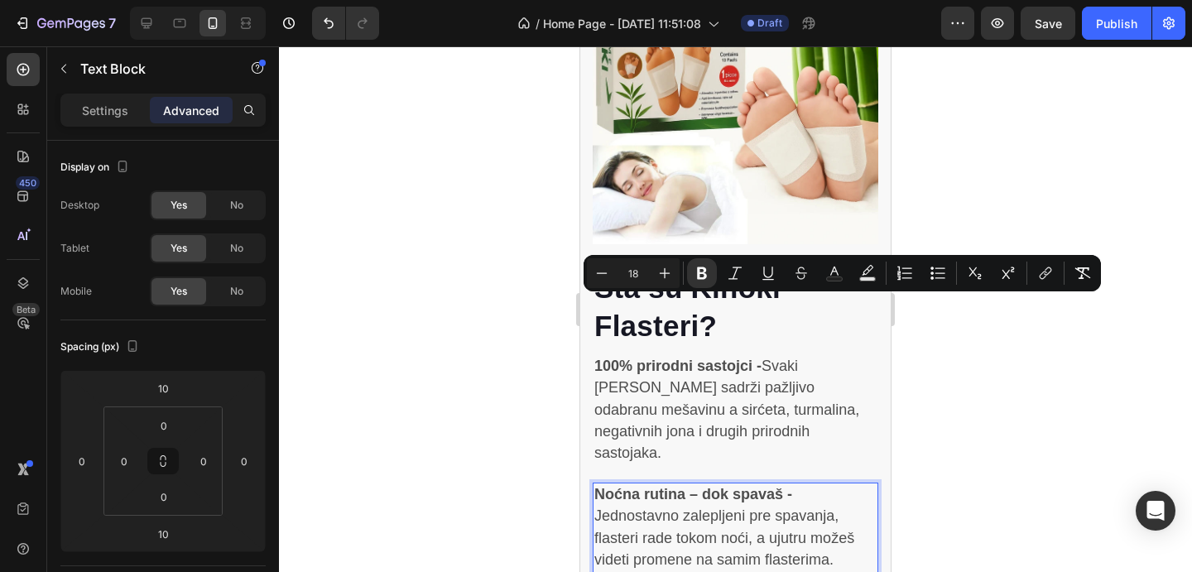
scroll to position [4430, 0]
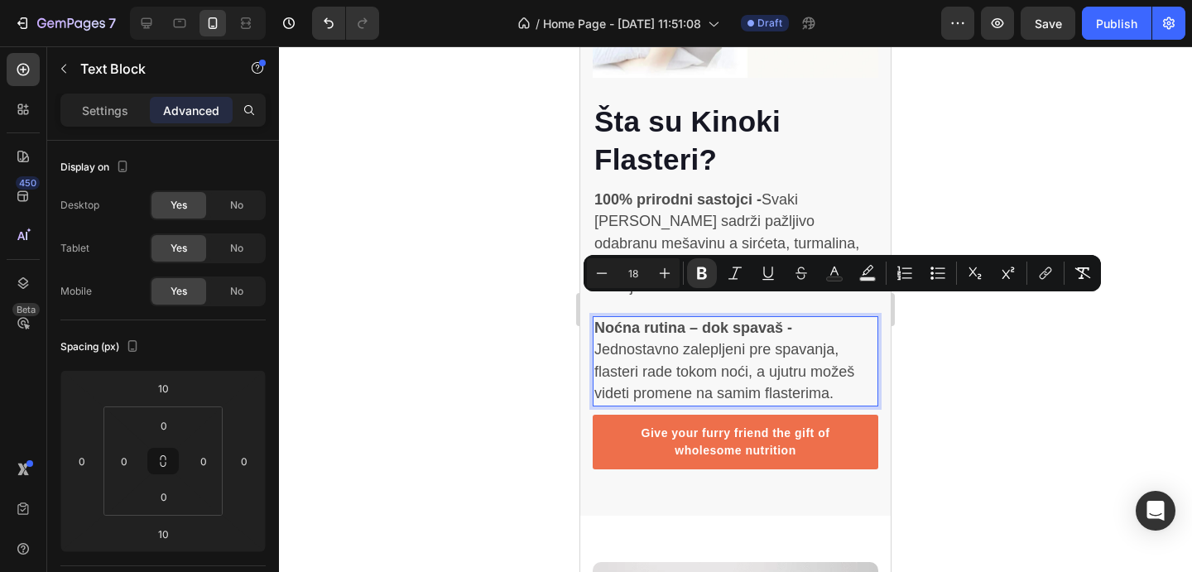
click at [754, 354] on span "Noćna rutina – dok spavaš - Jednostavno zalepljeni pre spavanja, flasteri rade …" at bounding box center [725, 361] width 260 height 82
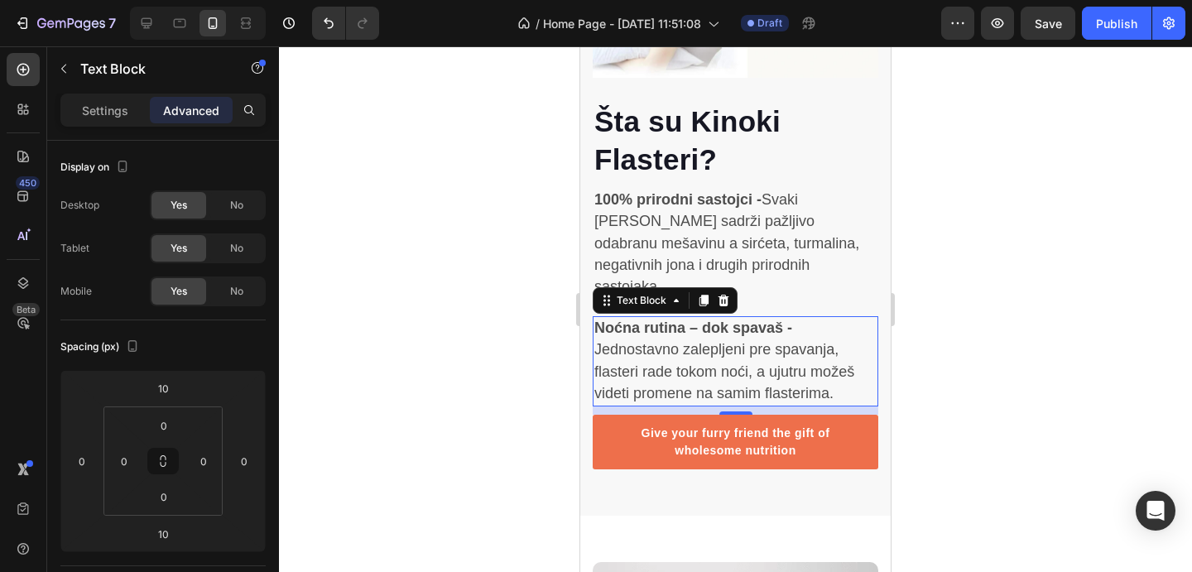
click at [1027, 377] on div at bounding box center [735, 309] width 913 height 526
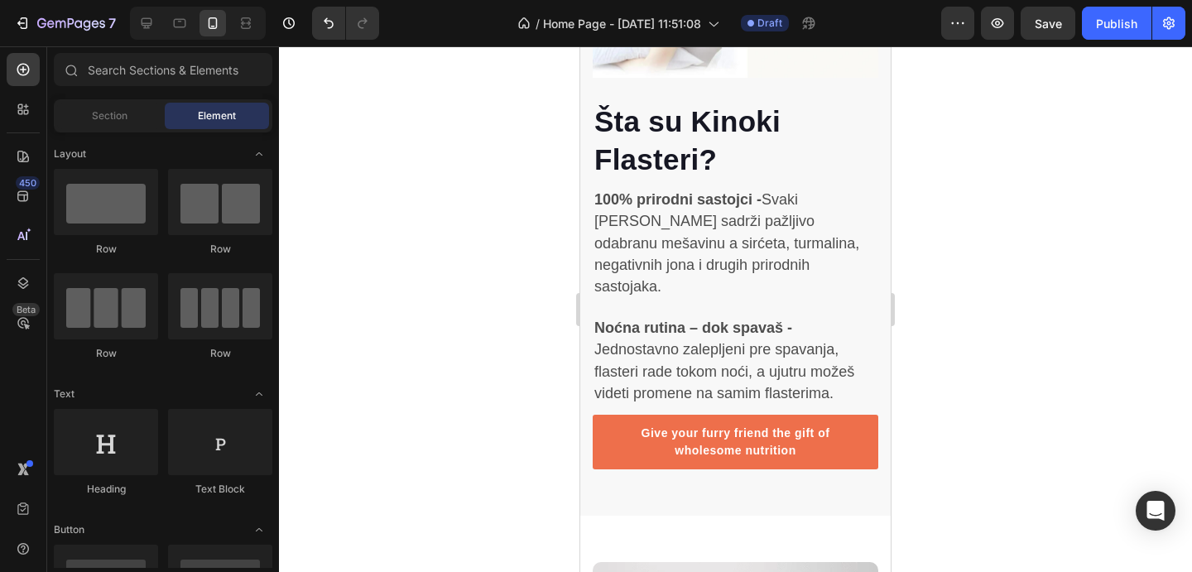
click at [812, 337] on p "Noćna rutina – dok spavaš - Jednostavno zalepljeni pre spavanja, flasteri rade …" at bounding box center [736, 361] width 282 height 87
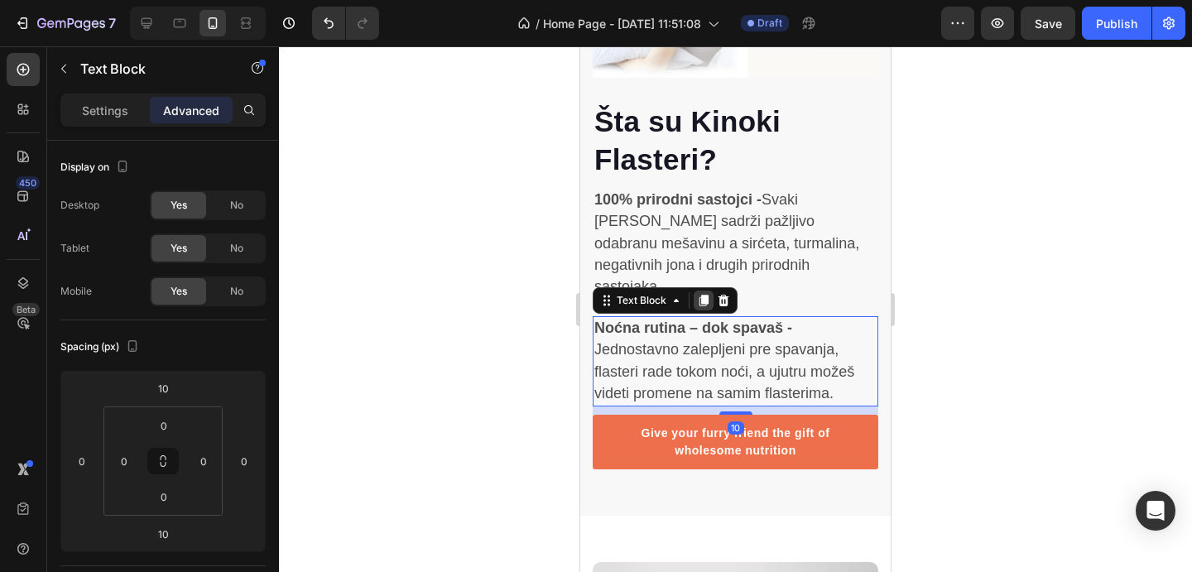
click at [698, 294] on icon at bounding box center [703, 300] width 13 height 13
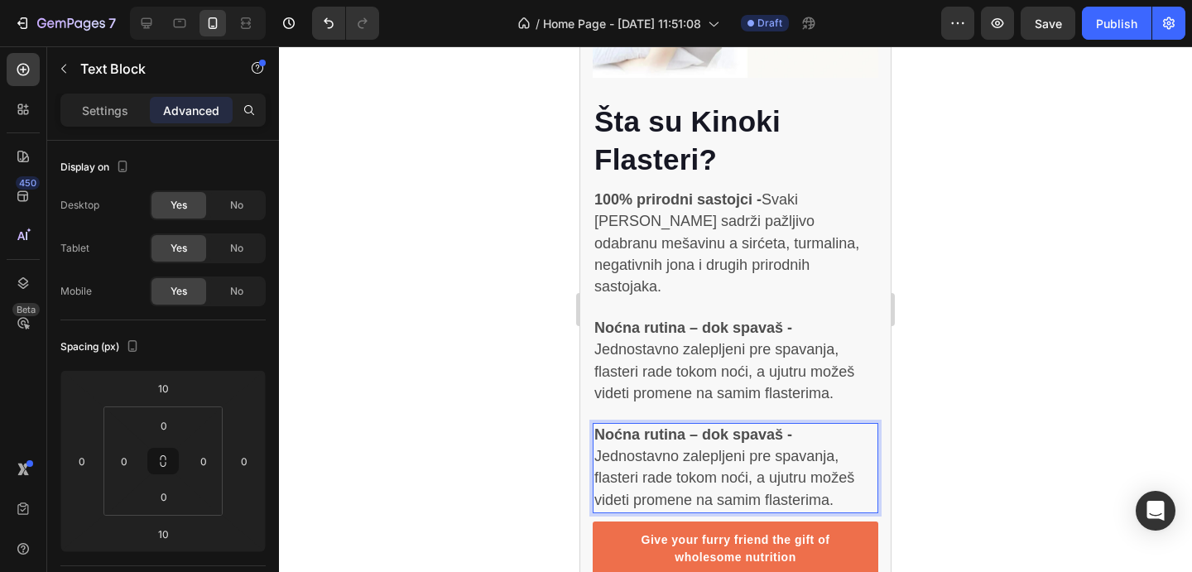
click at [697, 426] on strong "Noćna rutina – dok spavaš -" at bounding box center [694, 434] width 198 height 17
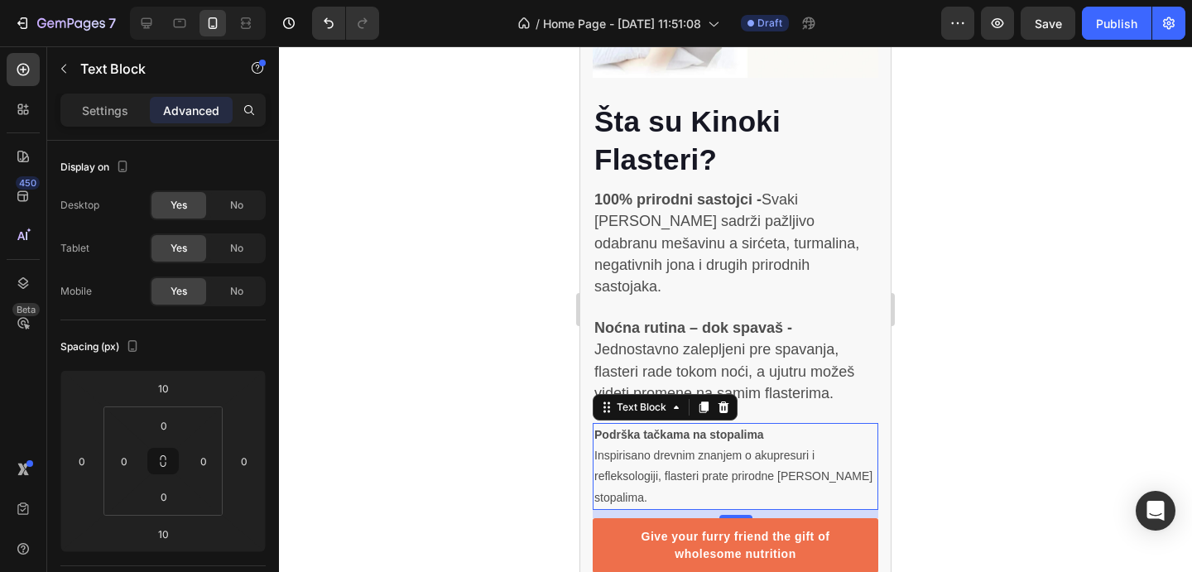
click at [697, 428] on strong "Podrška tačkama na stopalima" at bounding box center [680, 434] width 170 height 13
click at [595, 436] on p "Podrška tačkama na stopalima Inspirisano drevnim znanjem o akupresuri i refleks…" at bounding box center [736, 467] width 282 height 84
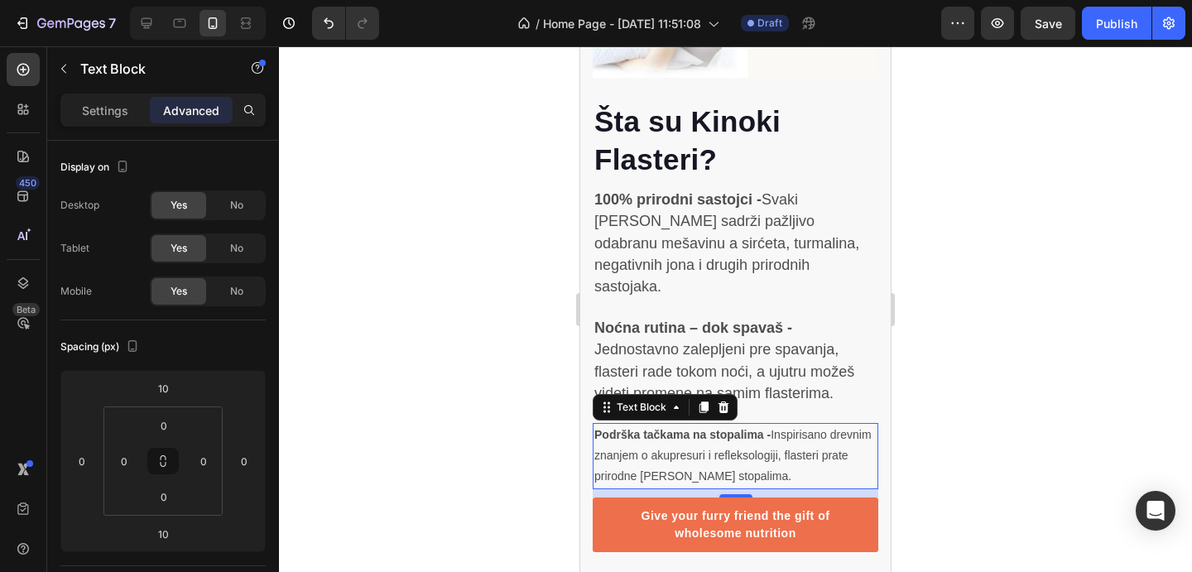
click at [655, 436] on p "Podrška tačkama na stopalima - Inspirisano drevnim znanjem o akupresuri i refle…" at bounding box center [736, 456] width 282 height 63
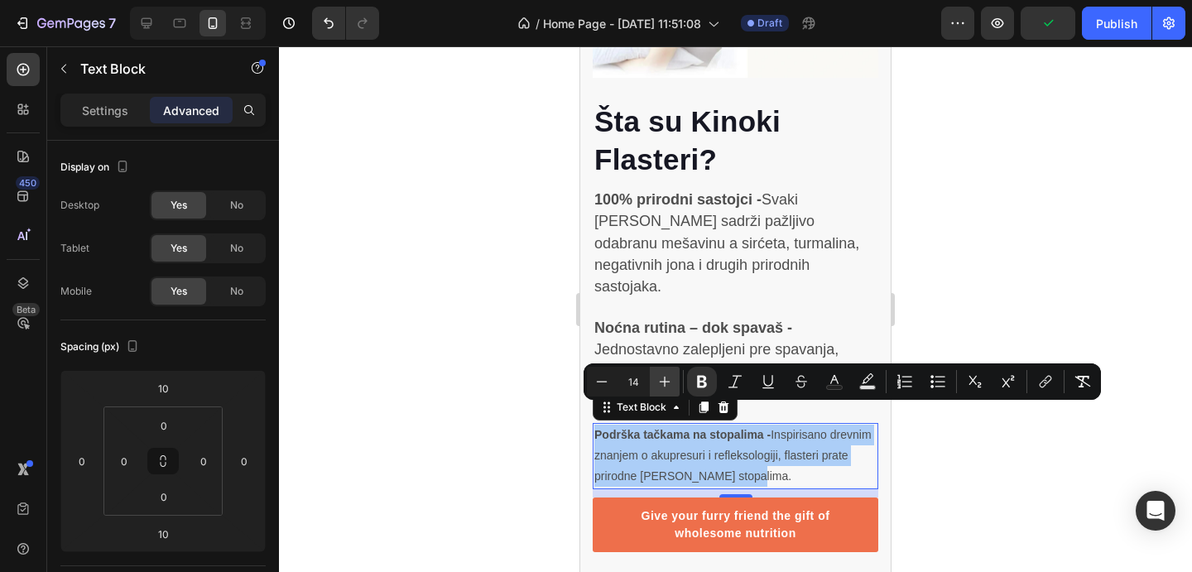
click at [665, 383] on icon "Editor contextual toolbar" at bounding box center [665, 381] width 17 height 17
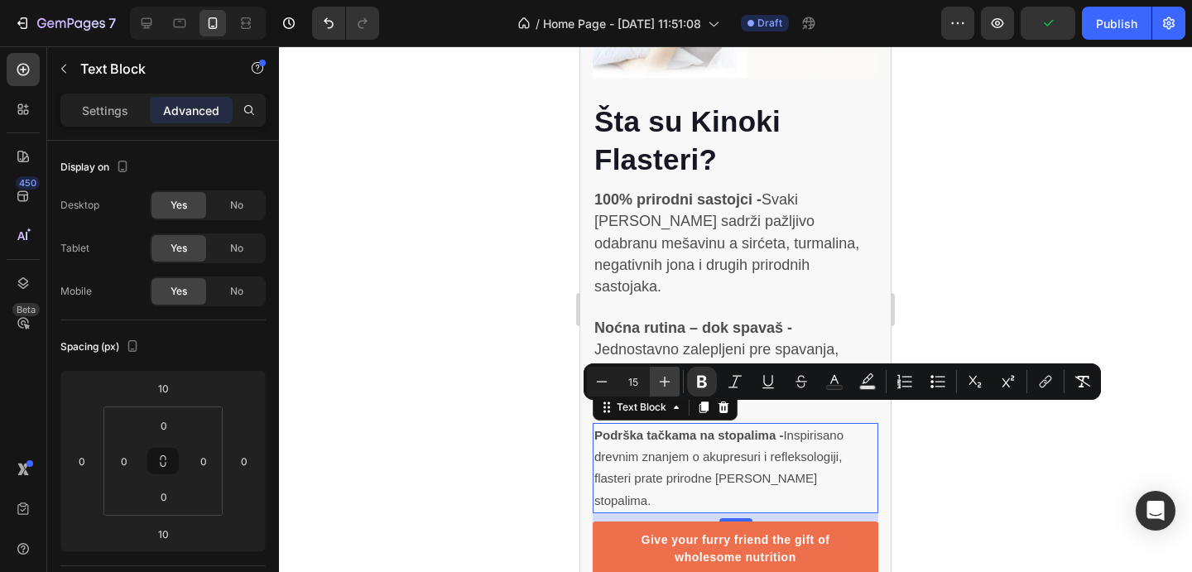
click at [665, 383] on icon "Editor contextual toolbar" at bounding box center [665, 381] width 17 height 17
type input "18"
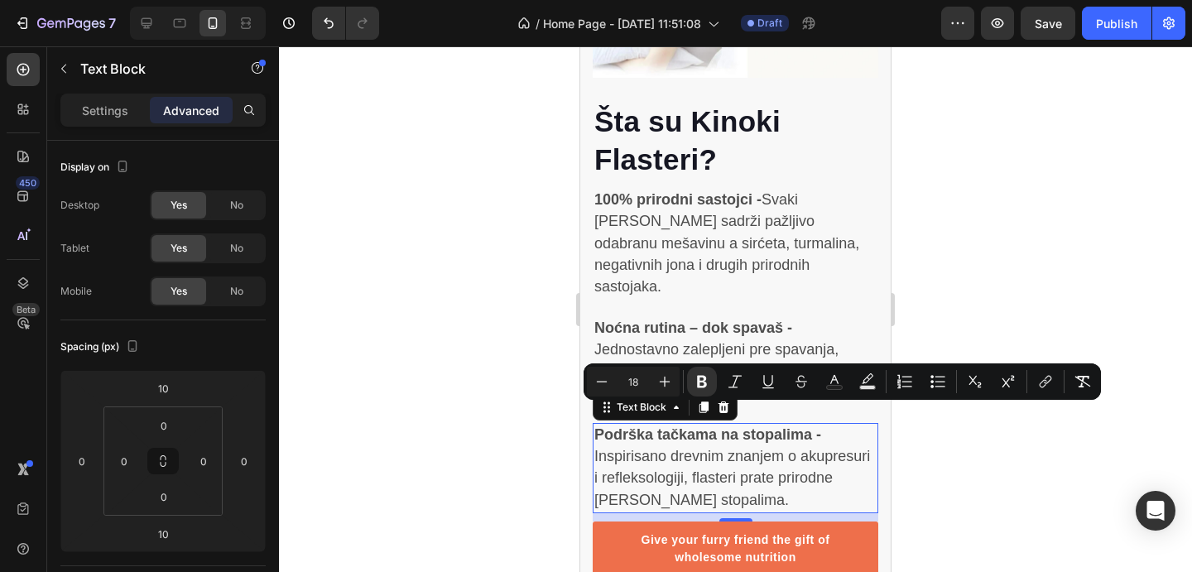
click at [941, 459] on div at bounding box center [735, 309] width 913 height 526
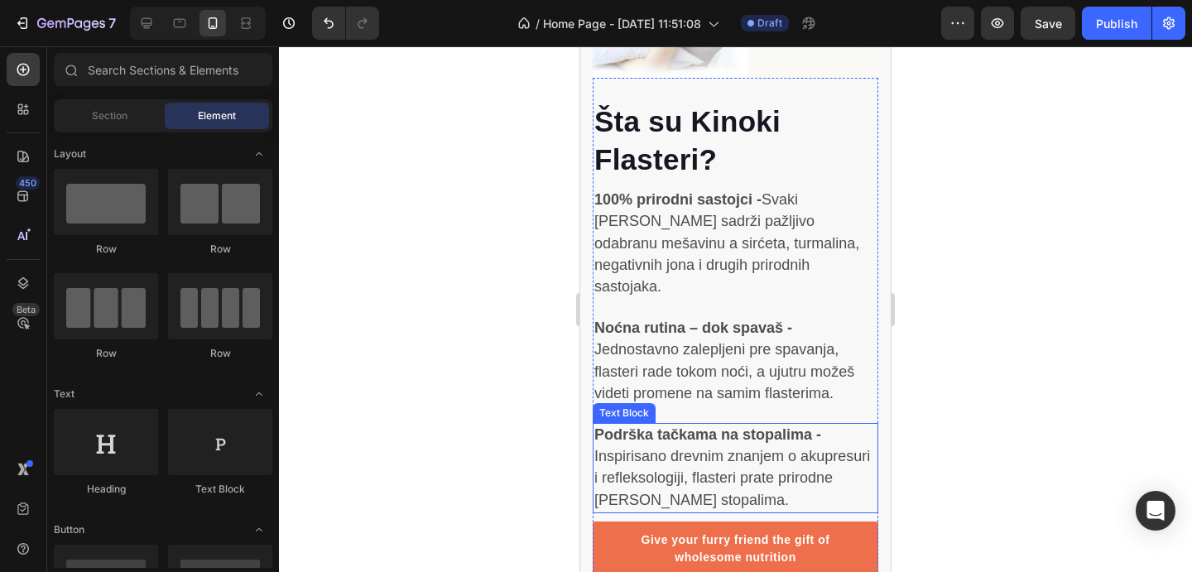
click at [838, 460] on span "Podrška tačkama na stopalima - Inspirisano drevnim znanjem o akupresuri i refle…" at bounding box center [733, 467] width 276 height 82
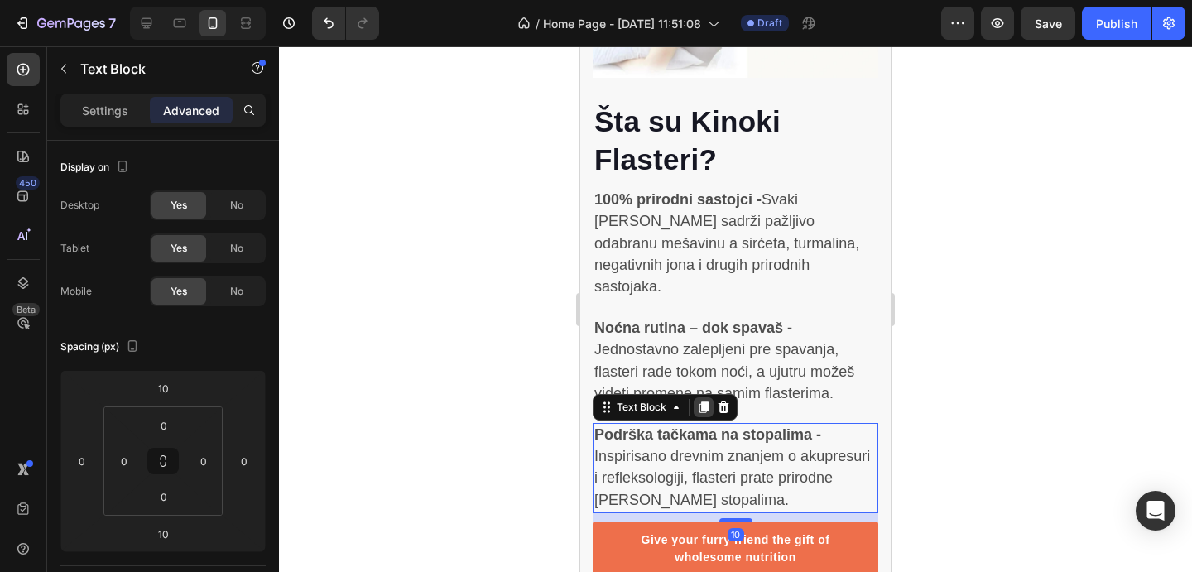
click at [707, 402] on icon at bounding box center [704, 408] width 9 height 12
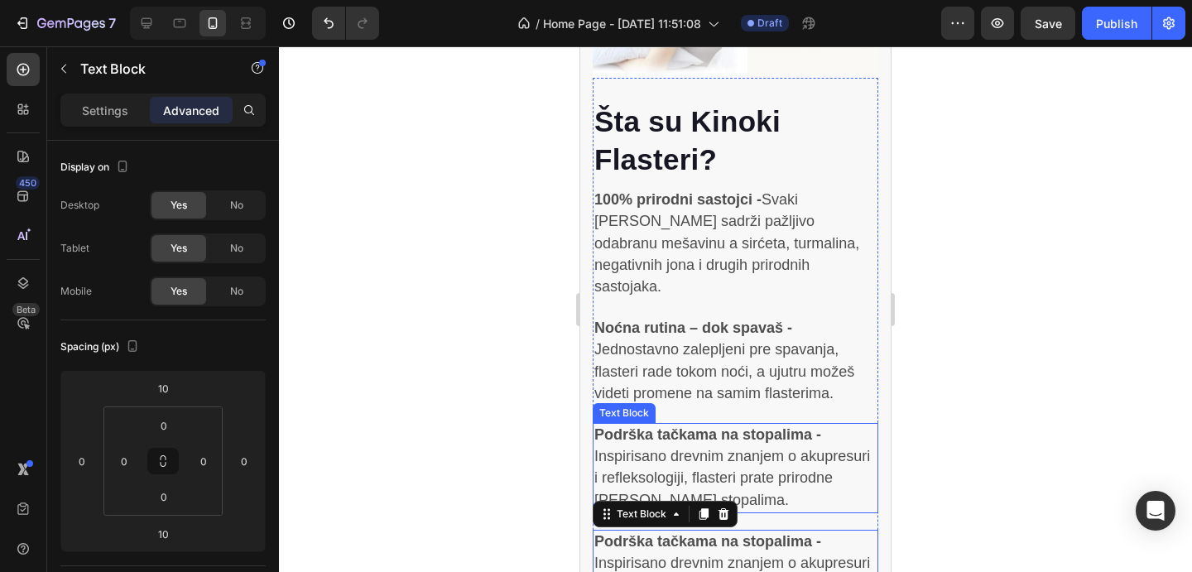
click at [715, 532] on p "Podrška tačkama na stopalima - Inspirisano drevnim znanjem o akupresuri i refle…" at bounding box center [736, 575] width 282 height 87
click at [709, 532] on p "Podrška tačkama na stopalima - Inspirisano drevnim znanjem o akupresuri i refle…" at bounding box center [736, 575] width 282 height 87
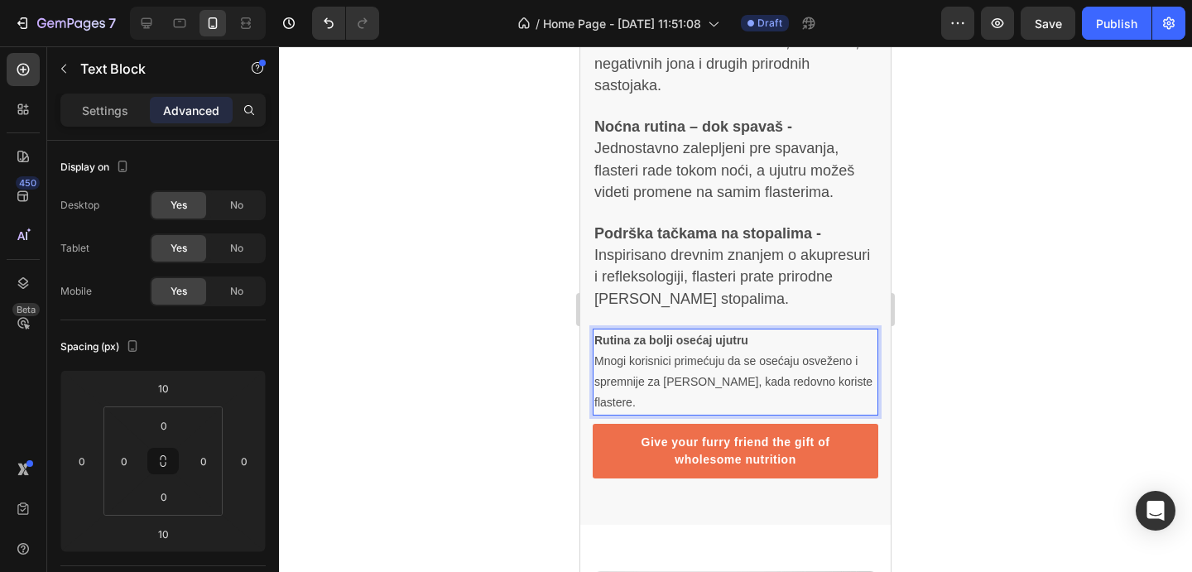
click at [595, 339] on p "Rutina za bolji osećaj ujutru Mnogi korisnici primećuju da se osećaju osveženo …" at bounding box center [736, 372] width 282 height 84
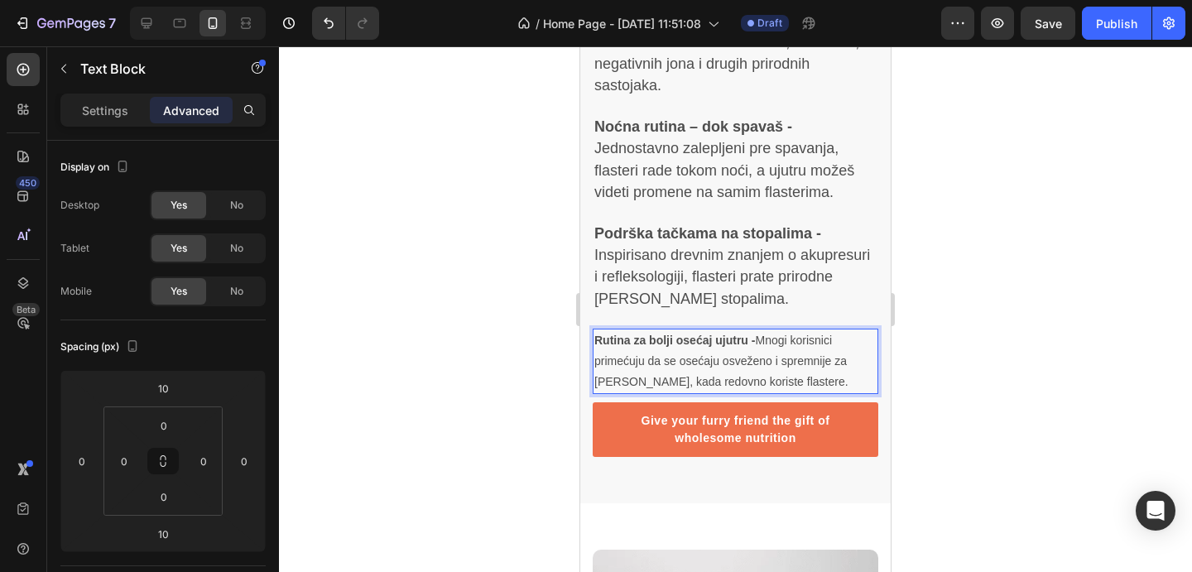
click at [759, 362] on p "Rutina za bolji osećaj ujutru - Mnogi korisnici primećuju da se osećaju osvežen…" at bounding box center [736, 361] width 282 height 63
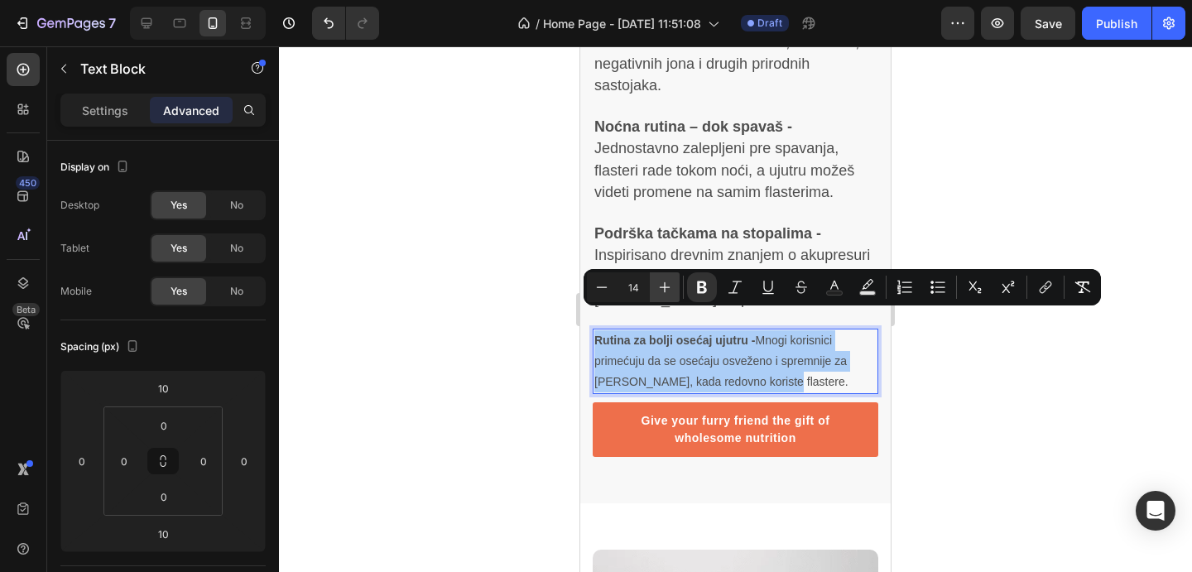
click at [672, 290] on icon "Editor contextual toolbar" at bounding box center [665, 287] width 17 height 17
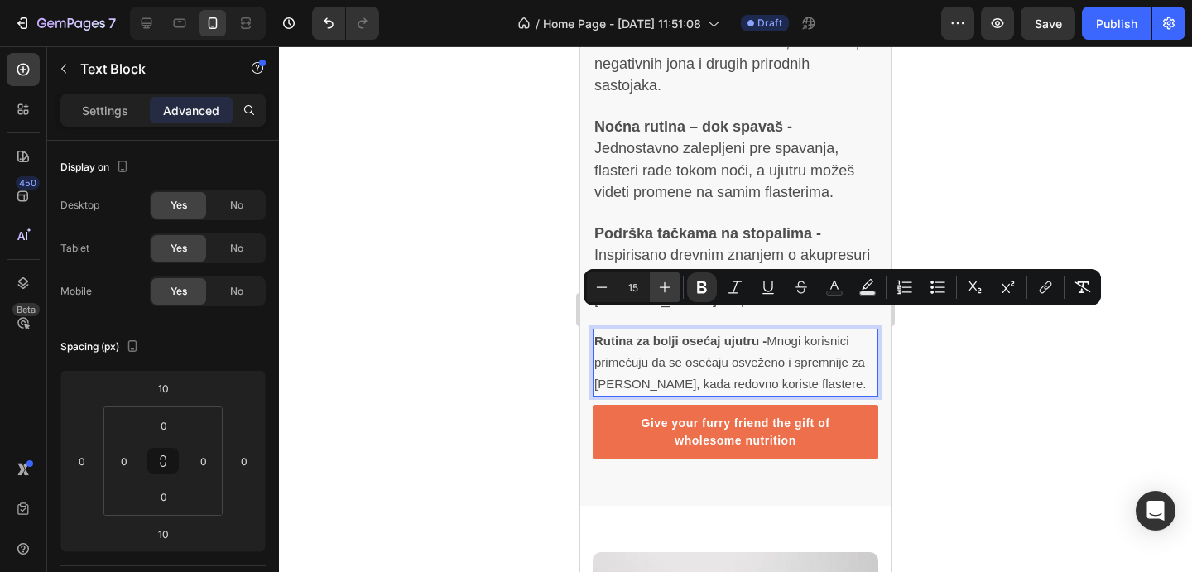
click at [672, 290] on icon "Editor contextual toolbar" at bounding box center [665, 287] width 17 height 17
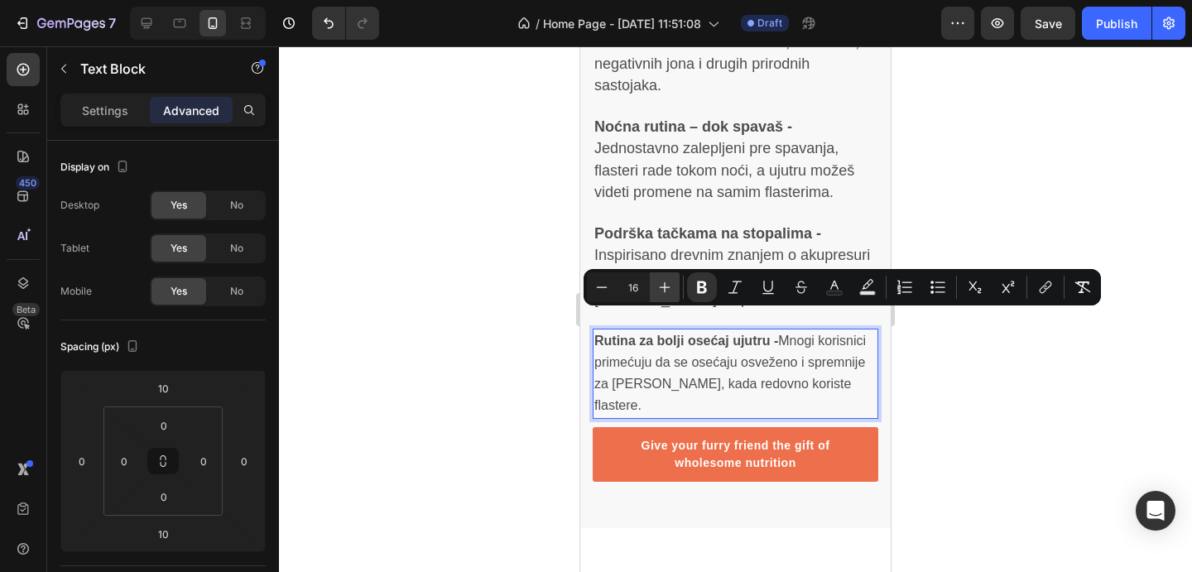
click at [672, 290] on icon "Editor contextual toolbar" at bounding box center [665, 287] width 17 height 17
type input "18"
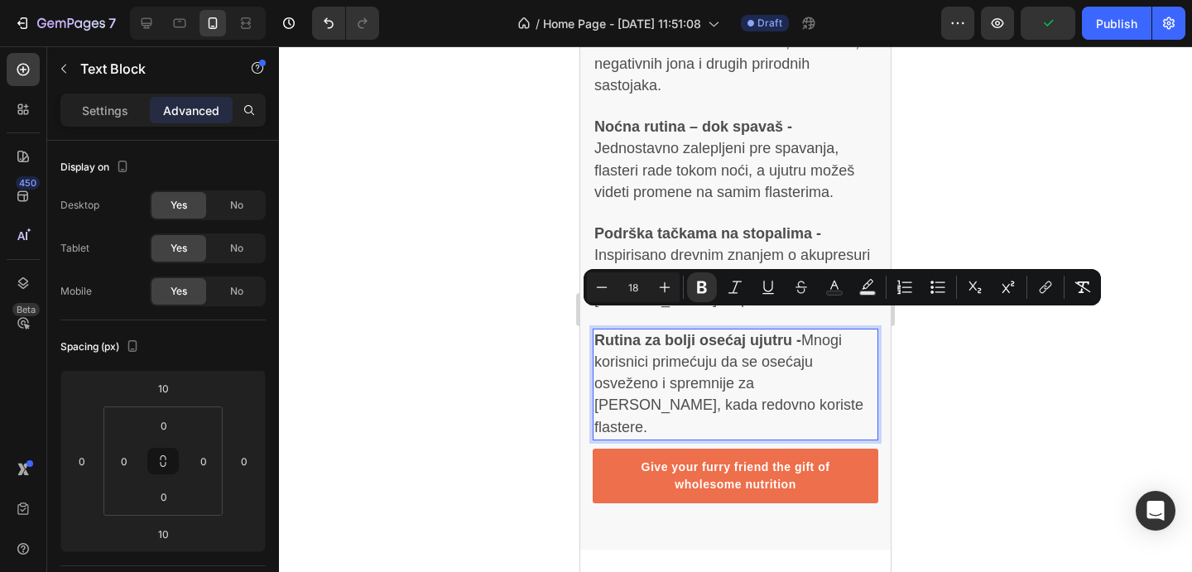
click at [966, 402] on div at bounding box center [735, 309] width 913 height 526
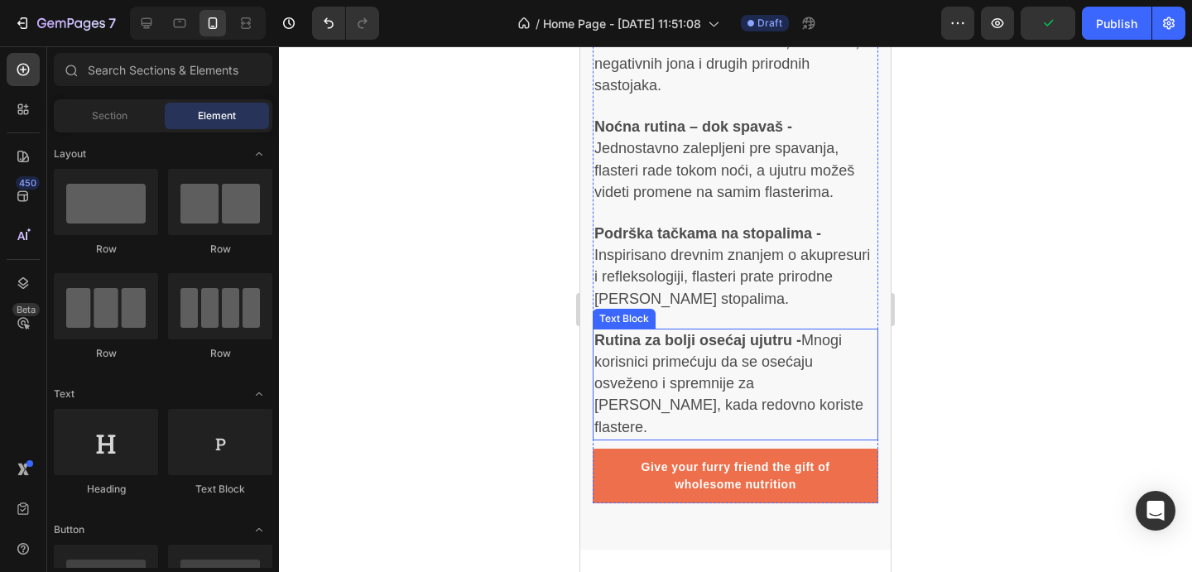
click at [824, 349] on p "Rutina za bolji osećaj ujutru - Mnogi korisnici primećuju da se osećaju osvežen…" at bounding box center [736, 384] width 282 height 108
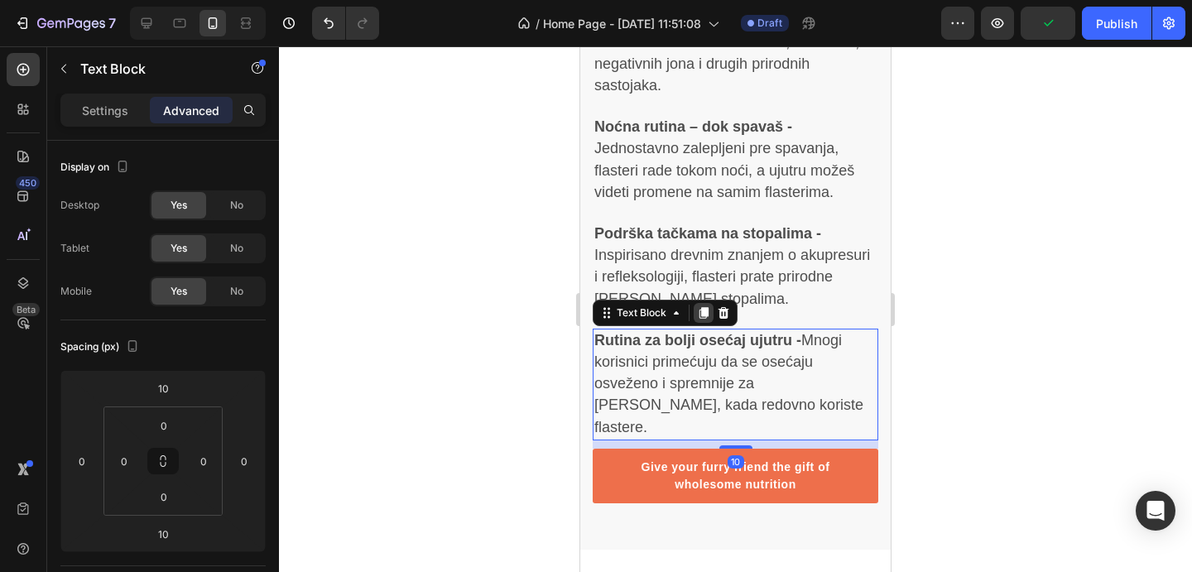
click at [702, 307] on icon at bounding box center [704, 313] width 9 height 12
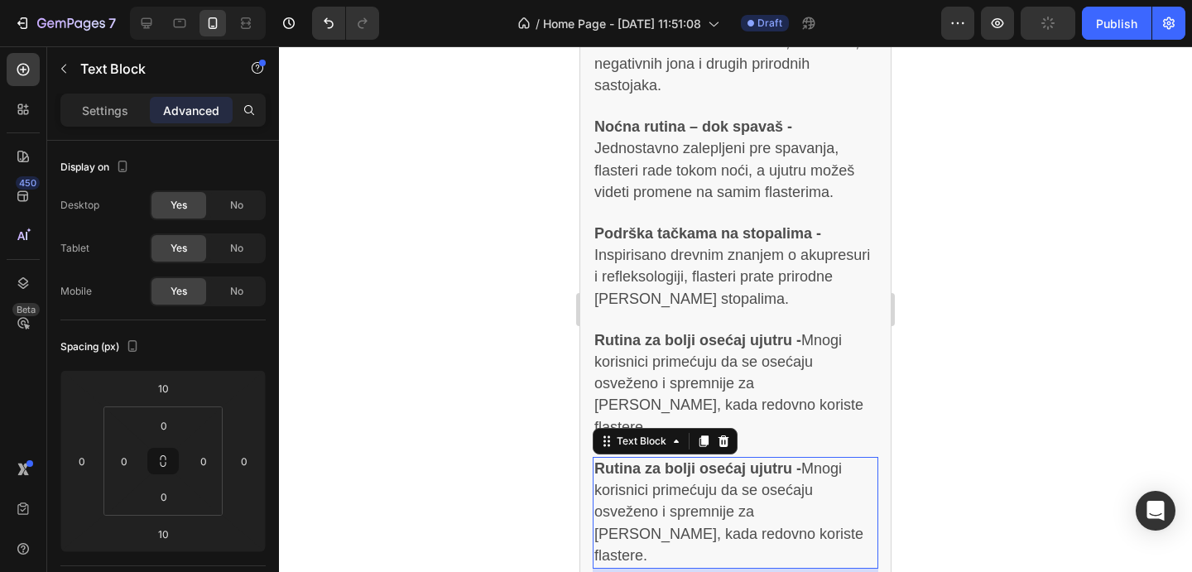
click at [643, 460] on span "Rutina za bolji osećaj ujutru - Mnogi korisnici primećuju da se osećaju osvežen…" at bounding box center [729, 512] width 269 height 104
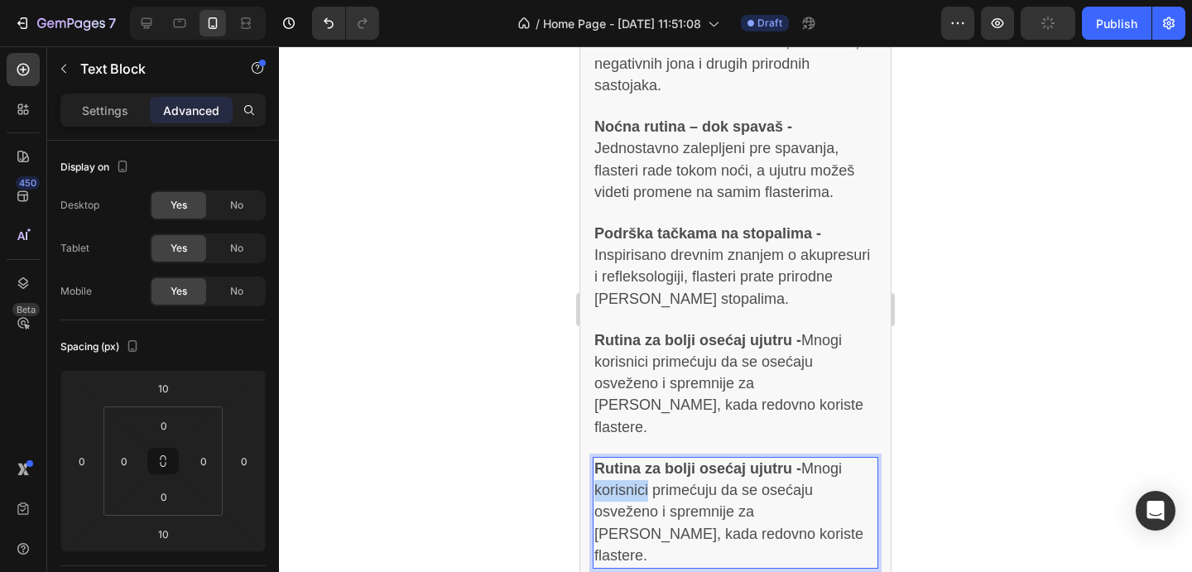
click at [643, 460] on span "Rutina za bolji osećaj ujutru - Mnogi korisnici primećuju da se osećaju osvežen…" at bounding box center [729, 512] width 269 height 104
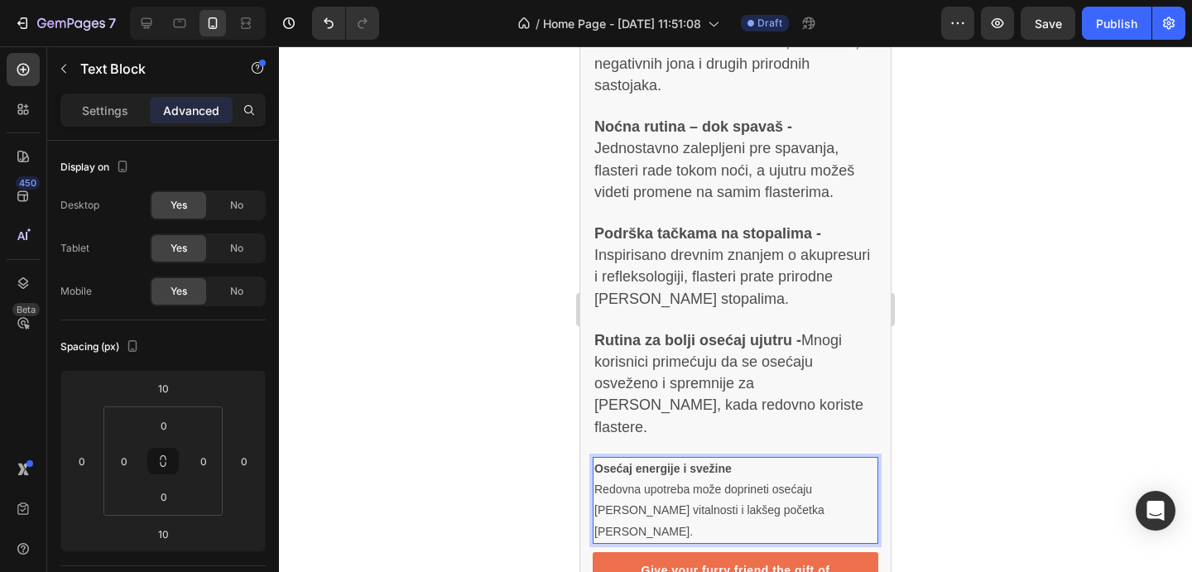
click at [599, 459] on p "Osećaj energije i svežine Redovna upotreba može doprineti osećaju veće vitalnos…" at bounding box center [736, 501] width 282 height 84
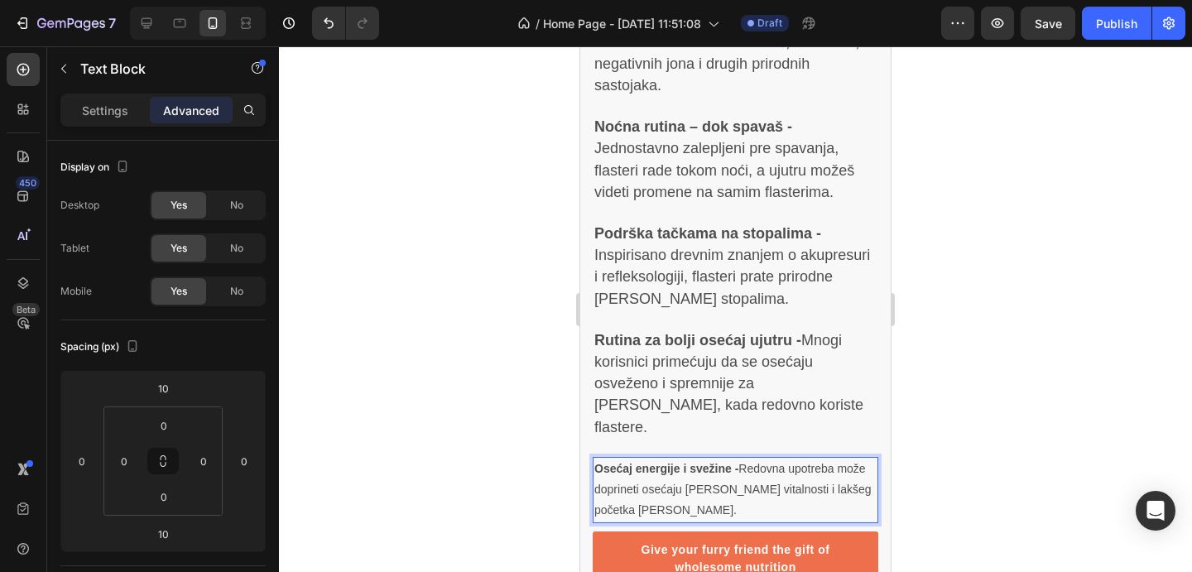
click at [760, 459] on p "Osećaj energije i svežine - Redovna upotreba može doprineti osećaju veće vitaln…" at bounding box center [736, 490] width 282 height 63
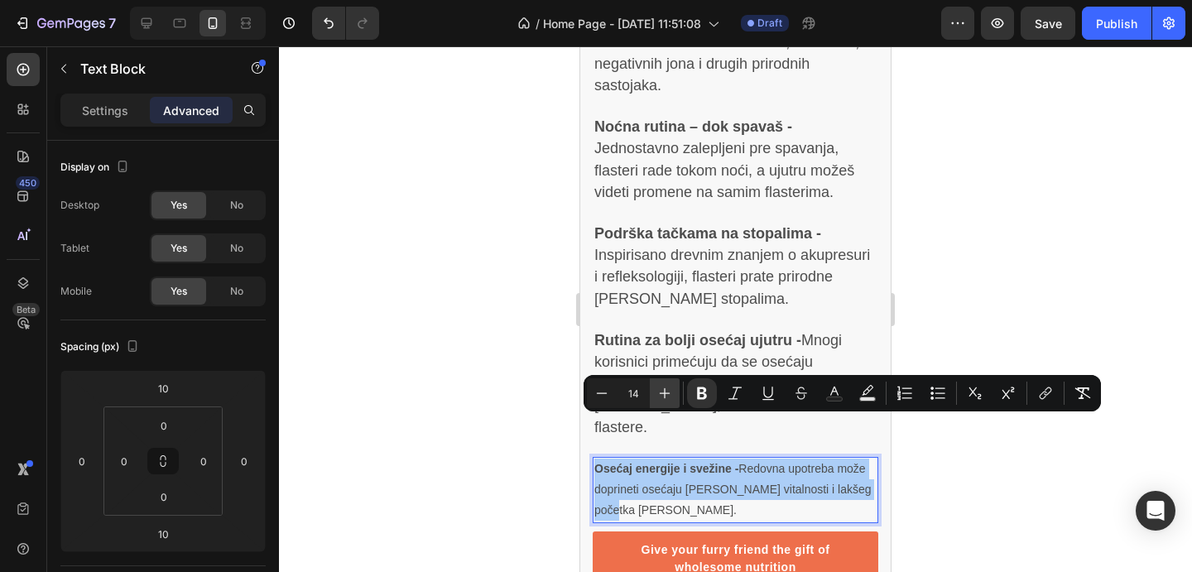
click at [671, 393] on icon "Editor contextual toolbar" at bounding box center [665, 393] width 17 height 17
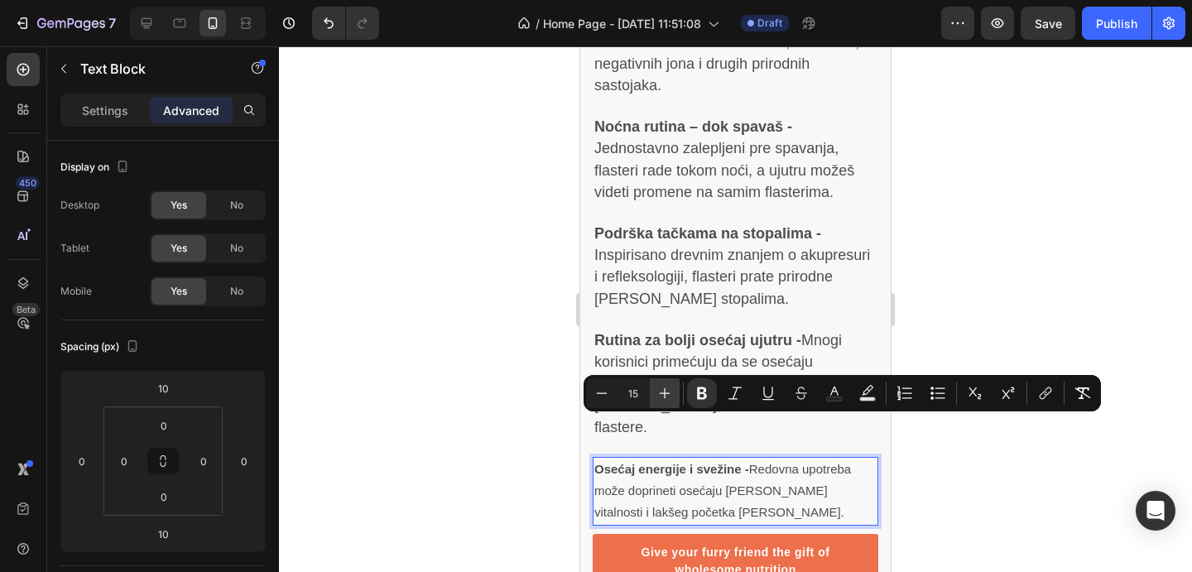
click at [671, 393] on icon "Editor contextual toolbar" at bounding box center [665, 393] width 17 height 17
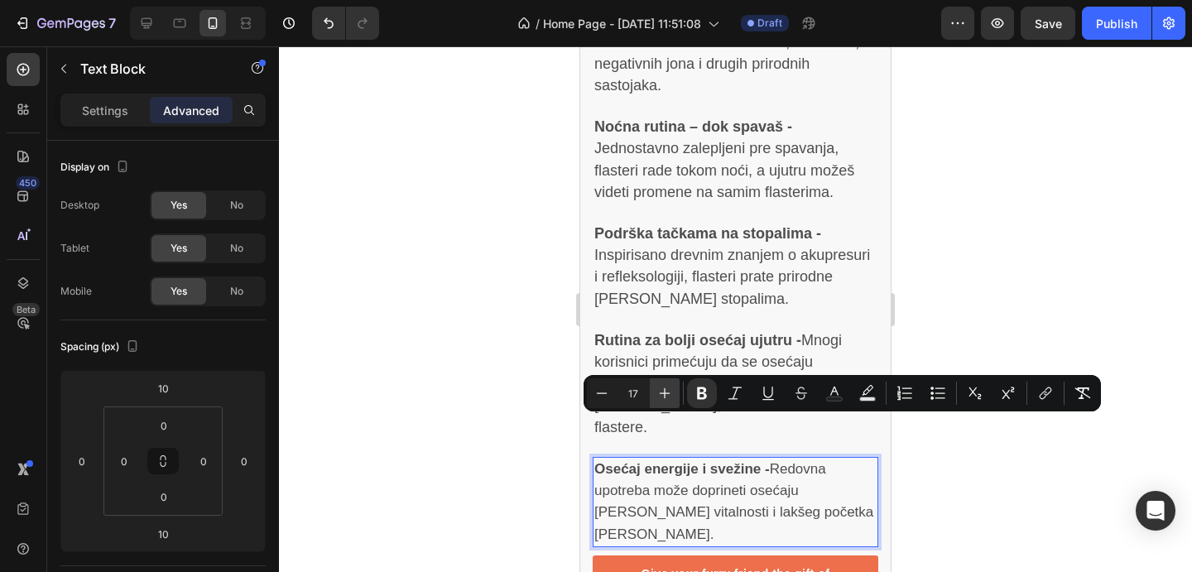
click at [671, 393] on icon "Editor contextual toolbar" at bounding box center [665, 393] width 17 height 17
type input "18"
click at [939, 464] on div at bounding box center [735, 309] width 913 height 526
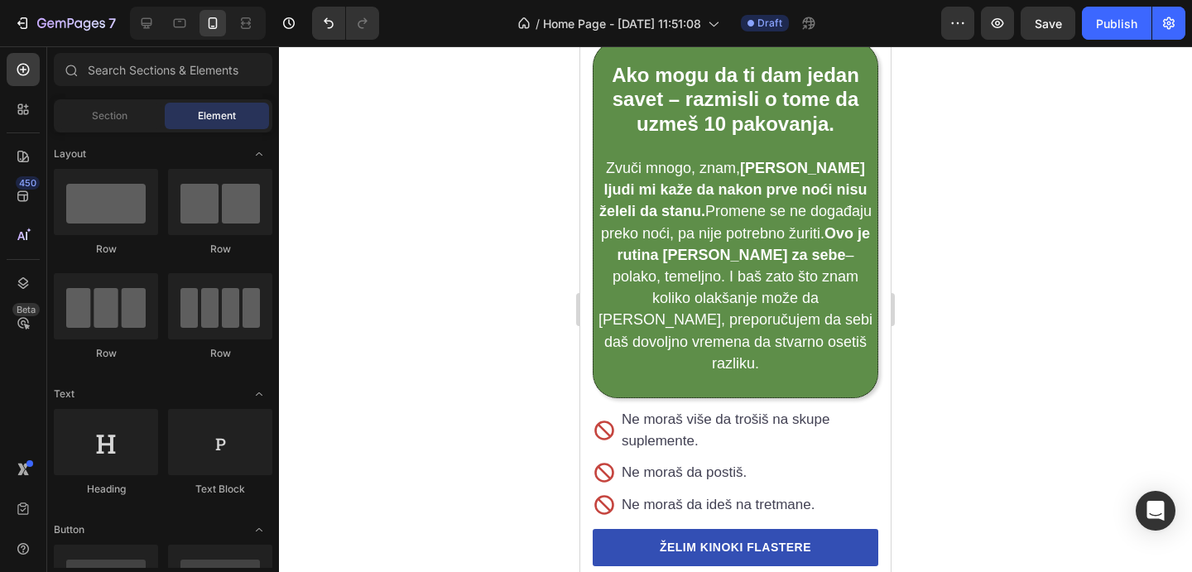
scroll to position [3718, 0]
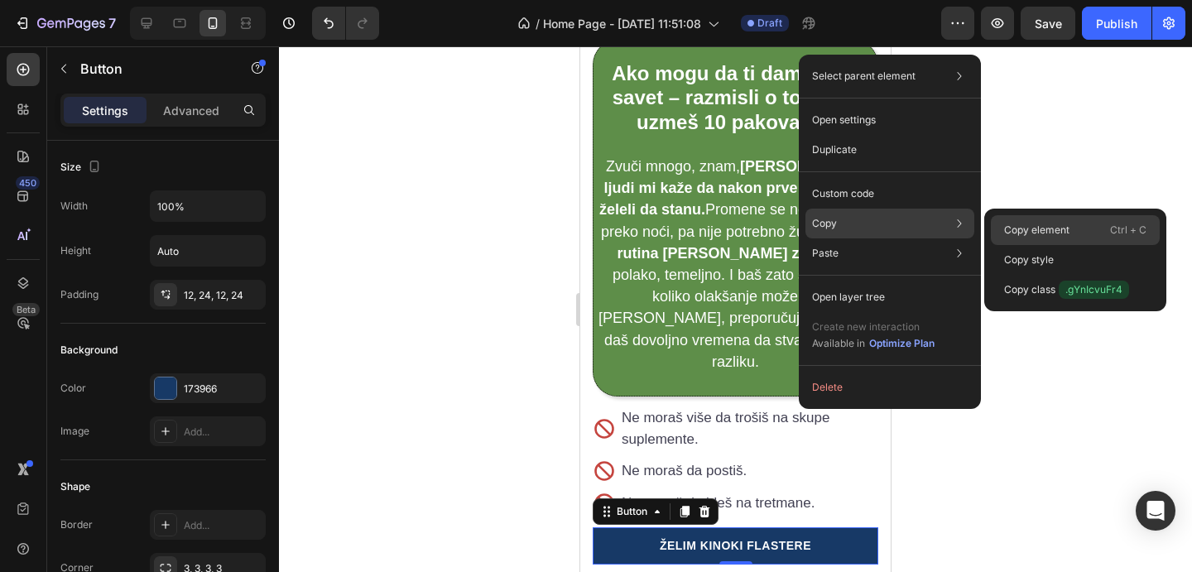
click at [1007, 230] on p "Copy element" at bounding box center [1036, 230] width 65 height 15
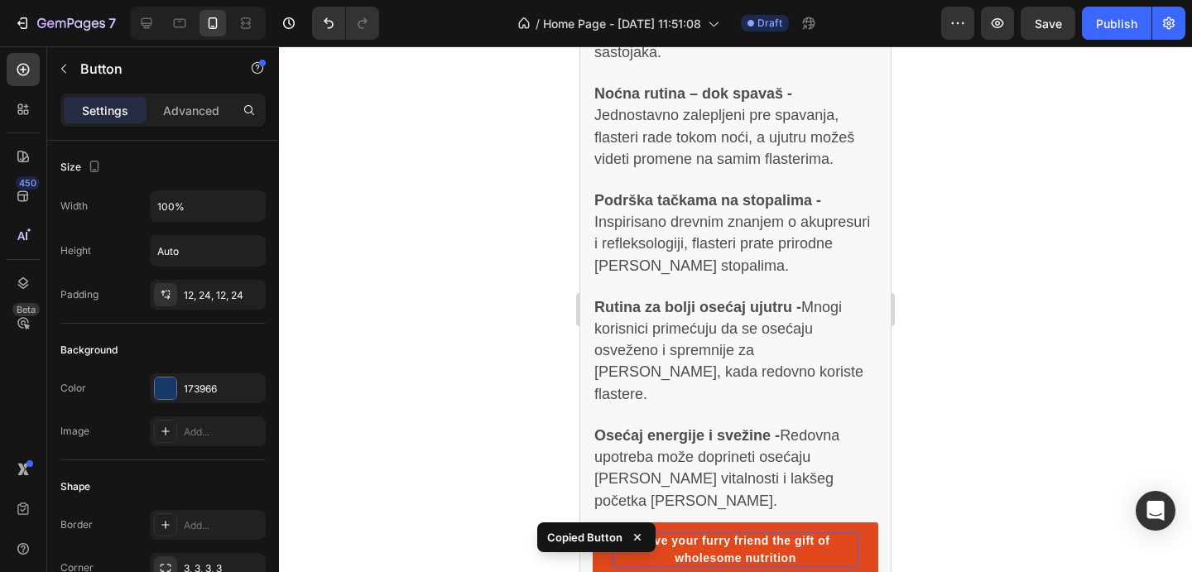
scroll to position [4828, 0]
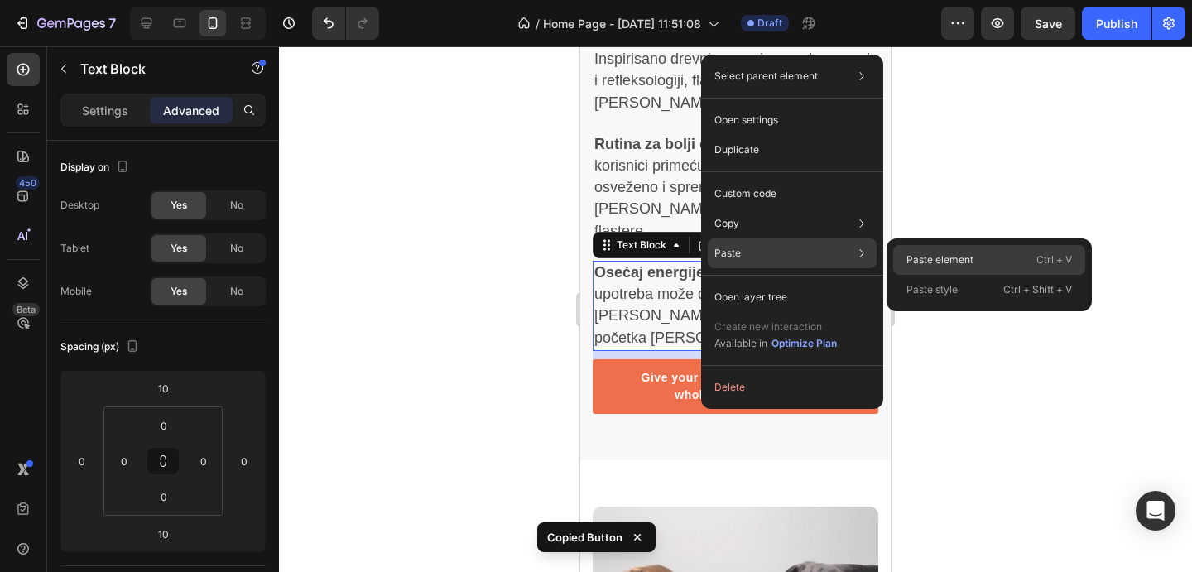
click at [925, 259] on p "Paste element" at bounding box center [940, 260] width 67 height 15
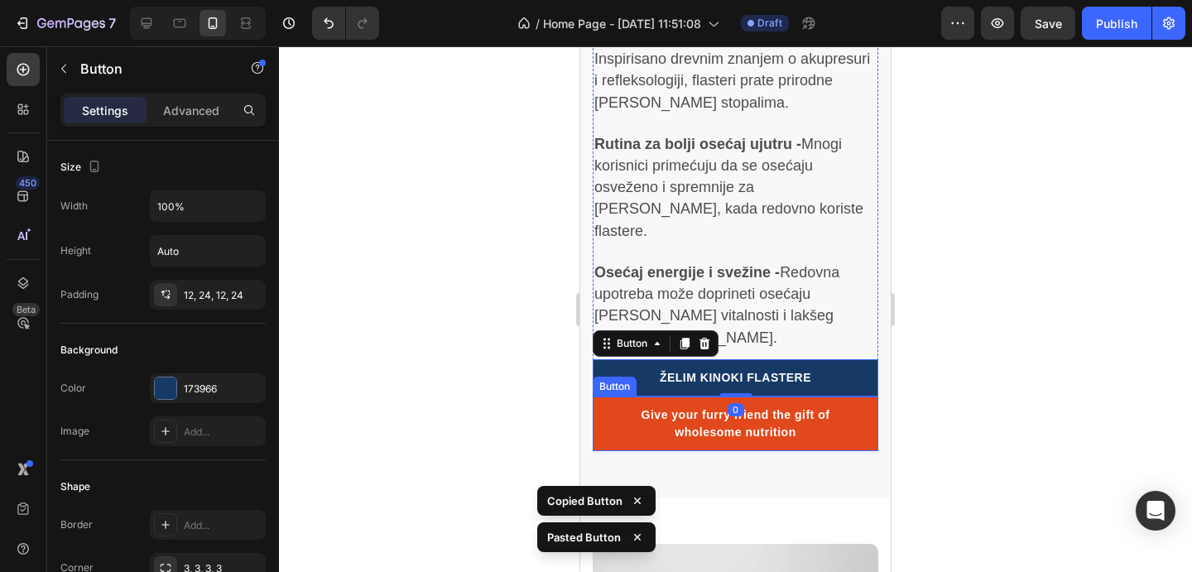
click at [874, 397] on link "Give your furry friend the gift of wholesome nutrition" at bounding box center [736, 424] width 286 height 55
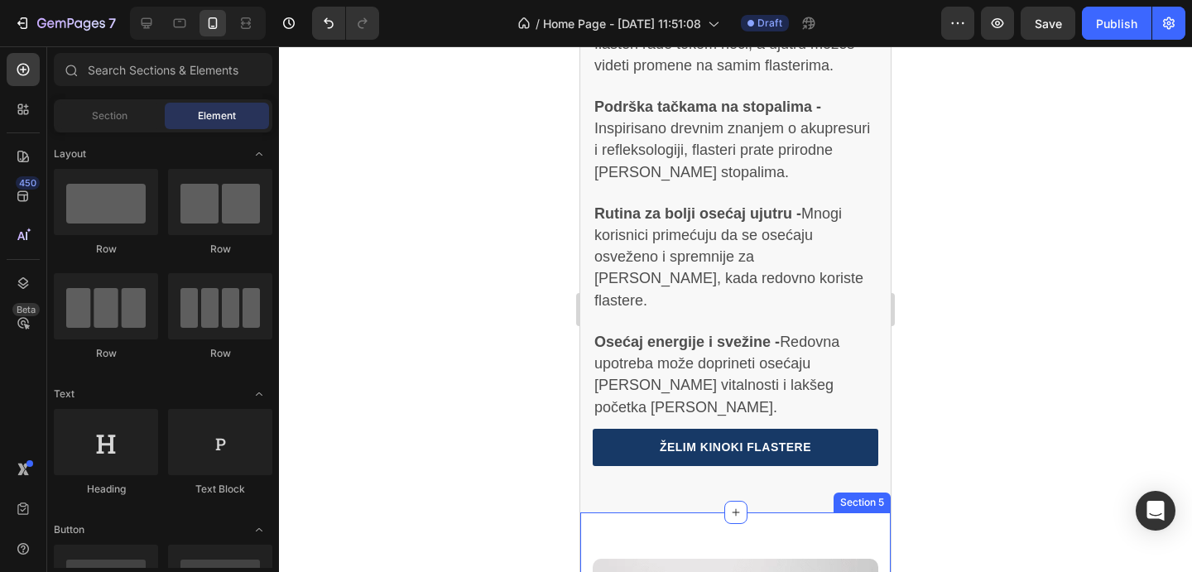
scroll to position [4594, 0]
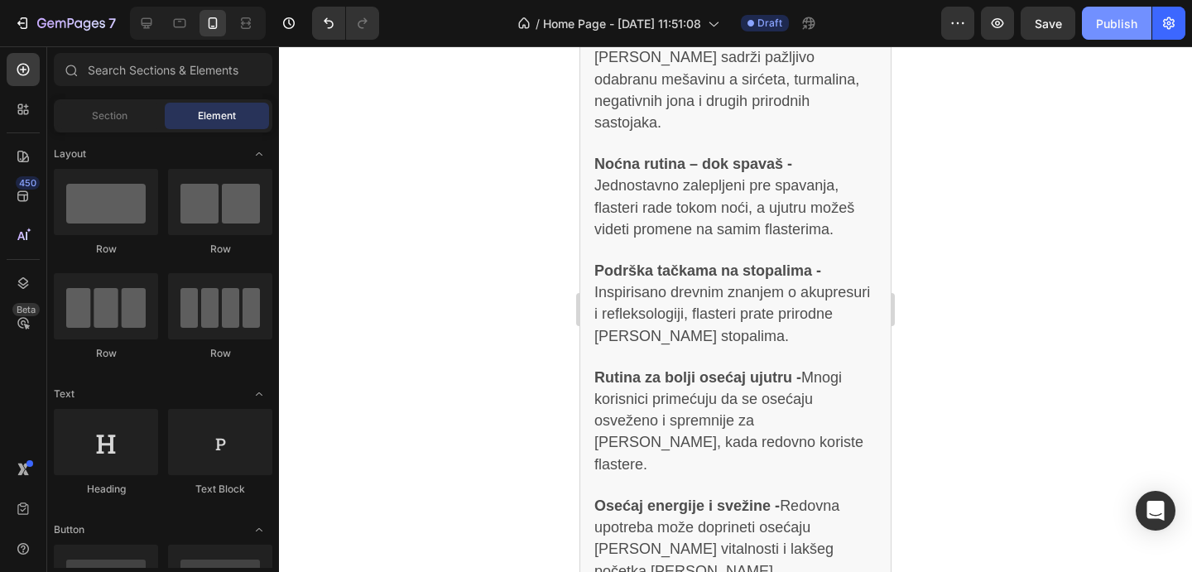
click at [1087, 12] on button "Publish" at bounding box center [1117, 23] width 70 height 33
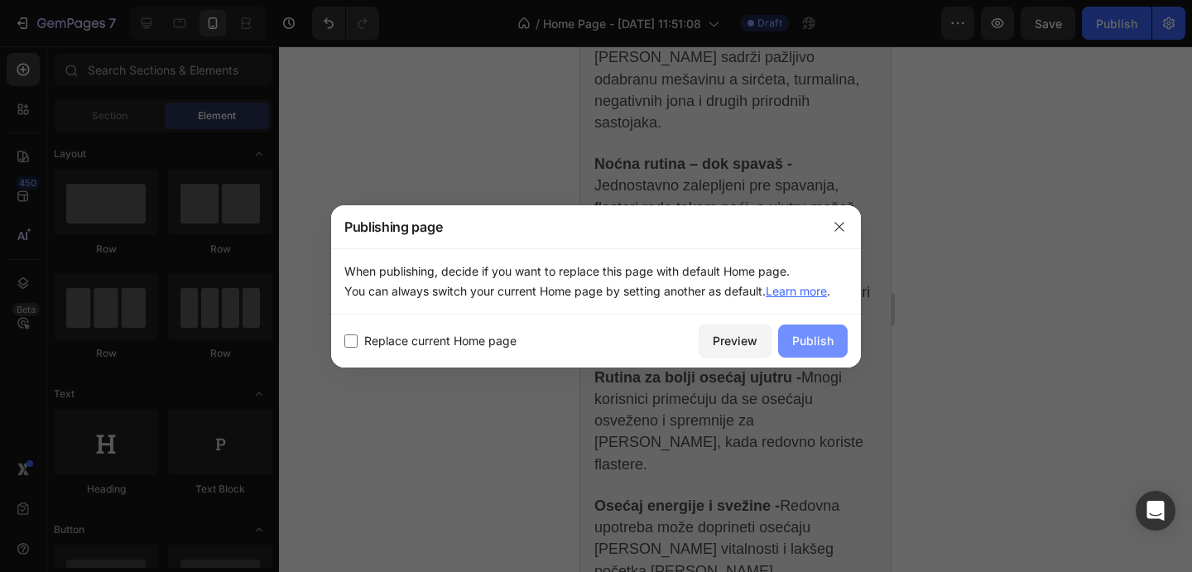
click at [829, 335] on div "Publish" at bounding box center [812, 340] width 41 height 17
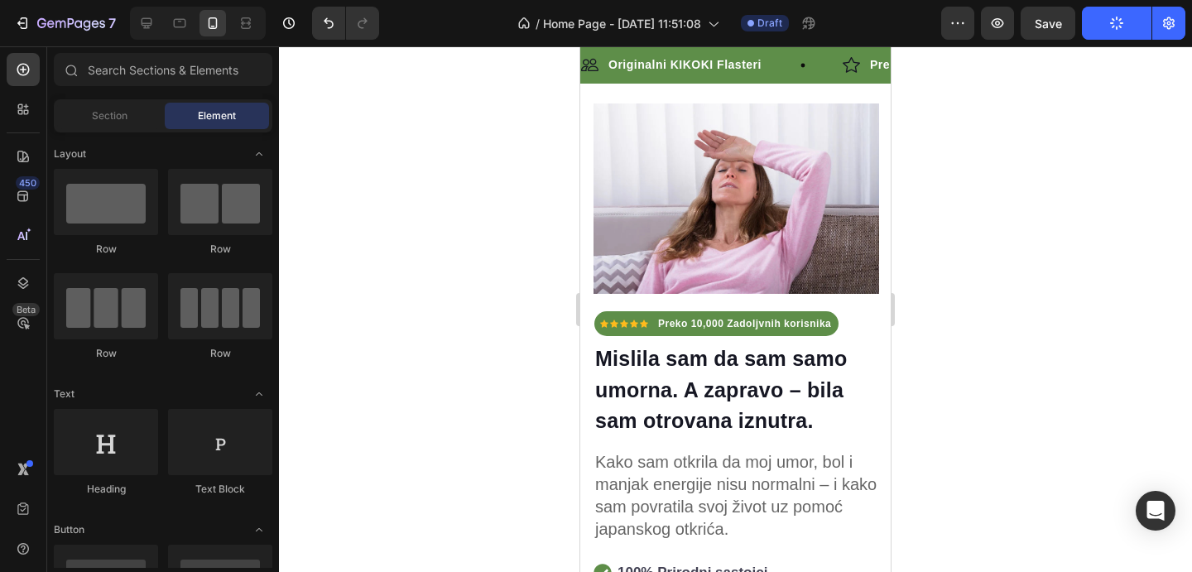
scroll to position [0, 0]
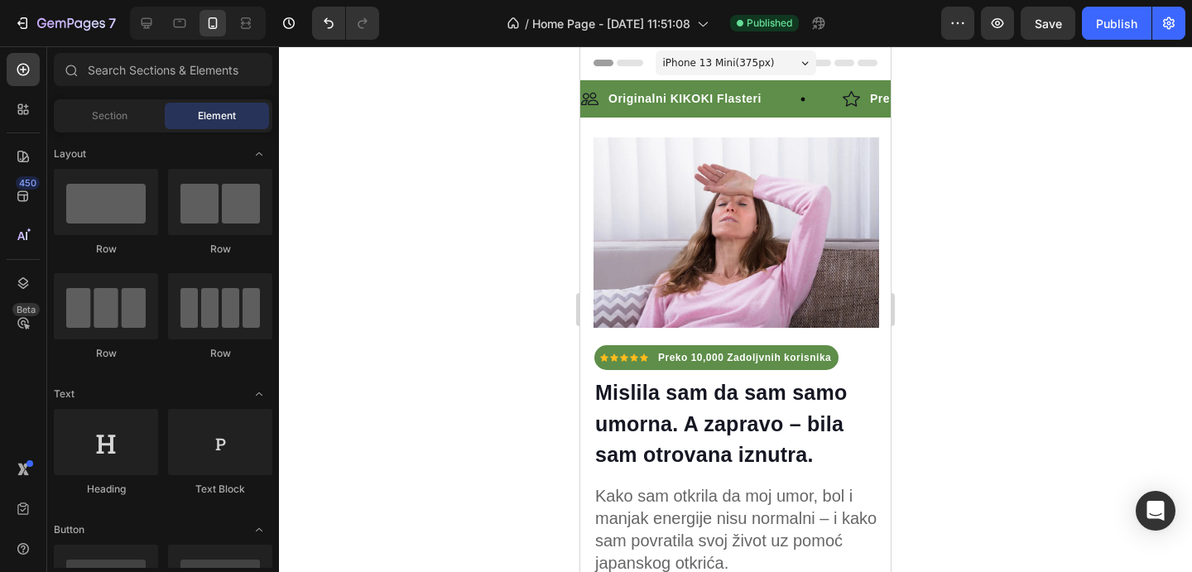
click at [1015, 32] on div "Preview Save Publish" at bounding box center [1064, 23] width 244 height 33
click at [1004, 27] on icon "button" at bounding box center [998, 23] width 17 height 17
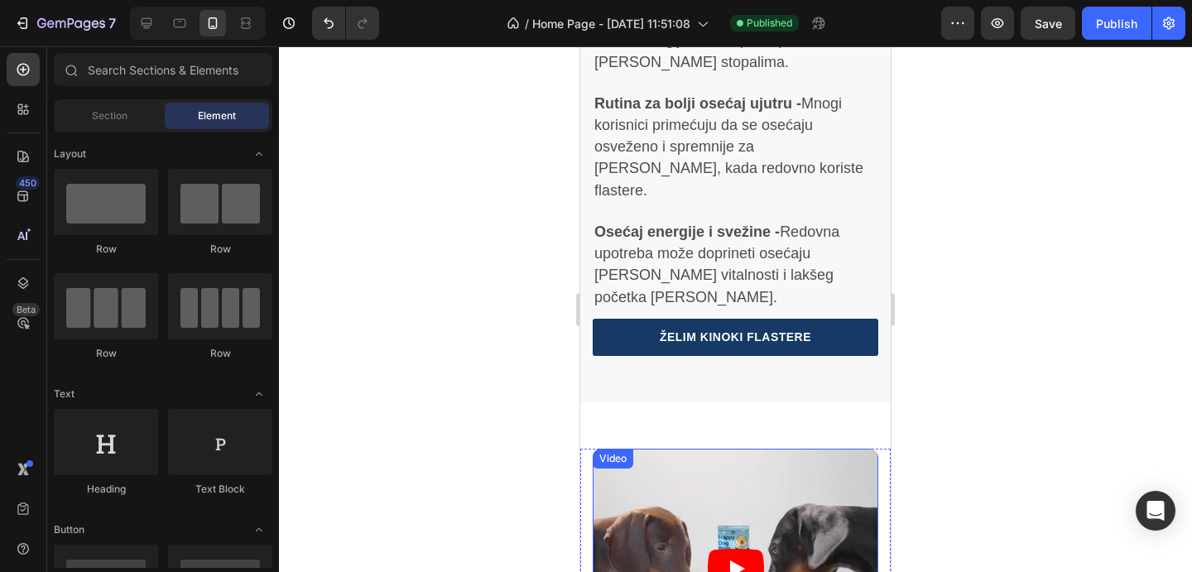
scroll to position [4945, 0]
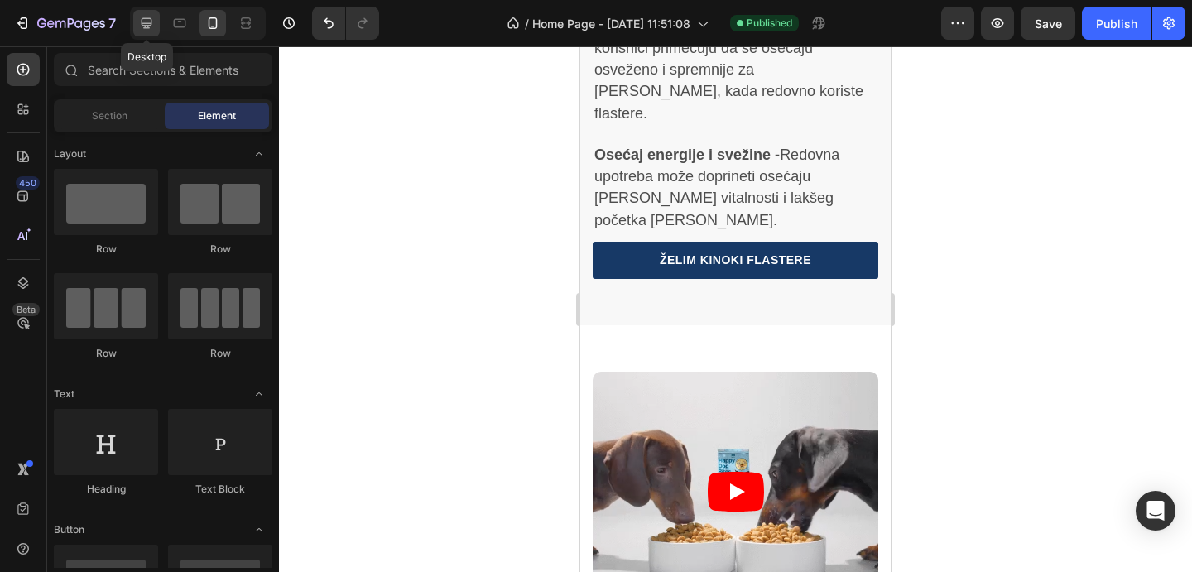
click at [150, 22] on icon at bounding box center [147, 23] width 11 height 11
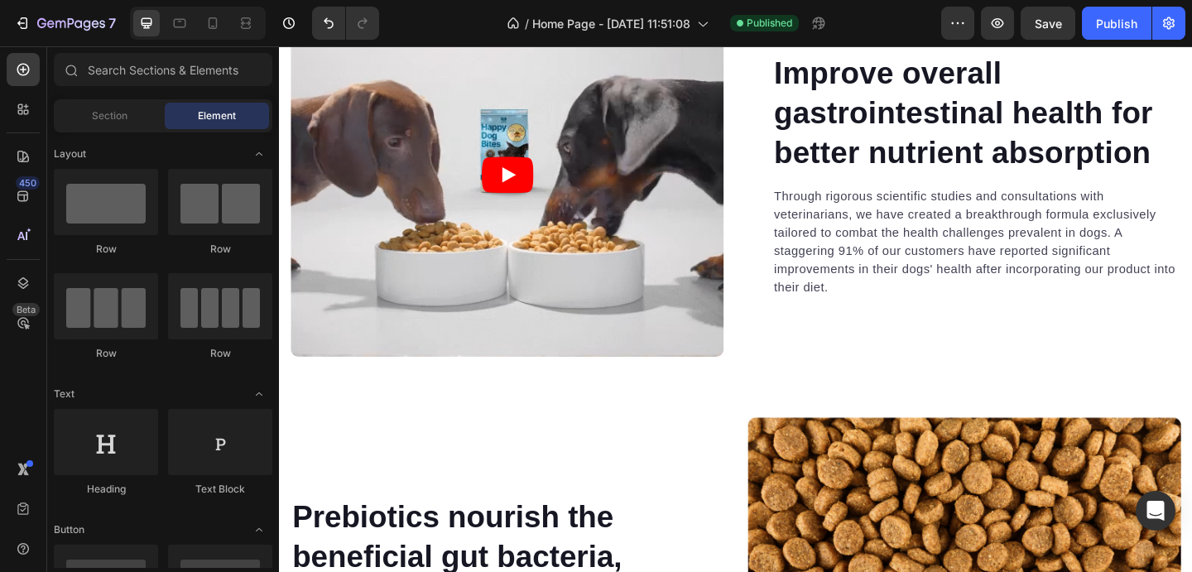
scroll to position [4205, 0]
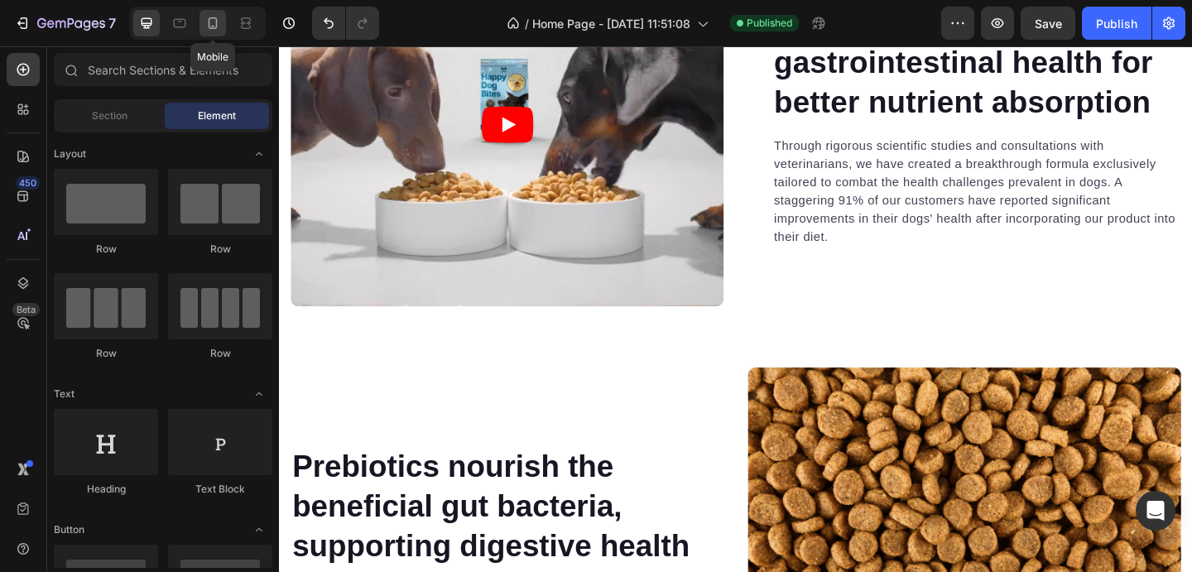
click at [214, 30] on icon at bounding box center [213, 23] width 17 height 17
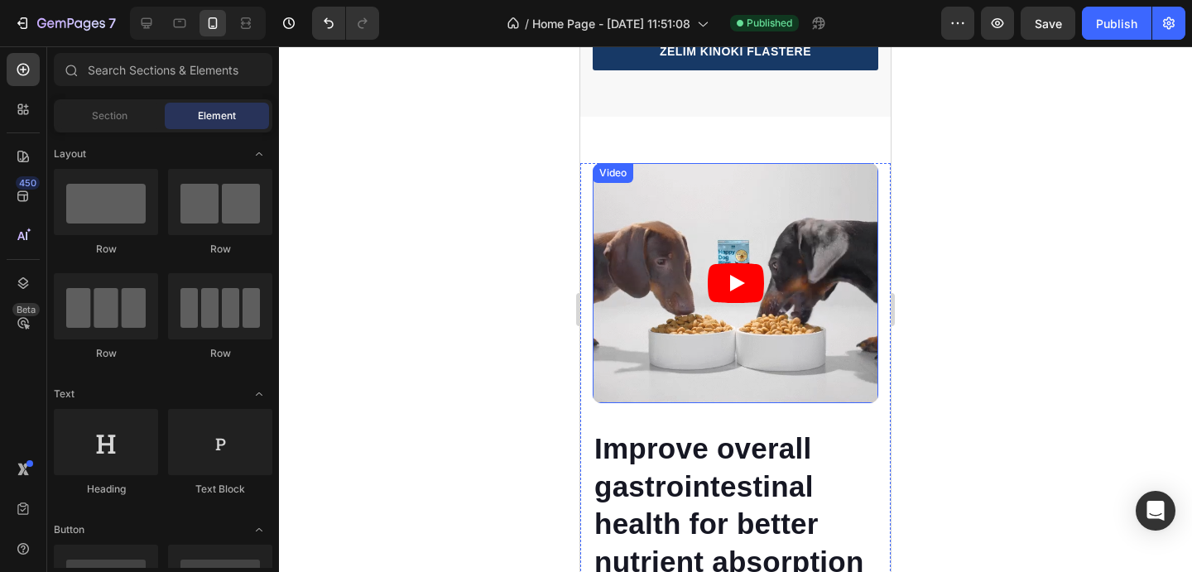
scroll to position [4321, 0]
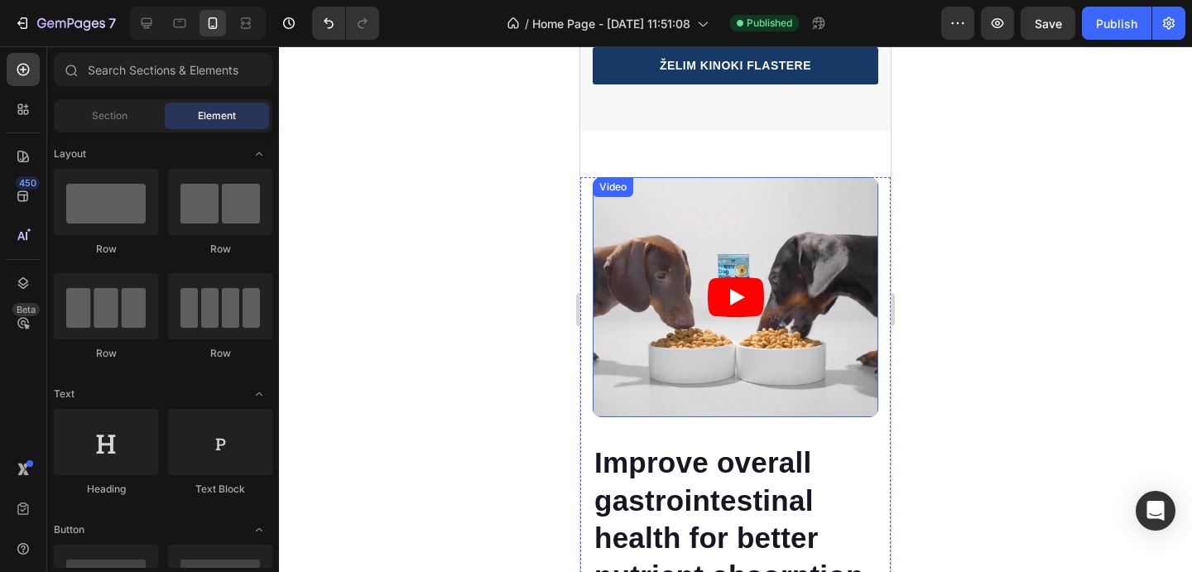
click at [778, 177] on article at bounding box center [736, 297] width 286 height 241
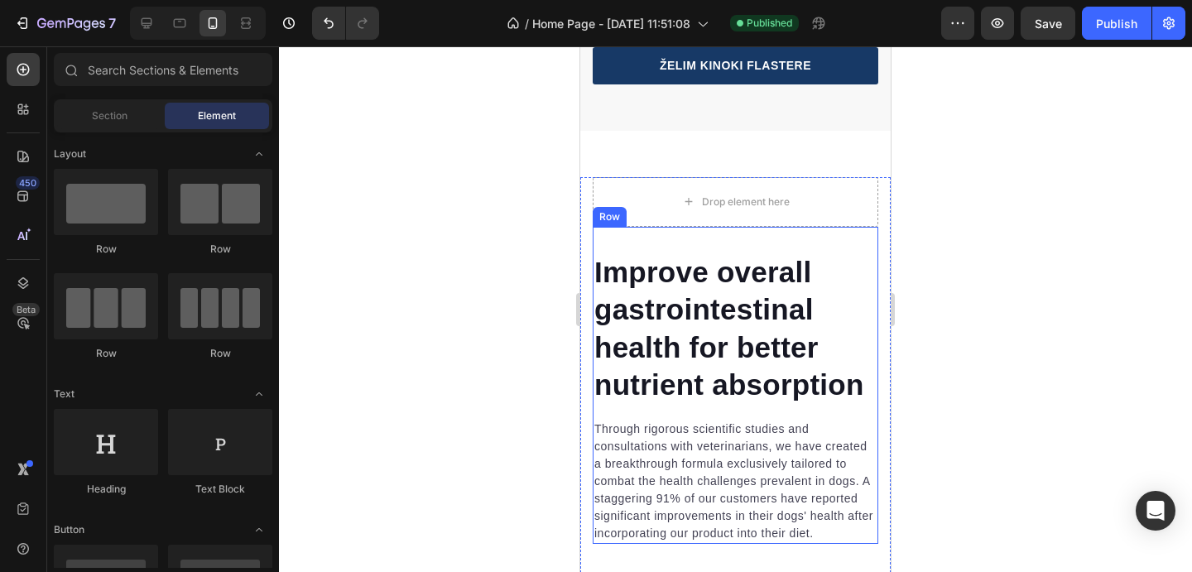
click at [749, 189] on div "Drop element here" at bounding box center [736, 202] width 134 height 26
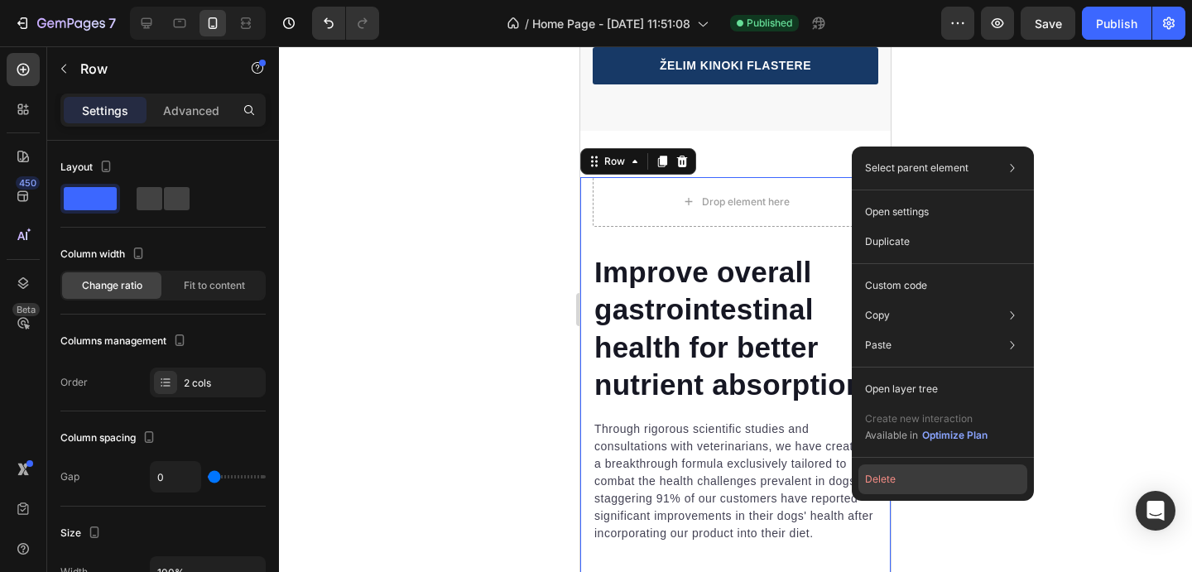
click at [881, 468] on button "Delete" at bounding box center [943, 480] width 169 height 30
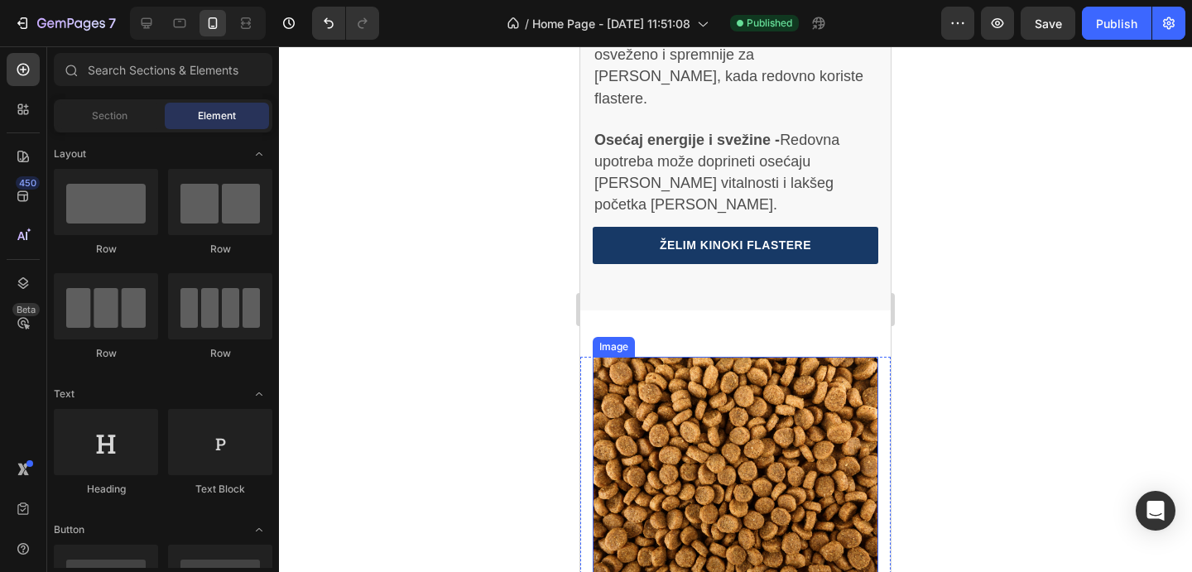
scroll to position [4417, 0]
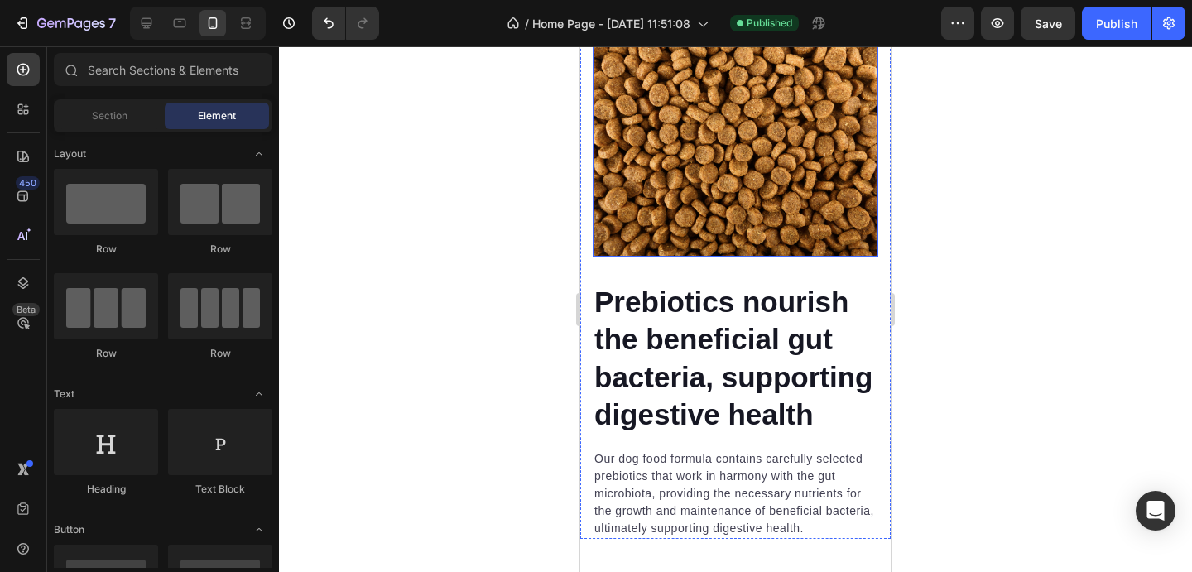
click at [778, 257] on img at bounding box center [736, 136] width 286 height 241
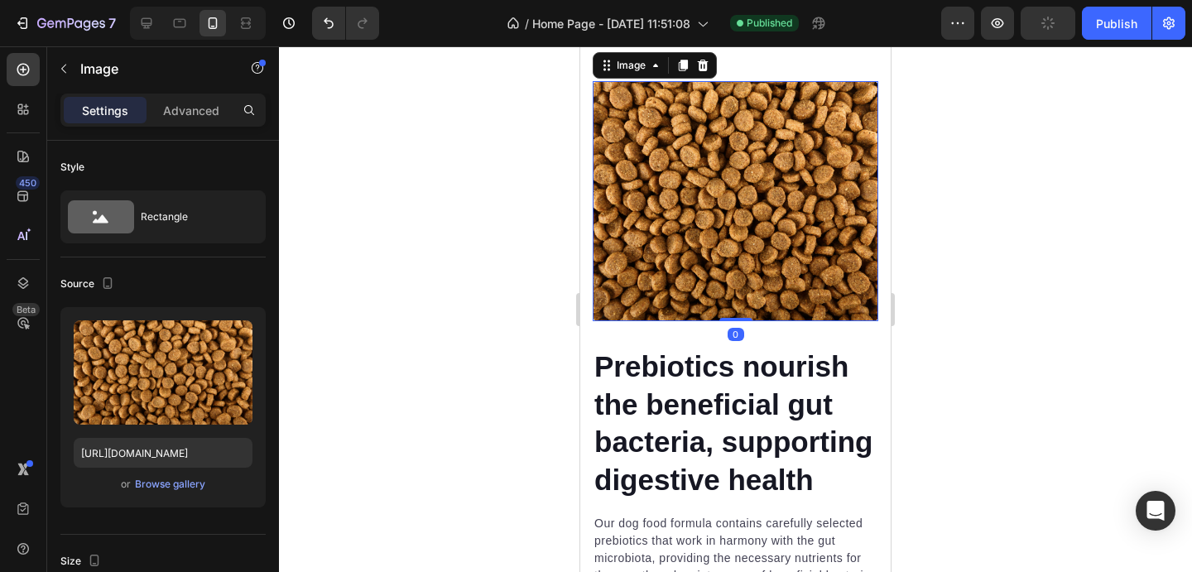
scroll to position [4224, 0]
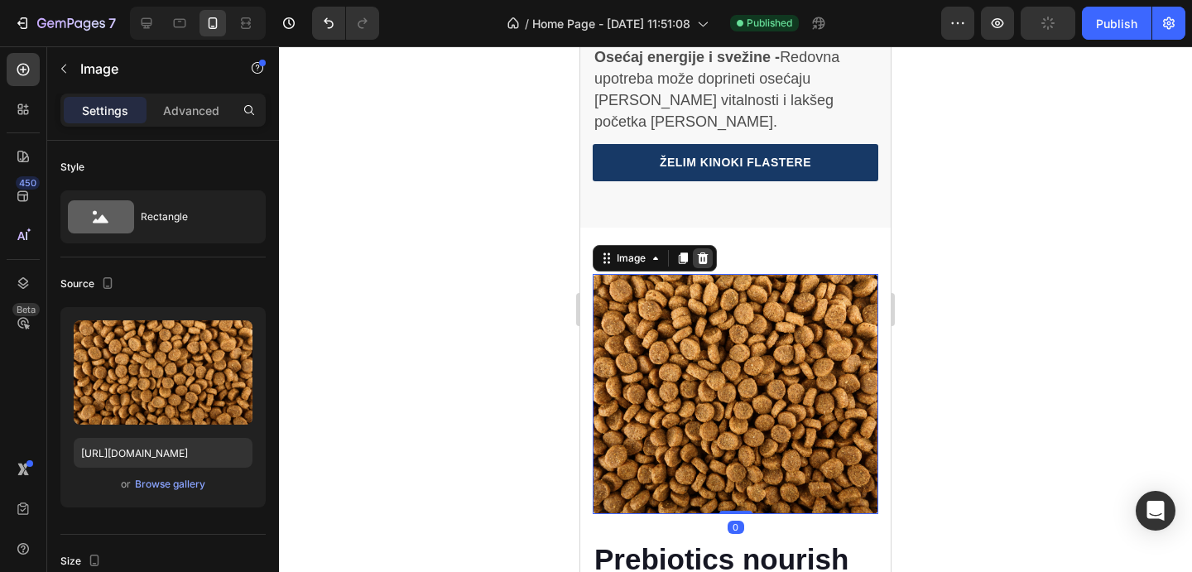
click at [710, 248] on div at bounding box center [703, 258] width 20 height 20
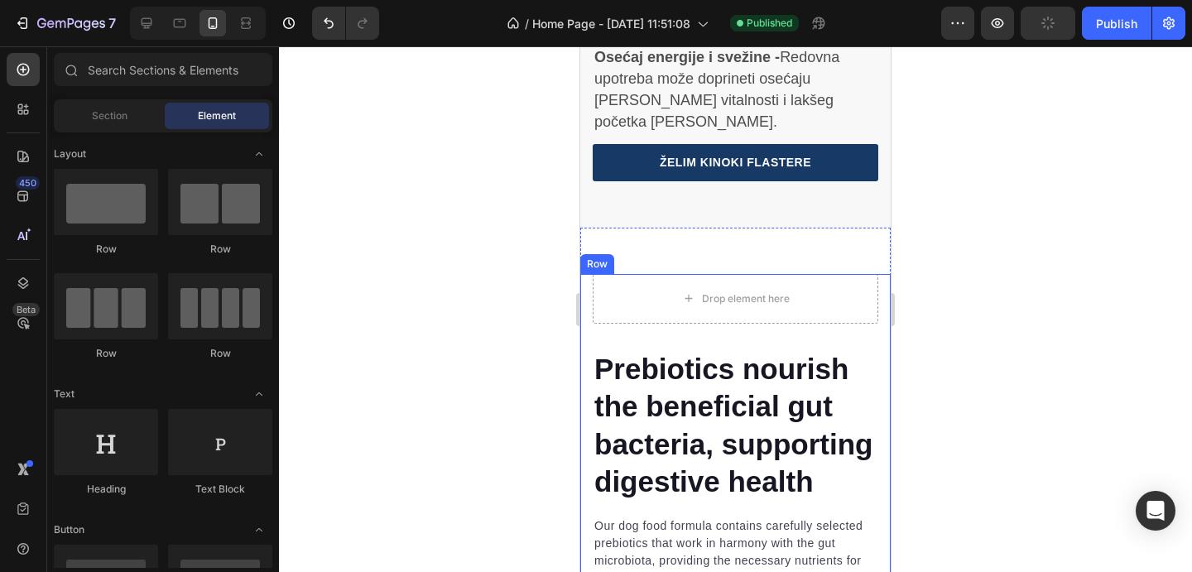
click at [600, 257] on div "Row" at bounding box center [597, 264] width 27 height 15
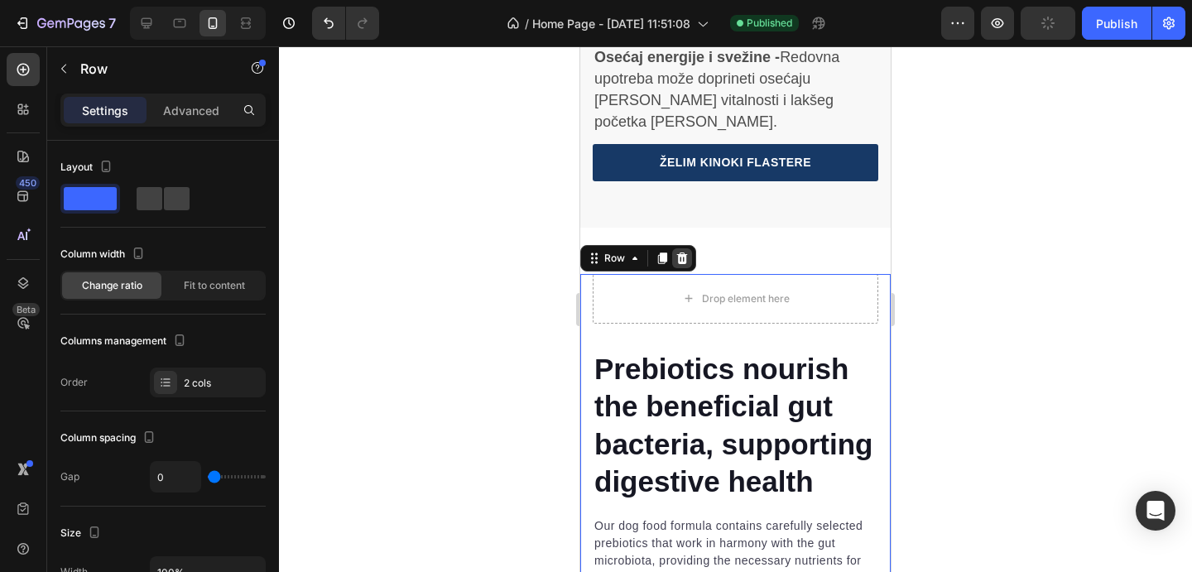
click at [681, 252] on icon at bounding box center [682, 258] width 11 height 12
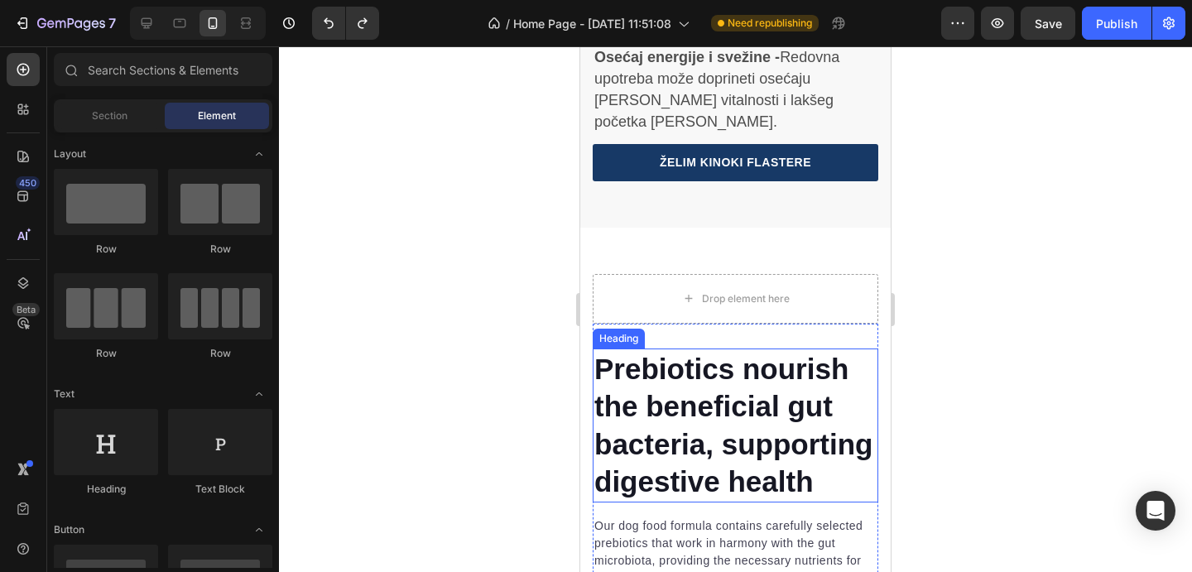
click at [786, 350] on p "Prebiotics nourish the beneficial gut bacteria, supporting digestive health" at bounding box center [736, 425] width 282 height 151
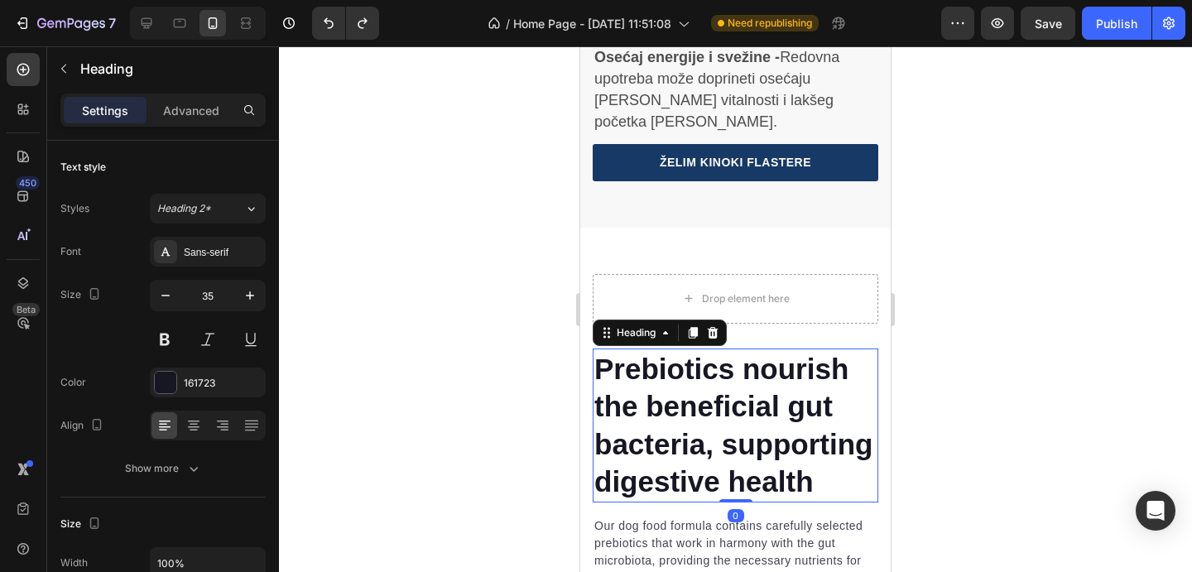
click at [786, 350] on p "Prebiotics nourish the beneficial gut bacteria, supporting digestive health" at bounding box center [736, 425] width 282 height 151
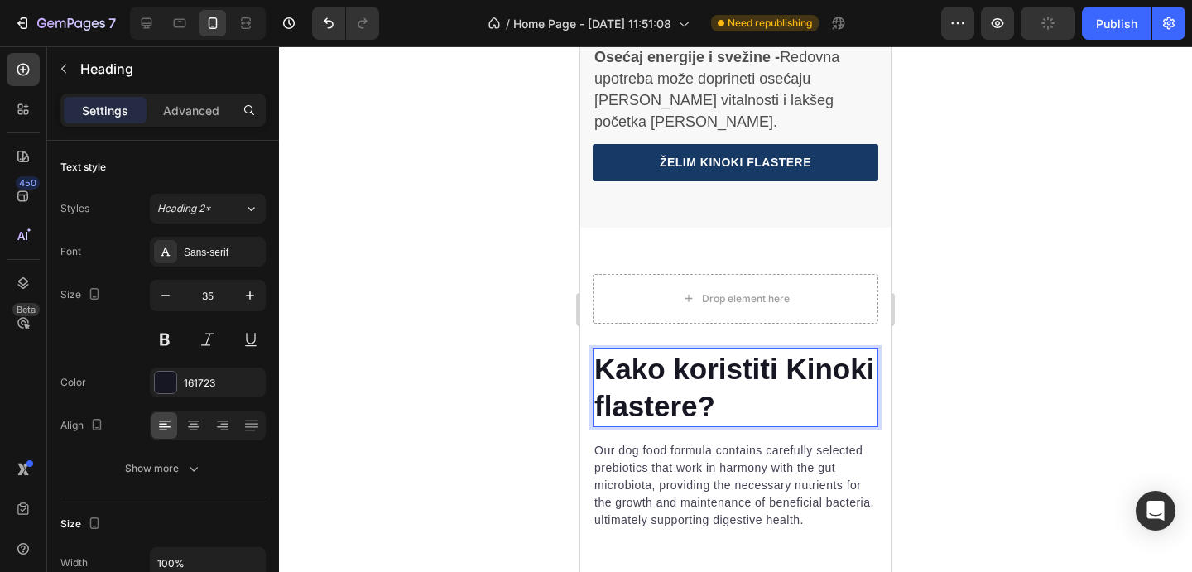
click at [971, 362] on div at bounding box center [735, 309] width 913 height 526
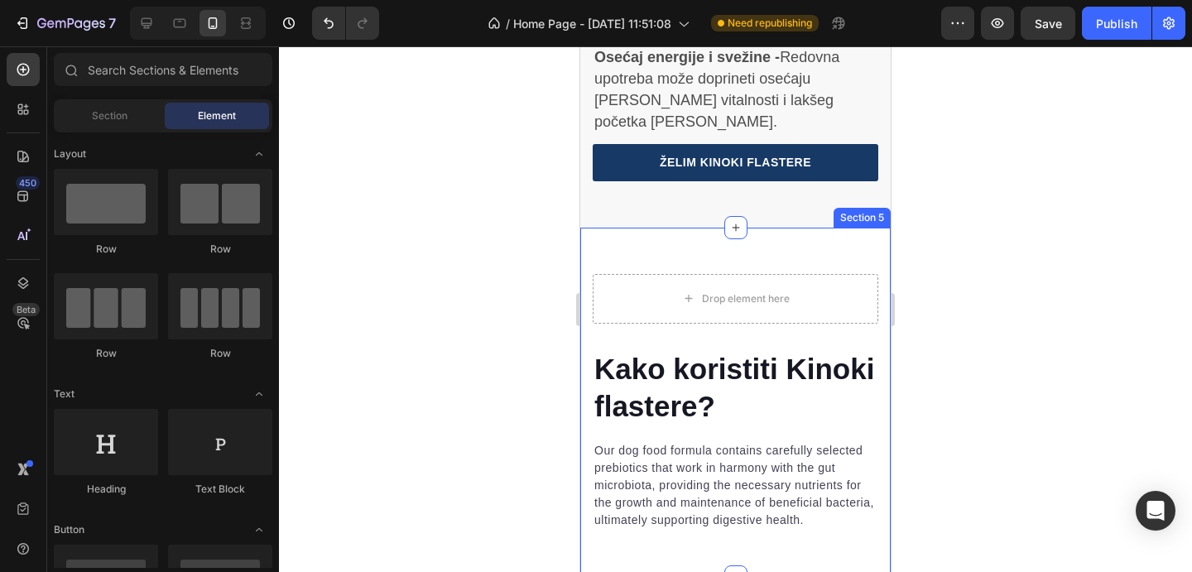
click at [714, 228] on div "⁠⁠⁠⁠⁠⁠⁠ Kako koristiti Kinoki flastere? Heading Our dog food formula contains c…" at bounding box center [735, 402] width 311 height 349
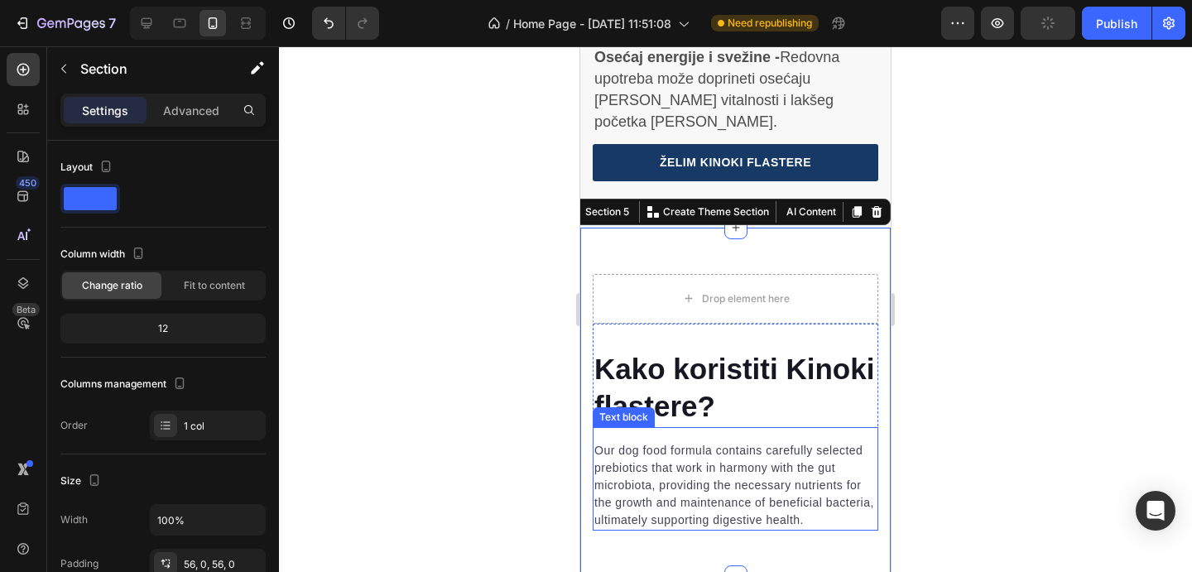
click at [736, 442] on p "Our dog food formula contains carefully selected prebiotics that work in harmon…" at bounding box center [736, 485] width 282 height 87
click at [735, 442] on p "Our dog food formula contains carefully selected prebiotics that work in harmon…" at bounding box center [736, 485] width 282 height 87
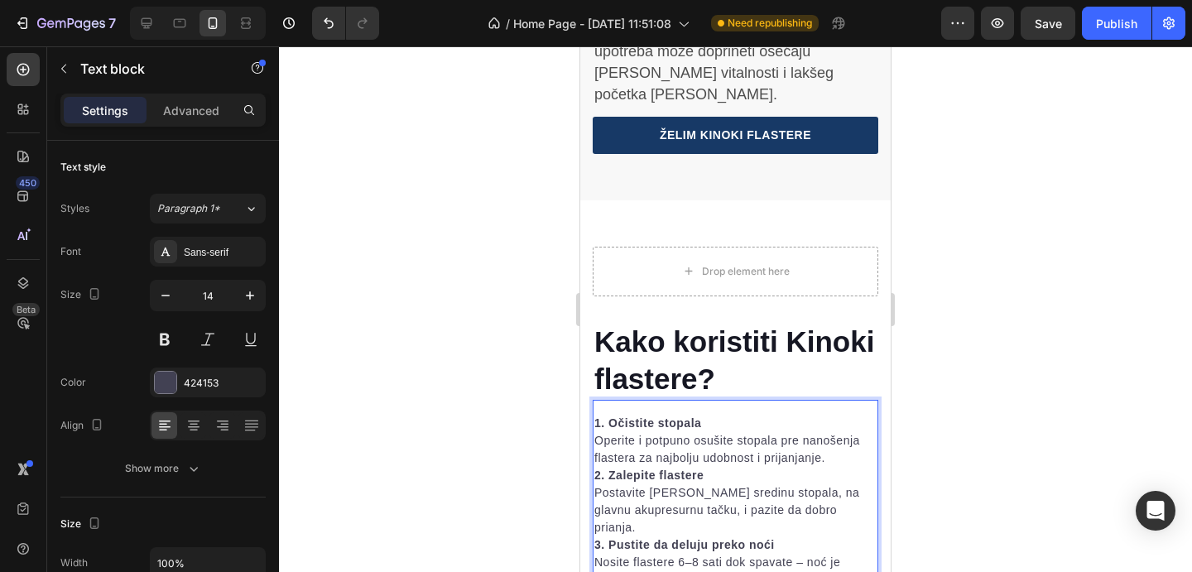
scroll to position [4251, 0]
click at [844, 415] on p "1. Očistite stopala Operite i potpuno osušite stopala pre nanošenja flastera za…" at bounding box center [736, 441] width 282 height 52
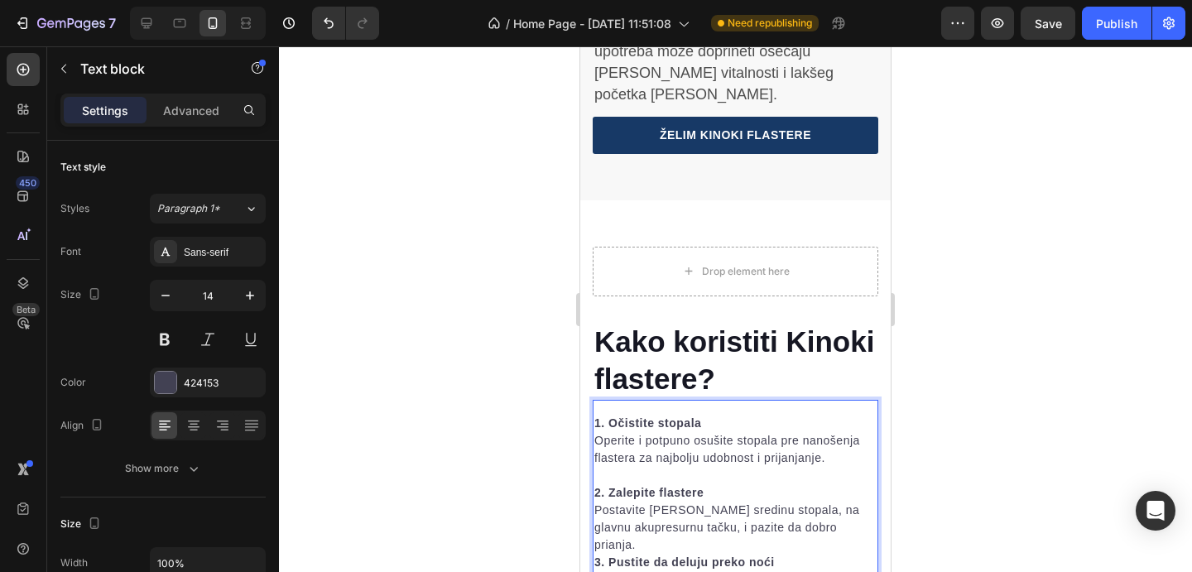
click at [844, 484] on p "2. Zalepite flastere Postavite [PERSON_NAME] sredinu stopala, na glavnu akupres…" at bounding box center [736, 519] width 282 height 70
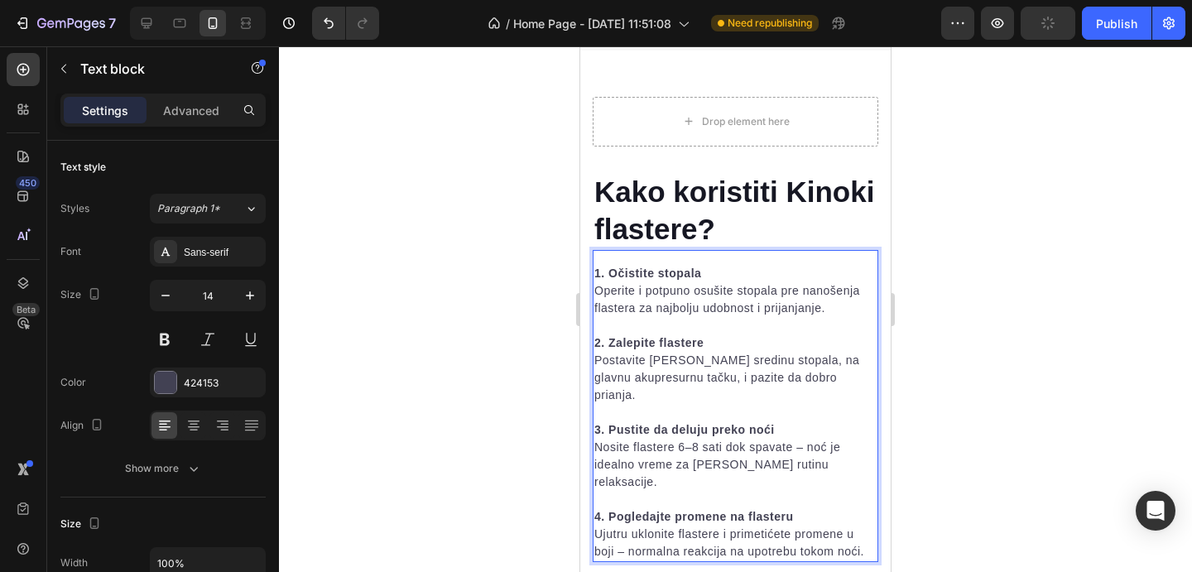
scroll to position [4356, 0]
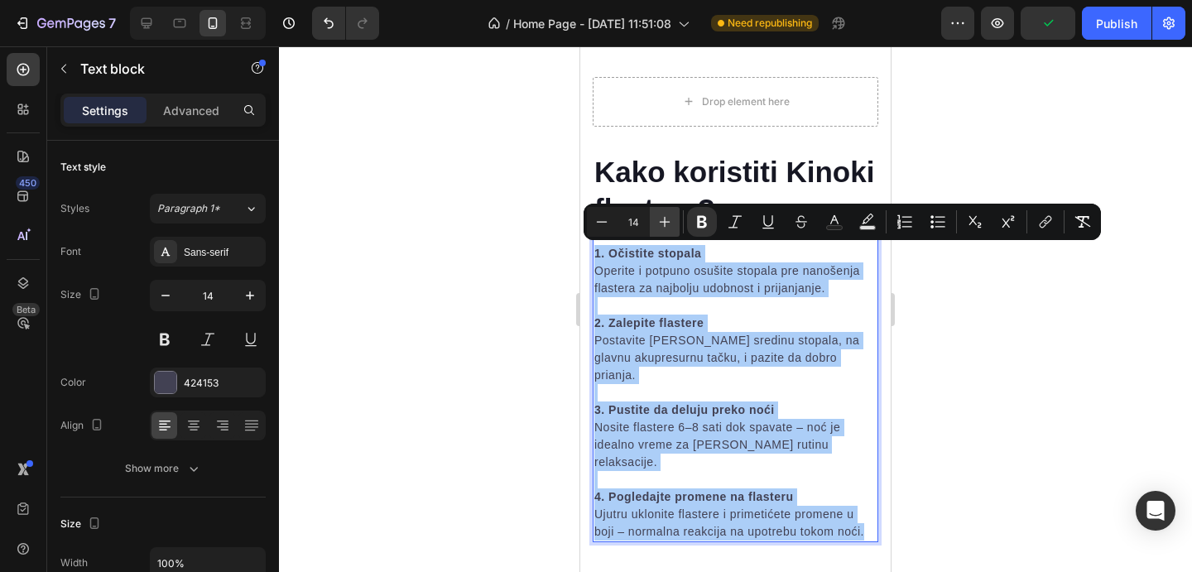
click at [667, 223] on icon "Editor contextual toolbar" at bounding box center [665, 222] width 17 height 17
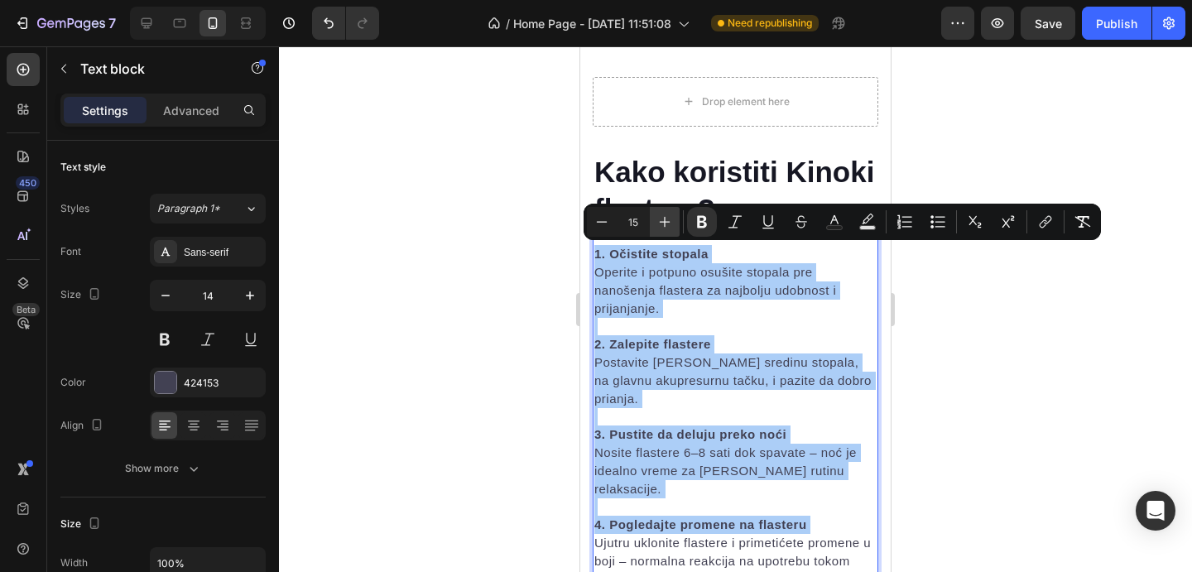
click at [667, 223] on icon "Editor contextual toolbar" at bounding box center [665, 222] width 17 height 17
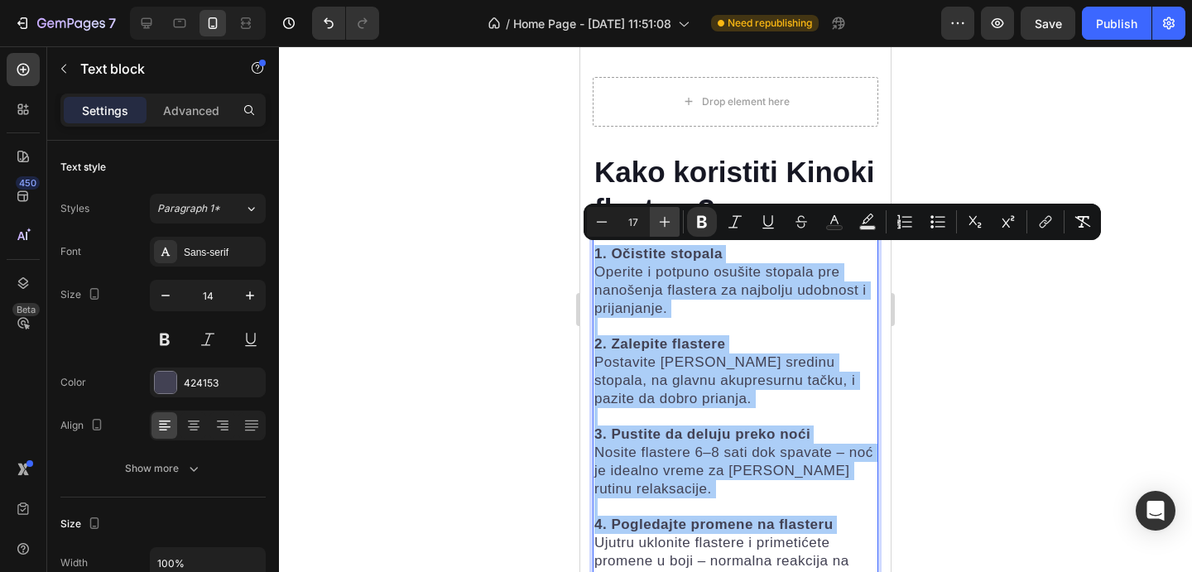
click at [667, 223] on icon "Editor contextual toolbar" at bounding box center [665, 222] width 17 height 17
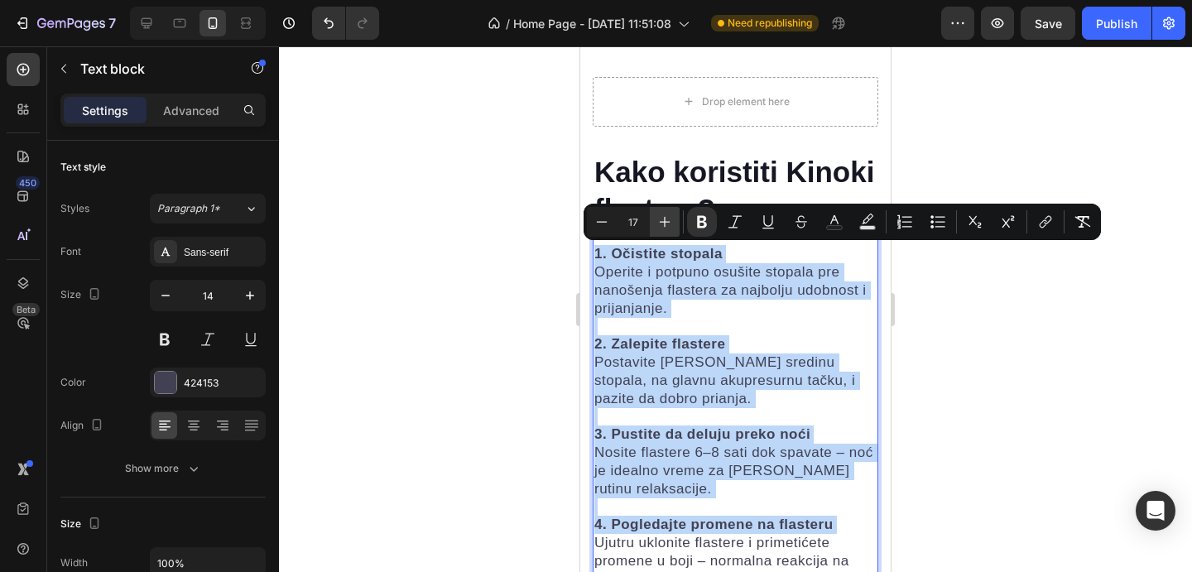
type input "18"
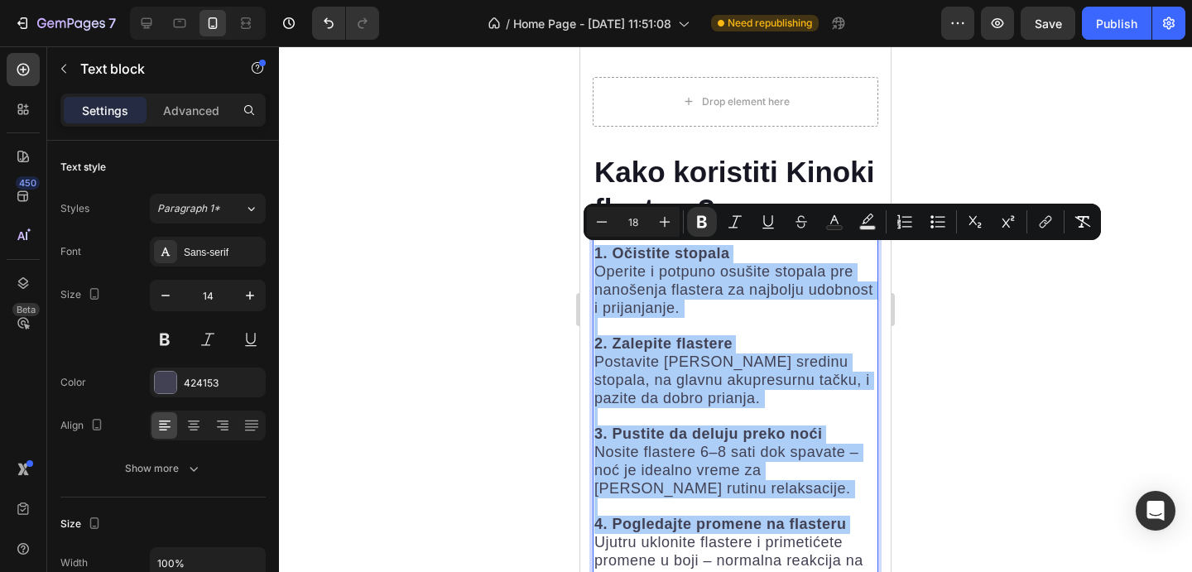
click at [1009, 387] on div at bounding box center [735, 309] width 913 height 526
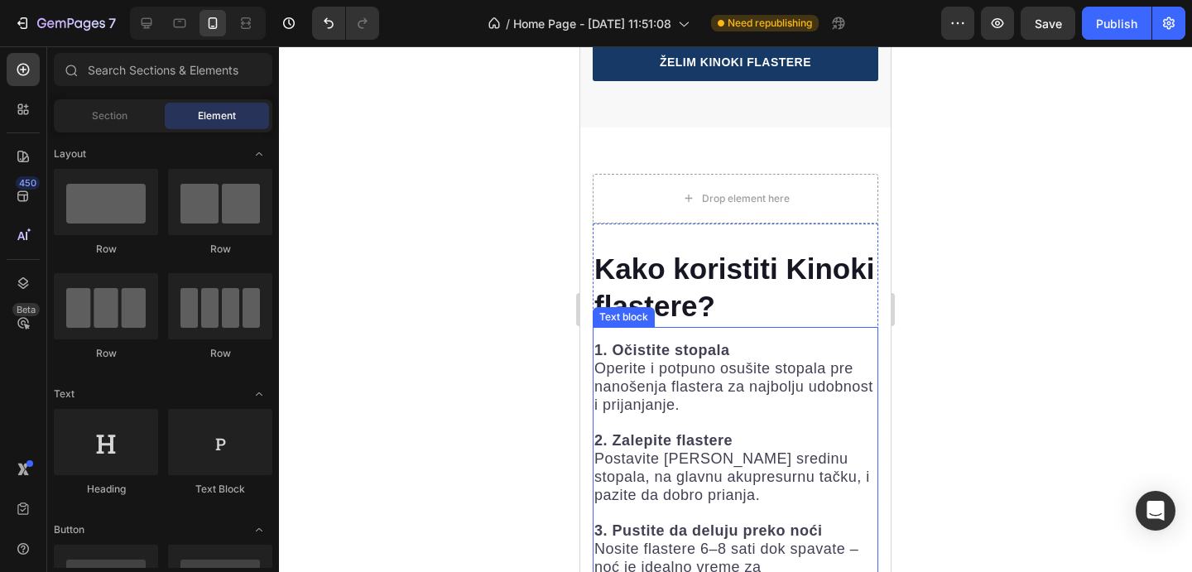
scroll to position [4010, 0]
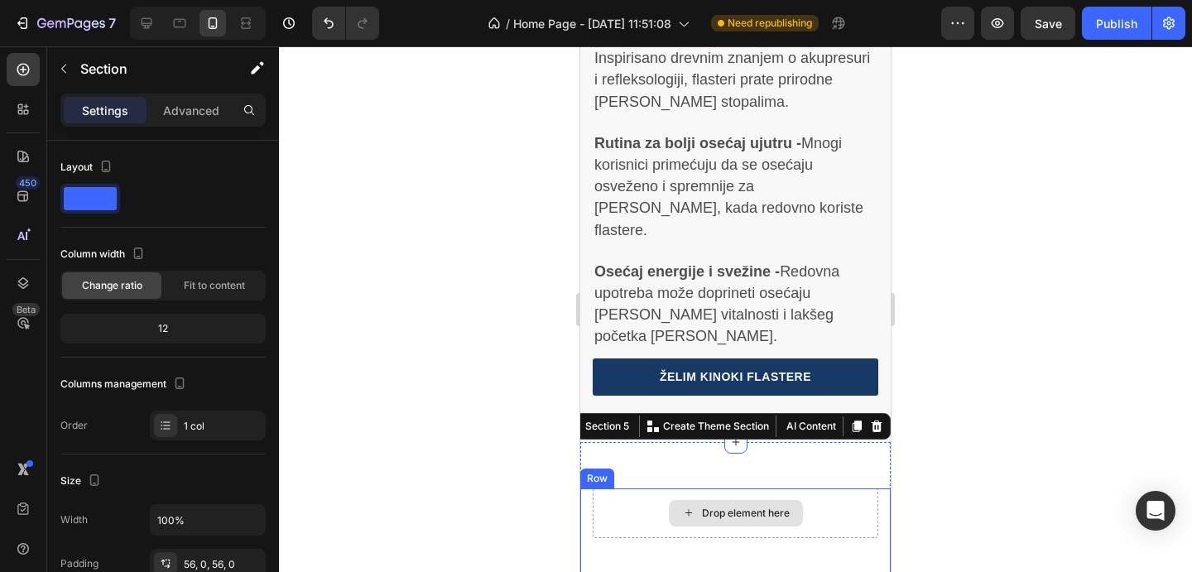
click at [654, 489] on div "Drop element here" at bounding box center [736, 514] width 286 height 50
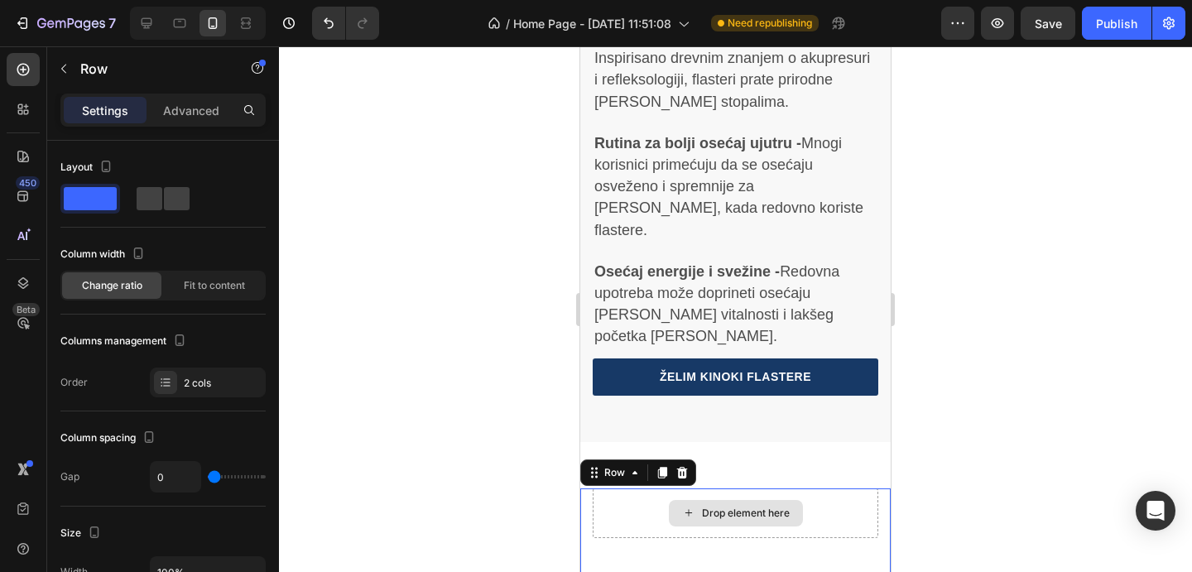
click at [654, 489] on div "Drop element here" at bounding box center [736, 514] width 286 height 50
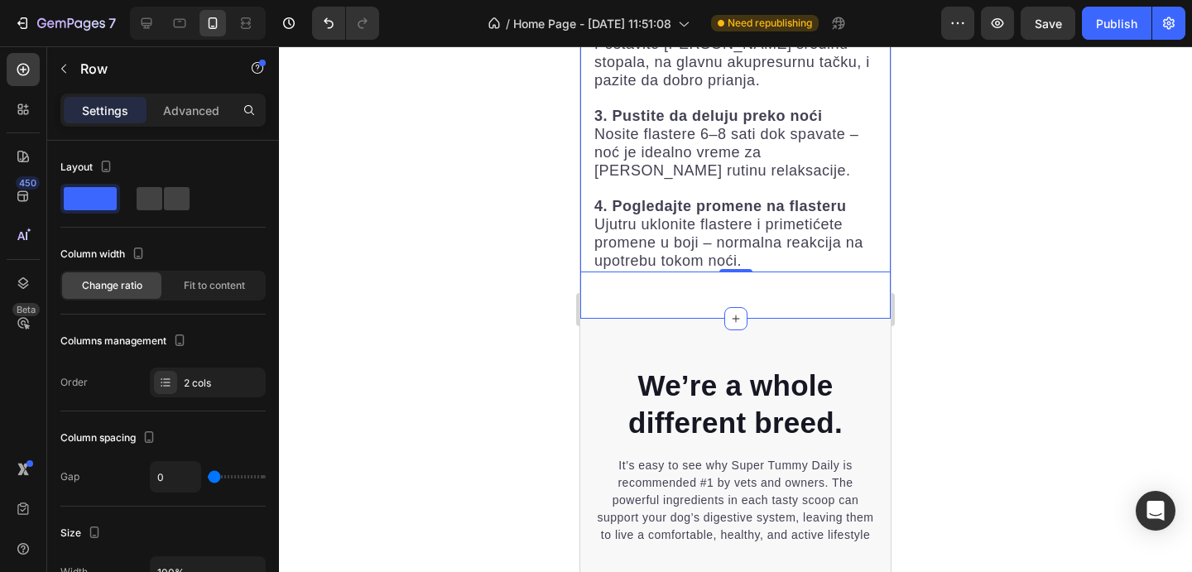
scroll to position [4672, 0]
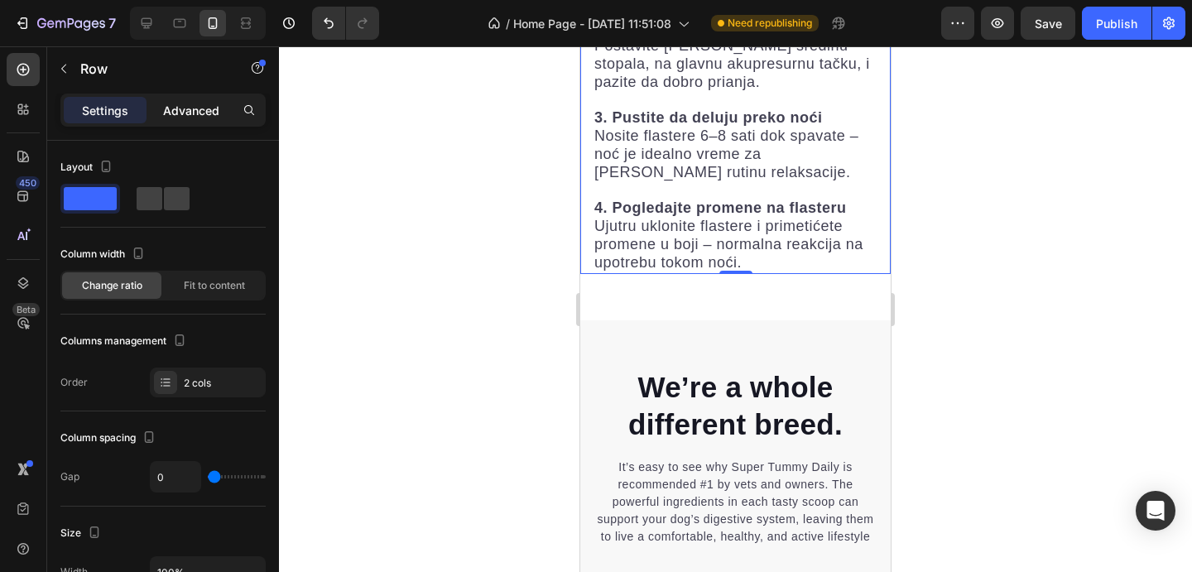
click at [186, 115] on p "Advanced" at bounding box center [191, 110] width 56 height 17
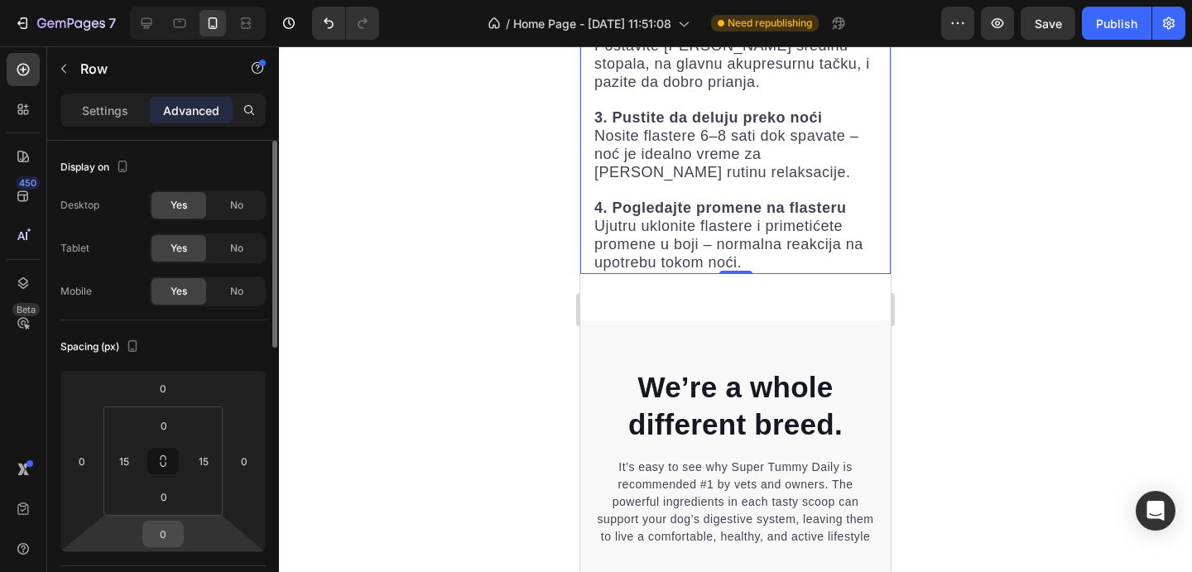
click at [175, 527] on input "0" at bounding box center [163, 534] width 33 height 25
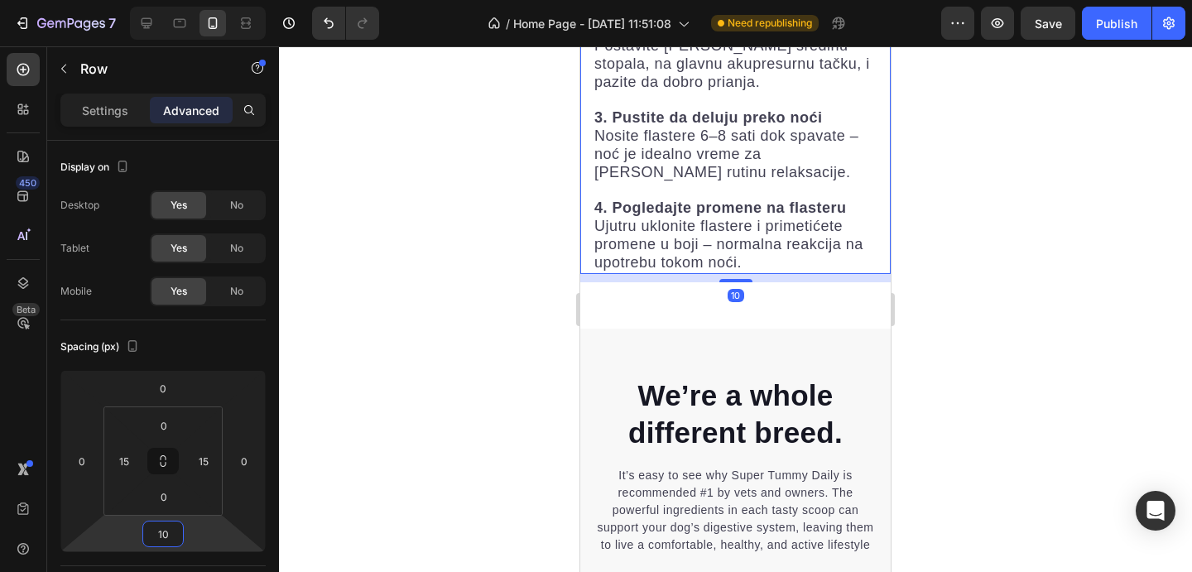
type input "1"
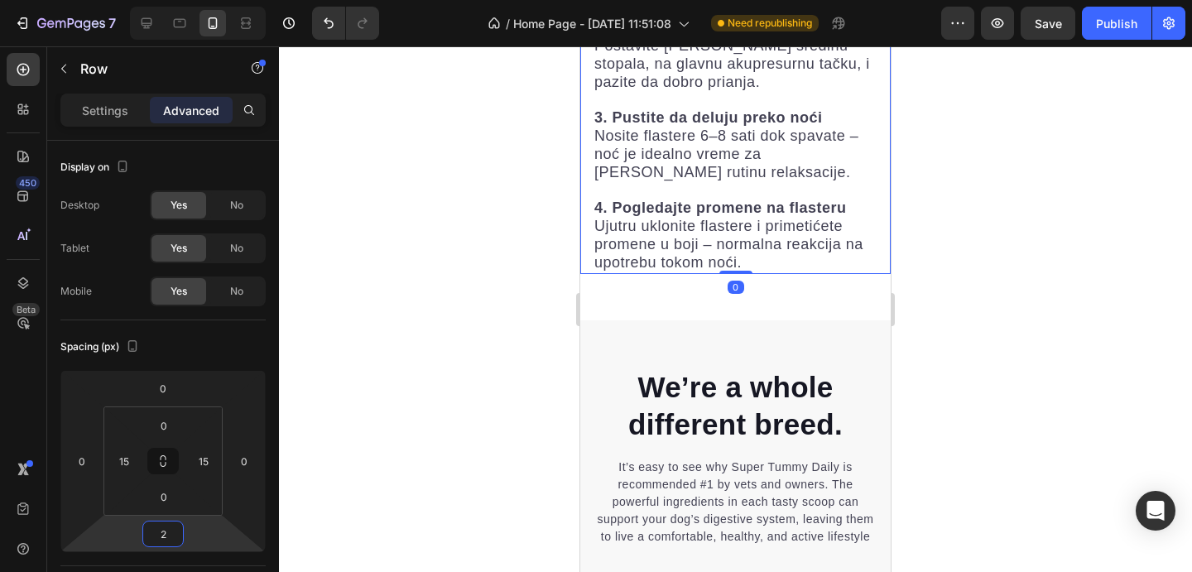
type input "20"
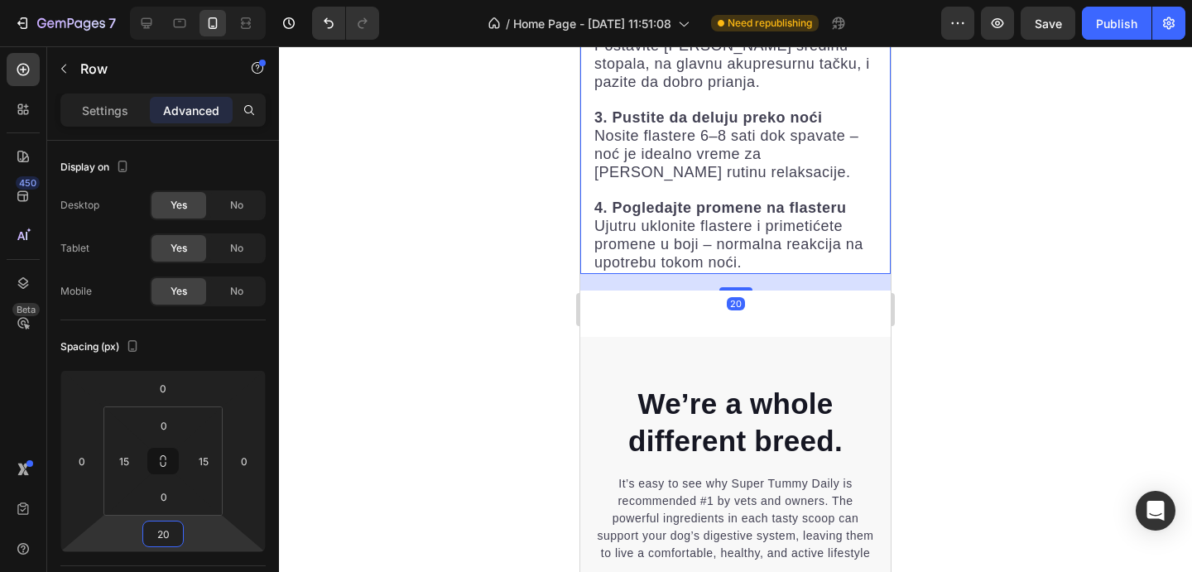
click at [1189, 344] on div at bounding box center [735, 309] width 913 height 526
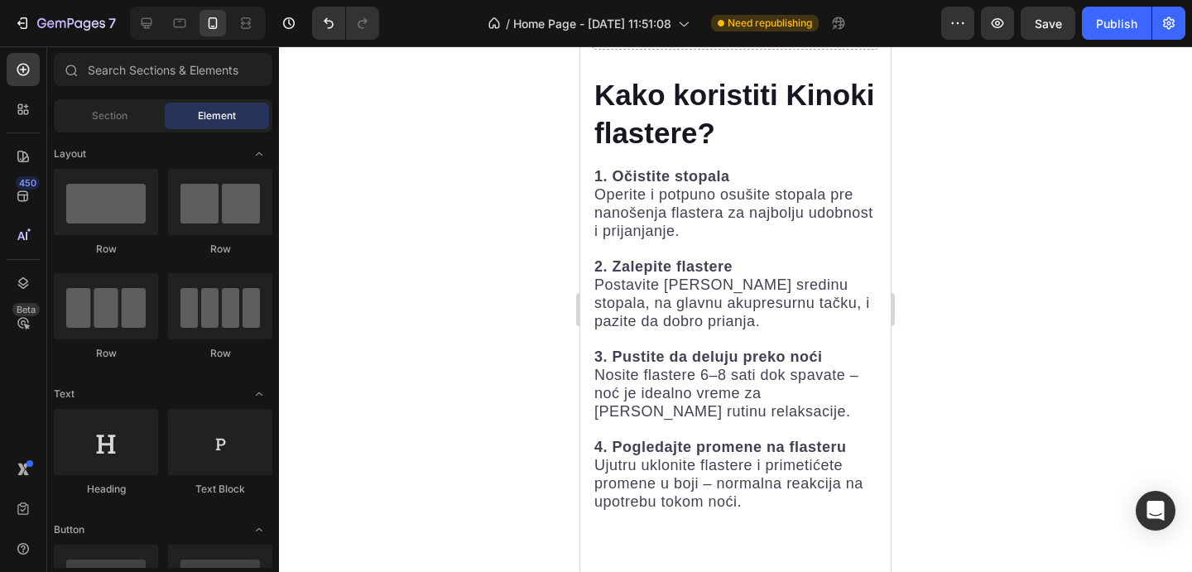
scroll to position [5538, 0]
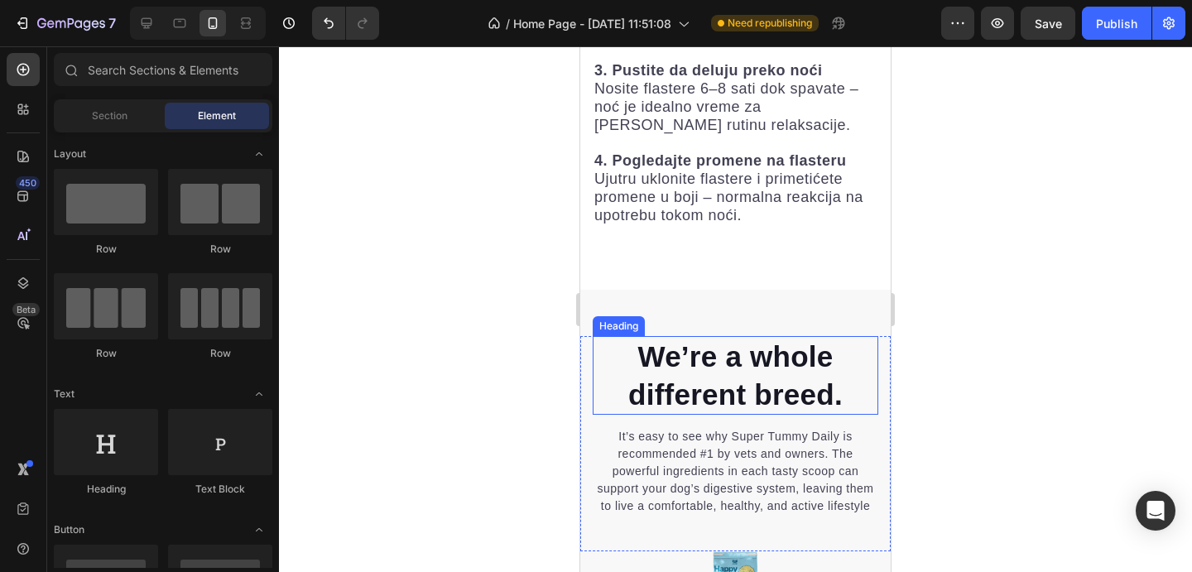
click at [690, 373] on p "We’re a whole different breed." at bounding box center [736, 375] width 282 height 75
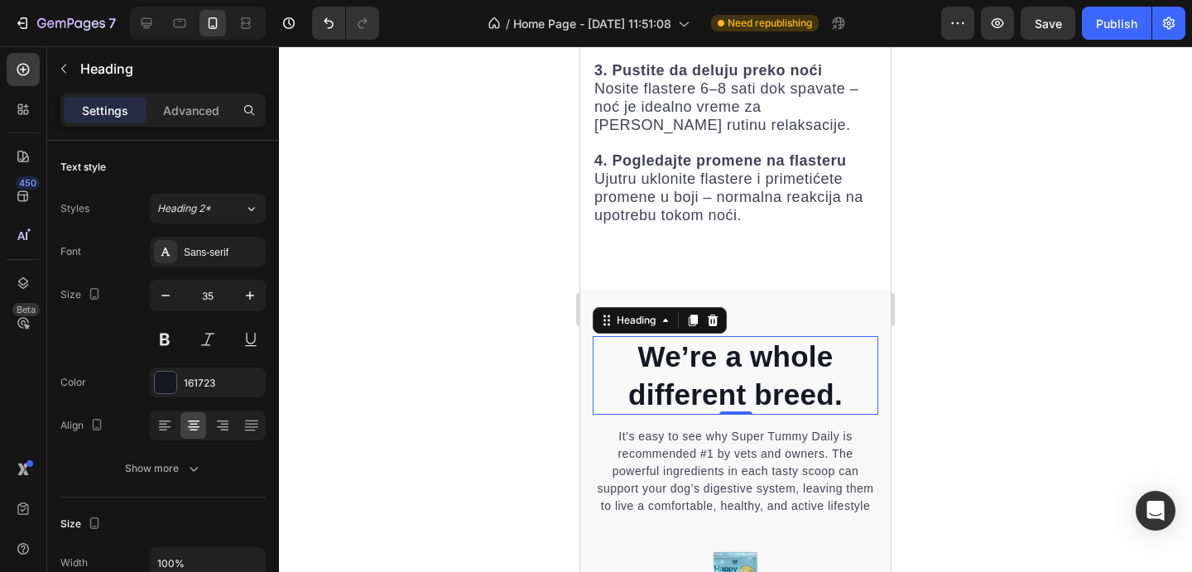
click at [690, 373] on p "We’re a whole different breed." at bounding box center [736, 375] width 282 height 75
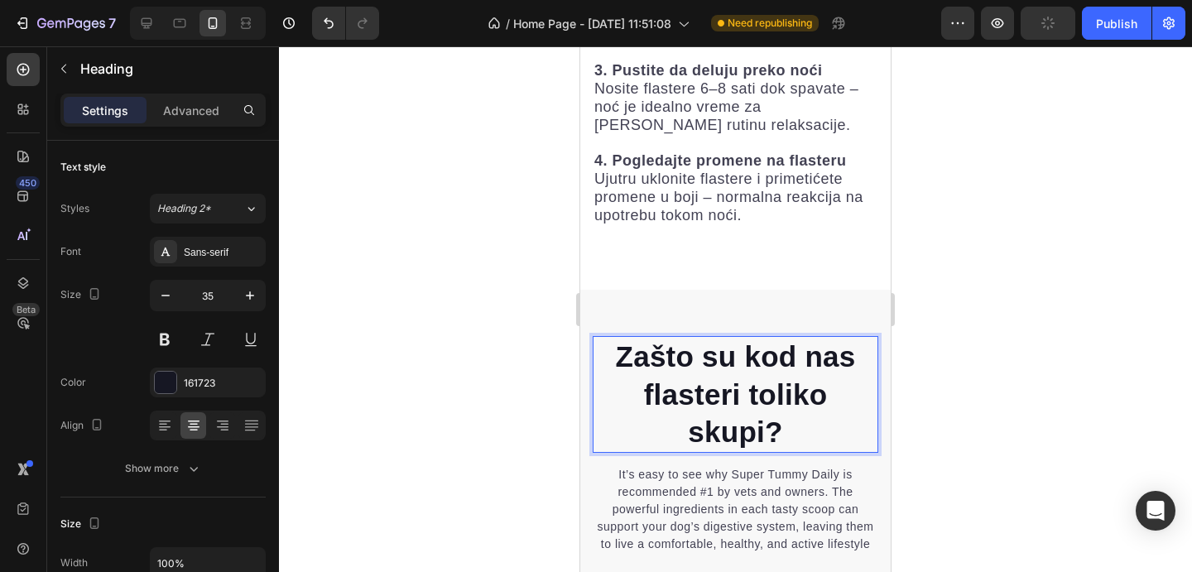
click at [1057, 373] on div at bounding box center [735, 309] width 913 height 526
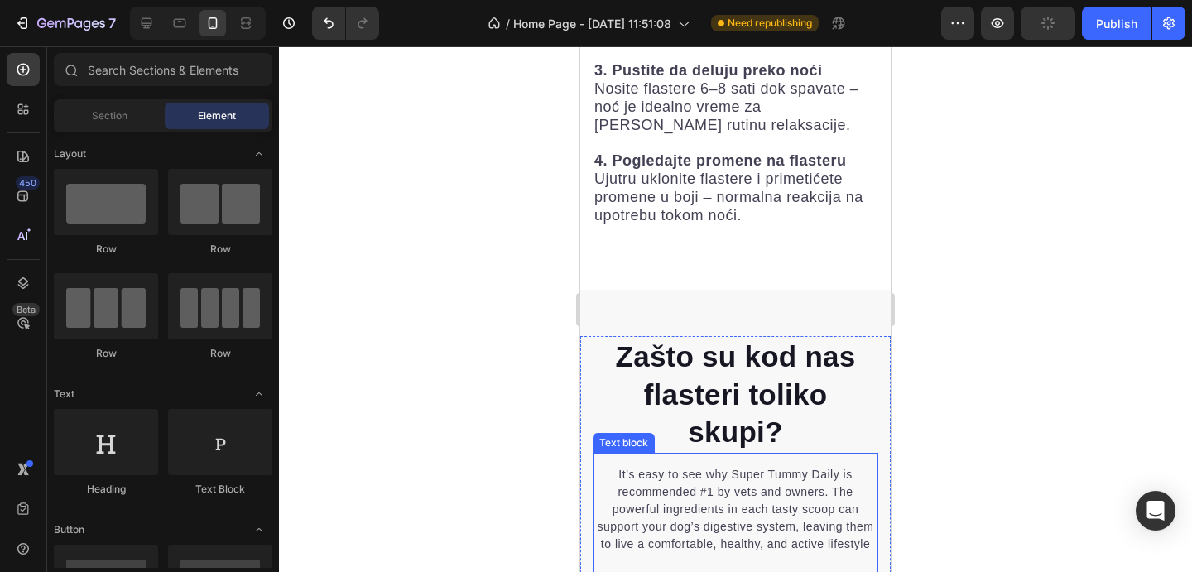
click at [758, 488] on p "It’s easy to see why Super Tummy Daily is recommended #1 by vets and owners. Th…" at bounding box center [736, 509] width 282 height 87
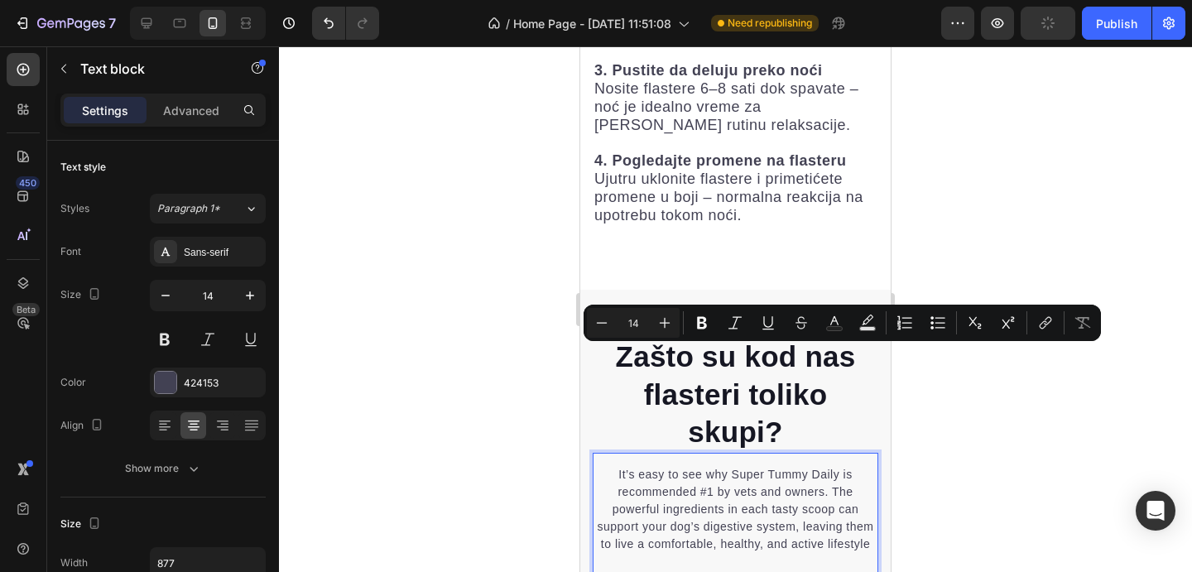
scroll to position [5658, 0]
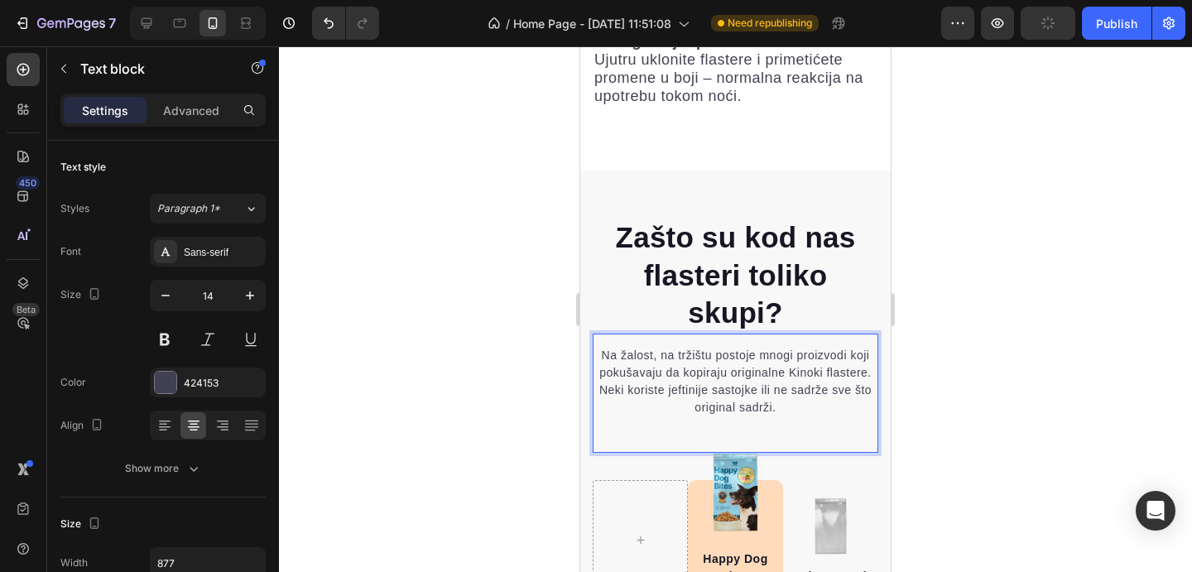
click at [781, 406] on p "Na žalost, na tržištu postoje mnogi proizvodi koji pokušavaju da kopiraju origi…" at bounding box center [736, 382] width 282 height 70
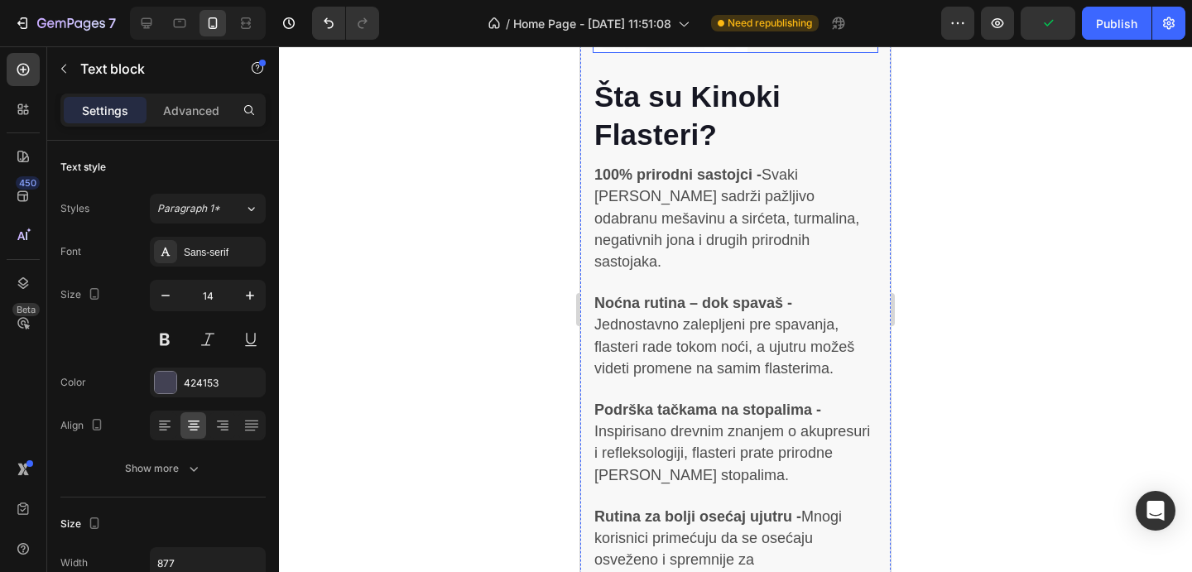
scroll to position [3339, 0]
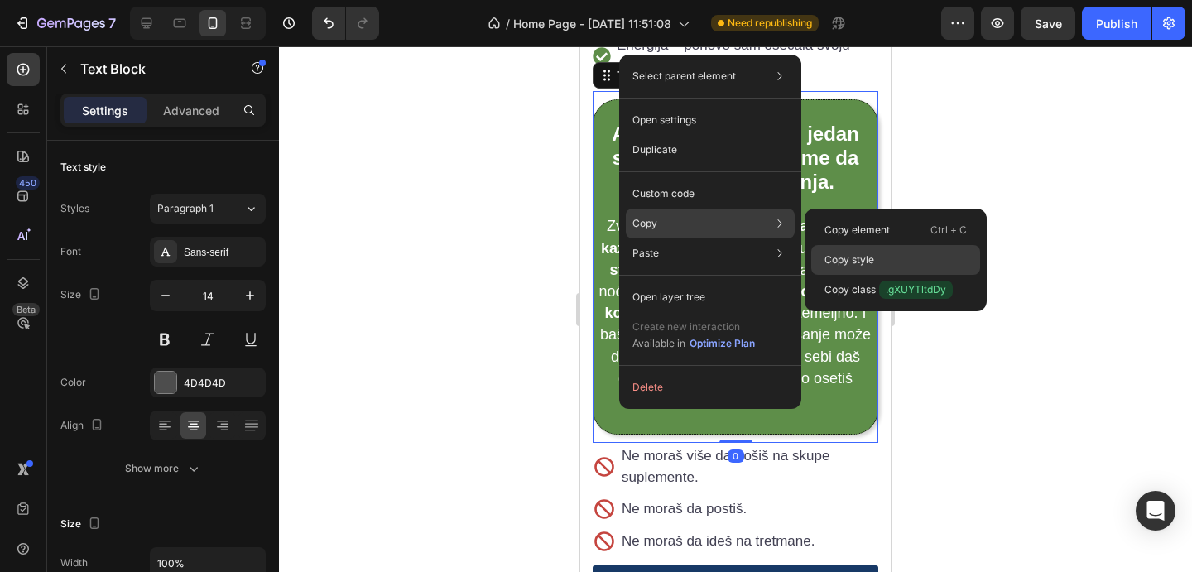
click at [846, 254] on p "Copy style" at bounding box center [850, 260] width 50 height 15
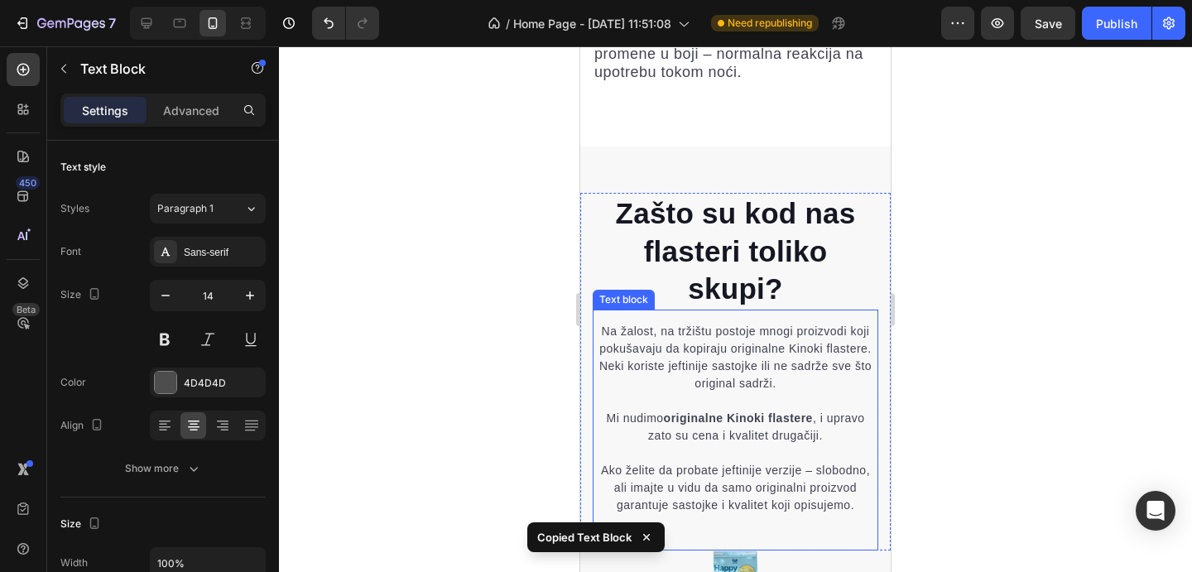
scroll to position [5825, 0]
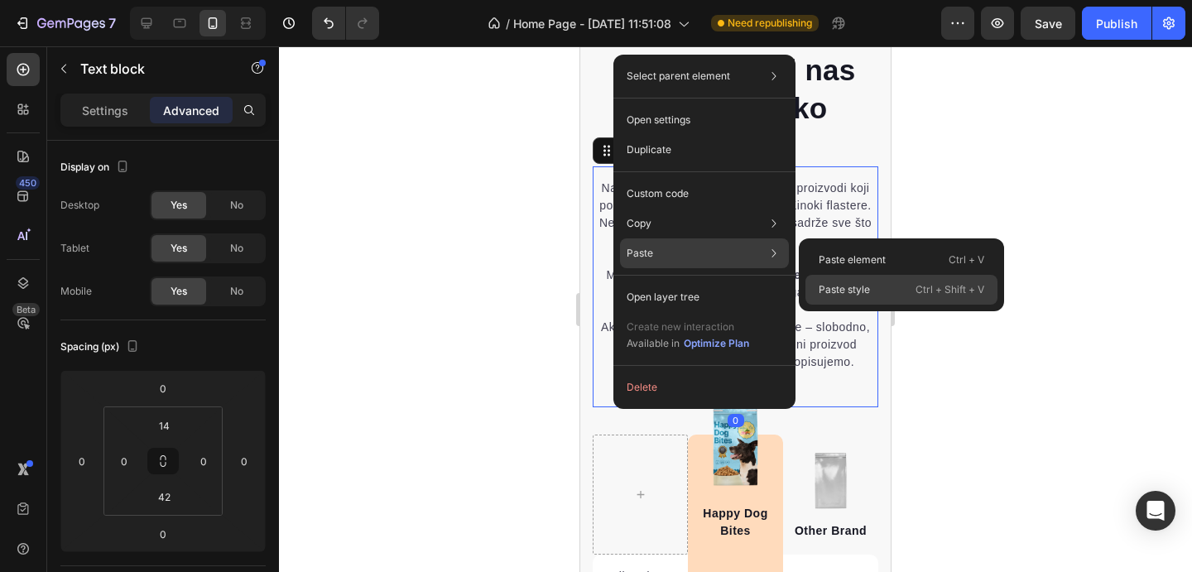
click at [829, 279] on div "Paste style Ctrl + Shift + V" at bounding box center [902, 290] width 192 height 30
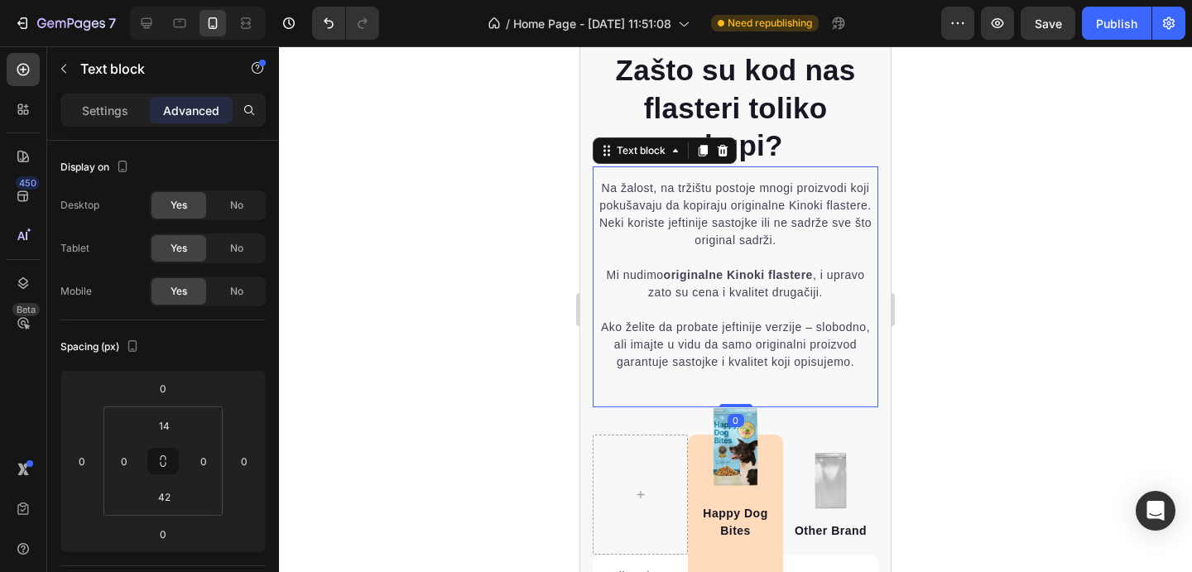
type input "10"
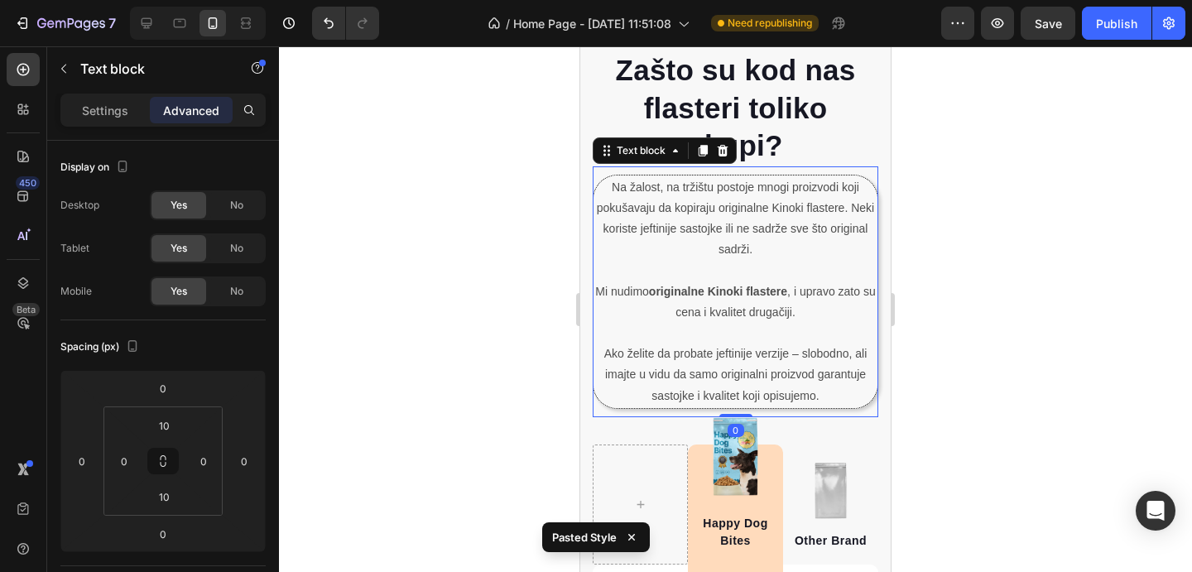
click at [630, 253] on p "Na žalost, na tržištu postoje mnogi proizvodi koji pokušavaju da kopiraju origi…" at bounding box center [735, 250] width 281 height 146
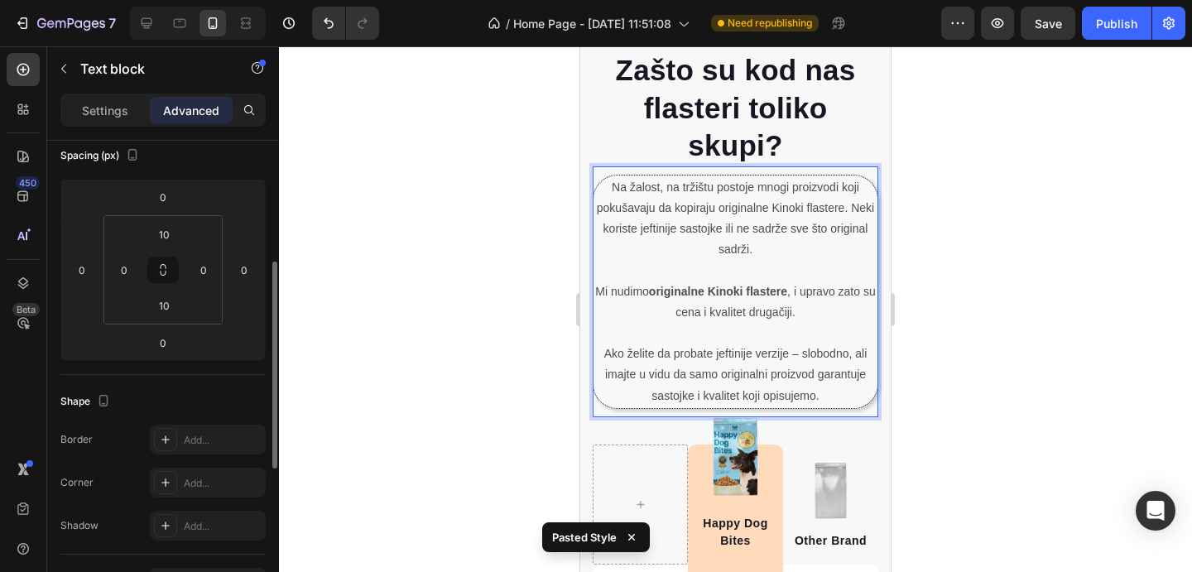
scroll to position [225, 0]
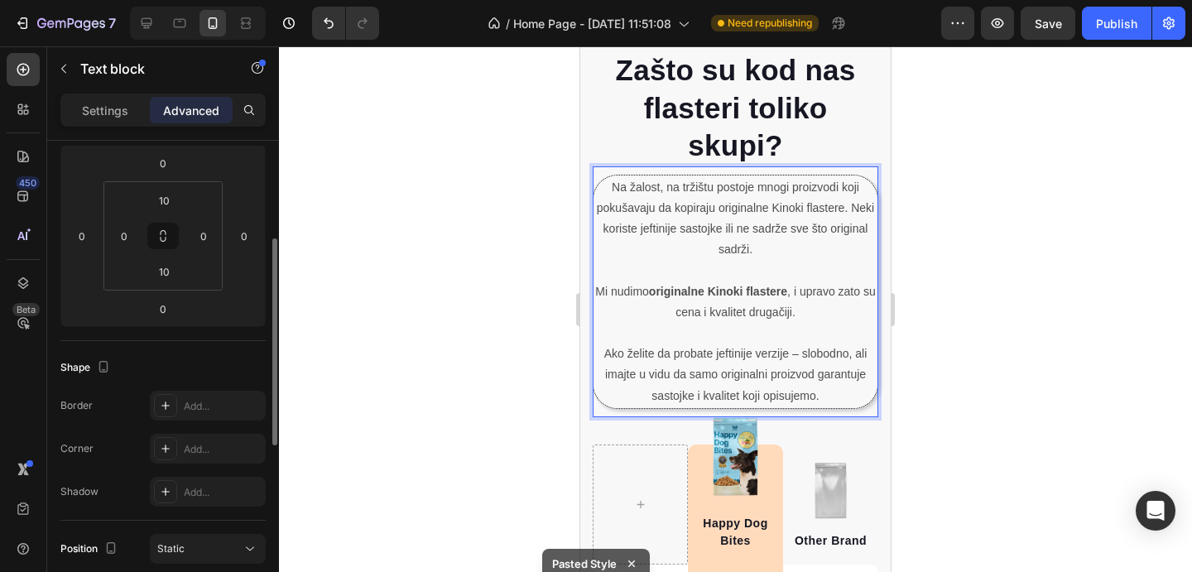
click at [118, 125] on div "Settings Advanced" at bounding box center [162, 110] width 205 height 33
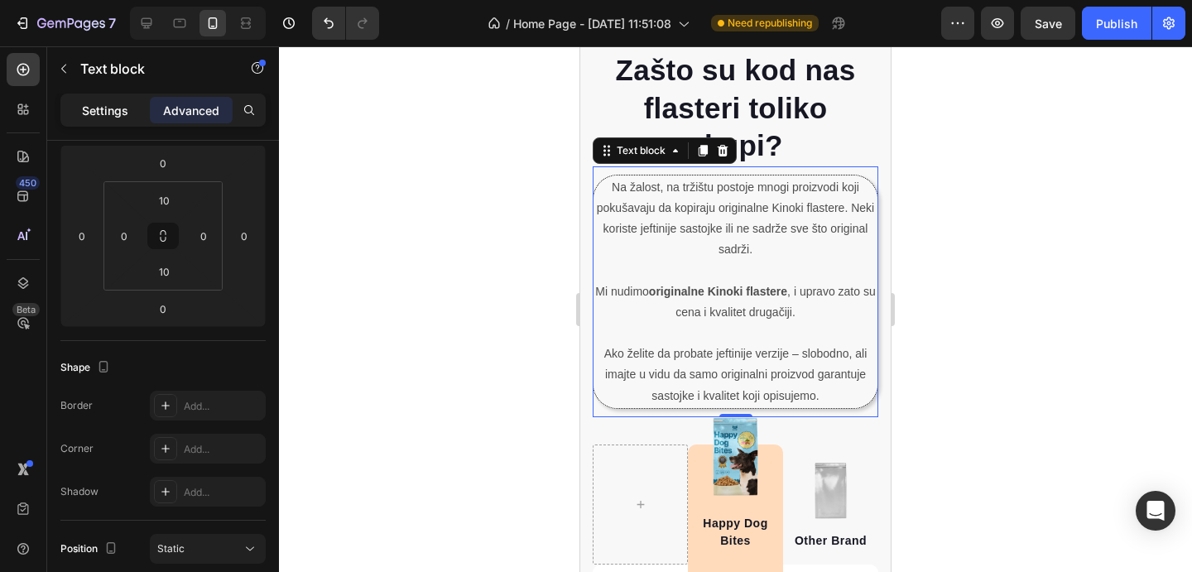
click at [111, 112] on p "Settings" at bounding box center [105, 110] width 46 height 17
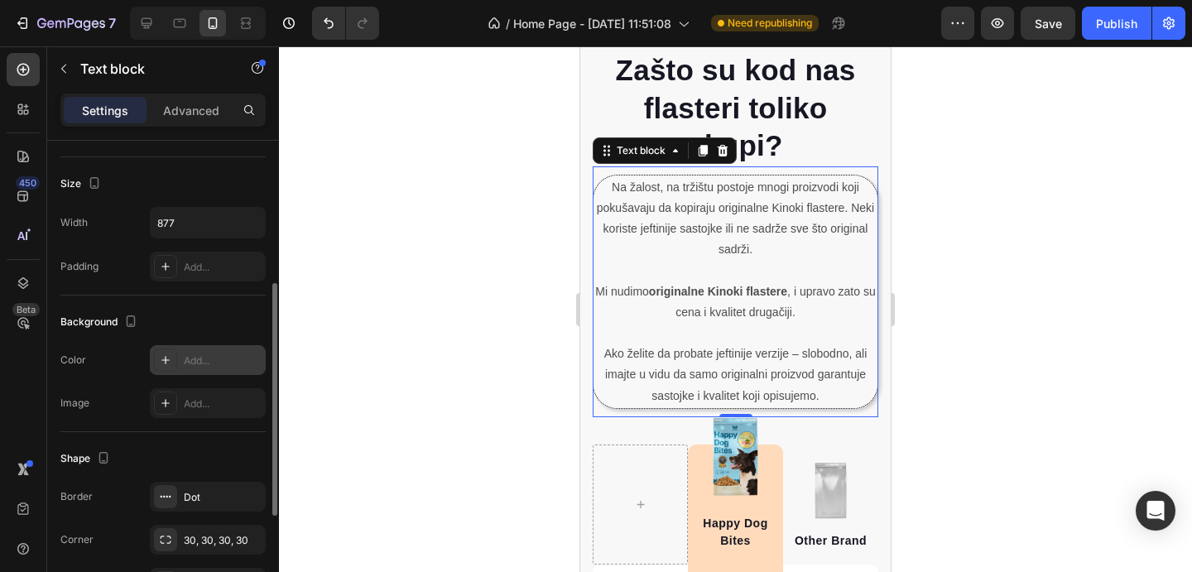
scroll to position [325, 0]
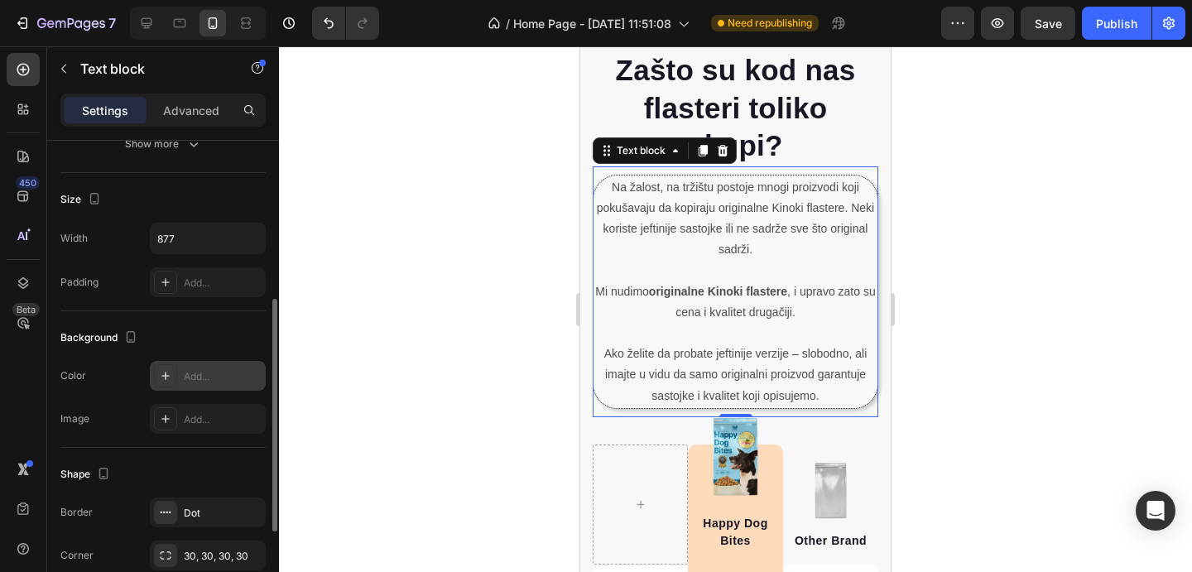
click at [200, 383] on div "Add..." at bounding box center [208, 376] width 116 height 30
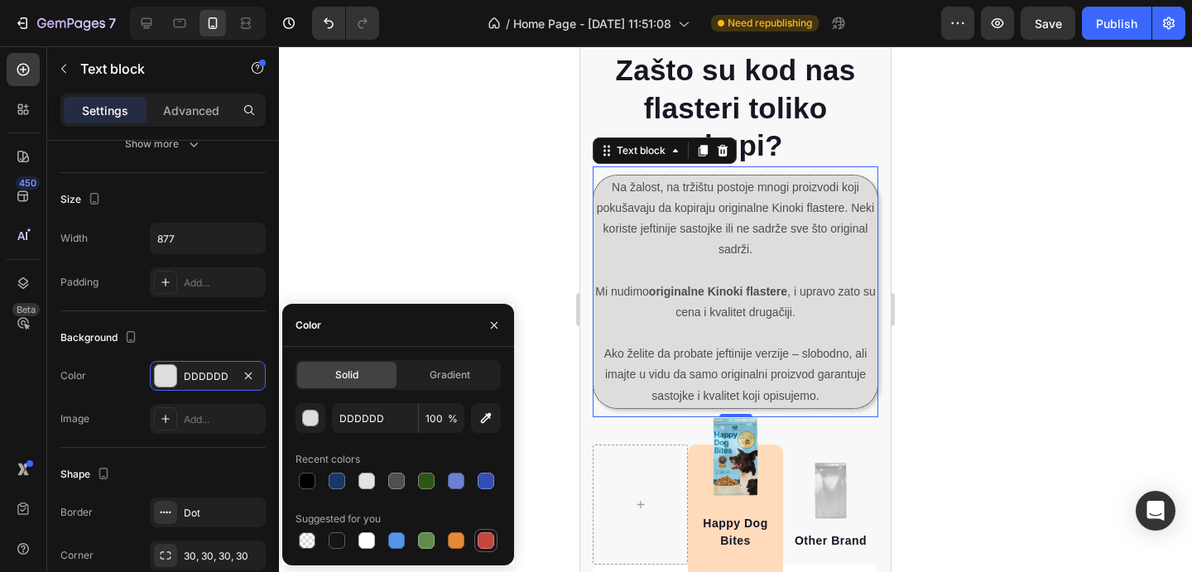
click at [479, 539] on div at bounding box center [486, 540] width 17 height 17
type input "C5453F"
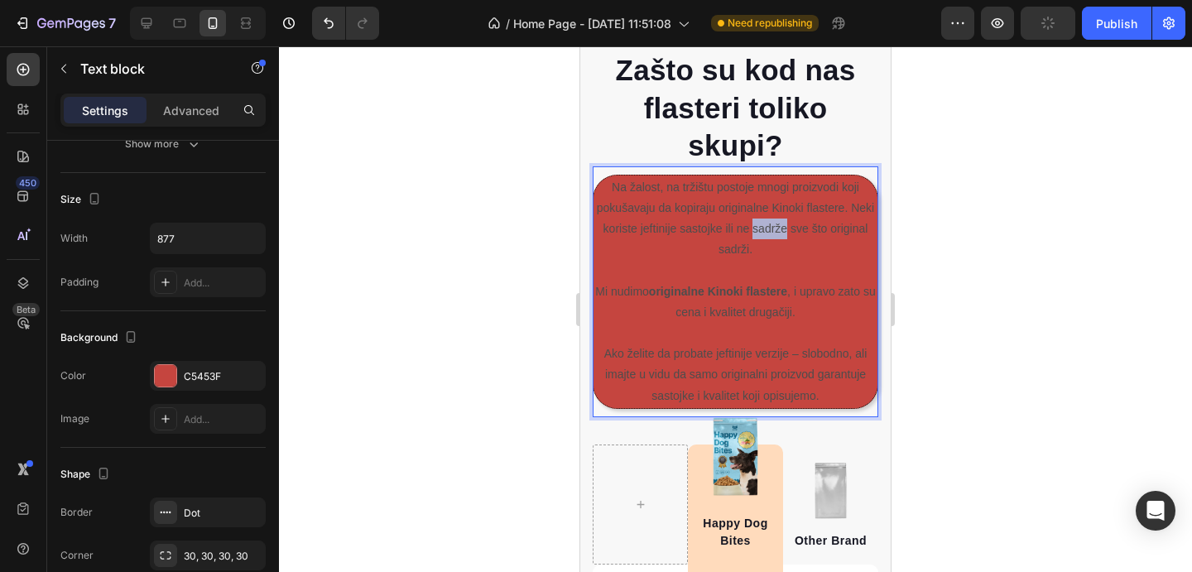
click at [781, 227] on p "Na žalost, na tržištu postoje mnogi proizvodi koji pokušavaju da kopiraju origi…" at bounding box center [735, 250] width 281 height 146
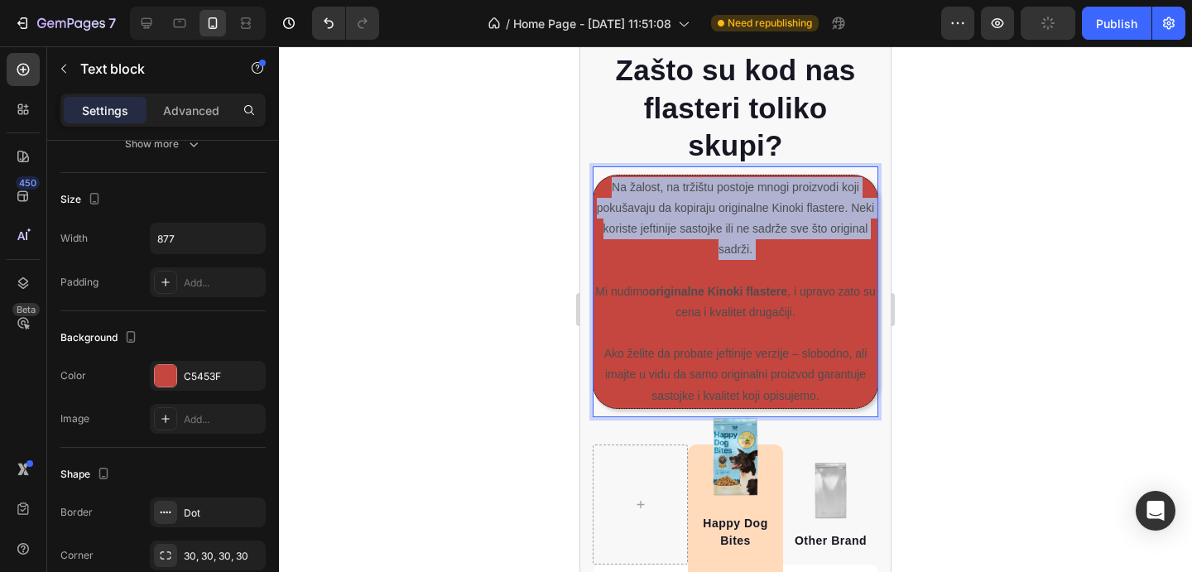
click at [781, 227] on p "Na žalost, na tržištu postoje mnogi proizvodi koji pokušavaju da kopiraju origi…" at bounding box center [735, 250] width 281 height 146
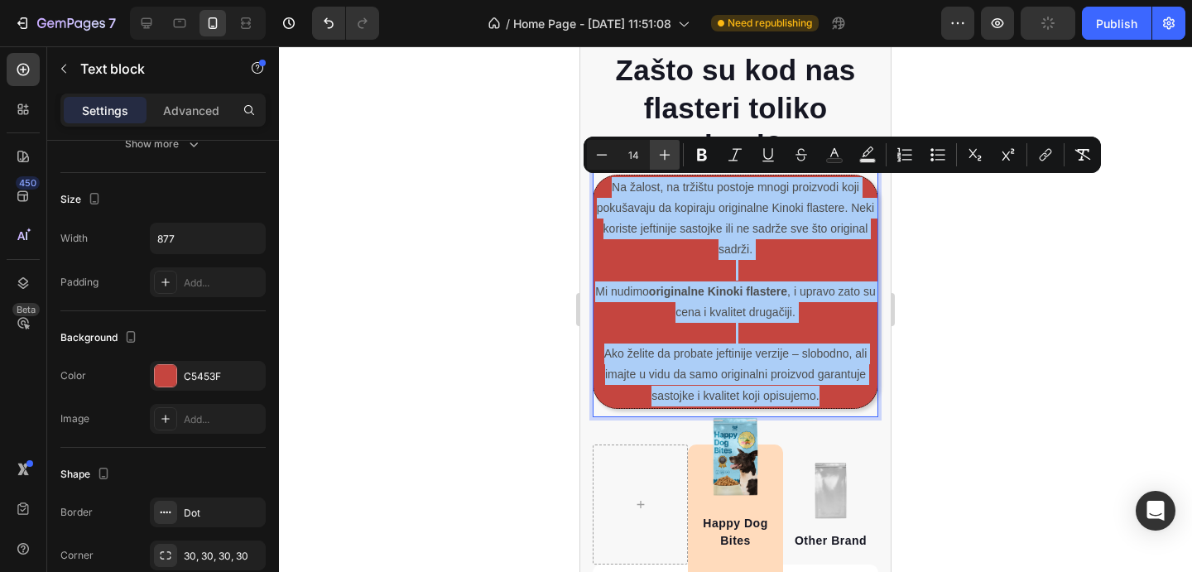
click at [664, 147] on icon "Editor contextual toolbar" at bounding box center [665, 155] width 17 height 17
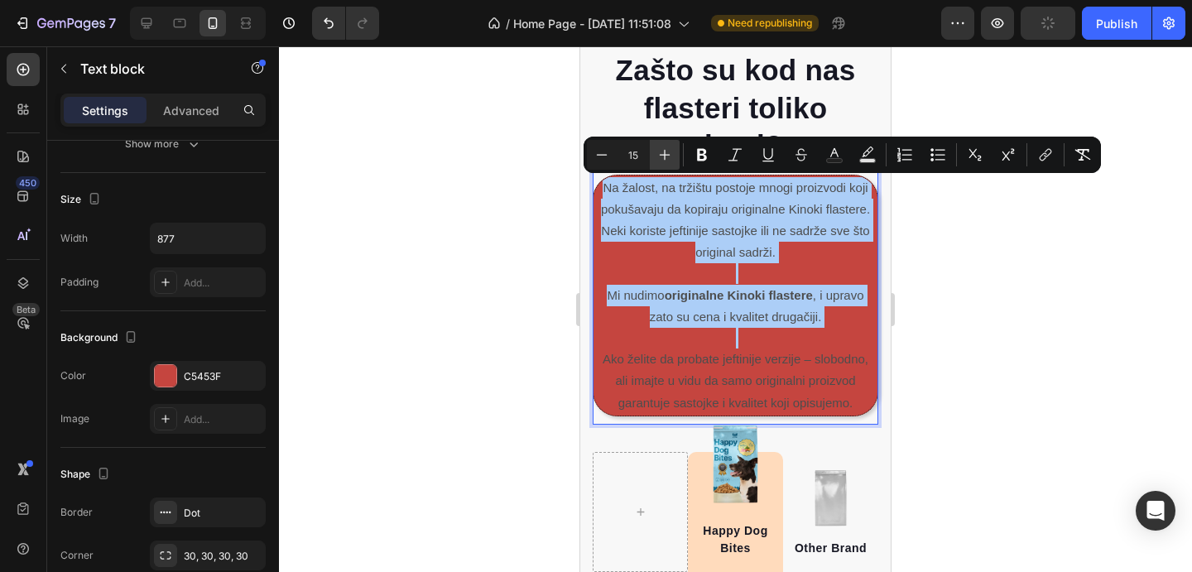
click at [664, 147] on icon "Editor contextual toolbar" at bounding box center [665, 155] width 17 height 17
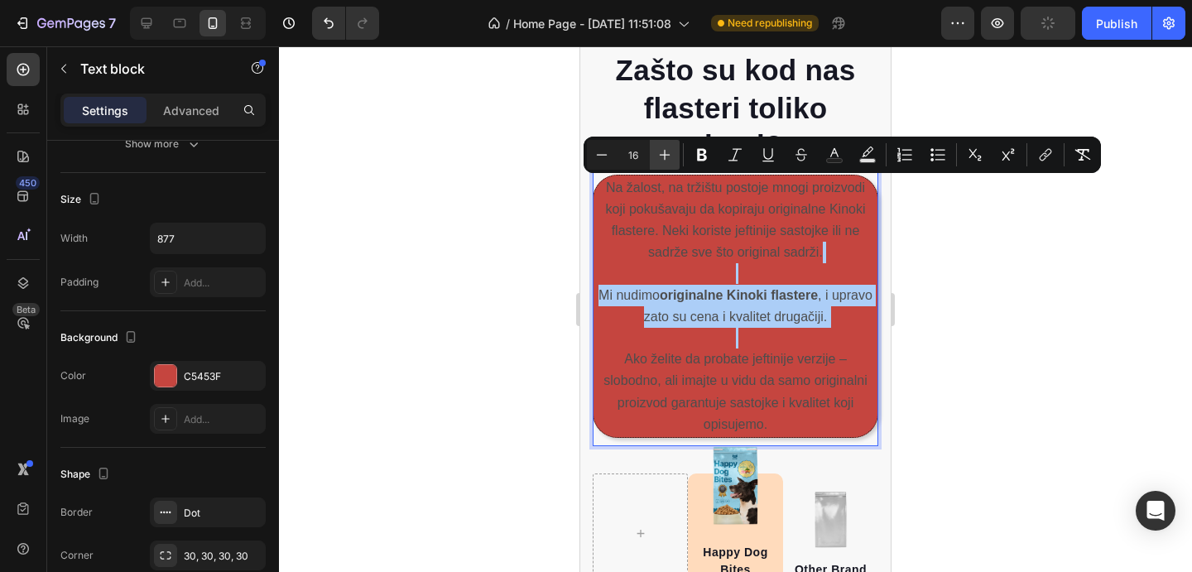
click at [664, 147] on icon "Editor contextual toolbar" at bounding box center [665, 155] width 17 height 17
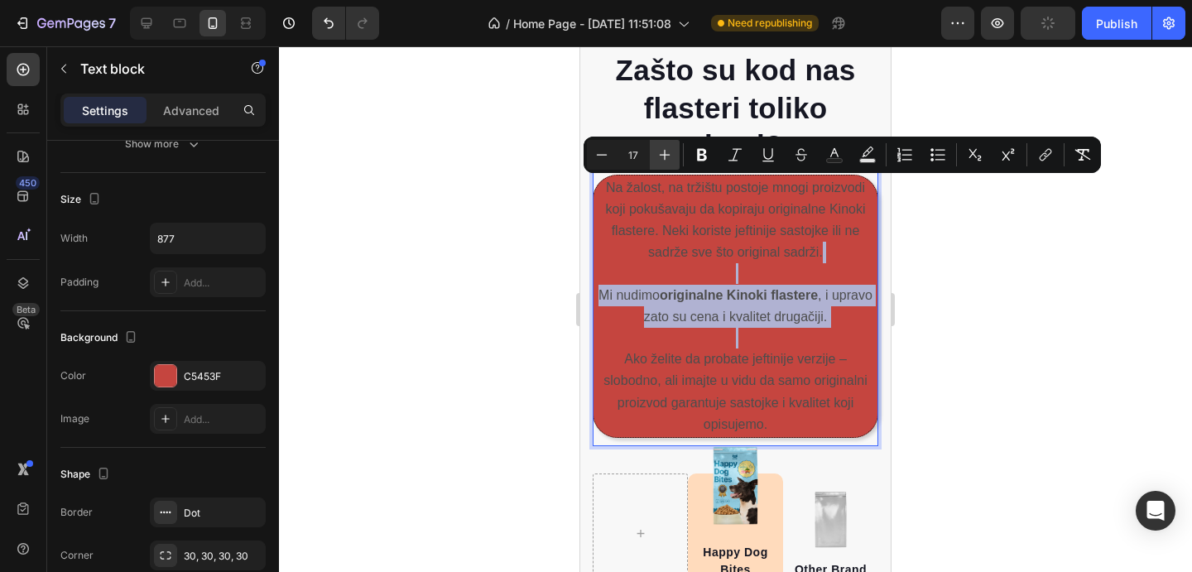
type input "18"
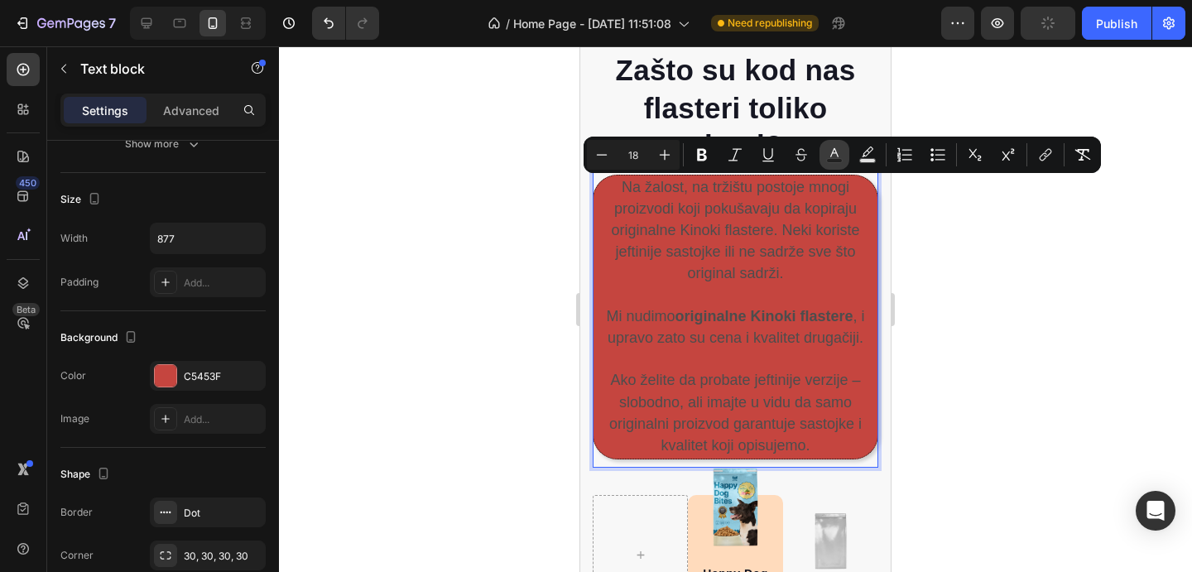
click at [831, 157] on icon "Editor contextual toolbar" at bounding box center [834, 155] width 17 height 17
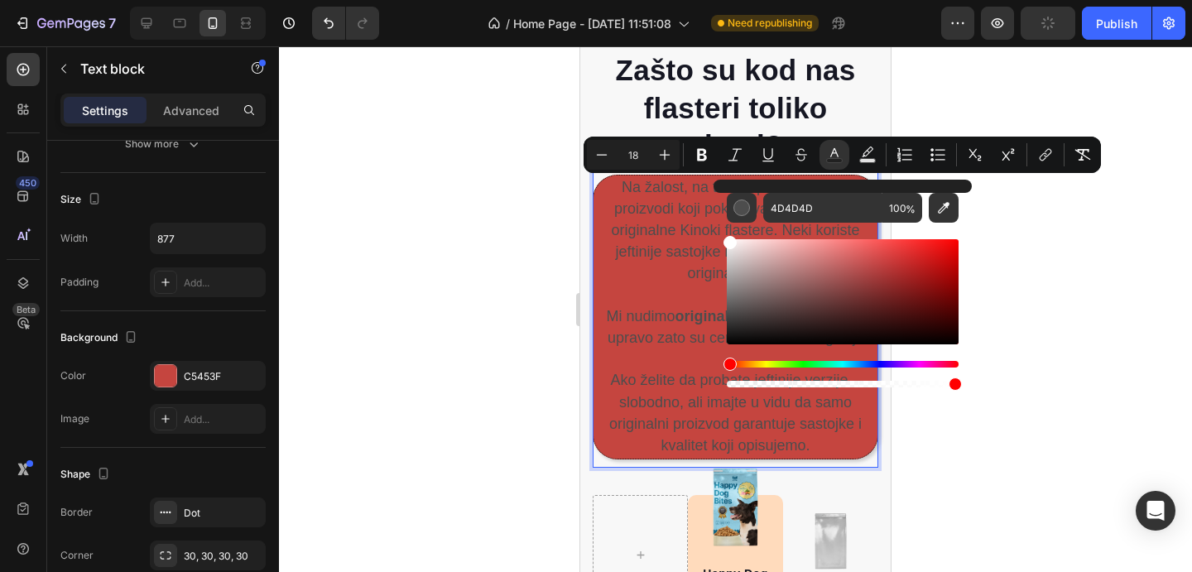
drag, startPoint x: 1359, startPoint y: 322, endPoint x: 711, endPoint y: 221, distance: 655.4
type input "FFFFFF"
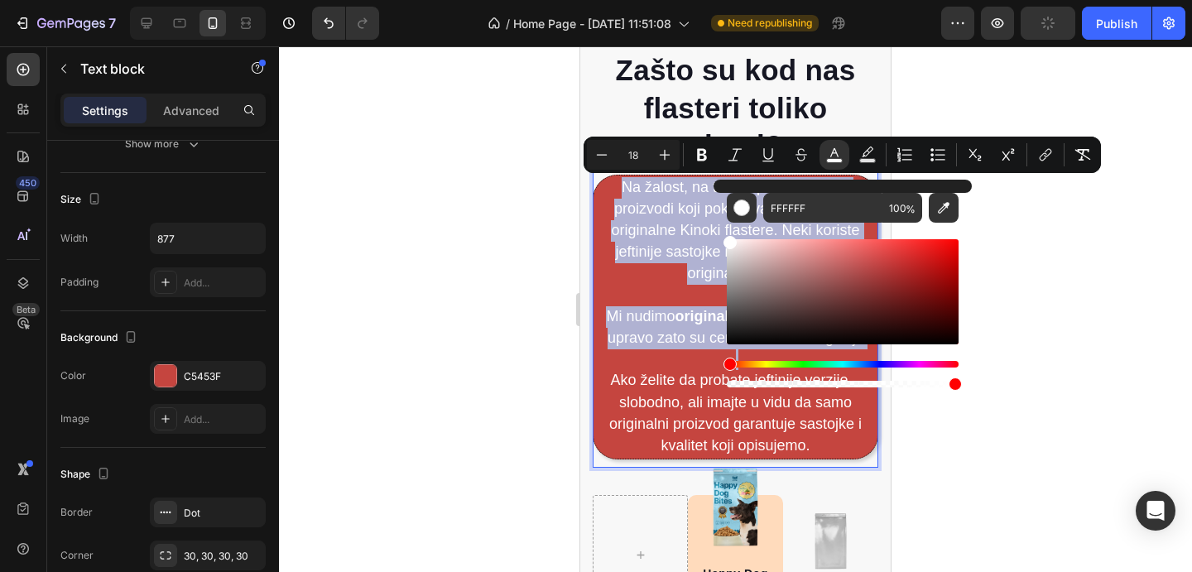
drag, startPoint x: 768, startPoint y: 257, endPoint x: 723, endPoint y: 229, distance: 52.8
click at [722, 229] on div "FFFFFF 100 %" at bounding box center [843, 285] width 258 height 211
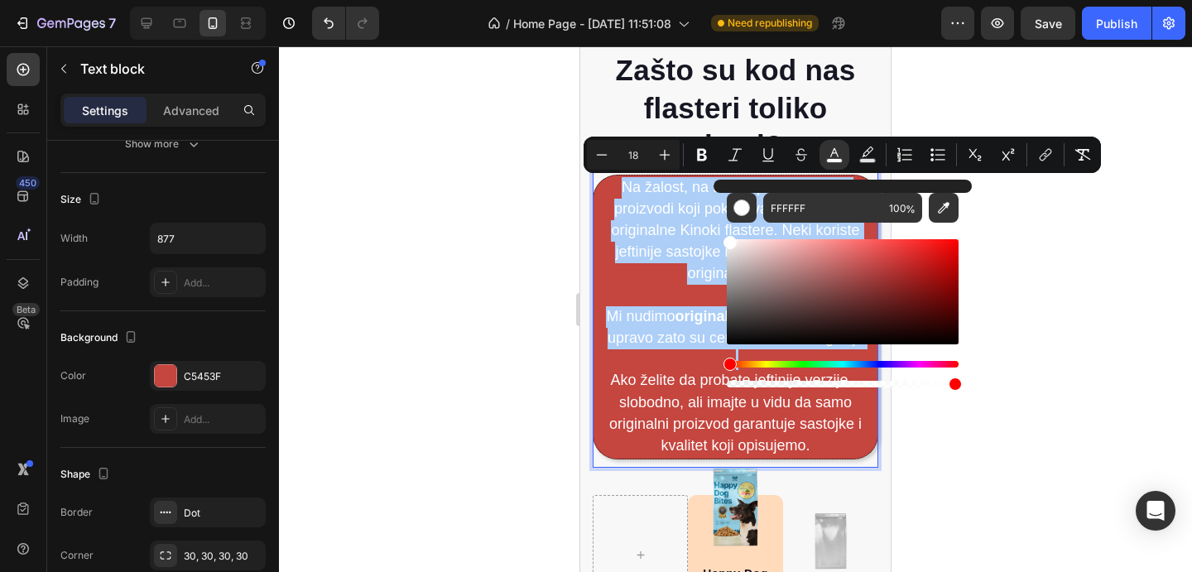
click at [1010, 272] on div at bounding box center [735, 309] width 913 height 526
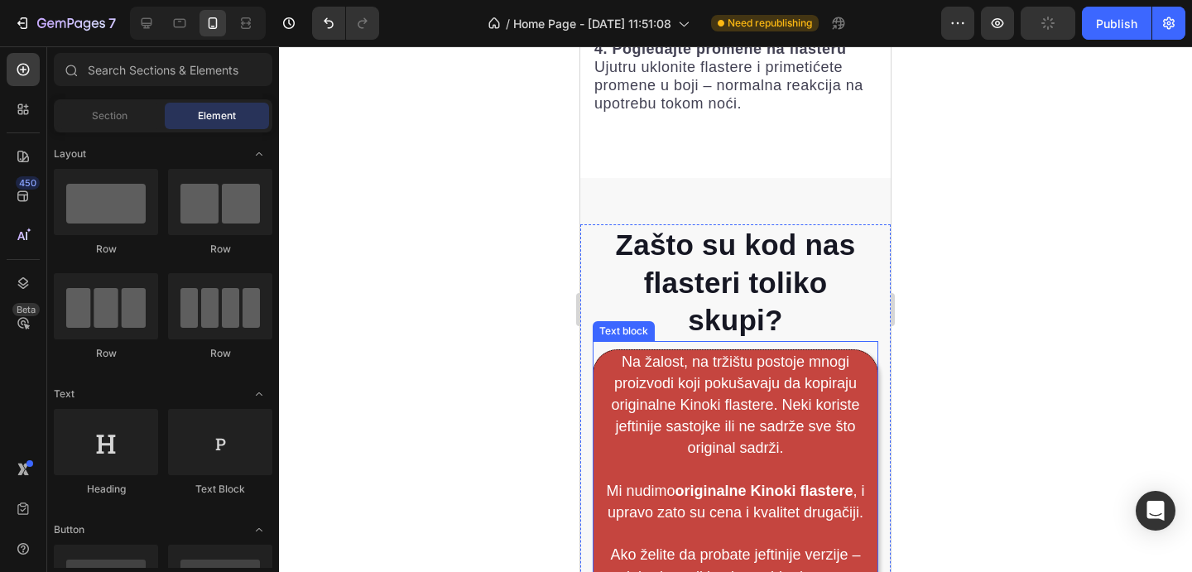
scroll to position [5609, 0]
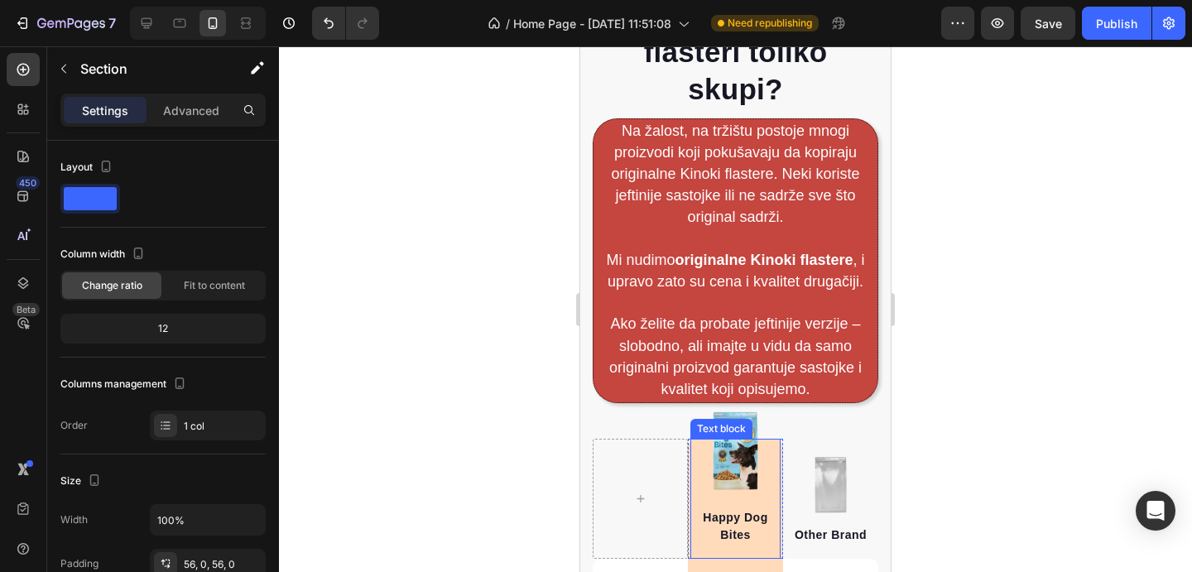
scroll to position [6175, 0]
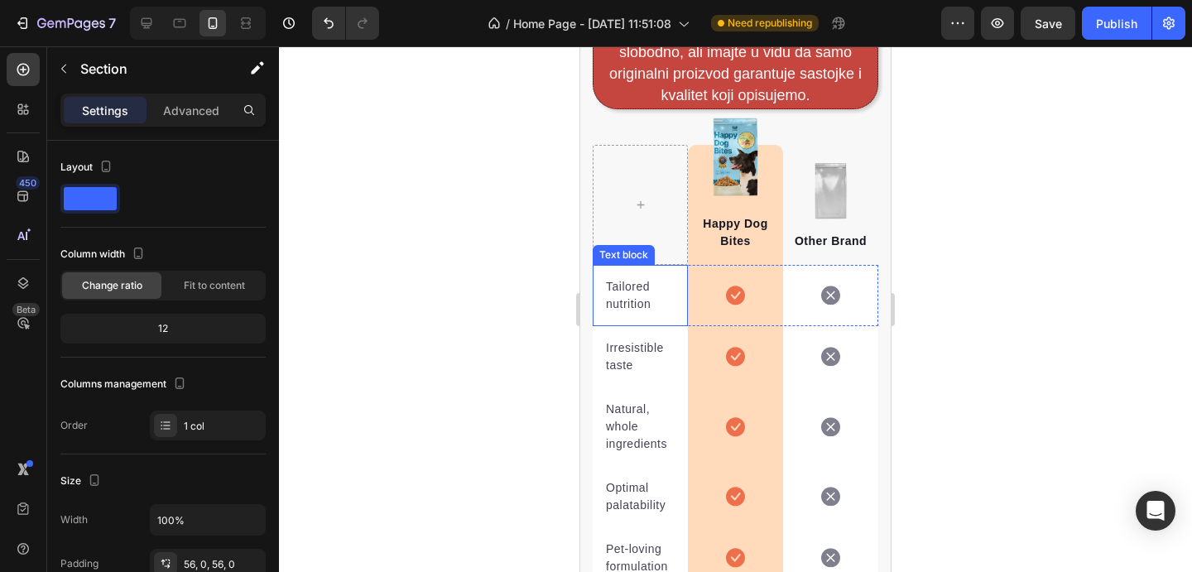
click at [616, 295] on p "Tailored nutrition" at bounding box center [640, 295] width 69 height 35
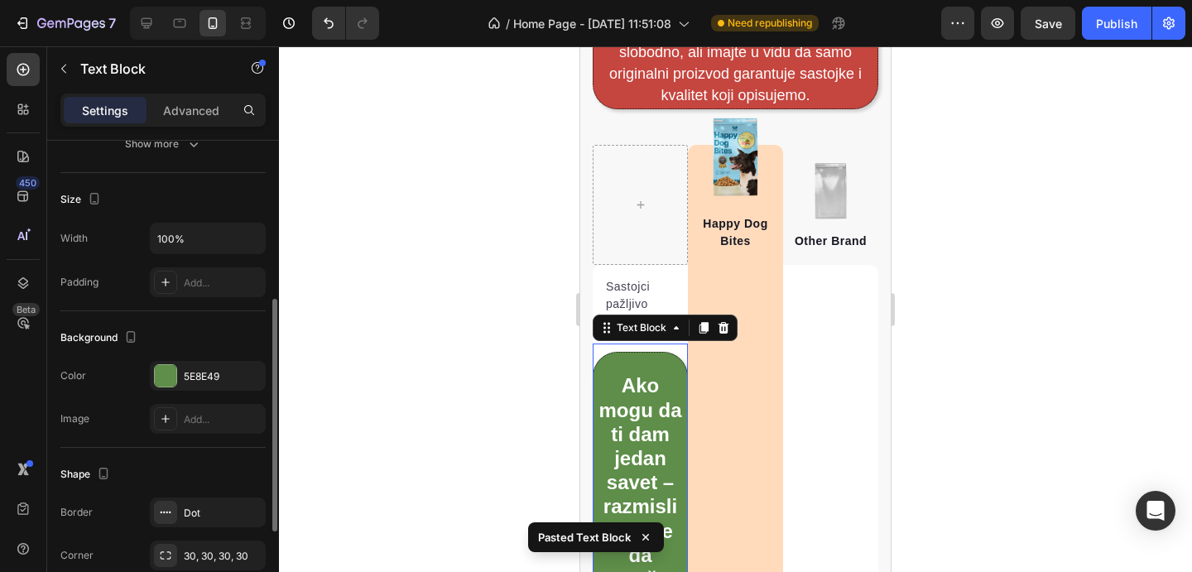
scroll to position [6333, 0]
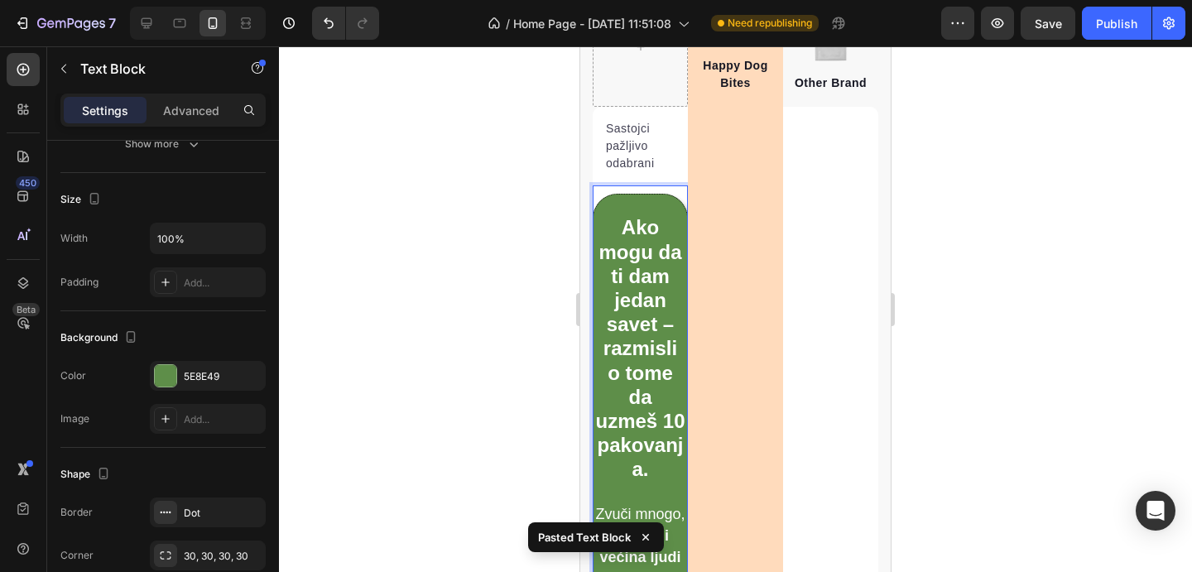
click at [669, 201] on p "Rich Text Editor. Editing area: main" at bounding box center [640, 206] width 90 height 21
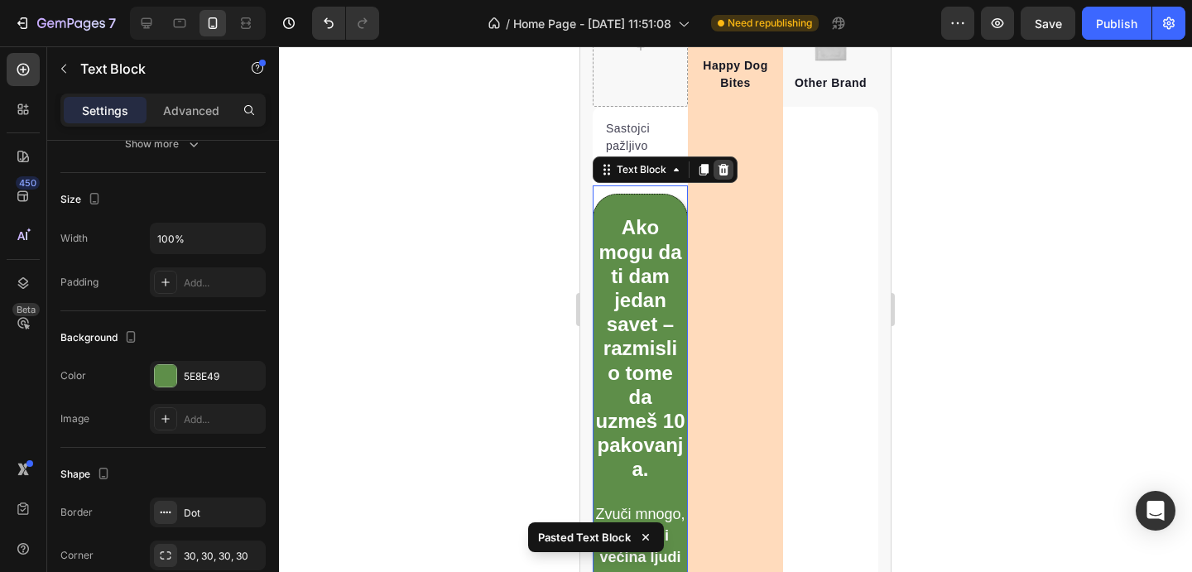
click at [725, 170] on icon at bounding box center [724, 170] width 11 height 12
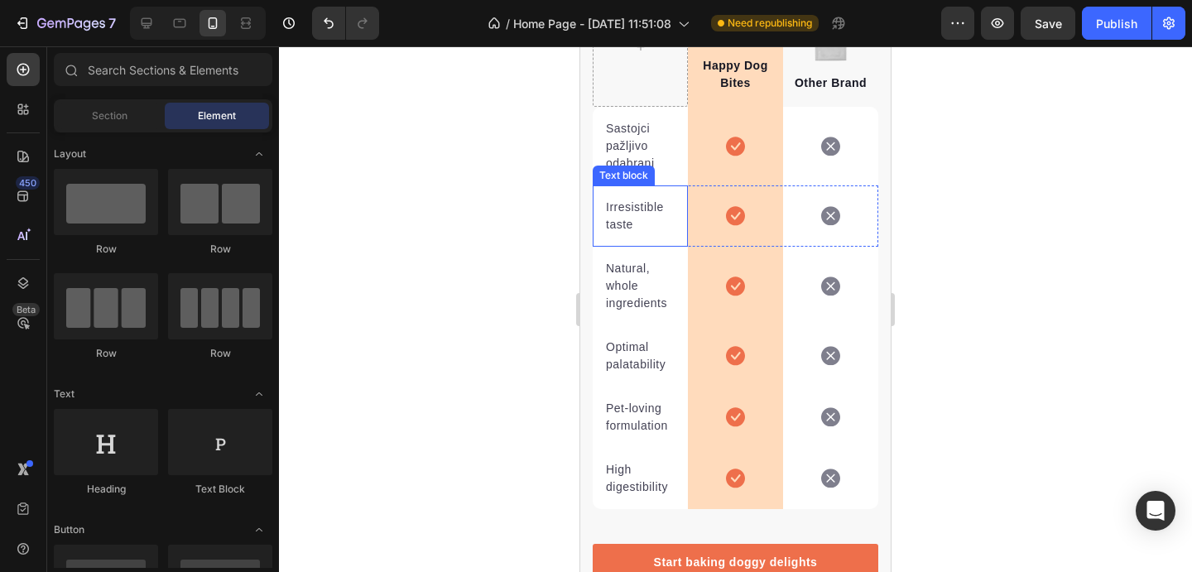
click at [630, 224] on p "Irresistible taste" at bounding box center [640, 216] width 69 height 35
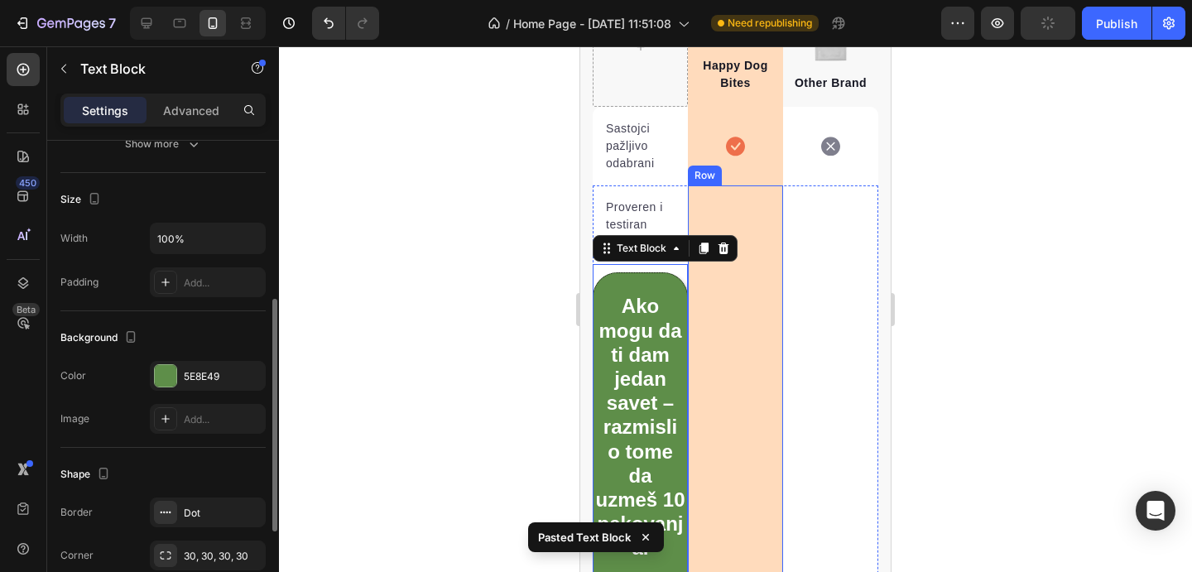
scroll to position [6482, 0]
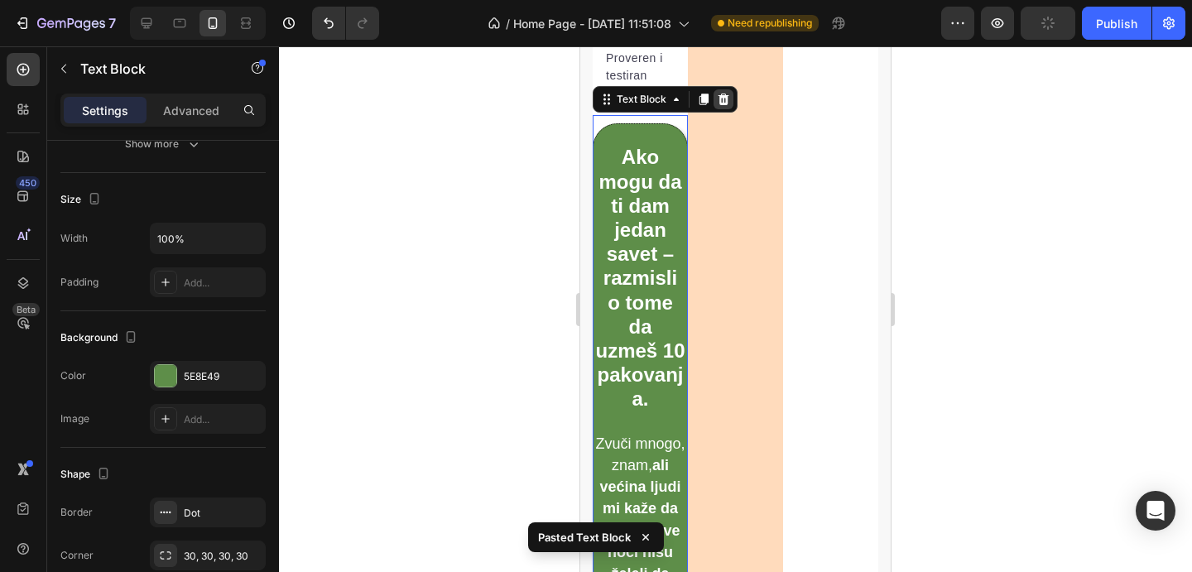
click at [728, 103] on icon at bounding box center [723, 99] width 13 height 13
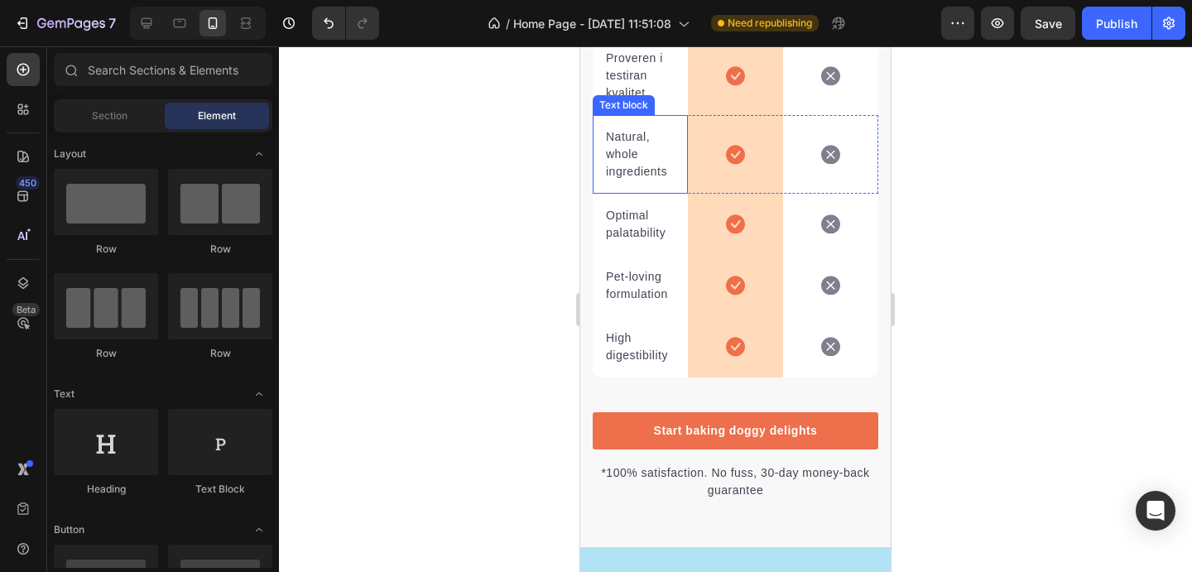
click at [627, 162] on p "Natural, whole ingredients" at bounding box center [640, 154] width 69 height 52
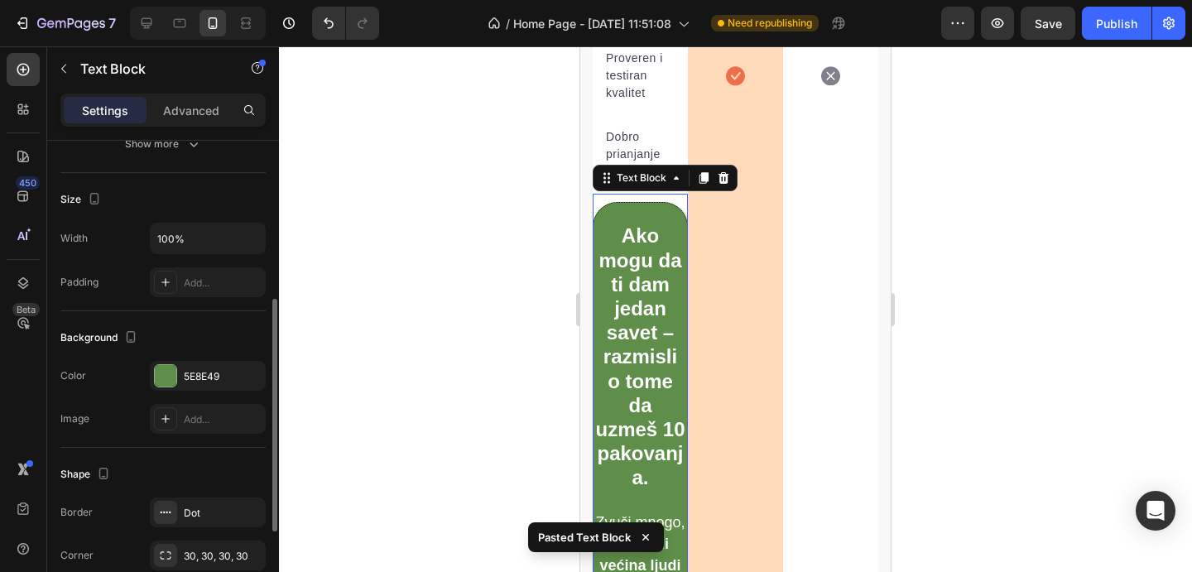
scroll to position [6571, 0]
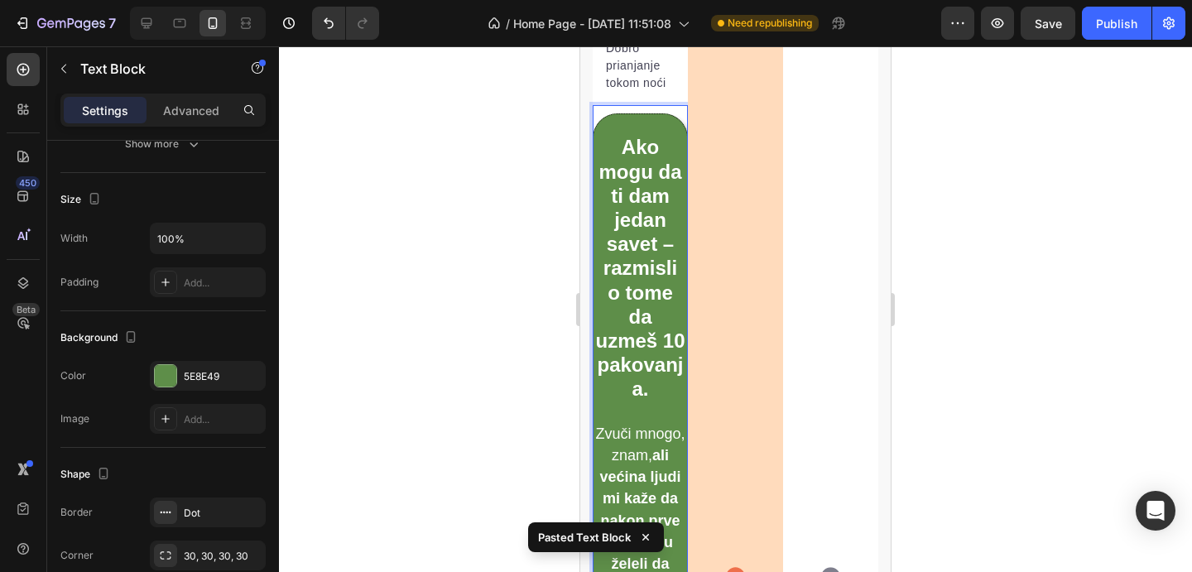
click at [678, 130] on p "Rich Text Editor. Editing area: main" at bounding box center [640, 126] width 90 height 21
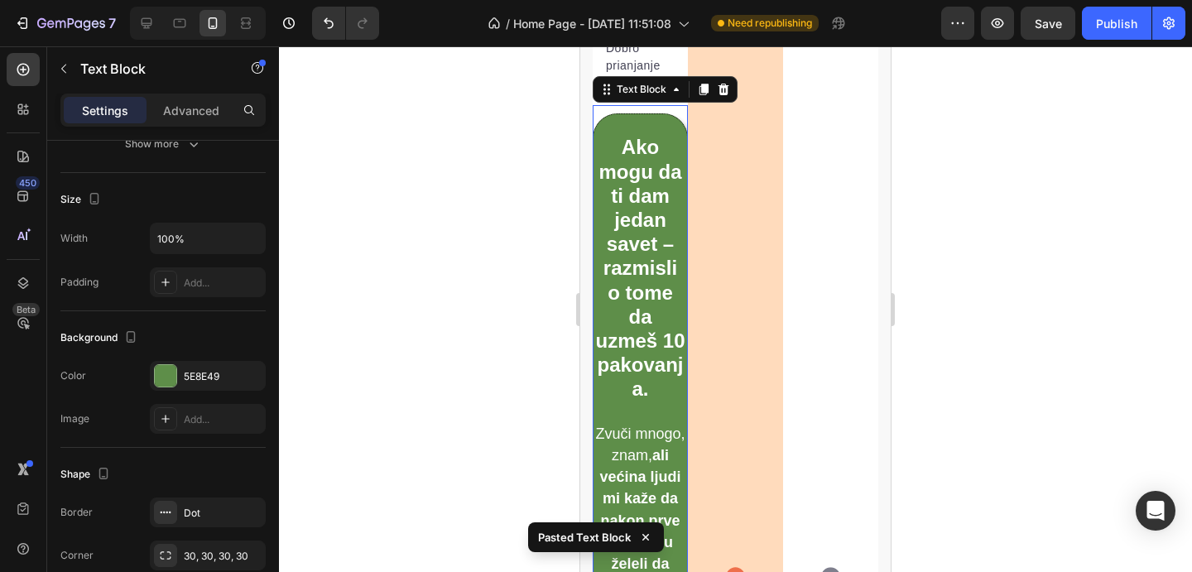
click at [733, 85] on div "Text Block" at bounding box center [665, 89] width 145 height 26
click at [725, 89] on icon at bounding box center [724, 90] width 11 height 12
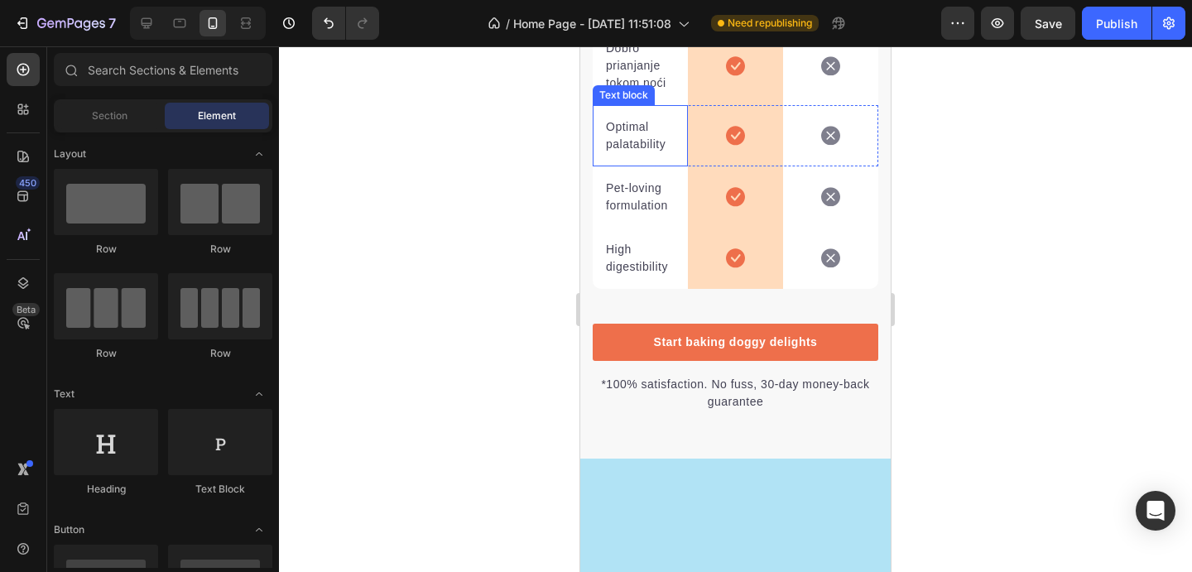
click at [635, 127] on p "Optimal palatability" at bounding box center [640, 135] width 69 height 35
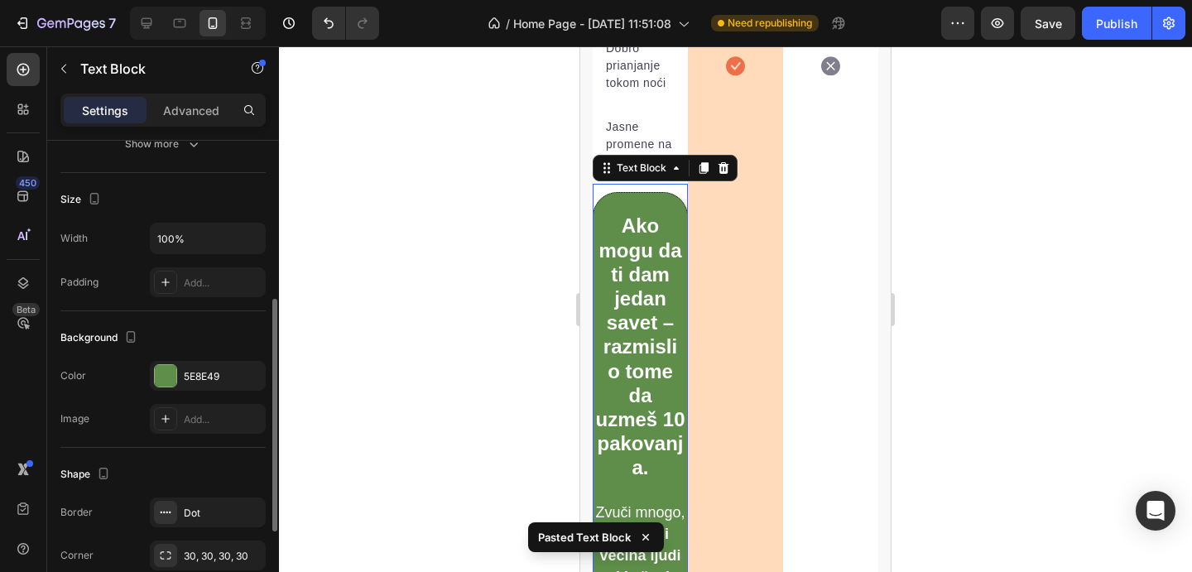
scroll to position [6650, 0]
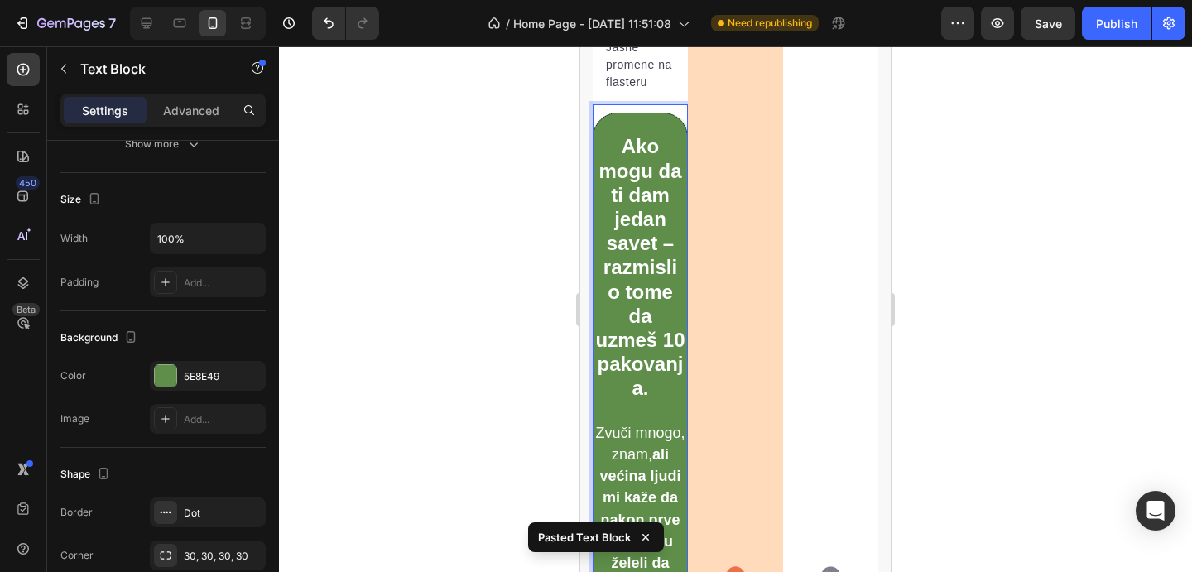
click at [669, 123] on p "Rich Text Editor. Editing area: main" at bounding box center [640, 125] width 90 height 21
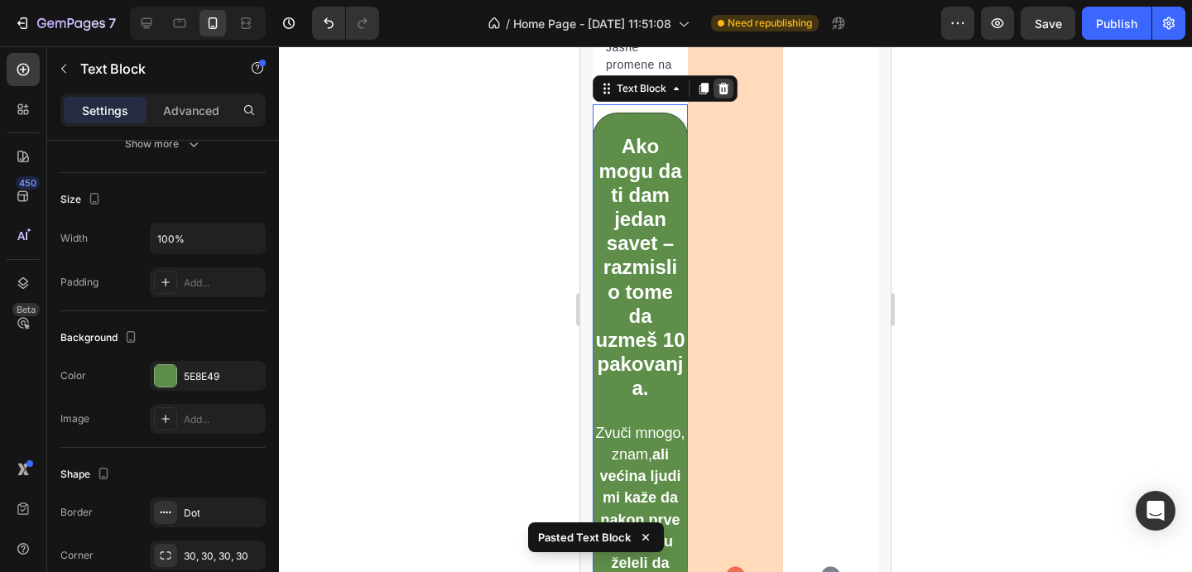
click at [727, 88] on icon at bounding box center [723, 88] width 13 height 13
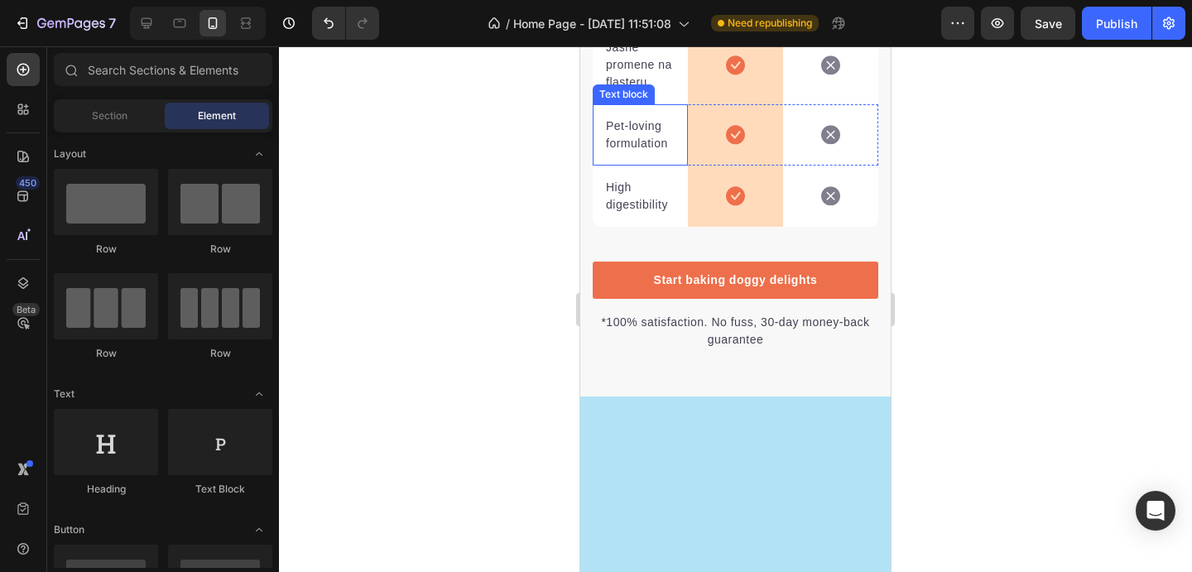
click at [638, 140] on p "Pet-loving formulation" at bounding box center [640, 135] width 69 height 35
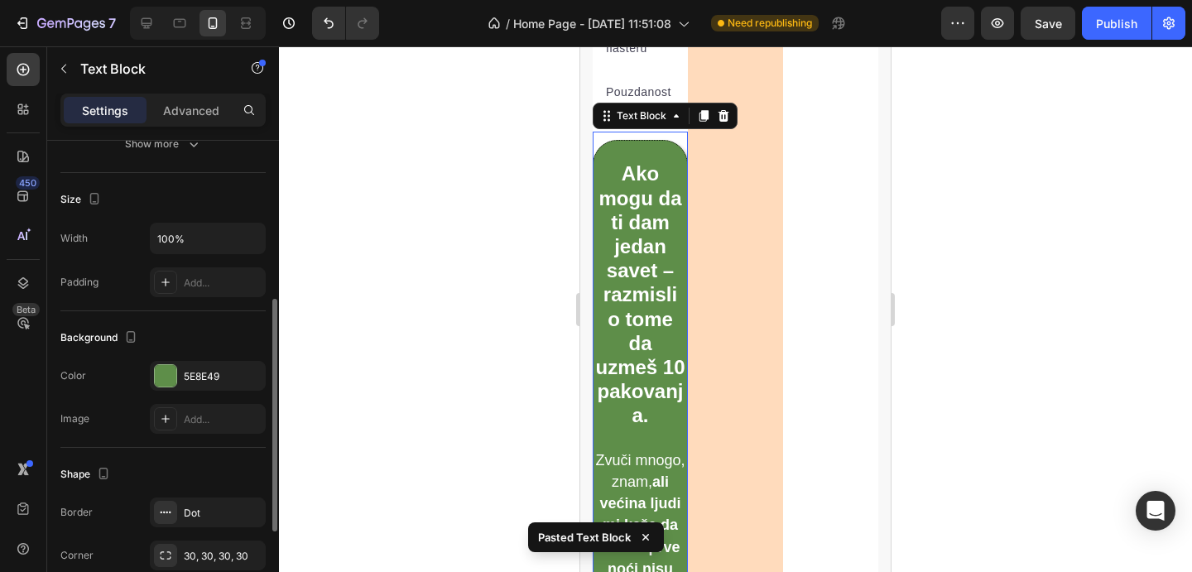
scroll to position [6712, 0]
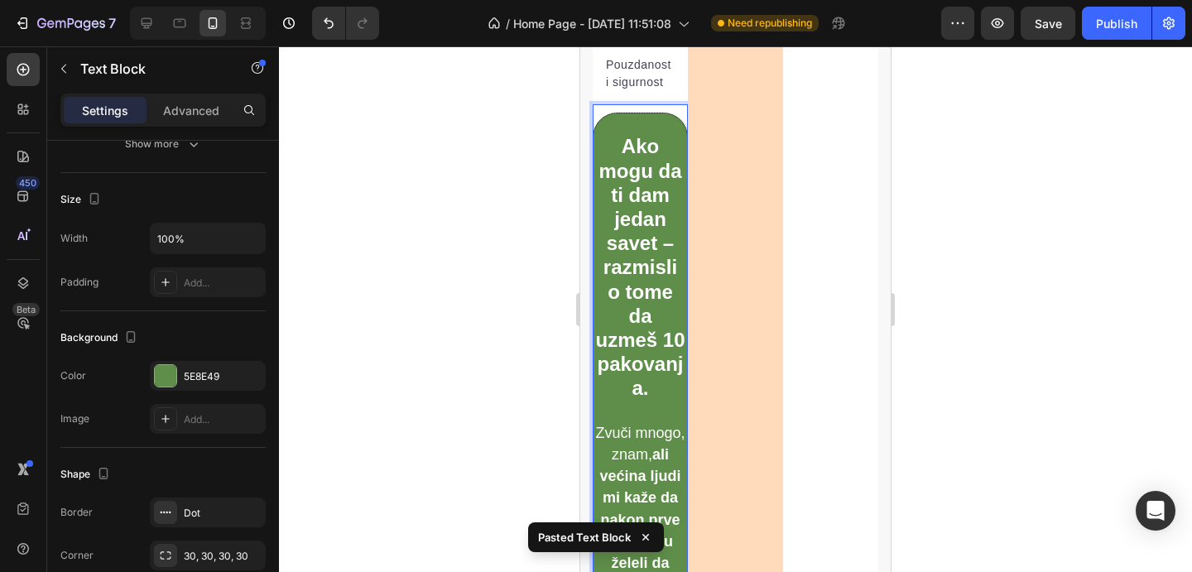
click at [677, 122] on p "Rich Text Editor. Editing area: main" at bounding box center [640, 125] width 90 height 21
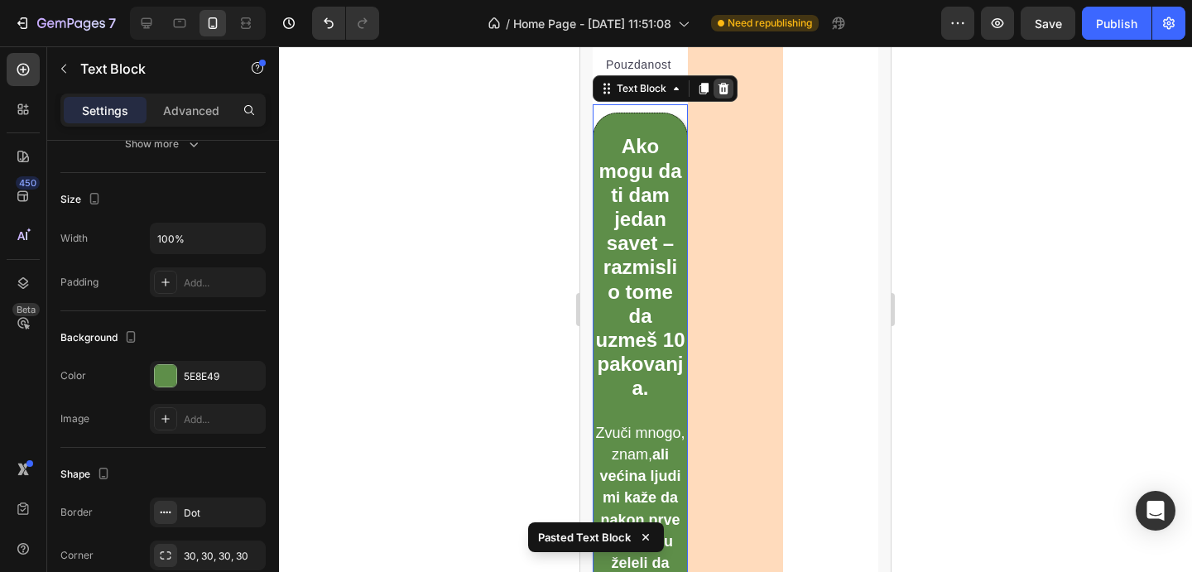
click at [725, 86] on icon at bounding box center [724, 89] width 11 height 12
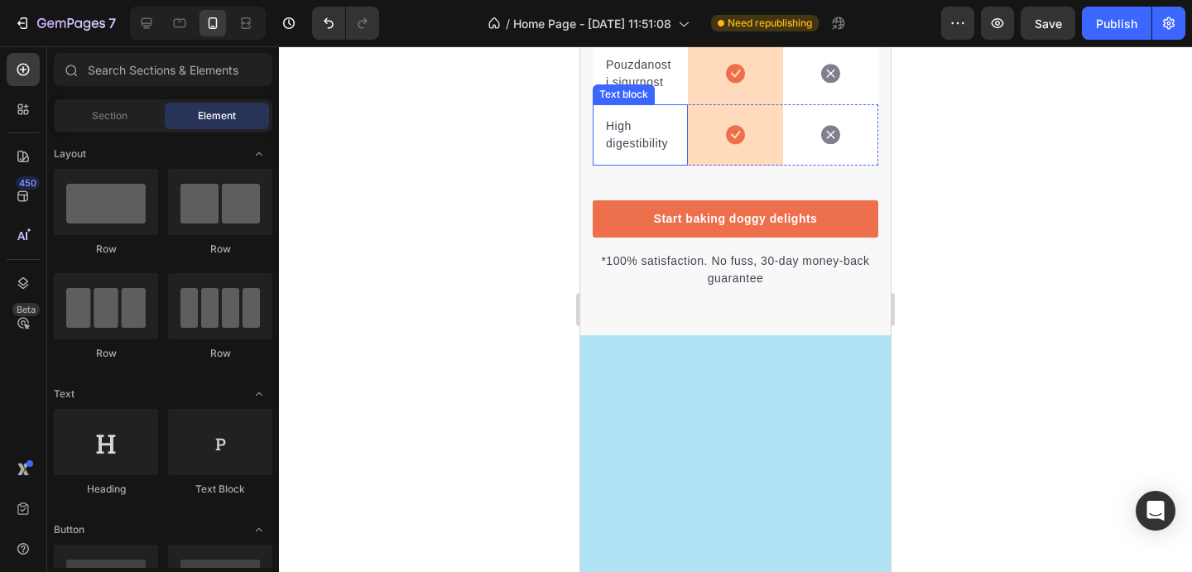
click at [638, 142] on p "High digestibility" at bounding box center [640, 135] width 69 height 35
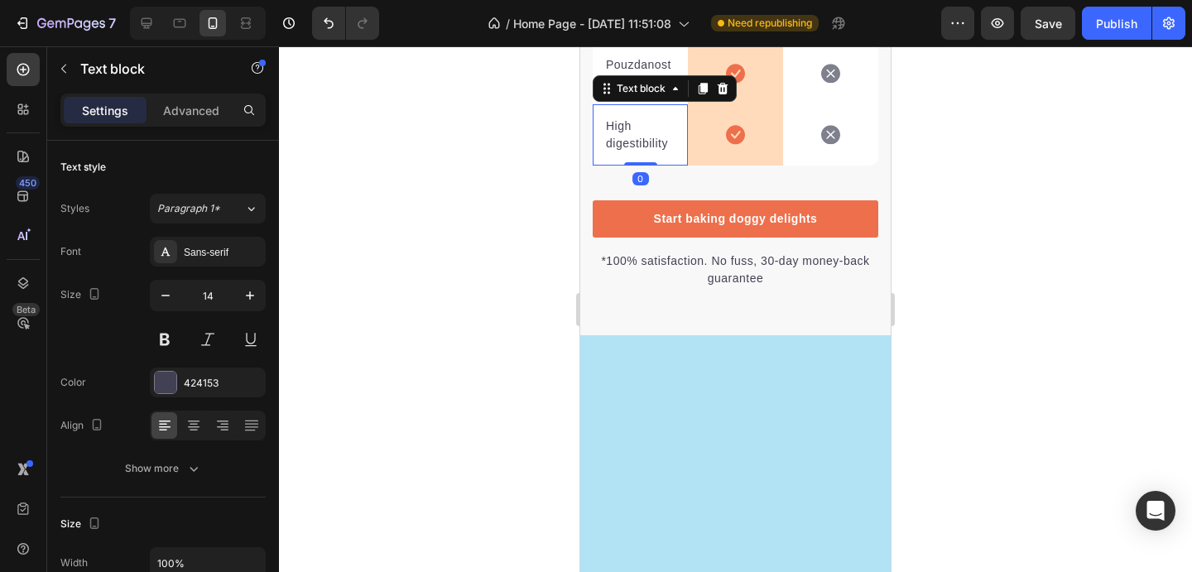
click at [638, 142] on p "High digestibility" at bounding box center [640, 135] width 69 height 35
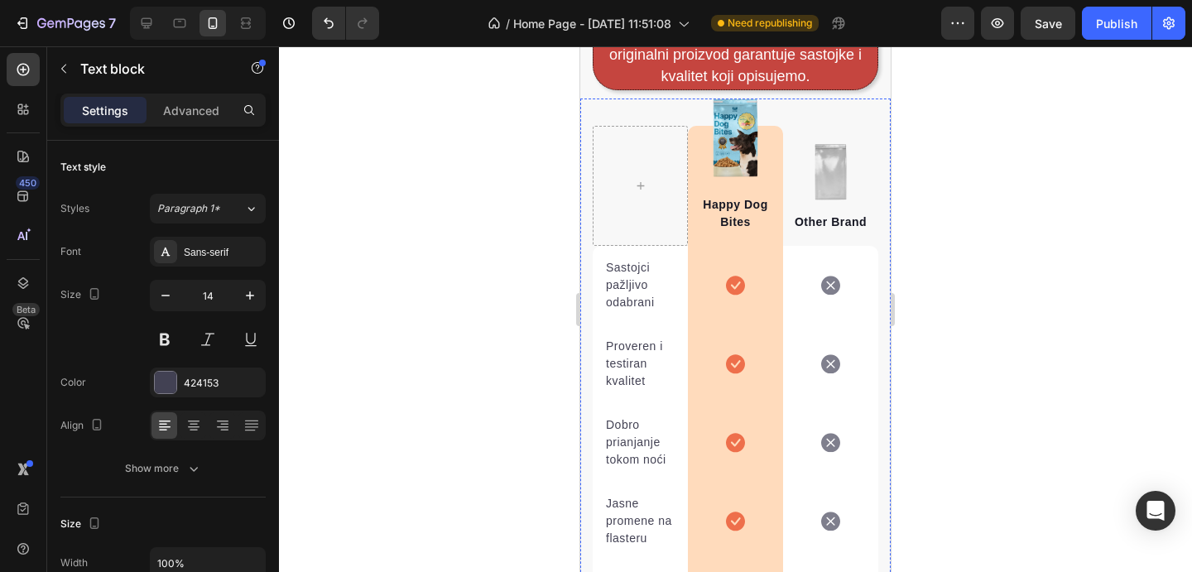
scroll to position [6155, 0]
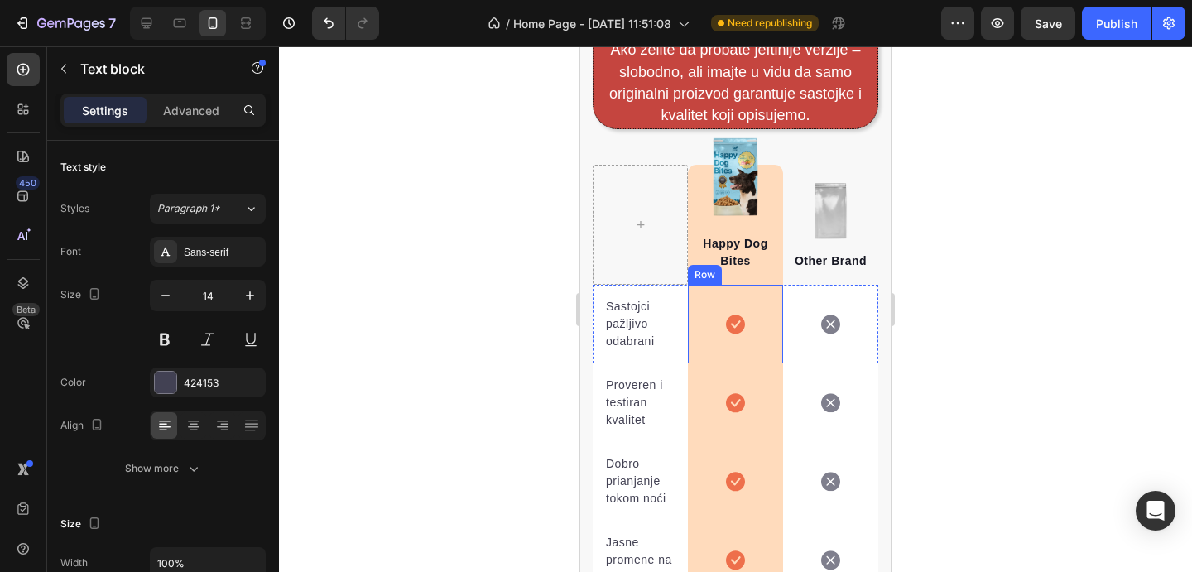
click at [777, 308] on div "Icon Row" at bounding box center [735, 324] width 95 height 79
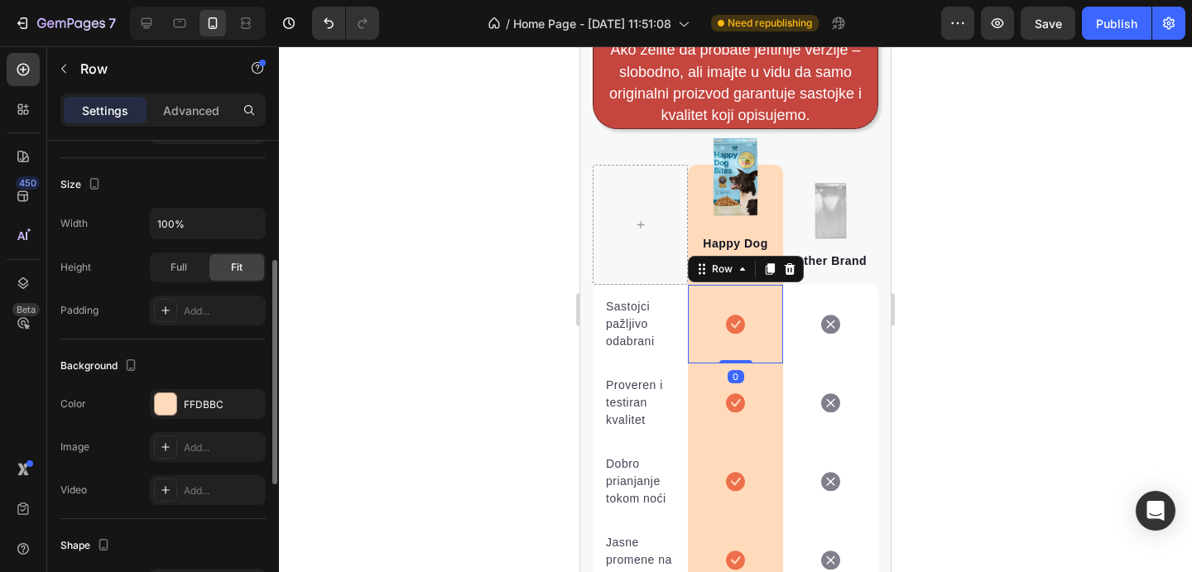
scroll to position [263, 0]
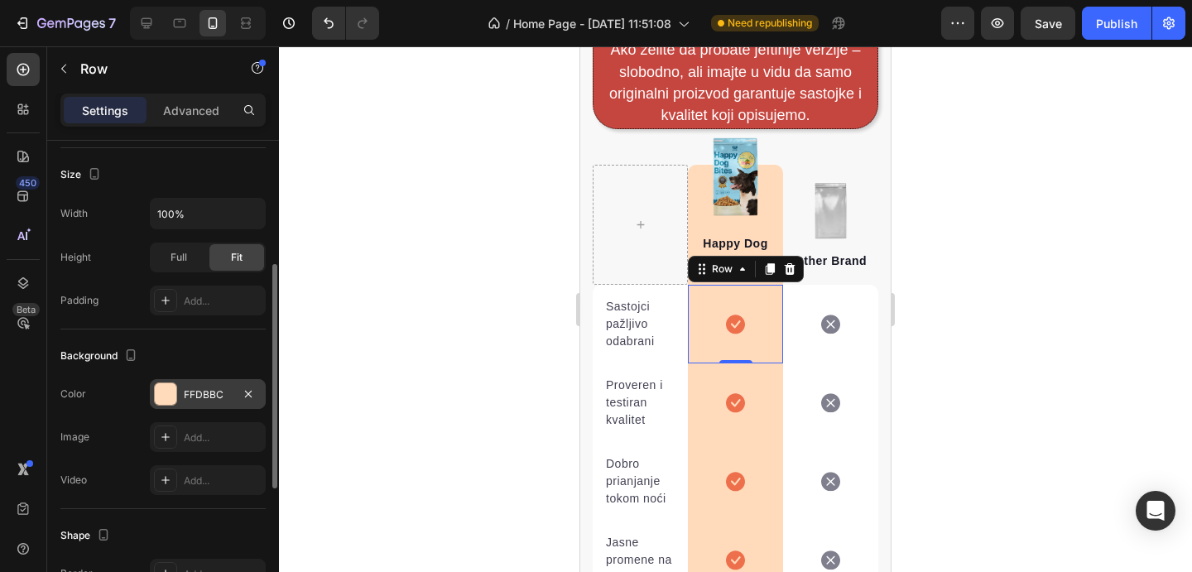
click at [202, 401] on div "FFDBBC" at bounding box center [208, 395] width 48 height 15
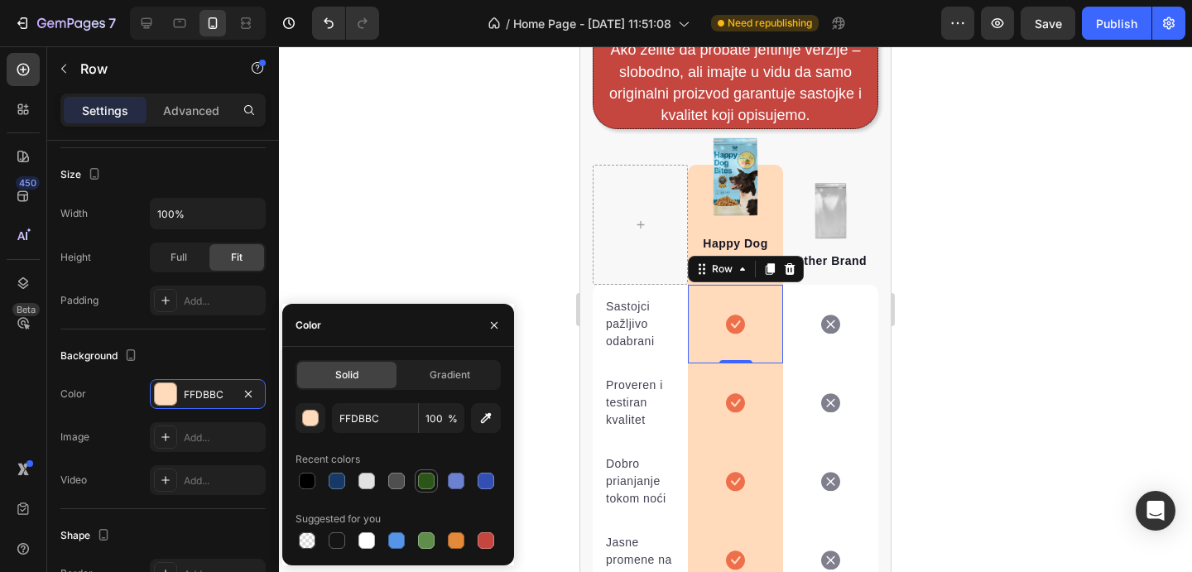
click at [428, 482] on div at bounding box center [426, 481] width 17 height 17
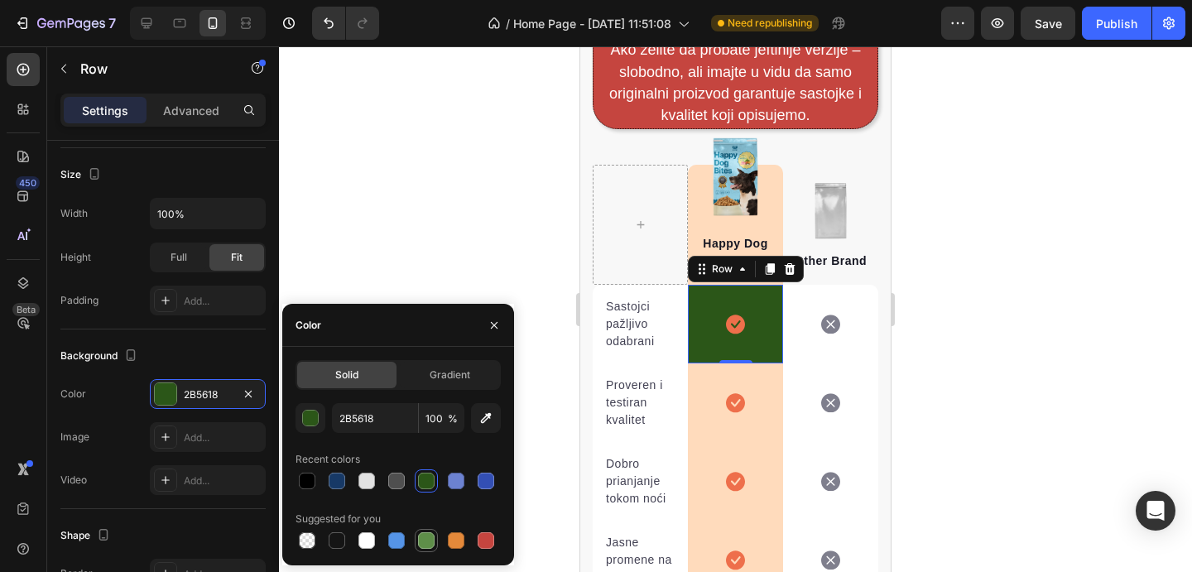
click at [428, 537] on div at bounding box center [426, 540] width 17 height 17
type input "5E8E49"
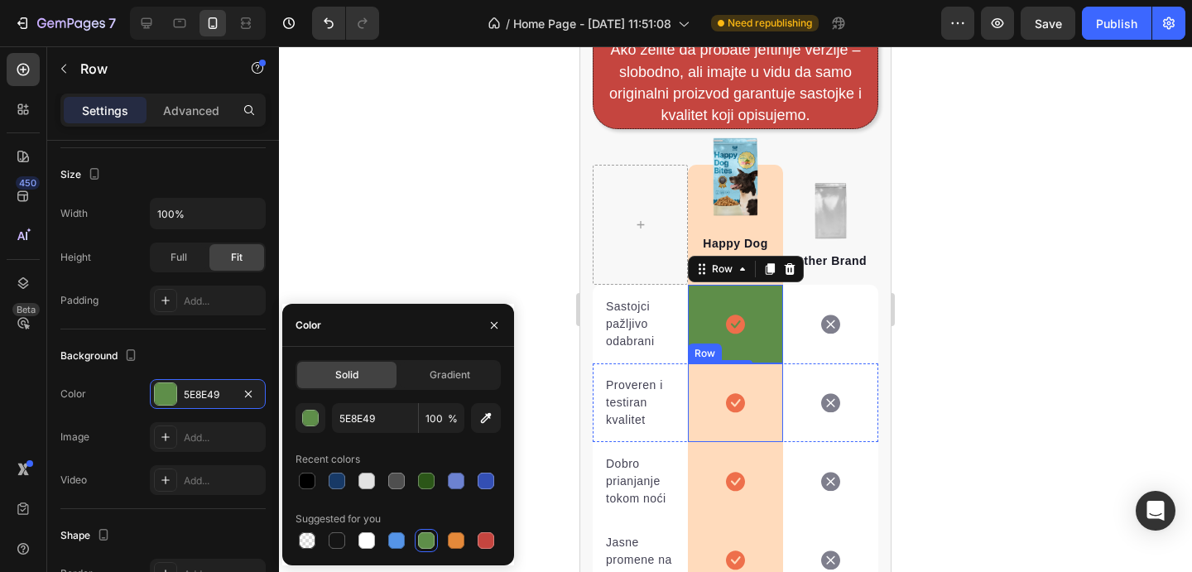
click at [770, 393] on div "Icon Row" at bounding box center [735, 403] width 95 height 79
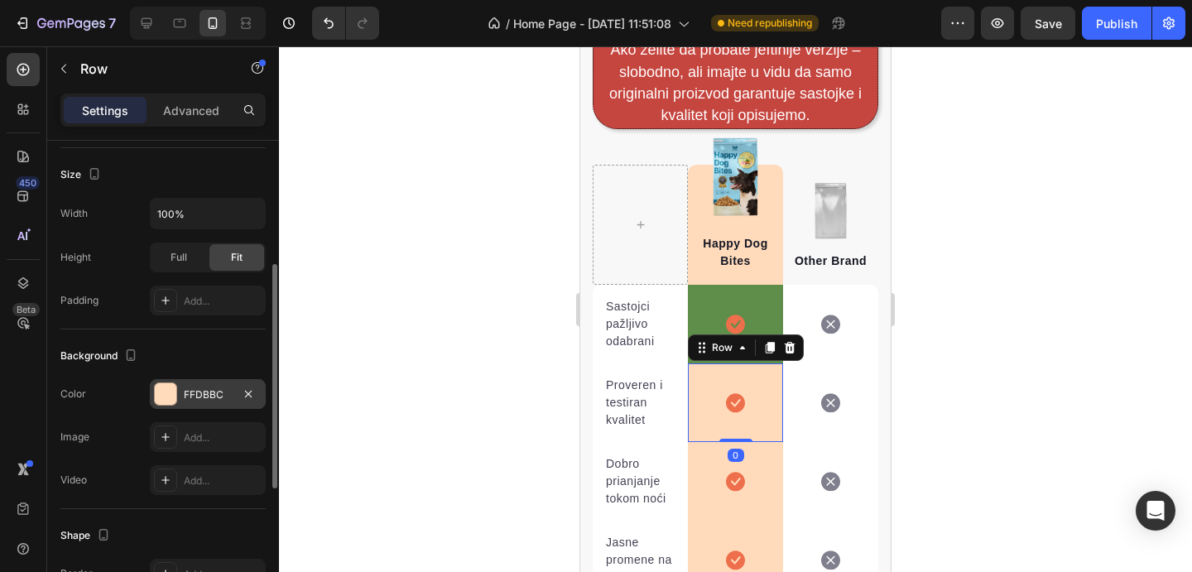
click at [225, 402] on div "FFDBBC" at bounding box center [208, 394] width 116 height 30
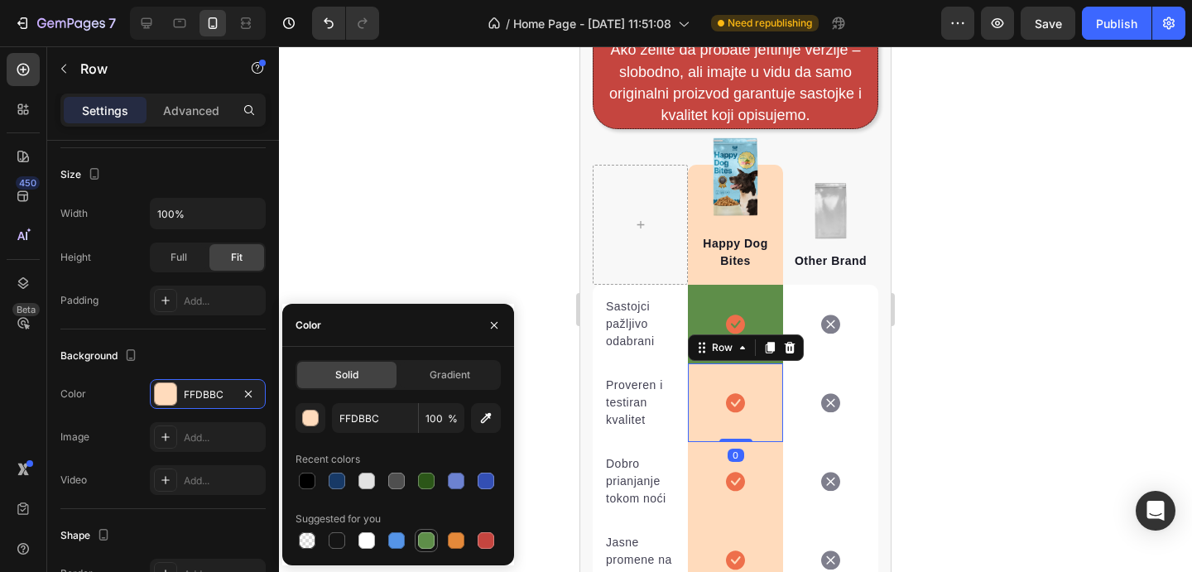
click at [427, 536] on div at bounding box center [426, 540] width 17 height 17
type input "5E8E49"
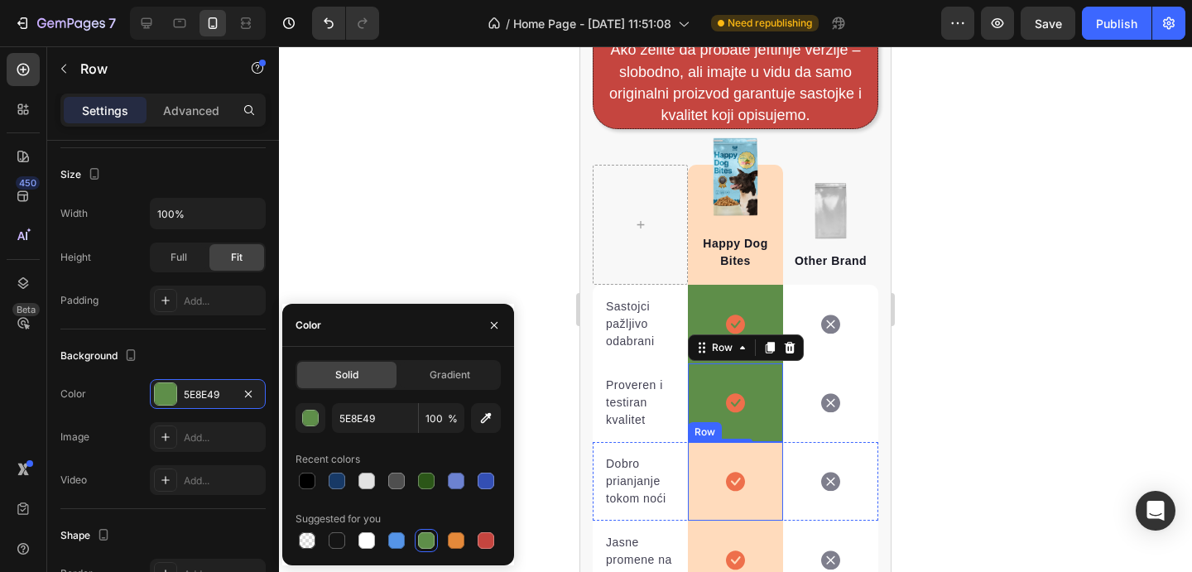
click at [768, 452] on div "Icon Row" at bounding box center [735, 481] width 95 height 79
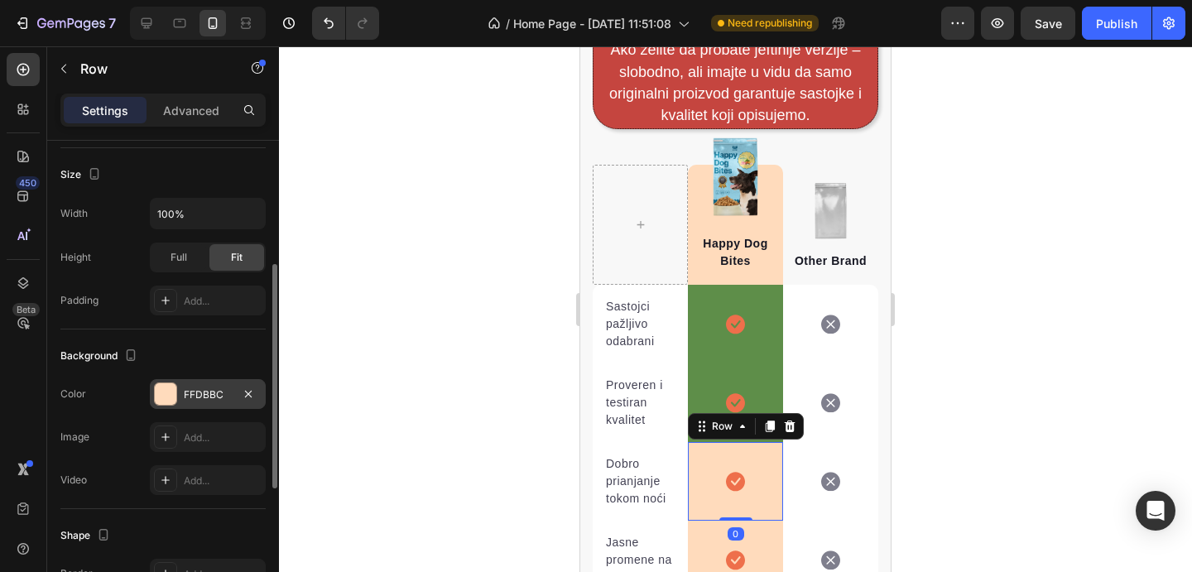
click at [252, 405] on div "FFDBBC" at bounding box center [208, 394] width 116 height 30
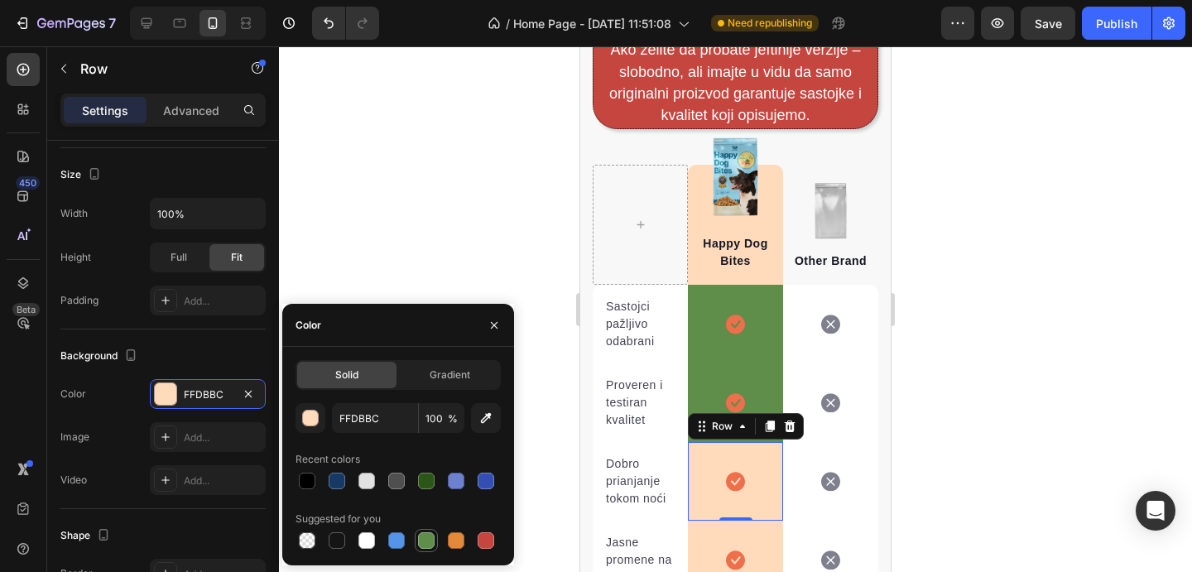
click at [428, 536] on div at bounding box center [426, 540] width 17 height 17
type input "5E8E49"
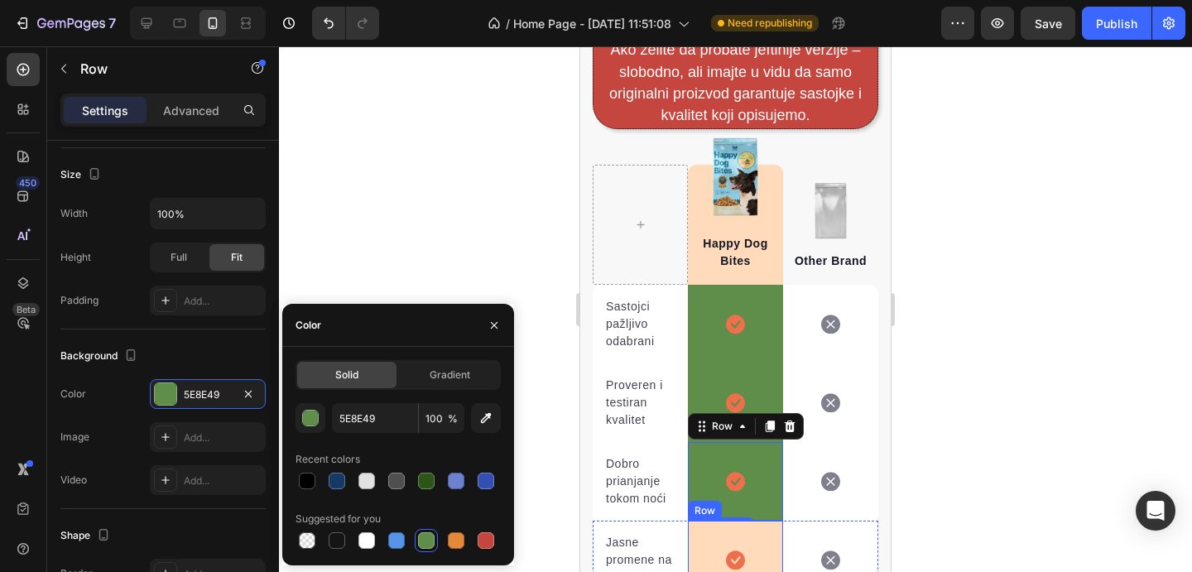
click at [772, 529] on div "Icon Row" at bounding box center [735, 560] width 95 height 79
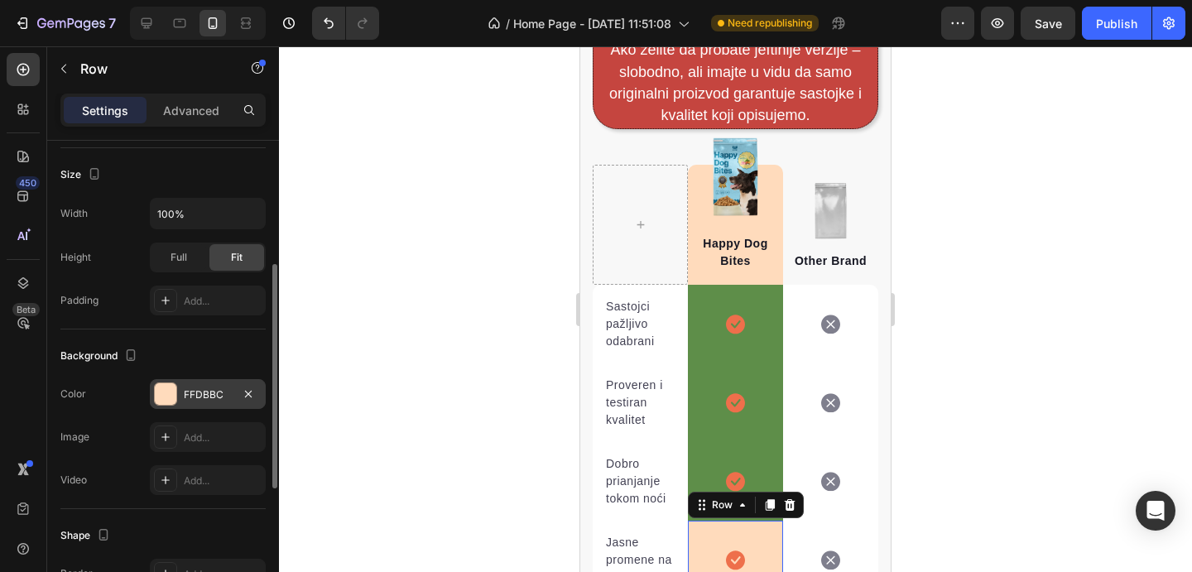
click at [227, 405] on div "FFDBBC" at bounding box center [208, 394] width 116 height 30
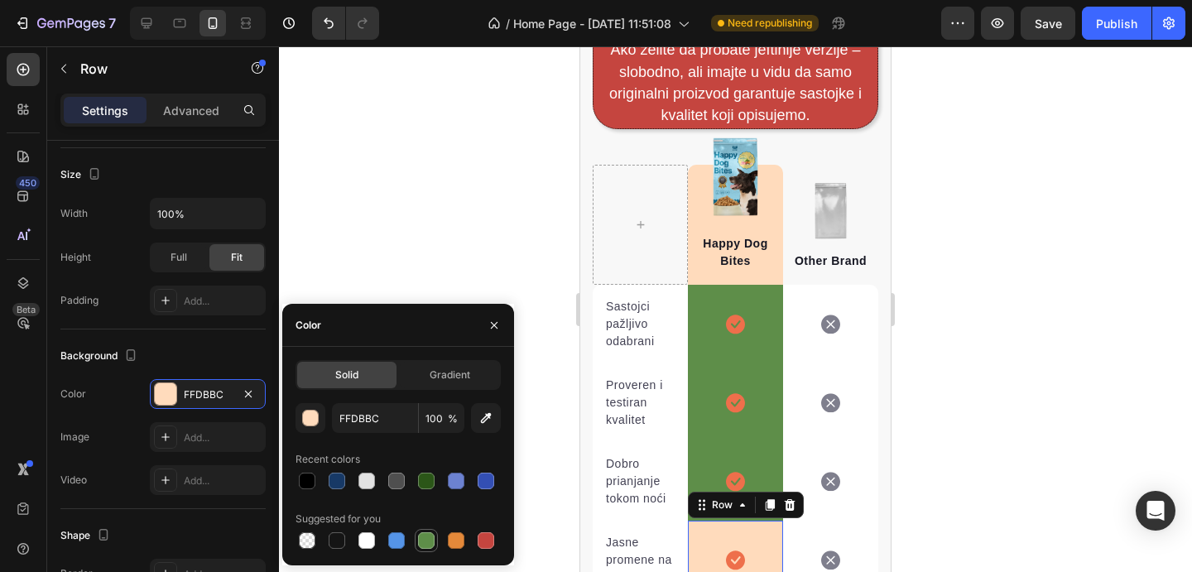
click at [429, 537] on div at bounding box center [426, 540] width 17 height 17
type input "5E8E49"
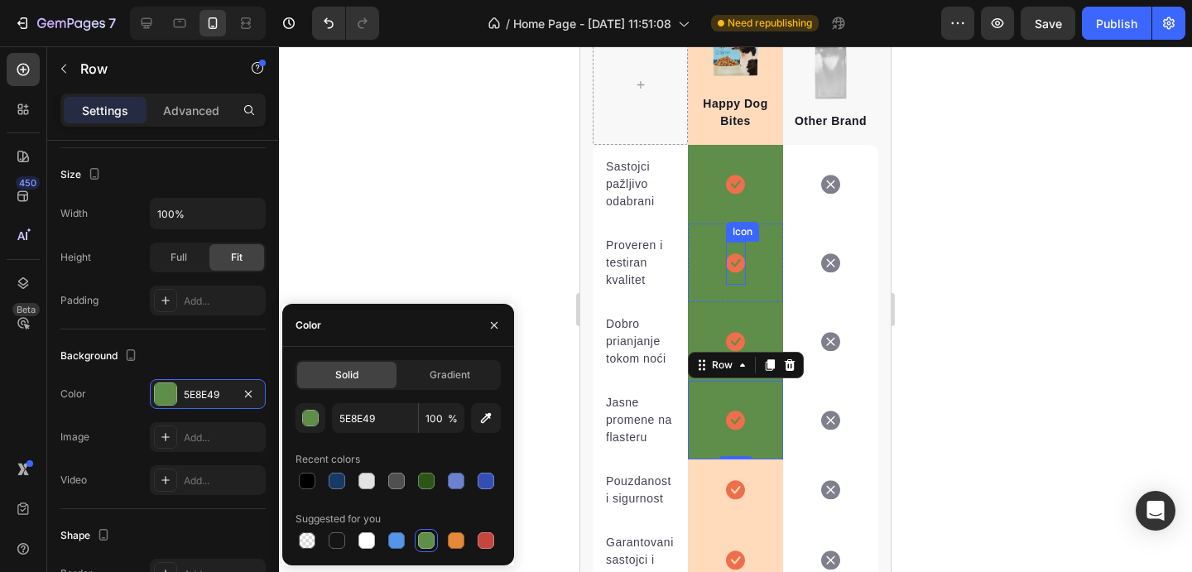
scroll to position [6345, 0]
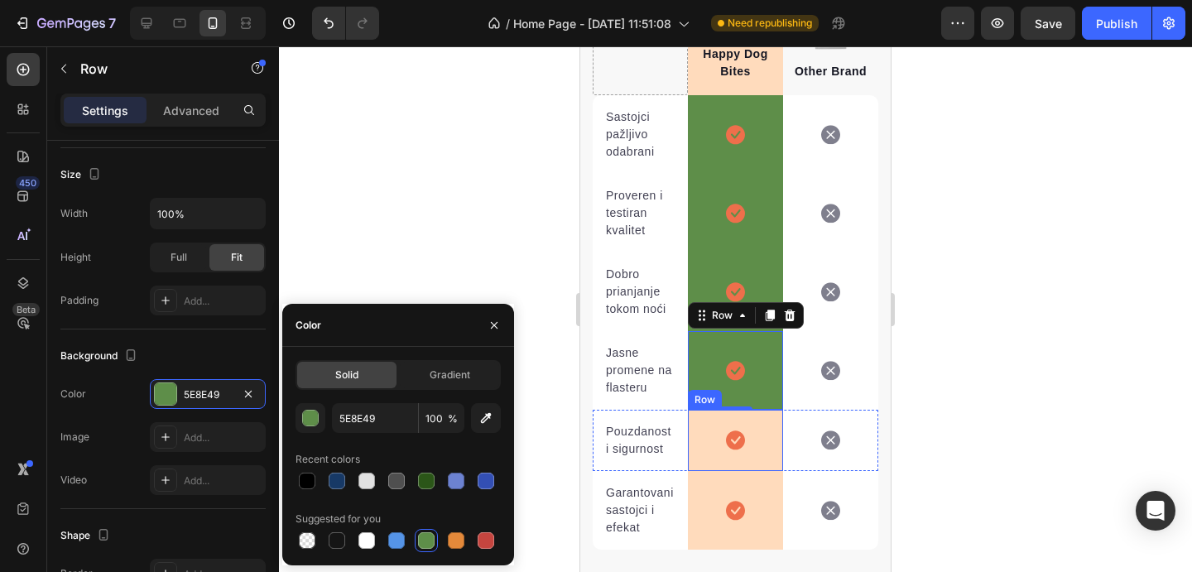
click at [769, 434] on div "Icon Row" at bounding box center [735, 440] width 95 height 61
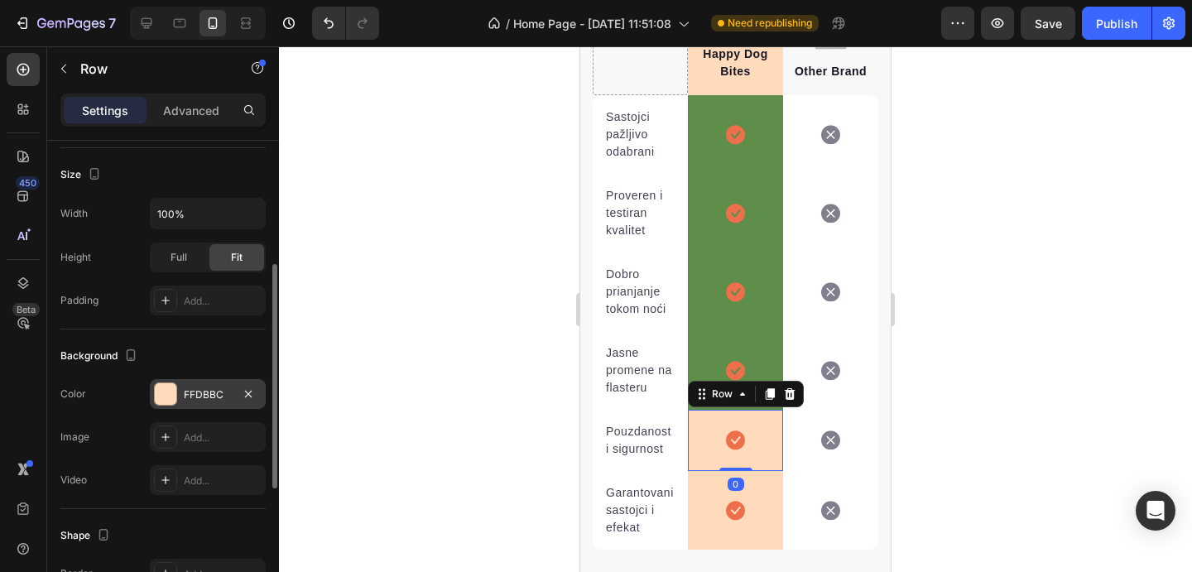
click at [210, 388] on div "FFDBBC" at bounding box center [208, 395] width 48 height 15
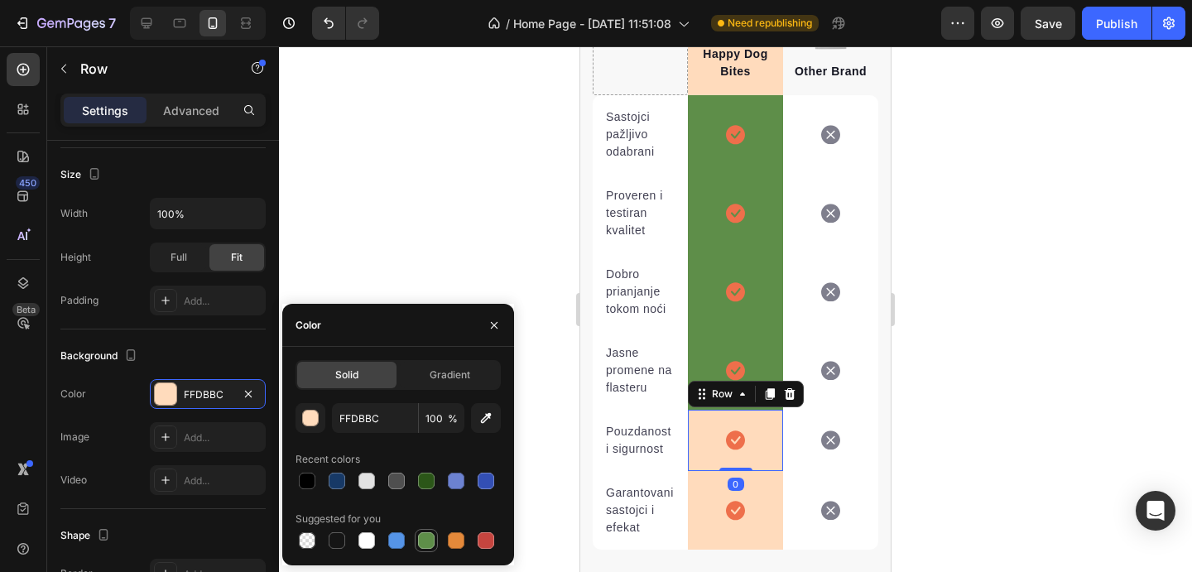
click at [431, 532] on div at bounding box center [427, 541] width 20 height 20
type input "5E8E49"
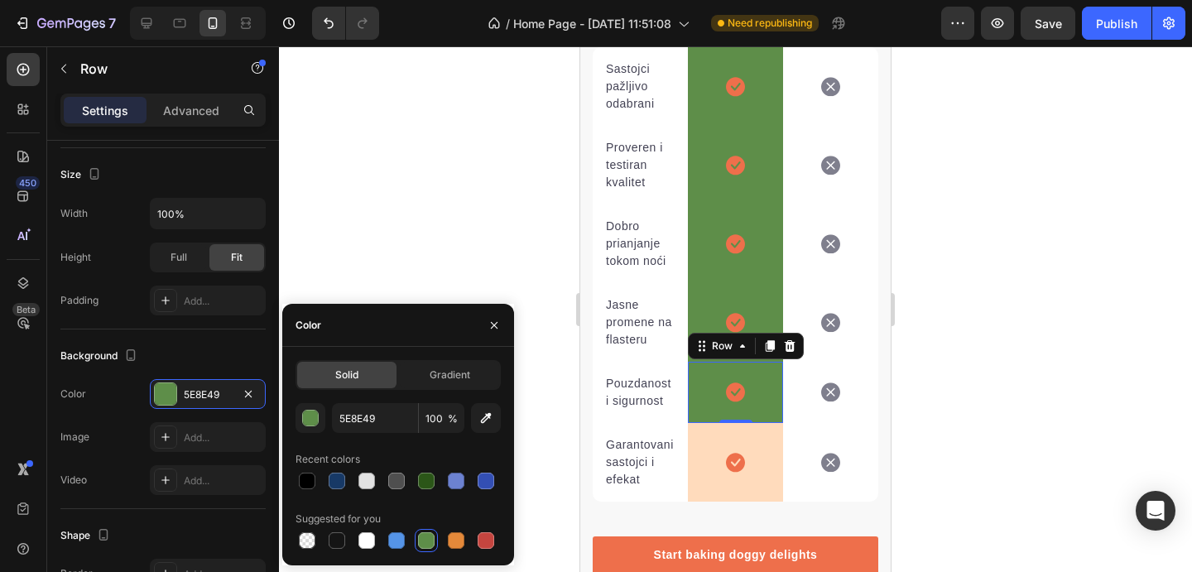
scroll to position [6430, 0]
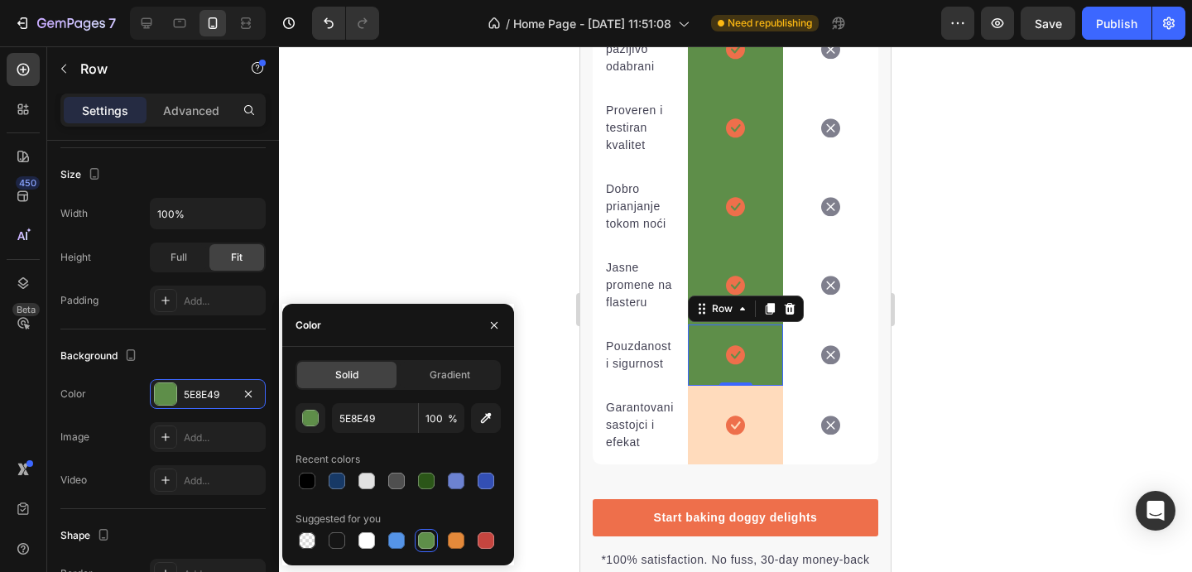
click at [768, 430] on div "Icon Row" at bounding box center [735, 425] width 95 height 79
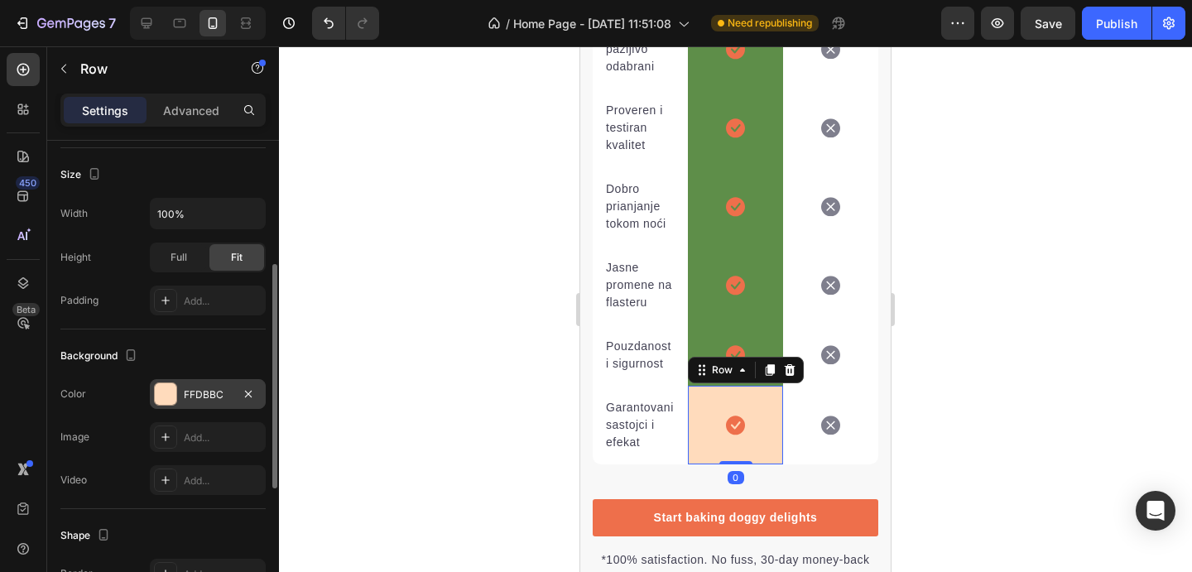
click at [190, 399] on div "FFDBBC" at bounding box center [208, 395] width 48 height 15
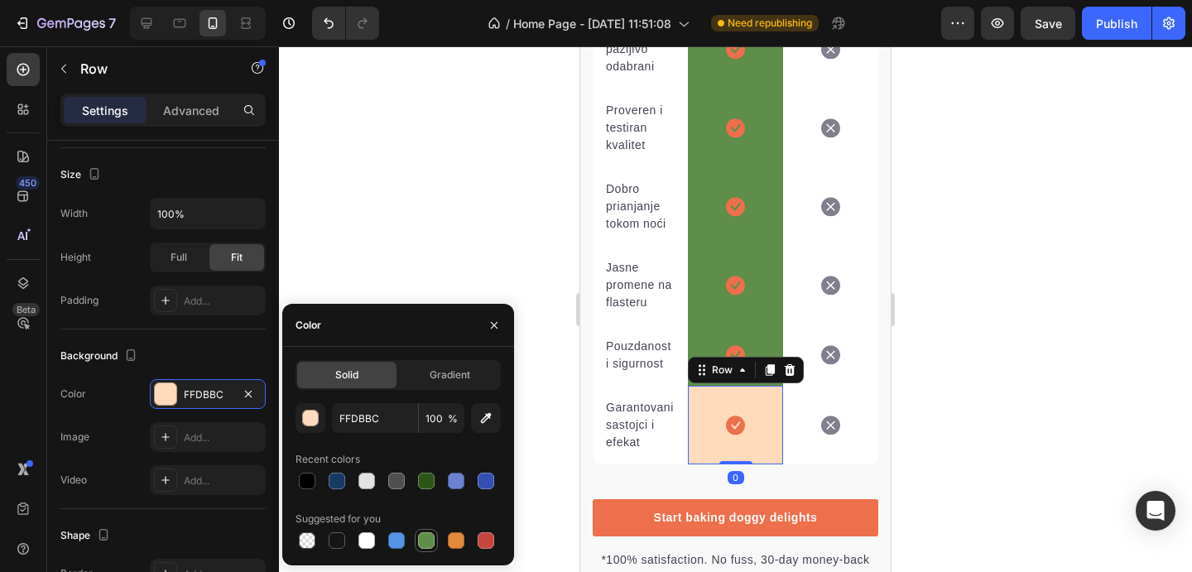
click at [427, 539] on div at bounding box center [426, 540] width 17 height 17
type input "5E8E49"
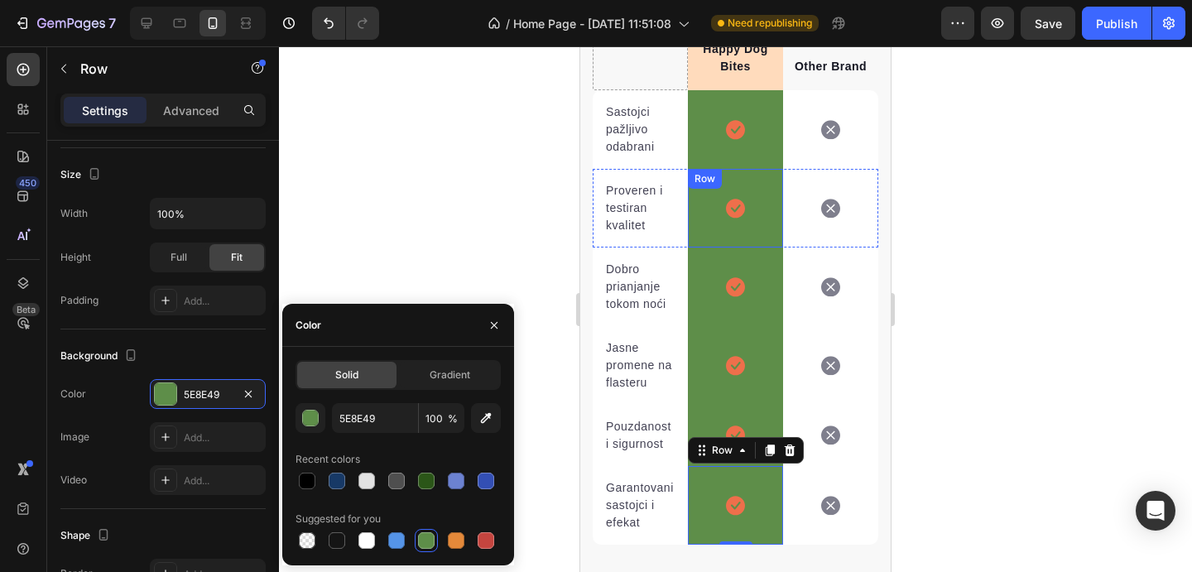
scroll to position [6325, 0]
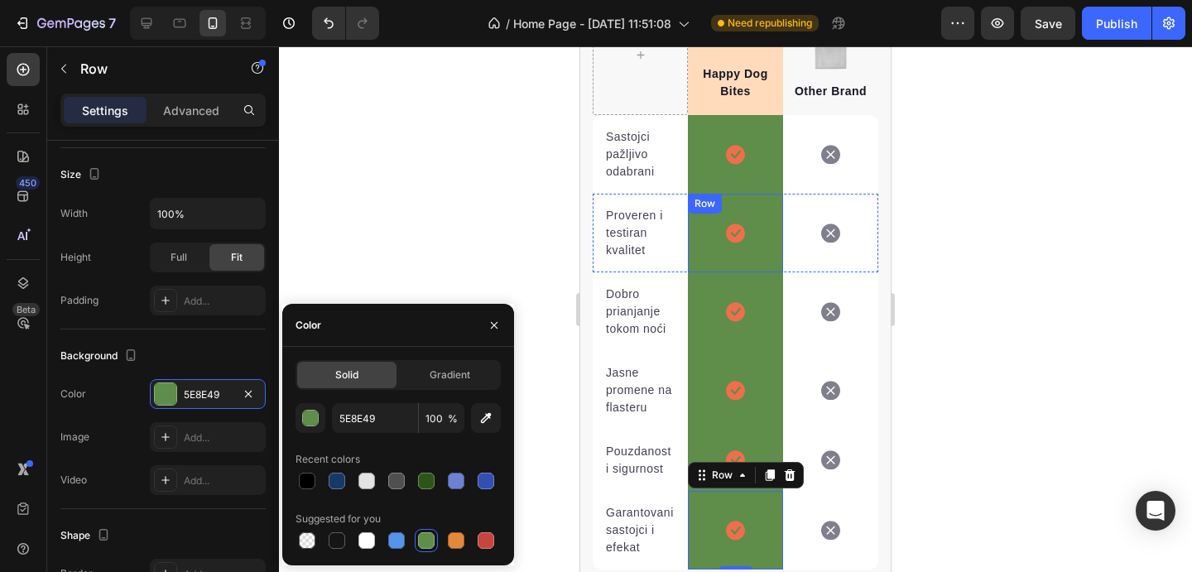
click at [742, 154] on icon at bounding box center [735, 154] width 19 height 19
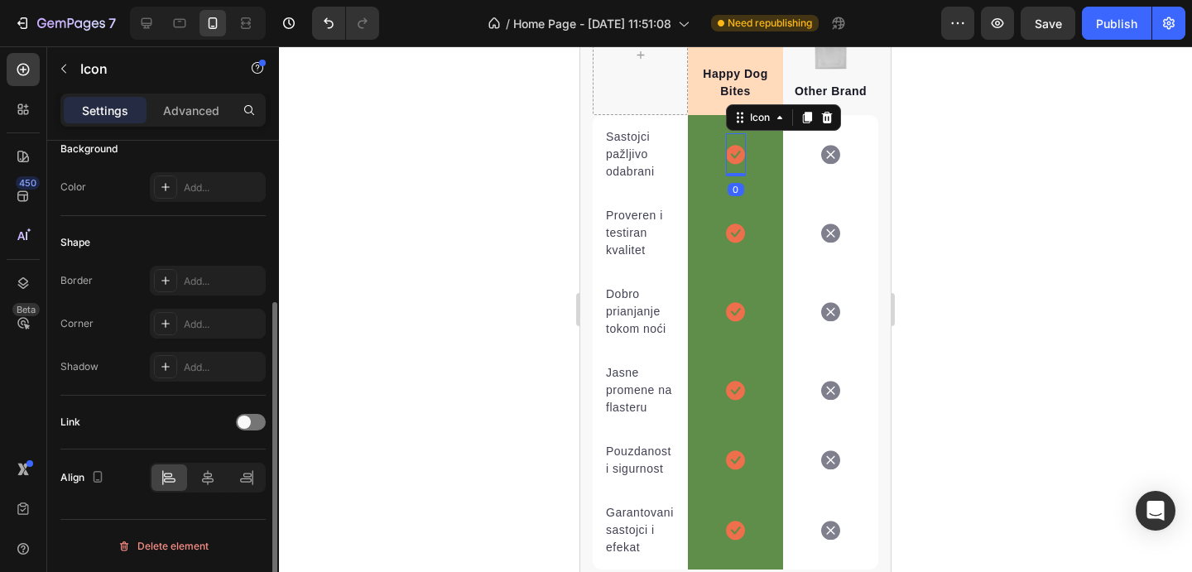
scroll to position [0, 0]
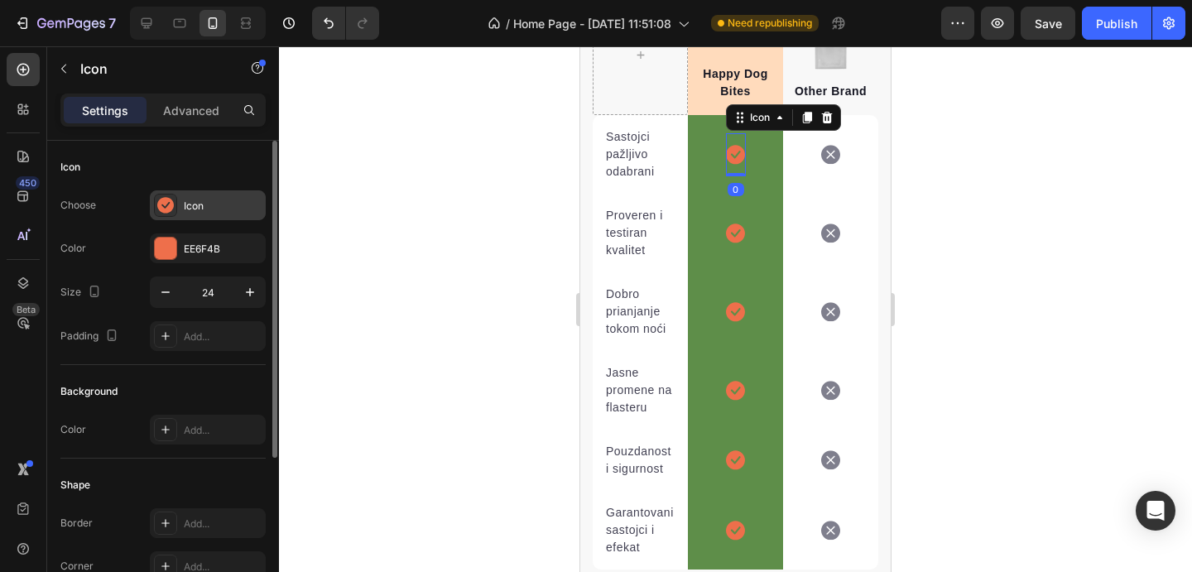
click at [195, 190] on div "Icon" at bounding box center [208, 205] width 116 height 30
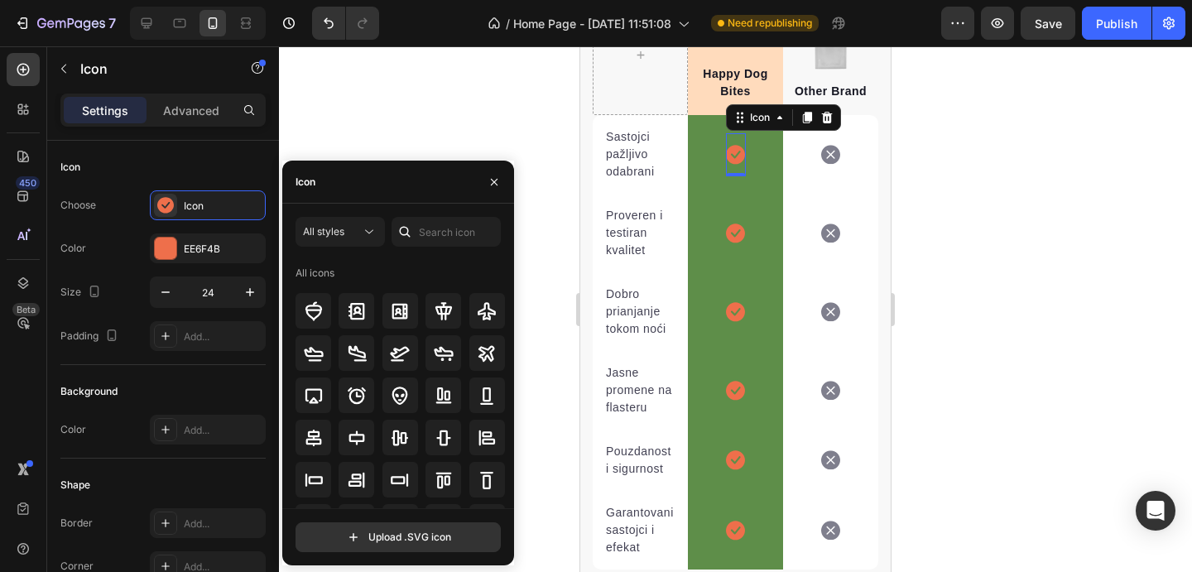
click at [413, 231] on div at bounding box center [405, 232] width 26 height 30
click at [427, 231] on input "text" at bounding box center [446, 232] width 109 height 30
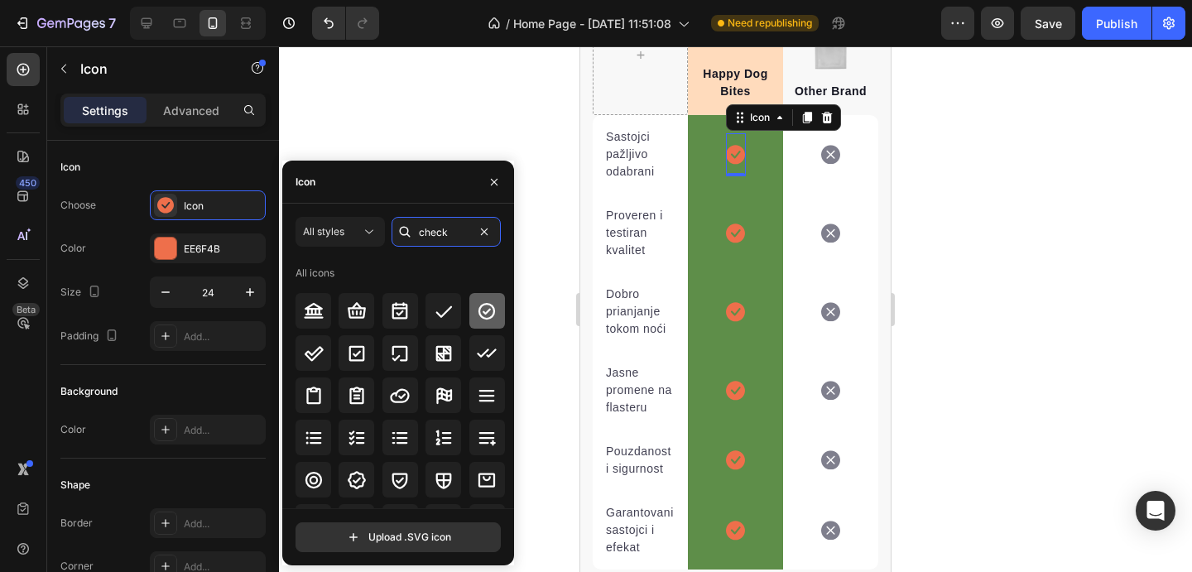
type input "check"
click at [485, 314] on icon at bounding box center [487, 311] width 20 height 20
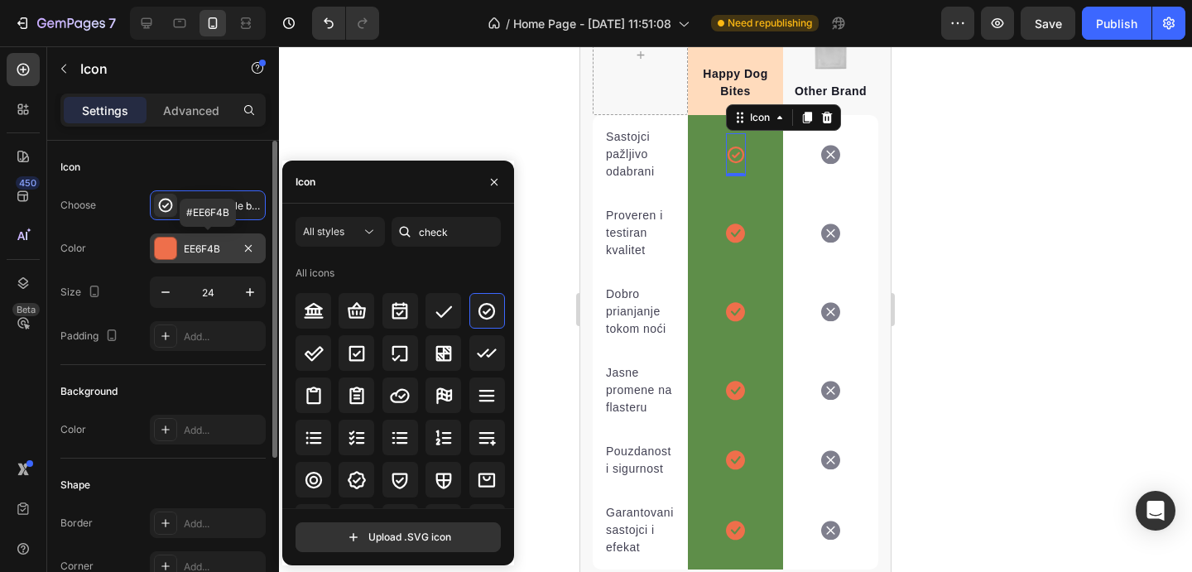
click at [205, 247] on div "EE6F4B" at bounding box center [208, 249] width 48 height 15
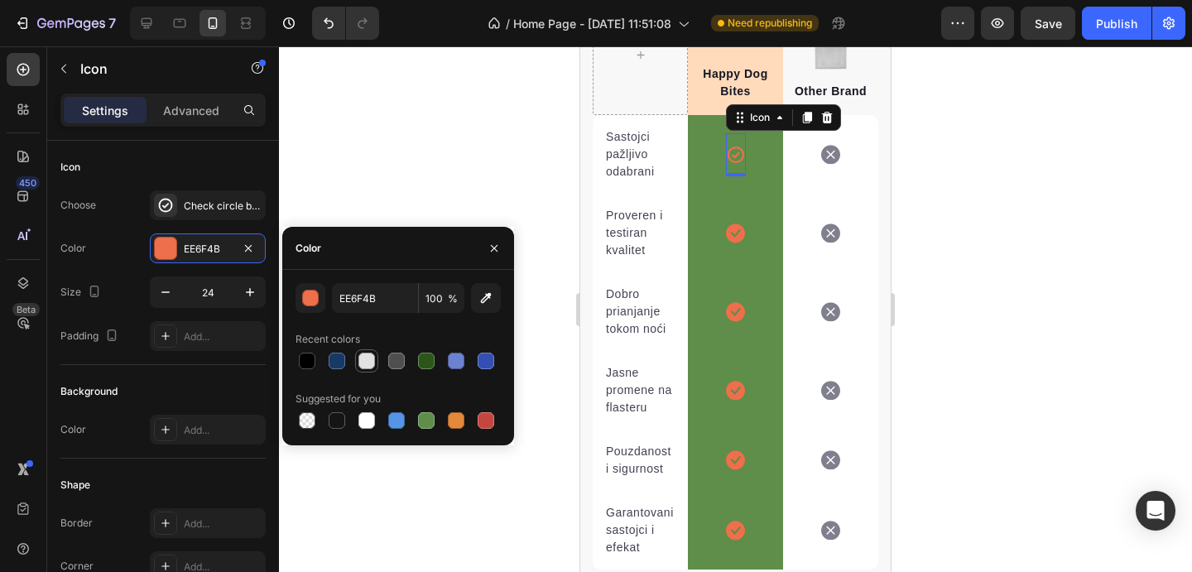
click at [371, 359] on div at bounding box center [367, 361] width 17 height 17
type input "E2E2E2"
click at [735, 233] on icon at bounding box center [735, 233] width 19 height 19
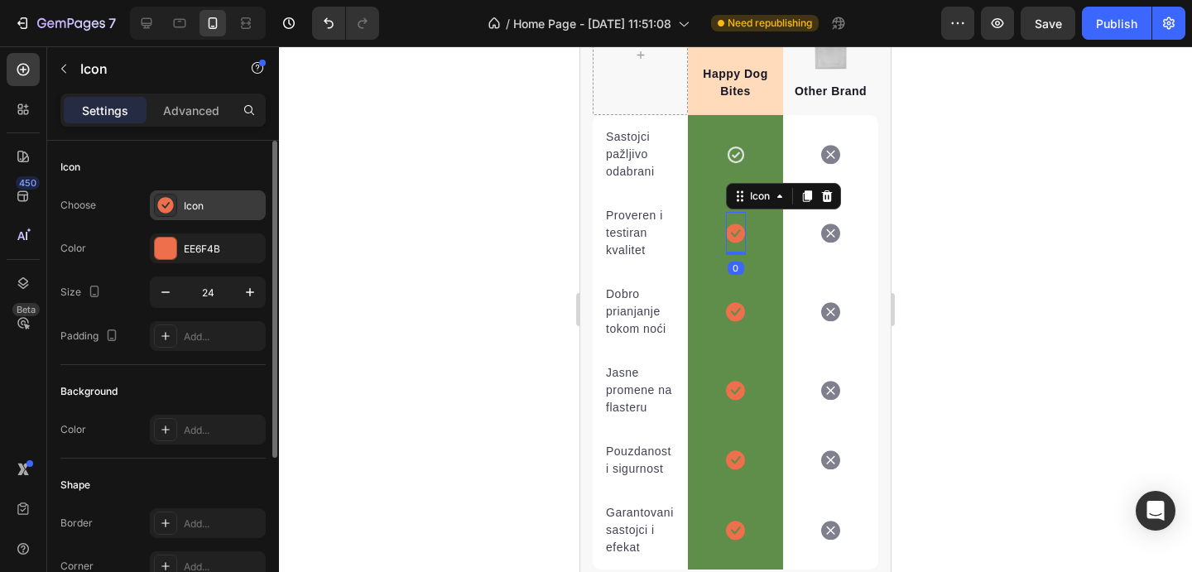
click at [238, 206] on div "Icon" at bounding box center [223, 206] width 78 height 15
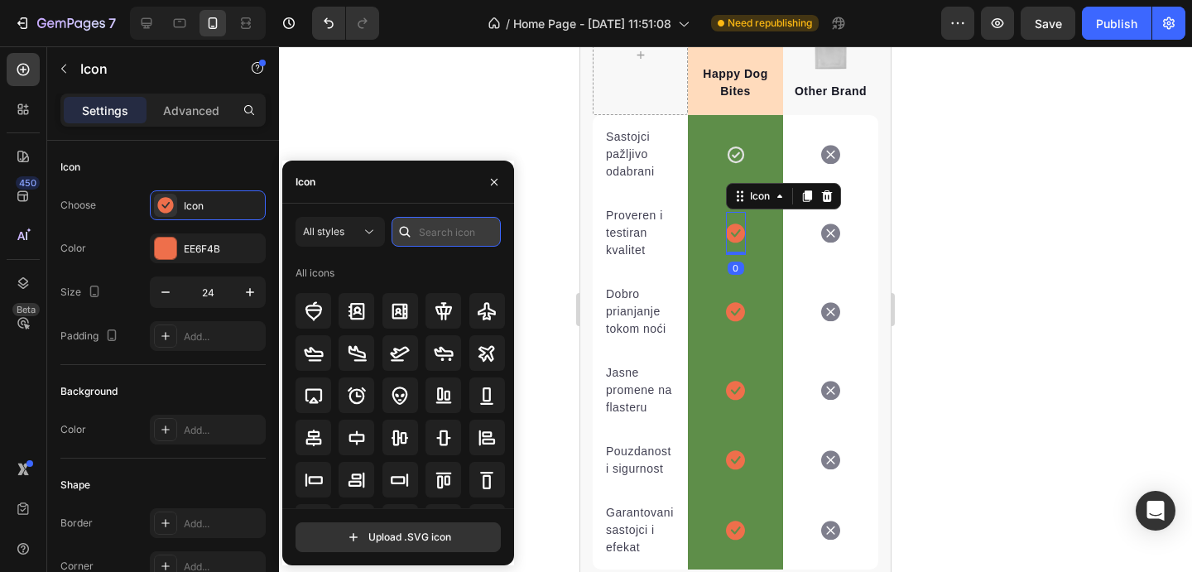
click at [459, 226] on input "text" at bounding box center [446, 232] width 109 height 30
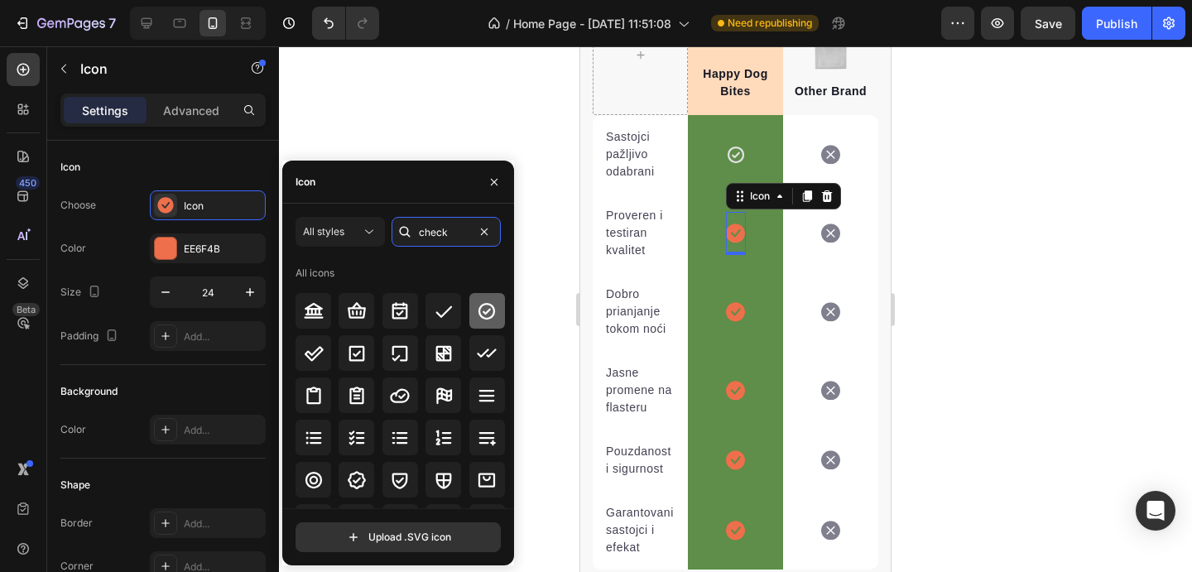
type input "check"
click at [494, 317] on div at bounding box center [488, 311] width 36 height 36
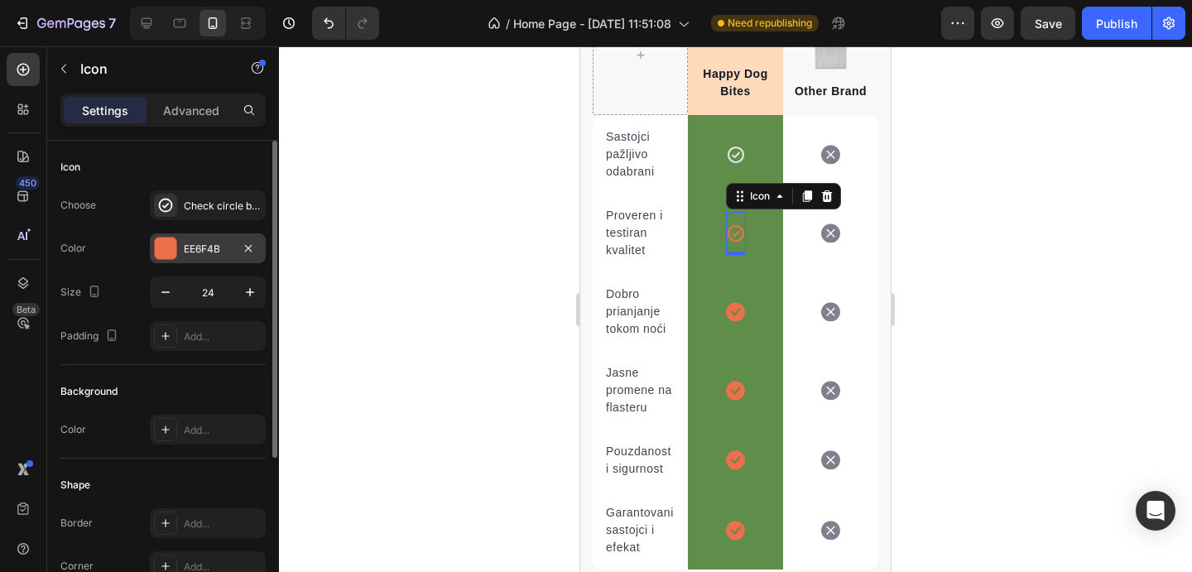
click at [218, 240] on div "EE6F4B" at bounding box center [208, 249] width 116 height 30
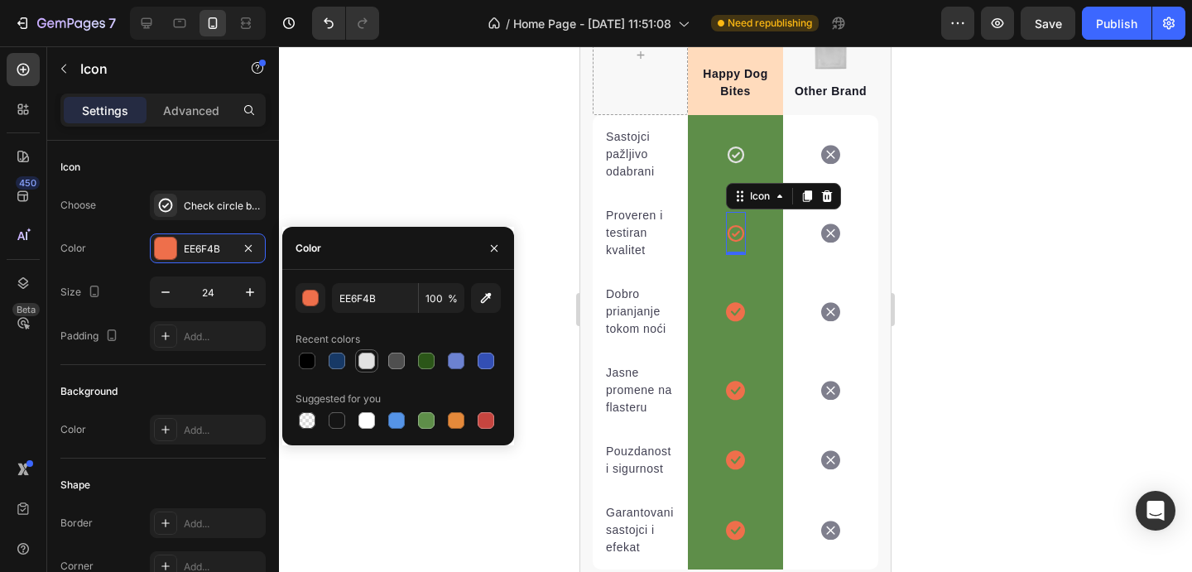
click at [374, 364] on div at bounding box center [367, 361] width 20 height 20
type input "E2E2E2"
click at [739, 306] on icon at bounding box center [735, 311] width 19 height 19
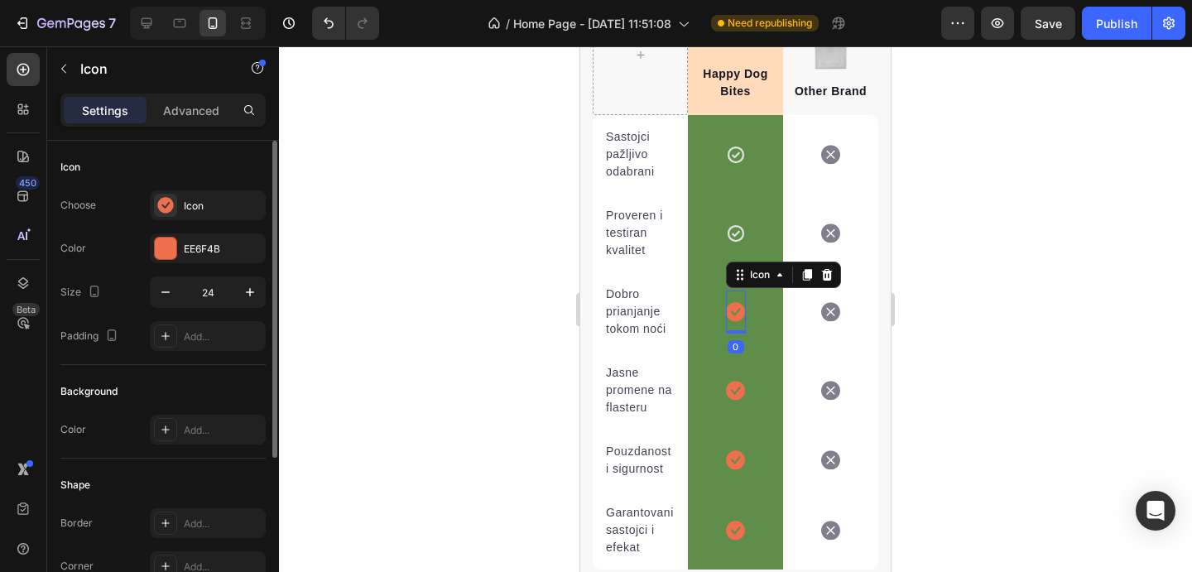
click at [234, 222] on div "Choose Icon Color EE6F4B Size 24 Padding Add..." at bounding box center [162, 270] width 205 height 161
click at [229, 208] on div "Icon" at bounding box center [223, 206] width 78 height 15
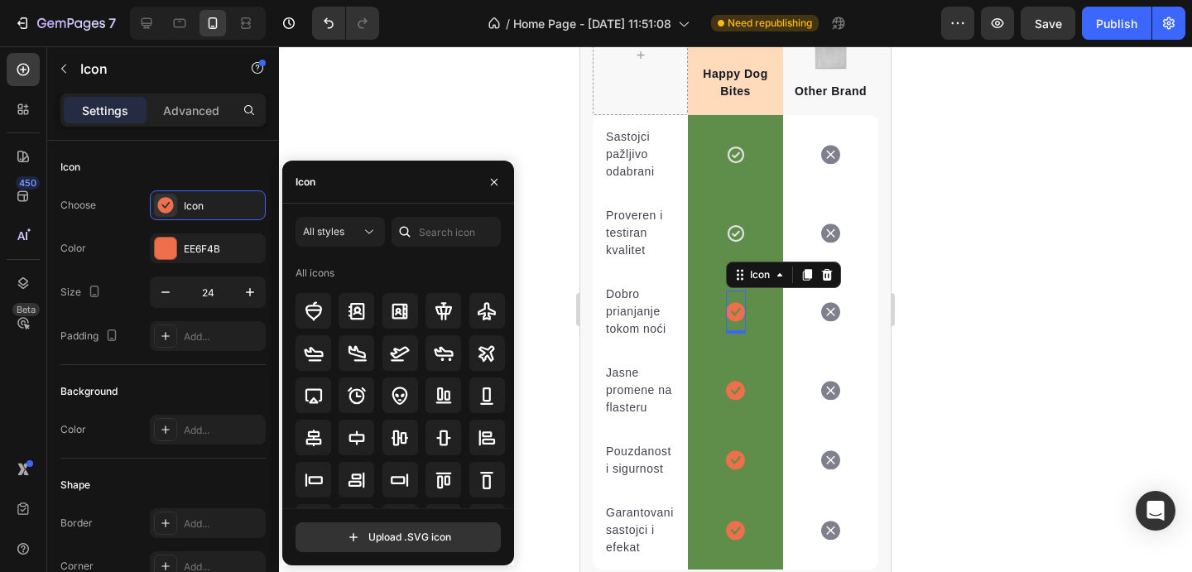
click at [435, 250] on div "All styles All icons" at bounding box center [398, 362] width 205 height 291
click at [453, 240] on input "text" at bounding box center [446, 232] width 109 height 30
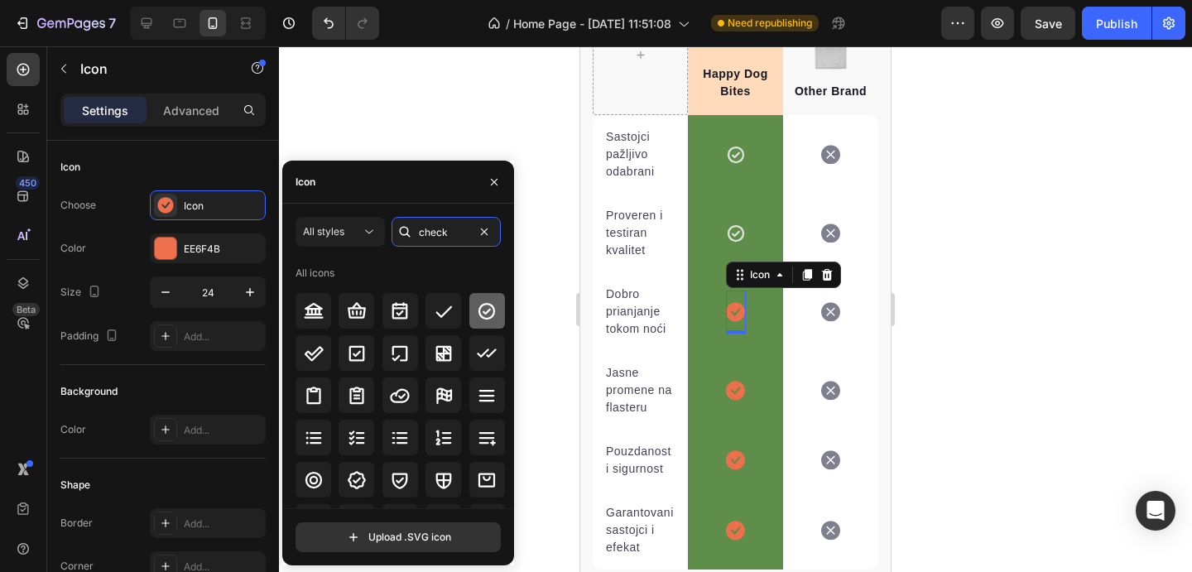
type input "check"
click at [477, 309] on icon at bounding box center [487, 311] width 20 height 20
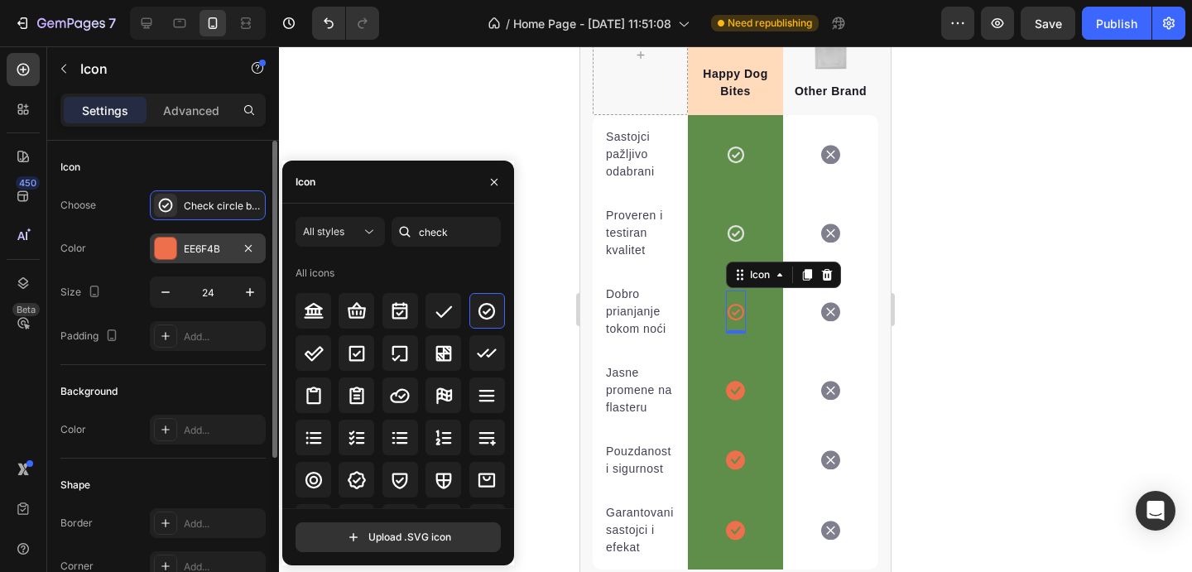
click at [222, 245] on div "EE6F4B" at bounding box center [208, 249] width 48 height 15
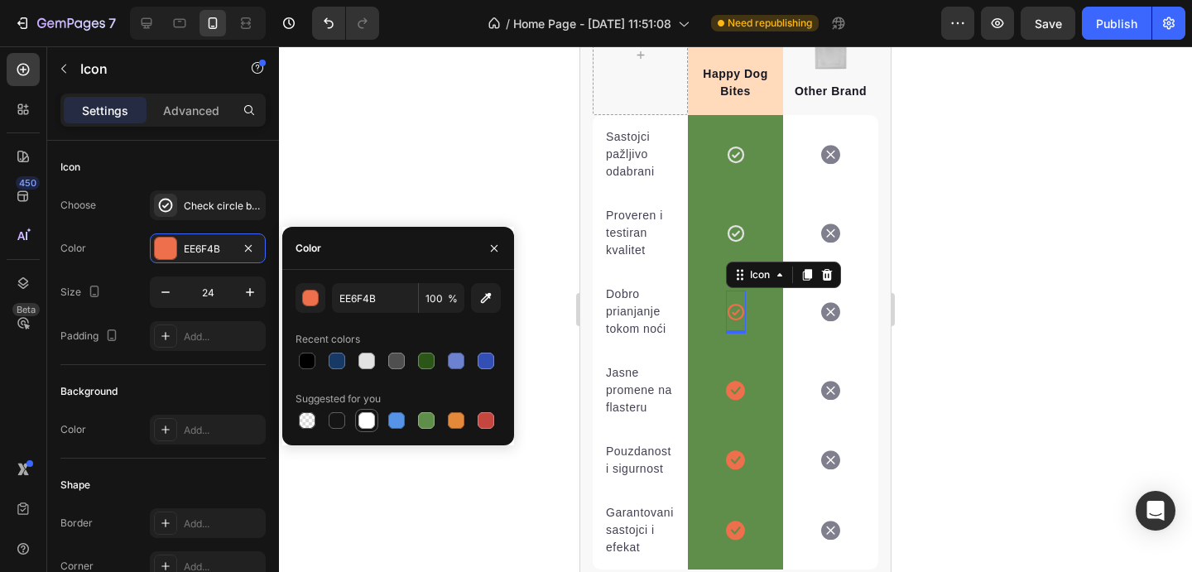
click at [367, 418] on div at bounding box center [367, 420] width 17 height 17
type input "FFFFFF"
click at [739, 375] on div "Icon" at bounding box center [736, 390] width 20 height 43
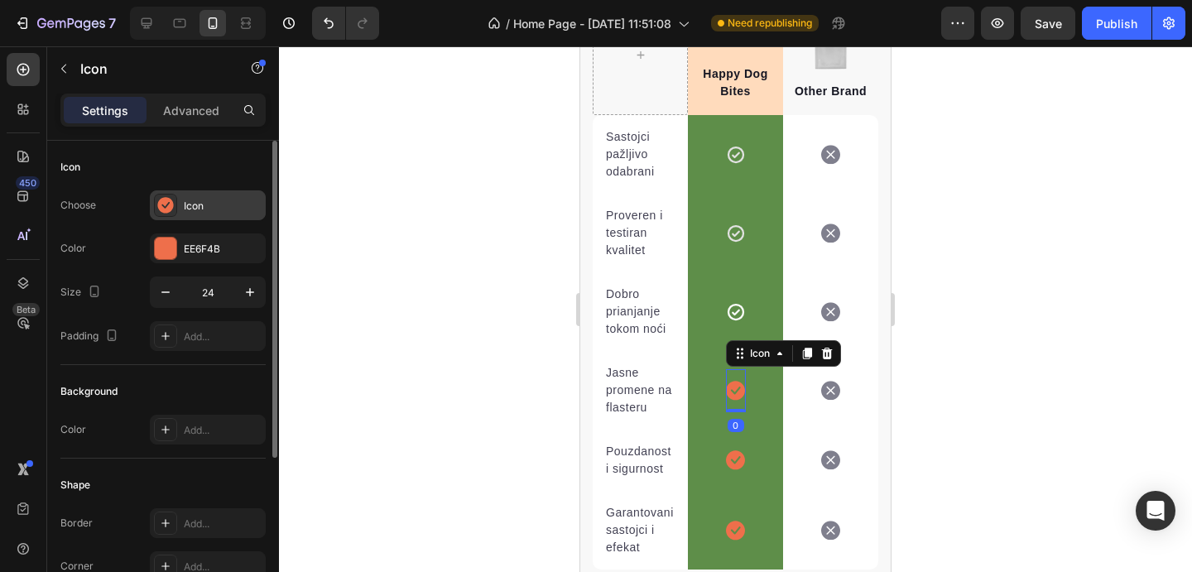
click at [238, 208] on div "Icon" at bounding box center [223, 206] width 78 height 15
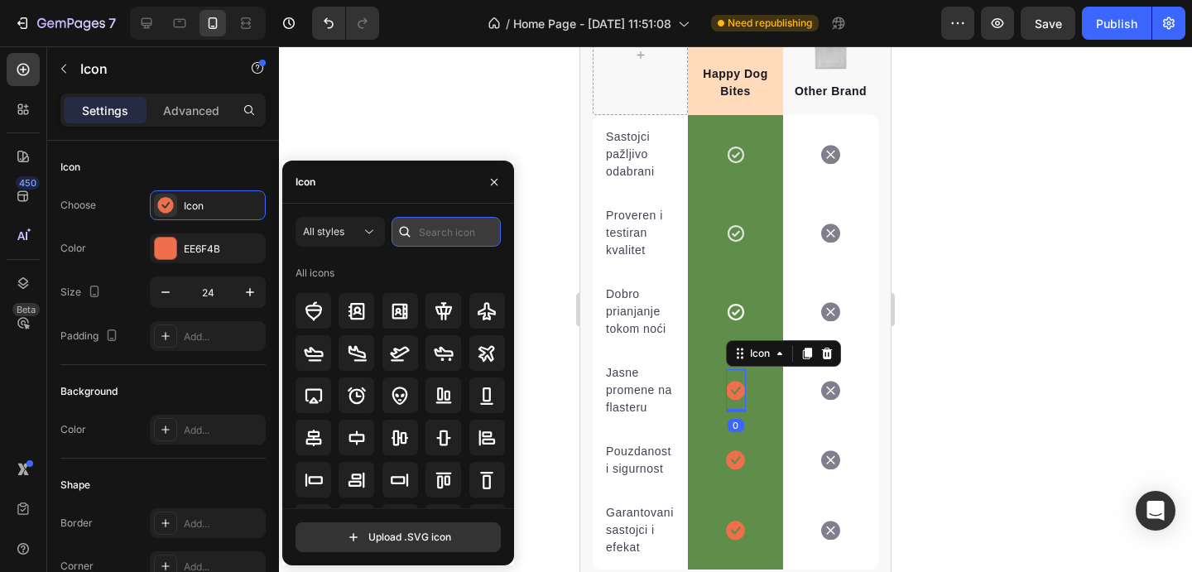
click at [450, 241] on input "text" at bounding box center [446, 232] width 109 height 30
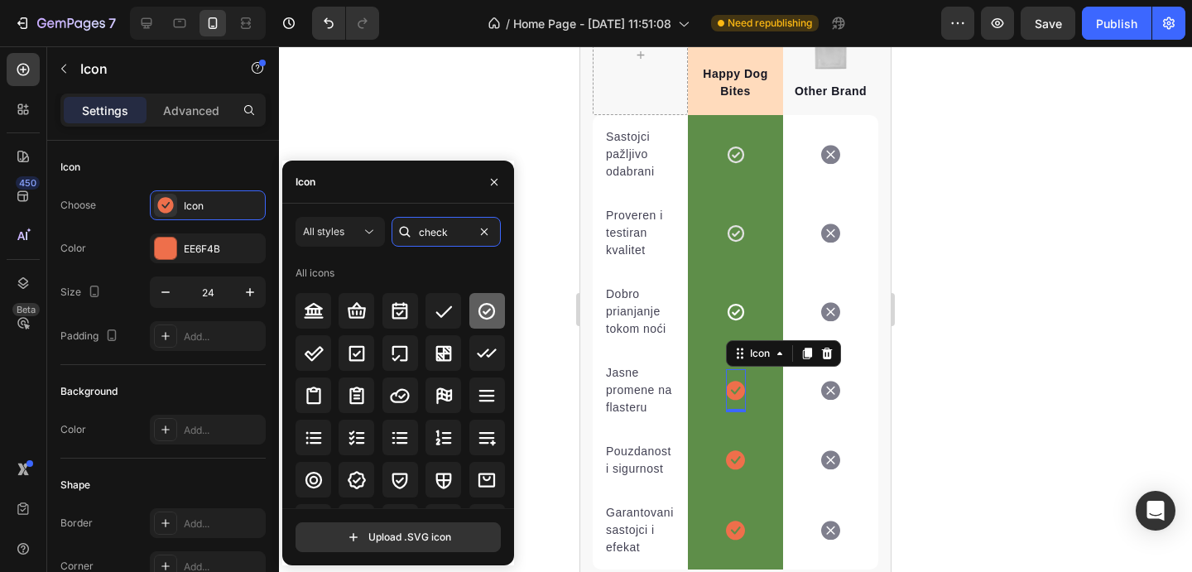
type input "check"
click at [477, 311] on icon at bounding box center [487, 311] width 20 height 20
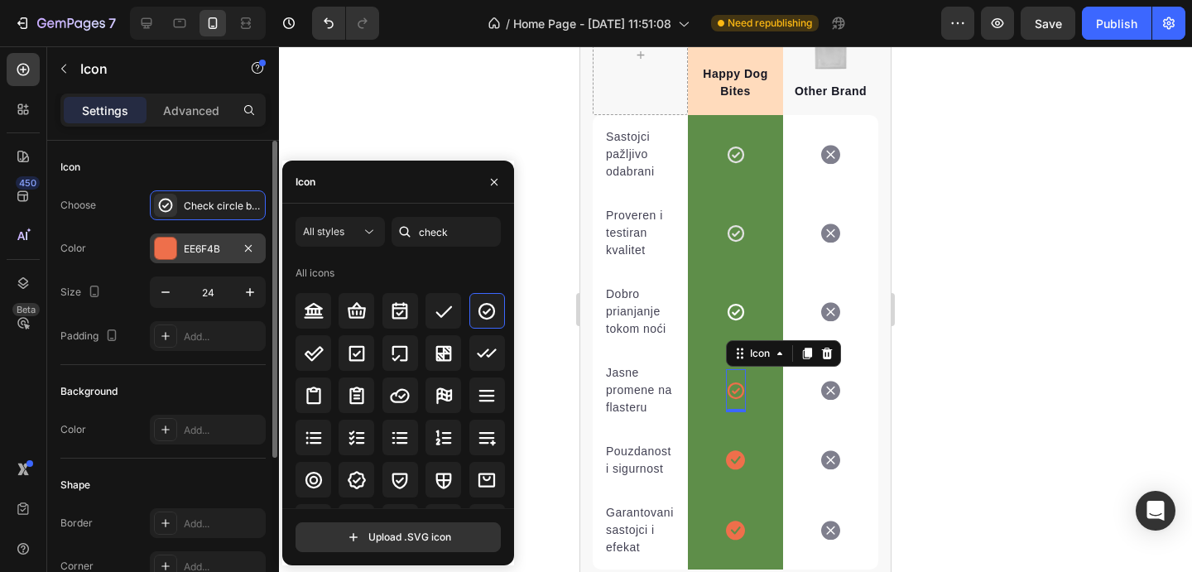
click at [188, 238] on div "EE6F4B" at bounding box center [208, 249] width 116 height 30
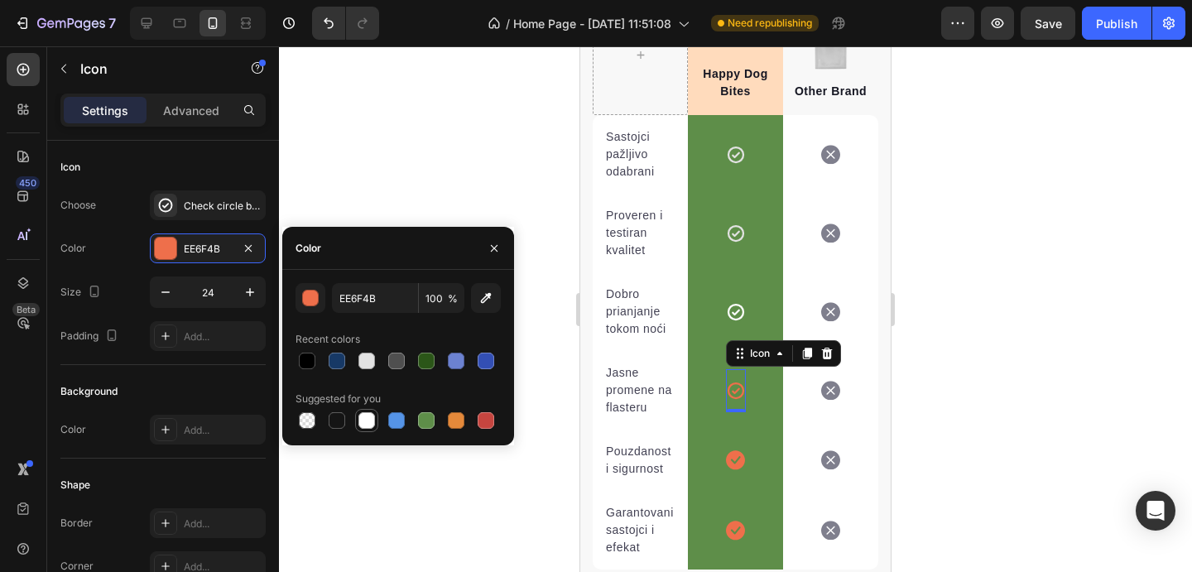
click at [367, 426] on div at bounding box center [367, 420] width 17 height 17
type input "FFFFFF"
click at [759, 450] on div "Icon Row" at bounding box center [735, 460] width 95 height 61
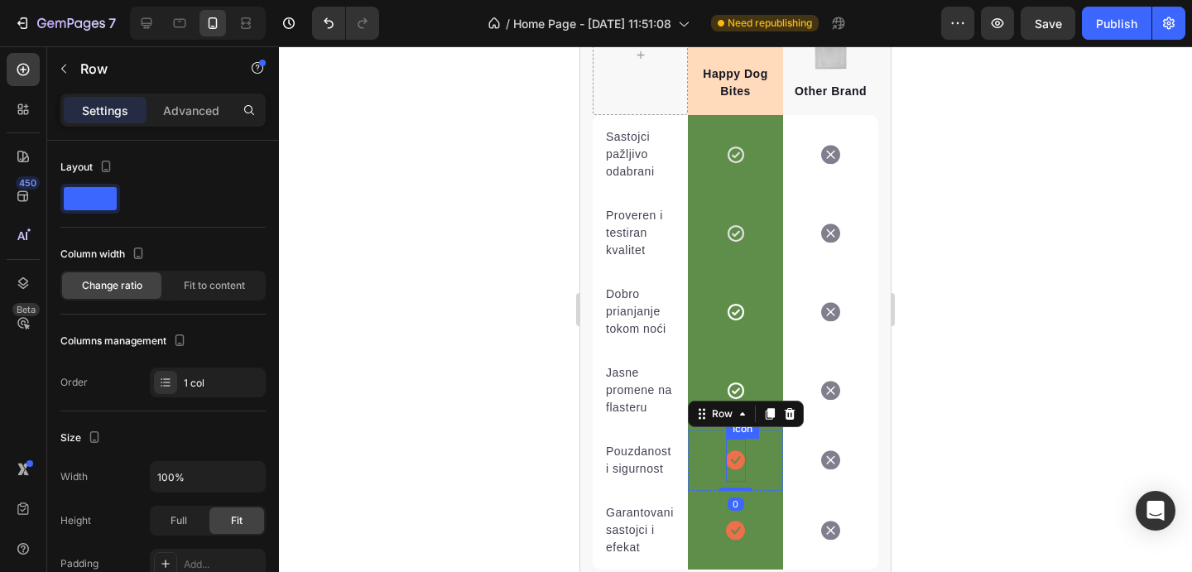
click at [732, 455] on icon at bounding box center [735, 460] width 19 height 19
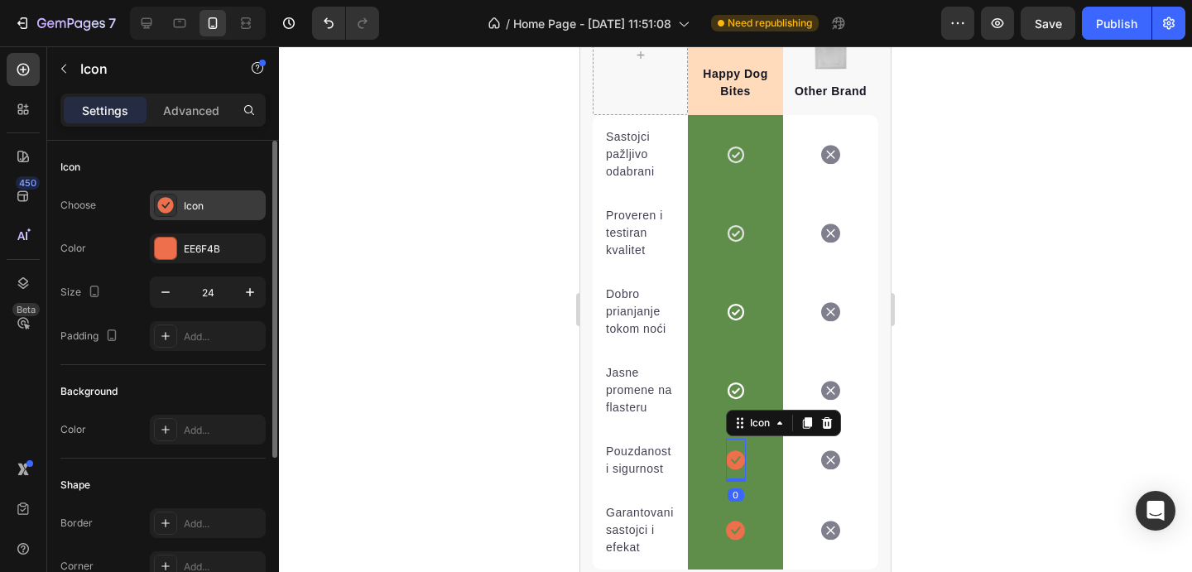
click at [221, 208] on div "Icon" at bounding box center [223, 206] width 78 height 15
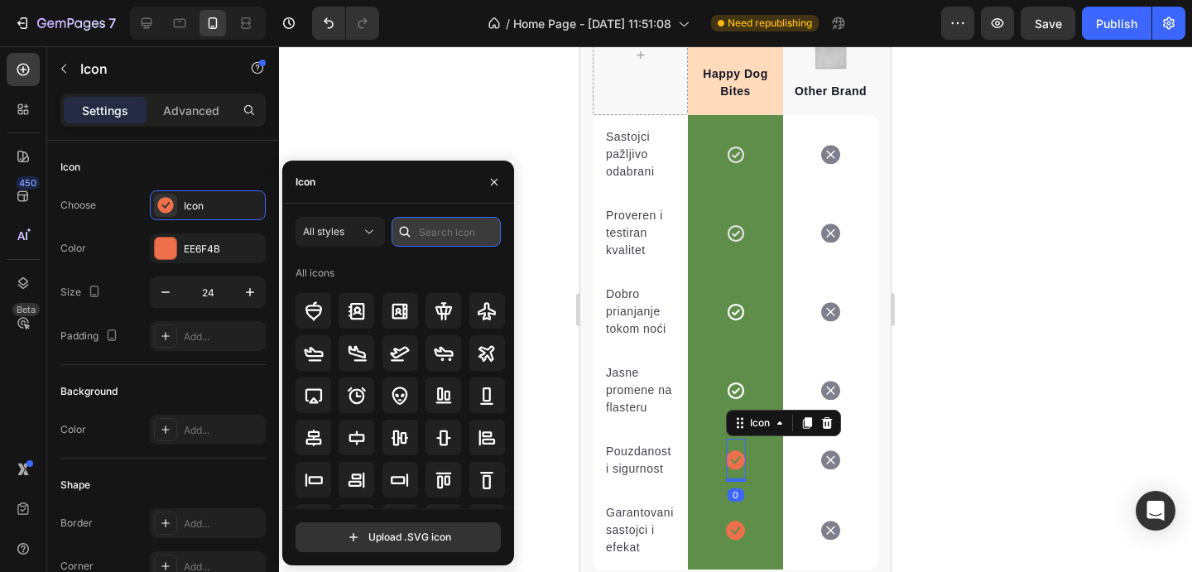
click at [465, 243] on input "text" at bounding box center [446, 232] width 109 height 30
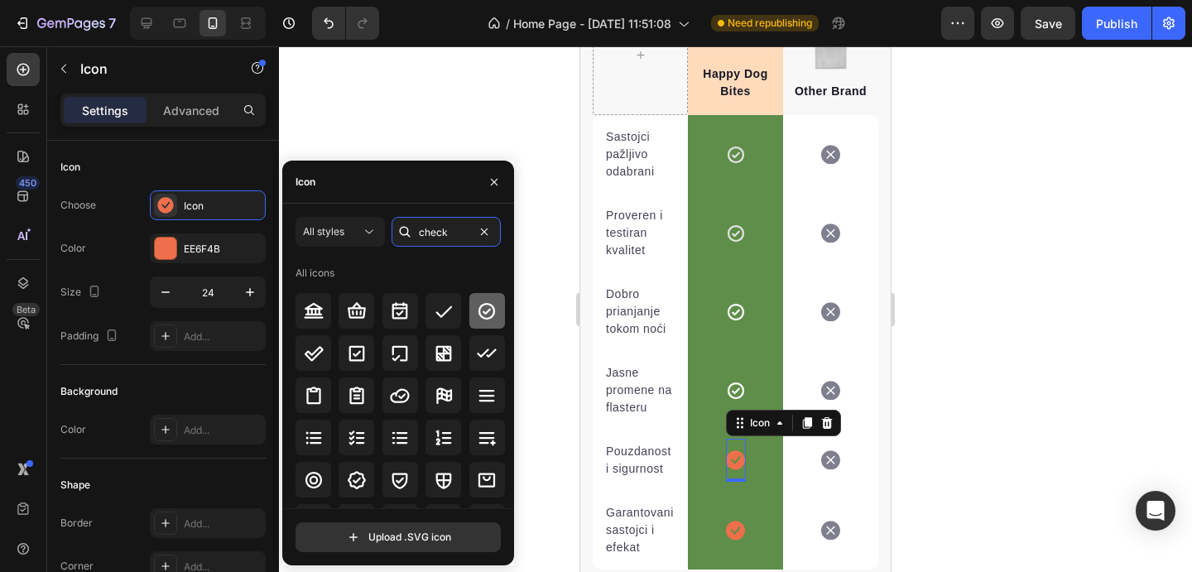
type input "check"
click at [484, 307] on icon at bounding box center [487, 311] width 20 height 20
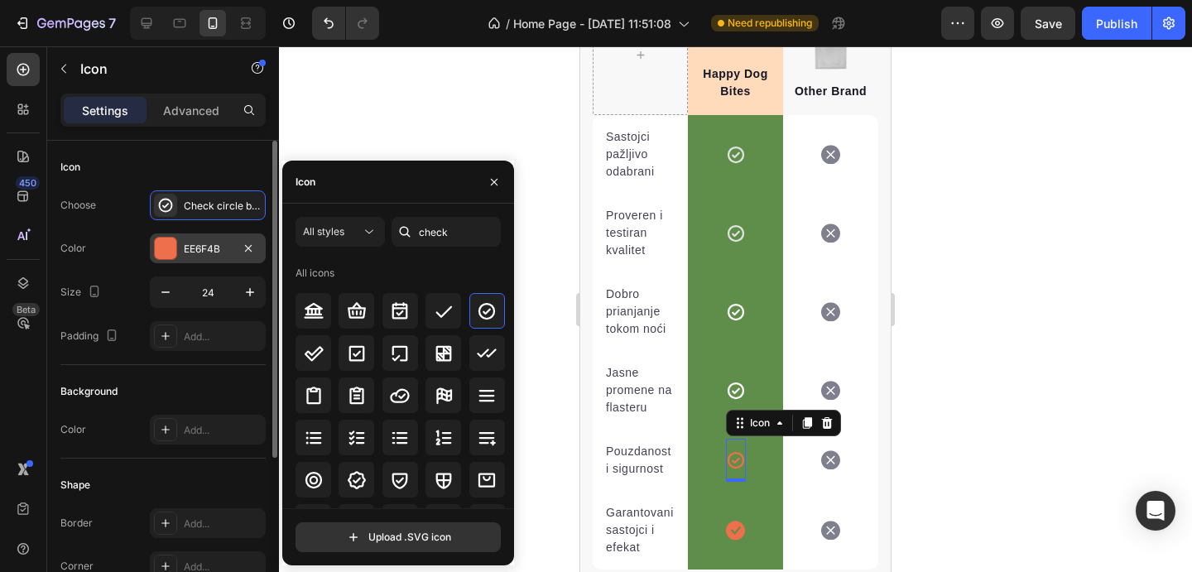
click at [197, 238] on div "EE6F4B" at bounding box center [208, 249] width 116 height 30
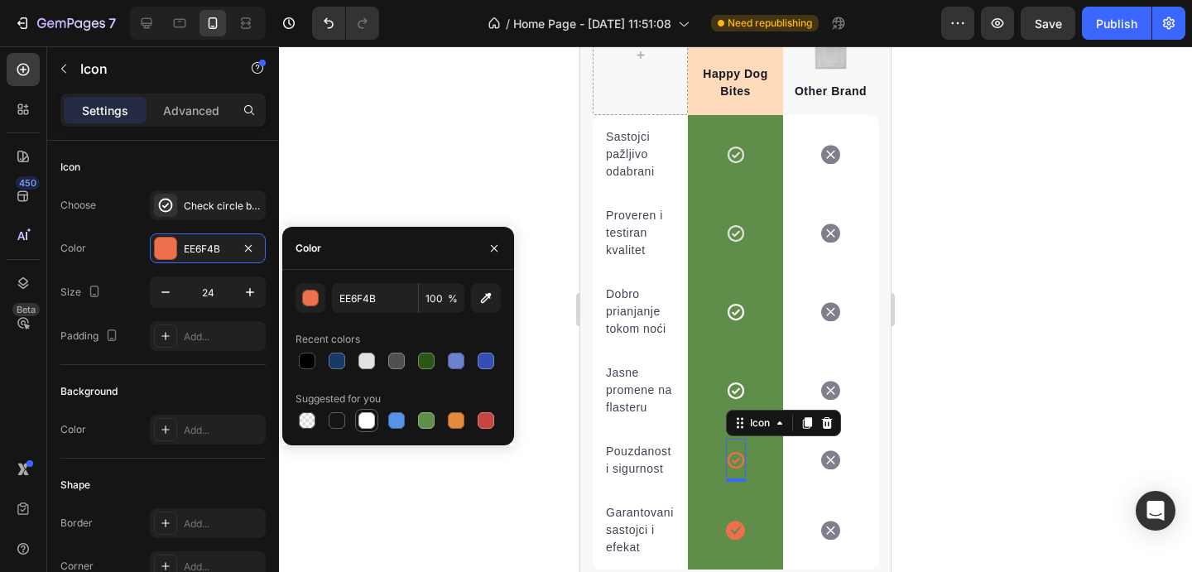
click at [369, 409] on div at bounding box center [366, 420] width 23 height 23
type input "FFFFFF"
click at [751, 527] on div "Icon Row" at bounding box center [735, 530] width 95 height 79
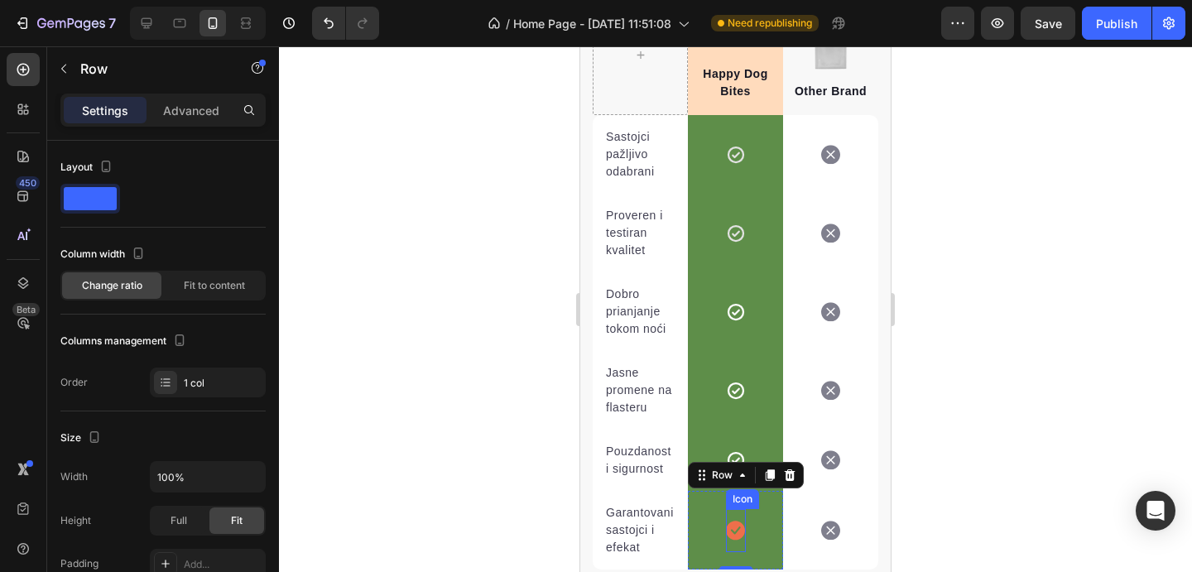
click at [740, 527] on icon at bounding box center [735, 530] width 19 height 19
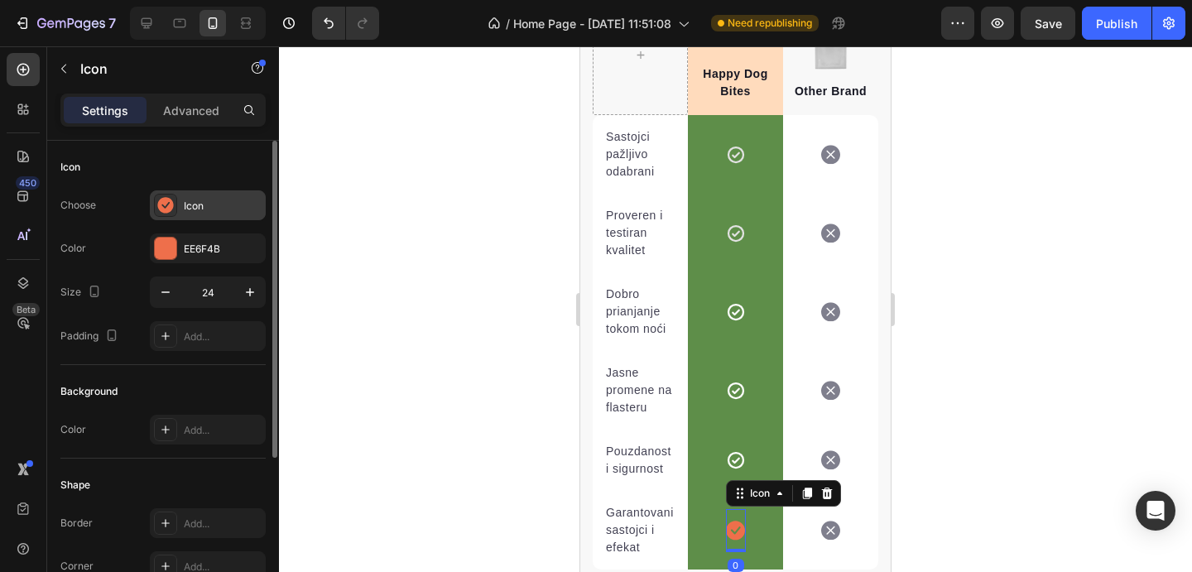
click at [220, 210] on div "Icon" at bounding box center [223, 206] width 78 height 15
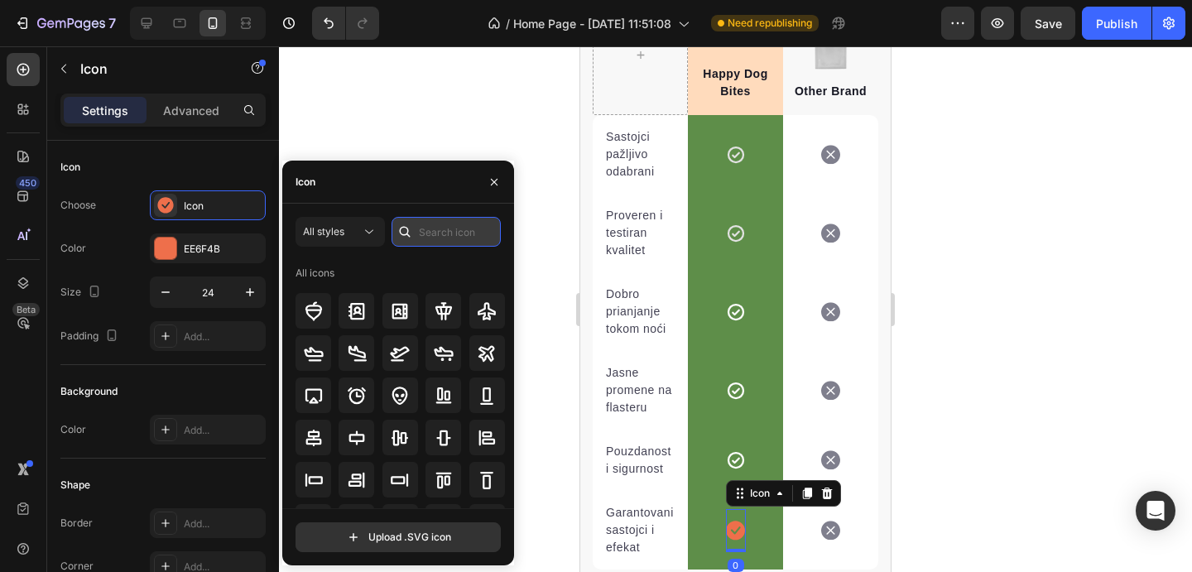
click at [436, 243] on input "text" at bounding box center [446, 232] width 109 height 30
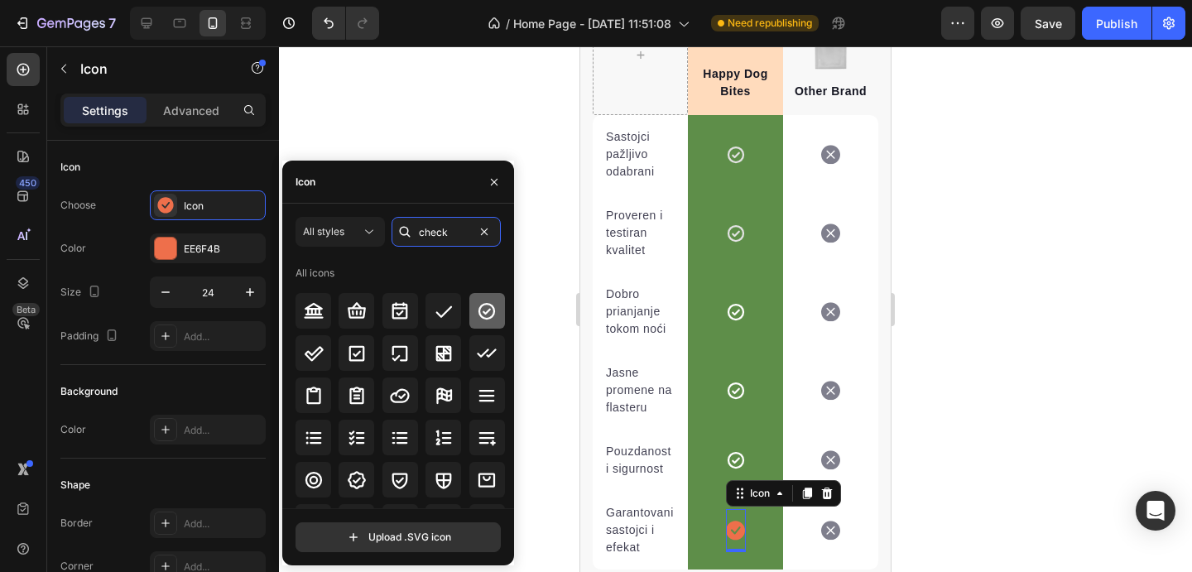
type input "check"
click at [480, 311] on icon at bounding box center [487, 310] width 17 height 17
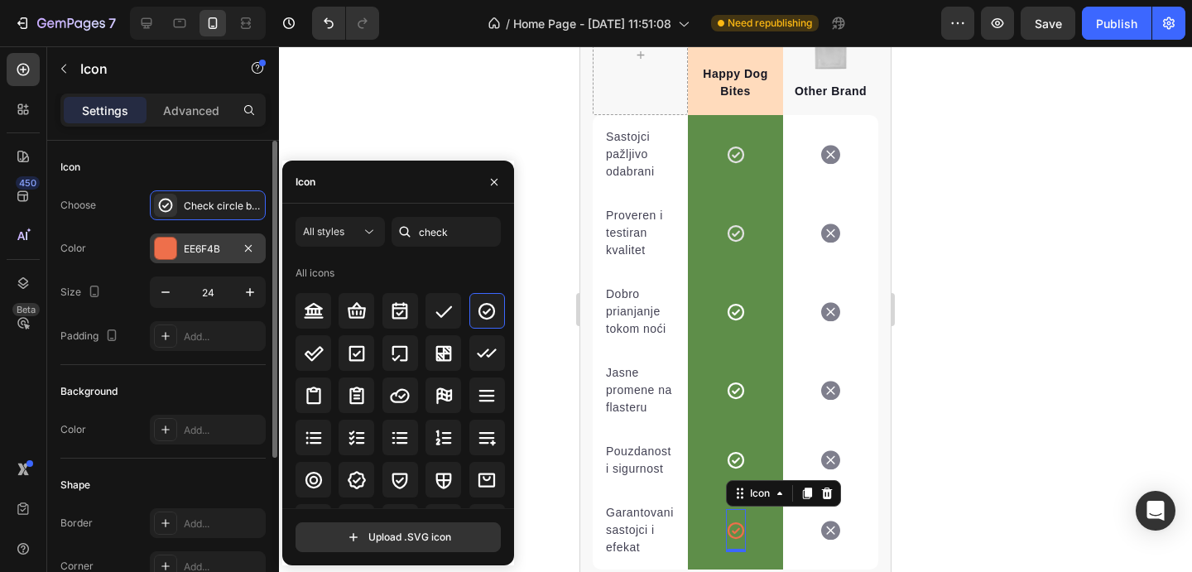
click at [217, 249] on div "EE6F4B" at bounding box center [208, 249] width 48 height 15
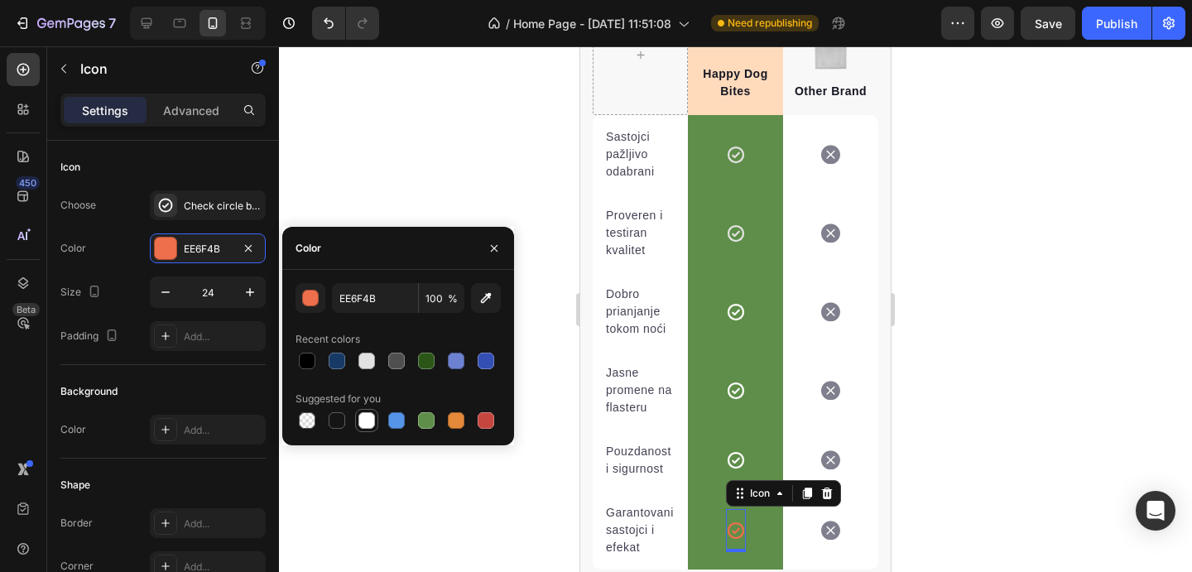
click at [368, 417] on div at bounding box center [367, 420] width 17 height 17
type input "FFFFFF"
click at [929, 361] on div at bounding box center [735, 309] width 913 height 526
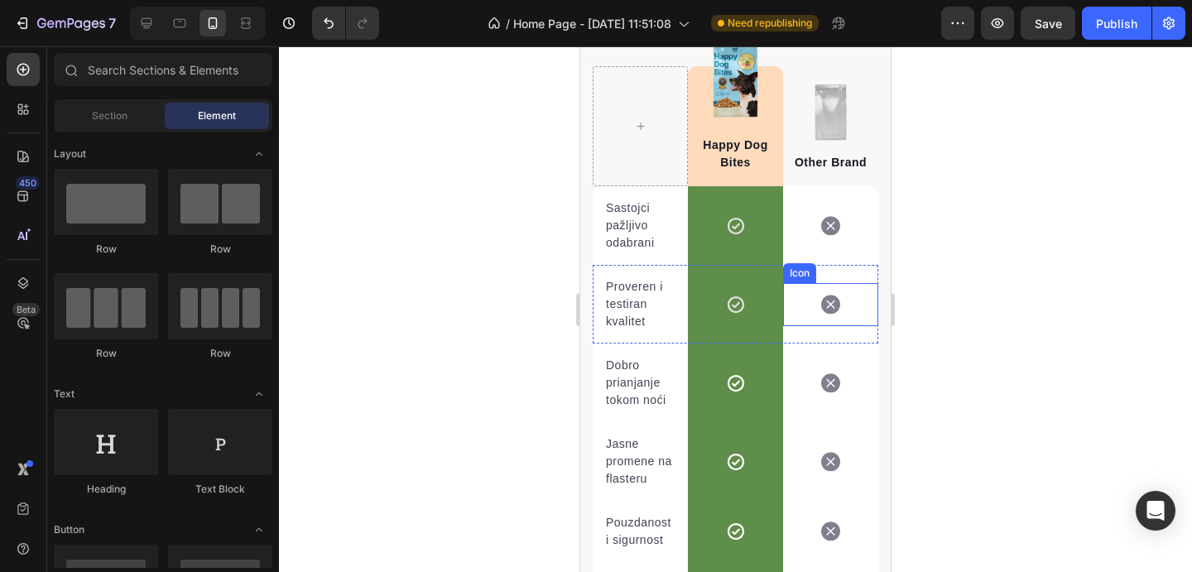
scroll to position [6222, 0]
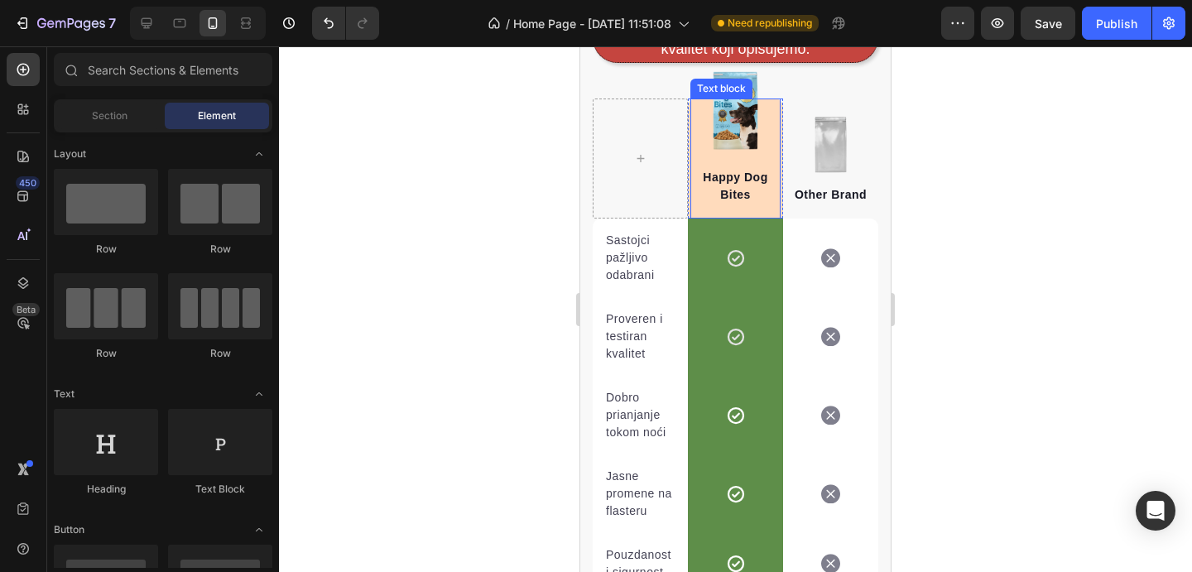
click at [720, 99] on div "Happy Dog Bites Text block" at bounding box center [736, 159] width 90 height 120
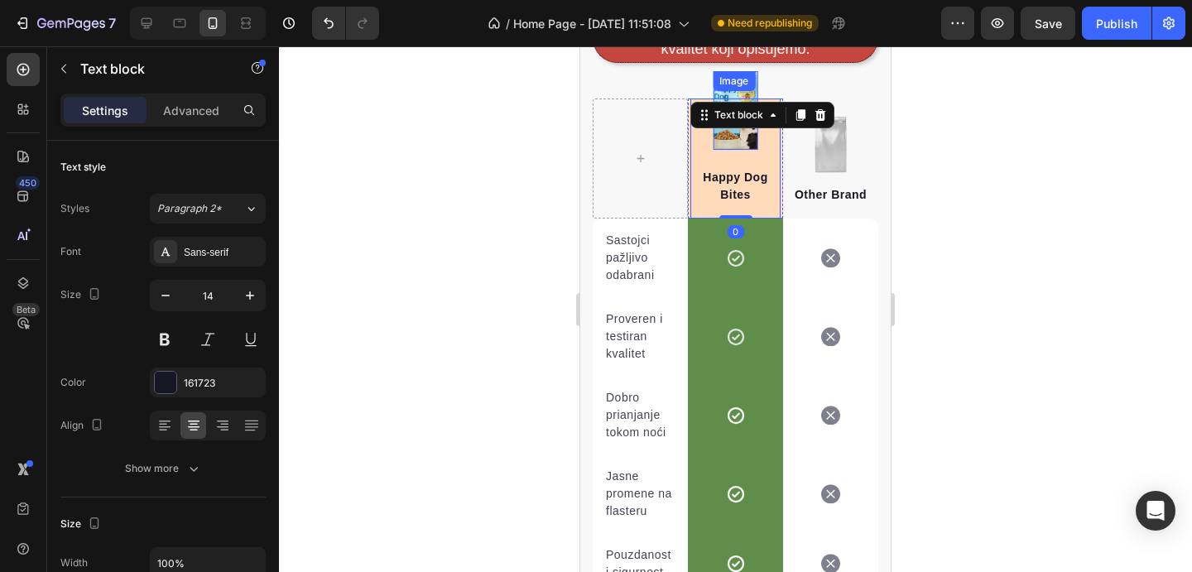
click at [730, 75] on div "Image" at bounding box center [734, 81] width 42 height 20
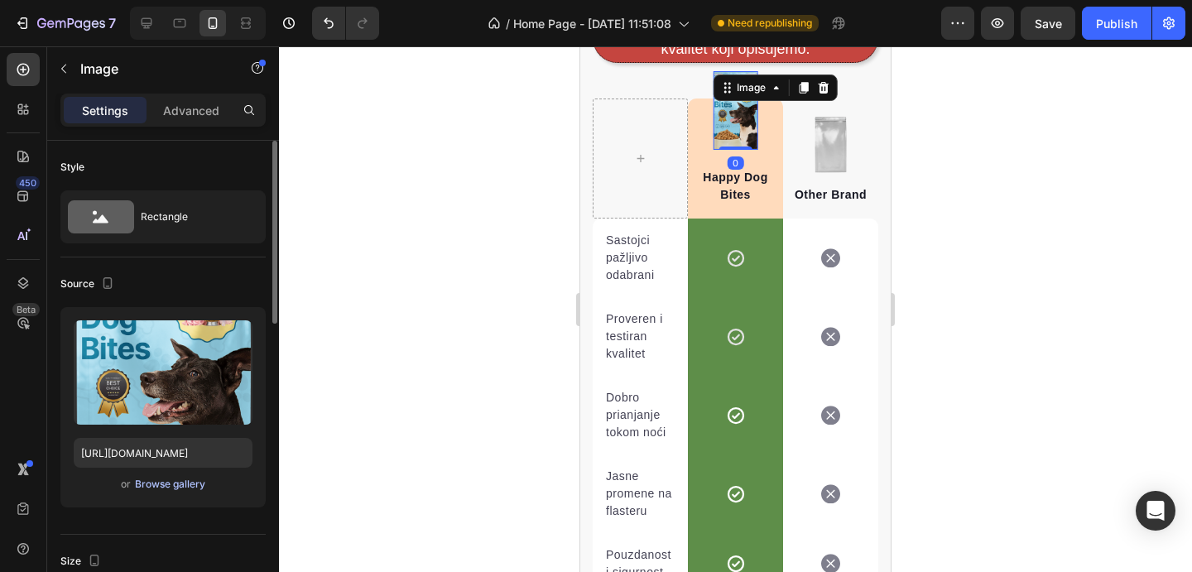
click at [179, 484] on div "Browse gallery" at bounding box center [170, 484] width 70 height 15
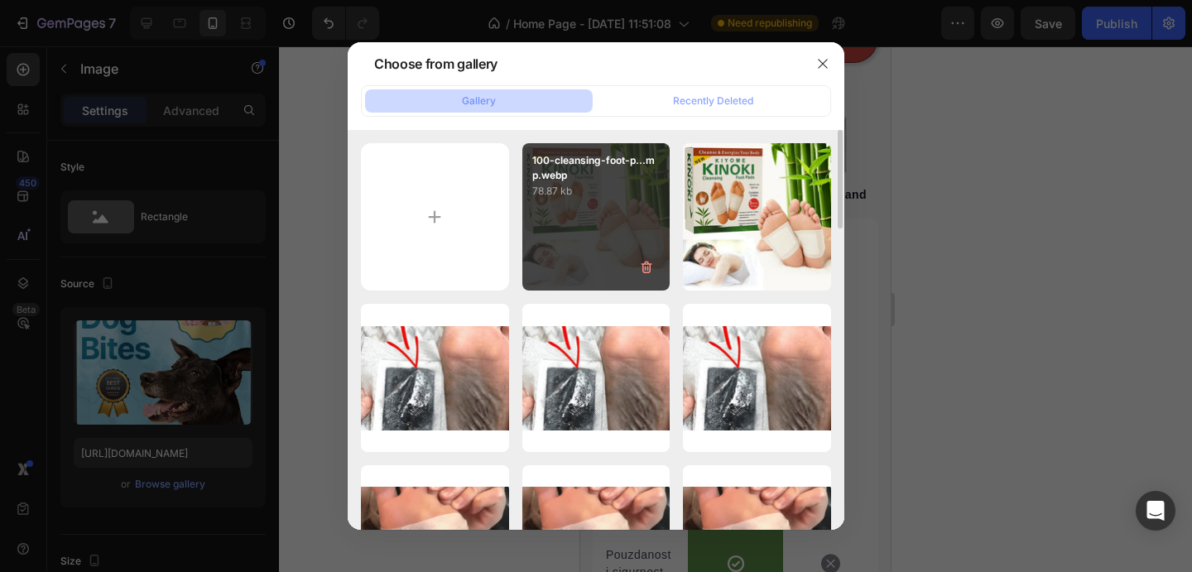
click at [591, 229] on div "100-cleansing-foot-p...mp.webp 78.87 kb" at bounding box center [597, 217] width 148 height 148
type input "[URL][DOMAIN_NAME]"
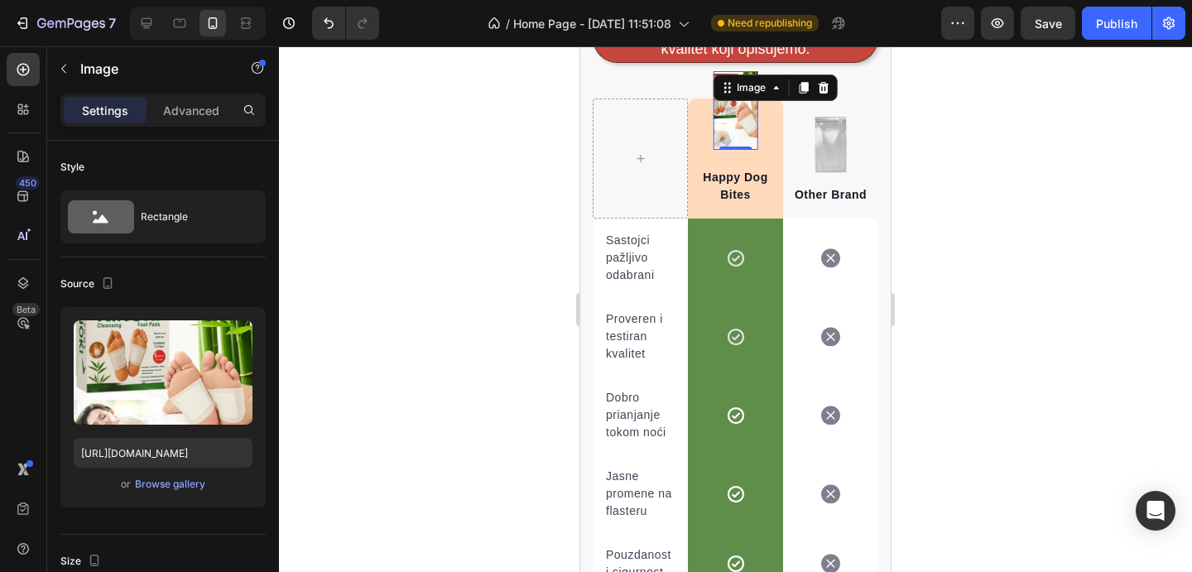
click at [1021, 238] on div at bounding box center [735, 309] width 913 height 526
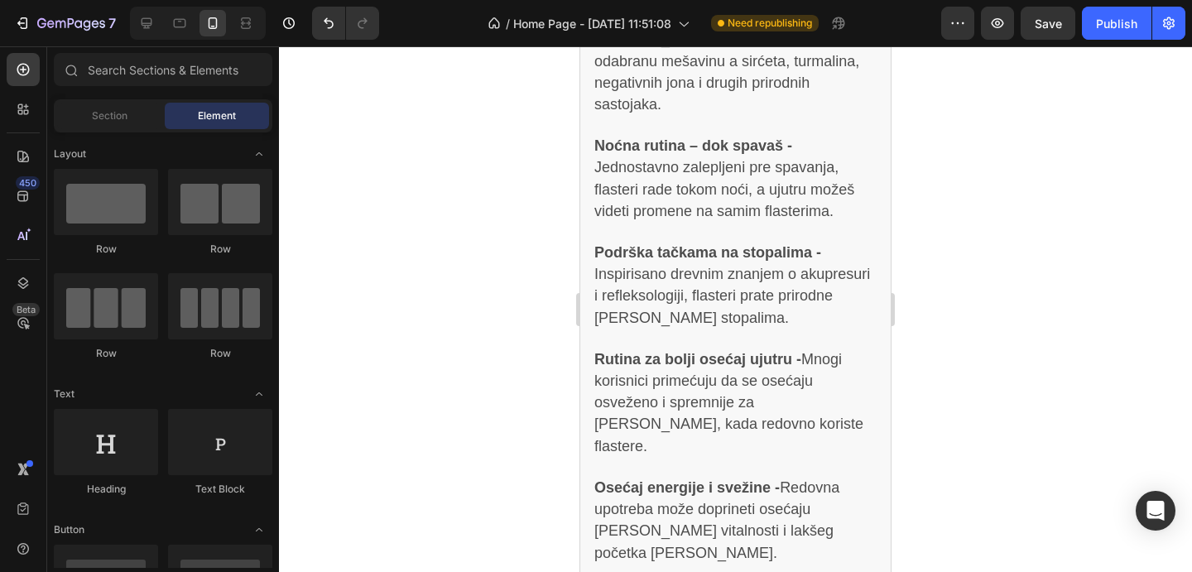
scroll to position [4780, 0]
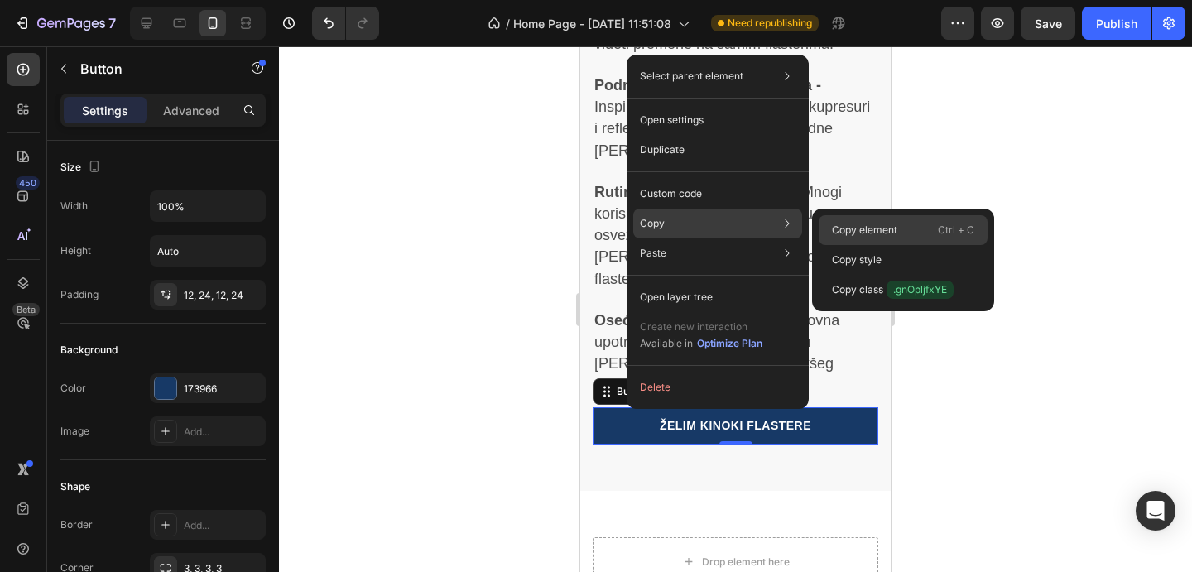
click at [847, 229] on p "Copy element" at bounding box center [864, 230] width 65 height 15
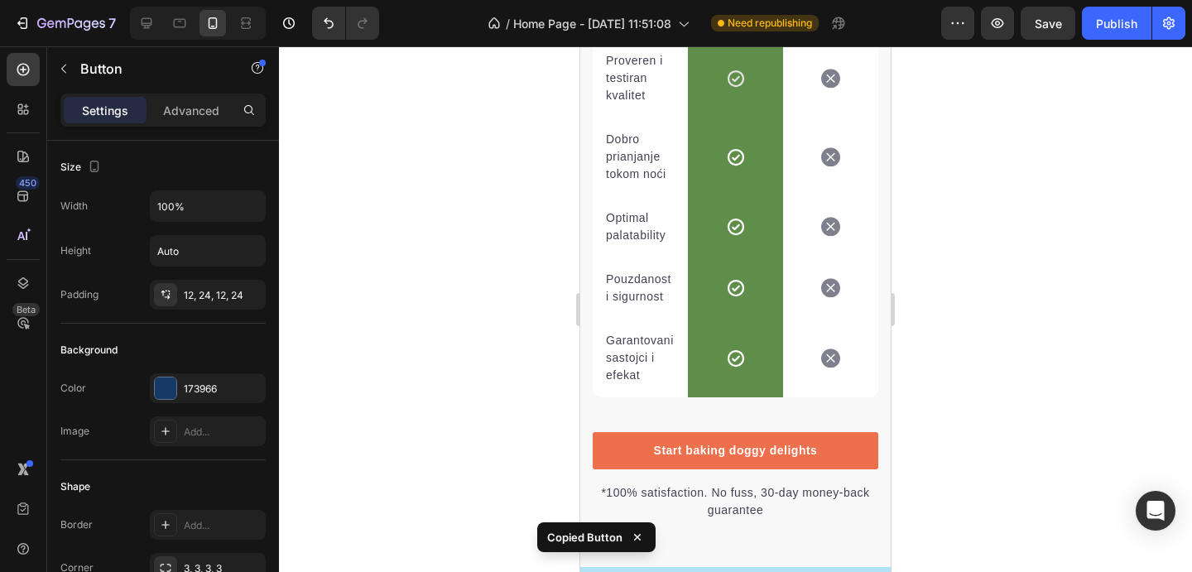
scroll to position [6665, 0]
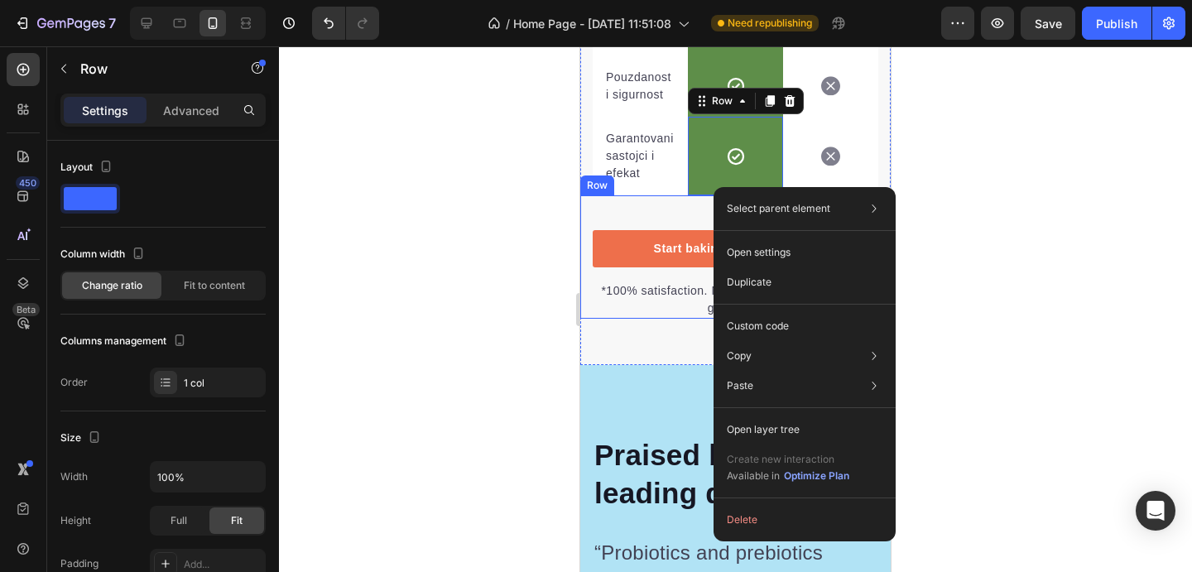
click at [644, 209] on div "Start baking doggy delights Button *100% satisfaction. No fuss, 30-day money-ba…" at bounding box center [735, 256] width 311 height 123
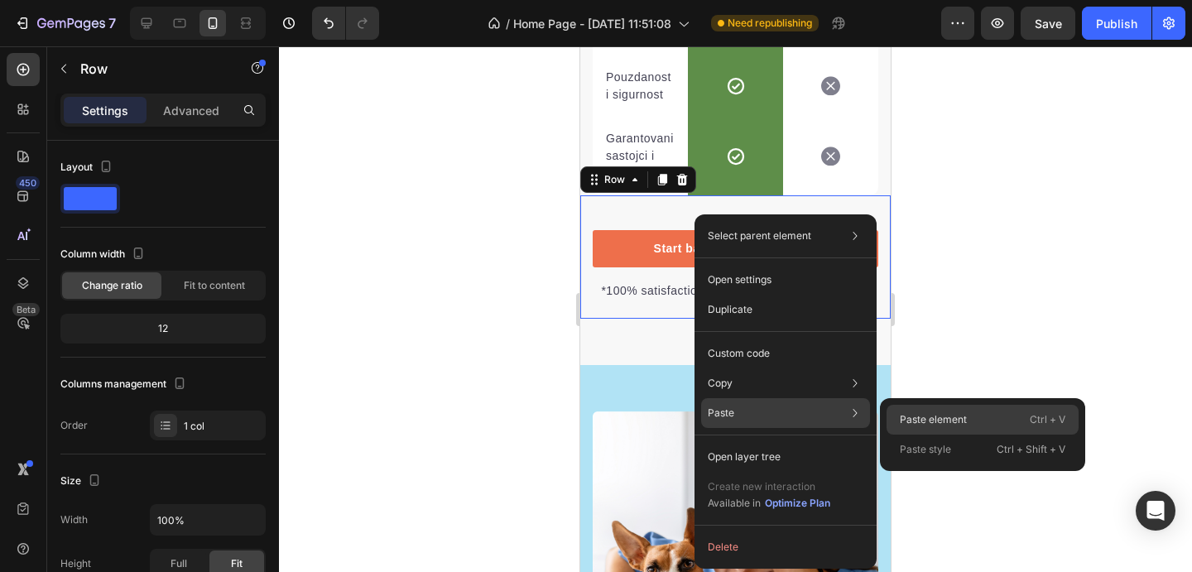
click at [908, 425] on p "Paste element" at bounding box center [933, 419] width 67 height 15
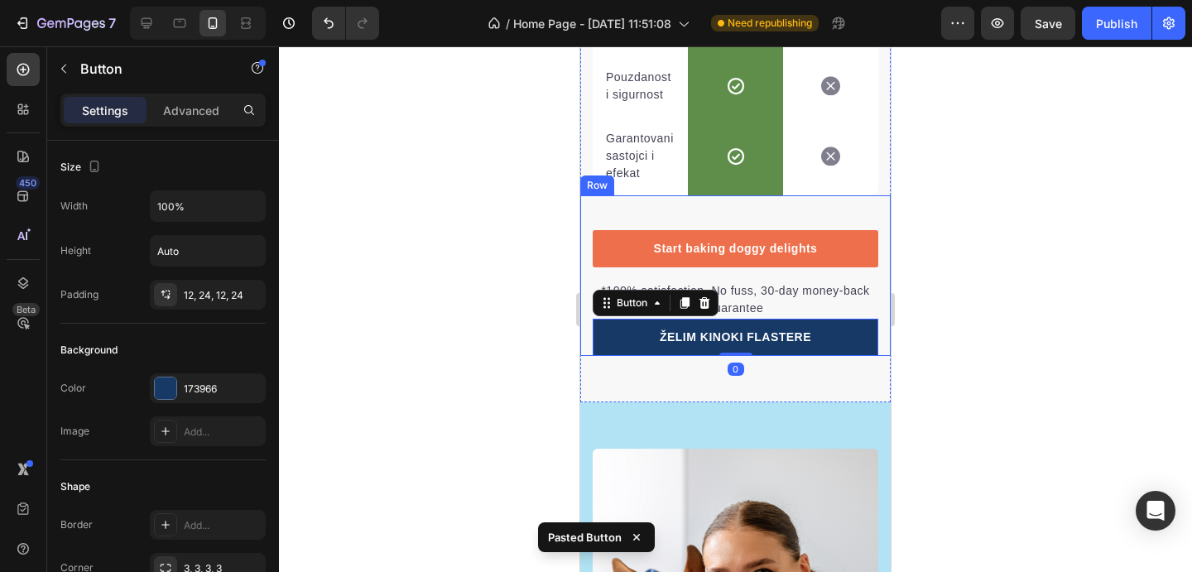
click at [810, 215] on div "Start baking doggy delights Button *100% satisfaction. No fuss, 30-day money-ba…" at bounding box center [735, 275] width 311 height 161
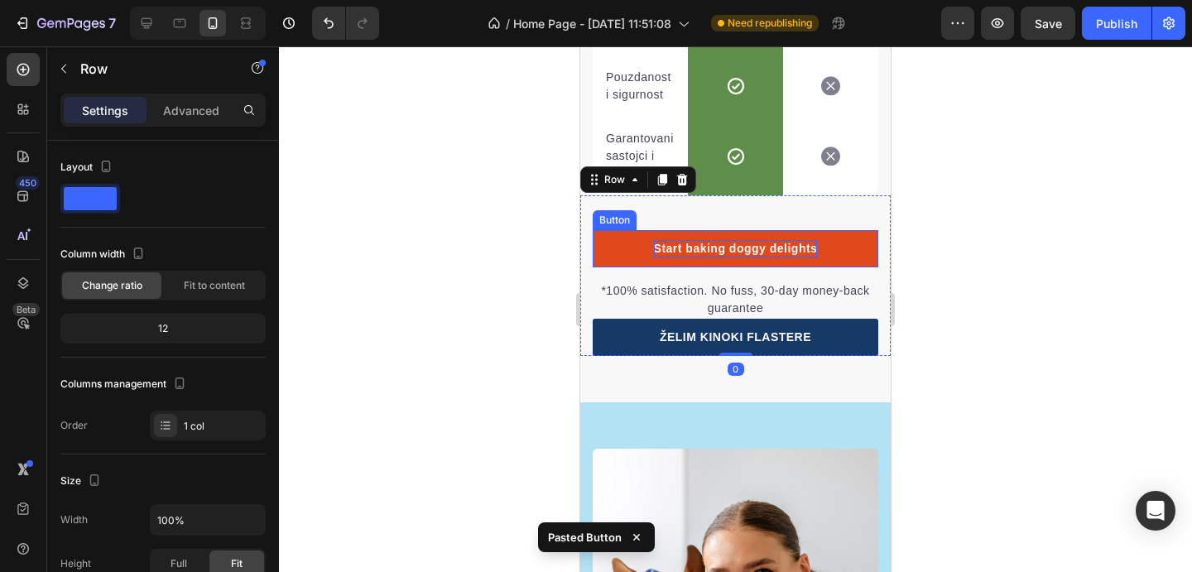
click at [743, 248] on div "Start baking doggy delights" at bounding box center [736, 248] width 164 height 17
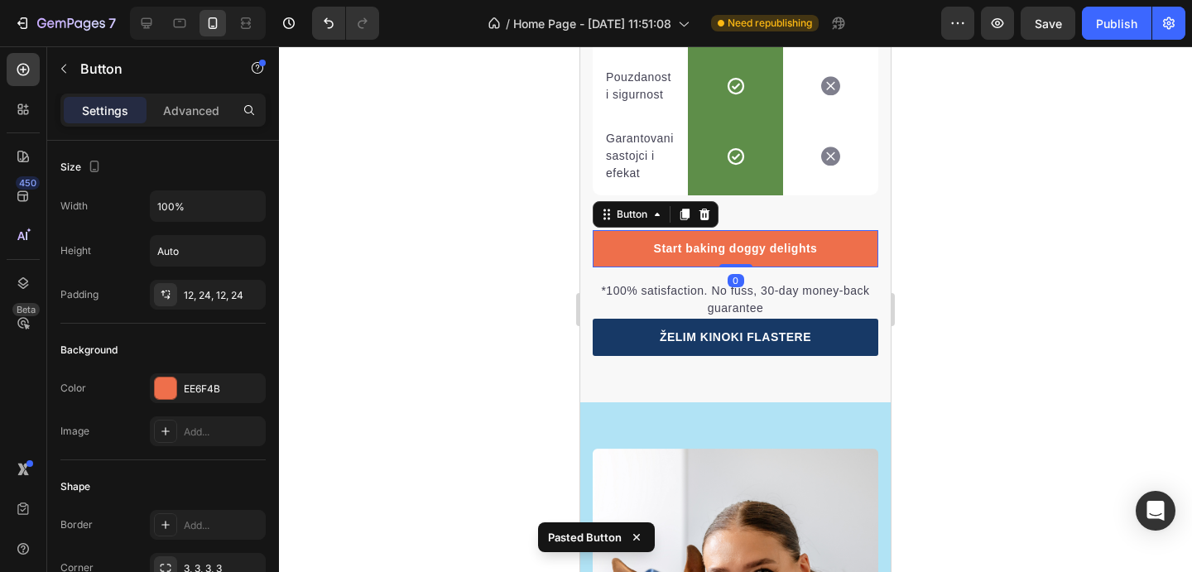
click at [703, 212] on icon at bounding box center [705, 215] width 11 height 12
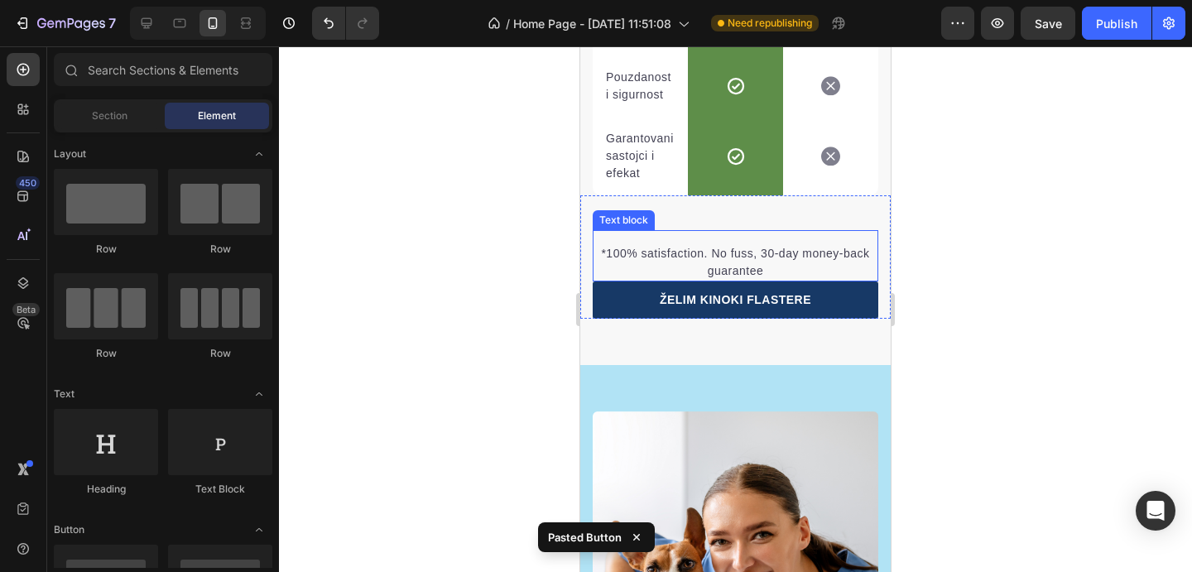
click at [740, 250] on p "*100% satisfaction. No fuss, 30-day money-back guarantee" at bounding box center [736, 262] width 282 height 35
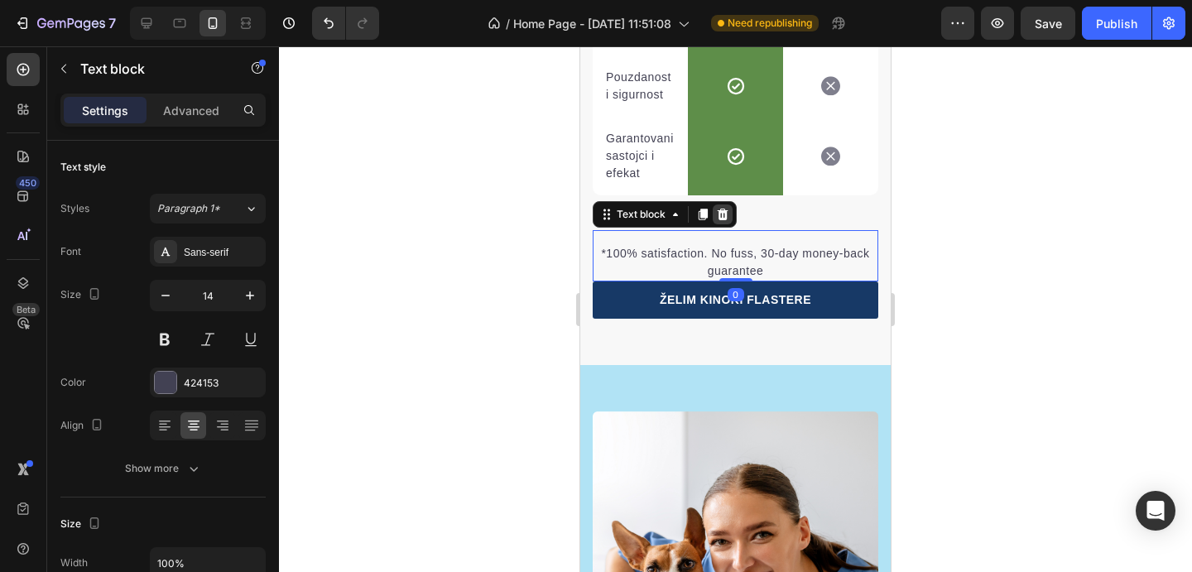
click at [723, 214] on icon at bounding box center [723, 215] width 11 height 12
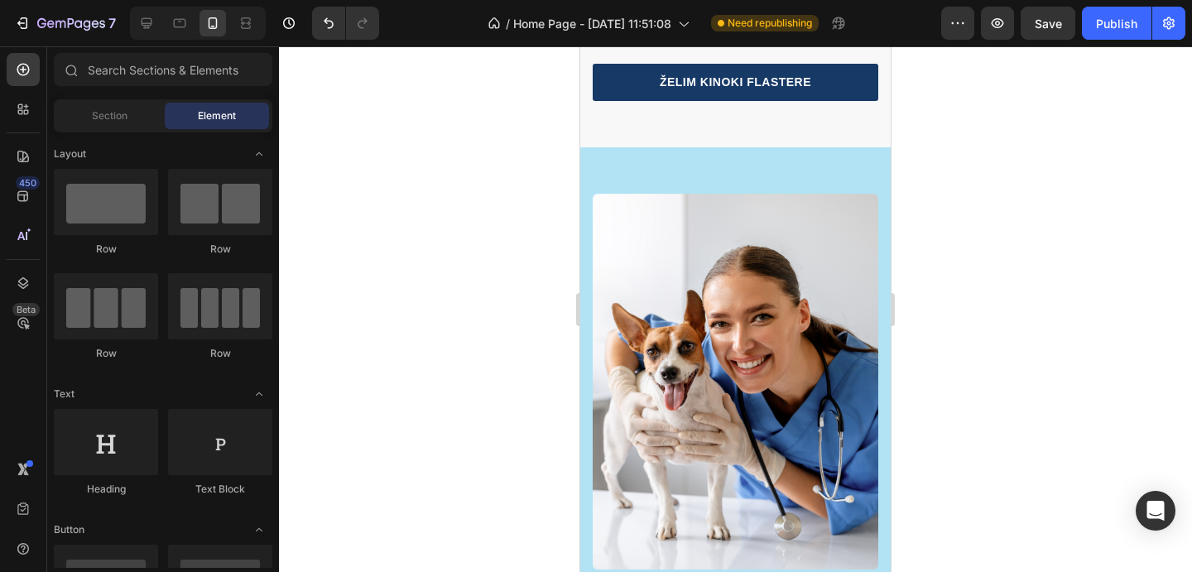
scroll to position [6908, 0]
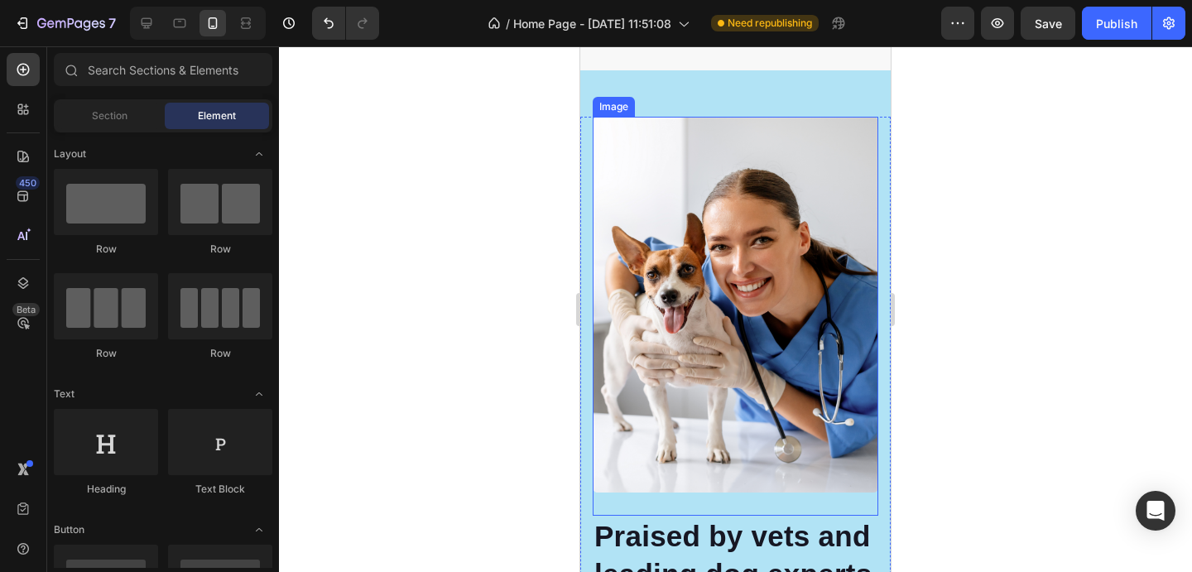
click at [749, 306] on img at bounding box center [736, 305] width 286 height 376
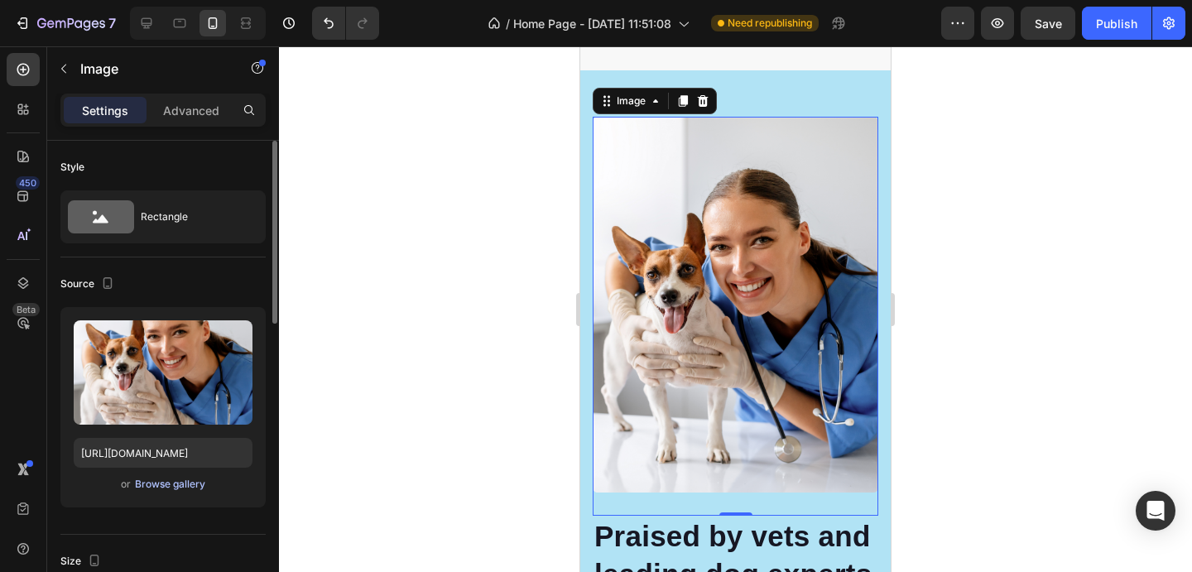
click at [188, 479] on div "Browse gallery" at bounding box center [170, 484] width 70 height 15
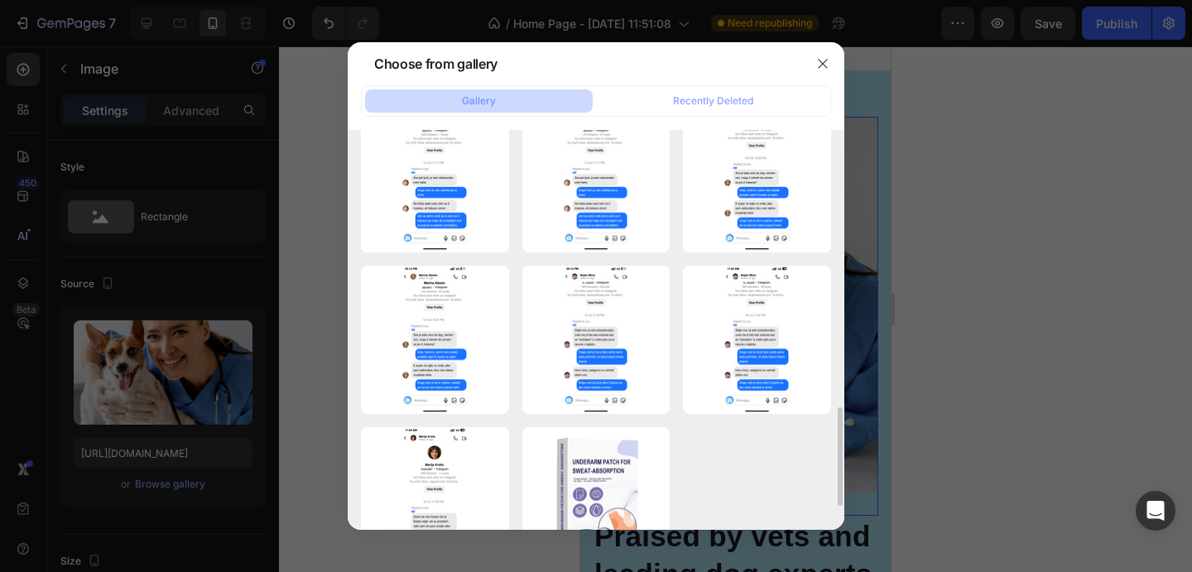
scroll to position [1225, 0]
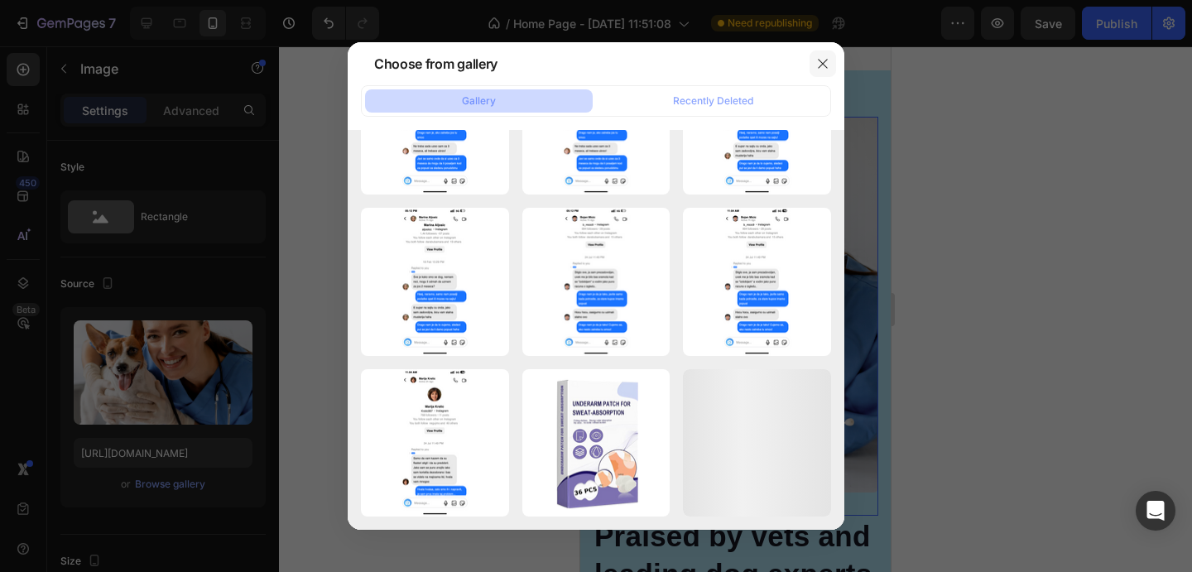
click at [818, 75] on button "button" at bounding box center [823, 64] width 26 height 26
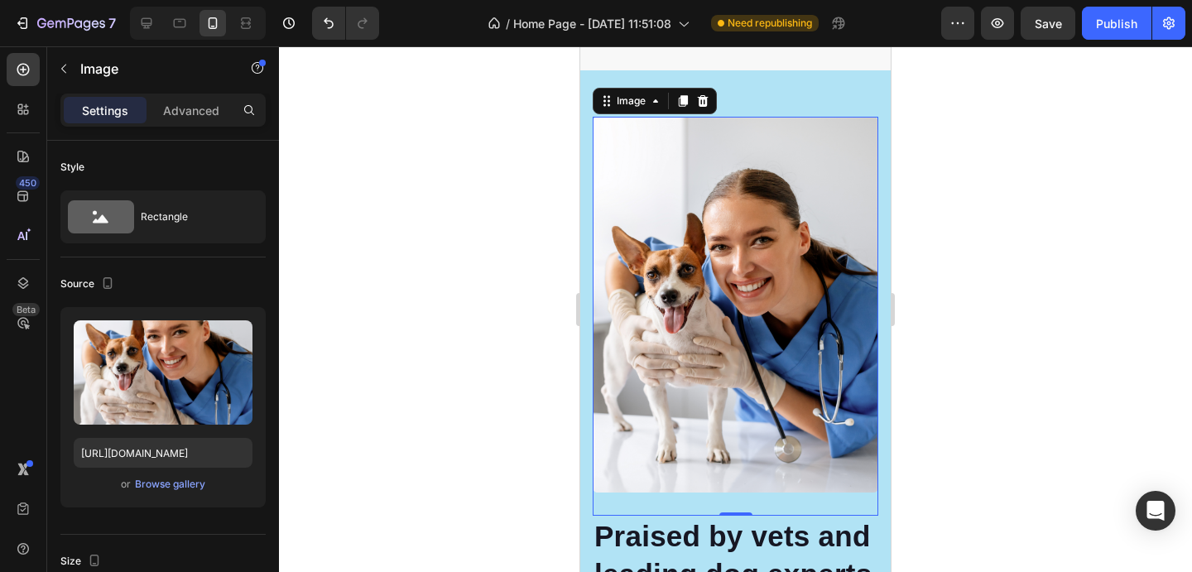
scroll to position [7230, 0]
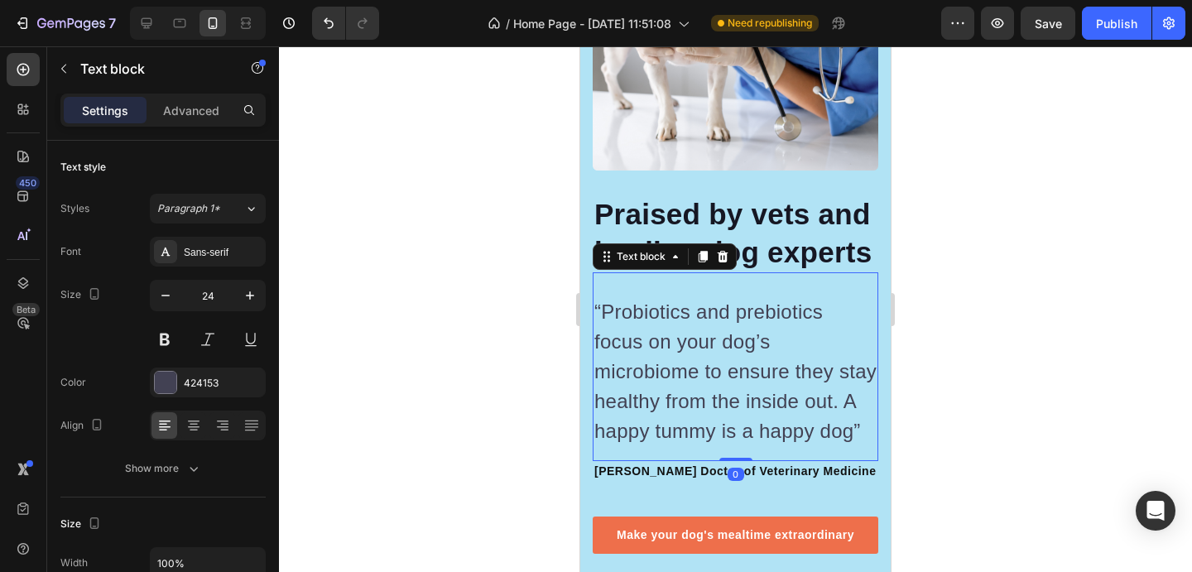
click at [686, 354] on p "“Probiotics and prebiotics focus on your dog’s microbiome to ensure they stay h…" at bounding box center [736, 371] width 282 height 149
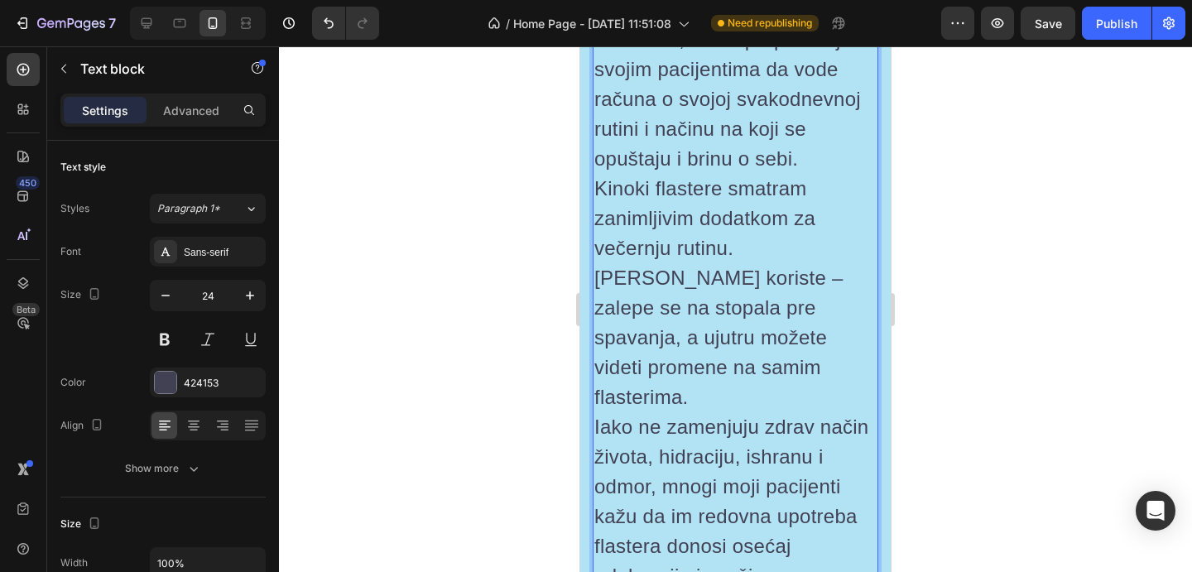
scroll to position [7438, 0]
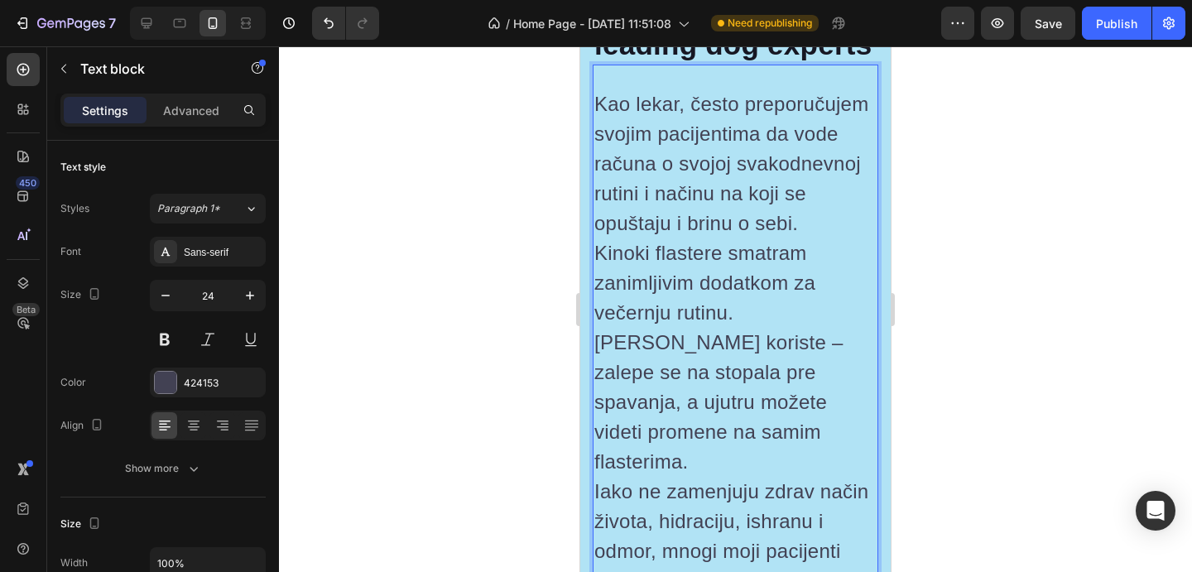
click at [716, 298] on p "Kinoki flastere smatram zanimljivim dodatkom za večernju rutinu. [PERSON_NAME] …" at bounding box center [736, 357] width 282 height 238
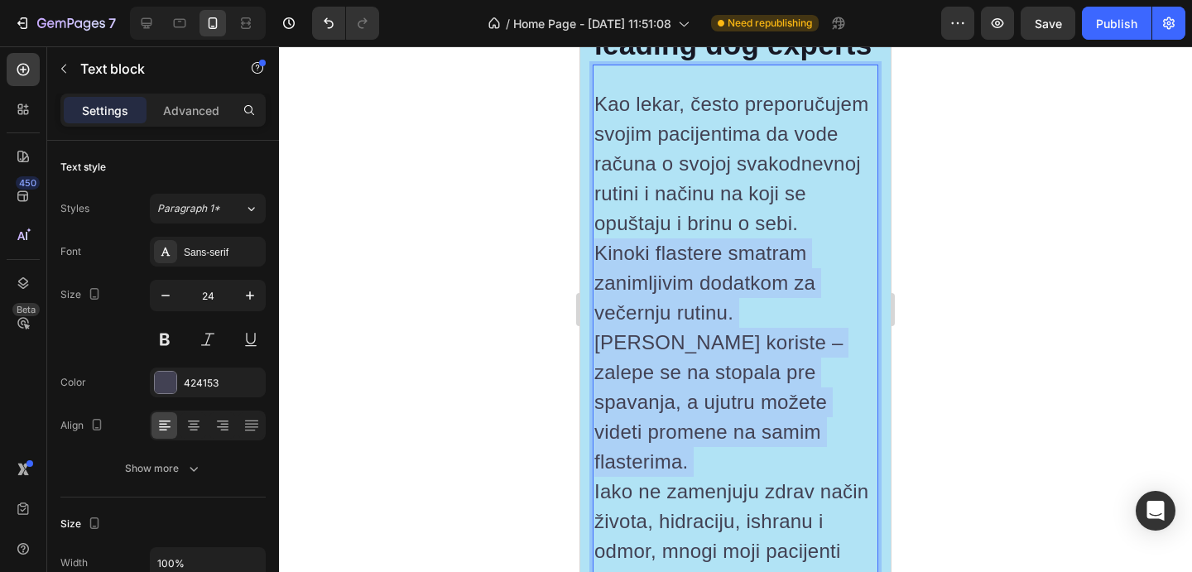
click at [716, 298] on p "Kinoki flastere smatram zanimljivim dodatkom za večernju rutinu. [PERSON_NAME] …" at bounding box center [736, 357] width 282 height 238
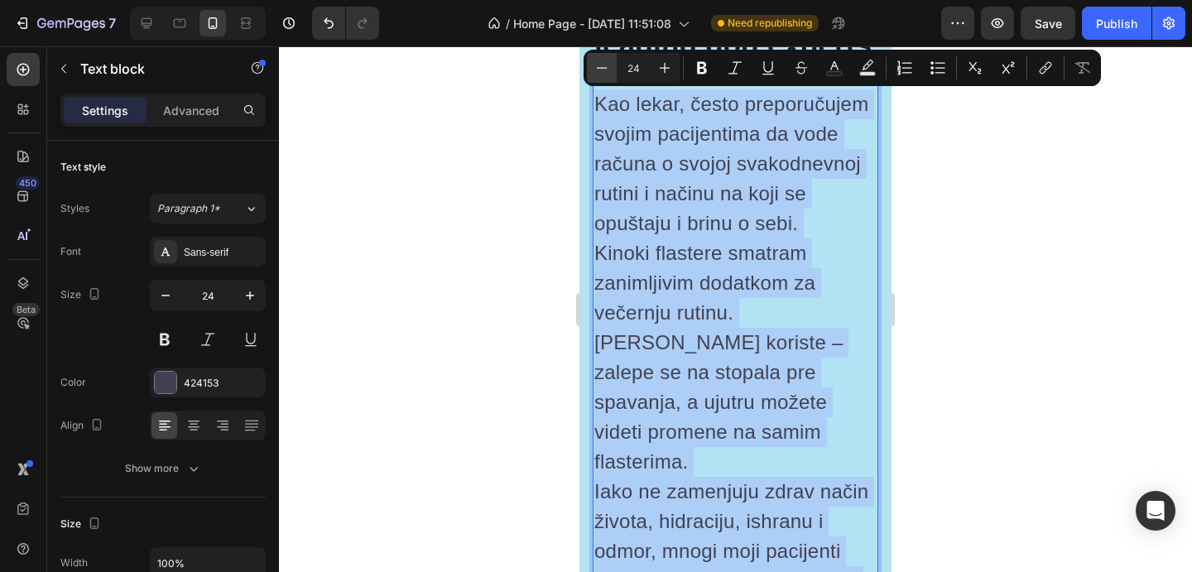
click at [600, 70] on icon "Editor contextual toolbar" at bounding box center [602, 68] width 17 height 17
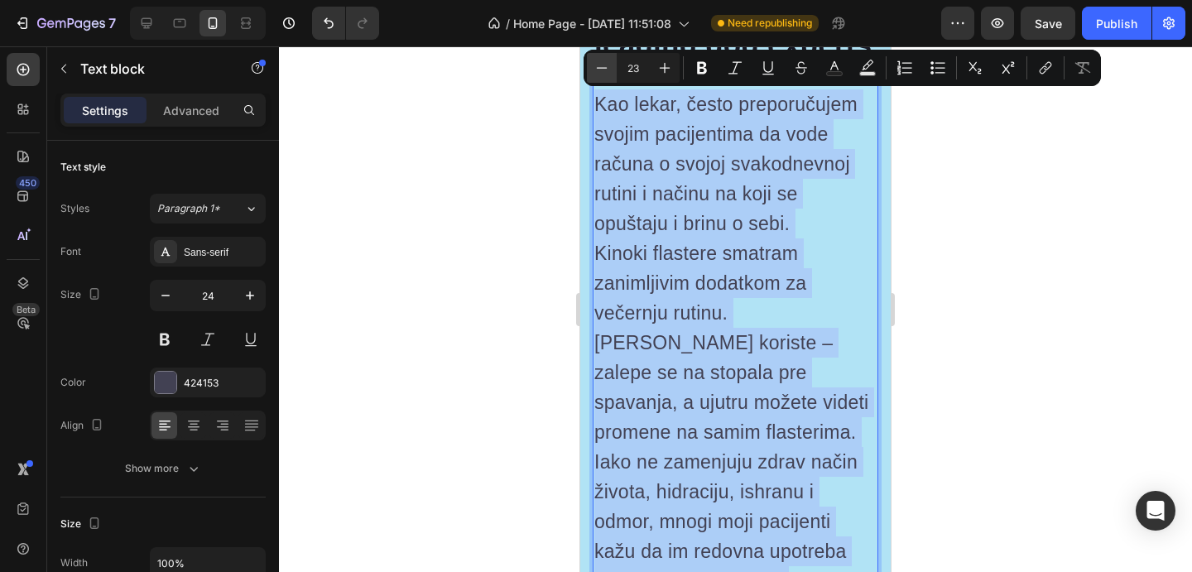
click at [600, 70] on icon "Editor contextual toolbar" at bounding box center [602, 68] width 17 height 17
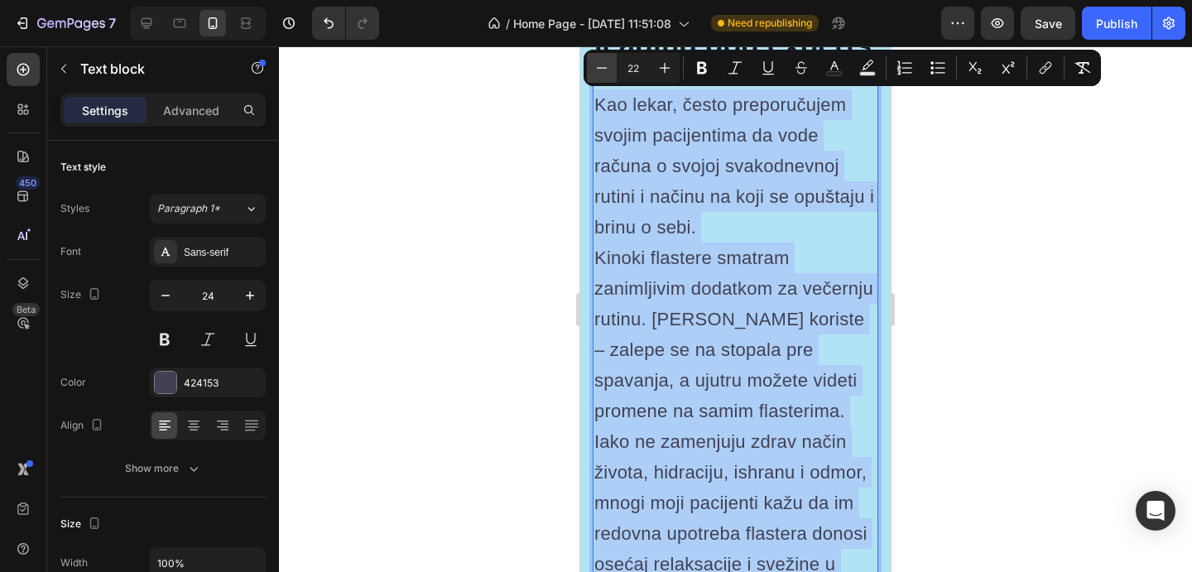
click at [600, 70] on icon "Editor contextual toolbar" at bounding box center [602, 68] width 17 height 17
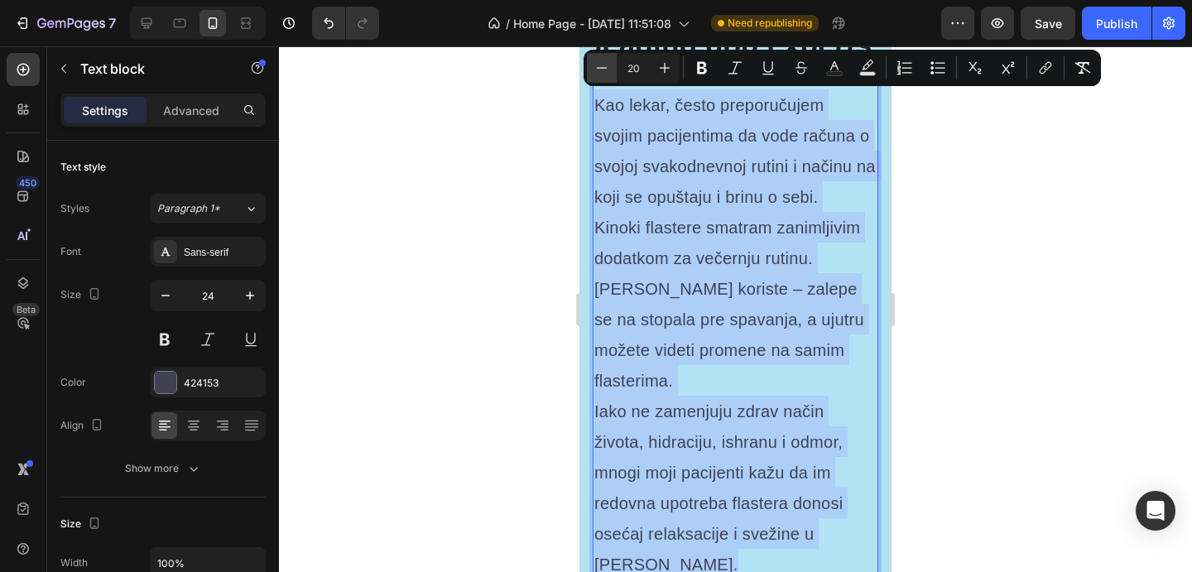
click at [600, 70] on icon "Editor contextual toolbar" at bounding box center [602, 68] width 17 height 17
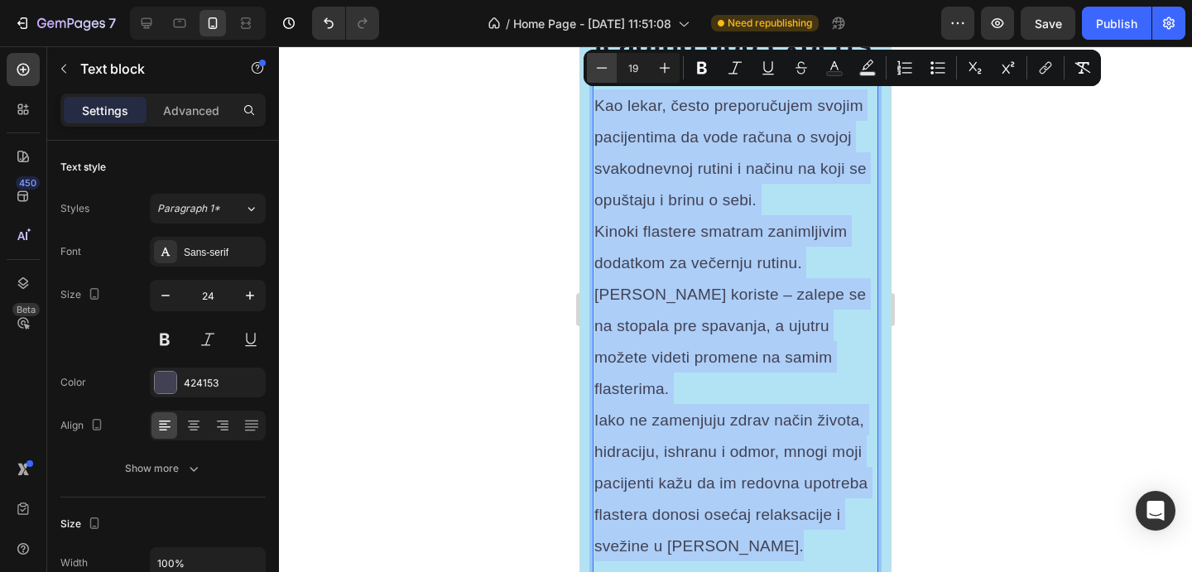
click at [600, 70] on icon "Editor contextual toolbar" at bounding box center [602, 68] width 17 height 17
type input "18"
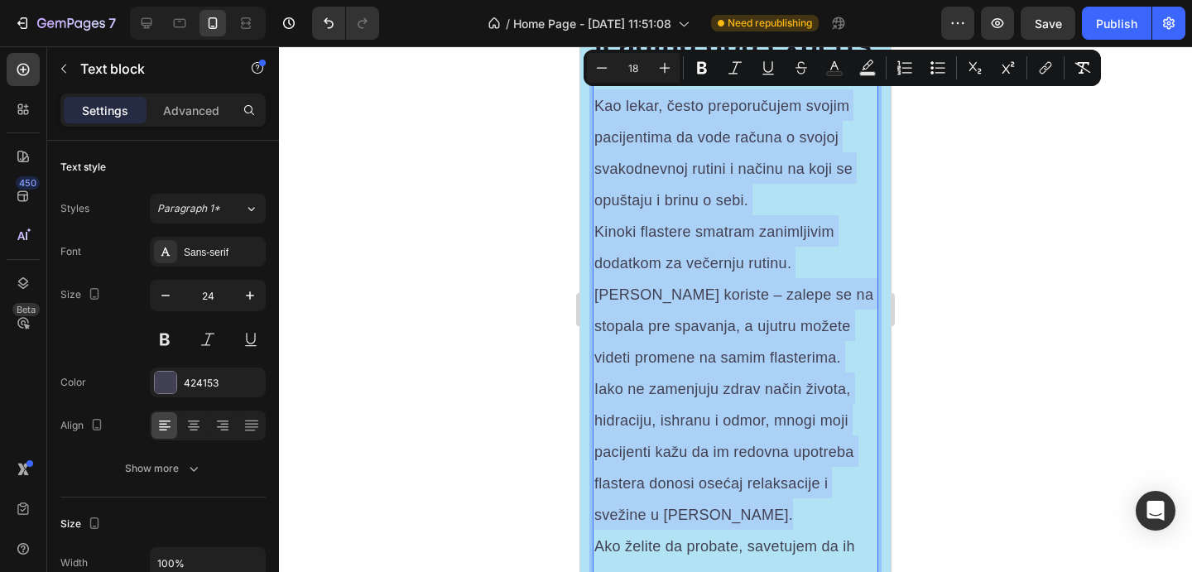
click at [767, 193] on p "Kao lekar, često preporučujem svojim pacijentima da vode računa o svojoj svakod…" at bounding box center [736, 152] width 282 height 126
click at [767, 194] on p "Kao lekar, često preporučujem svojim pacijentima da vode računa o svojoj svakod…" at bounding box center [736, 152] width 282 height 126
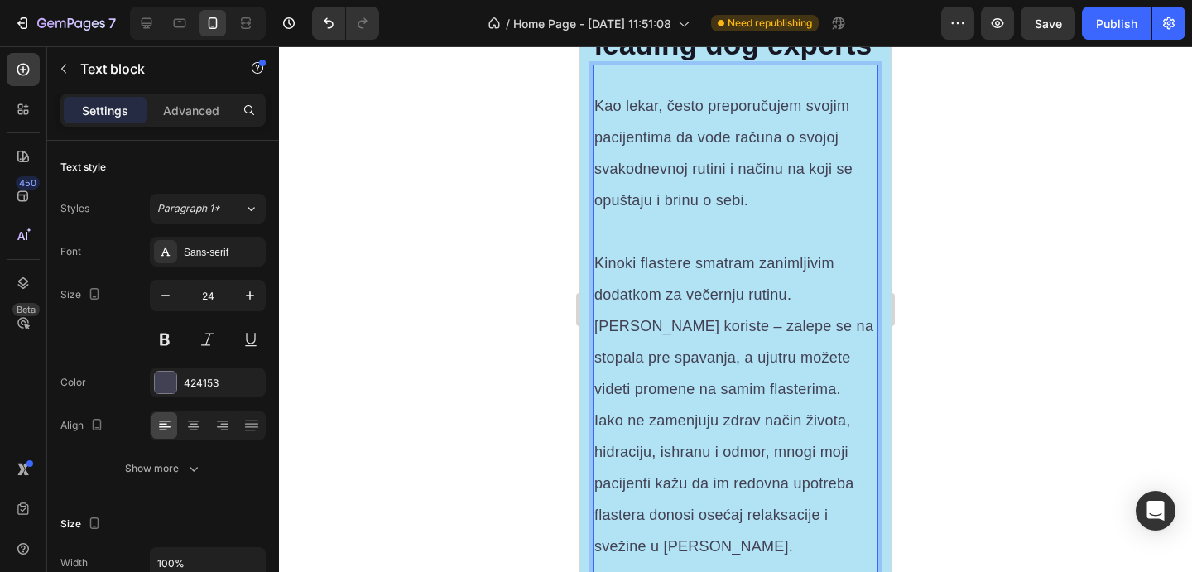
click at [779, 378] on p "Kinoki flastere smatram zanimljivim dodatkom za večernju rutinu. [PERSON_NAME] …" at bounding box center [736, 325] width 282 height 157
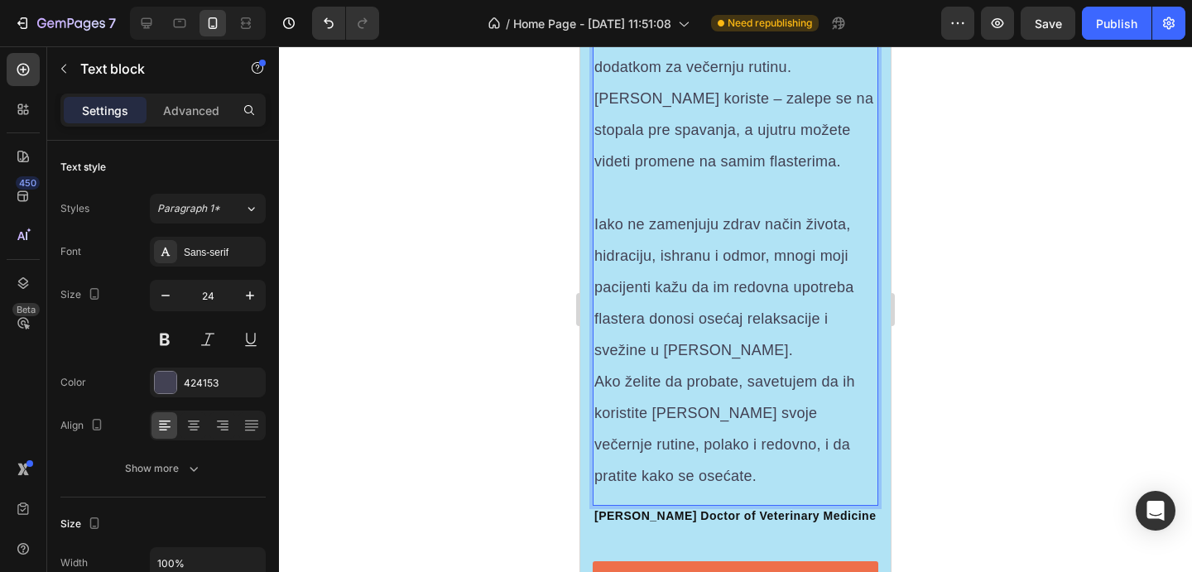
scroll to position [7668, 0]
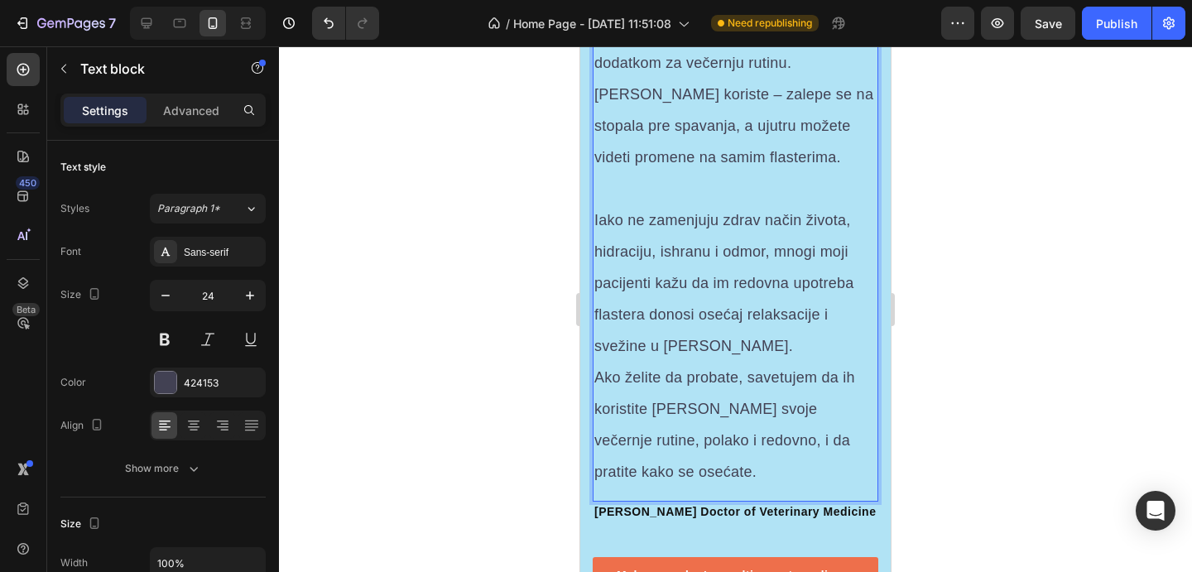
click at [779, 335] on p "Iako ne zamenjuju zdrav način života, hidraciju, ishranu i odmor, mnogi moji pa…" at bounding box center [736, 282] width 282 height 157
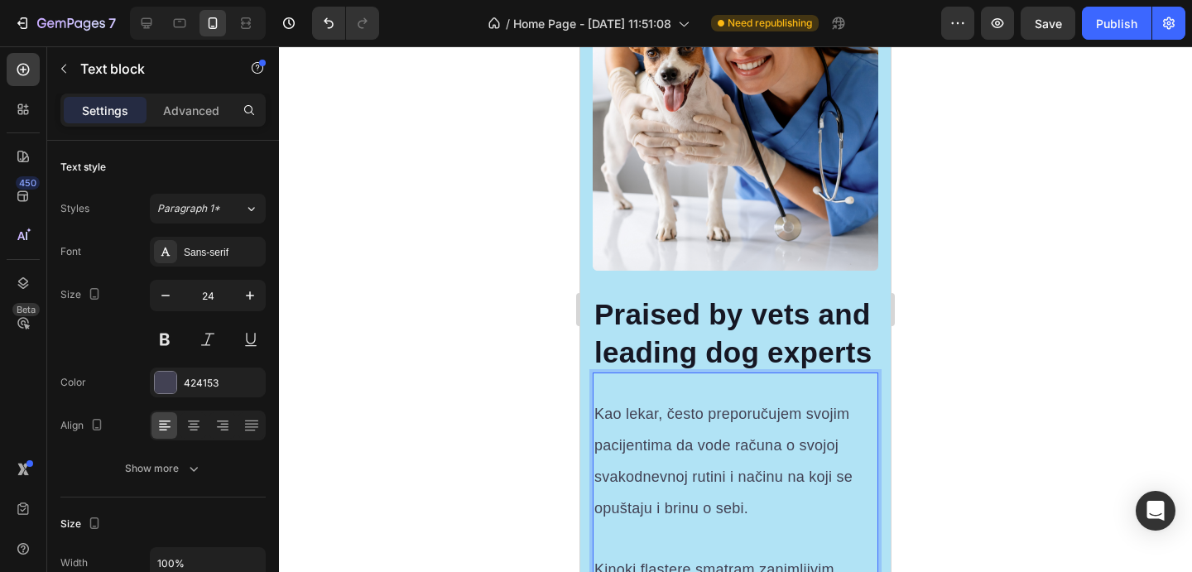
scroll to position [7119, 0]
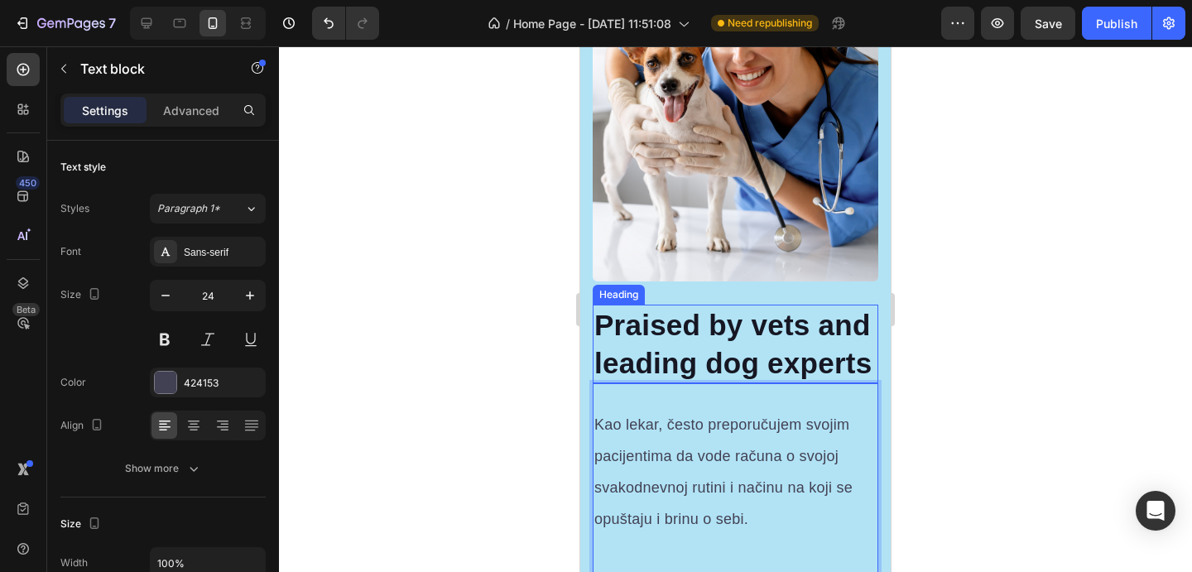
click at [768, 324] on p "Praised by vets and leading dog experts" at bounding box center [736, 343] width 282 height 75
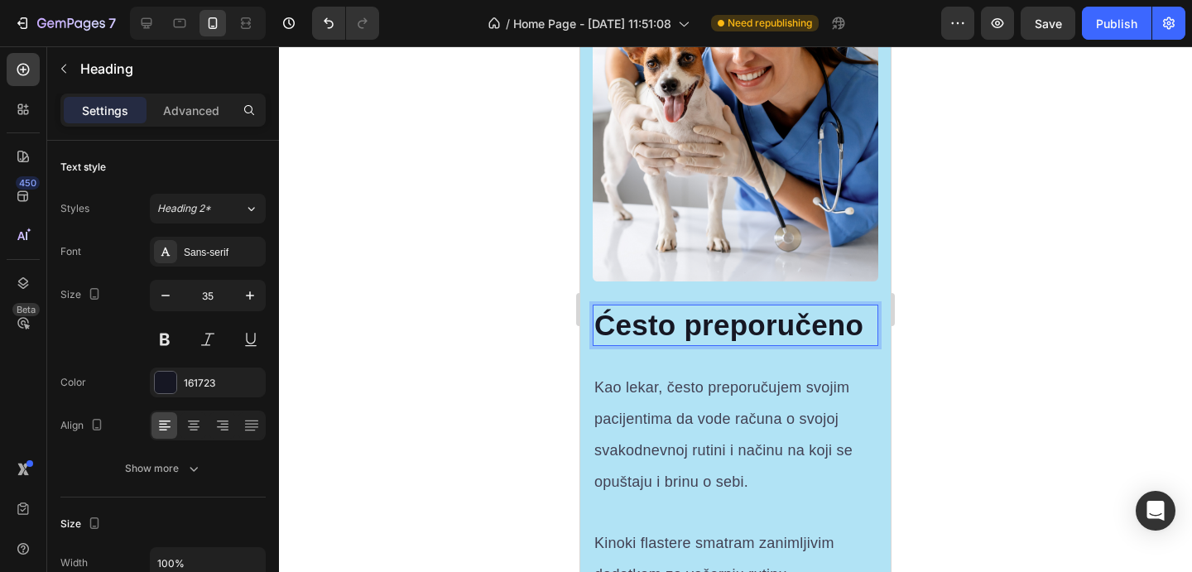
click at [1048, 360] on div at bounding box center [735, 309] width 913 height 526
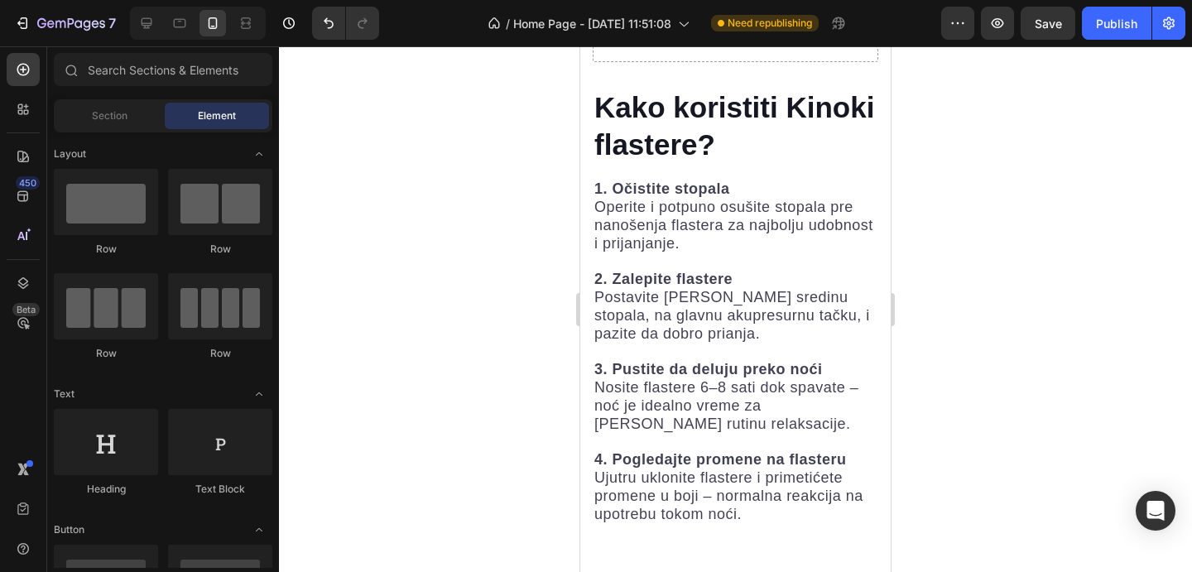
scroll to position [4015, 0]
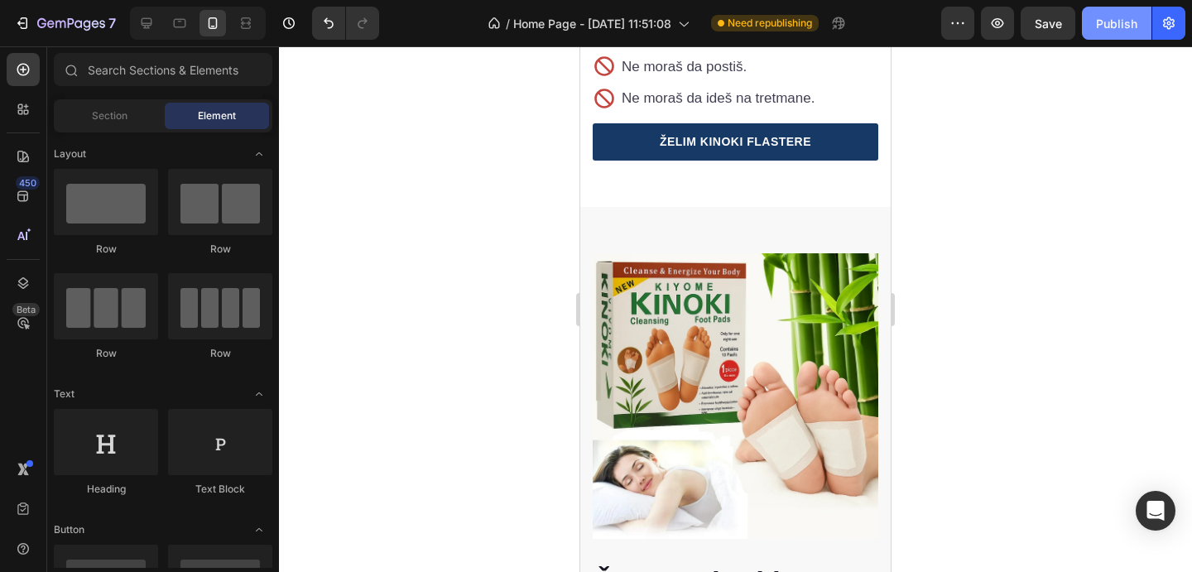
click at [1109, 29] on div "Publish" at bounding box center [1116, 23] width 41 height 17
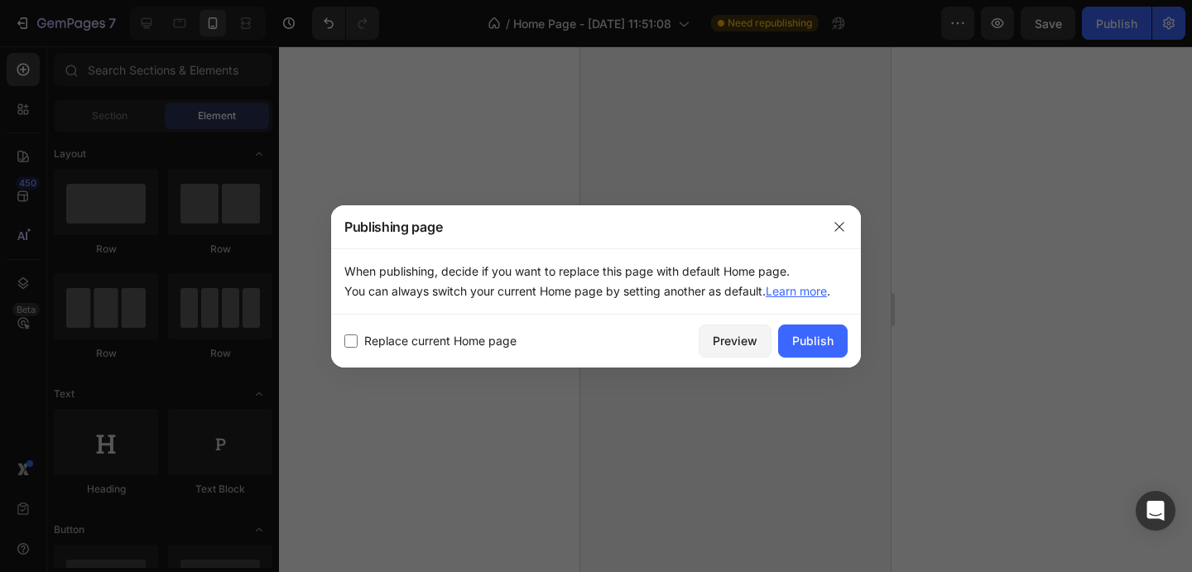
scroll to position [189, 0]
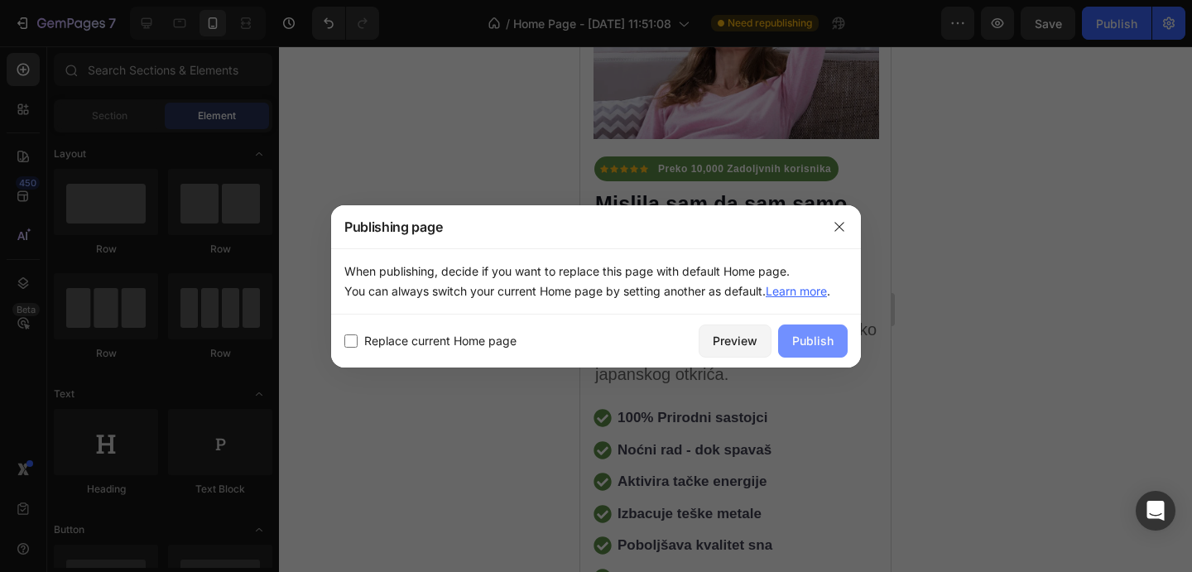
click at [825, 334] on div "Publish" at bounding box center [812, 340] width 41 height 17
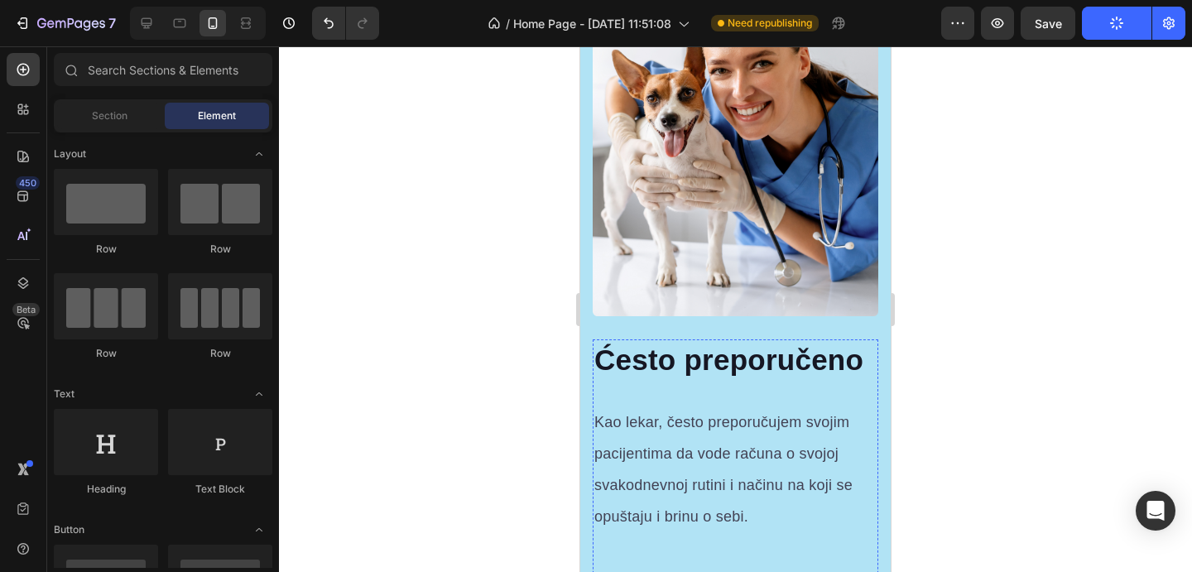
scroll to position [6972, 0]
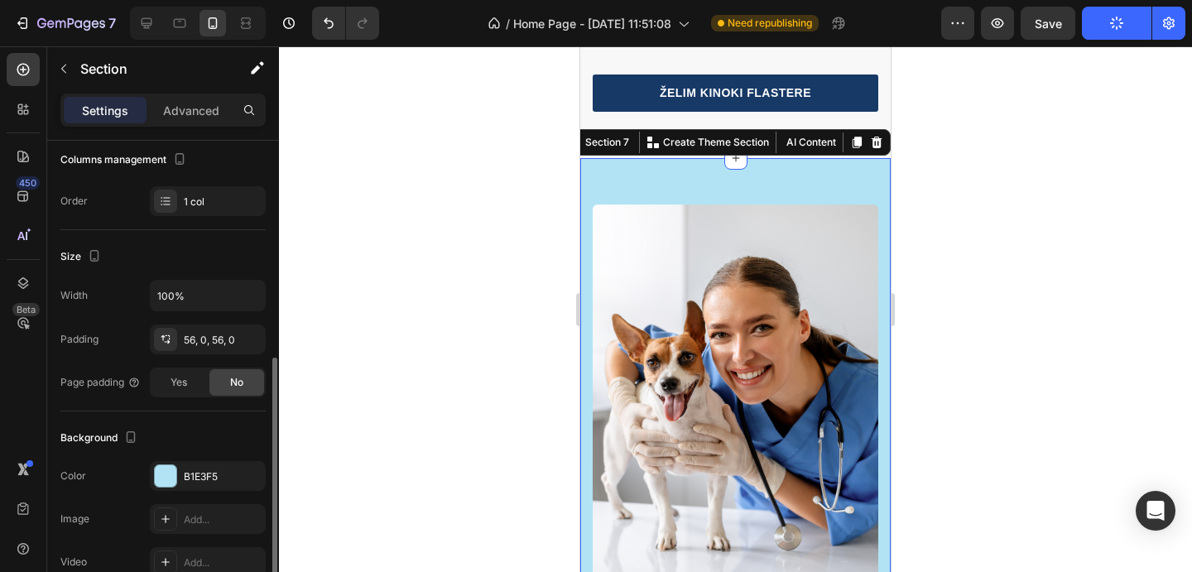
scroll to position [378, 0]
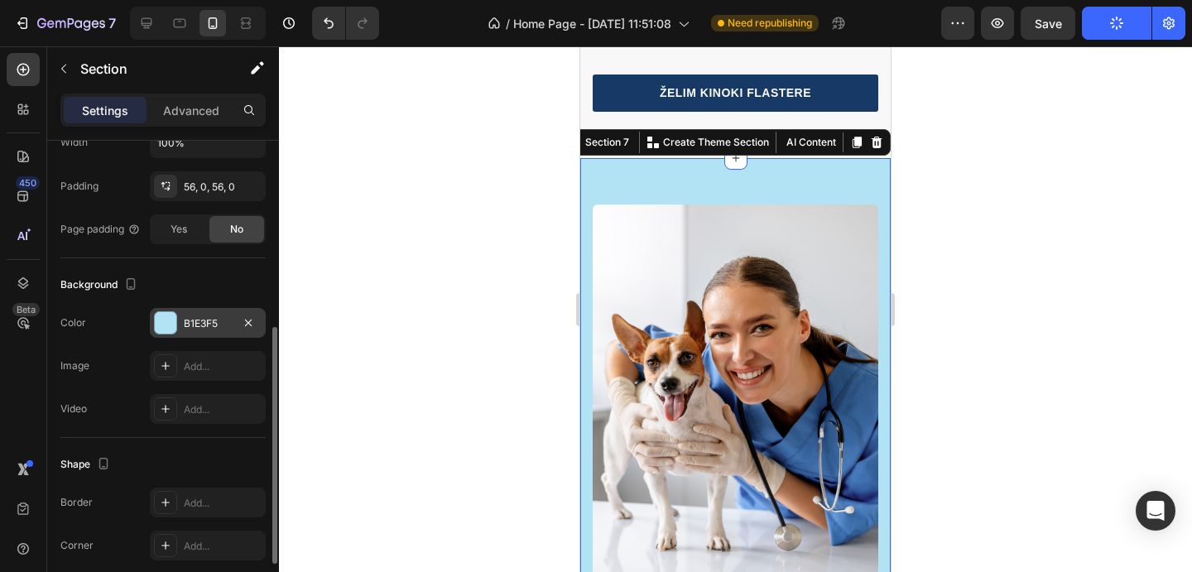
click at [187, 332] on div "B1E3F5" at bounding box center [208, 323] width 116 height 30
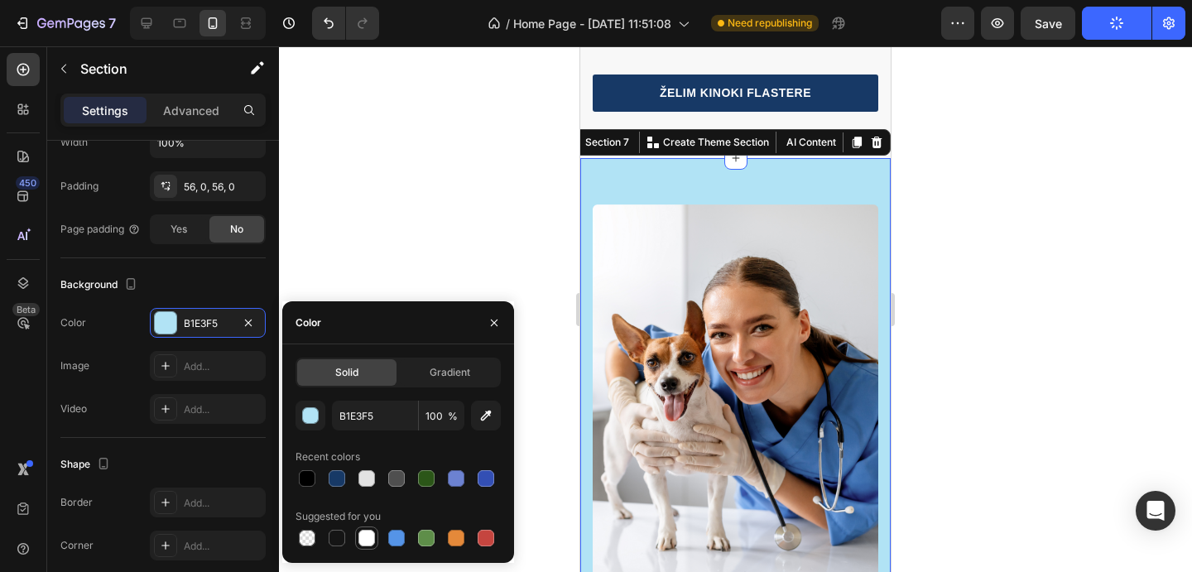
click at [368, 537] on div at bounding box center [367, 538] width 17 height 17
type input "FFFFFF"
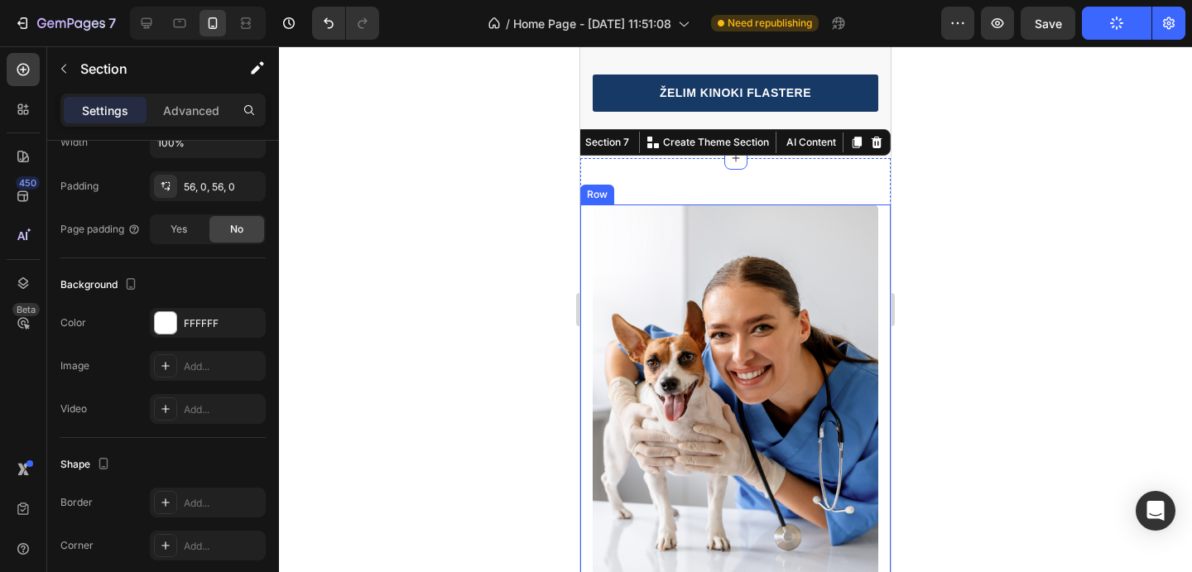
click at [951, 368] on div at bounding box center [735, 309] width 913 height 526
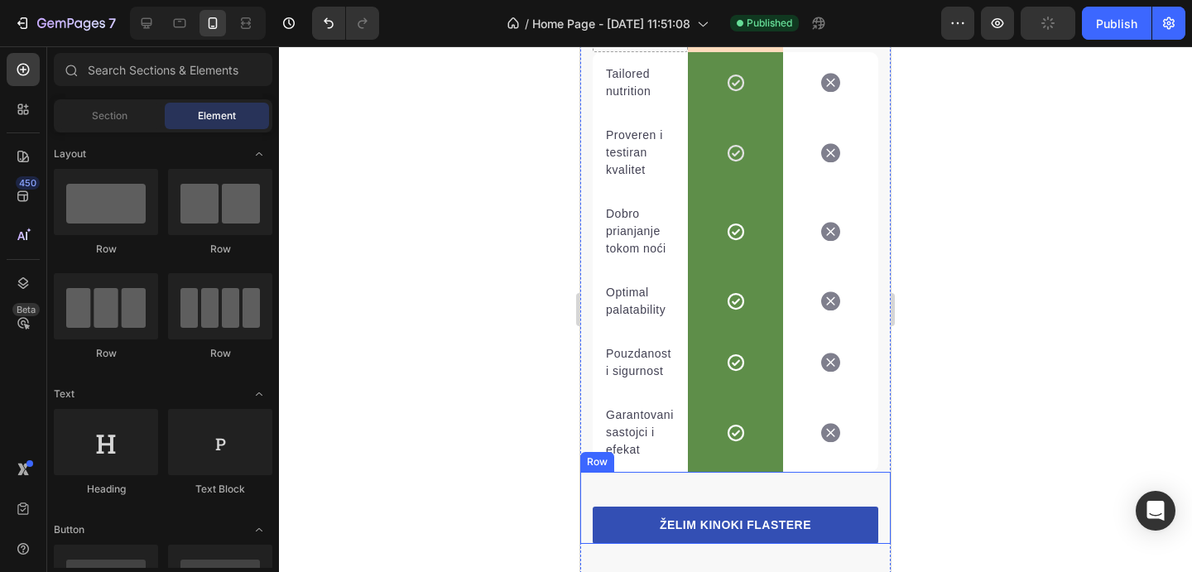
scroll to position [6549, 0]
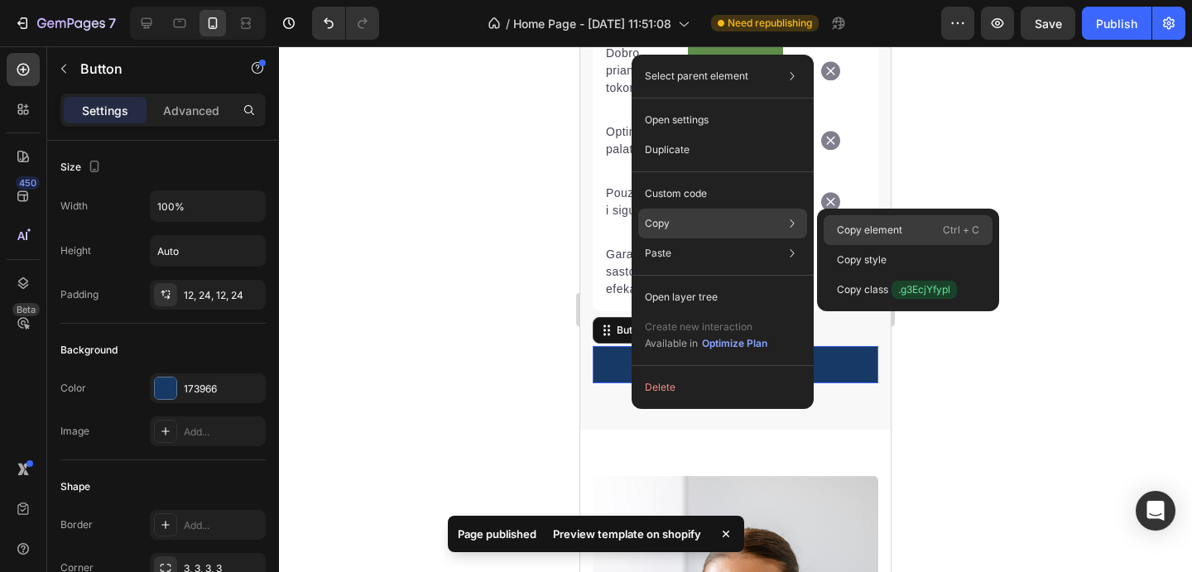
click at [851, 237] on p "Copy element" at bounding box center [869, 230] width 65 height 15
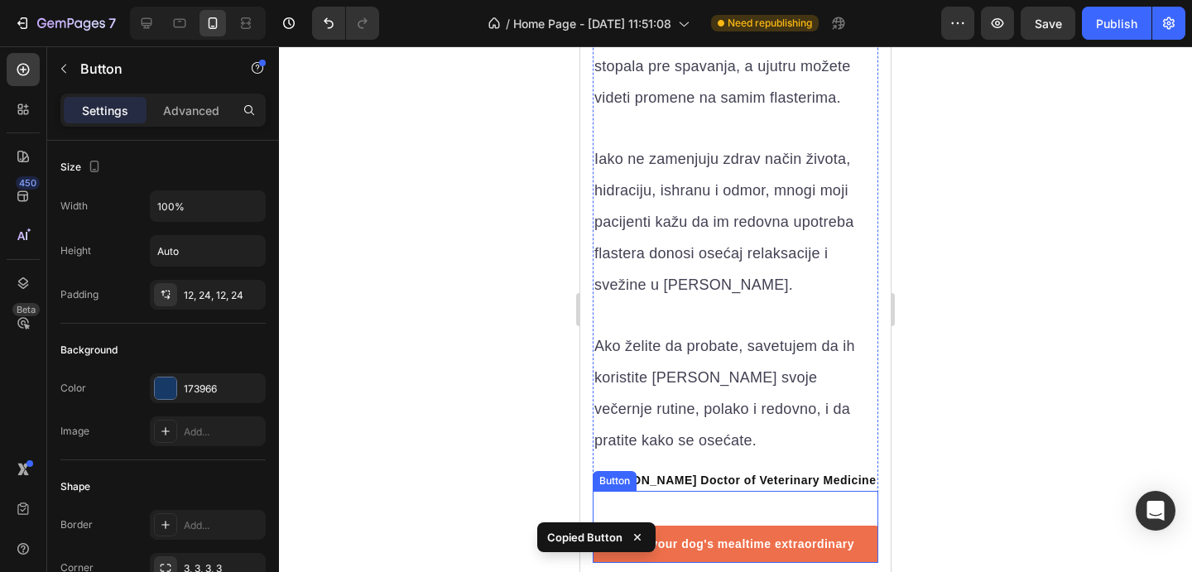
scroll to position [7886, 0]
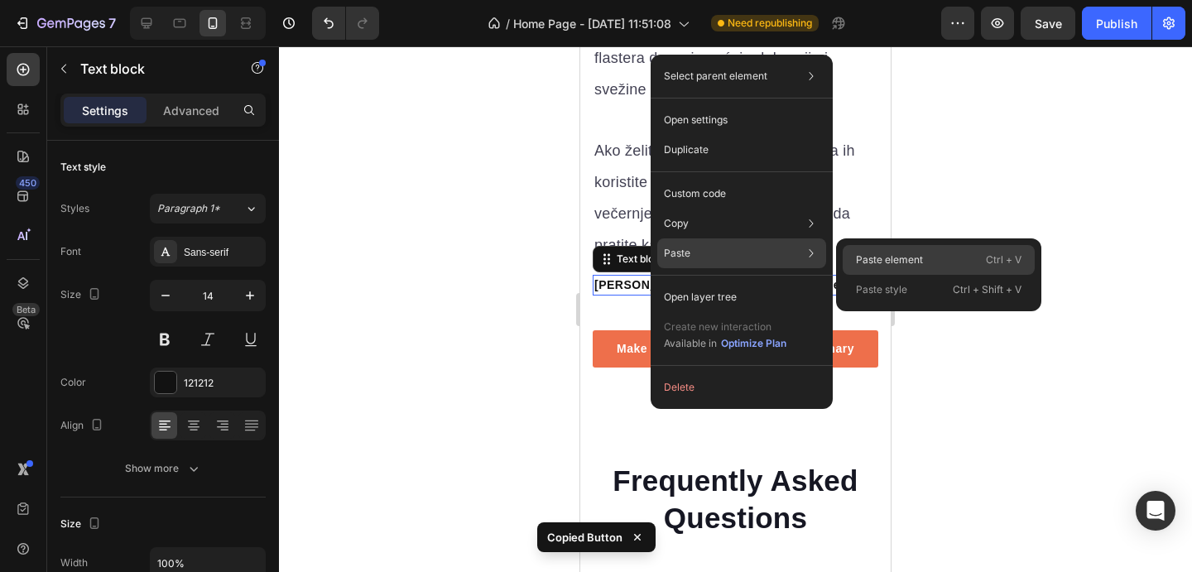
click at [870, 255] on p "Paste element" at bounding box center [889, 260] width 67 height 15
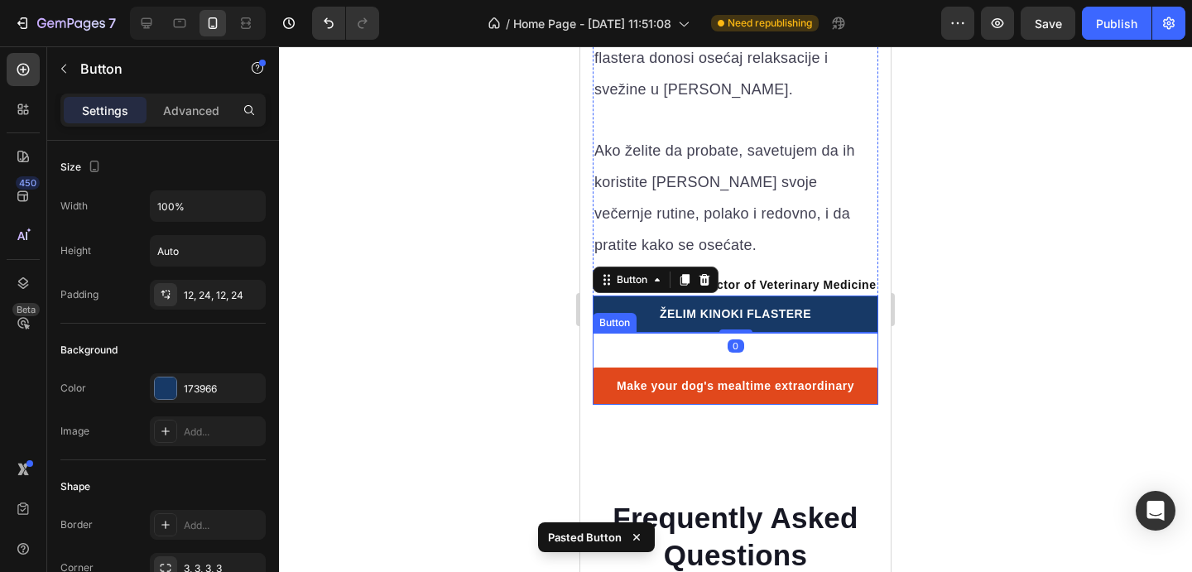
click at [857, 374] on link "Make your dog's mealtime extraordinary" at bounding box center [736, 386] width 286 height 37
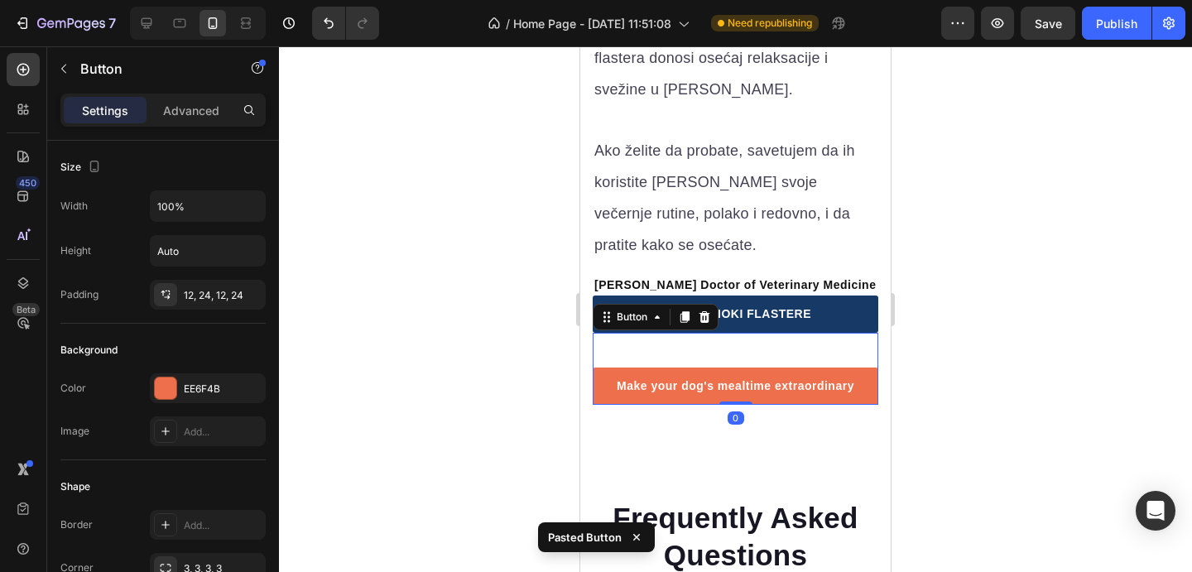
scroll to position [378, 0]
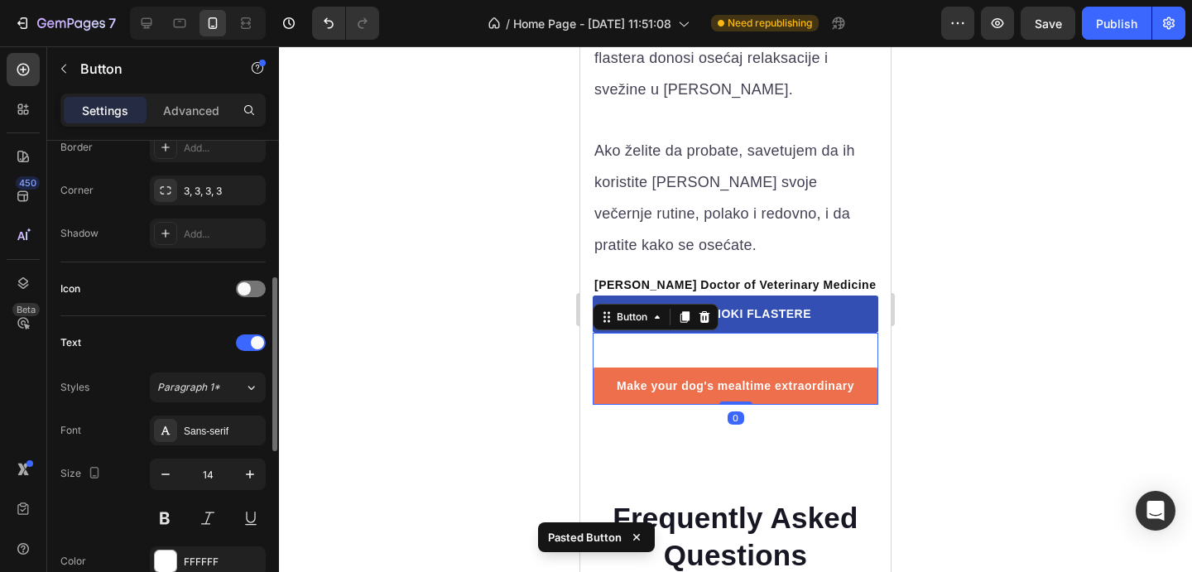
click at [709, 315] on icon at bounding box center [704, 317] width 13 height 13
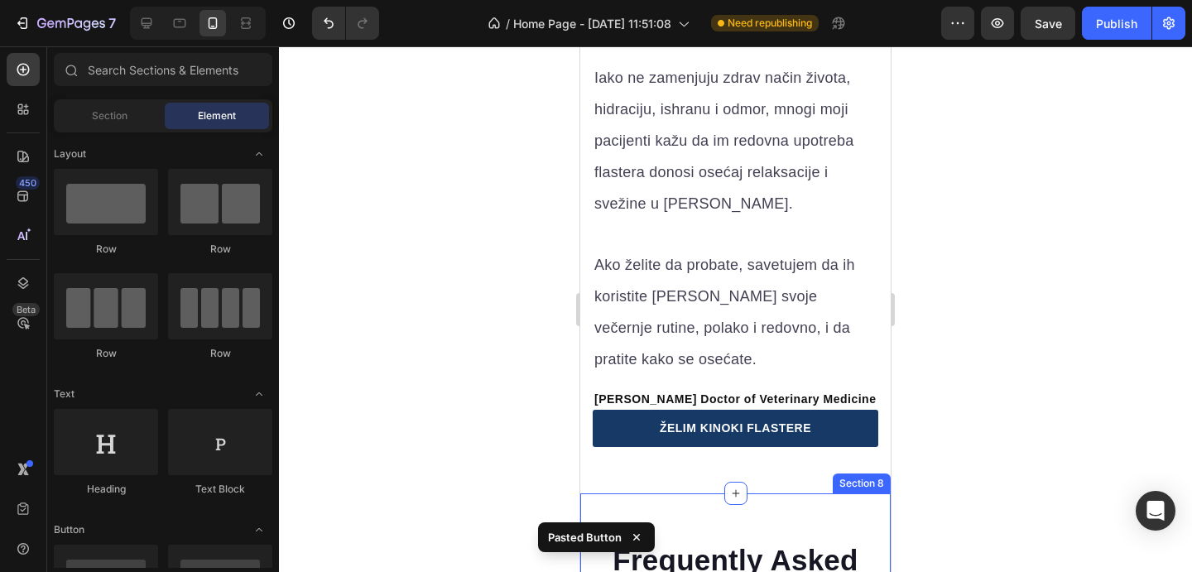
scroll to position [7776, 0]
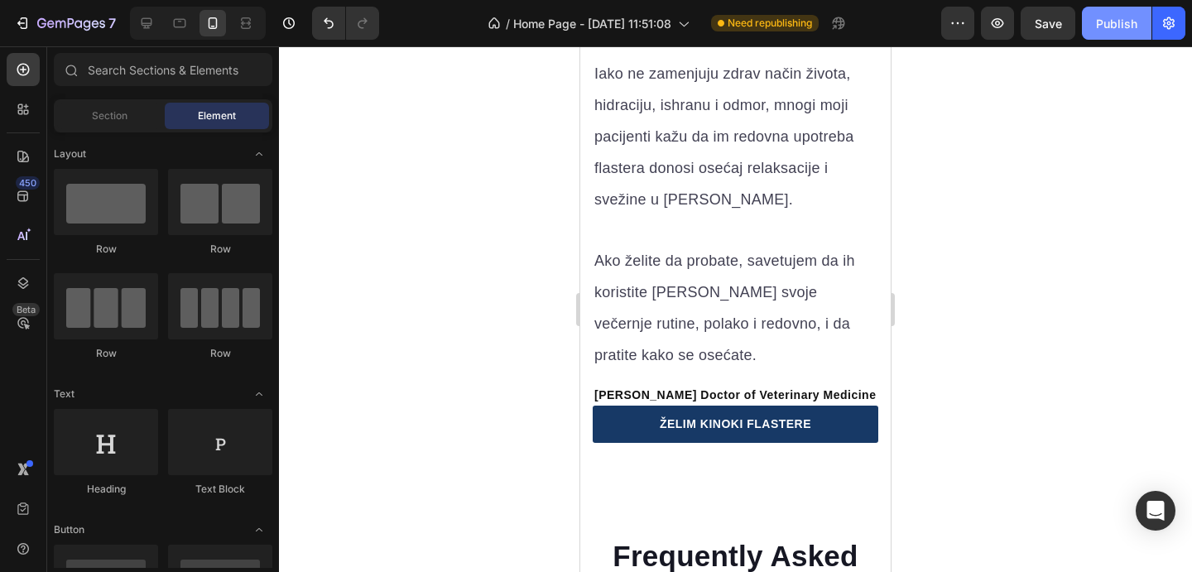
click at [1110, 34] on button "Publish" at bounding box center [1117, 23] width 70 height 33
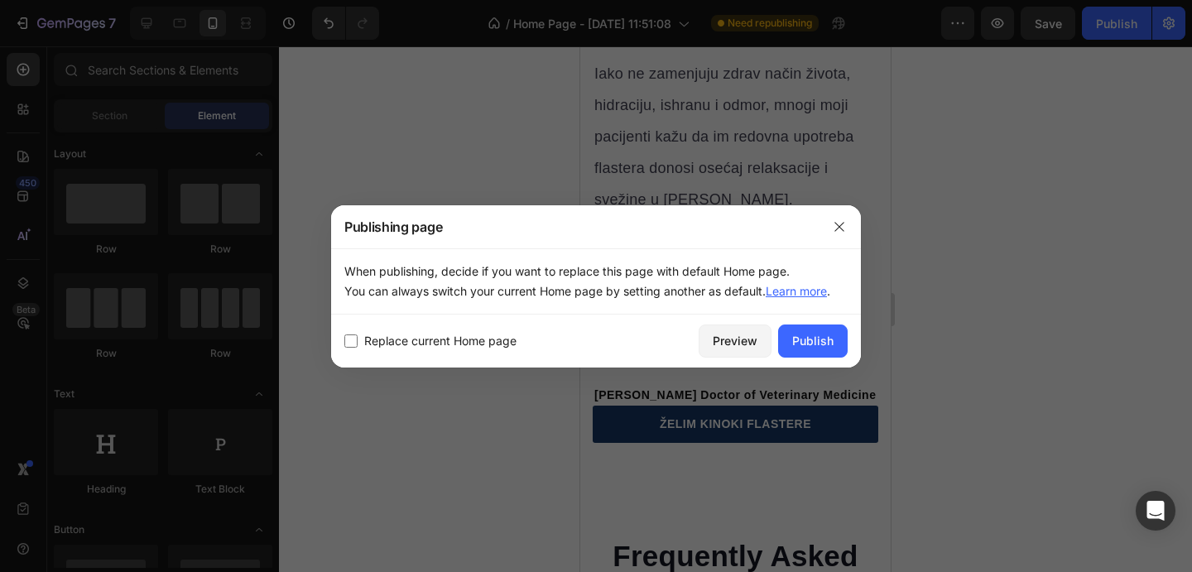
click at [807, 358] on div "Replace current Home page Preview Publish" at bounding box center [596, 341] width 530 height 53
click at [807, 346] on div "Publish" at bounding box center [812, 340] width 41 height 17
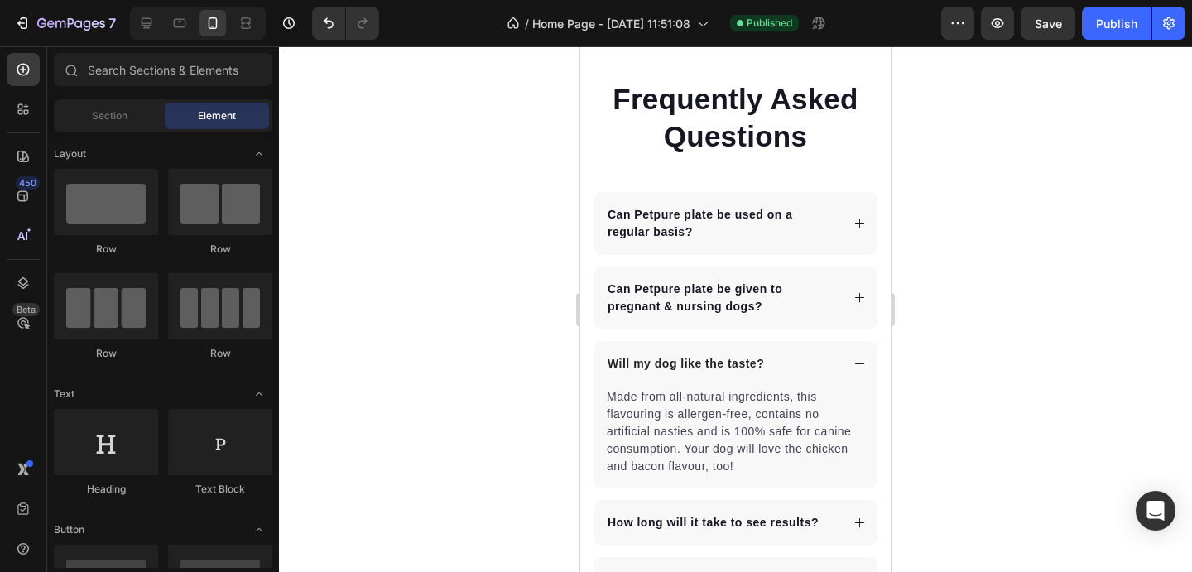
scroll to position [8304, 0]
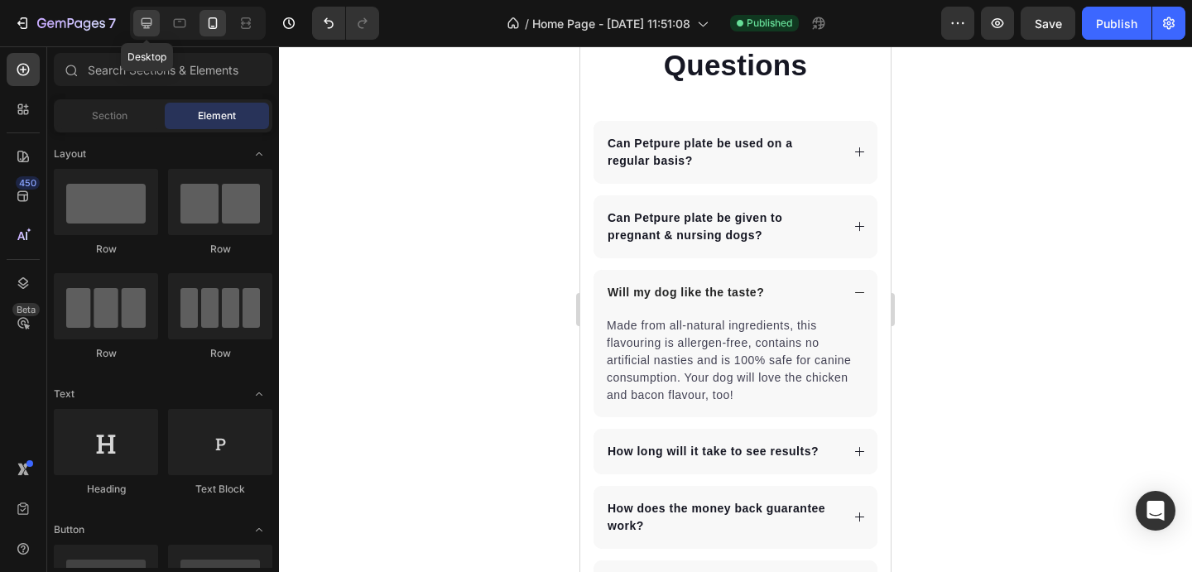
click at [144, 33] on div at bounding box center [146, 23] width 26 height 26
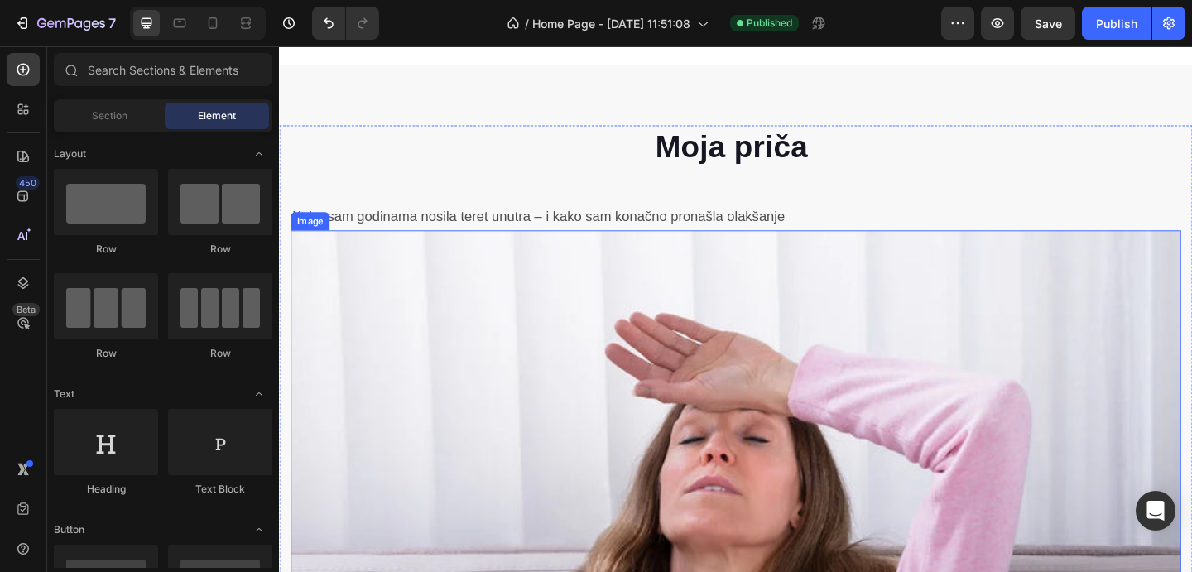
scroll to position [931, 0]
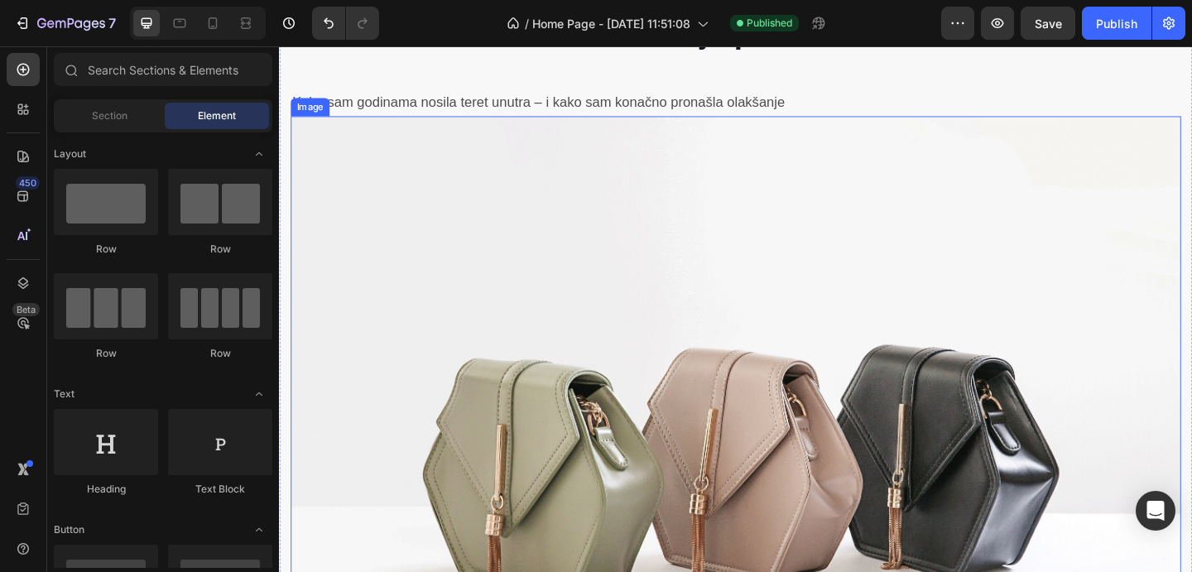
click at [532, 272] on img at bounding box center [775, 486] width 969 height 727
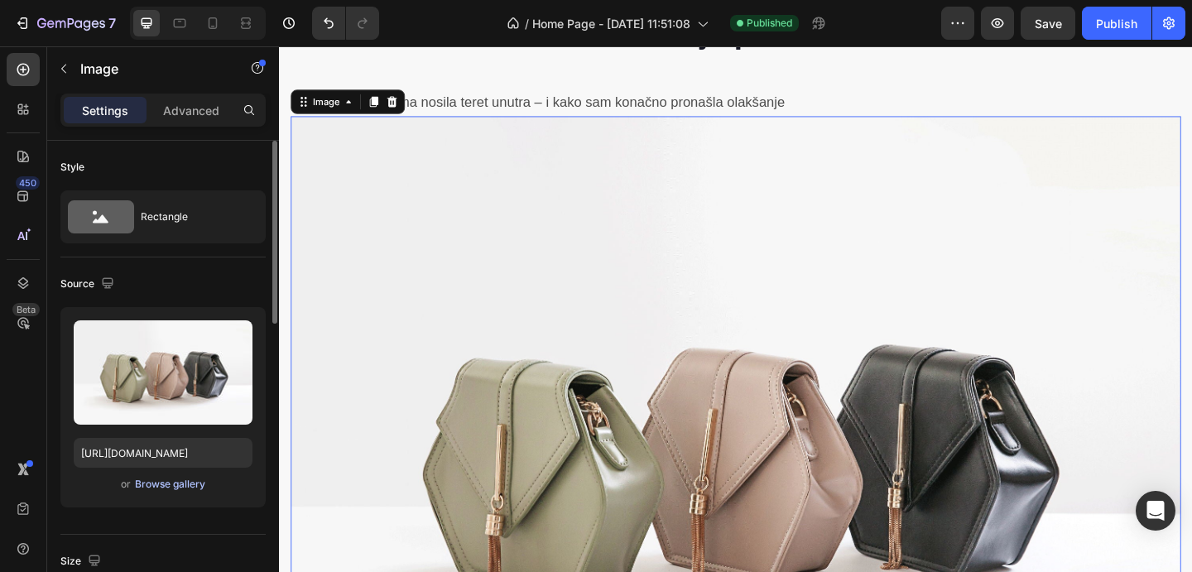
click at [185, 489] on div "Browse gallery" at bounding box center [170, 484] width 70 height 15
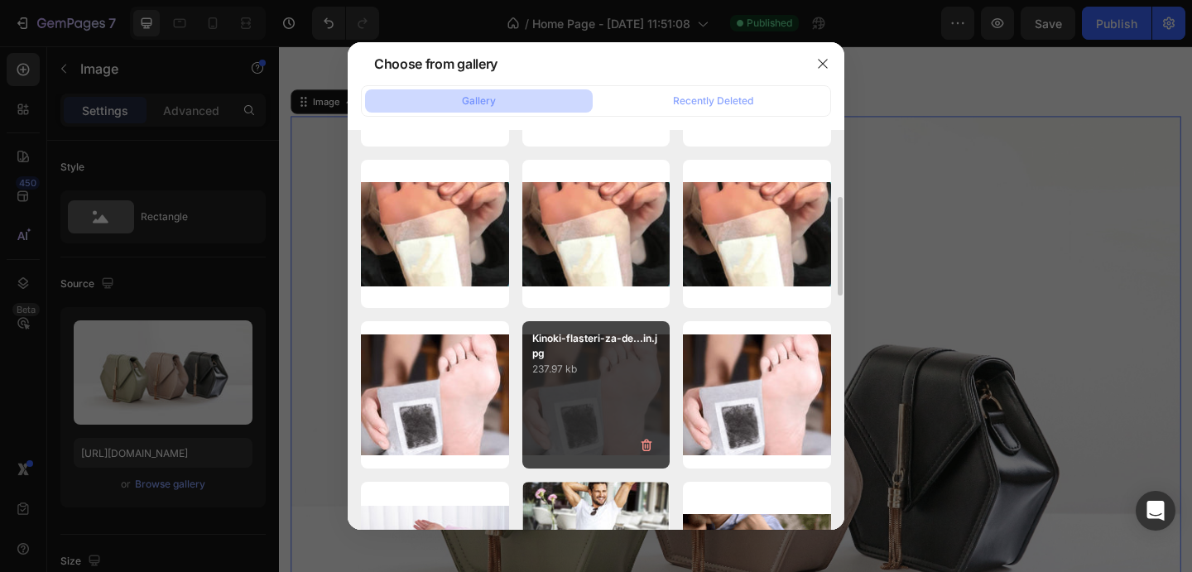
scroll to position [329, 0]
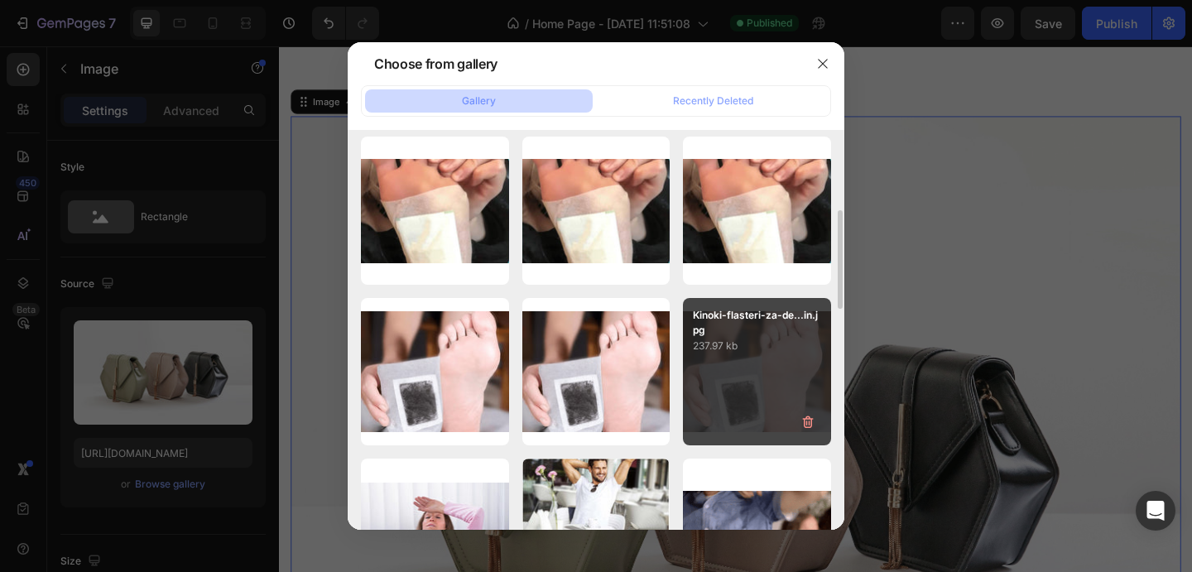
click at [729, 388] on div "Kinoki-flasteri-za-de...in.jpg 237.97 kb" at bounding box center [757, 372] width 148 height 148
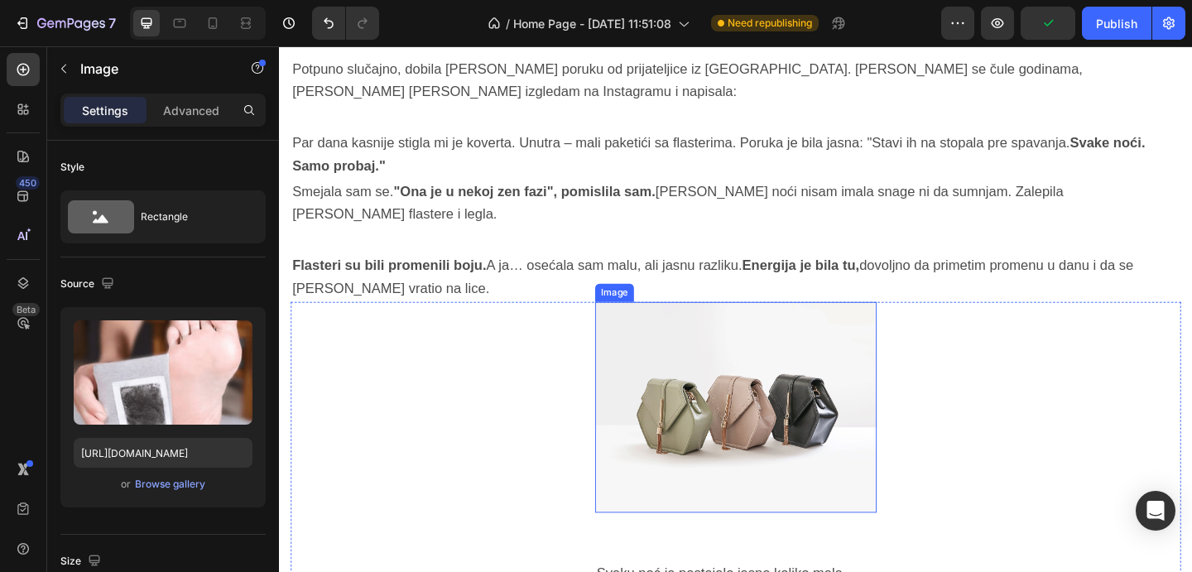
scroll to position [2190, 0]
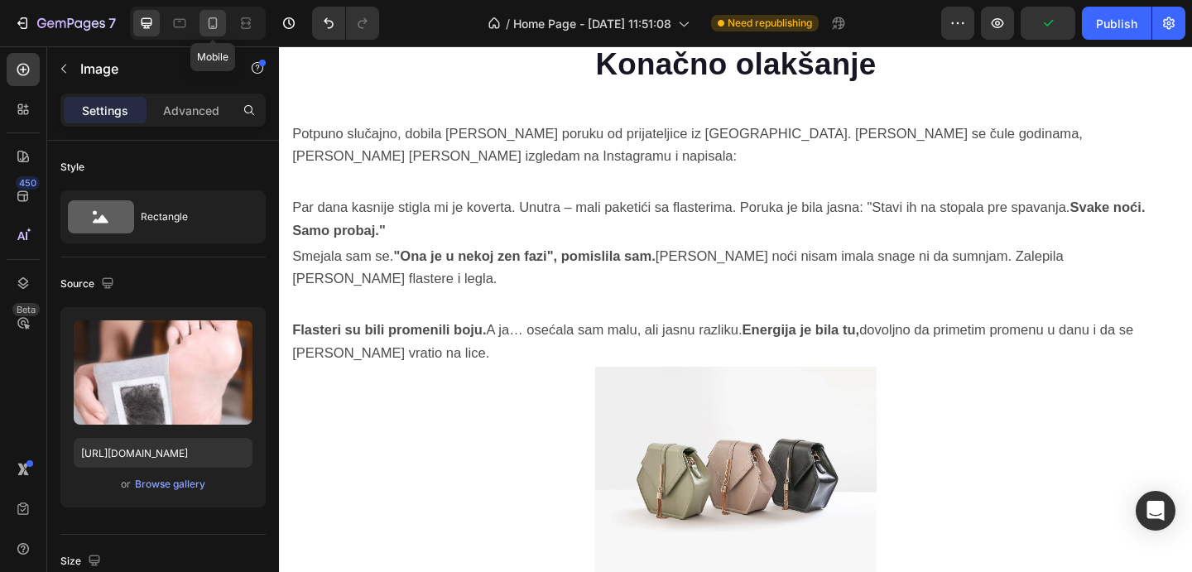
click at [212, 23] on icon at bounding box center [213, 23] width 17 height 17
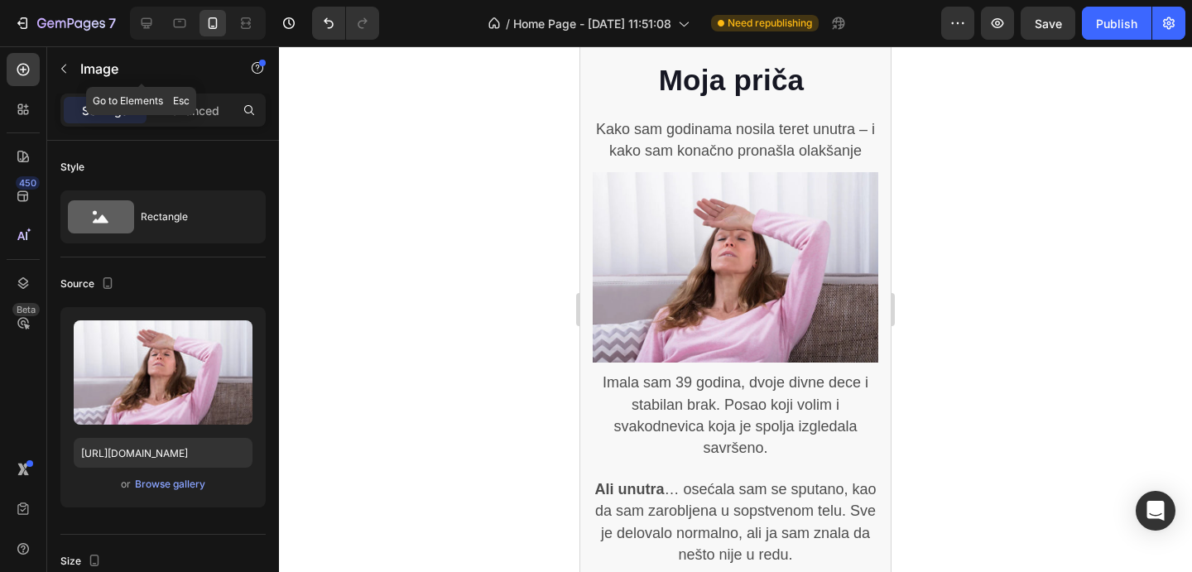
scroll to position [1284, 0]
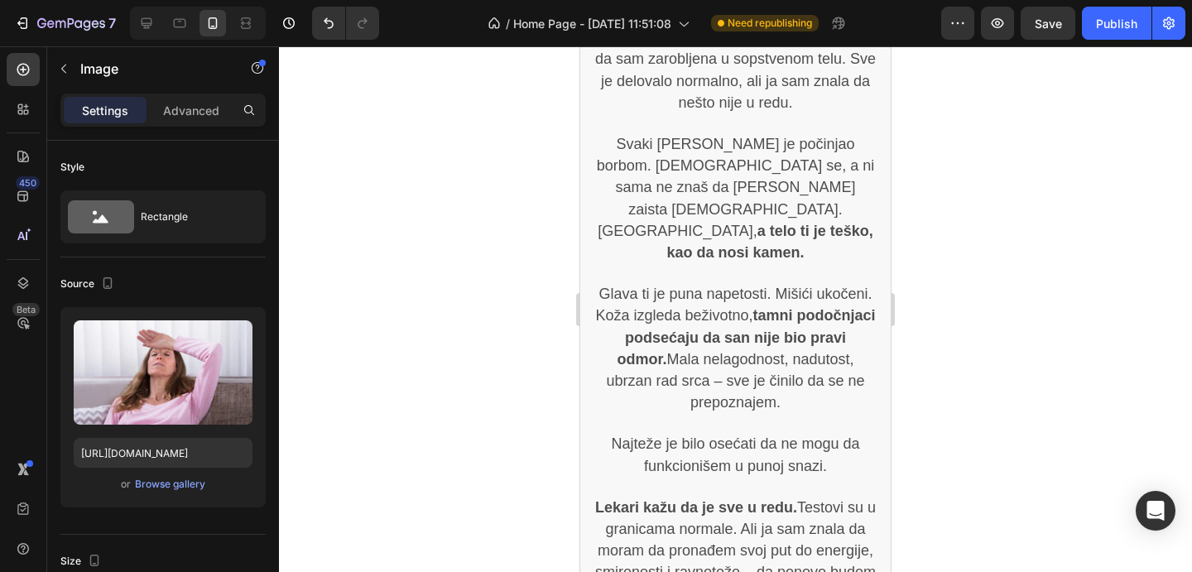
click at [161, 18] on div at bounding box center [198, 23] width 136 height 33
click at [151, 22] on icon at bounding box center [147, 23] width 11 height 11
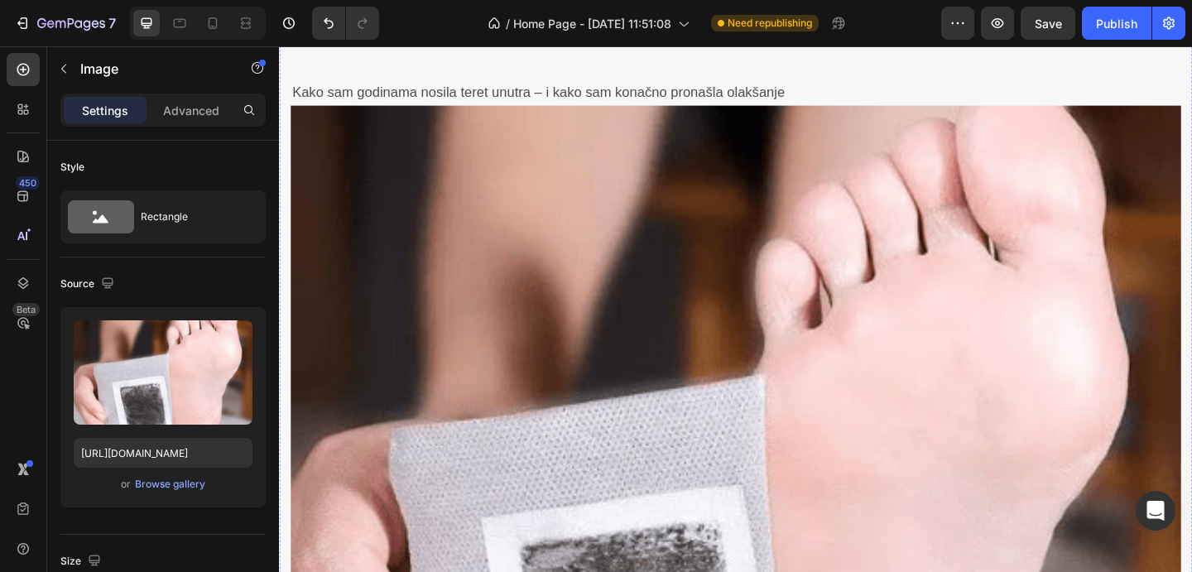
scroll to position [898, 0]
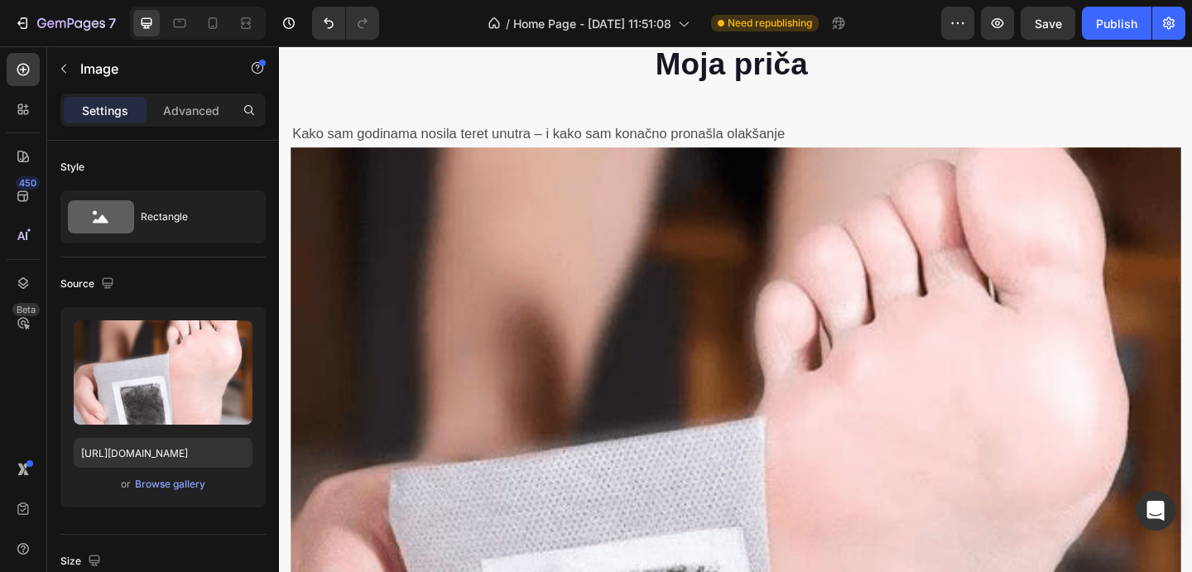
click at [612, 478] on img at bounding box center [775, 553] width 969 height 792
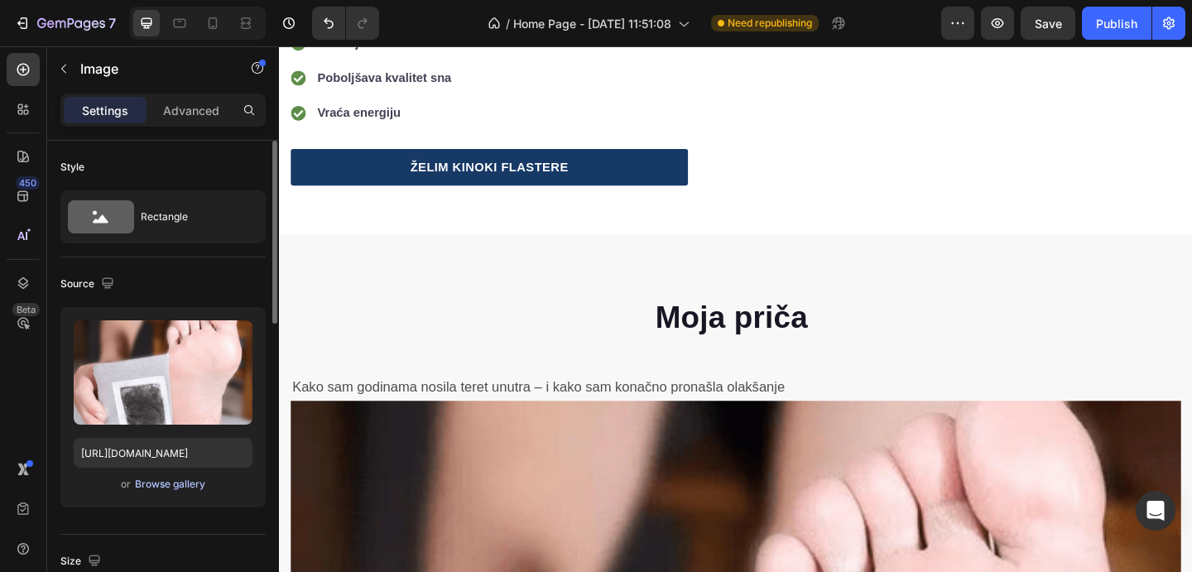
click at [190, 484] on div "Browse gallery" at bounding box center [170, 484] width 70 height 15
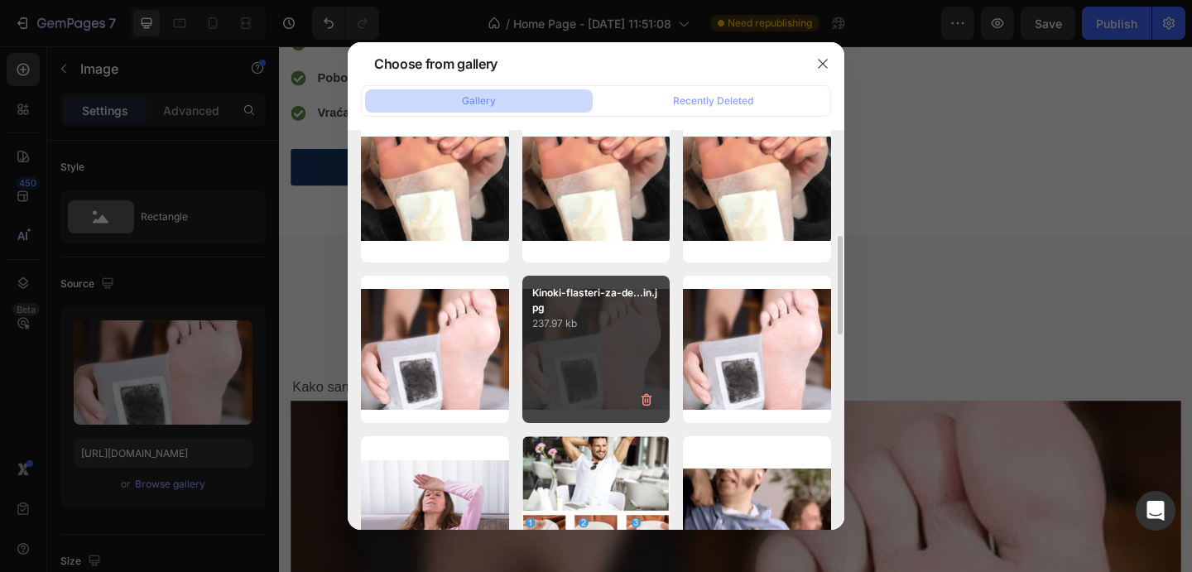
scroll to position [466, 0]
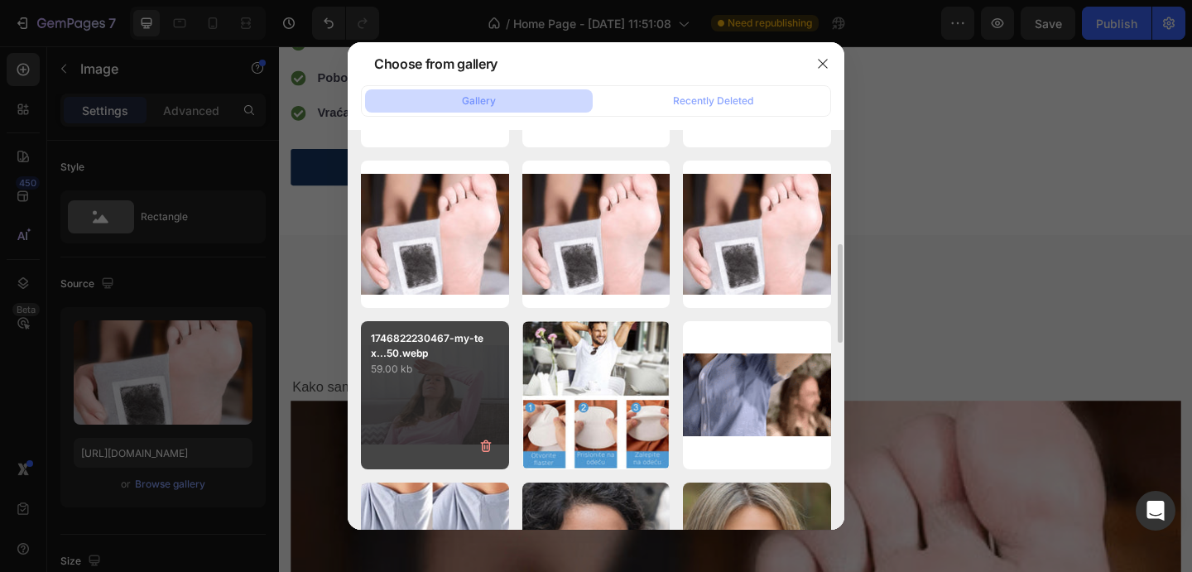
click at [482, 414] on div "1746822230467-my-tex...50.webp 59.00 kb" at bounding box center [435, 395] width 148 height 148
type input "https://cdn.shopify.com/s/files/1/0772/5085/5171/files/gempages_580184976394290…"
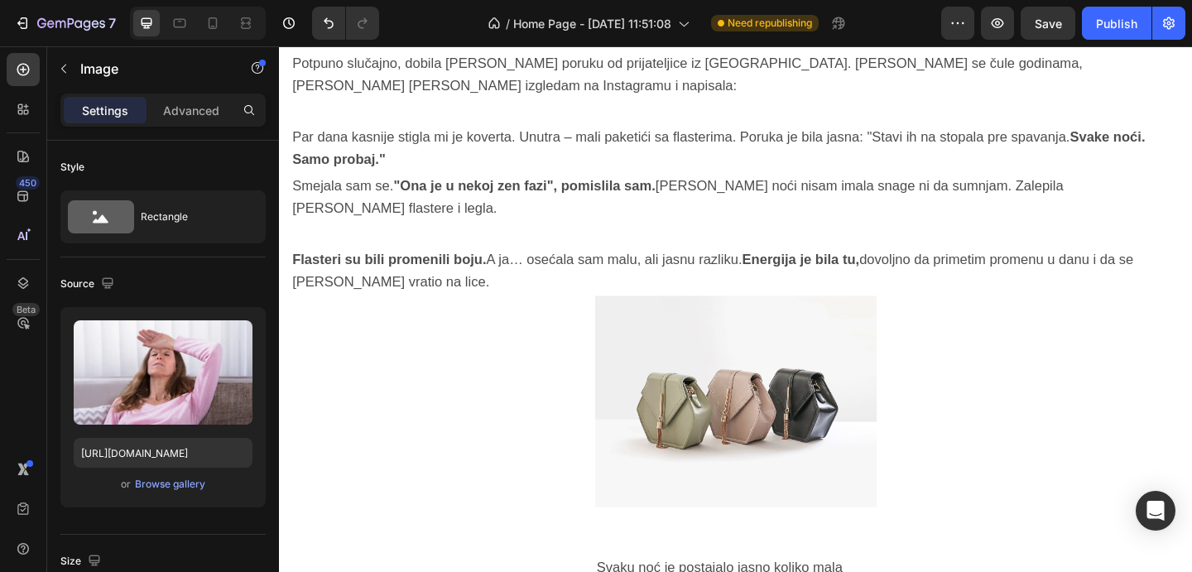
scroll to position [2135, 0]
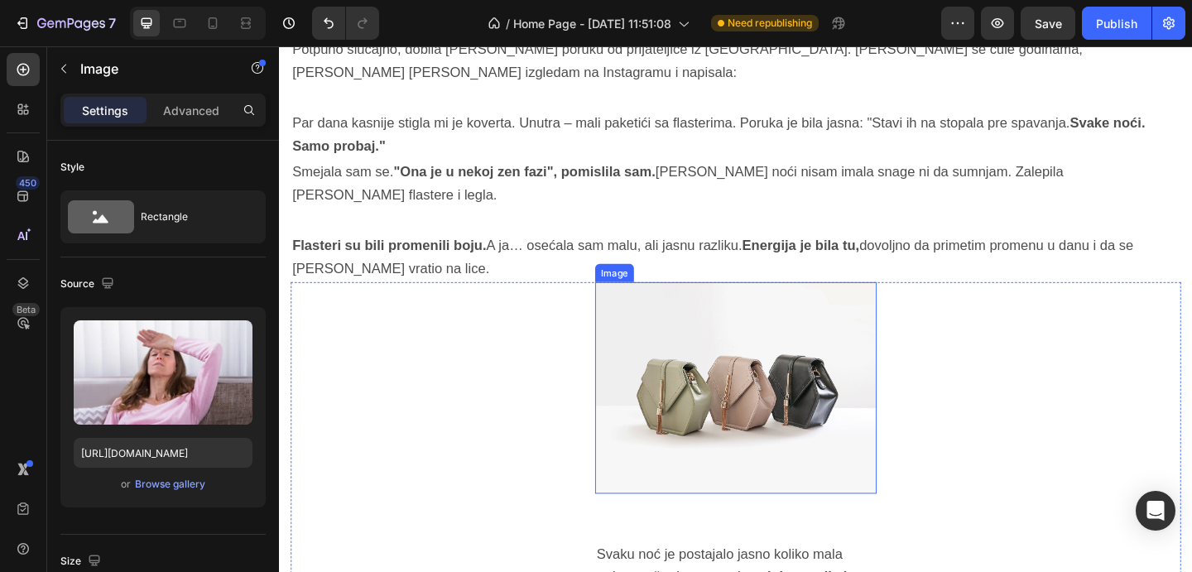
click at [735, 373] on img at bounding box center [776, 418] width 306 height 230
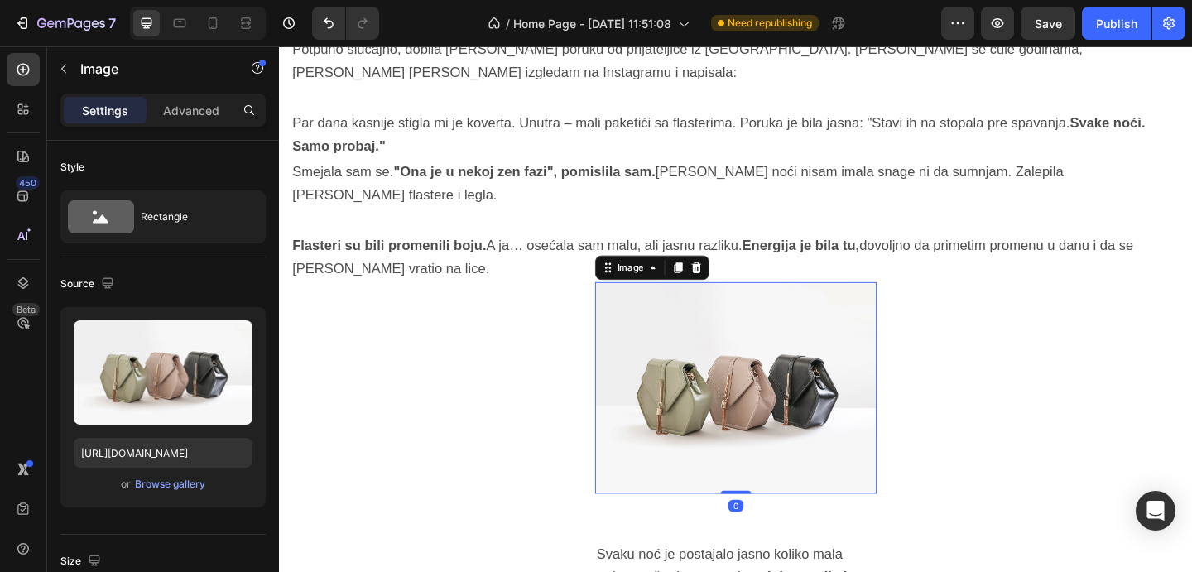
scroll to position [378, 0]
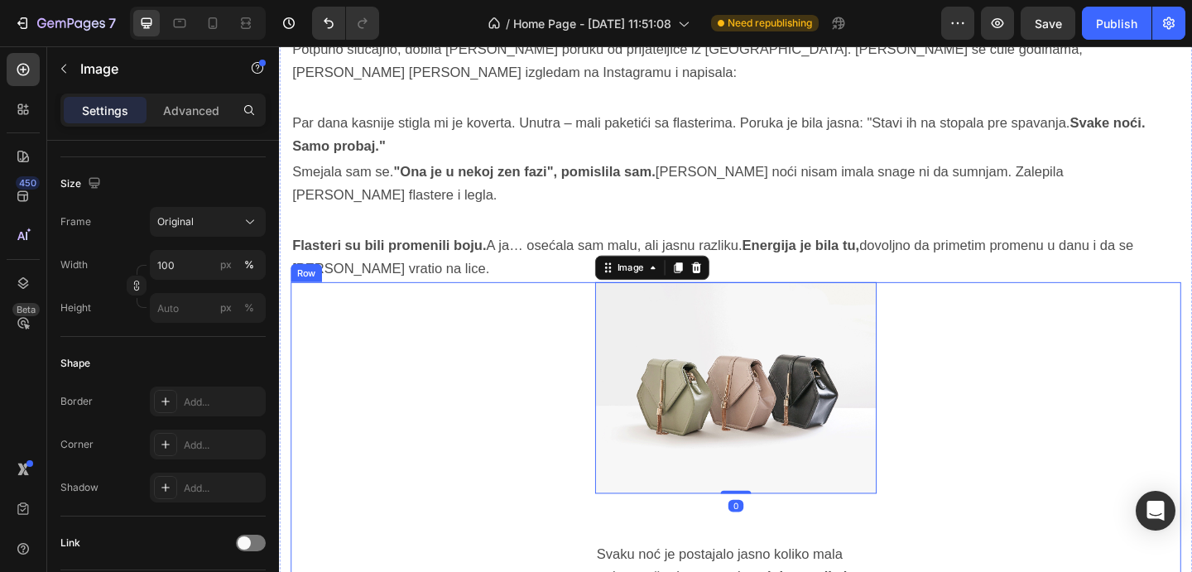
click at [711, 363] on img at bounding box center [776, 418] width 306 height 230
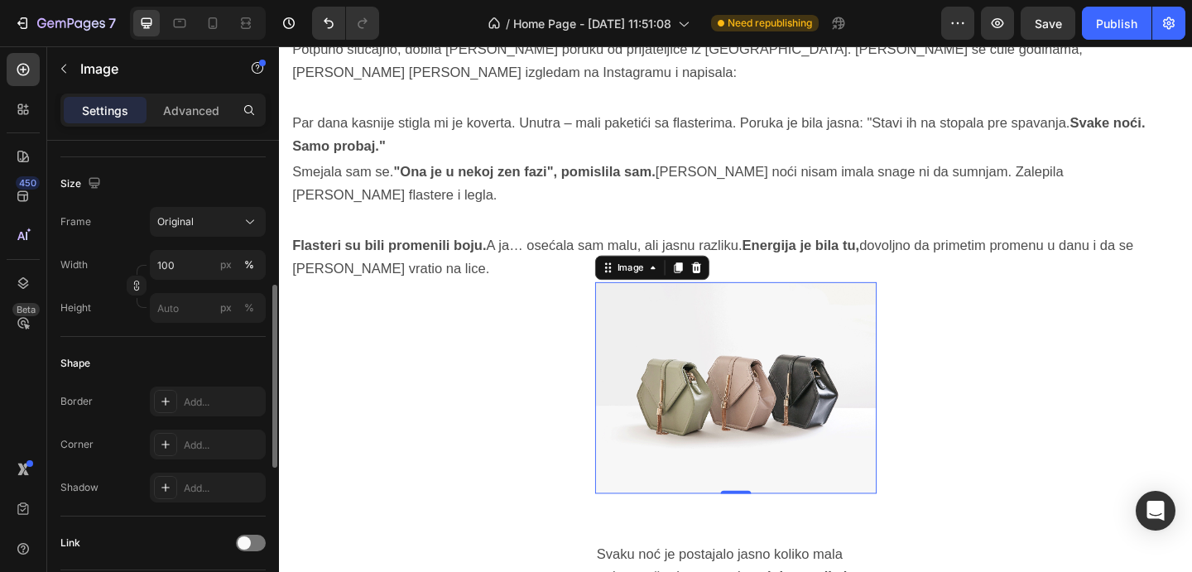
scroll to position [0, 0]
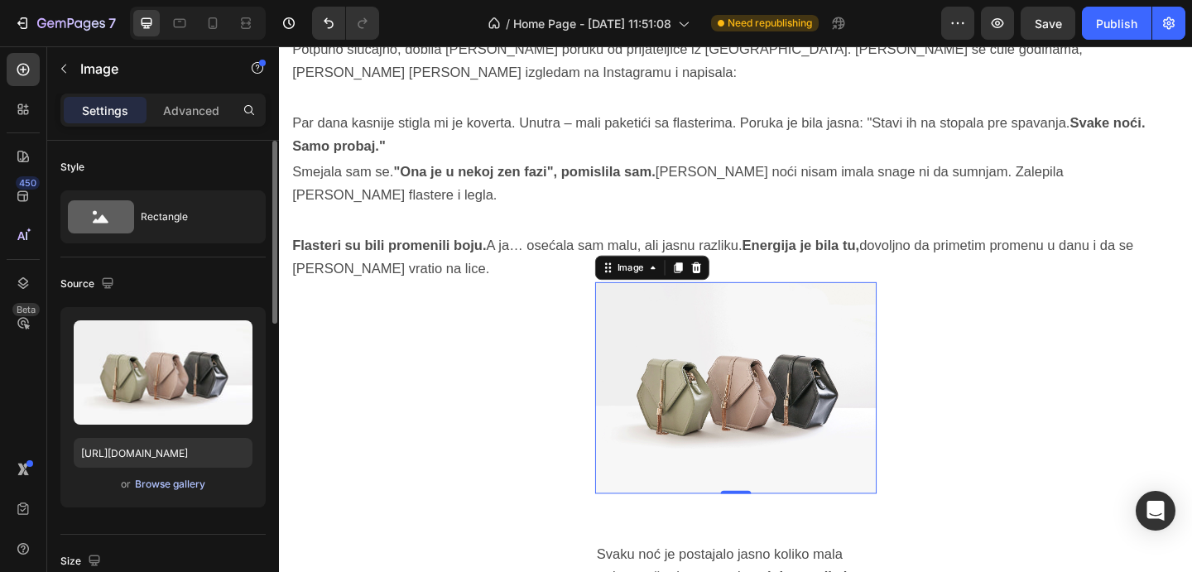
click at [164, 482] on div "Browse gallery" at bounding box center [170, 484] width 70 height 15
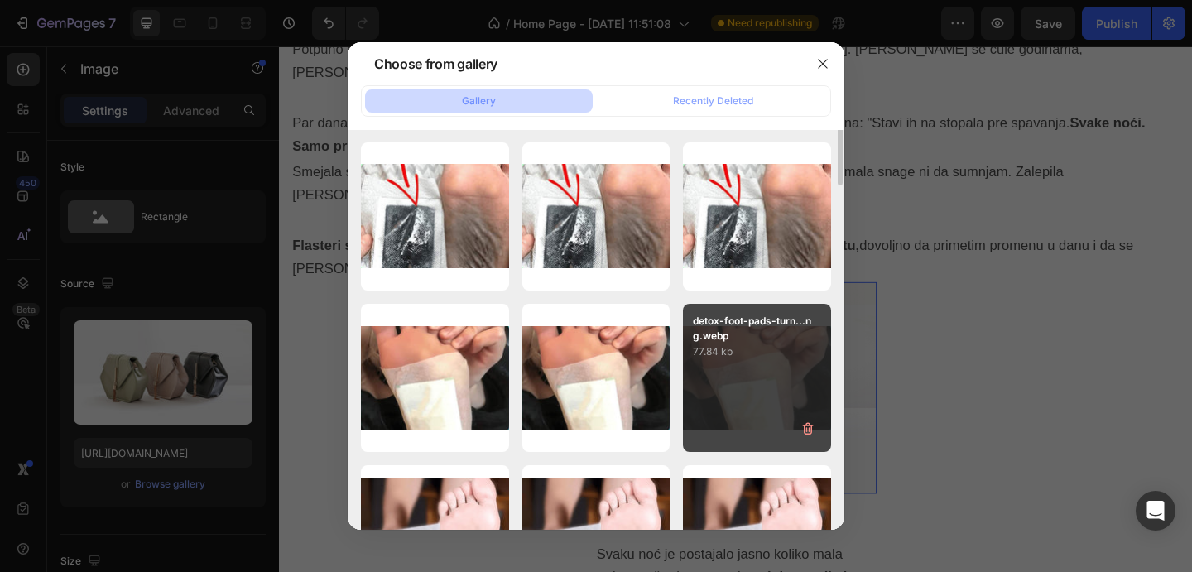
scroll to position [175, 0]
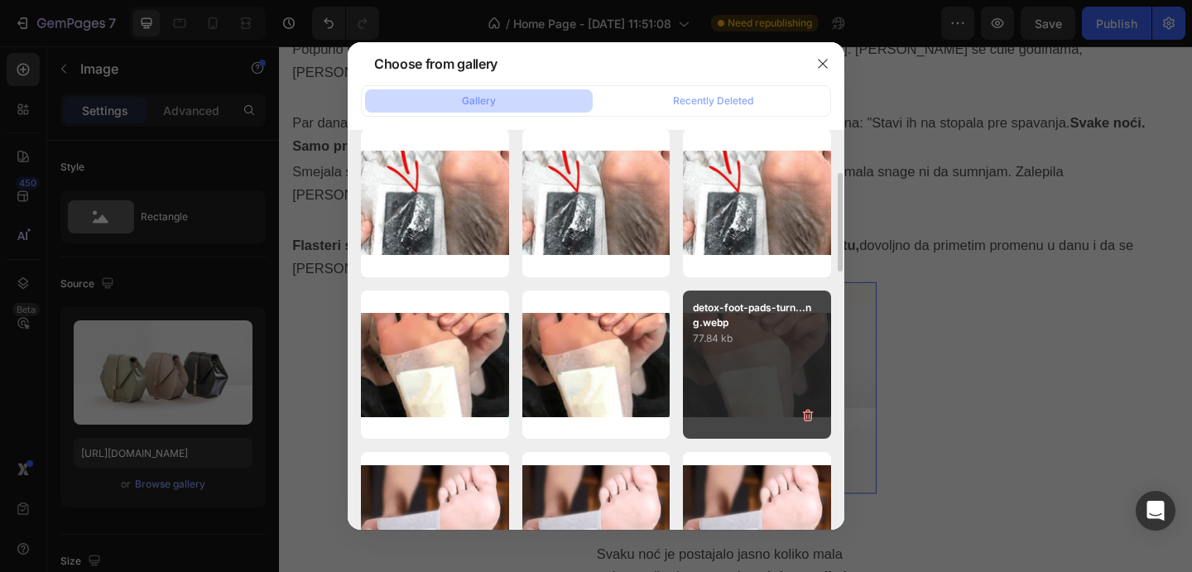
click at [751, 398] on div "detox-foot-pads-turn...ng.webp 77.84 kb" at bounding box center [757, 365] width 148 height 148
type input "https://cdn.shopify.com/s/files/1/0772/5085/5171/files/gempages_580184976394290…"
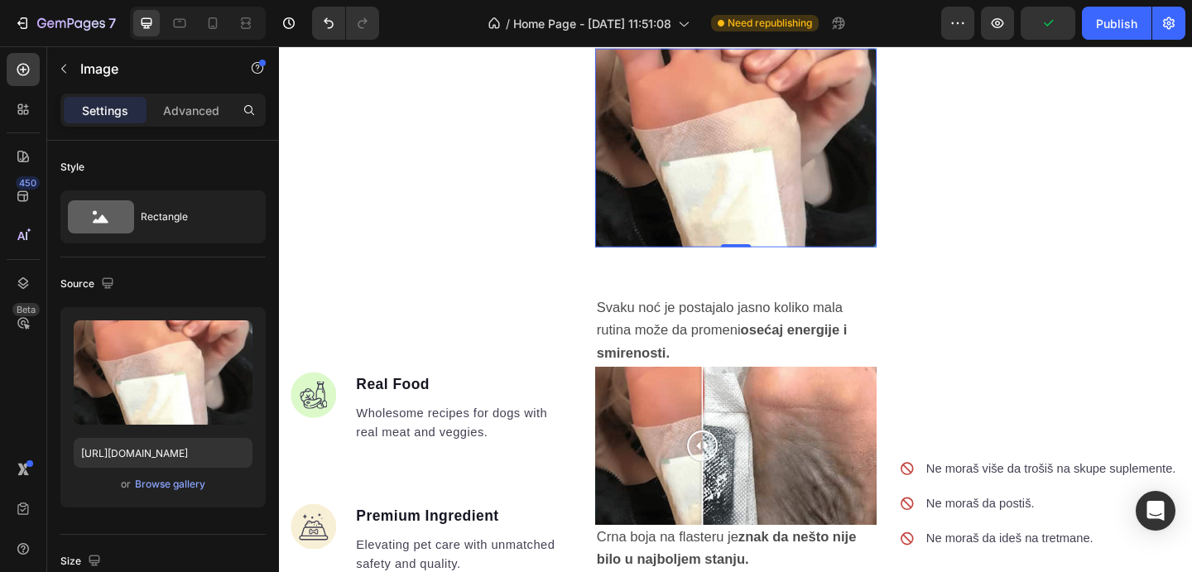
scroll to position [2390, 0]
click at [329, 420] on li "Image Real Food Text block Wholesome recipes for dogs with real meat and veggie…" at bounding box center [444, 439] width 306 height 77
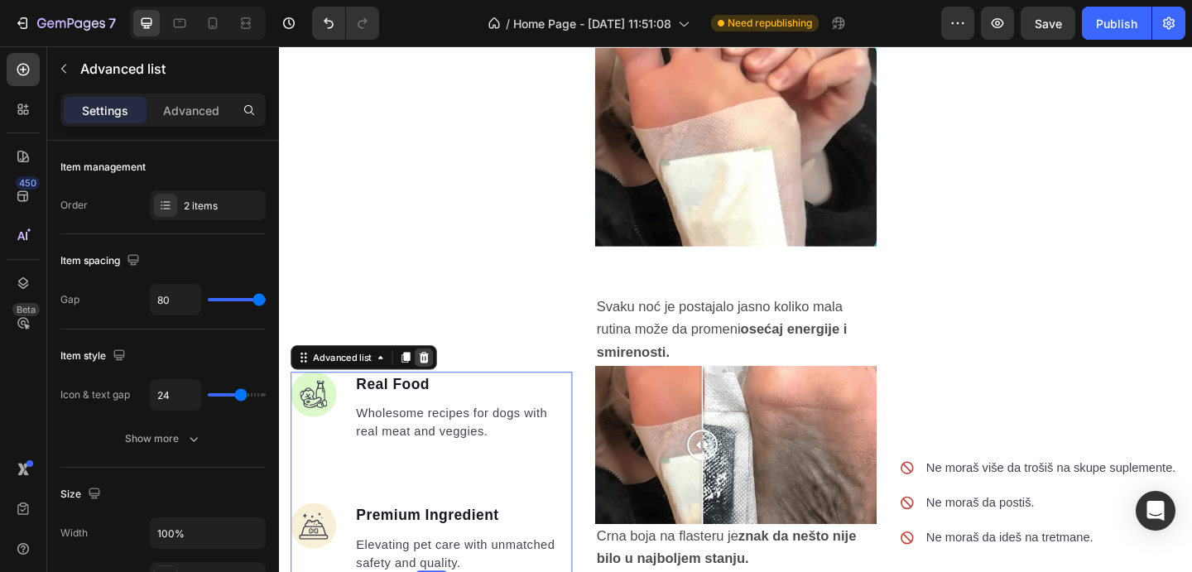
click at [440, 378] on icon at bounding box center [436, 384] width 11 height 12
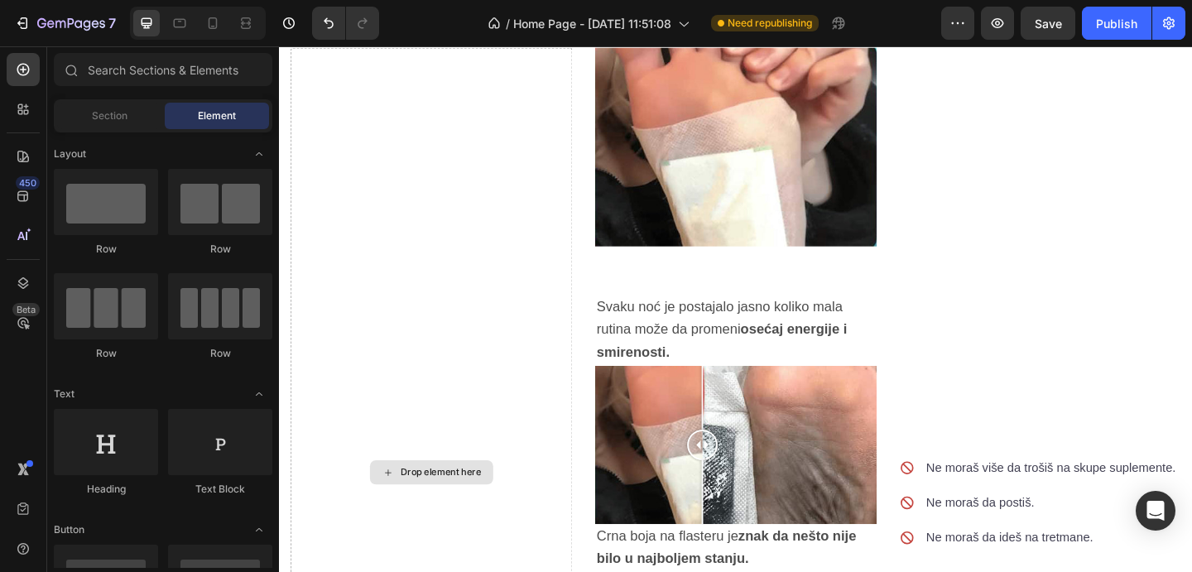
click at [440, 327] on div "Drop element here" at bounding box center [444, 510] width 306 height 924
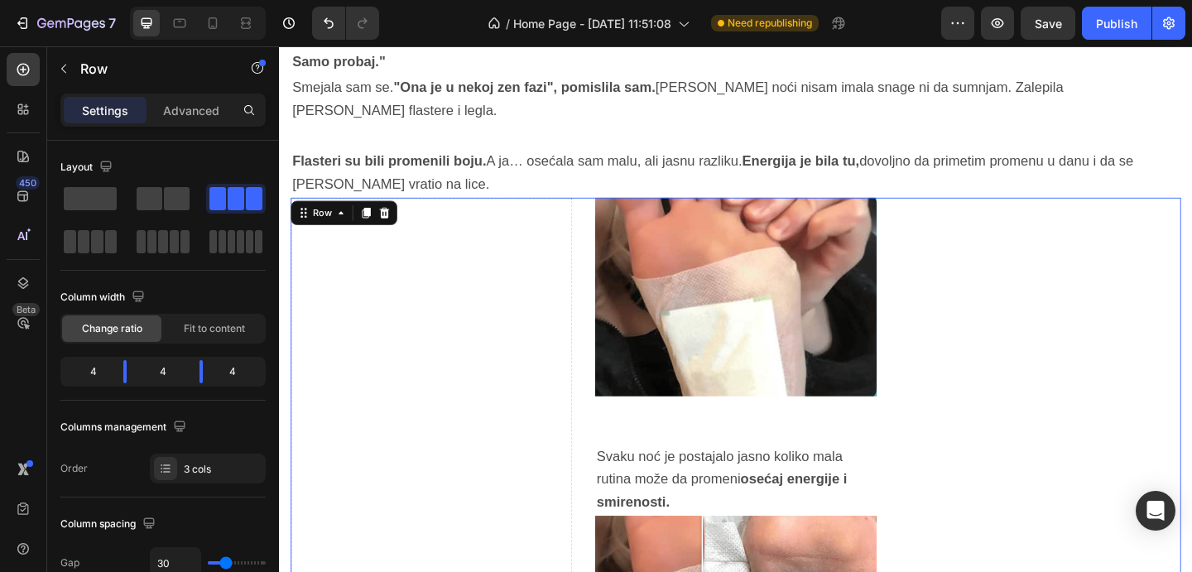
scroll to position [2162, 0]
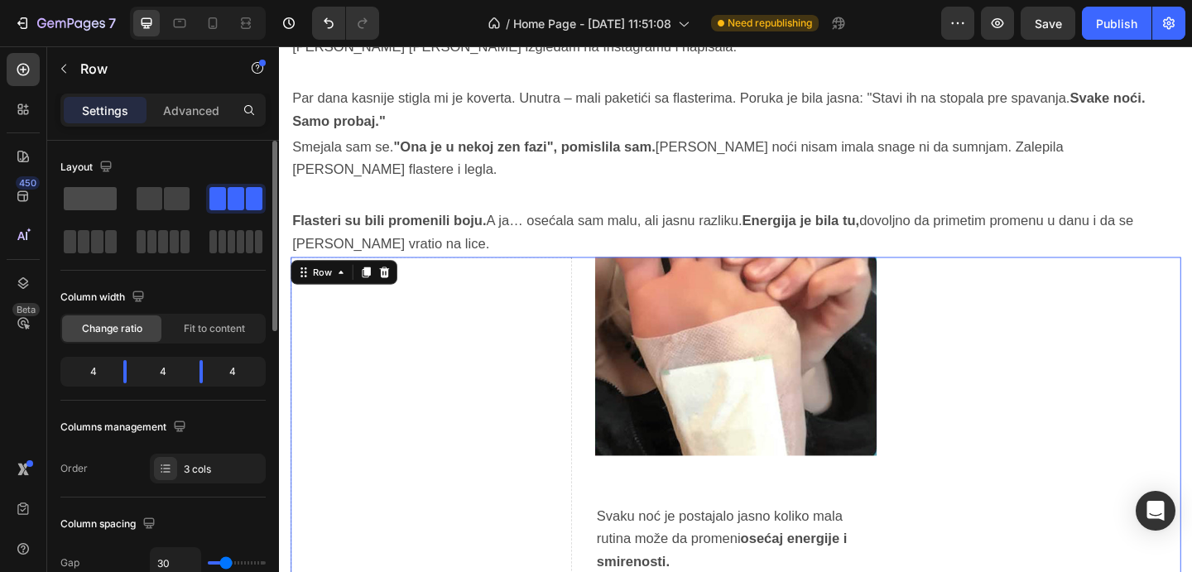
click at [102, 205] on span at bounding box center [90, 198] width 53 height 23
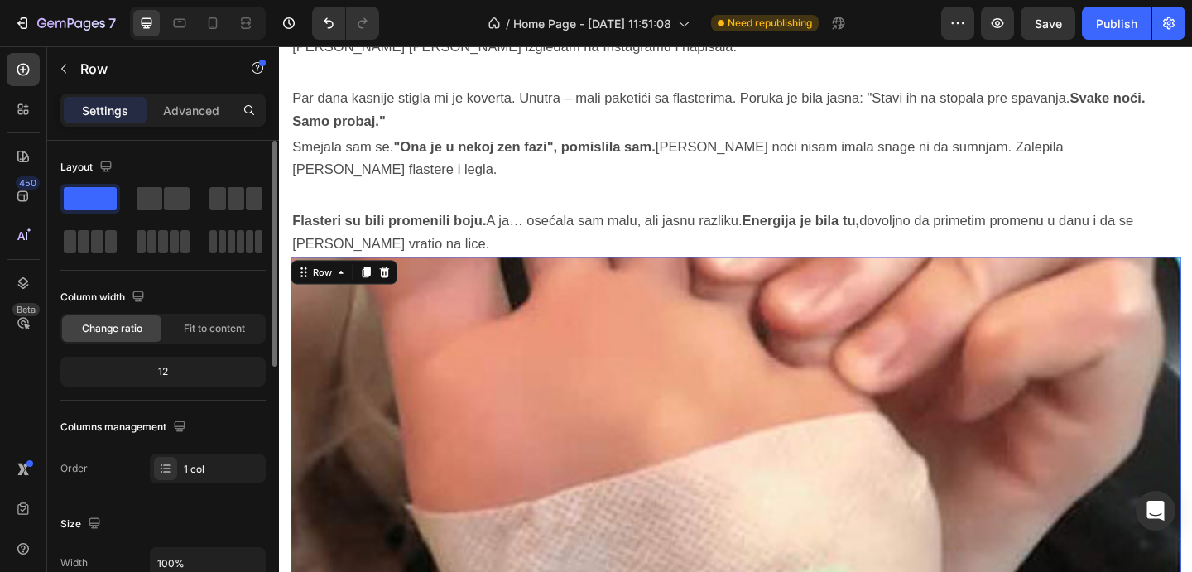
click at [98, 202] on span at bounding box center [90, 198] width 53 height 23
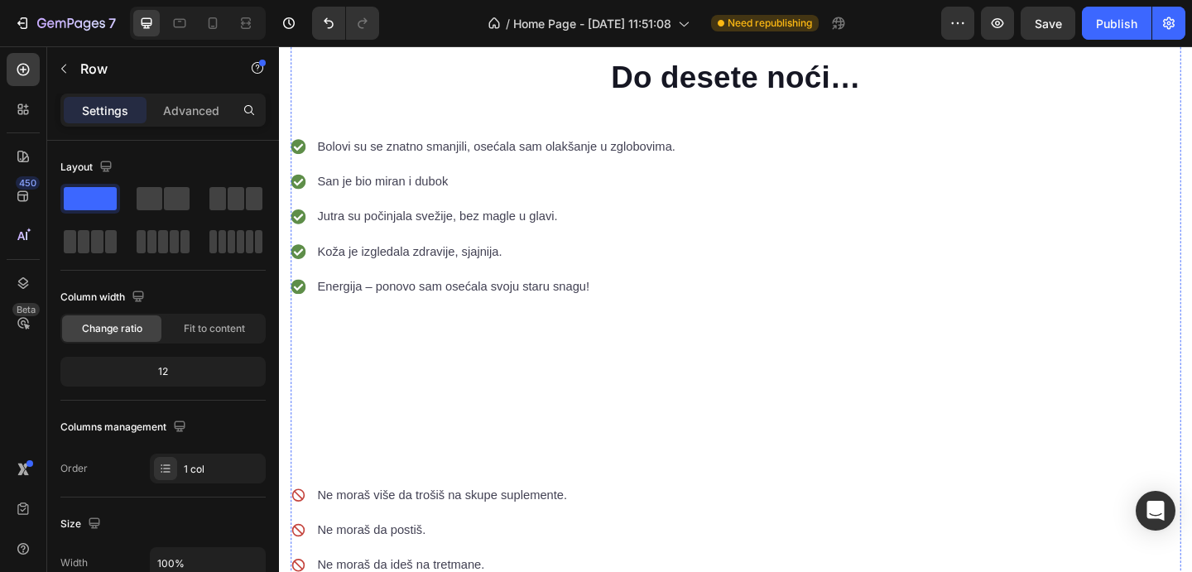
scroll to position [3758, 0]
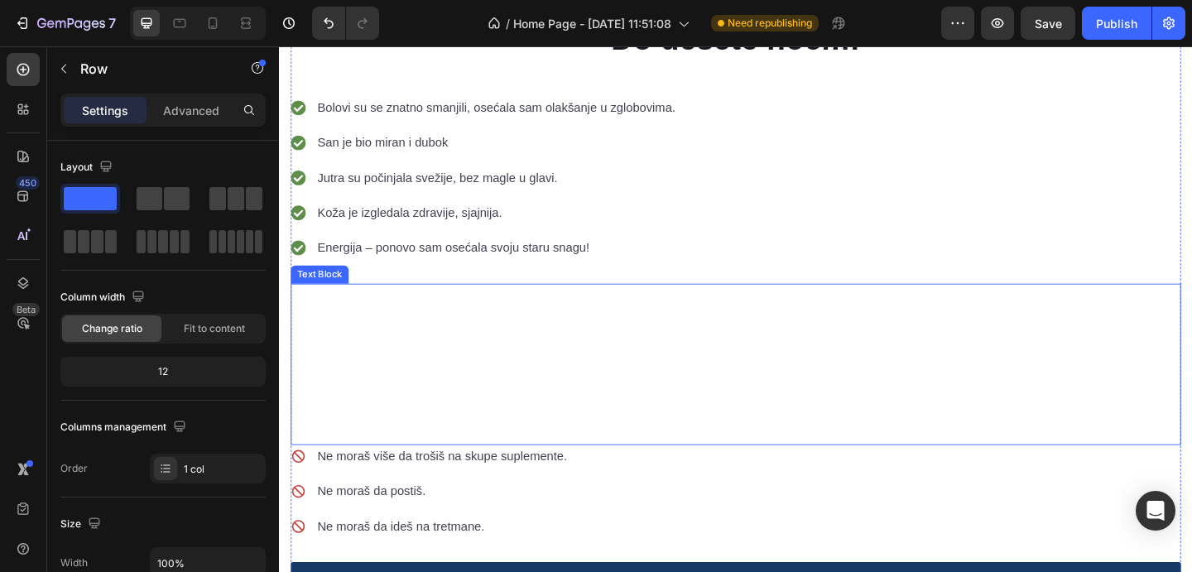
click at [494, 330] on strong "Ako mogu da ti dam jedan savet – razmisli o tome da uzmeš 10 pakovanja." at bounding box center [644, 341] width 702 height 22
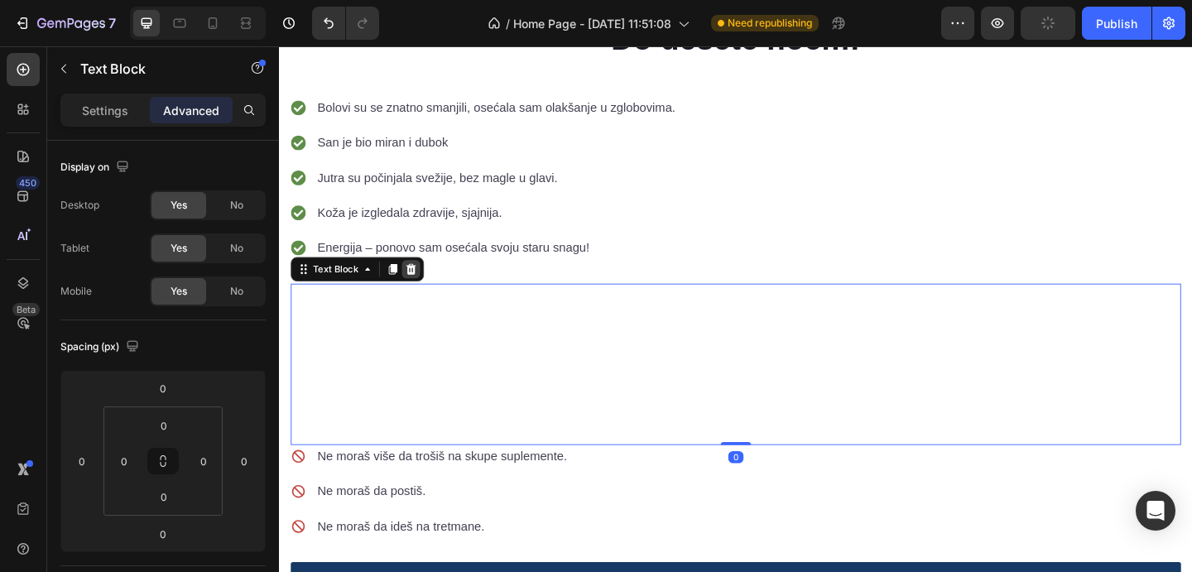
click at [425, 283] on icon at bounding box center [422, 289] width 11 height 12
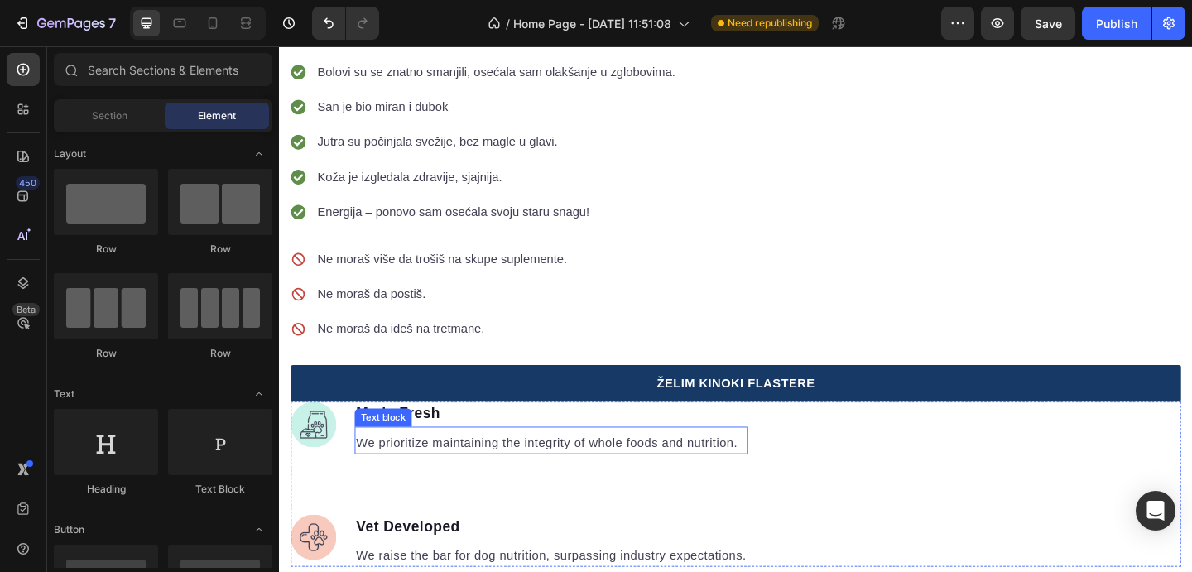
scroll to position [3892, 0]
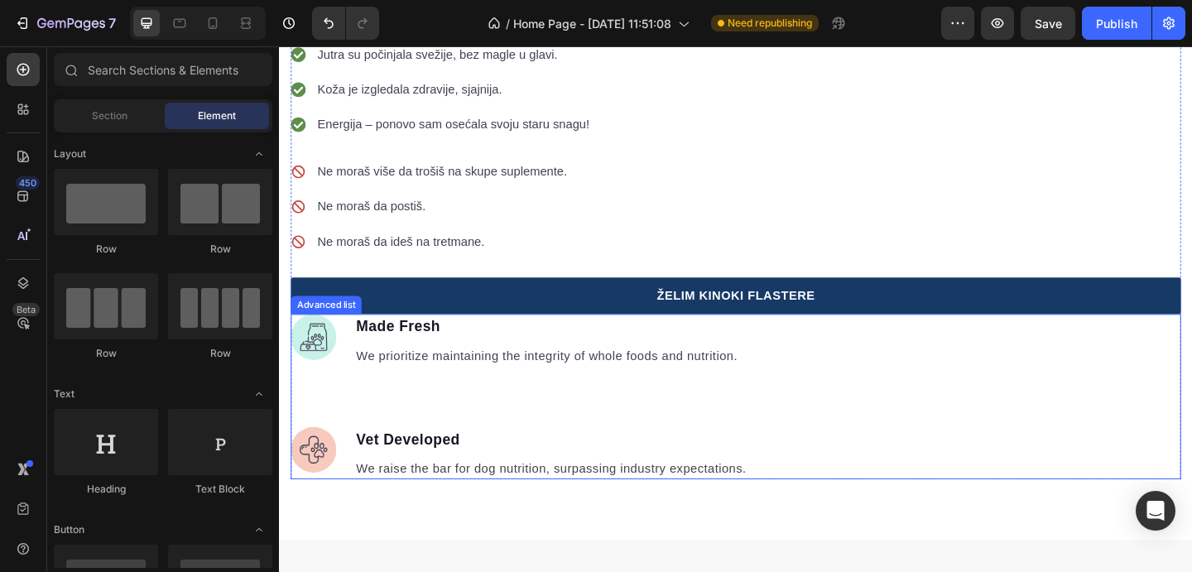
click at [884, 387] on div "Image Made Fresh Text block We prioritize maintaining the integrity of whole fo…" at bounding box center [775, 428] width 969 height 180
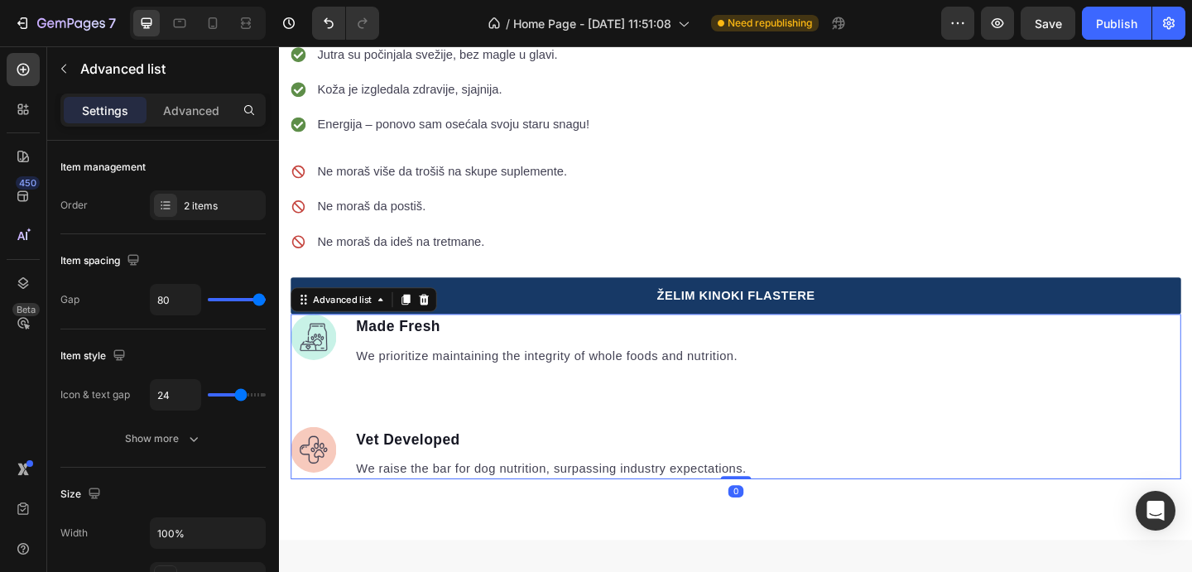
click at [436, 309] on div "Advanced list" at bounding box center [370, 322] width 159 height 26
click at [438, 316] on icon at bounding box center [436, 322] width 13 height 13
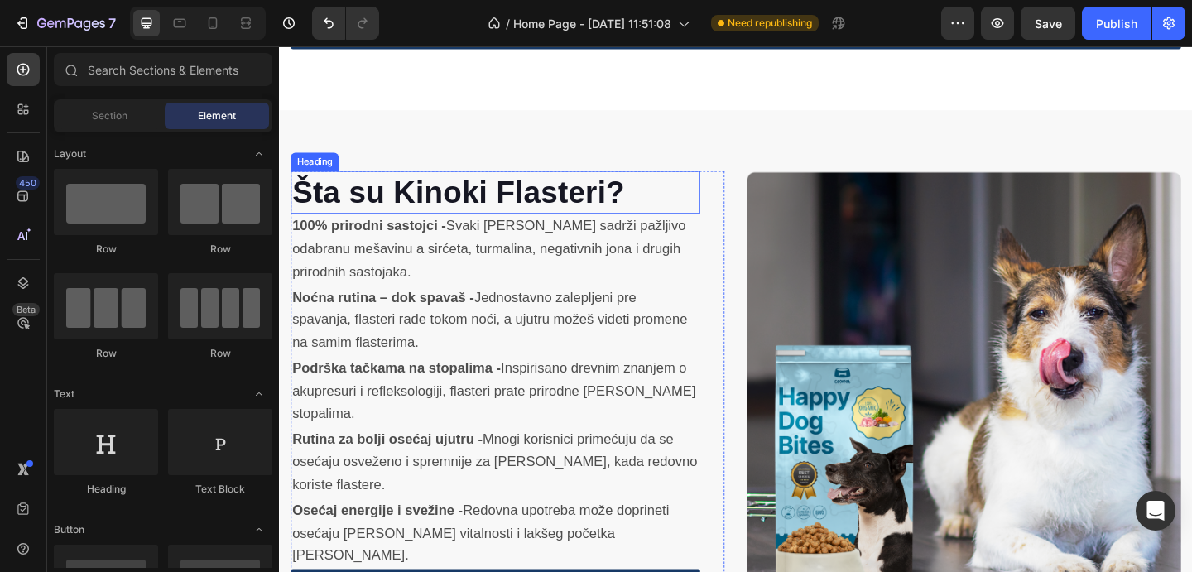
scroll to position [4203, 0]
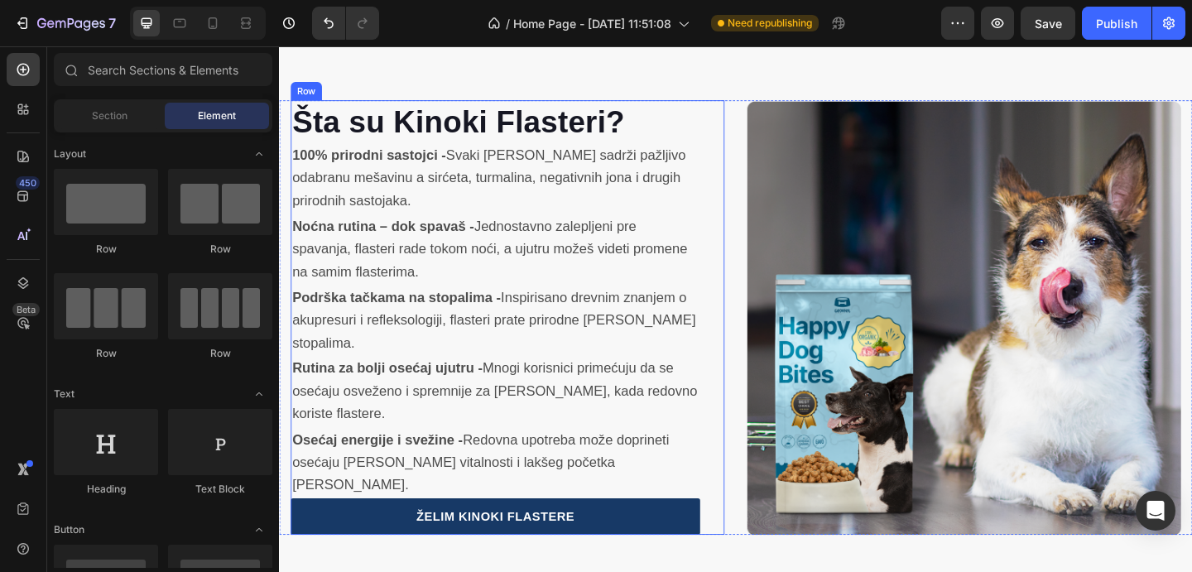
click at [772, 287] on div "Šta su Kinoki Flasteri? Heading 100% prirodni sastojci - Svaki flaster sadrži p…" at bounding box center [776, 341] width 994 height 473
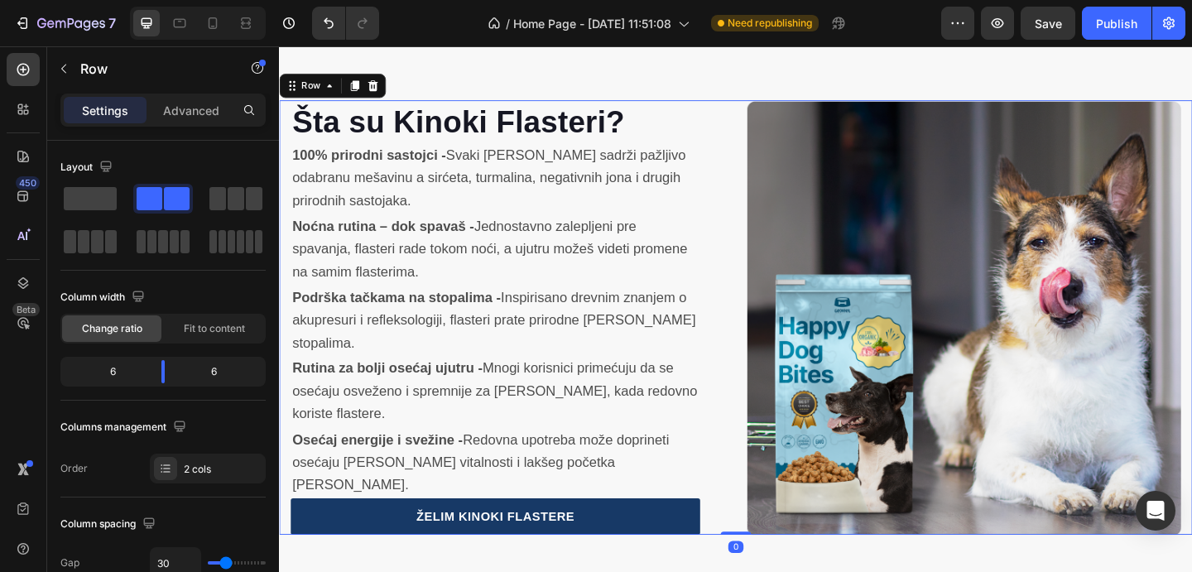
click at [804, 287] on img at bounding box center [1024, 342] width 472 height 472
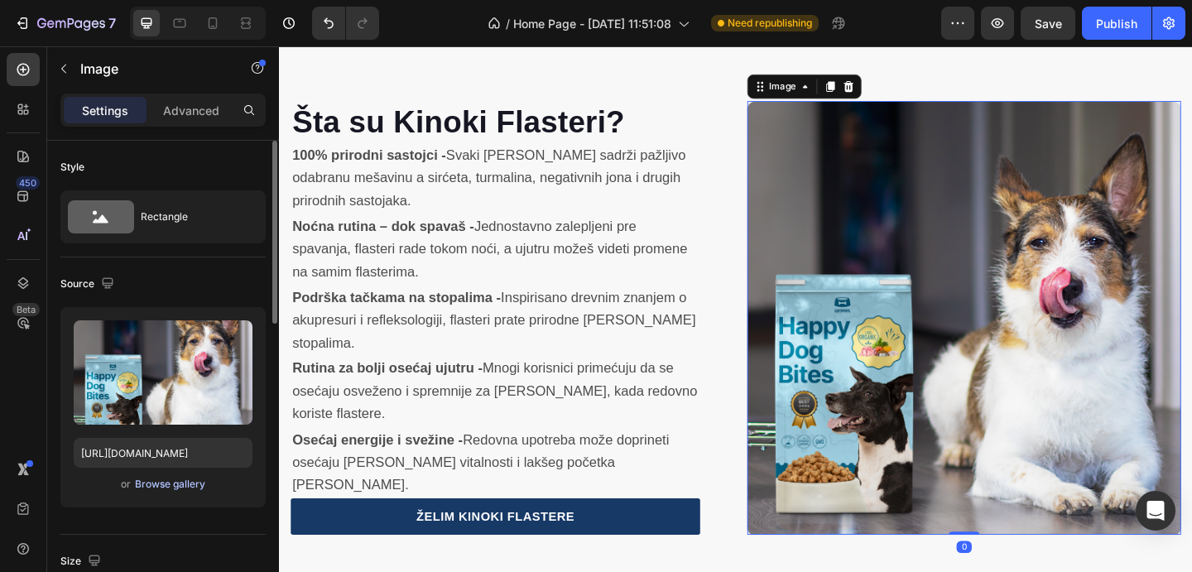
click at [187, 484] on div "Browse gallery" at bounding box center [170, 484] width 70 height 15
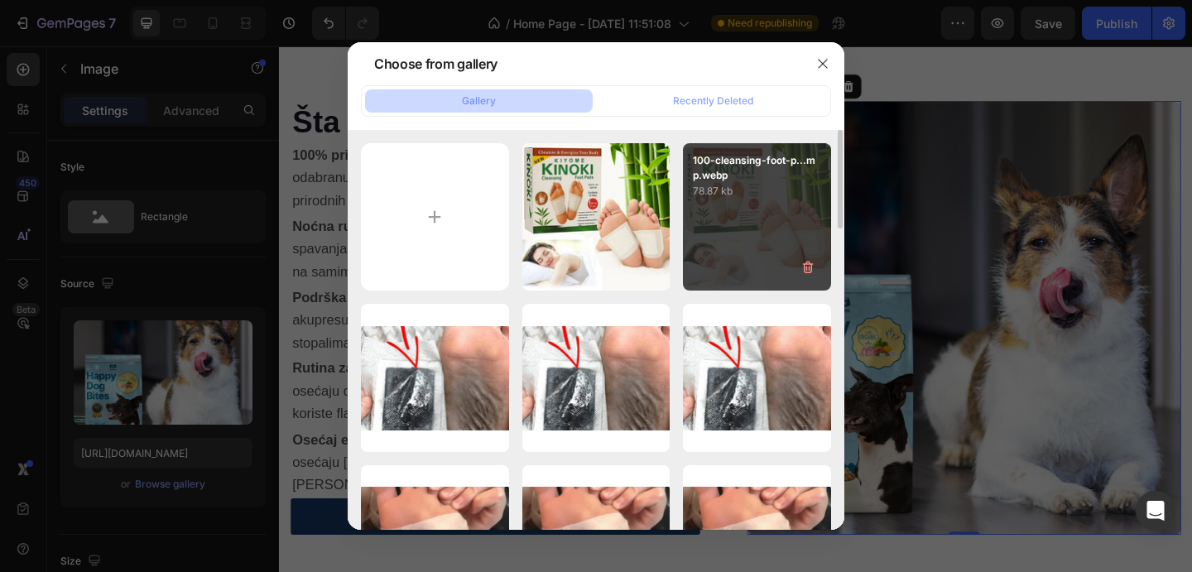
click at [710, 258] on div "100-cleansing-foot-p...mp.webp 78.87 kb" at bounding box center [757, 217] width 148 height 148
type input "https://cdn.shopify.com/s/files/1/0772/5085/5171/files/gempages_580184976394290…"
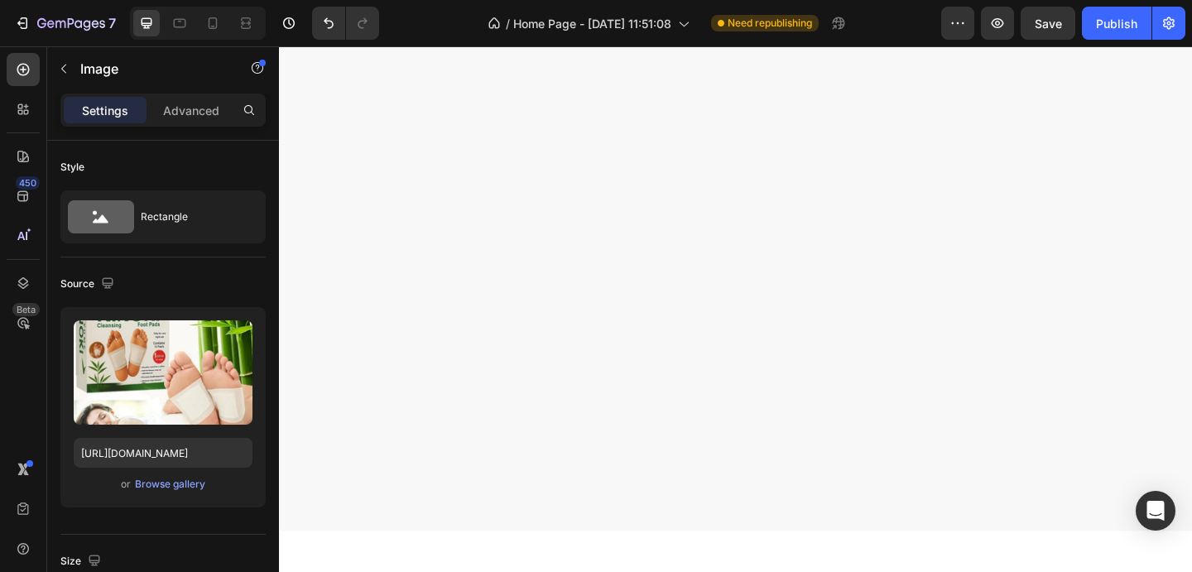
scroll to position [4804, 0]
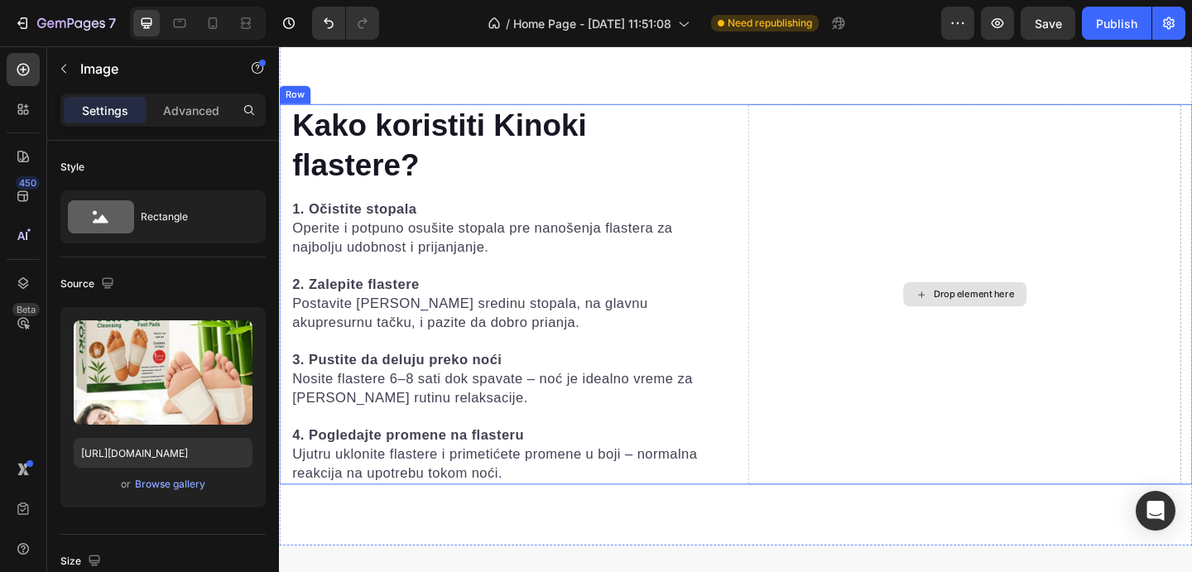
click at [898, 234] on div "Drop element here" at bounding box center [1024, 316] width 471 height 414
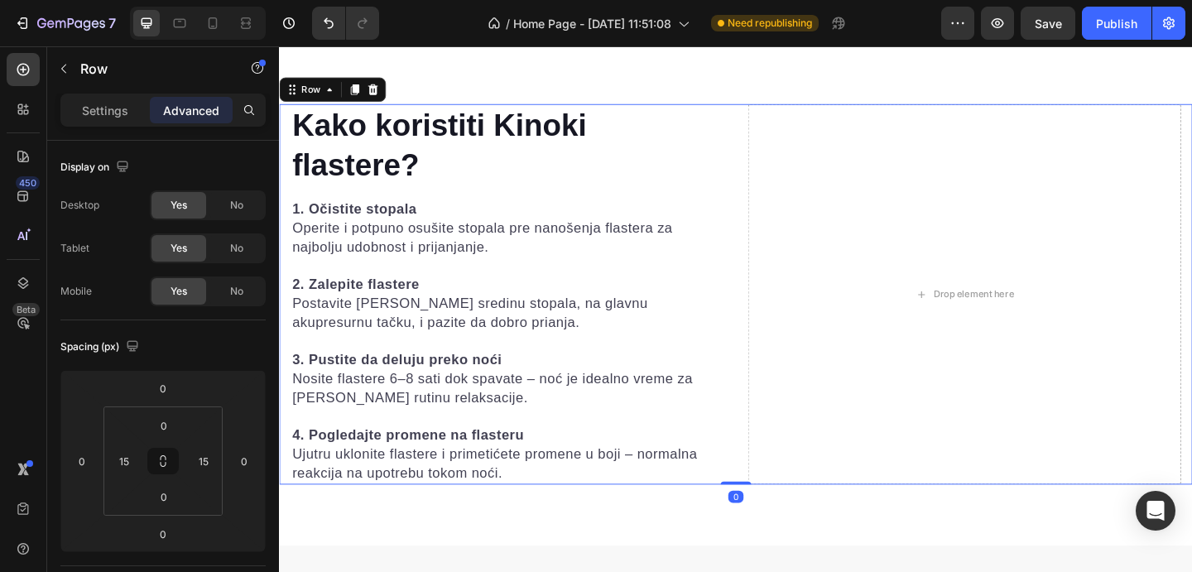
click at [108, 130] on div "Settings Advanced" at bounding box center [163, 117] width 232 height 47
click at [108, 122] on div "Settings" at bounding box center [105, 110] width 83 height 26
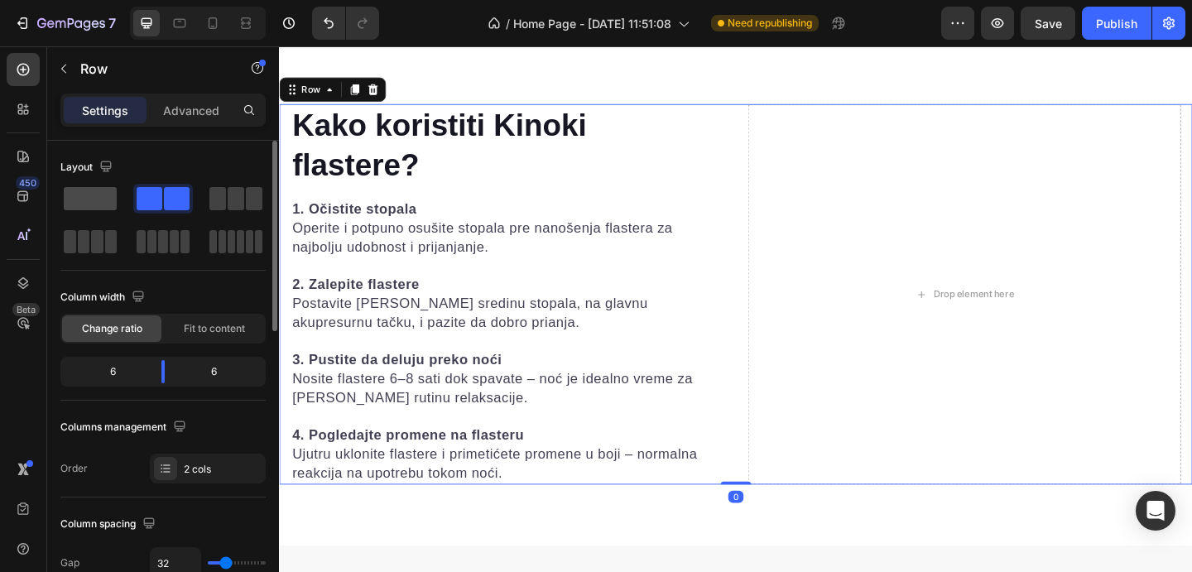
click at [100, 189] on span at bounding box center [90, 198] width 53 height 23
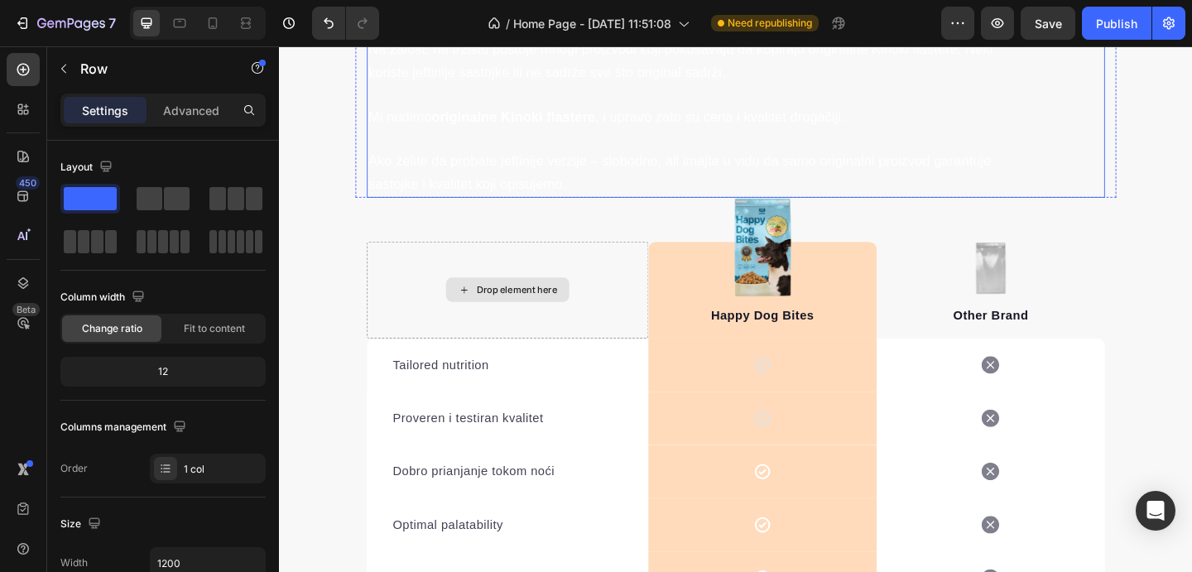
scroll to position [5369, 0]
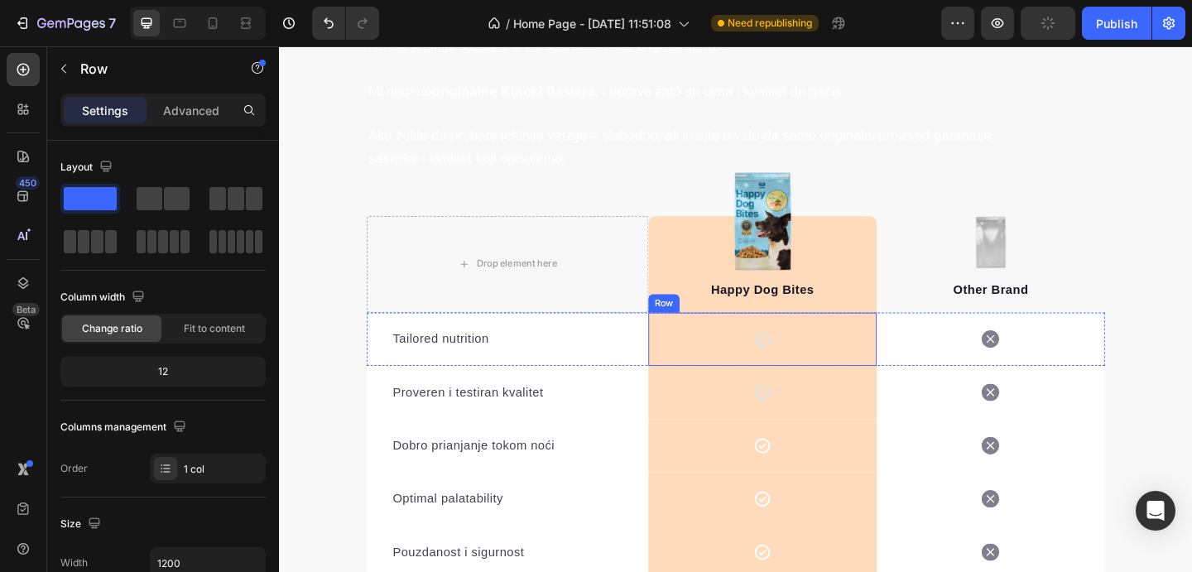
click at [891, 355] on div "Icon Row" at bounding box center [805, 365] width 248 height 58
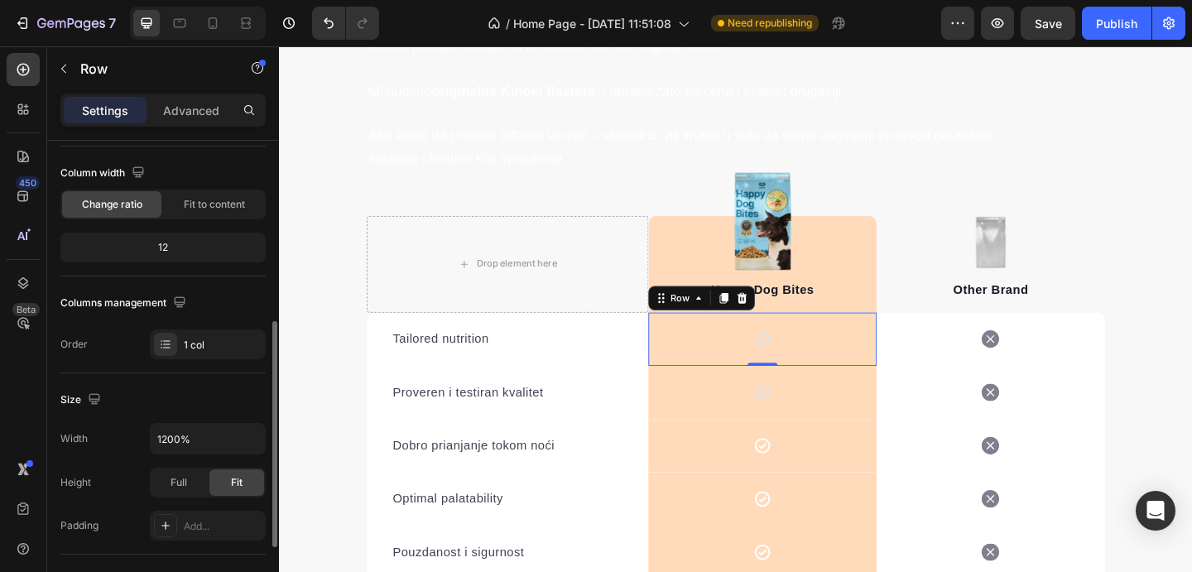
scroll to position [243, 0]
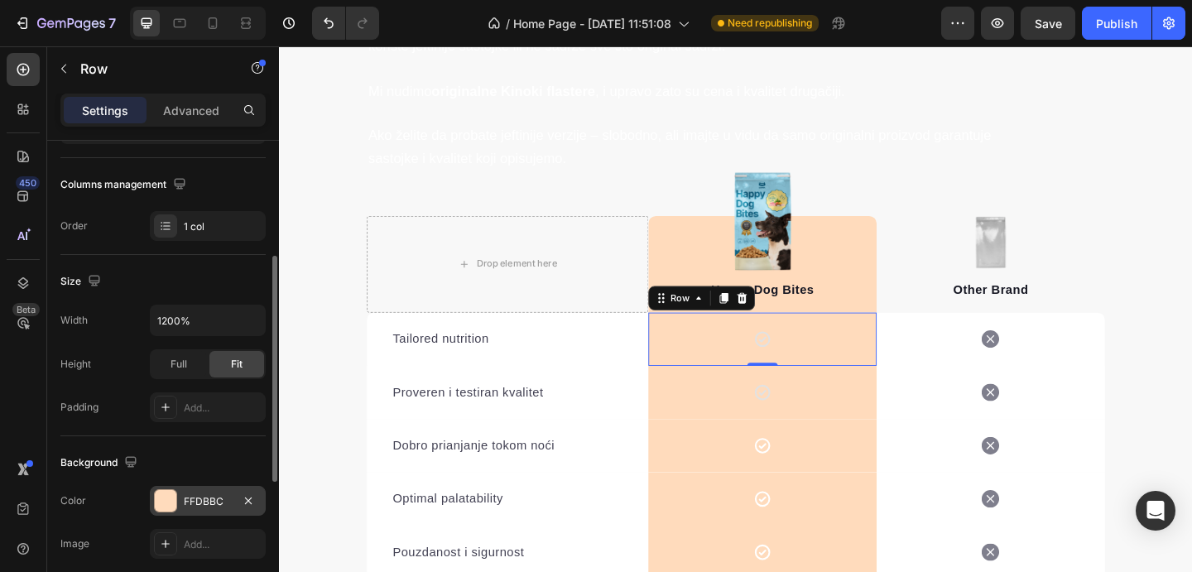
click at [200, 488] on div "FFDBBC" at bounding box center [208, 501] width 116 height 30
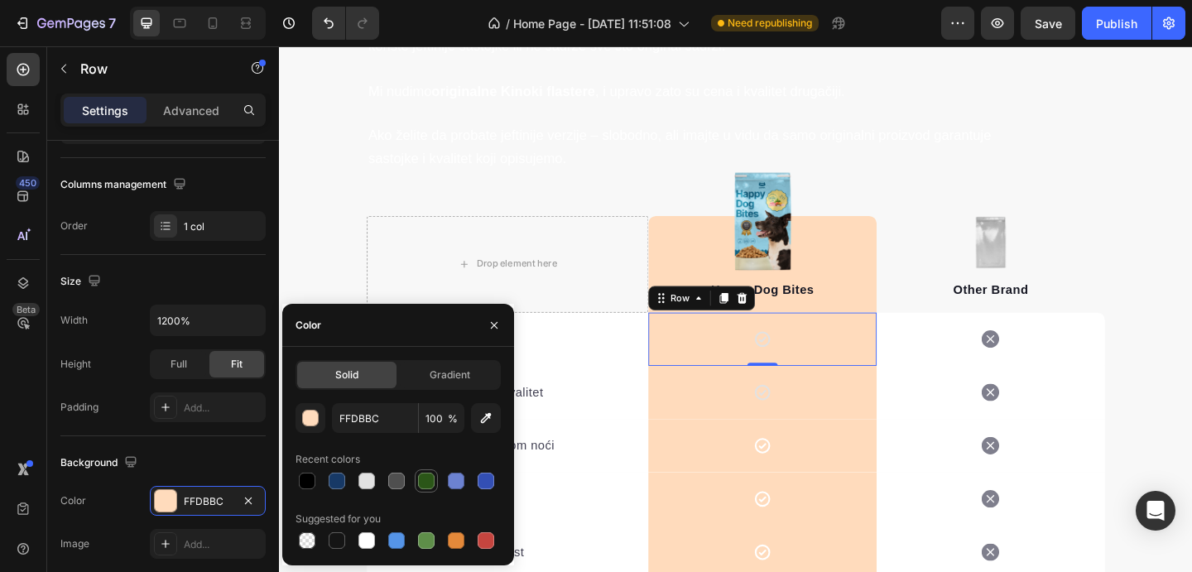
click at [423, 475] on div at bounding box center [426, 481] width 17 height 17
type input "2B5618"
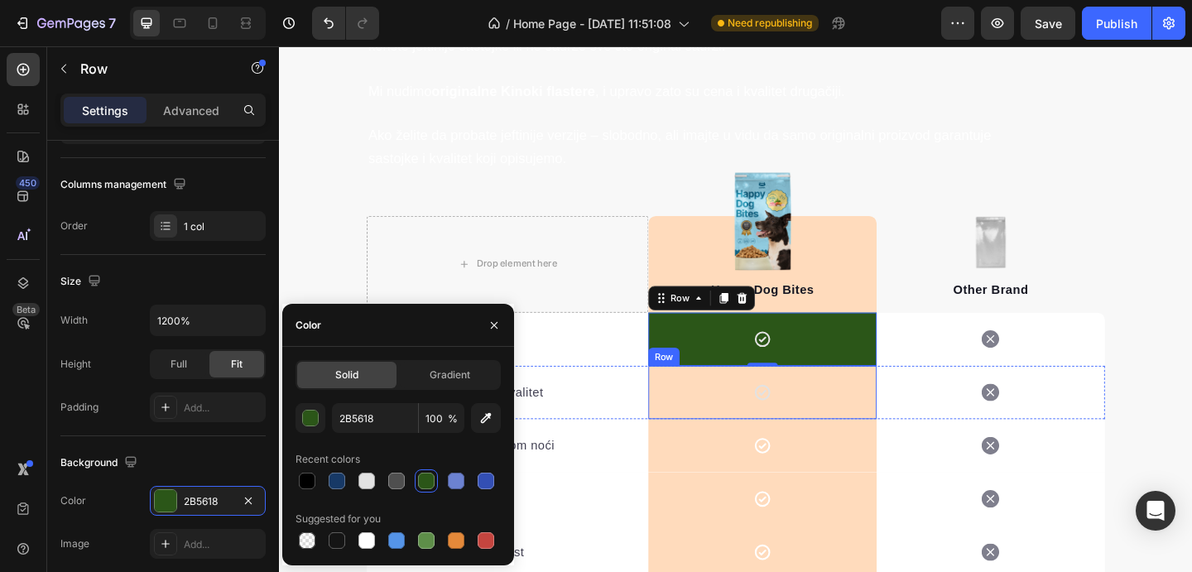
click at [890, 438] on div "Icon Row" at bounding box center [805, 423] width 248 height 58
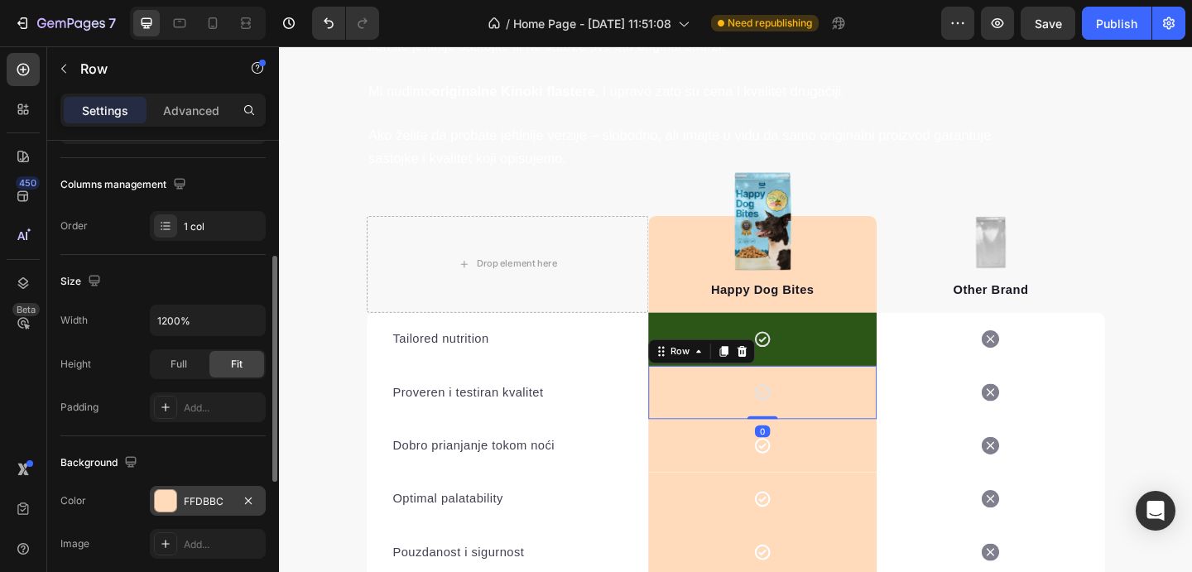
click at [186, 501] on div "FFDBBC" at bounding box center [208, 501] width 48 height 15
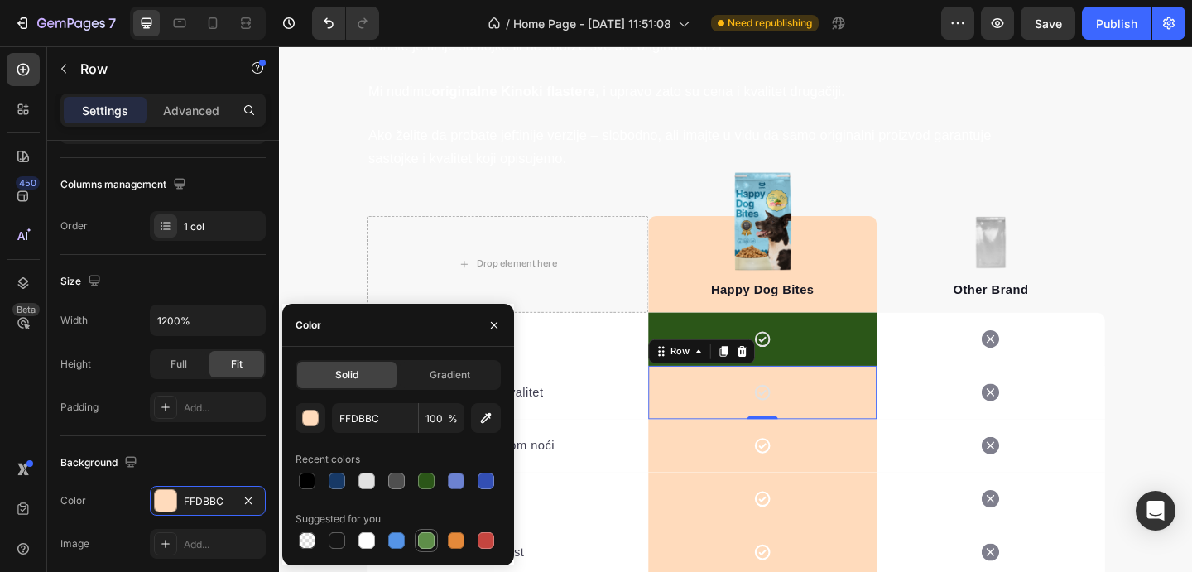
click at [431, 544] on div at bounding box center [426, 540] width 17 height 17
type input "5E8E49"
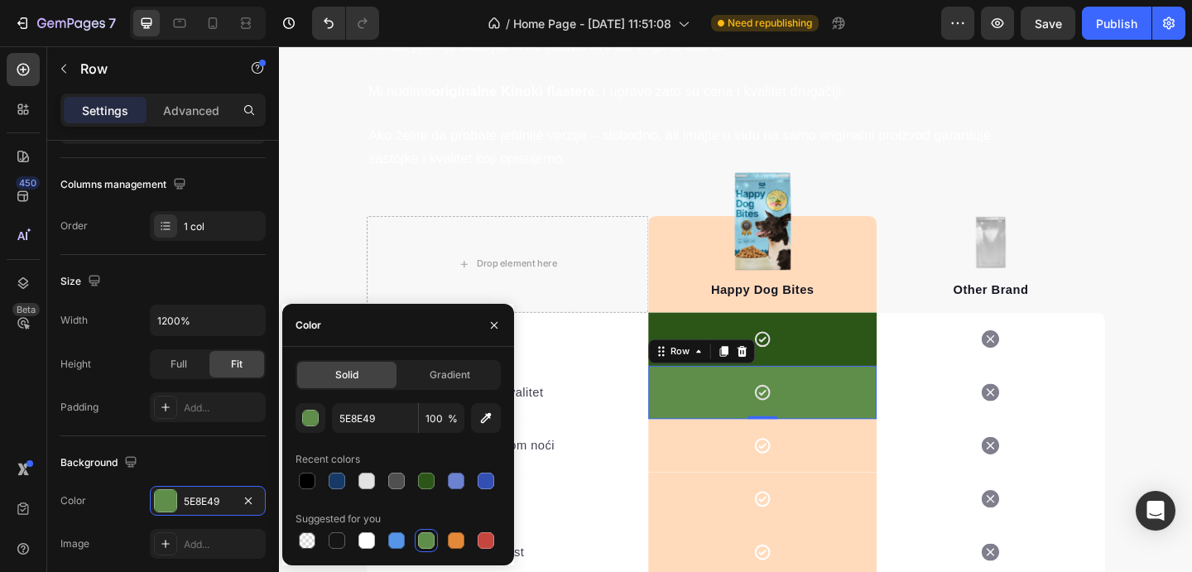
click at [886, 373] on div "Icon Row" at bounding box center [805, 365] width 248 height 58
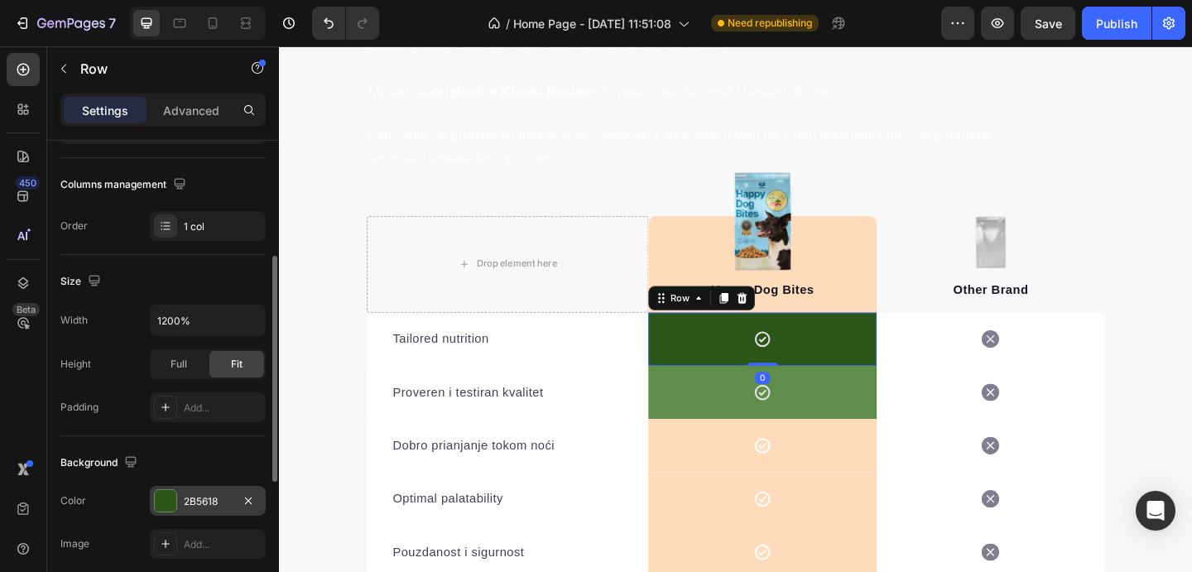
click at [177, 504] on div "2B5618" at bounding box center [208, 501] width 116 height 30
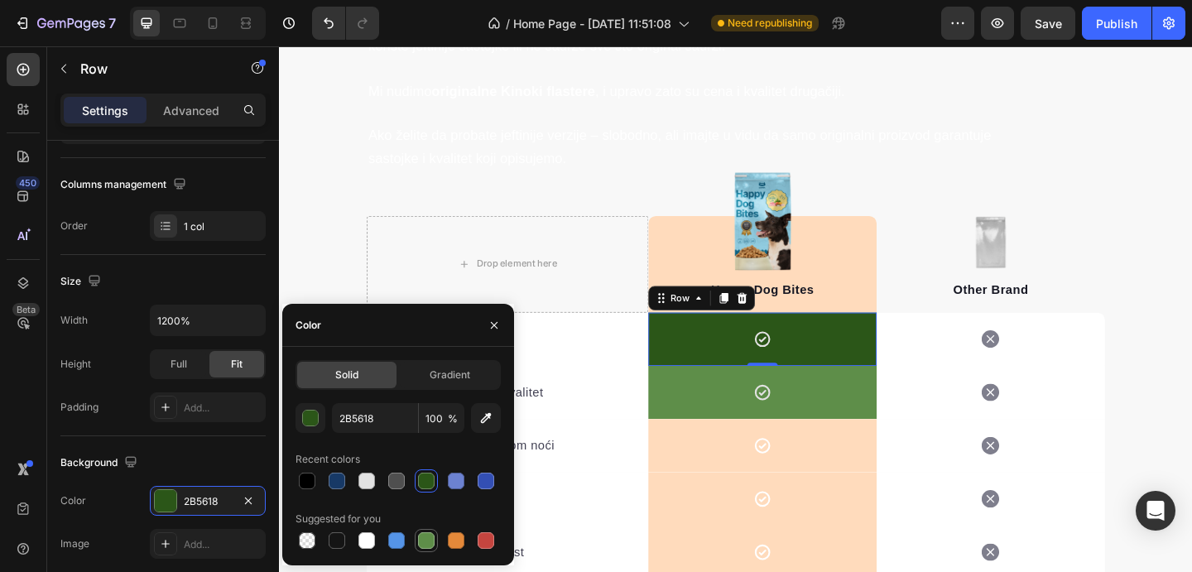
click at [435, 534] on div at bounding box center [427, 541] width 20 height 20
type input "5E8E49"
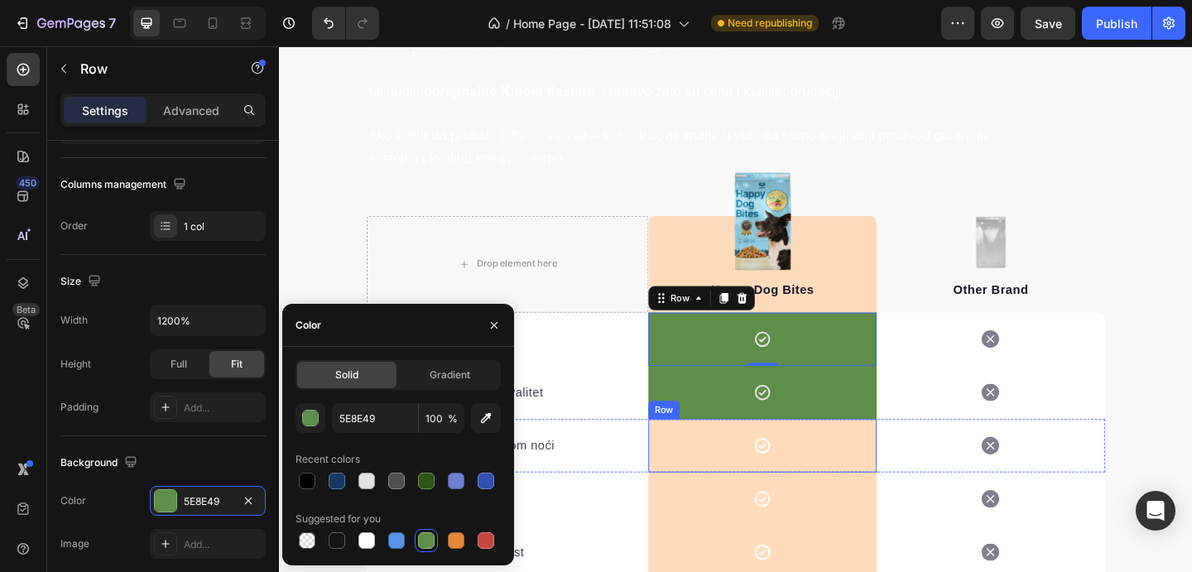
click at [838, 481] on div "Icon Row" at bounding box center [805, 481] width 248 height 58
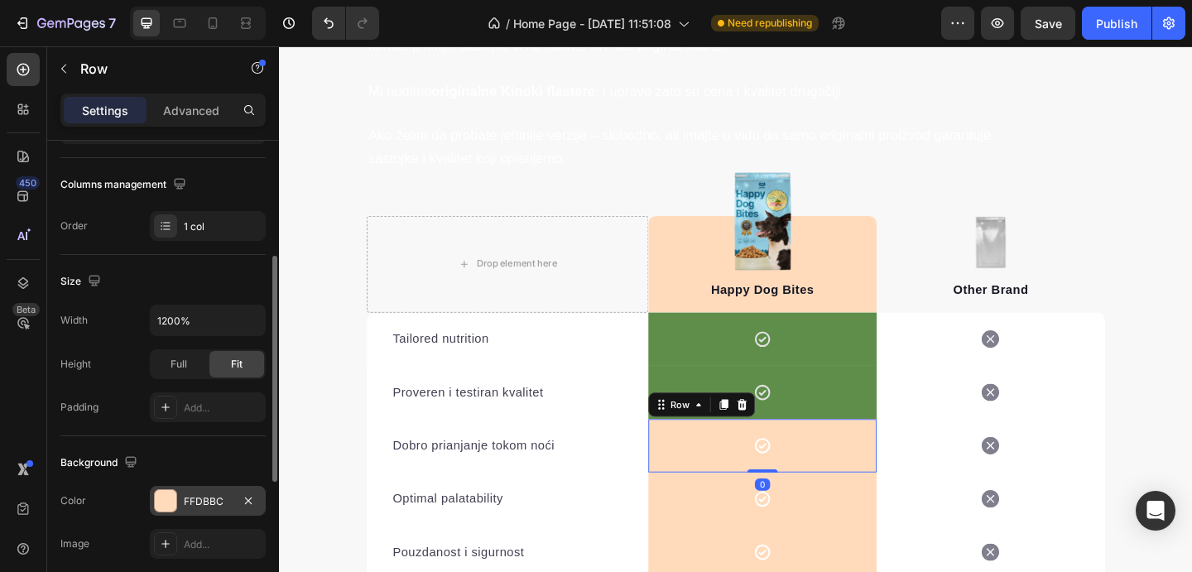
click at [172, 494] on div at bounding box center [166, 501] width 22 height 22
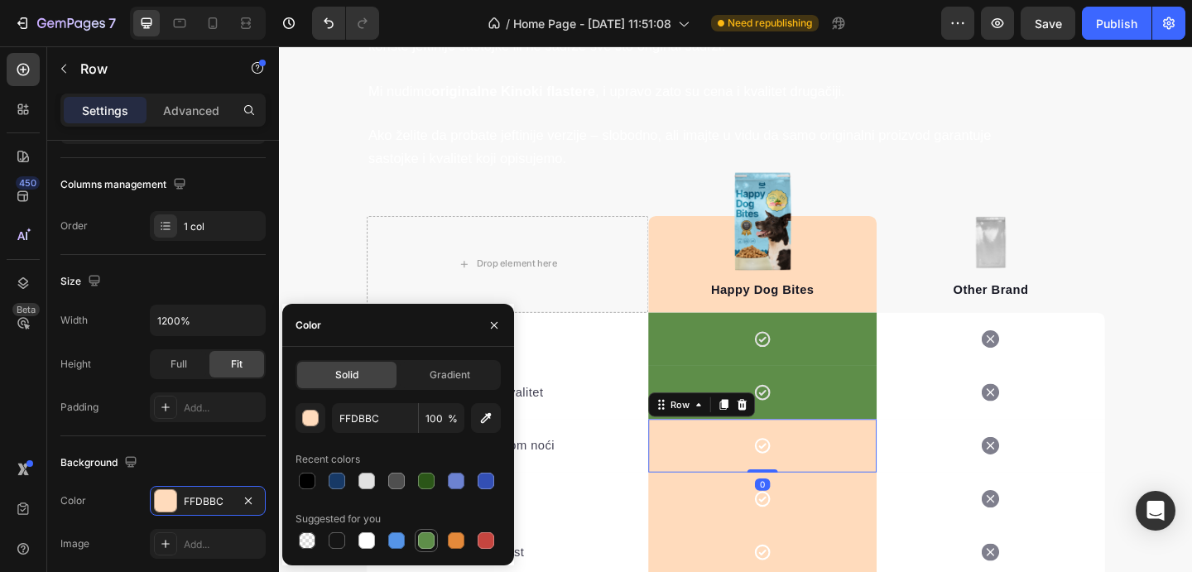
click at [421, 533] on div at bounding box center [426, 540] width 17 height 17
type input "5E8E49"
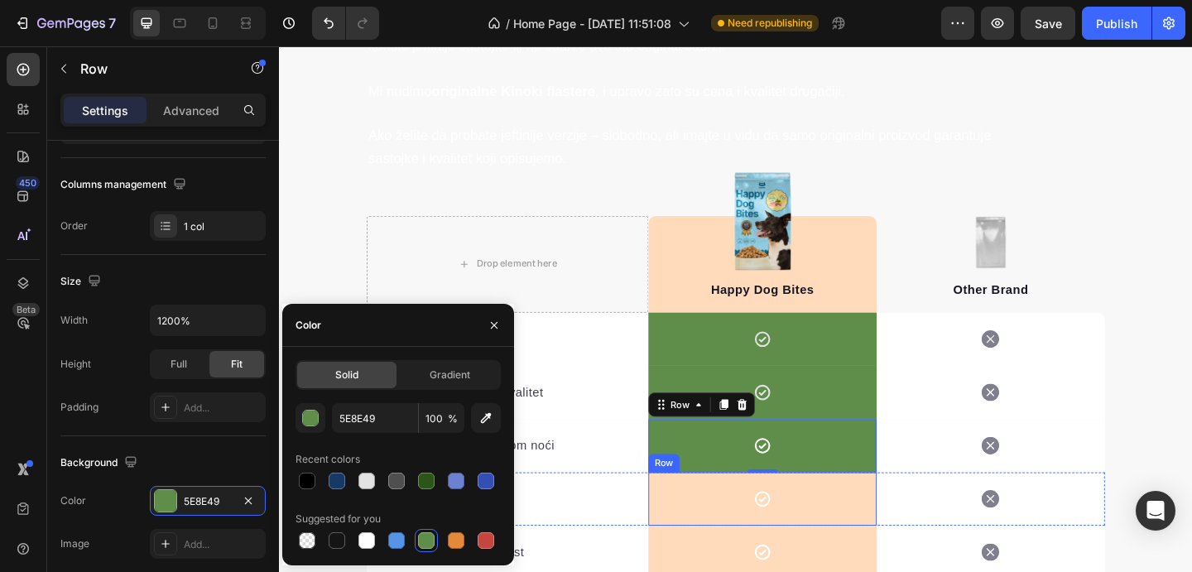
click at [848, 547] on div "Icon Row" at bounding box center [805, 539] width 248 height 58
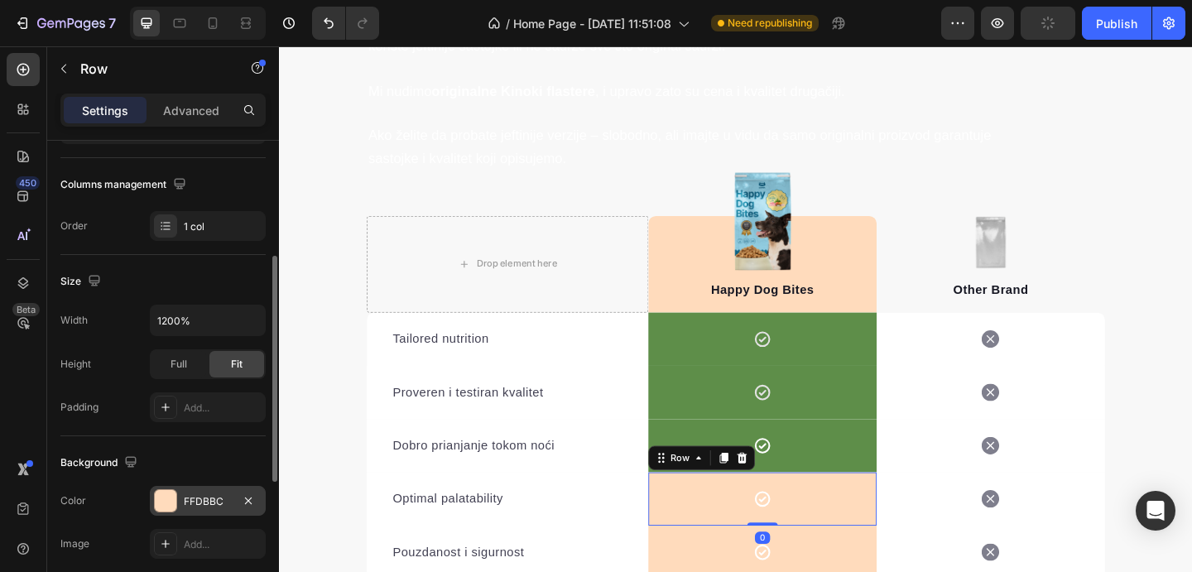
click at [188, 509] on div "FFDBBC" at bounding box center [208, 501] width 116 height 30
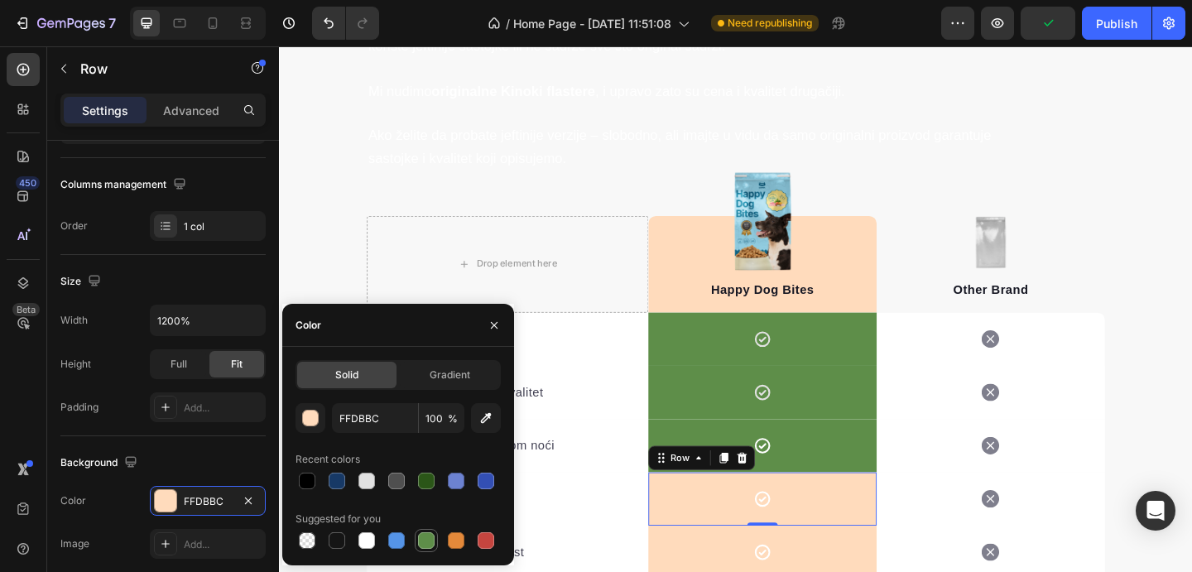
click at [427, 549] on div at bounding box center [427, 541] width 20 height 20
type input "5E8E49"
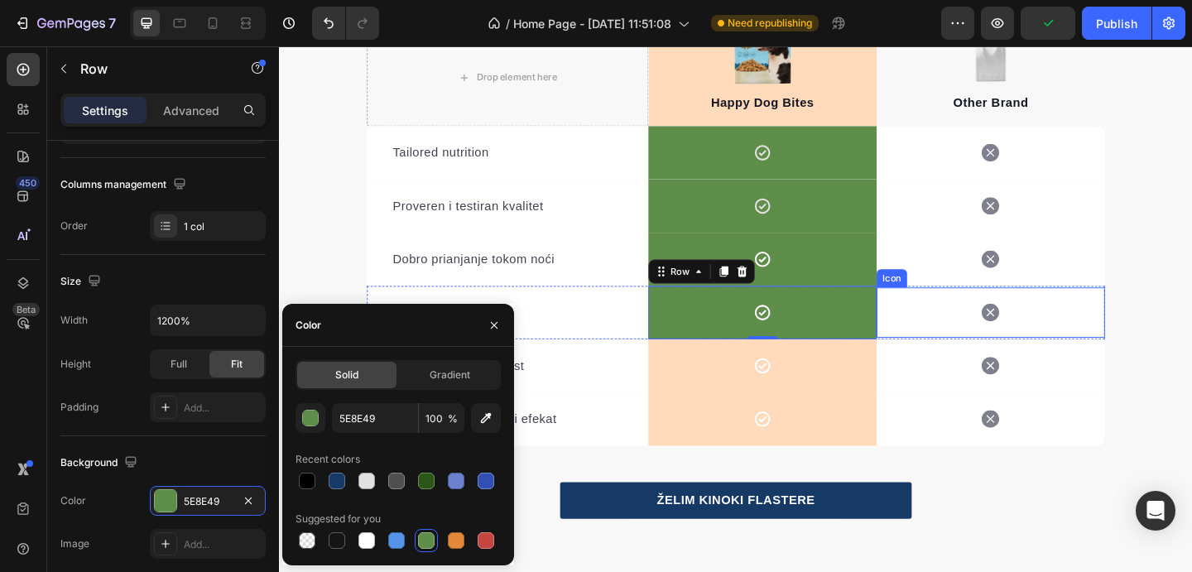
click at [896, 366] on div "Icon Row" at bounding box center [805, 394] width 248 height 58
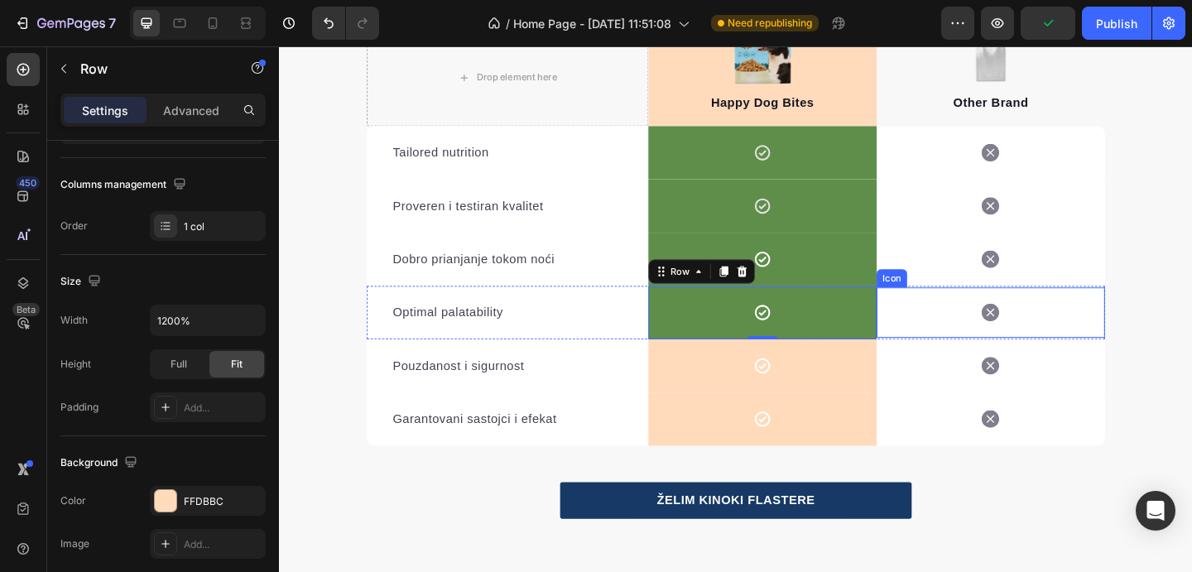
scroll to position [5607, 0]
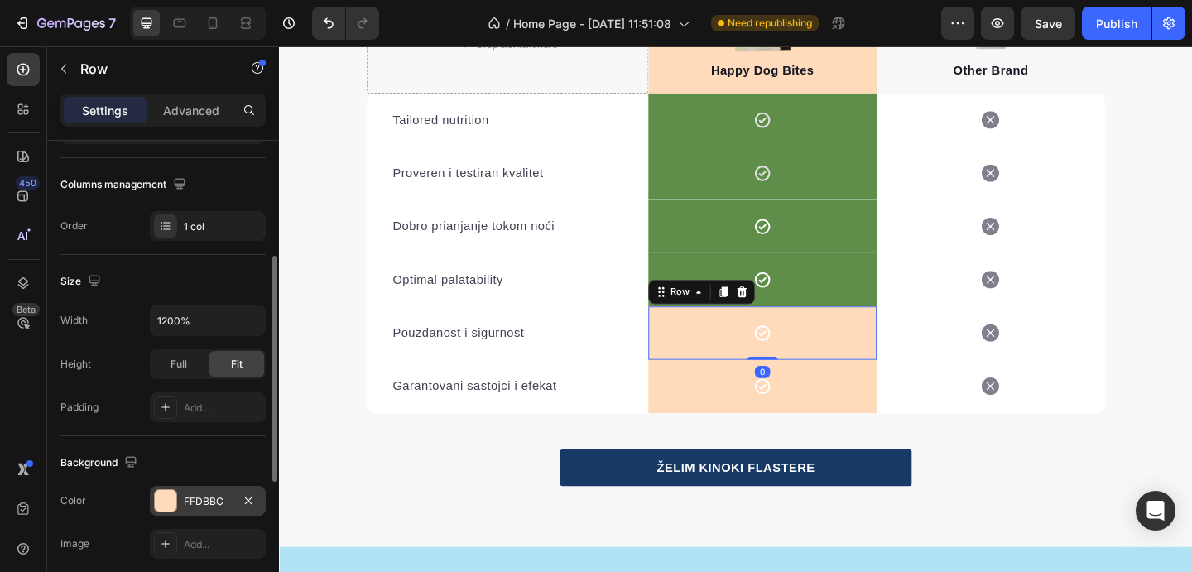
click at [214, 494] on div "FFDBBC" at bounding box center [208, 501] width 48 height 15
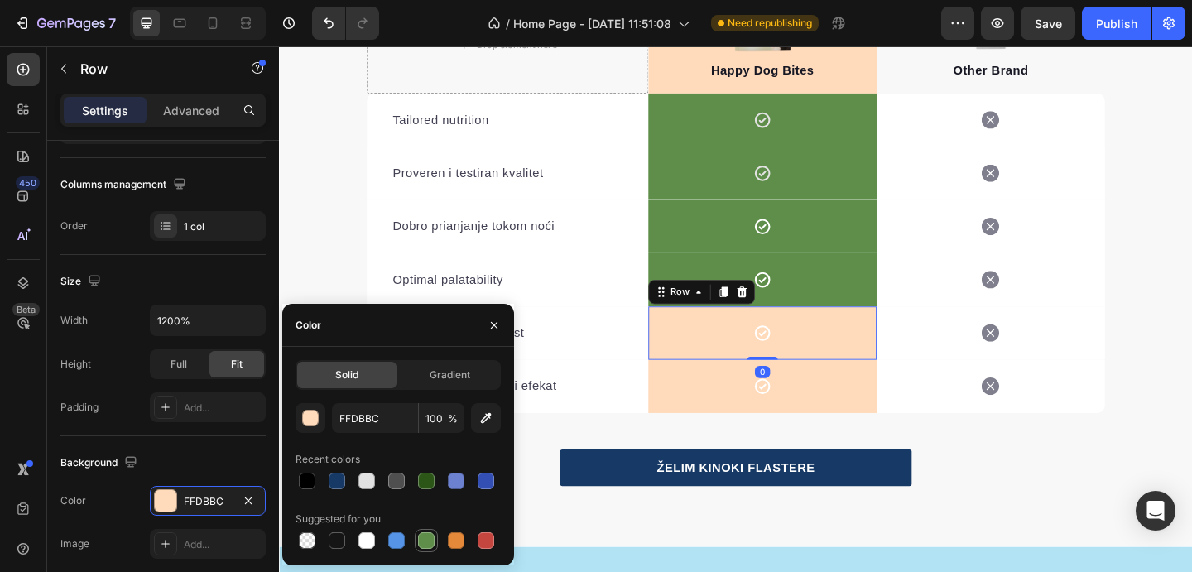
click at [419, 537] on div at bounding box center [426, 540] width 17 height 17
type input "5E8E49"
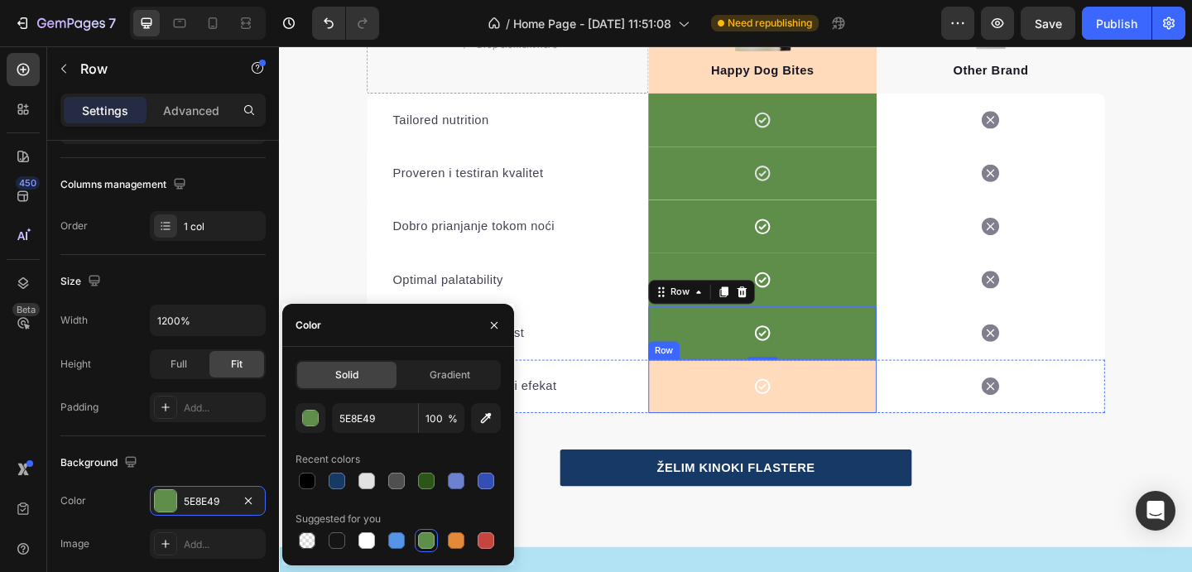
click at [869, 423] on div "Icon Row" at bounding box center [805, 417] width 248 height 58
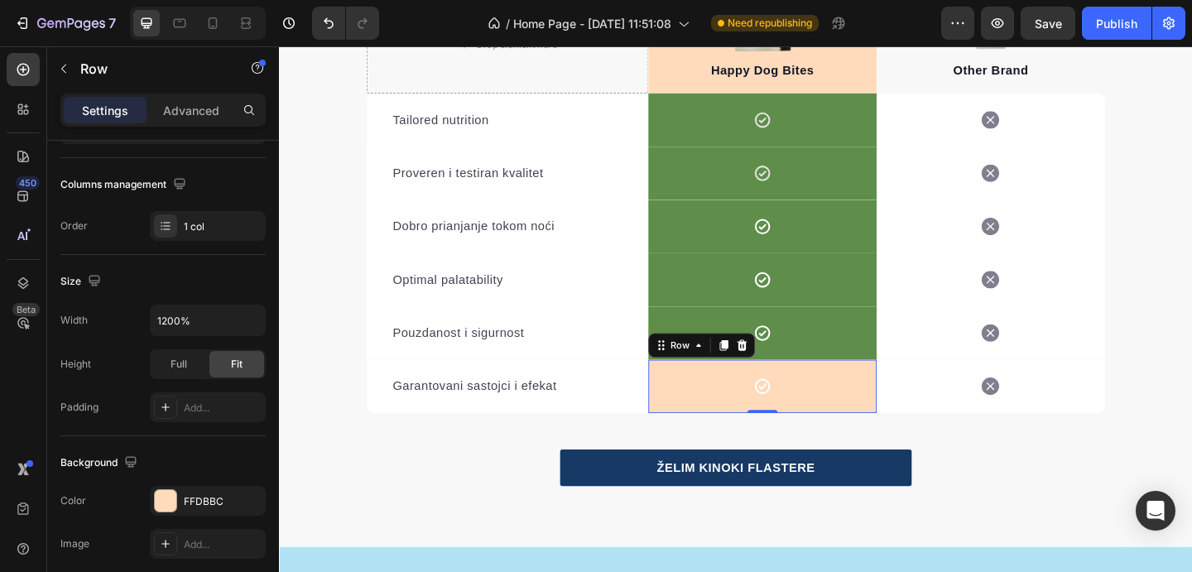
click at [894, 407] on div "Icon Row 0" at bounding box center [805, 417] width 248 height 58
click at [216, 496] on div "FFDBBC" at bounding box center [208, 501] width 48 height 15
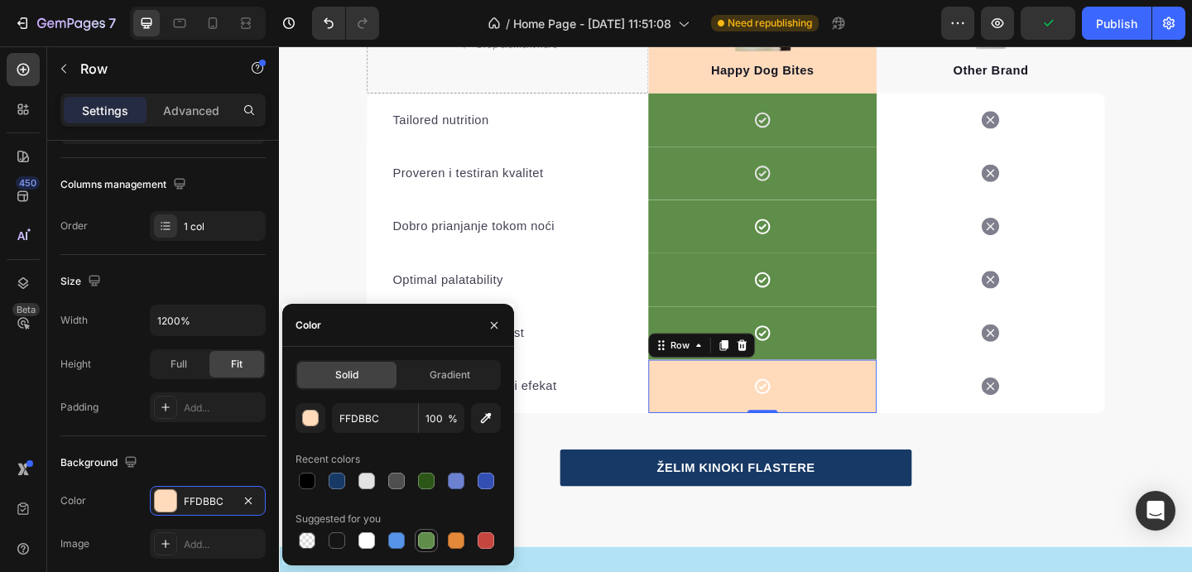
click at [423, 539] on div at bounding box center [426, 540] width 17 height 17
type input "5E8E49"
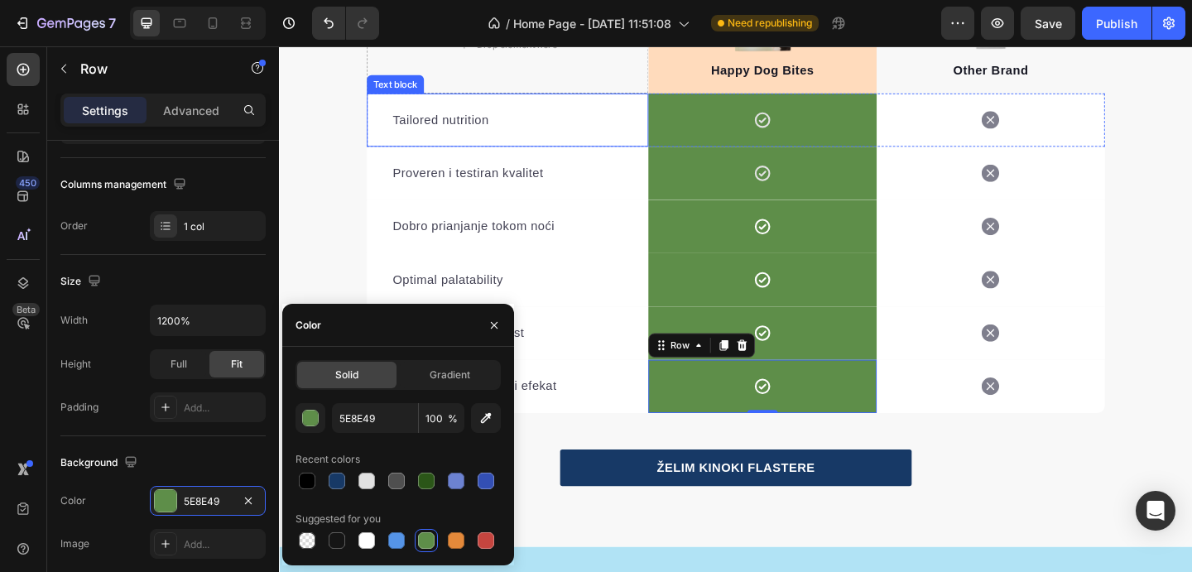
click at [492, 128] on p "Tailored nutrition" at bounding box center [527, 127] width 250 height 20
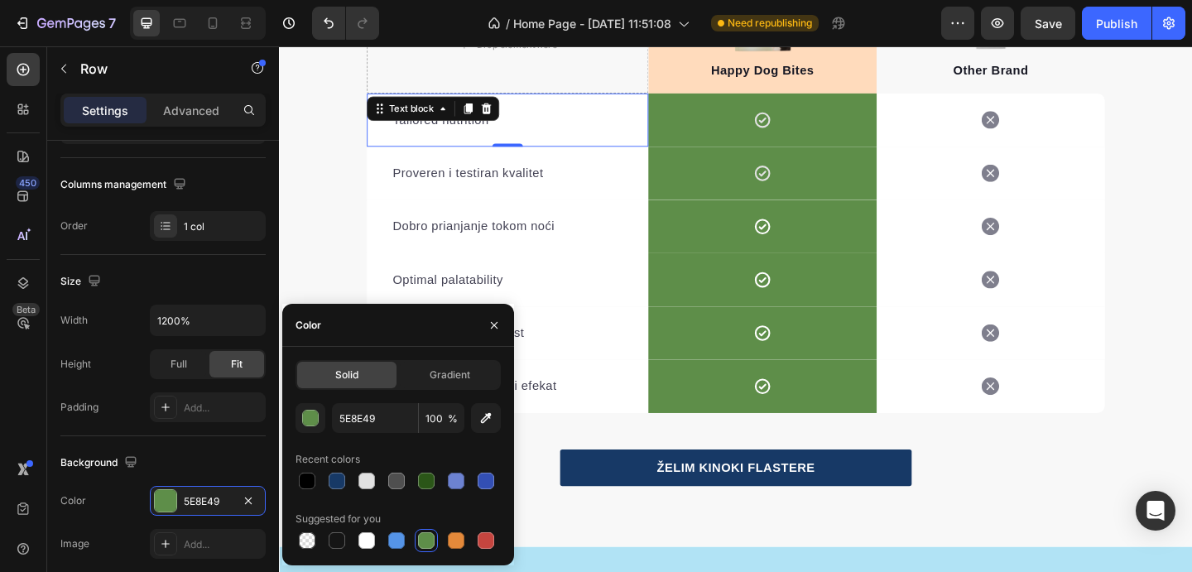
click at [492, 128] on p "Tailored nutrition" at bounding box center [527, 127] width 250 height 20
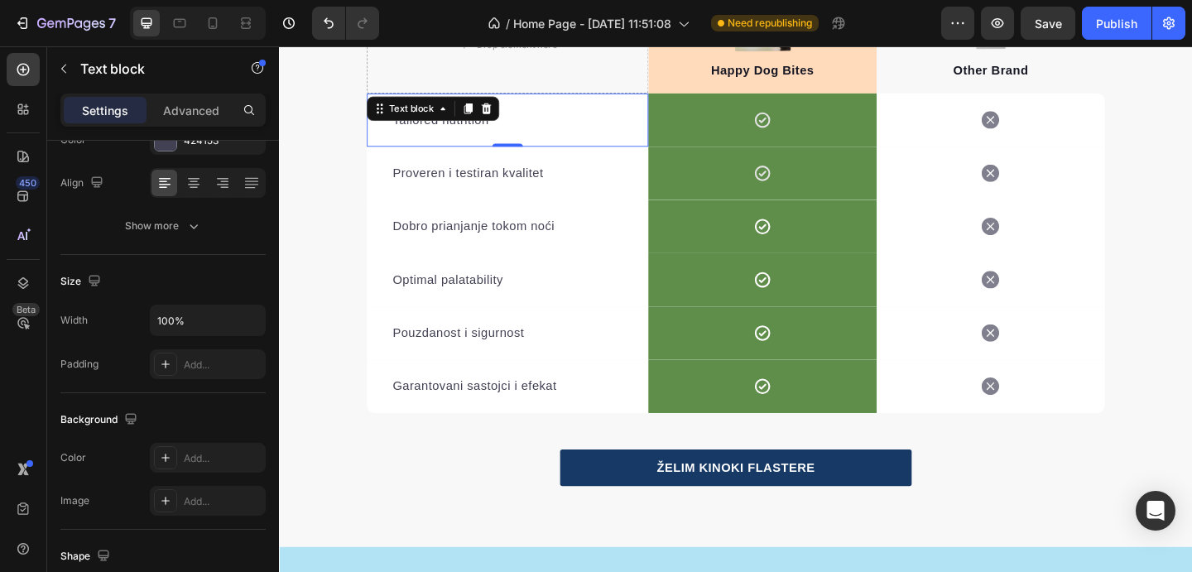
scroll to position [0, 0]
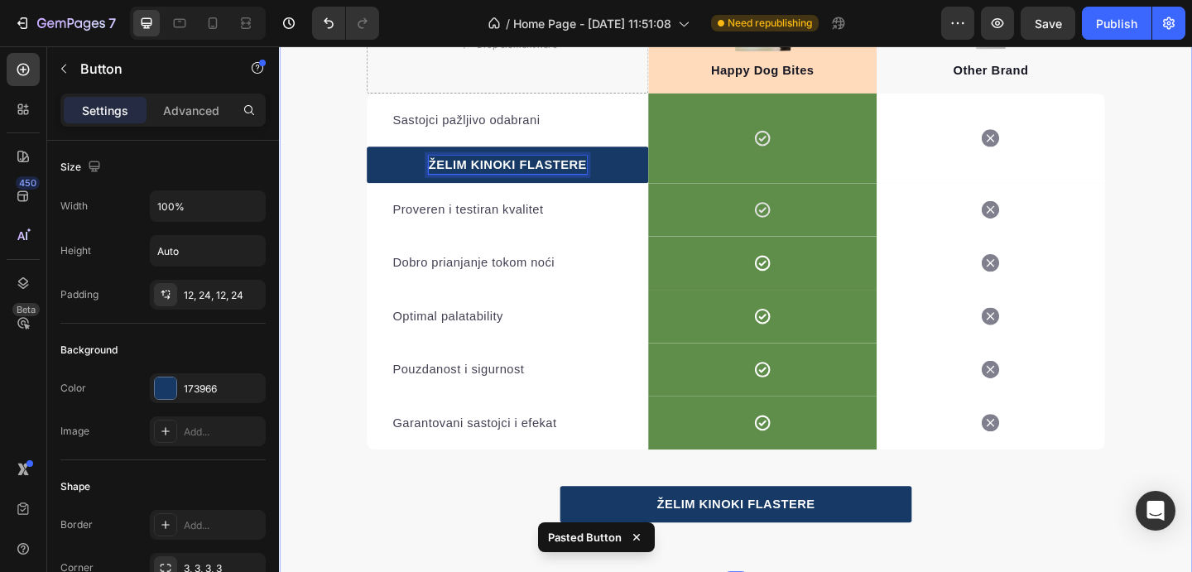
click at [291, 241] on div "Zašto su kod nas flasteri toliko skupi? Heading Na žalost, na tržištu postoje m…" at bounding box center [776, 143] width 994 height 841
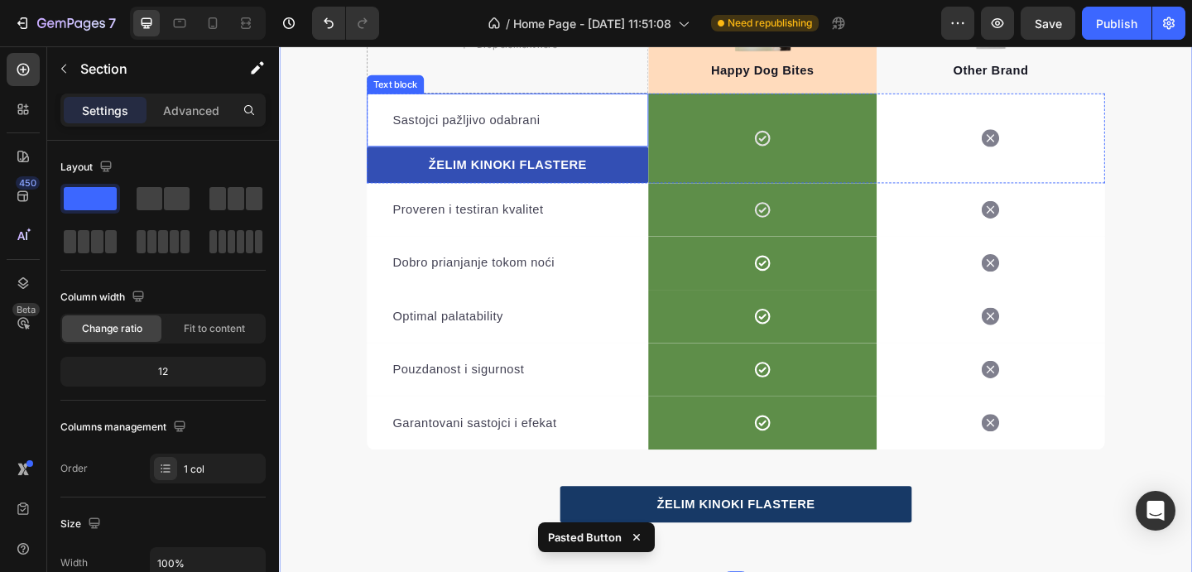
click at [641, 166] on link "ŽELIM KINOKI FLASTERE" at bounding box center [527, 176] width 306 height 40
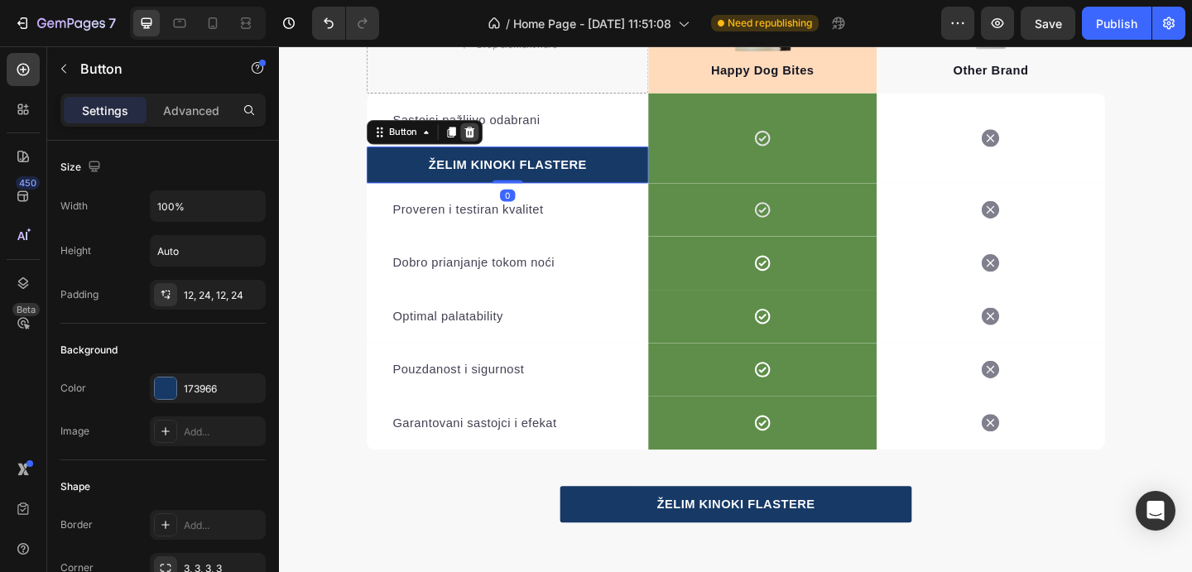
click at [489, 143] on icon at bounding box center [485, 139] width 13 height 13
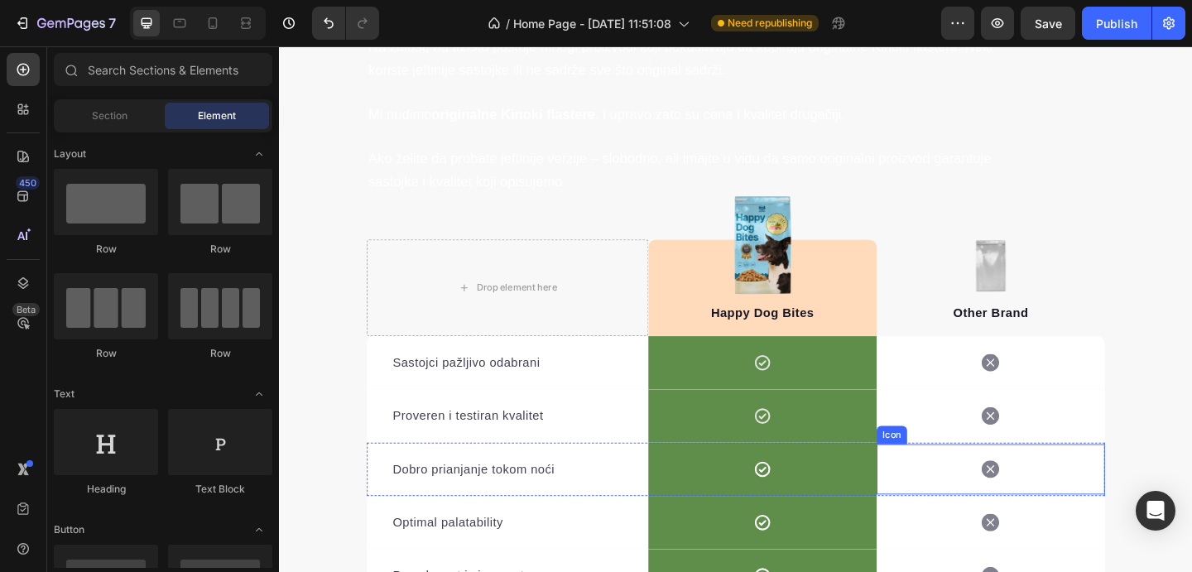
scroll to position [5335, 0]
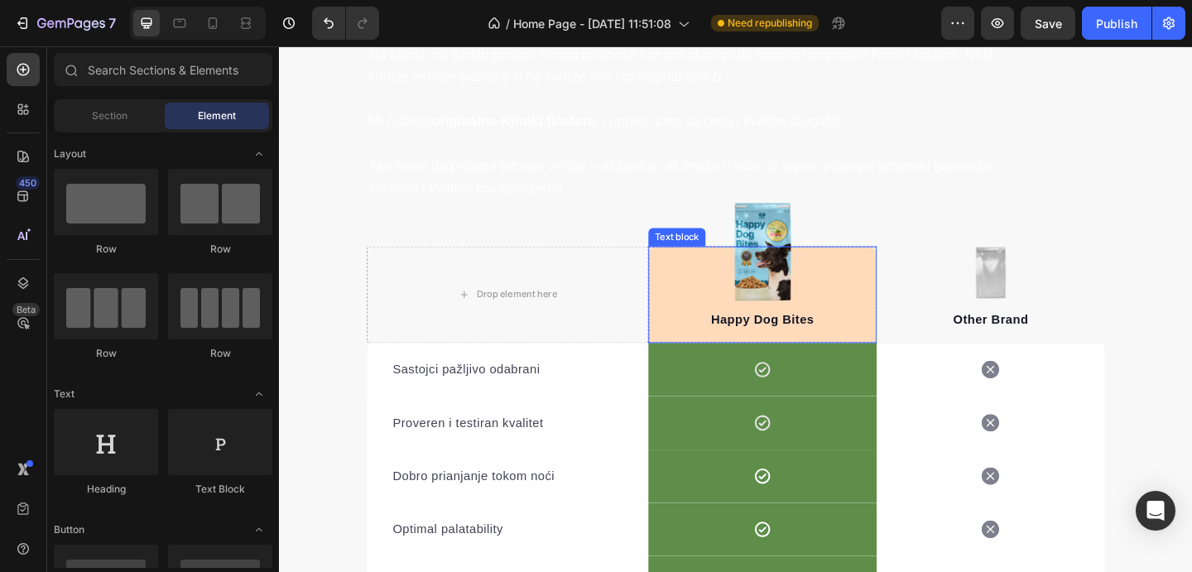
click at [815, 270] on div "Happy Dog Bites Text block" at bounding box center [805, 316] width 248 height 105
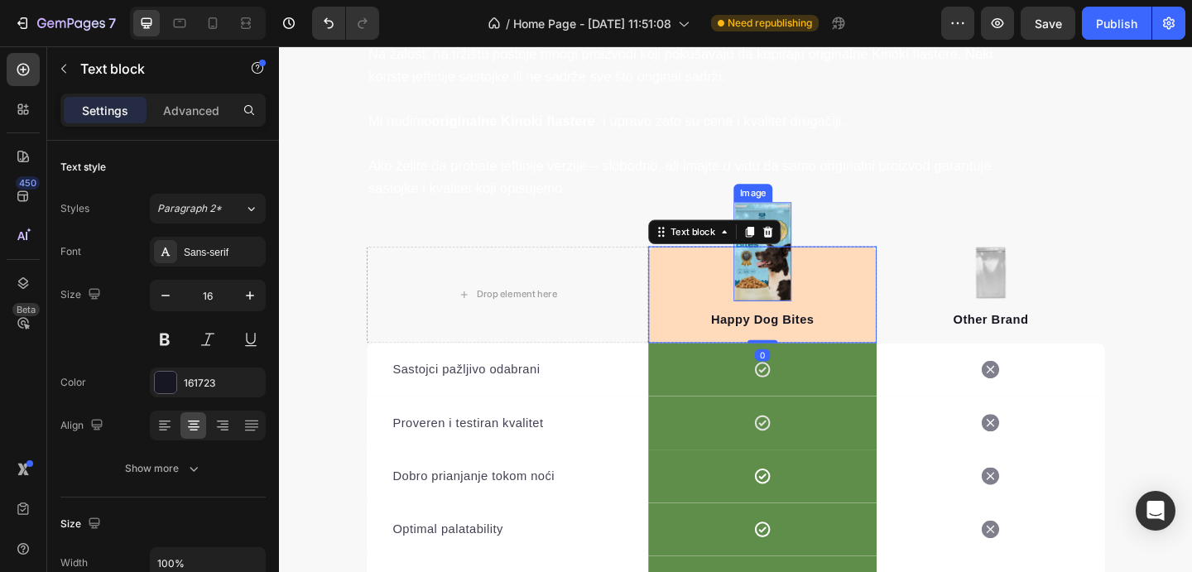
click at [822, 223] on img at bounding box center [804, 270] width 63 height 108
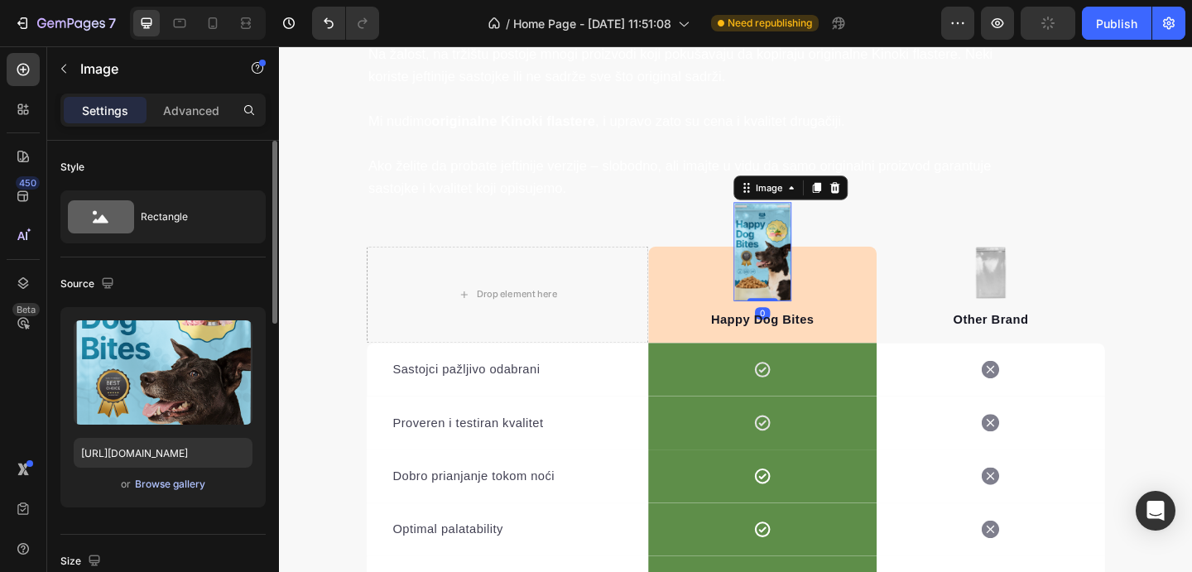
click at [187, 478] on div "Browse gallery" at bounding box center [170, 484] width 70 height 15
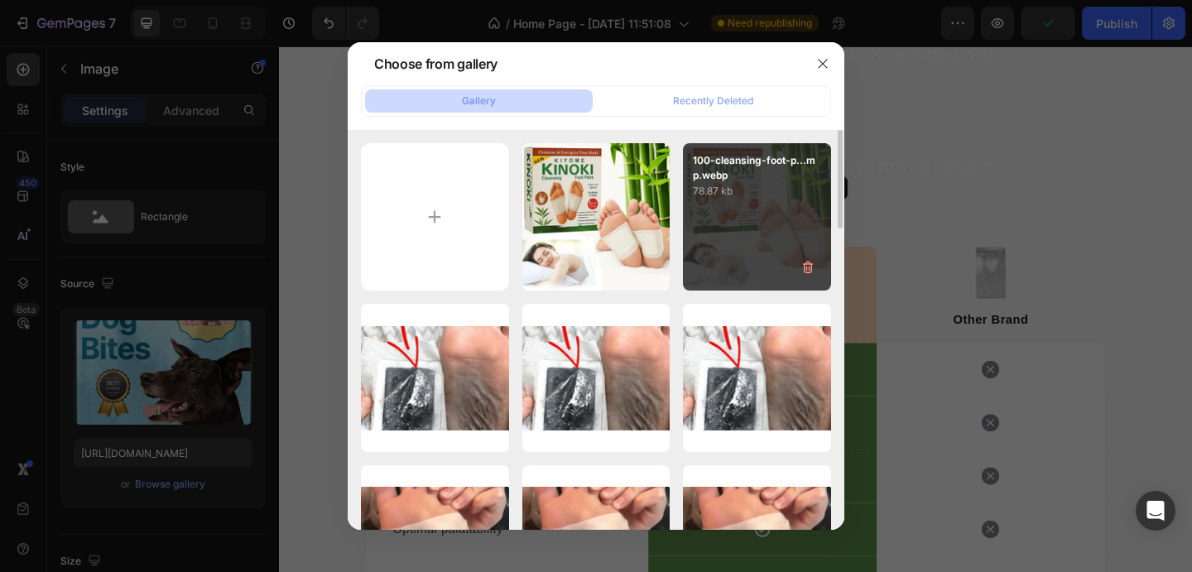
click at [768, 213] on div "100-cleansing-foot-p...mp.webp 78.87 kb" at bounding box center [757, 217] width 148 height 148
type input "https://cdn.shopify.com/s/files/1/0772/5085/5171/files/gempages_580184976394290…"
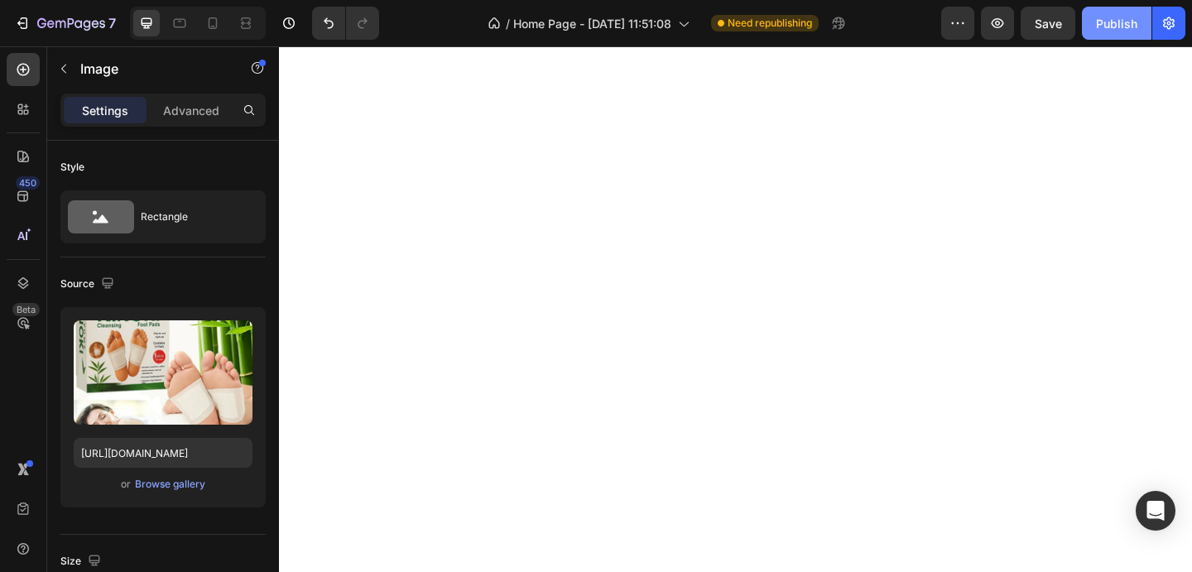
scroll to position [4639, 0]
click at [1125, 26] on div "Publish" at bounding box center [1116, 23] width 41 height 17
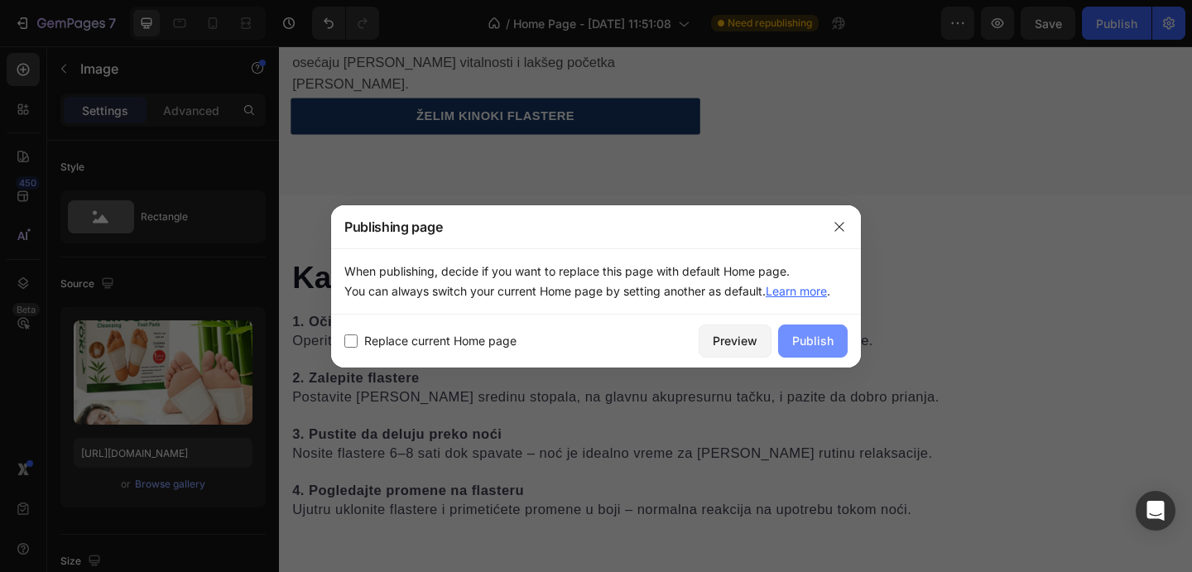
click at [810, 345] on div "Publish" at bounding box center [812, 340] width 41 height 17
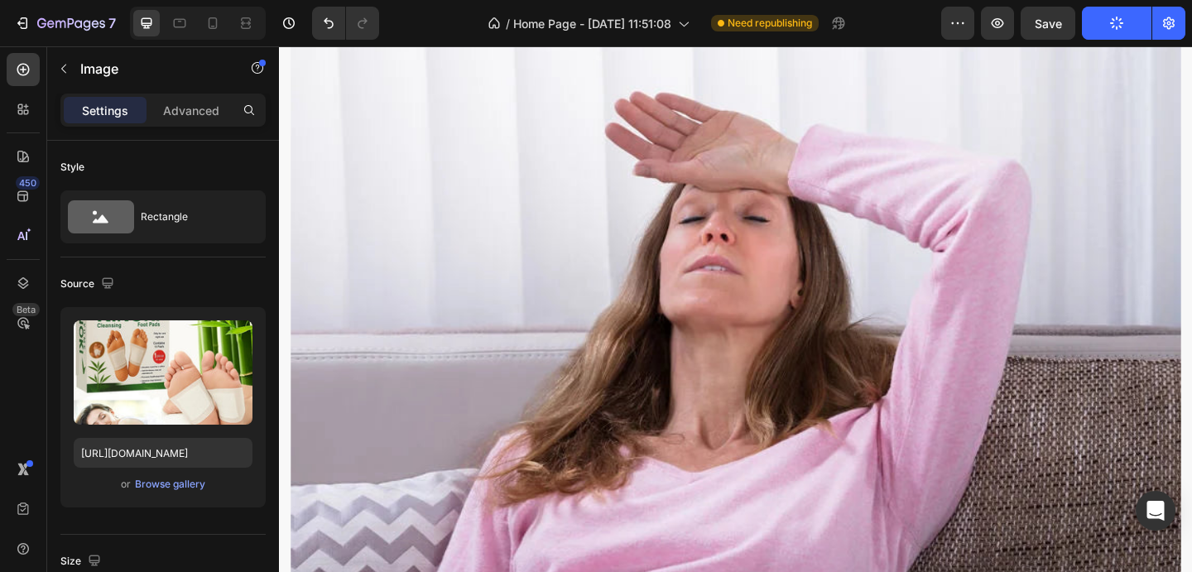
scroll to position [1293, 0]
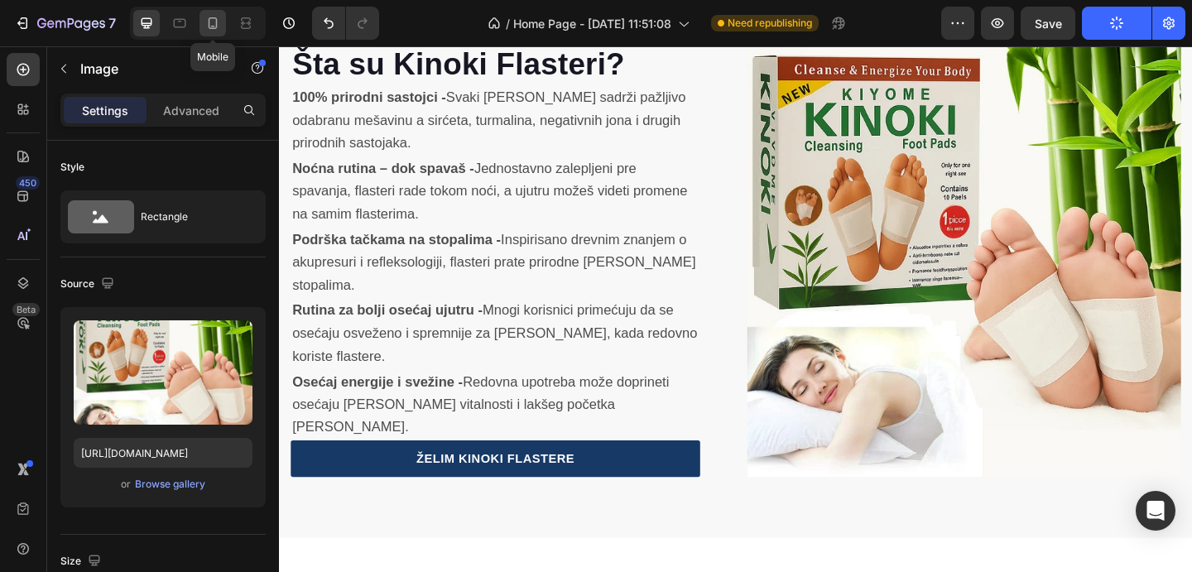
click at [221, 20] on div at bounding box center [213, 23] width 26 height 26
type input "95"
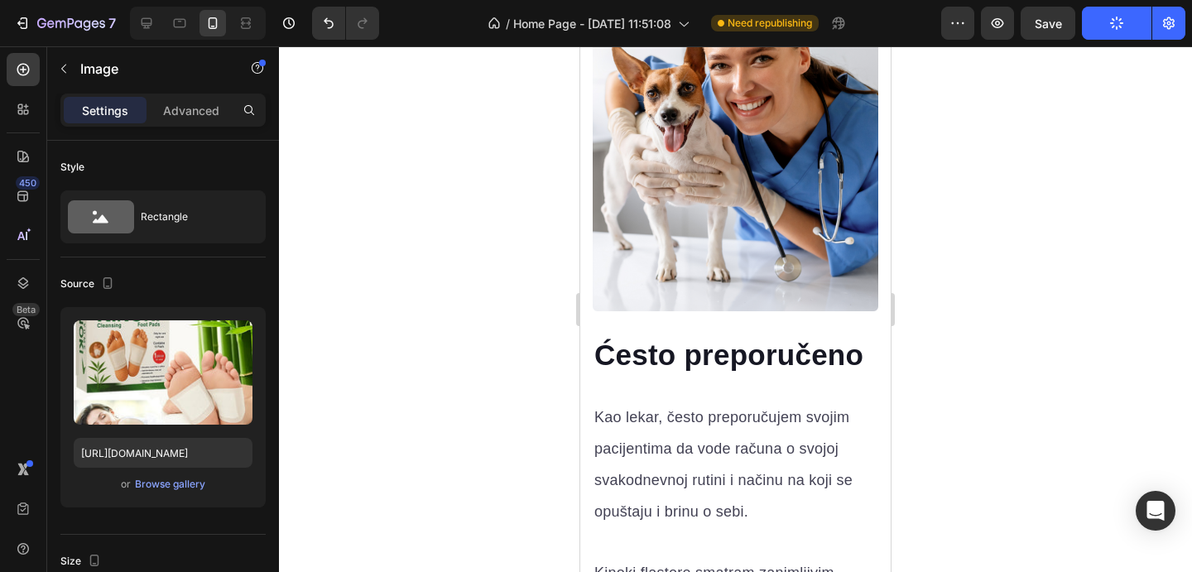
scroll to position [6710, 0]
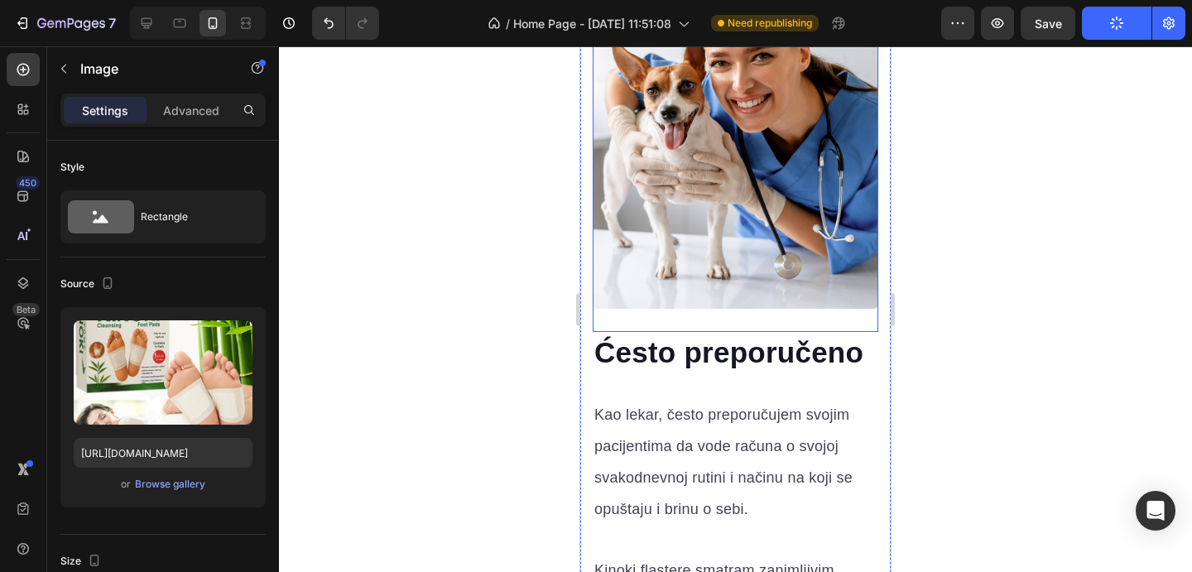
click at [773, 201] on img at bounding box center [736, 121] width 286 height 376
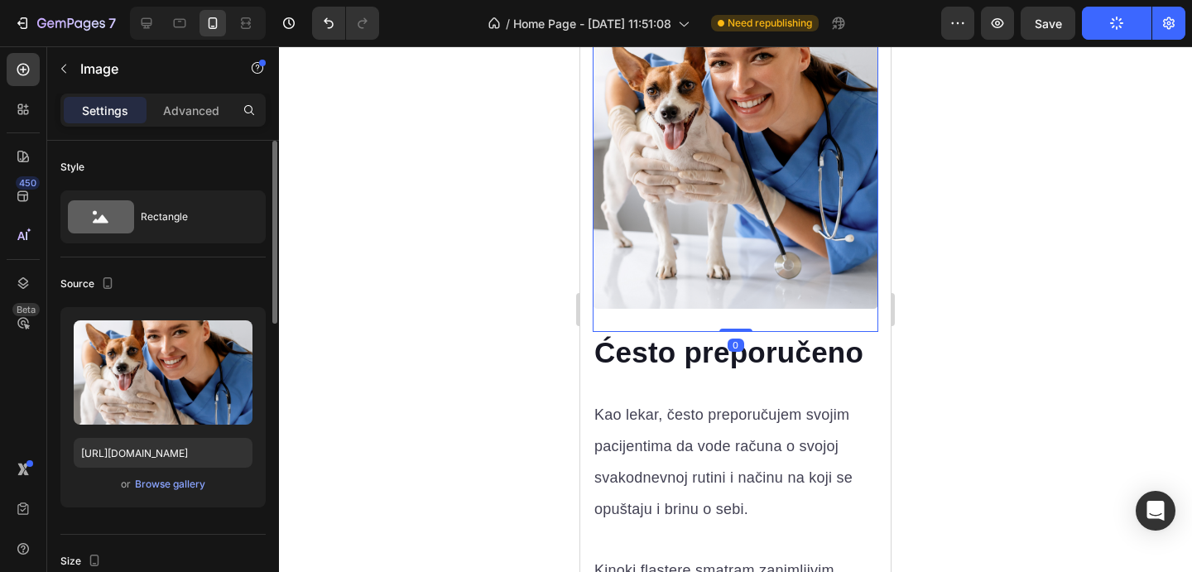
click at [164, 469] on div "Upload Image https://gempages-demo.myshopify.com/cdn/shop/t/1/assets/4956117680…" at bounding box center [162, 407] width 205 height 200
click at [164, 478] on div "Browse gallery" at bounding box center [170, 484] width 70 height 15
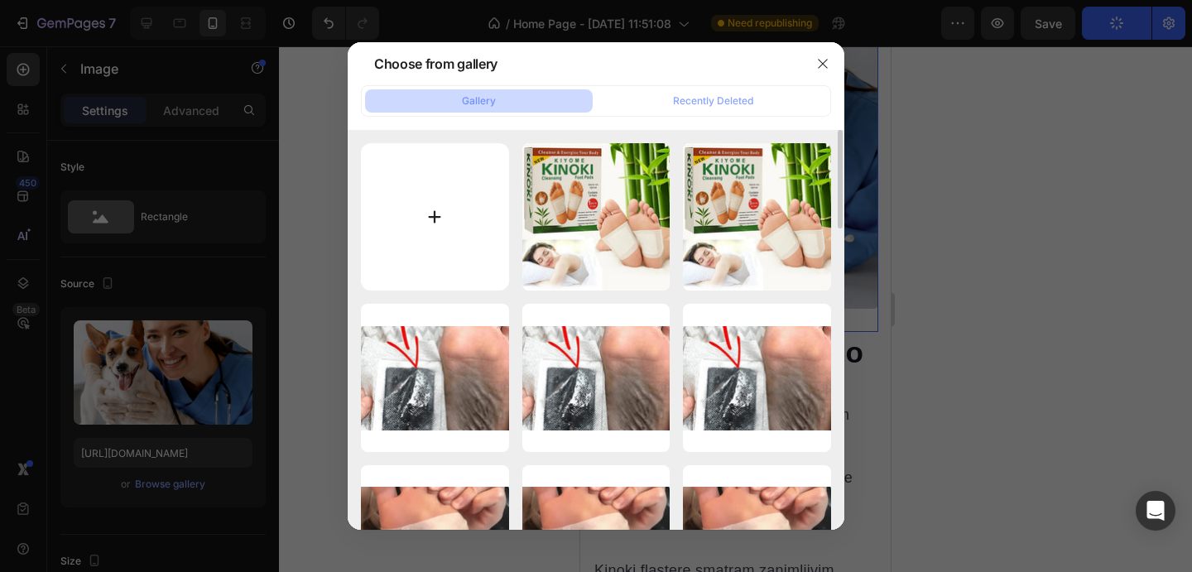
click at [436, 256] on input "file" at bounding box center [435, 217] width 148 height 148
type input "C:\fakepath\Doctor-Transparent-Background-PNG.png"
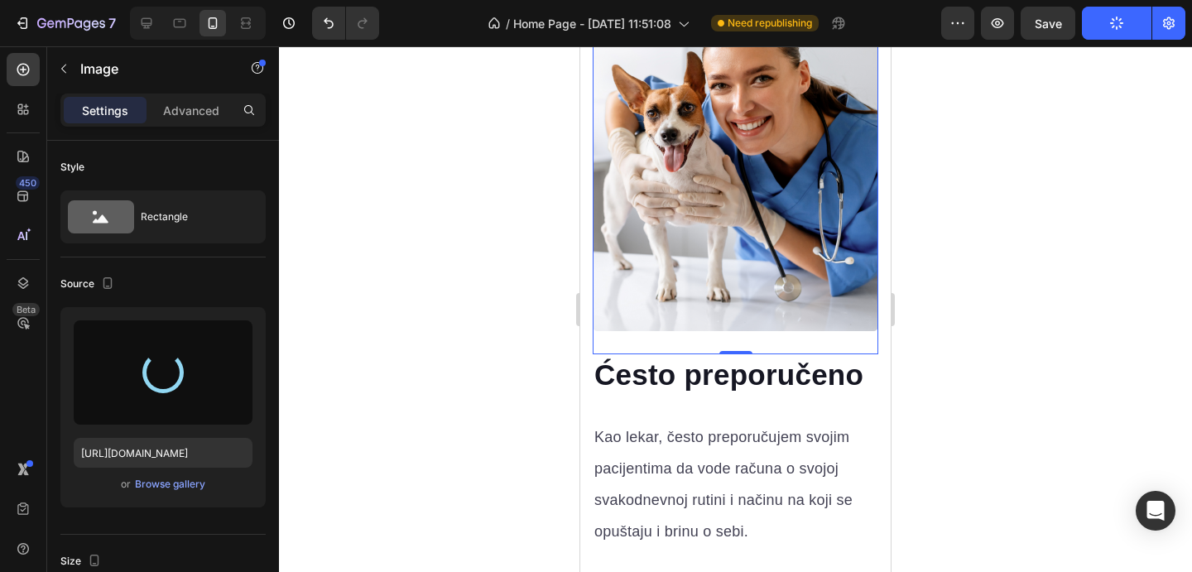
scroll to position [6674, 0]
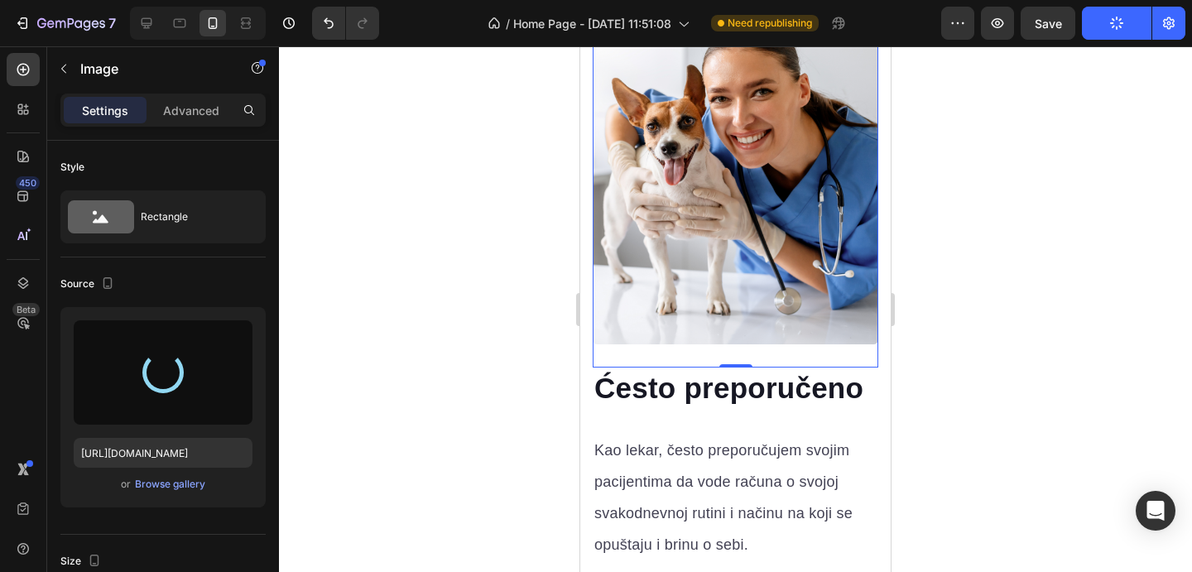
type input "https://cdn.shopify.com/s/files/1/0772/5085/5171/files/gempages_580184976394290…"
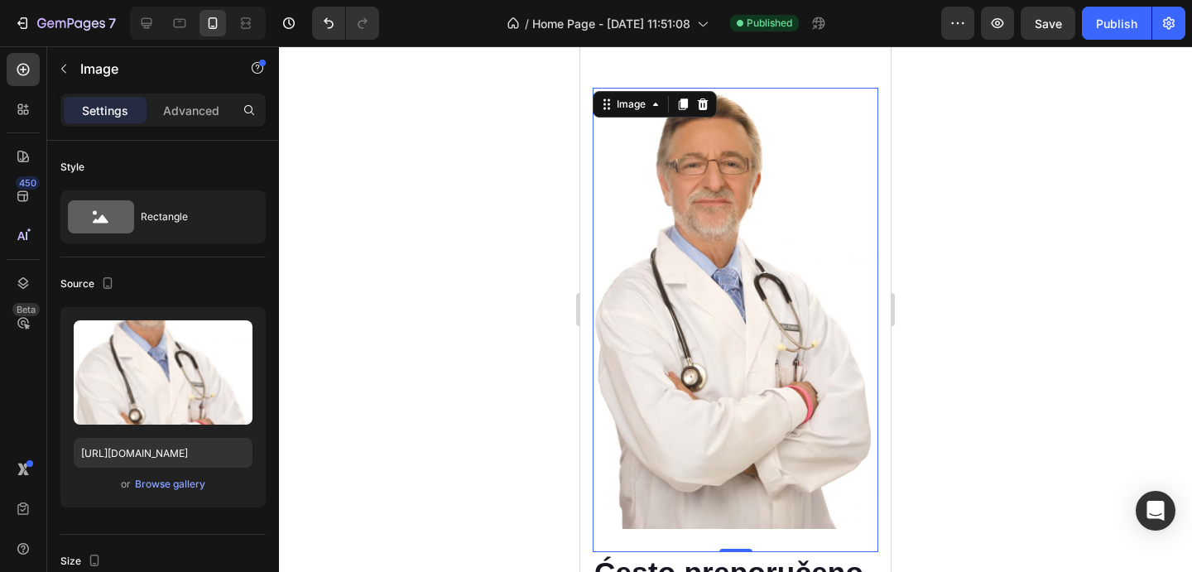
scroll to position [6112, 0]
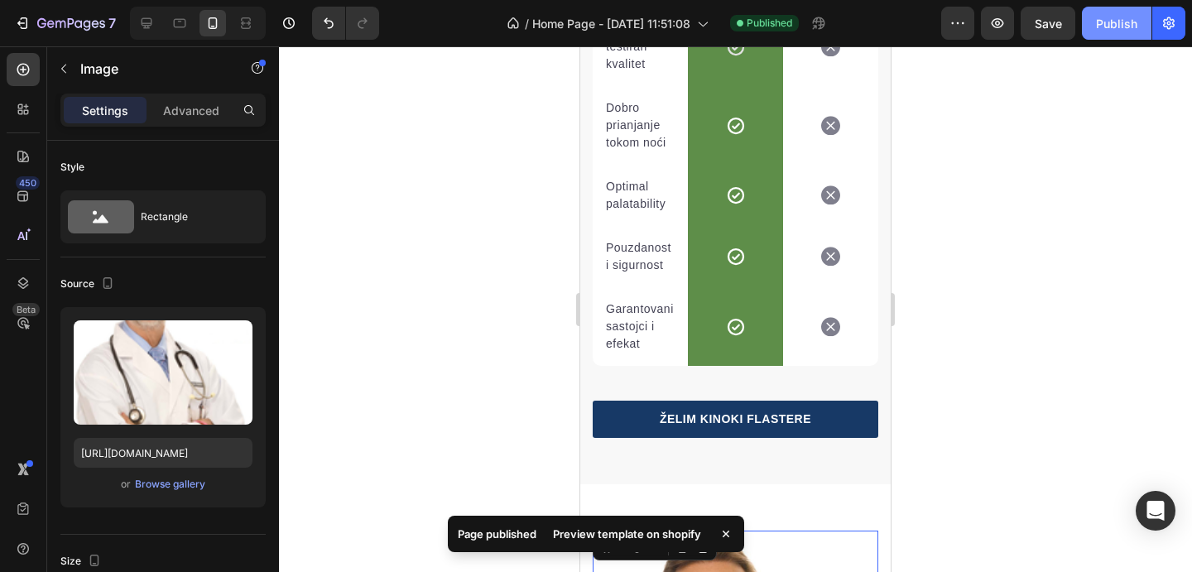
click at [1086, 30] on button "Publish" at bounding box center [1117, 23] width 70 height 33
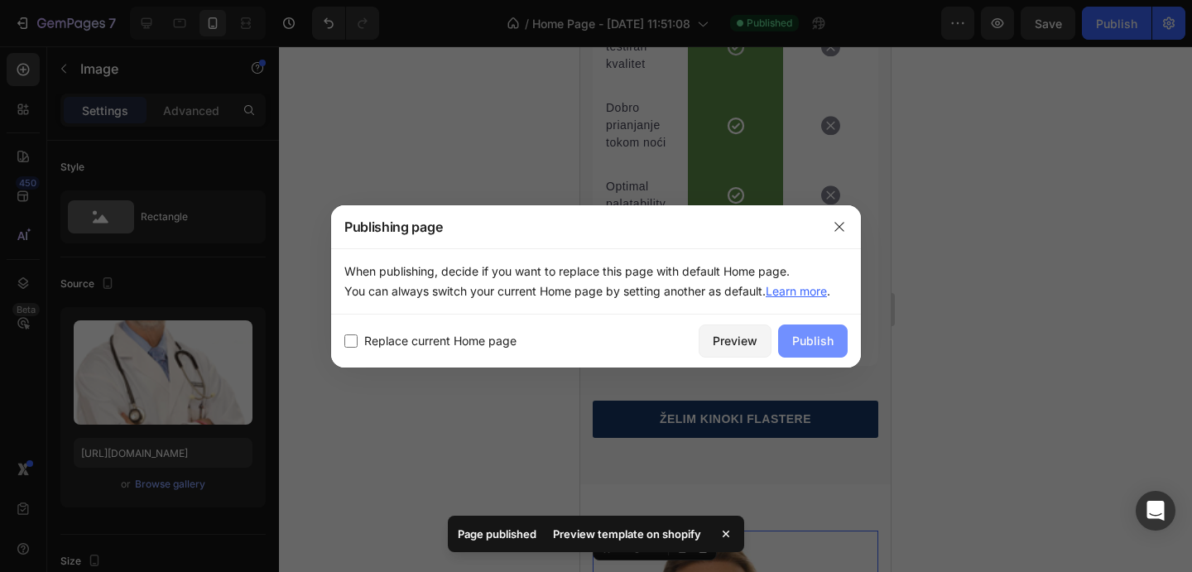
click at [829, 350] on button "Publish" at bounding box center [813, 341] width 70 height 33
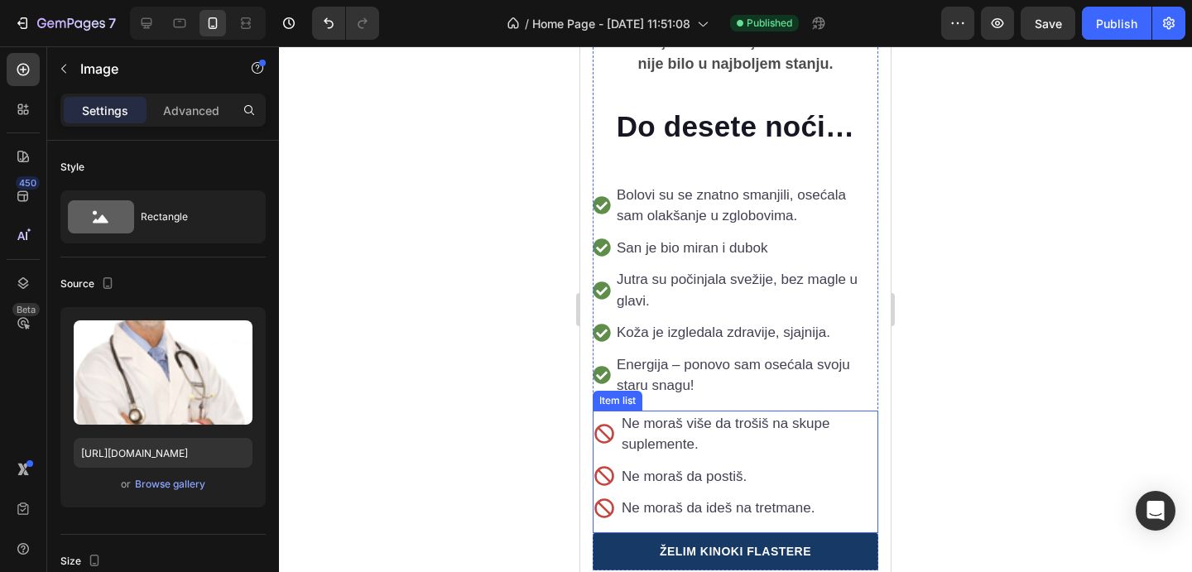
scroll to position [3341, 0]
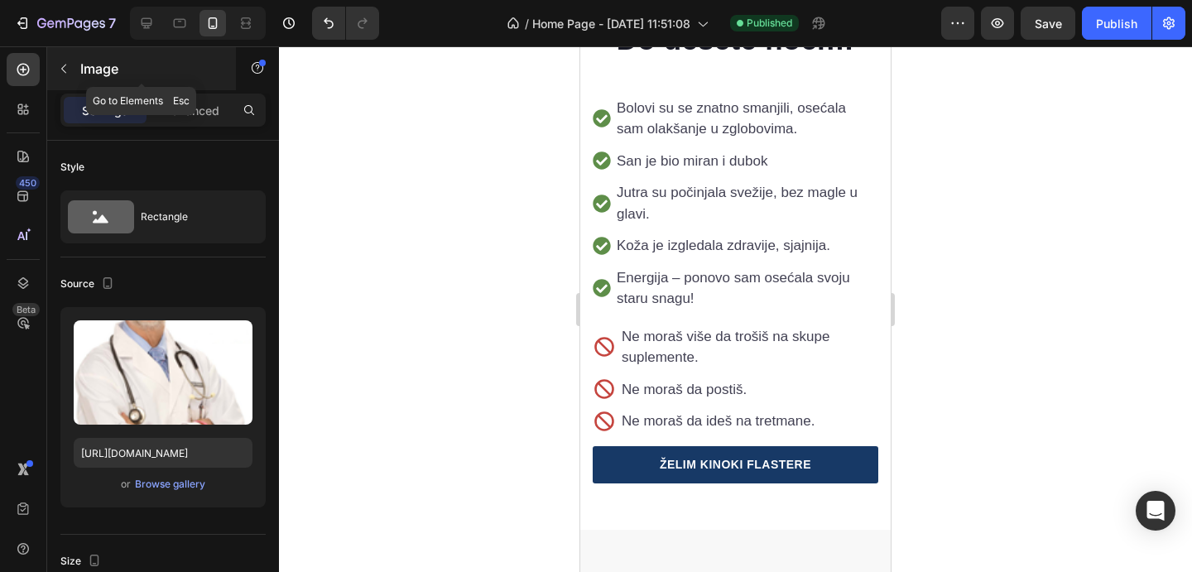
click at [65, 61] on button "button" at bounding box center [64, 68] width 26 height 26
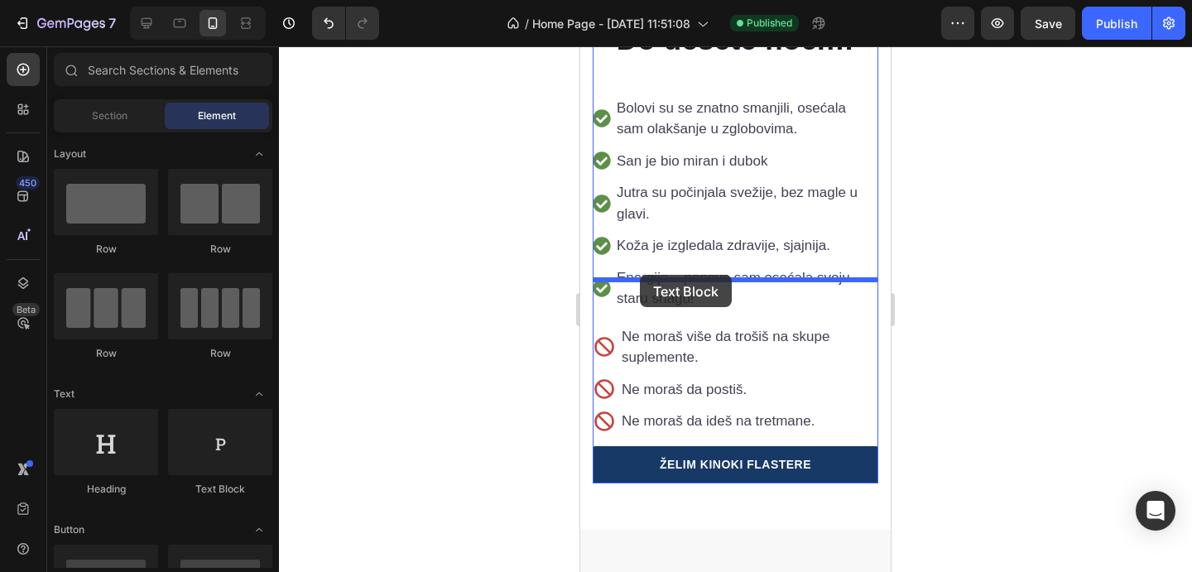
drag, startPoint x: 783, startPoint y: 496, endPoint x: 640, endPoint y: 275, distance: 263.0
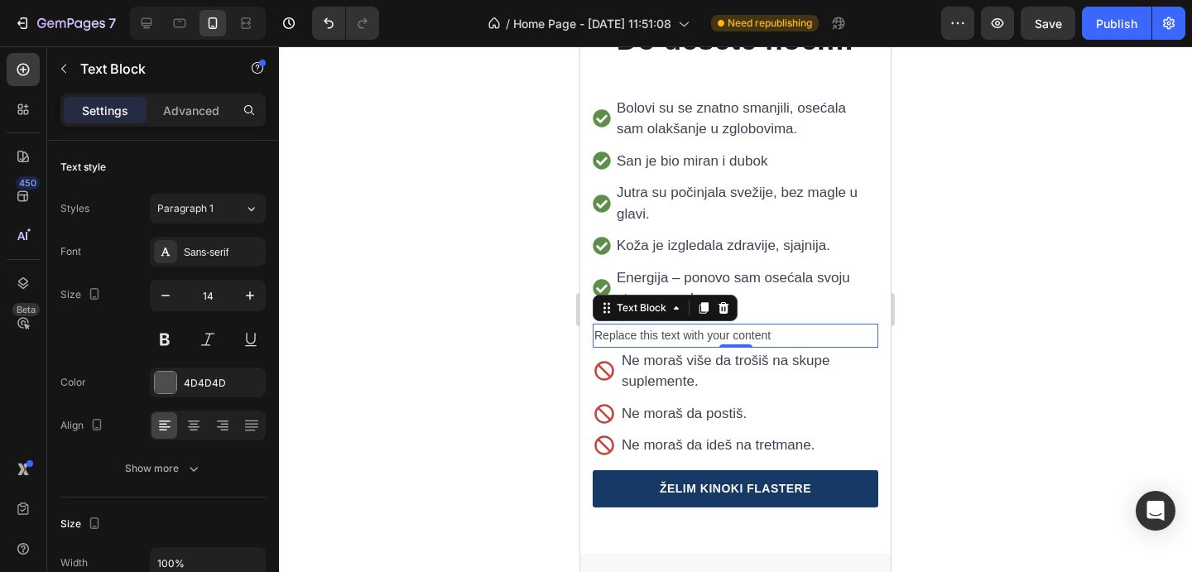
click at [704, 324] on div "Replace this text with your content" at bounding box center [736, 336] width 286 height 24
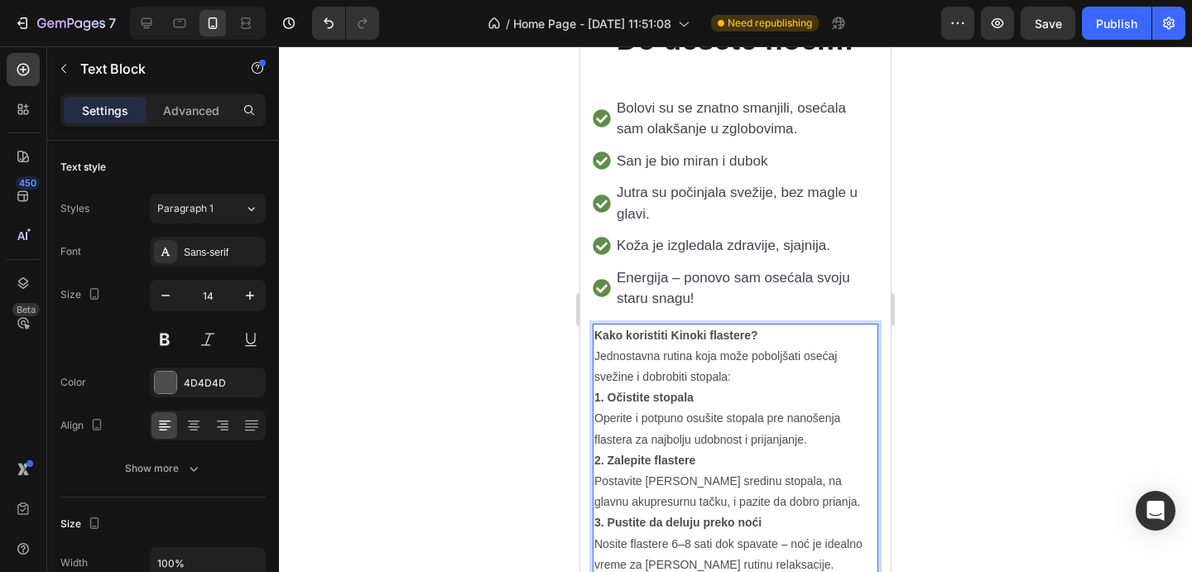
scroll to position [3375, 0]
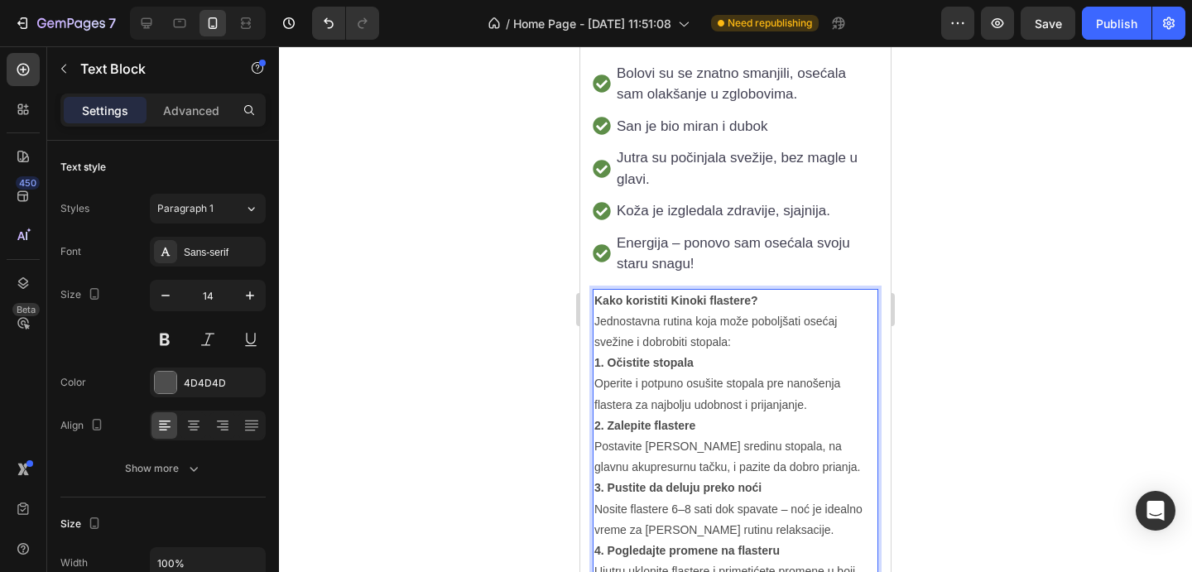
click at [745, 297] on p "Kako koristiti Kinoki flastere? Jednostavna rutina koja može poboljšati osećaj …" at bounding box center [736, 322] width 282 height 63
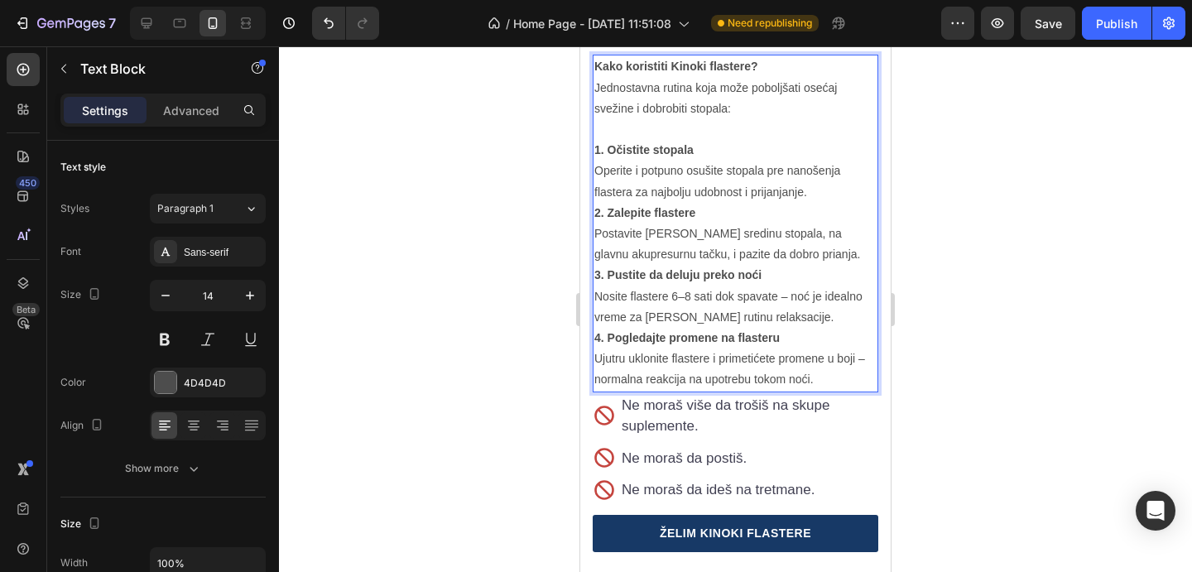
click at [817, 203] on p "1. Očistite stopala Operite i potpuno osušite stopala pre nanošenja flastera za…" at bounding box center [736, 171] width 282 height 63
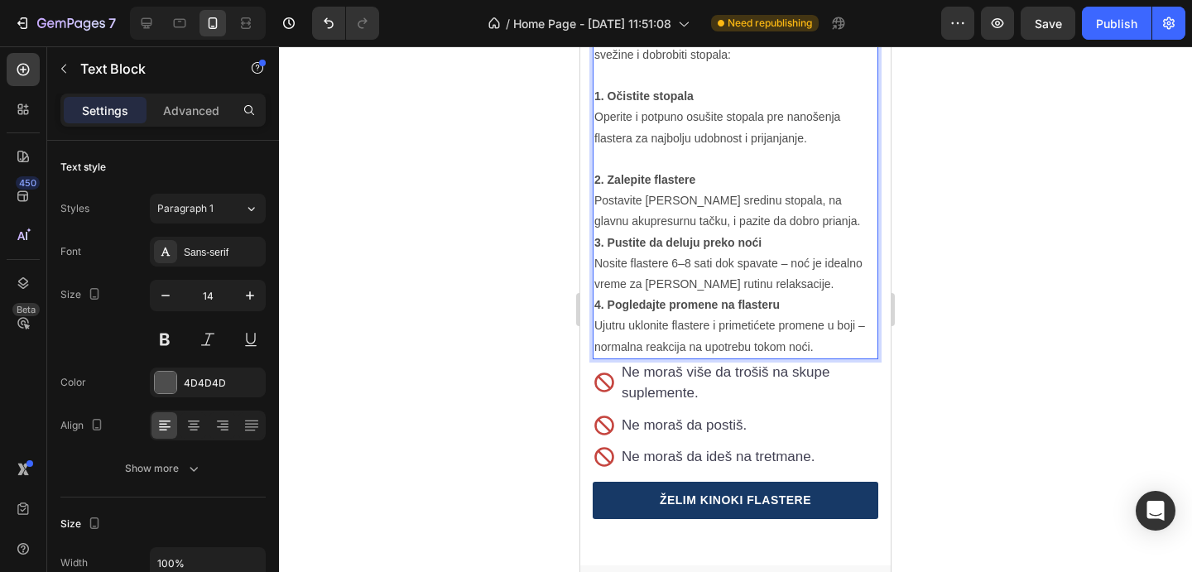
scroll to position [3444, 0]
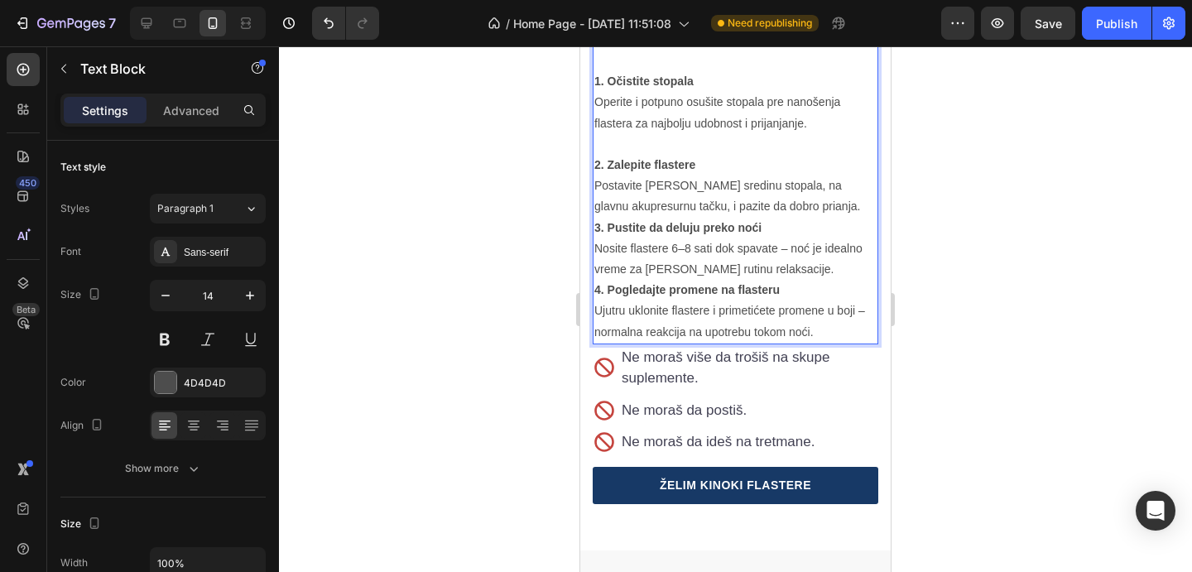
click at [831, 218] on p "2. Zalepite flastere Postavite [PERSON_NAME] sredinu stopala, na glavnu akupres…" at bounding box center [736, 186] width 282 height 63
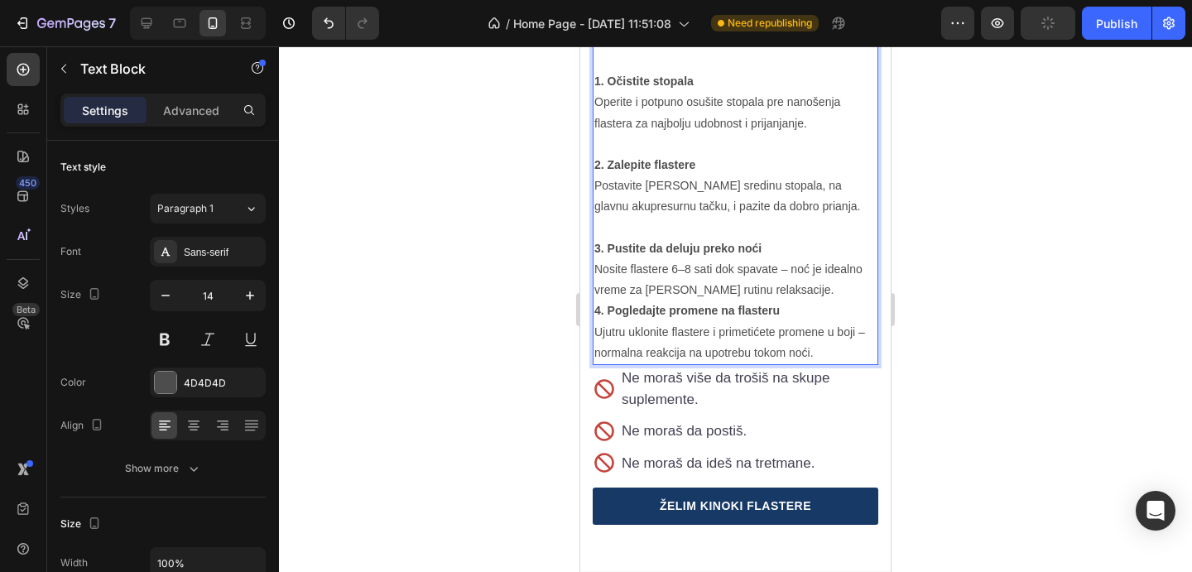
click at [794, 301] on p "3. Pustite da deluju preko noći Nosite flastere 6–8 sati dok spavate – noć je i…" at bounding box center [736, 269] width 282 height 63
click at [793, 301] on p "3. Pustite da deluju preko noći Nosite flastere 6–8 sati dok spavate – noć je i…" at bounding box center [736, 269] width 282 height 63
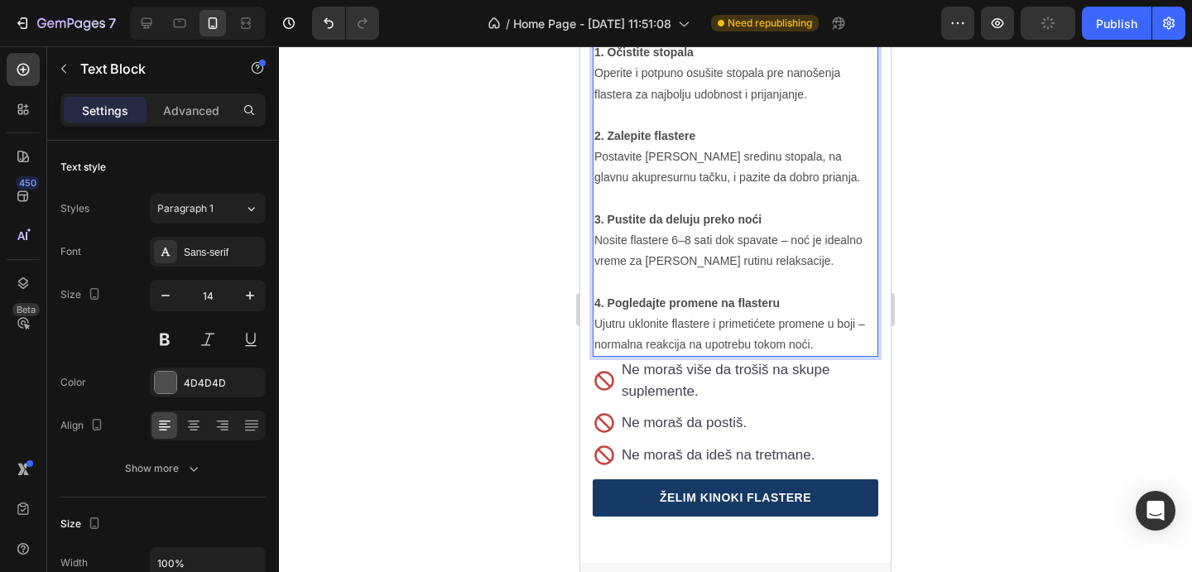
scroll to position [3480, 0]
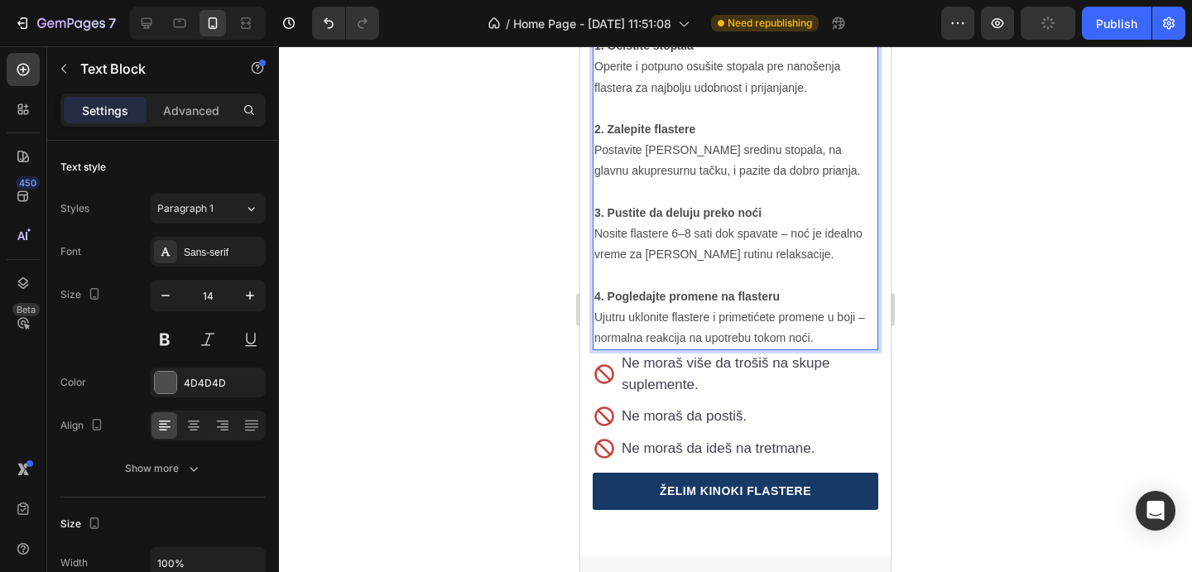
click at [782, 266] on p "3. Pustite da deluju preko noći Nosite flastere 6–8 sati dok spavate – noć je i…" at bounding box center [736, 234] width 282 height 63
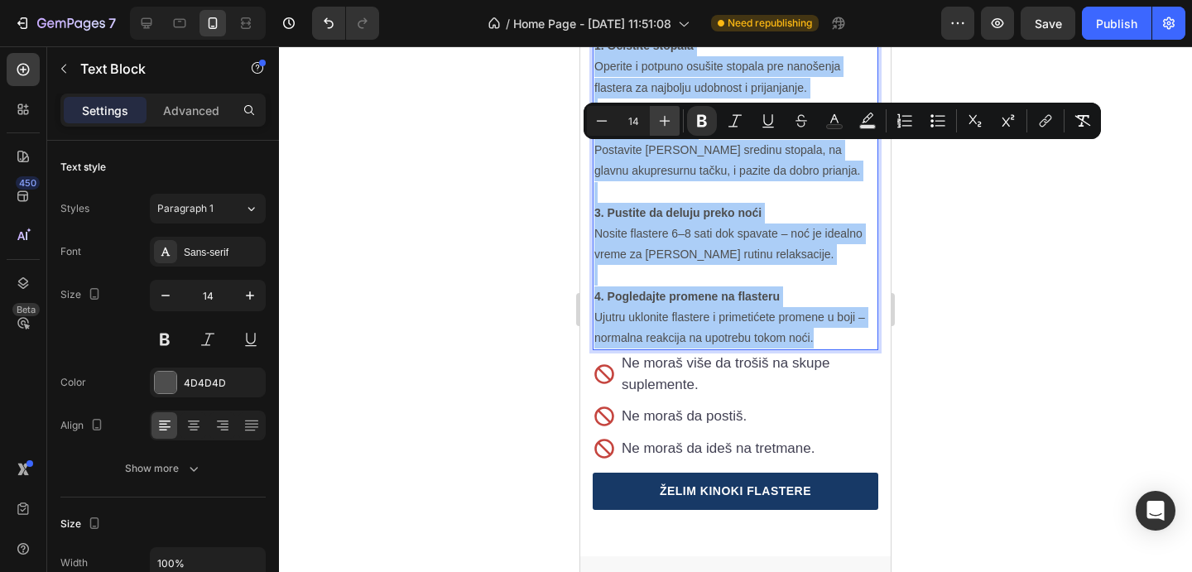
click at [667, 125] on icon "Editor contextual toolbar" at bounding box center [665, 121] width 17 height 17
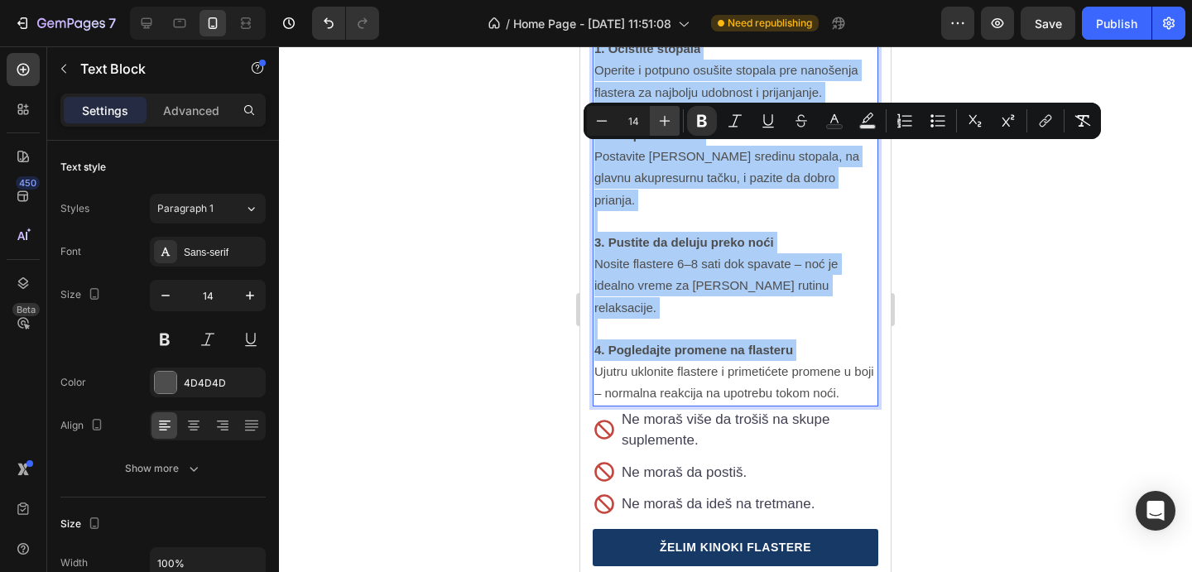
click at [667, 125] on icon "Editor contextual toolbar" at bounding box center [665, 121] width 17 height 17
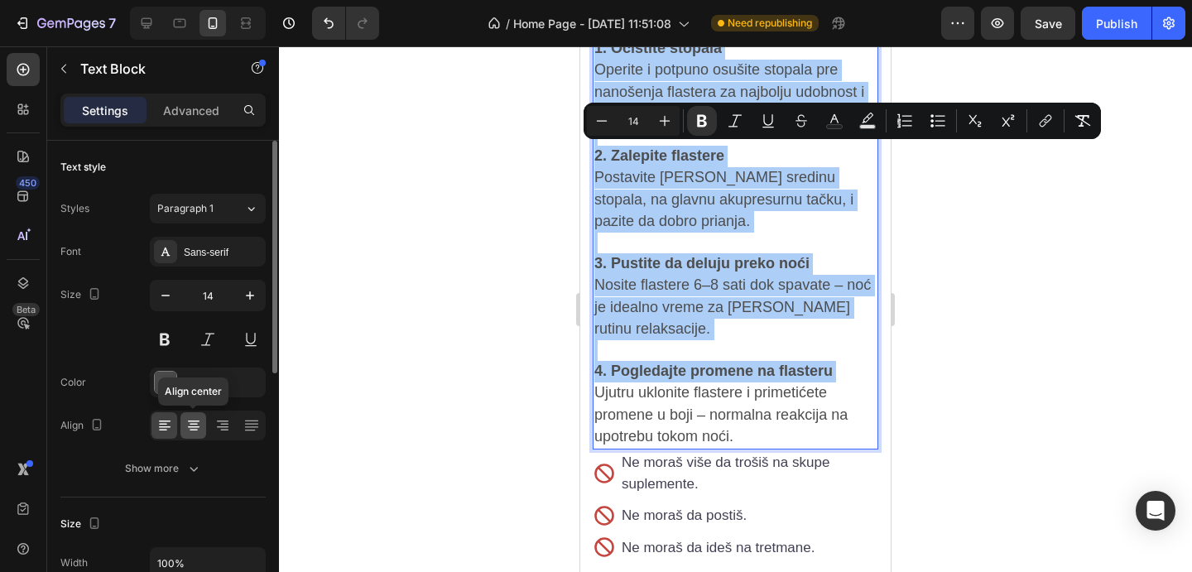
click at [199, 422] on icon at bounding box center [193, 425] width 17 height 17
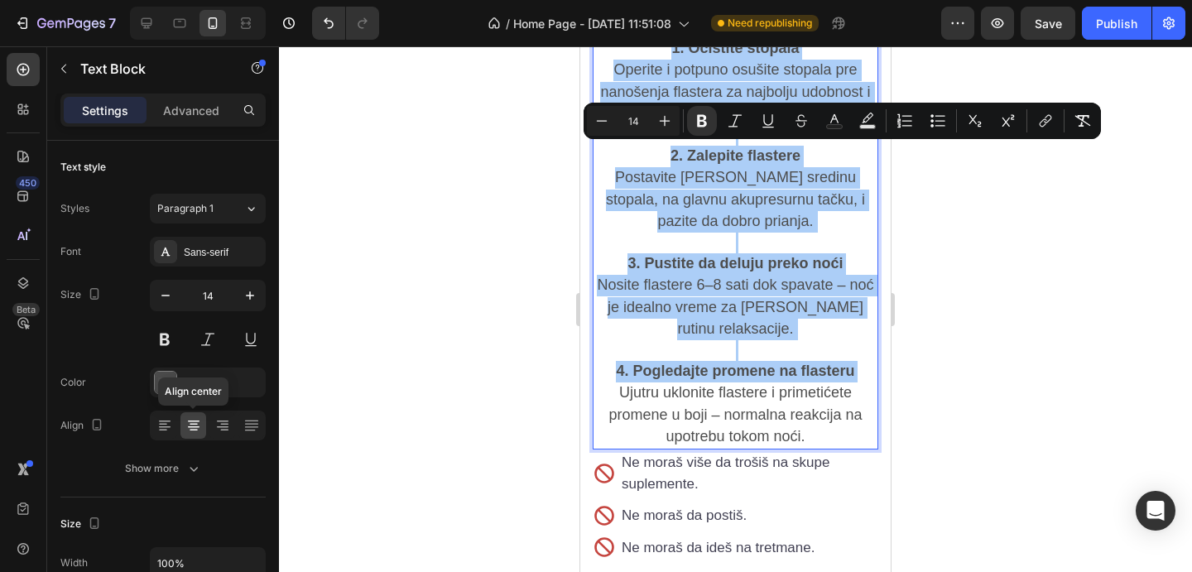
click at [948, 253] on div at bounding box center [735, 309] width 913 height 526
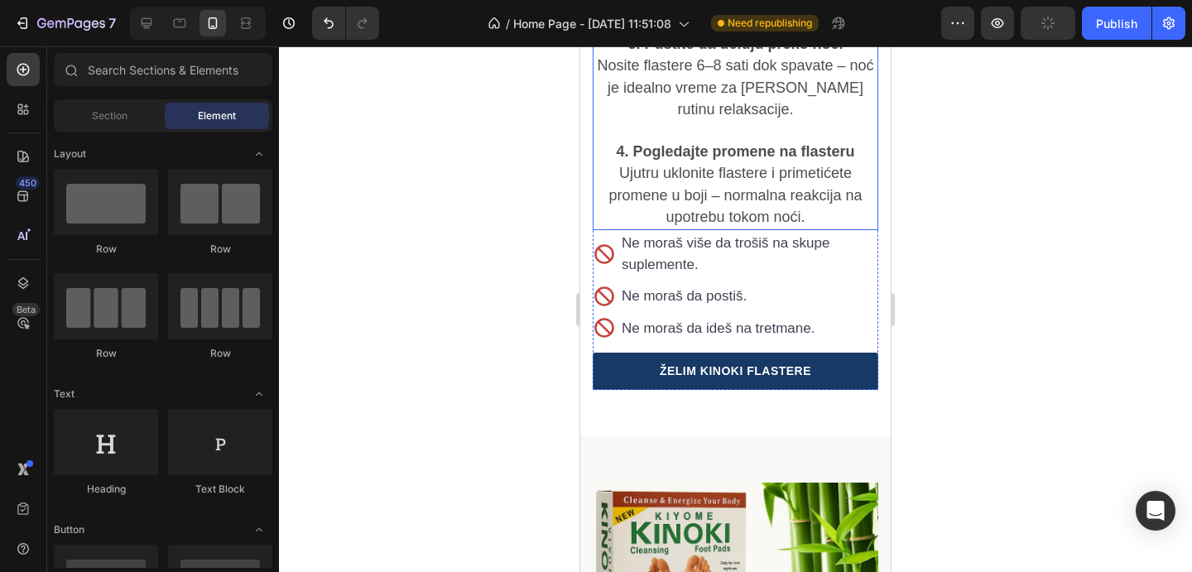
scroll to position [3795, 0]
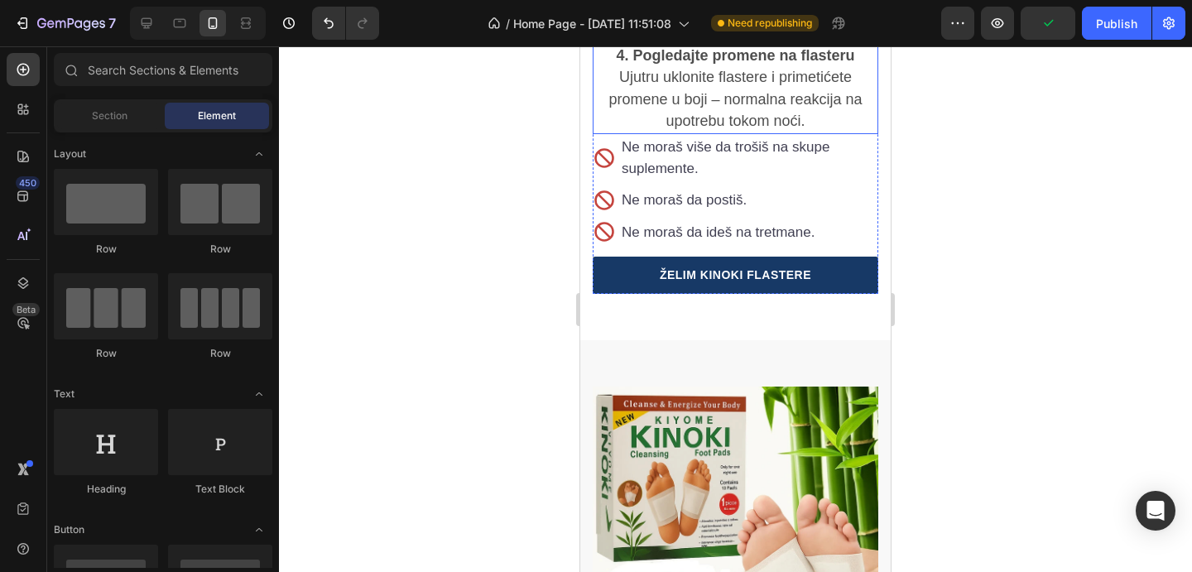
click at [860, 132] on p "4. Pogledajte promene na flasteru Ujutru uklonite flastere i primetićete promen…" at bounding box center [736, 89] width 282 height 87
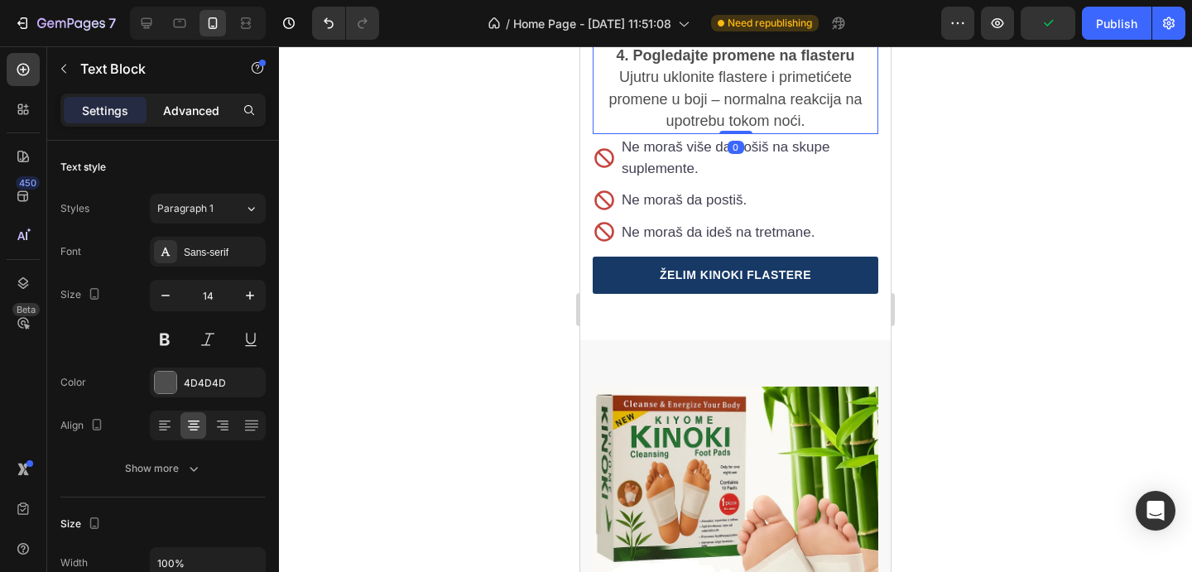
click at [183, 108] on p "Advanced" at bounding box center [191, 110] width 56 height 17
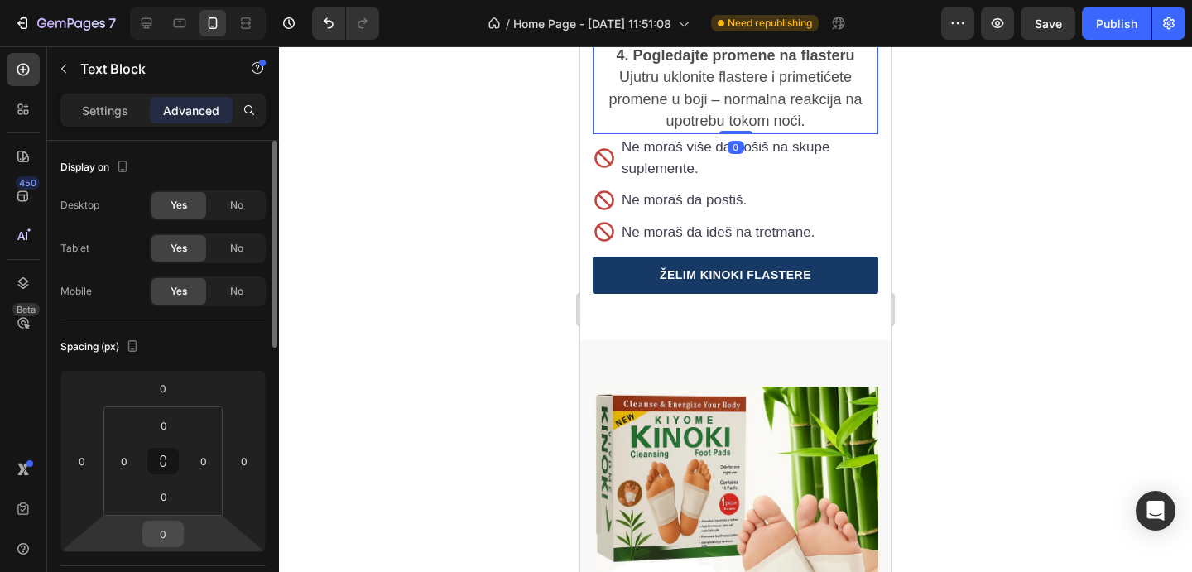
click at [183, 525] on div "0" at bounding box center [162, 534] width 41 height 26
click at [183, 526] on div "0" at bounding box center [162, 534] width 41 height 26
click at [162, 538] on input "0" at bounding box center [163, 534] width 33 height 25
type input "10"
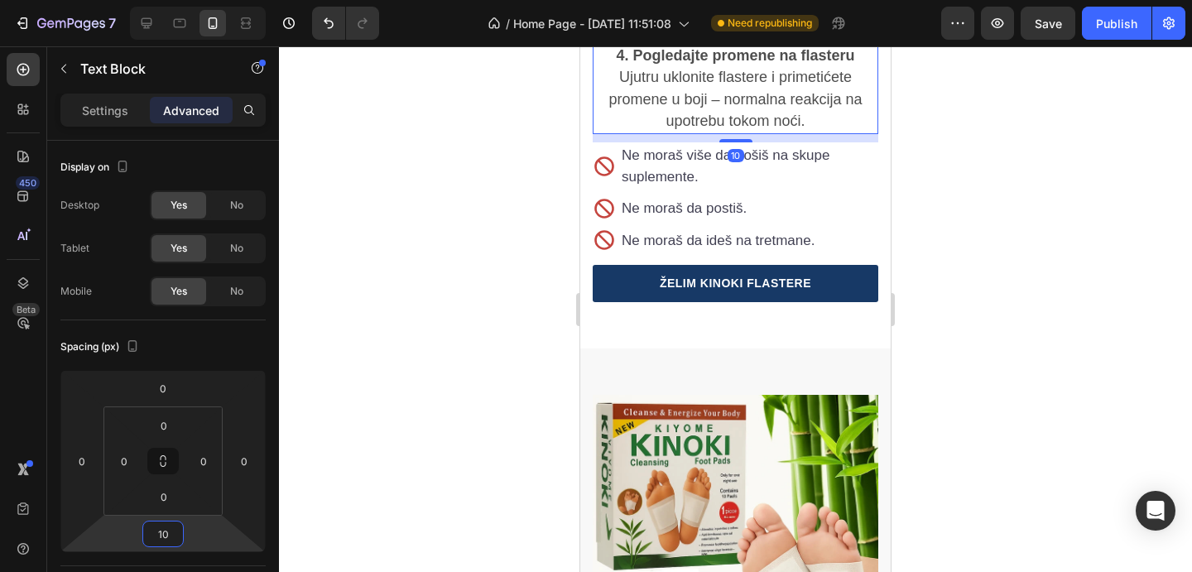
click at [912, 354] on div at bounding box center [735, 309] width 913 height 526
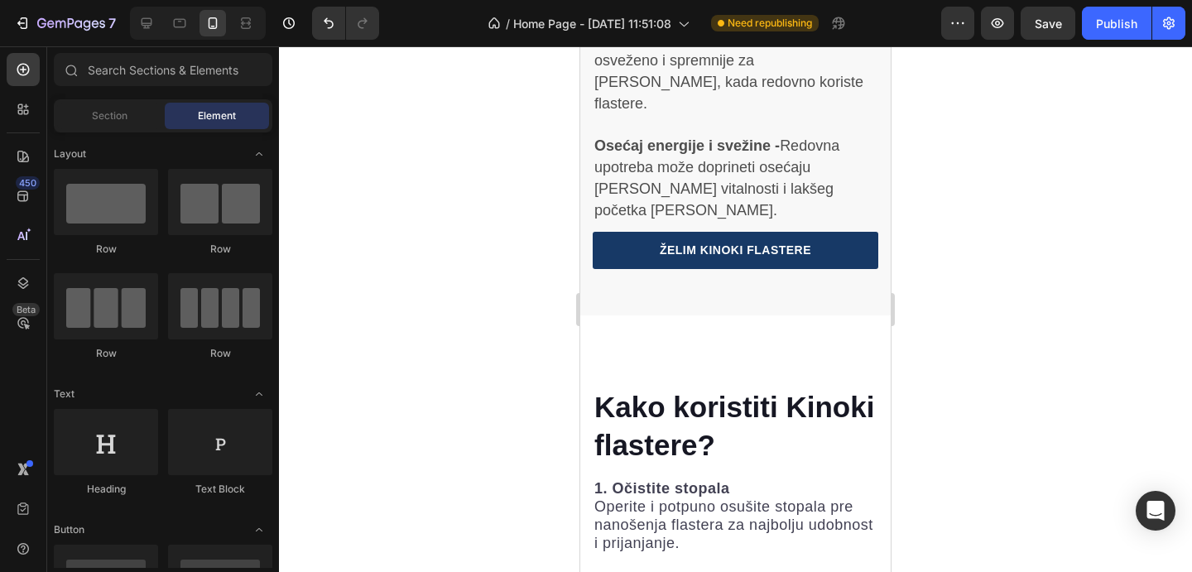
scroll to position [4350, 0]
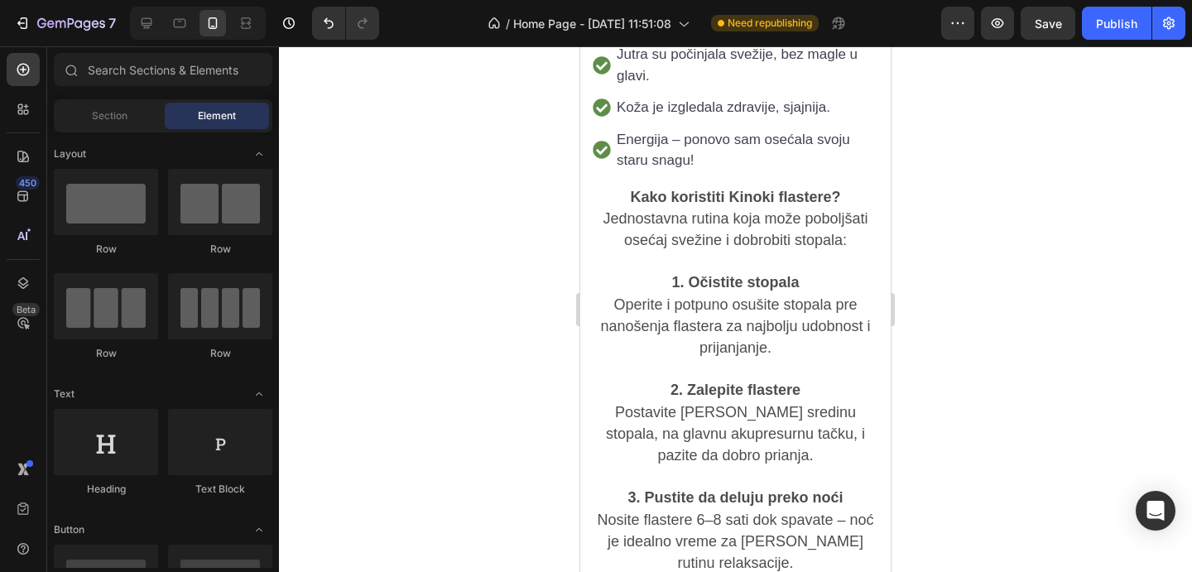
click at [749, 210] on span "Jednostavna rutina koja može poboljšati osećaj svežine i dobrobiti stopala:" at bounding box center [735, 229] width 265 height 38
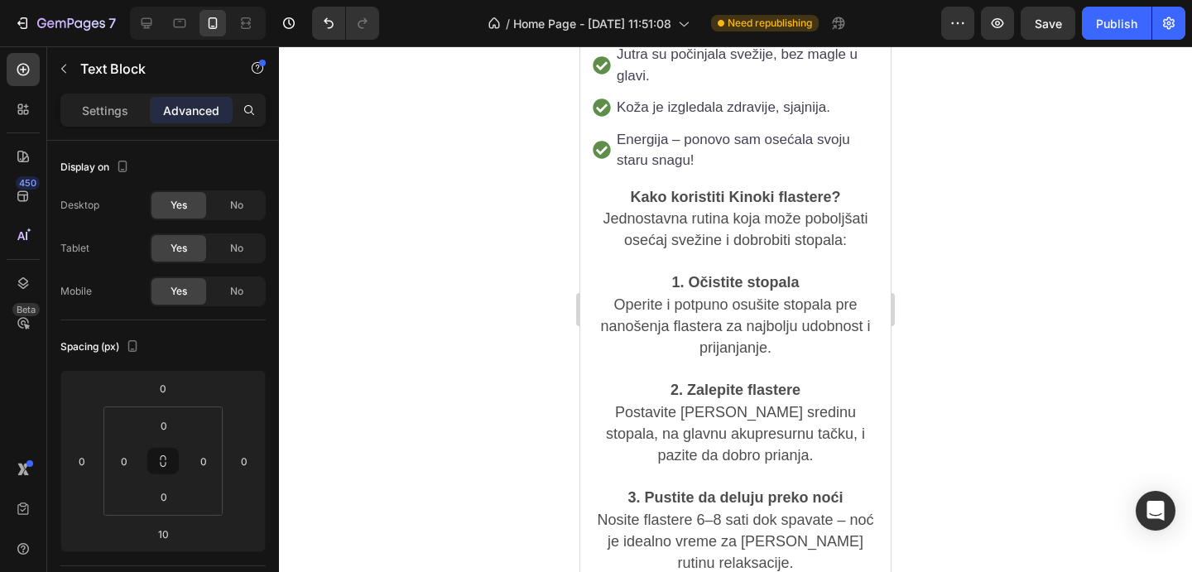
scroll to position [3455, 0]
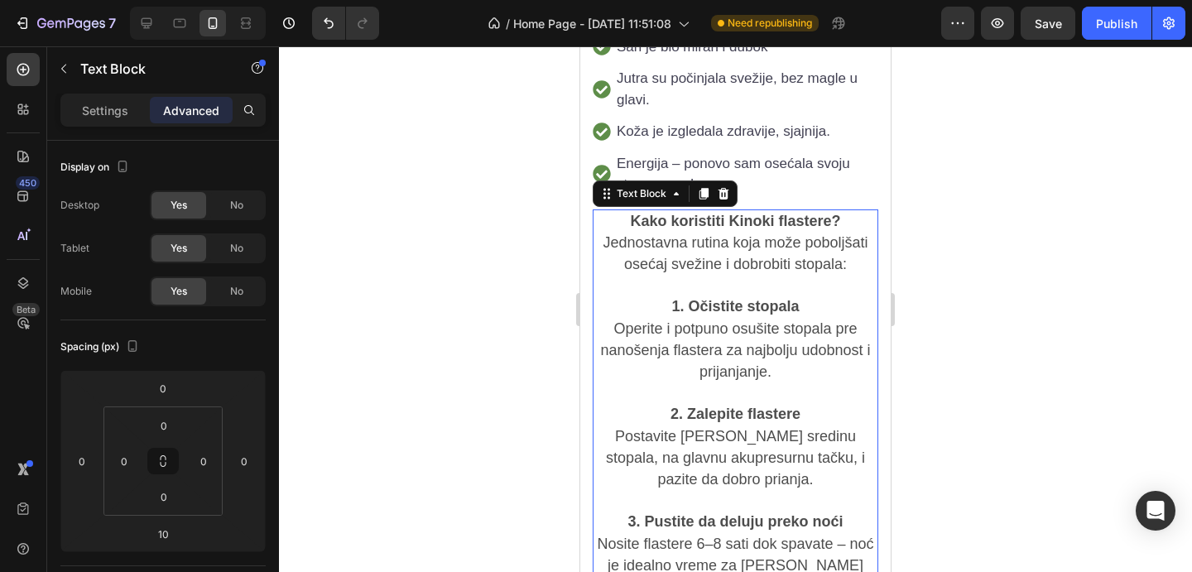
click at [663, 320] on span "Operite i potpuno osušite stopala pre nanošenja flastera za najbolju udobnost i…" at bounding box center [735, 350] width 270 height 60
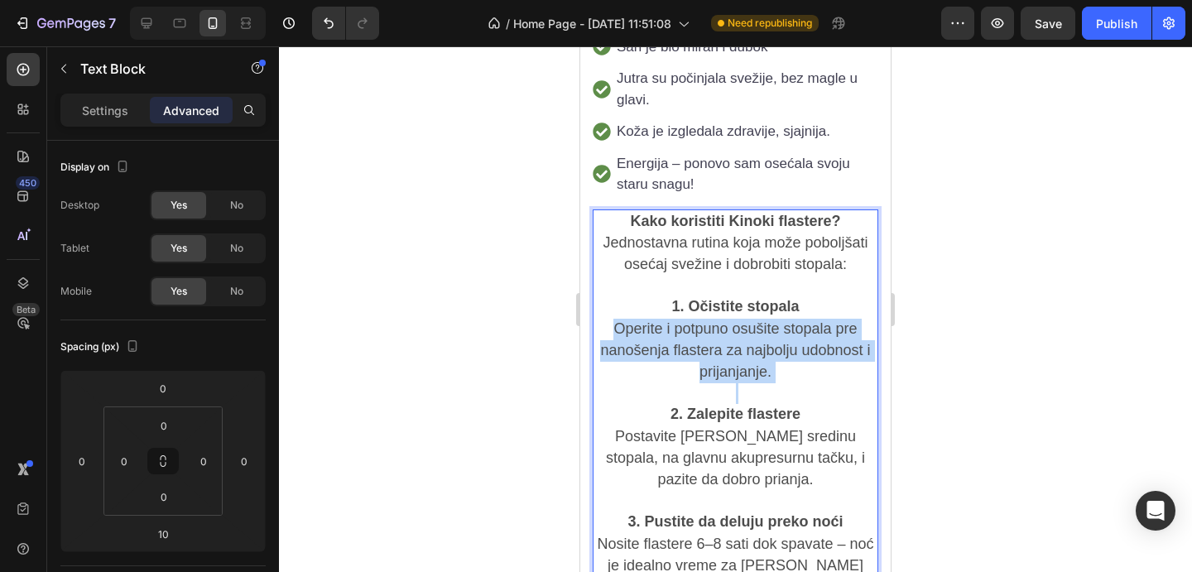
click at [663, 320] on span "Operite i potpuno osušite stopala pre nanošenja flastera za najbolju udobnost i…" at bounding box center [735, 350] width 270 height 60
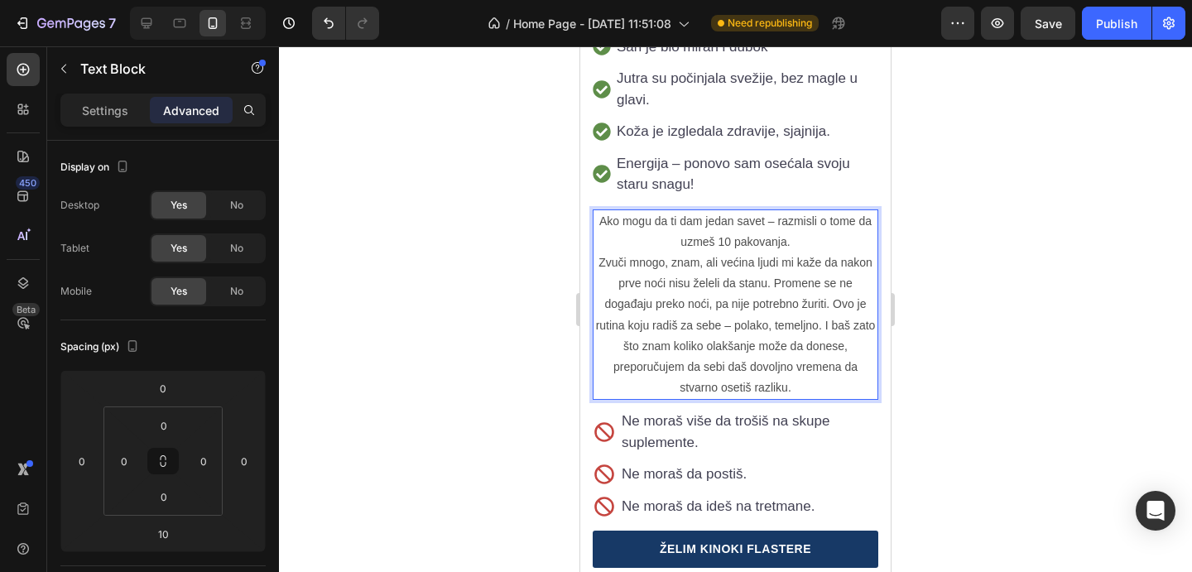
click at [811, 253] on p "Zvuči mnogo, znam, ali većina ljudi mi kaže da nakon prve noći nisu želeli da s…" at bounding box center [736, 326] width 282 height 146
click at [805, 211] on p "Ako mogu da ti dam jedan savet – razmisli o tome da uzmeš 10 pakovanja." at bounding box center [736, 231] width 282 height 41
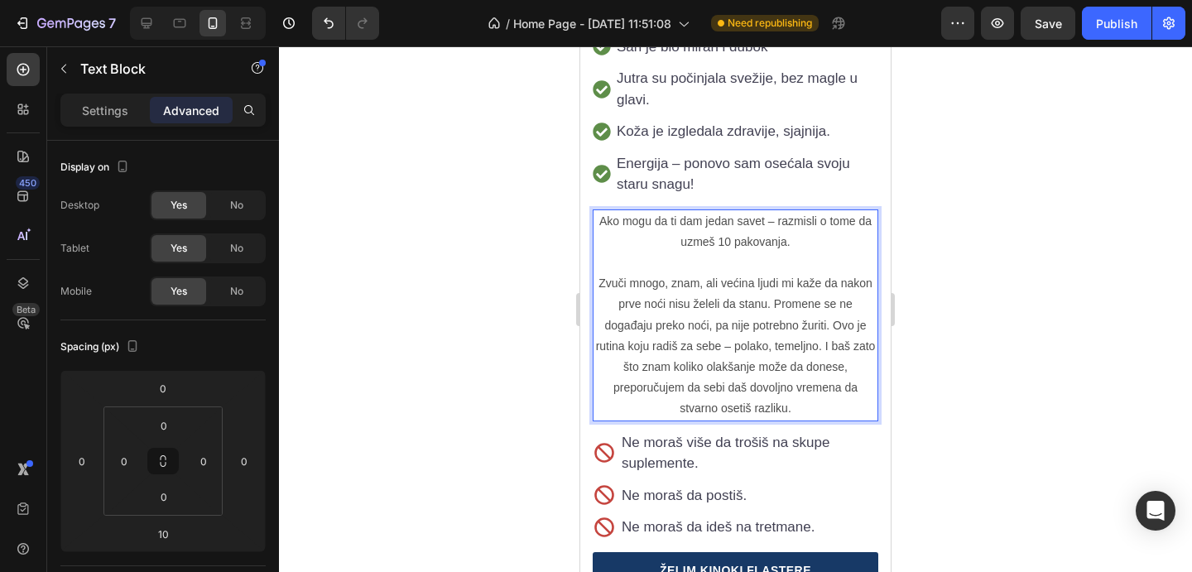
click at [812, 361] on p "Zvuči mnogo, znam, ali većina ljudi mi kaže da nakon prve noći nisu želeli da s…" at bounding box center [736, 346] width 282 height 146
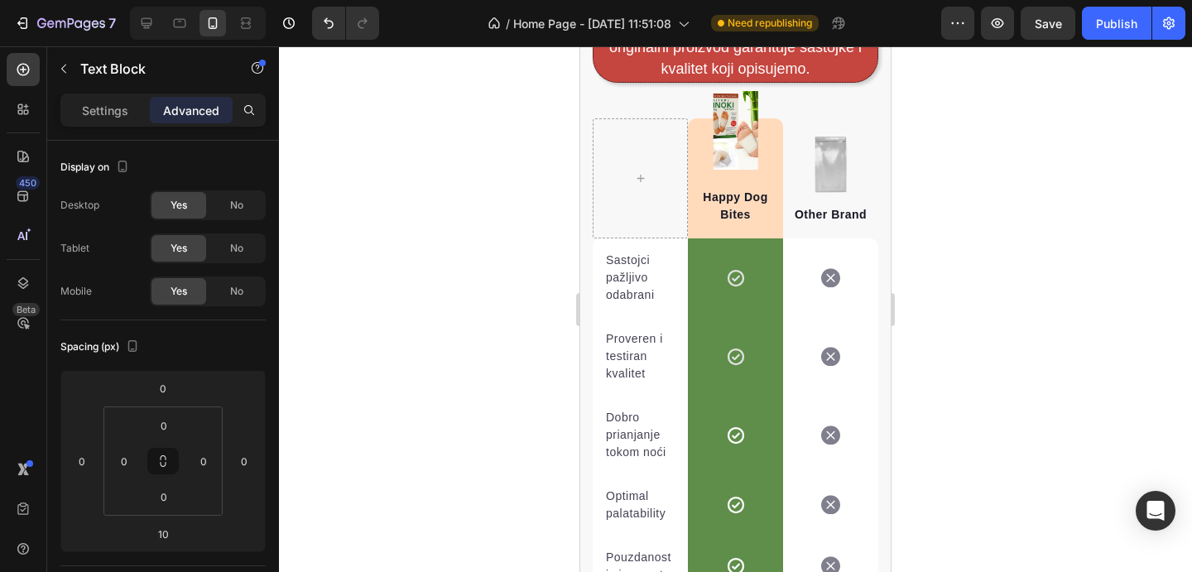
scroll to position [5718, 0]
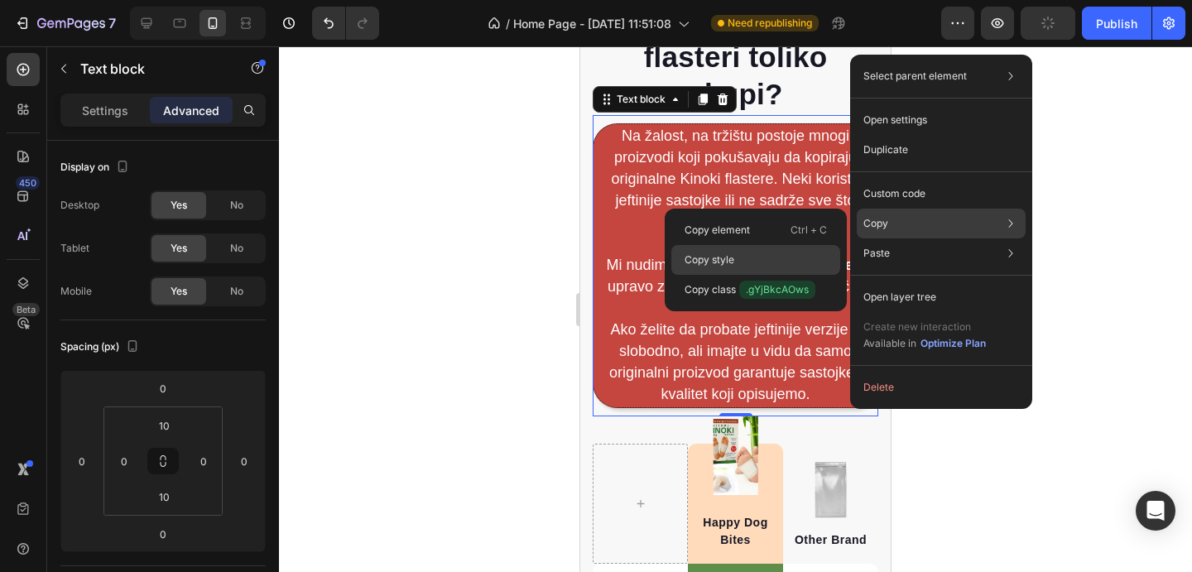
click at [779, 275] on div "Copy style" at bounding box center [756, 290] width 169 height 30
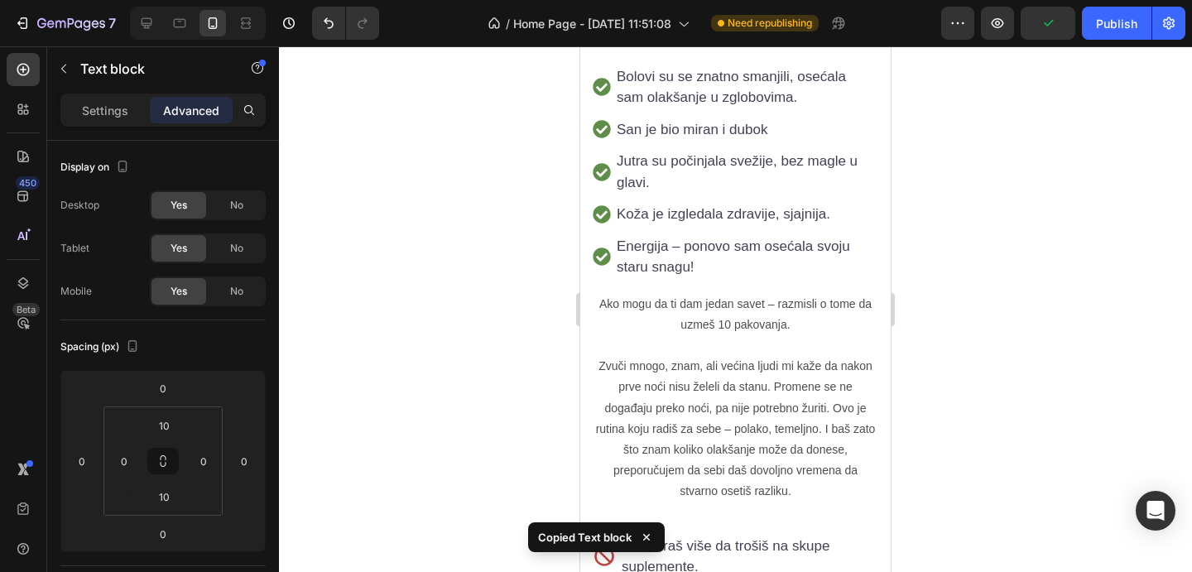
scroll to position [3262, 0]
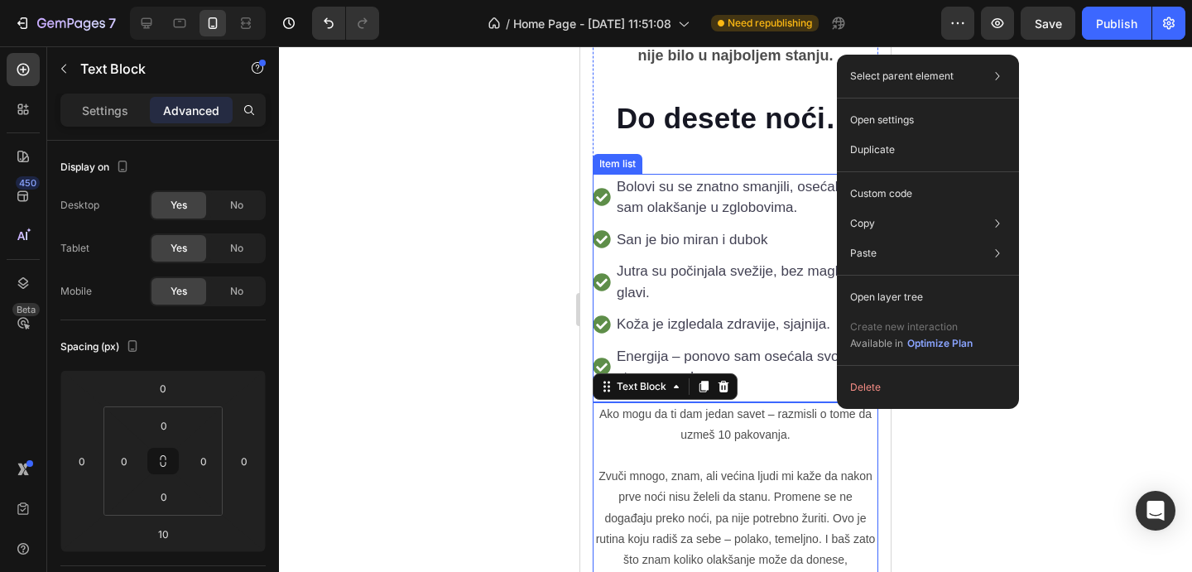
click at [797, 297] on div "Bolovi su se znatno smanjili, osećala [PERSON_NAME] olakšanje u zglobovima. San…" at bounding box center [736, 282] width 286 height 217
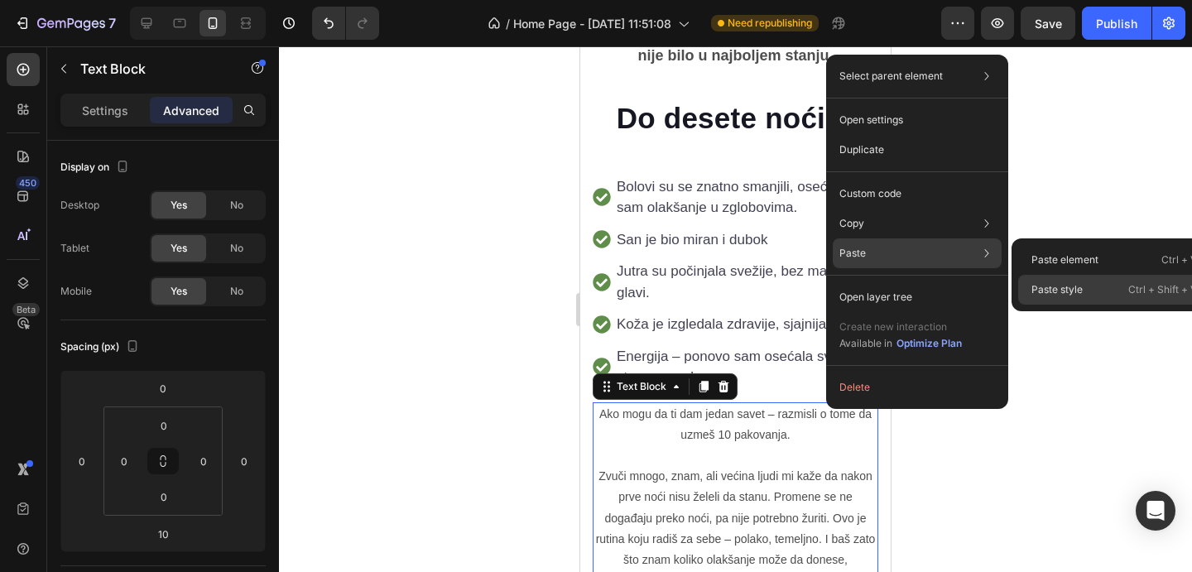
click at [1038, 286] on p "Paste style" at bounding box center [1057, 289] width 51 height 15
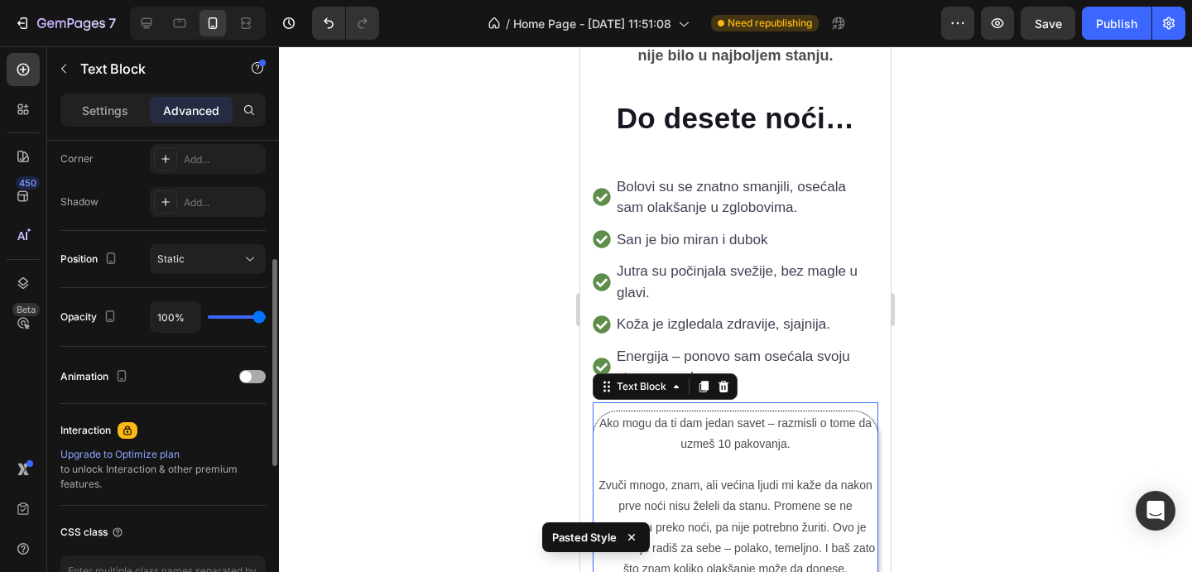
scroll to position [525, 0]
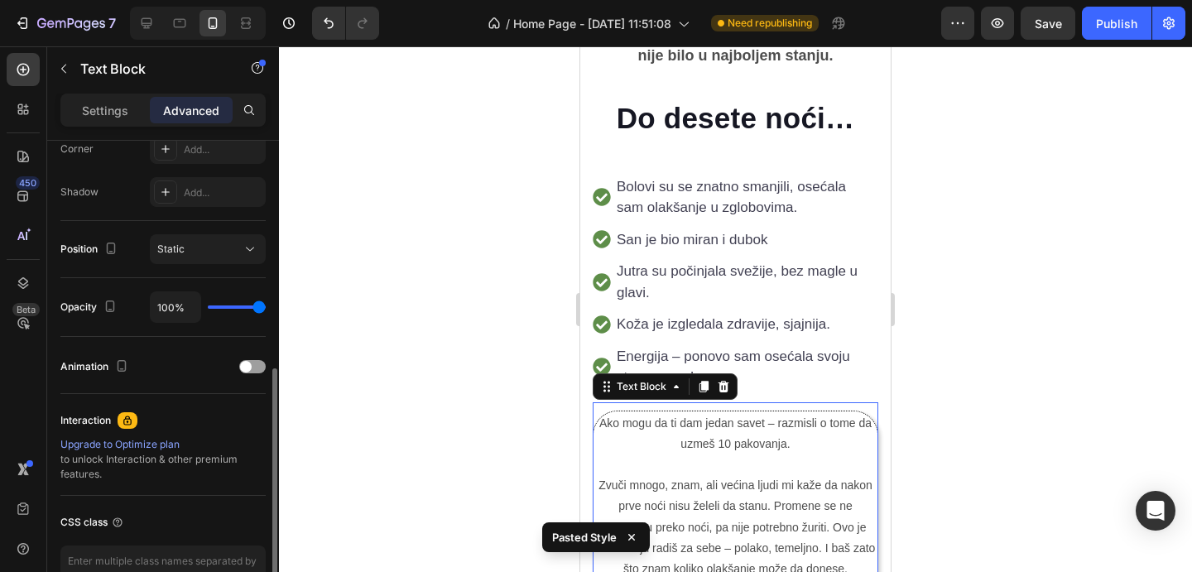
click at [620, 413] on p "Ako mogu da ti dam jedan savet – razmisli o tome da uzmeš 10 pakovanja." at bounding box center [735, 433] width 281 height 41
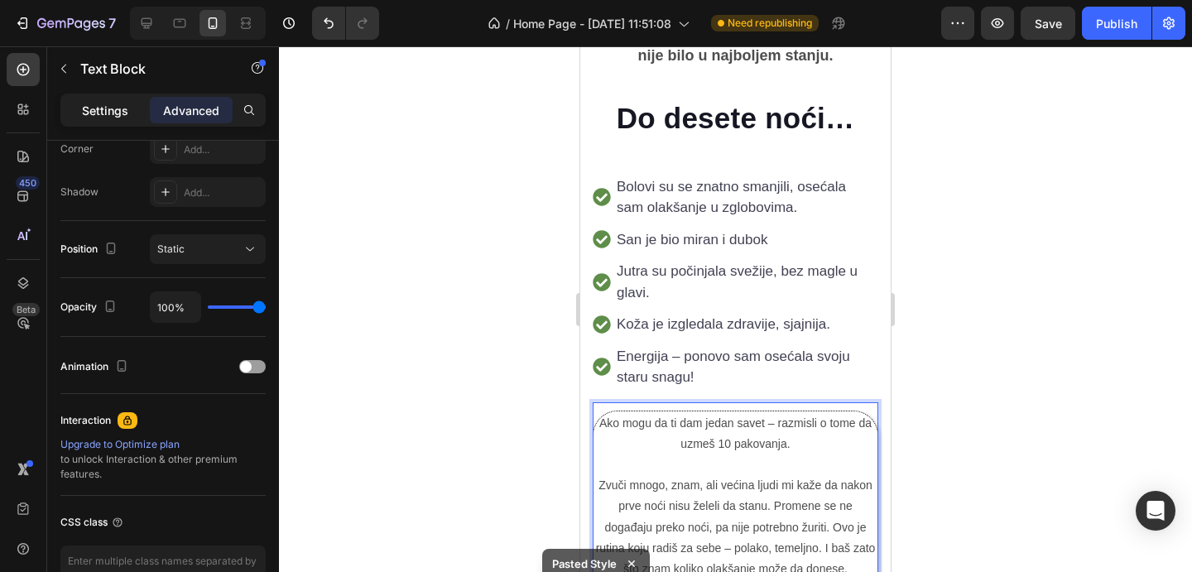
click at [121, 112] on p "Settings" at bounding box center [105, 110] width 46 height 17
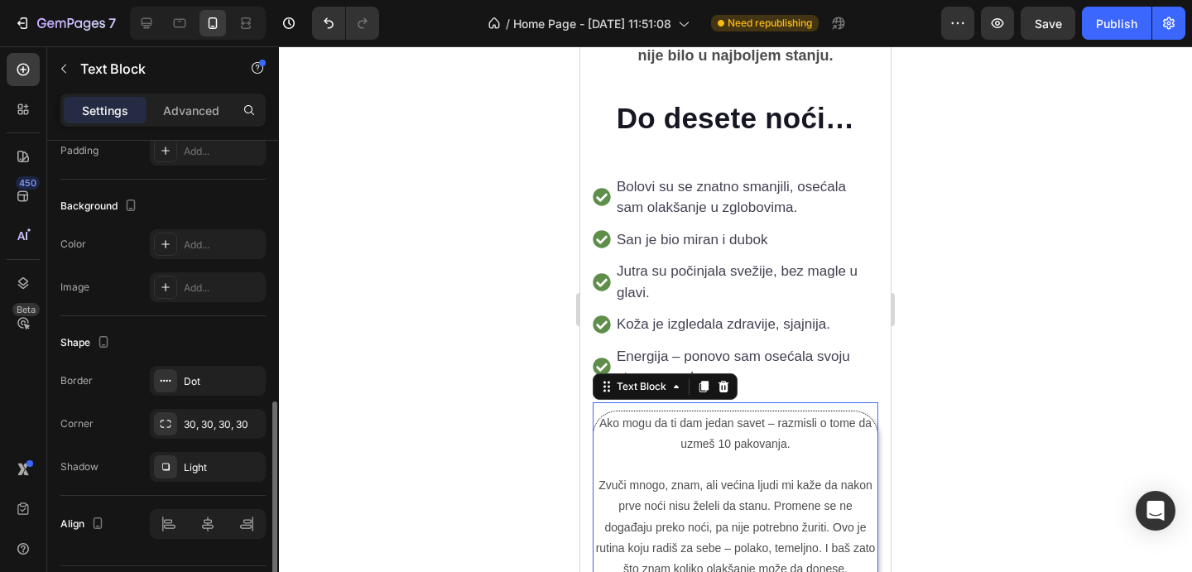
scroll to position [441, 0]
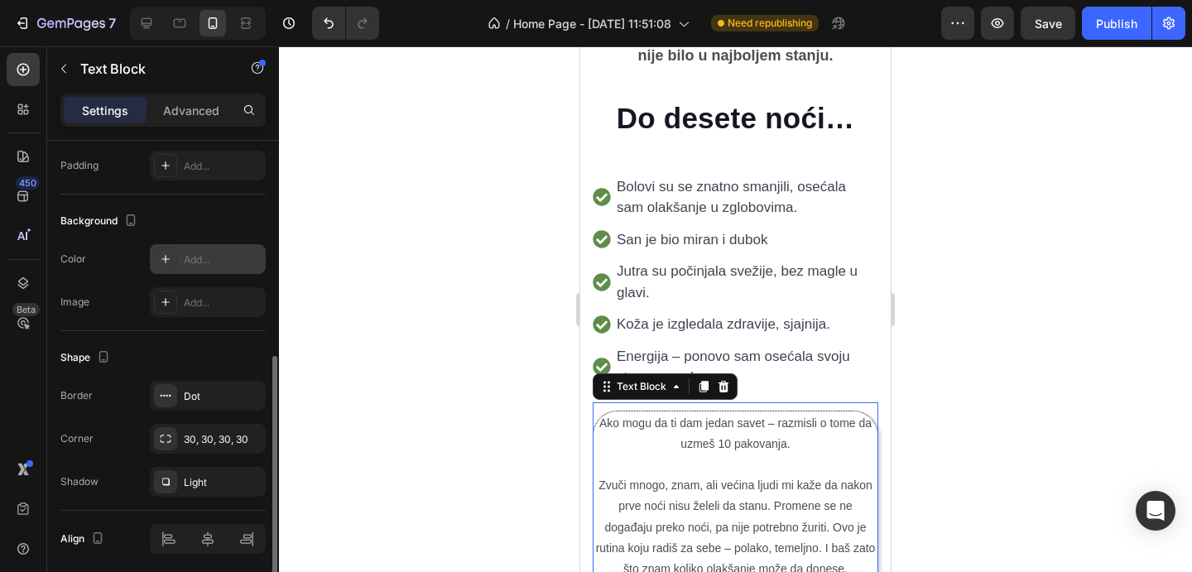
click at [199, 268] on div "Add..." at bounding box center [208, 259] width 116 height 30
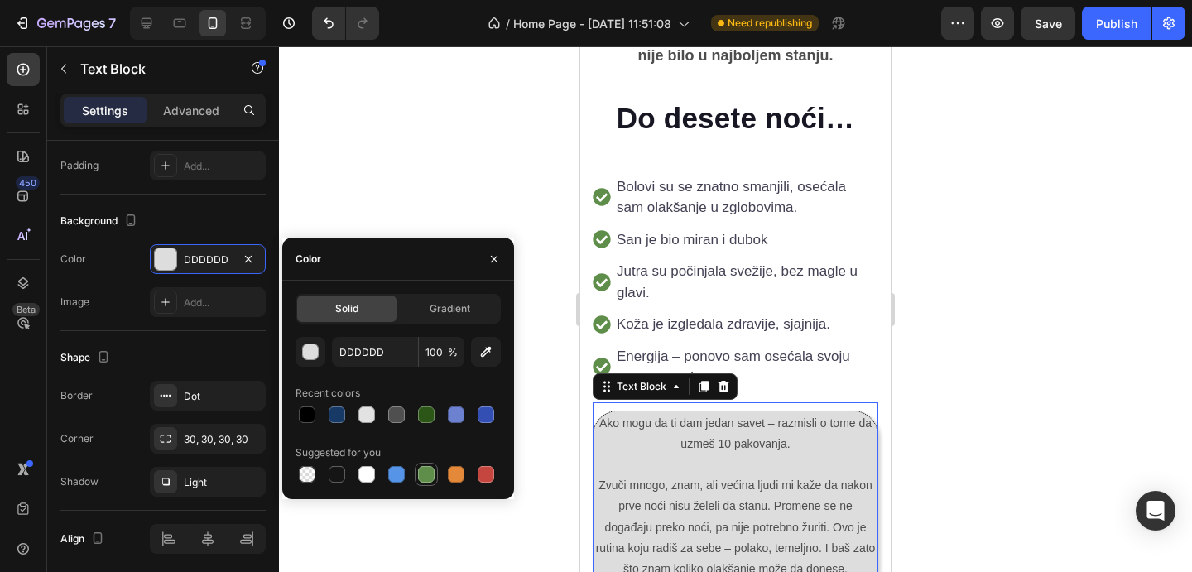
click at [424, 478] on div at bounding box center [426, 474] width 17 height 17
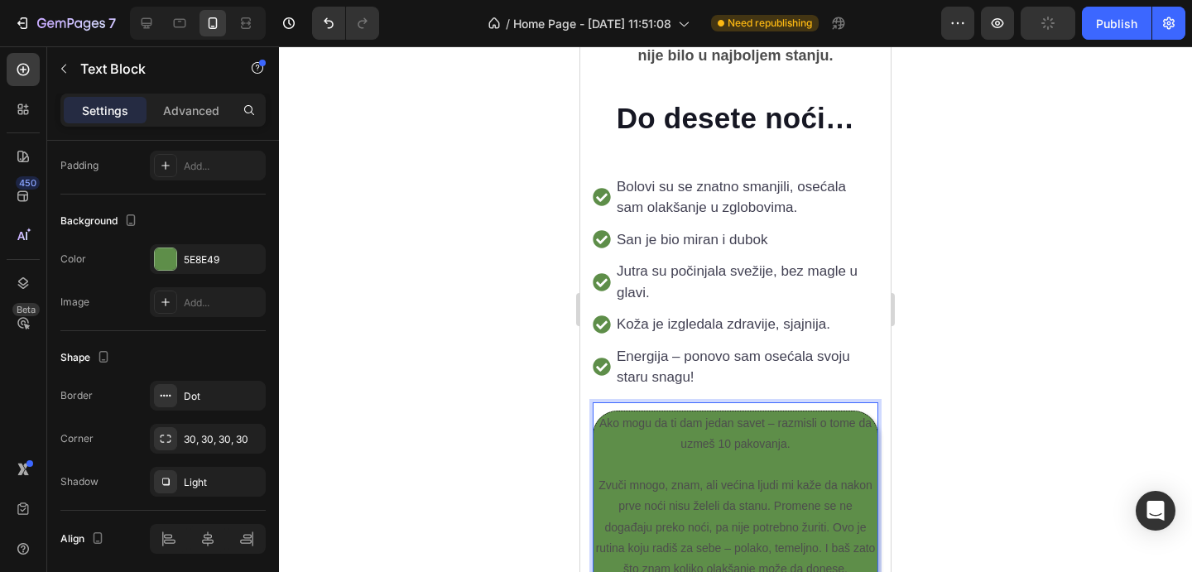
click at [792, 413] on p "Ako mogu da ti dam jedan savet – razmisli o tome da uzmeš 10 pakovanja." at bounding box center [735, 433] width 281 height 41
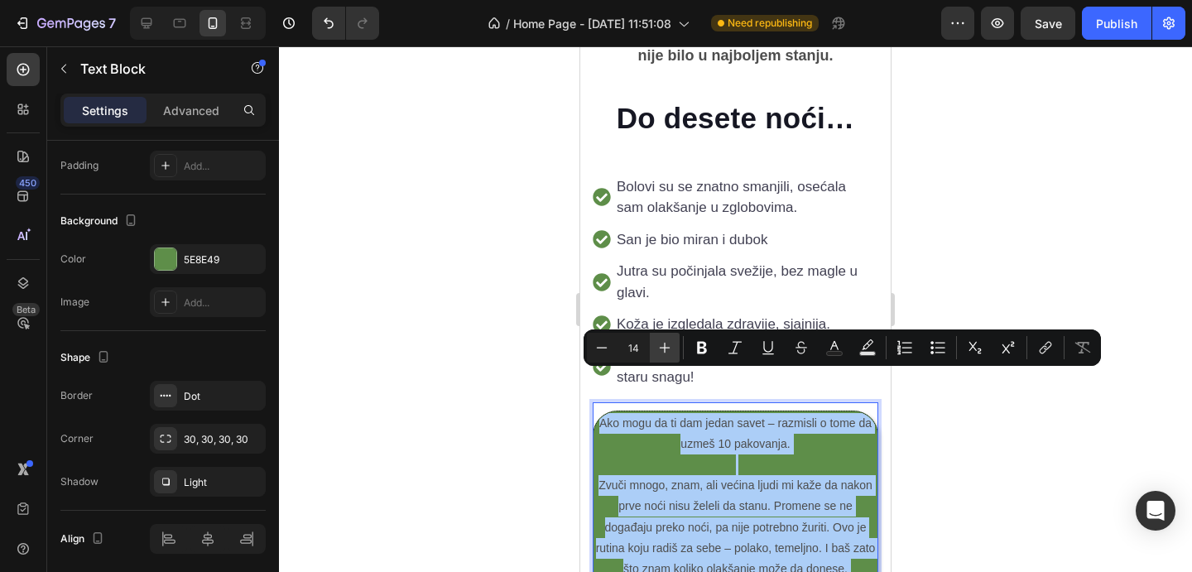
click at [668, 347] on icon "Editor contextual toolbar" at bounding box center [665, 348] width 11 height 11
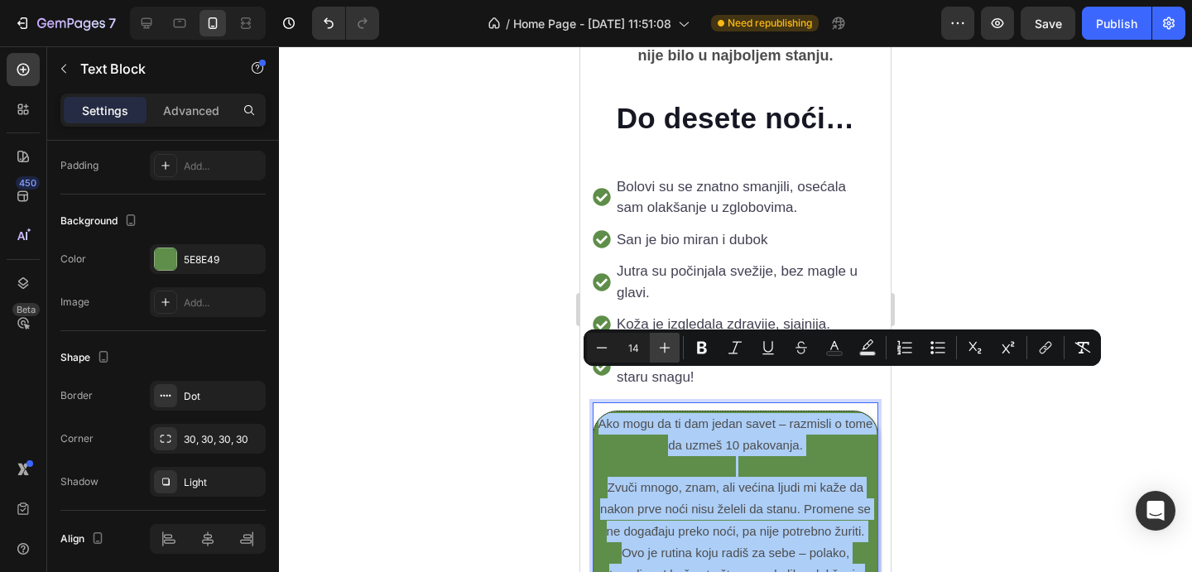
click at [668, 347] on icon "Editor contextual toolbar" at bounding box center [665, 348] width 11 height 11
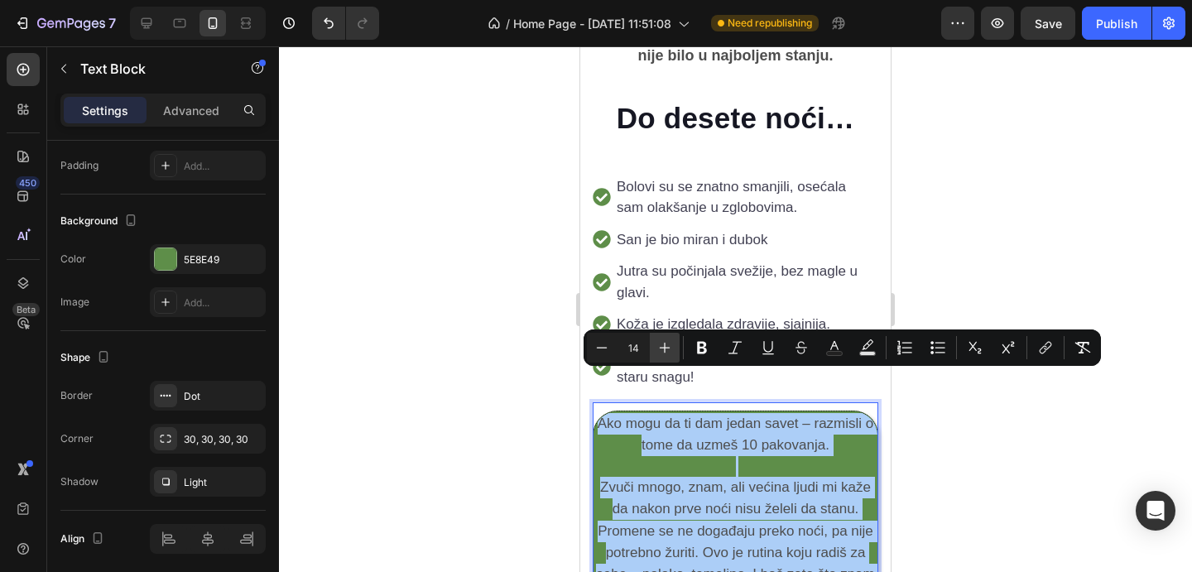
click at [668, 347] on icon "Editor contextual toolbar" at bounding box center [665, 348] width 11 height 11
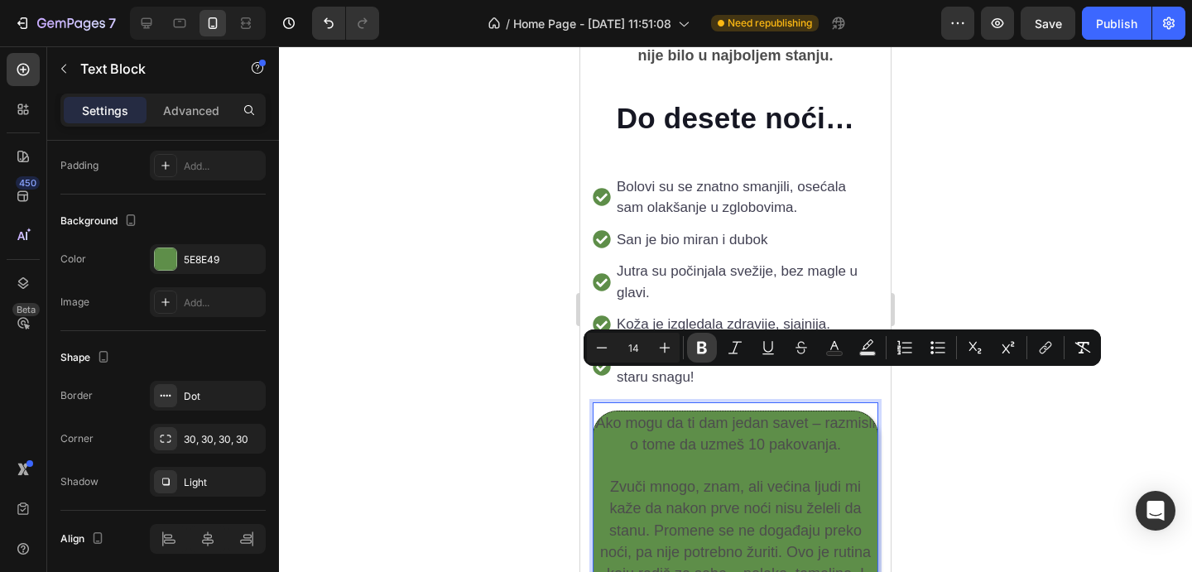
click at [701, 349] on icon "Editor contextual toolbar" at bounding box center [702, 348] width 17 height 17
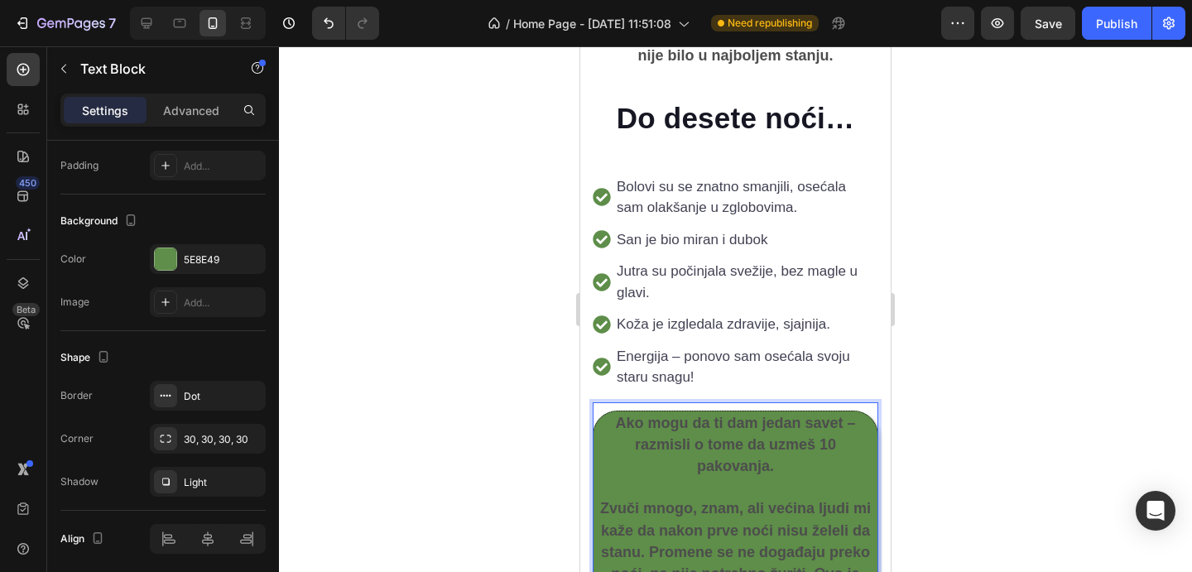
click at [706, 415] on strong "Ako mogu da ti dam jedan savet – razmisli o tome da uzmeš 10 pakovanja." at bounding box center [735, 445] width 240 height 60
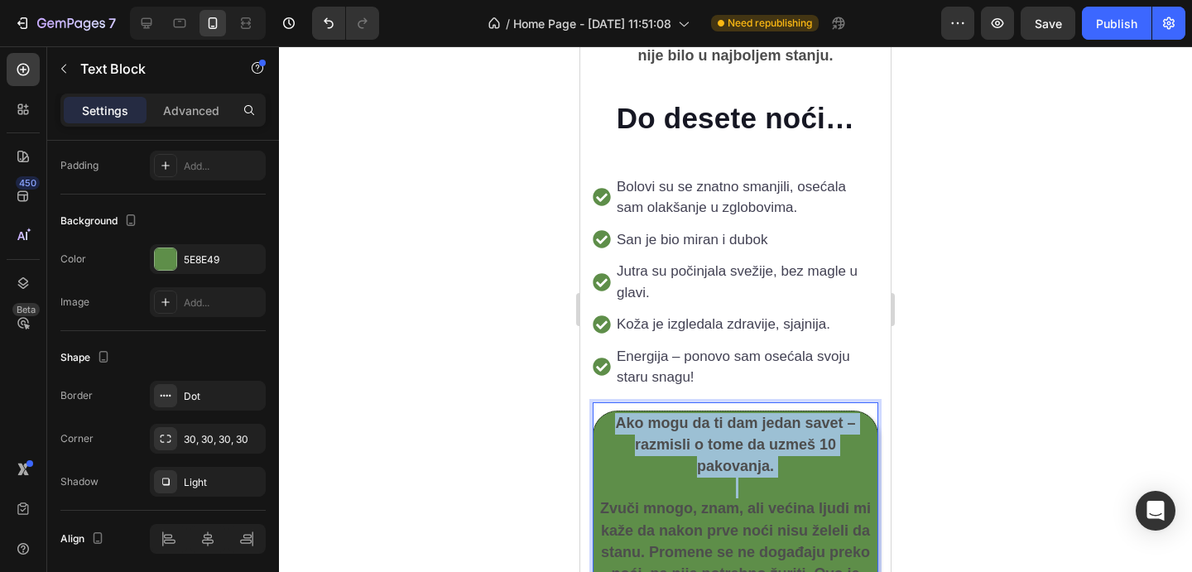
click at [706, 415] on strong "Ako mogu da ti dam jedan savet – razmisli o tome da uzmeš 10 pakovanja." at bounding box center [735, 445] width 240 height 60
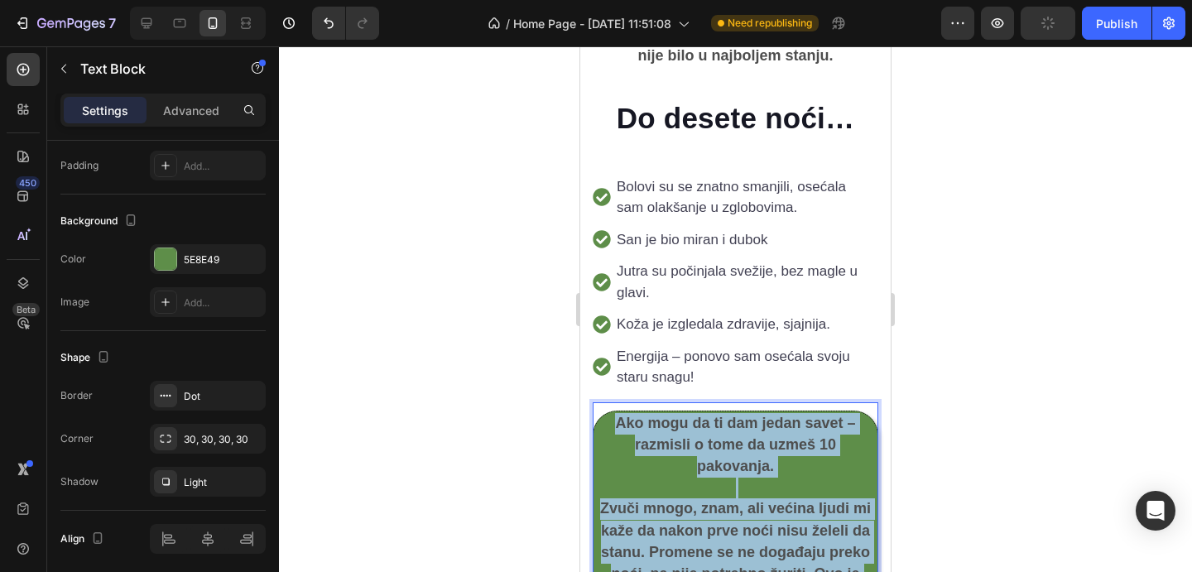
click at [706, 415] on strong "Ako mogu da ti dam jedan savet – razmisli o tome da uzmeš 10 pakovanja." at bounding box center [735, 445] width 240 height 60
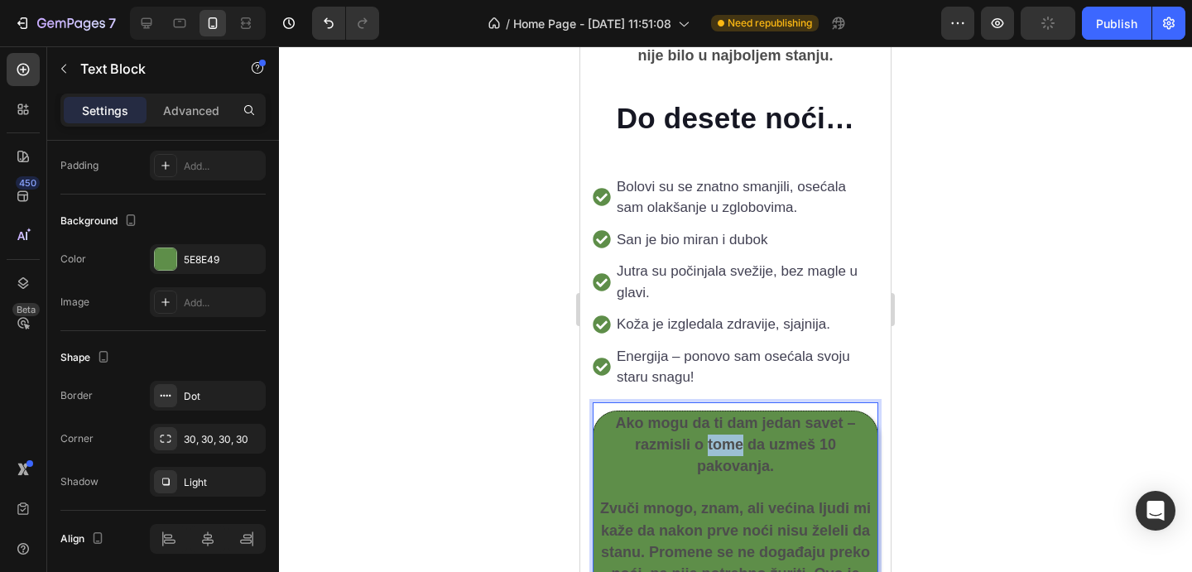
click at [706, 415] on strong "Ako mogu da ti dam jedan savet – razmisli o tome da uzmeš 10 pakovanja." at bounding box center [735, 445] width 240 height 60
click at [927, 384] on div at bounding box center [735, 309] width 913 height 526
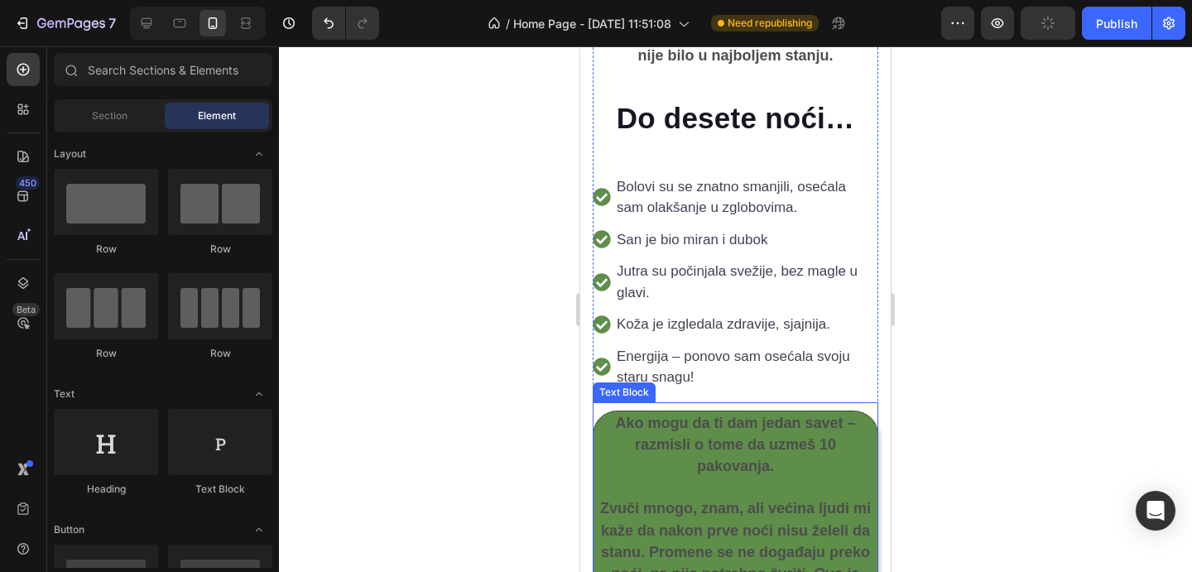
click at [771, 415] on strong "Ako mogu da ti dam jedan savet – razmisli o tome da uzmeš 10 pakovanja." at bounding box center [735, 445] width 240 height 60
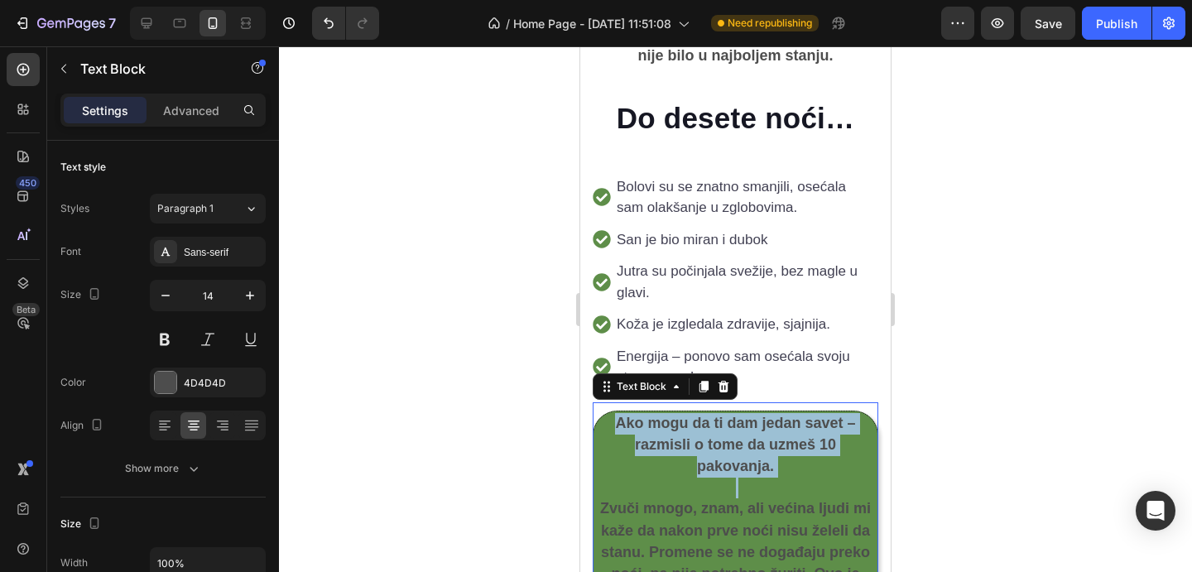
click at [771, 415] on strong "Ako mogu da ti dam jedan savet – razmisli o tome da uzmeš 10 pakovanja." at bounding box center [735, 445] width 240 height 60
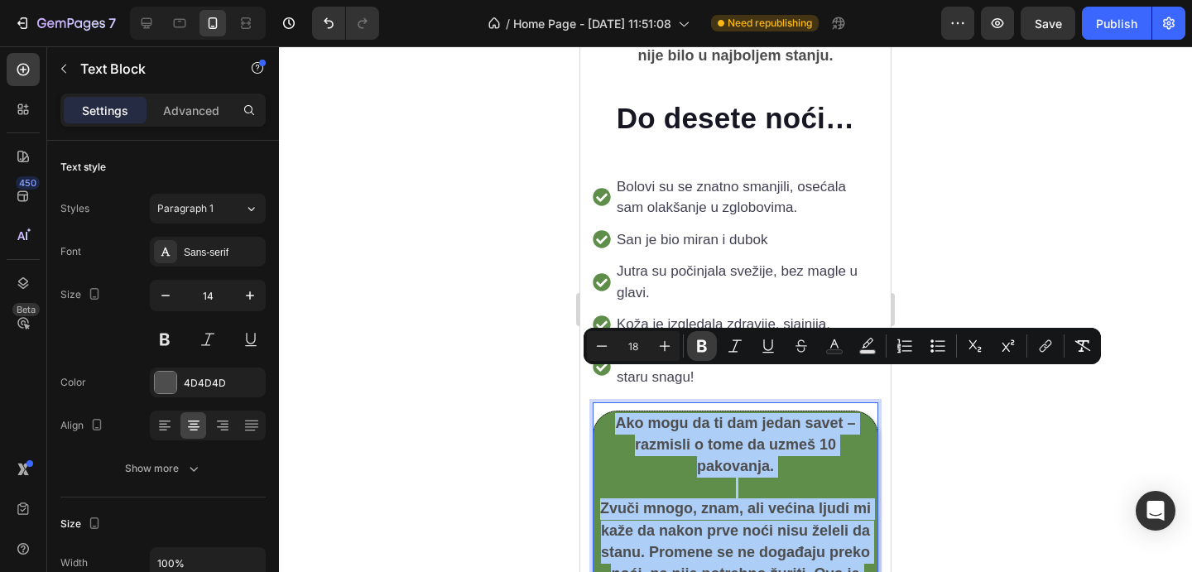
click at [705, 342] on icon "Editor contextual toolbar" at bounding box center [702, 346] width 10 height 12
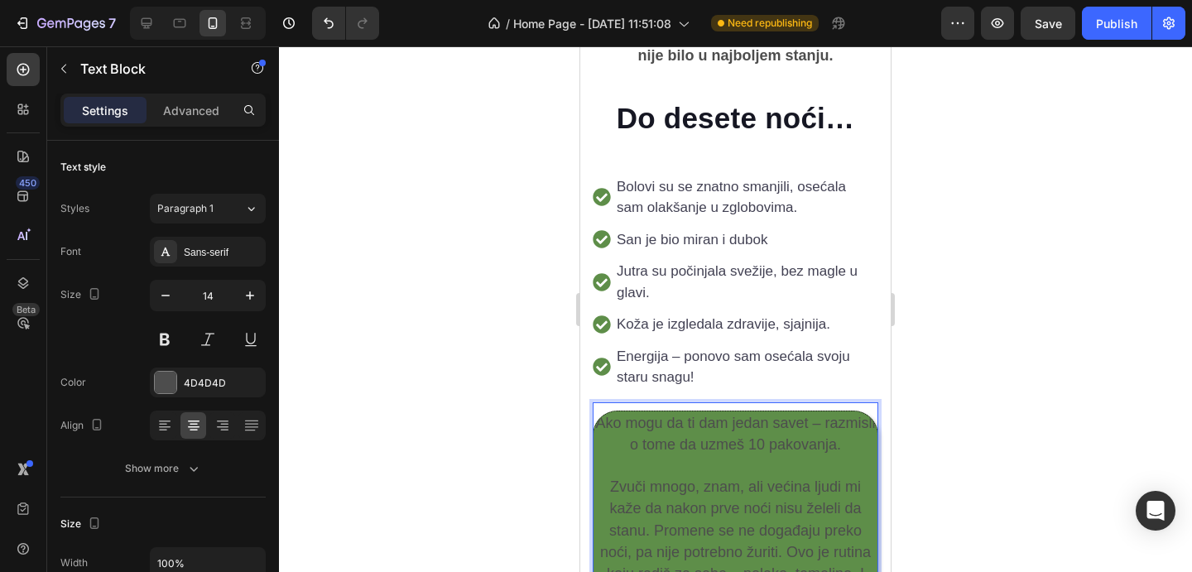
click at [812, 415] on span "Ako mogu da ti dam jedan savet – razmisli o tome da uzmeš 10 pakovanja." at bounding box center [735, 434] width 280 height 38
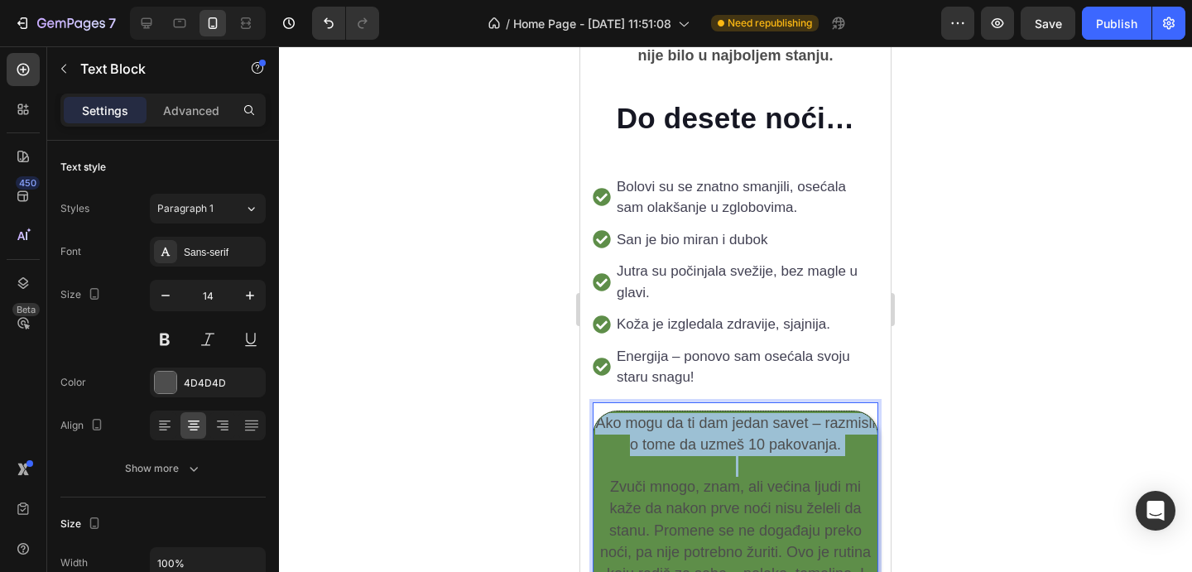
click at [812, 415] on span "Ako mogu da ti dam jedan savet – razmisli o tome da uzmeš 10 pakovanja." at bounding box center [735, 434] width 280 height 38
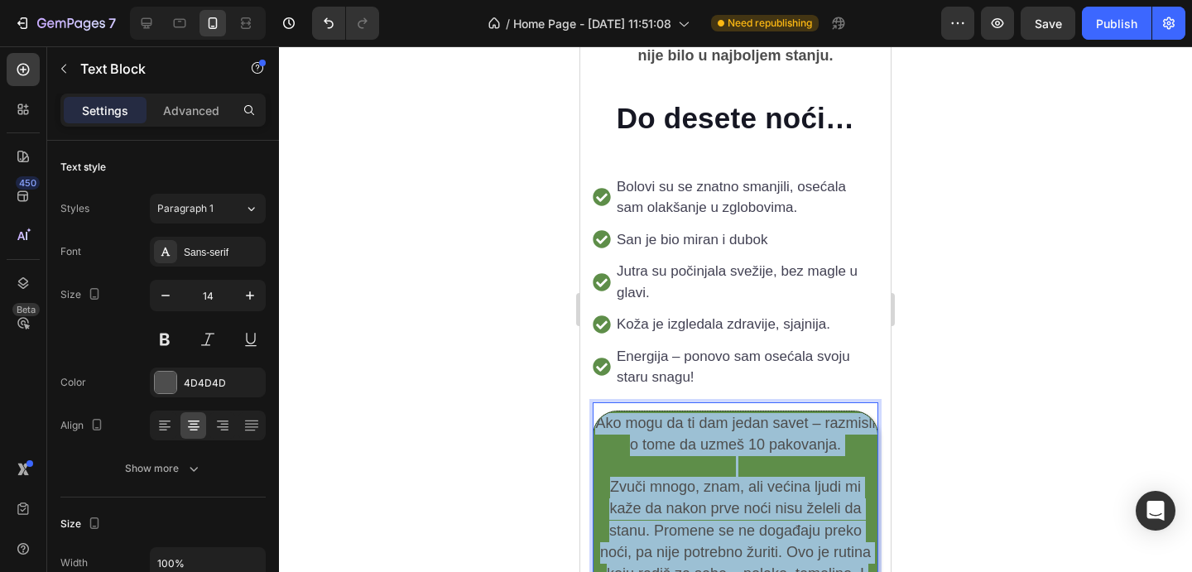
click at [812, 415] on span "Ako mogu da ti dam jedan savet – razmisli o tome da uzmeš 10 pakovanja." at bounding box center [735, 434] width 280 height 38
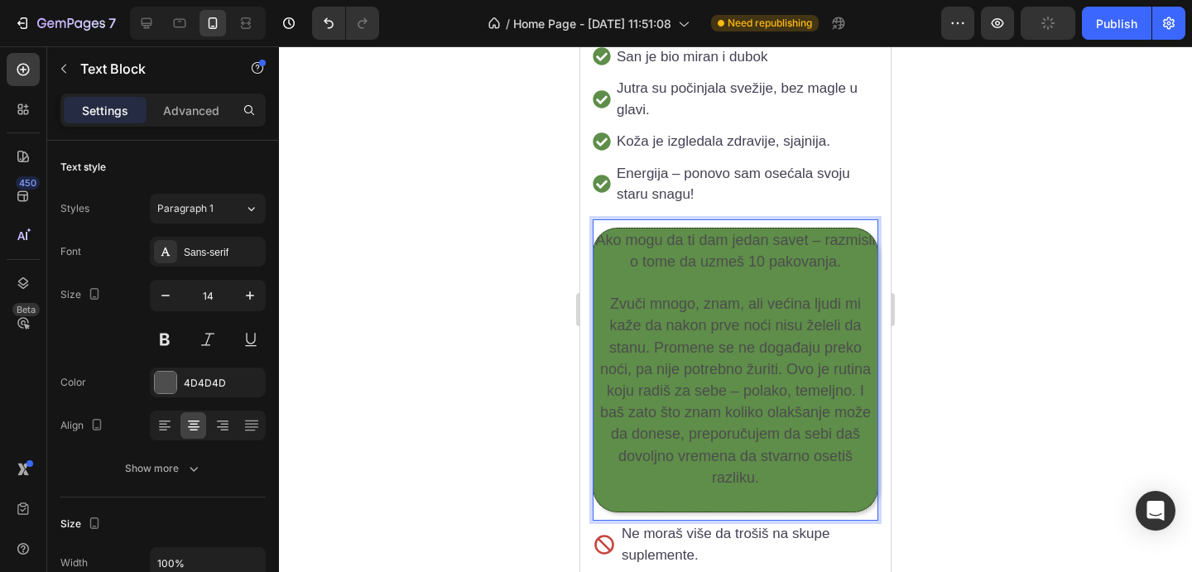
scroll to position [3500, 0]
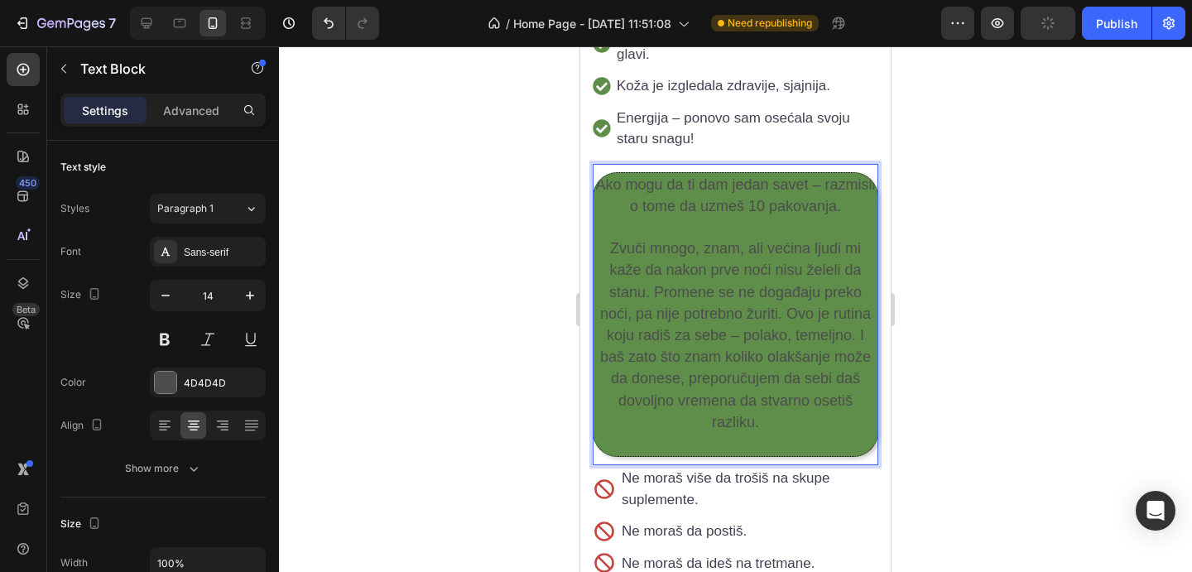
click at [797, 319] on span "Zvuči mnogo, znam, ali većina ljudi mi kaže da nakon prve noći nisu želeli da s…" at bounding box center [735, 335] width 271 height 190
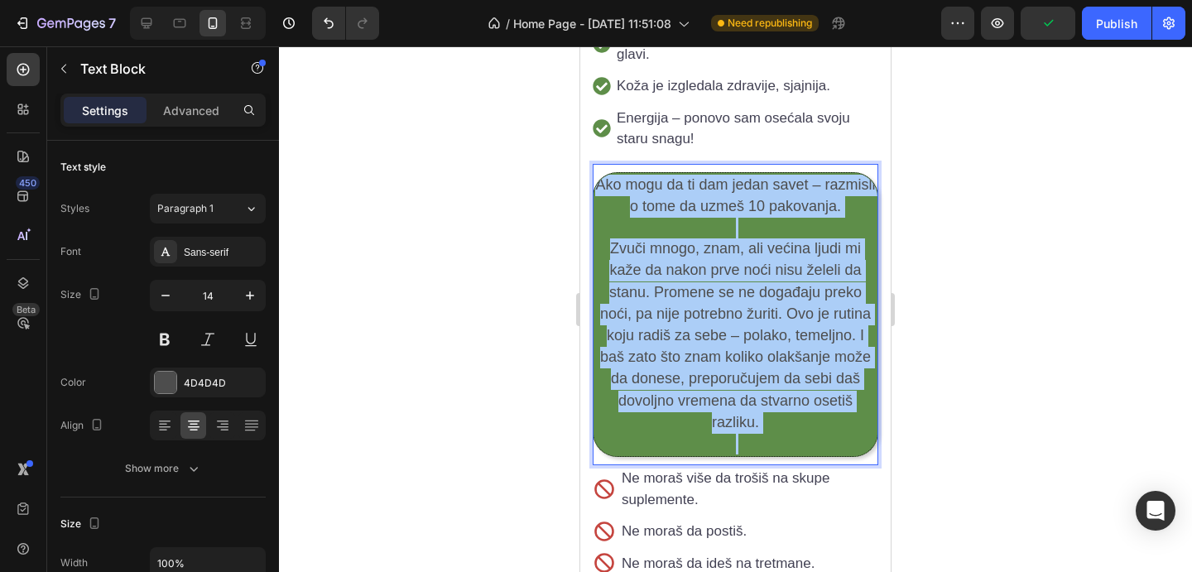
click at [1004, 243] on div at bounding box center [735, 309] width 913 height 526
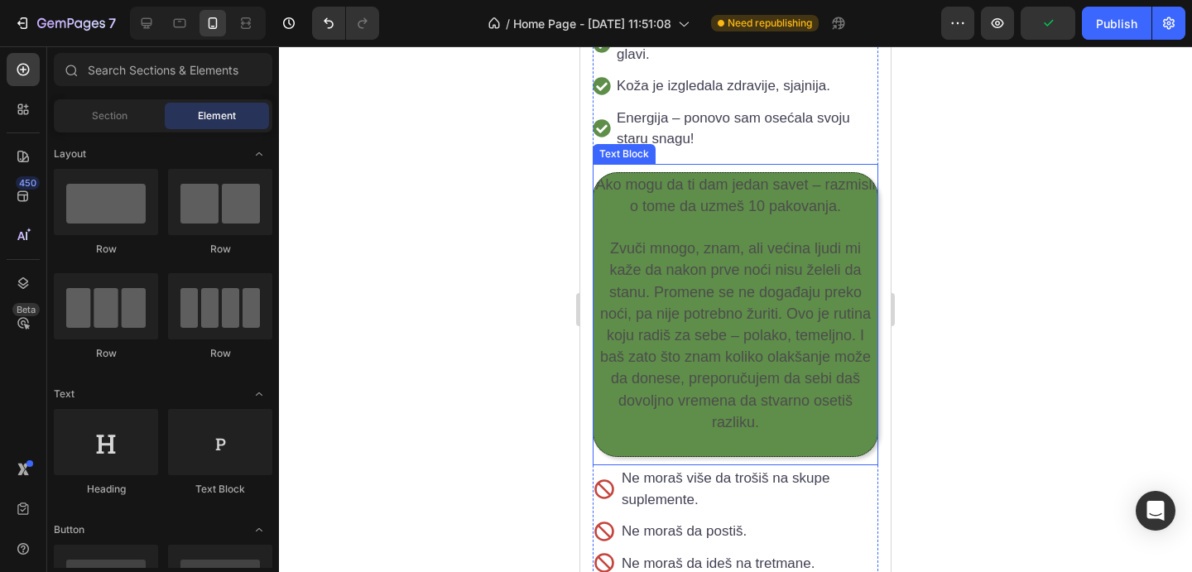
click at [773, 240] on span "Zvuči mnogo, znam, ali većina ljudi mi kaže da nakon prve noći nisu želeli da s…" at bounding box center [735, 335] width 271 height 190
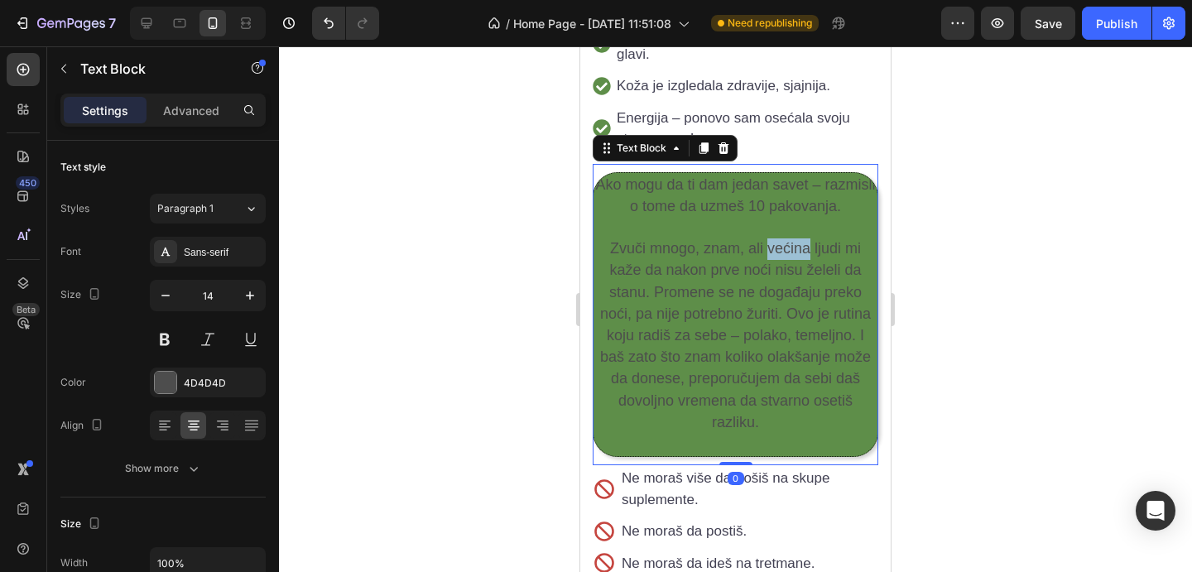
click at [773, 240] on span "Zvuči mnogo, znam, ali većina ljudi mi kaže da nakon prve noći nisu želeli da s…" at bounding box center [735, 335] width 271 height 190
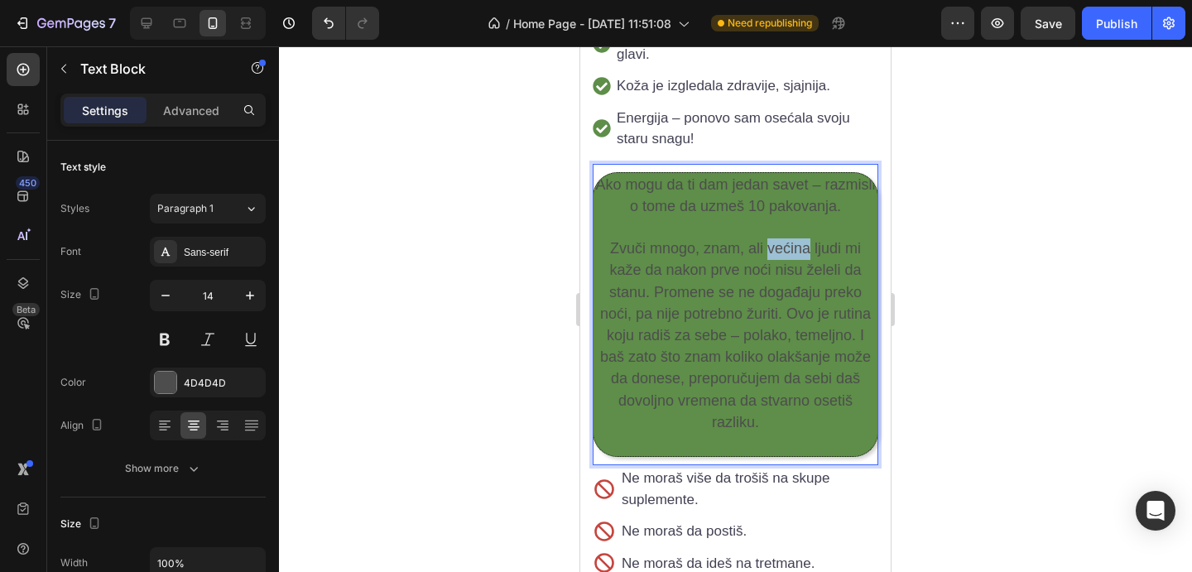
click at [773, 240] on span "Zvuči mnogo, znam, ali većina ljudi mi kaže da nakon prve noći nisu želeli da s…" at bounding box center [735, 335] width 271 height 190
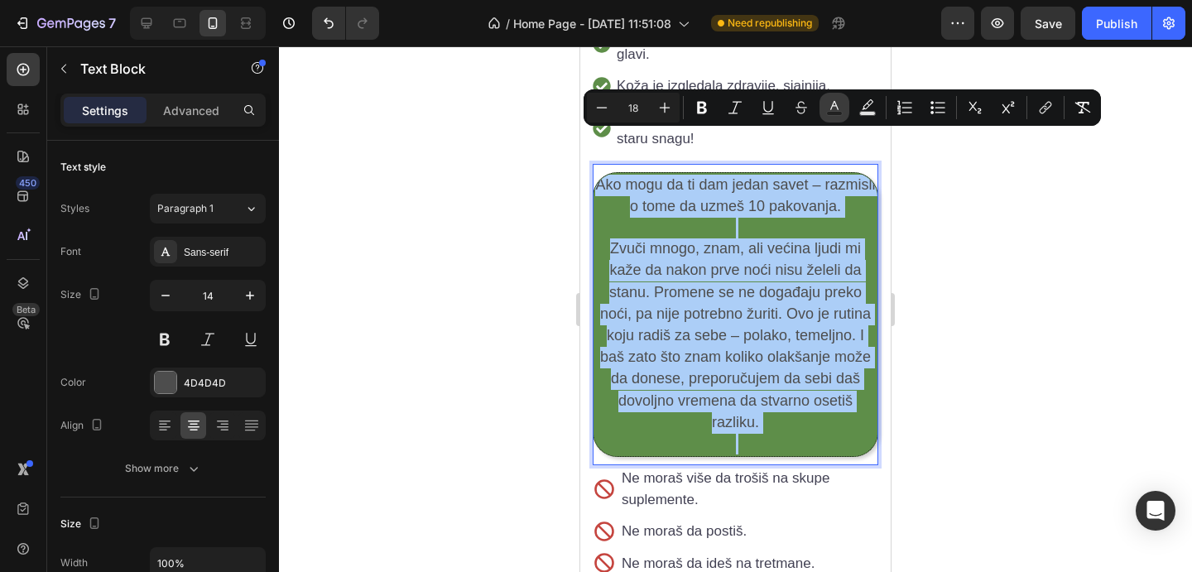
click at [841, 108] on icon "Editor contextual toolbar" at bounding box center [834, 107] width 17 height 17
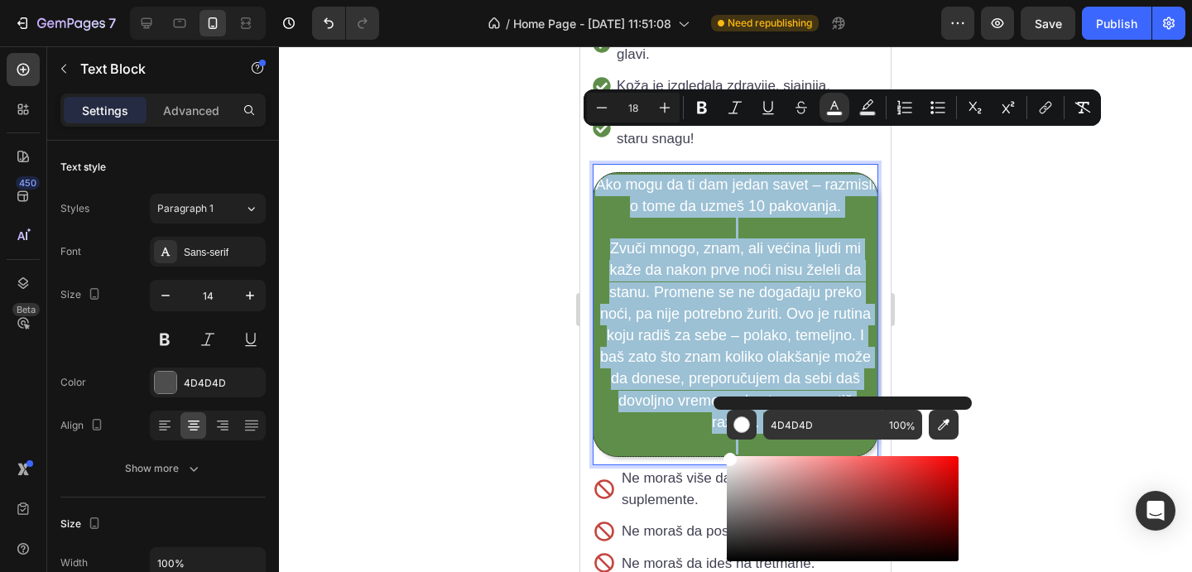
drag, startPoint x: 1378, startPoint y: 552, endPoint x: 675, endPoint y: 407, distance: 717.8
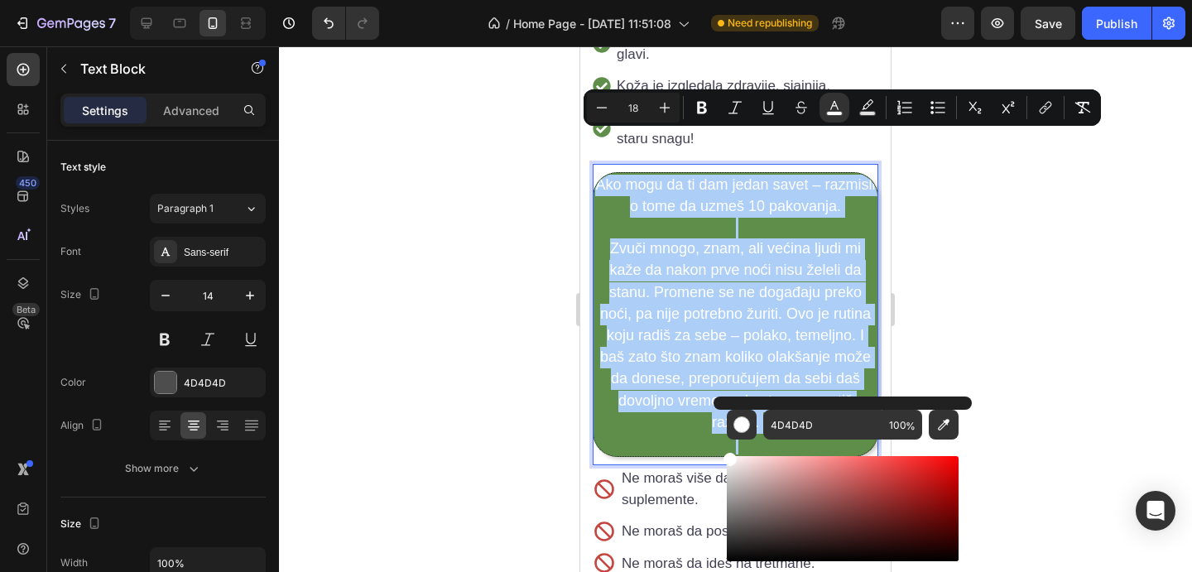
click at [993, 215] on div at bounding box center [735, 309] width 913 height 526
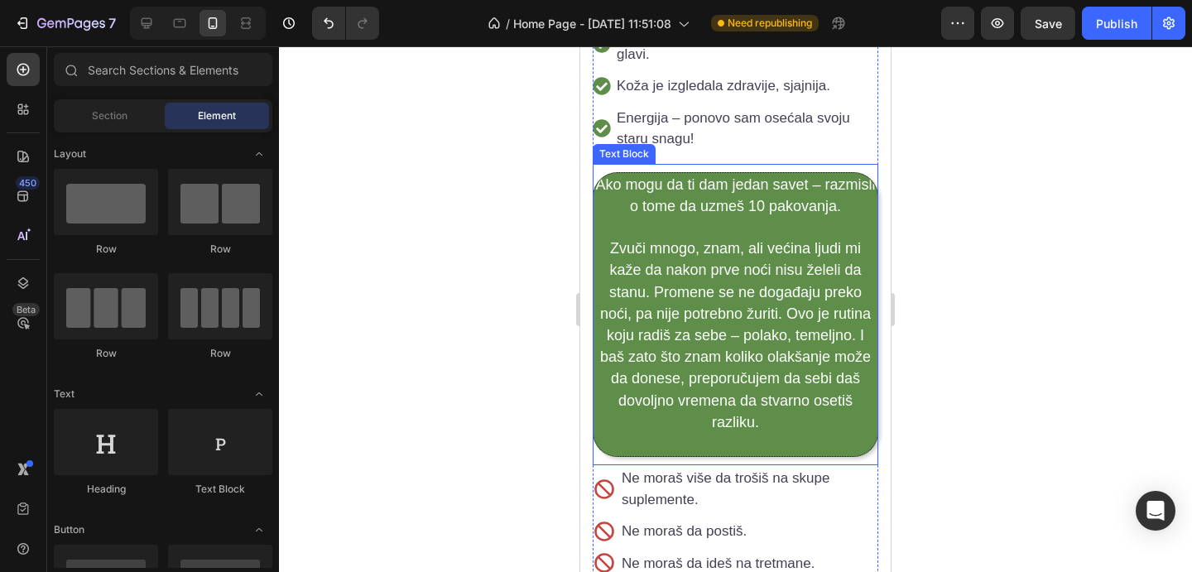
click at [600, 176] on span "Ako mogu da ti dam jedan savet – razmisli o tome da uzmeš 10 pakovanja." at bounding box center [735, 195] width 280 height 38
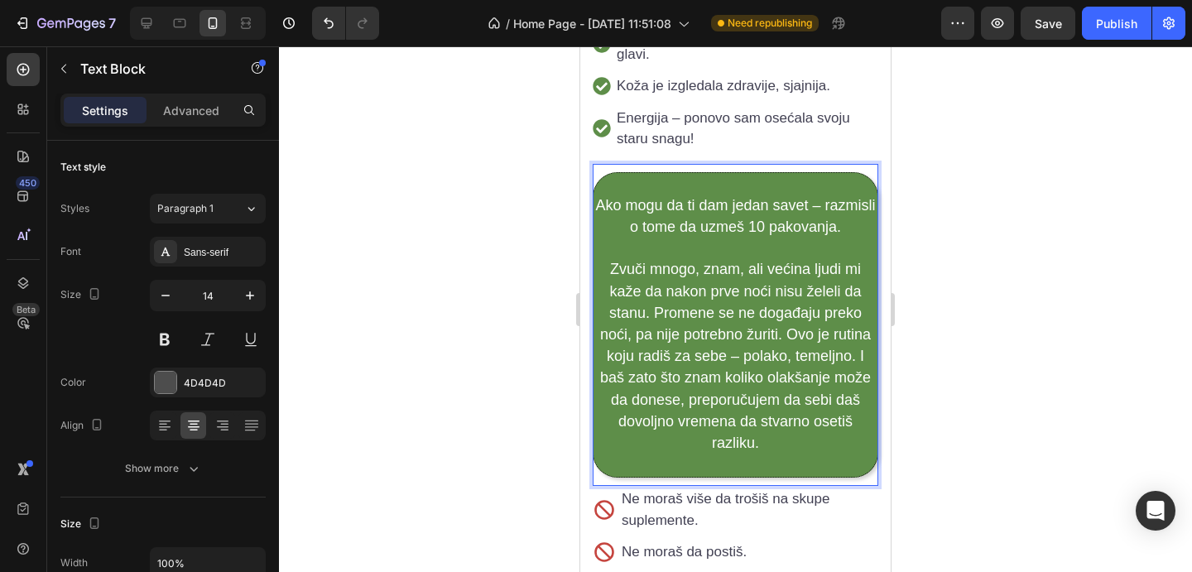
click at [802, 197] on span "Ako mogu da ti dam jedan savet – razmisli o tome da uzmeš 10 pakovanja." at bounding box center [735, 216] width 280 height 38
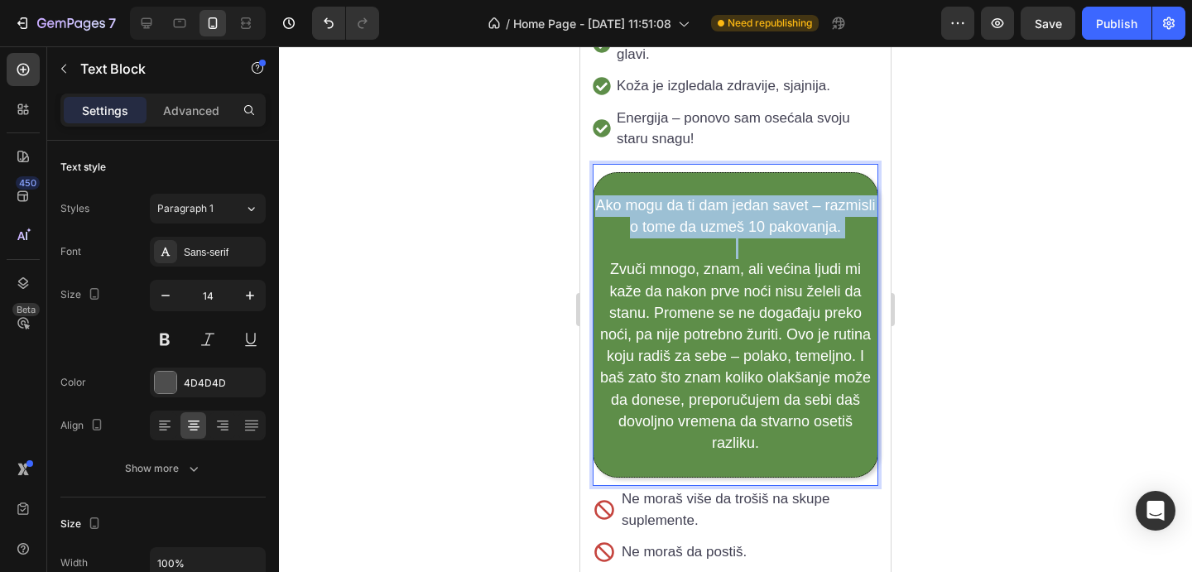
click at [802, 197] on span "Ako mogu da ti dam jedan savet – razmisli o tome da uzmeš 10 pakovanja." at bounding box center [735, 216] width 280 height 38
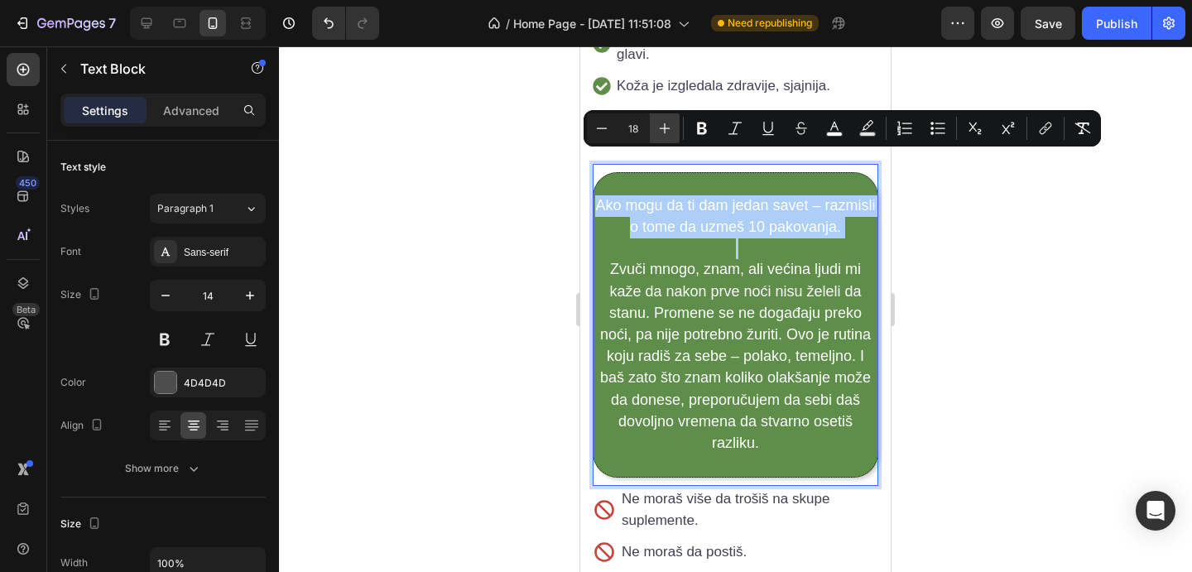
click at [661, 122] on icon "Editor contextual toolbar" at bounding box center [665, 128] width 17 height 17
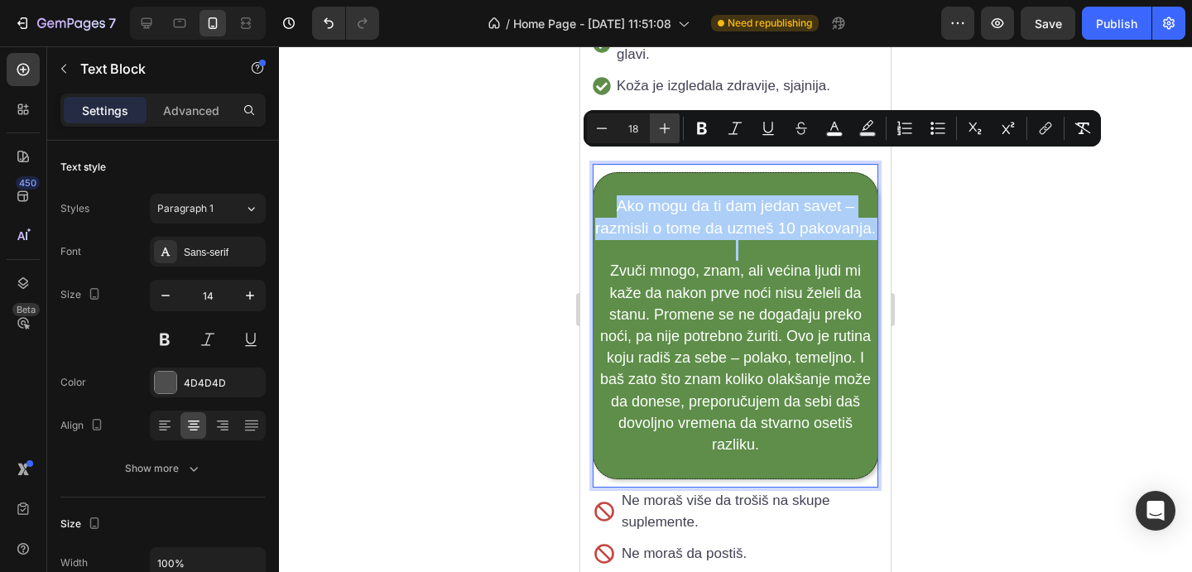
click at [661, 122] on icon "Editor contextual toolbar" at bounding box center [665, 128] width 17 height 17
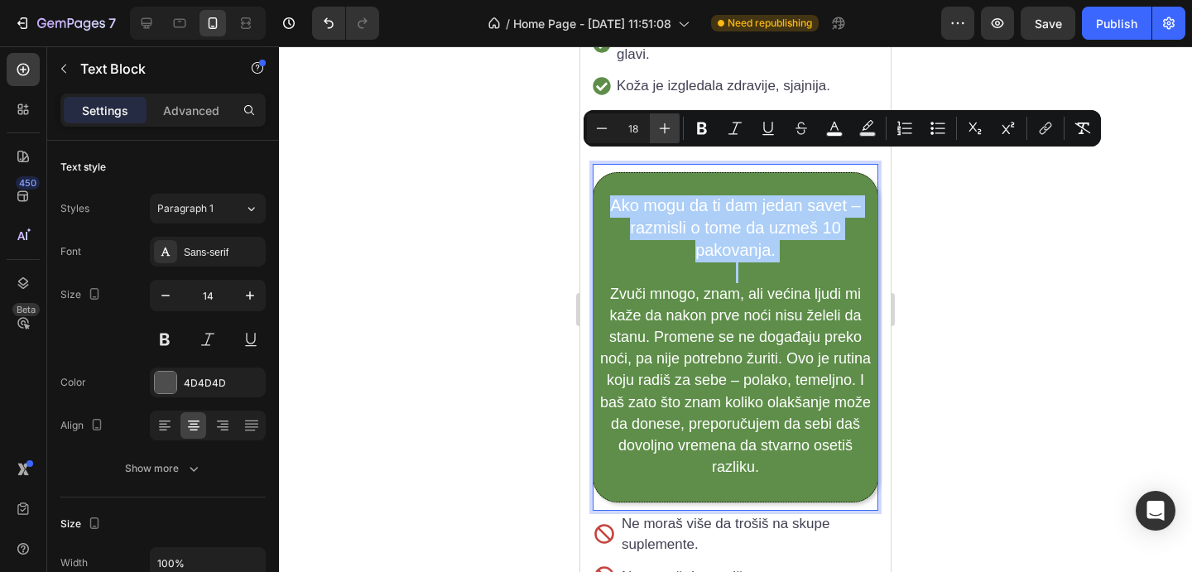
click at [661, 122] on icon "Editor contextual toolbar" at bounding box center [665, 128] width 17 height 17
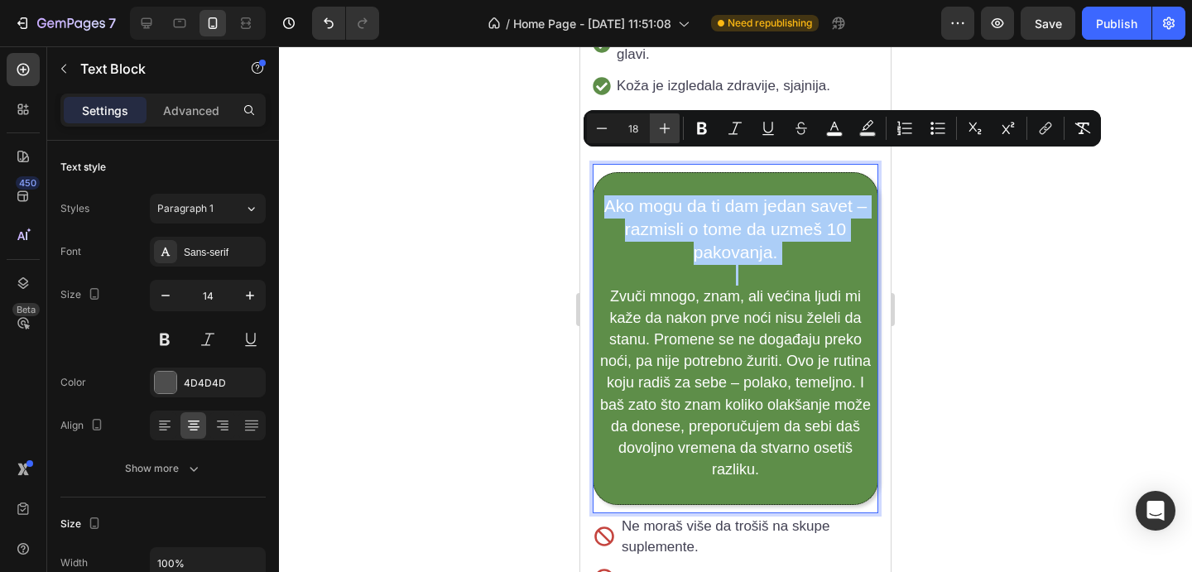
click at [661, 122] on icon "Editor contextual toolbar" at bounding box center [665, 128] width 17 height 17
click at [702, 127] on icon "Editor contextual toolbar" at bounding box center [702, 129] width 10 height 12
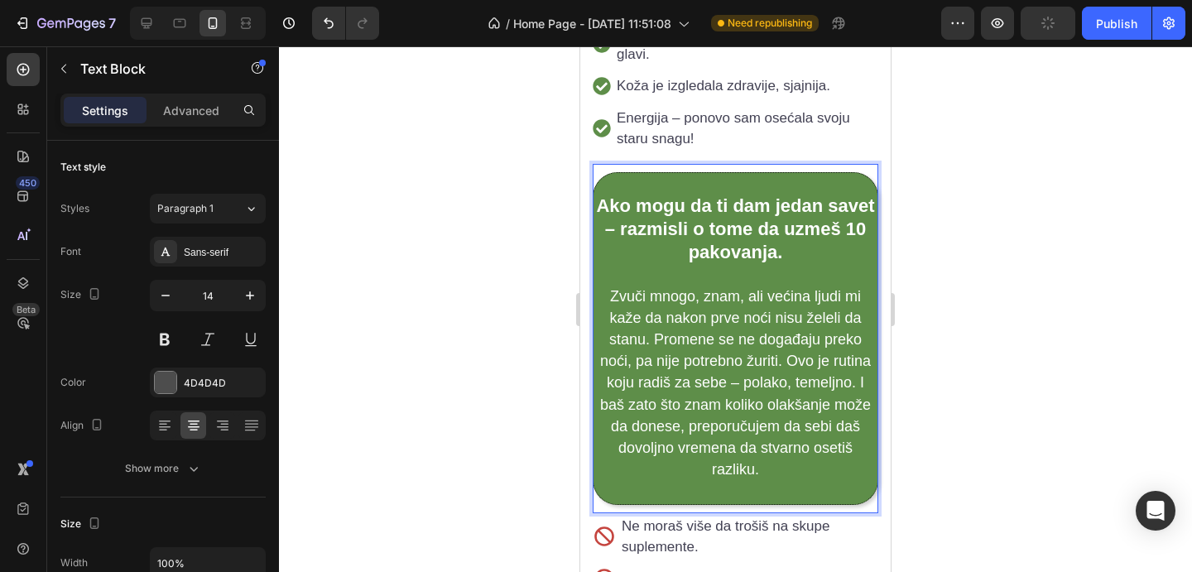
click at [847, 306] on p "Zvuči mnogo, znam, ali većina ljudi mi kaže da nakon prve noći nisu želeli da s…" at bounding box center [735, 384] width 281 height 195
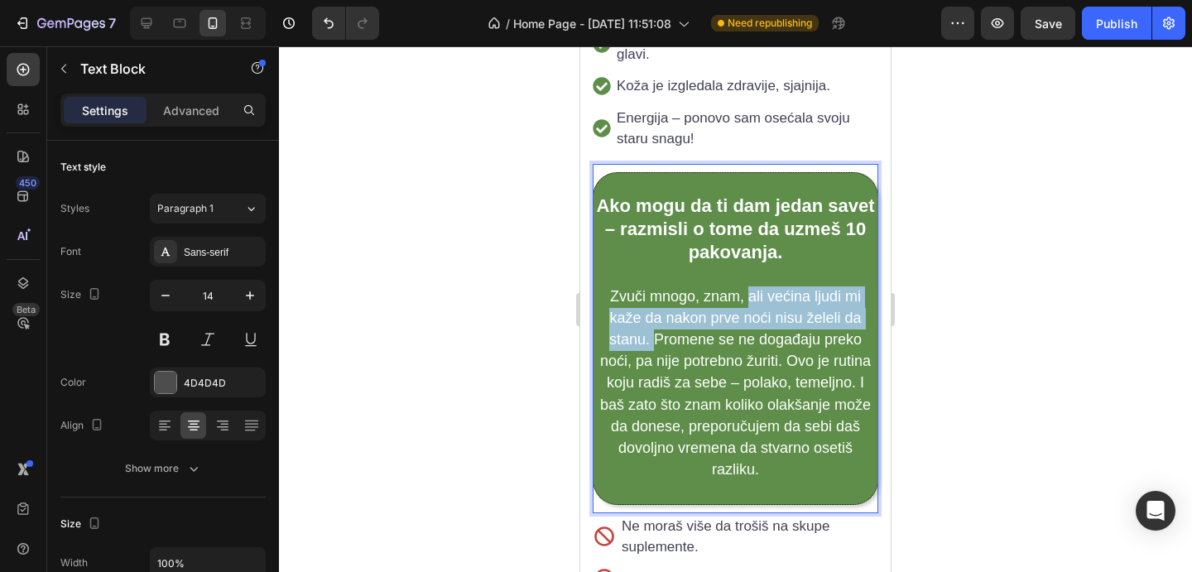
drag, startPoint x: 752, startPoint y: 250, endPoint x: 654, endPoint y: 303, distance: 111.2
click at [654, 303] on span "Zvuči mnogo, znam, ali većina ljudi mi kaže da nakon prve noći nisu želeli da s…" at bounding box center [735, 383] width 271 height 190
click at [772, 288] on span "Zvuči mnogo, znam, ali većina ljudi mi kaže da nakon prve noći nisu želeli da s…" at bounding box center [735, 383] width 271 height 190
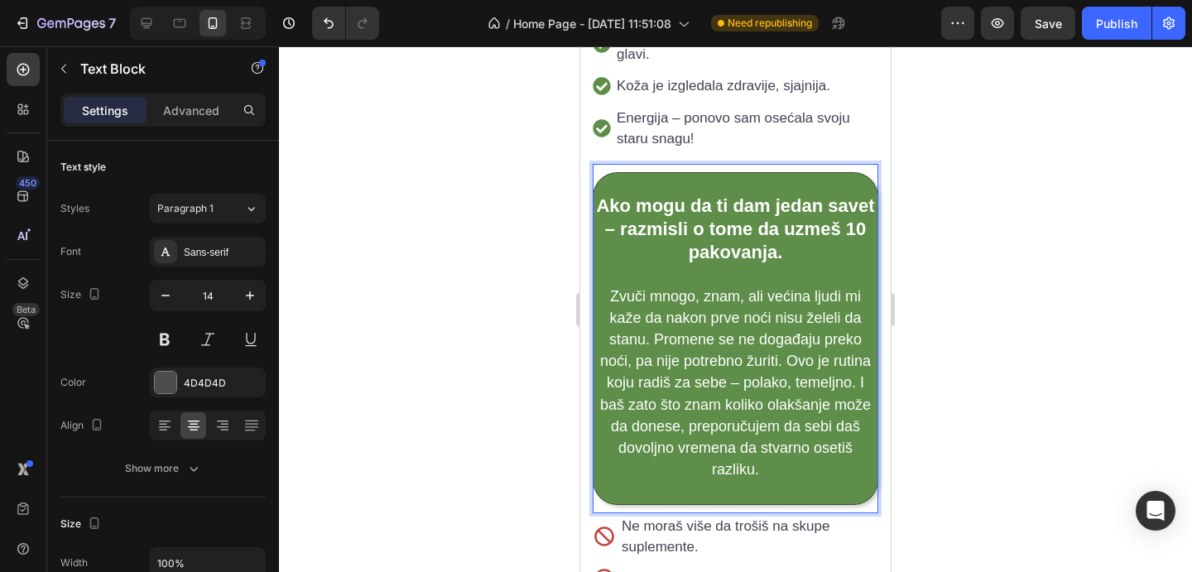
click at [772, 288] on span "Zvuči mnogo, znam, ali većina ljudi mi kaže da nakon prve noći nisu želeli da s…" at bounding box center [735, 383] width 271 height 190
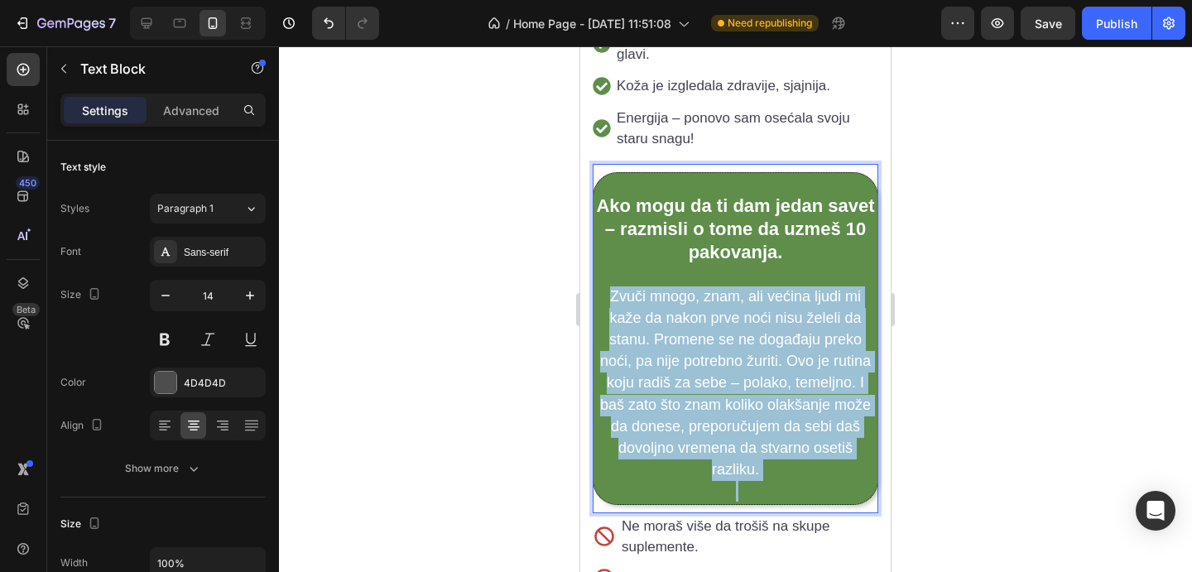
click at [772, 288] on span "Zvuči mnogo, znam, ali većina ljudi mi kaže da nakon prve noći nisu želeli da s…" at bounding box center [735, 383] width 271 height 190
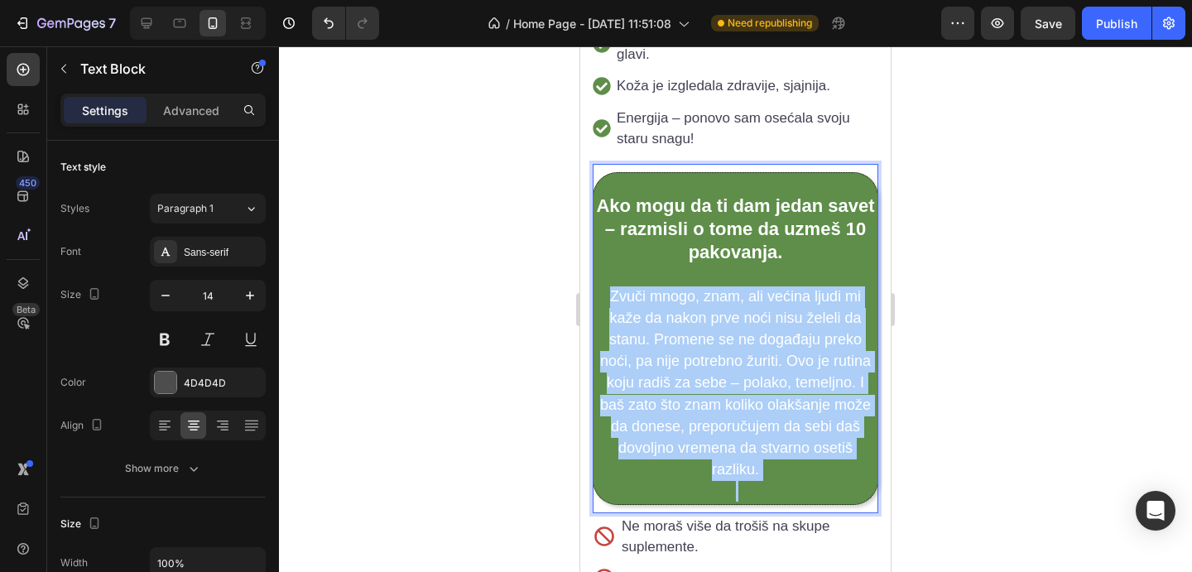
click at [1009, 306] on div at bounding box center [735, 309] width 913 height 526
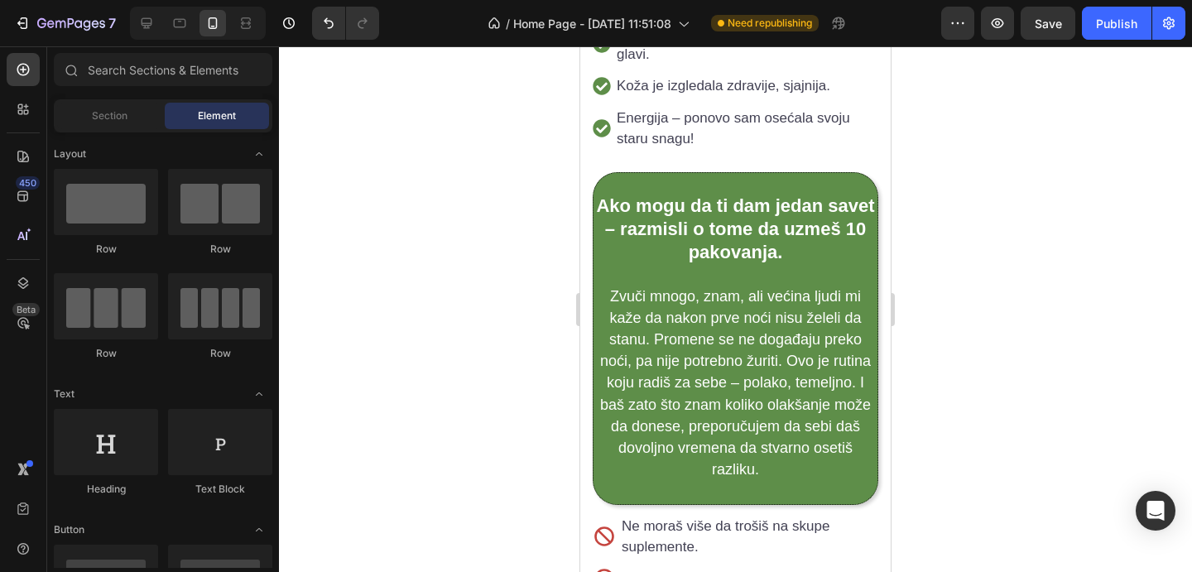
click at [785, 287] on p "Zvuči mnogo, znam, ali većina ljudi mi kaže da nakon prve noći nisu želeli da s…" at bounding box center [735, 384] width 281 height 195
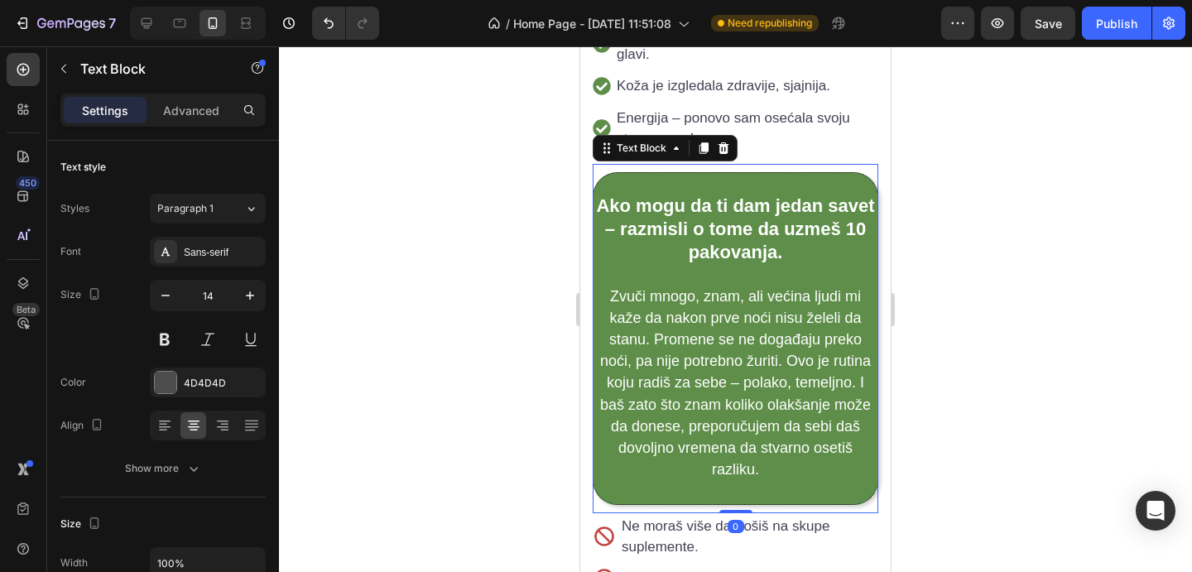
click at [760, 288] on span "Zvuči mnogo, znam, ali većina ljudi mi kaže da nakon prve noći nisu želeli da s…" at bounding box center [735, 383] width 271 height 190
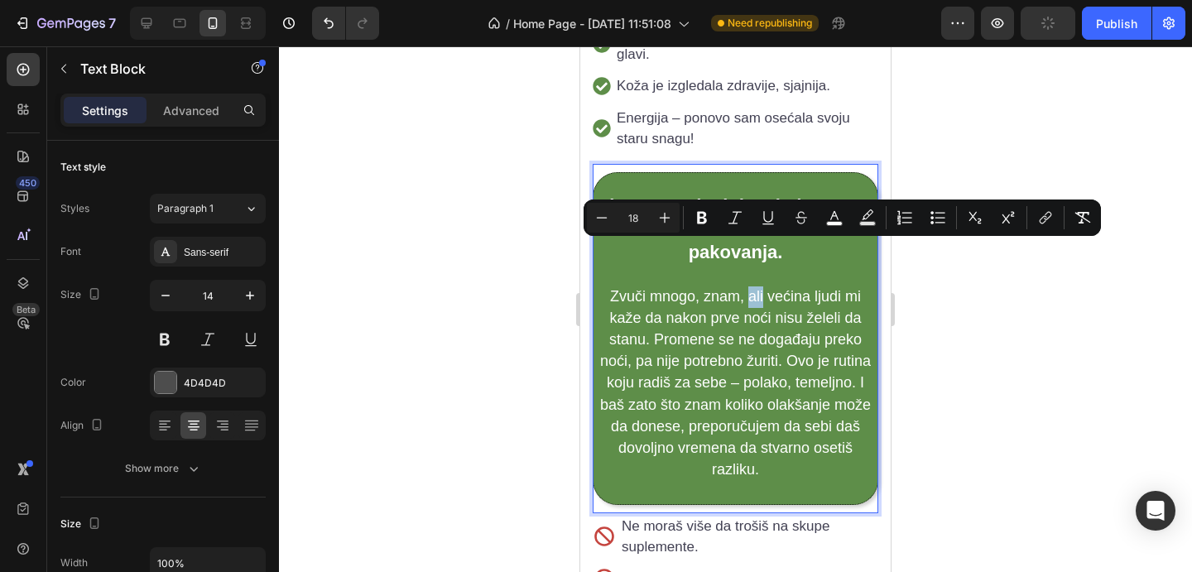
click at [750, 288] on span "Zvuči mnogo, znam, ali većina ljudi mi kaže da nakon prve noći nisu želeli da s…" at bounding box center [735, 383] width 271 height 190
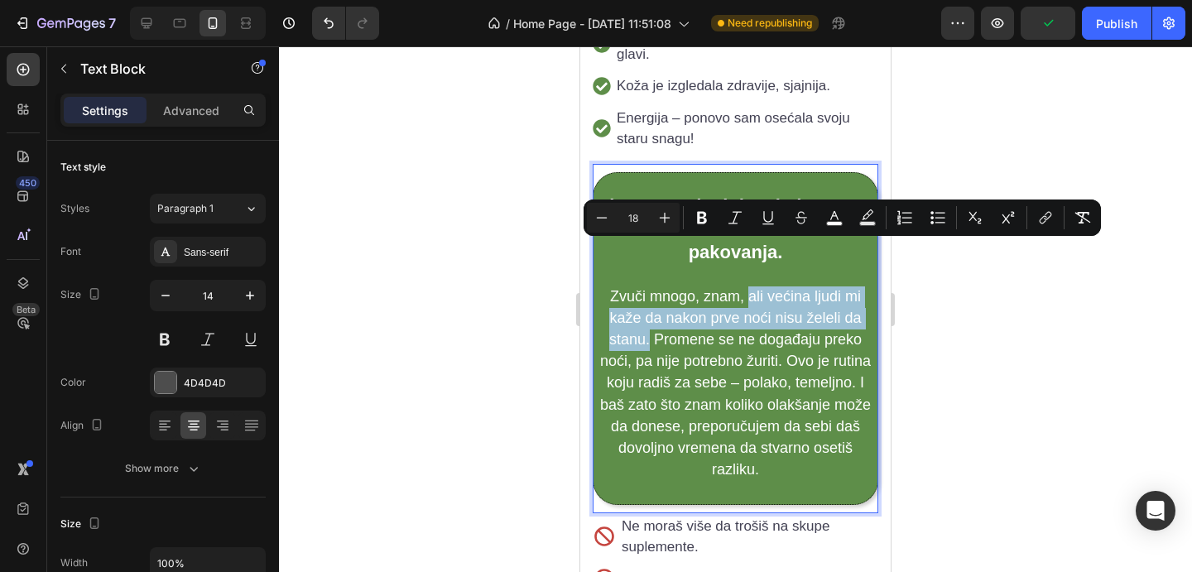
drag, startPoint x: 750, startPoint y: 256, endPoint x: 650, endPoint y: 294, distance: 107.2
click at [650, 294] on span "Zvuči mnogo, znam, ali većina ljudi mi kaže da nakon prve noći nisu želeli da s…" at bounding box center [735, 383] width 271 height 190
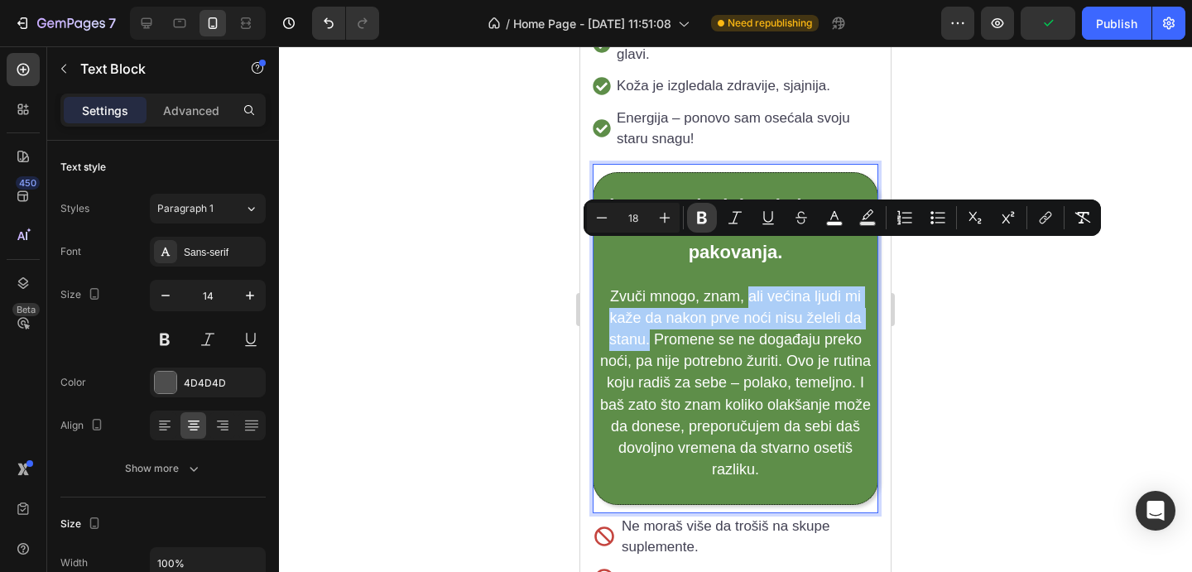
click at [701, 219] on icon "Editor contextual toolbar" at bounding box center [702, 218] width 17 height 17
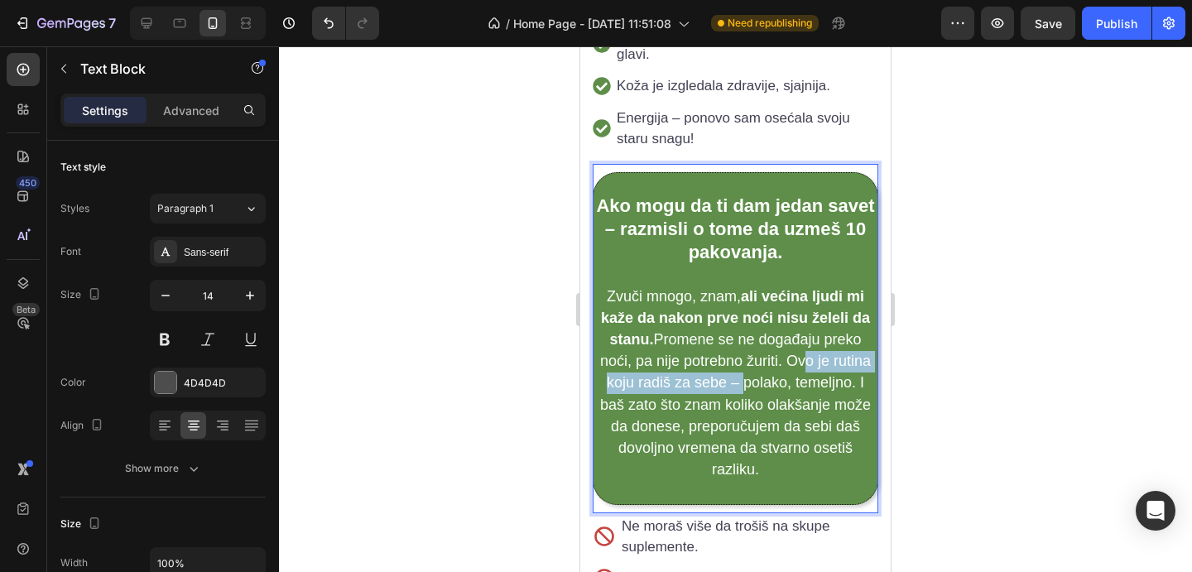
drag, startPoint x: 793, startPoint y: 314, endPoint x: 740, endPoint y: 345, distance: 61.6
click at [740, 345] on span "Zvuči mnogo, znam, ali većina ljudi mi kaže da nakon prve noći nisu želeli da s…" at bounding box center [735, 383] width 271 height 190
drag, startPoint x: 791, startPoint y: 318, endPoint x: 728, endPoint y: 347, distance: 69.3
click at [728, 347] on p "Zvuči mnogo, znam, ali većina ljudi mi kaže da nakon prve noći nisu želeli da s…" at bounding box center [735, 384] width 281 height 195
click at [943, 318] on div at bounding box center [735, 309] width 913 height 526
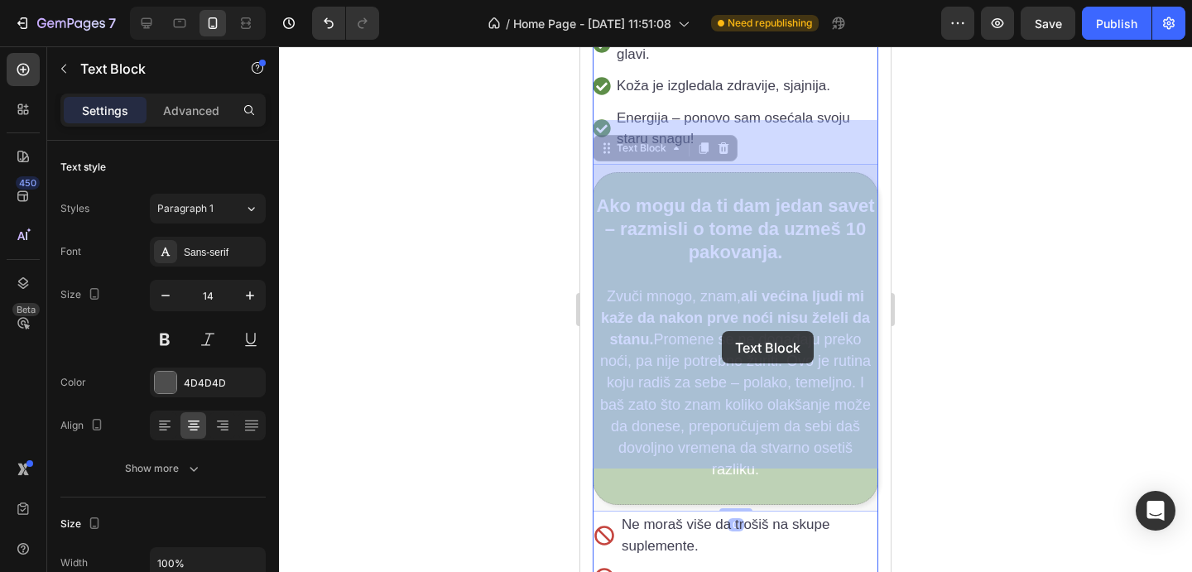
drag, startPoint x: 788, startPoint y: 317, endPoint x: 722, endPoint y: 332, distance: 67.9
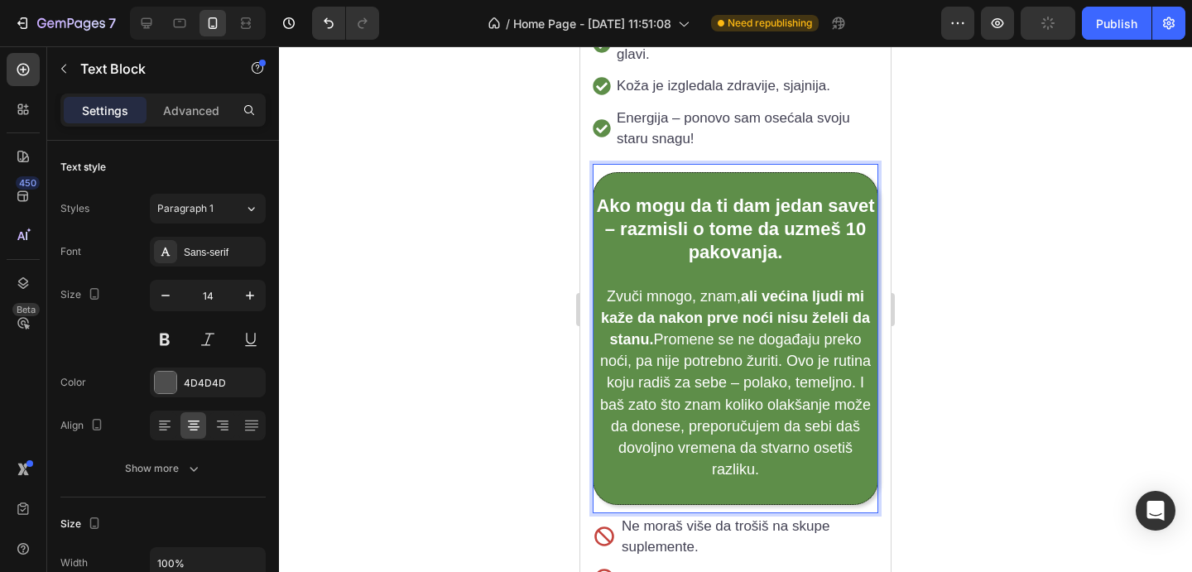
click at [785, 314] on span "Zvuči mnogo, znam, ali većina ljudi mi kaže da nakon prve noći nisu želeli da s…" at bounding box center [735, 383] width 271 height 190
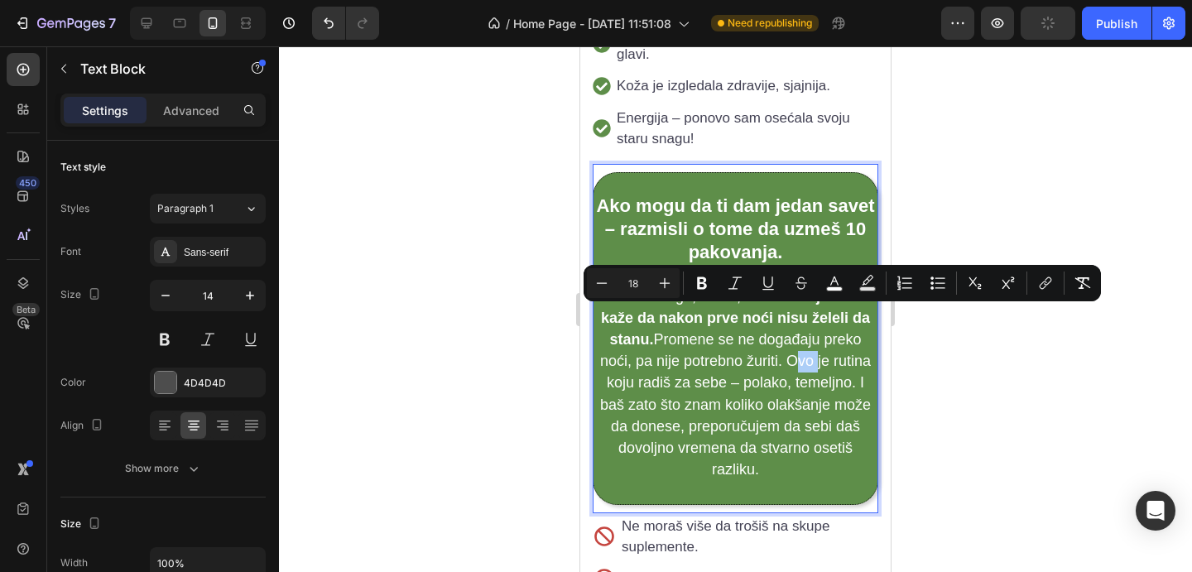
click at [967, 311] on div at bounding box center [735, 309] width 913 height 526
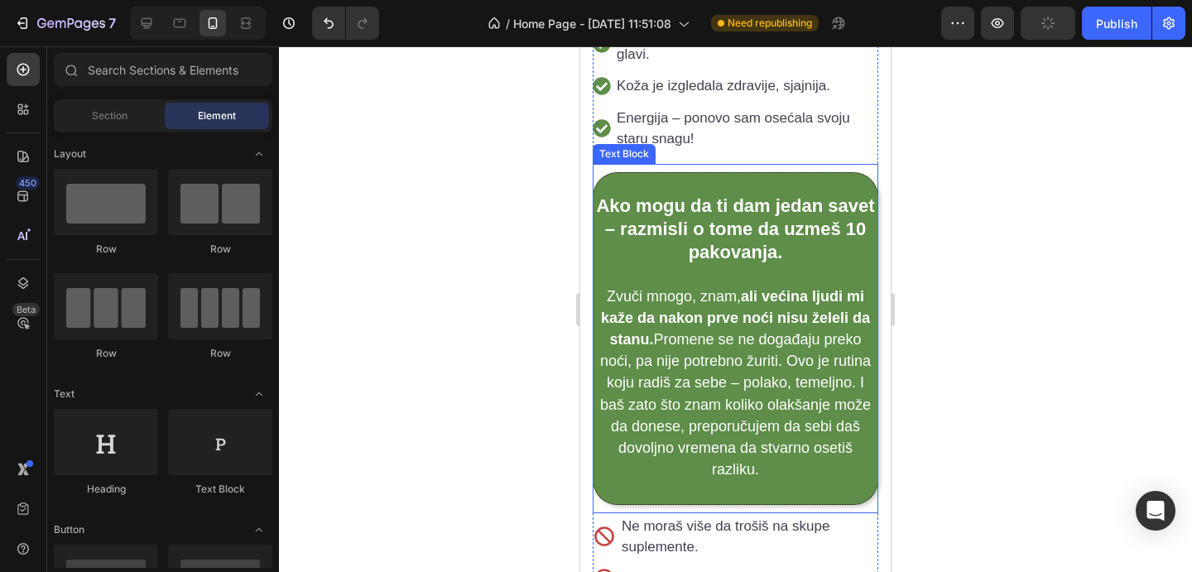
click at [790, 320] on span "Zvuči mnogo, znam, ali većina ljudi mi kaže da nakon prve noći nisu želeli da s…" at bounding box center [735, 383] width 271 height 190
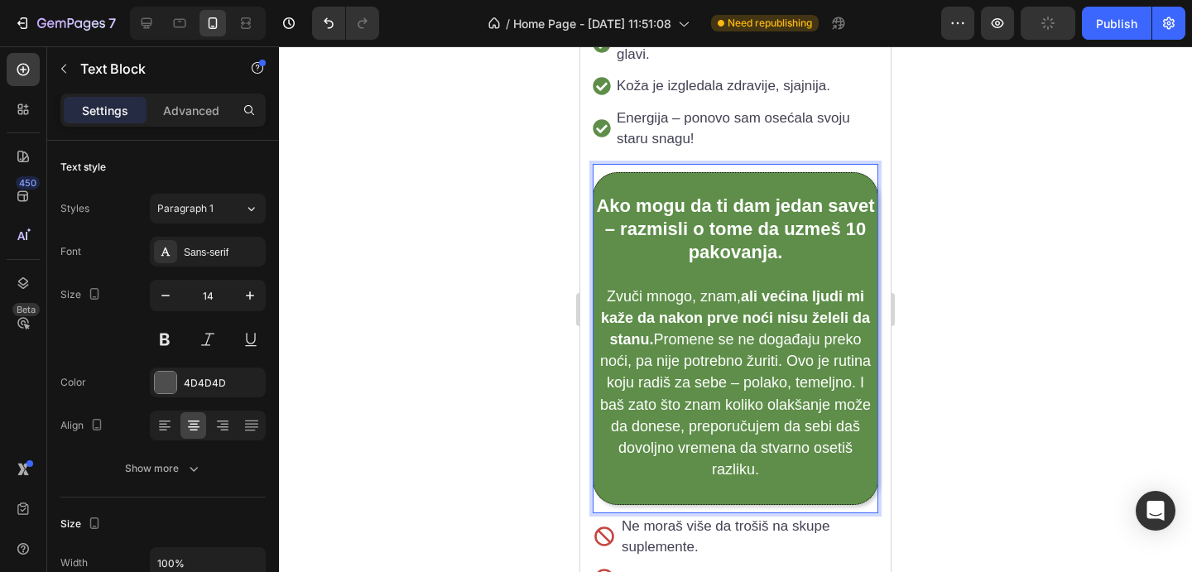
click at [790, 320] on span "Zvuči mnogo, znam, ali većina ljudi mi kaže da nakon prve noći nisu želeli da s…" at bounding box center [735, 383] width 271 height 190
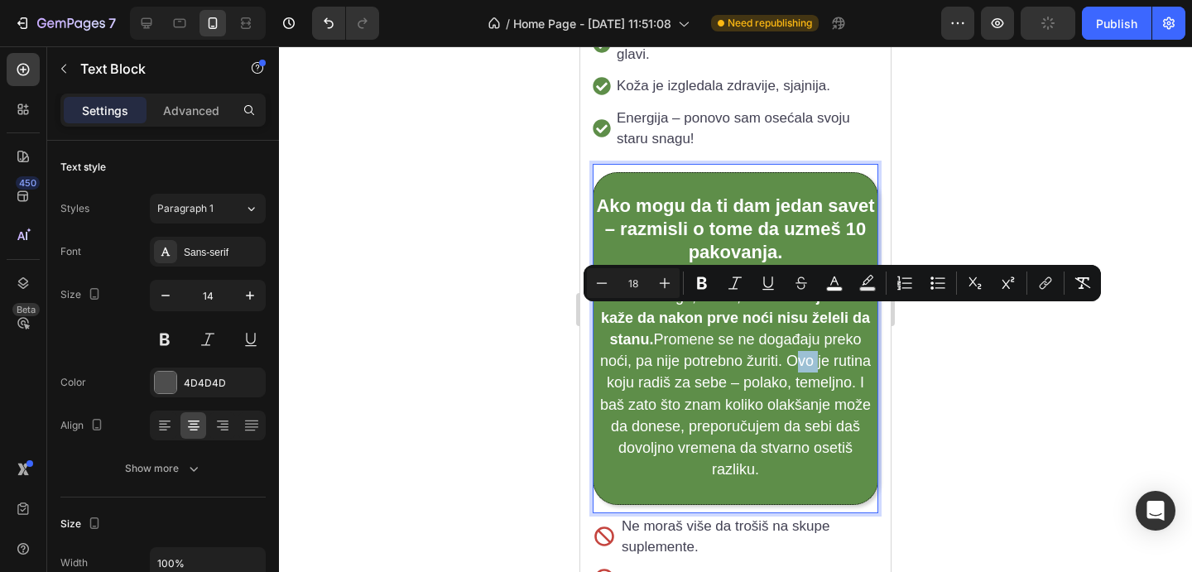
click at [795, 323] on span "Zvuči mnogo, znam, ali većina ljudi mi kaže da nakon prve noći nisu želeli da s…" at bounding box center [735, 383] width 271 height 190
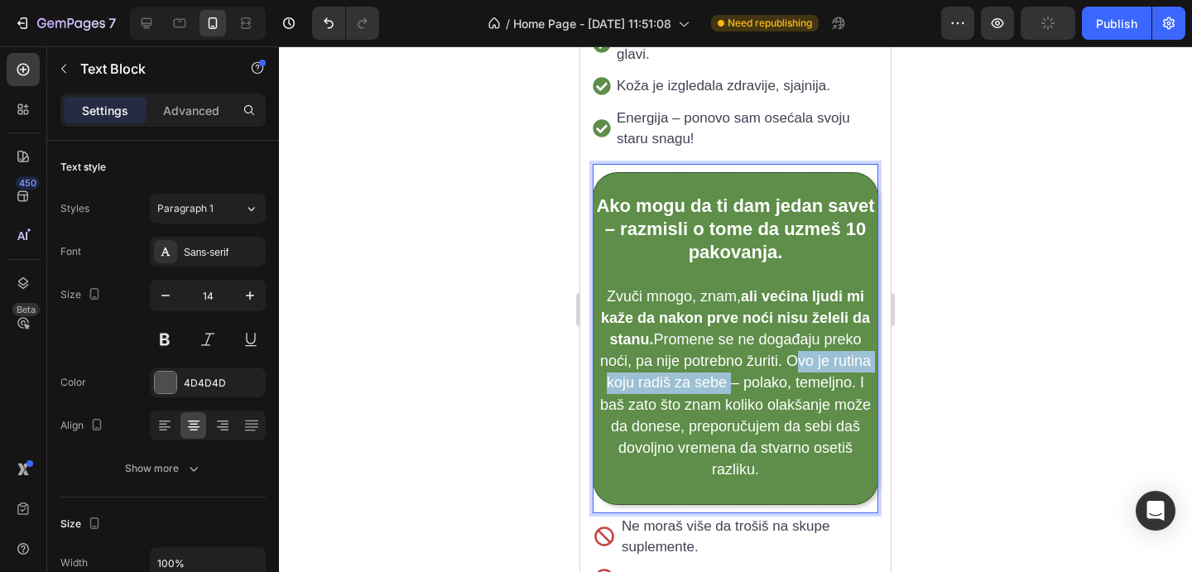
drag, startPoint x: 788, startPoint y: 319, endPoint x: 724, endPoint y: 341, distance: 68.4
click at [724, 341] on span "Zvuči mnogo, znam, ali većina ljudi mi kaže da nakon prve noći nisu želeli da s…" at bounding box center [735, 383] width 271 height 190
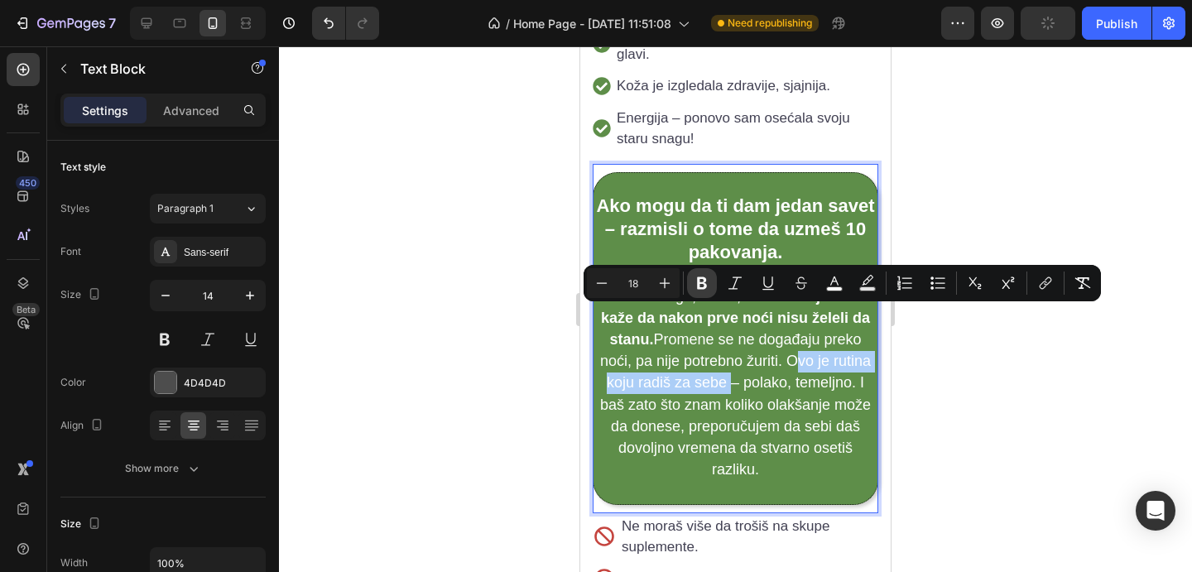
click at [706, 277] on icon "Editor contextual toolbar" at bounding box center [702, 283] width 17 height 17
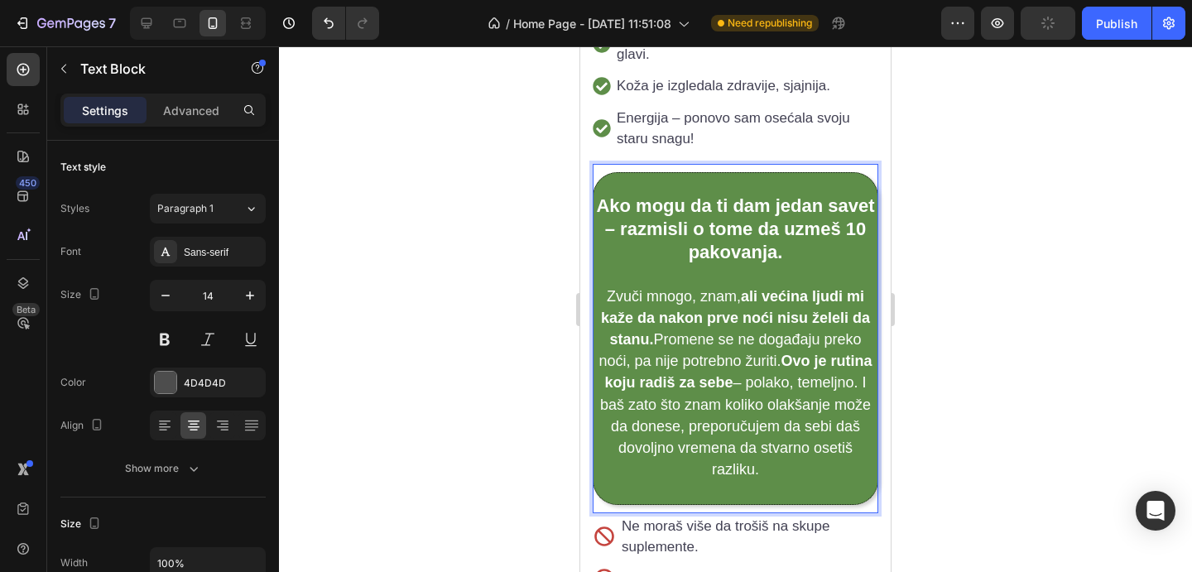
click at [1093, 344] on div at bounding box center [735, 309] width 913 height 526
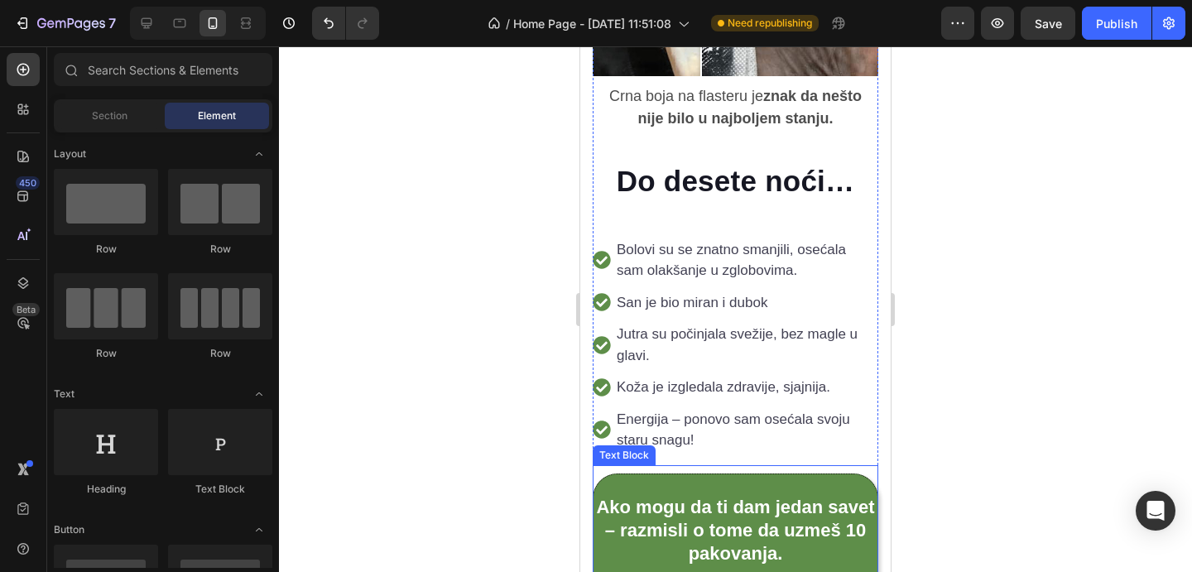
scroll to position [3196, 0]
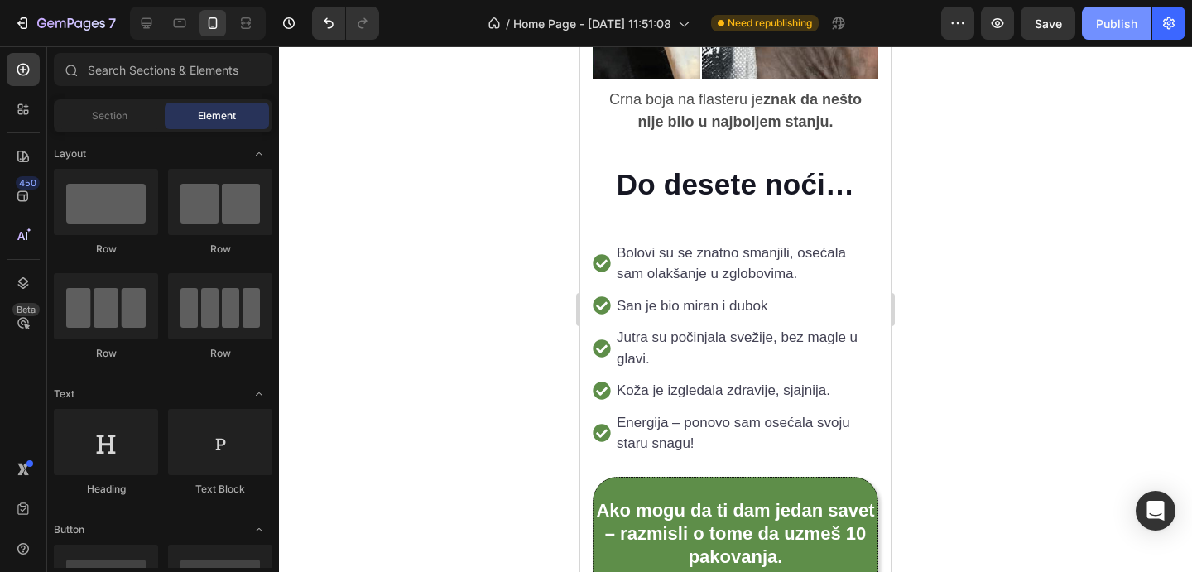
click at [1102, 26] on div "Publish" at bounding box center [1116, 23] width 41 height 17
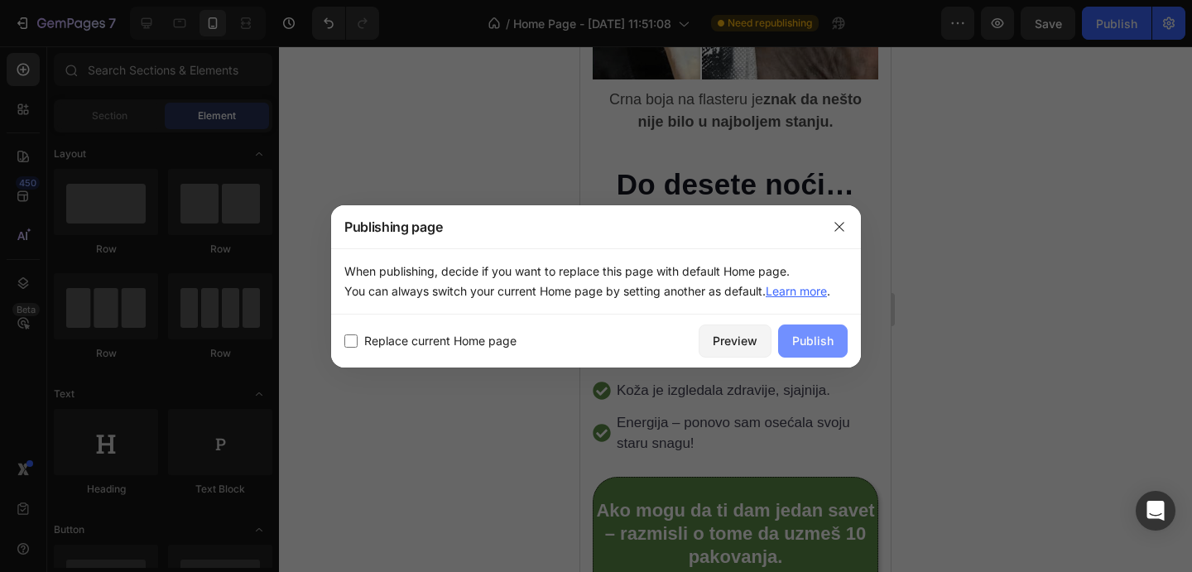
click at [809, 341] on div "Publish" at bounding box center [812, 340] width 41 height 17
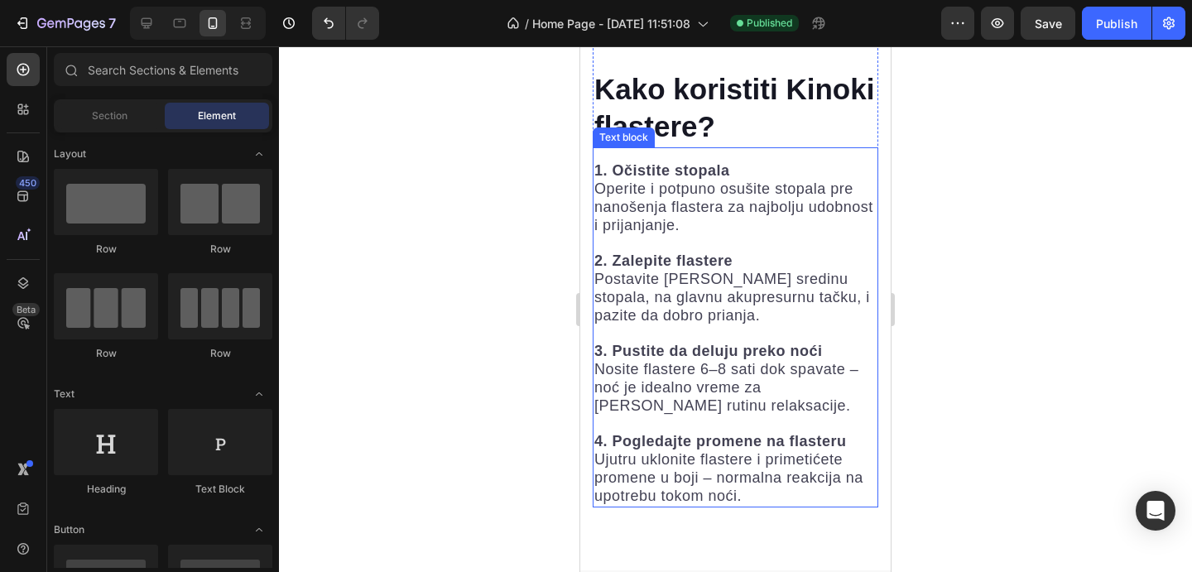
scroll to position [5308, 0]
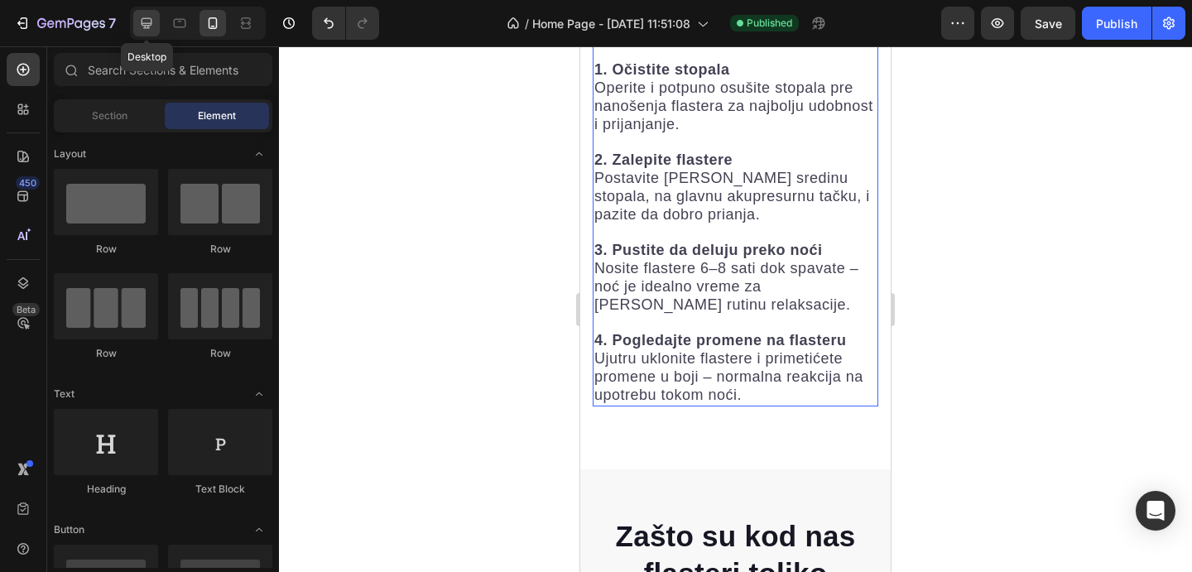
click at [154, 20] on icon at bounding box center [146, 23] width 17 height 17
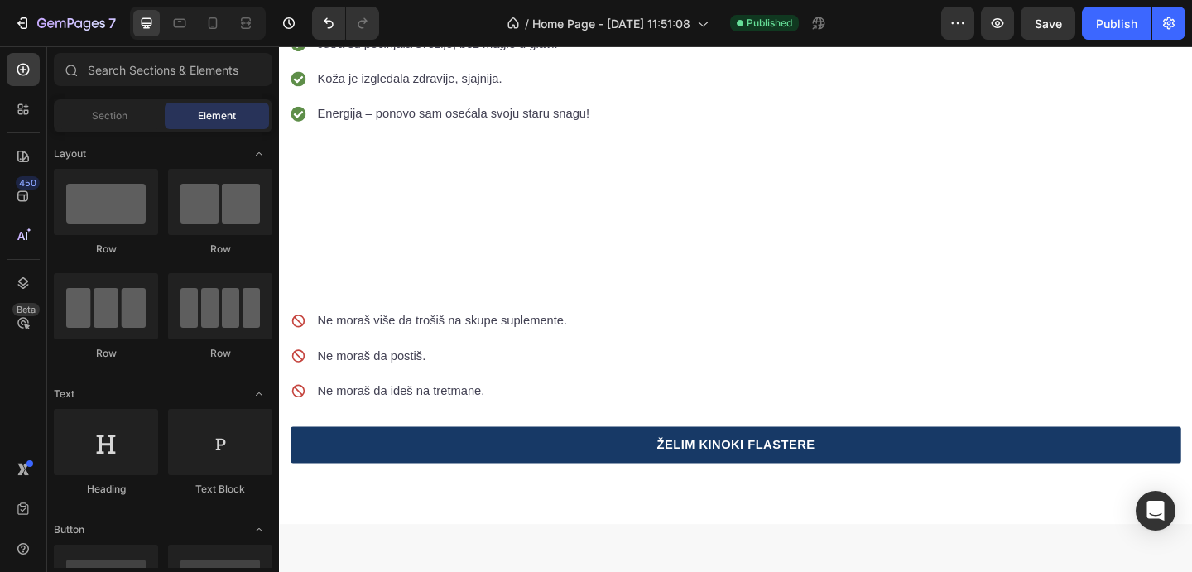
scroll to position [3750, 0]
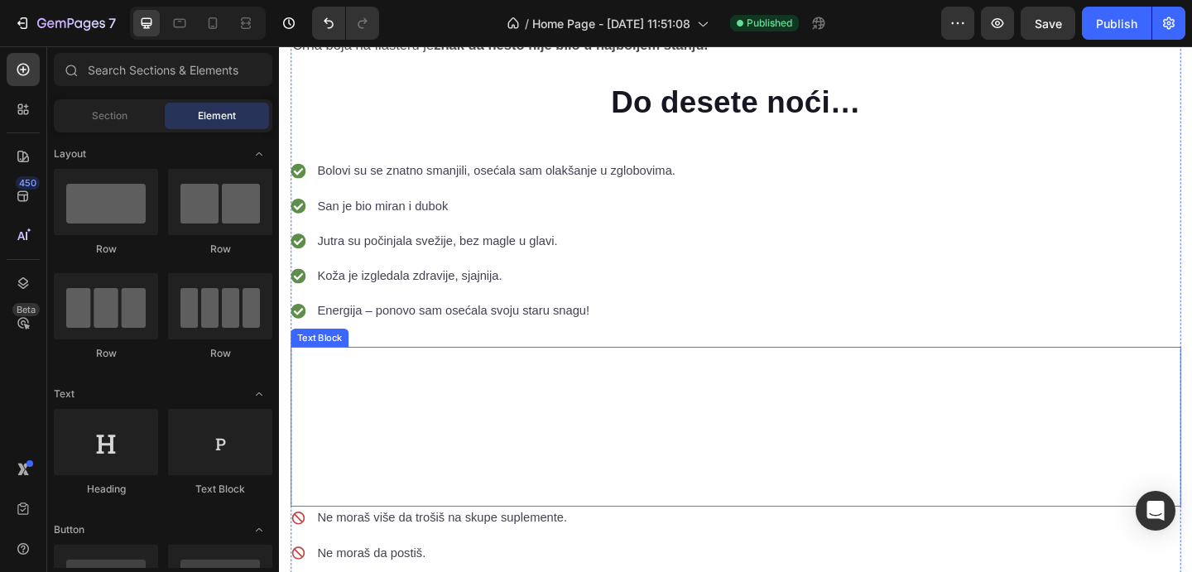
click at [470, 399] on strong "Ako mogu da ti dam jedan savet – razmisli o tome da uzmeš 10 pakovanja." at bounding box center [615, 409] width 644 height 21
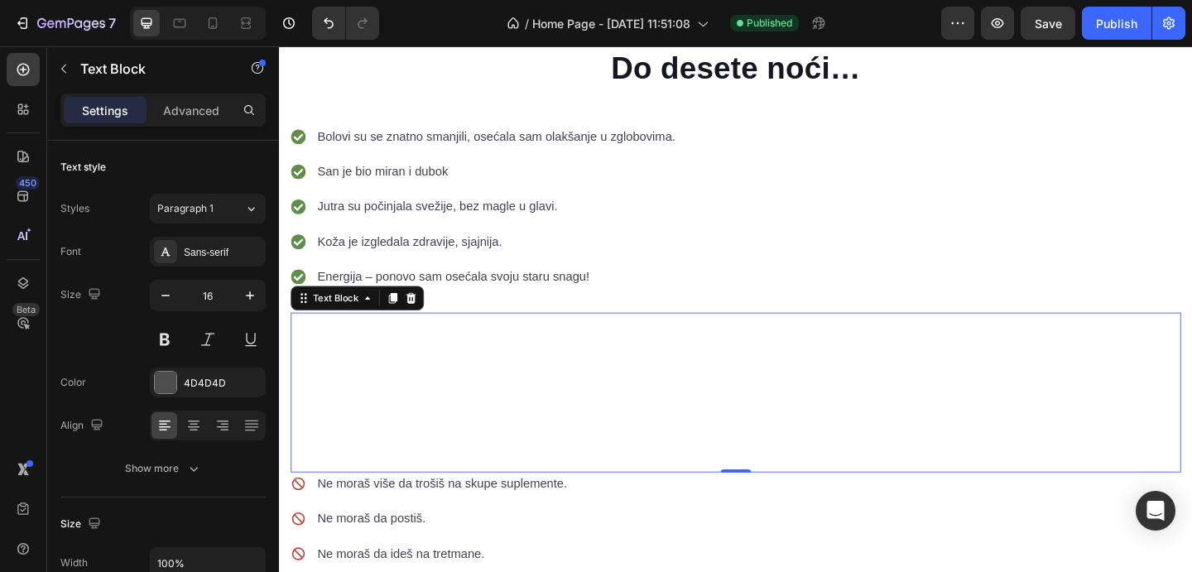
scroll to position [3870, 0]
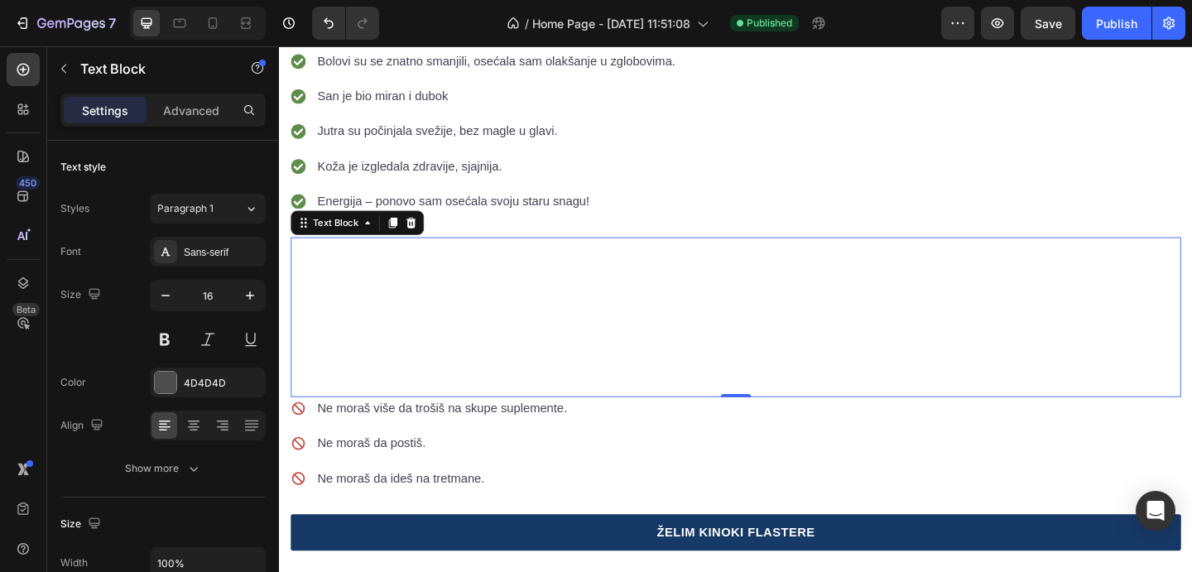
click at [373, 357] on strong "Ovo je rutina koju radiš za sebe" at bounding box center [441, 365] width 224 height 17
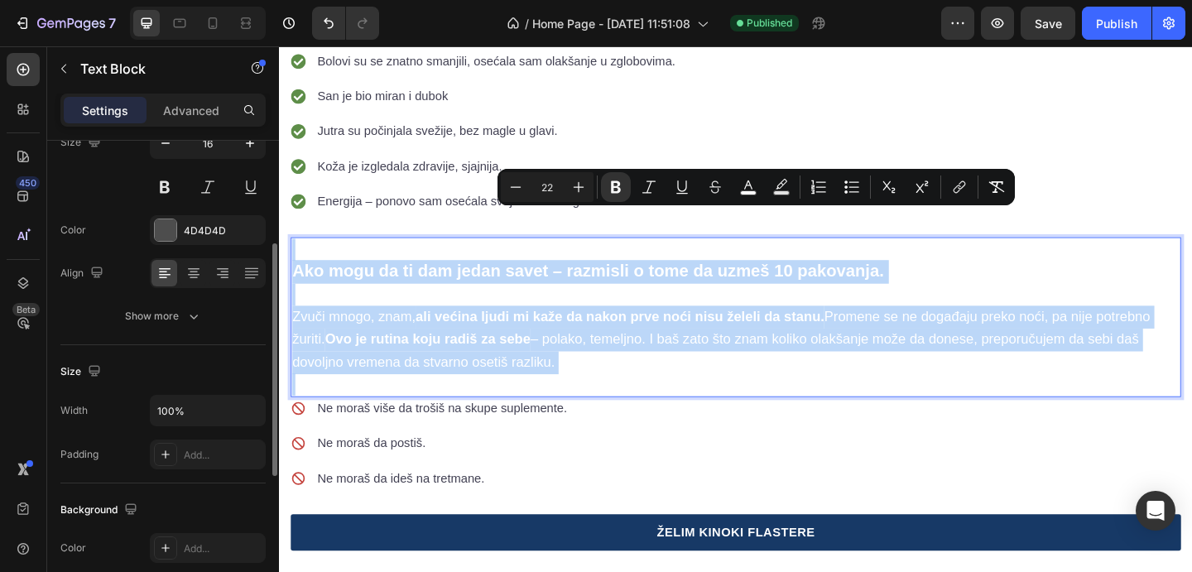
scroll to position [171, 0]
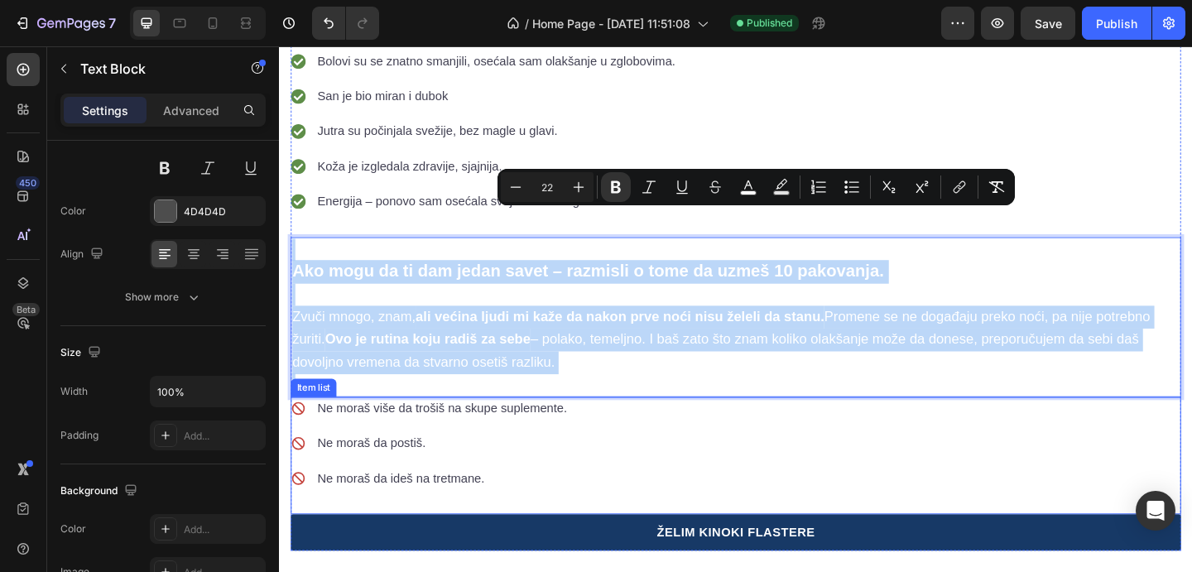
click at [664, 428] on div "Ne moraš više da trošiš na skupe suplemente. Ne moraš da postiš. Ne moraš da id…" at bounding box center [775, 492] width 969 height 128
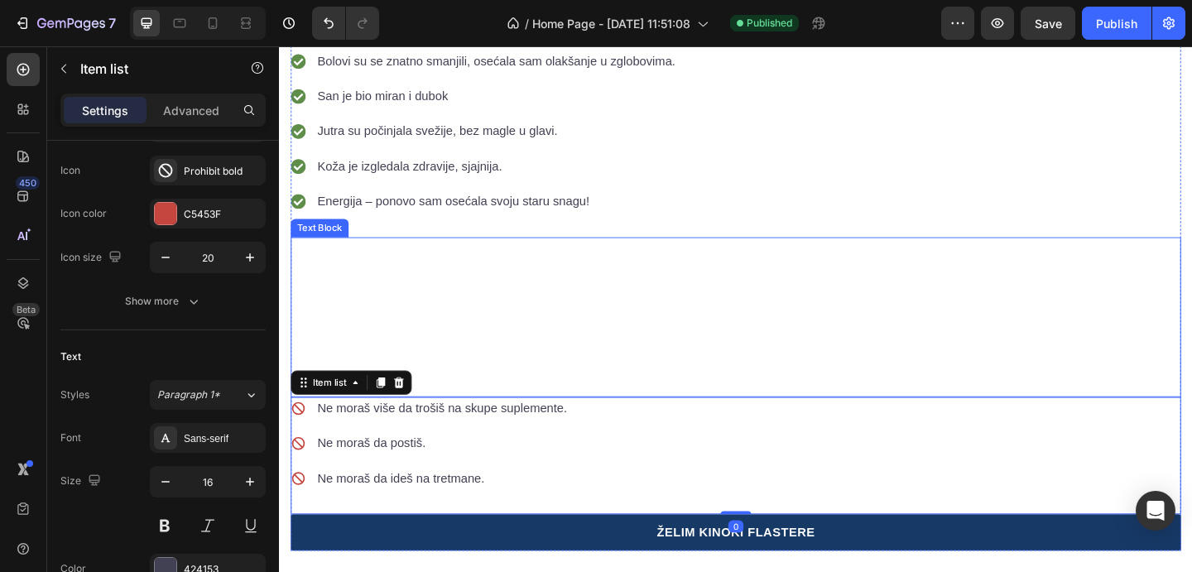
scroll to position [0, 0]
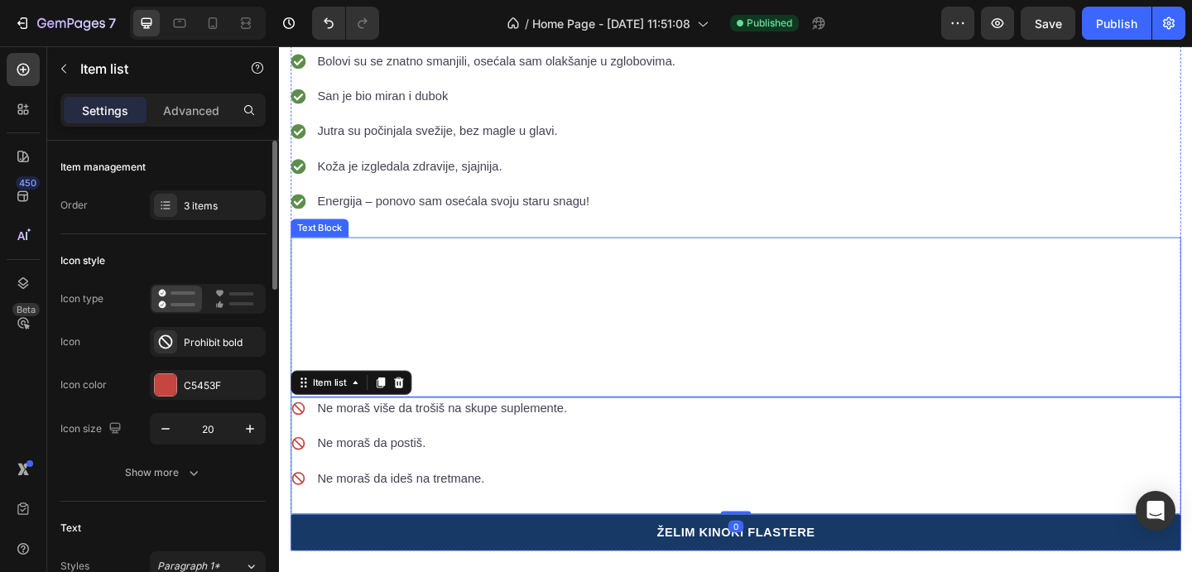
click at [511, 256] on p "Rich Text Editor. Editing area: main" at bounding box center [776, 268] width 966 height 24
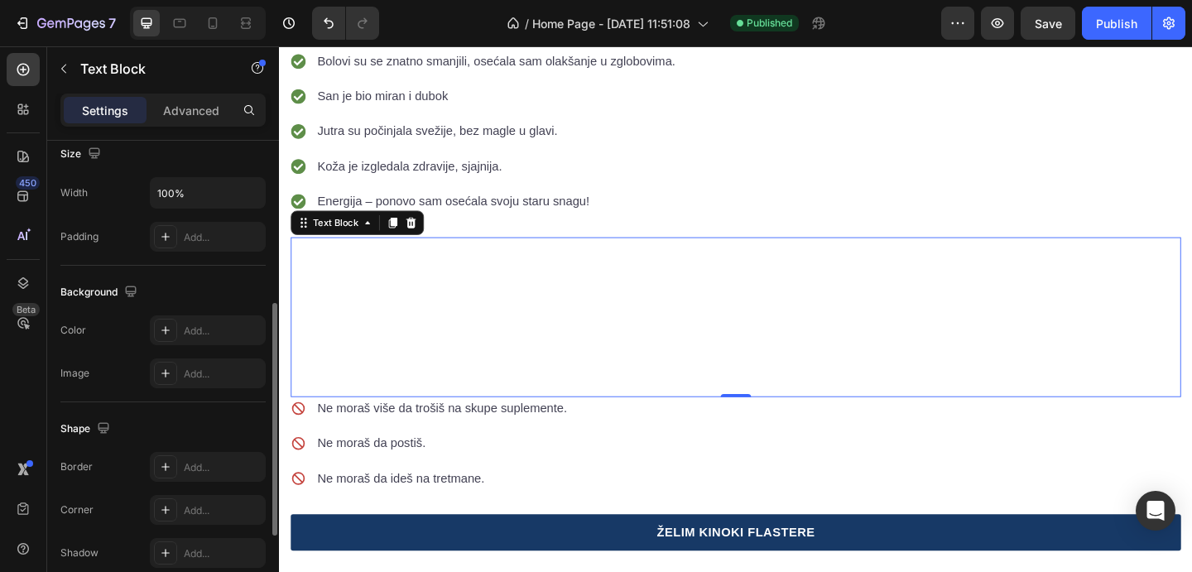
scroll to position [340, 0]
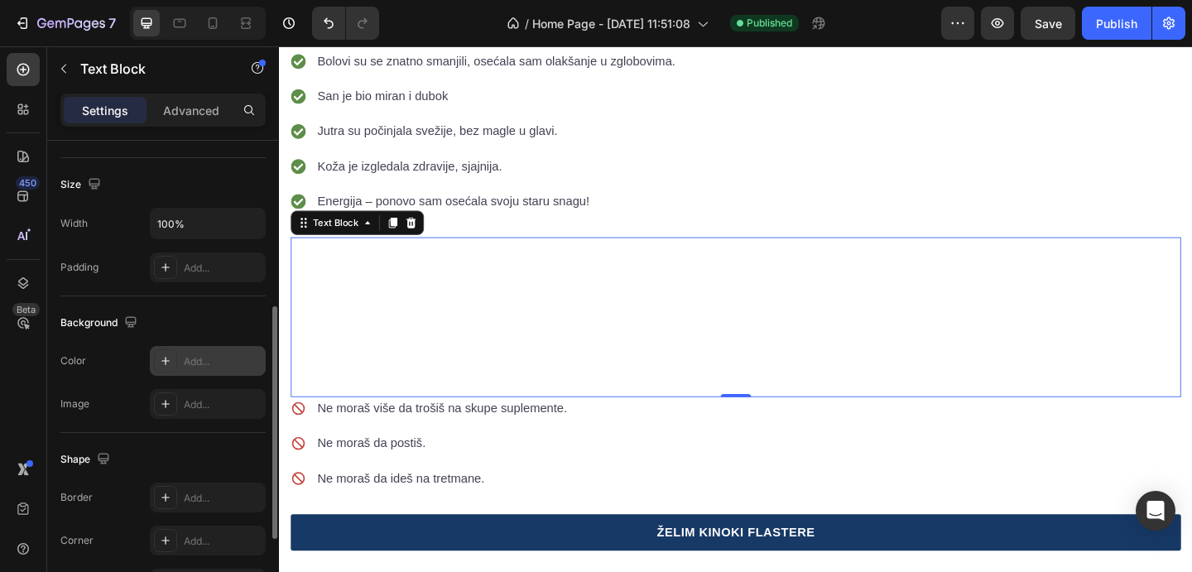
click at [181, 358] on div "Add..." at bounding box center [208, 361] width 116 height 30
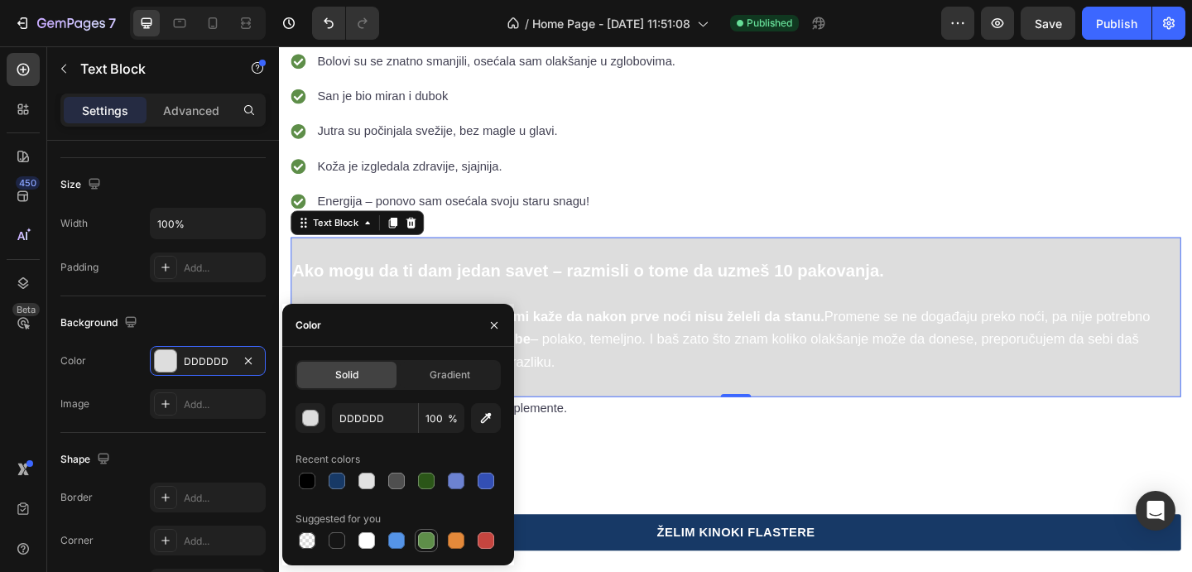
click at [422, 537] on div at bounding box center [426, 540] width 17 height 17
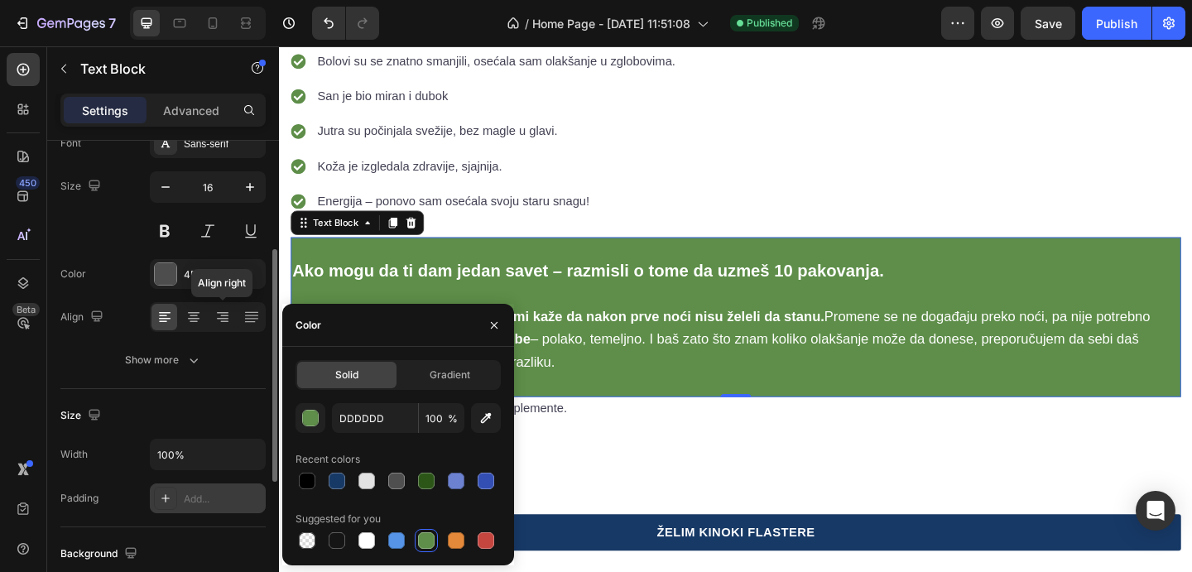
scroll to position [92, 0]
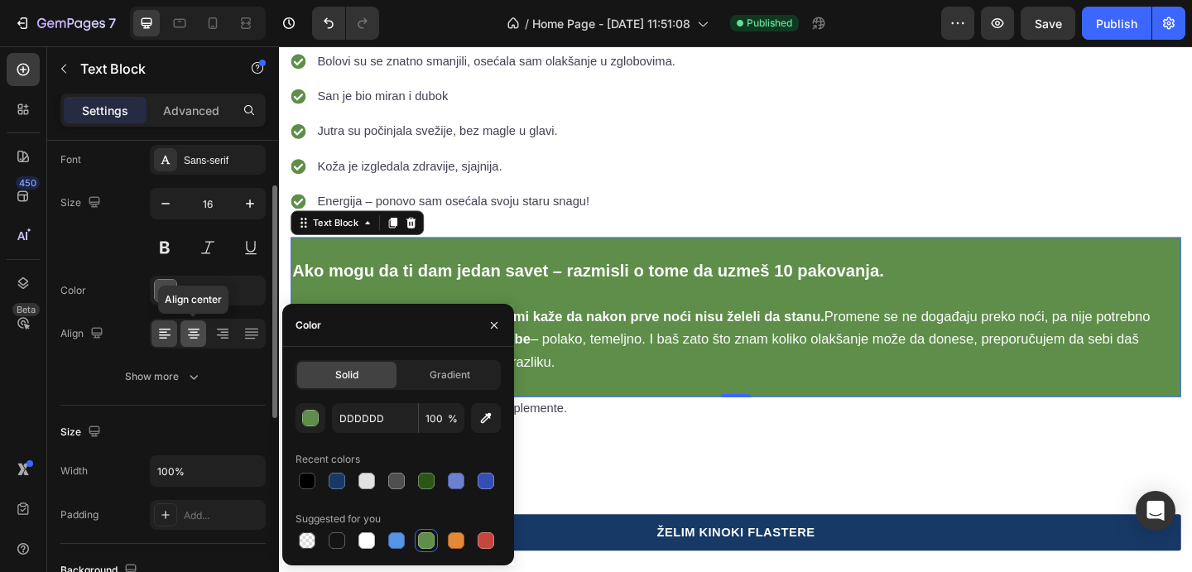
click at [195, 325] on icon at bounding box center [193, 333] width 17 height 17
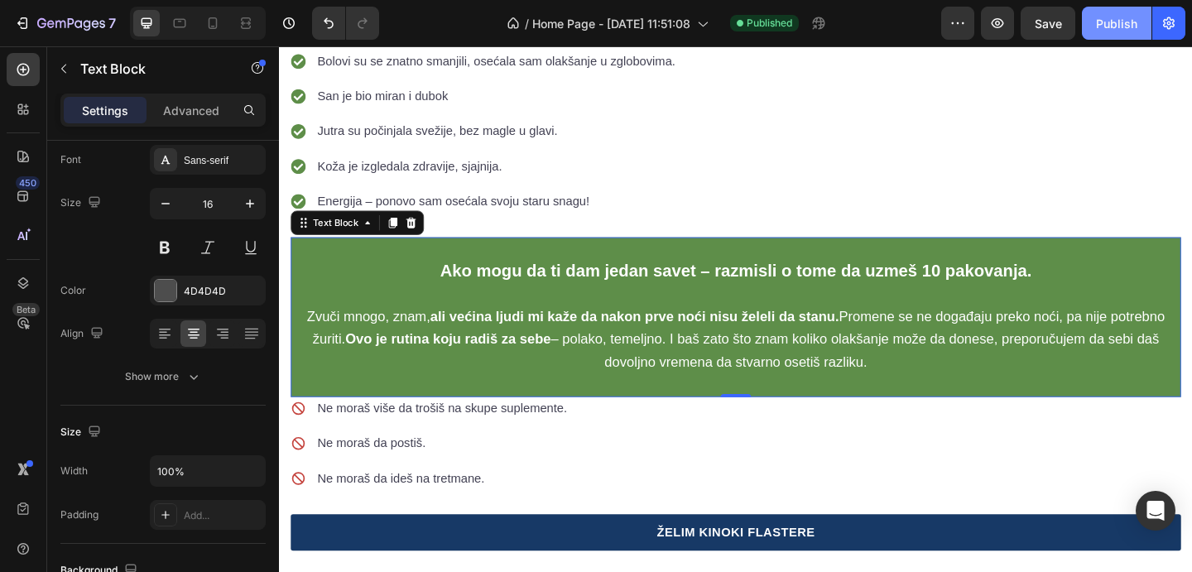
click at [1108, 27] on div "Publish" at bounding box center [1116, 23] width 41 height 17
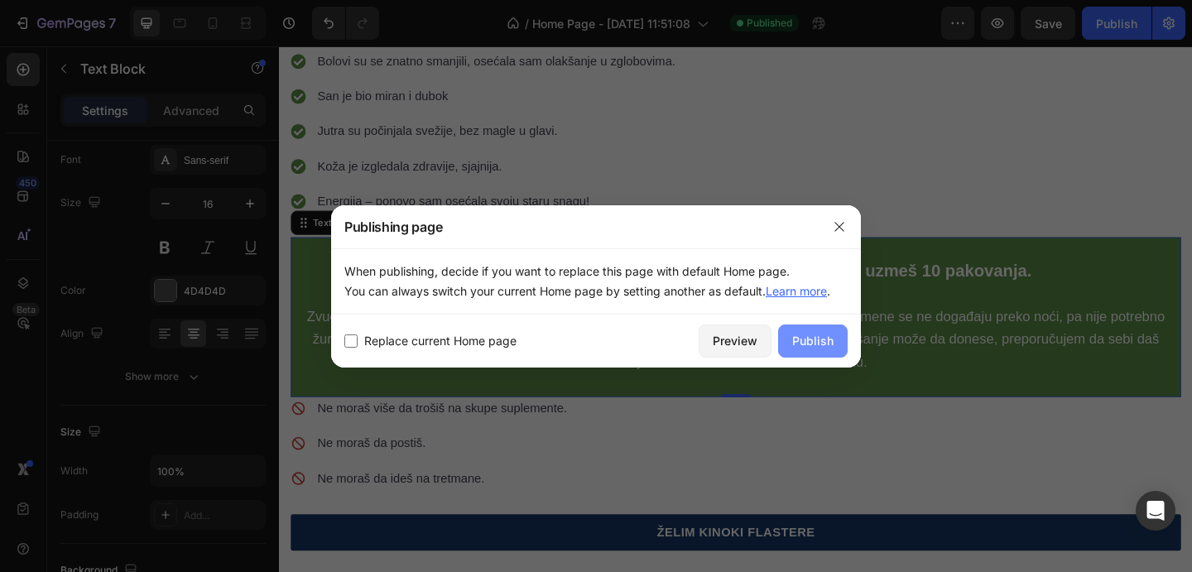
click at [822, 327] on button "Publish" at bounding box center [813, 341] width 70 height 33
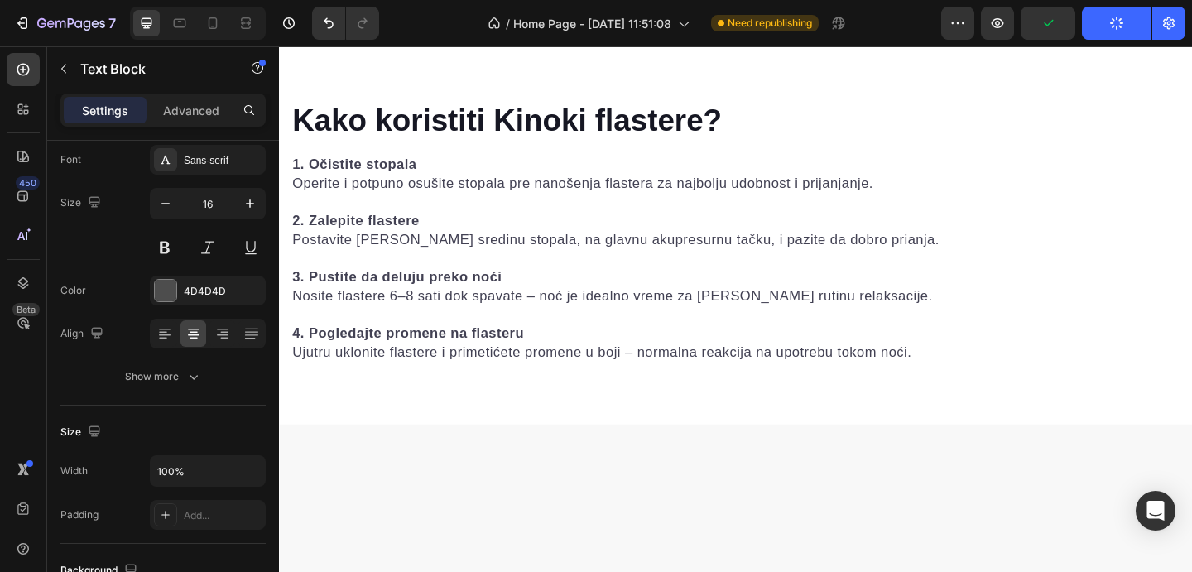
scroll to position [3212, 0]
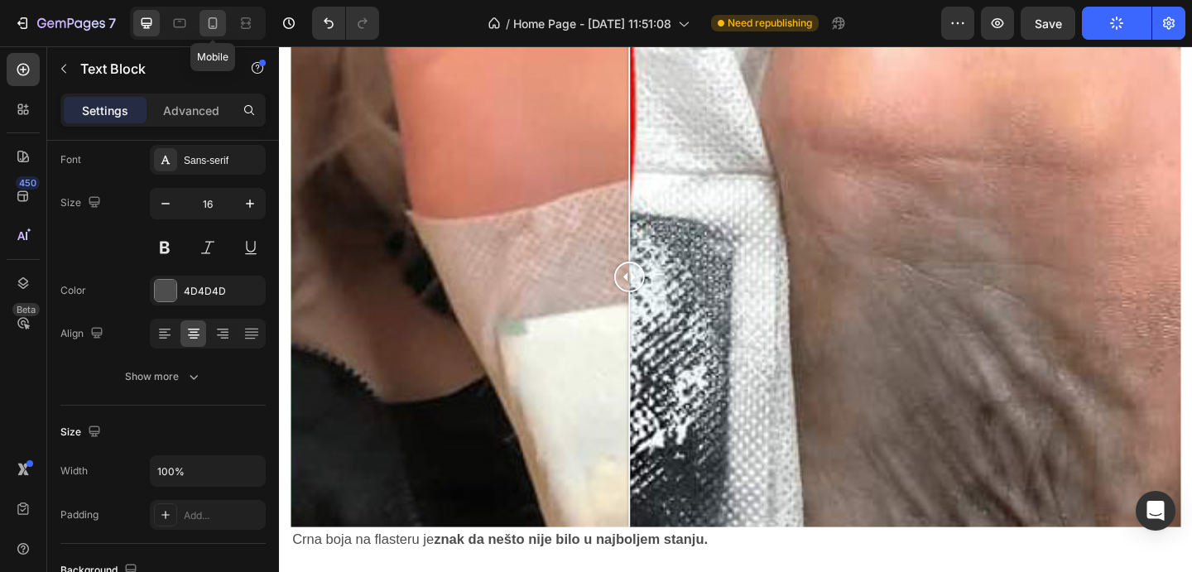
click at [215, 18] on icon at bounding box center [213, 23] width 17 height 17
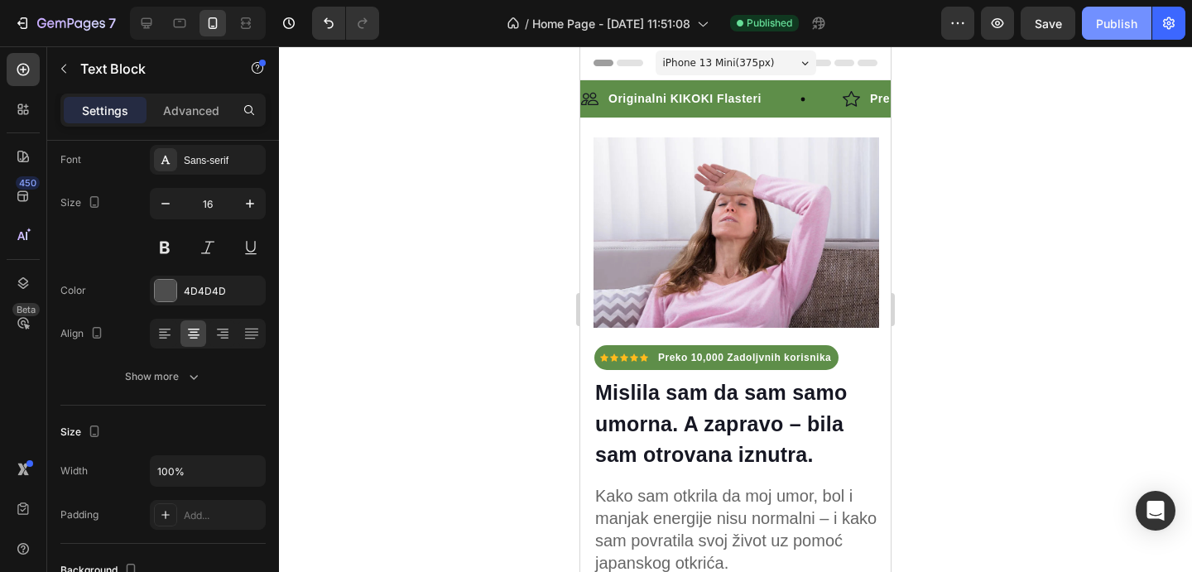
click at [1101, 20] on div "Publish" at bounding box center [1116, 23] width 41 height 17
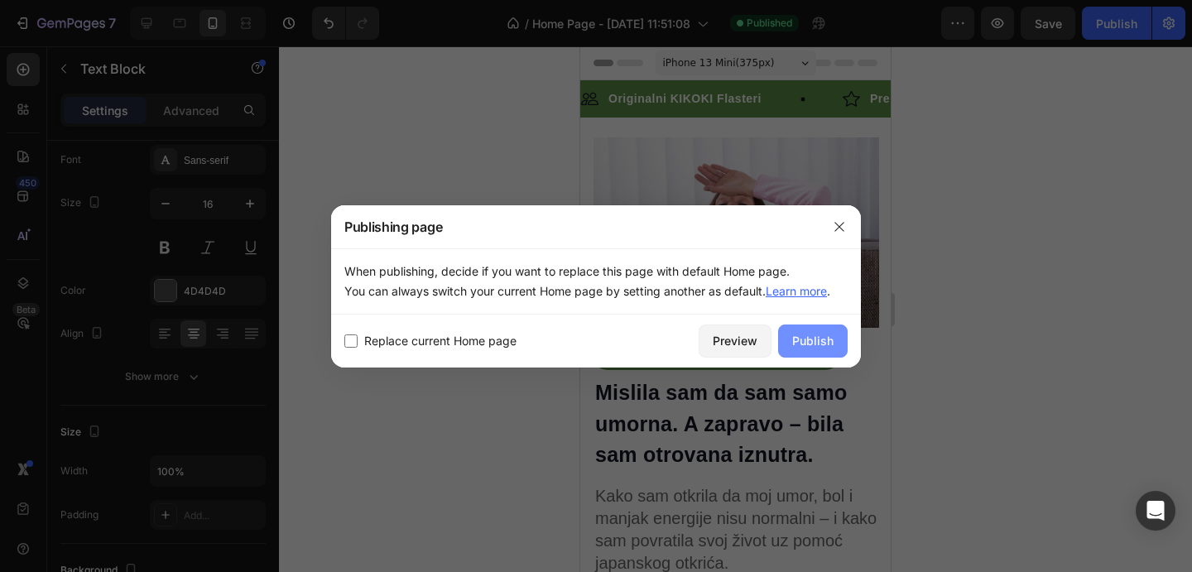
click at [833, 325] on button "Publish" at bounding box center [813, 341] width 70 height 33
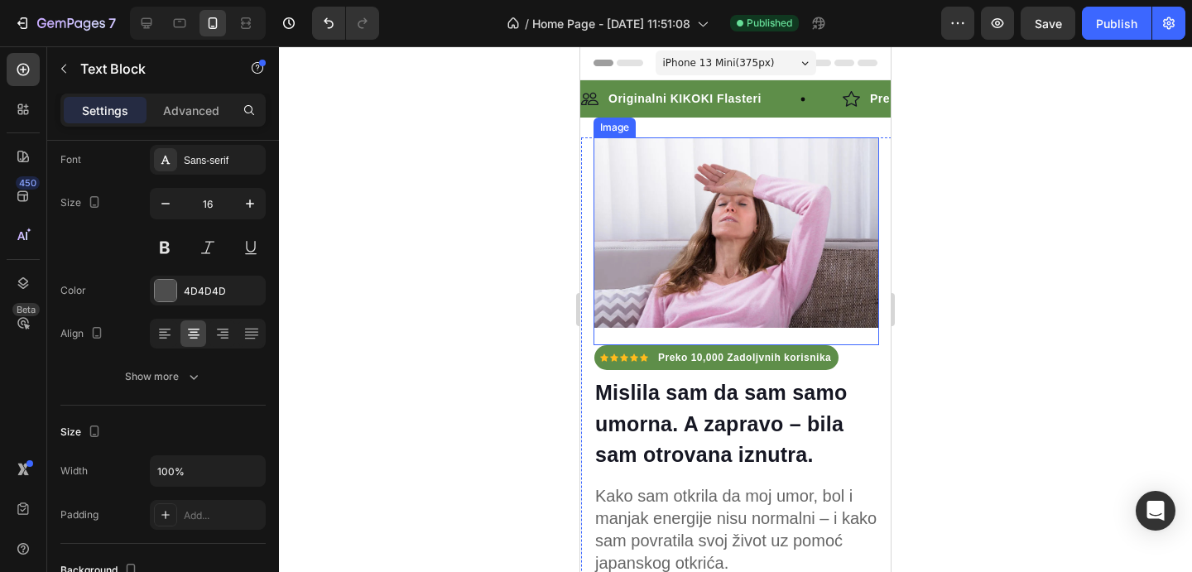
scroll to position [170, 0]
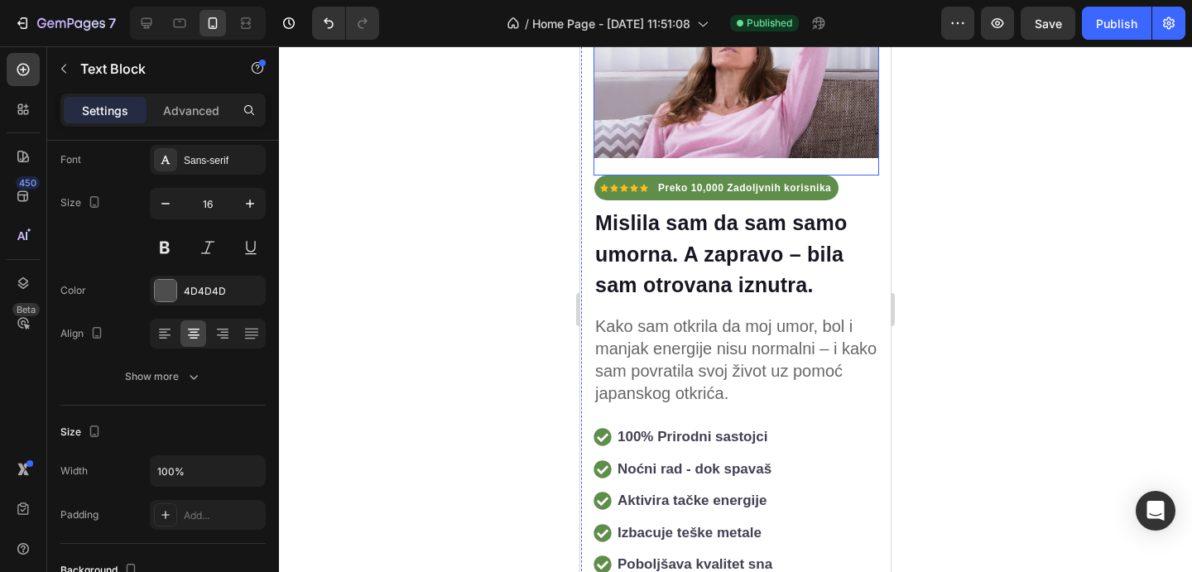
click at [702, 525] on strong "Izbacuje teške metale" at bounding box center [690, 533] width 144 height 16
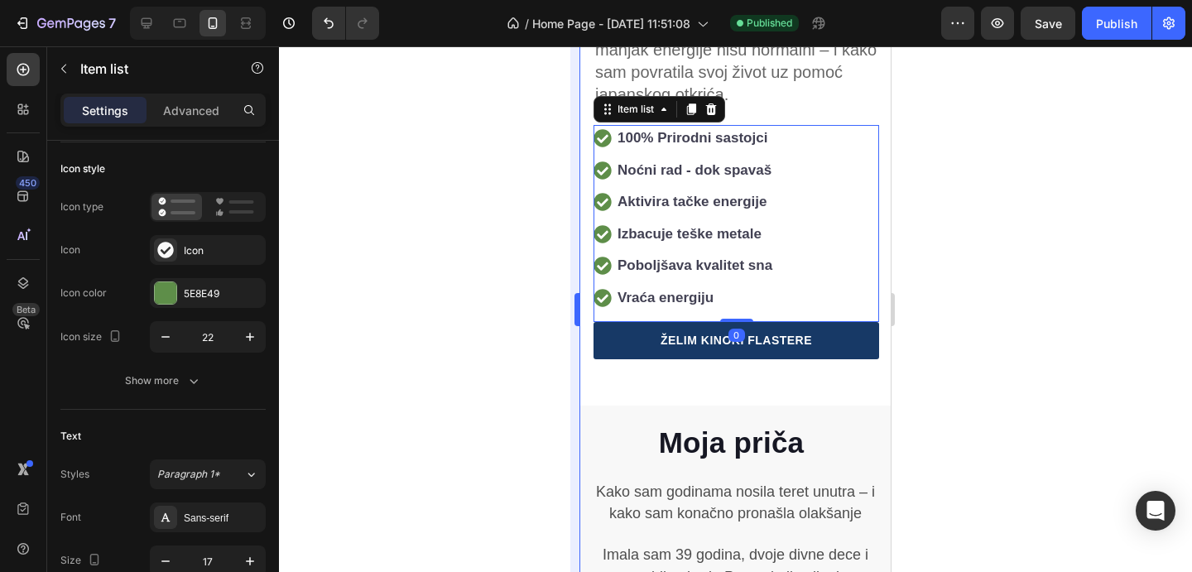
scroll to position [0, 0]
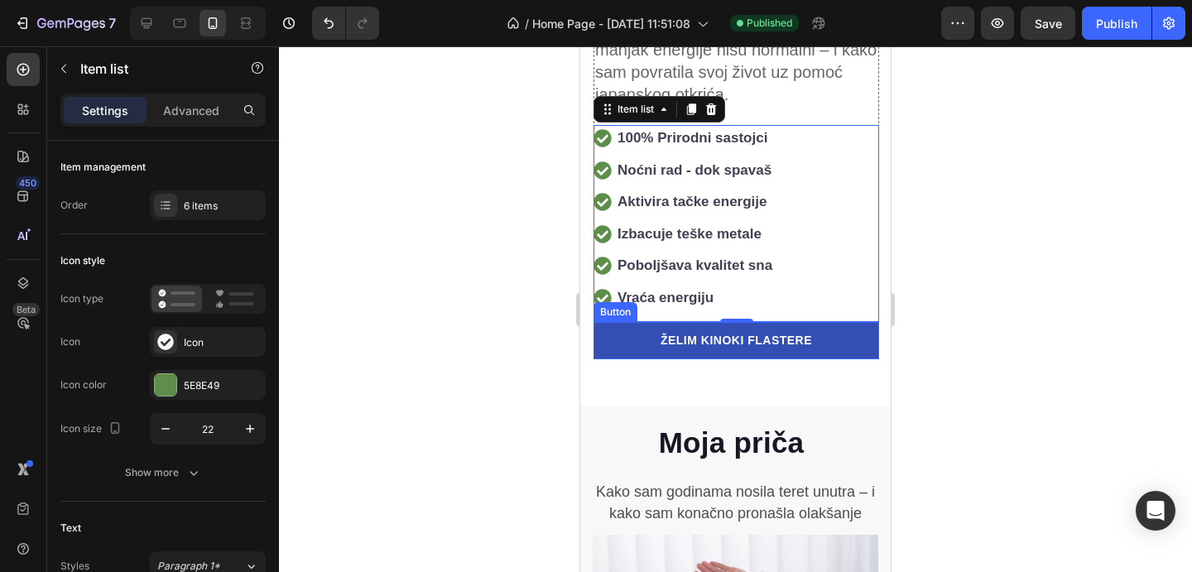
click at [844, 341] on link "ŽELIM KINOKI FLASTERE" at bounding box center [737, 340] width 286 height 37
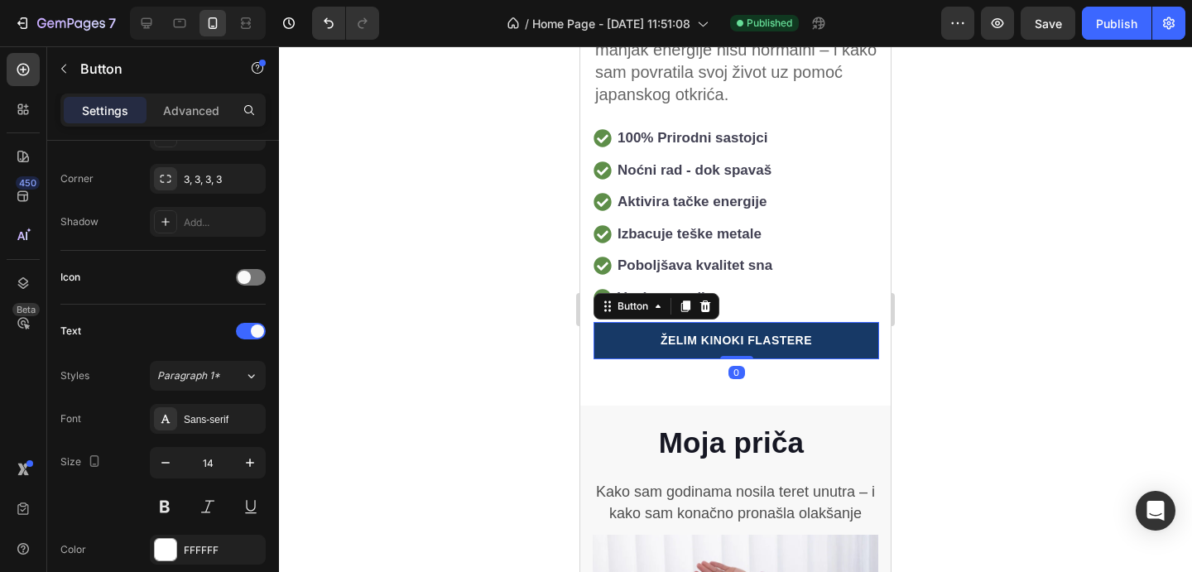
scroll to position [838, 0]
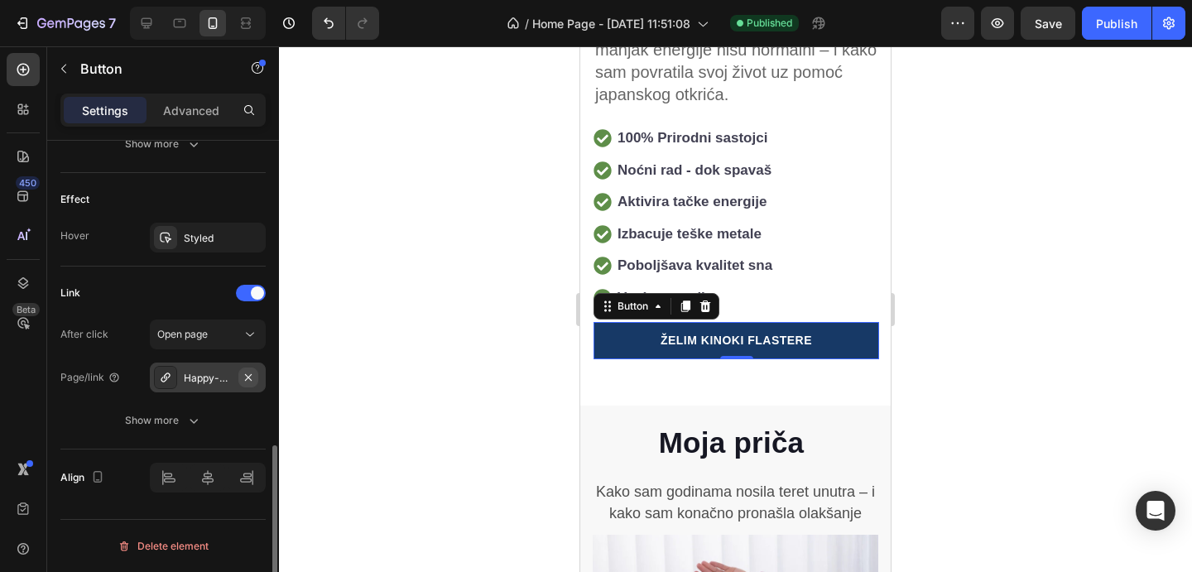
click at [238, 375] on button "button" at bounding box center [248, 378] width 20 height 20
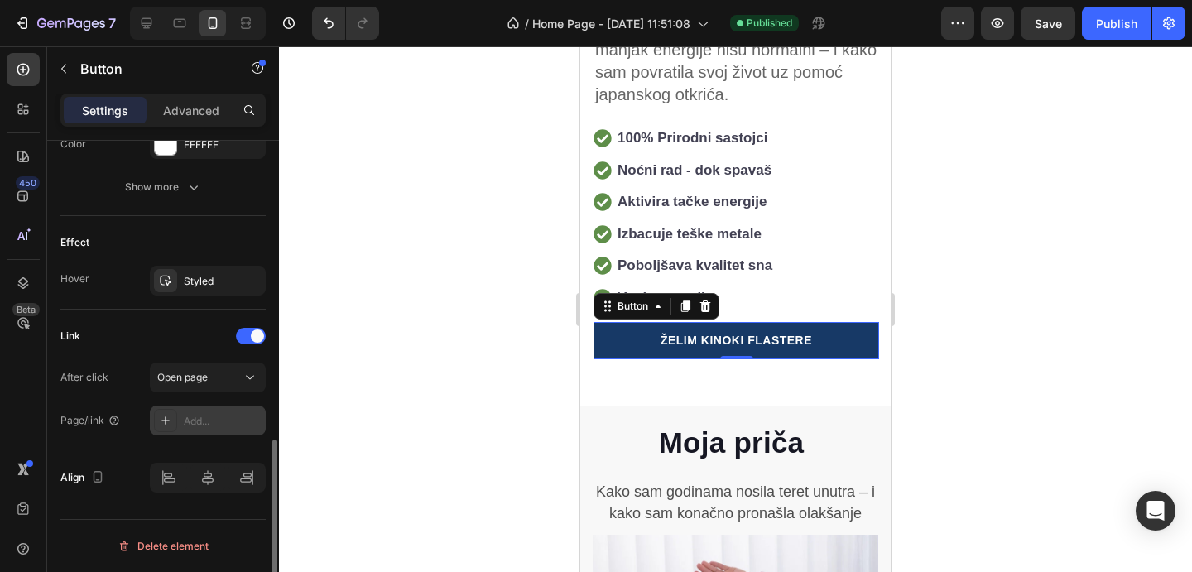
scroll to position [795, 0]
click at [224, 410] on div "Add..." at bounding box center [208, 421] width 116 height 30
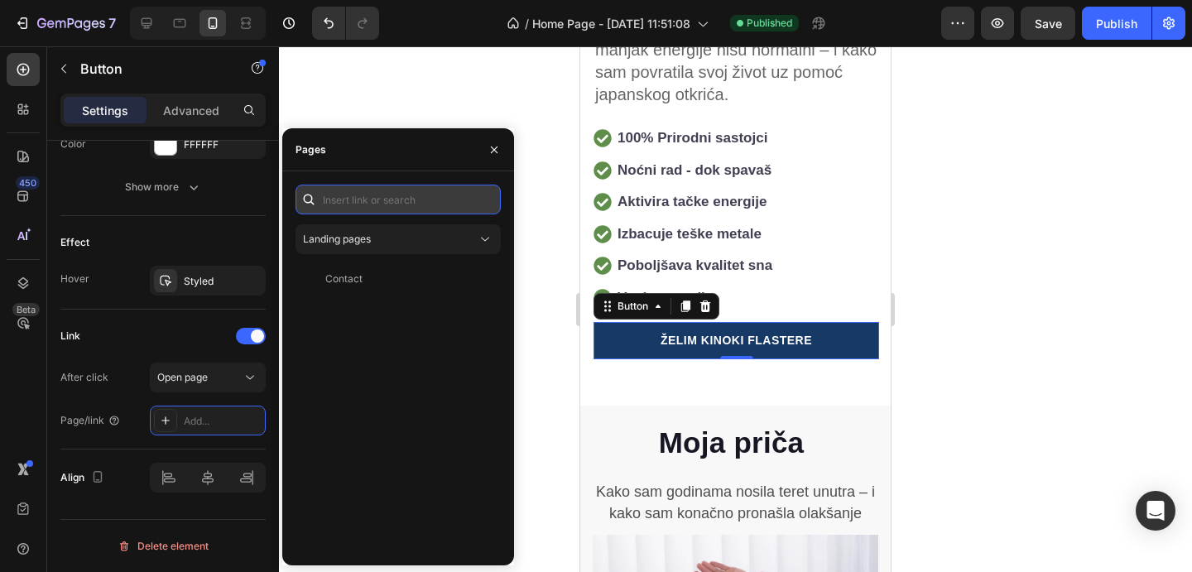
click at [421, 205] on input "text" at bounding box center [398, 200] width 205 height 30
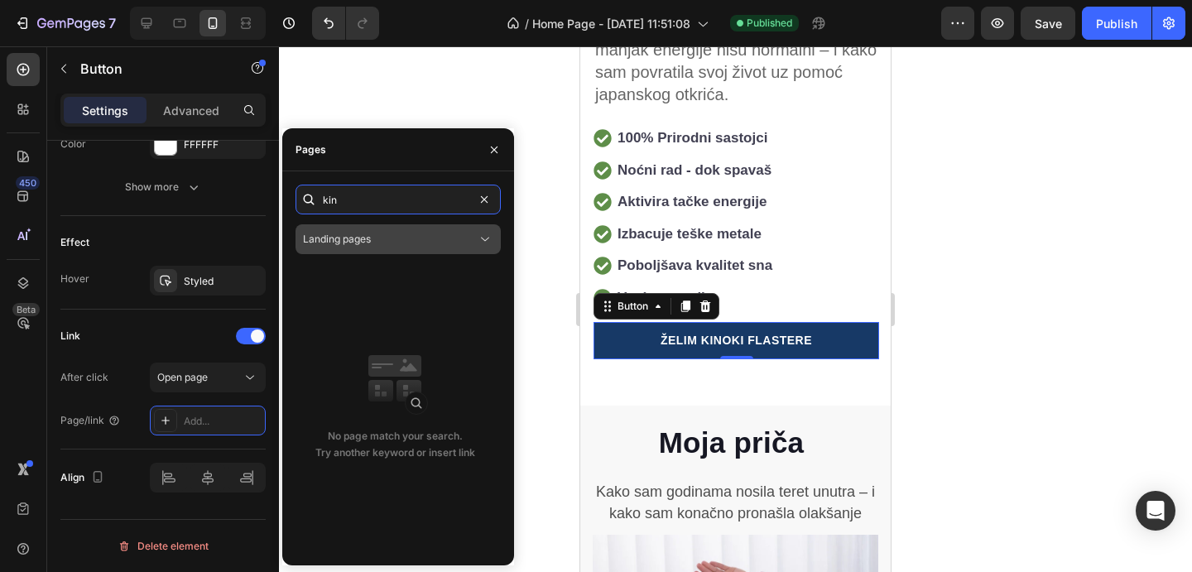
type input "kin"
click at [470, 250] on button "Landing pages" at bounding box center [398, 239] width 205 height 30
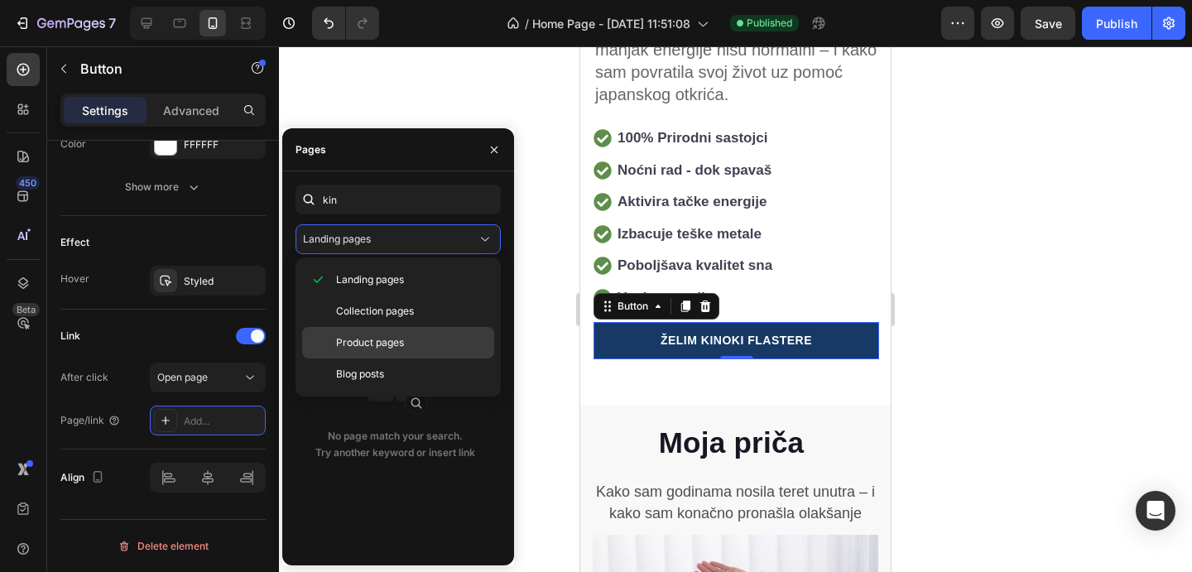
click at [408, 359] on div "Product pages" at bounding box center [398, 374] width 192 height 31
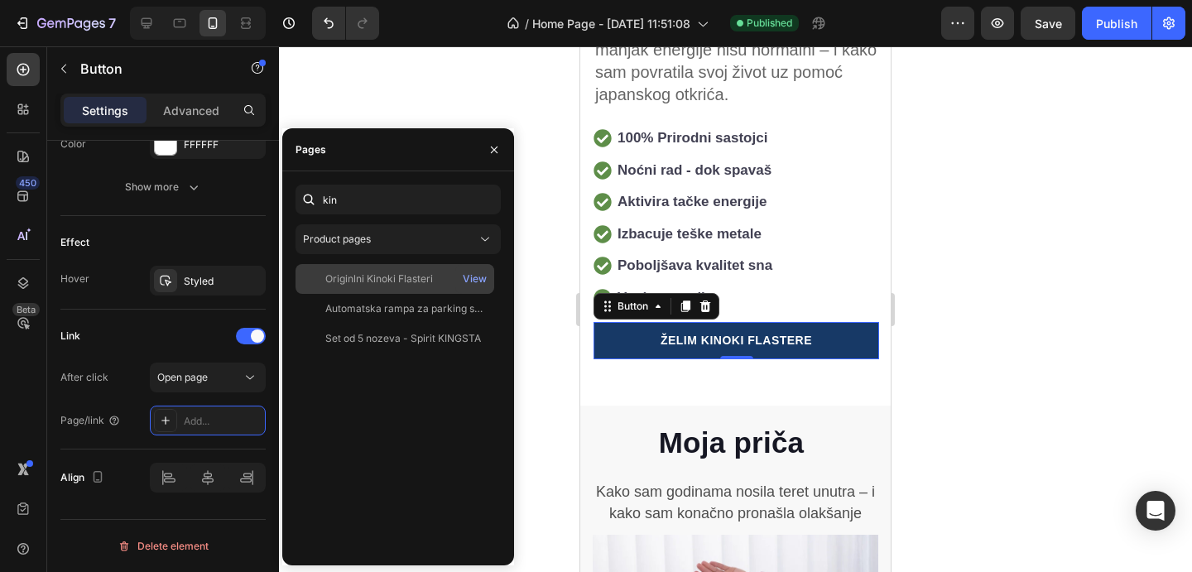
click at [393, 294] on div "Originlni Kinoki Flasteri View" at bounding box center [395, 309] width 199 height 30
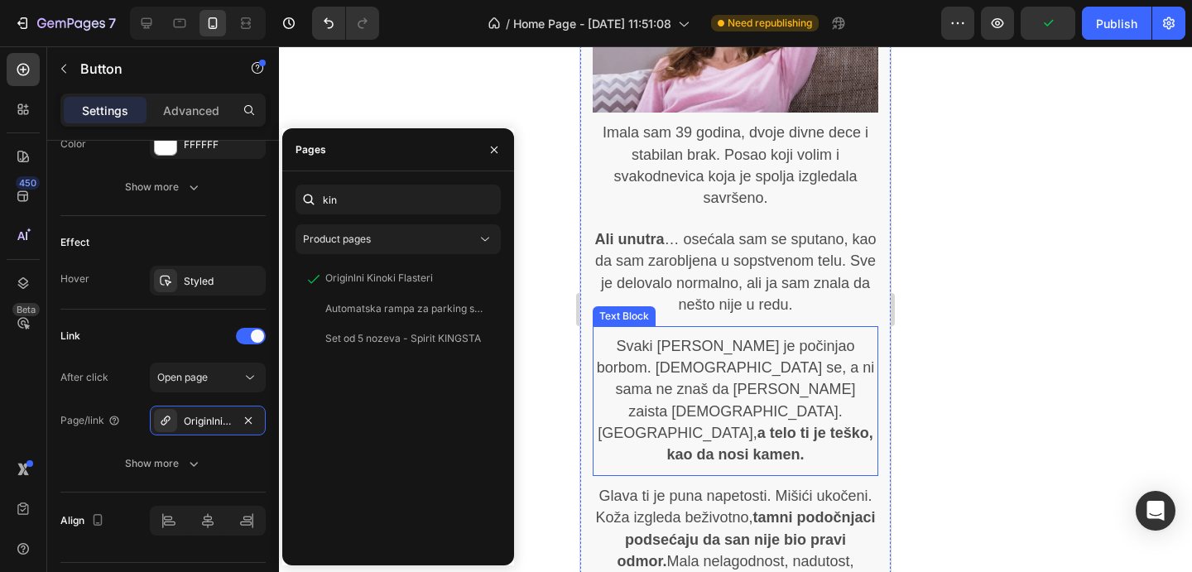
scroll to position [1083, 0]
click at [194, 107] on p "Advanced" at bounding box center [191, 110] width 56 height 17
click at [193, 107] on p "Advanced" at bounding box center [191, 110] width 56 height 17
click at [199, 114] on p "Advanced" at bounding box center [191, 110] width 56 height 17
click at [208, 109] on p "Advanced" at bounding box center [191, 110] width 56 height 17
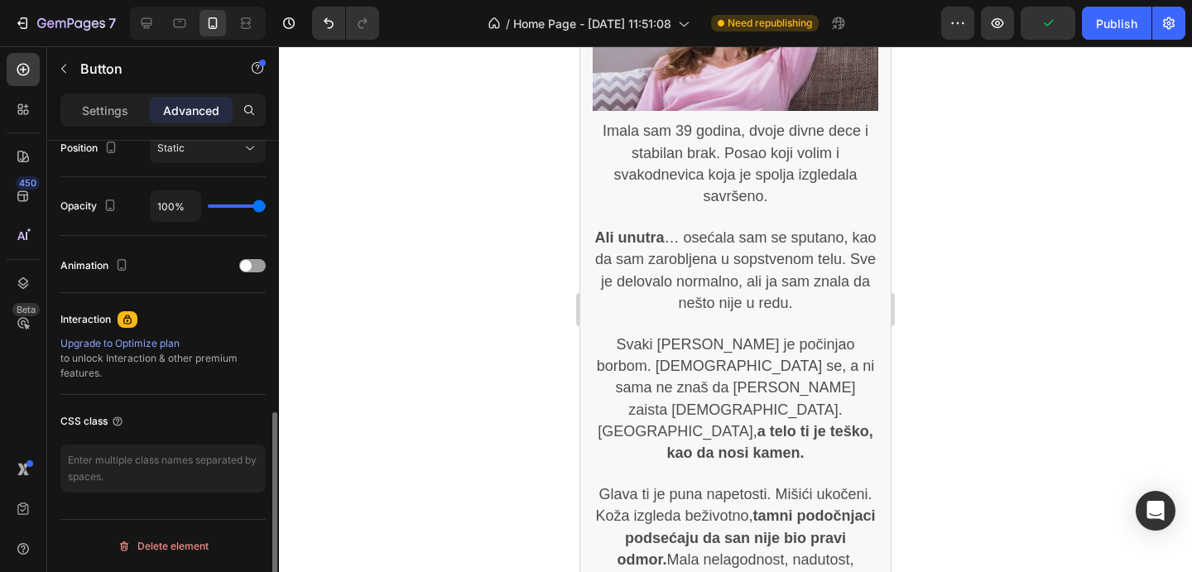
scroll to position [626, 0]
type textarea "_rsi-cod-form-gempages-button-overwrite _rsi-cod-form-is-gempage"
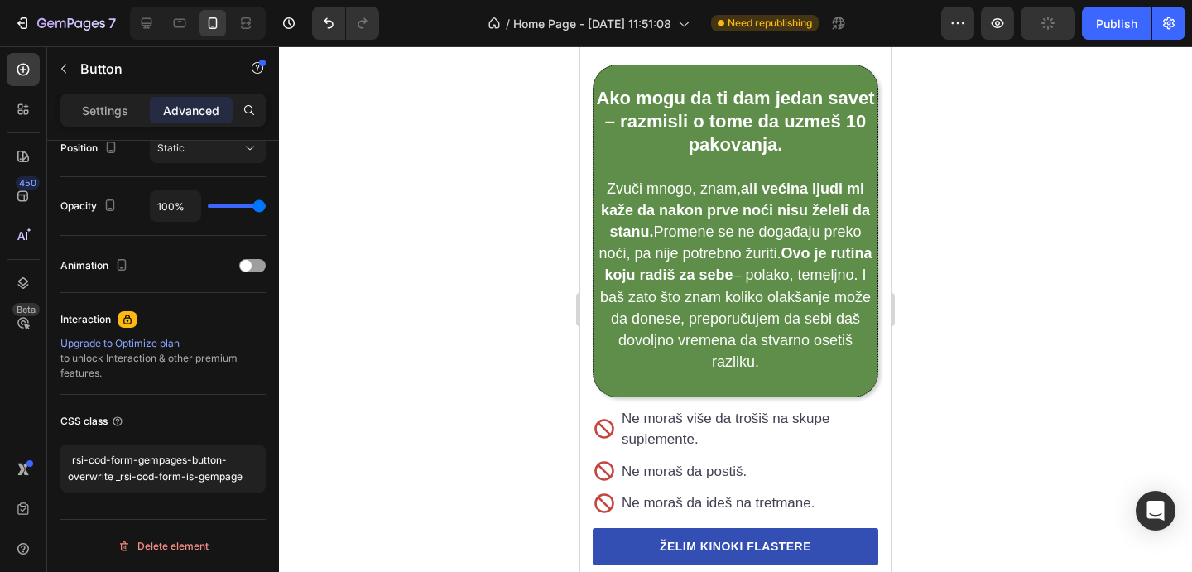
scroll to position [3804, 0]
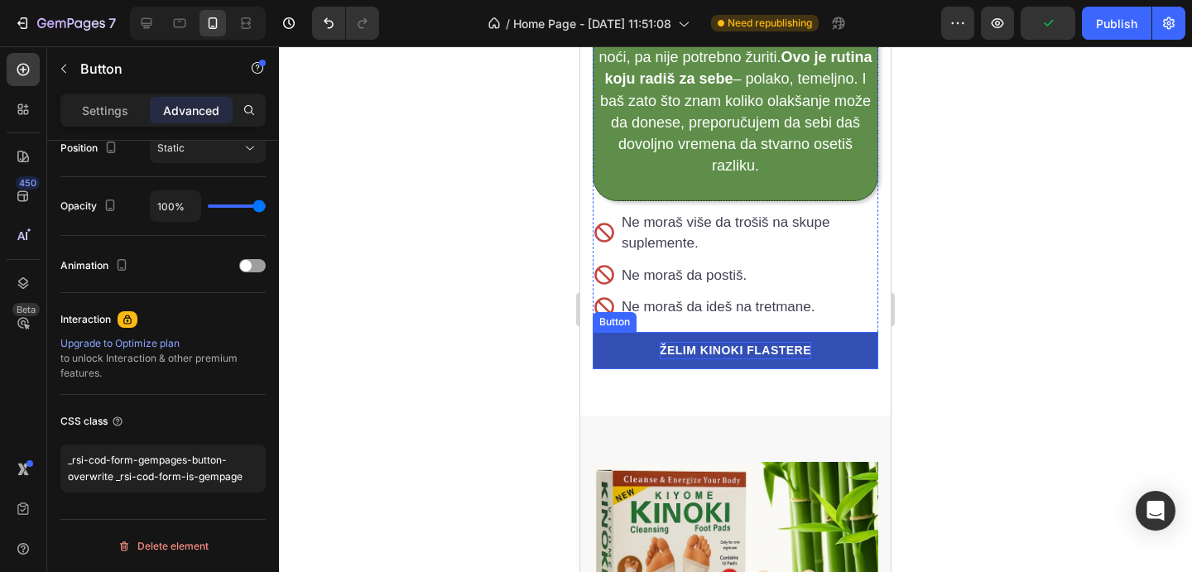
click at [750, 342] on p "ŽELIM KINOKI FLASTERE" at bounding box center [736, 350] width 152 height 17
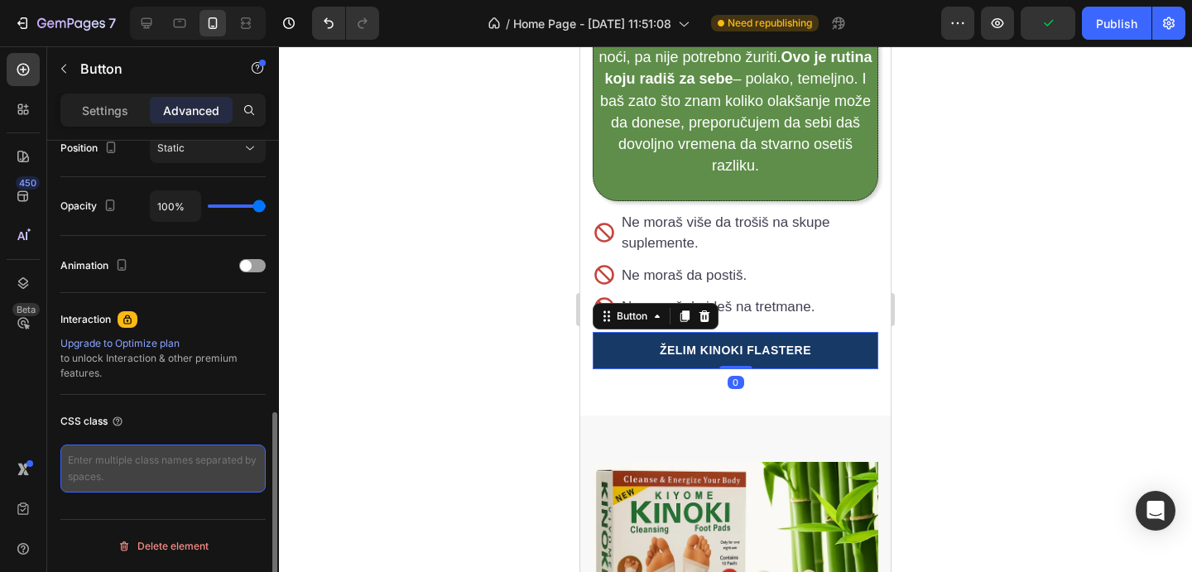
click at [192, 466] on textarea at bounding box center [162, 469] width 205 height 48
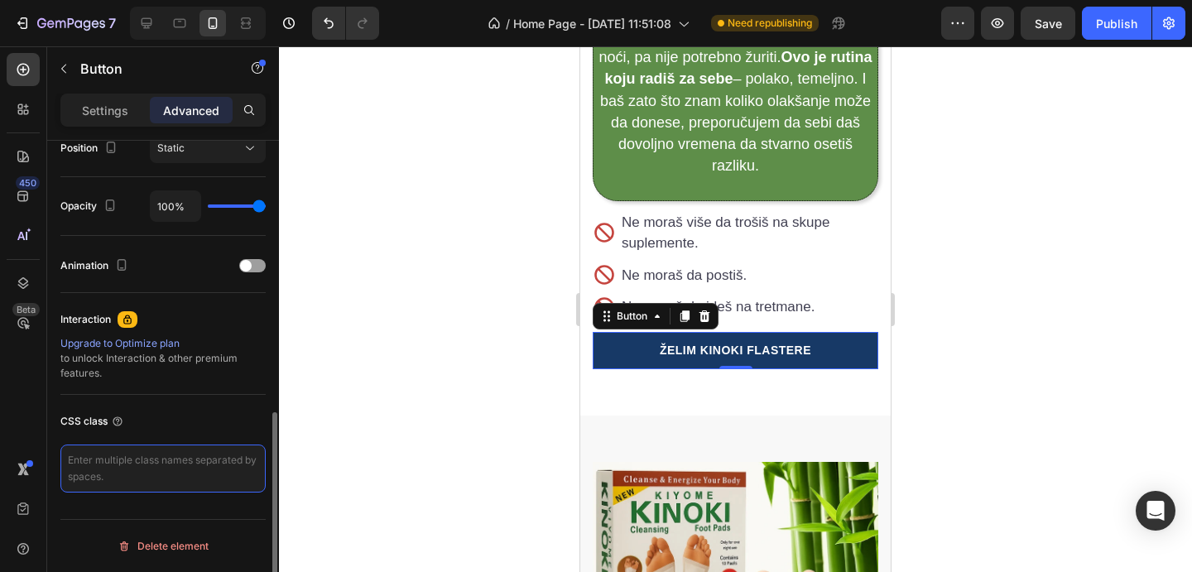
type textarea "v"
type textarea "_rsi-cod-form-gempages-button-overwrite _rsi-cod-form-is-gempage"
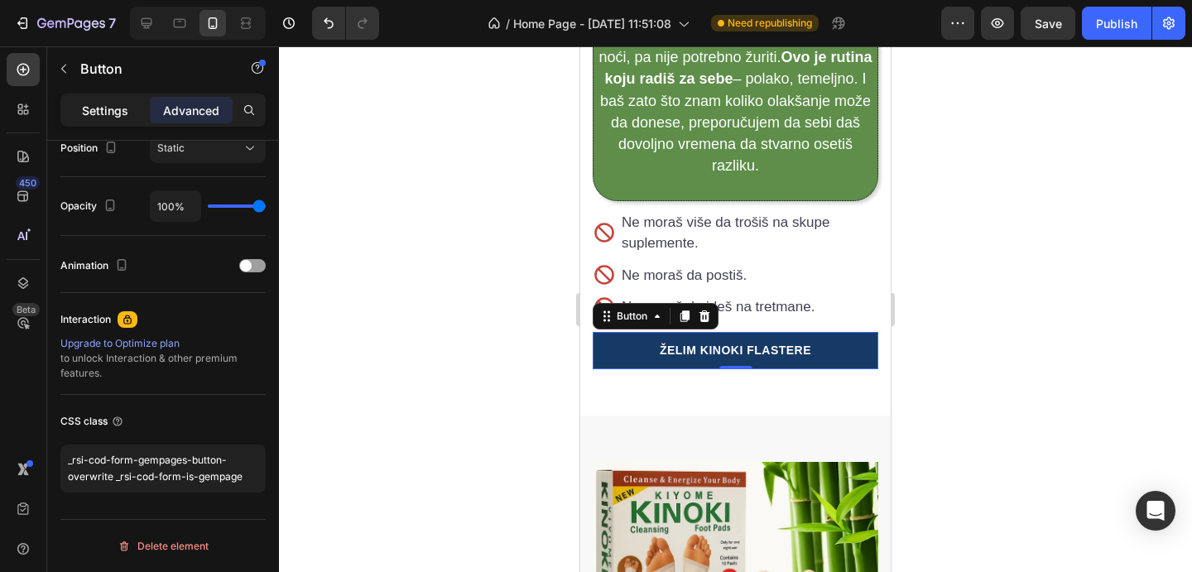
click at [108, 108] on p "Settings" at bounding box center [105, 110] width 46 height 17
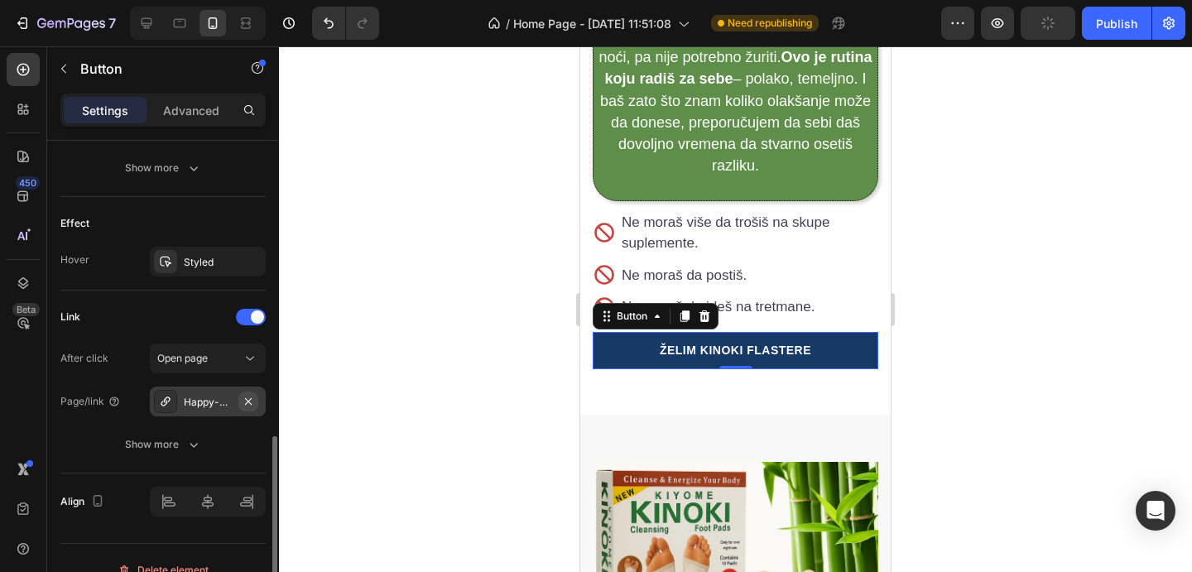
click at [244, 400] on icon "button" at bounding box center [248, 401] width 13 height 13
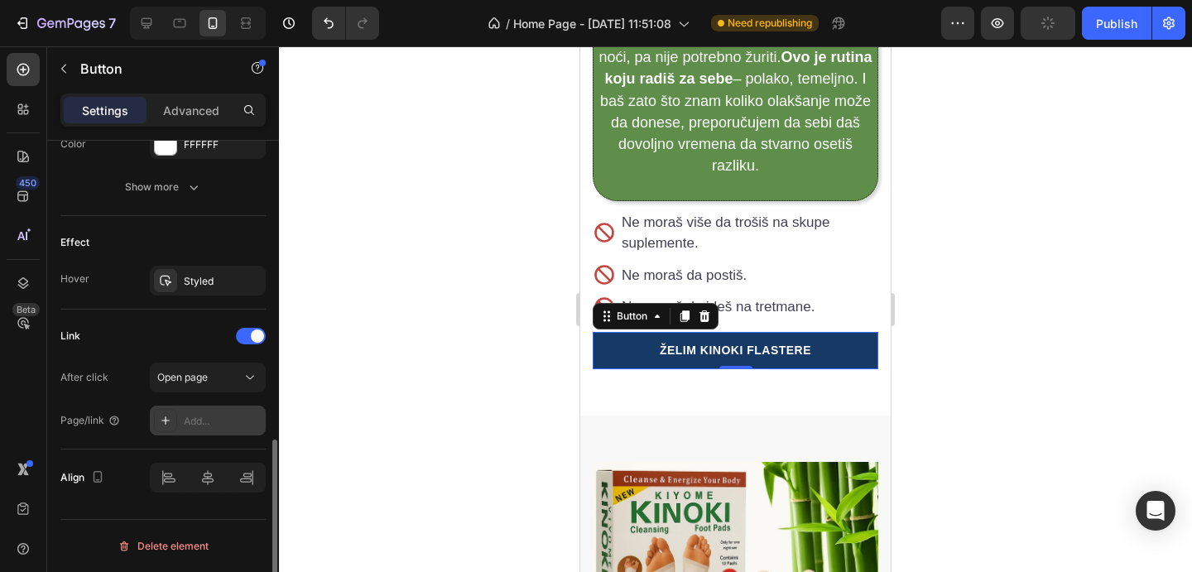
scroll to position [795, 0]
click at [224, 420] on div "Add..." at bounding box center [223, 421] width 78 height 15
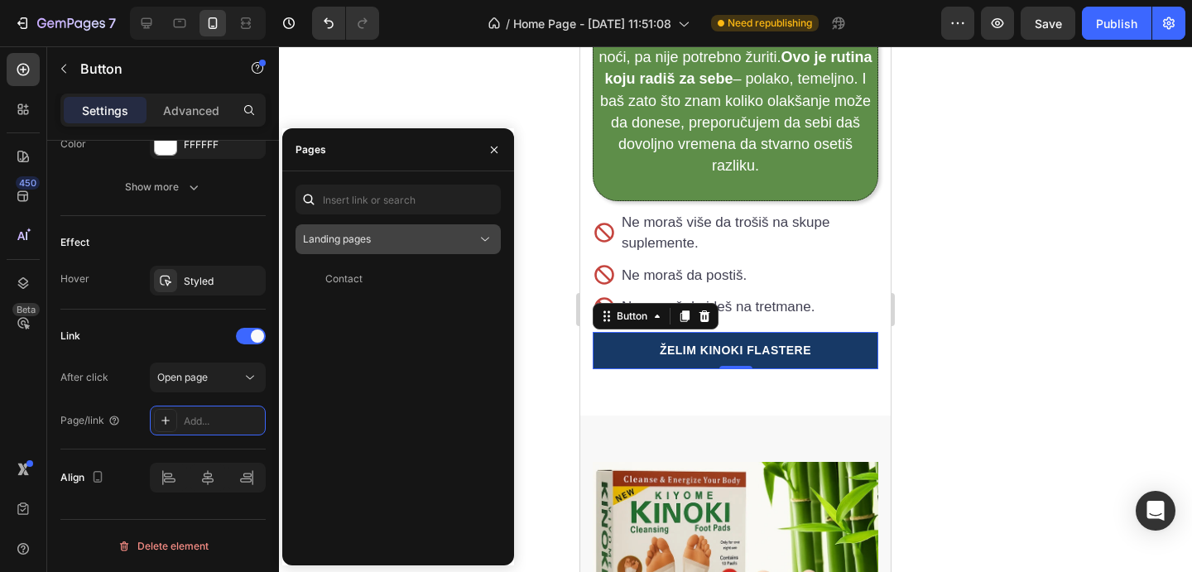
click at [486, 244] on icon at bounding box center [485, 239] width 17 height 17
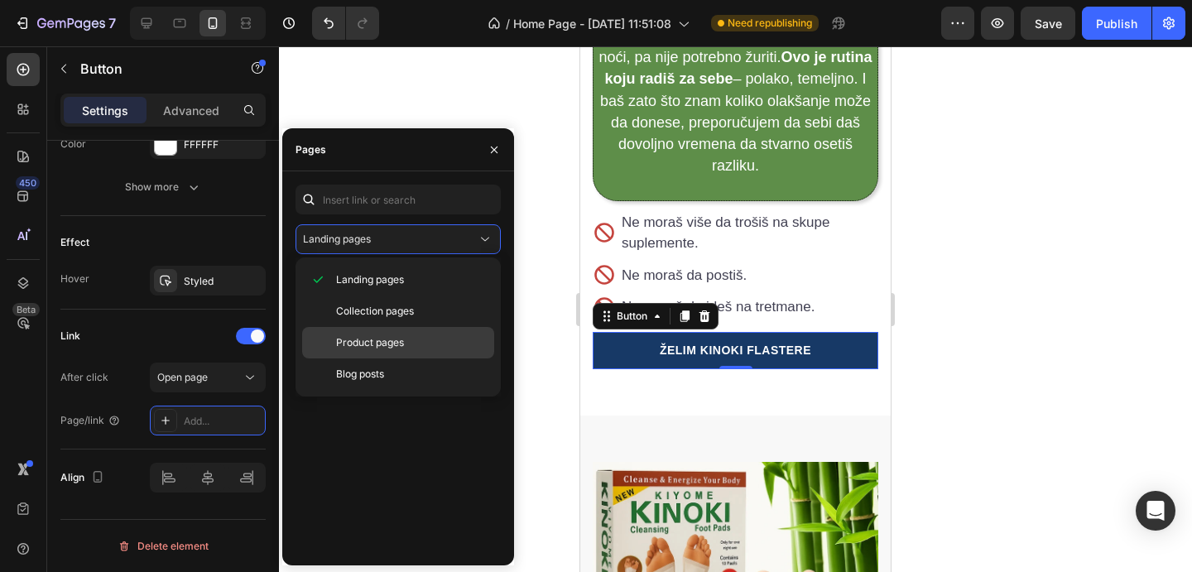
click at [388, 336] on span "Product pages" at bounding box center [370, 342] width 68 height 15
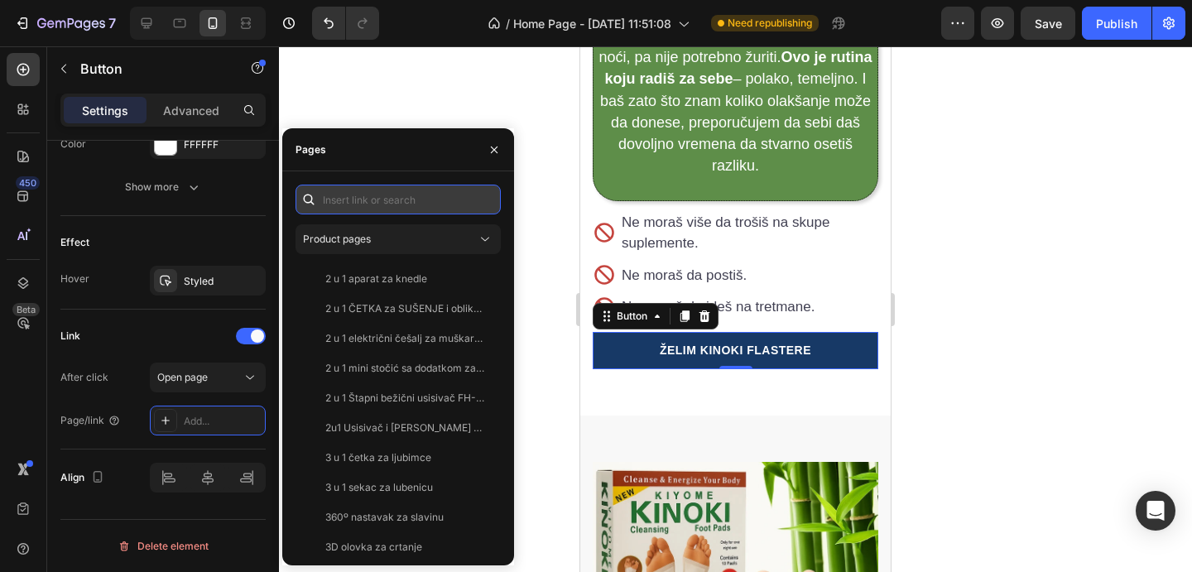
click at [382, 200] on input "text" at bounding box center [398, 200] width 205 height 30
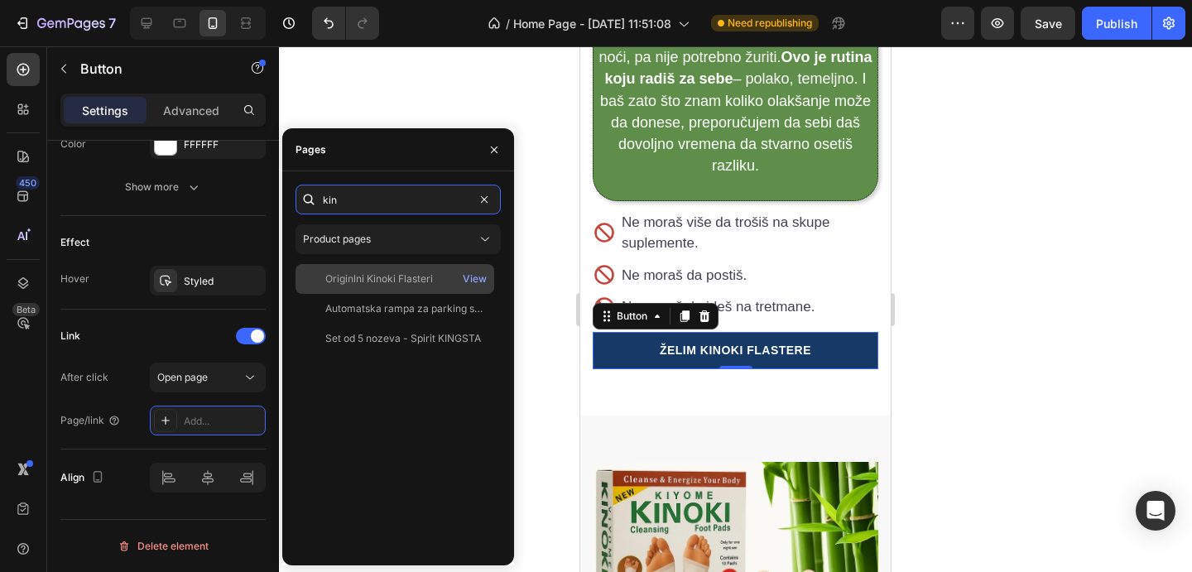
type input "kin"
click at [397, 294] on div "Originlni Kinoki Flasteri View" at bounding box center [395, 309] width 199 height 30
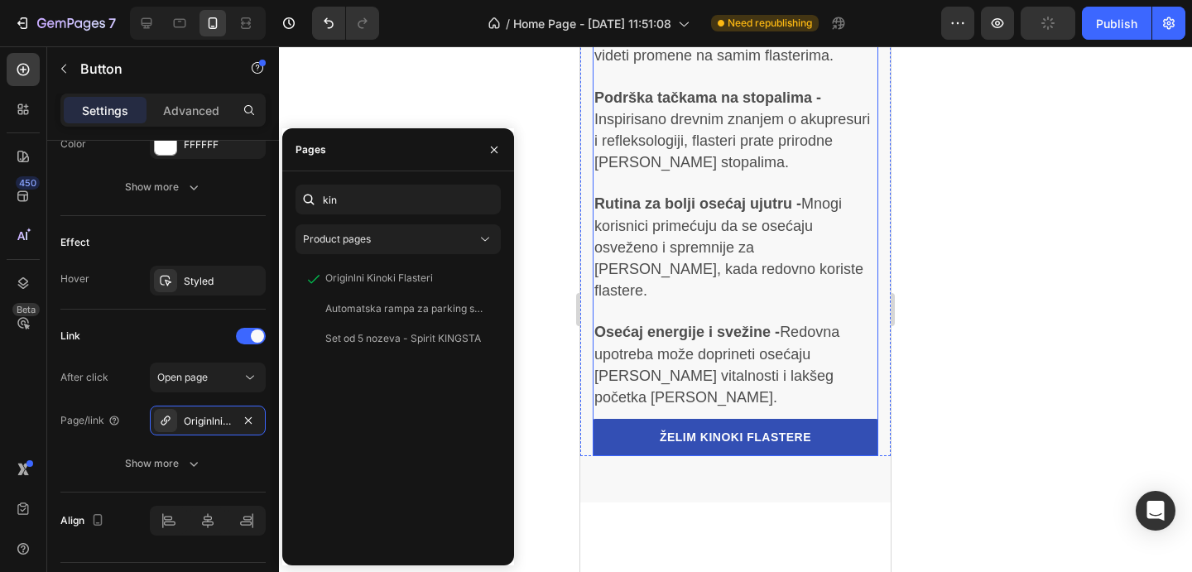
scroll to position [4802, 0]
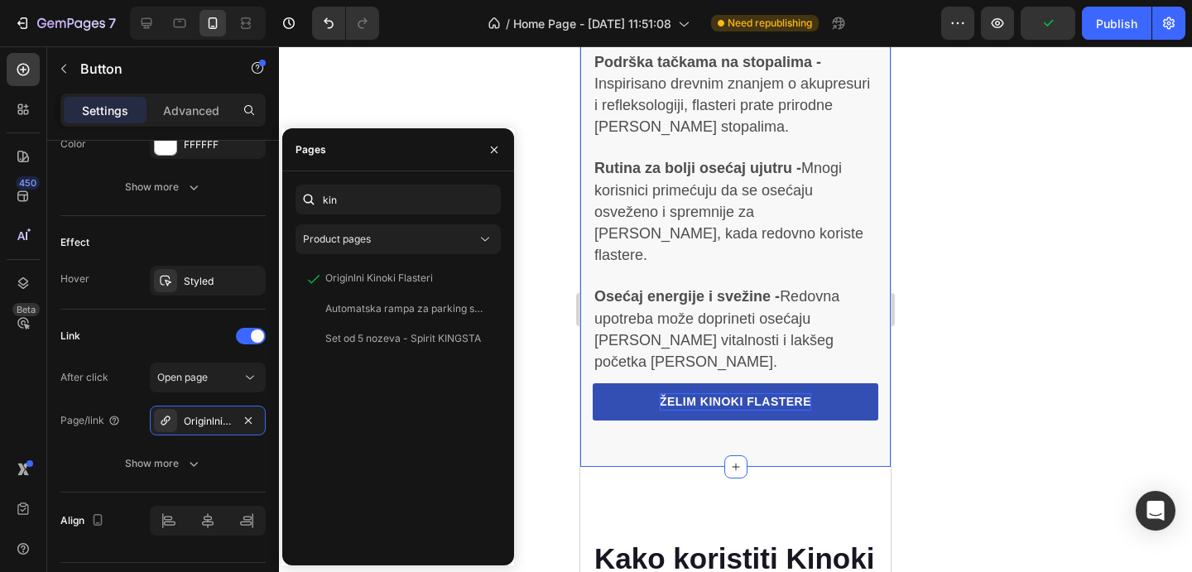
click at [809, 393] on p "ŽELIM KINOKI FLASTERE" at bounding box center [736, 401] width 152 height 17
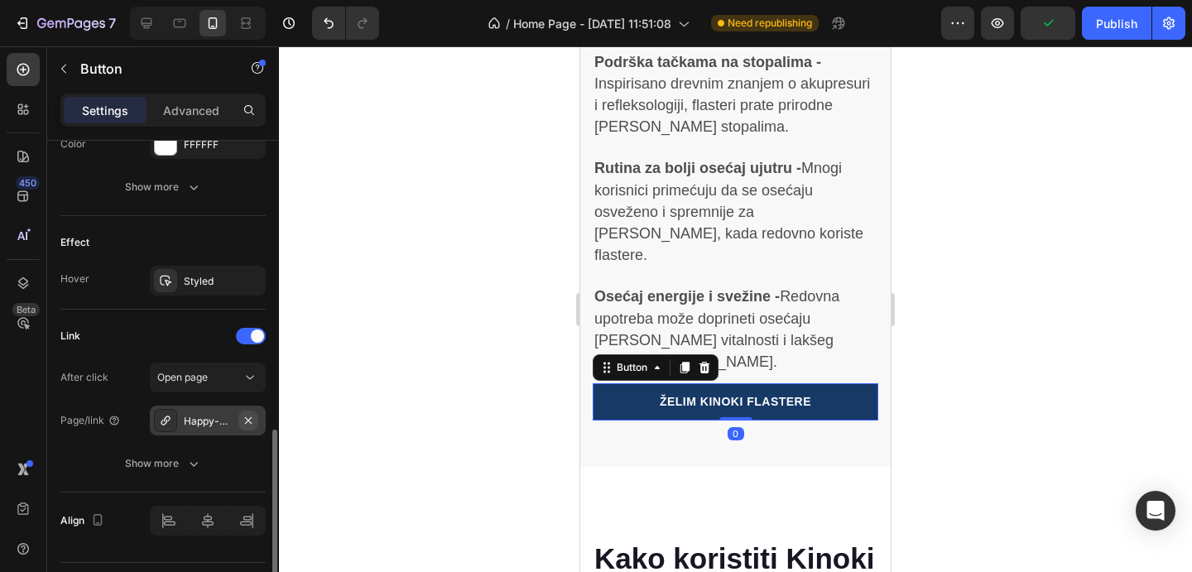
click at [240, 423] on button "button" at bounding box center [248, 421] width 20 height 20
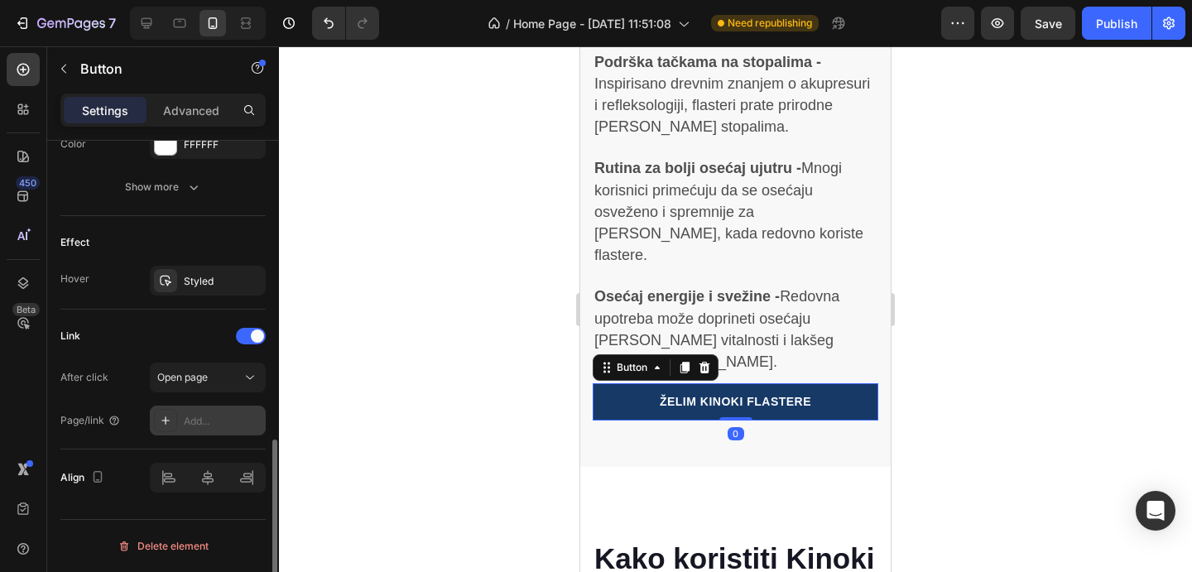
click at [218, 422] on div "Add..." at bounding box center [223, 421] width 78 height 15
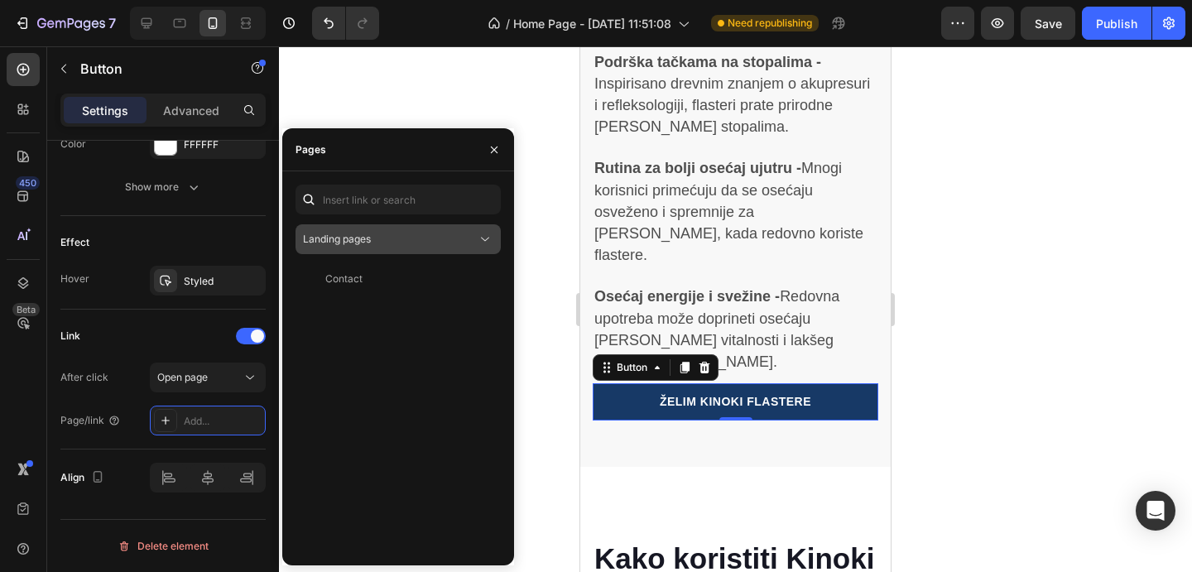
click at [407, 229] on button "Landing pages" at bounding box center [398, 239] width 205 height 30
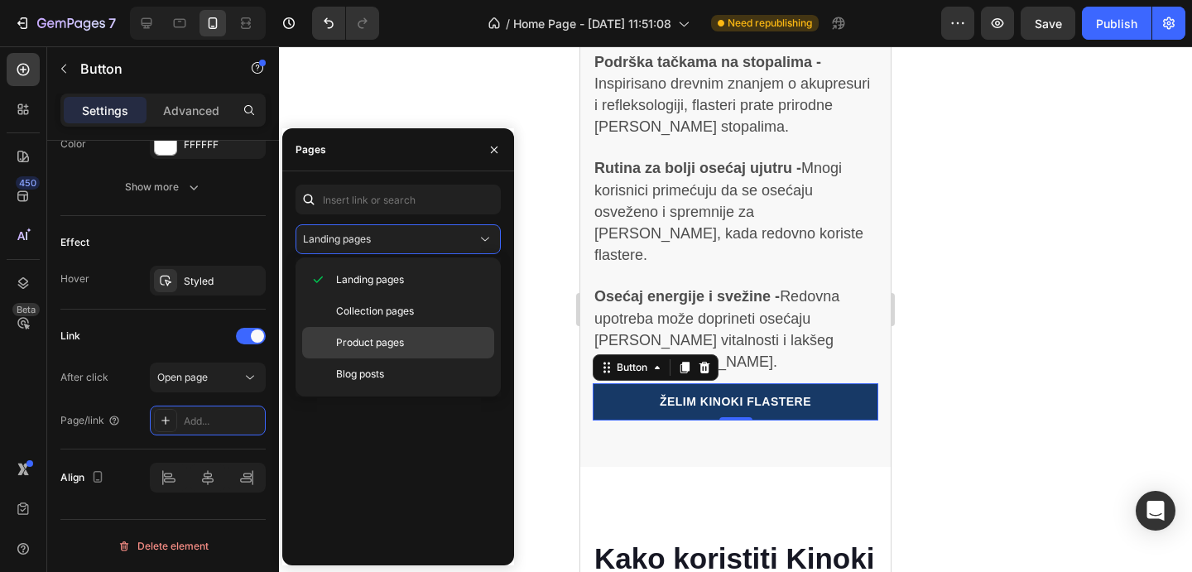
click at [387, 348] on span "Product pages" at bounding box center [370, 342] width 68 height 15
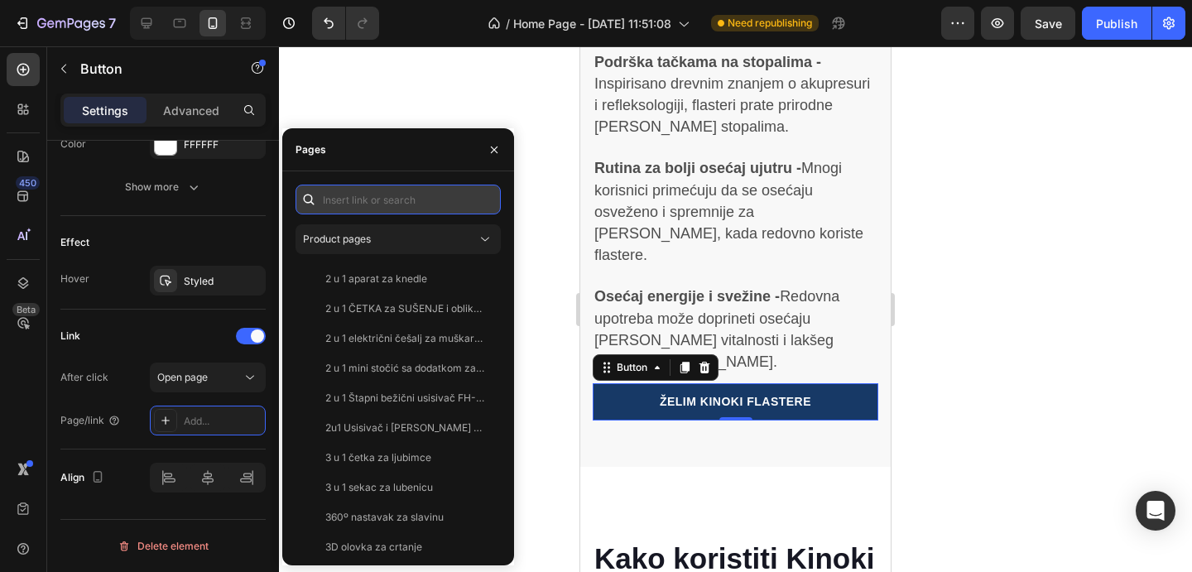
click at [381, 209] on input "text" at bounding box center [398, 200] width 205 height 30
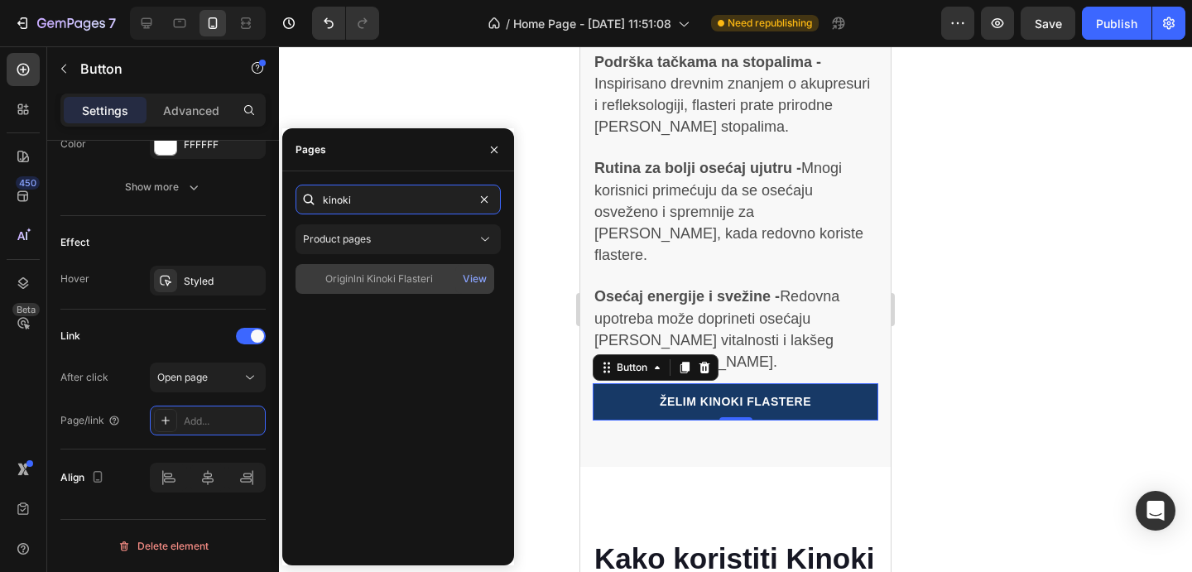
type input "kinoki"
click at [383, 274] on div "Originlni Kinoki Flasteri" at bounding box center [379, 279] width 108 height 15
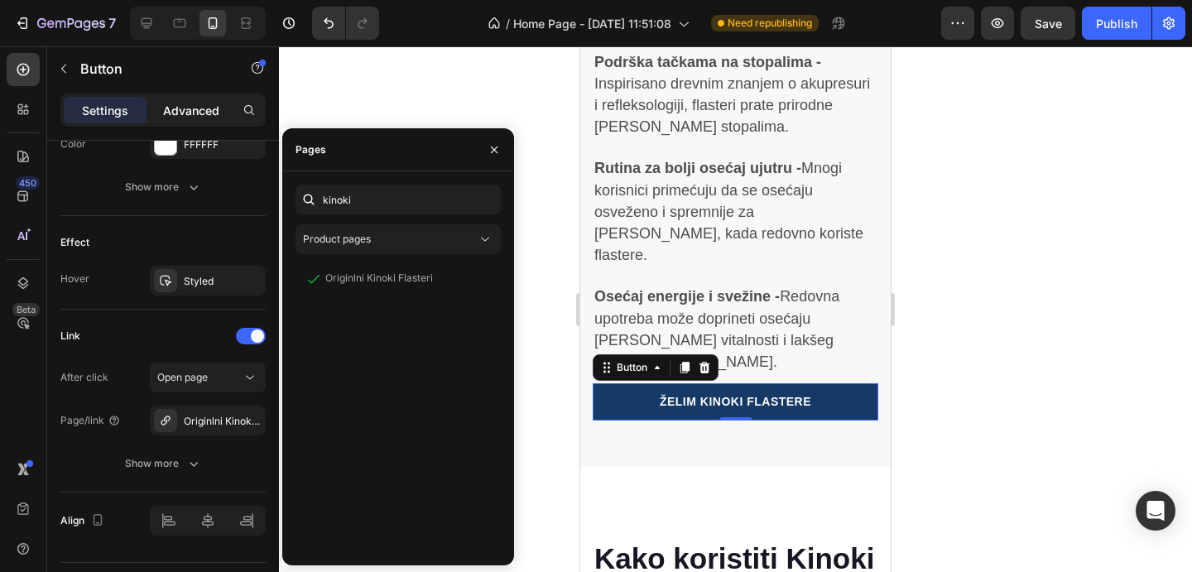
click at [180, 105] on p "Advanced" at bounding box center [191, 110] width 56 height 17
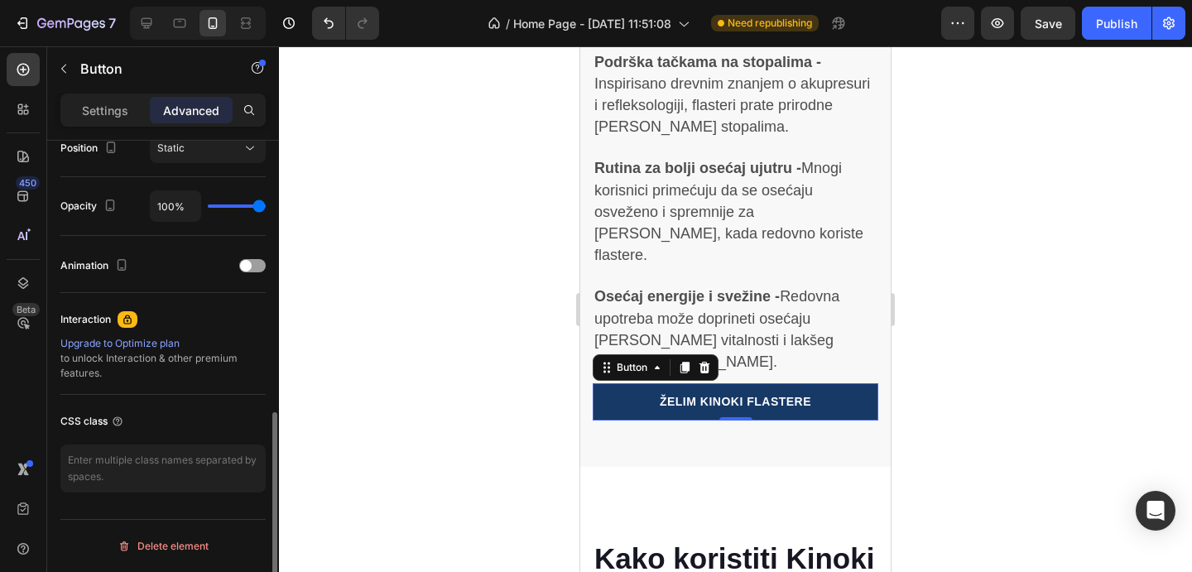
scroll to position [626, 0]
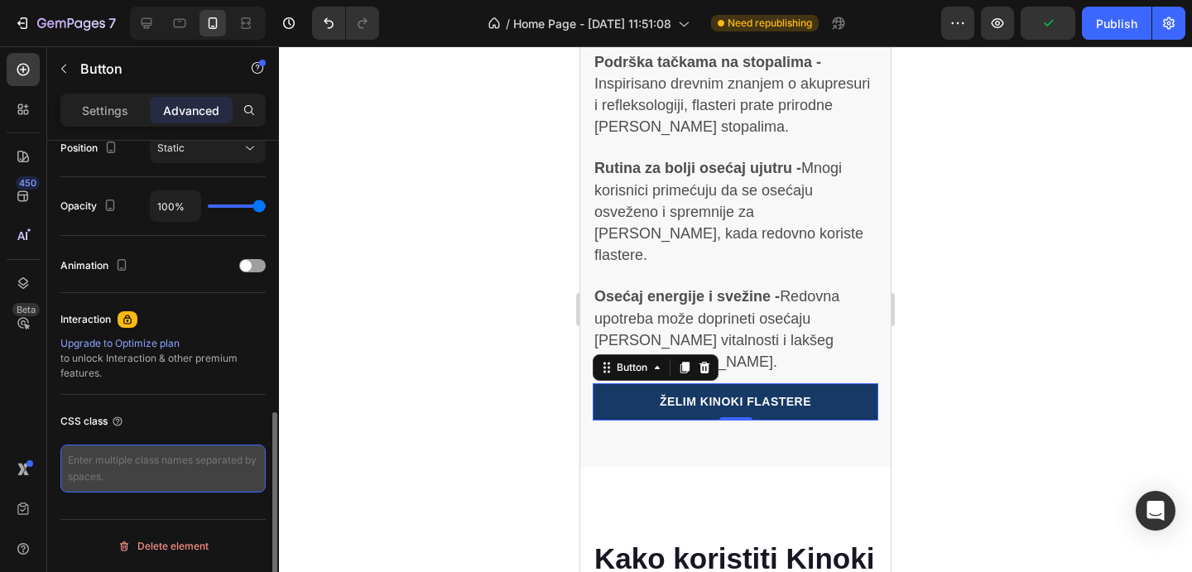
click at [128, 463] on textarea at bounding box center [162, 469] width 205 height 48
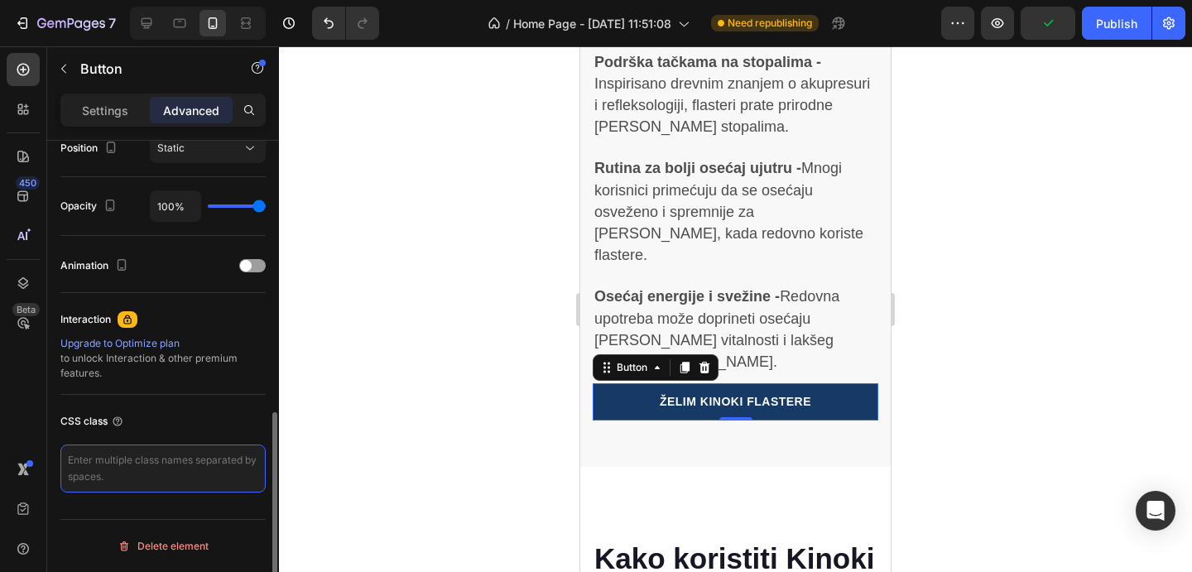
type textarea "v"
paste textarea "_rsi-cod-form-gempages-button-overwrite _rsi-cod-form-is-gempage"
type textarea "_rsi-cod-form-gempages-button-overwrite _rsi-cod-form-is-gempage"
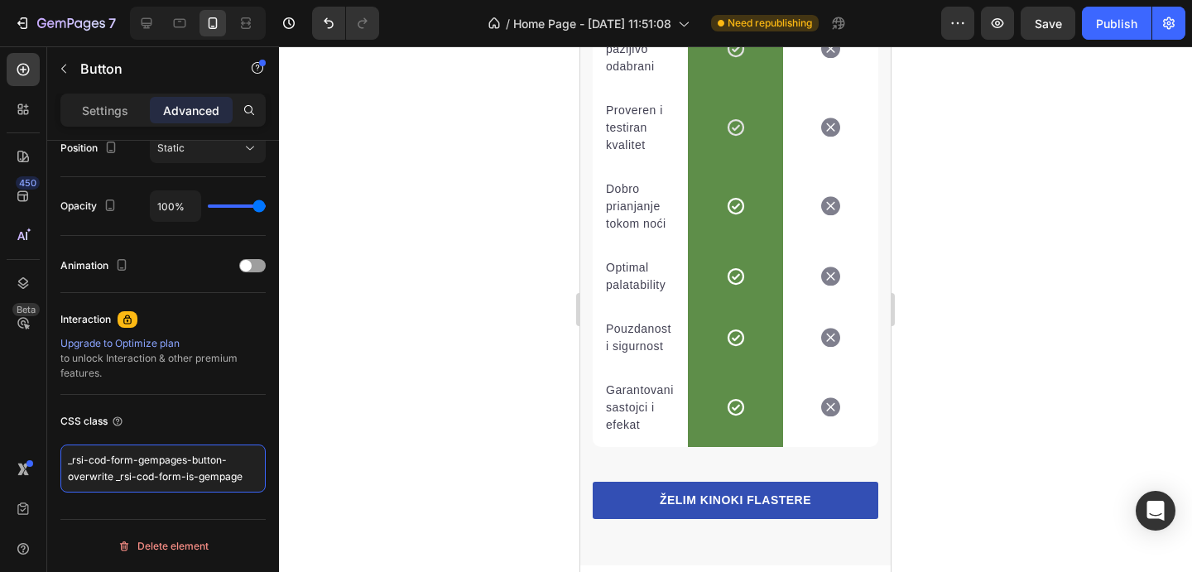
scroll to position [6516, 0]
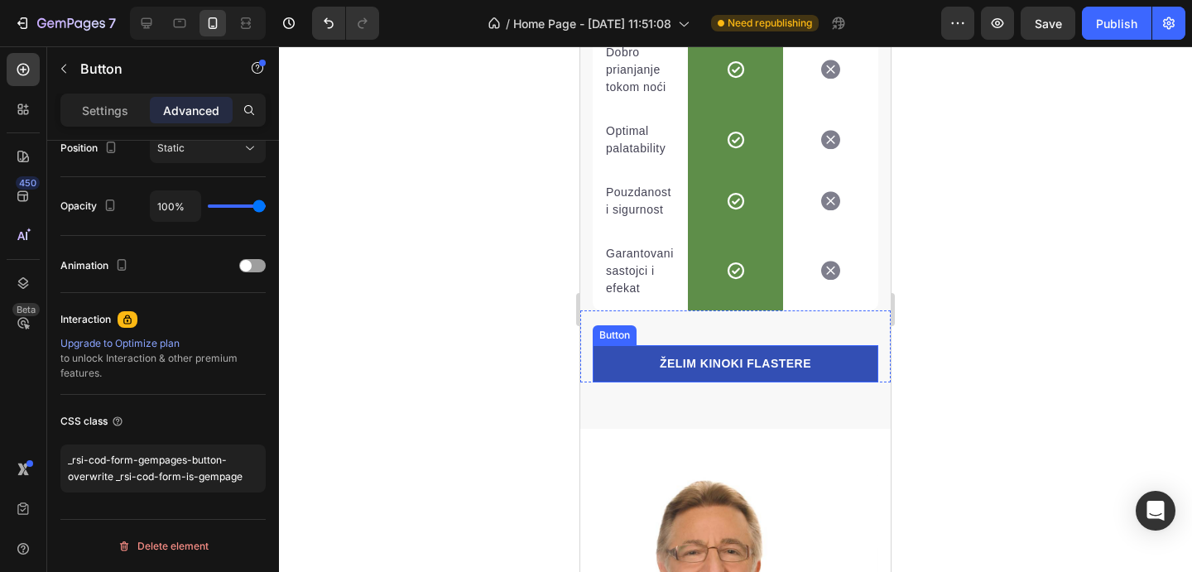
click at [656, 369] on link "ŽELIM KINOKI FLASTERE" at bounding box center [736, 363] width 286 height 37
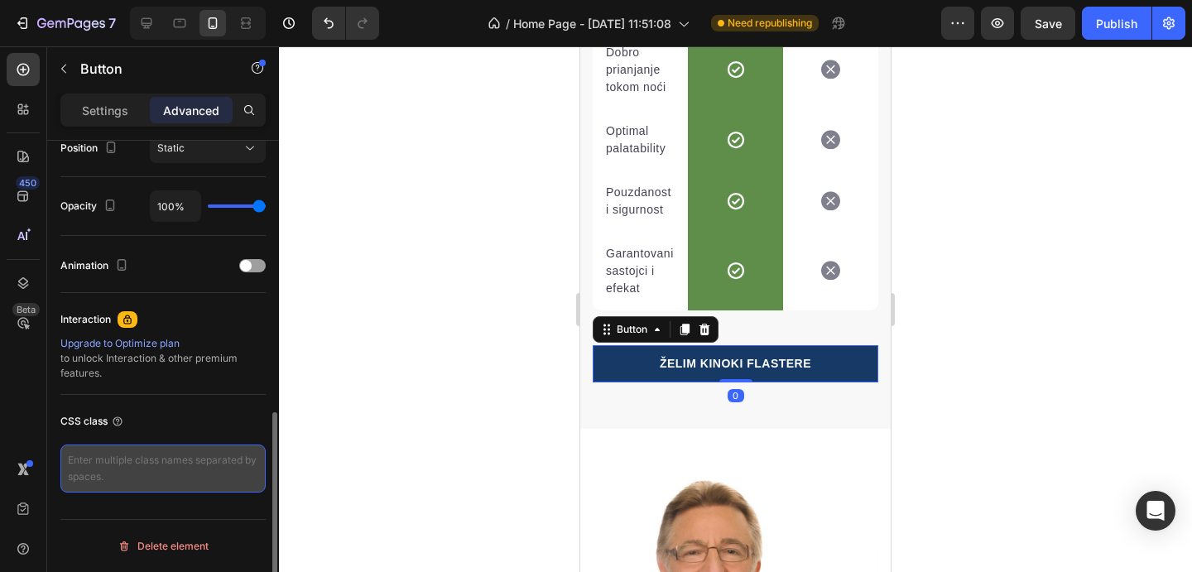
click at [243, 473] on textarea at bounding box center [162, 469] width 205 height 48
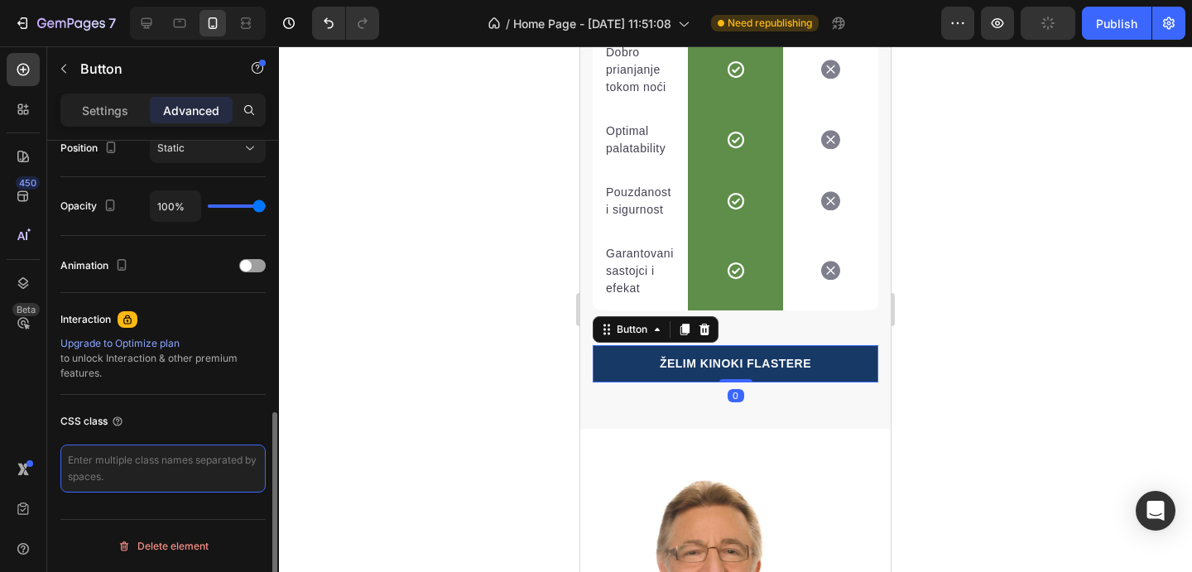
type textarea "_rsi-cod-form-gempages-button-overwrite _rsi-cod-form-is-gempage"
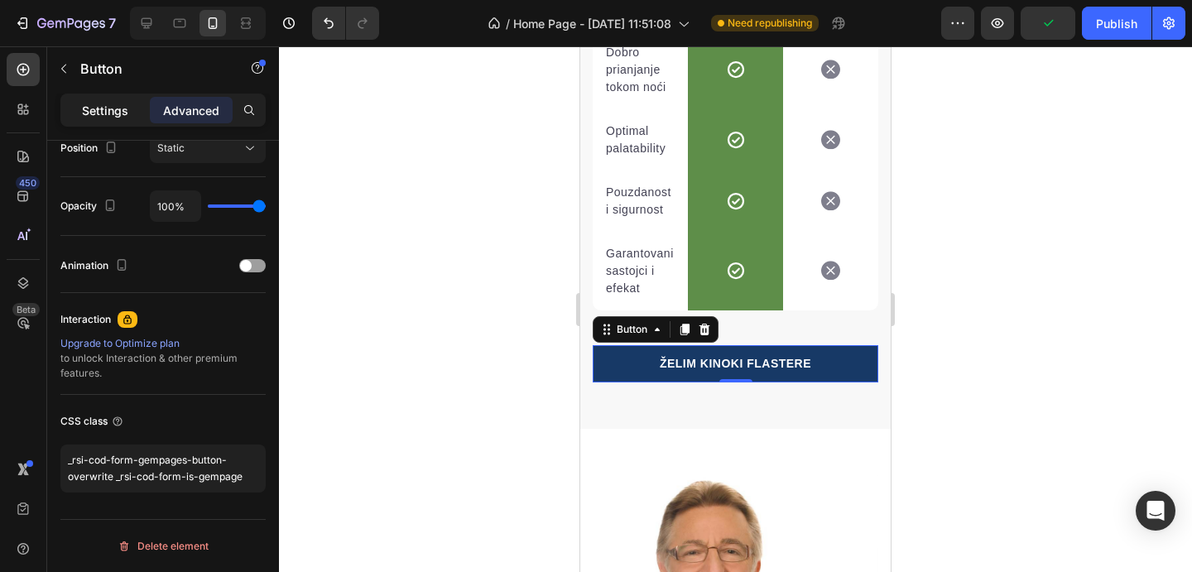
click at [117, 115] on p "Settings" at bounding box center [105, 110] width 46 height 17
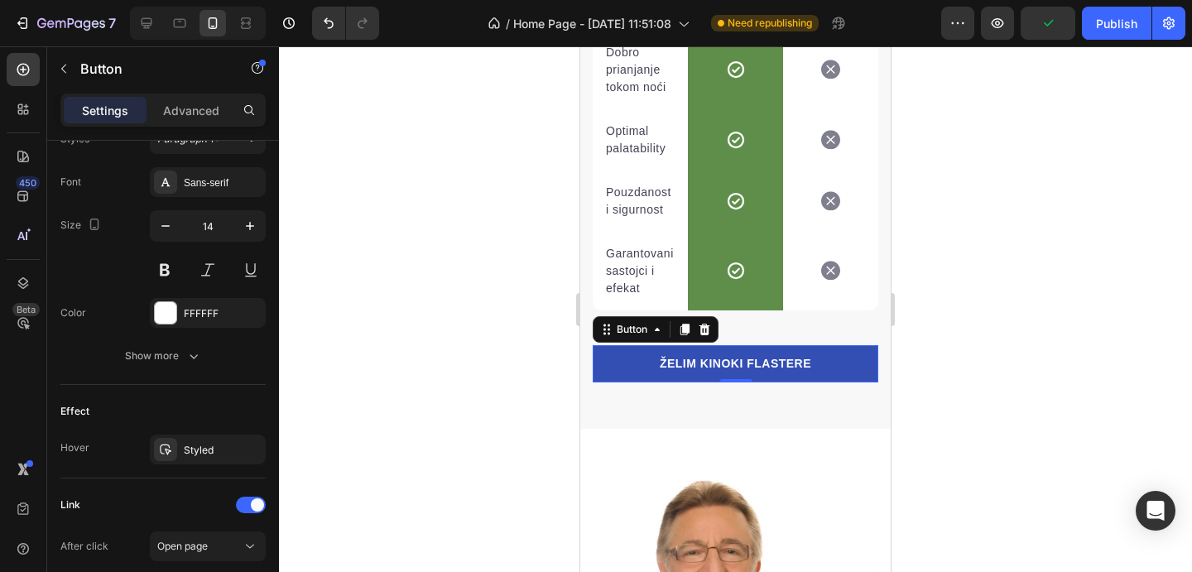
click at [643, 372] on link "ŽELIM KINOKI FLASTERE" at bounding box center [736, 363] width 286 height 37
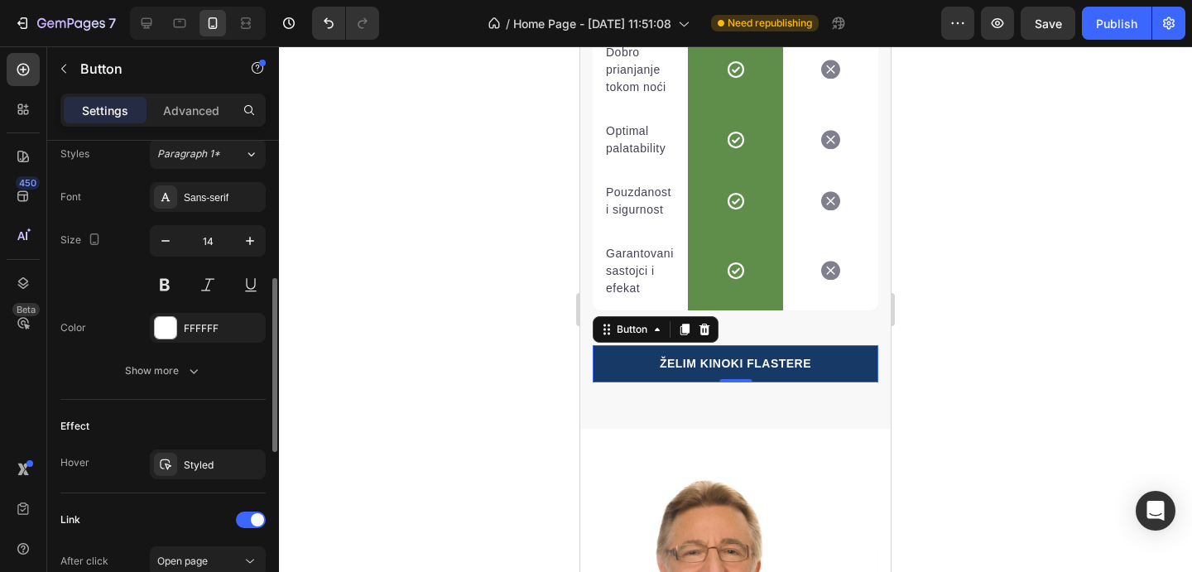
scroll to position [838, 0]
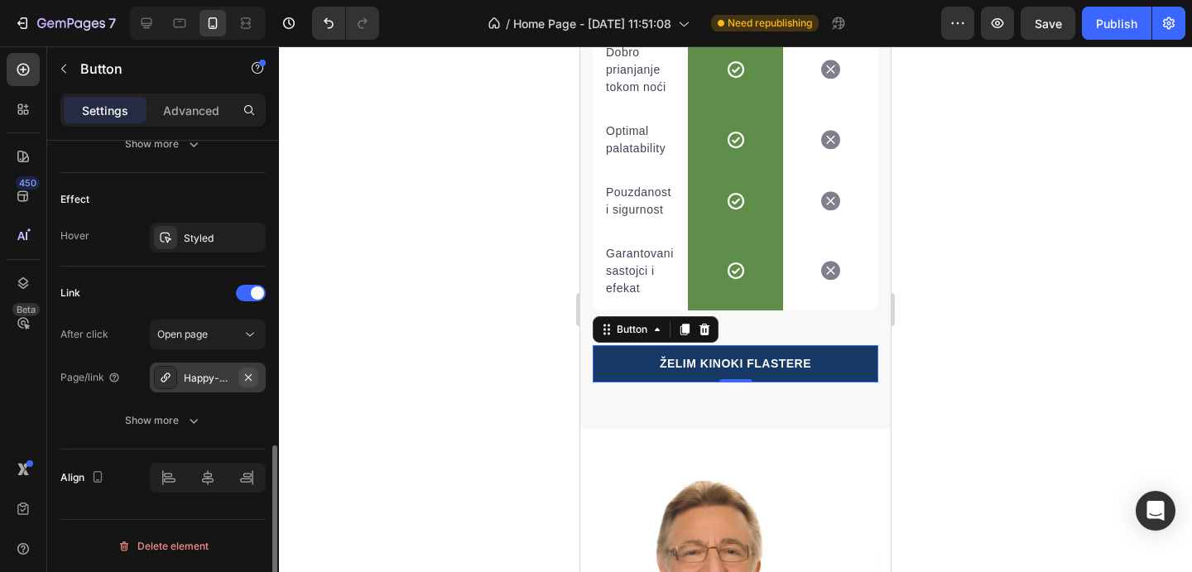
click at [253, 374] on icon "button" at bounding box center [248, 377] width 13 height 13
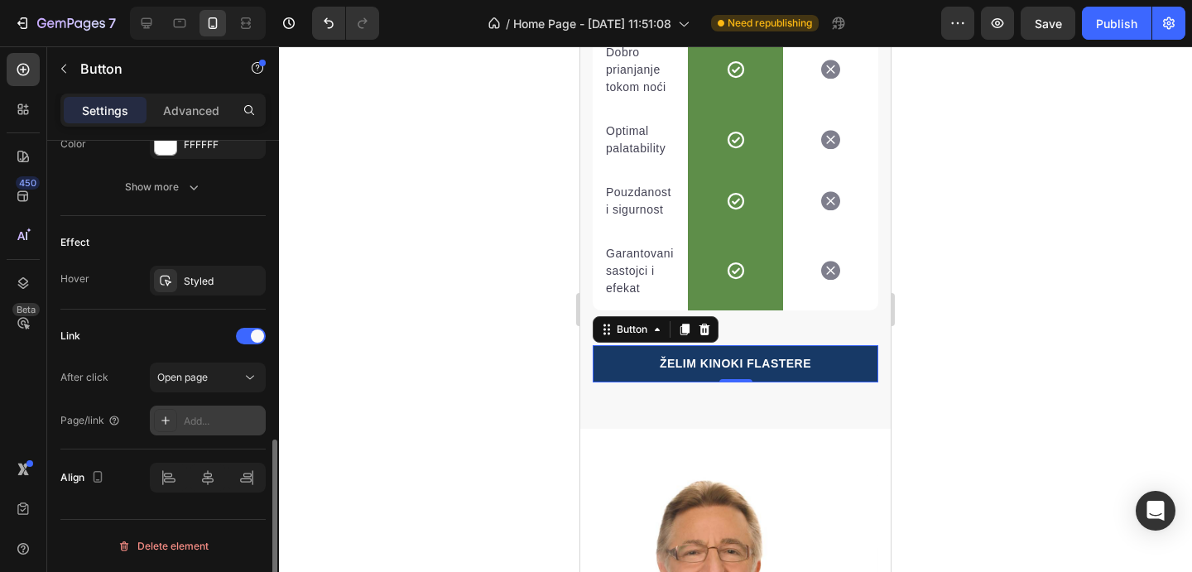
scroll to position [795, 0]
click at [248, 379] on icon at bounding box center [250, 377] width 17 height 17
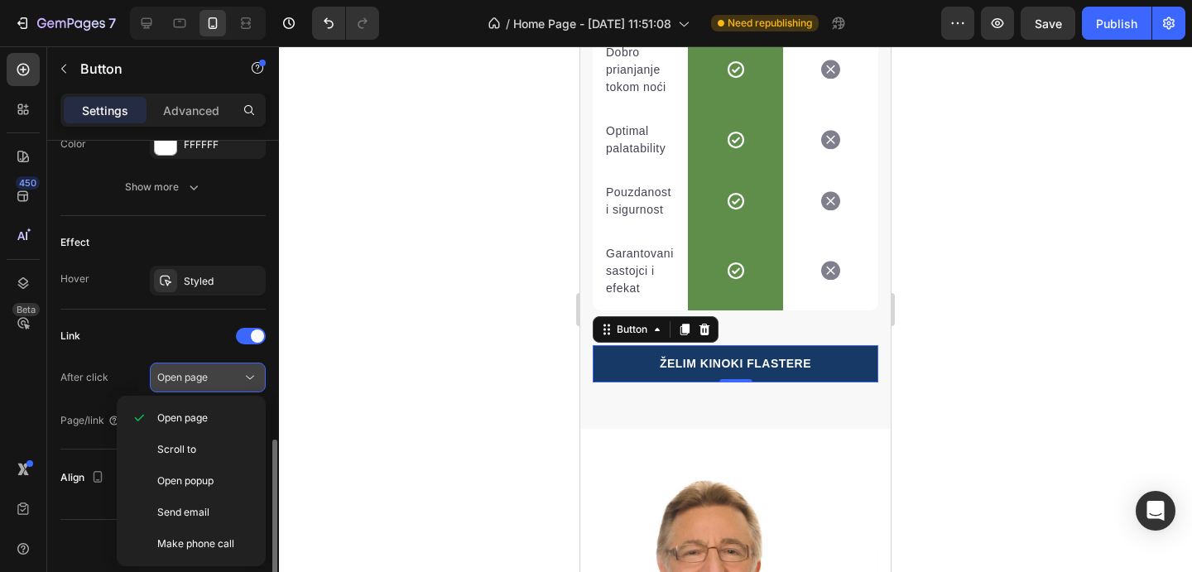
click at [191, 387] on button "Open page" at bounding box center [208, 378] width 116 height 30
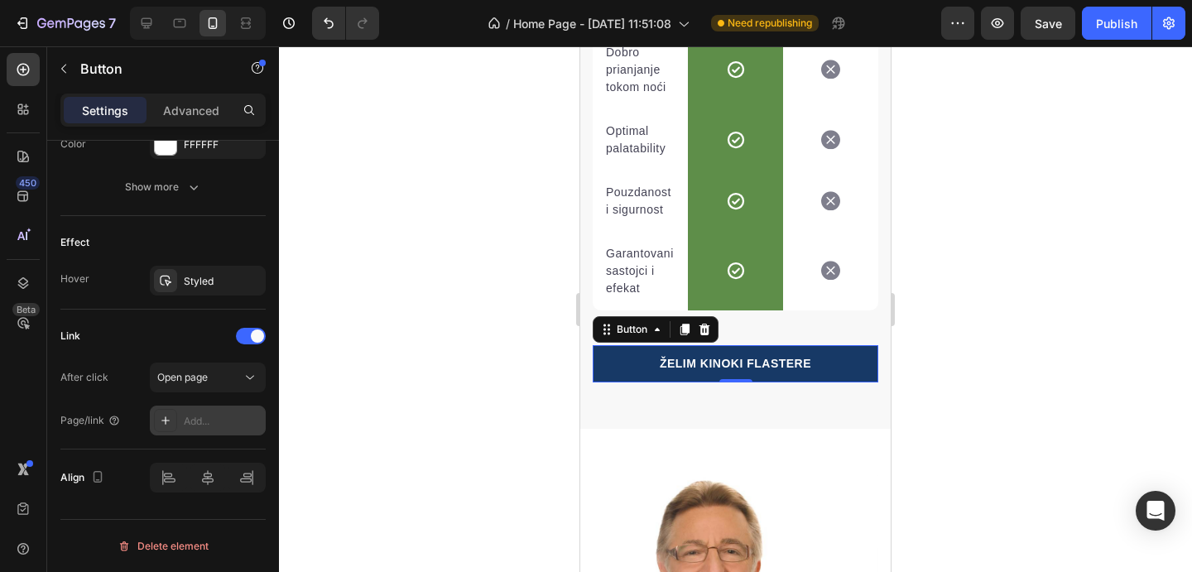
click at [190, 416] on div "Add..." at bounding box center [223, 421] width 78 height 15
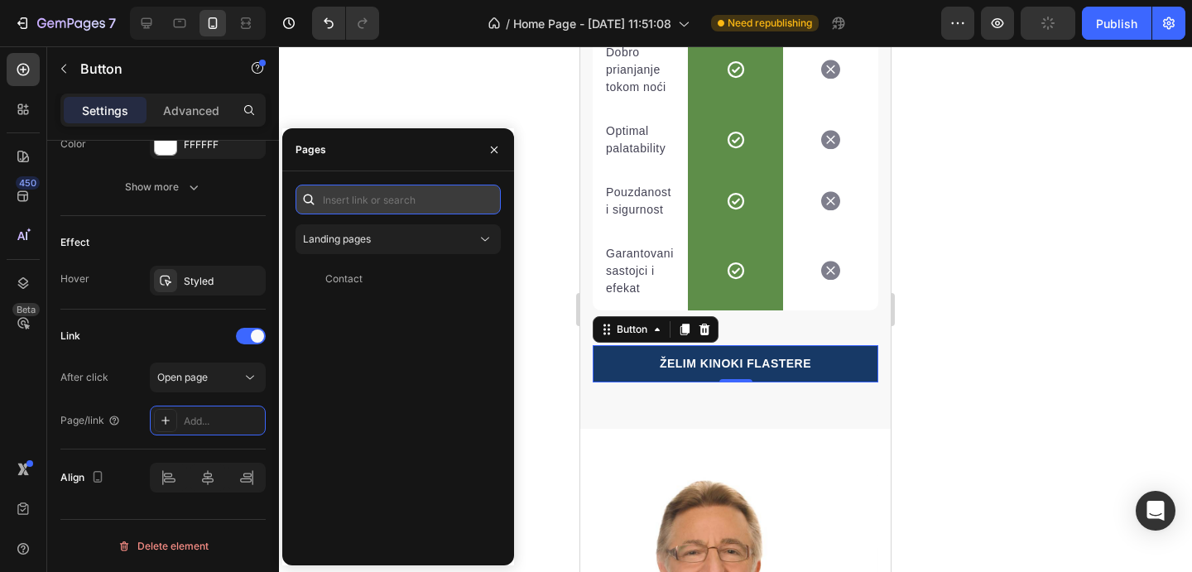
click at [367, 205] on input "text" at bounding box center [398, 200] width 205 height 30
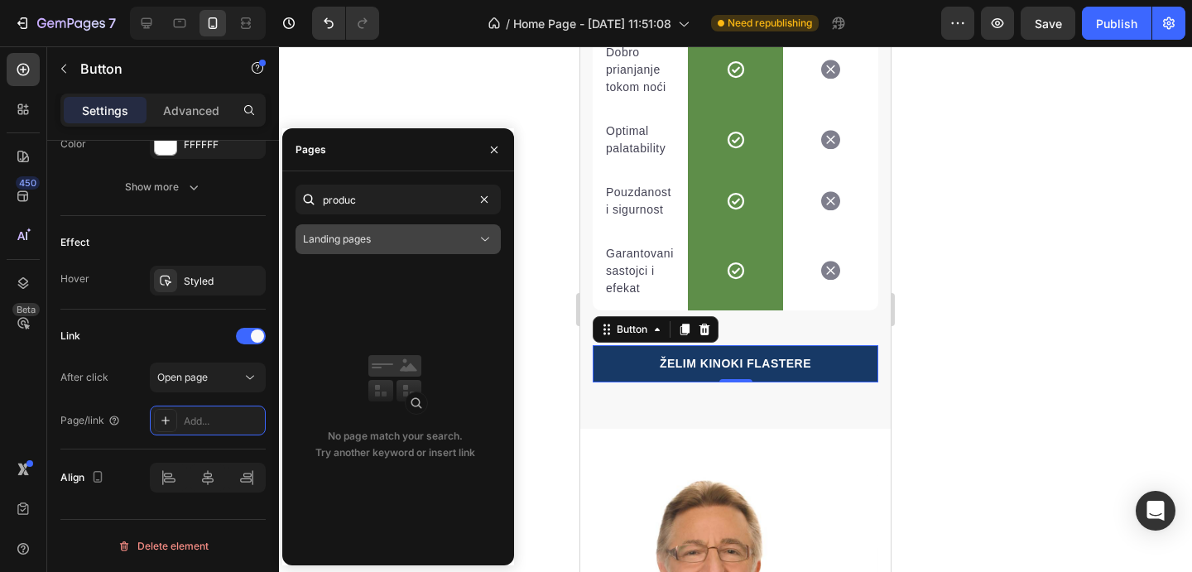
click at [475, 233] on div "Landing pages" at bounding box center [390, 239] width 174 height 15
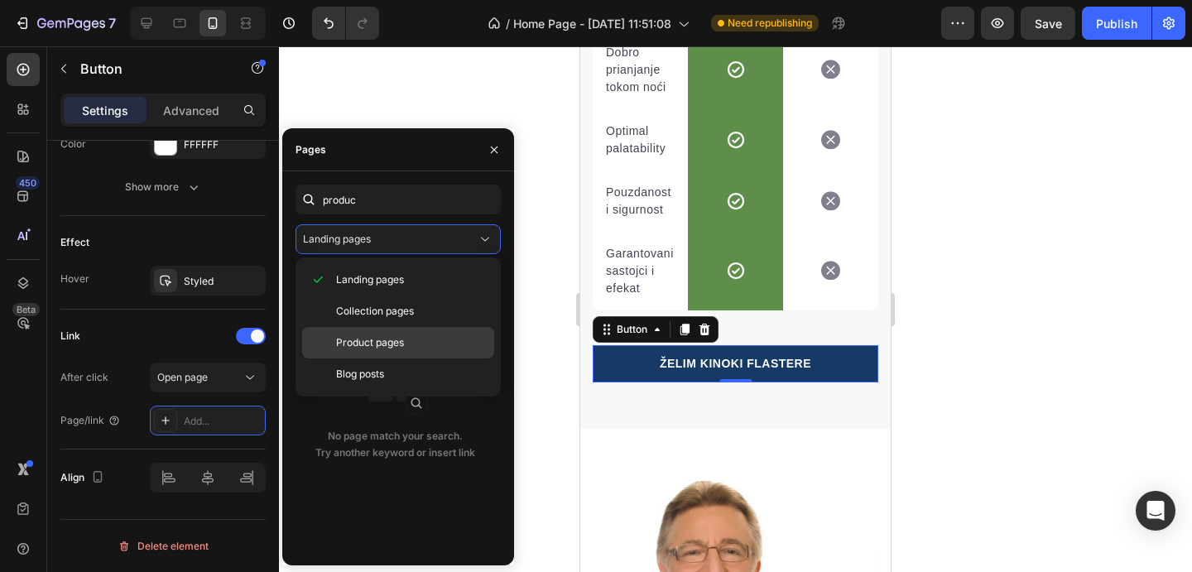
click at [400, 359] on div "Product pages" at bounding box center [398, 374] width 192 height 31
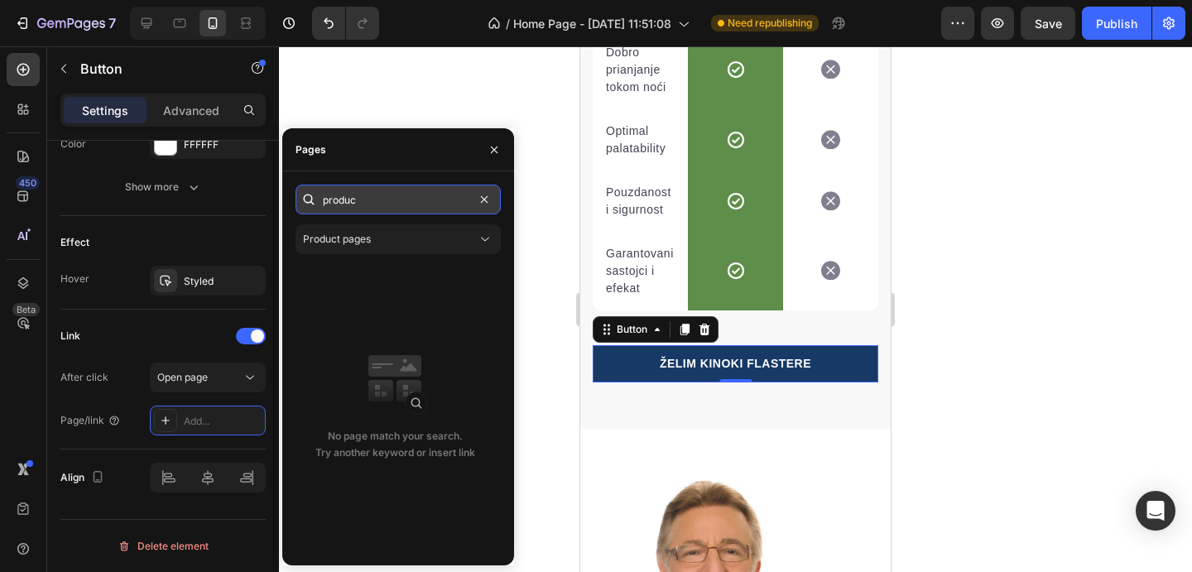
click at [397, 198] on input "produc" at bounding box center [398, 200] width 205 height 30
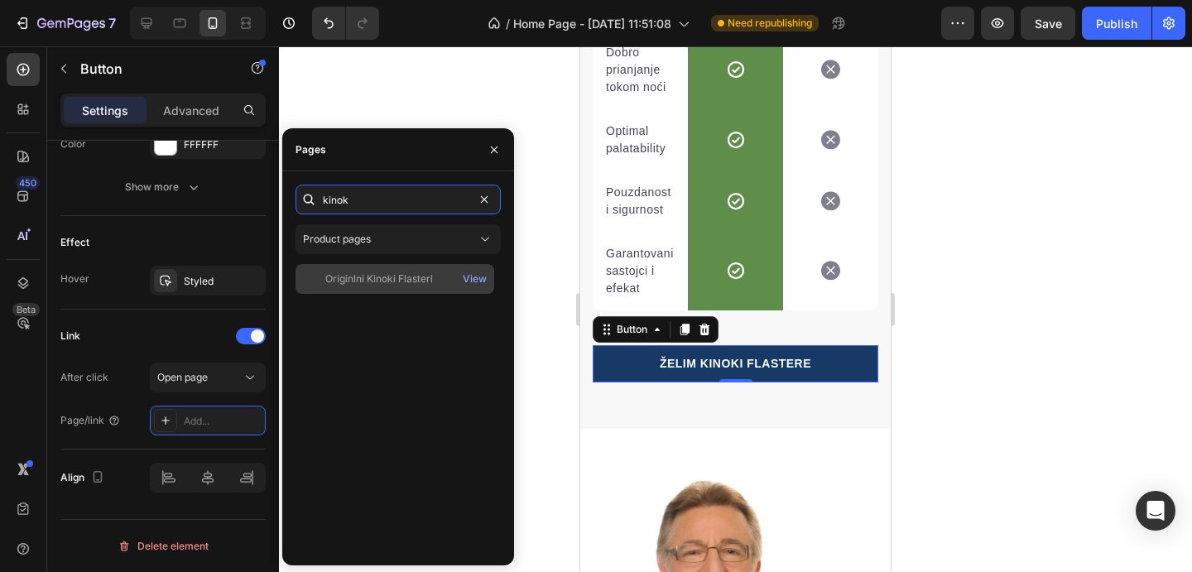
type input "kinok"
click at [368, 279] on div "Originlni Kinoki Flasteri" at bounding box center [379, 279] width 108 height 15
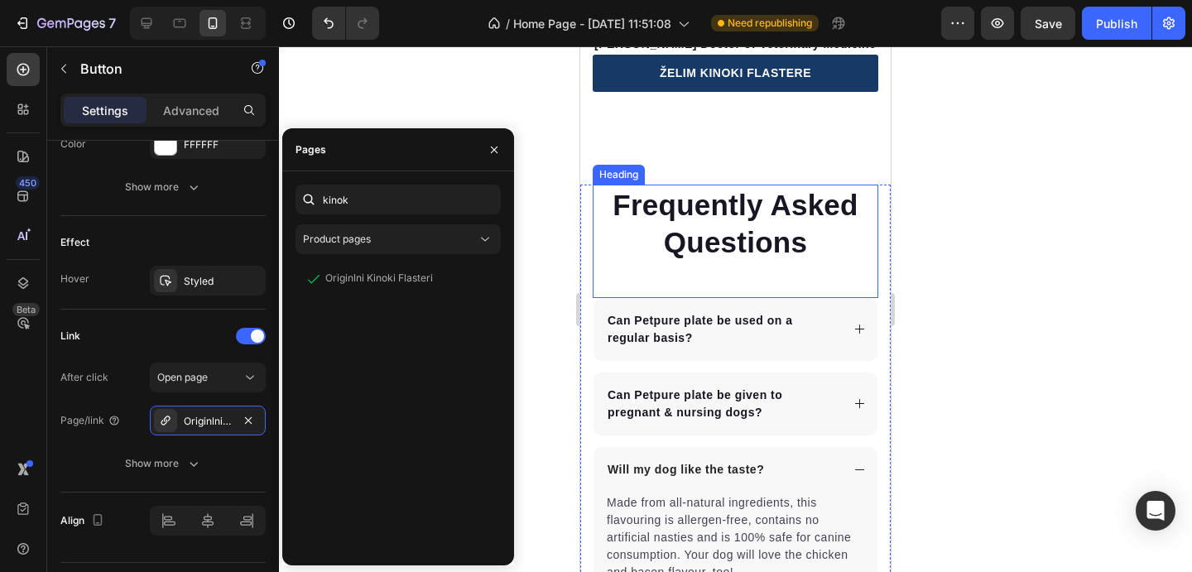
scroll to position [8100, 0]
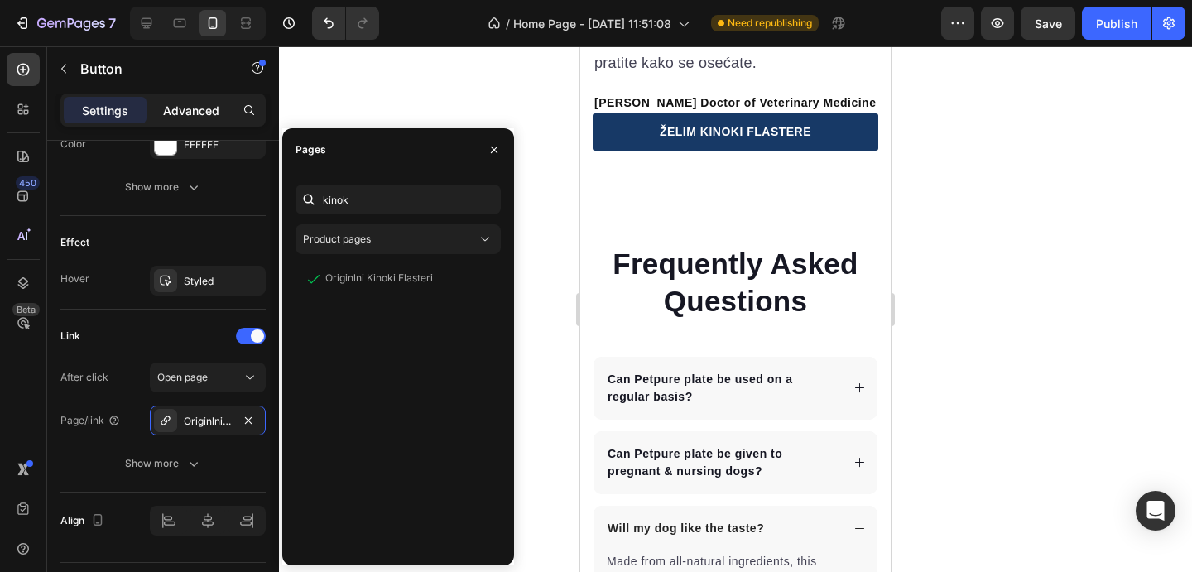
click at [189, 109] on p "Advanced" at bounding box center [191, 110] width 56 height 17
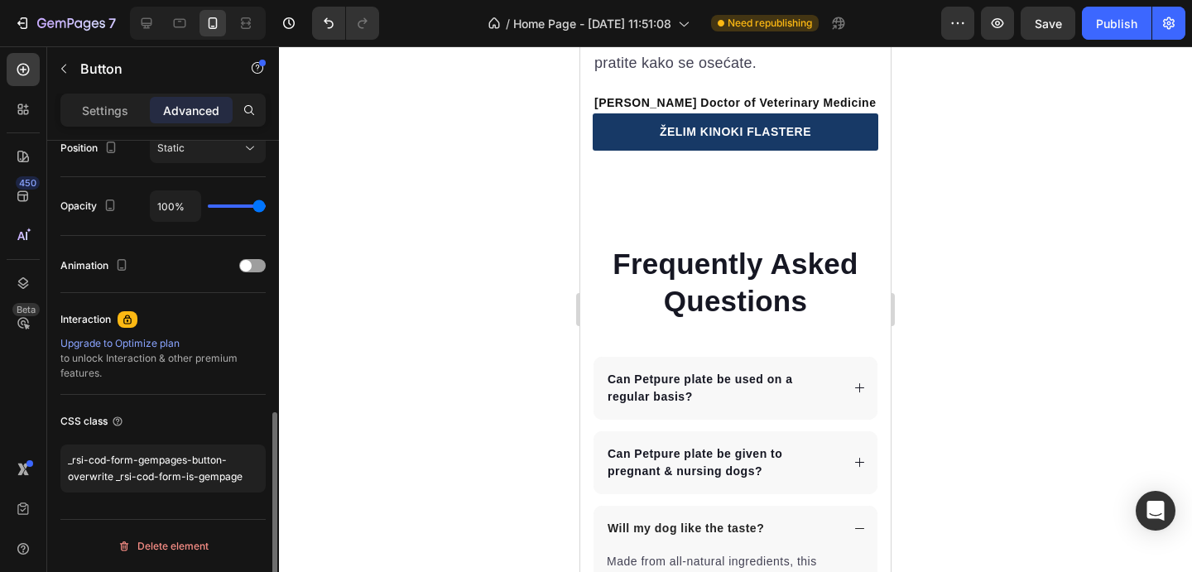
scroll to position [626, 0]
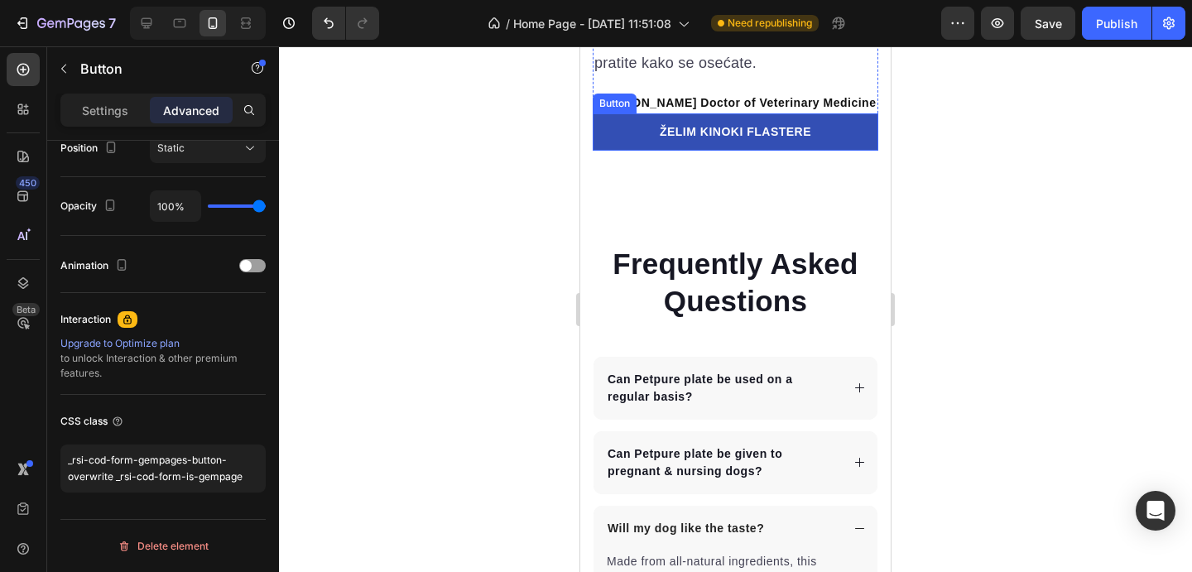
click at [650, 140] on link "ŽELIM KINOKI FLASTERE" at bounding box center [736, 131] width 286 height 37
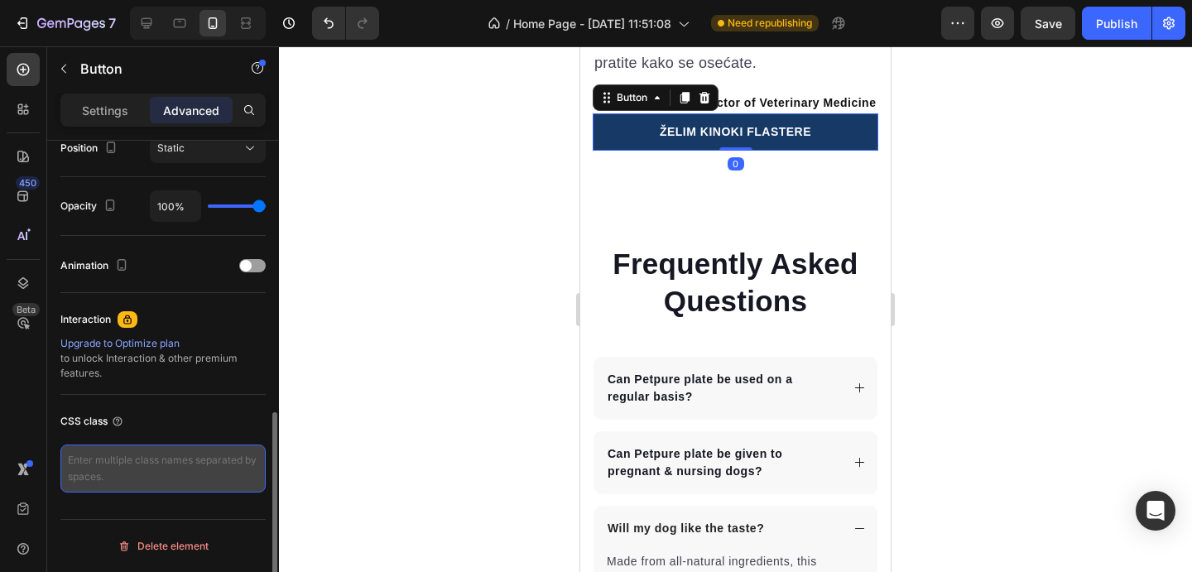
click at [204, 469] on textarea at bounding box center [162, 469] width 205 height 48
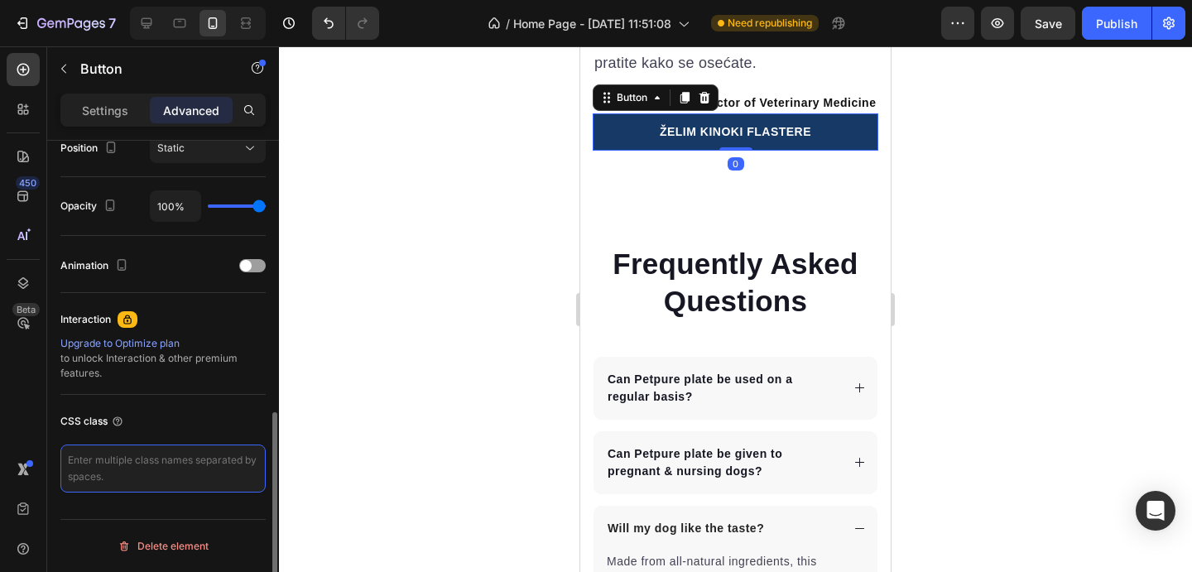
type textarea "_rsi-cod-form-gempages-button-overwrite _rsi-cod-form-is-gempage"
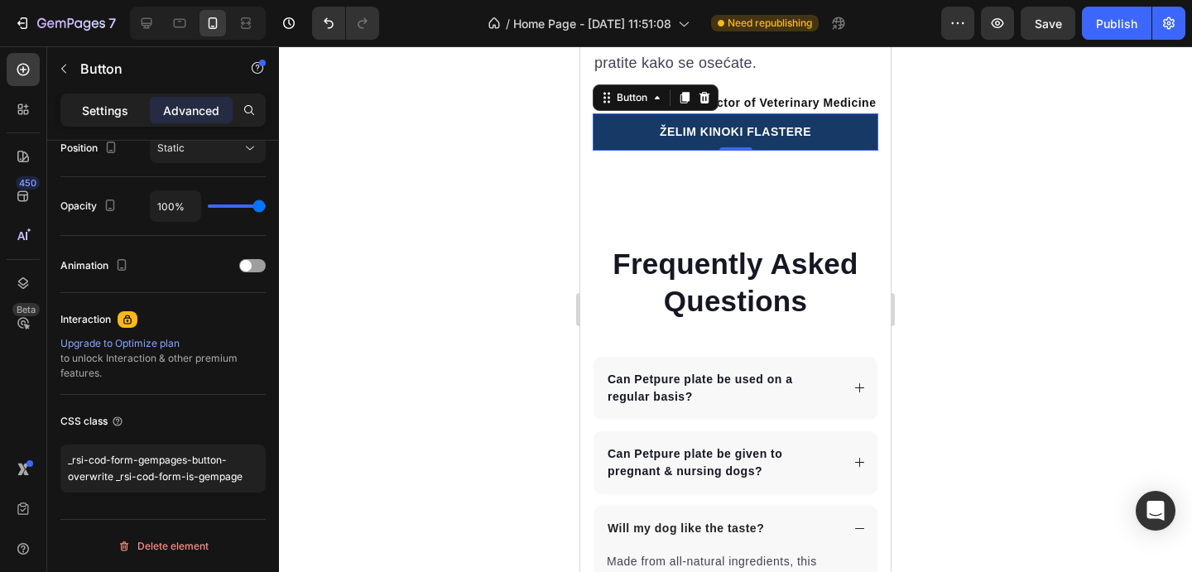
click at [107, 109] on p "Settings" at bounding box center [105, 110] width 46 height 17
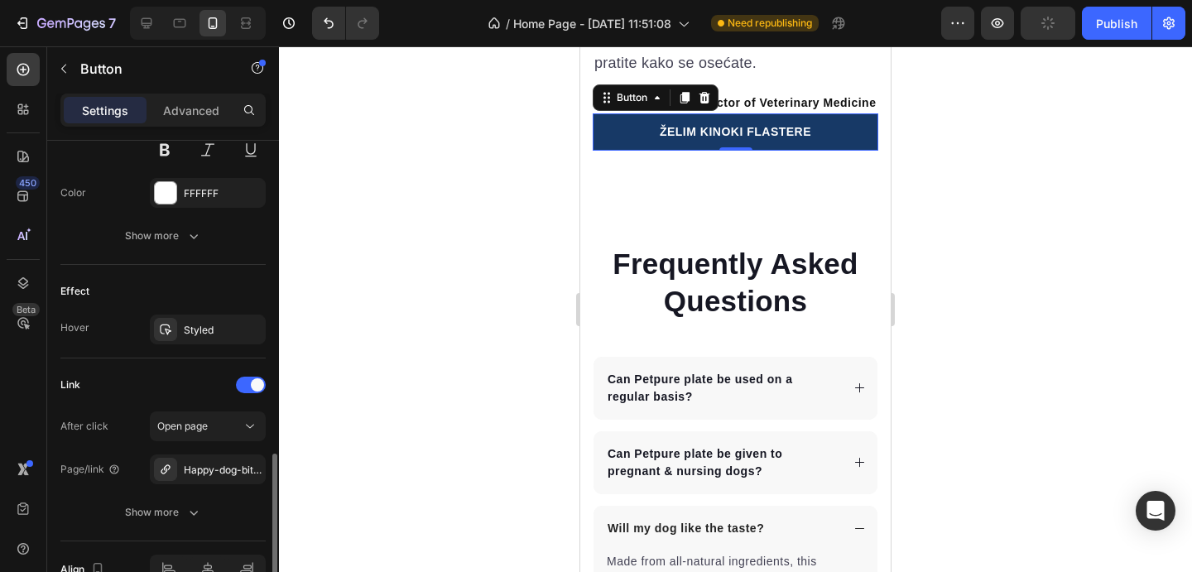
scroll to position [802, 0]
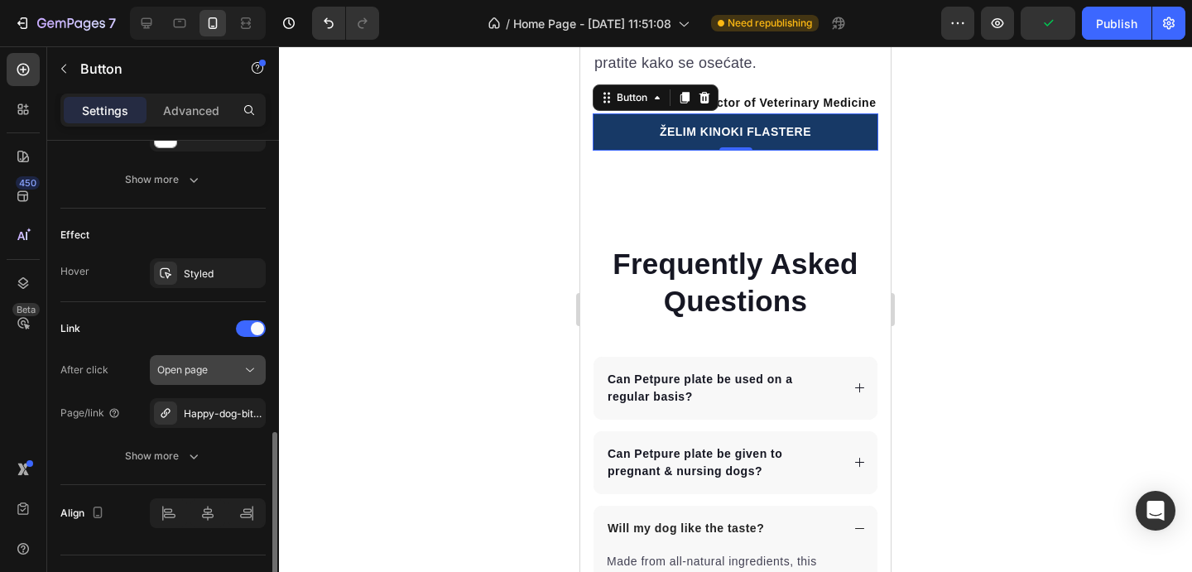
click at [224, 379] on button "Open page" at bounding box center [208, 370] width 116 height 30
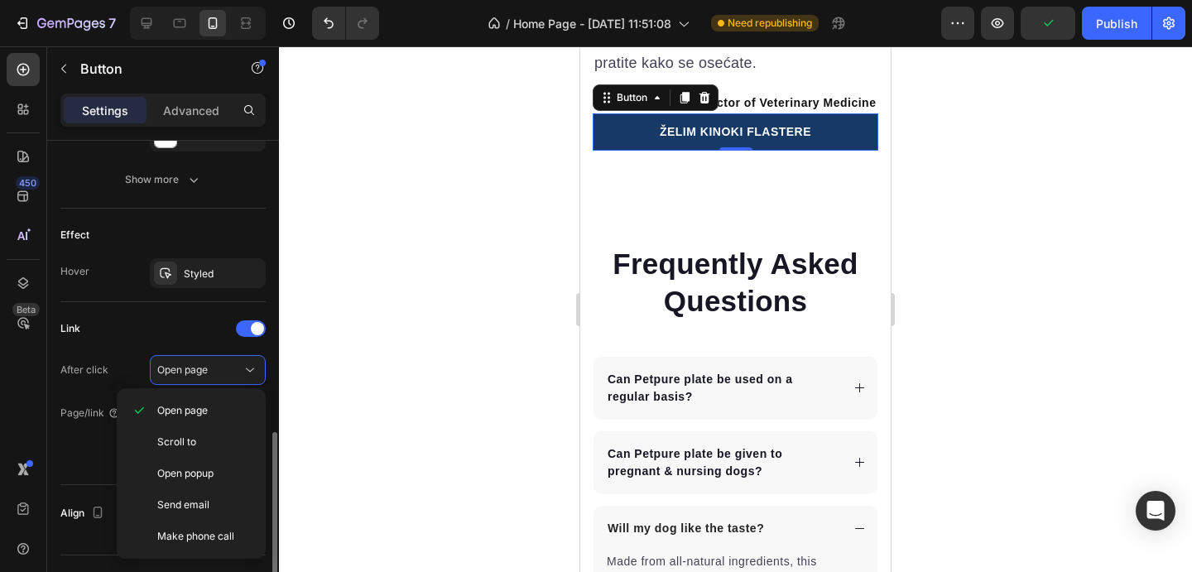
click at [176, 331] on div "Link" at bounding box center [162, 329] width 205 height 26
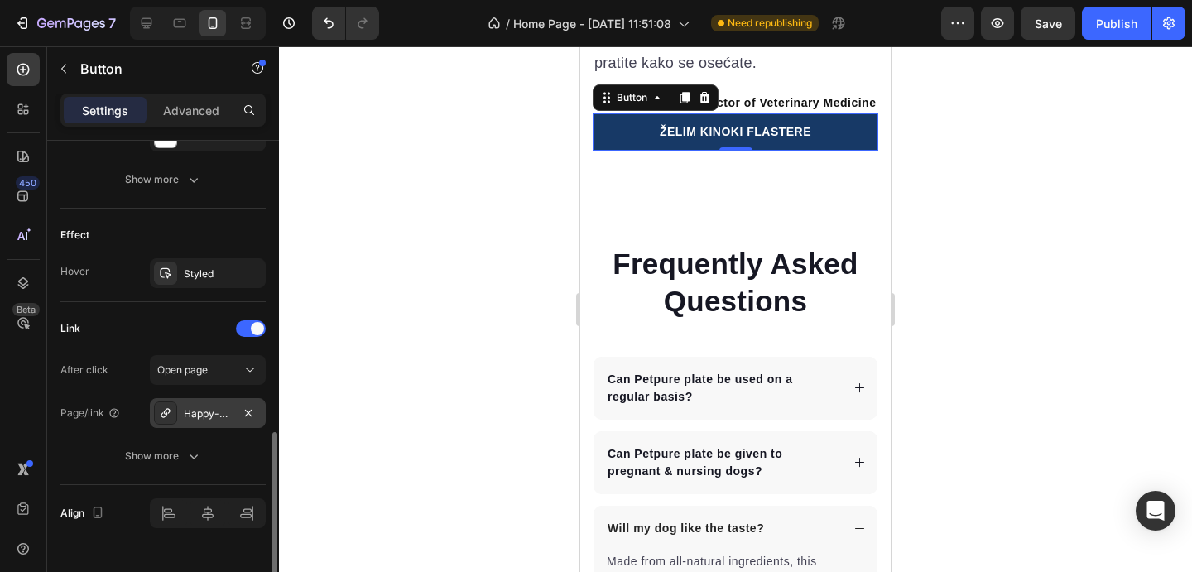
click at [206, 408] on div "Happy-dog-bites" at bounding box center [208, 414] width 48 height 15
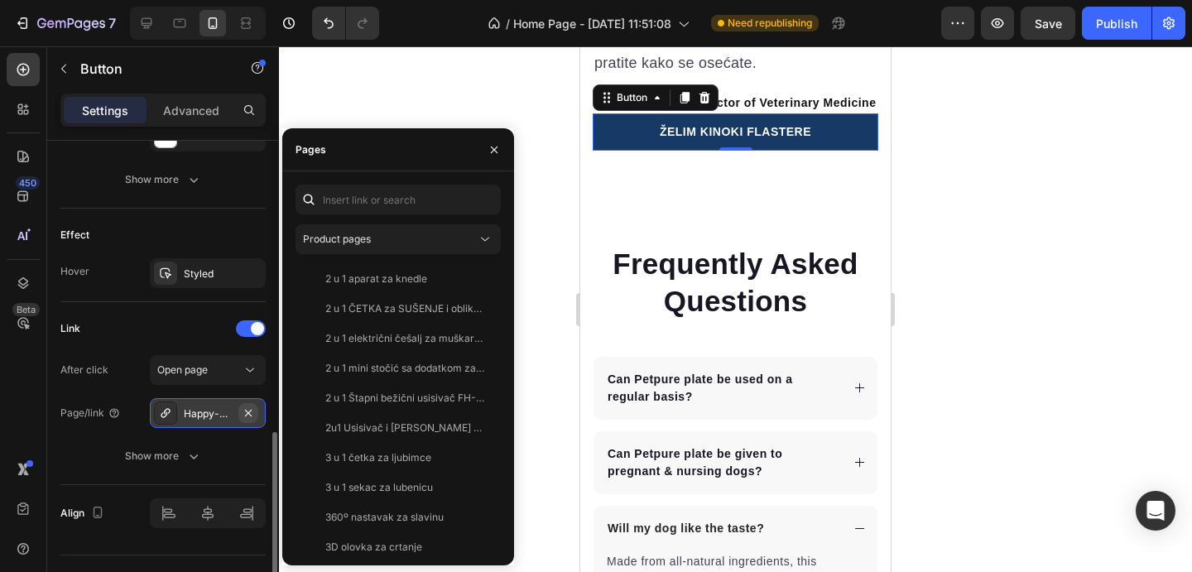
click at [243, 412] on icon "button" at bounding box center [248, 413] width 13 height 13
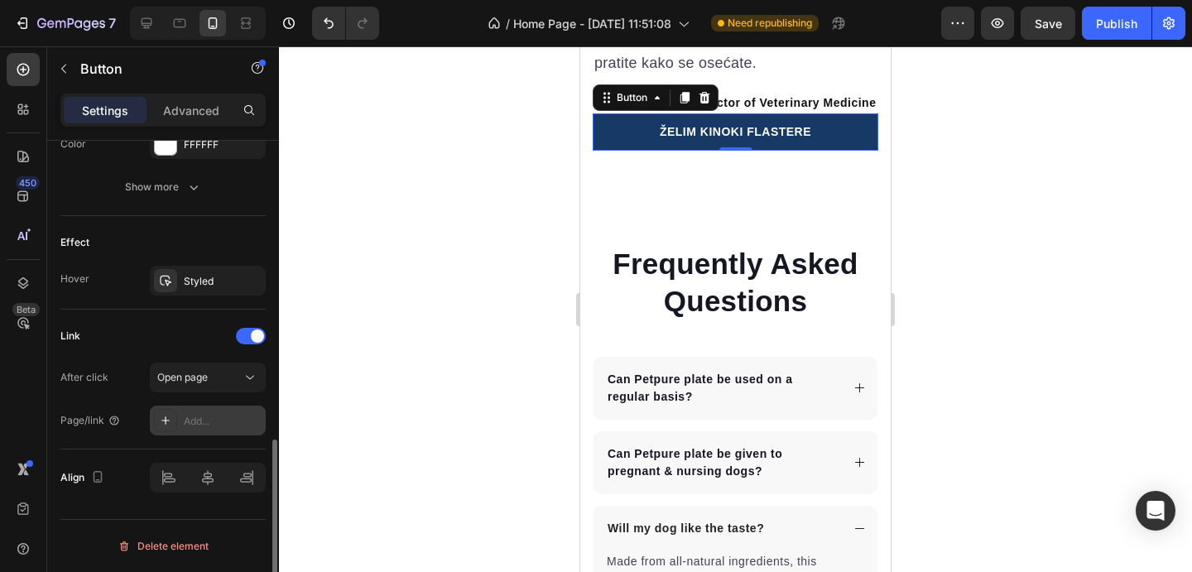
scroll to position [795, 0]
click at [243, 416] on div "Add..." at bounding box center [223, 421] width 78 height 15
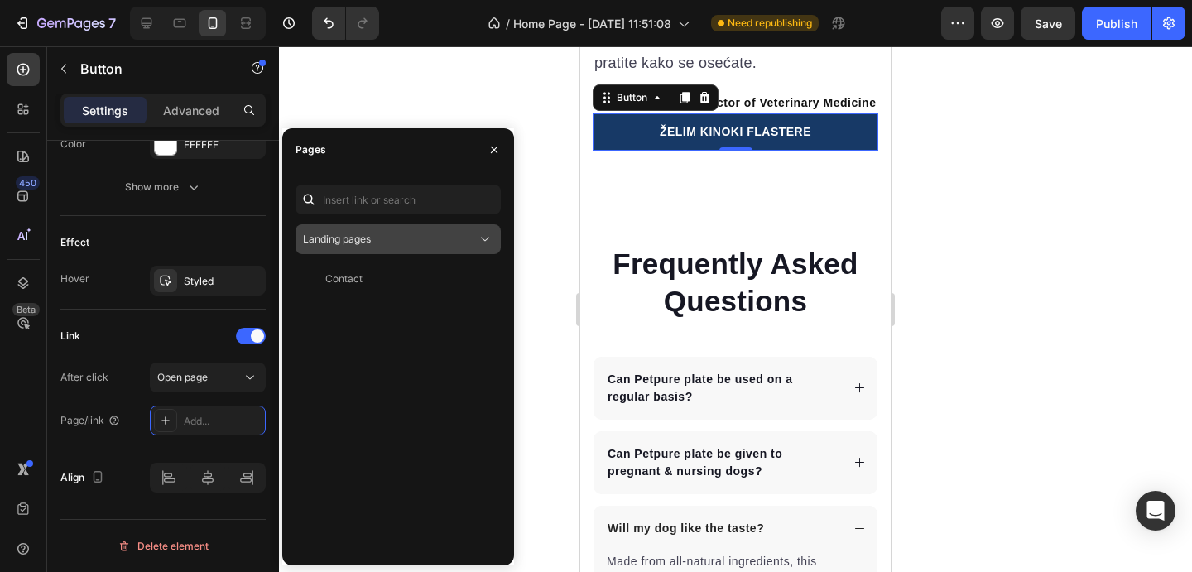
click at [384, 238] on div "Landing pages" at bounding box center [390, 239] width 174 height 15
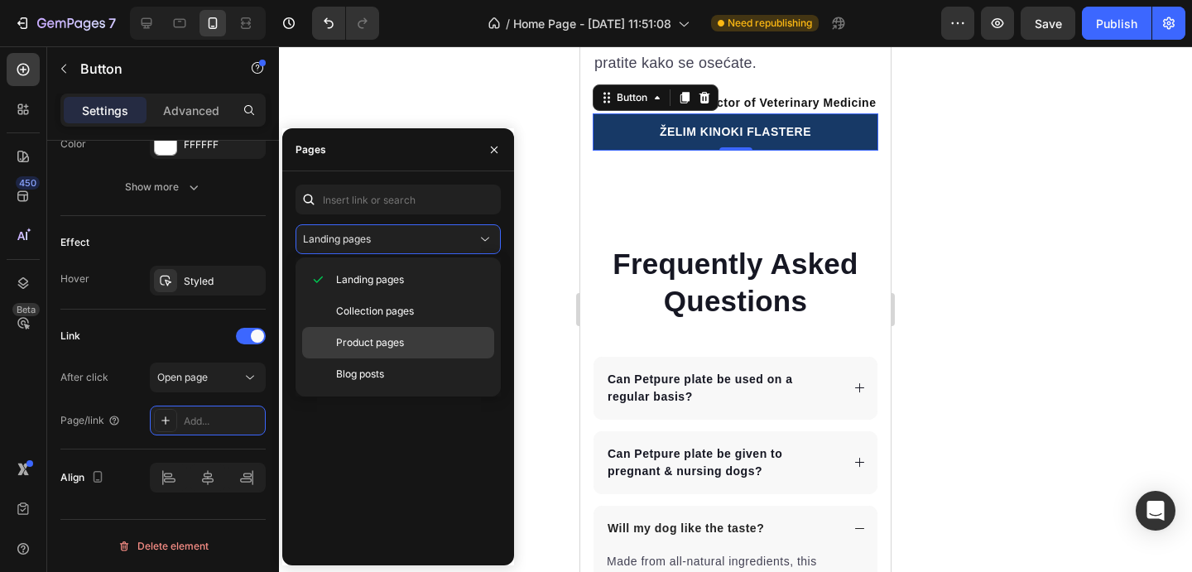
click at [383, 337] on span "Product pages" at bounding box center [370, 342] width 68 height 15
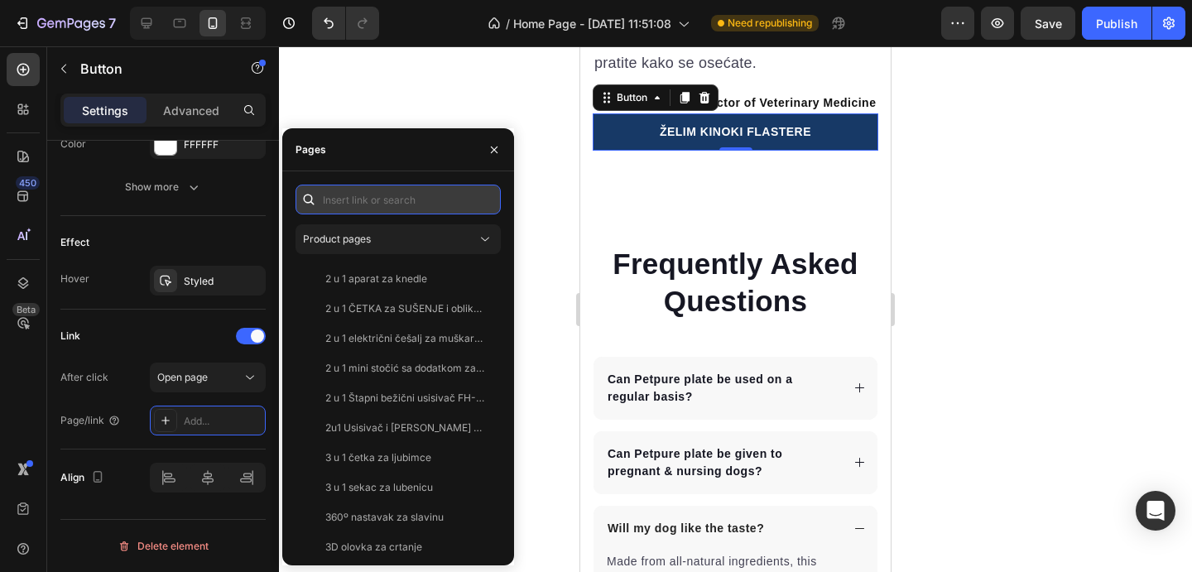
click at [400, 199] on input "text" at bounding box center [398, 200] width 205 height 30
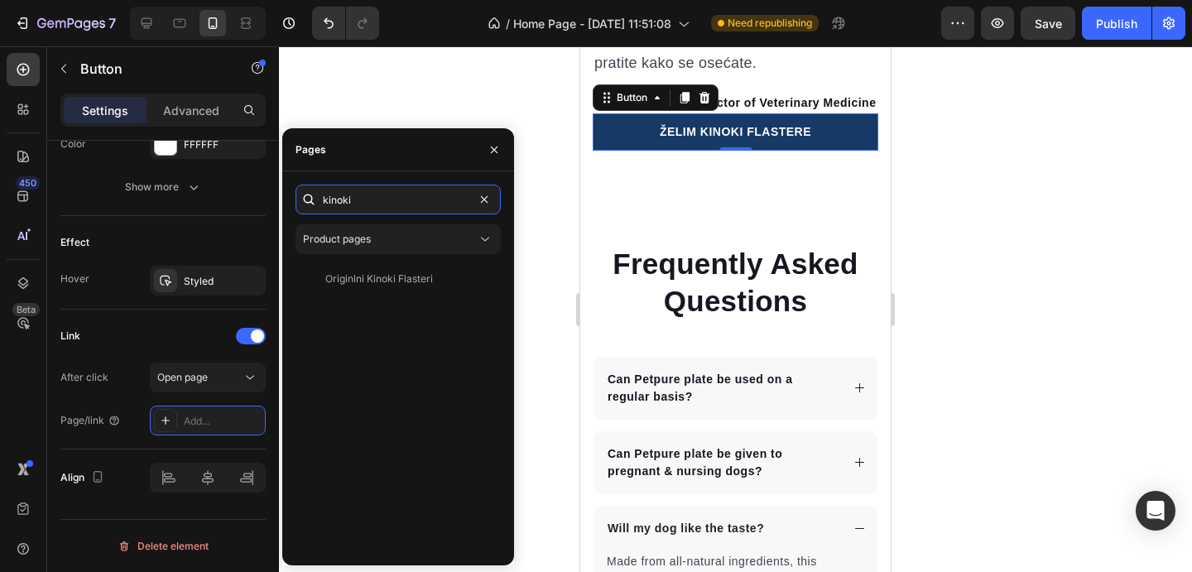
type input "kinoki"
click at [386, 262] on div "kinoki Product pages Originlni Kinoki Flasteri View" at bounding box center [398, 369] width 205 height 368
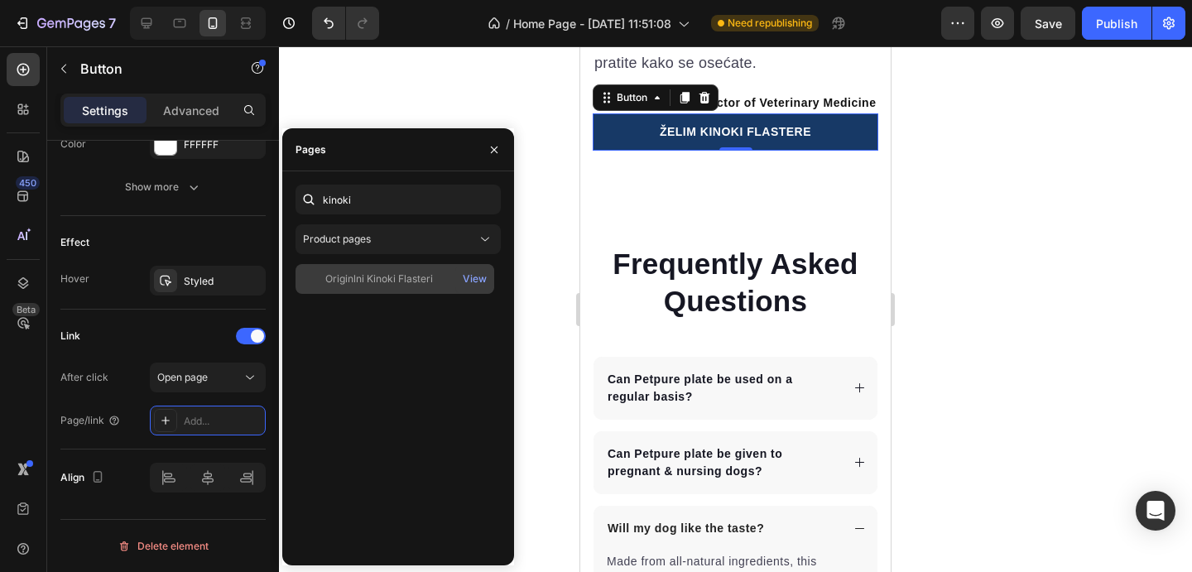
click at [386, 267] on div "Originlni Kinoki Flasteri View" at bounding box center [395, 279] width 199 height 30
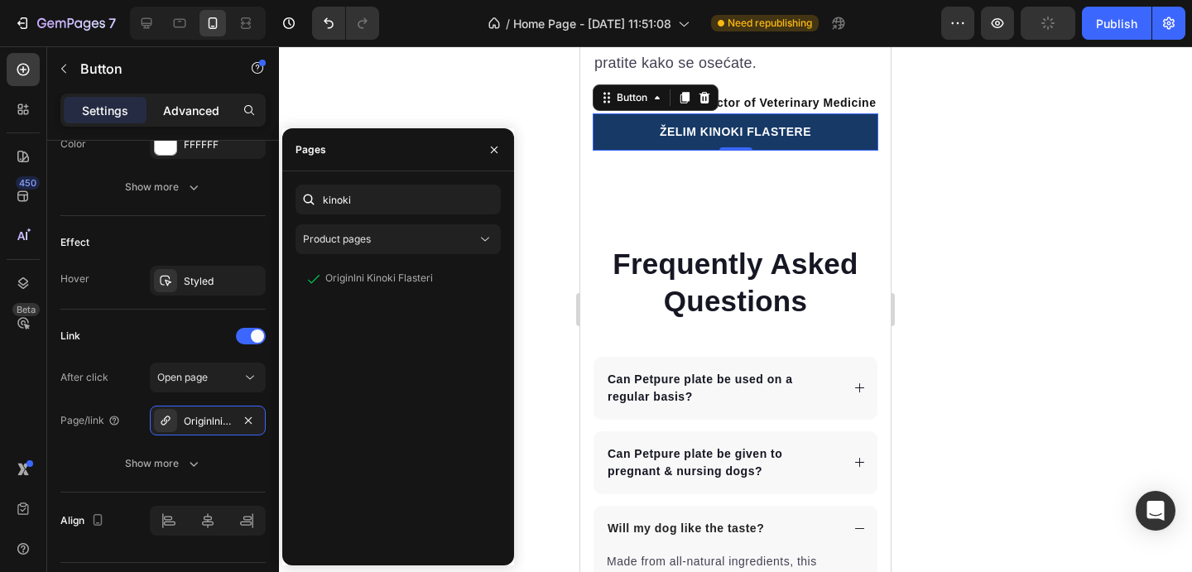
click at [194, 115] on p "Advanced" at bounding box center [191, 110] width 56 height 17
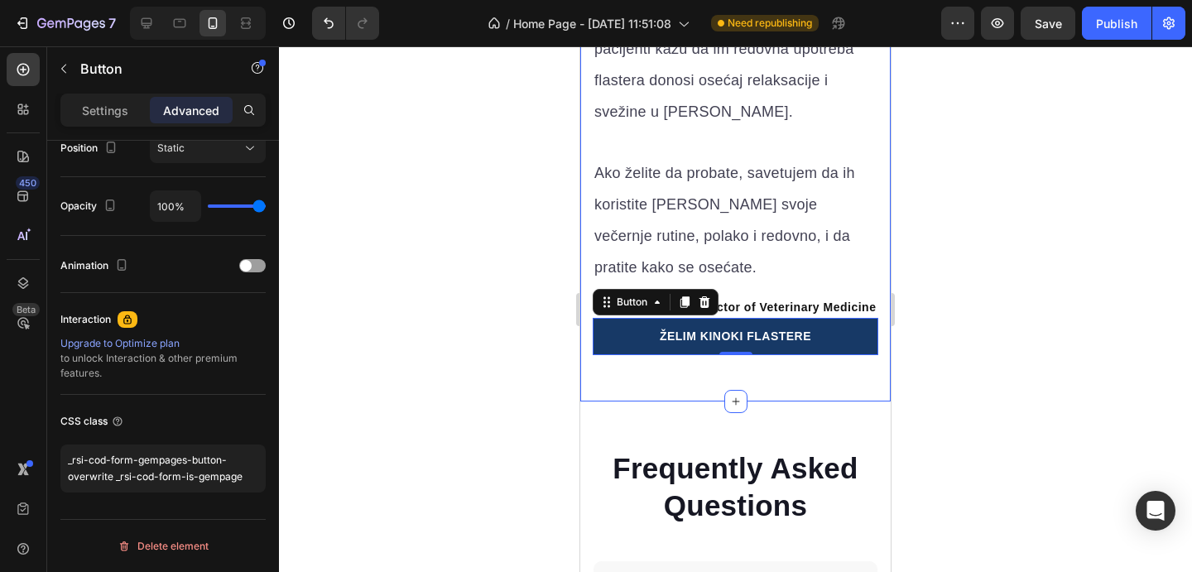
scroll to position [8034, 0]
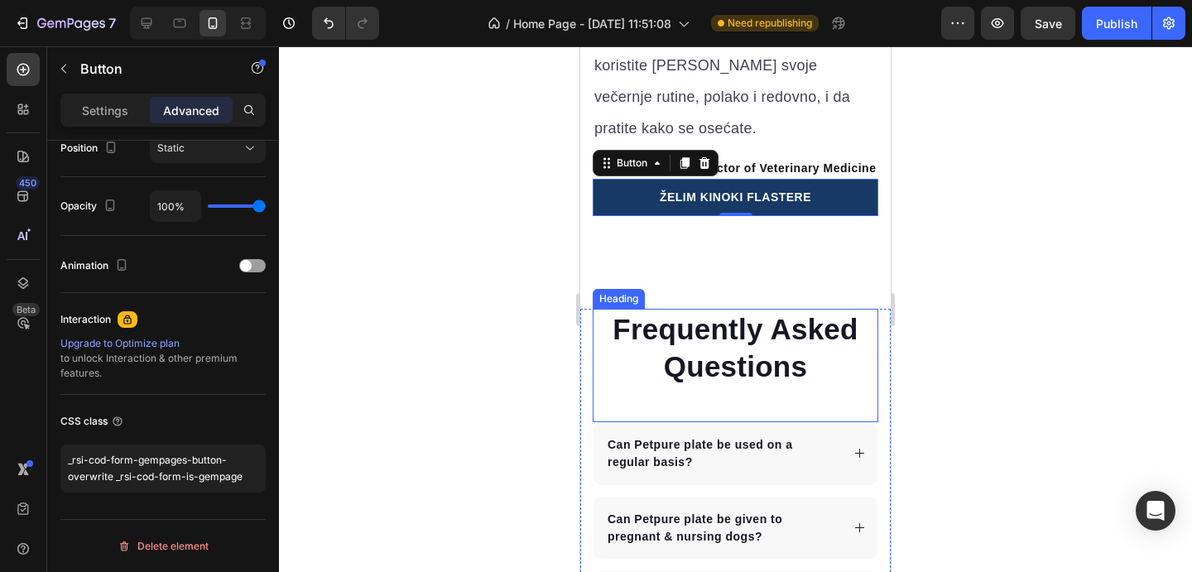
click at [710, 335] on p "Frequently Asked Questions" at bounding box center [736, 348] width 282 height 75
click at [709, 335] on p "Frequently Asked Questions" at bounding box center [736, 348] width 282 height 75
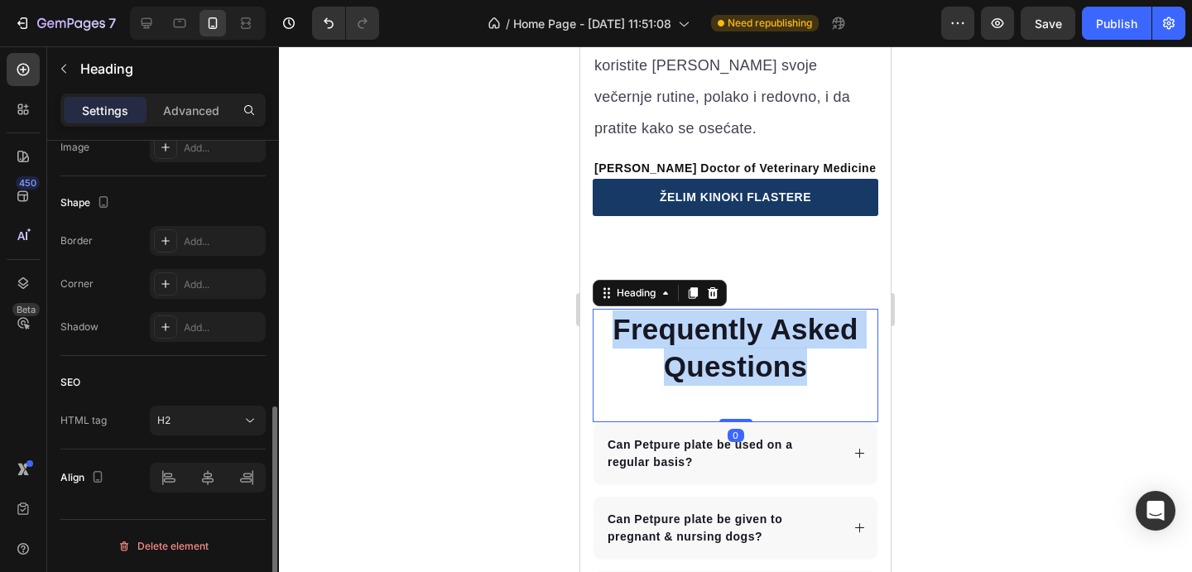
click at [709, 335] on p "Frequently Asked Questions" at bounding box center [736, 348] width 282 height 75
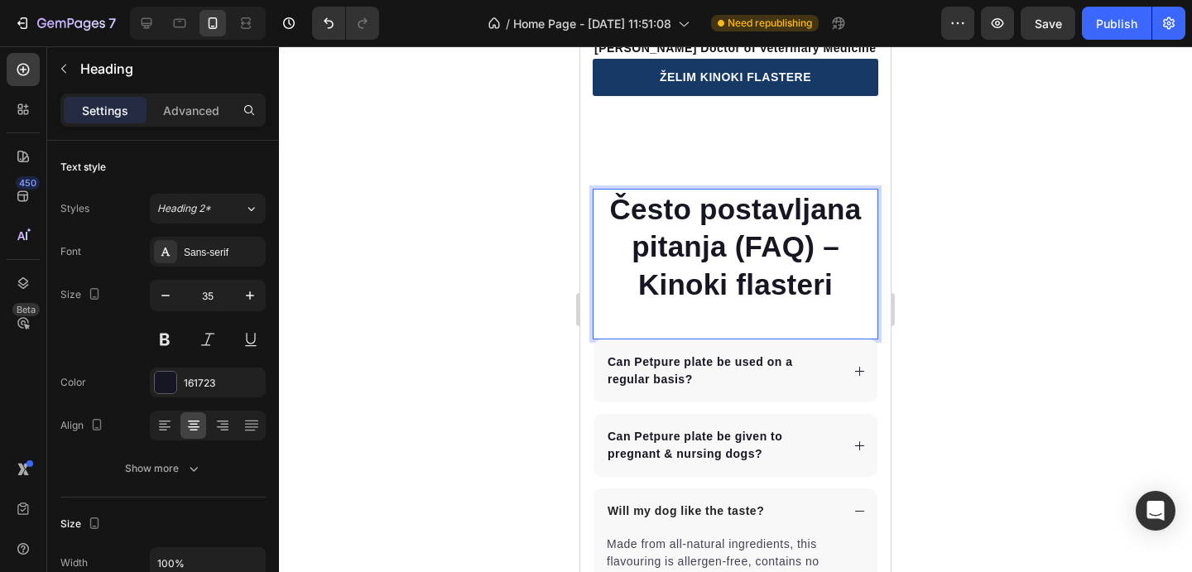
scroll to position [8229, 0]
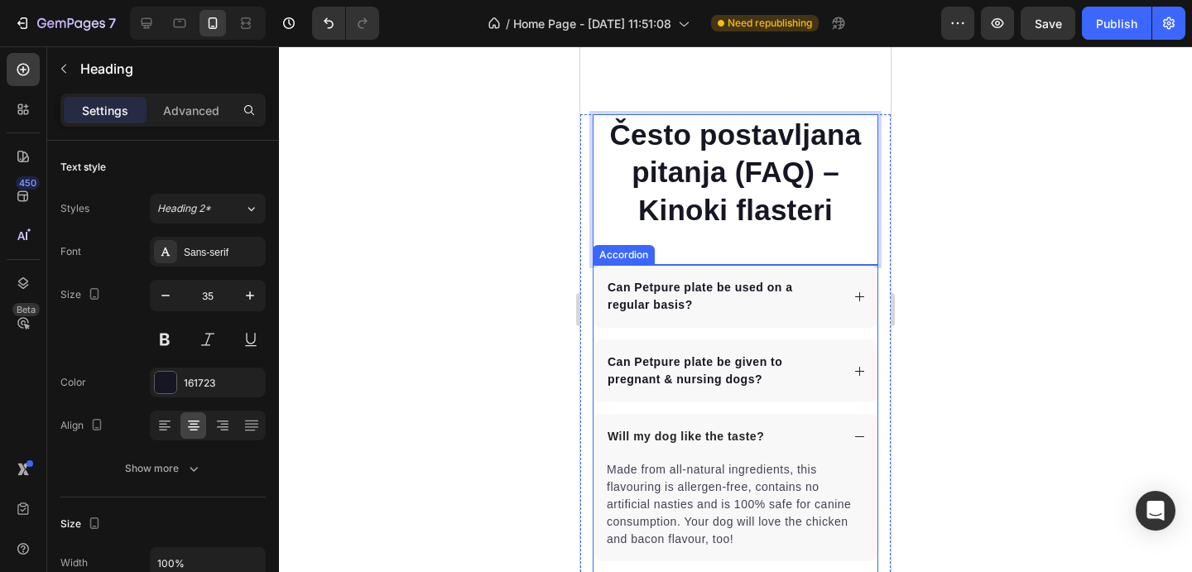
click at [735, 282] on p "Can Petpure plate be used on a regular basis?" at bounding box center [723, 296] width 230 height 35
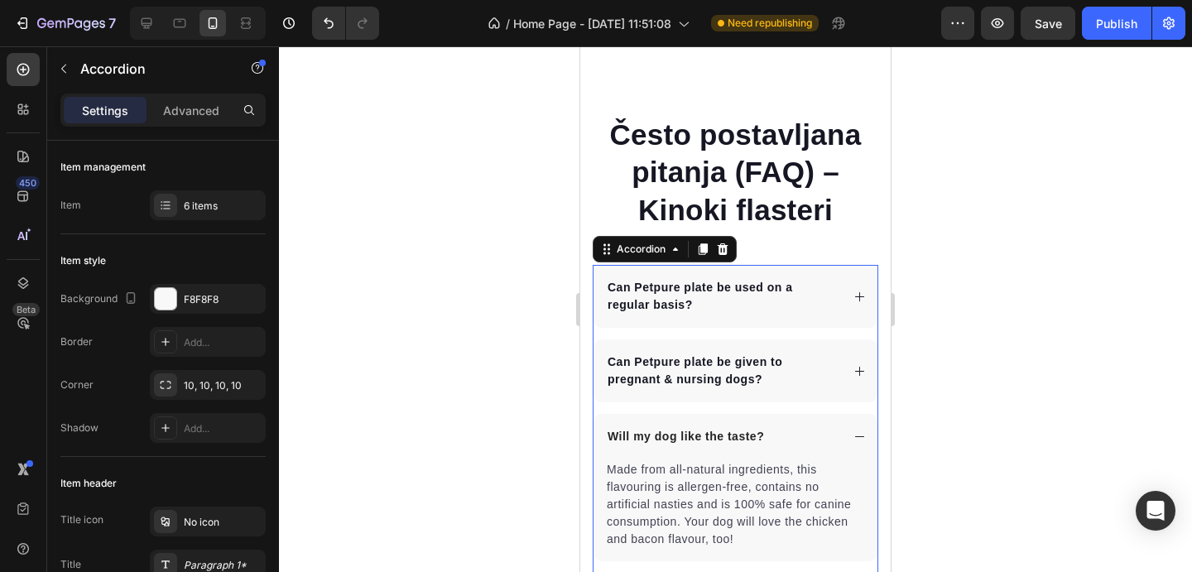
click at [657, 299] on p "Can Petpure plate be used on a regular basis?" at bounding box center [723, 296] width 230 height 35
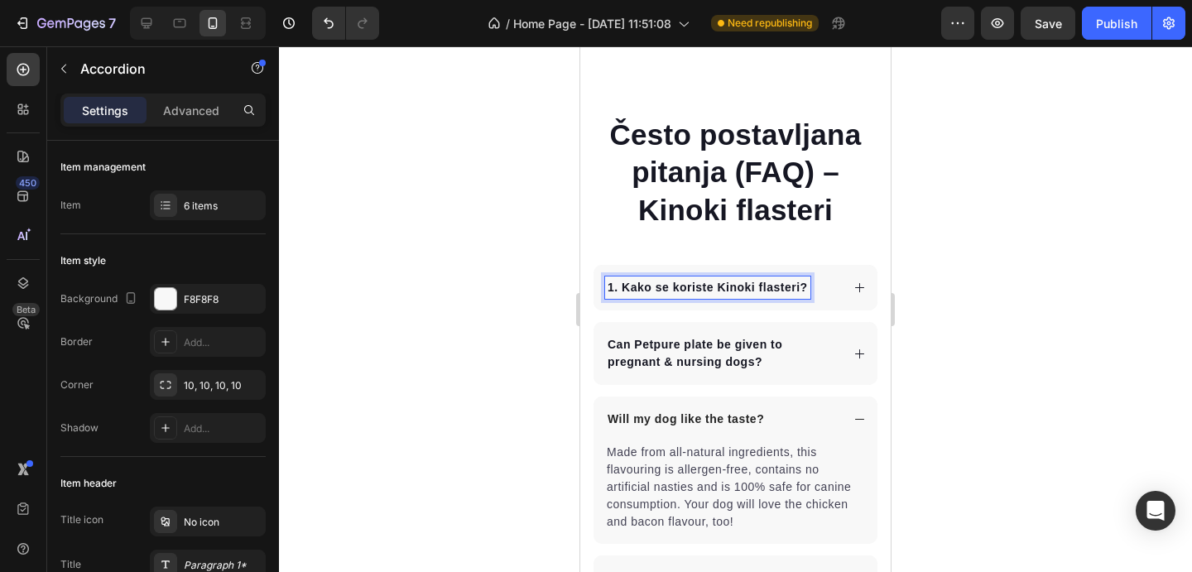
click at [852, 285] on div "1. Kako se koriste Kinoki flasteri?" at bounding box center [736, 288] width 284 height 46
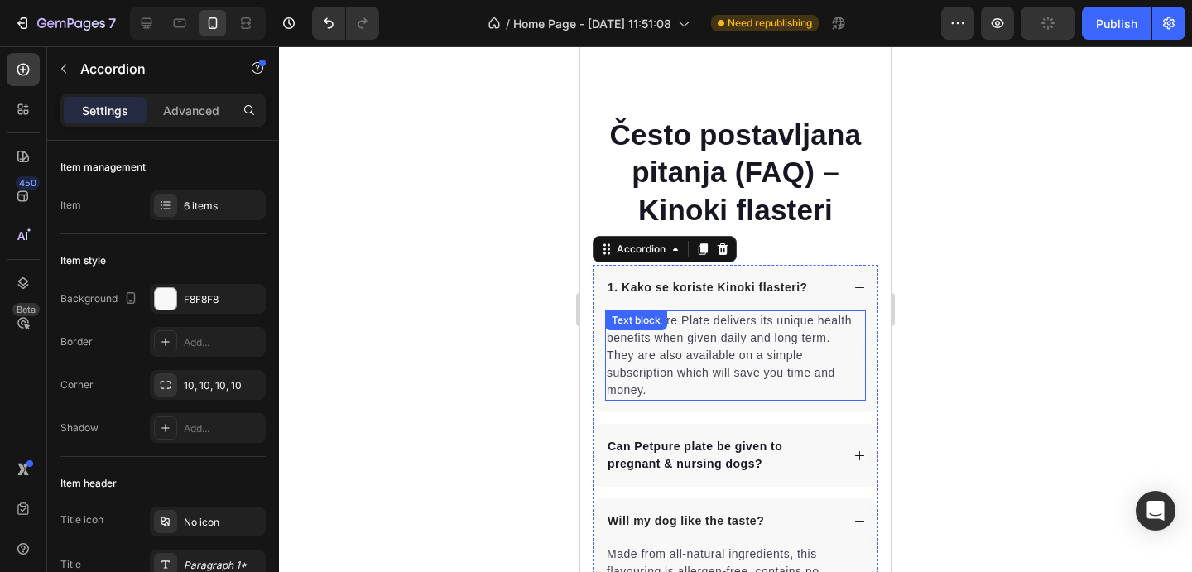
click at [721, 354] on p "Yes, Petpure Plate delivers its unique health benefits when given daily and lon…" at bounding box center [736, 355] width 258 height 87
click at [720, 354] on p "Yes, Petpure Plate delivers its unique health benefits when given daily and lon…" at bounding box center [736, 355] width 258 height 87
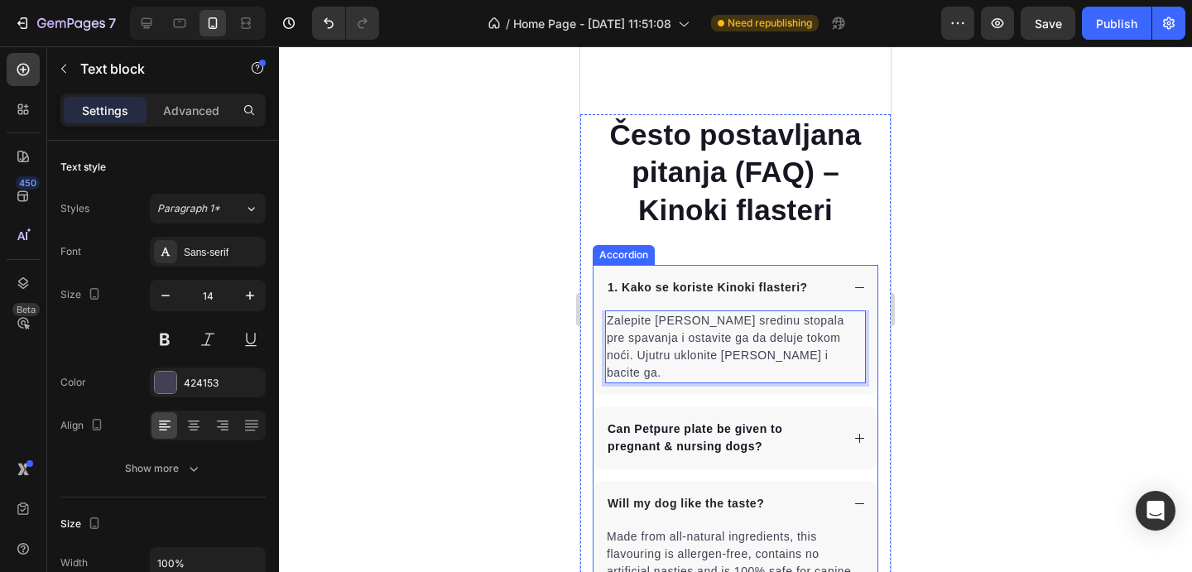
click at [693, 421] on p "Can Petpure plate be given to pregnant & nursing dogs?" at bounding box center [723, 438] width 230 height 35
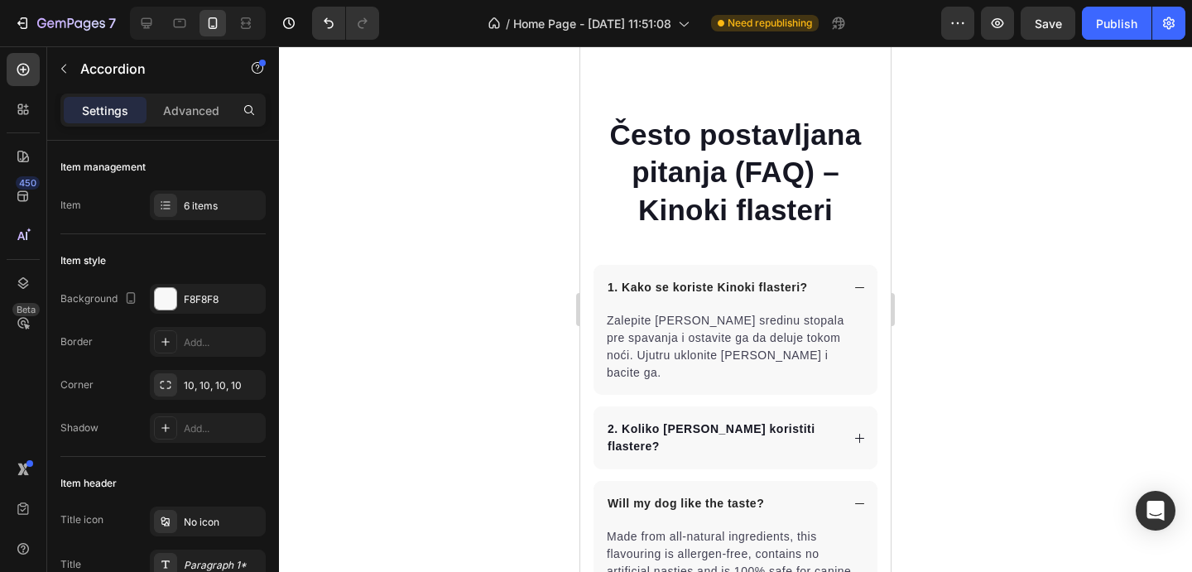
click at [970, 397] on div at bounding box center [735, 309] width 913 height 526
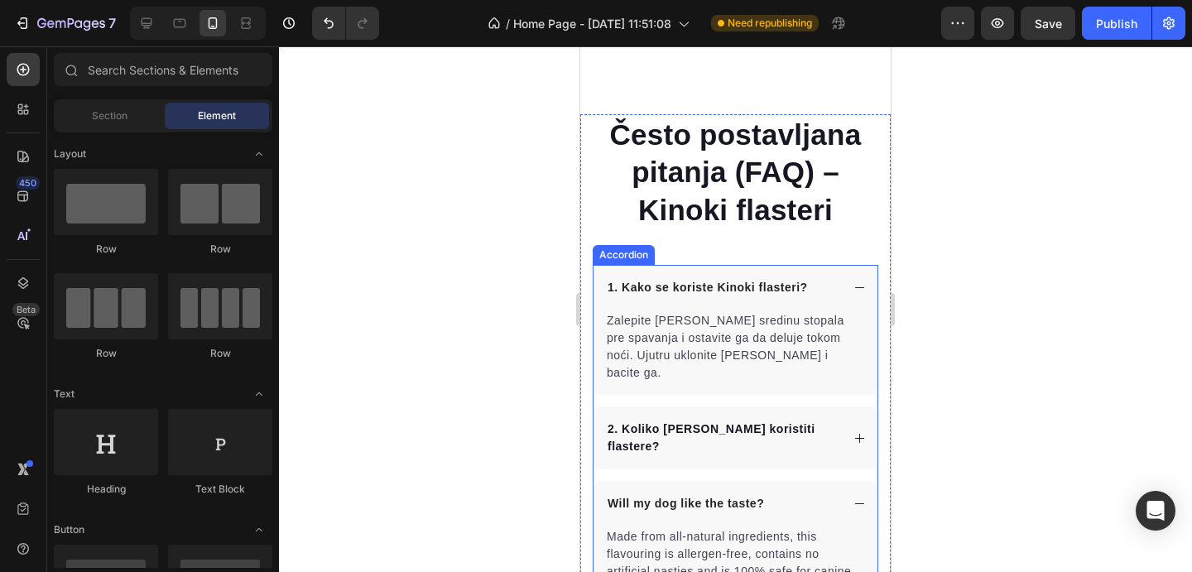
click at [815, 422] on strong "2. Koliko dugo treba koristiti flastere?" at bounding box center [712, 437] width 208 height 31
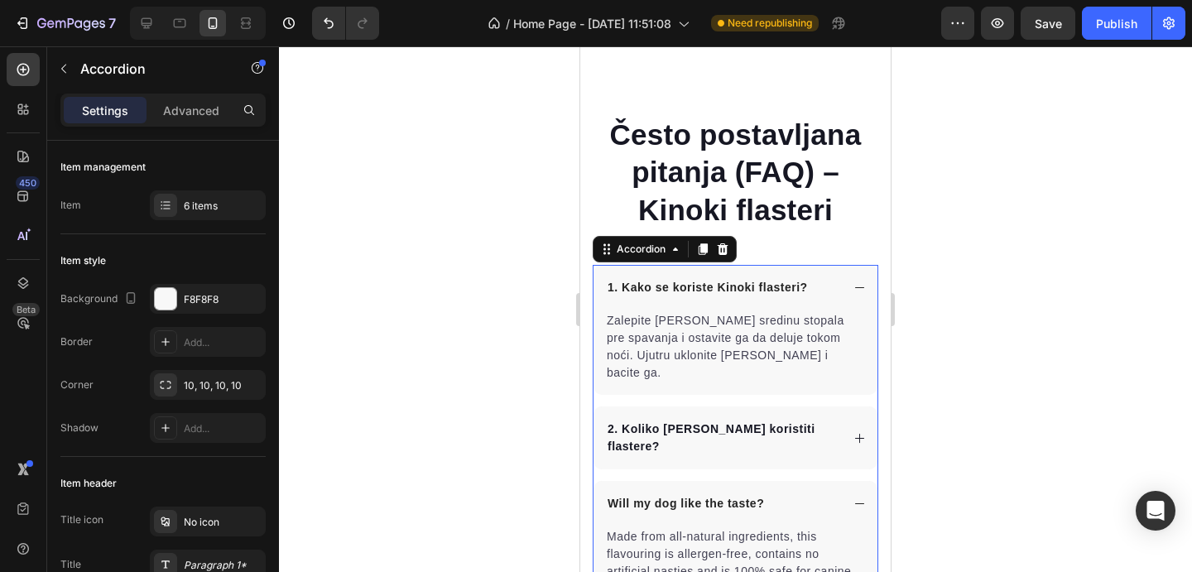
click at [854, 432] on icon at bounding box center [860, 438] width 12 height 12
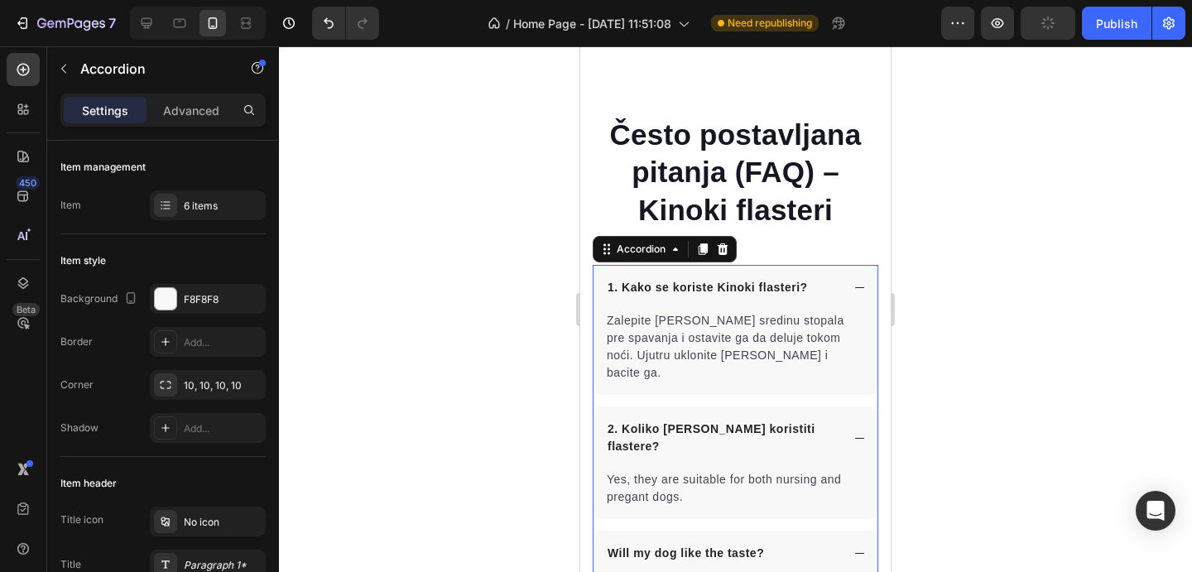
click at [688, 470] on div "Yes, they are suitable for both nursing and pregant dogs." at bounding box center [735, 489] width 261 height 38
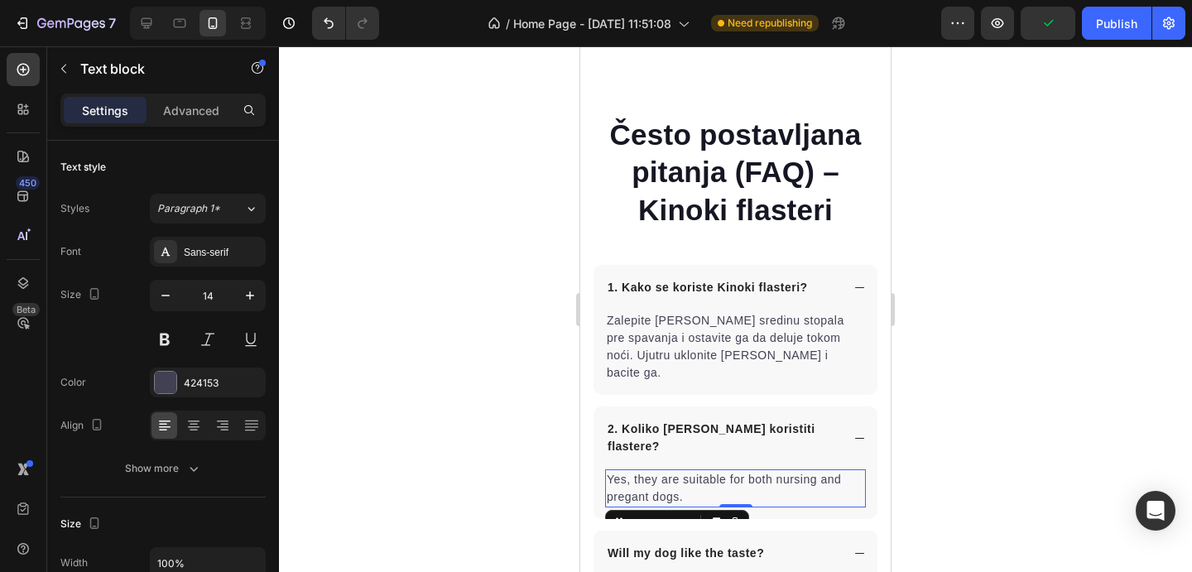
click at [684, 471] on p "Yes, they are suitable for both nursing and pregant dogs." at bounding box center [736, 488] width 258 height 35
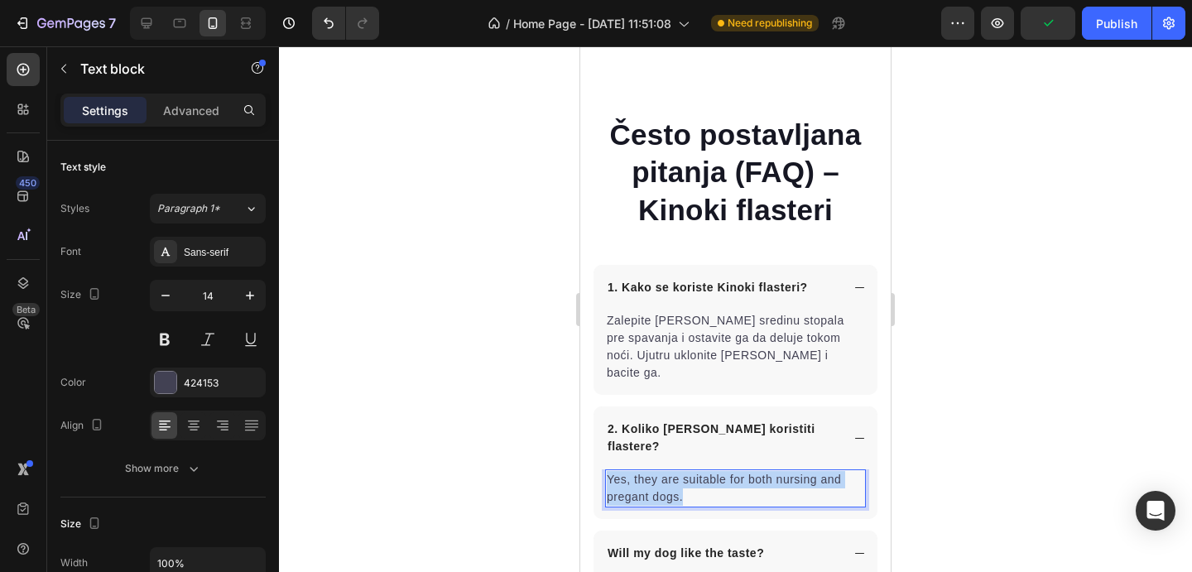
click at [684, 471] on p "Yes, they are suitable for both nursing and pregant dogs." at bounding box center [736, 488] width 258 height 35
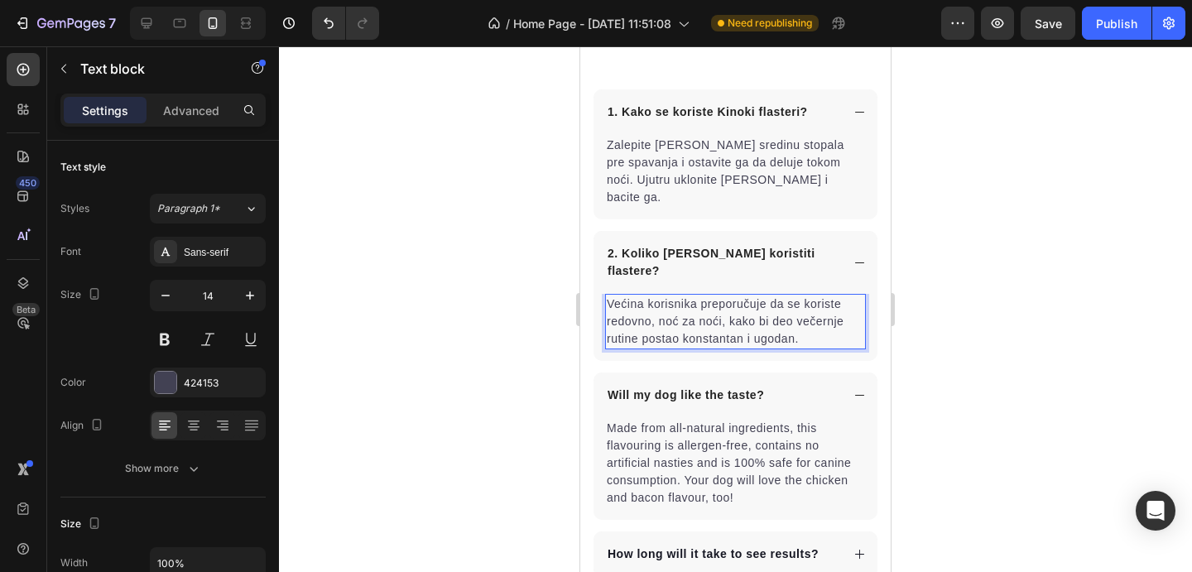
scroll to position [8413, 0]
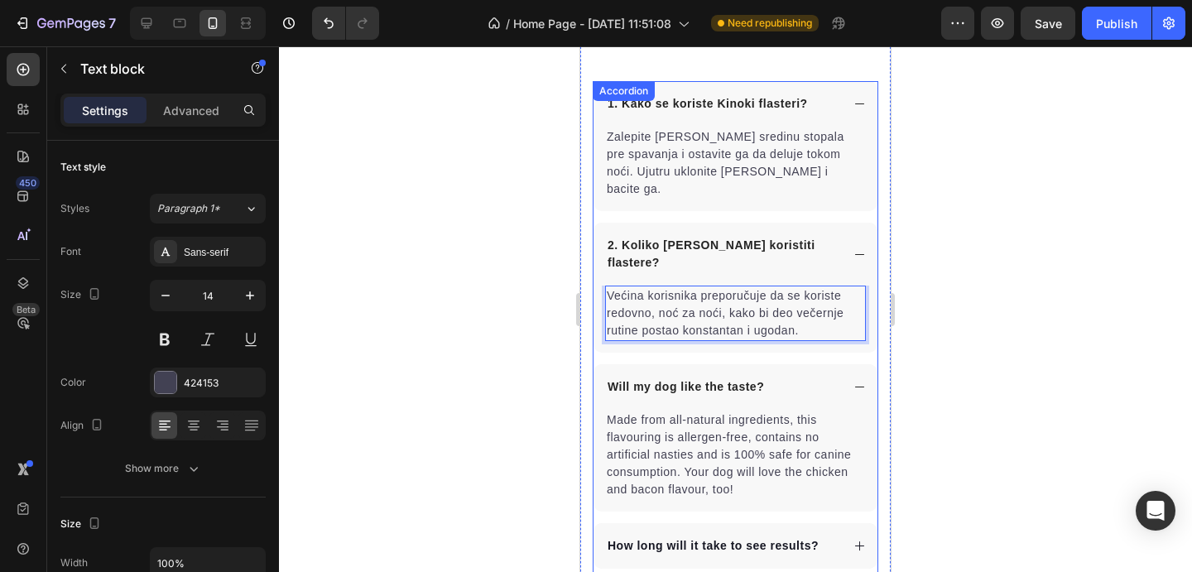
click at [668, 378] on p "Will my dog like the taste?" at bounding box center [686, 386] width 157 height 17
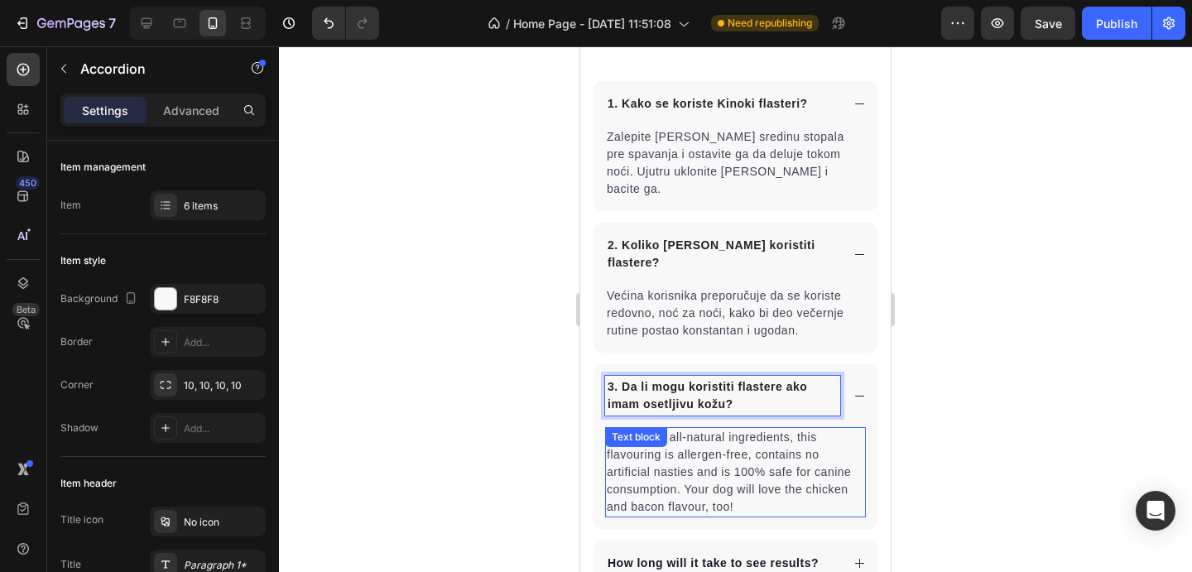
click at [716, 429] on p "Made from all-natural ingredients, this flavouring is allergen-free, contains n…" at bounding box center [736, 472] width 258 height 87
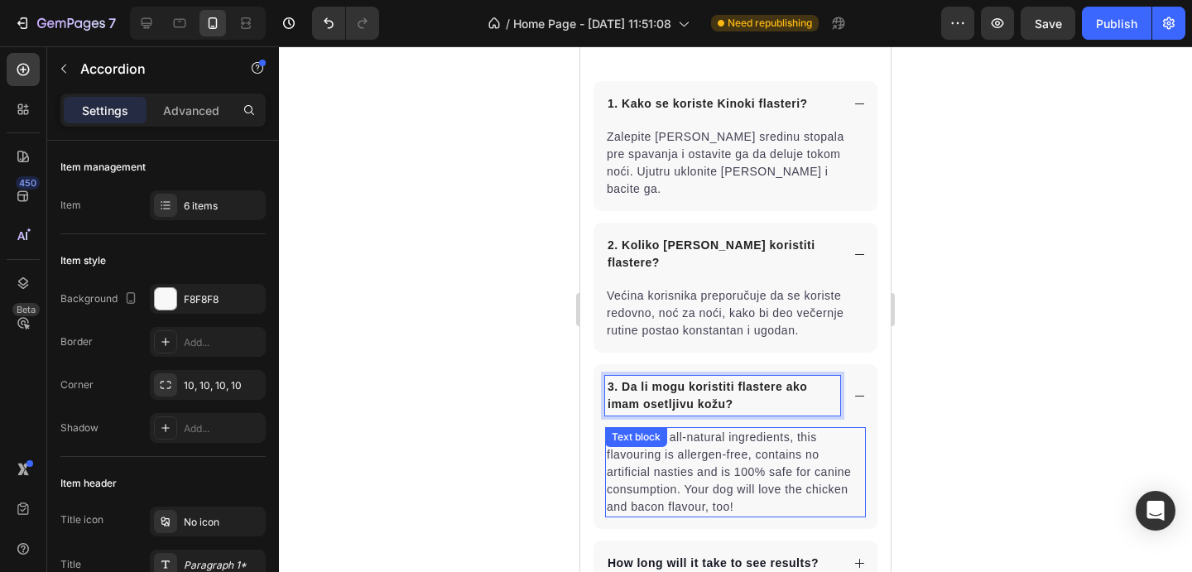
click at [716, 429] on p "Made from all-natural ingredients, this flavouring is allergen-free, contains n…" at bounding box center [736, 472] width 258 height 87
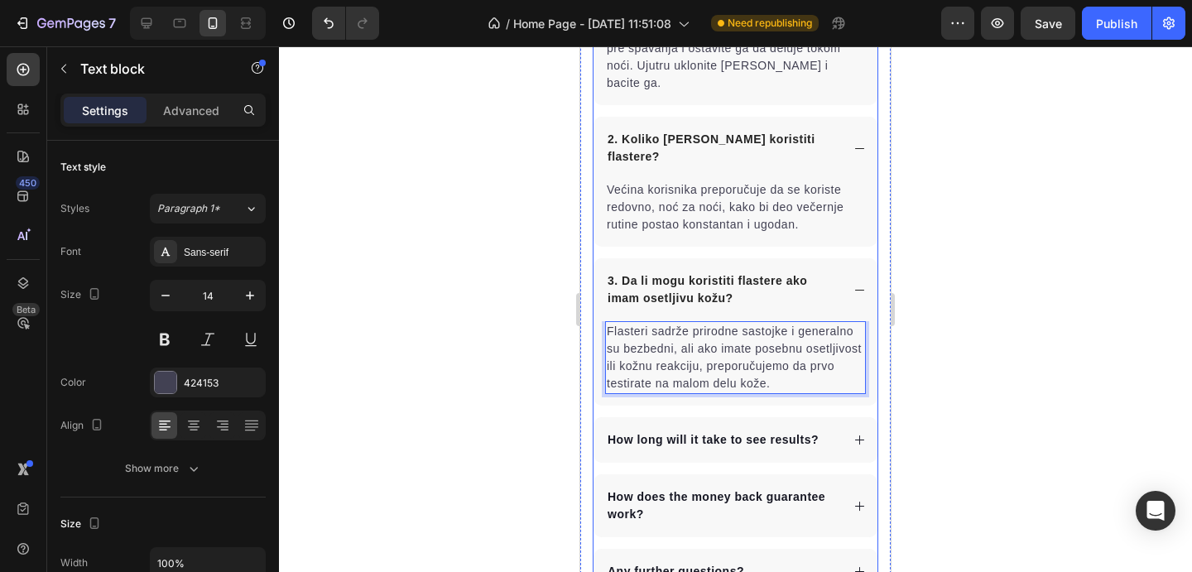
scroll to position [8543, 0]
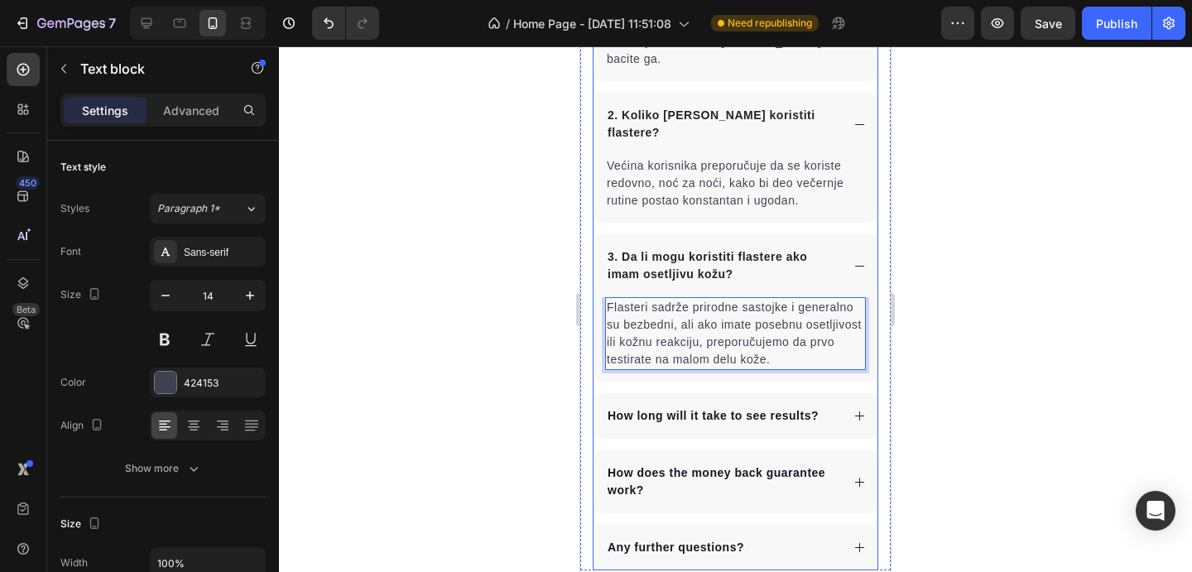
click at [689, 407] on p "How long will it take to see results?" at bounding box center [713, 415] width 211 height 17
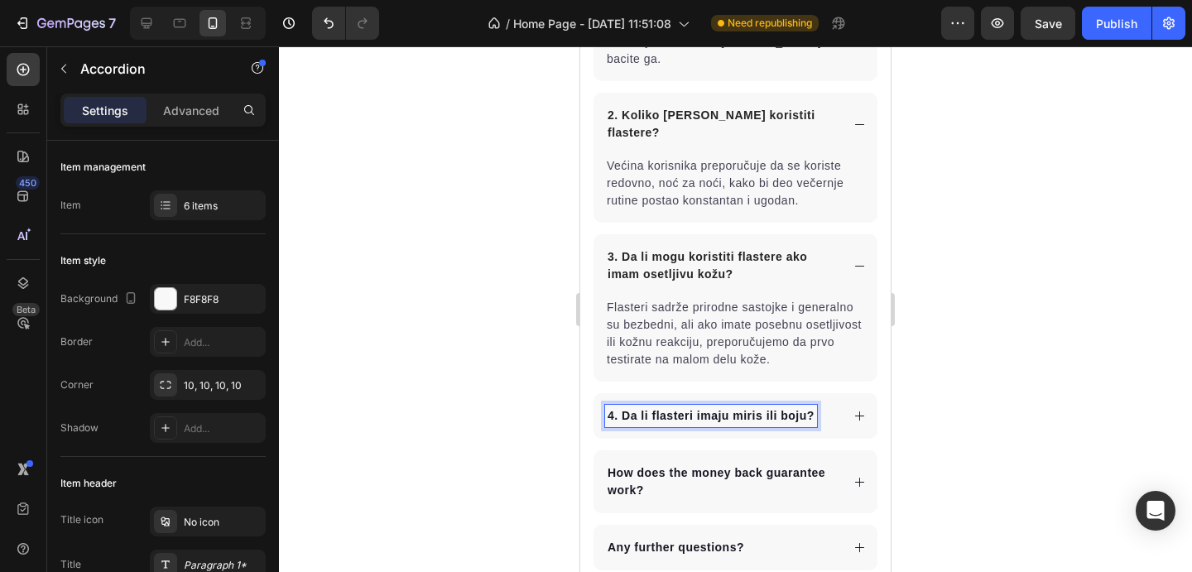
click at [765, 409] on strong "4. Da li flasteri imaju miris ili boju?" at bounding box center [711, 415] width 207 height 13
click at [1007, 392] on div at bounding box center [735, 309] width 913 height 526
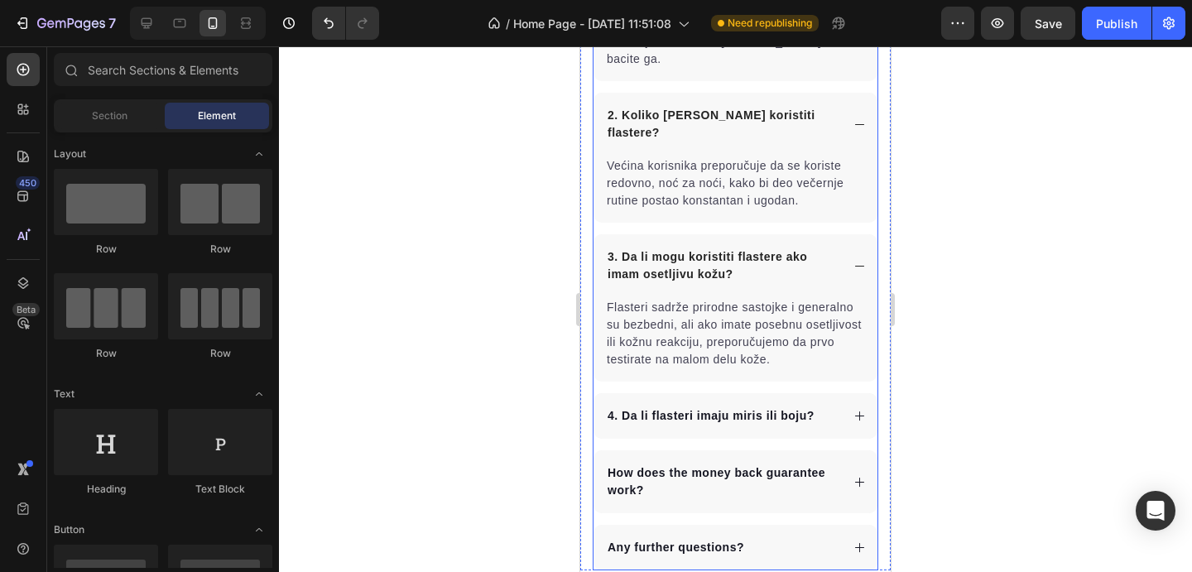
click at [799, 409] on strong "4. Da li flasteri imaju miris ili boju?" at bounding box center [711, 415] width 207 height 13
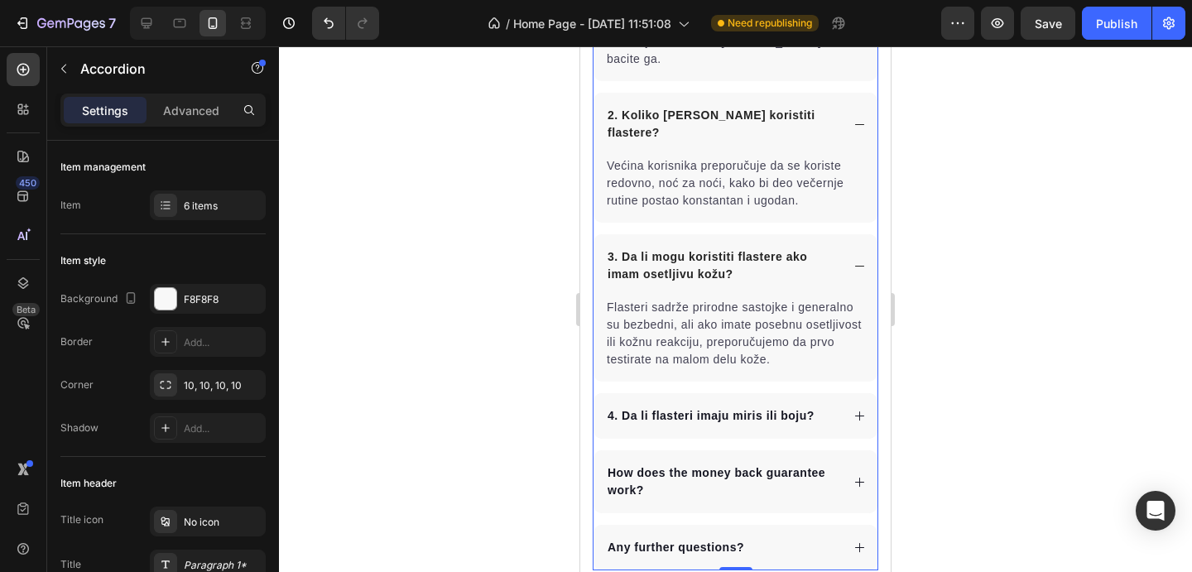
click at [828, 405] on div "4. Da li flasteri imaju miris ili boju?" at bounding box center [722, 416] width 235 height 22
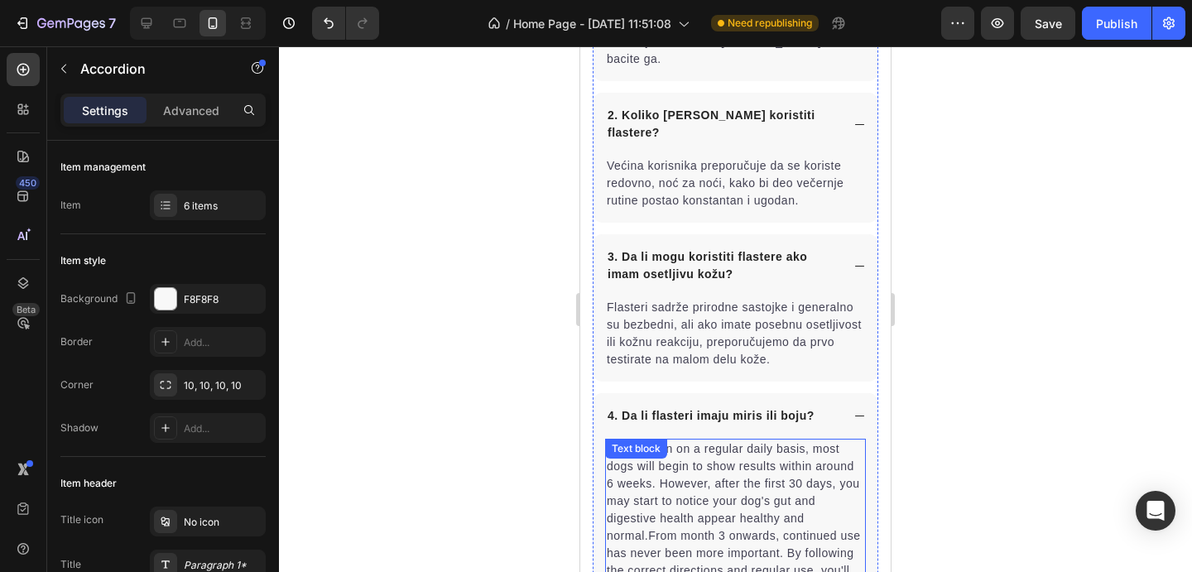
click at [772, 441] on p "When taken on a regular daily basis, most dogs will begin to show results withi…" at bounding box center [736, 528] width 258 height 174
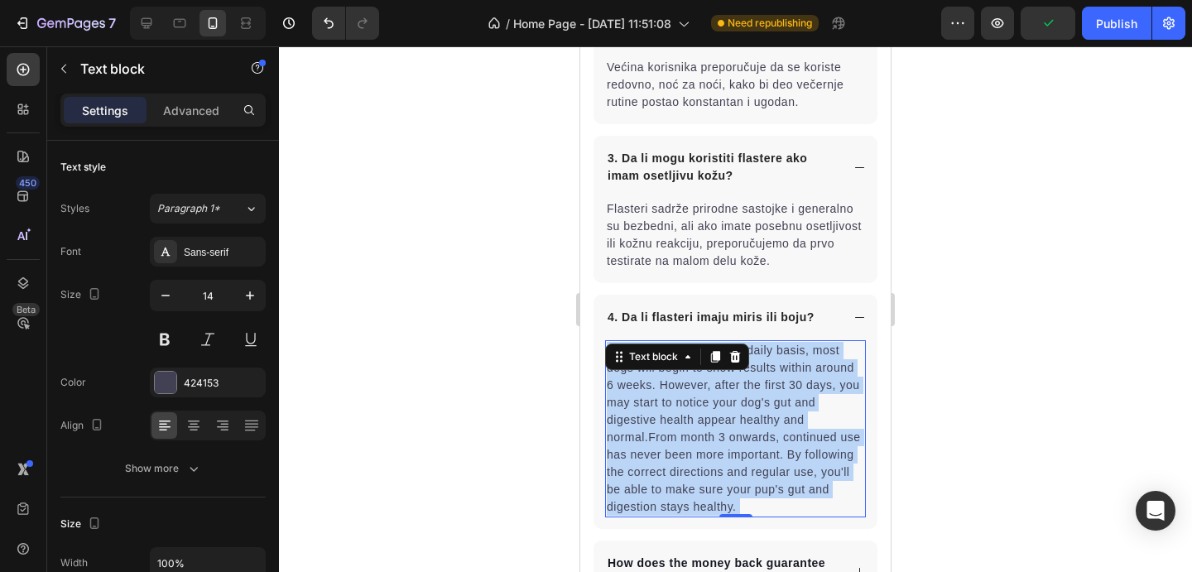
scroll to position [8650, 0]
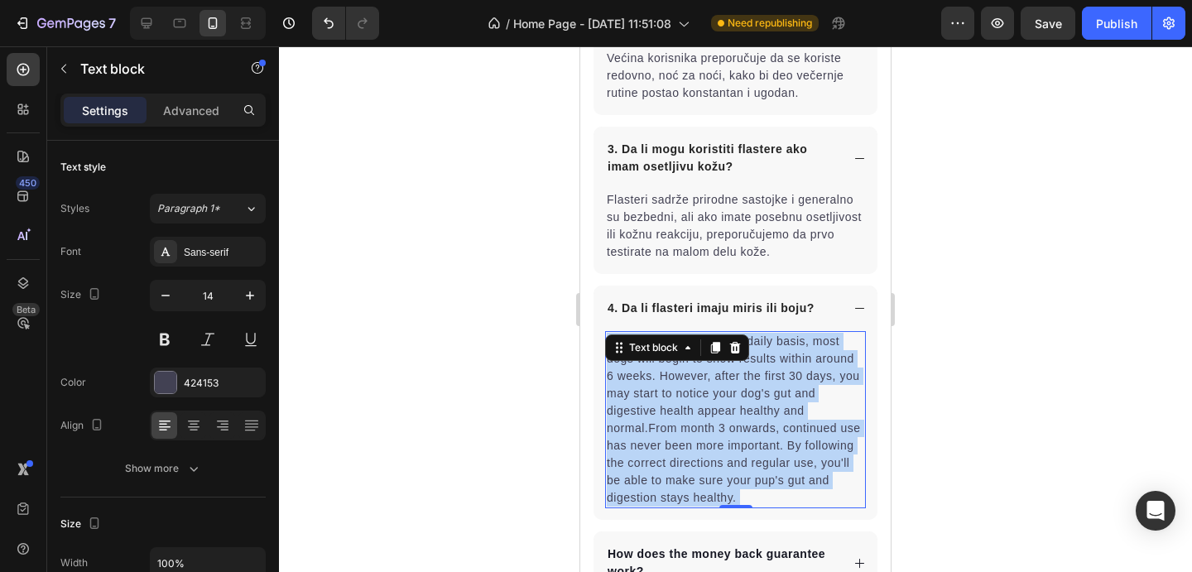
click at [803, 400] on p "When taken on a regular daily basis, most dogs will begin to show results withi…" at bounding box center [736, 420] width 258 height 174
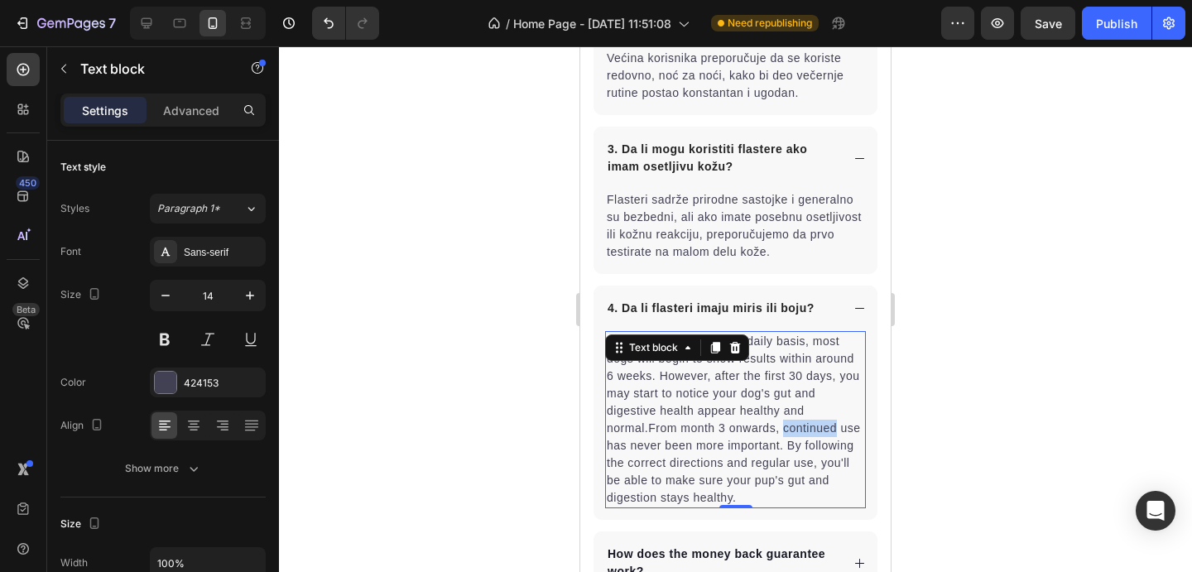
click at [803, 400] on p "When taken on a regular daily basis, most dogs will begin to show results withi…" at bounding box center [736, 420] width 258 height 174
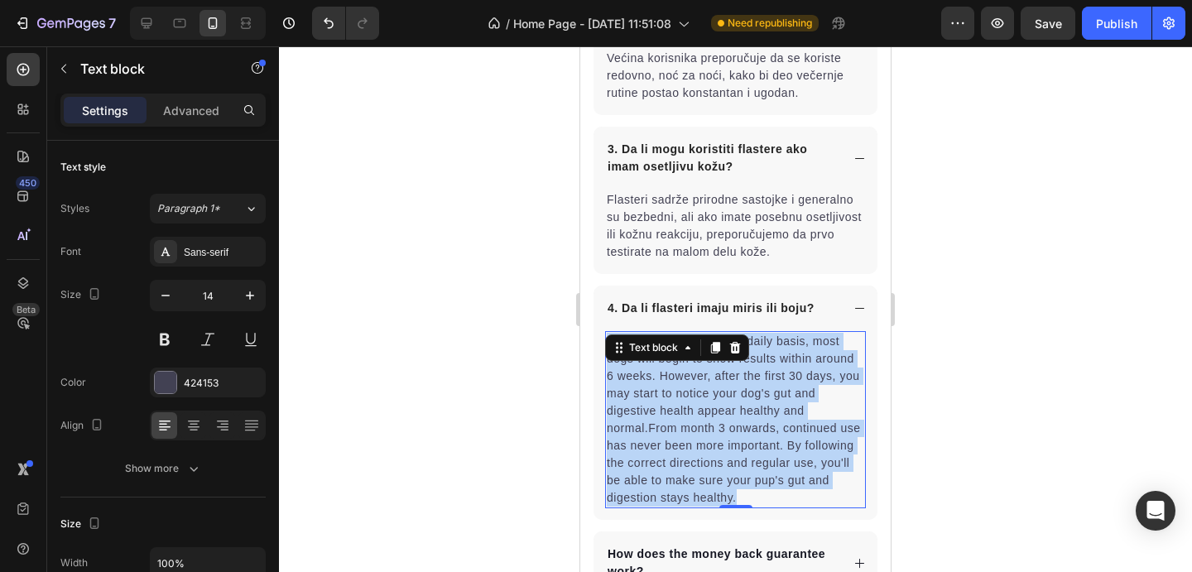
click at [803, 400] on p "When taken on a regular daily basis, most dogs will begin to show results withi…" at bounding box center [736, 420] width 258 height 174
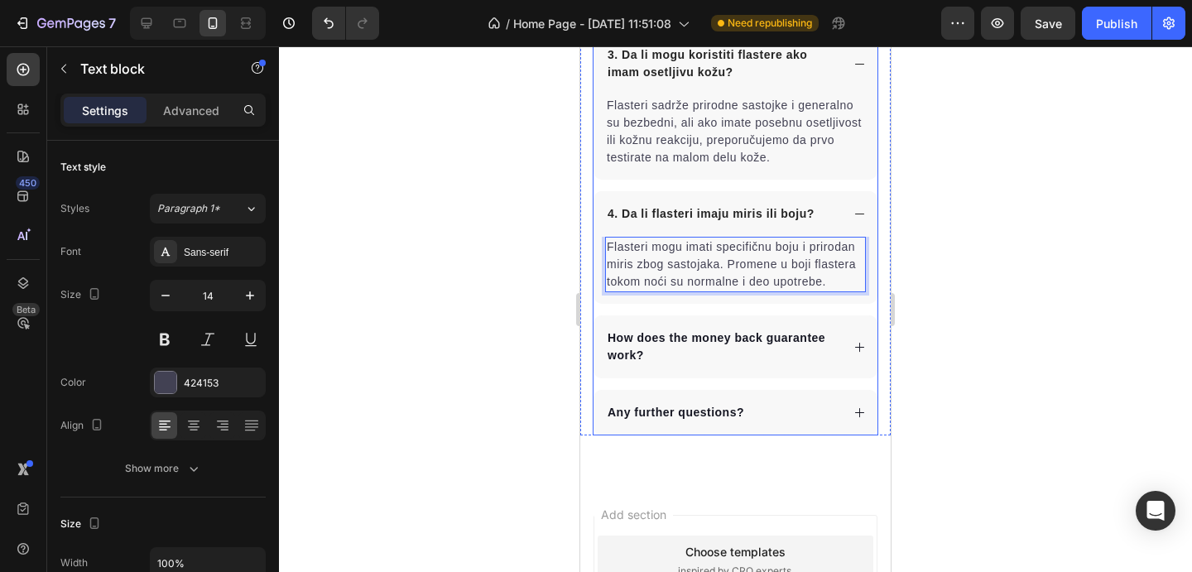
scroll to position [8765, 0]
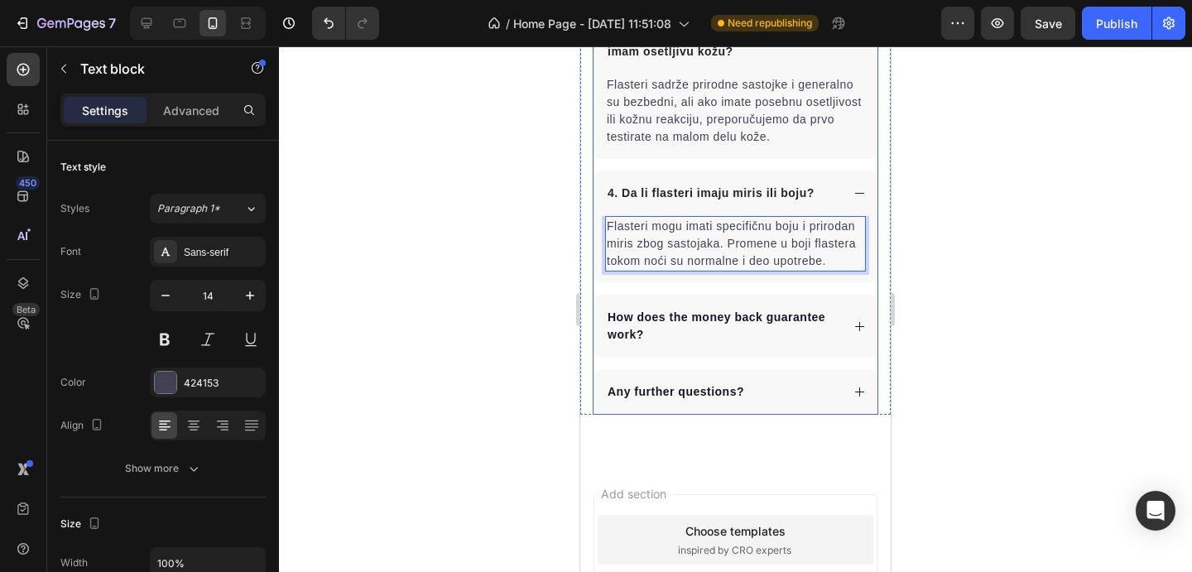
click at [714, 309] on p "How does the money back guarantee work?" at bounding box center [723, 326] width 230 height 35
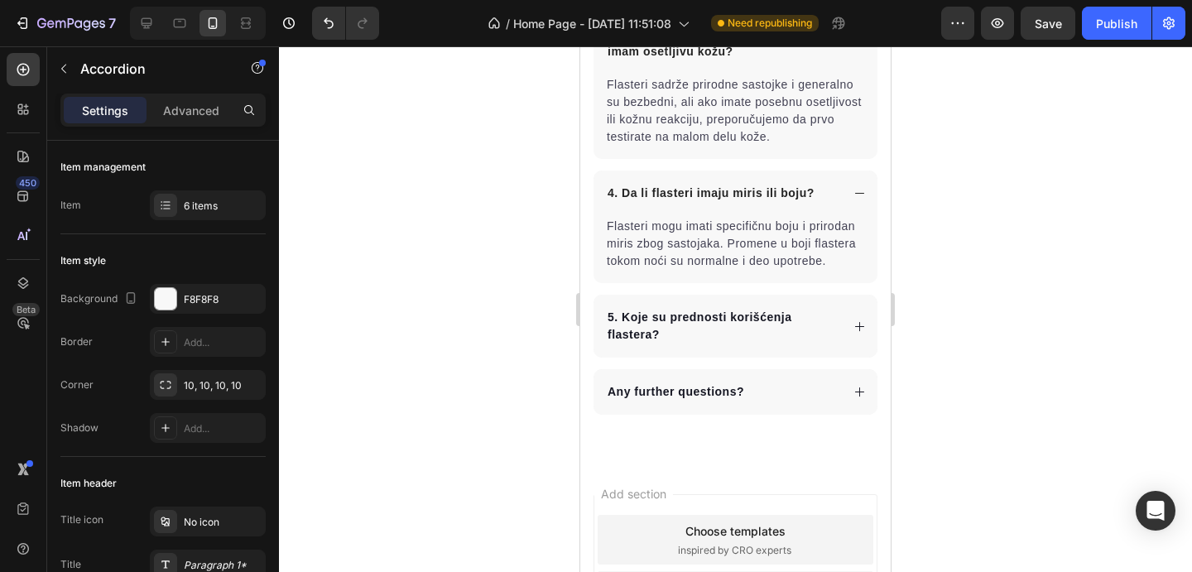
click at [870, 295] on div "5. Koje su prednosti korišćenja flastera?" at bounding box center [736, 326] width 284 height 63
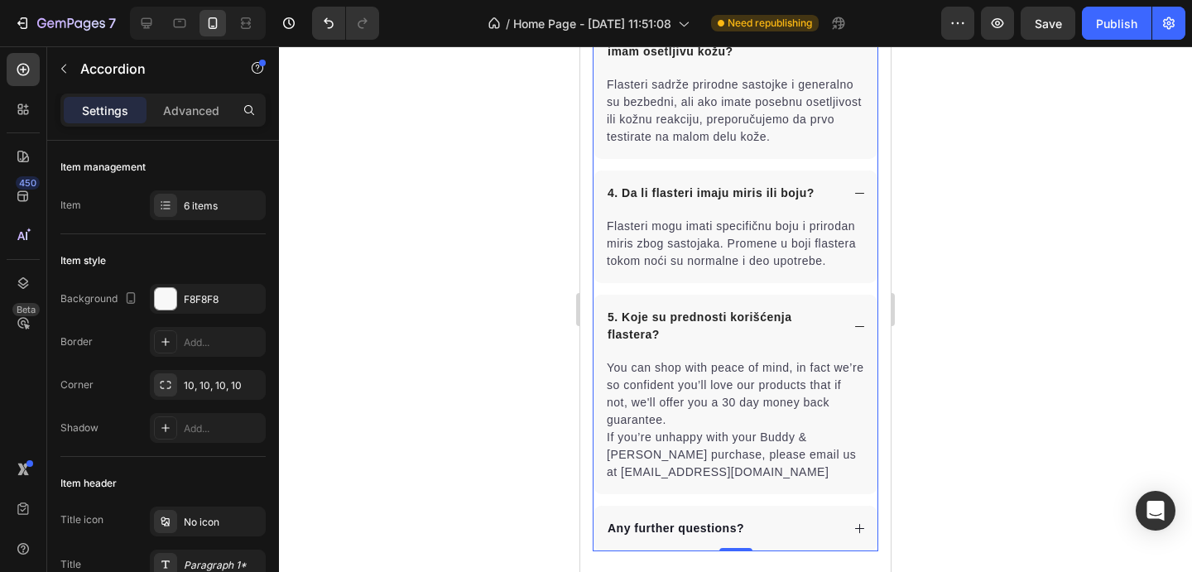
click at [862, 326] on icon at bounding box center [859, 326] width 9 height 1
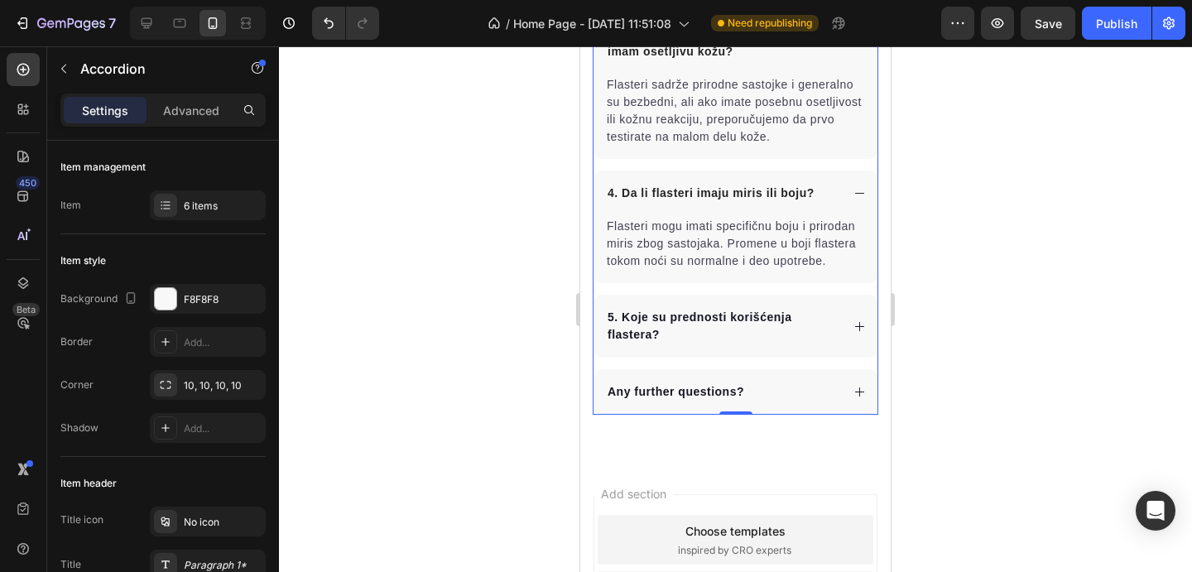
click at [862, 320] on icon at bounding box center [860, 326] width 12 height 12
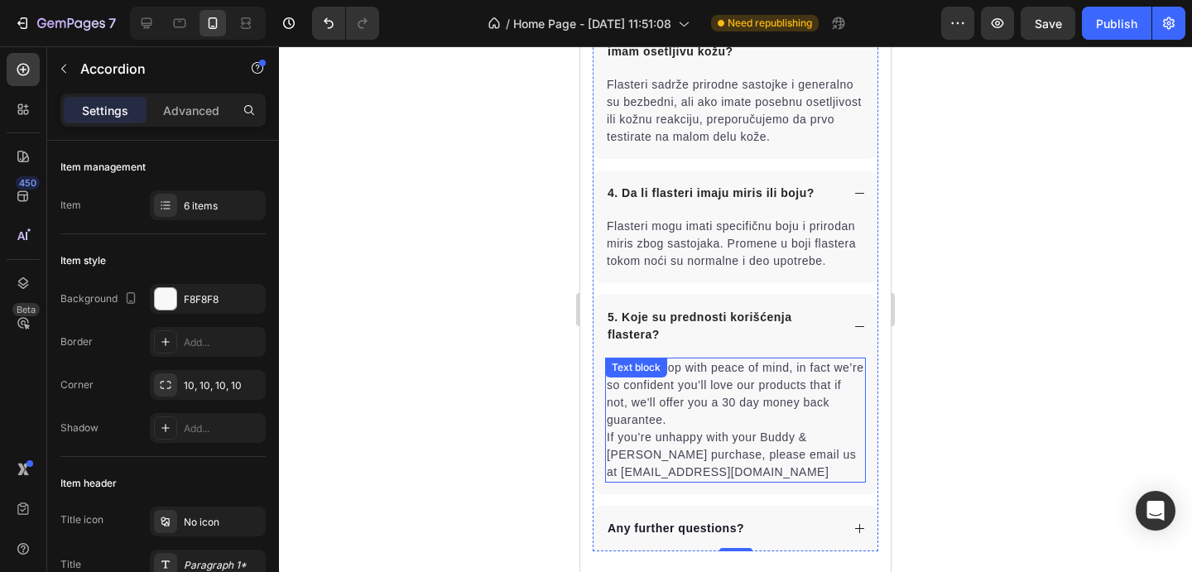
click at [757, 359] on p "You can shop with peace of mind, in fact we’re so confident you’ll love our pro…" at bounding box center [736, 420] width 258 height 122
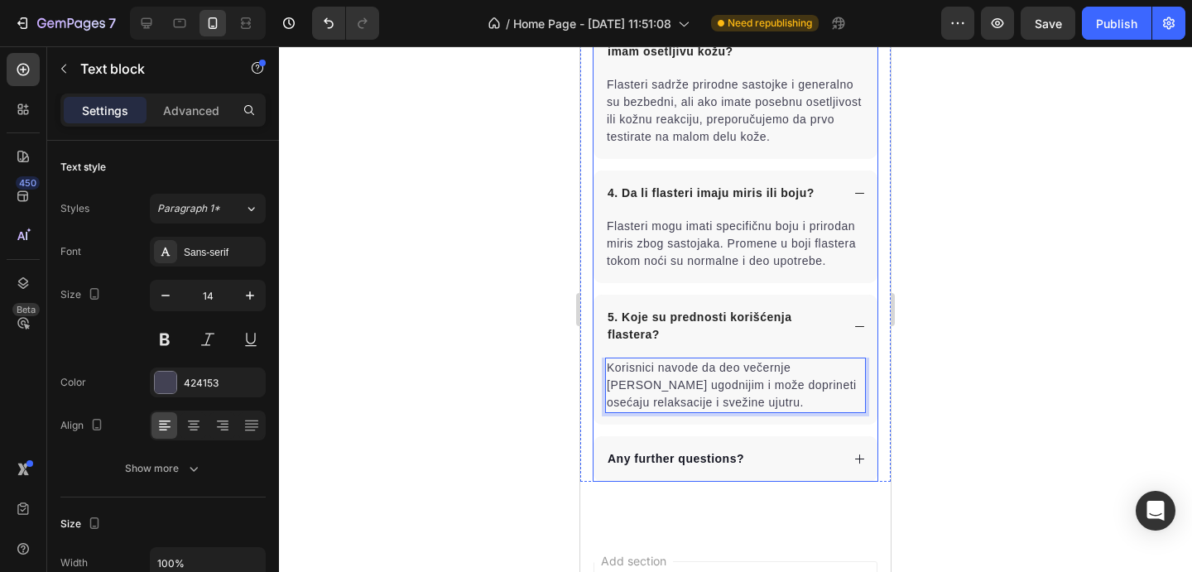
click at [641, 311] on strong "5. Koje su prednosti korišćenja flastera?" at bounding box center [700, 326] width 184 height 31
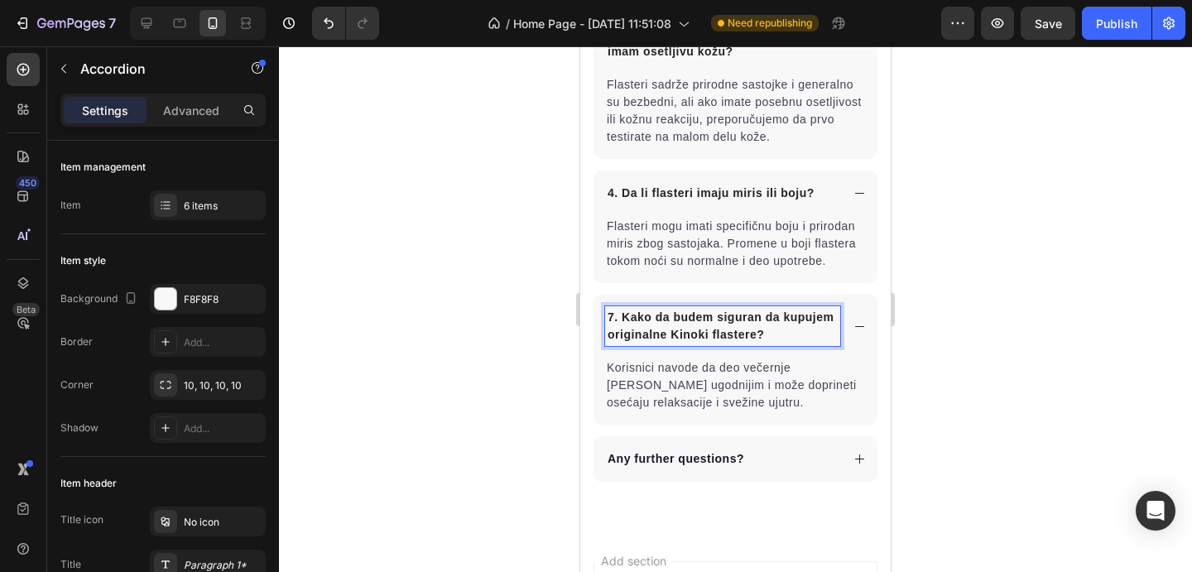
click at [675, 372] on p "Korisnici navode da deo večernje rutine čini ugodnijim i može doprineti osećaju…" at bounding box center [736, 385] width 258 height 52
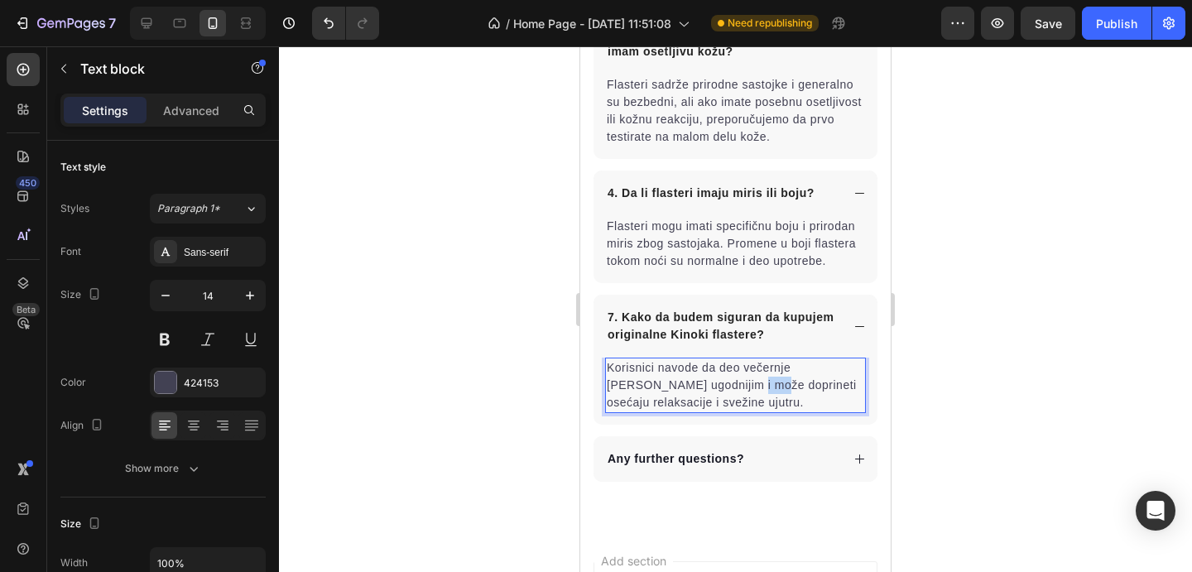
click at [671, 359] on p "Korisnici navode da deo večernje rutine čini ugodnijim i može doprineti osećaju…" at bounding box center [736, 385] width 258 height 52
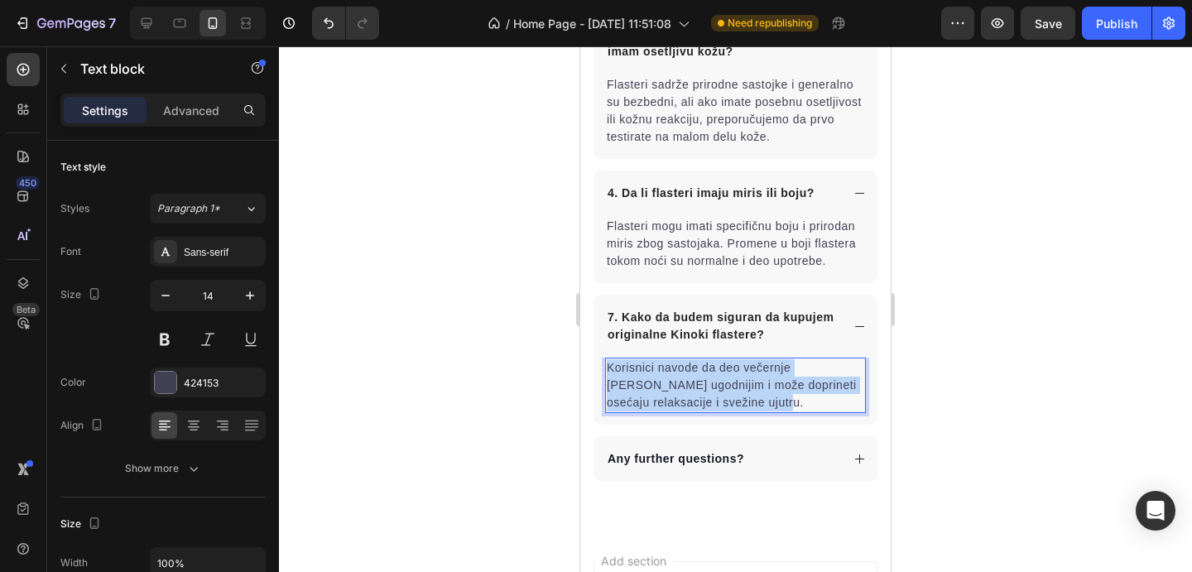
click at [671, 359] on p "Korisnici navode da deo večernje rutine čini ugodnijim i može doprineti osećaju…" at bounding box center [736, 385] width 258 height 52
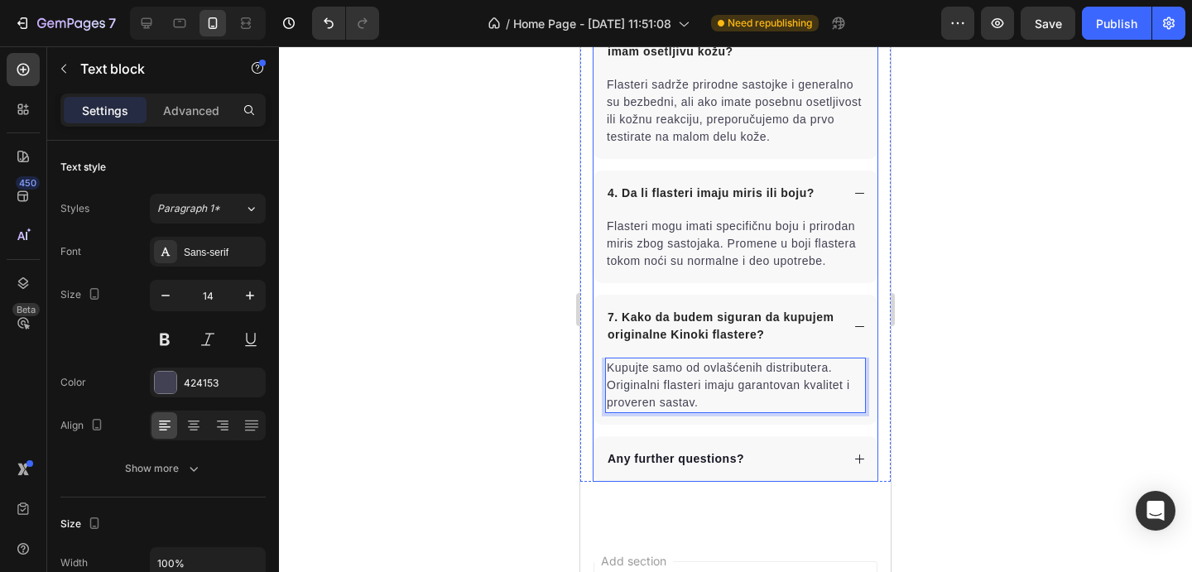
click at [826, 448] on div "Any further questions?" at bounding box center [722, 459] width 235 height 22
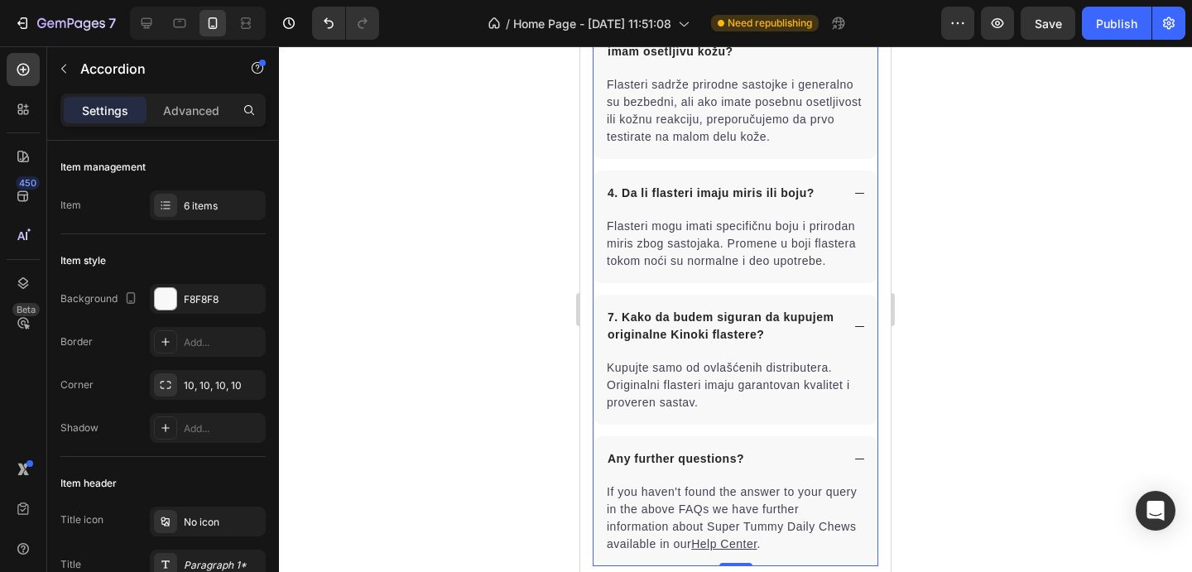
click at [972, 388] on div at bounding box center [735, 309] width 913 height 526
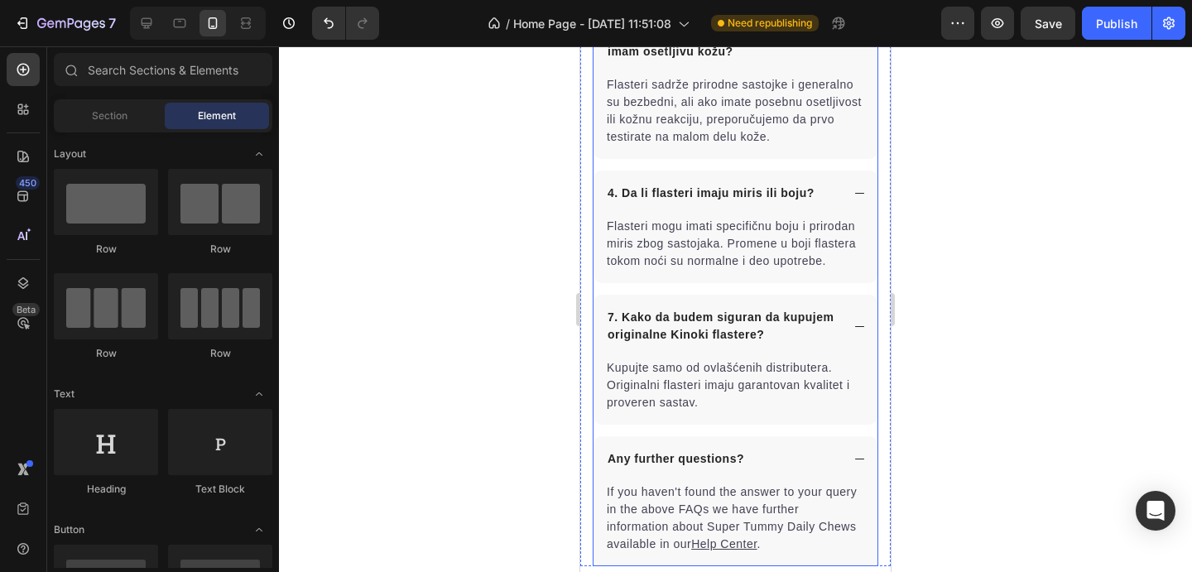
click at [845, 436] on div "Any further questions?" at bounding box center [736, 459] width 284 height 46
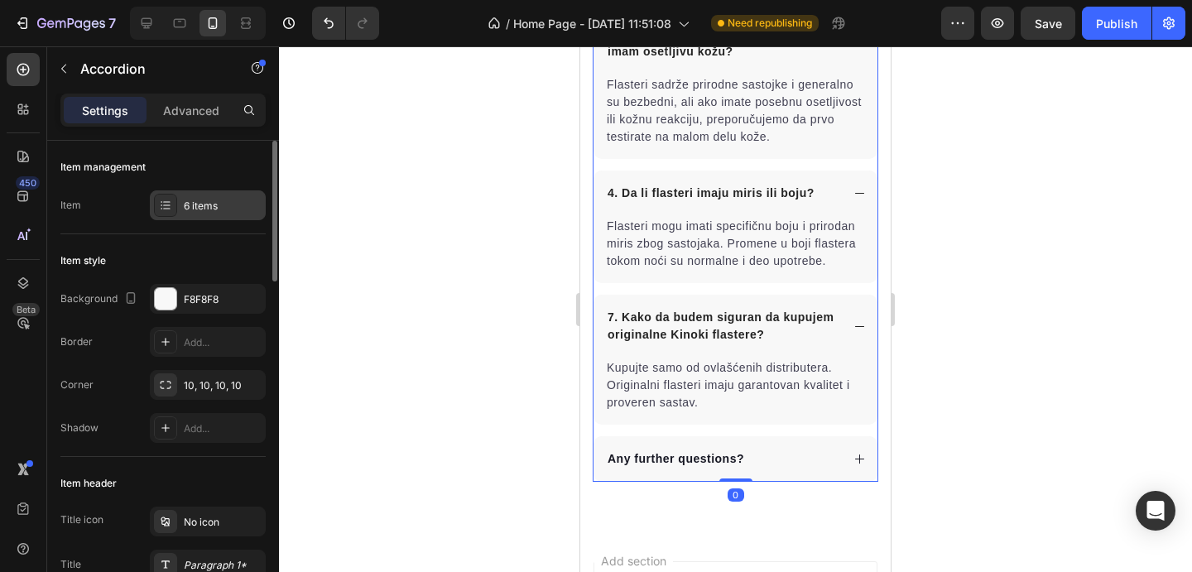
click at [210, 209] on div "6 items" at bounding box center [223, 206] width 78 height 15
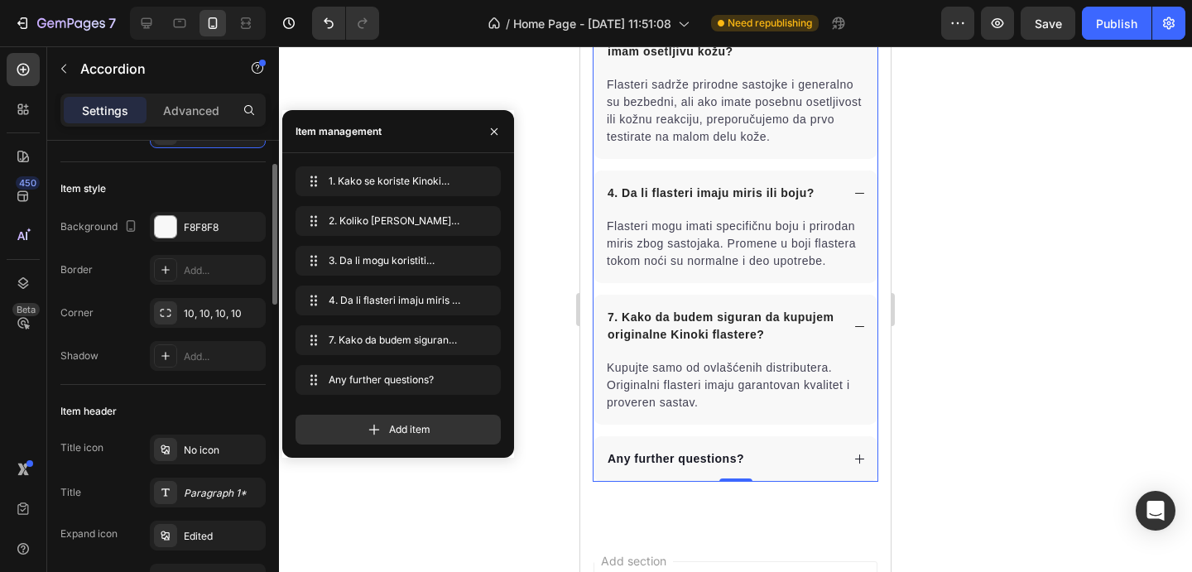
scroll to position [74, 0]
click at [480, 381] on icon "button" at bounding box center [482, 379] width 13 height 13
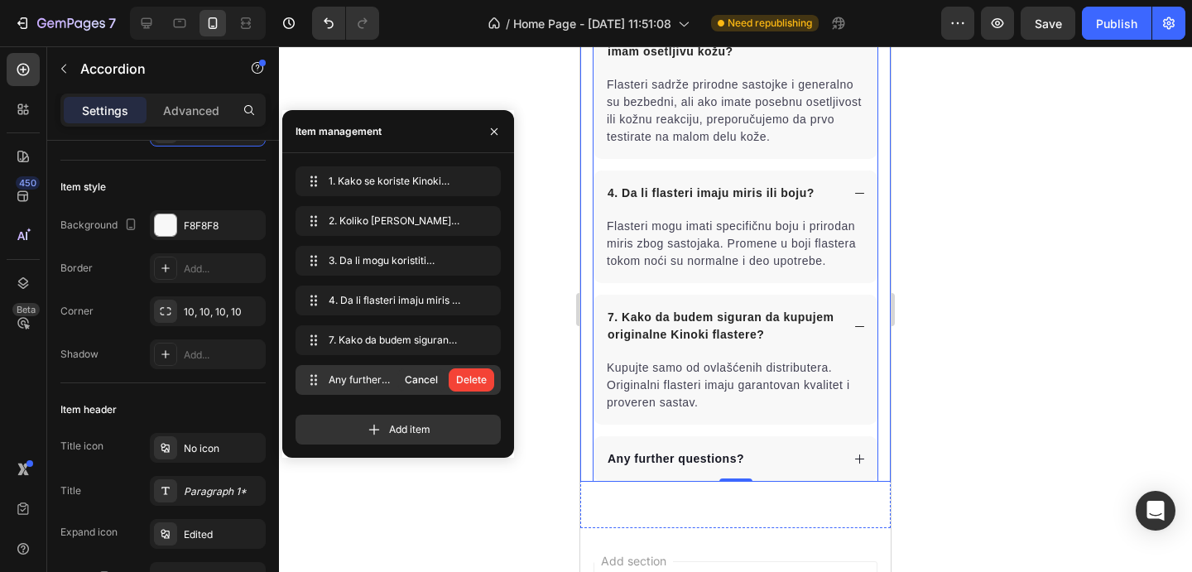
click at [492, 383] on button "Delete" at bounding box center [472, 380] width 46 height 23
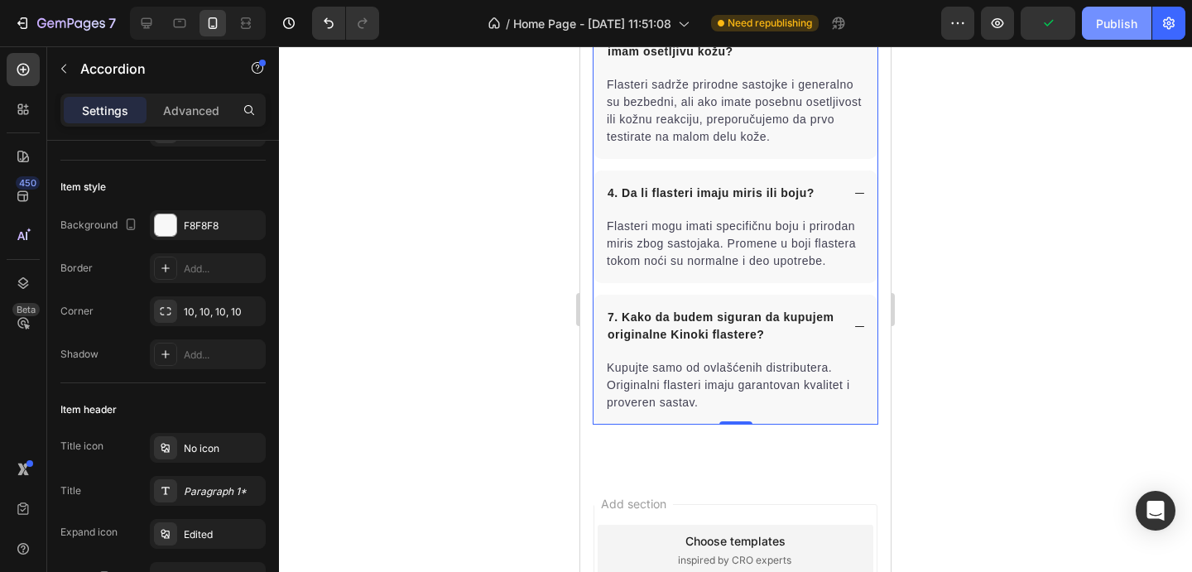
click at [1109, 17] on div "Publish" at bounding box center [1116, 23] width 41 height 17
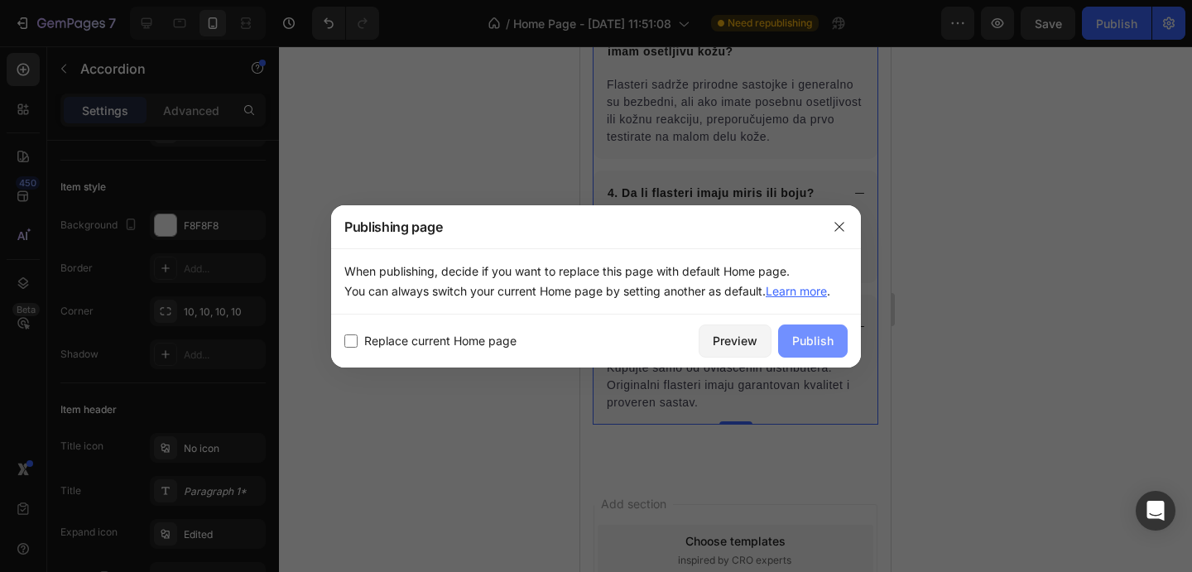
click at [825, 342] on div "Publish" at bounding box center [812, 340] width 41 height 17
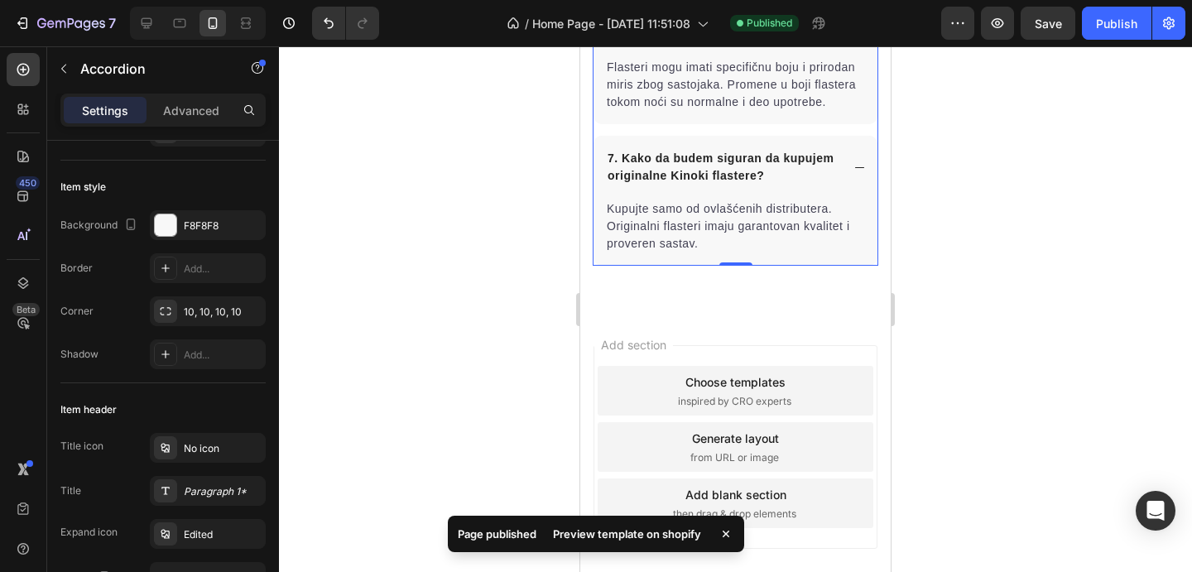
scroll to position [8981, 0]
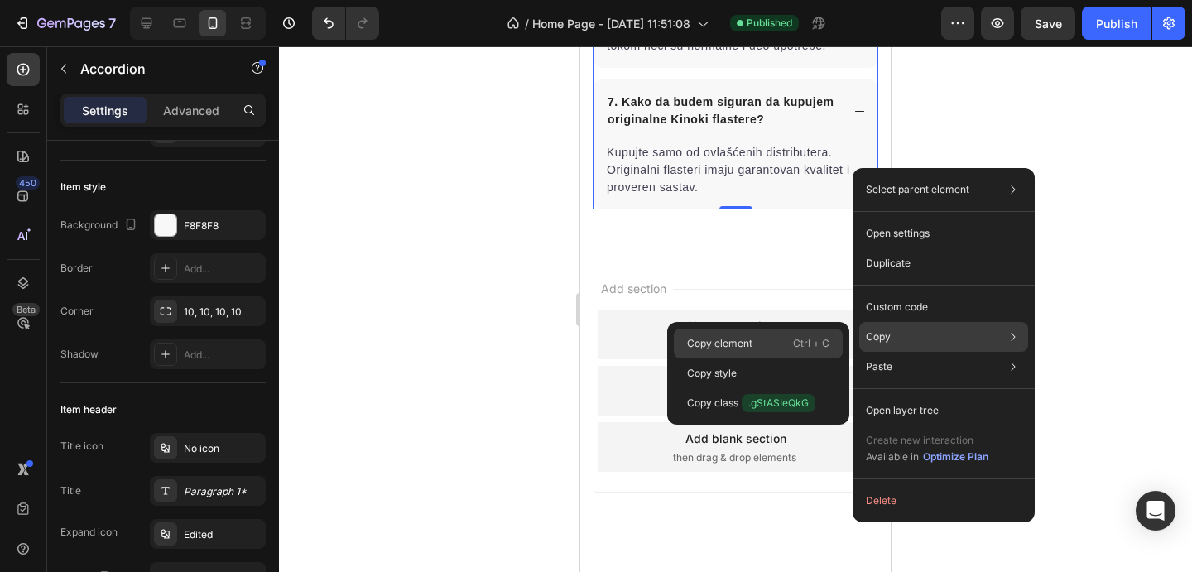
click at [793, 339] on p "Ctrl + C" at bounding box center [811, 343] width 36 height 17
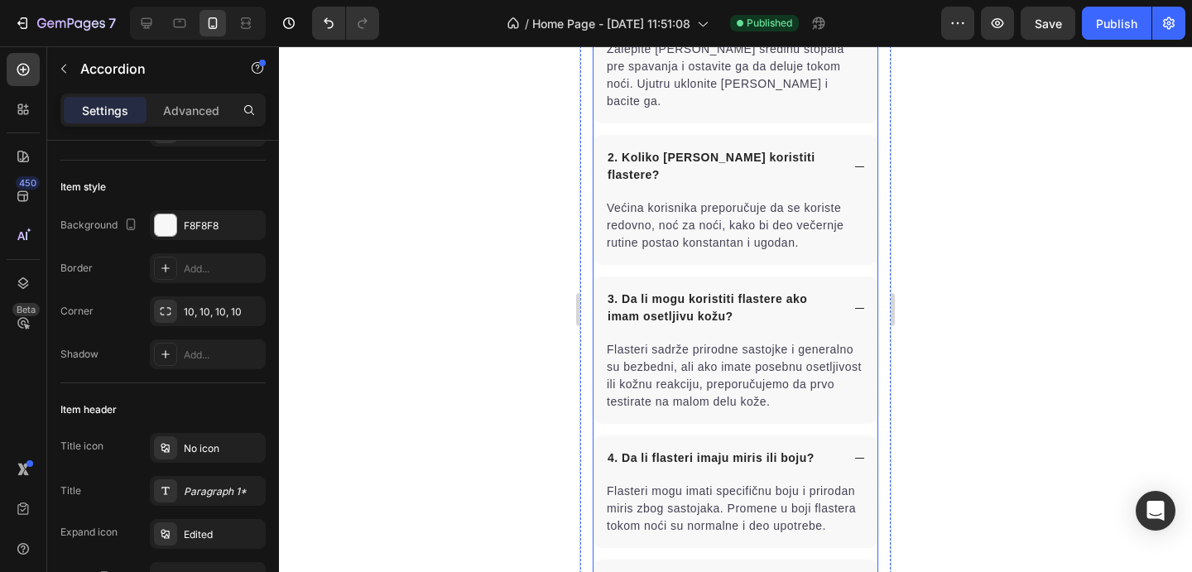
scroll to position [8292, 0]
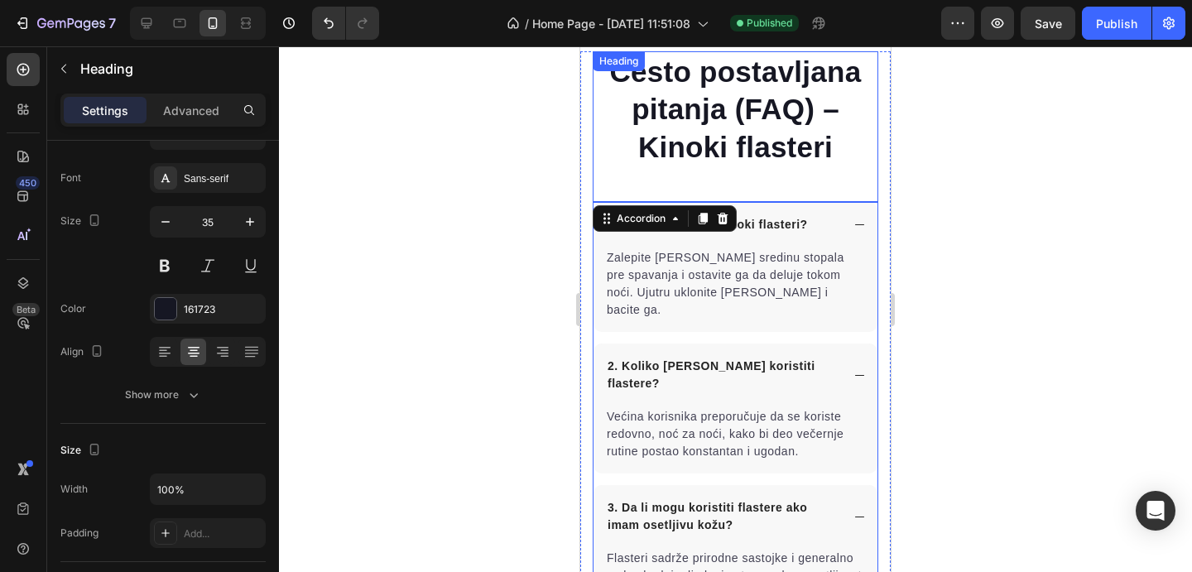
click at [760, 147] on strong "Često postavljana pitanja (FAQ) – Kinoki flasteri" at bounding box center [736, 109] width 252 height 108
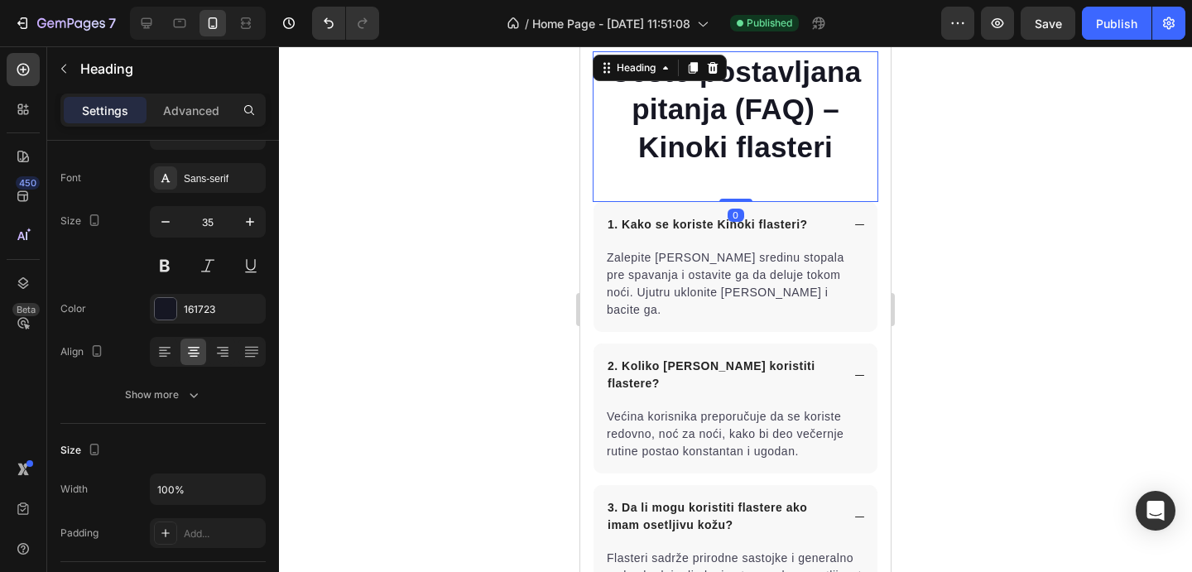
scroll to position [0, 0]
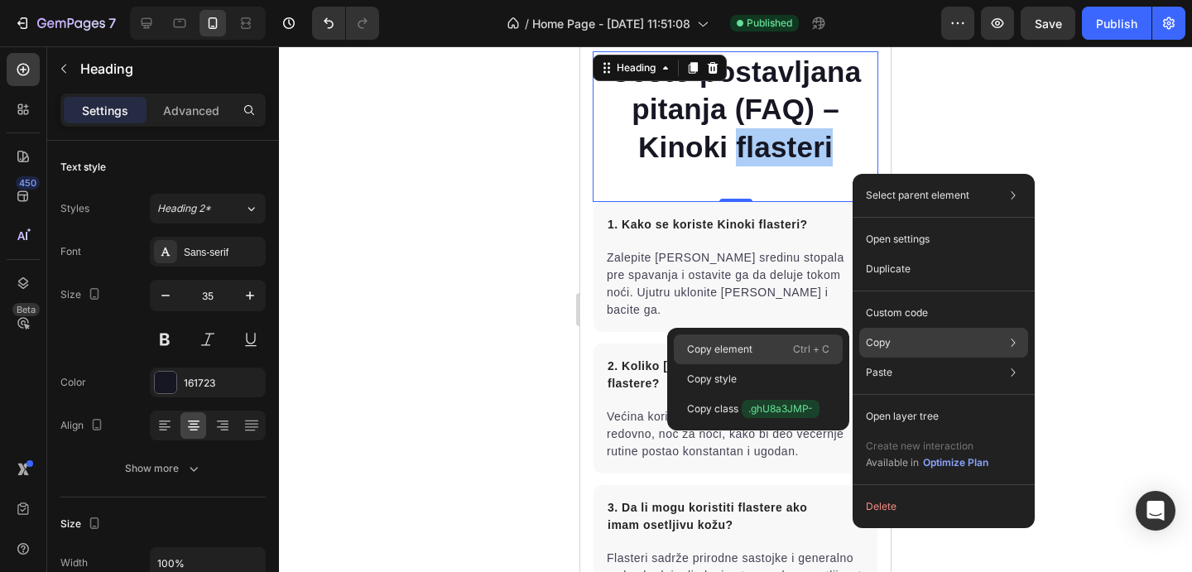
click at [807, 343] on p "Ctrl + C" at bounding box center [811, 349] width 36 height 17
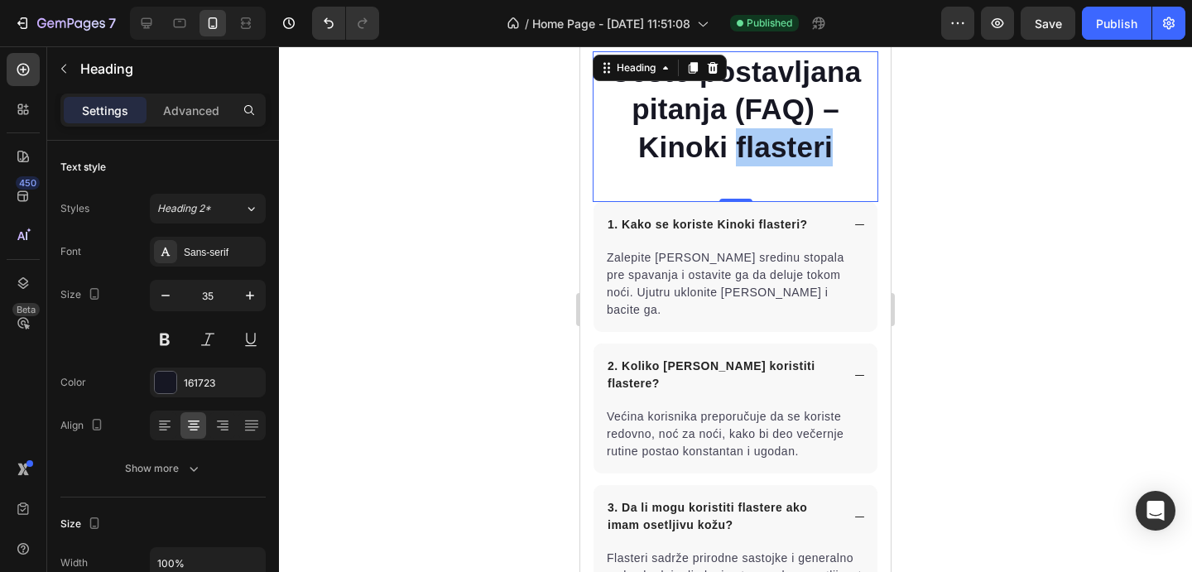
scroll to position [7987, 0]
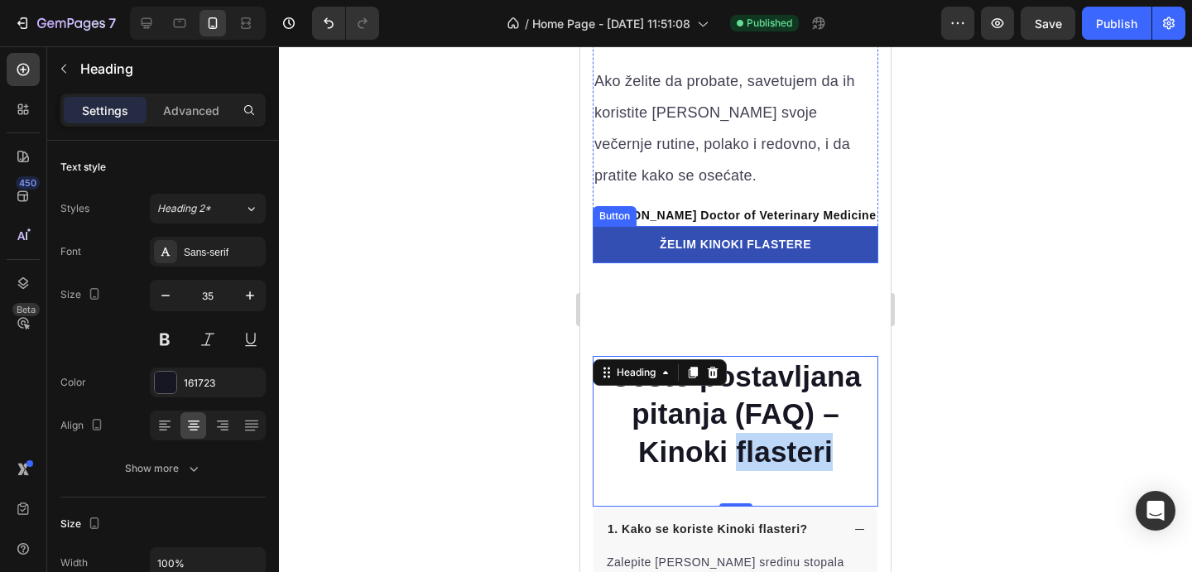
click at [671, 238] on p "ŽELIM KINOKI FLASTERE" at bounding box center [736, 244] width 152 height 17
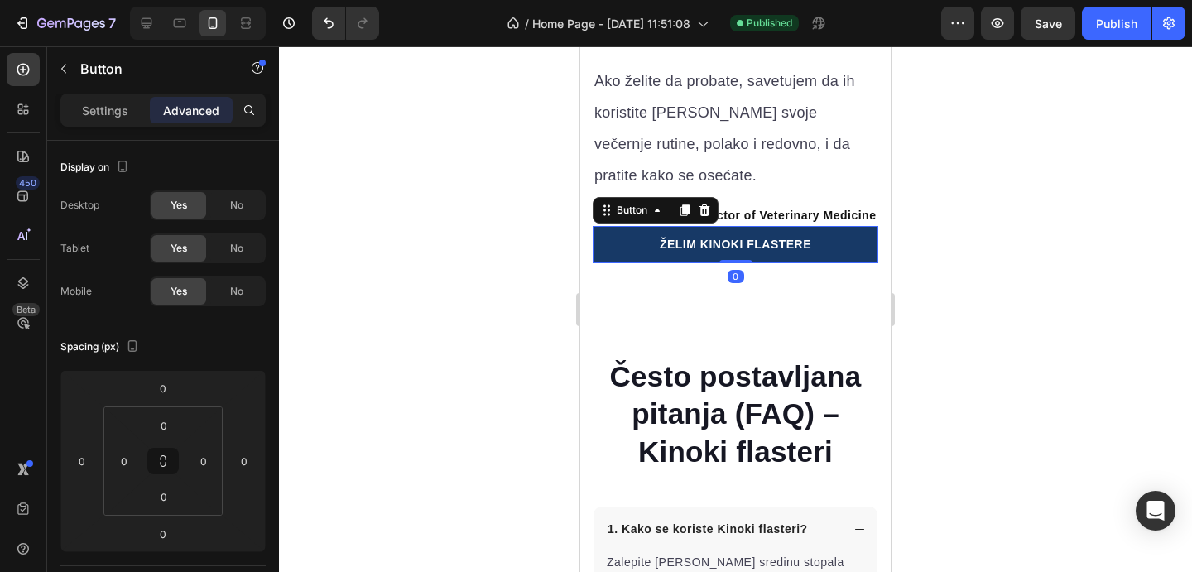
scroll to position [626, 0]
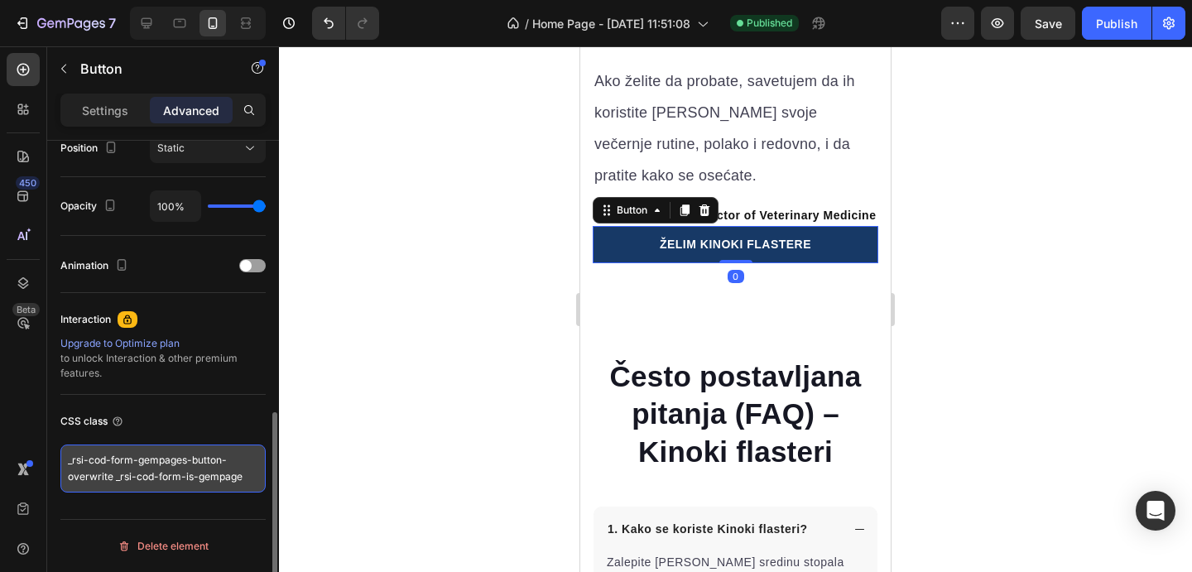
click at [176, 464] on textarea "_rsi-cod-form-gempages-button-overwrite _rsi-cod-form-is-gempage" at bounding box center [162, 469] width 205 height 48
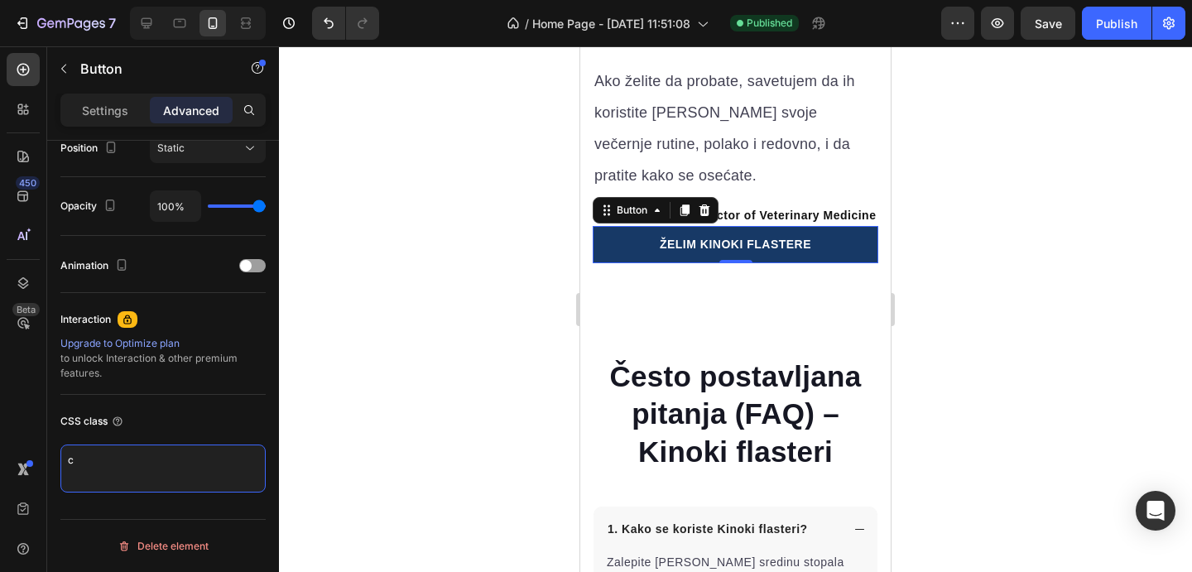
type textarea "_rsi-cod-form-gempages-button-overwrite _rsi-cod-form-is-gempage"
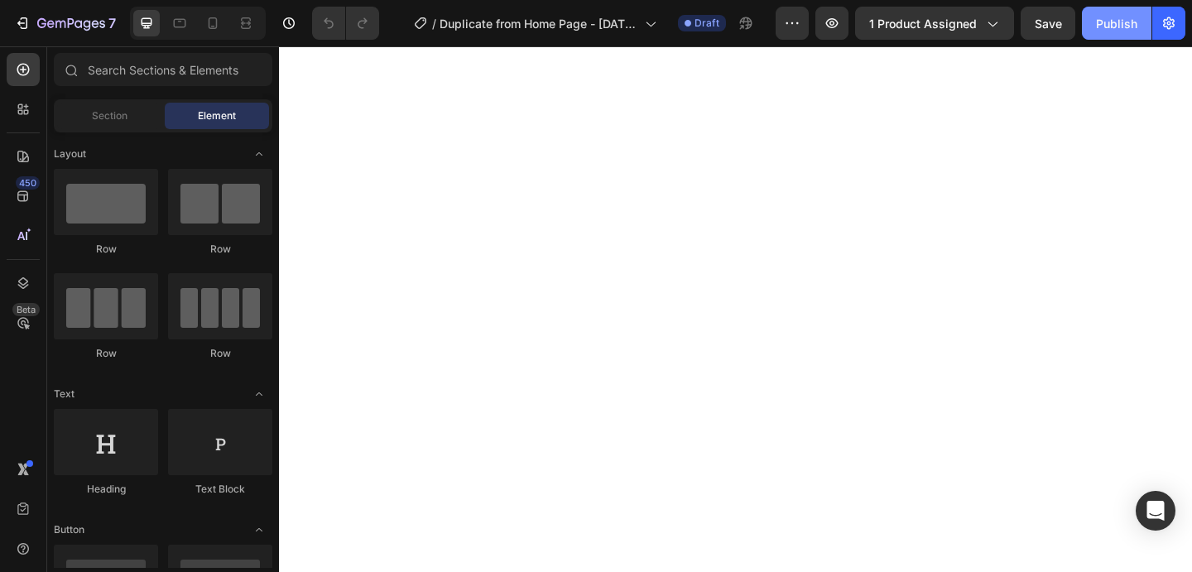
click at [1105, 29] on div "Publish" at bounding box center [1116, 23] width 41 height 17
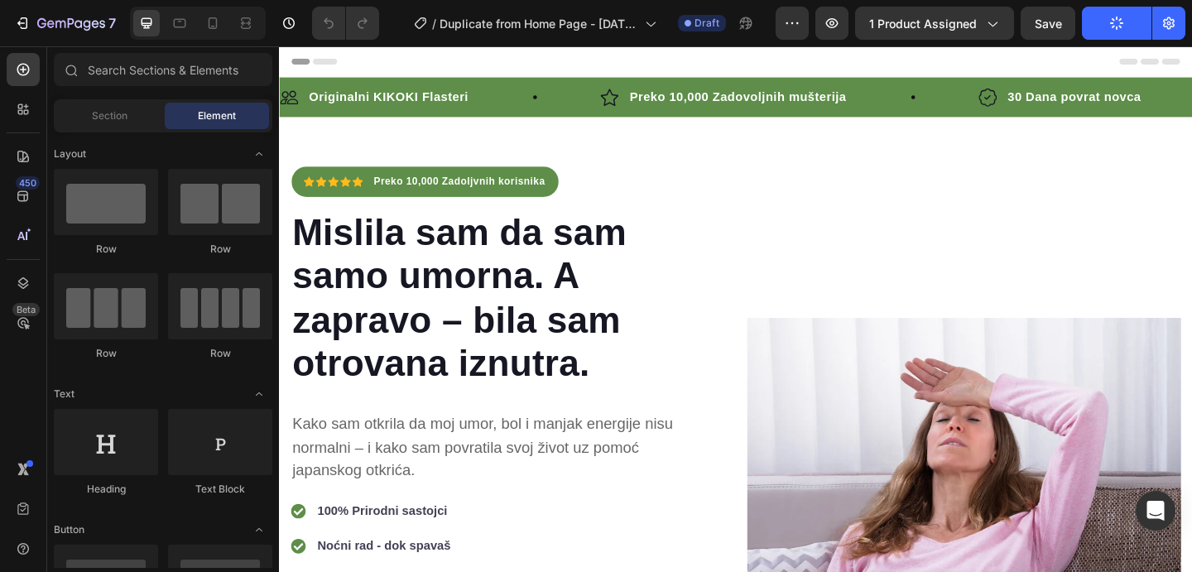
click at [866, 58] on div "Header" at bounding box center [775, 62] width 967 height 33
click at [626, 60] on div "Header" at bounding box center [775, 62] width 967 height 33
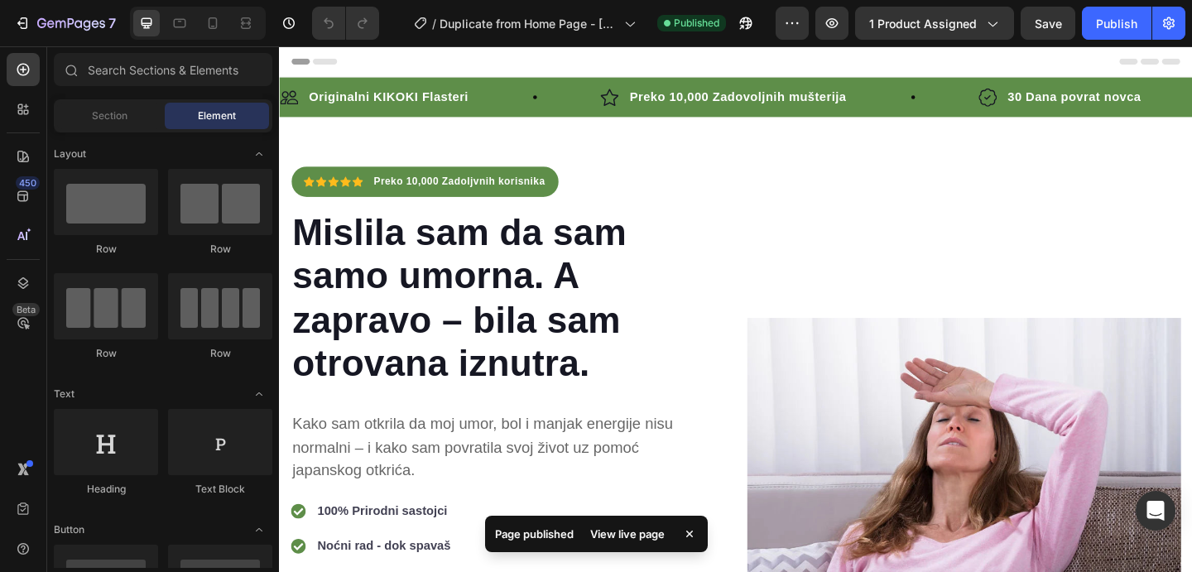
click at [338, 61] on span "Header" at bounding box center [329, 63] width 36 height 17
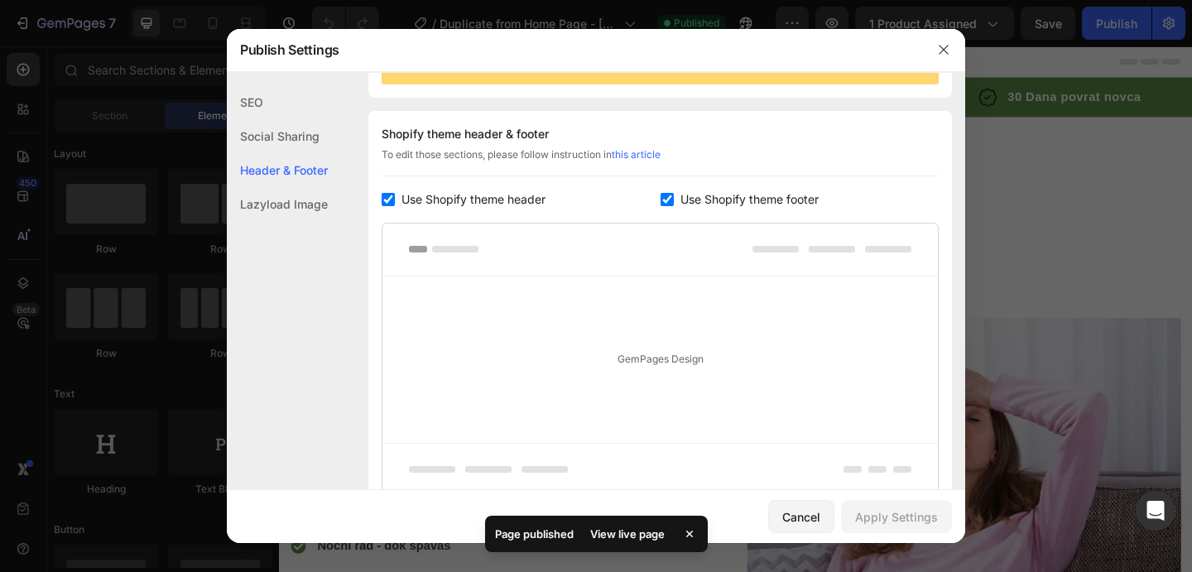
scroll to position [241, 0]
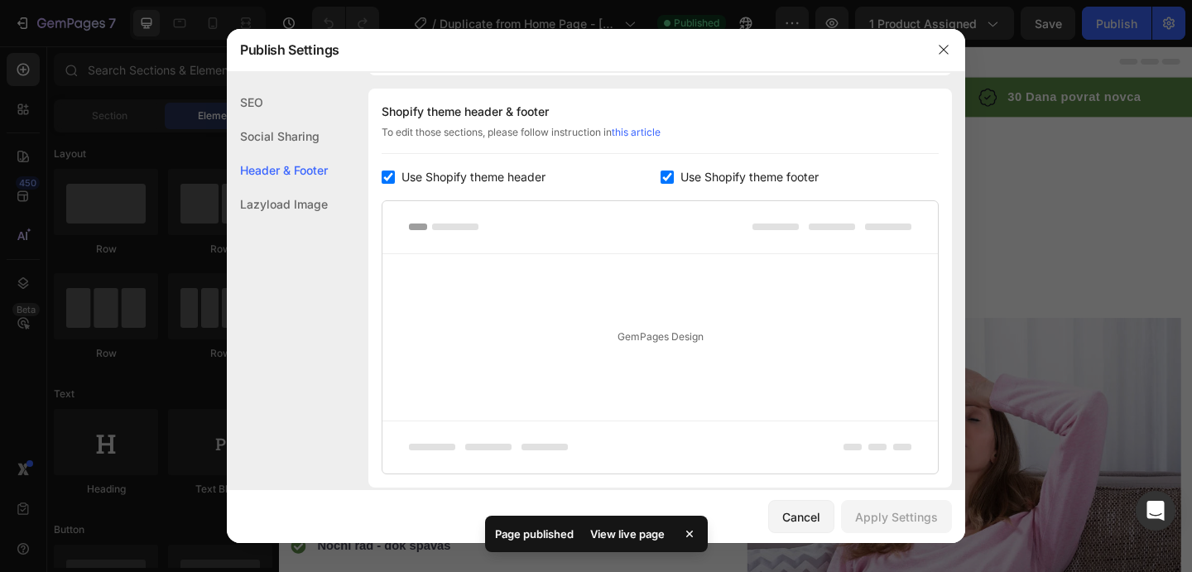
click at [387, 176] on input "checkbox" at bounding box center [388, 177] width 13 height 13
checkbox input "false"
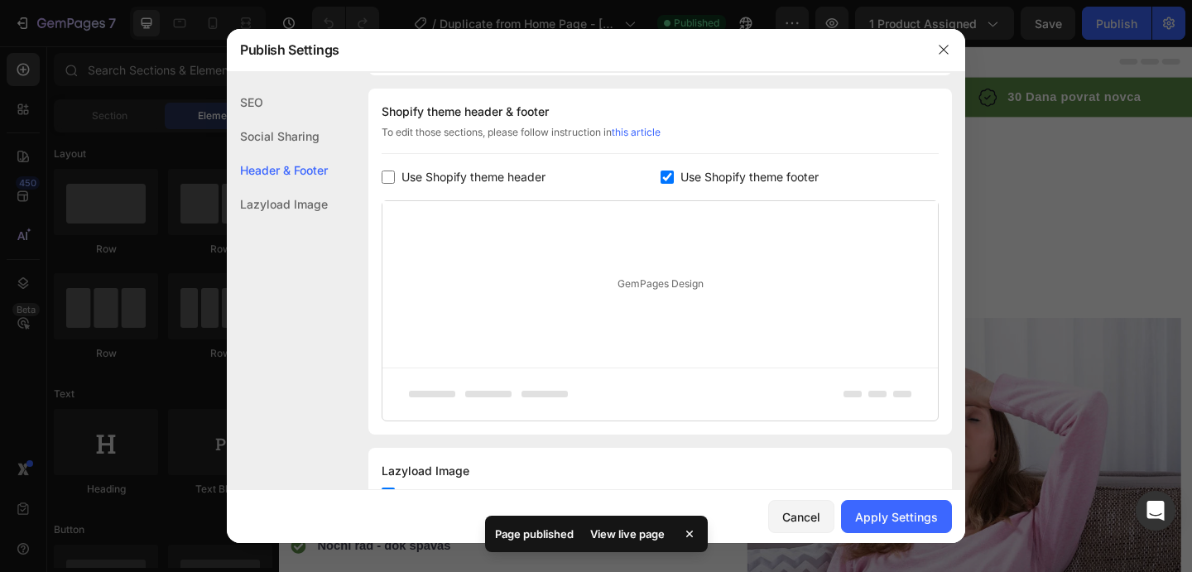
click at [662, 181] on input "checkbox" at bounding box center [667, 177] width 13 height 13
checkbox input "false"
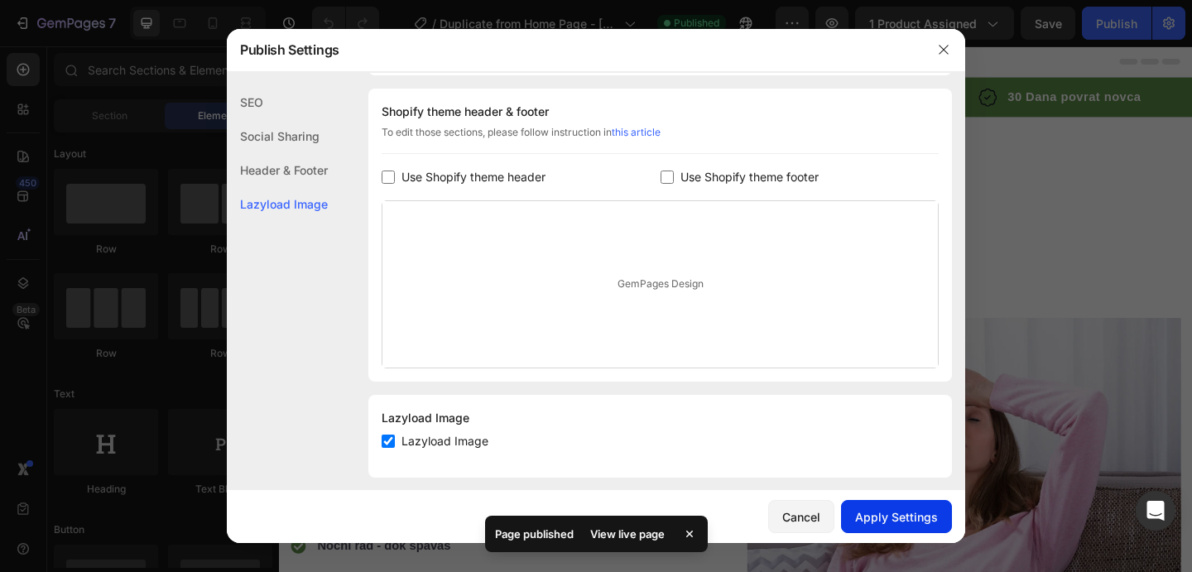
click at [860, 507] on button "Apply Settings" at bounding box center [896, 516] width 111 height 33
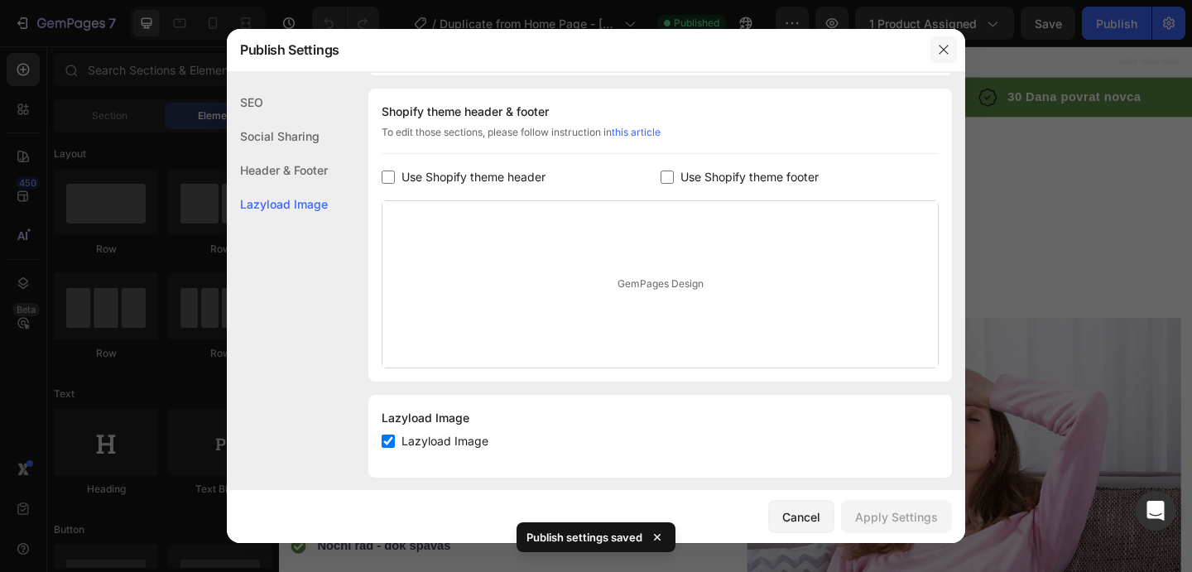
click at [941, 51] on icon "button" at bounding box center [943, 49] width 13 height 13
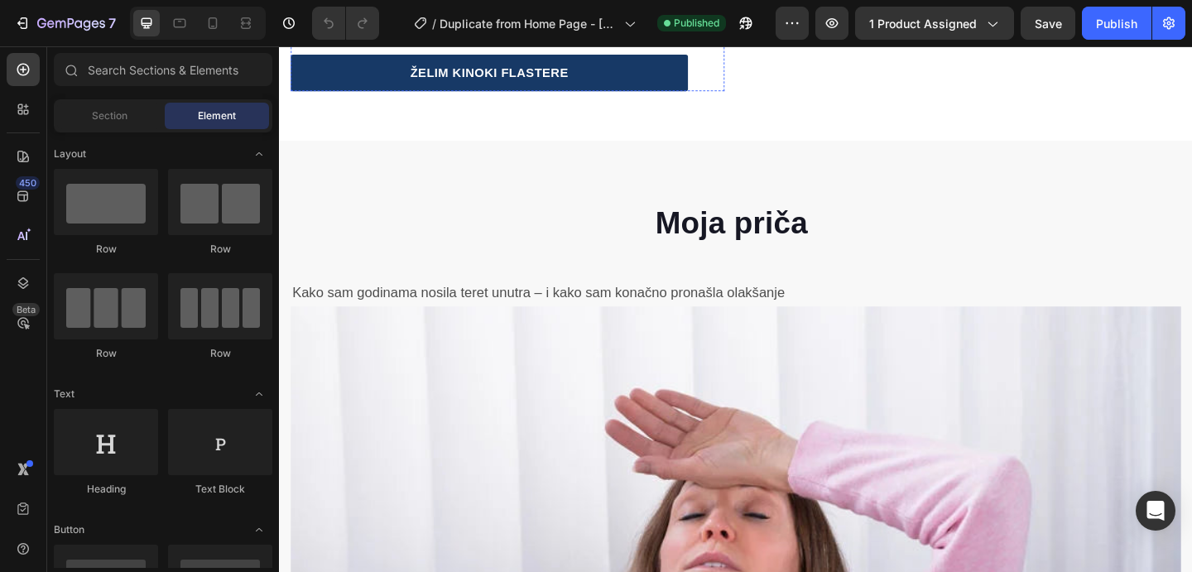
scroll to position [737, 0]
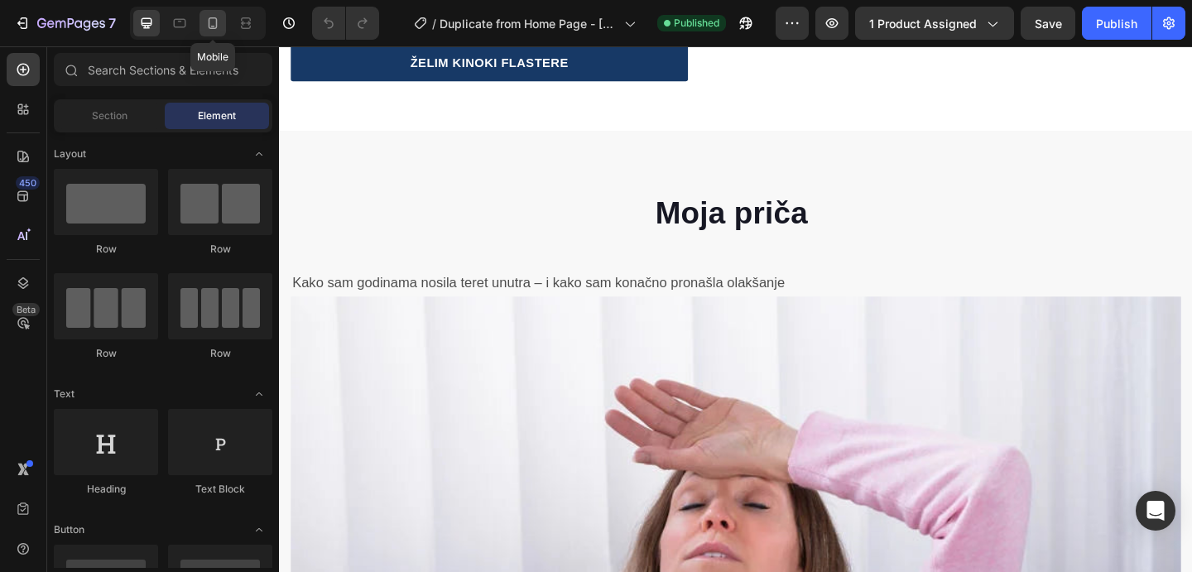
click at [217, 26] on icon at bounding box center [213, 23] width 17 height 17
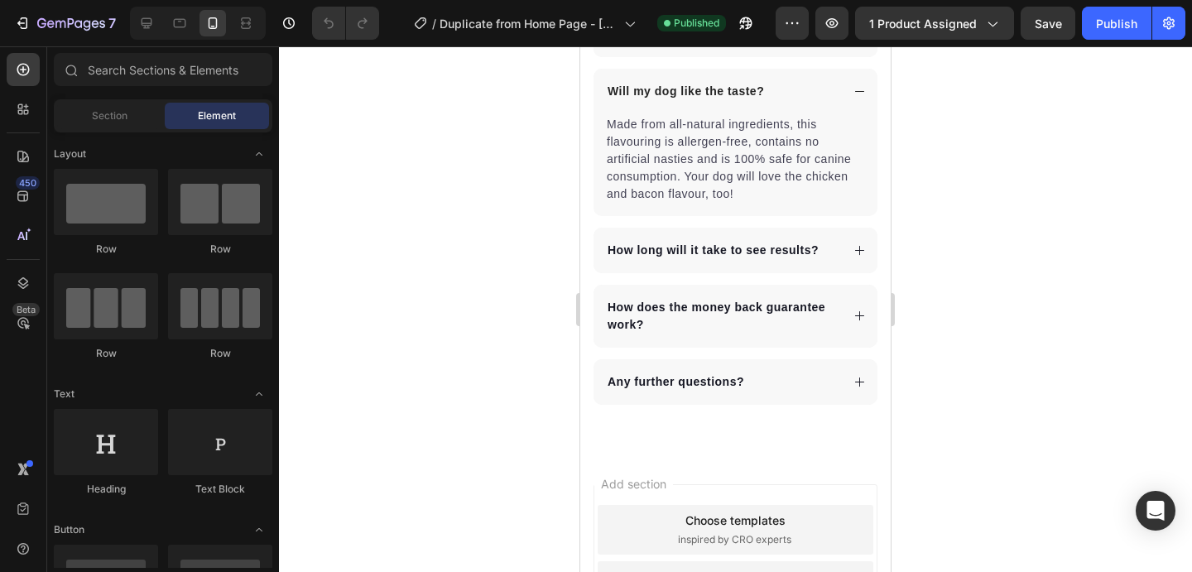
scroll to position [8727, 0]
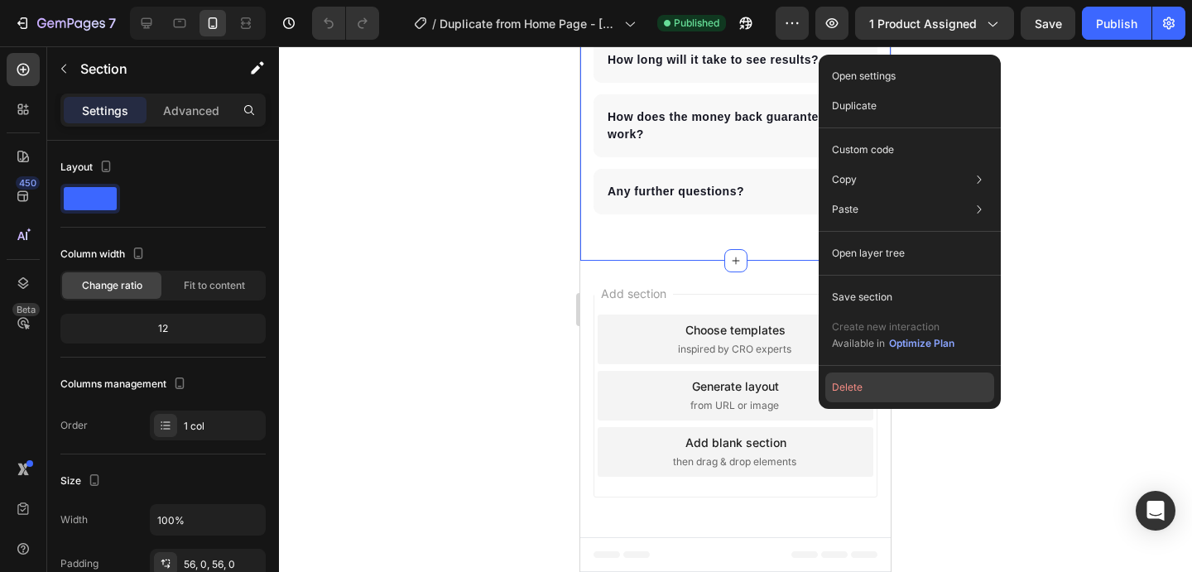
click at [855, 378] on button "Delete" at bounding box center [910, 388] width 169 height 30
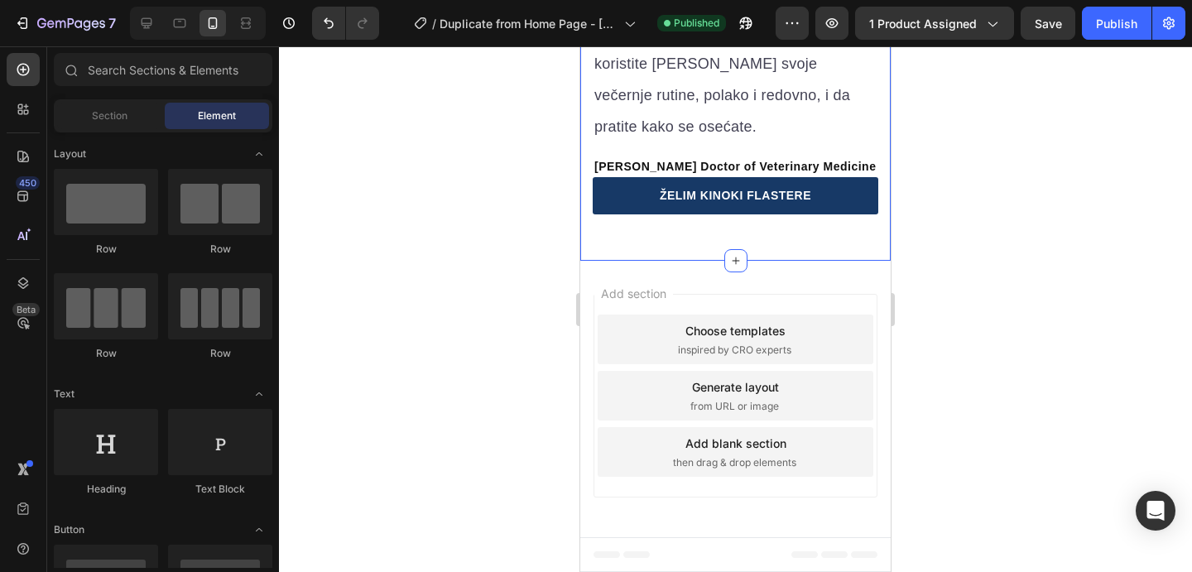
scroll to position [7999, 0]
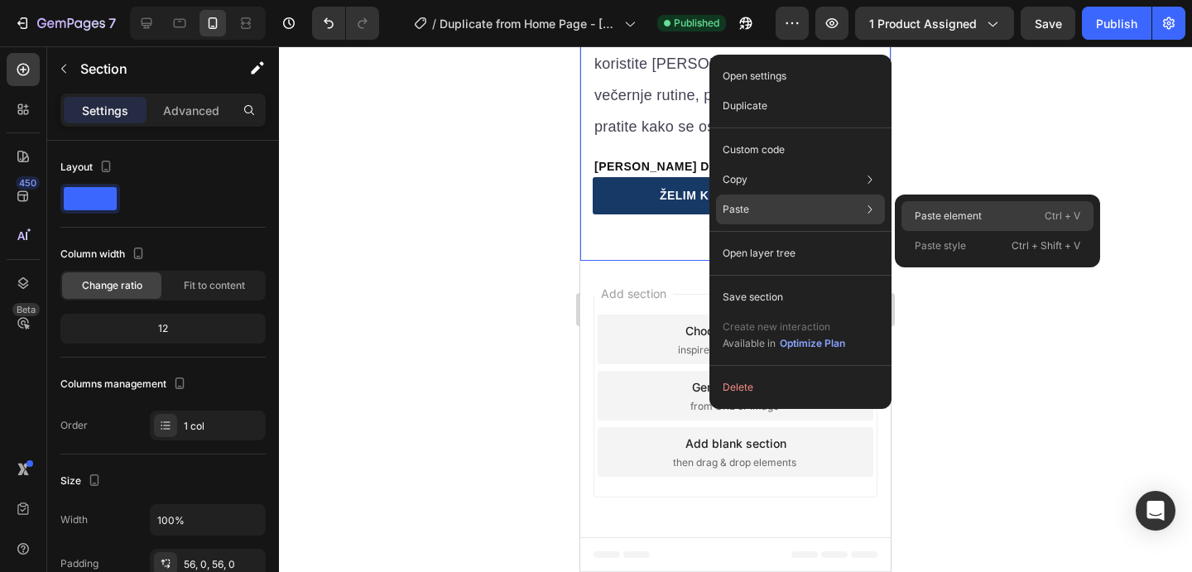
click at [915, 214] on p "Paste element" at bounding box center [948, 216] width 67 height 15
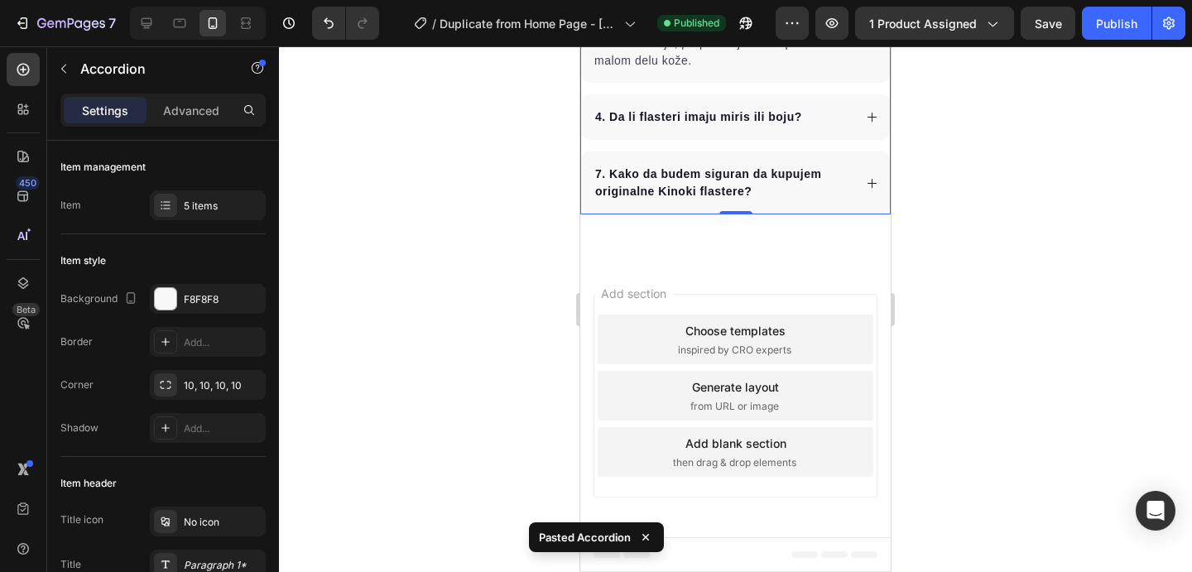
scroll to position [8108, 0]
click at [1038, 280] on div at bounding box center [735, 309] width 913 height 526
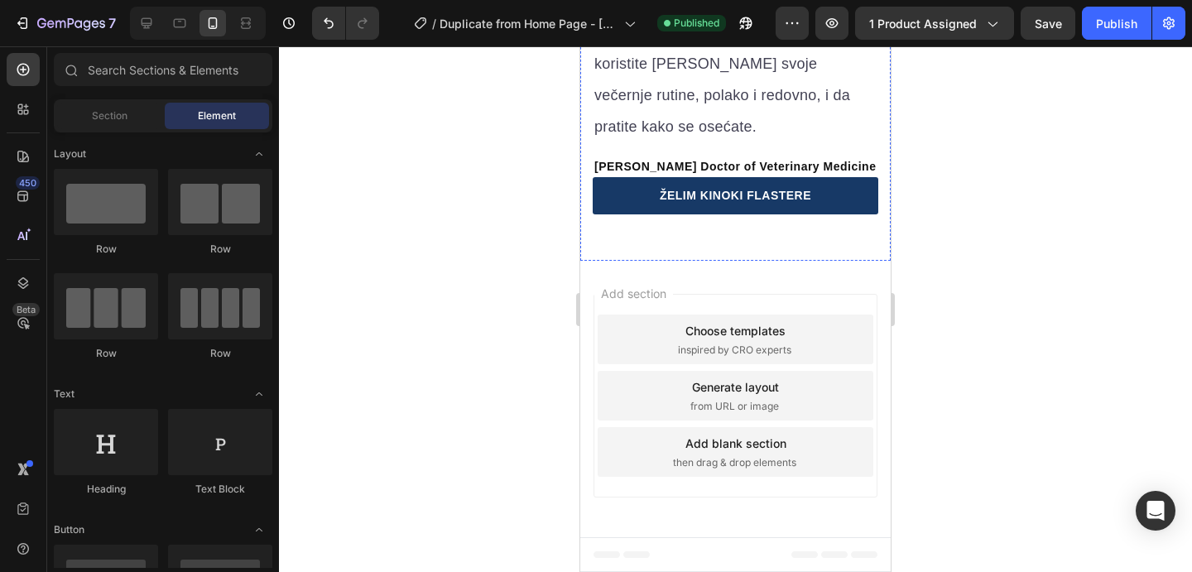
scroll to position [8036, 0]
click at [739, 258] on icon at bounding box center [736, 260] width 13 height 13
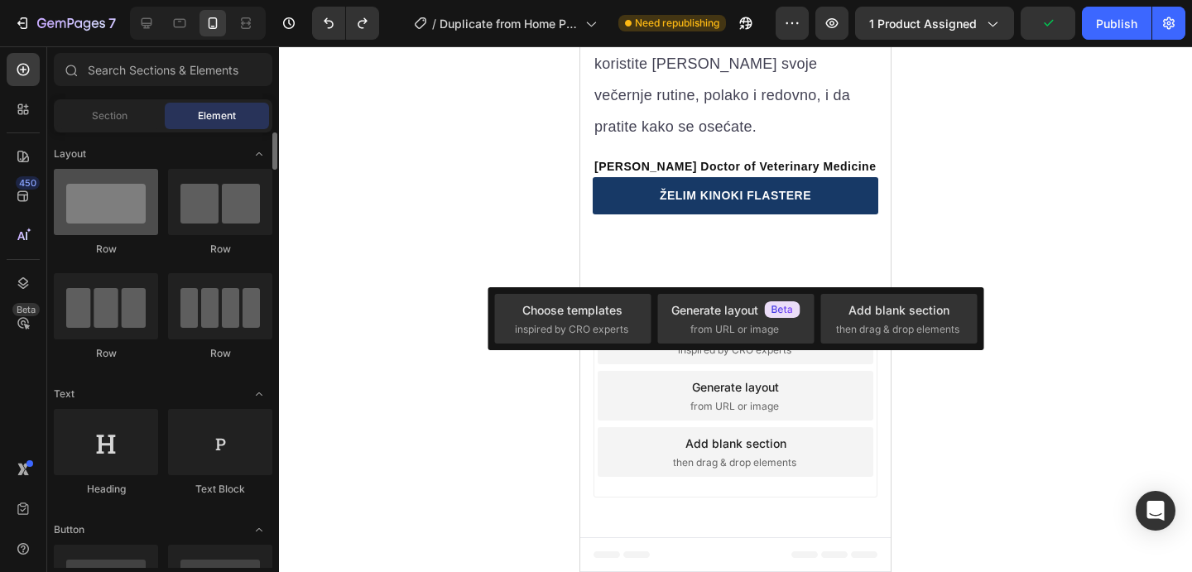
click at [94, 203] on div at bounding box center [106, 202] width 104 height 66
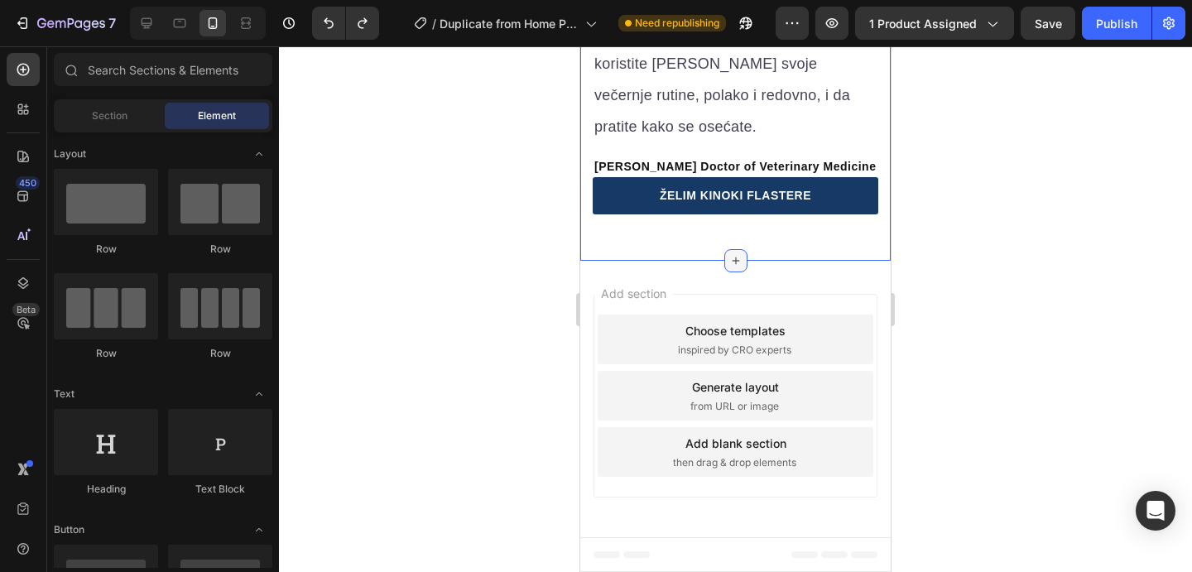
click at [727, 255] on div at bounding box center [736, 260] width 23 height 23
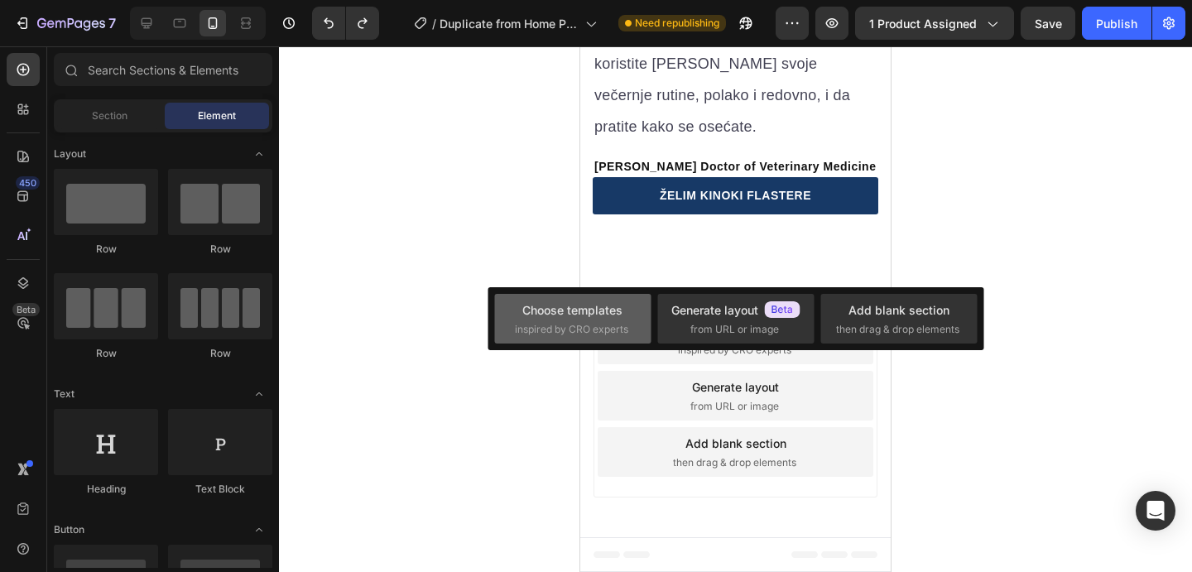
click at [588, 331] on span "inspired by CRO experts" at bounding box center [571, 329] width 113 height 15
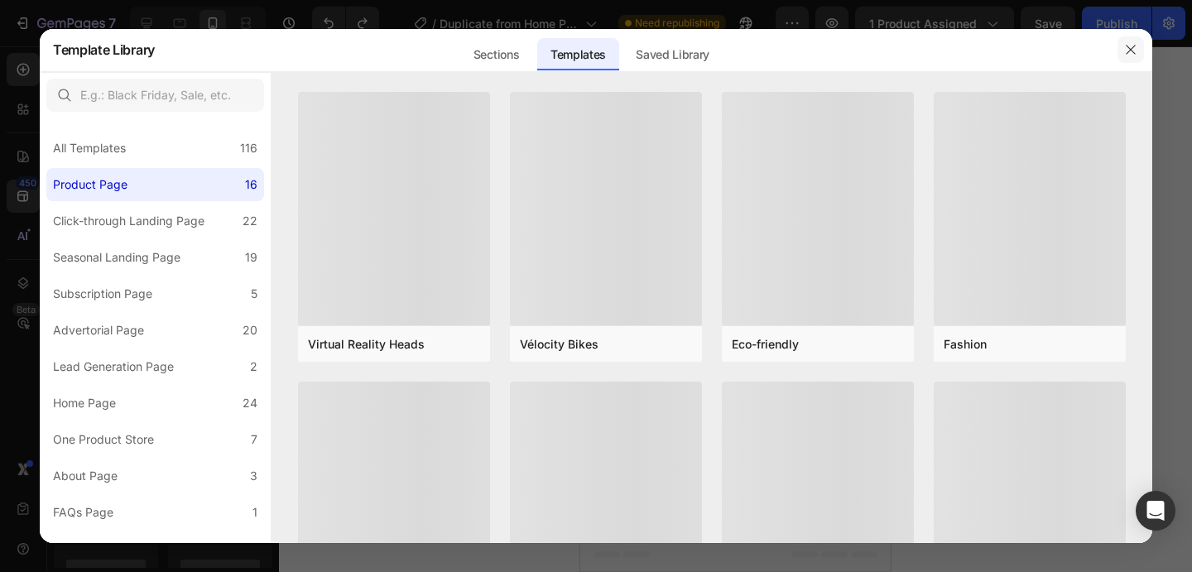
click at [1131, 45] on icon "button" at bounding box center [1131, 49] width 13 height 13
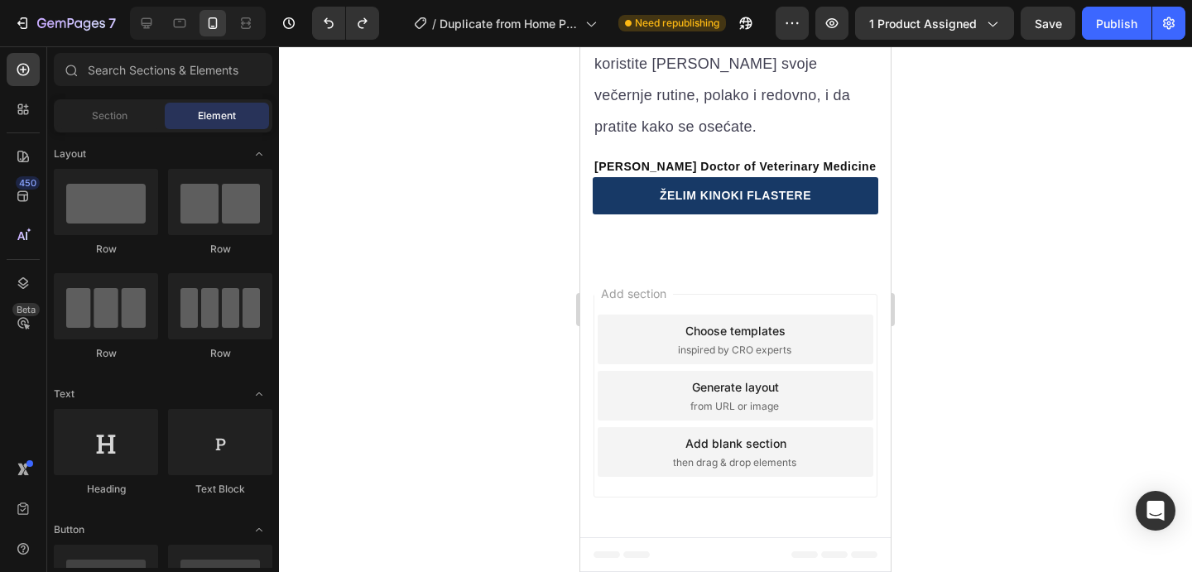
click at [787, 322] on div "Choose templates inspired by CRO experts" at bounding box center [736, 340] width 276 height 50
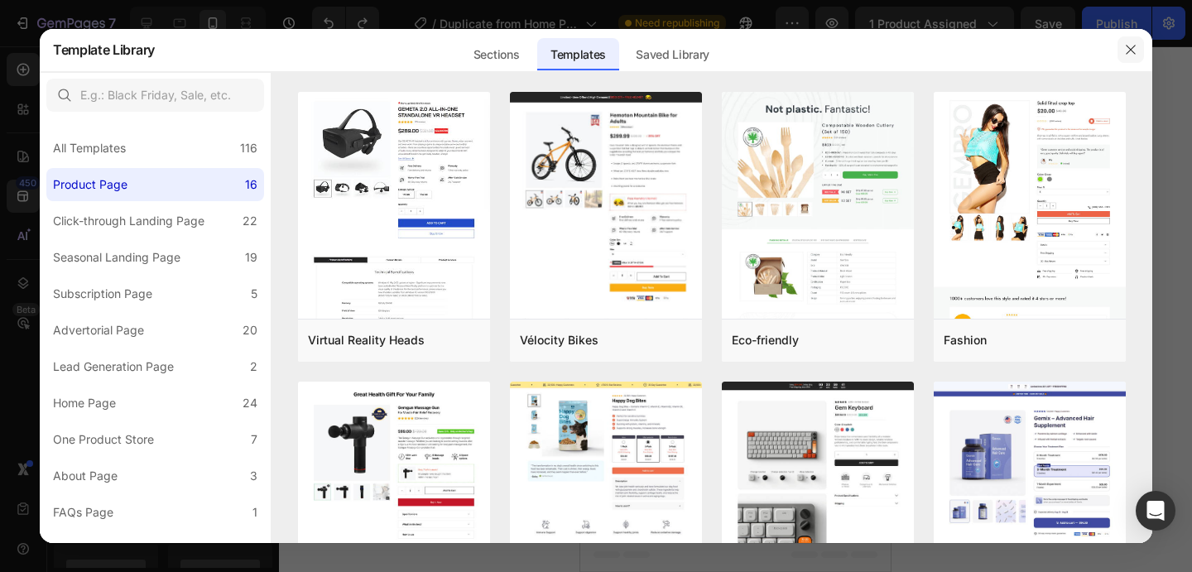
click at [1129, 55] on icon "button" at bounding box center [1131, 49] width 13 height 13
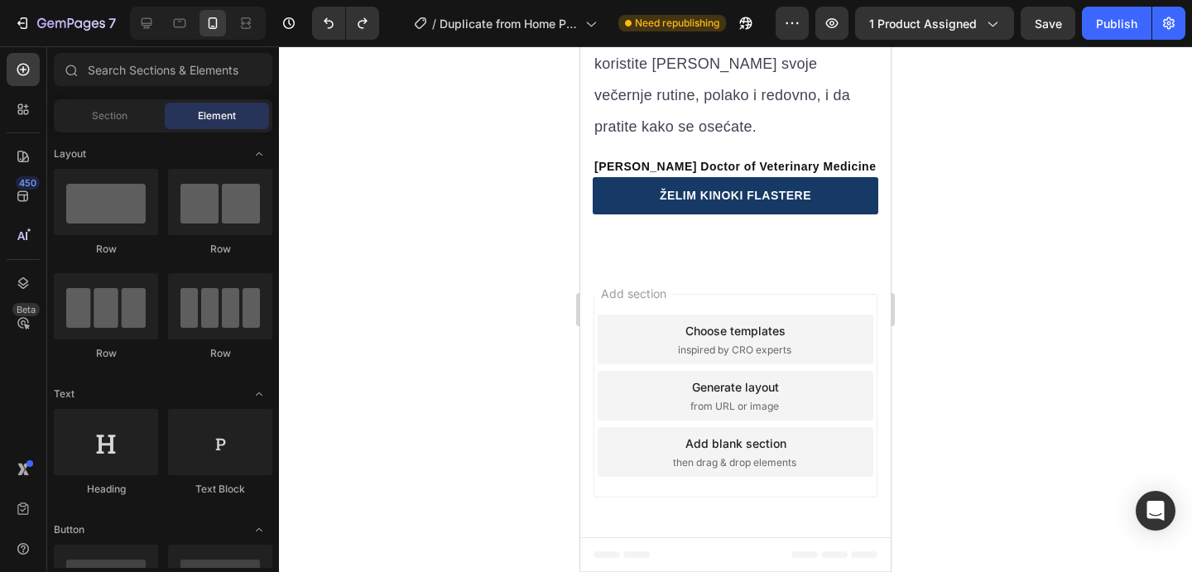
click at [747, 267] on div "Add section Choose templates inspired by CRO experts Generate layout from URL o…" at bounding box center [735, 399] width 311 height 277
click at [757, 446] on div "Add blank section" at bounding box center [736, 443] width 101 height 17
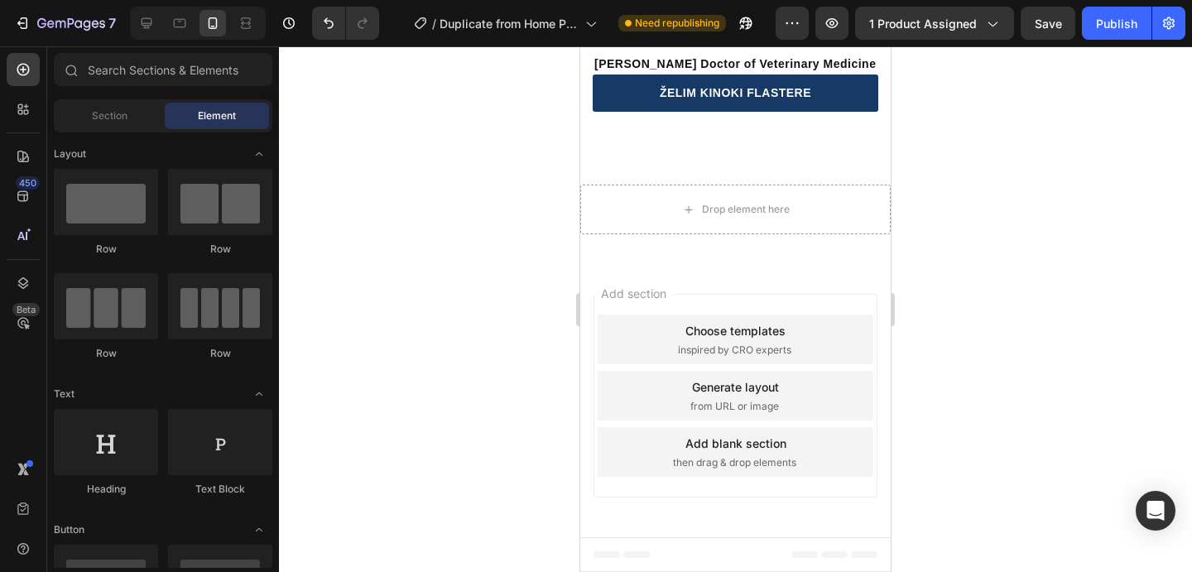
scroll to position [8108, 0]
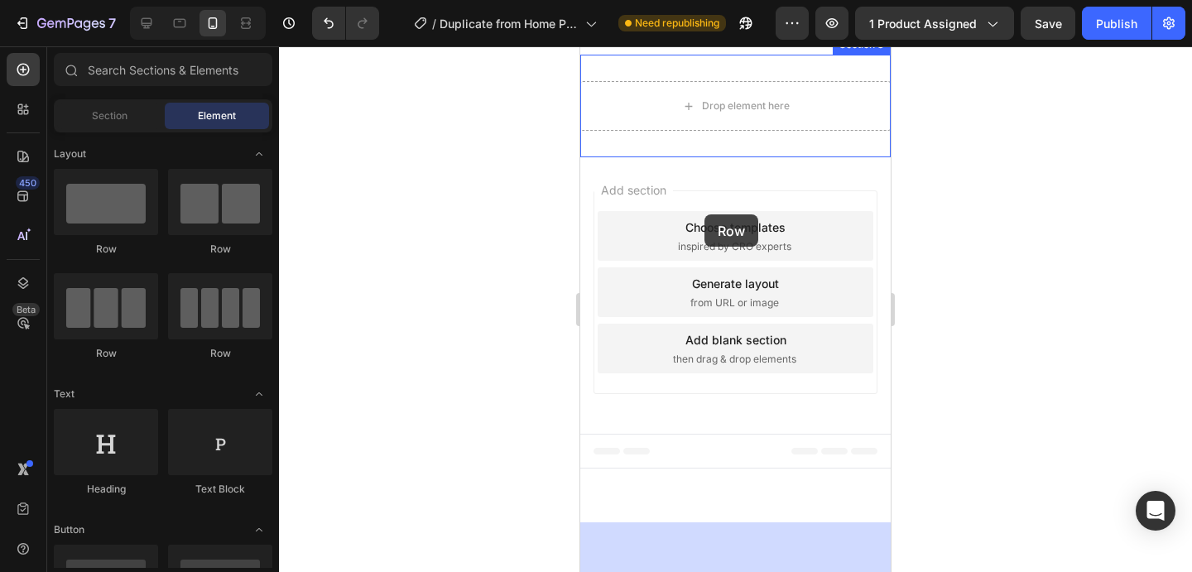
drag, startPoint x: 707, startPoint y: 243, endPoint x: 705, endPoint y: 214, distance: 28.3
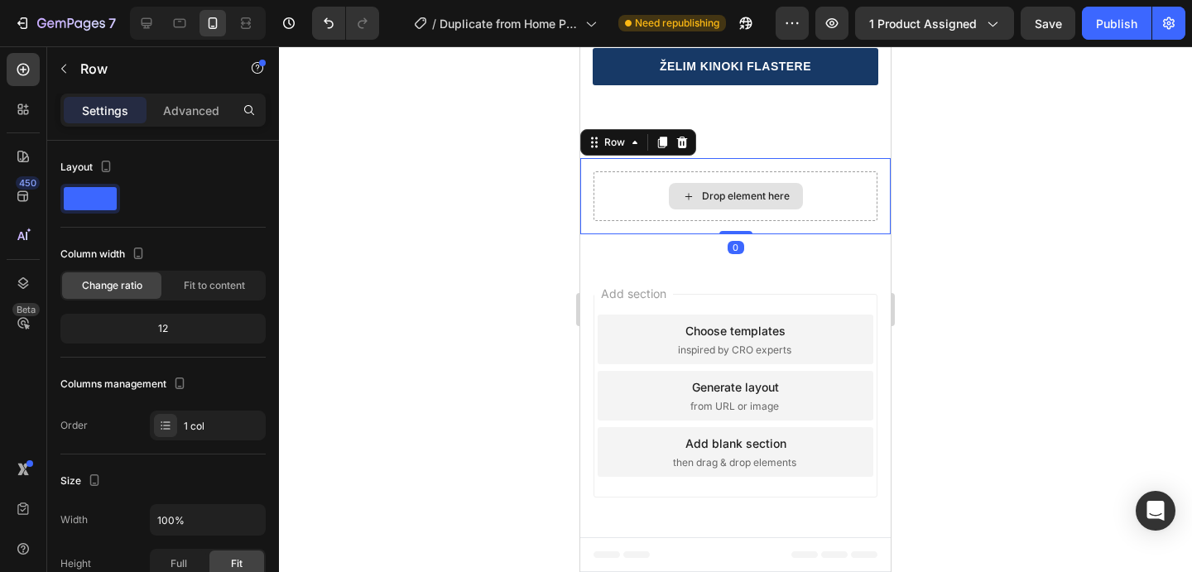
click at [653, 221] on div "Drop element here" at bounding box center [736, 196] width 284 height 50
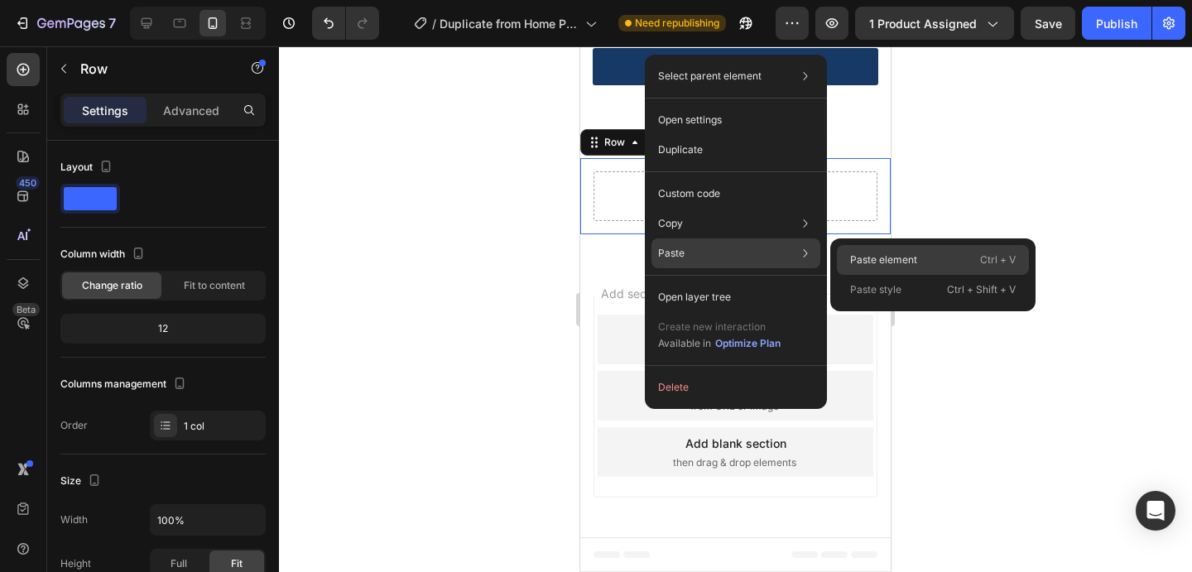
click at [852, 258] on p "Paste element" at bounding box center [883, 260] width 67 height 15
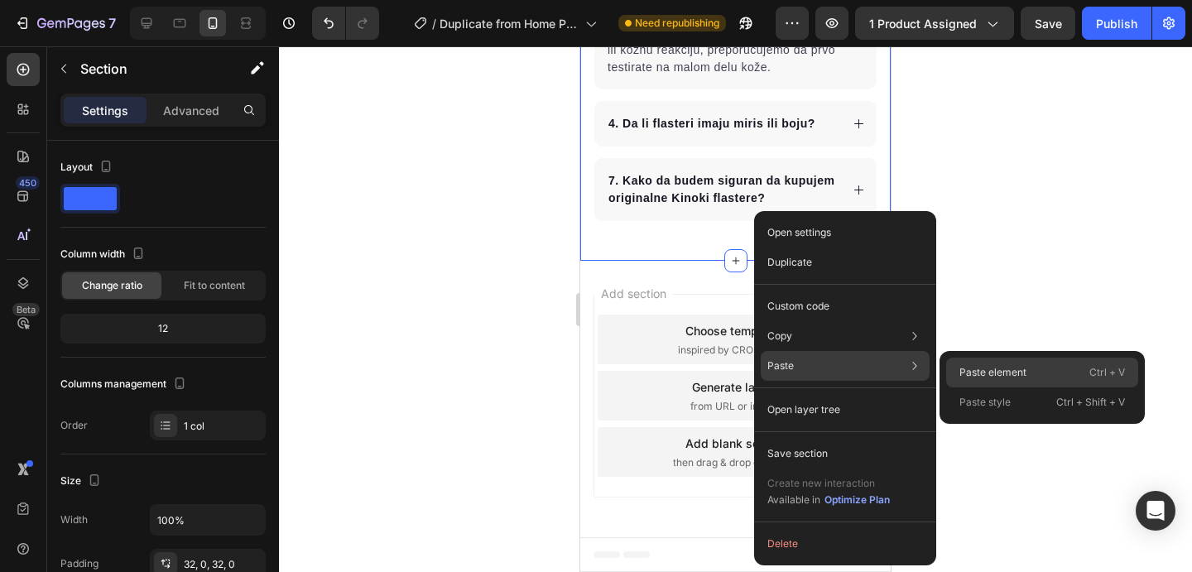
click at [989, 373] on p "Paste element" at bounding box center [993, 372] width 67 height 15
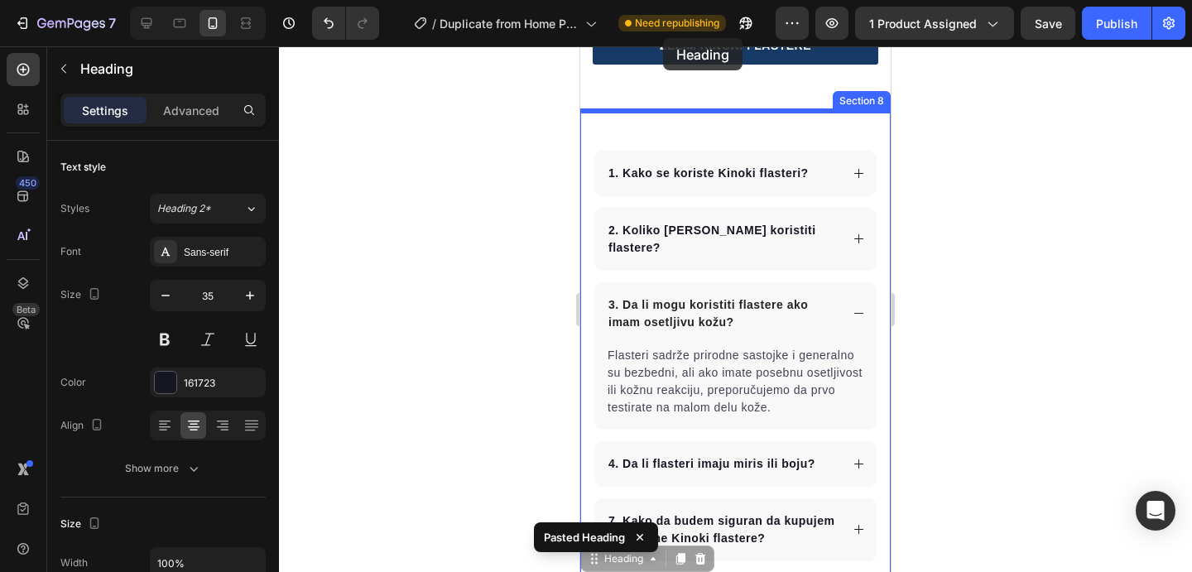
scroll to position [7985, 0]
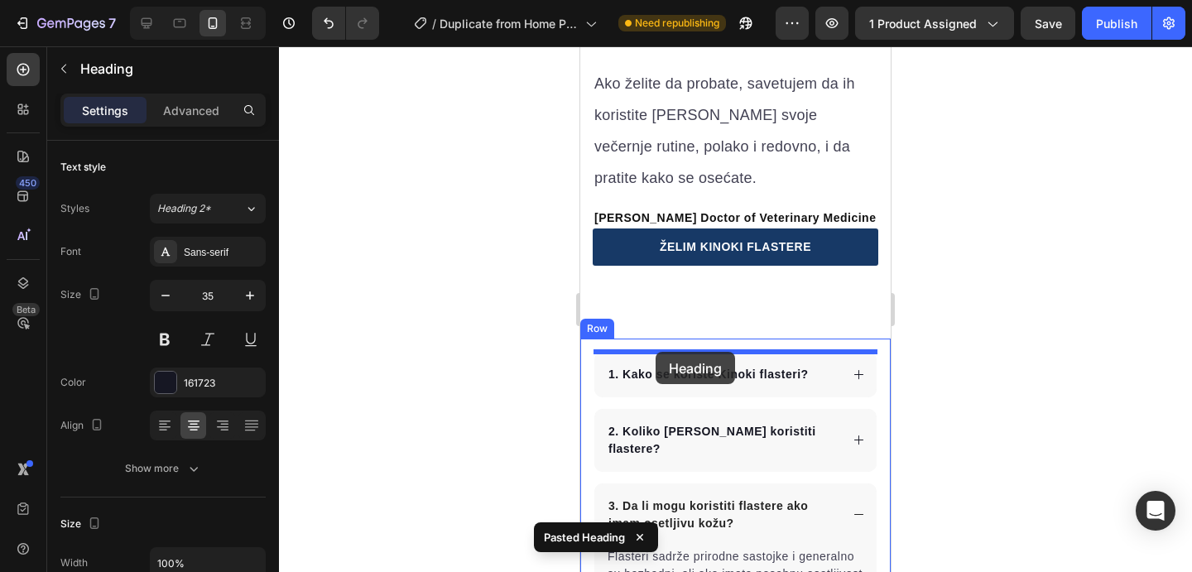
drag, startPoint x: 638, startPoint y: 229, endPoint x: 656, endPoint y: 352, distance: 123.8
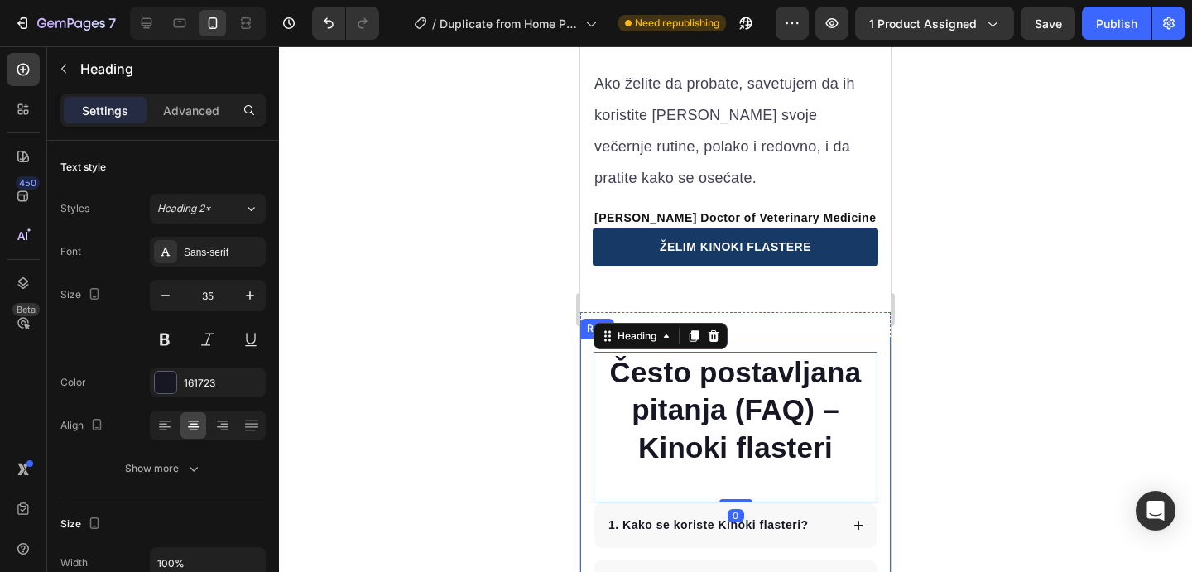
click at [979, 349] on div at bounding box center [735, 309] width 913 height 526
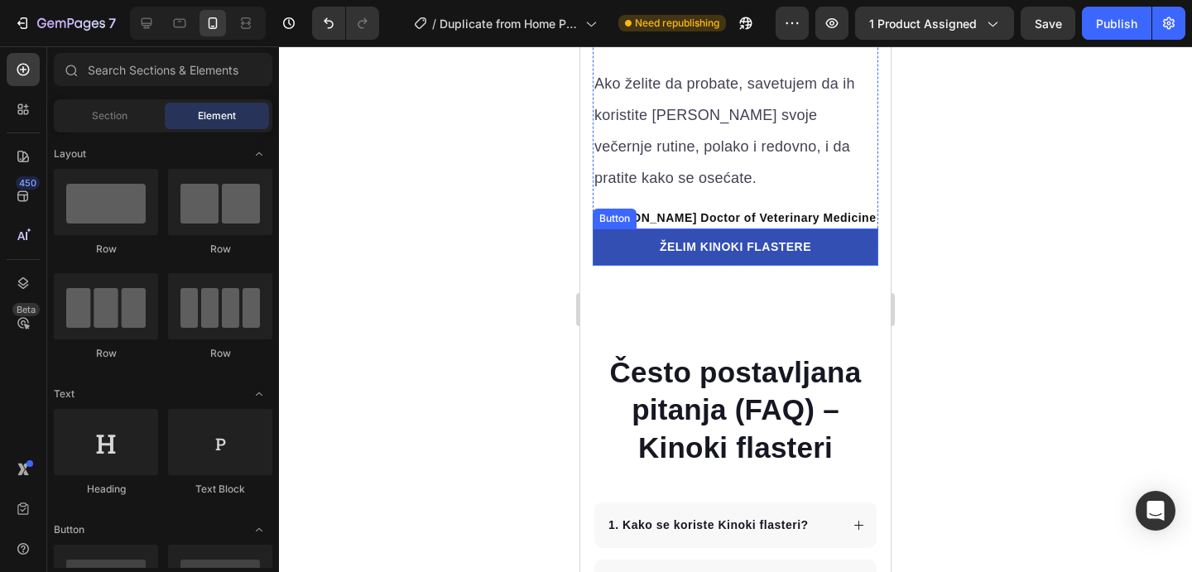
click at [833, 255] on link "ŽELIM KINOKI FLASTERE" at bounding box center [736, 247] width 286 height 37
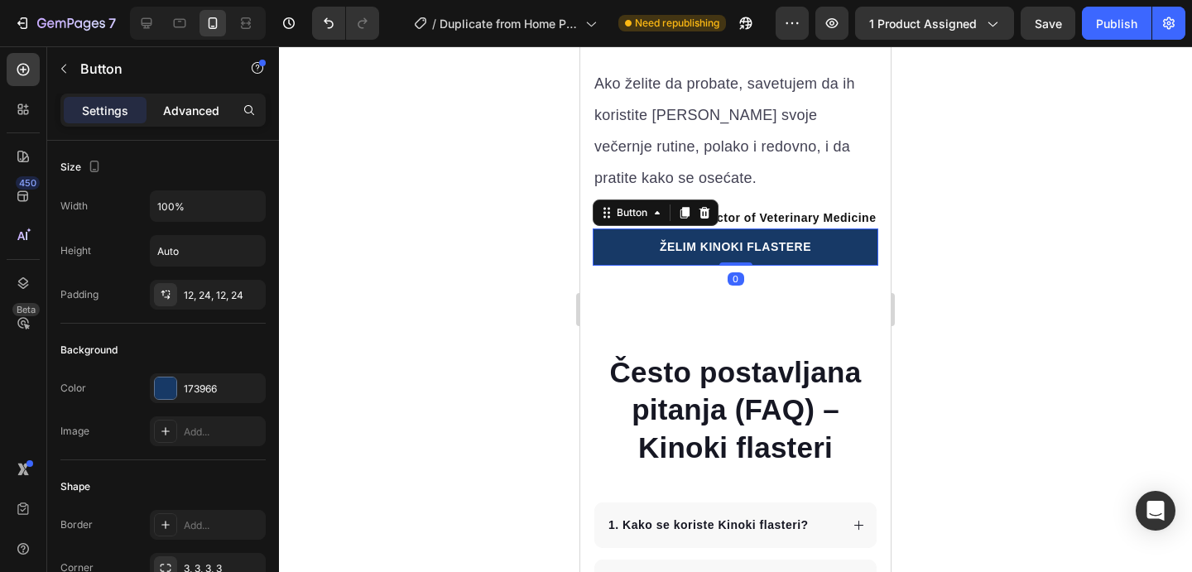
click at [192, 107] on p "Advanced" at bounding box center [191, 110] width 56 height 17
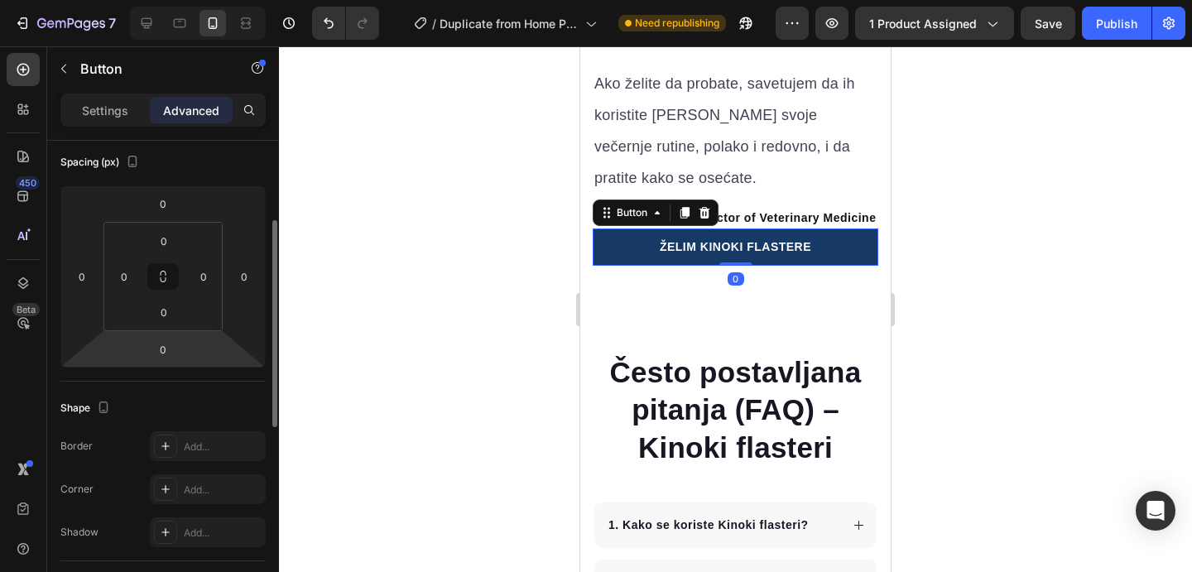
scroll to position [626, 0]
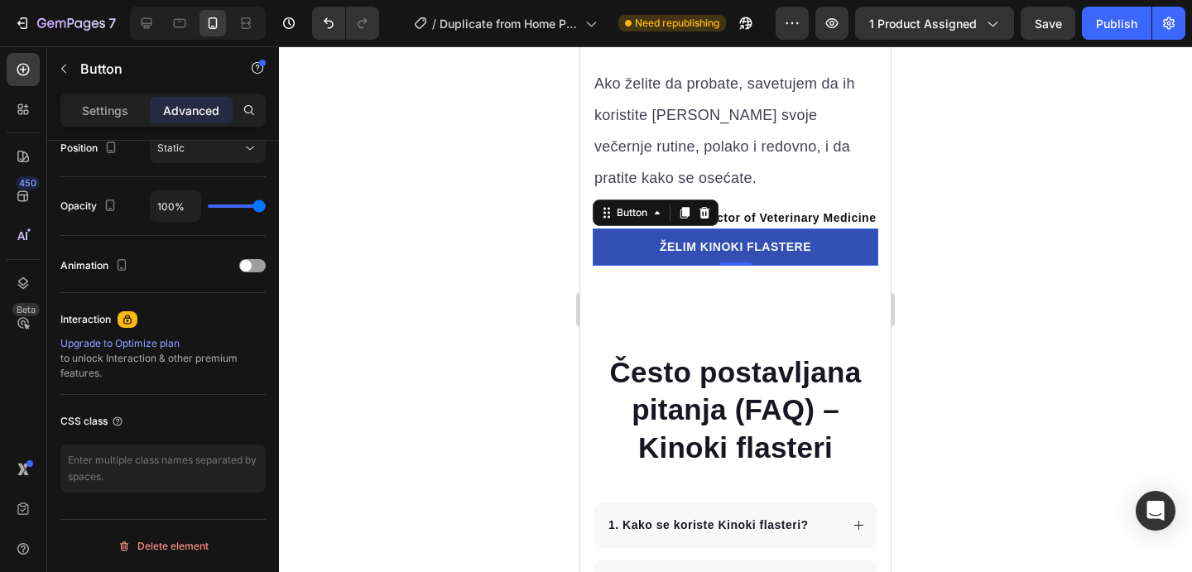
click at [645, 252] on link "ŽELIM KINOKI FLASTERE" at bounding box center [736, 247] width 286 height 37
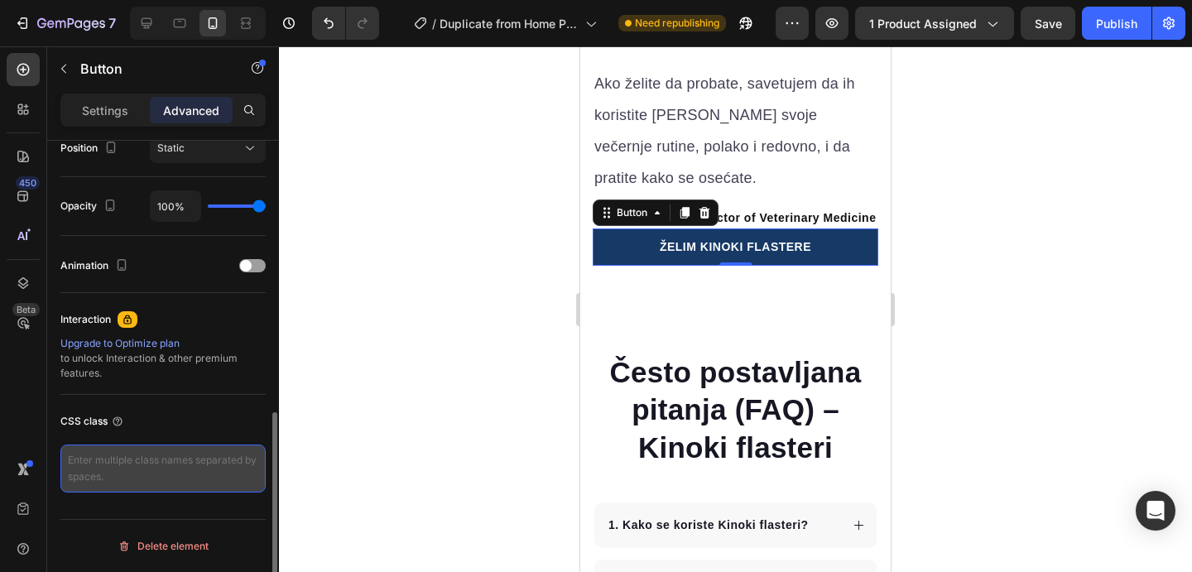
click at [223, 448] on textarea at bounding box center [162, 469] width 205 height 48
click at [212, 471] on textarea at bounding box center [162, 469] width 205 height 48
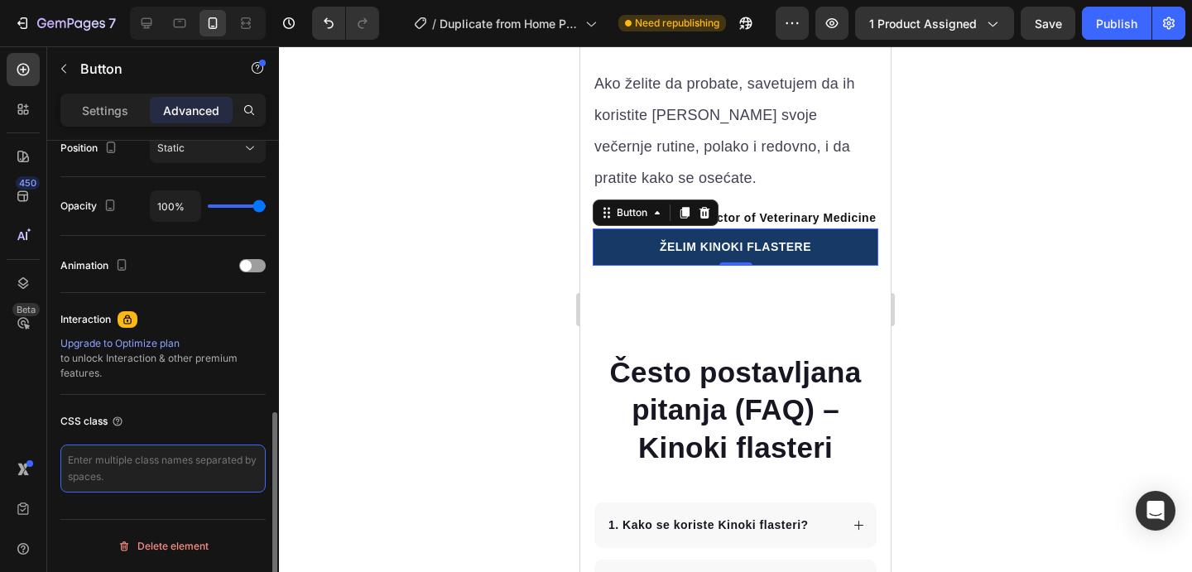
paste textarea "_rsi-cod-form-gempages-button-overwrite _rsi-cod-form-is-gempage"
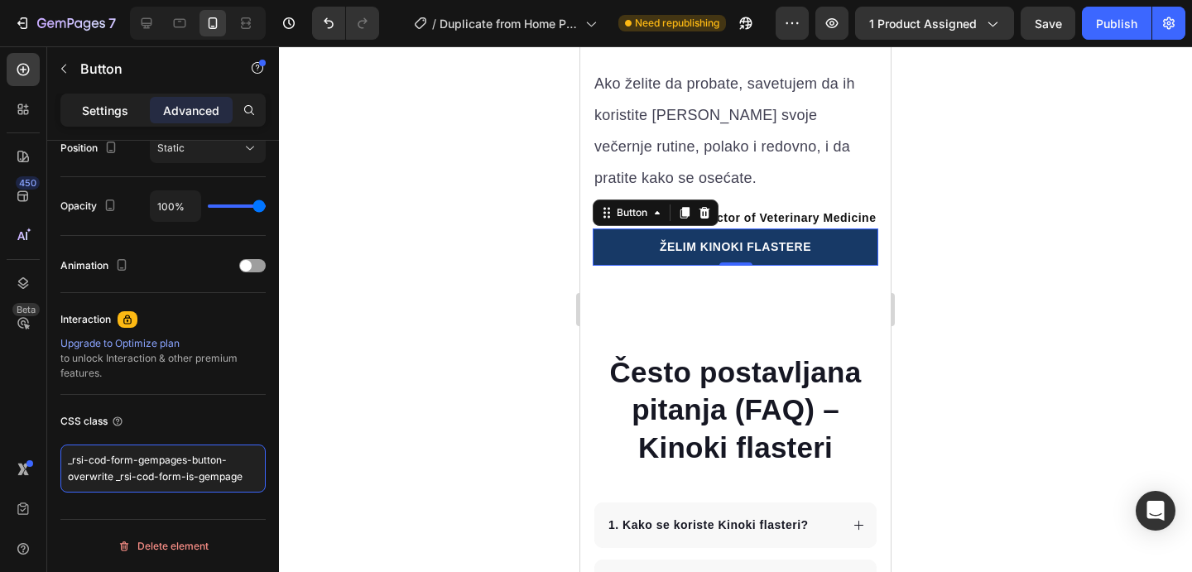
type textarea "_rsi-cod-form-gempages-button-overwrite _rsi-cod-form-is-gempage"
click at [92, 113] on p "Settings" at bounding box center [105, 110] width 46 height 17
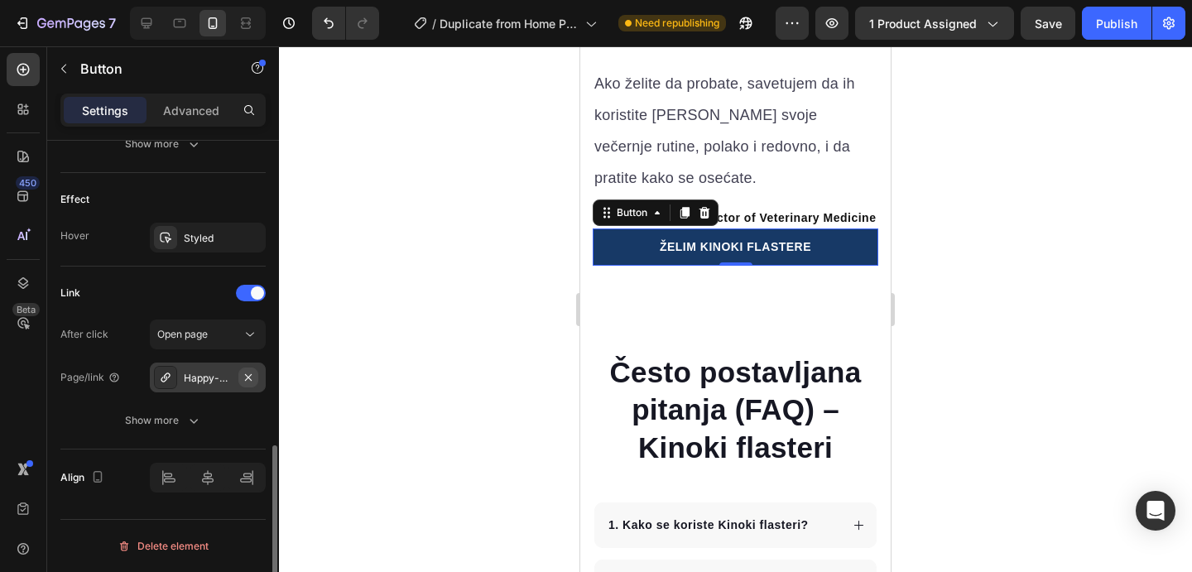
click at [244, 380] on icon "button" at bounding box center [248, 377] width 13 height 13
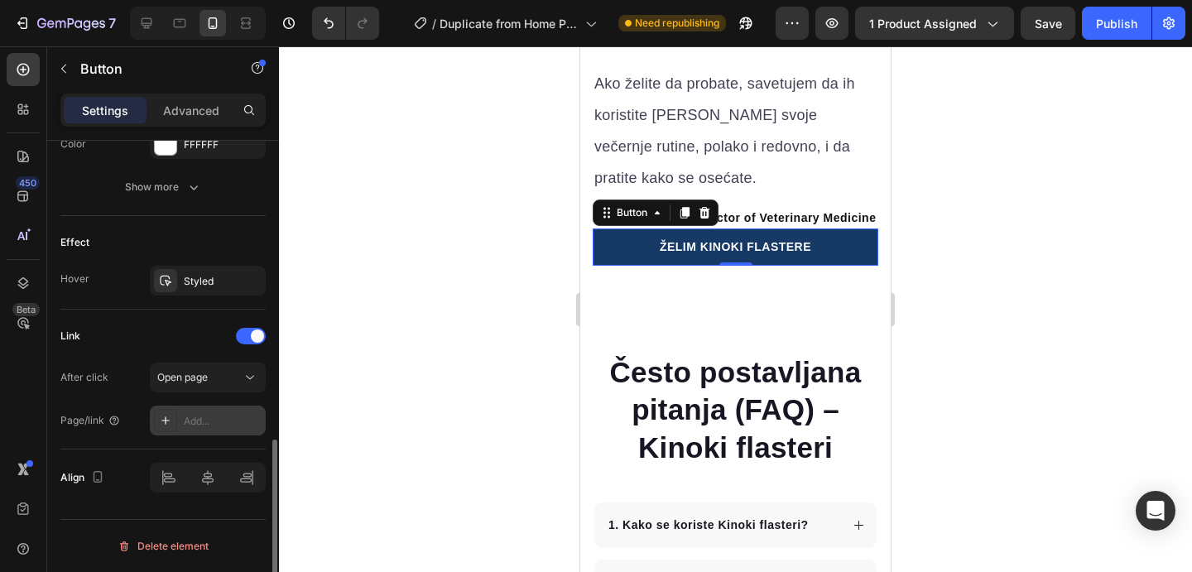
scroll to position [795, 0]
click at [227, 417] on div "Add..." at bounding box center [223, 421] width 78 height 15
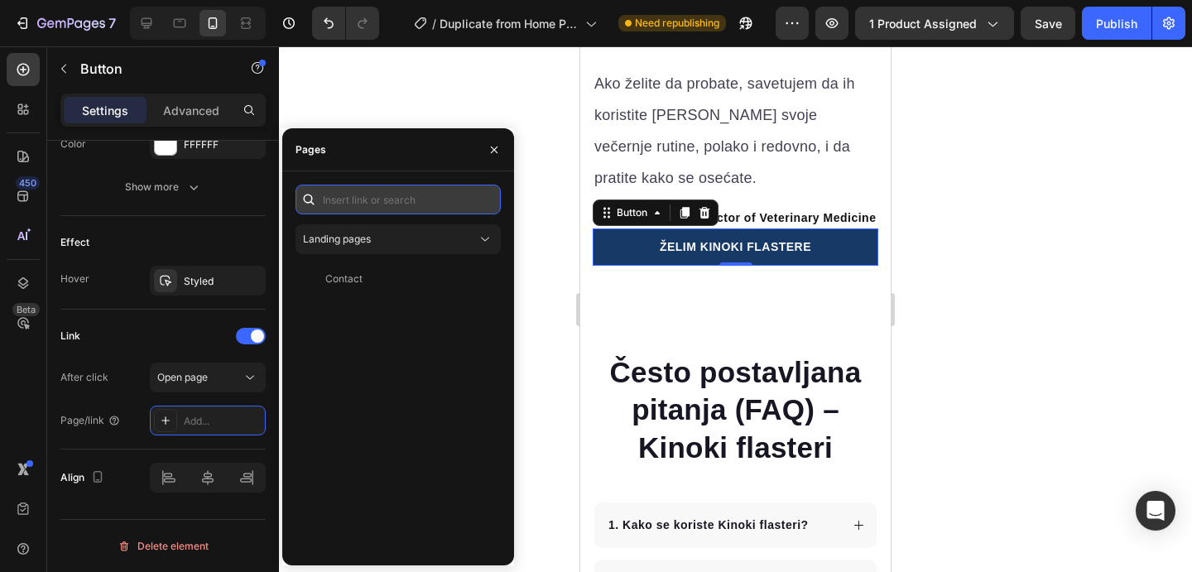
click at [355, 204] on input "text" at bounding box center [398, 200] width 205 height 30
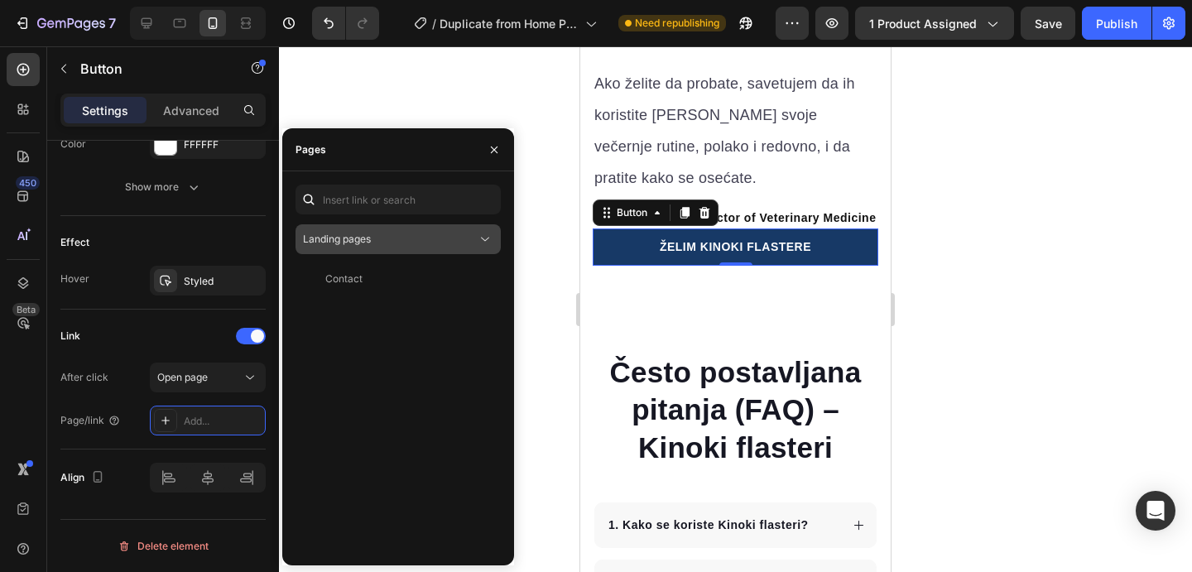
click at [475, 236] on div "Landing pages" at bounding box center [390, 239] width 174 height 15
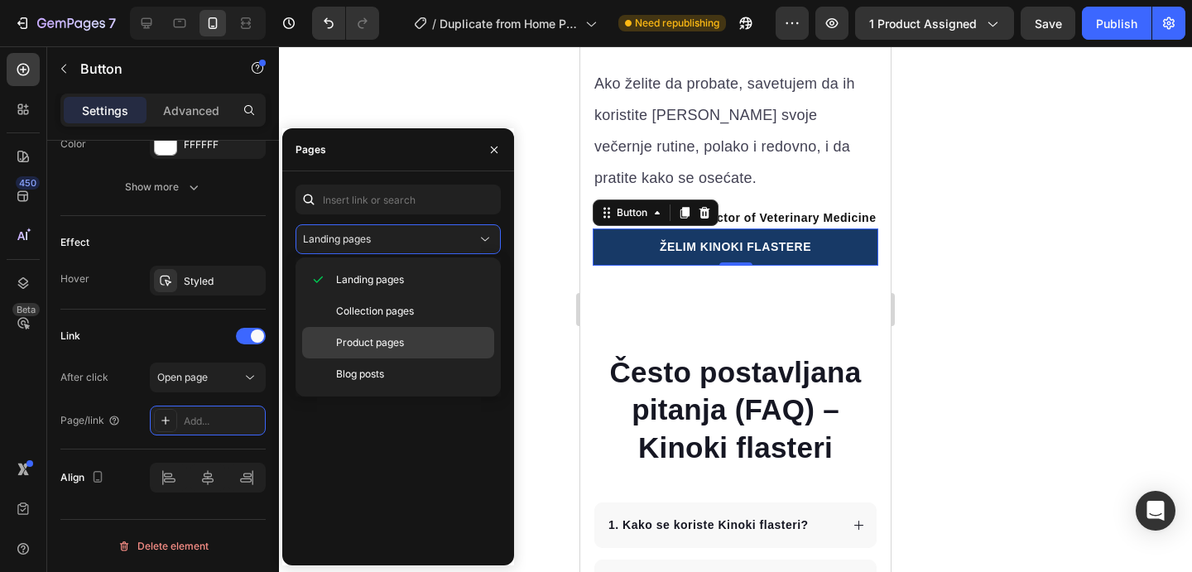
click at [406, 359] on div "Product pages" at bounding box center [398, 374] width 192 height 31
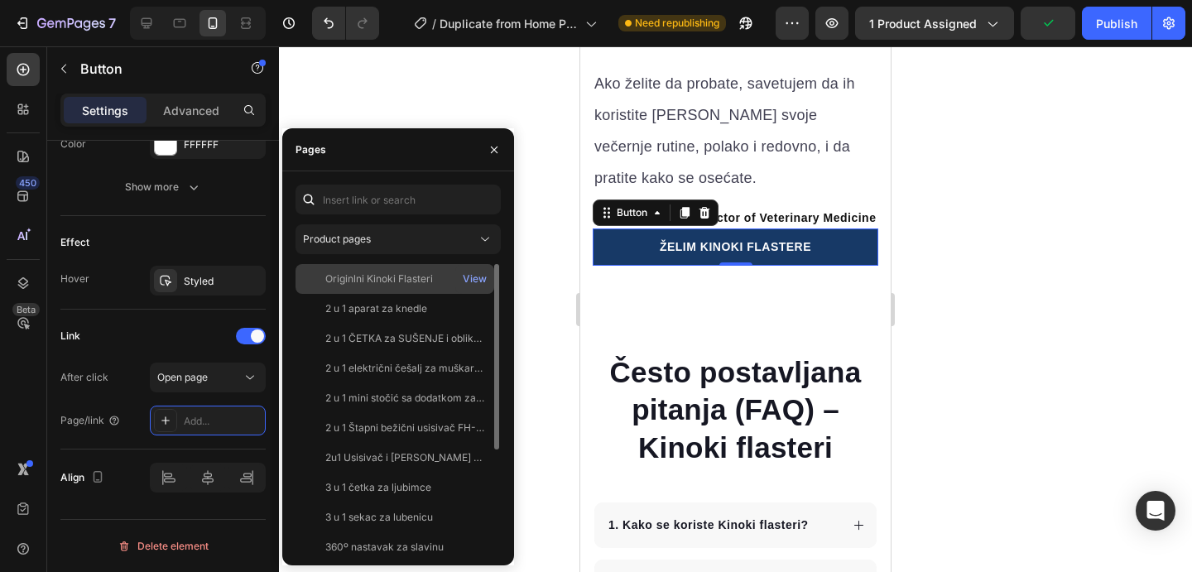
click at [396, 280] on div "Originlni Kinoki Flasteri" at bounding box center [379, 279] width 108 height 15
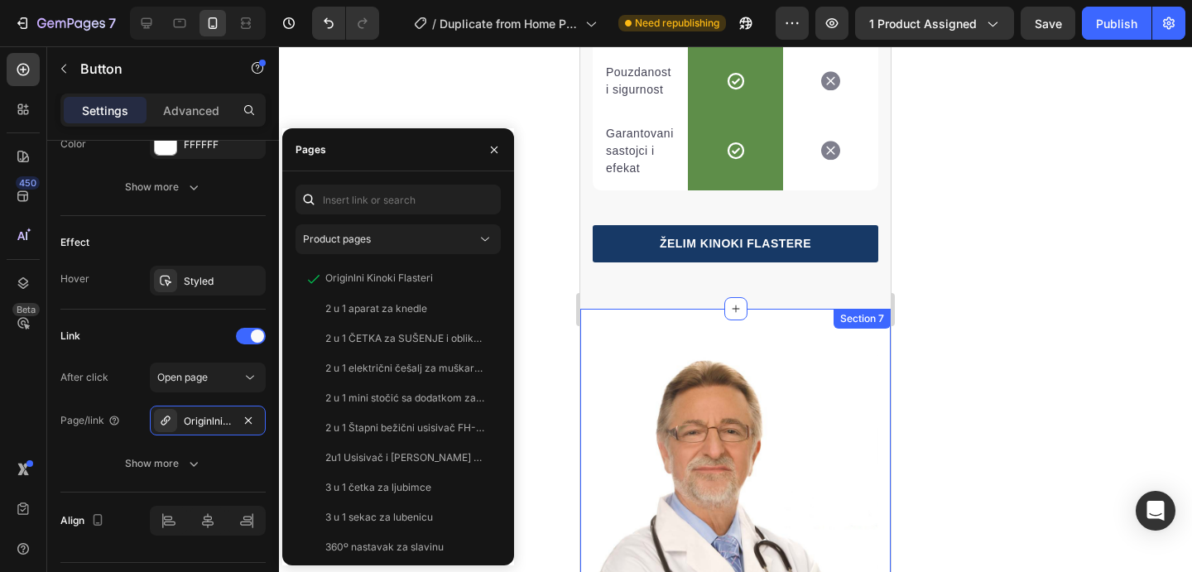
scroll to position [6577, 0]
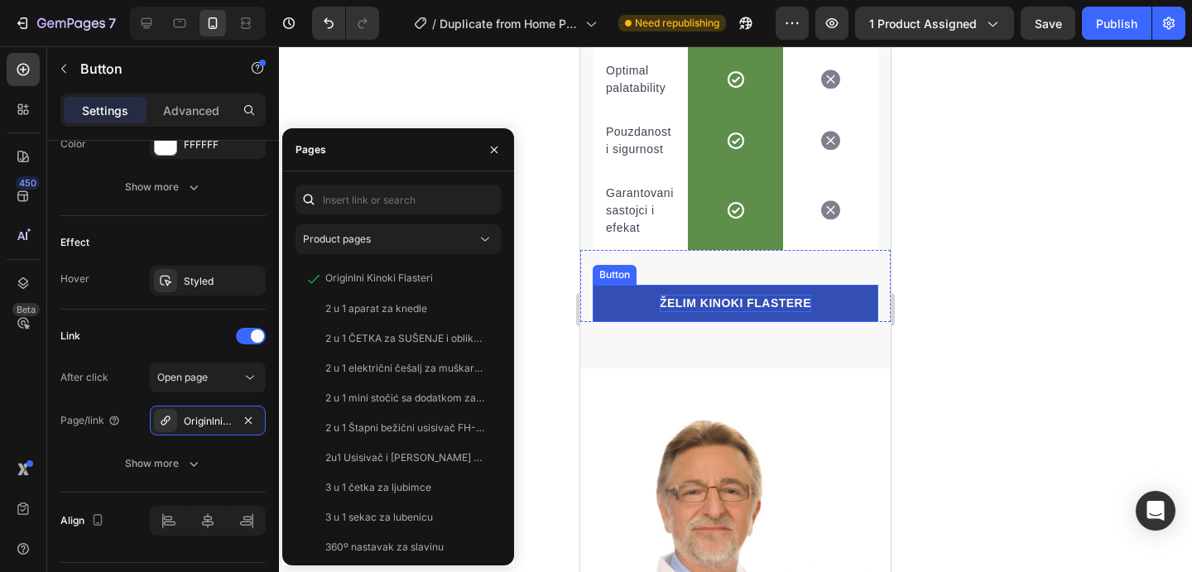
click at [759, 307] on p "ŽELIM KINOKI FLASTERE" at bounding box center [736, 303] width 152 height 17
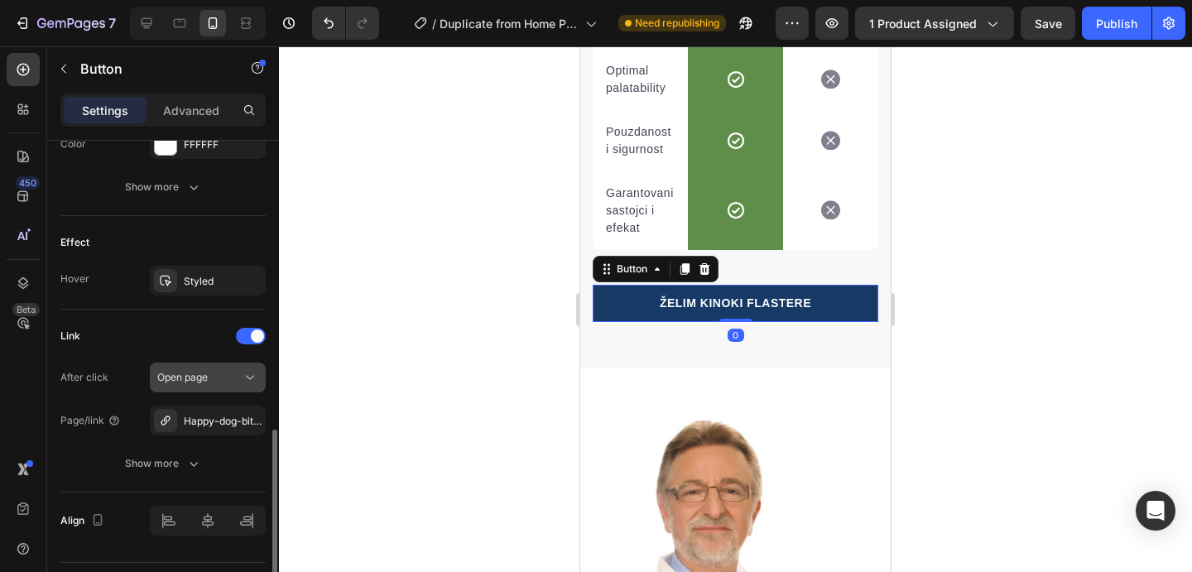
click at [243, 377] on icon at bounding box center [250, 377] width 17 height 17
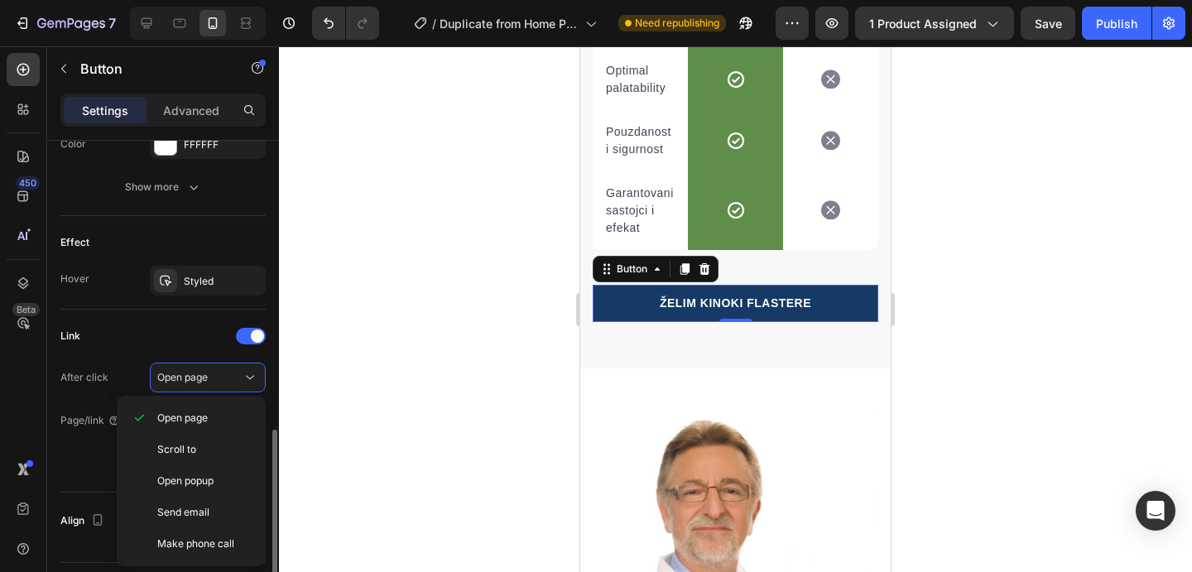
click at [171, 342] on div "Link" at bounding box center [162, 336] width 205 height 26
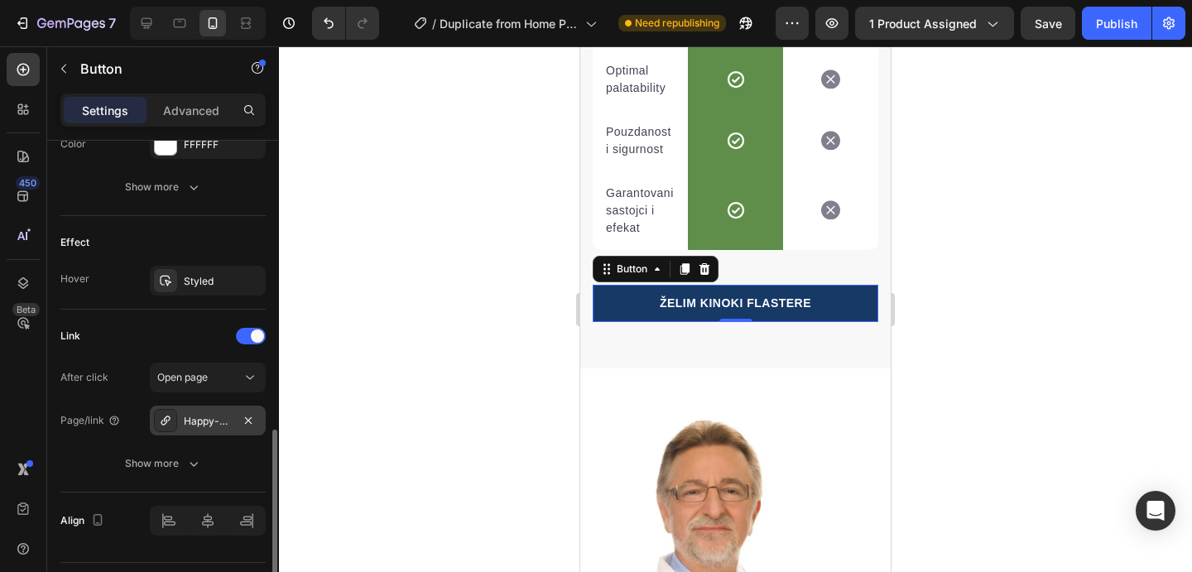
click at [229, 424] on div "Happy-dog-bites" at bounding box center [208, 421] width 48 height 15
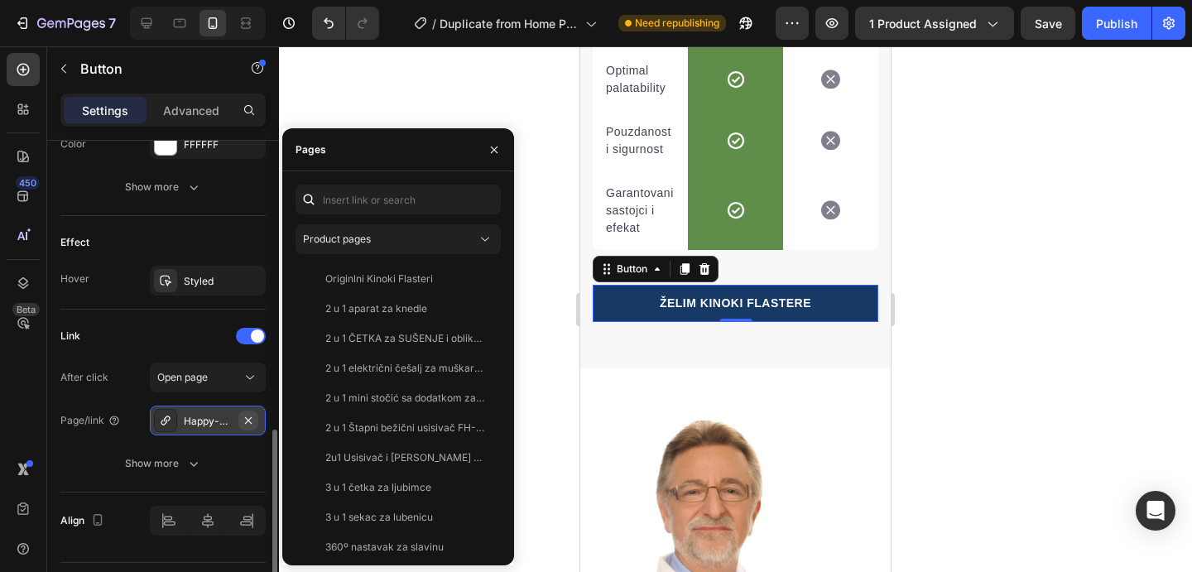
click at [249, 418] on icon "button" at bounding box center [248, 420] width 7 height 7
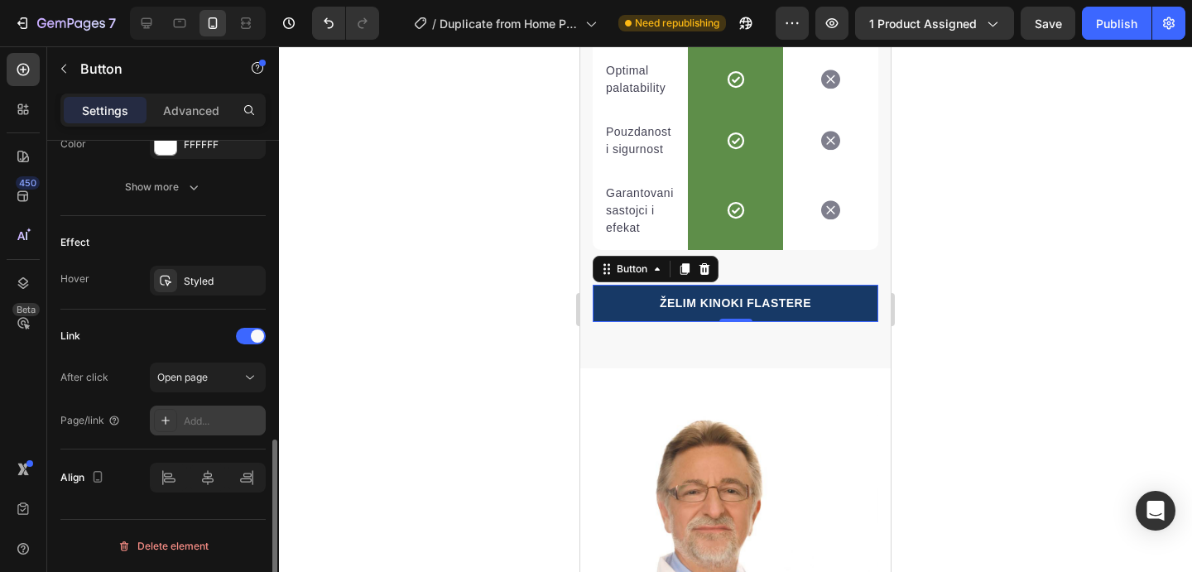
click at [214, 421] on div "Add..." at bounding box center [223, 421] width 78 height 15
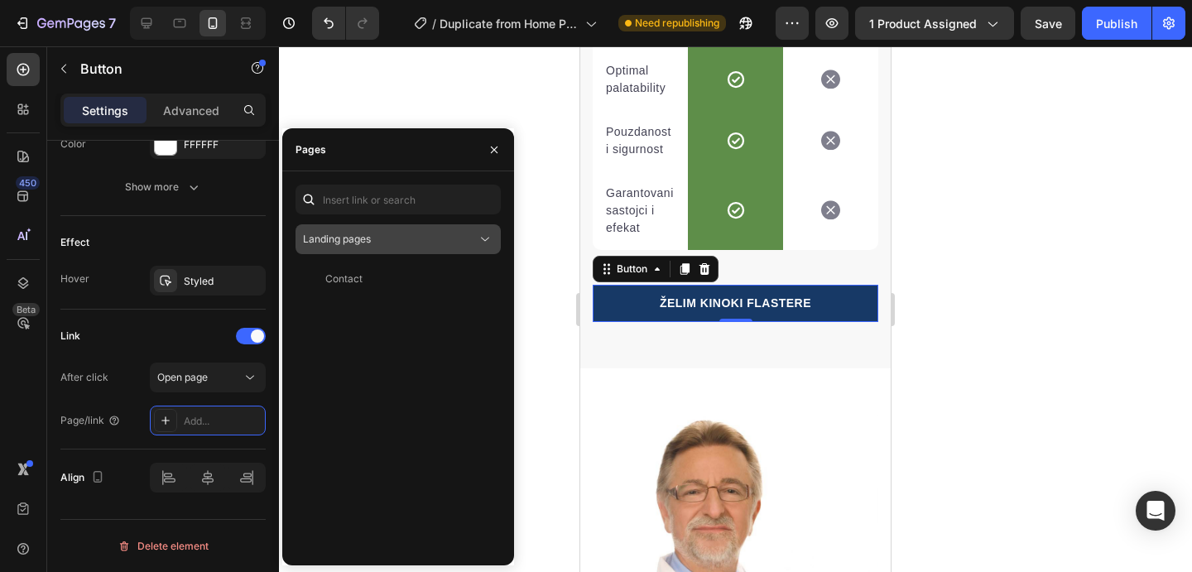
click at [359, 237] on span "Landing pages" at bounding box center [337, 239] width 68 height 12
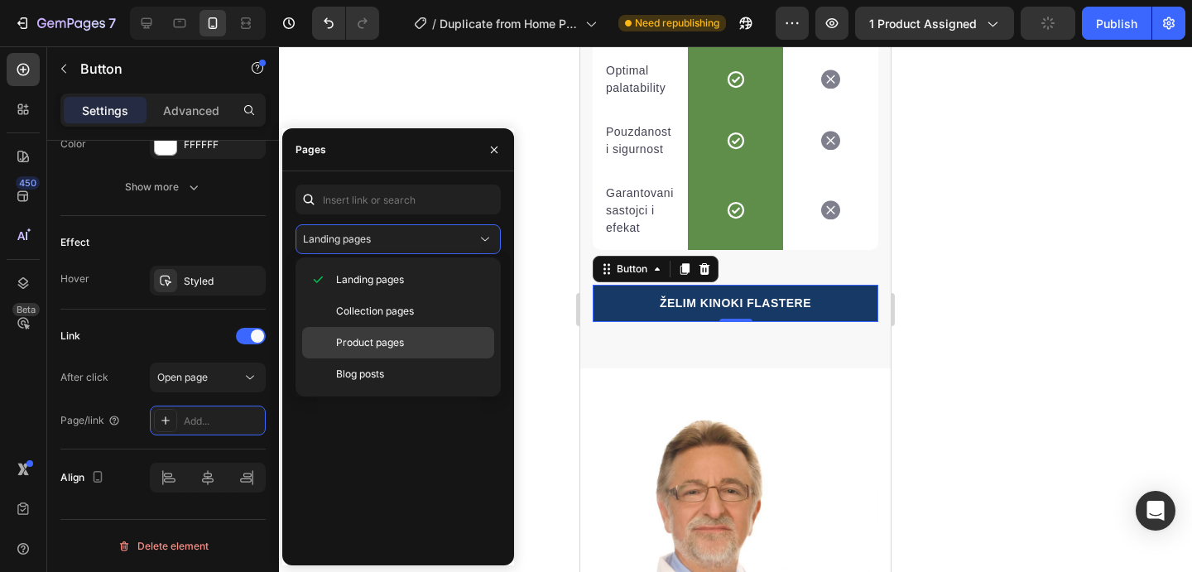
click at [366, 339] on span "Product pages" at bounding box center [370, 342] width 68 height 15
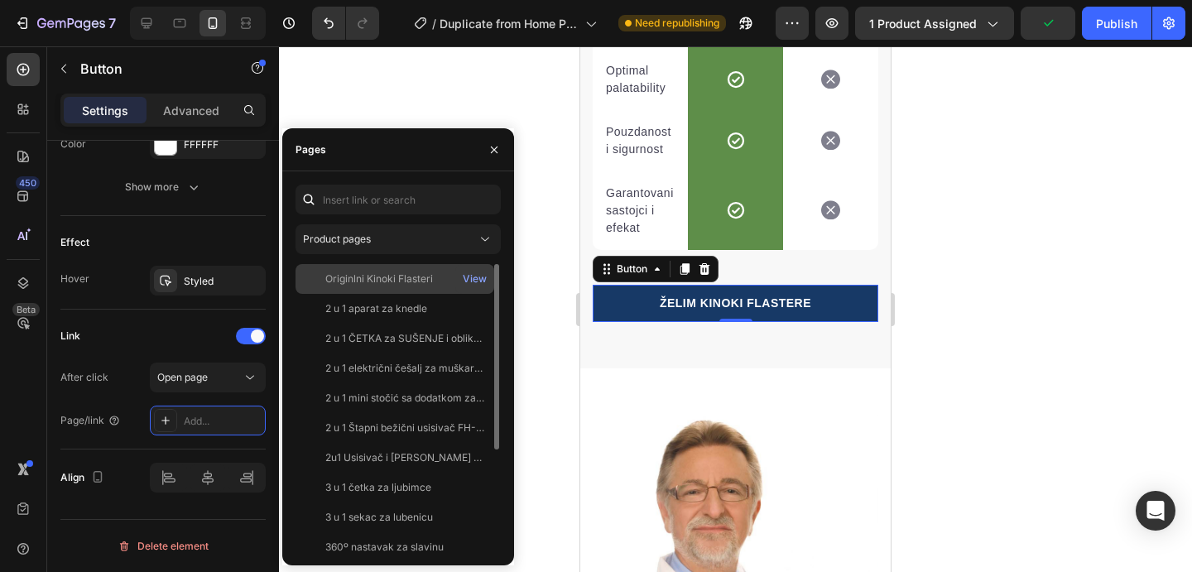
click at [390, 275] on div "Originlni Kinoki Flasteri" at bounding box center [379, 279] width 108 height 15
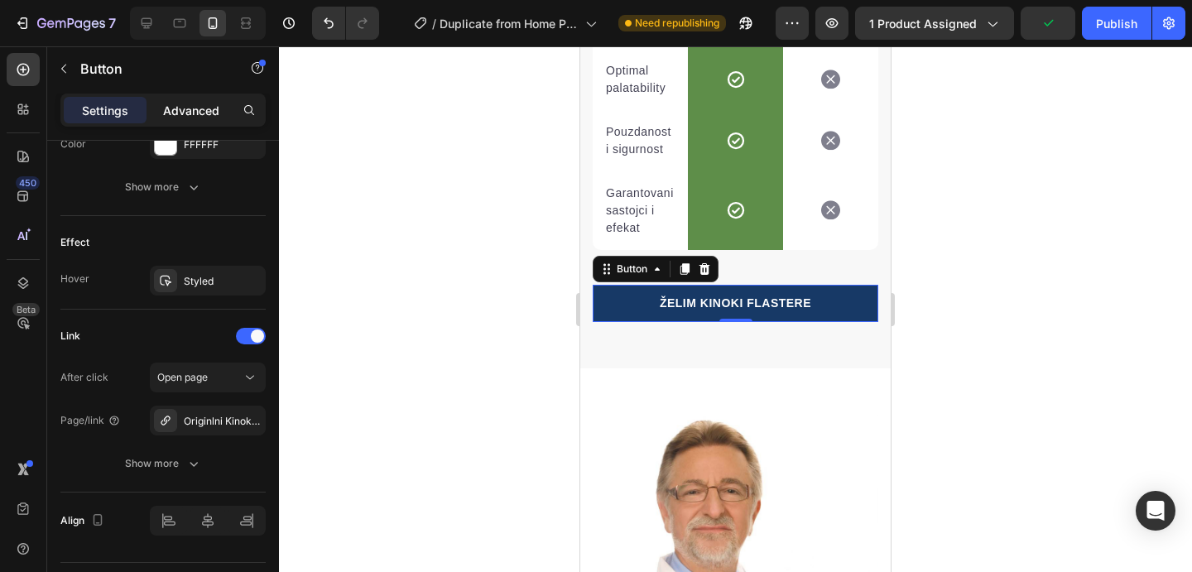
click at [203, 109] on p "Advanced" at bounding box center [191, 110] width 56 height 17
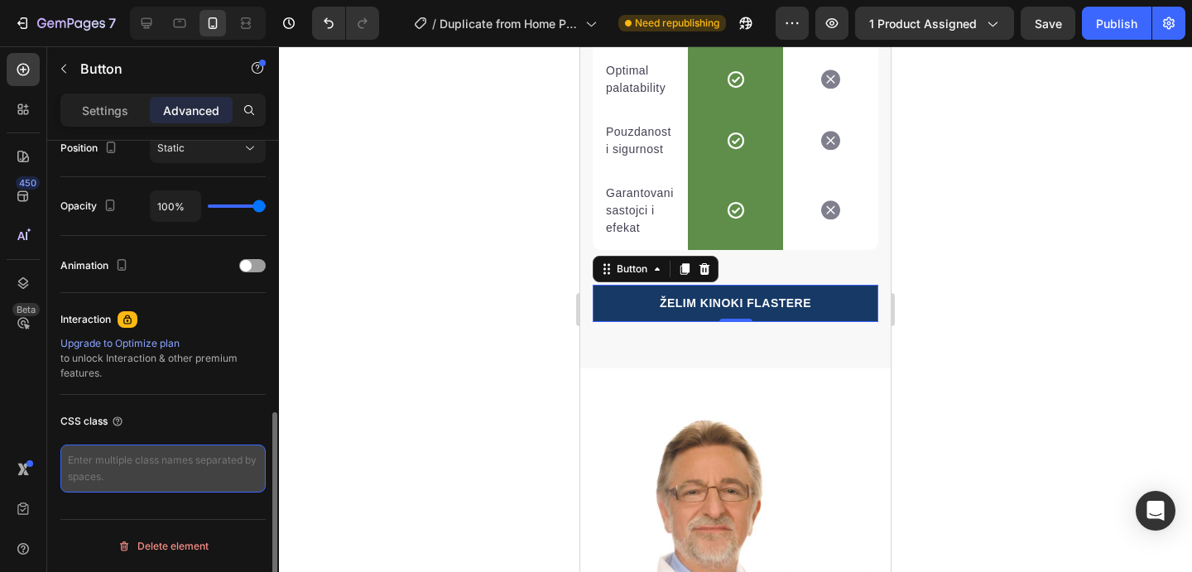
click at [210, 467] on textarea at bounding box center [162, 469] width 205 height 48
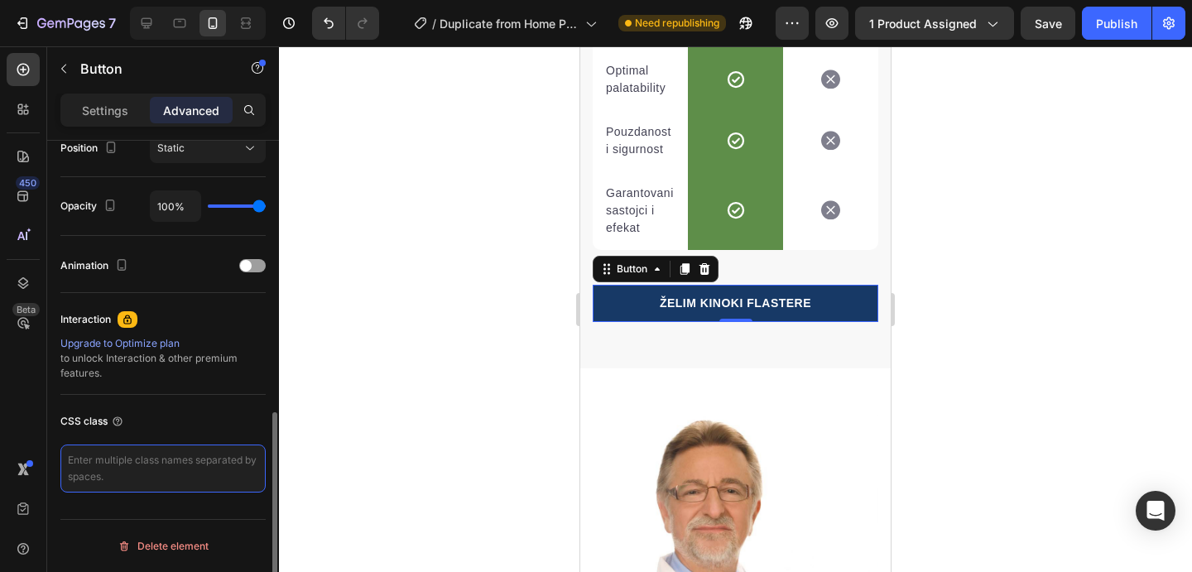
paste textarea "_rsi-cod-form-gempages-button-overwrite _rsi-cod-form-is-gempage"
type textarea "_rsi-cod-form-gempages-button-overwrite _rsi-cod-form-is-gempage"
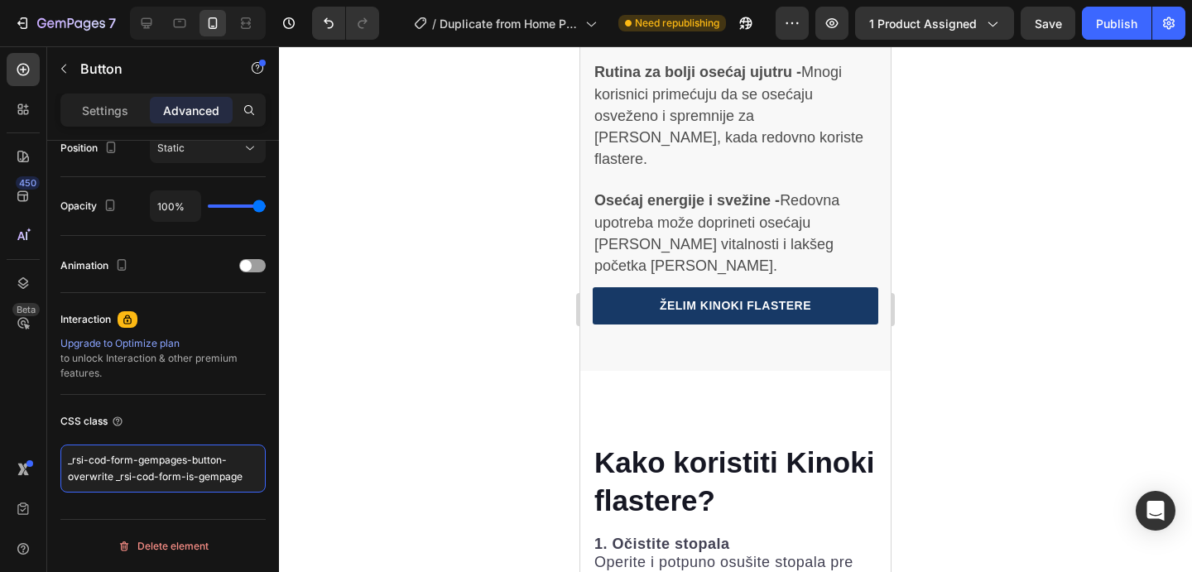
scroll to position [4886, 0]
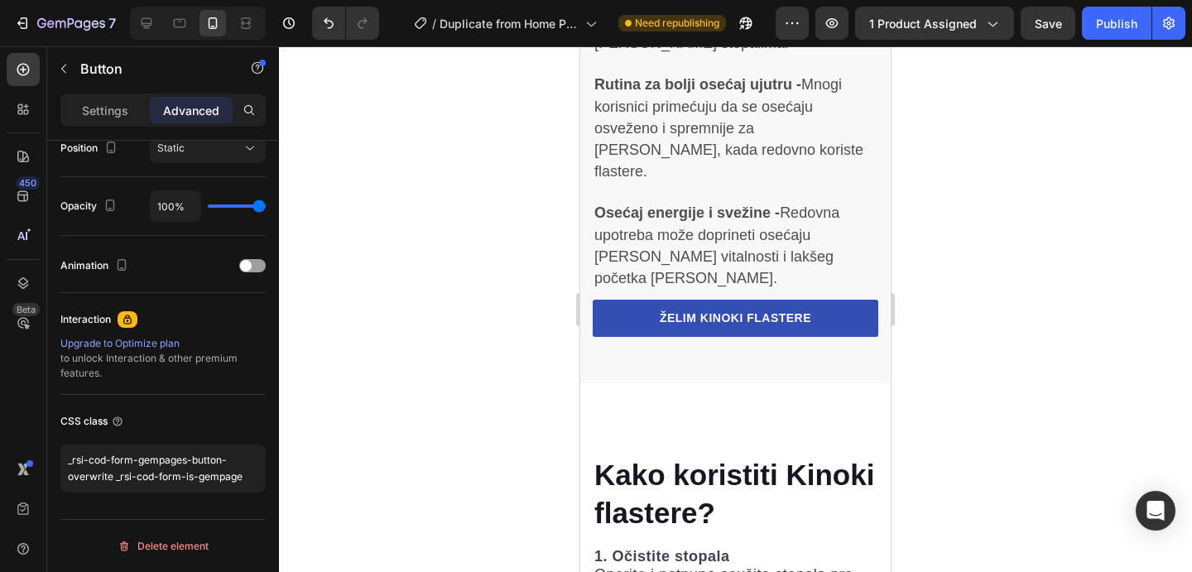
click at [788, 300] on link "ŽELIM KINOKI FLASTERE" at bounding box center [736, 318] width 286 height 37
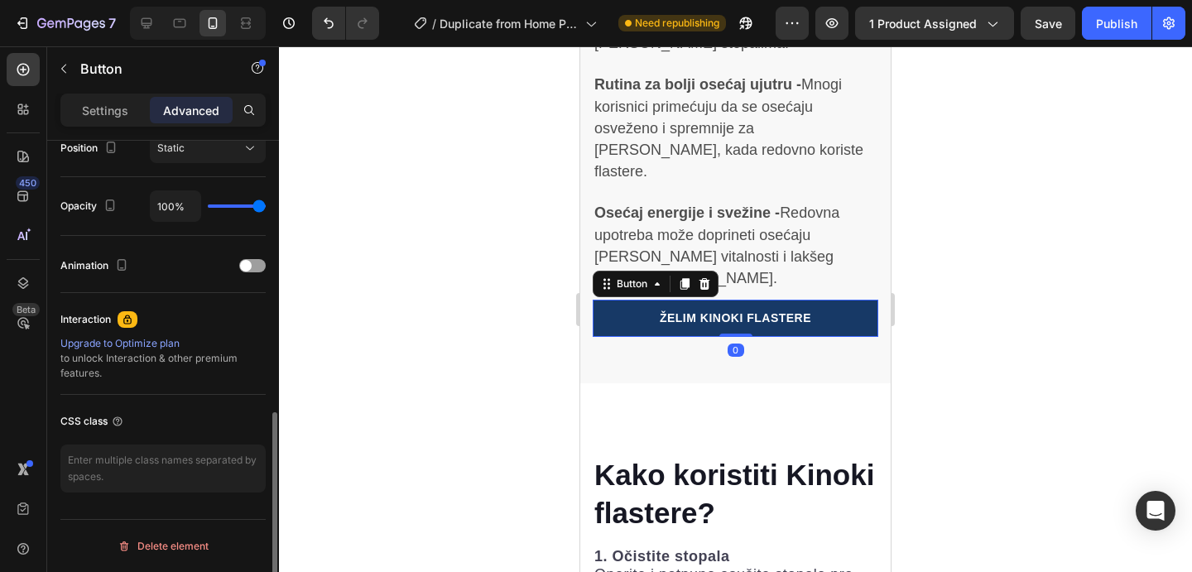
click at [206, 442] on div "CSS class" at bounding box center [162, 450] width 205 height 111
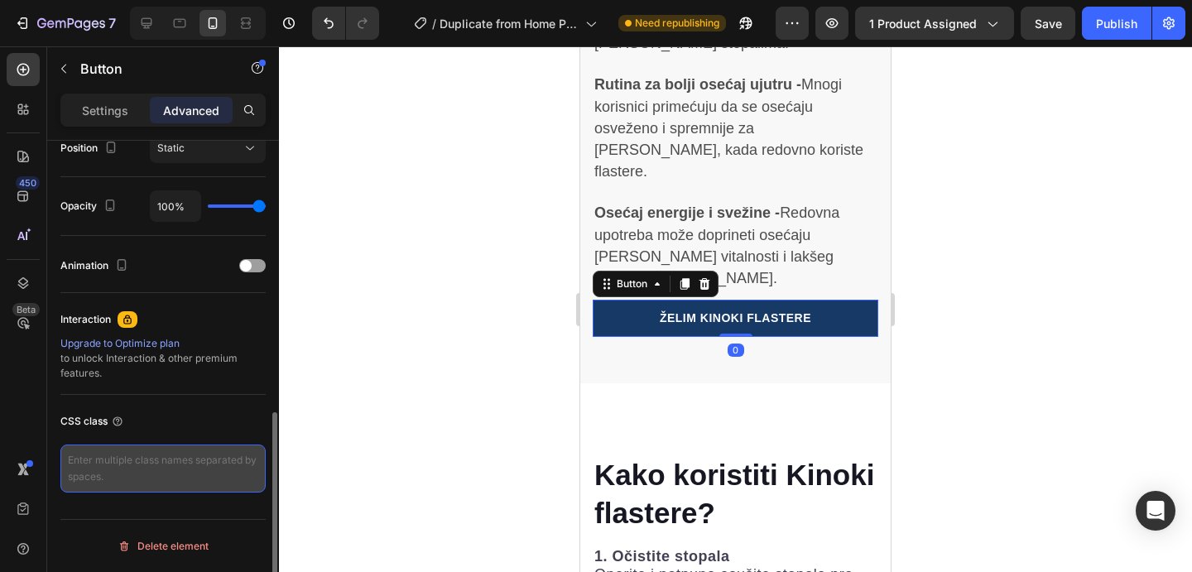
click at [206, 450] on textarea at bounding box center [162, 469] width 205 height 48
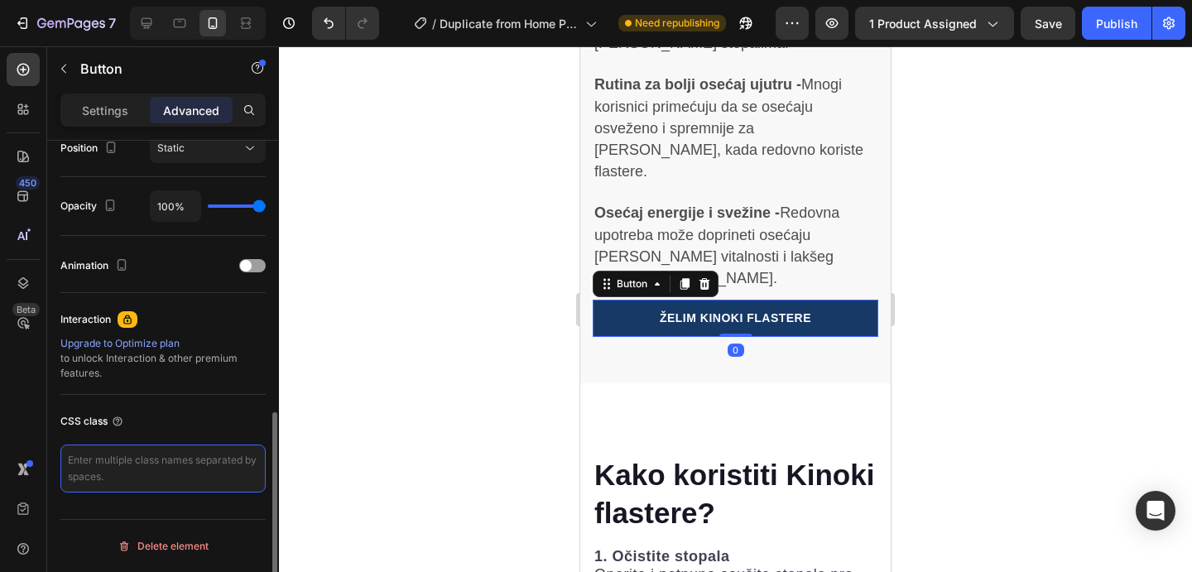
paste textarea "_rsi-cod-form-gempages-button-overwrite _rsi-cod-form-is-gempage"
type textarea "_rsi-cod-form-gempages-button-overwrite _rsi-cod-form-is-gempage"
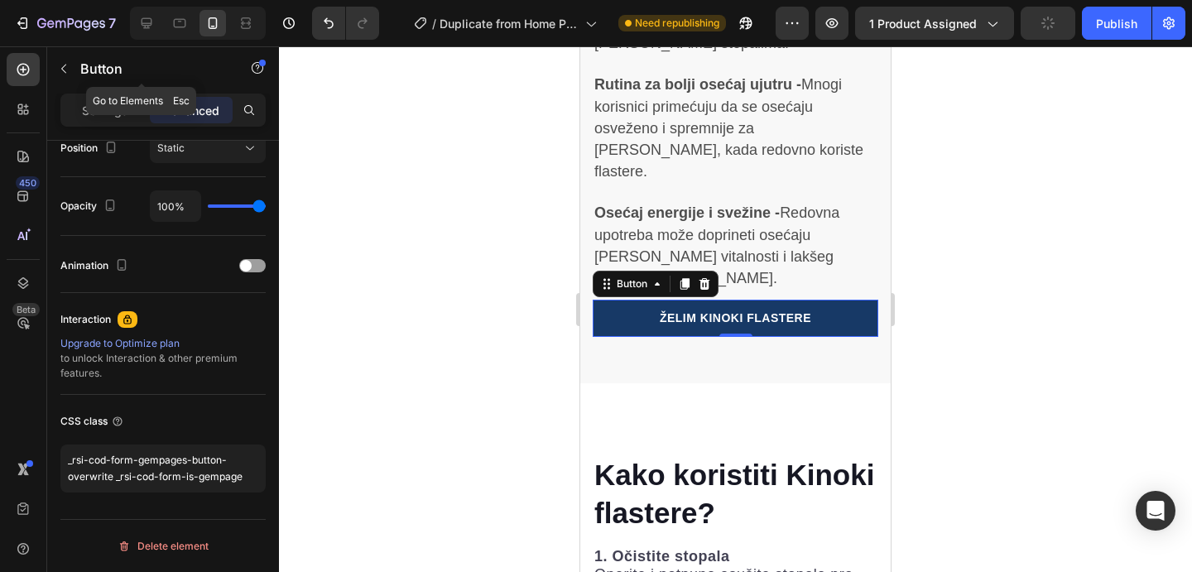
click at [104, 69] on p "Button" at bounding box center [150, 69] width 141 height 20
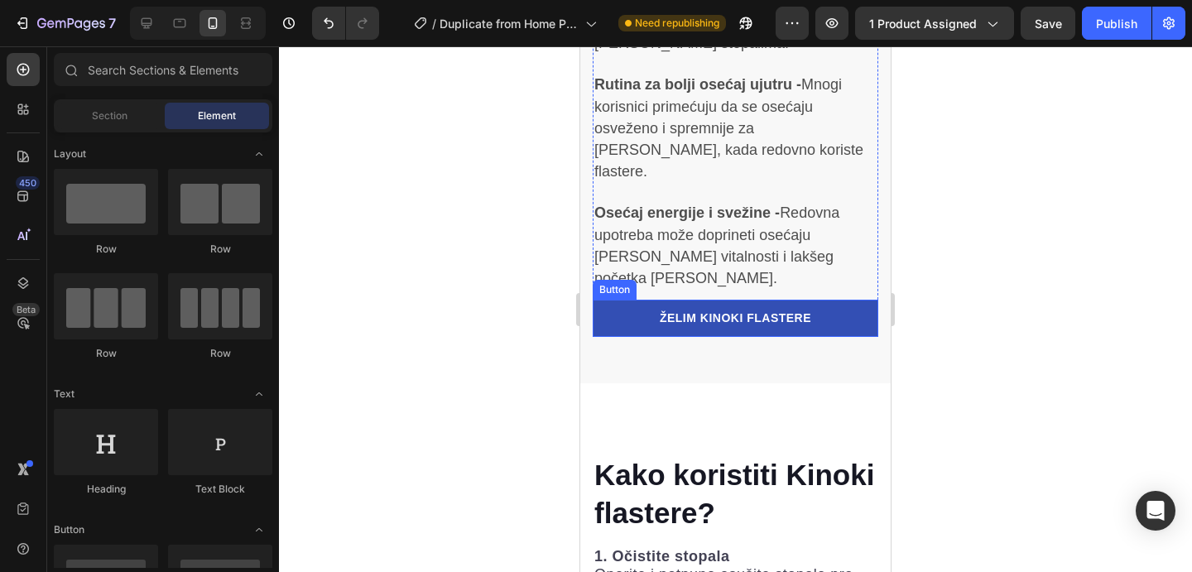
click at [624, 300] on link "ŽELIM KINOKI FLASTERE" at bounding box center [736, 318] width 286 height 37
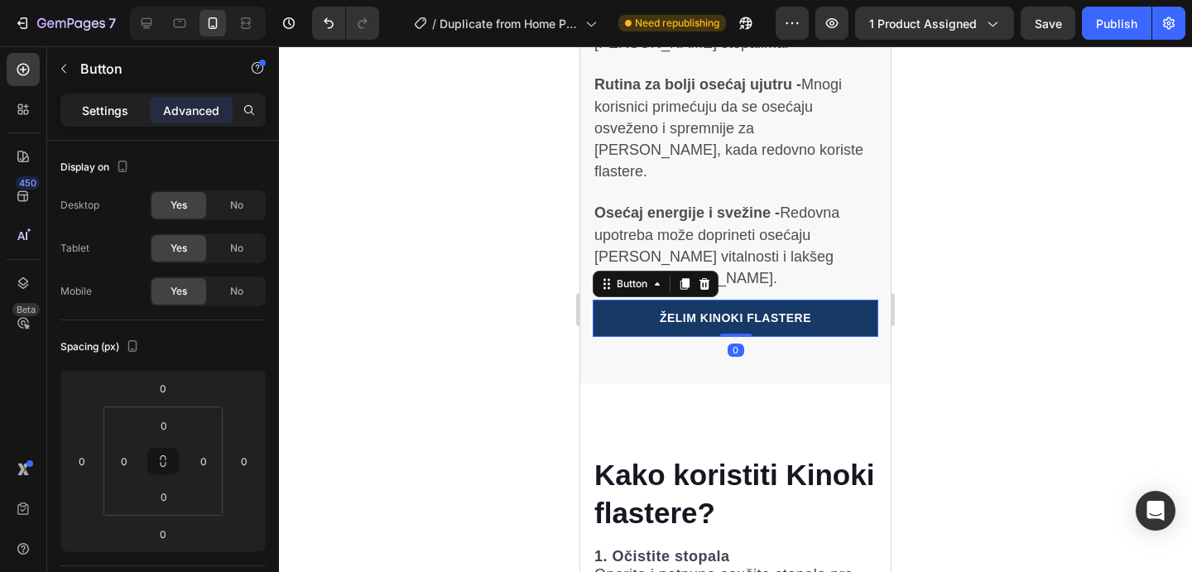
click at [104, 115] on p "Settings" at bounding box center [105, 110] width 46 height 17
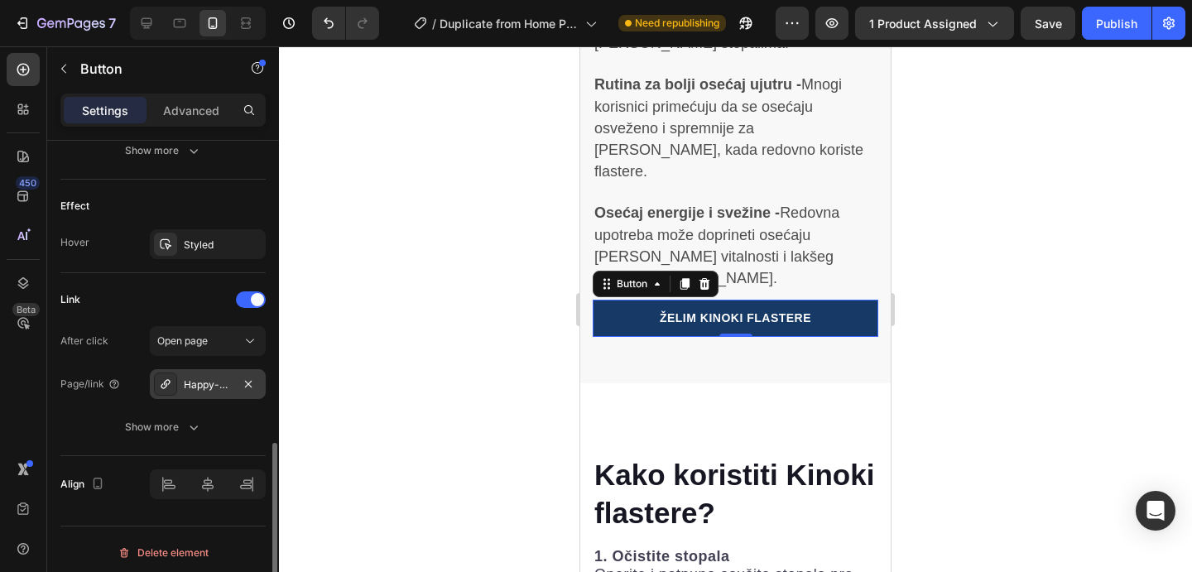
scroll to position [836, 0]
click at [228, 373] on div "Happy-dog-bites" at bounding box center [208, 380] width 48 height 15
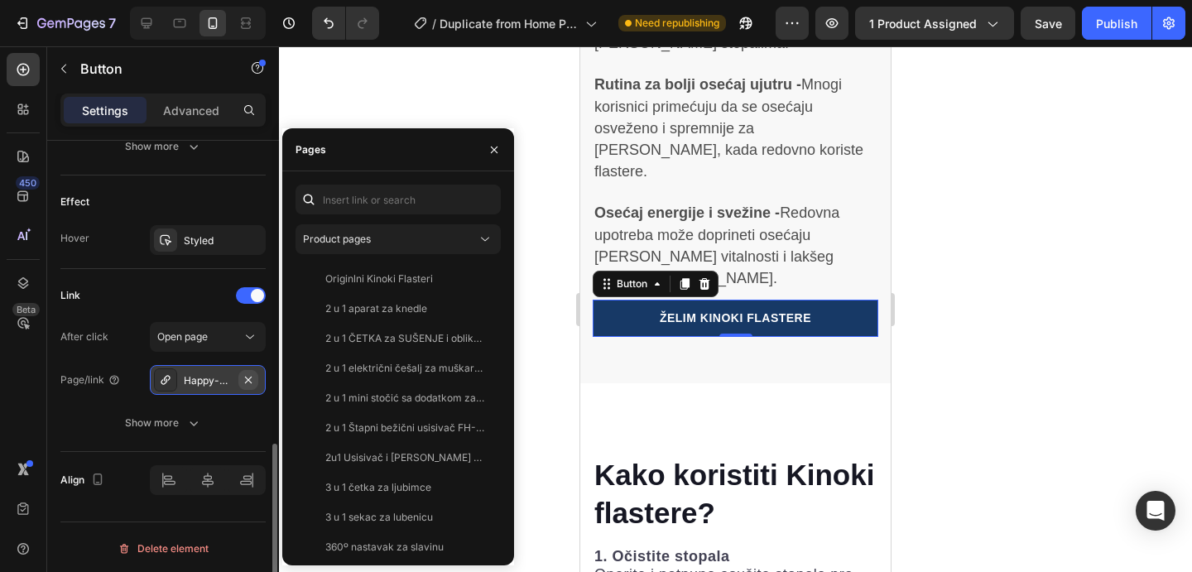
click at [253, 377] on icon "button" at bounding box center [248, 379] width 13 height 13
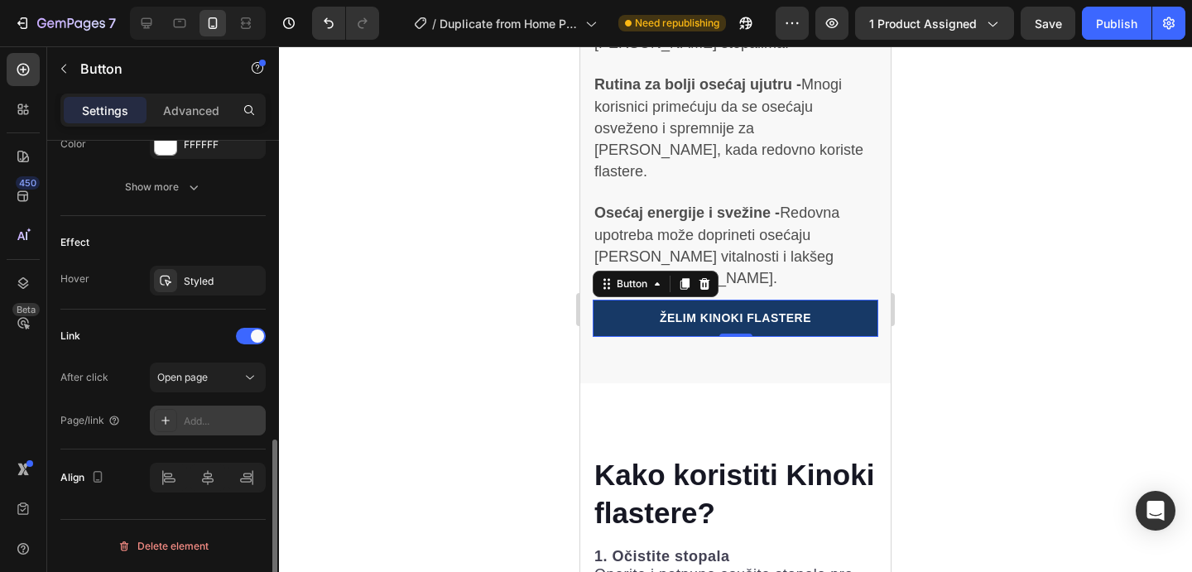
scroll to position [795, 0]
click at [251, 377] on icon at bounding box center [250, 377] width 17 height 17
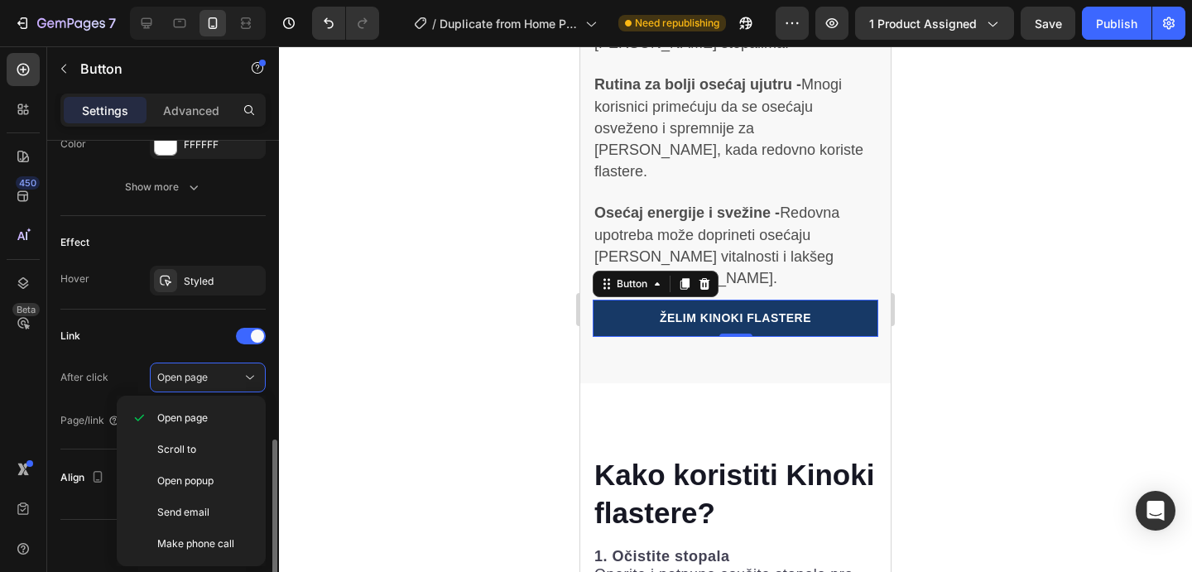
click at [190, 349] on div "Link After click Open page Page/link Add..." at bounding box center [162, 379] width 205 height 113
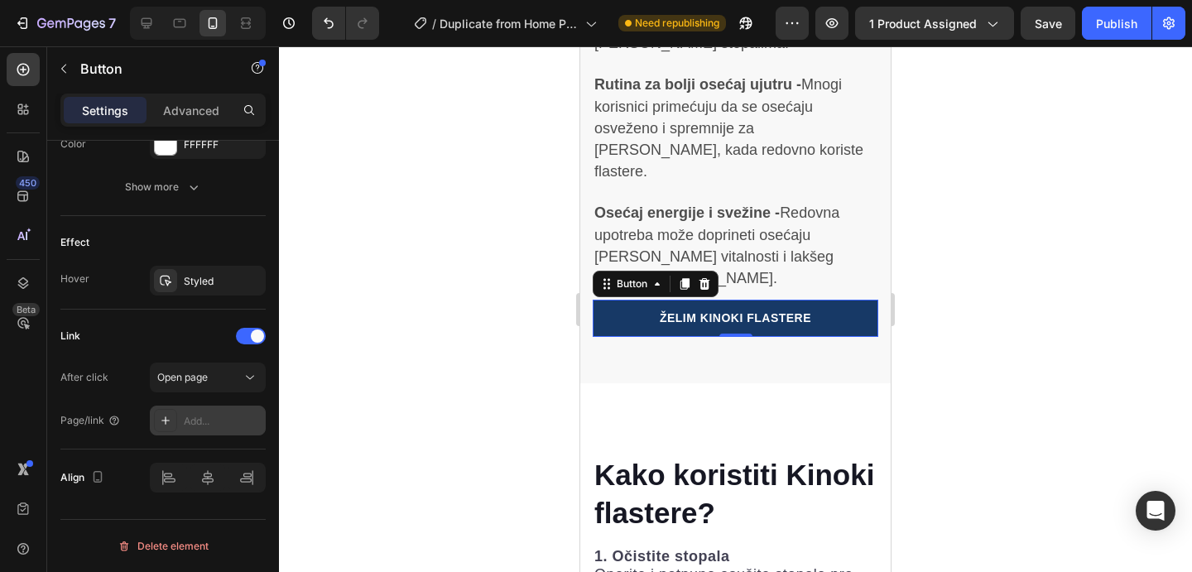
click at [190, 431] on div "Add..." at bounding box center [208, 421] width 116 height 30
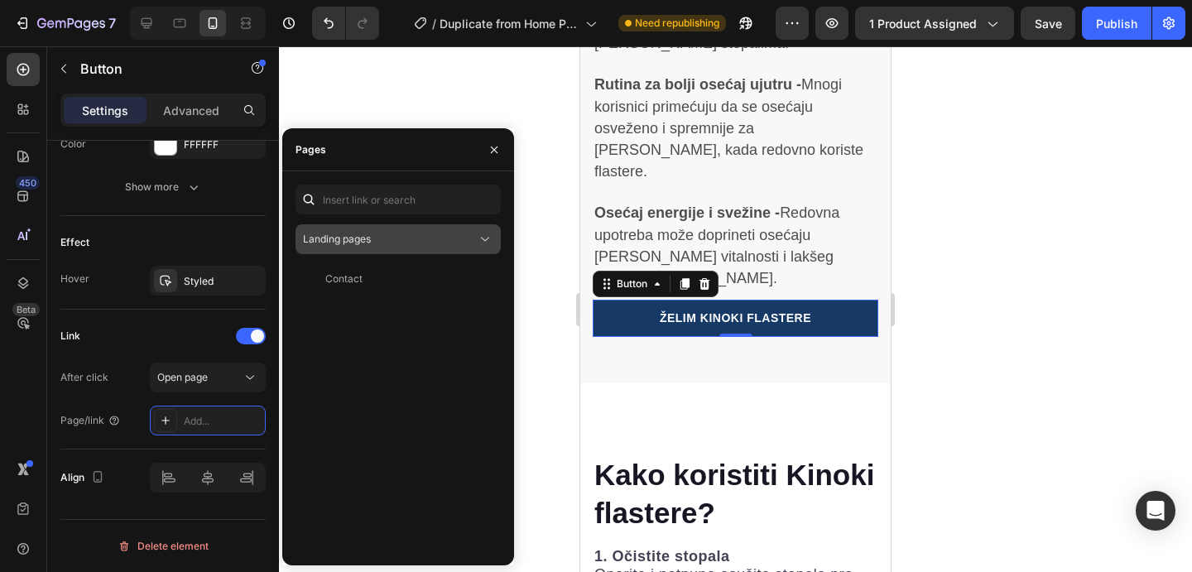
click at [380, 232] on div "Landing pages" at bounding box center [390, 239] width 174 height 15
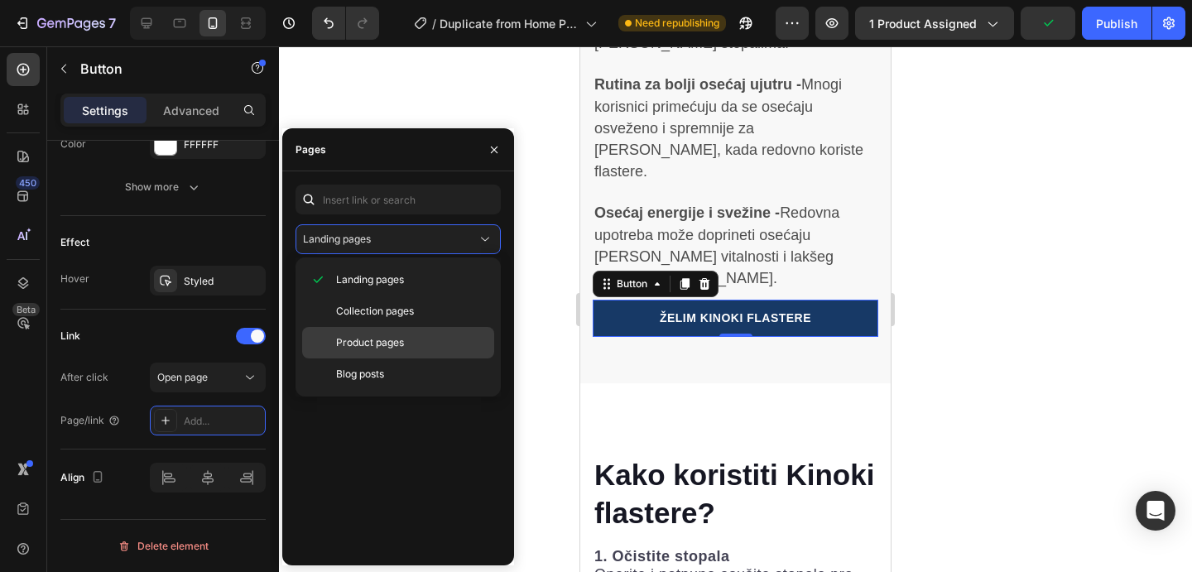
click at [379, 359] on div "Product pages" at bounding box center [398, 374] width 192 height 31
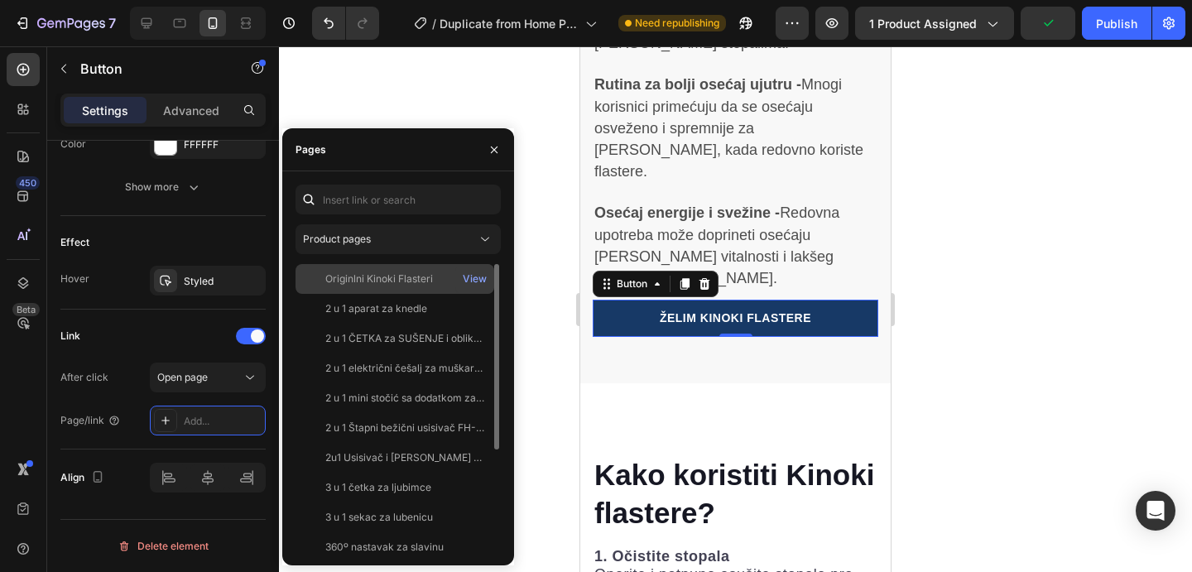
click at [392, 294] on div "Originlni Kinoki Flasteri View" at bounding box center [395, 309] width 199 height 30
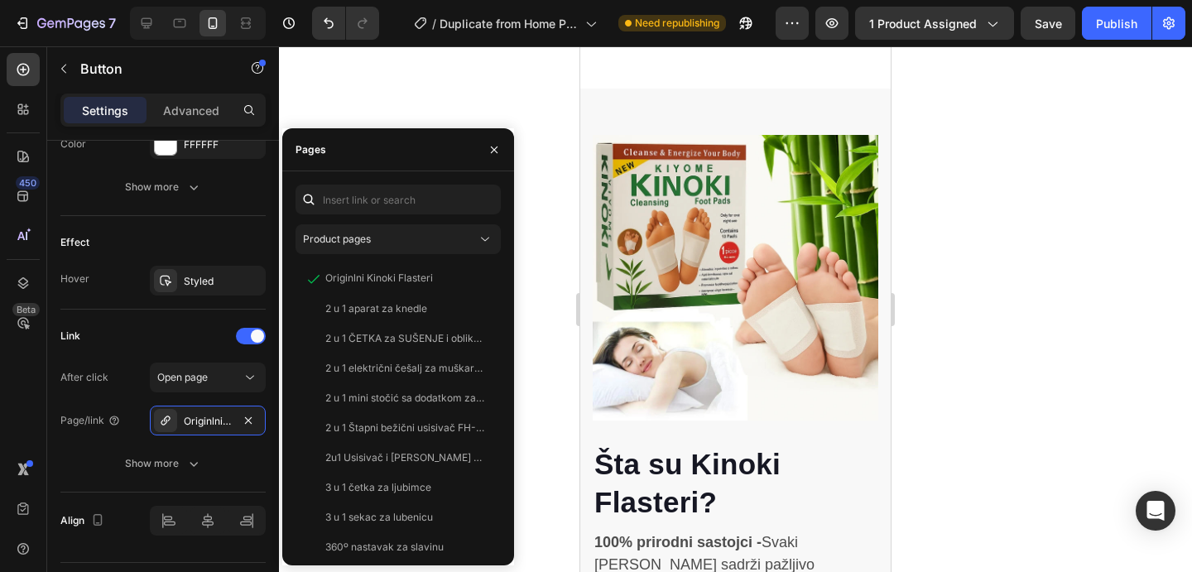
scroll to position [3842, 0]
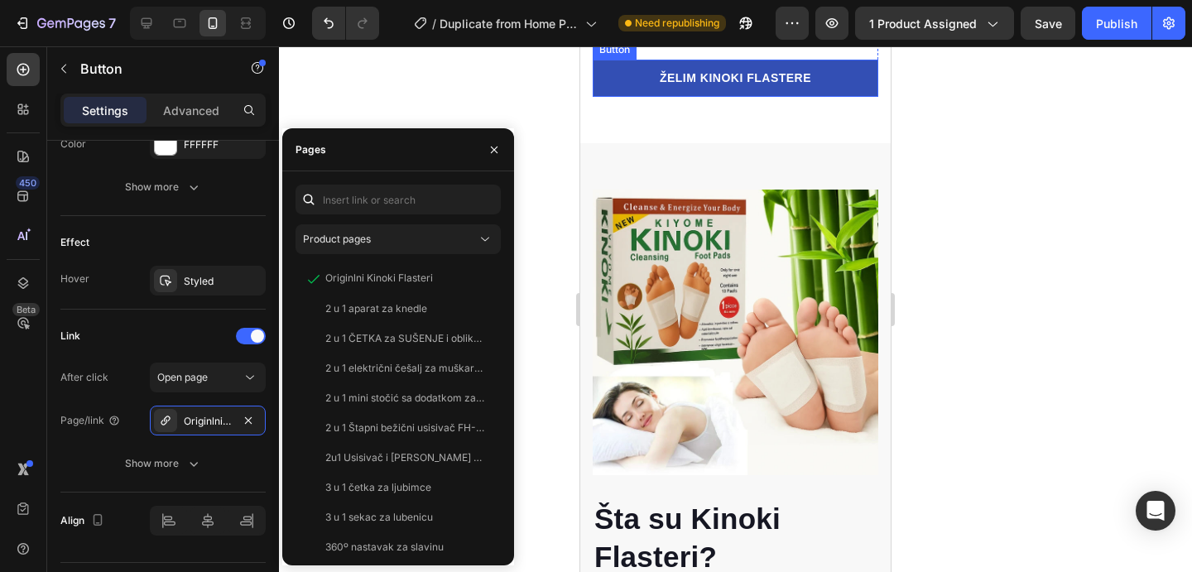
click at [749, 97] on link "ŽELIM KINOKI FLASTERE" at bounding box center [736, 78] width 286 height 37
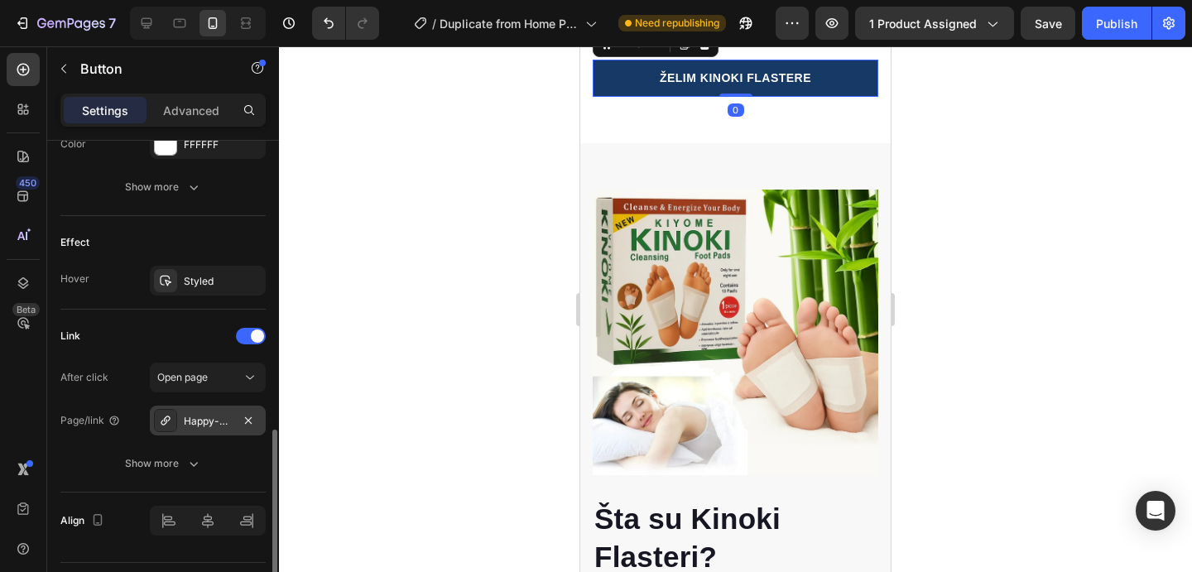
click at [214, 422] on div "Happy-dog-bites" at bounding box center [208, 421] width 48 height 15
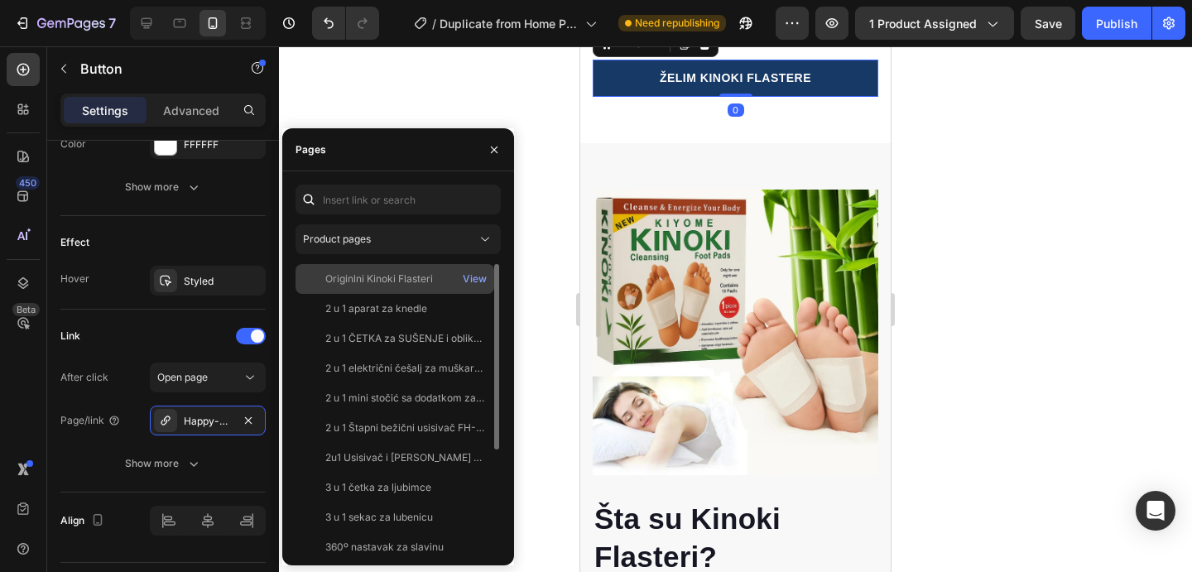
click at [344, 294] on div "Originlni Kinoki Flasteri View" at bounding box center [395, 309] width 199 height 30
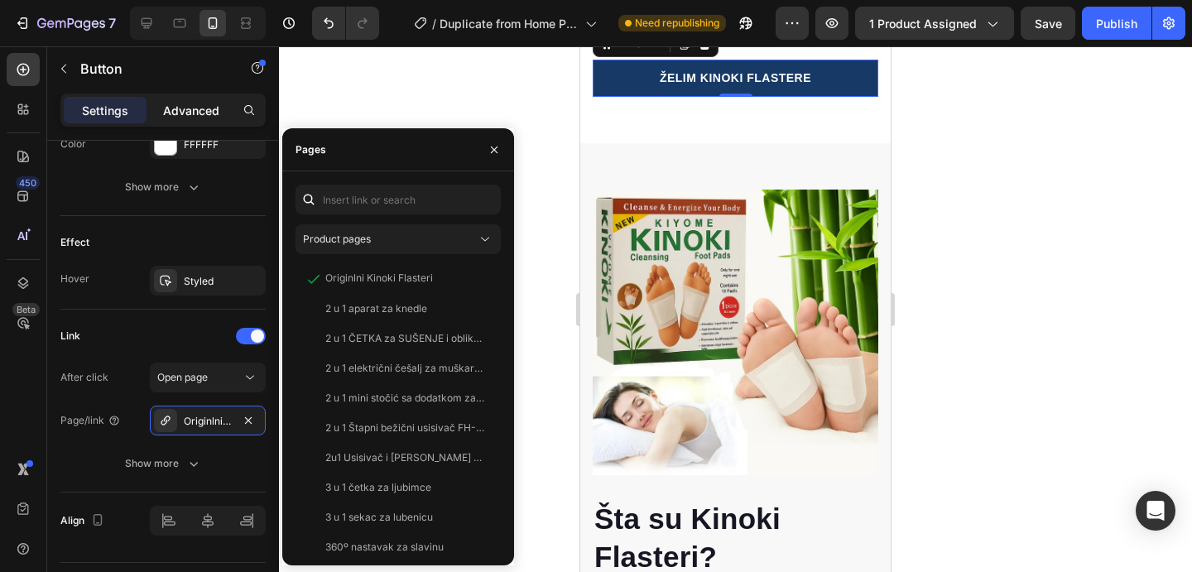
click at [171, 114] on p "Advanced" at bounding box center [191, 110] width 56 height 17
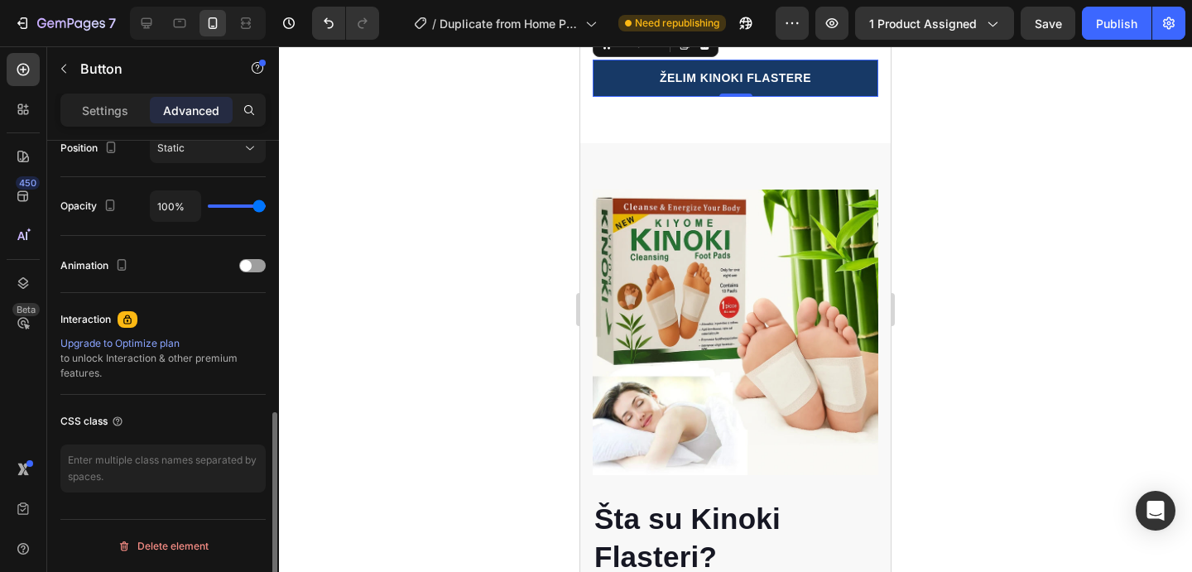
scroll to position [626, 0]
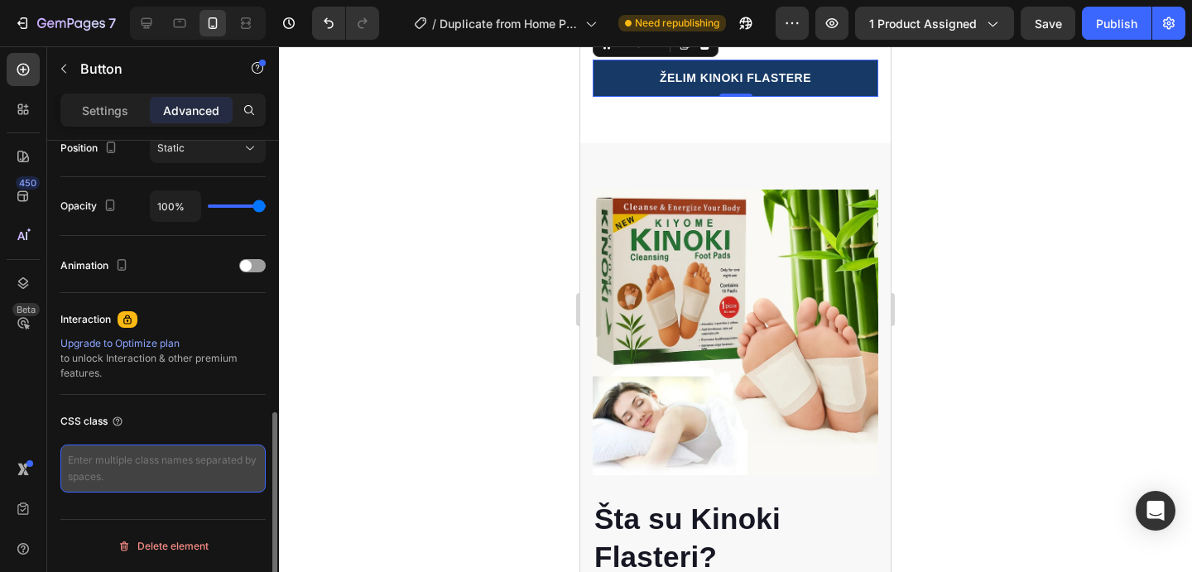
click at [175, 466] on textarea at bounding box center [162, 469] width 205 height 48
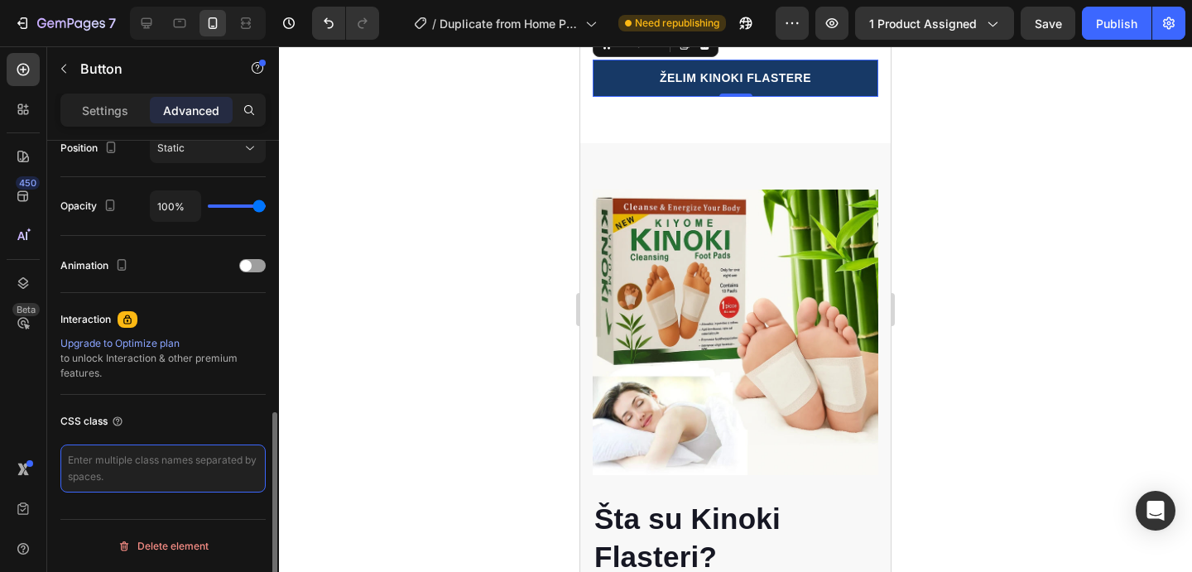
paste textarea "_rsi-cod-form-gempages-button-overwrite _rsi-cod-form-is-gempage"
type textarea "_rsi-cod-form-gempages-button-overwrite _rsi-cod-form-is-gempage"
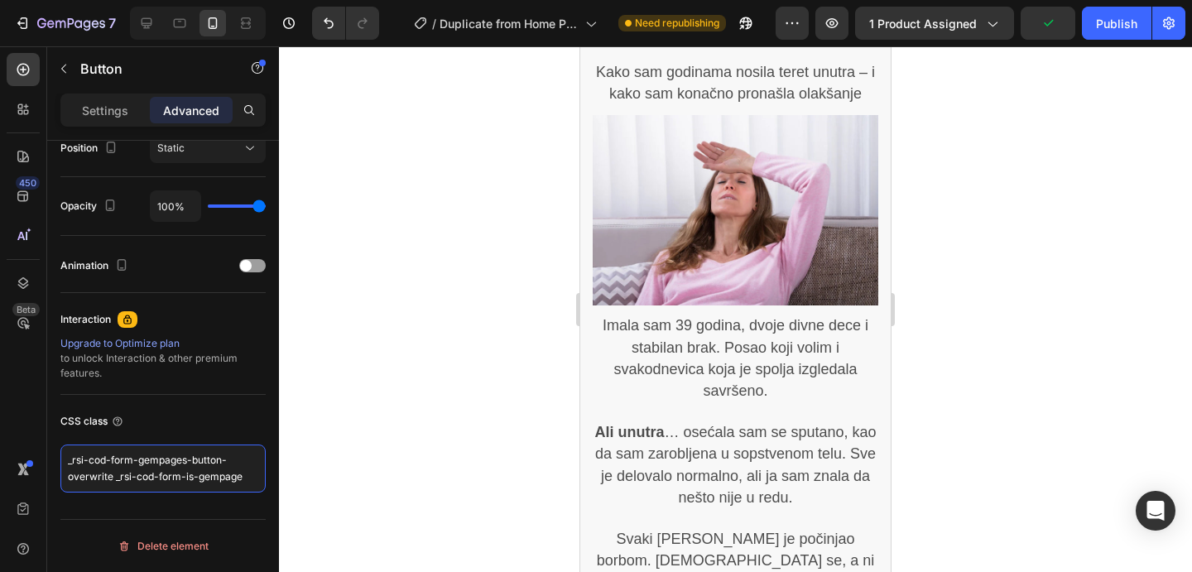
scroll to position [490, 0]
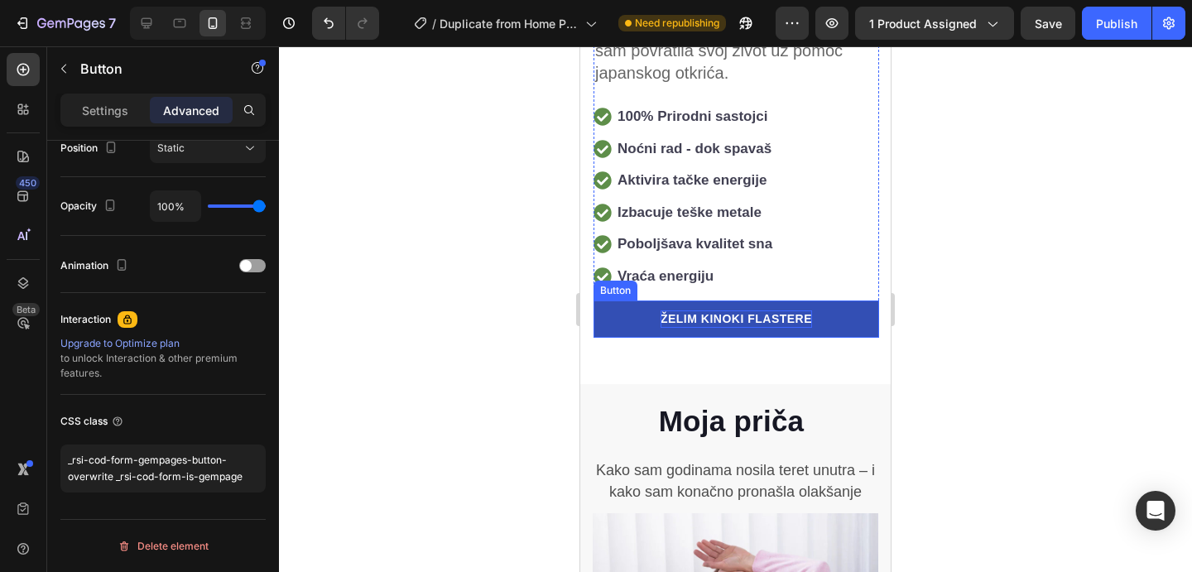
click at [746, 311] on p "ŽELIM KINOKI FLASTERE" at bounding box center [737, 319] width 152 height 17
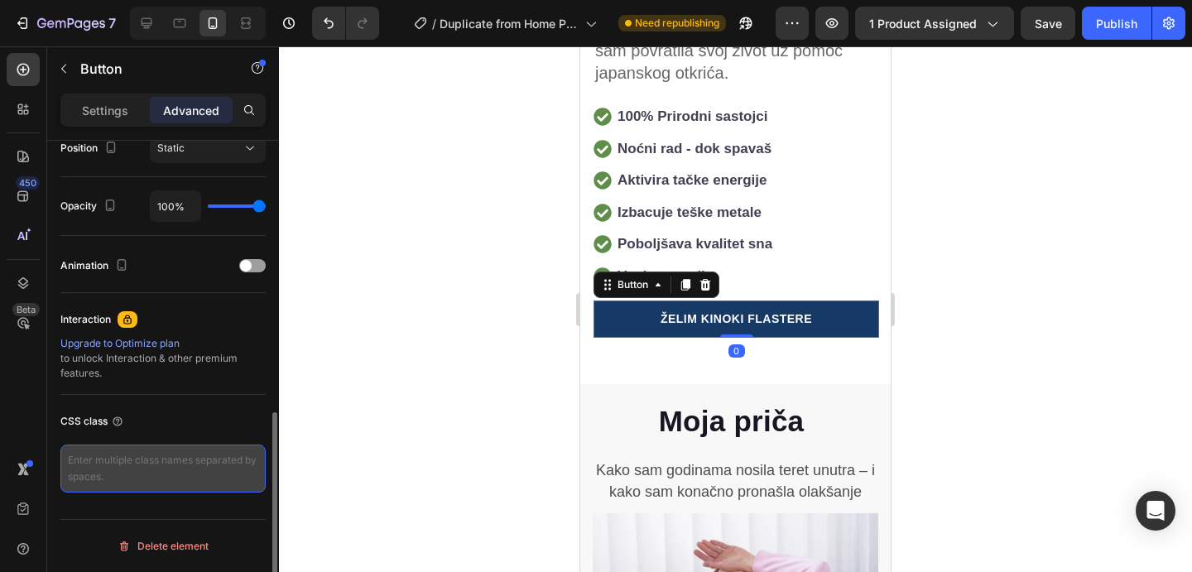
click at [185, 464] on textarea at bounding box center [162, 469] width 205 height 48
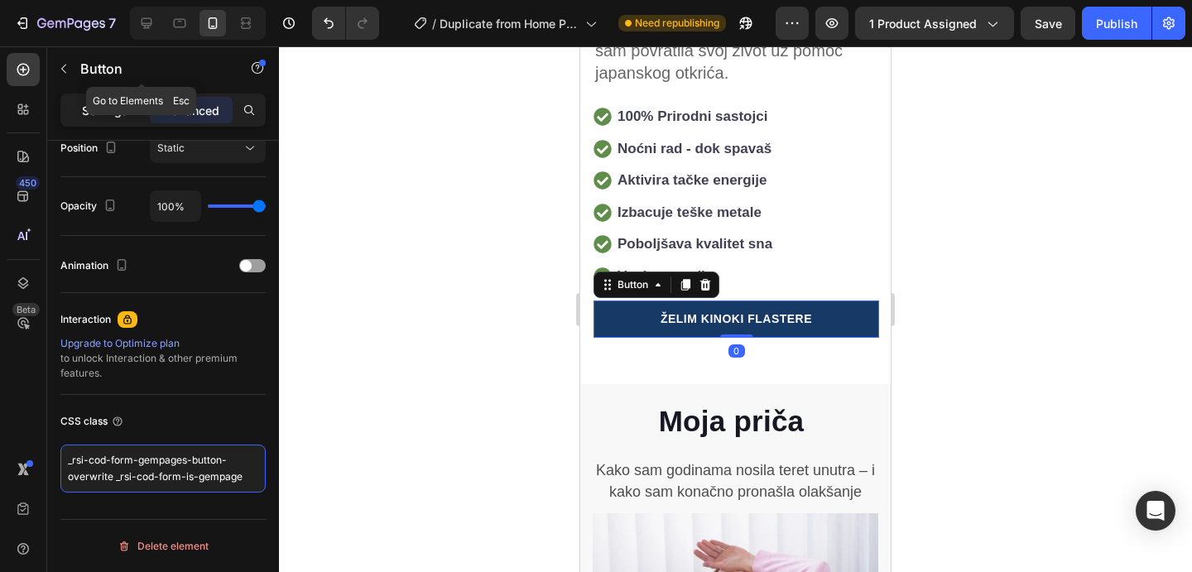
type textarea "_rsi-cod-form-gempages-button-overwrite _rsi-cod-form-is-gempage"
click at [104, 100] on div "Settings" at bounding box center [105, 110] width 83 height 26
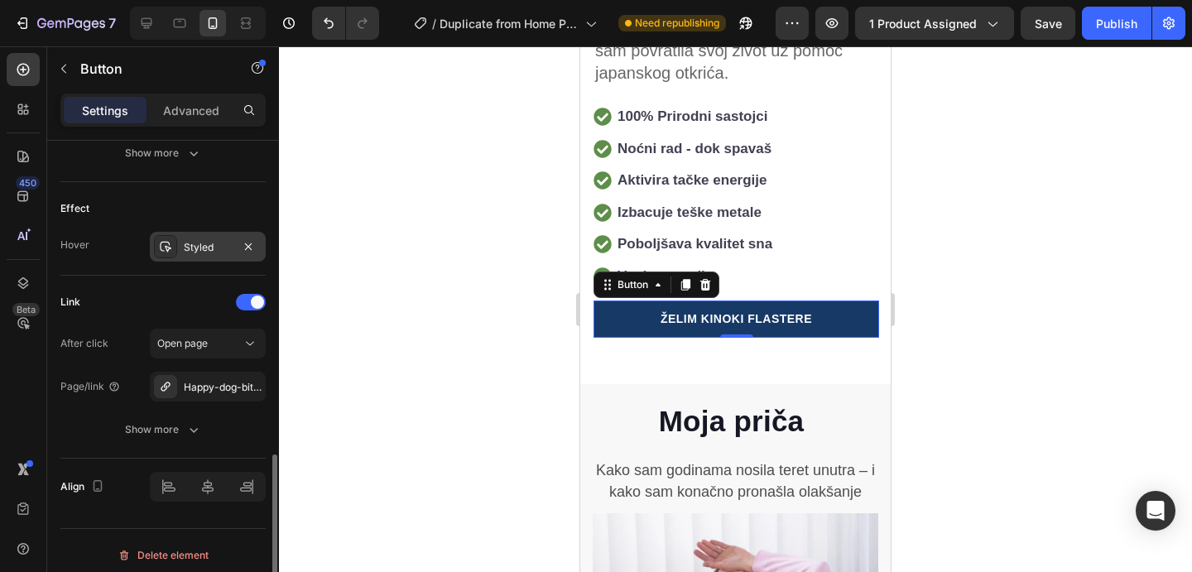
scroll to position [838, 0]
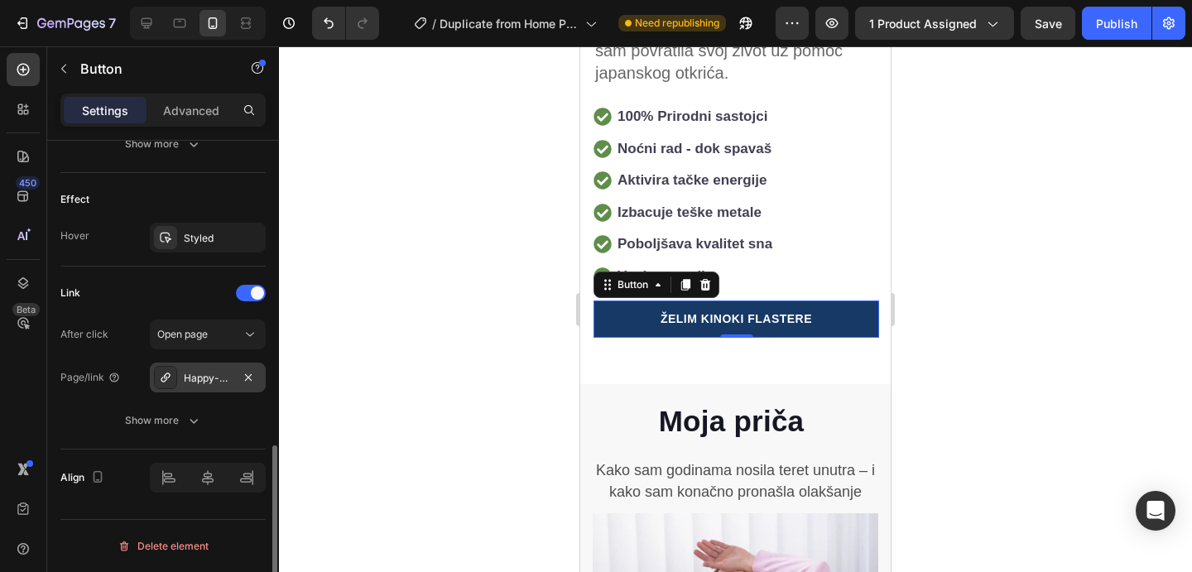
click at [212, 365] on div "Happy-dog-bites" at bounding box center [208, 378] width 116 height 30
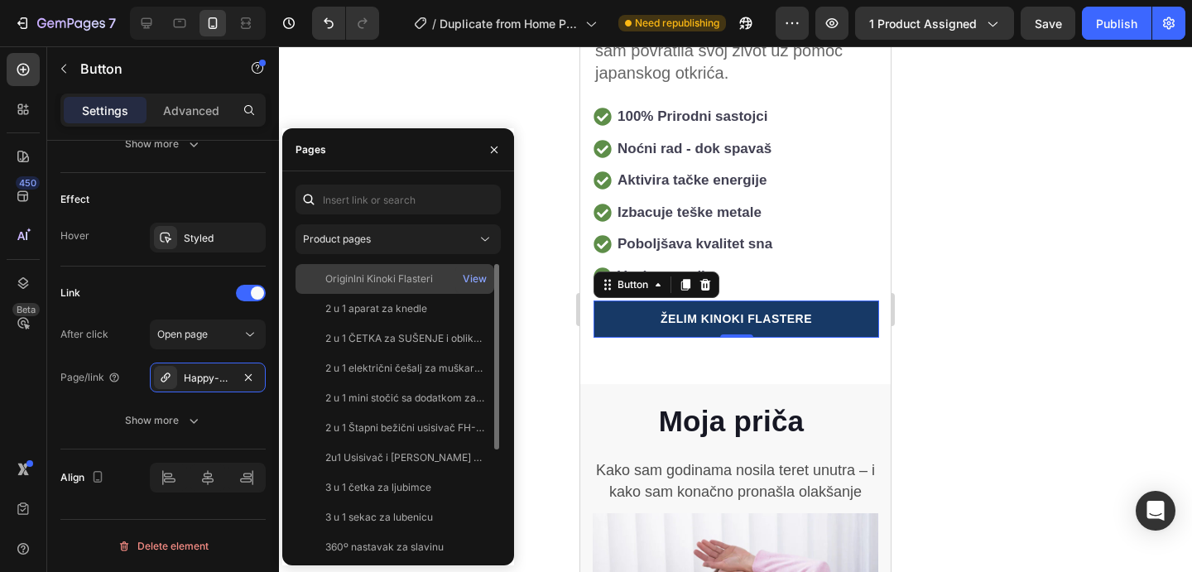
click at [344, 294] on div "Originlni Kinoki Flasteri View" at bounding box center [395, 309] width 199 height 30
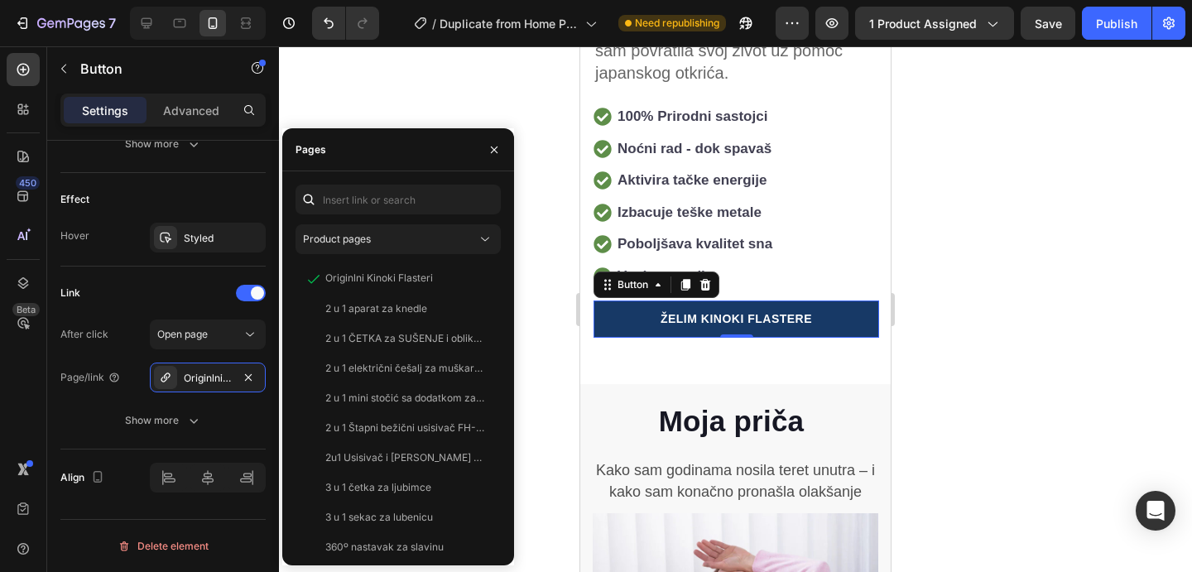
click at [1033, 272] on div at bounding box center [735, 309] width 913 height 526
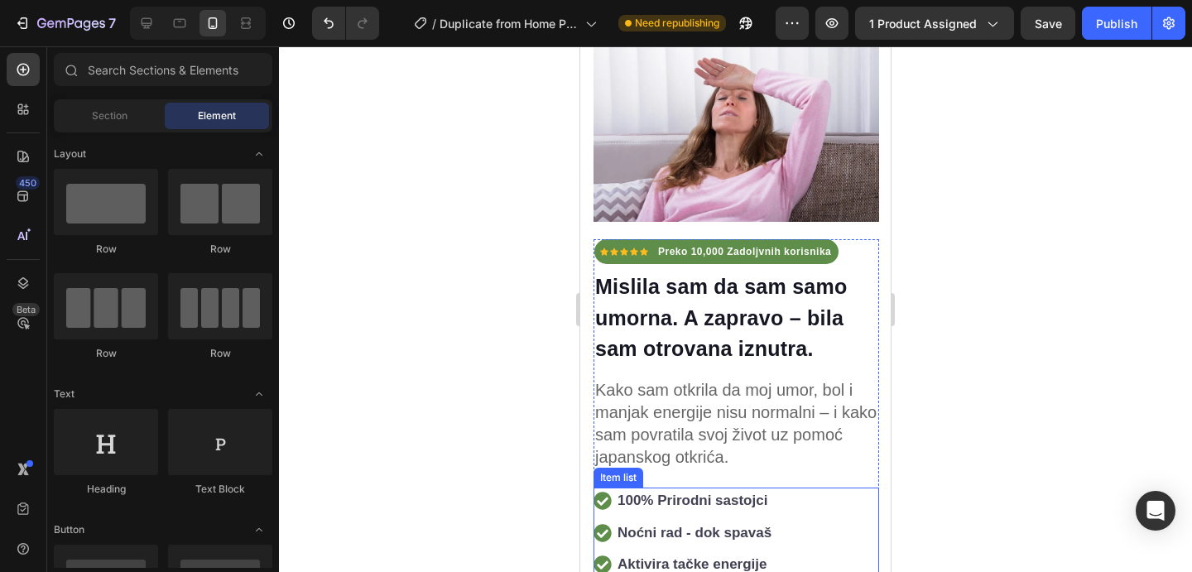
scroll to position [0, 0]
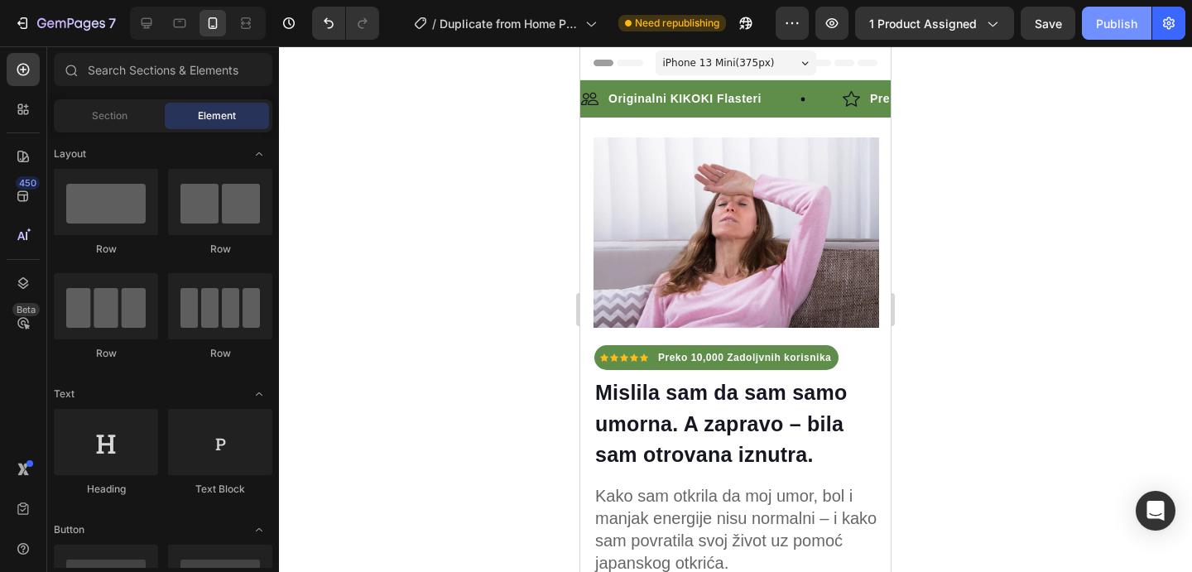
click at [1120, 29] on div "Publish" at bounding box center [1116, 23] width 41 height 17
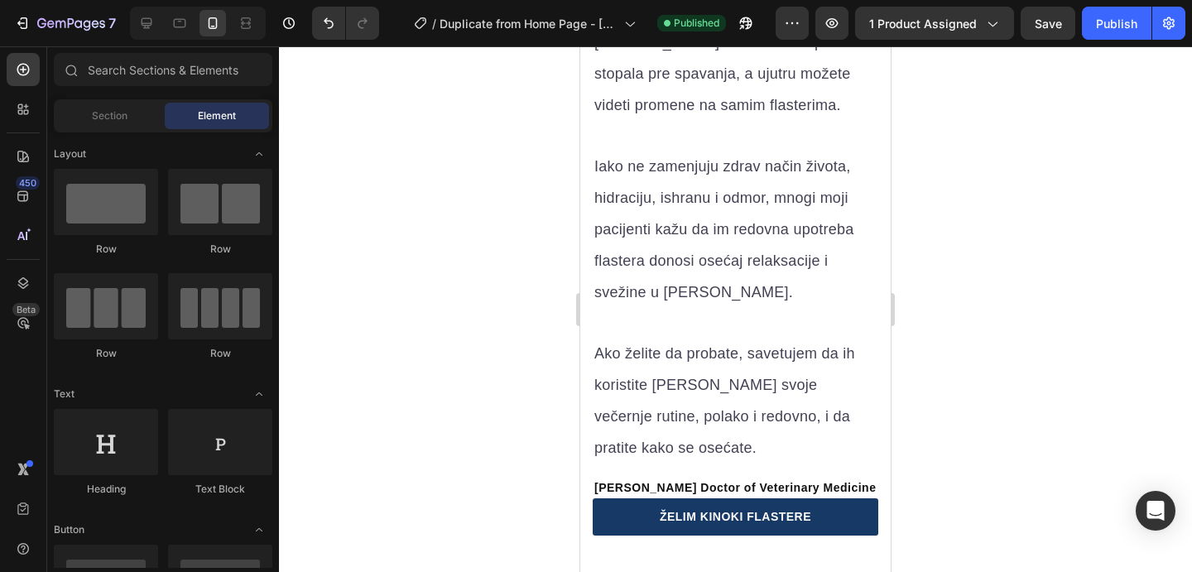
scroll to position [7764, 0]
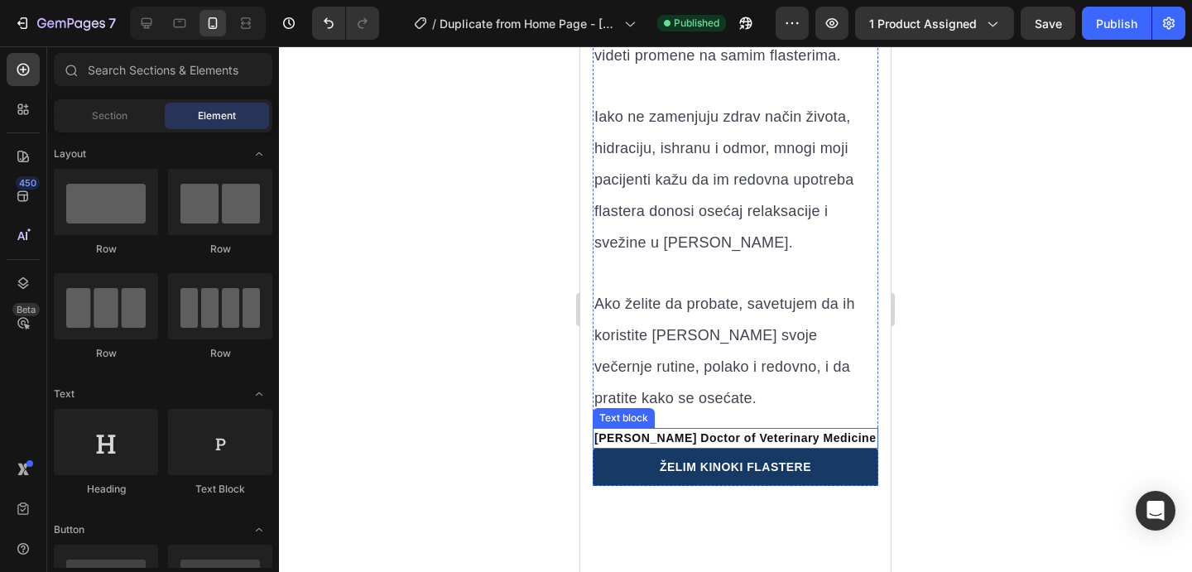
click at [677, 435] on p "Dr. Juli G. Doctor of Veterinary Medicine" at bounding box center [736, 438] width 282 height 17
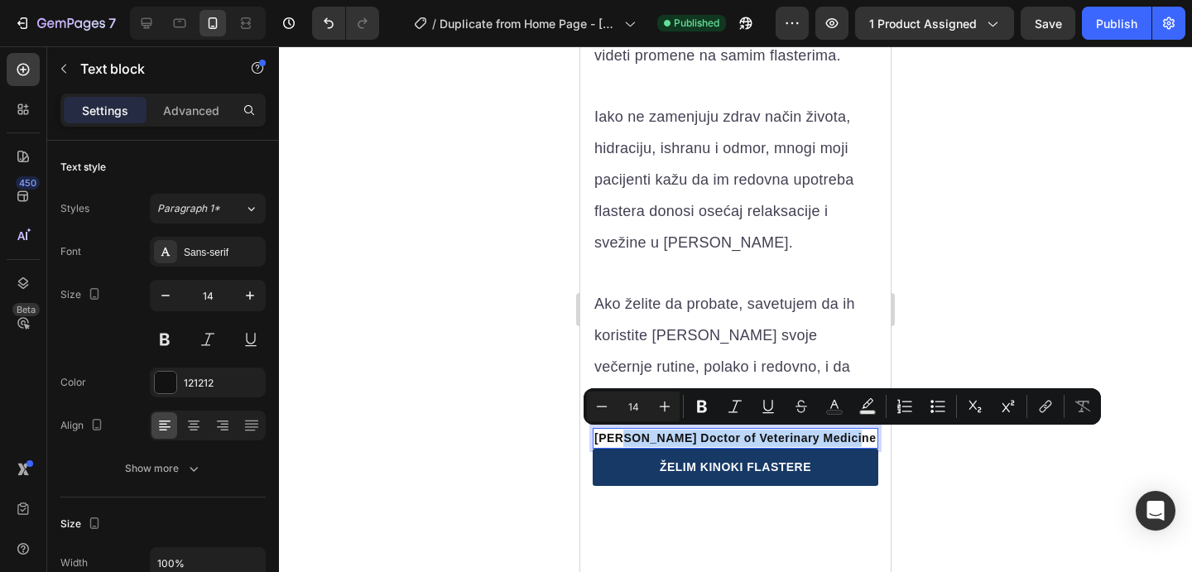
drag, startPoint x: 836, startPoint y: 435, endPoint x: 616, endPoint y: 434, distance: 220.3
click at [616, 434] on p "Dr. Juli G. Doctor of Veterinary Medicine" at bounding box center [736, 438] width 282 height 17
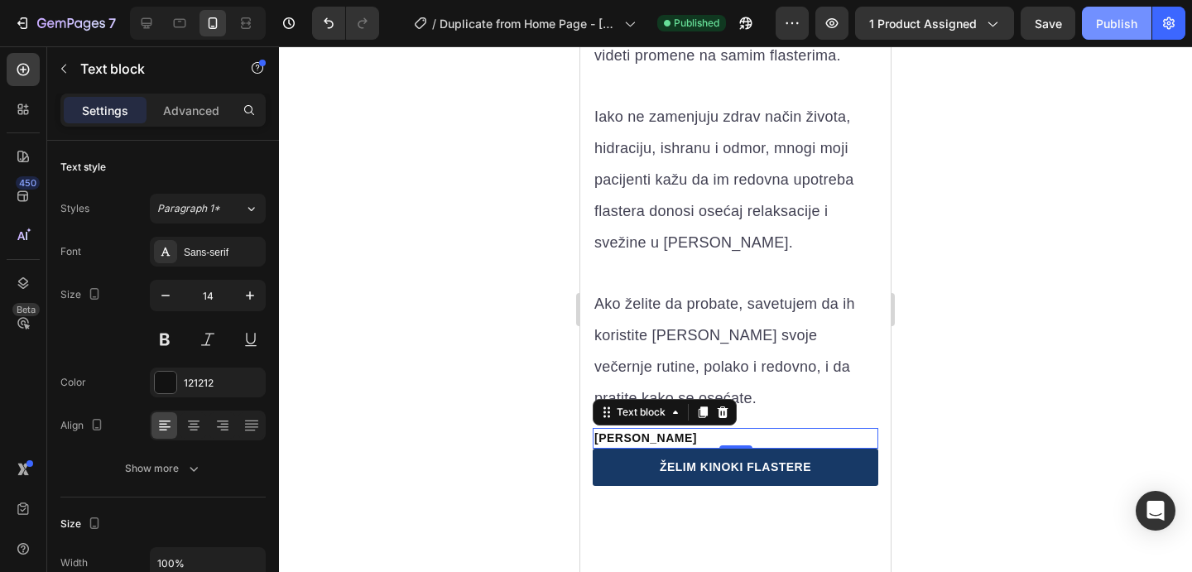
click at [1110, 27] on div "Publish" at bounding box center [1116, 23] width 41 height 17
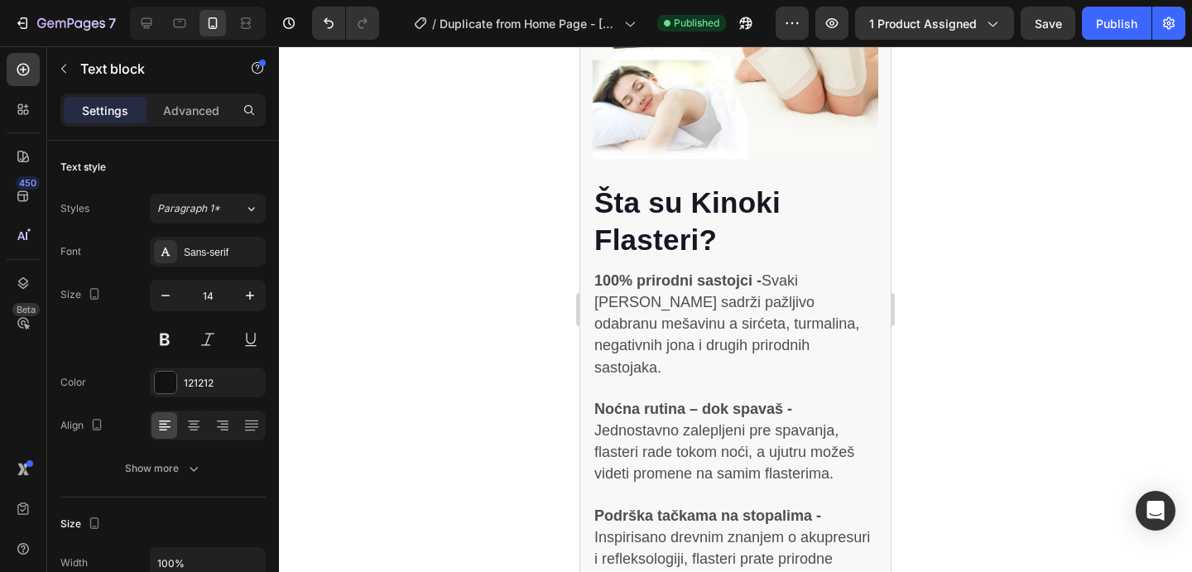
scroll to position [4299, 0]
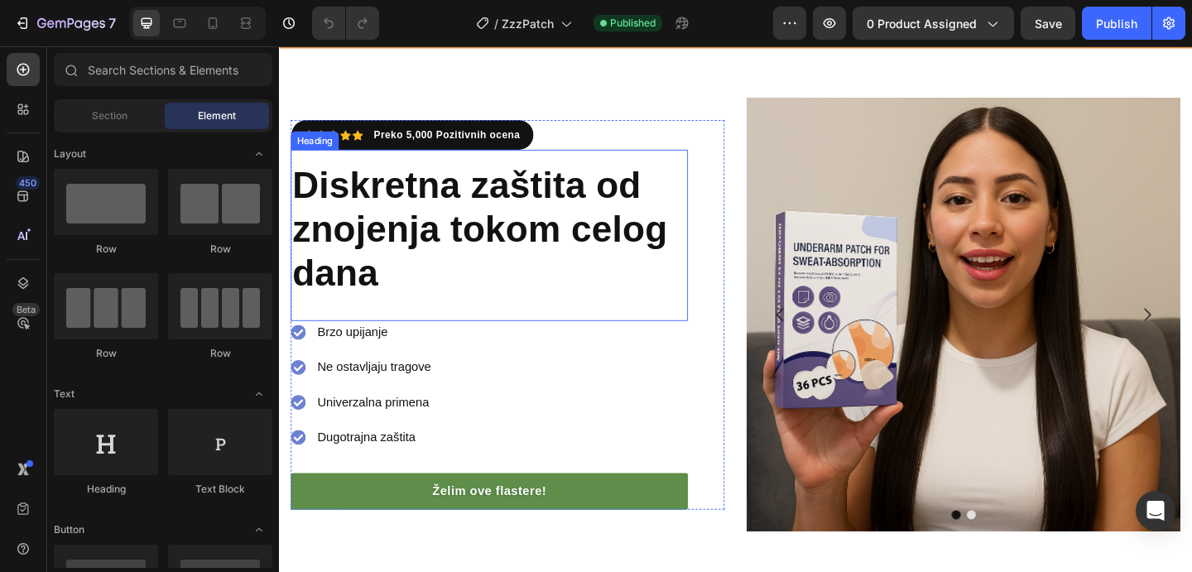
scroll to position [131, 0]
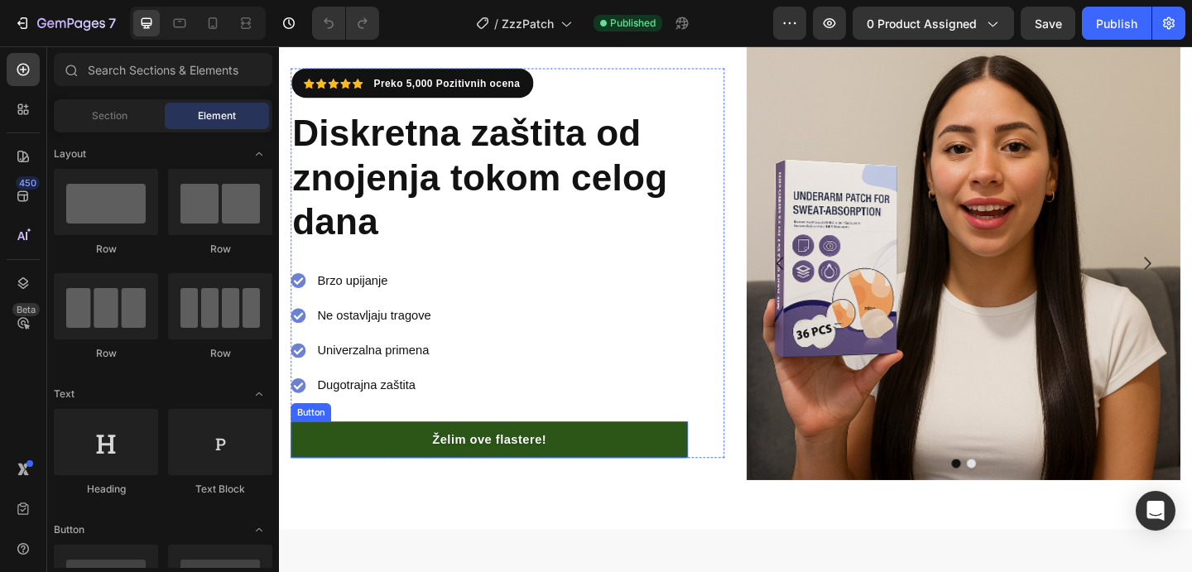
click at [425, 474] on link "Želim ove flastere!" at bounding box center [507, 475] width 432 height 40
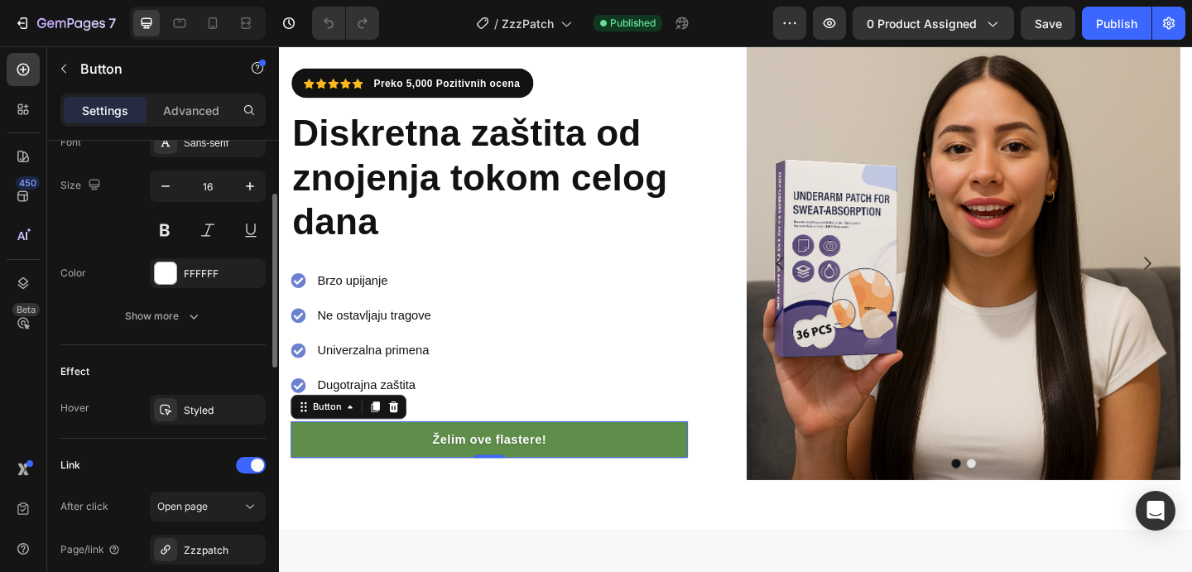
scroll to position [838, 0]
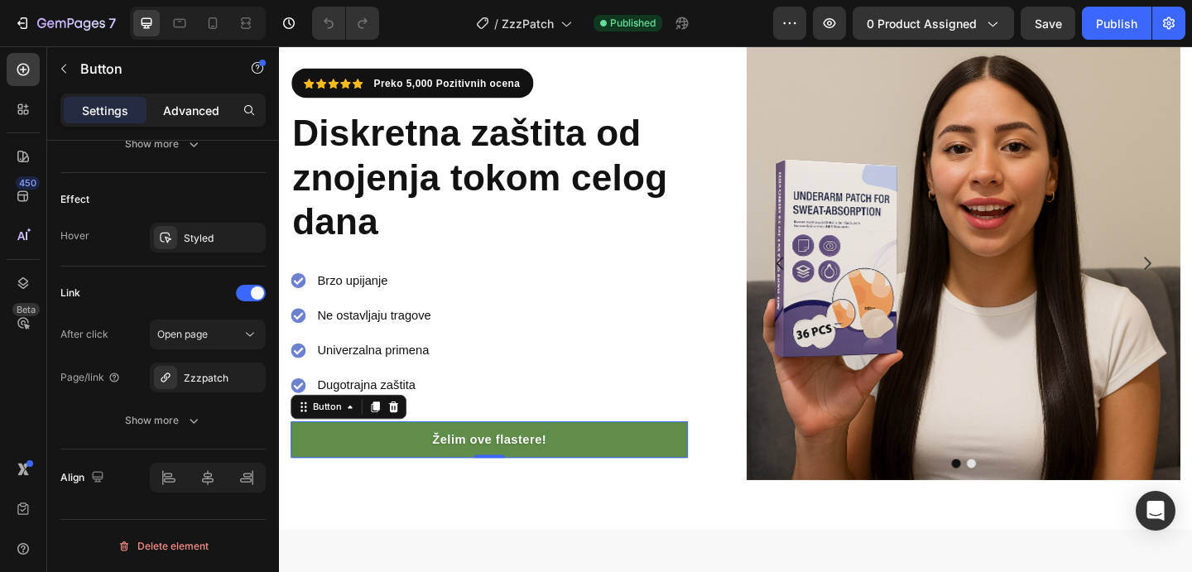
click at [197, 118] on p "Advanced" at bounding box center [191, 110] width 56 height 17
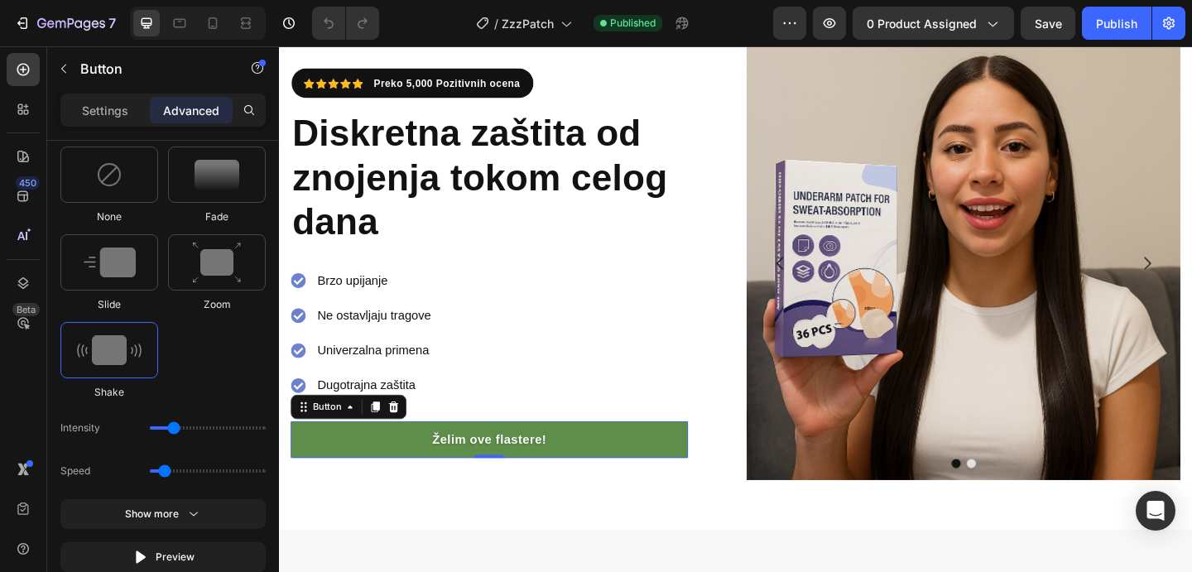
scroll to position [1131, 0]
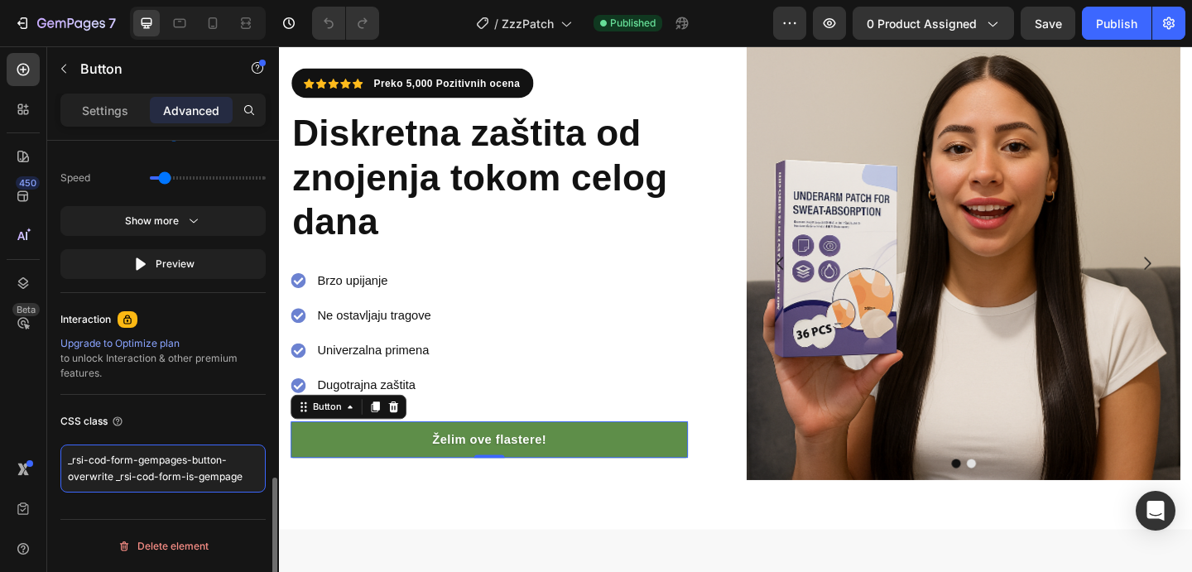
click at [172, 457] on textarea "_rsi-cod-form-gempages-button-overwrite _rsi-cod-form-is-gempage" at bounding box center [162, 469] width 205 height 48
